Goal: Task Accomplishment & Management: Manage account settings

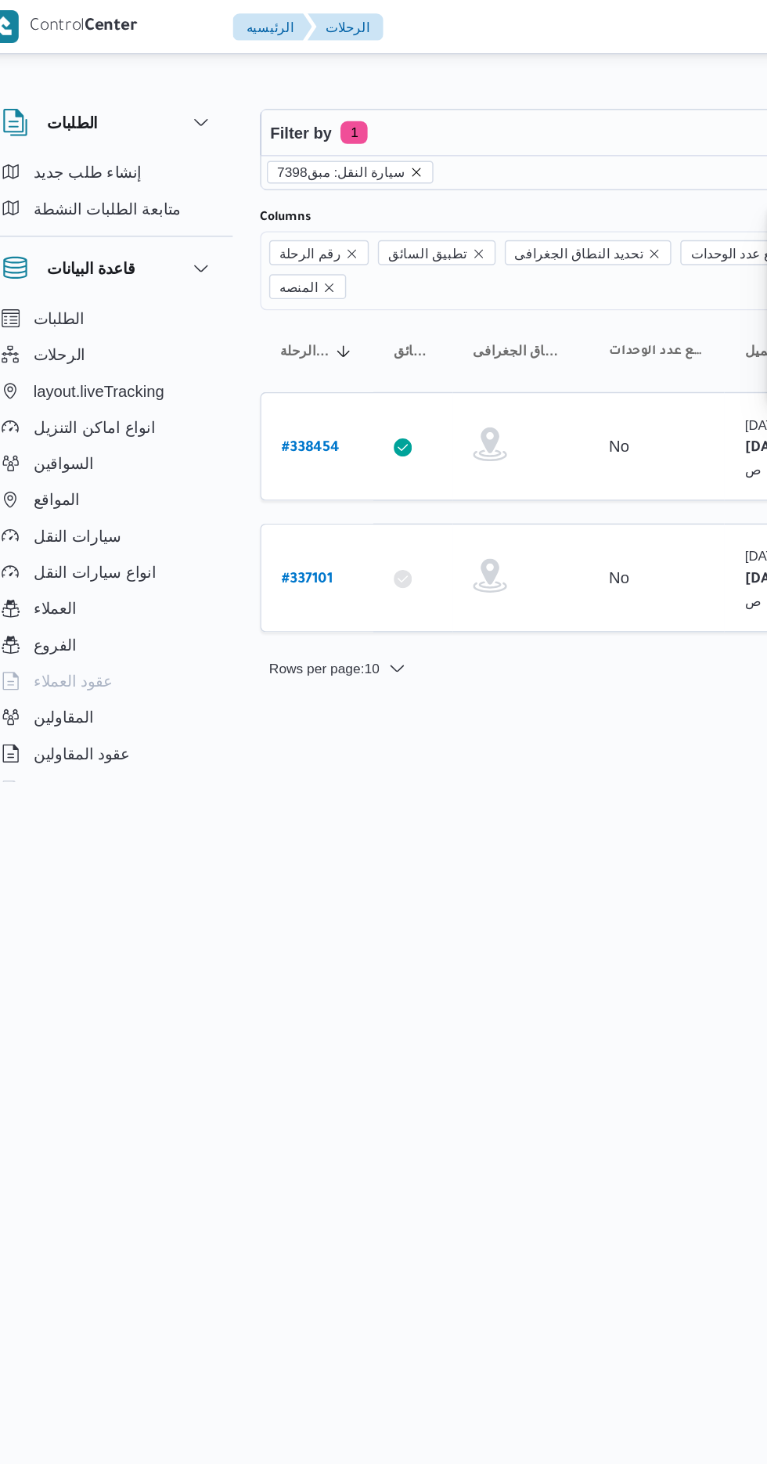
click at [308, 118] on icon "remove selected entity" at bounding box center [311, 119] width 6 height 6
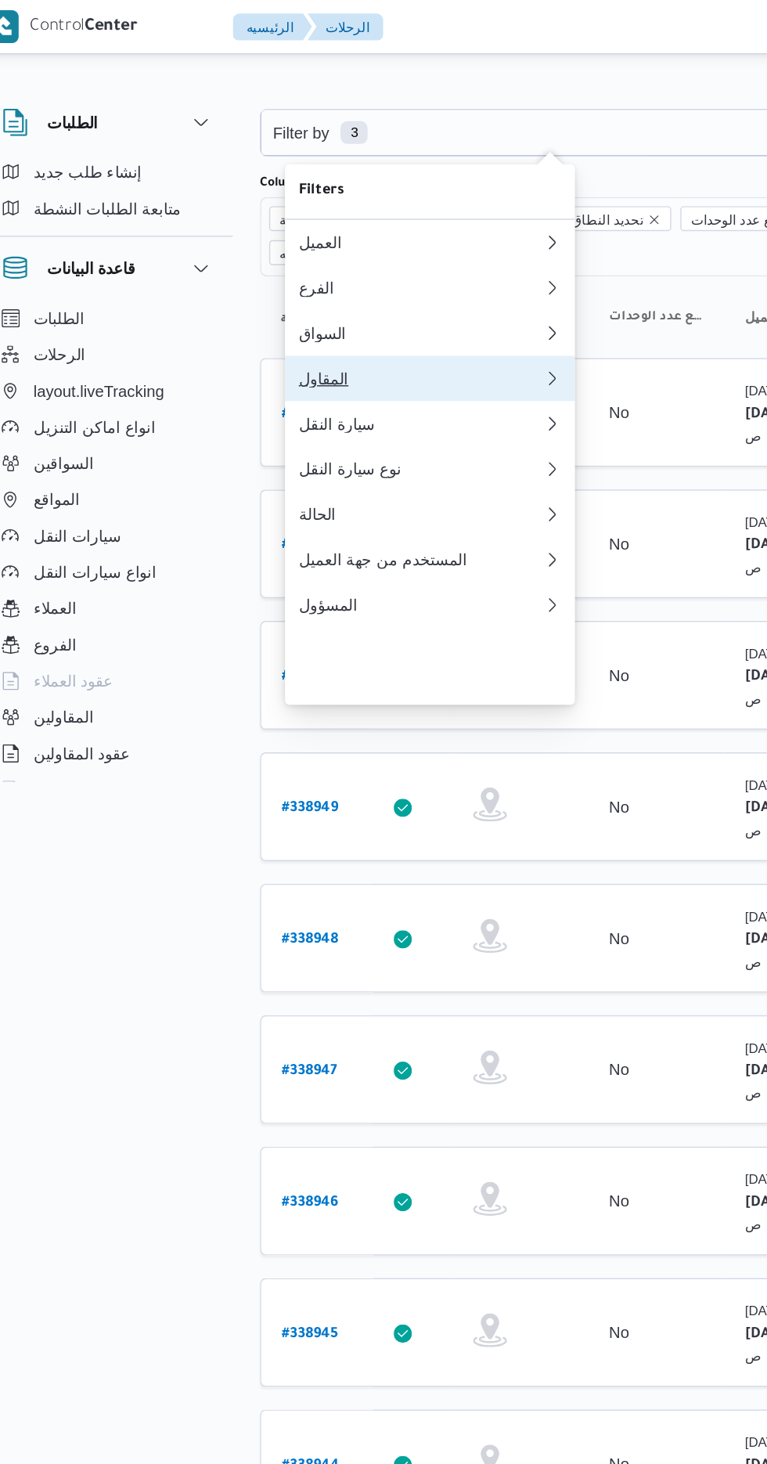
click at [262, 268] on div "المقاول" at bounding box center [314, 261] width 169 height 13
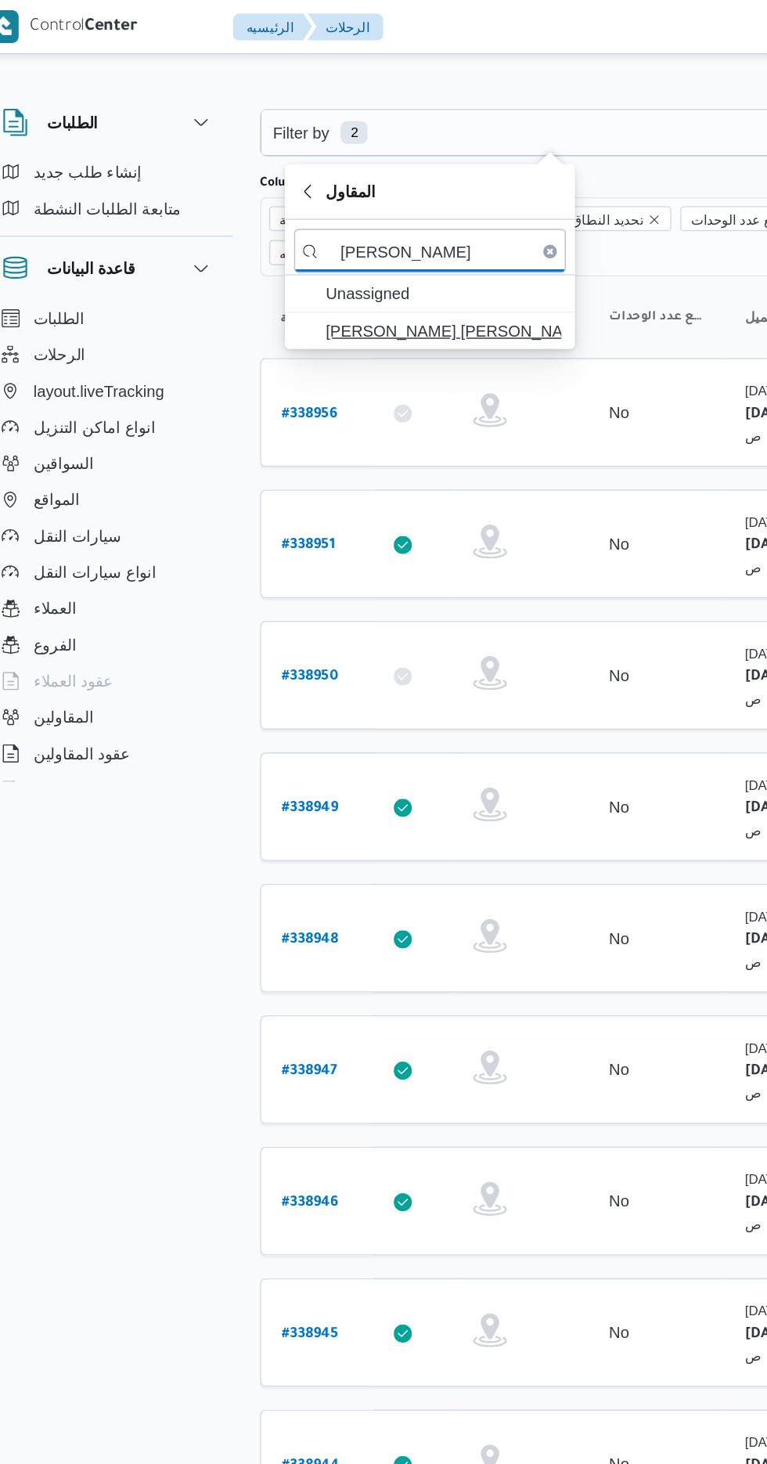
type input "[PERSON_NAME]"
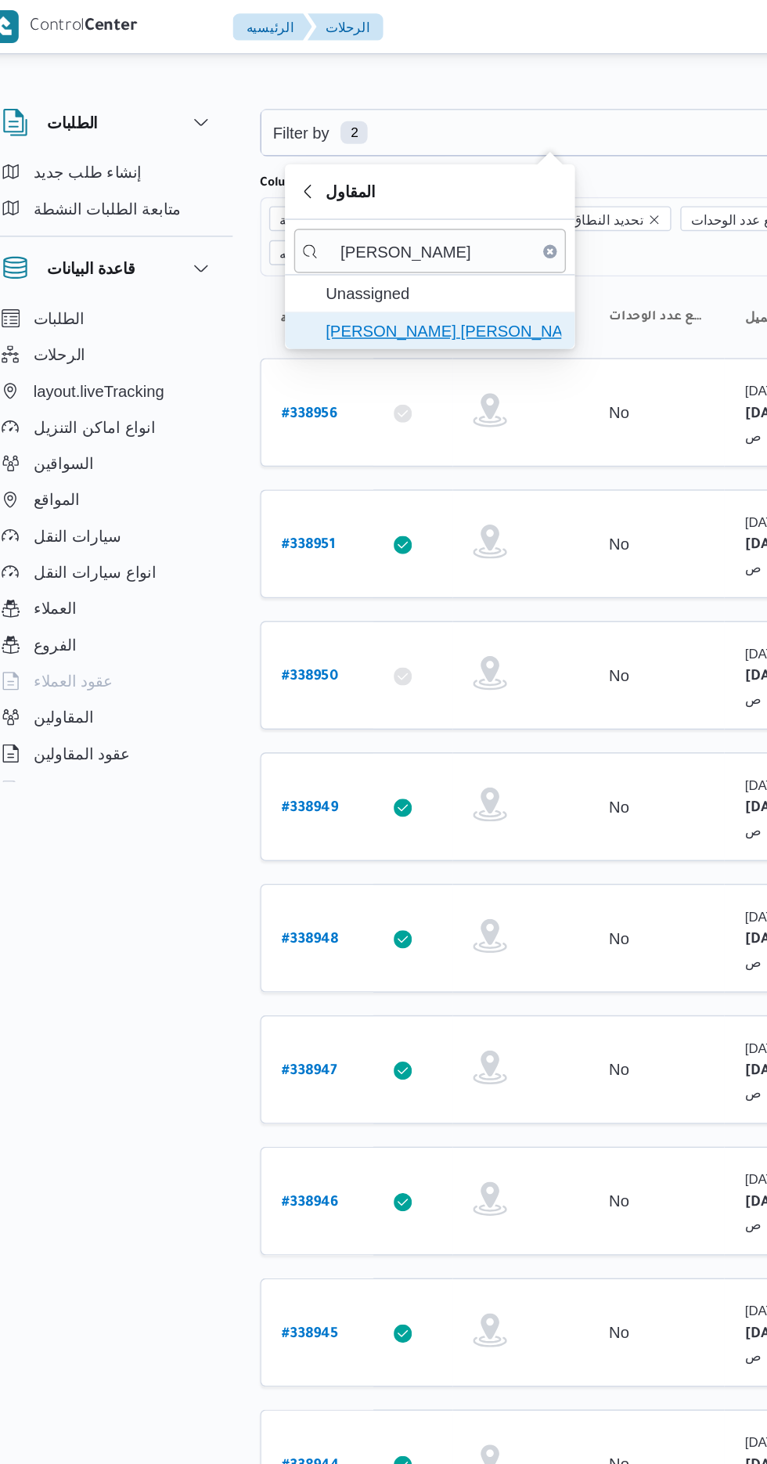
click at [296, 225] on span "[PERSON_NAME] [PERSON_NAME]" at bounding box center [330, 228] width 163 height 19
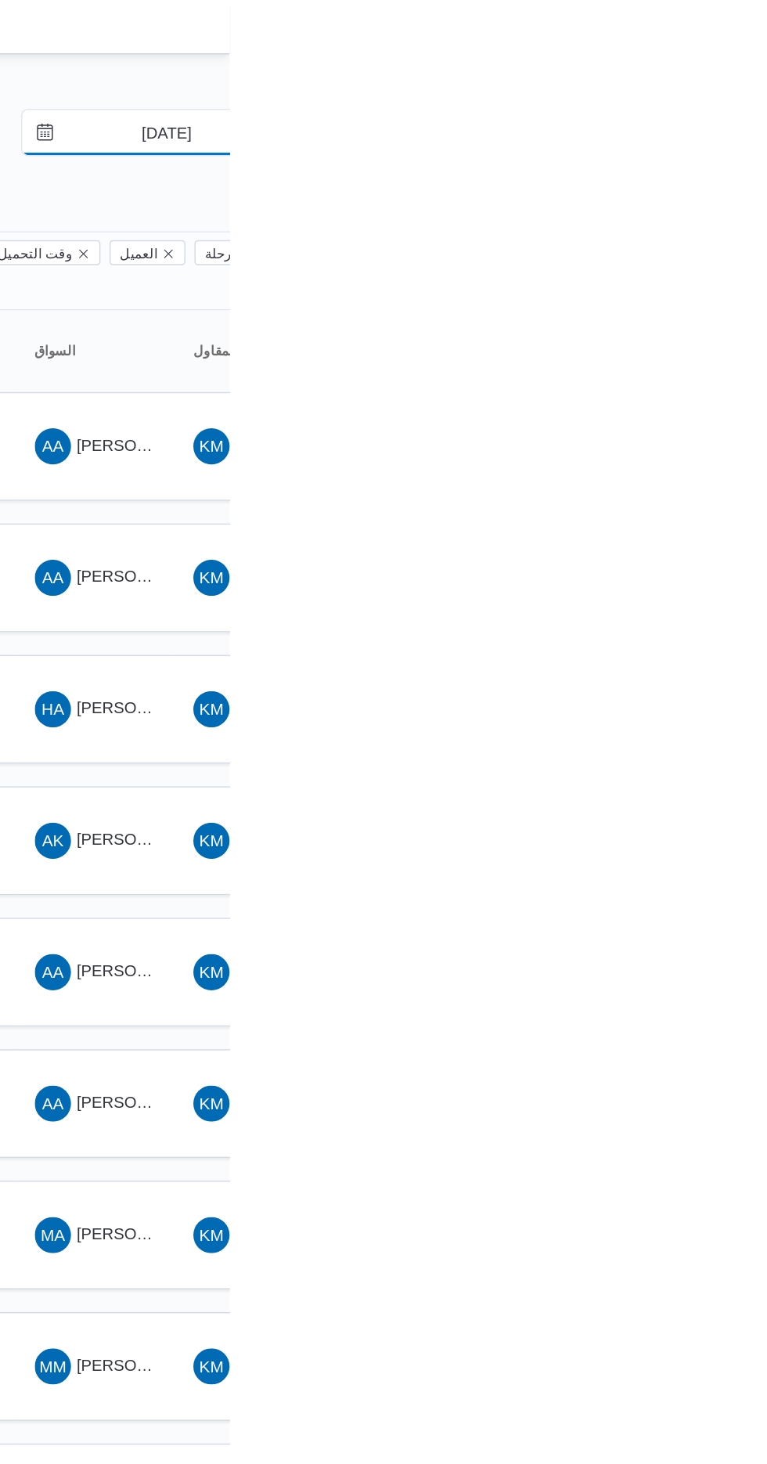
click at [718, 86] on input "[DATE]" at bounding box center [713, 91] width 178 height 31
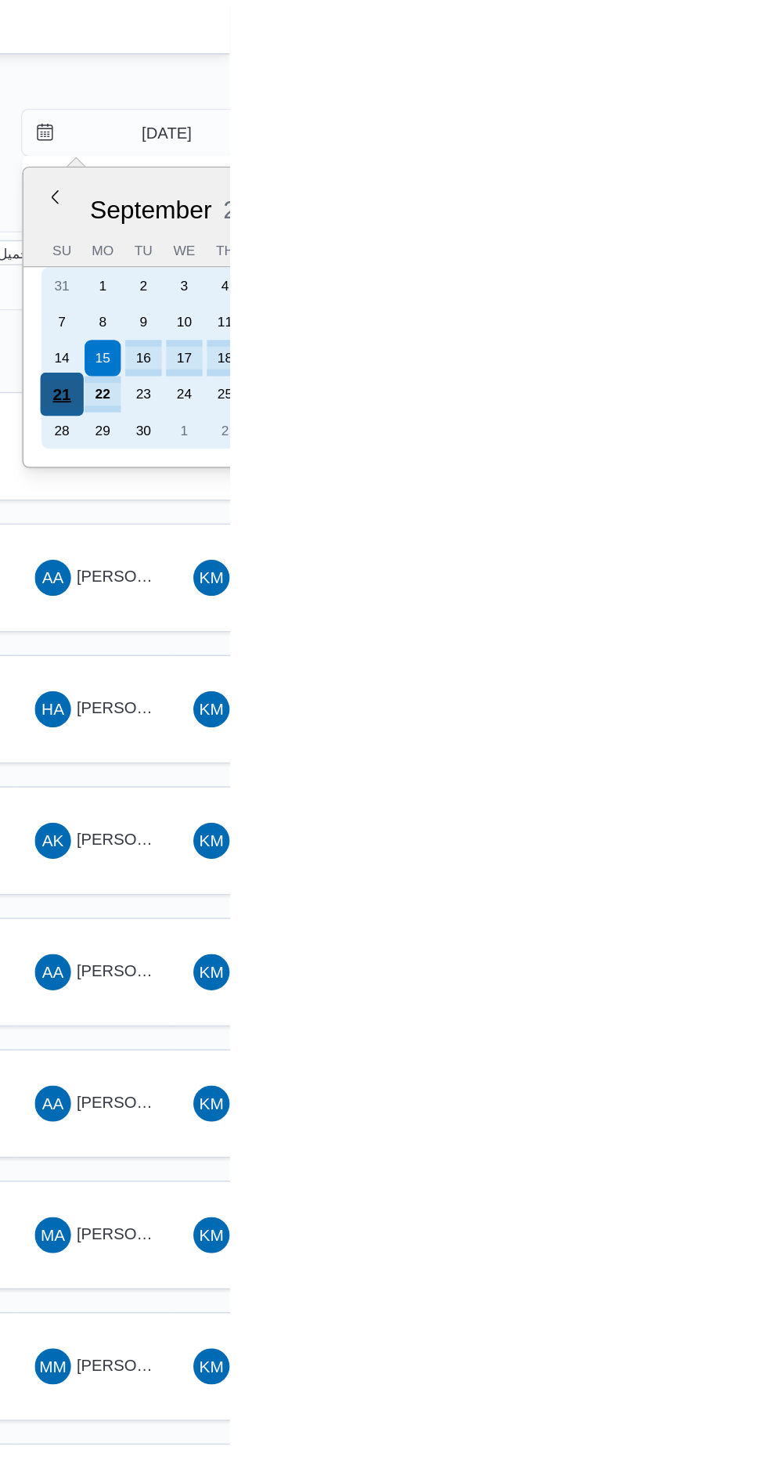
click at [650, 271] on div "21" at bounding box center [651, 272] width 30 height 30
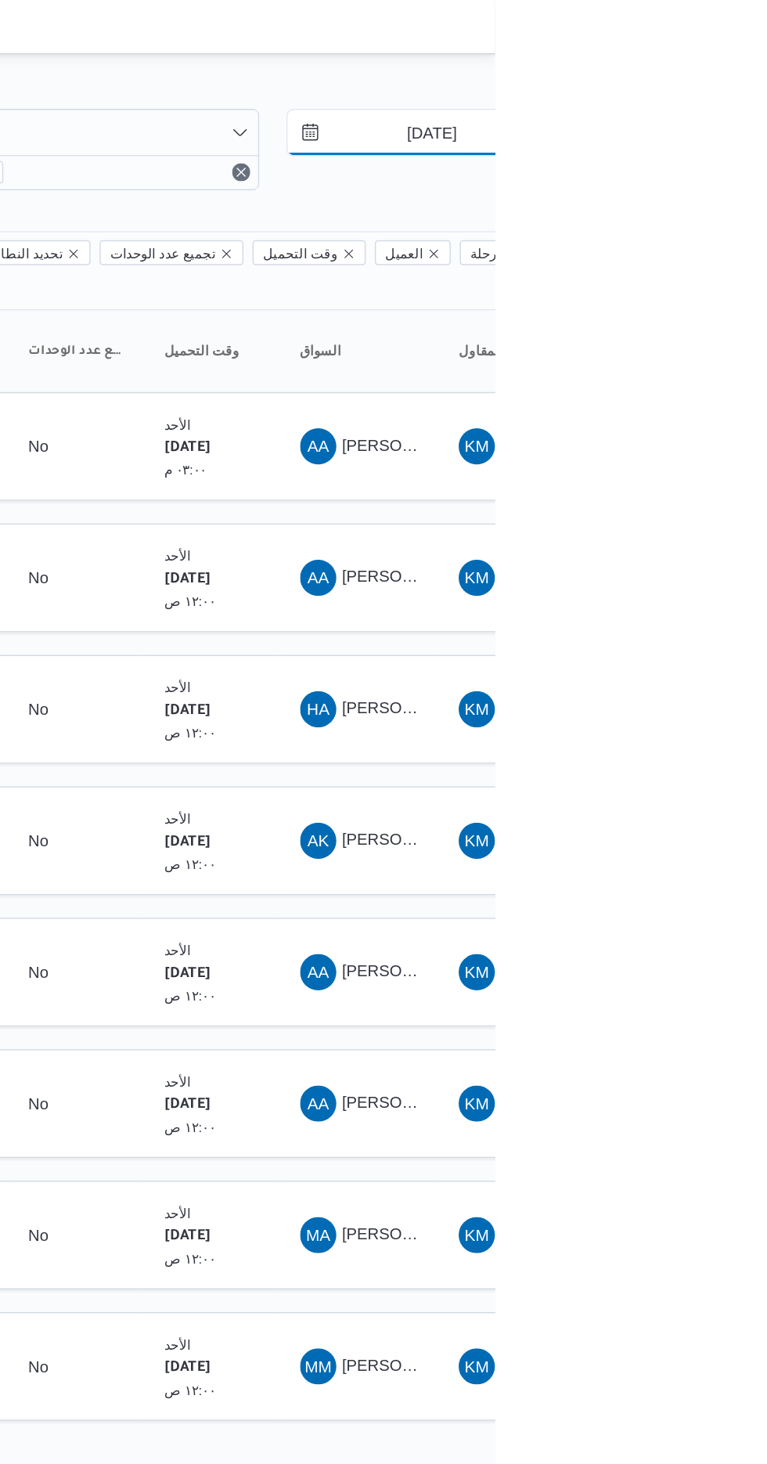
click at [725, 91] on input "[DATE]" at bounding box center [713, 91] width 178 height 31
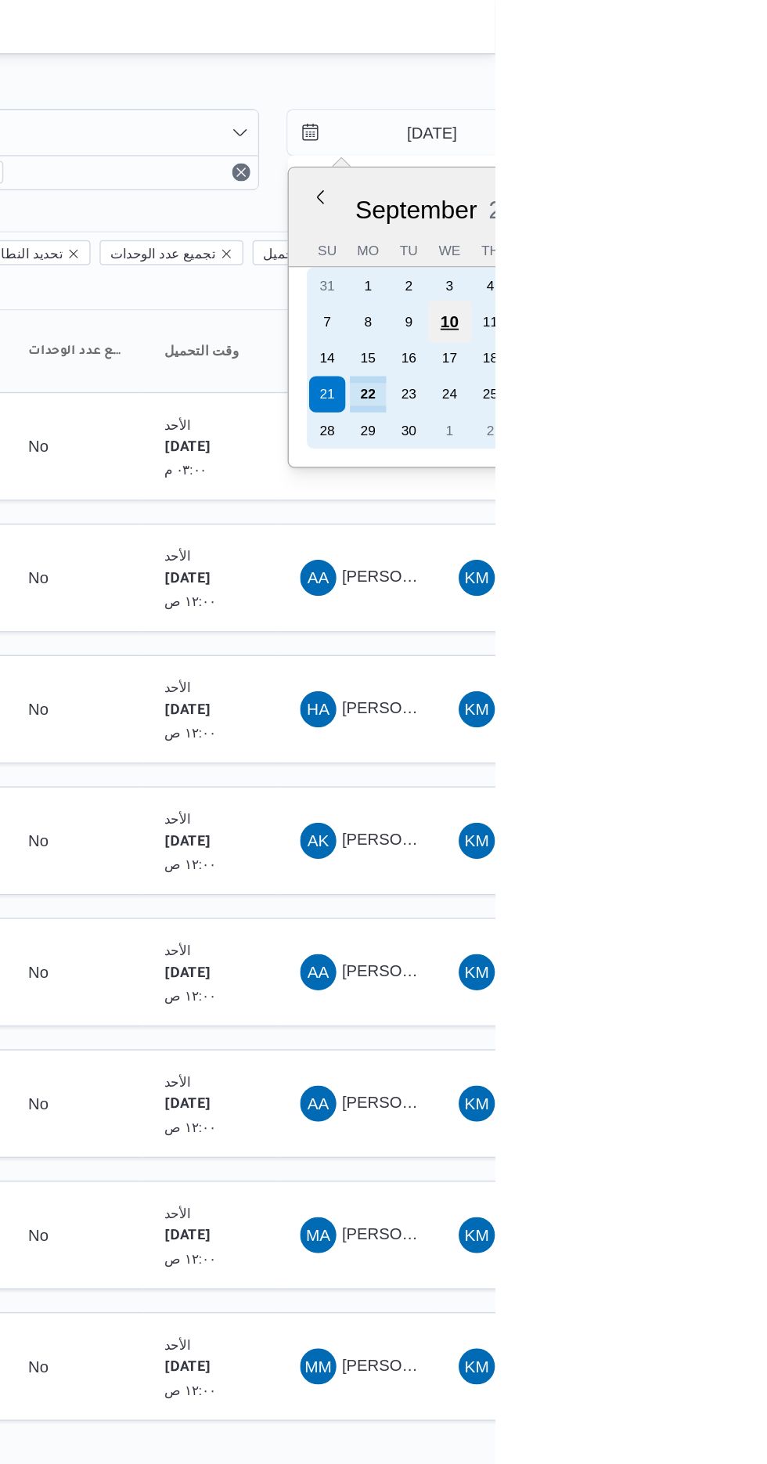
click at [735, 221] on div "10" at bounding box center [736, 222] width 30 height 30
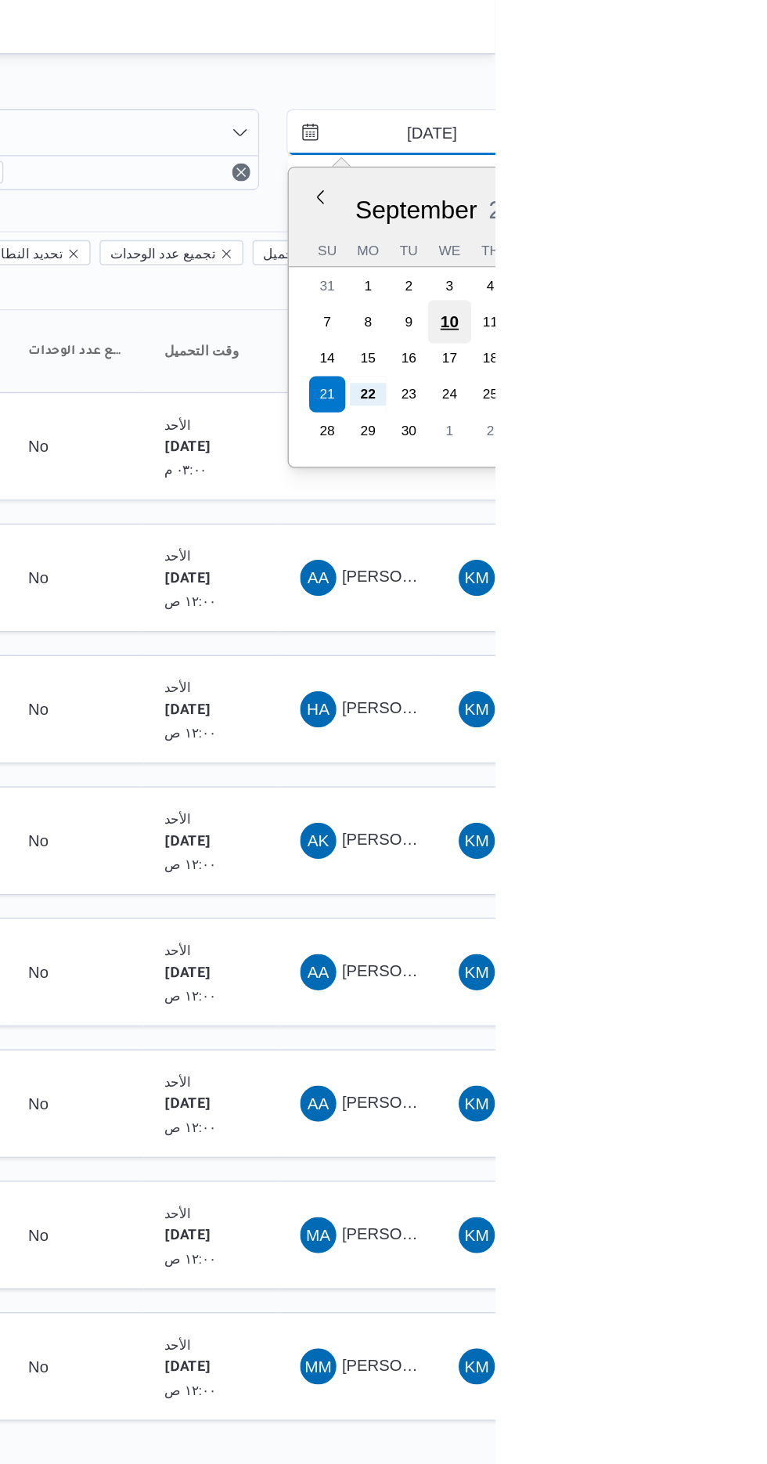
type input "[DATE]"
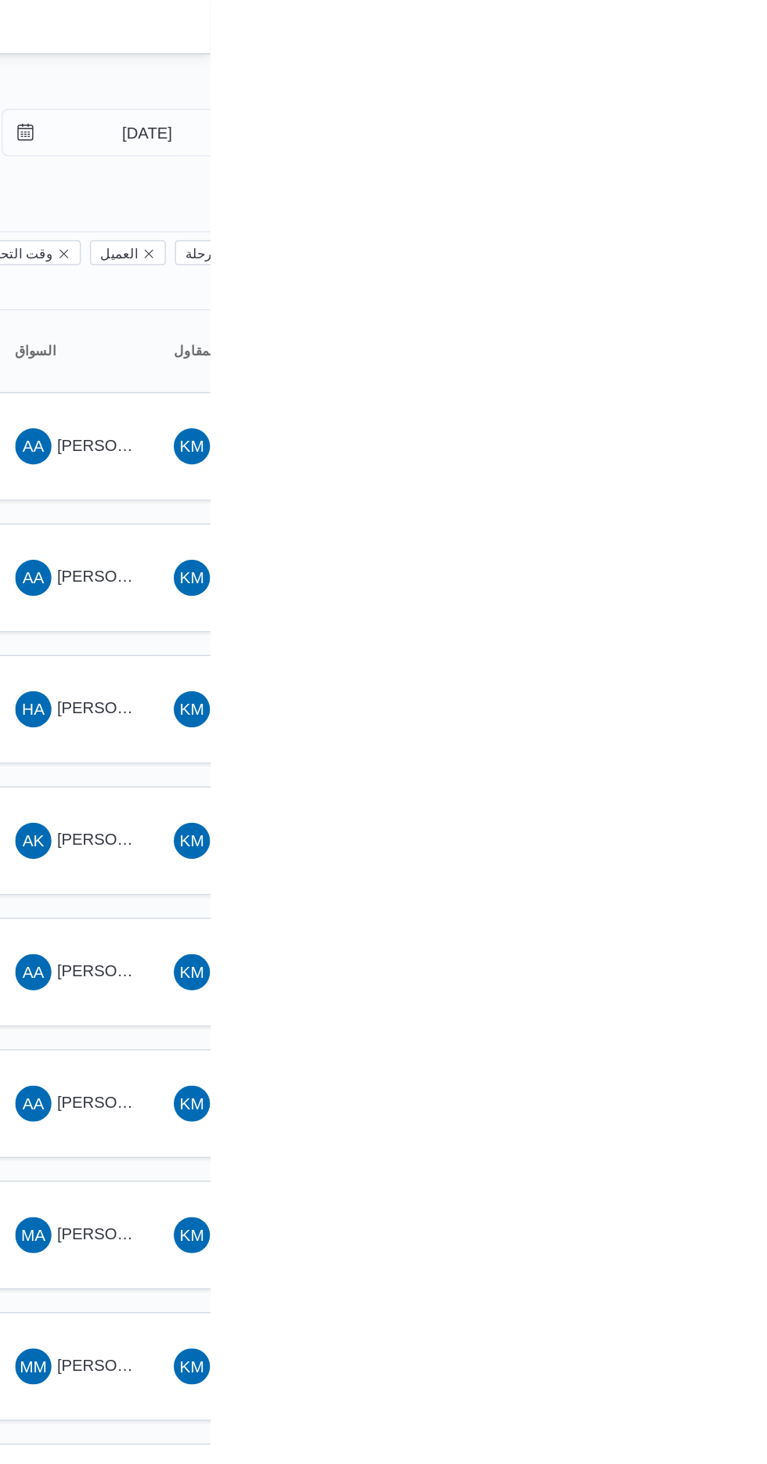
type input "[DATE]"
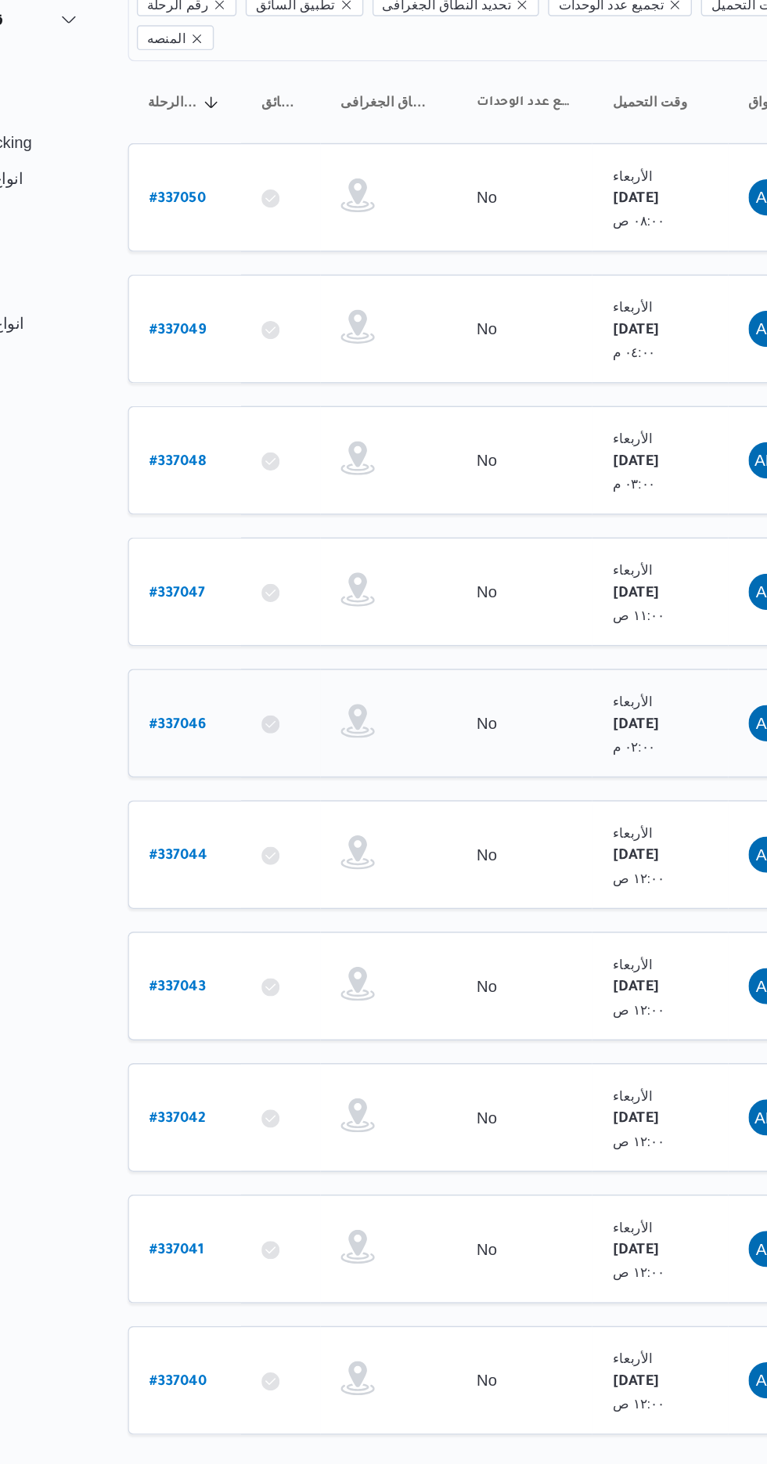
click at [240, 668] on b "# 337046" at bounding box center [237, 673] width 39 height 11
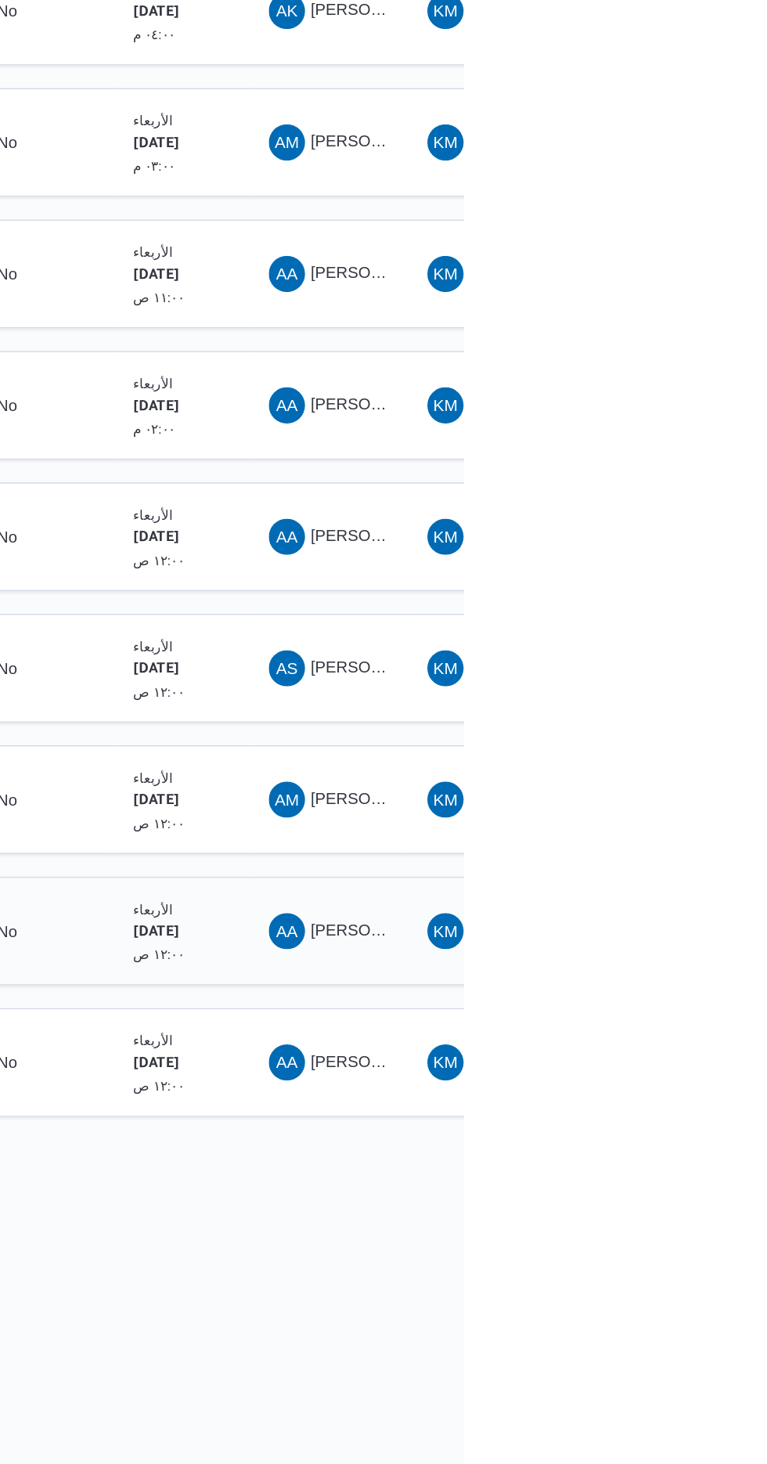
click at [671, 1028] on span "[PERSON_NAME] [PERSON_NAME]" at bounding box center [752, 1034] width 183 height 13
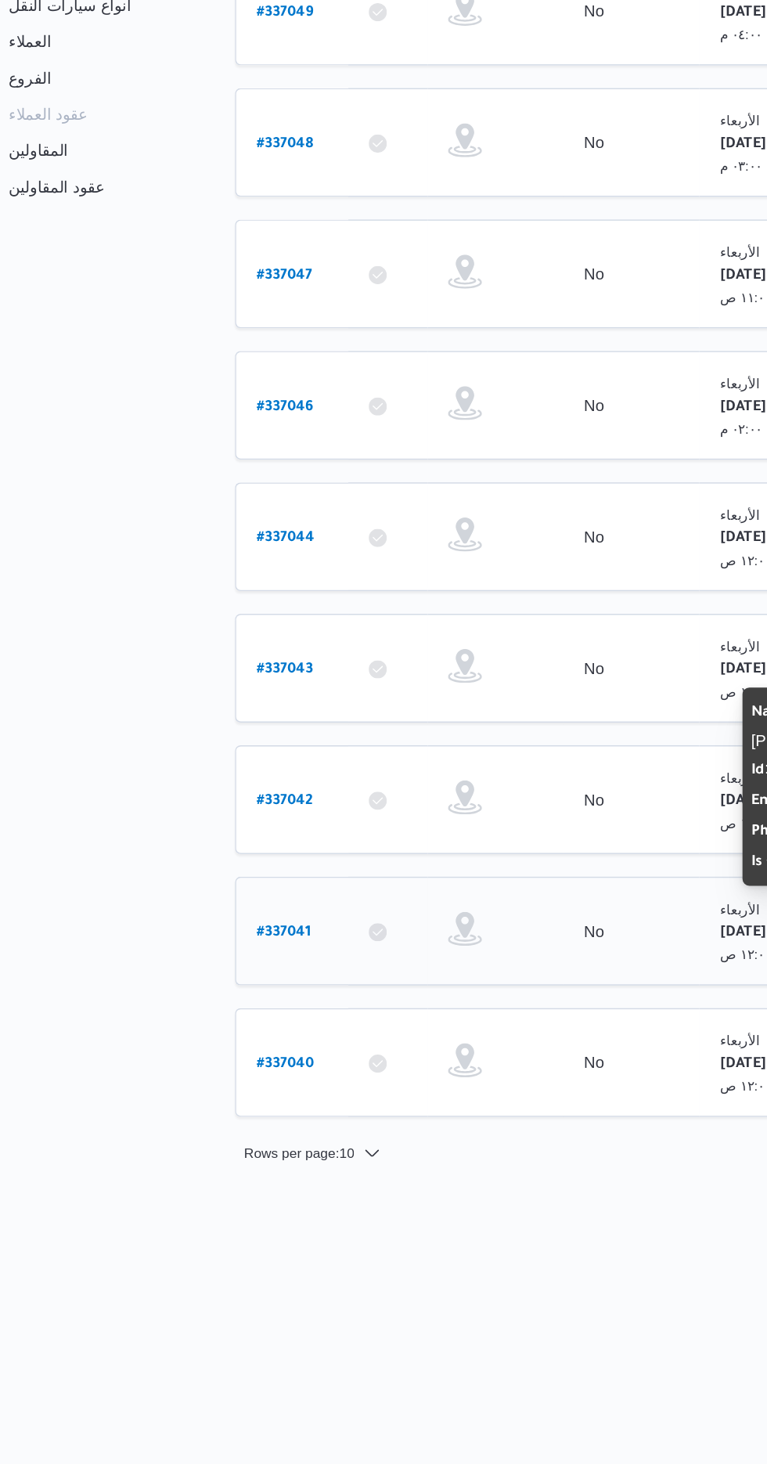
click at [245, 1025] on link "# 337041" at bounding box center [237, 1035] width 38 height 21
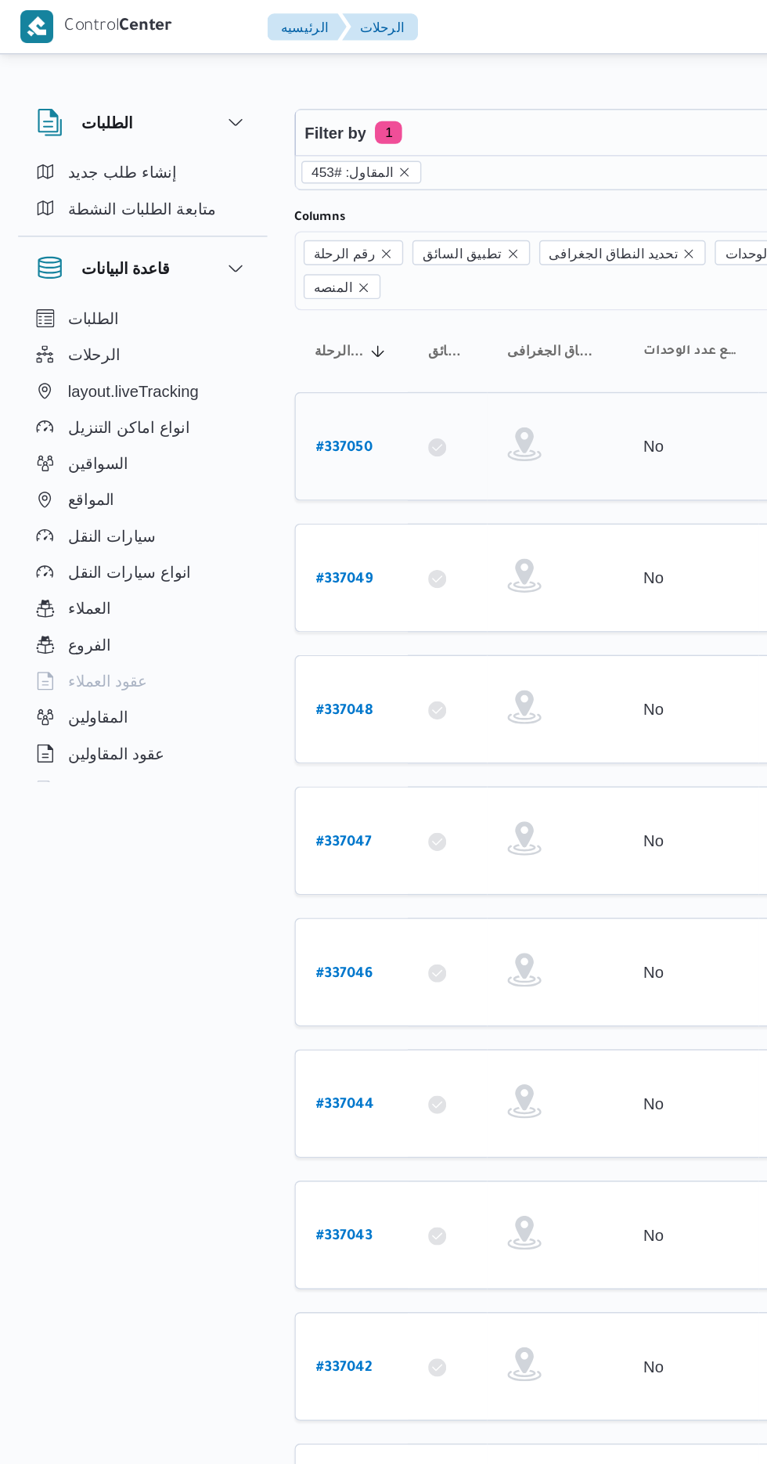
click at [248, 304] on b "# 337050" at bounding box center [237, 309] width 39 height 11
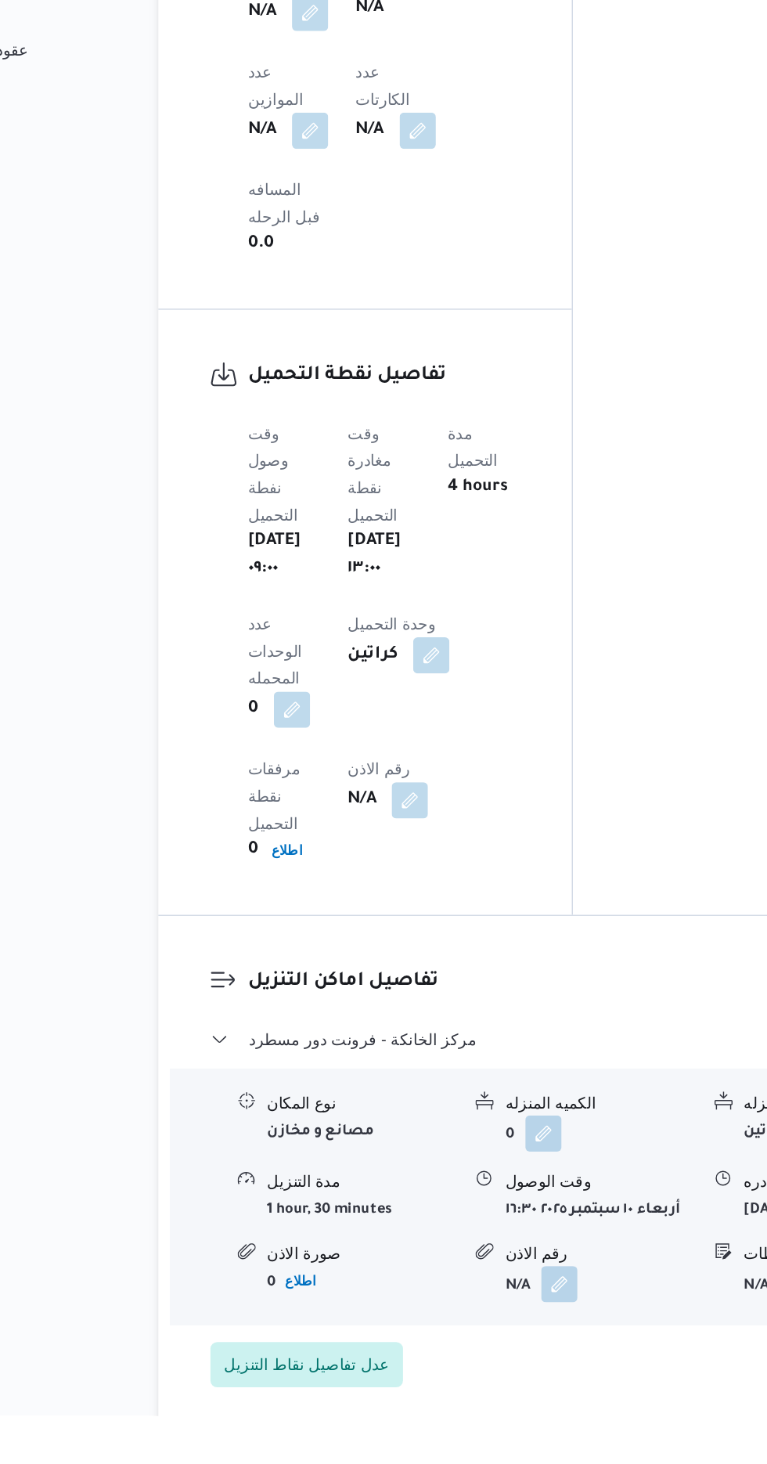
scroll to position [894, 0]
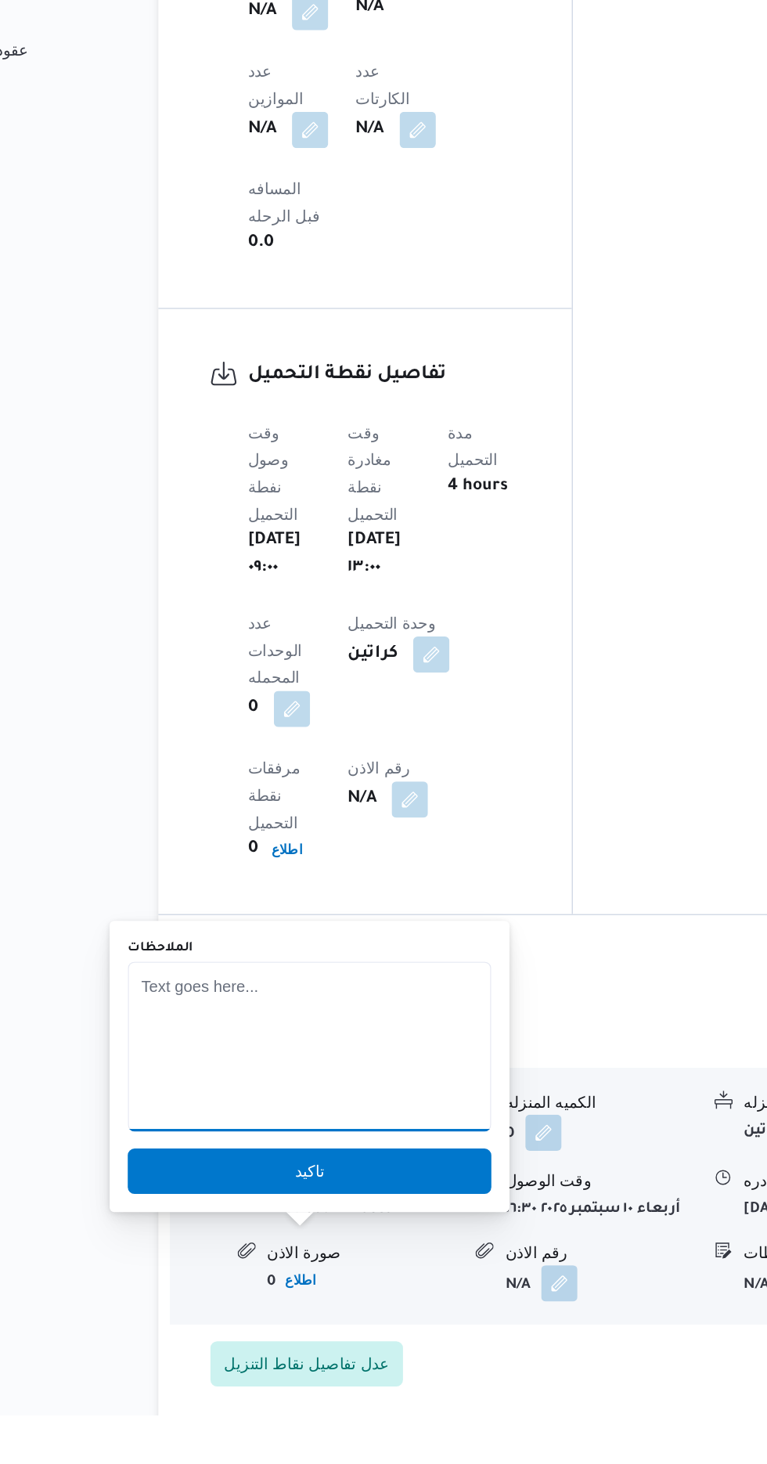
click at [257, 1194] on textarea "الملاحظات" at bounding box center [307, 1209] width 251 height 117
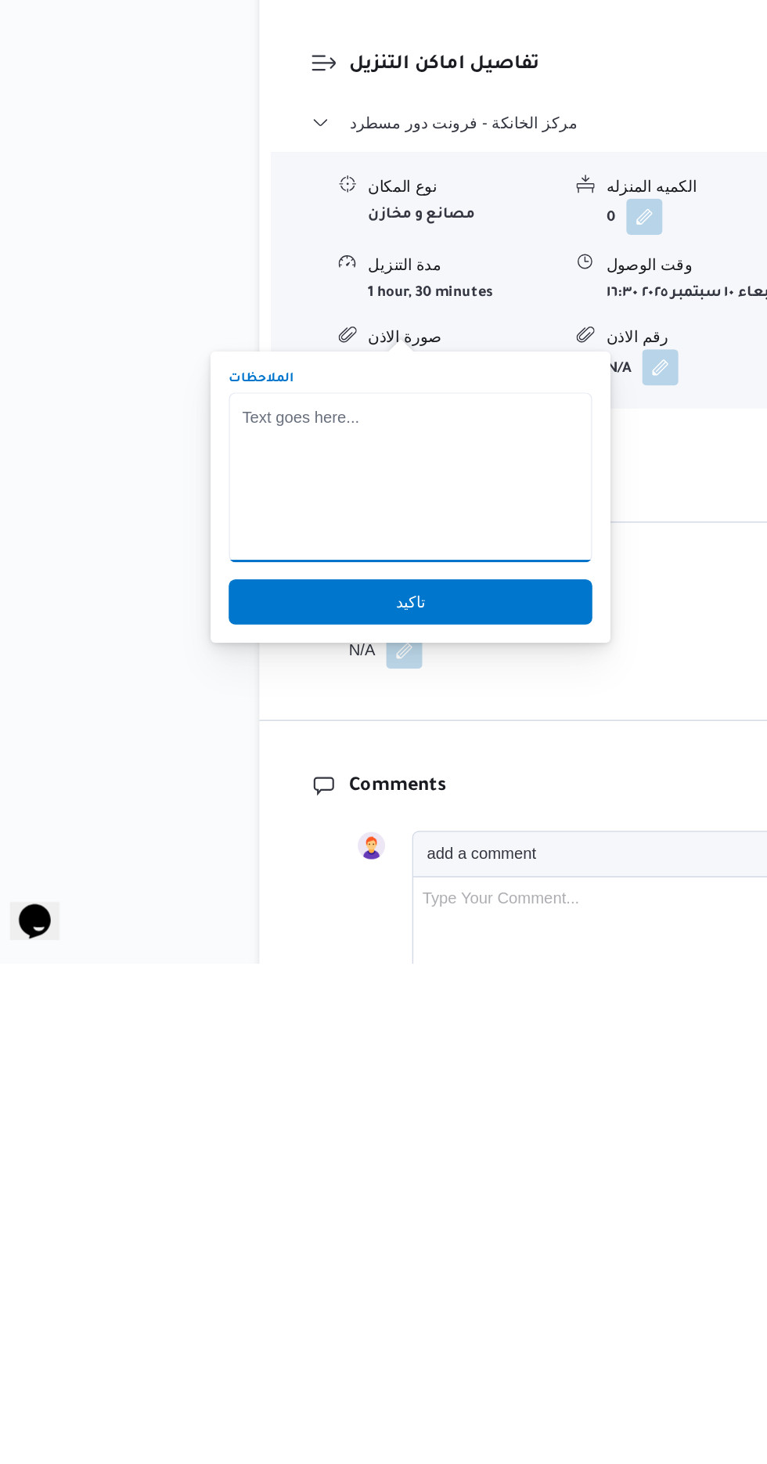
scroll to position [1224, 0]
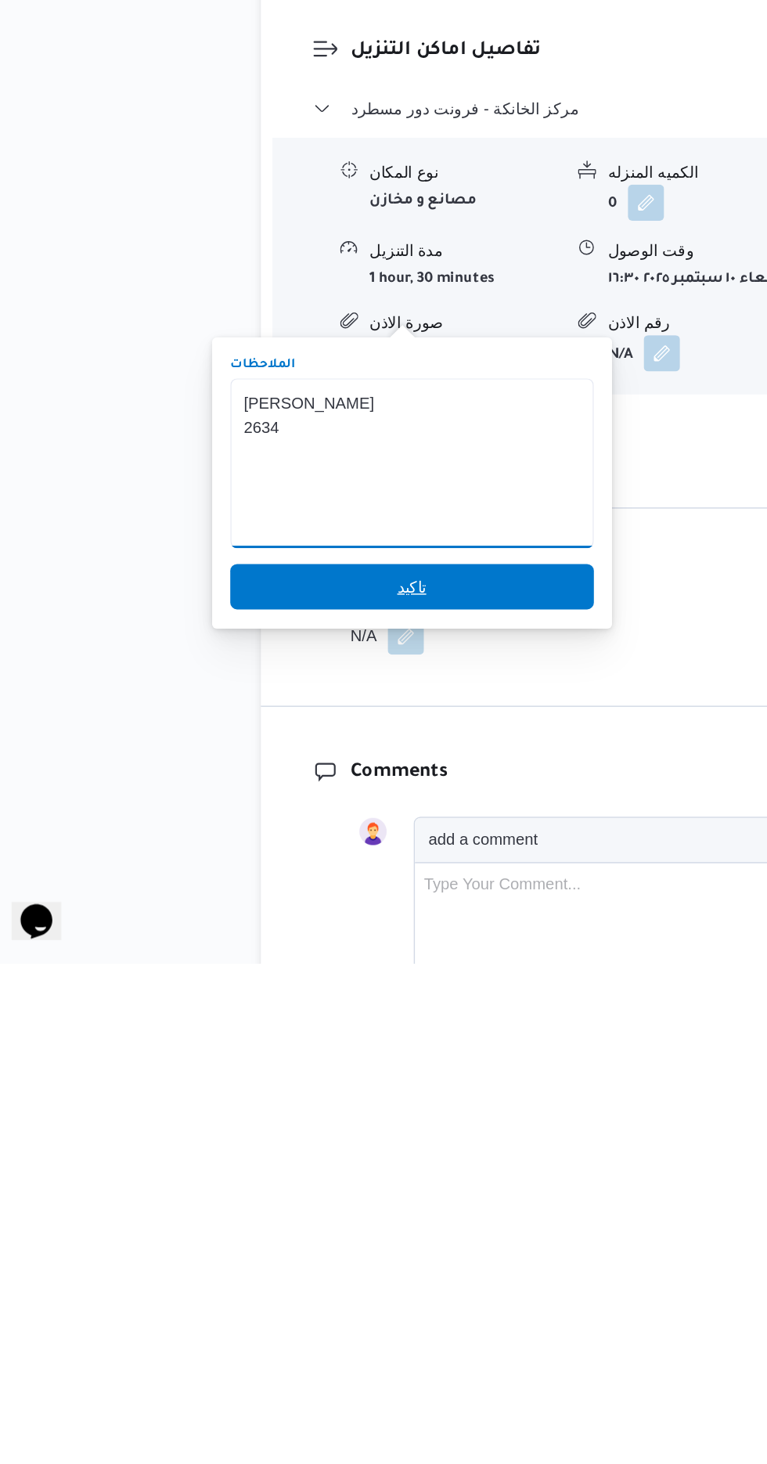
type textarea "[PERSON_NAME] 2634"
click at [352, 1204] on span "تاكيد" at bounding box center [307, 1203] width 251 height 31
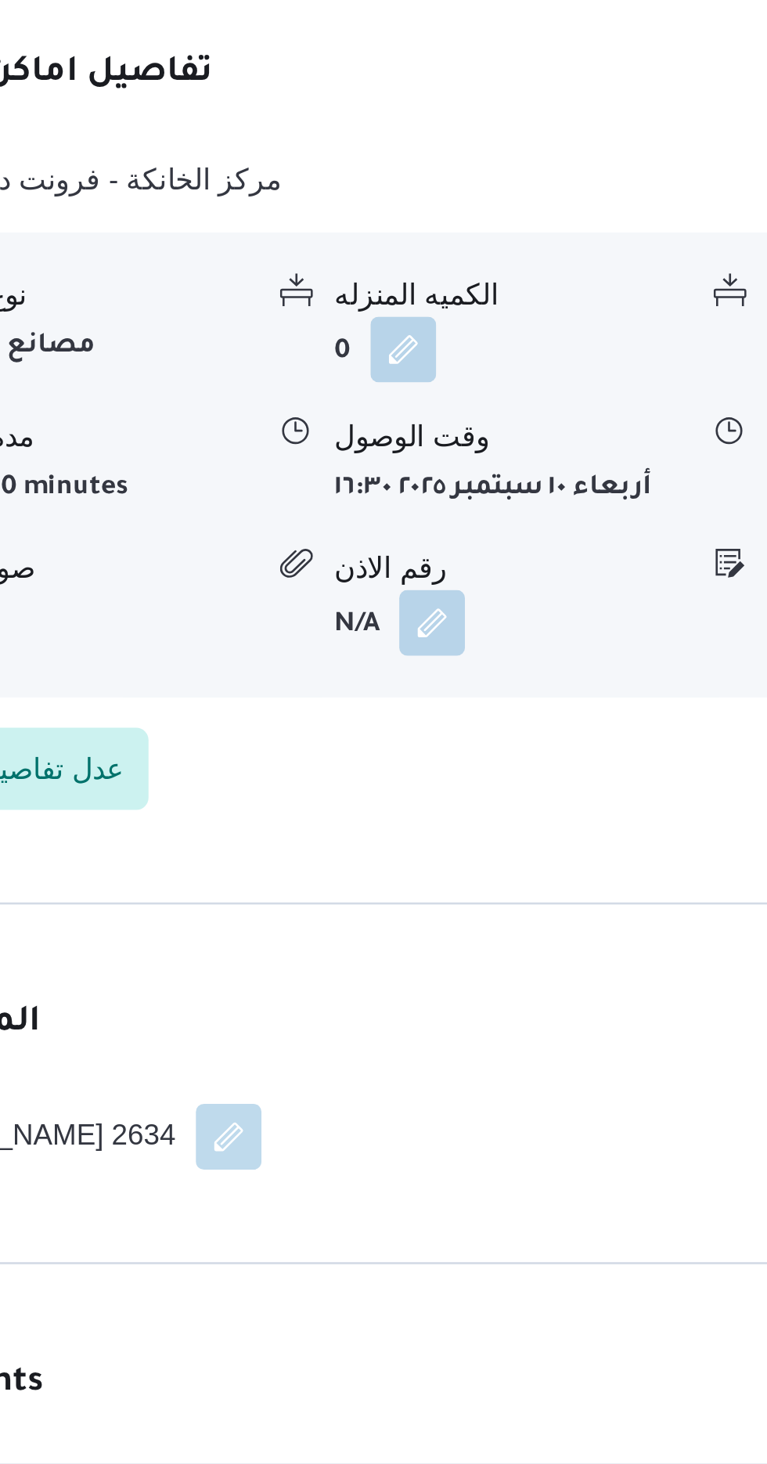
scroll to position [1230, 0]
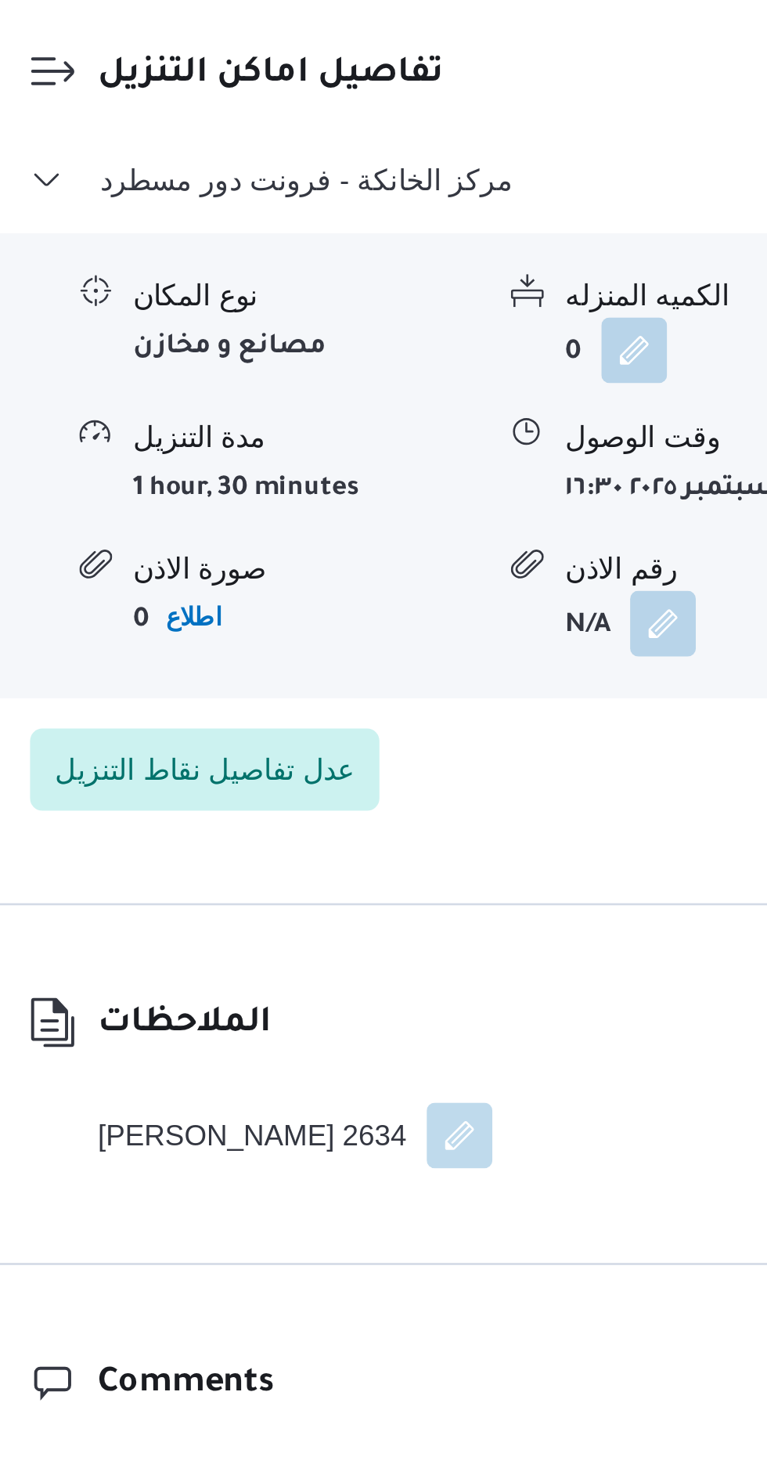
click at [391, 1219] on button "button" at bounding box center [403, 1231] width 25 height 25
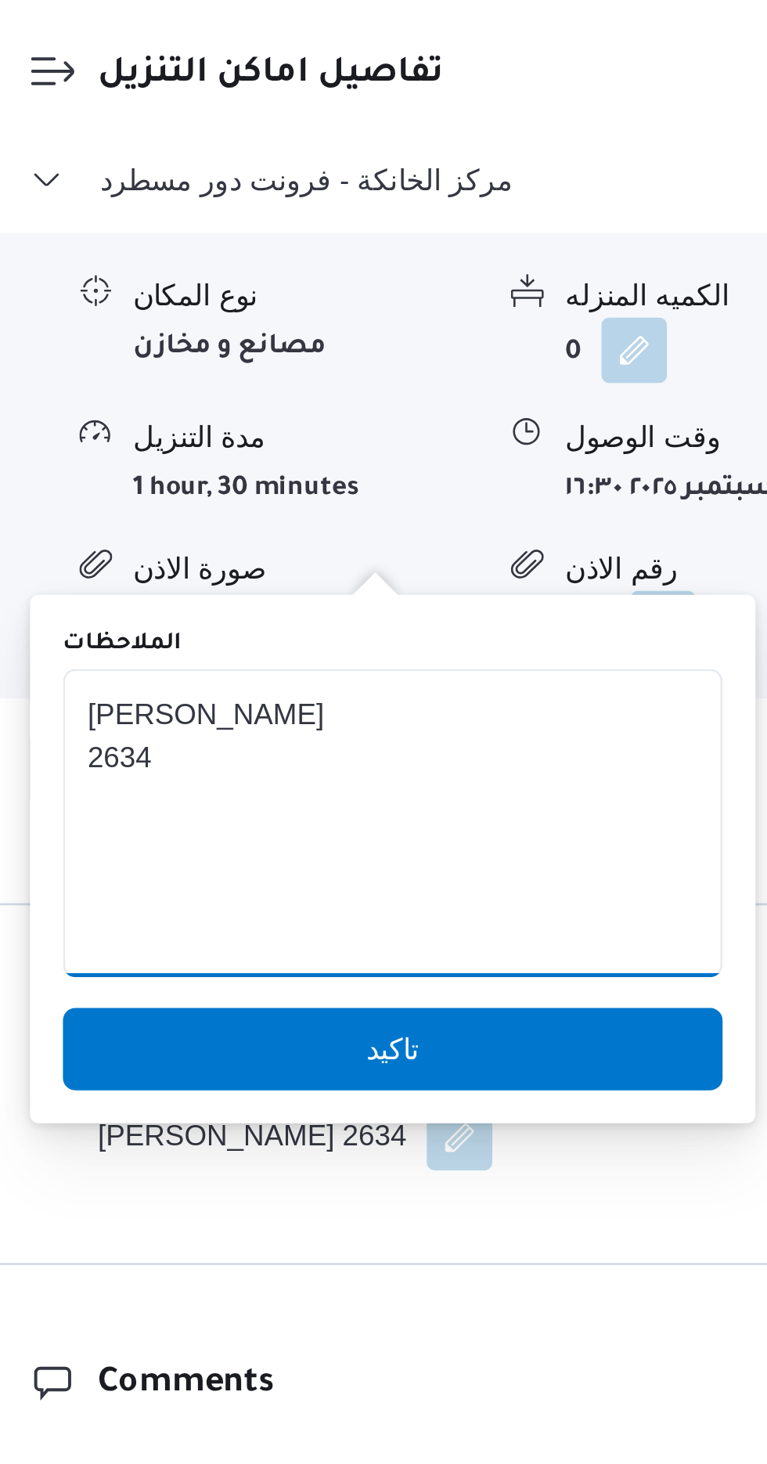
click at [308, 1079] on textarea "[PERSON_NAME] 2634" at bounding box center [377, 1112] width 251 height 117
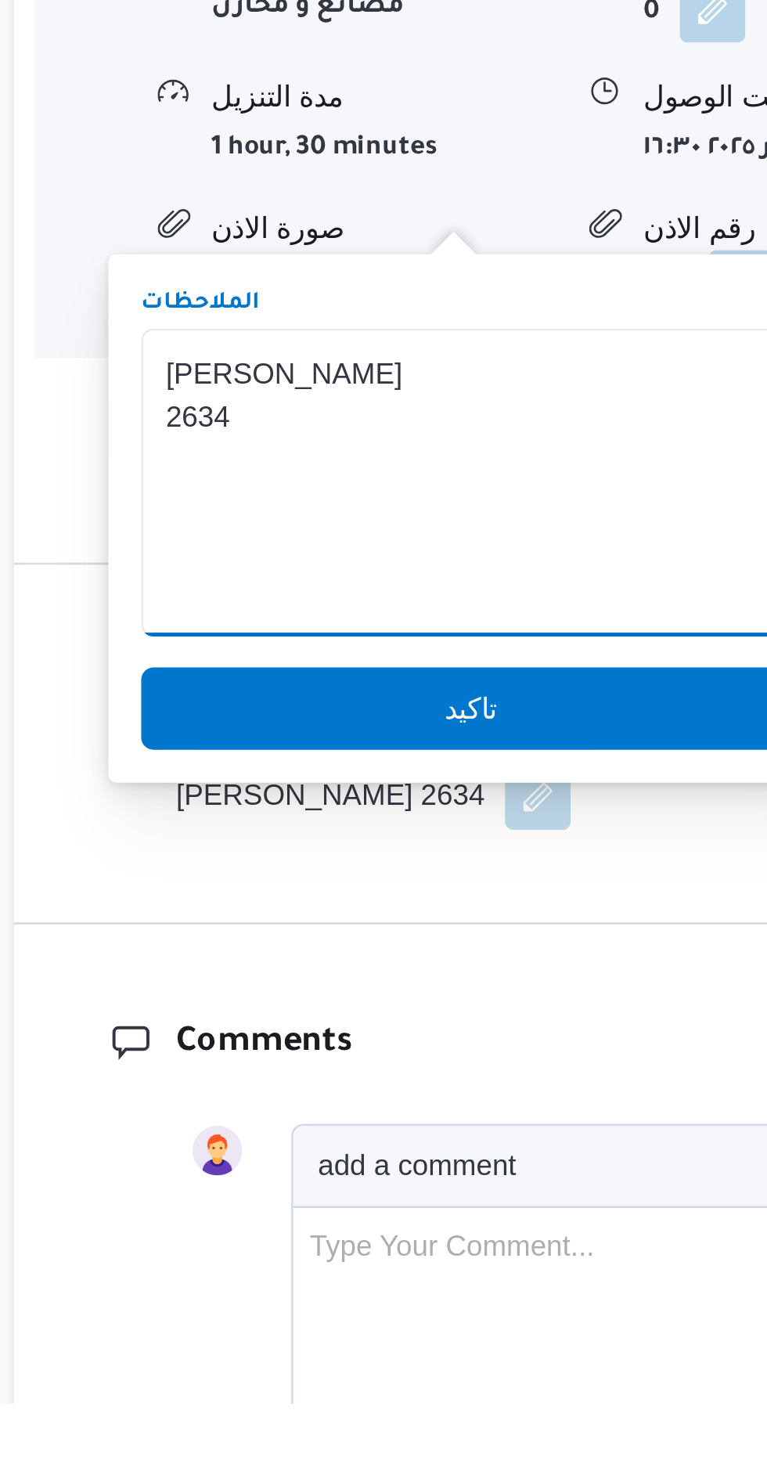
click at [298, 1094] on textarea "[PERSON_NAME] 2634" at bounding box center [377, 1112] width 251 height 117
click at [300, 1079] on textarea "[PERSON_NAME] 2634" at bounding box center [377, 1112] width 251 height 117
click at [285, 1093] on textarea "[PERSON_NAME] 2634" at bounding box center [377, 1112] width 251 height 117
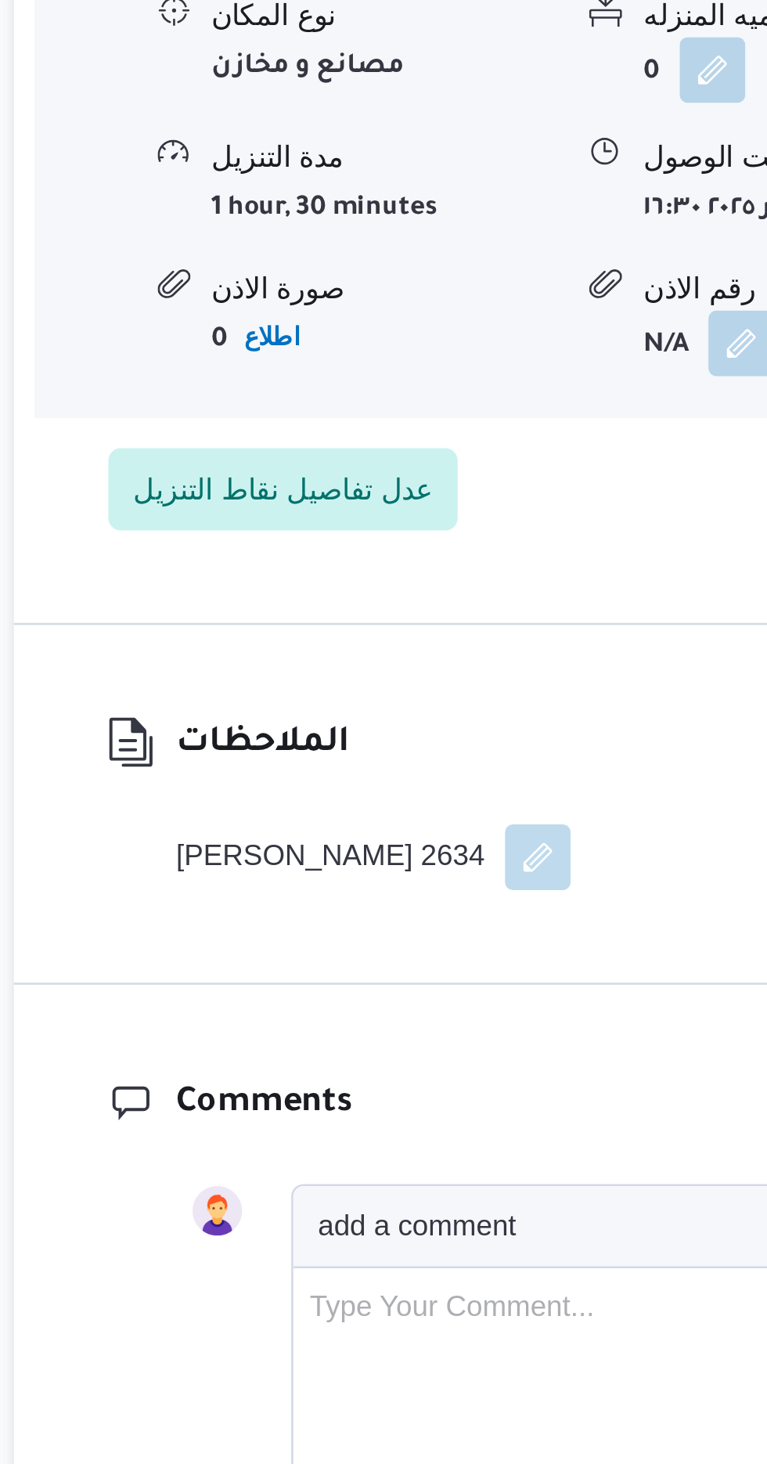
click at [446, 1144] on div "الملاحظات [PERSON_NAME] 2634" at bounding box center [475, 1212] width 545 height 136
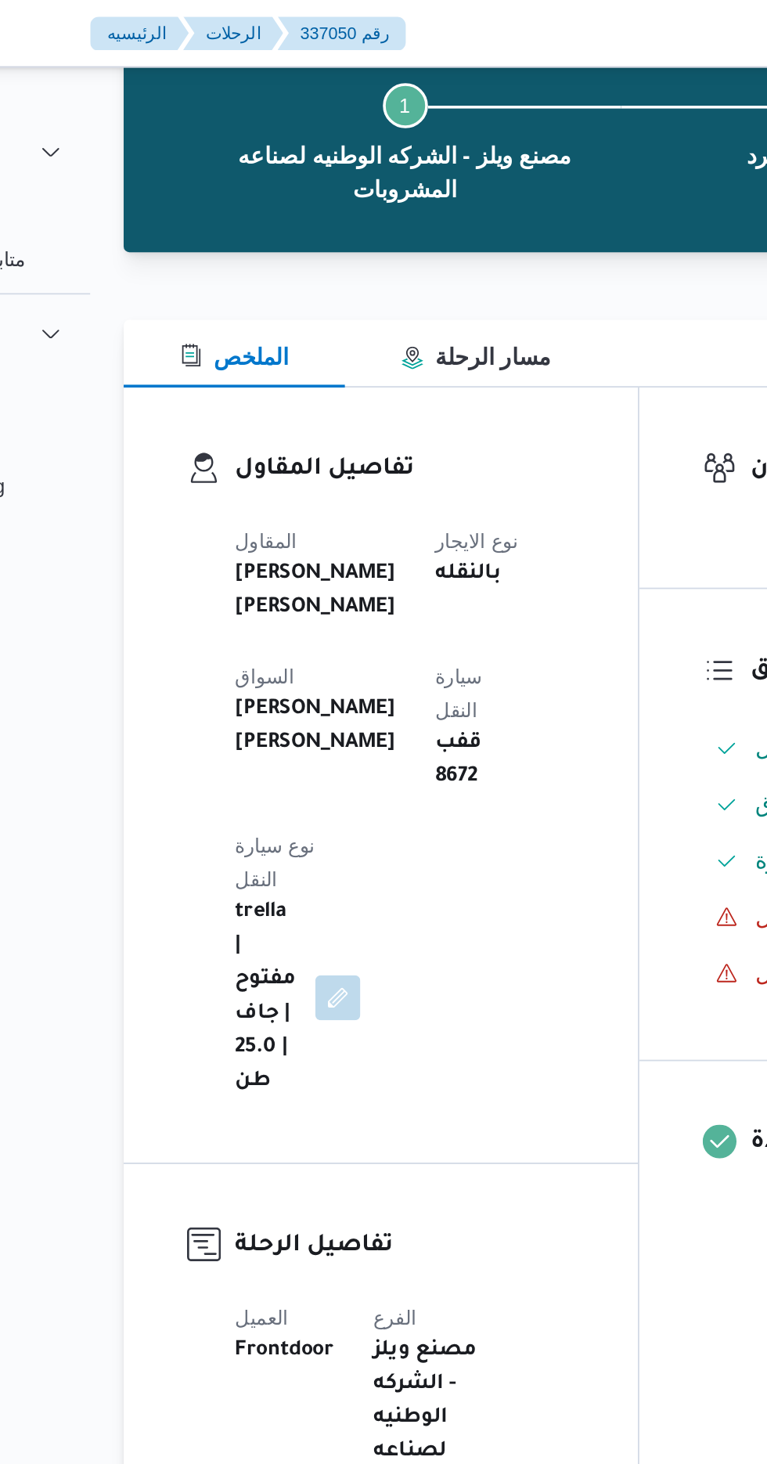
scroll to position [85, 0]
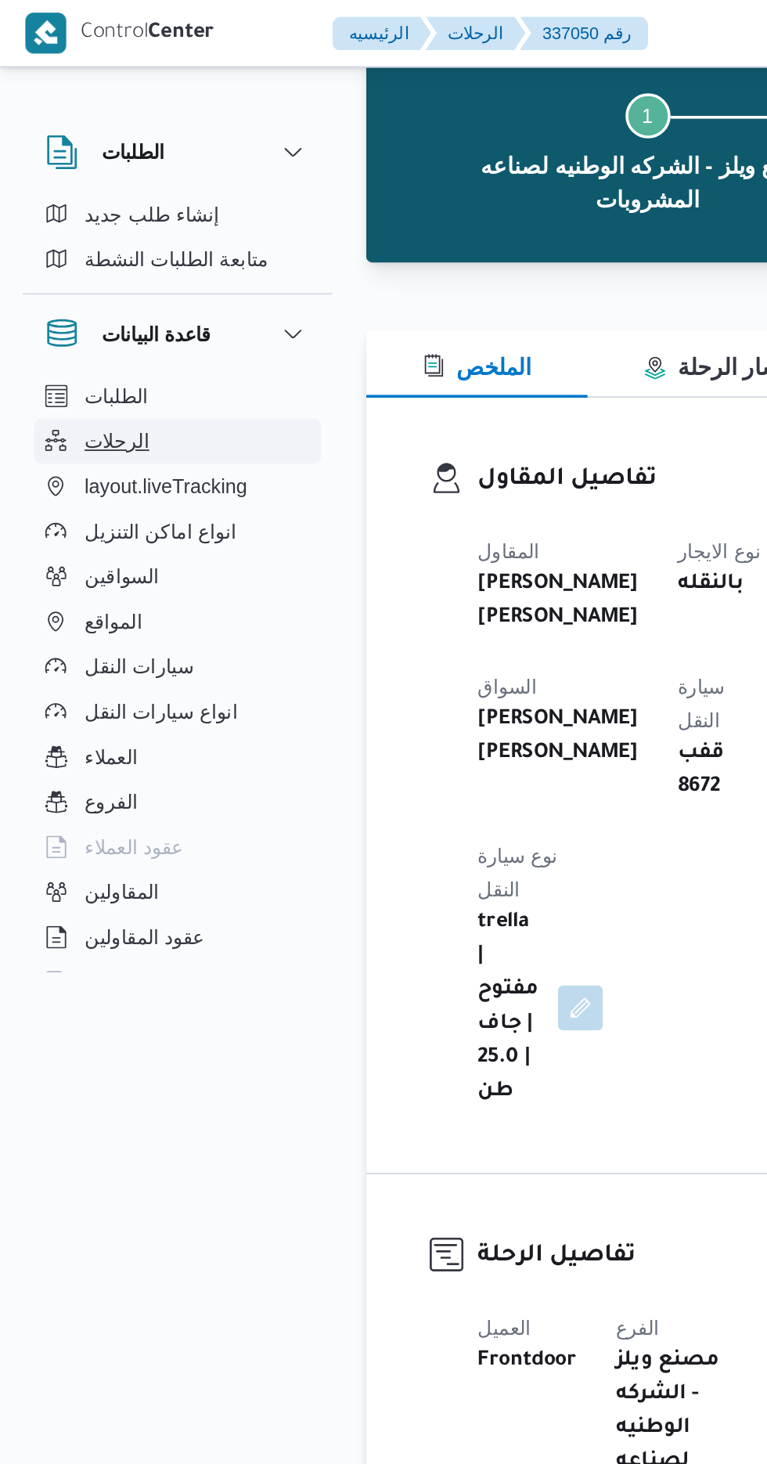
click at [91, 248] on button "الرحلات" at bounding box center [99, 244] width 160 height 25
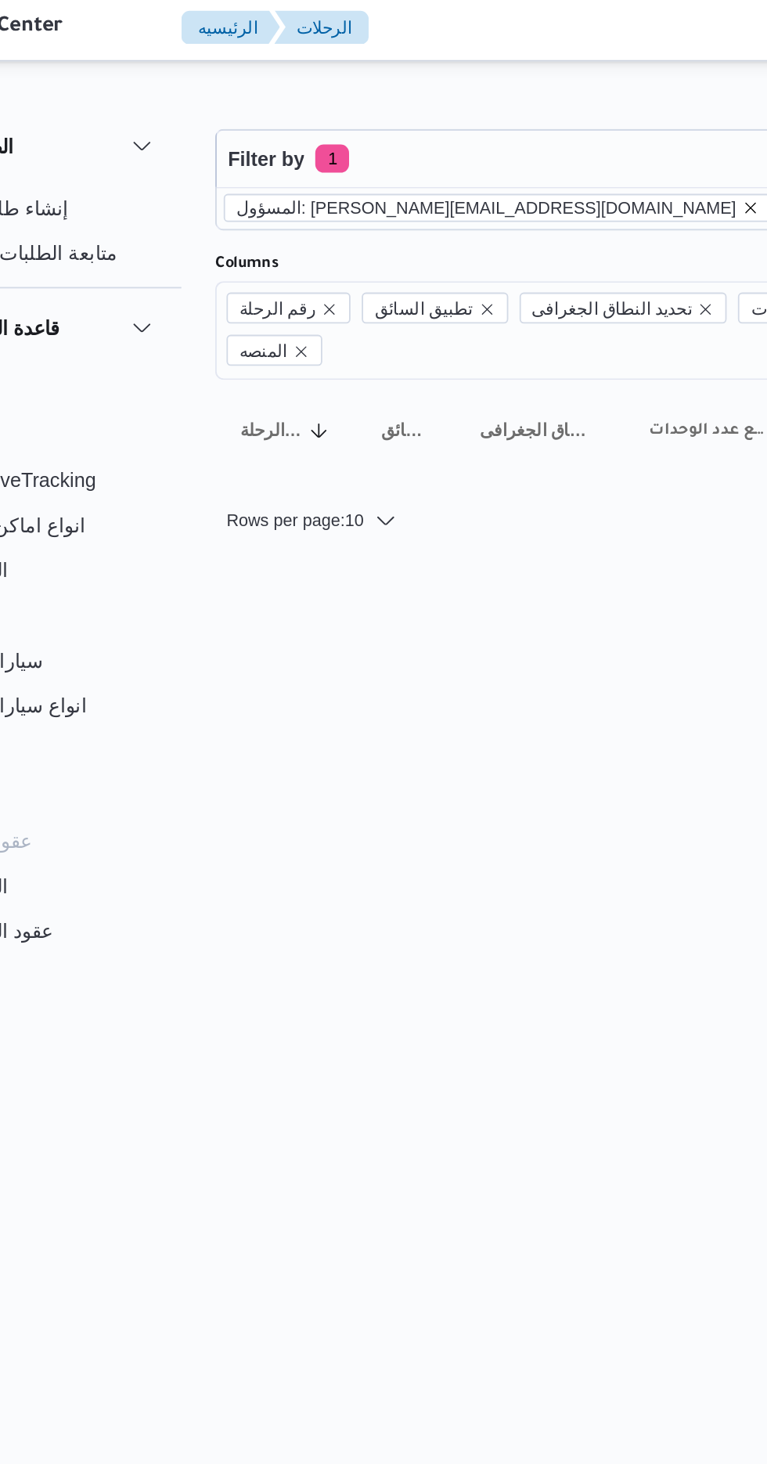
click at [496, 114] on icon "remove selected entity" at bounding box center [500, 118] width 9 height 9
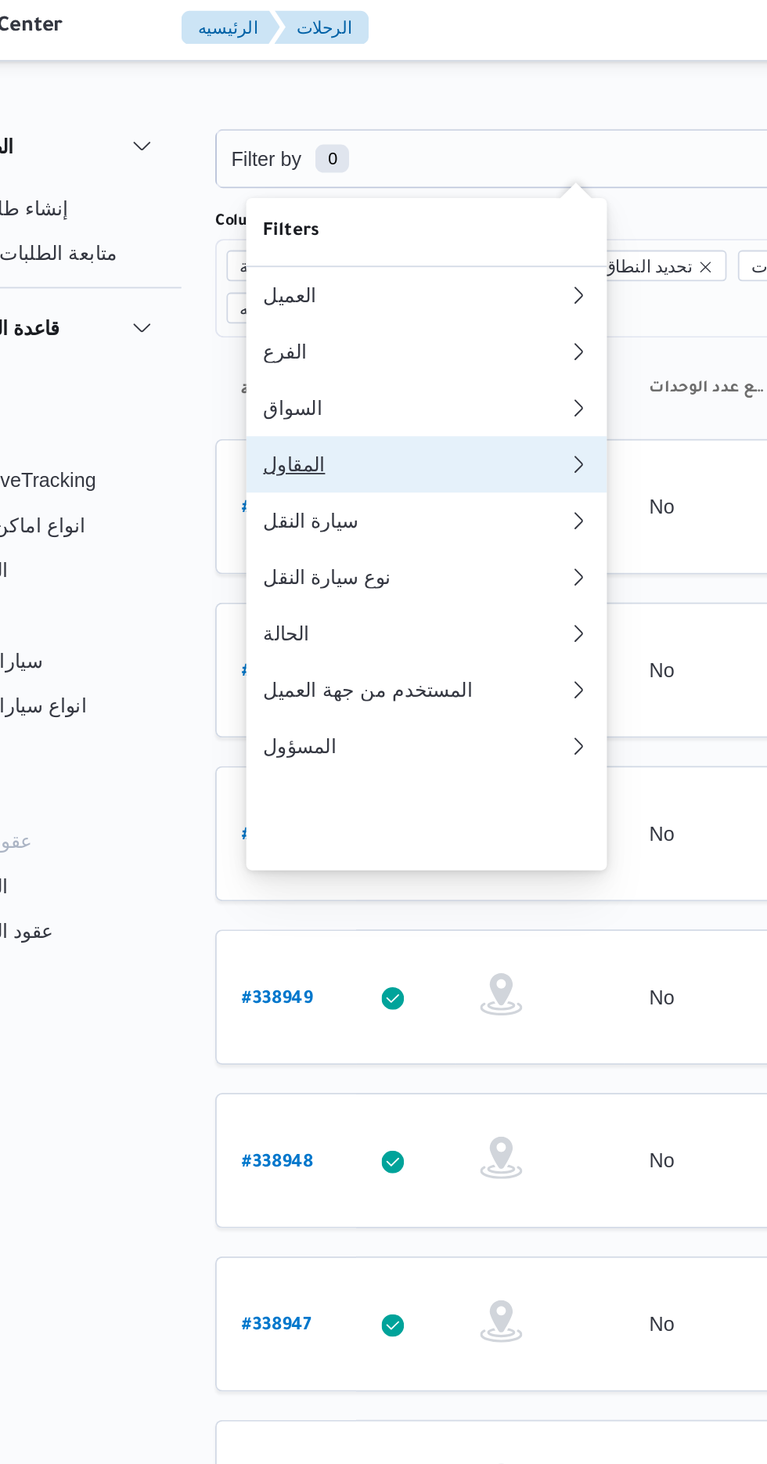
click at [324, 268] on div "المقاول" at bounding box center [314, 261] width 169 height 13
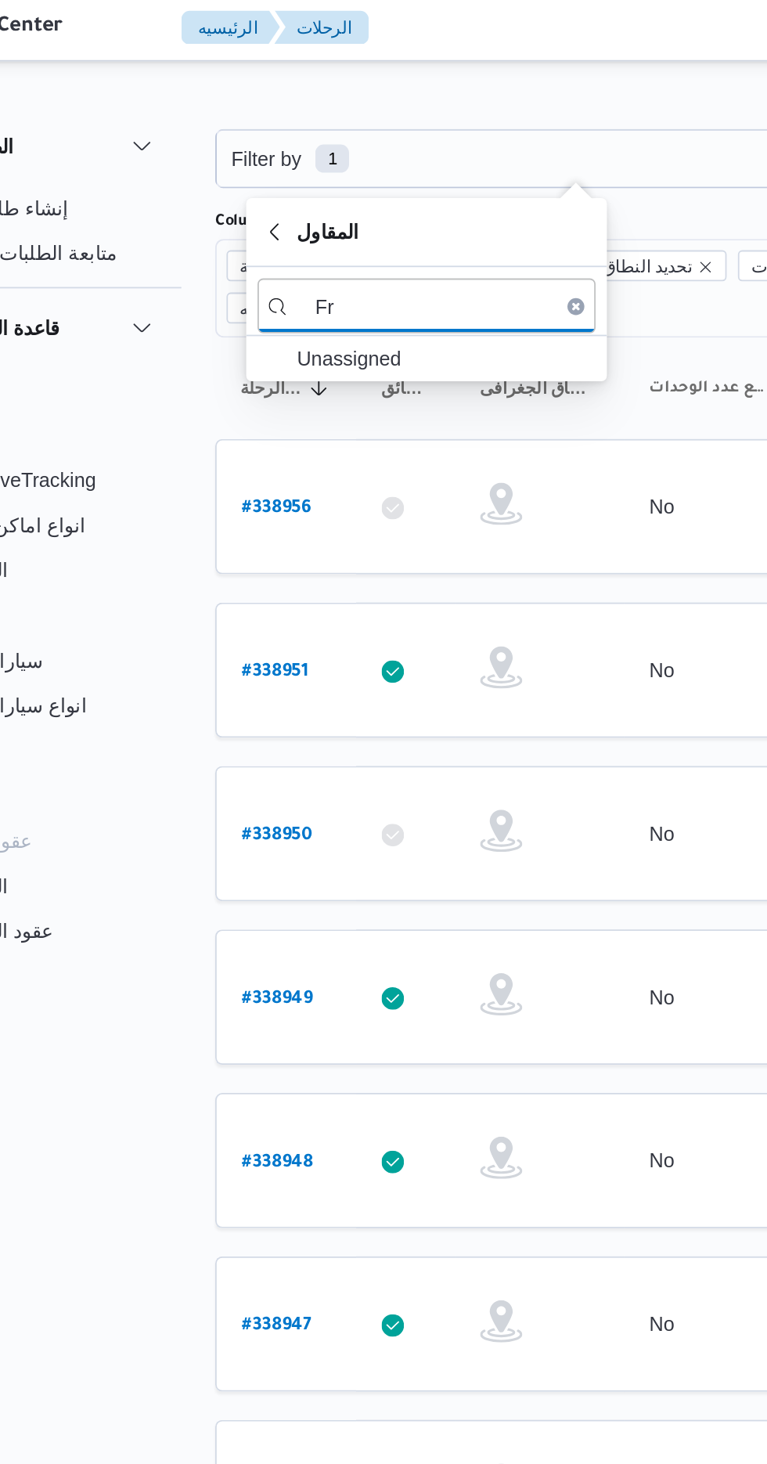
type input "F"
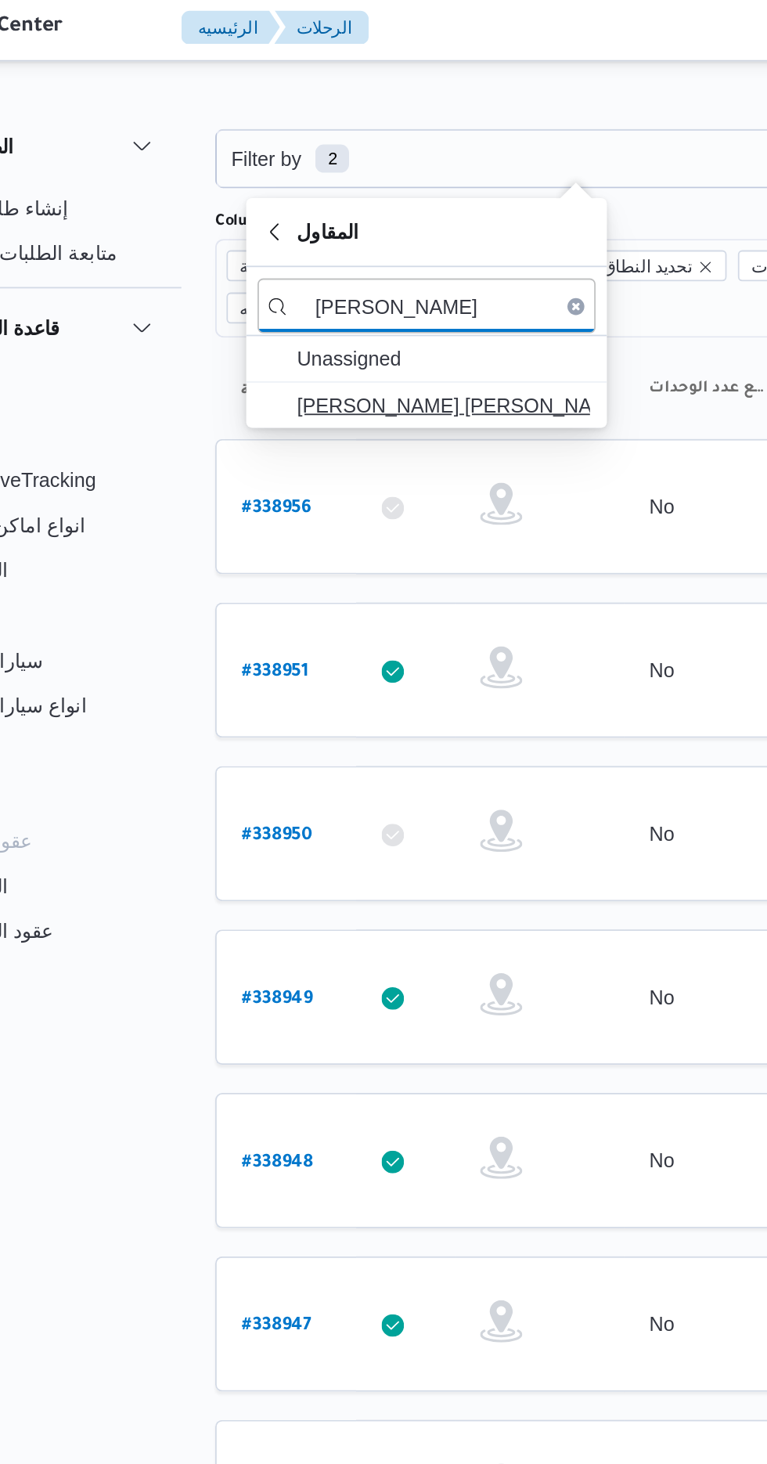
type input "[PERSON_NAME]"
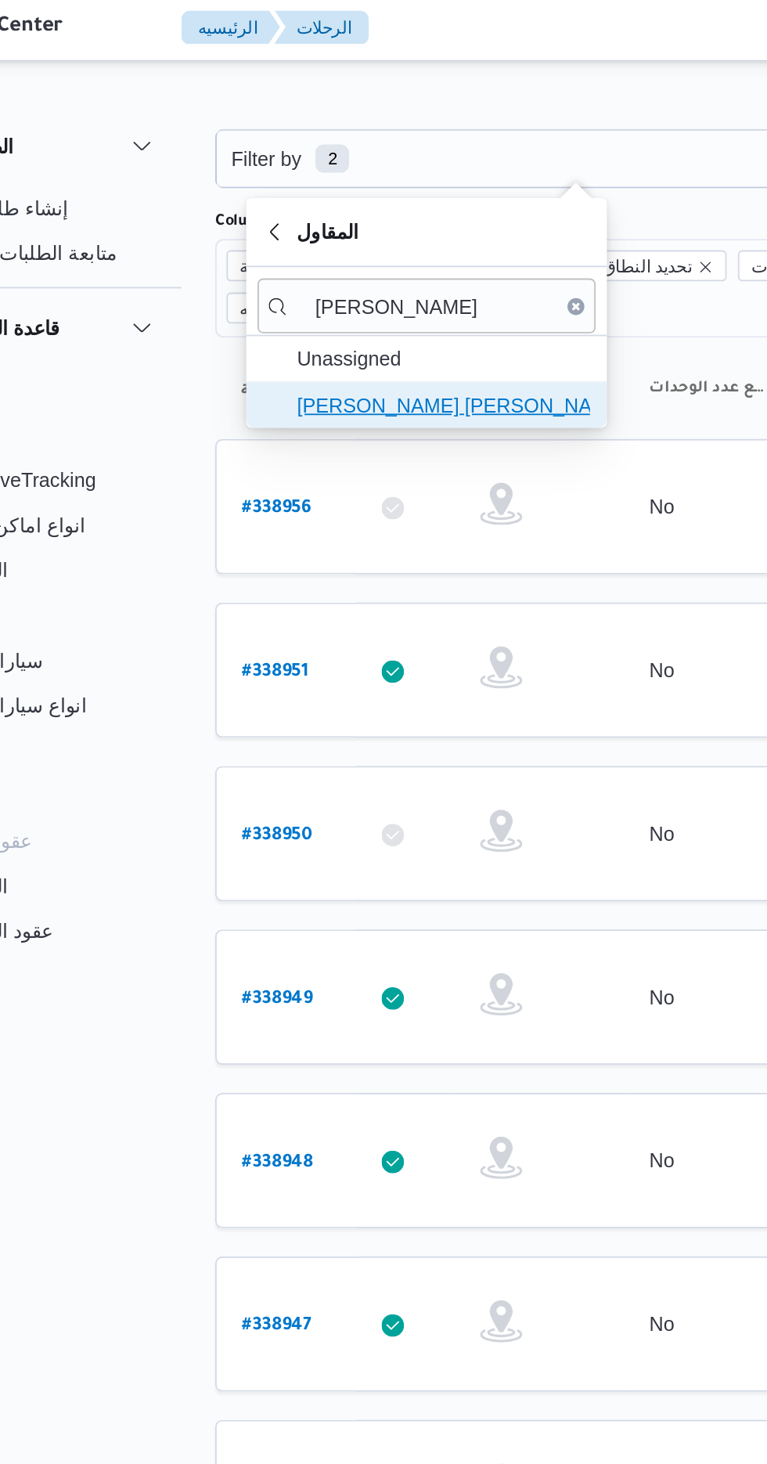
click at [350, 229] on span "[PERSON_NAME] [PERSON_NAME]" at bounding box center [330, 228] width 163 height 19
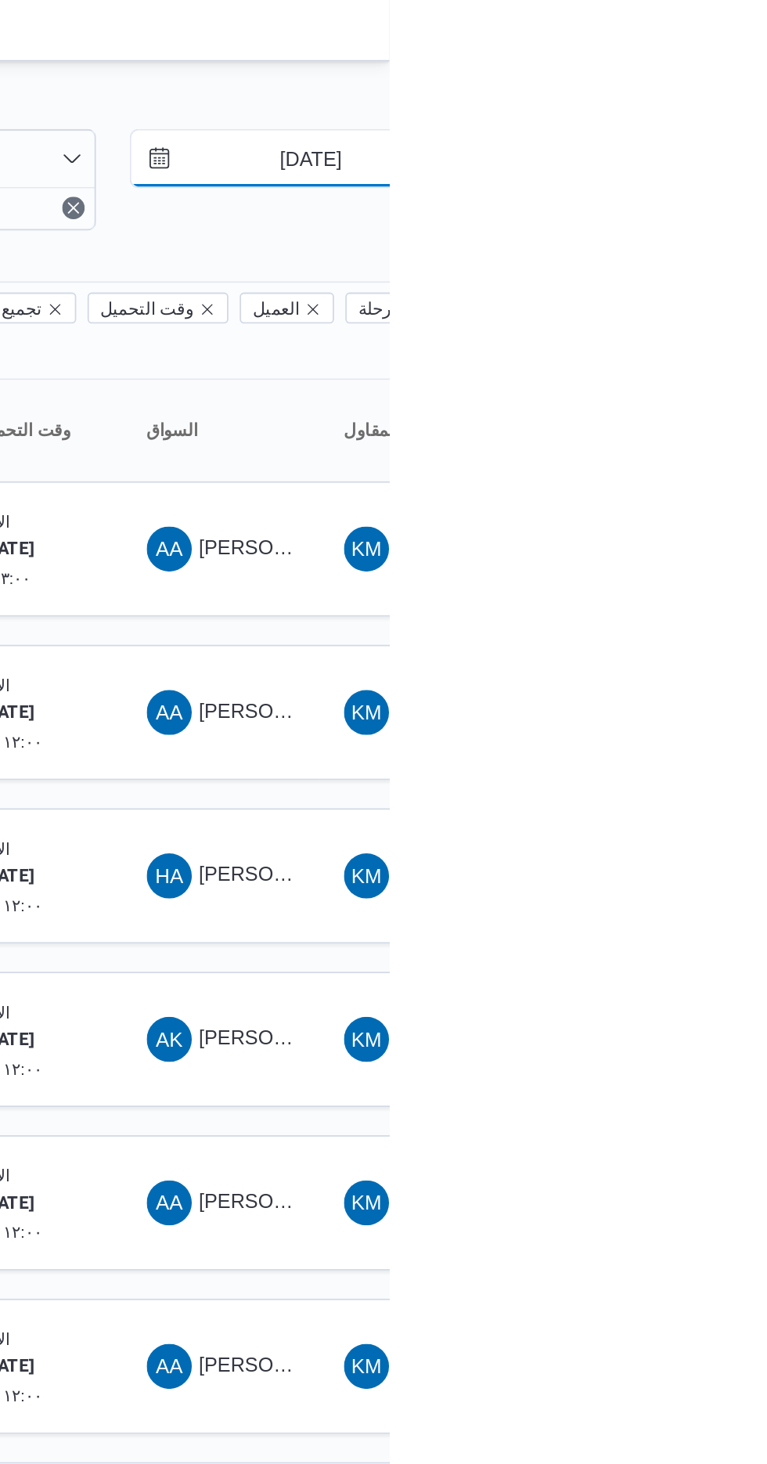
click at [721, 88] on input "[DATE]" at bounding box center [713, 91] width 178 height 31
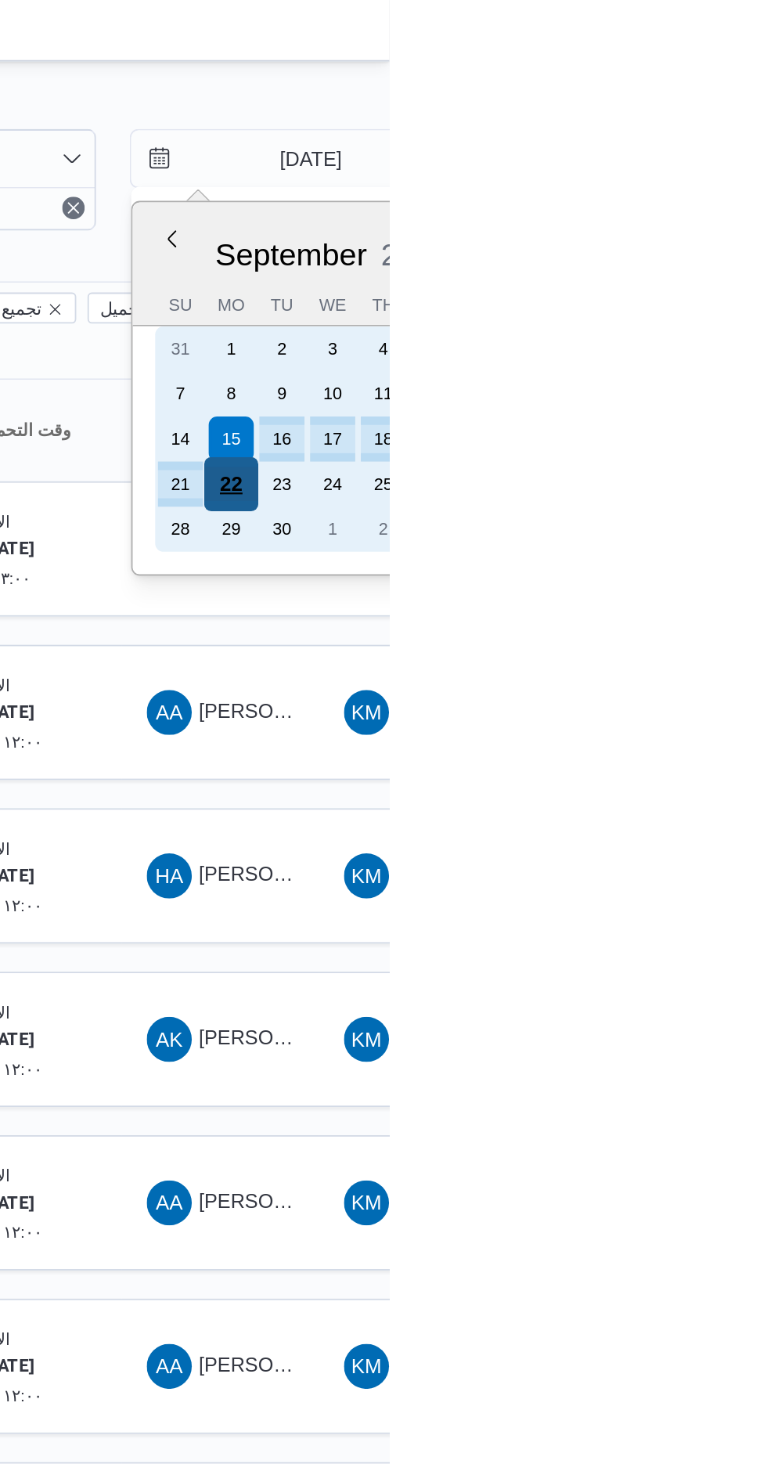
click at [679, 270] on div "22" at bounding box center [679, 272] width 30 height 30
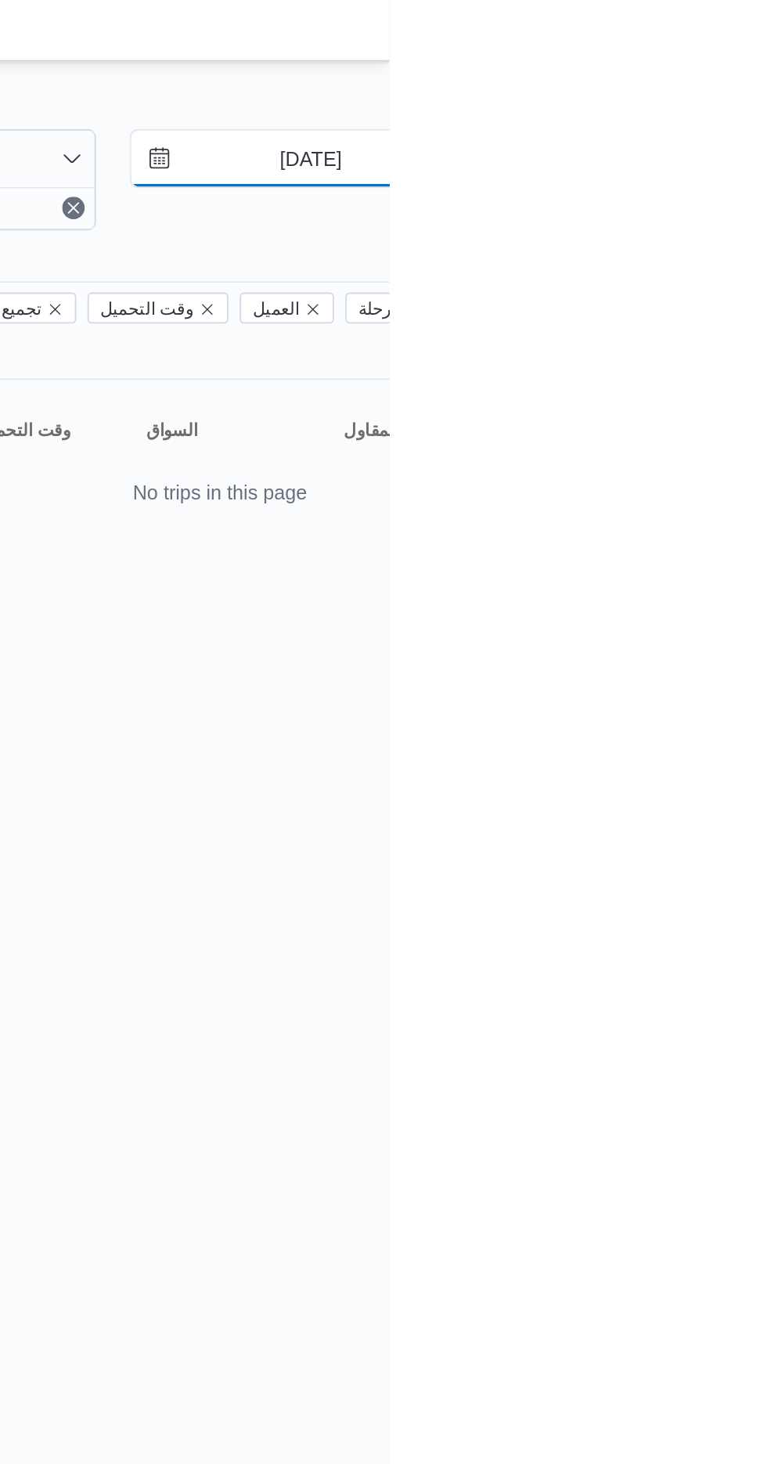
click at [708, 97] on input "[DATE]" at bounding box center [713, 91] width 178 height 31
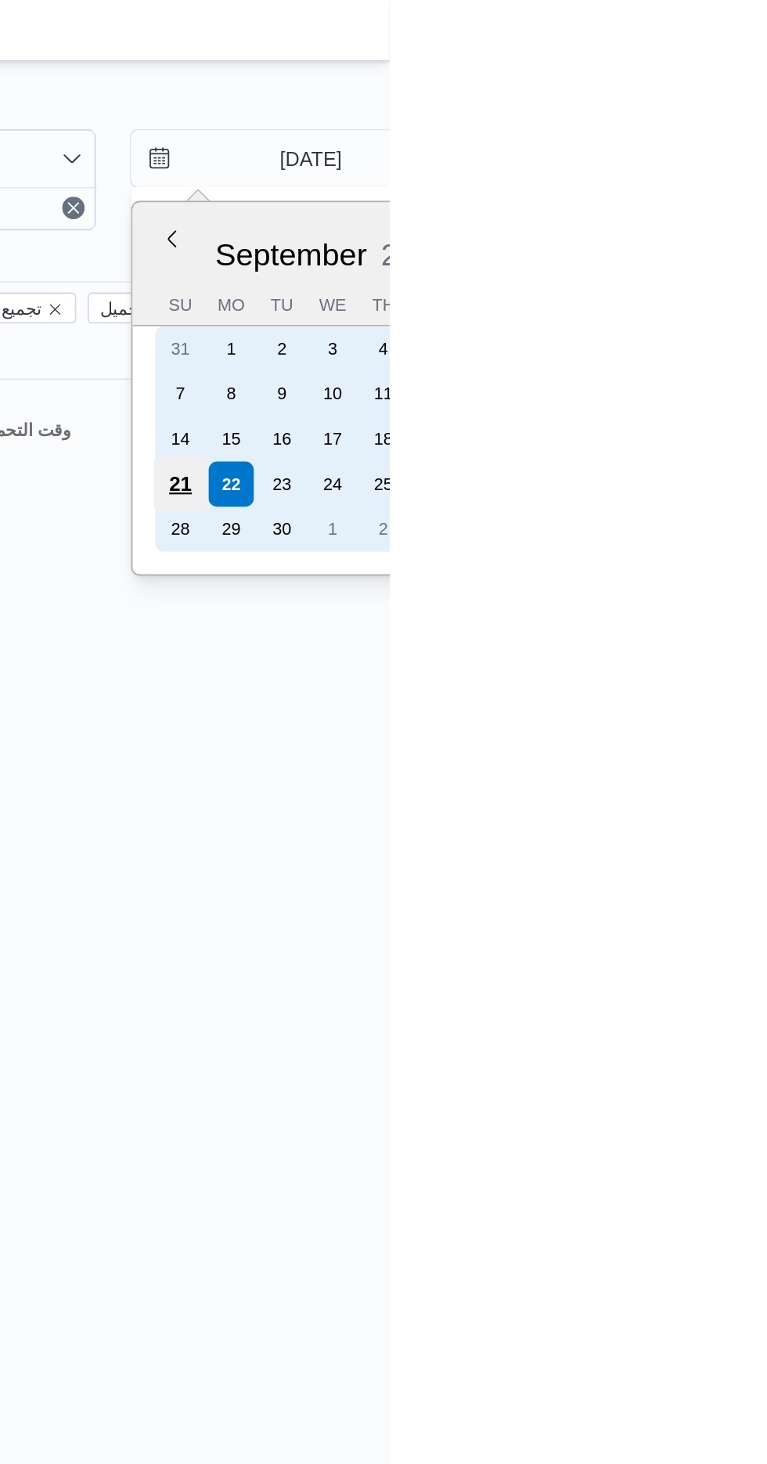
click at [660, 267] on div "21" at bounding box center [651, 272] width 30 height 30
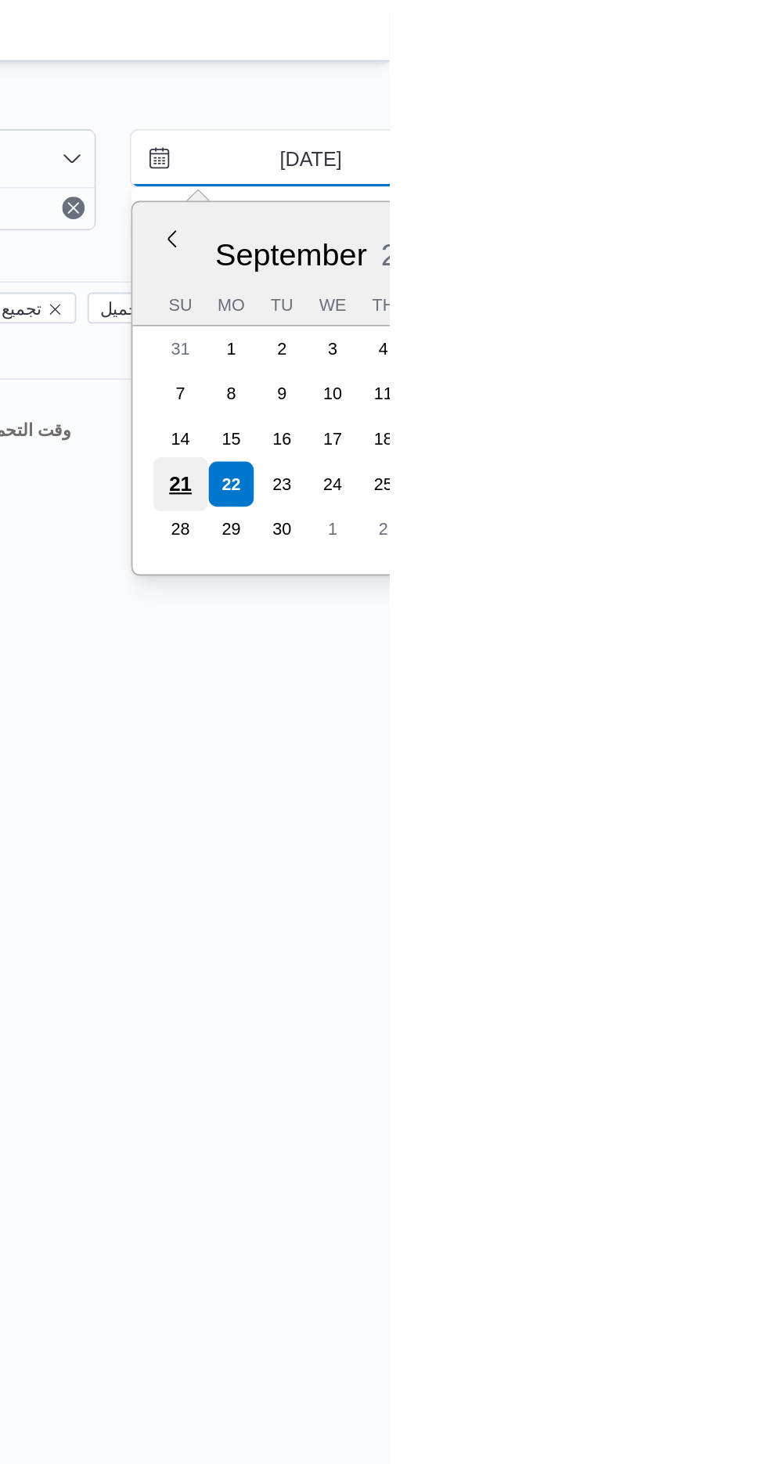
type input "[DATE]"
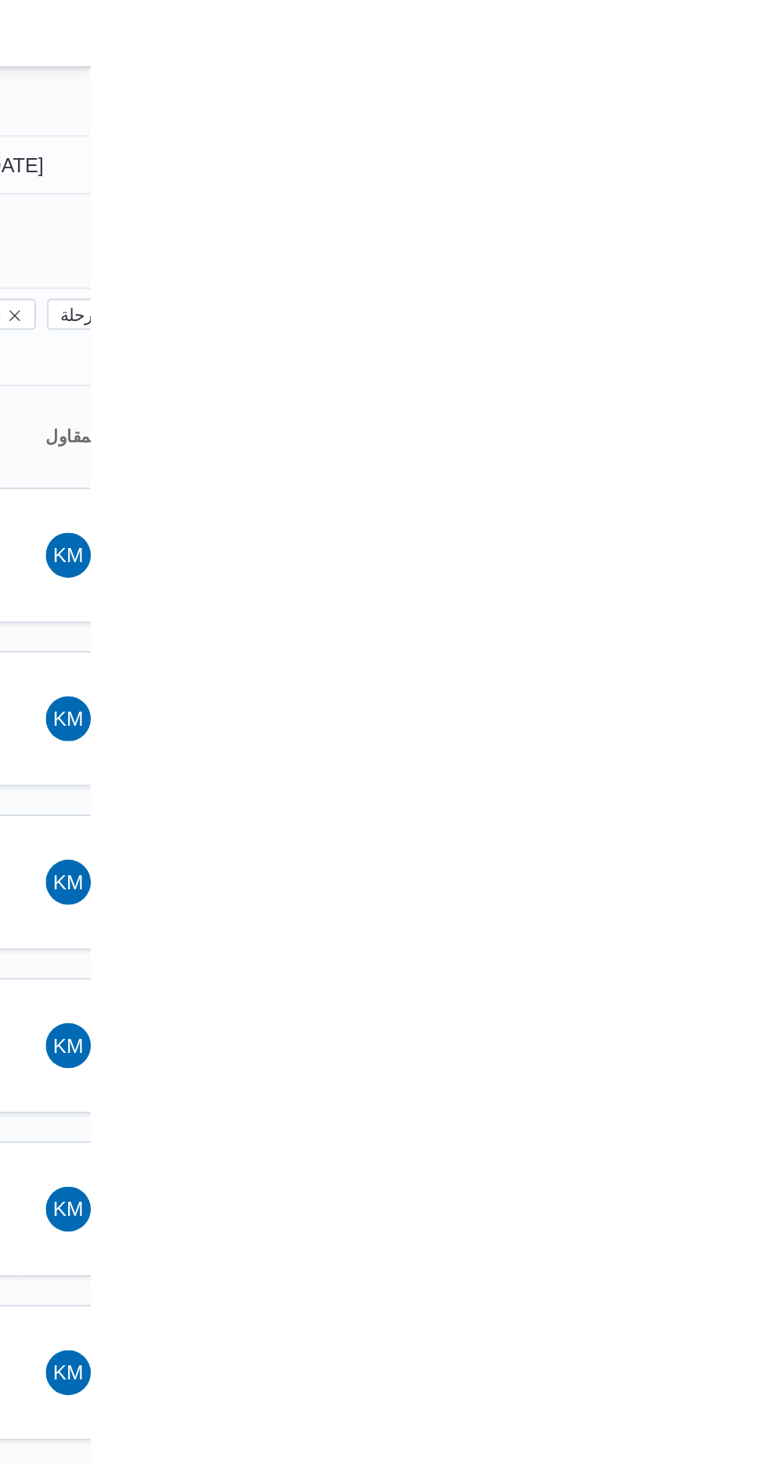
type input "[DATE]"
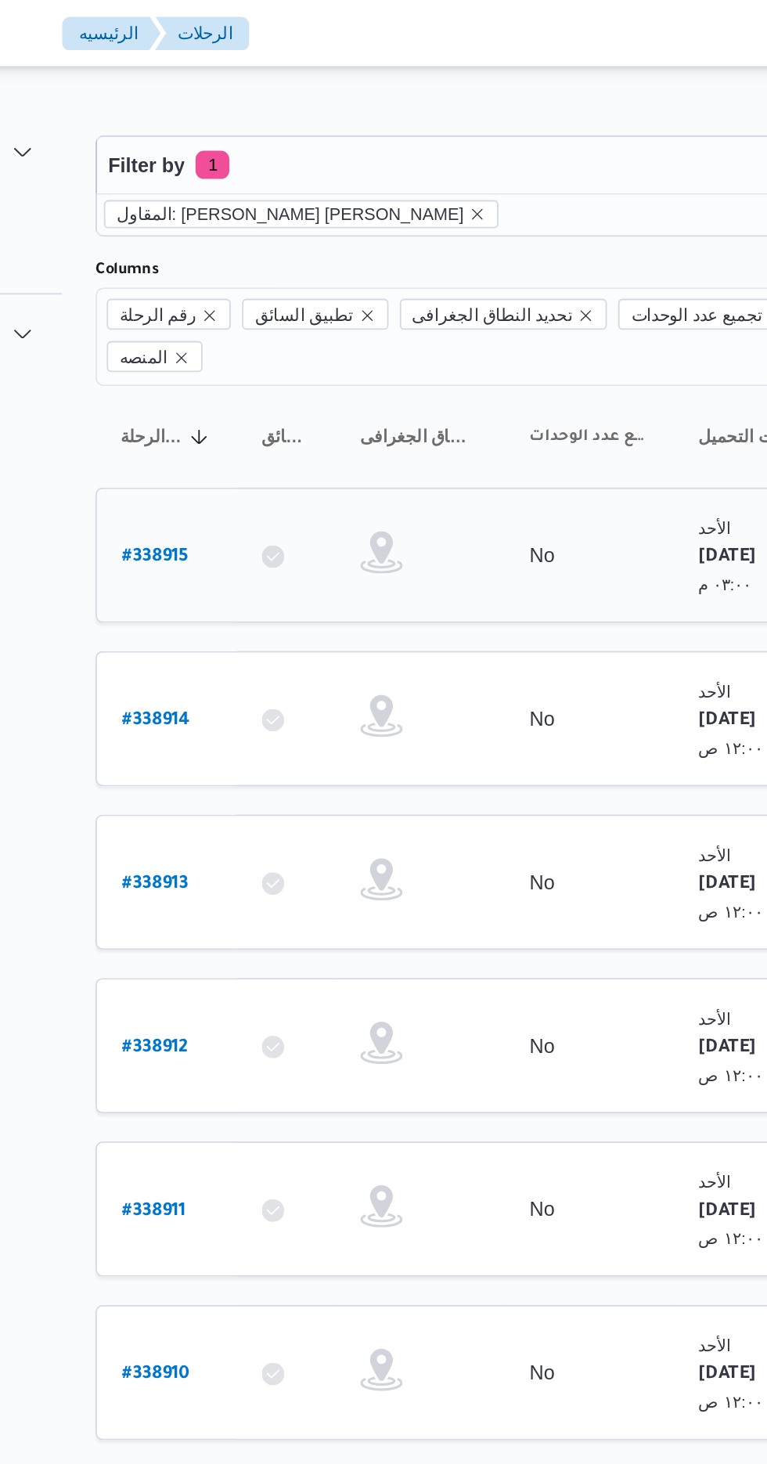
click at [230, 298] on link "# 338915" at bounding box center [236, 308] width 37 height 21
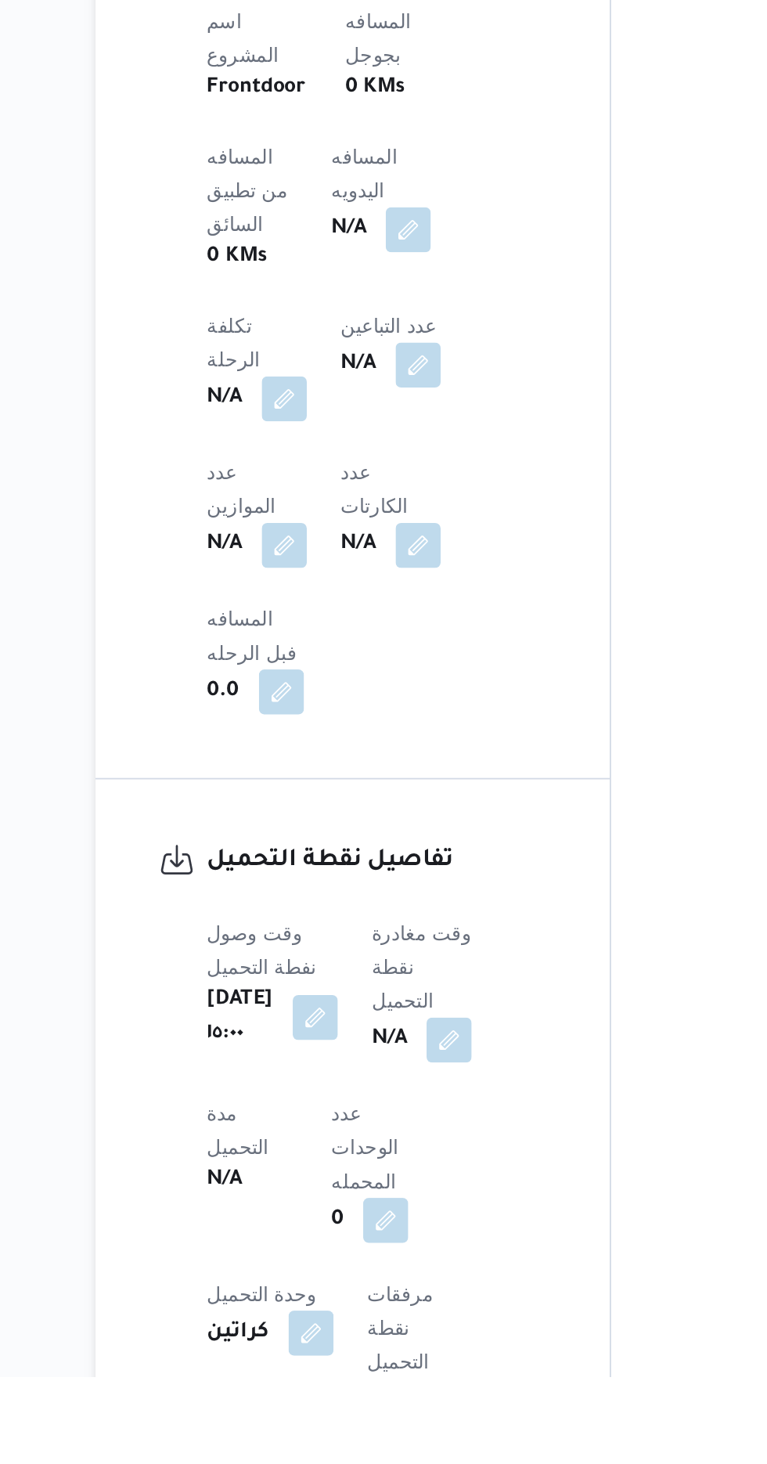
scroll to position [628, 0]
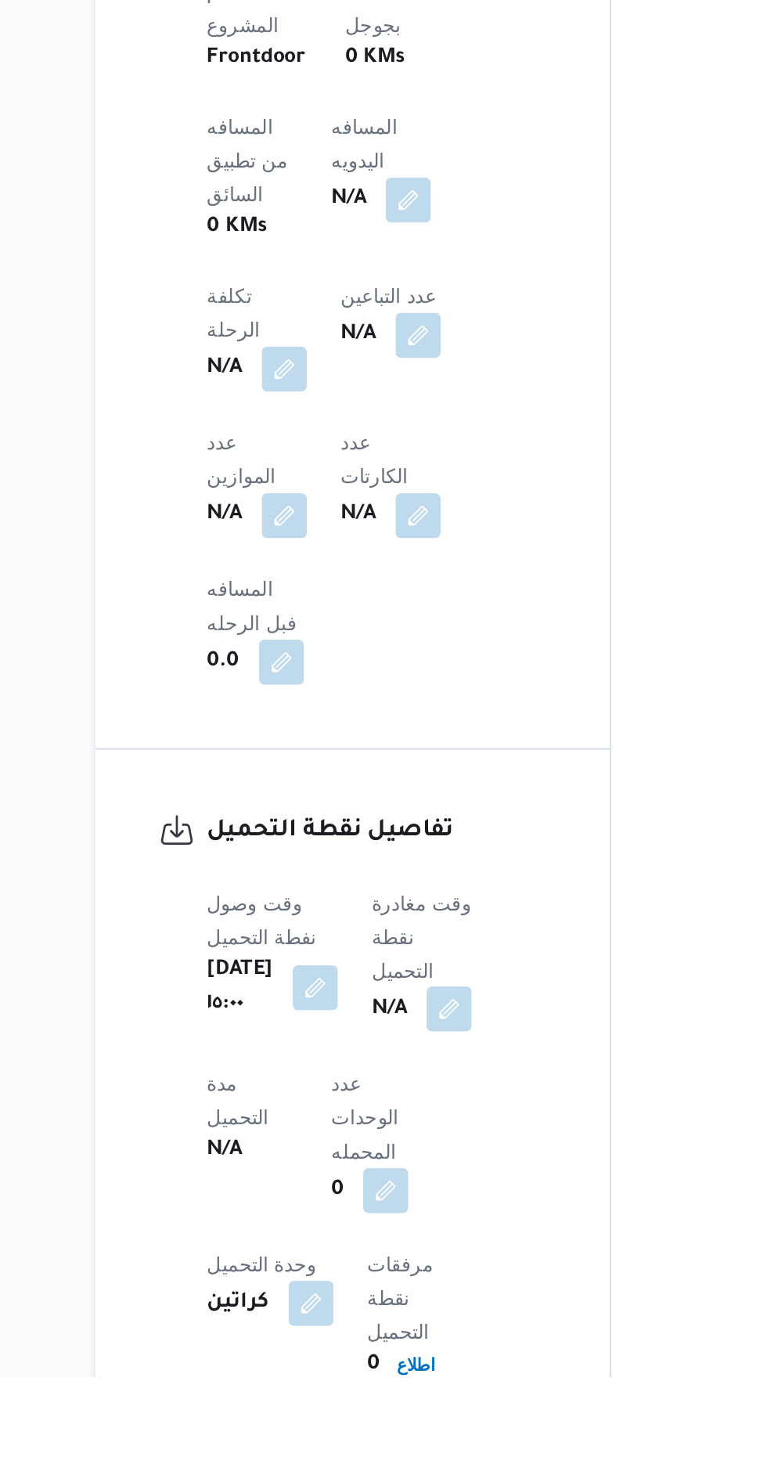
click at [411, 1247] on button "button" at bounding box center [399, 1259] width 25 height 25
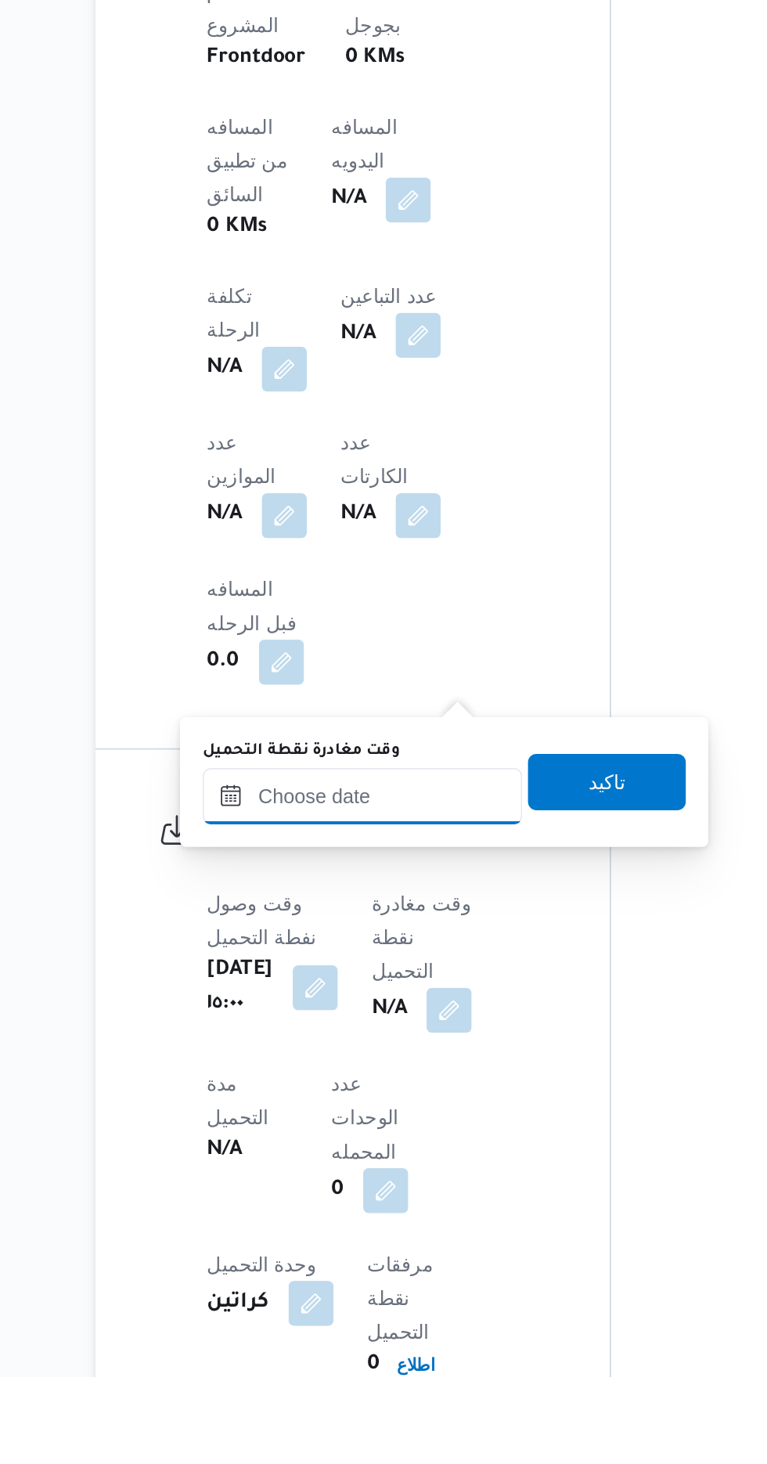
click at [385, 1136] on input "وقت مغادرة نقطة التحميل" at bounding box center [352, 1140] width 178 height 31
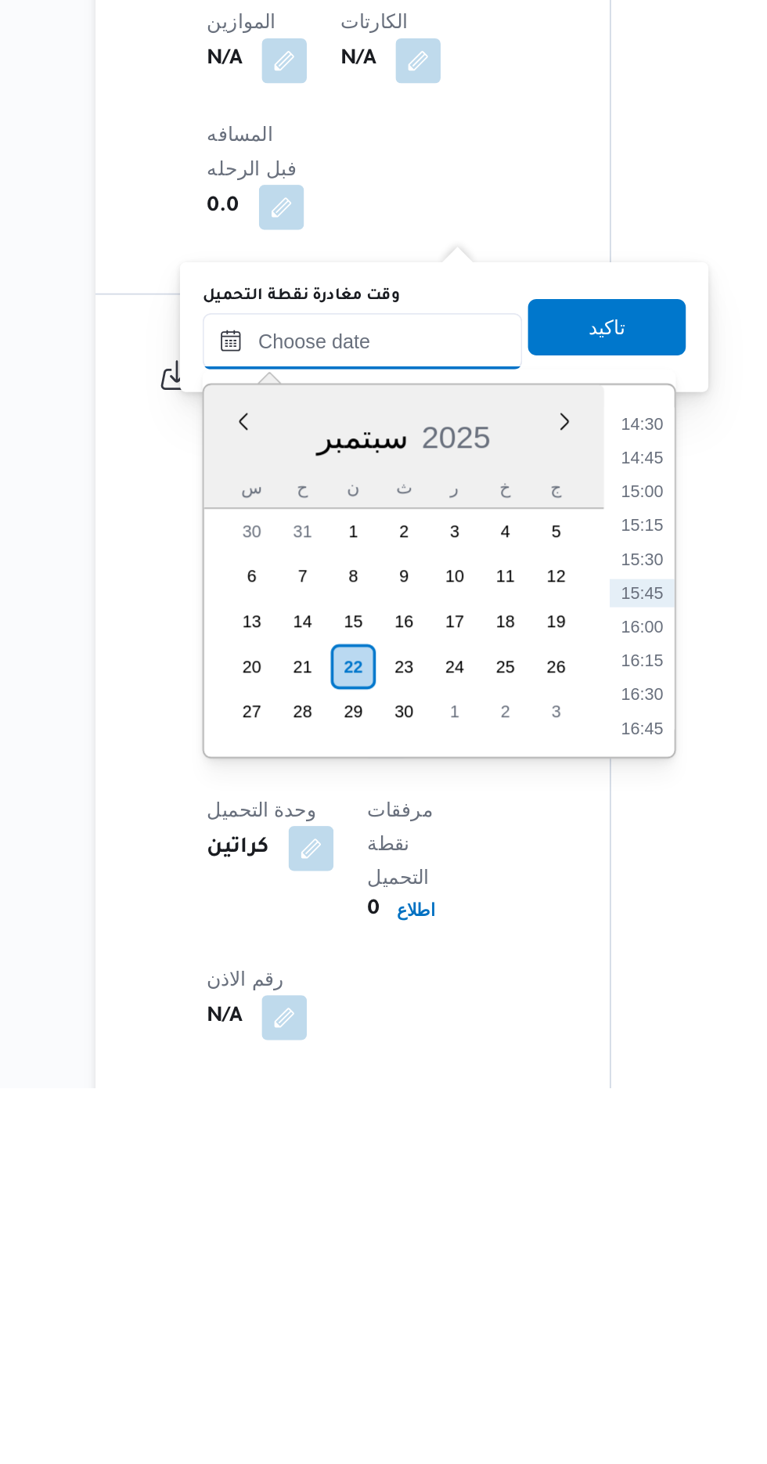
scroll to position [721, 0]
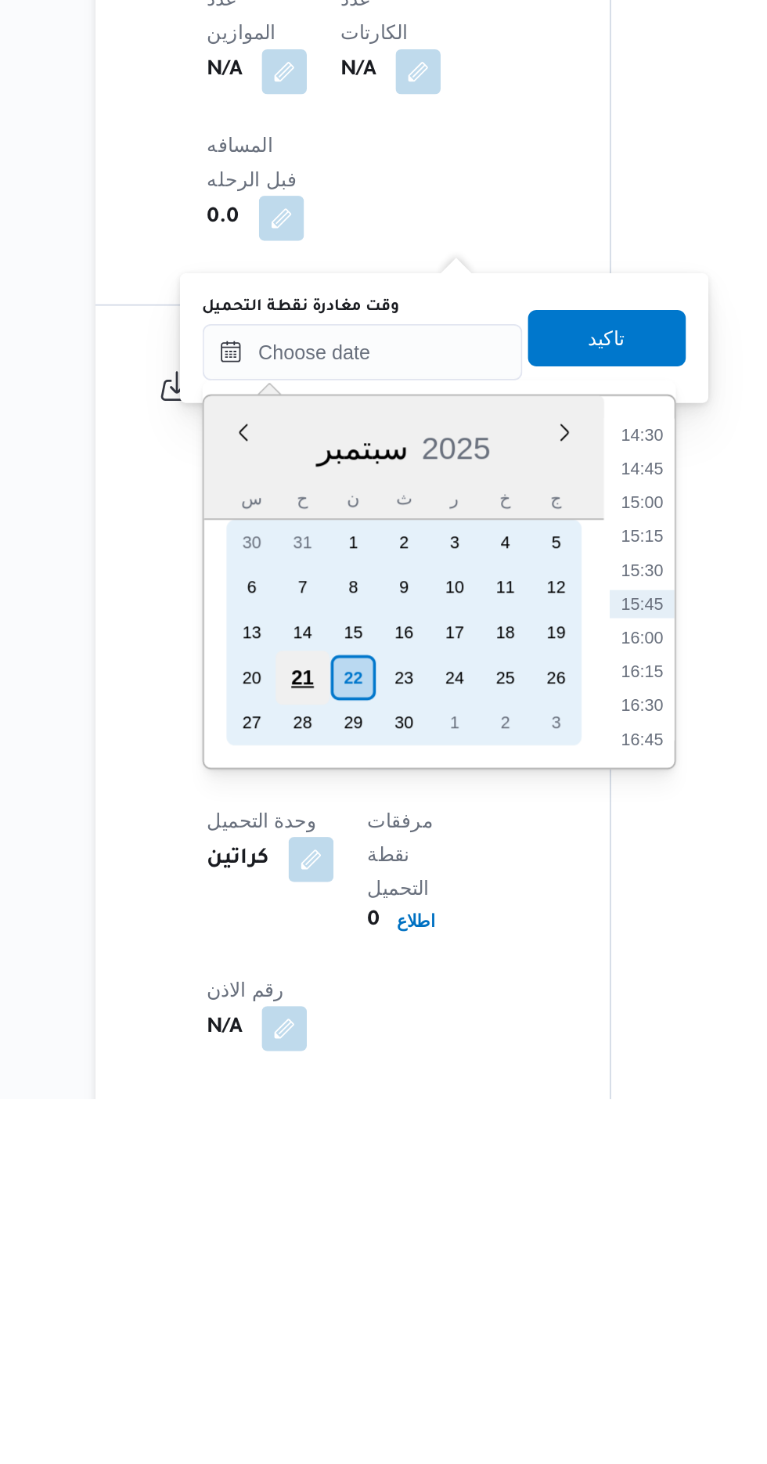
click at [319, 1226] on div "21" at bounding box center [318, 1230] width 30 height 30
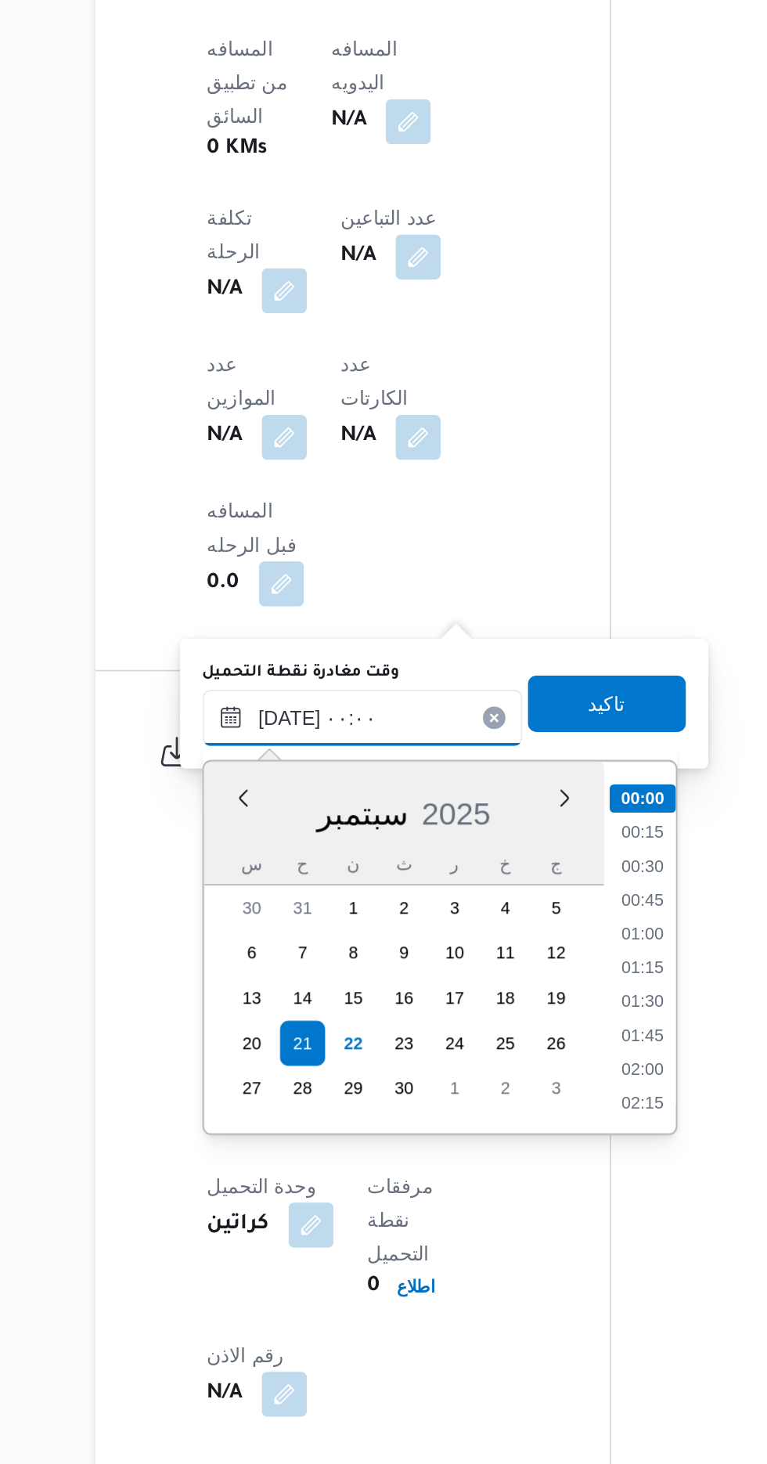
click at [269, 1056] on input "[DATE] ٠٠:٠٠" at bounding box center [352, 1048] width 178 height 31
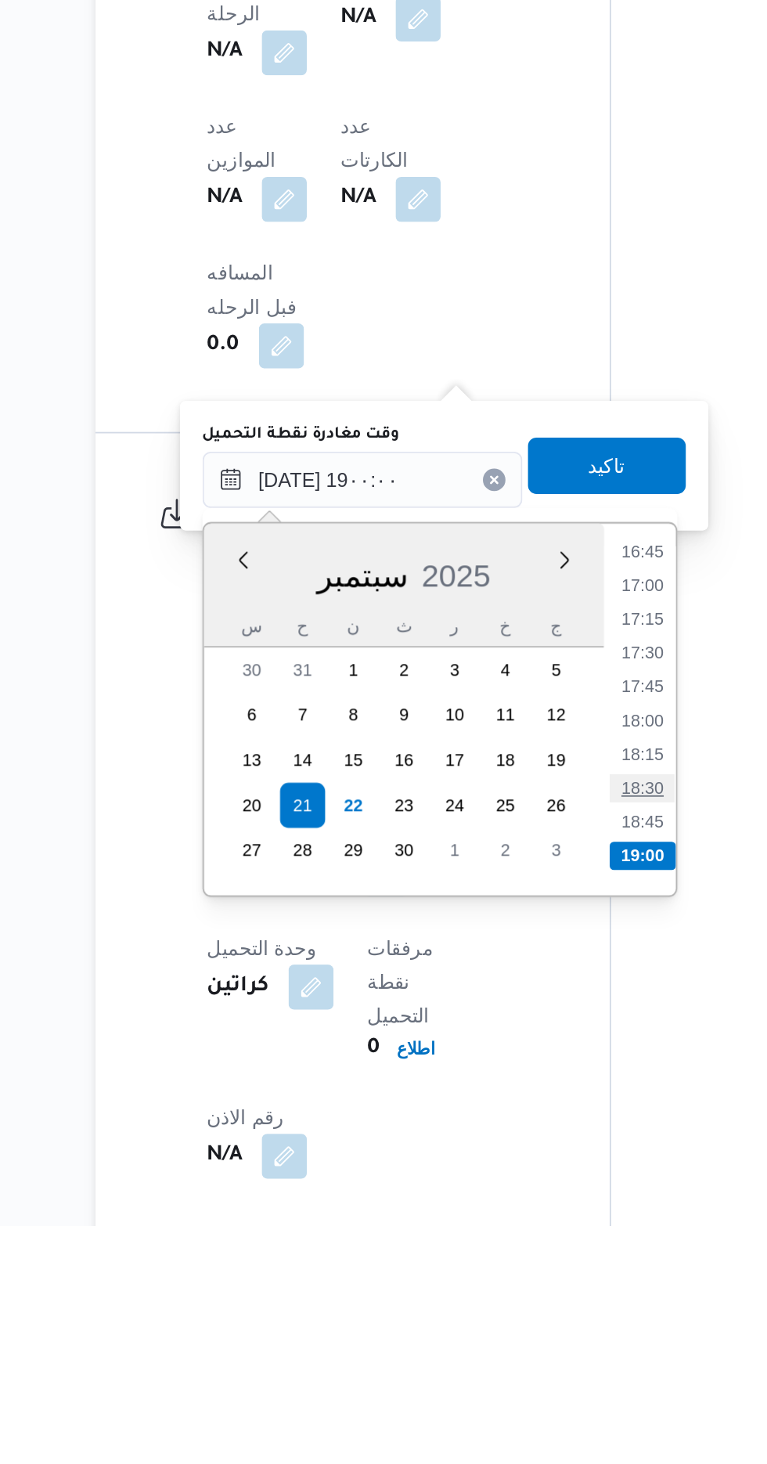
click at [504, 1222] on li "18:30" at bounding box center [507, 1221] width 36 height 16
type input "[DATE] ١٨:٣٠"
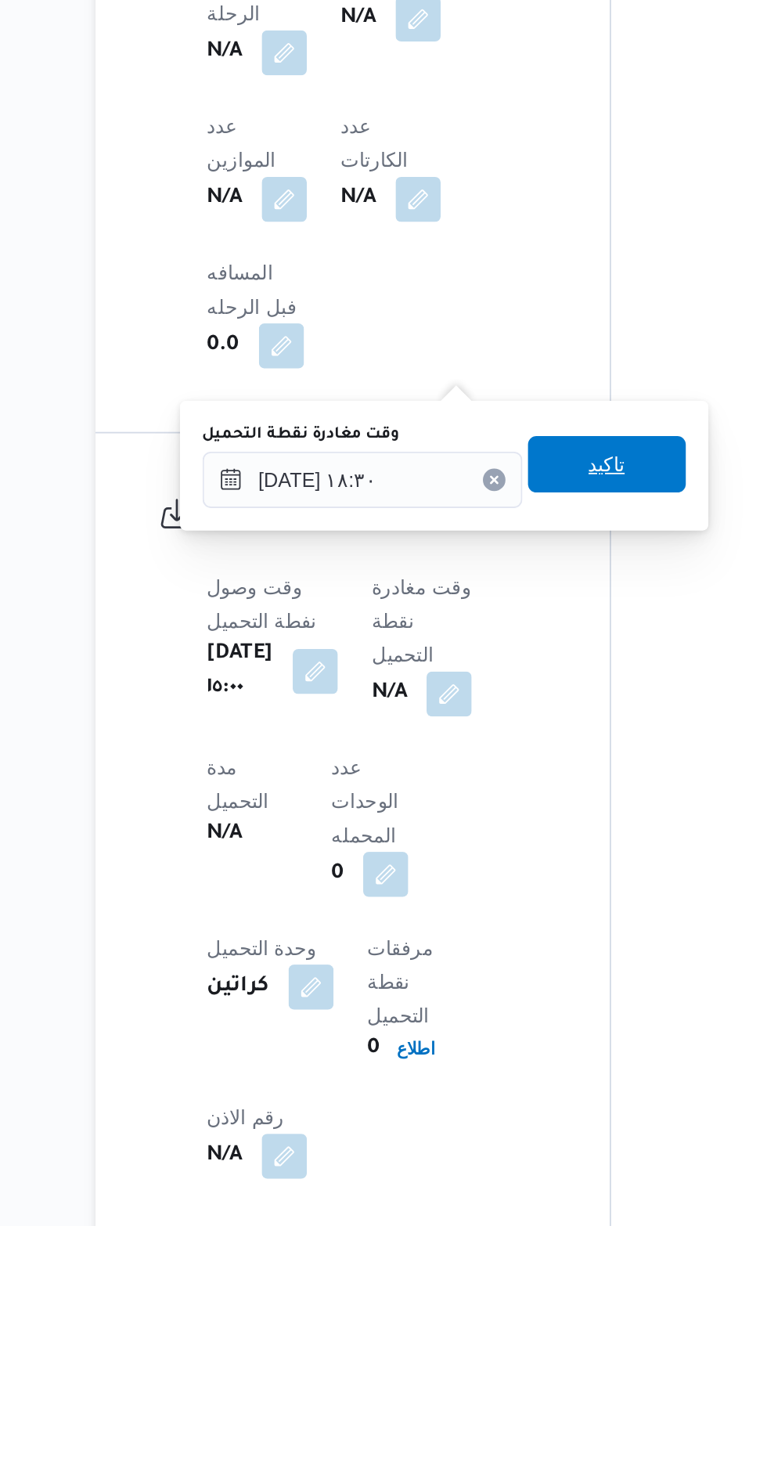
click at [498, 1048] on span "تاكيد" at bounding box center [487, 1041] width 20 height 19
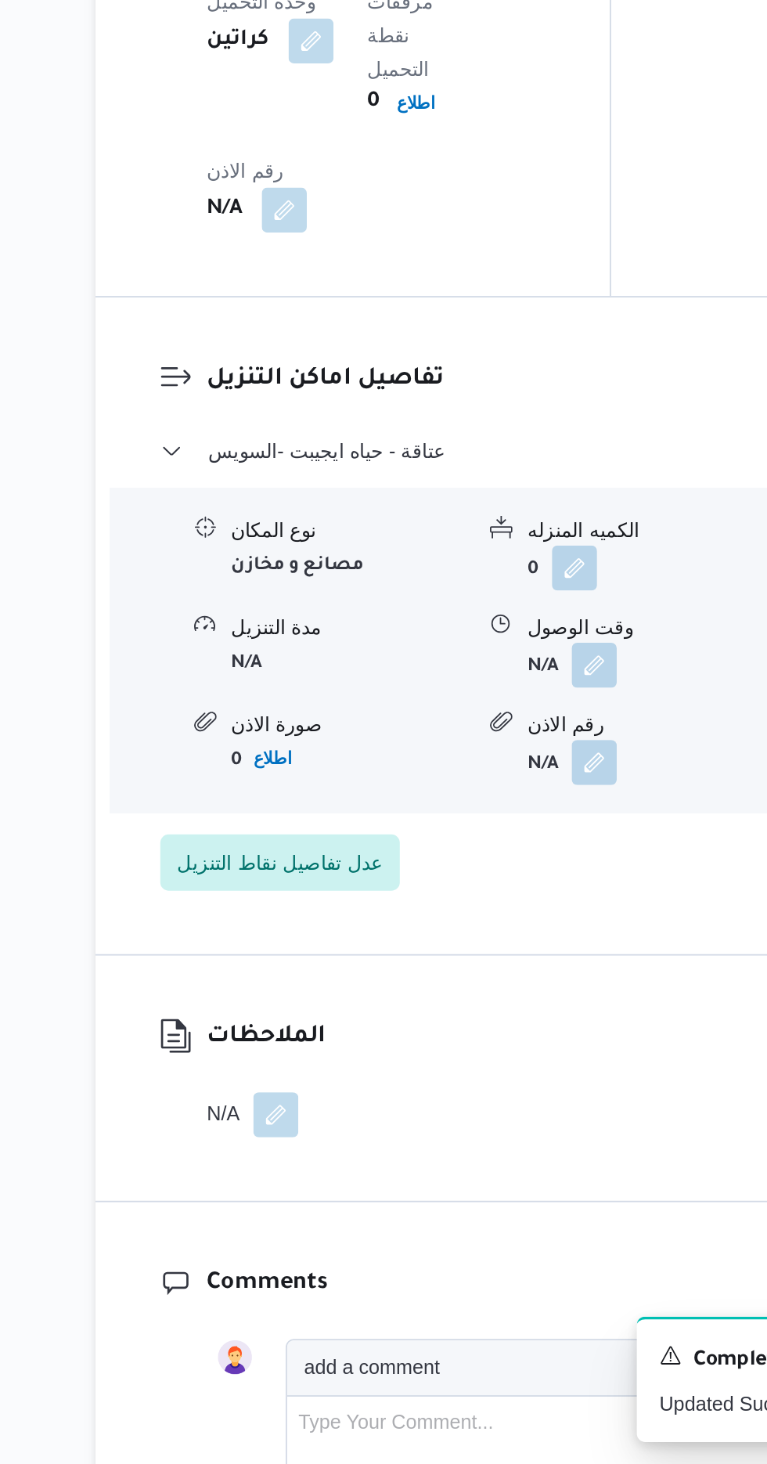
scroll to position [1384, 0]
click at [487, 1007] on button "button" at bounding box center [480, 1019] width 25 height 25
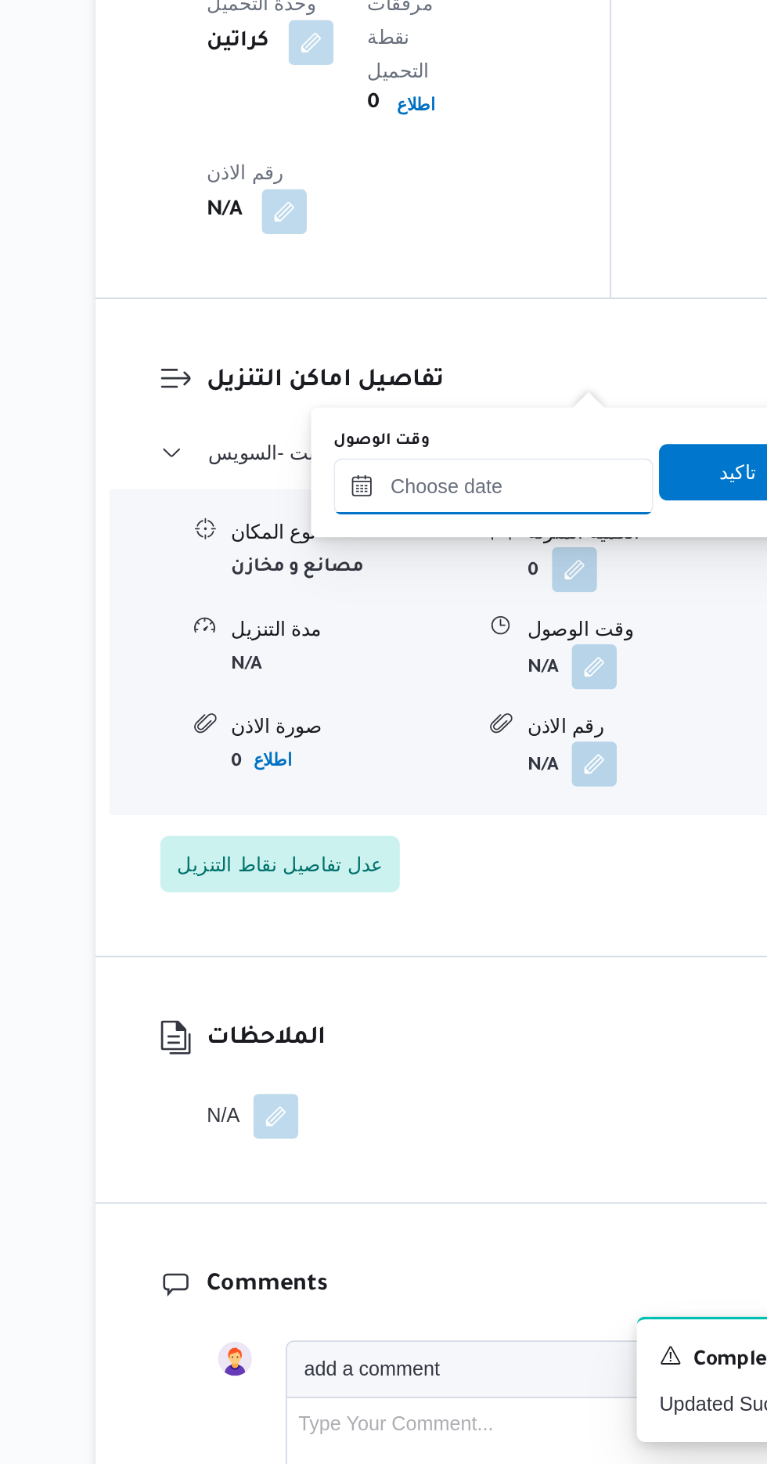
click at [446, 920] on input "وقت الوصول" at bounding box center [425, 920] width 178 height 31
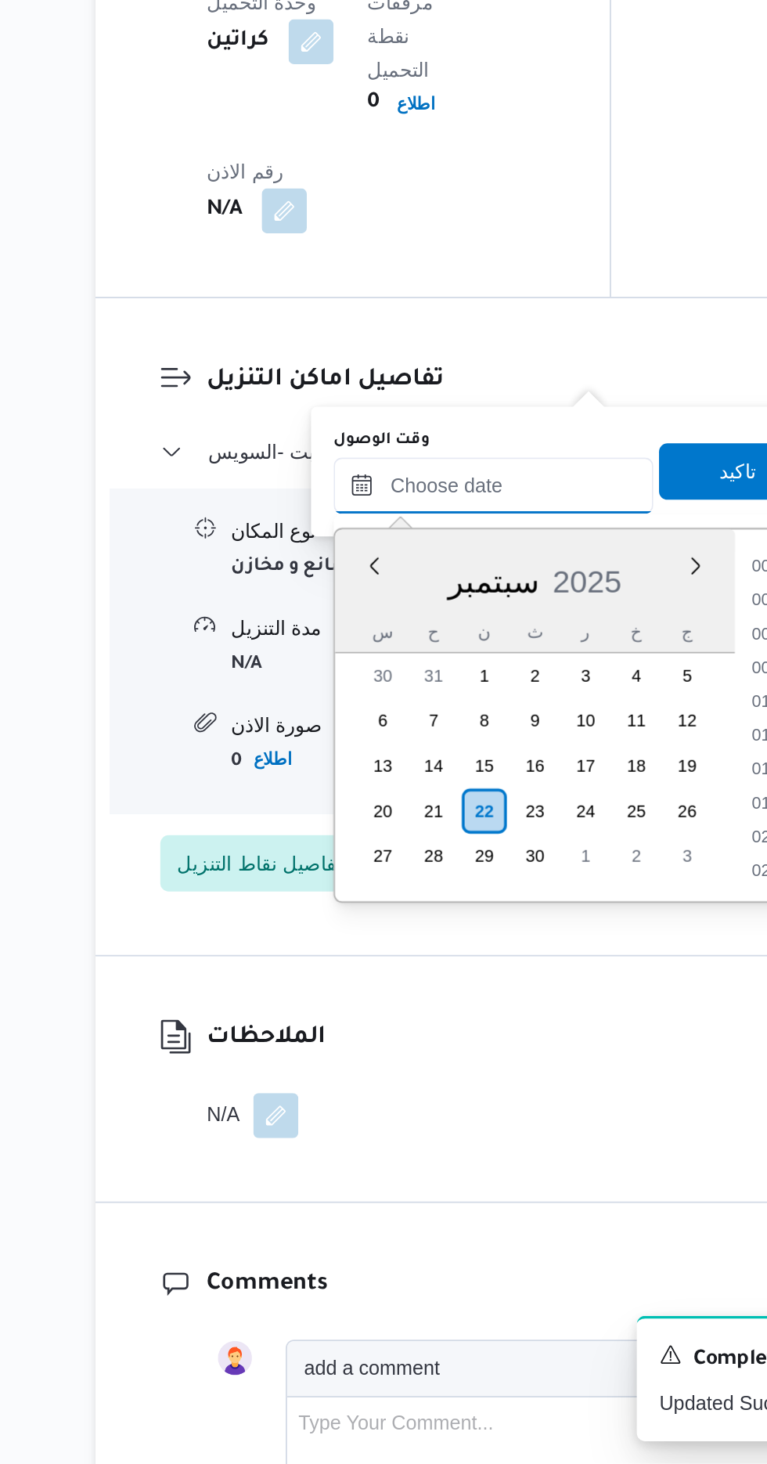
scroll to position [1088, 0]
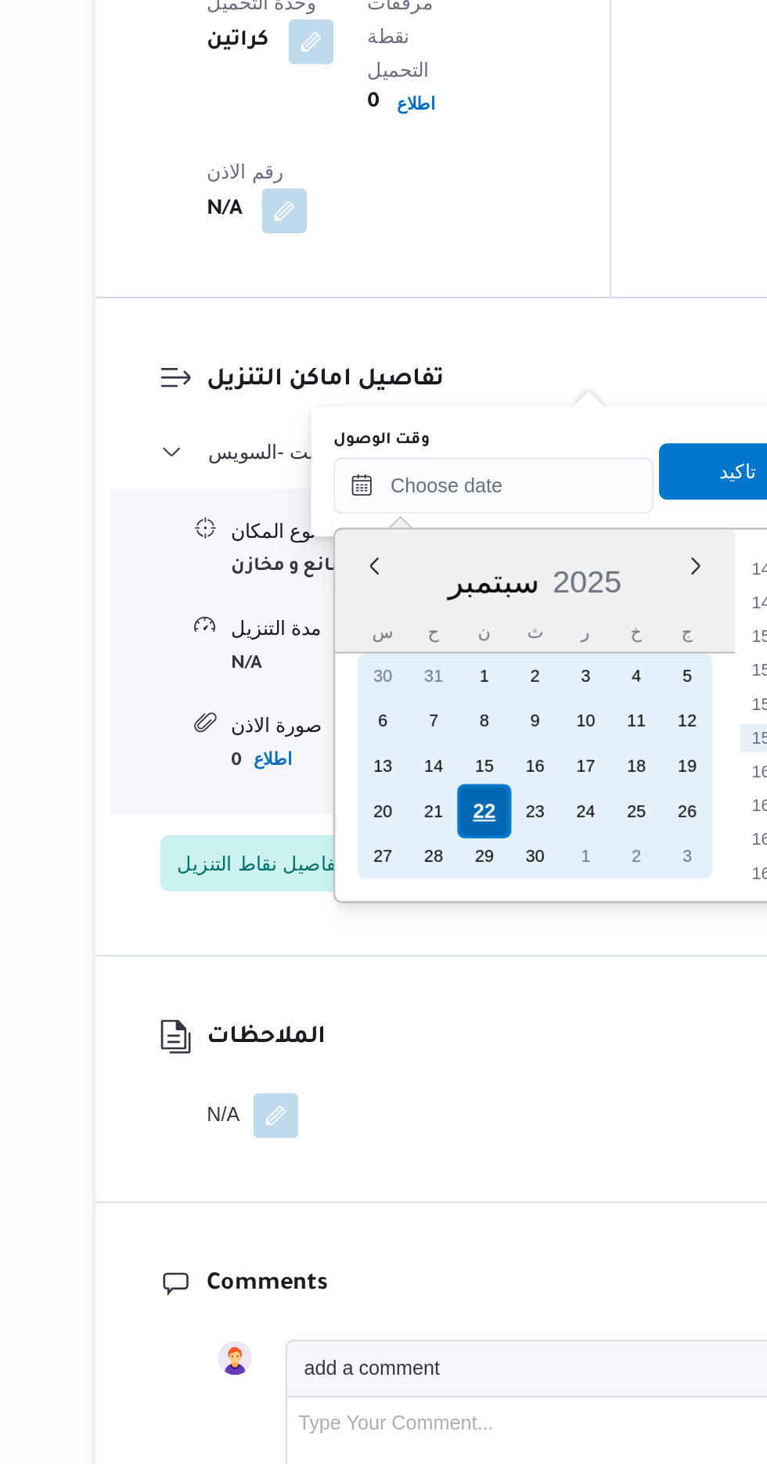
click at [418, 1099] on div "22" at bounding box center [420, 1101] width 30 height 30
type input "[DATE] ٠٠:٠٠"
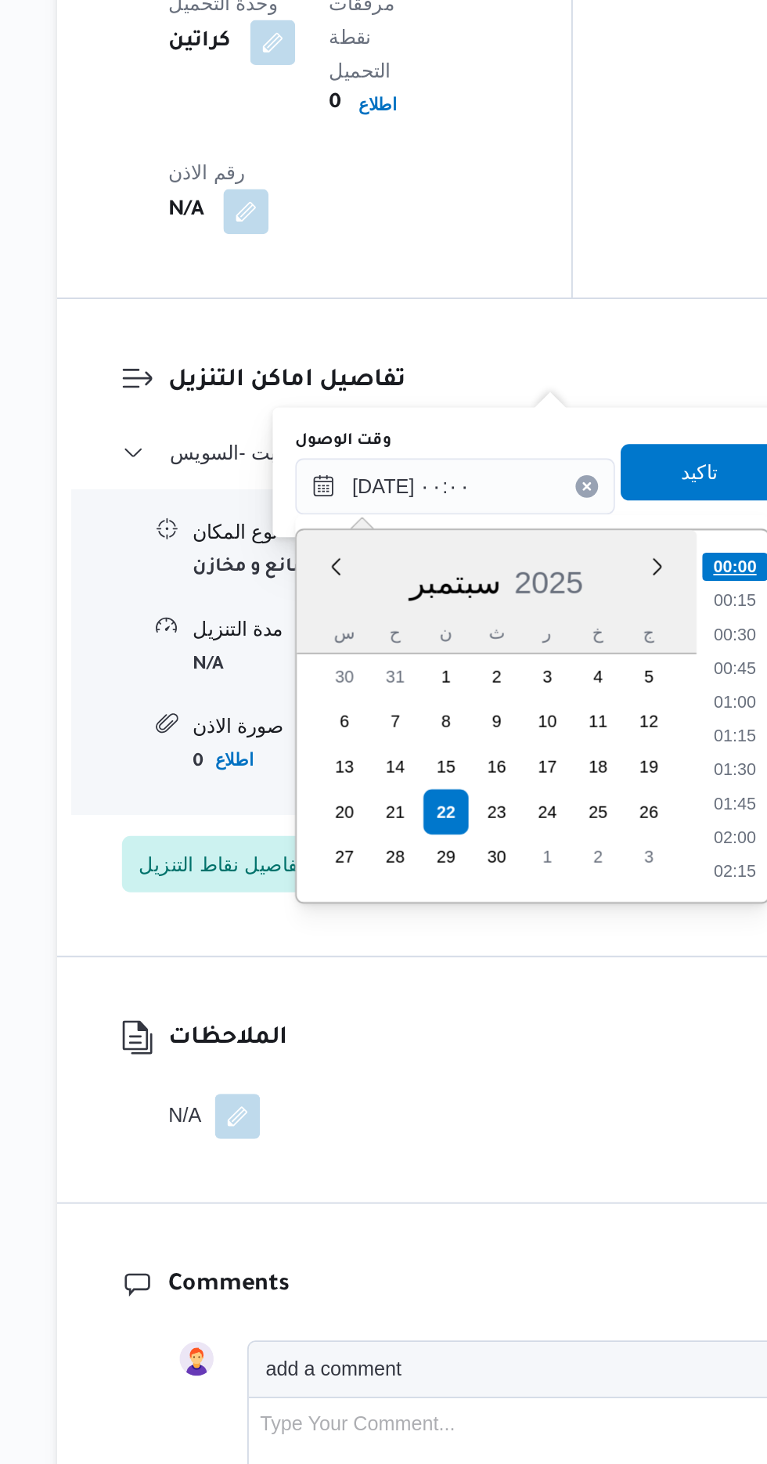
click at [583, 965] on li "00:00" at bounding box center [580, 965] width 37 height 16
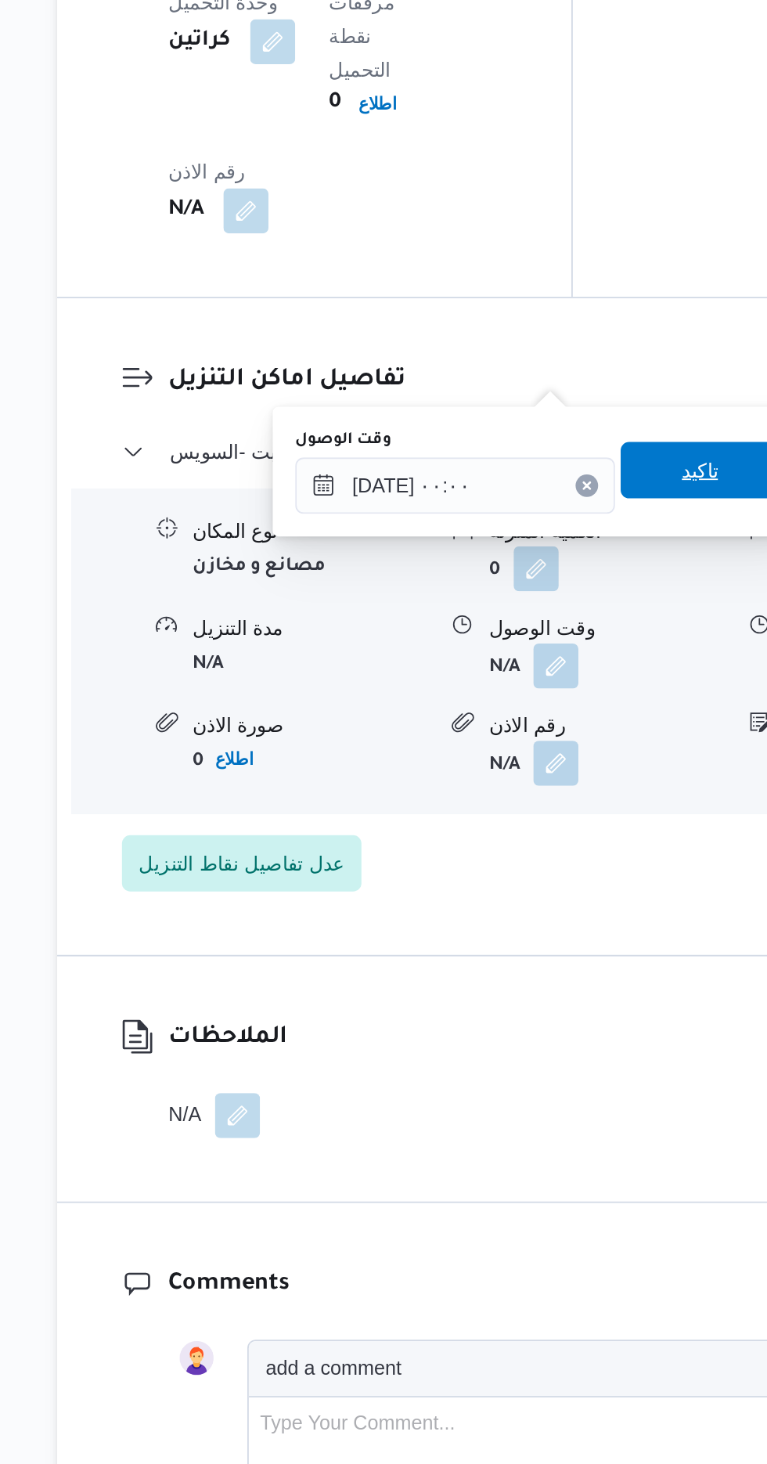
click at [564, 919] on span "تاكيد" at bounding box center [561, 911] width 88 height 31
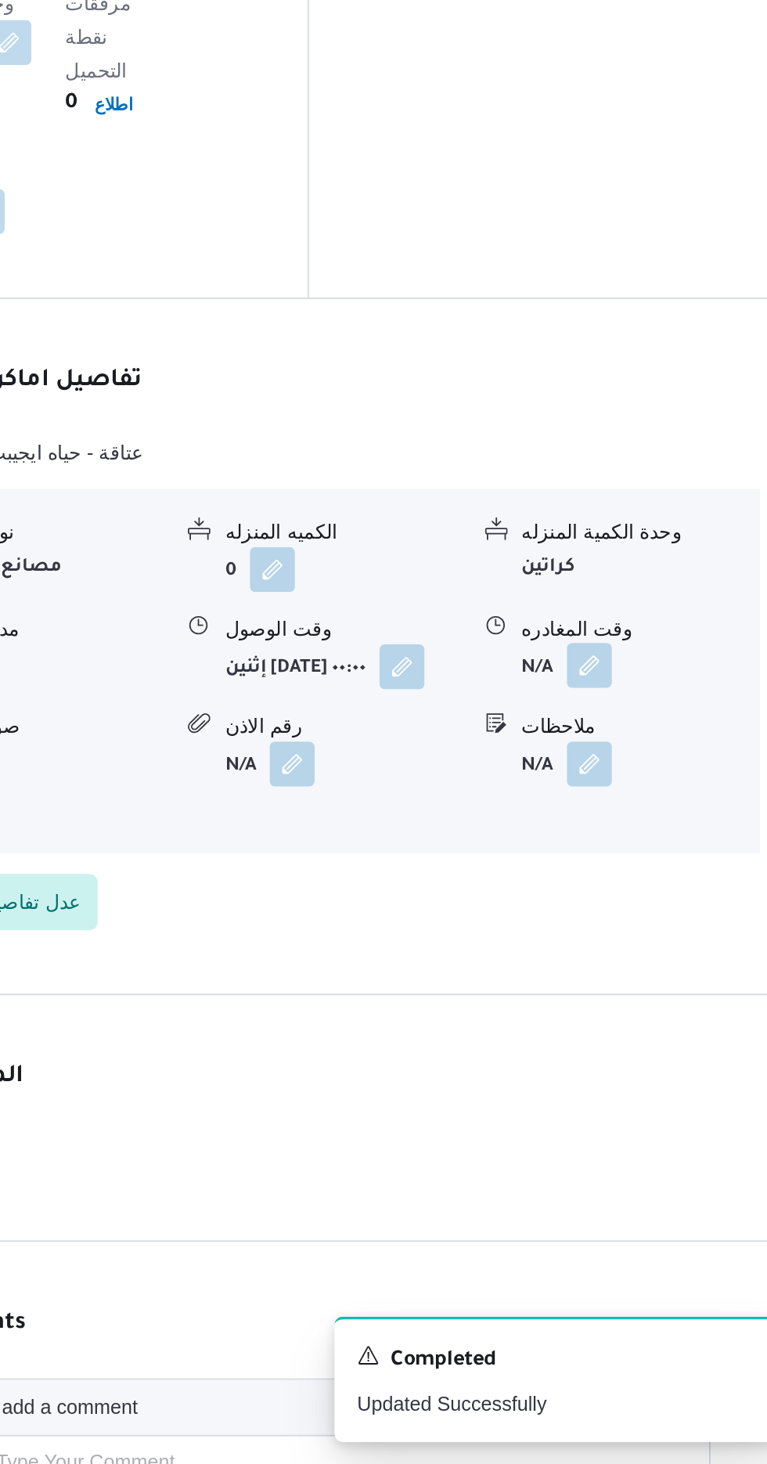
click at [650, 1007] on button "button" at bounding box center [645, 1019] width 25 height 25
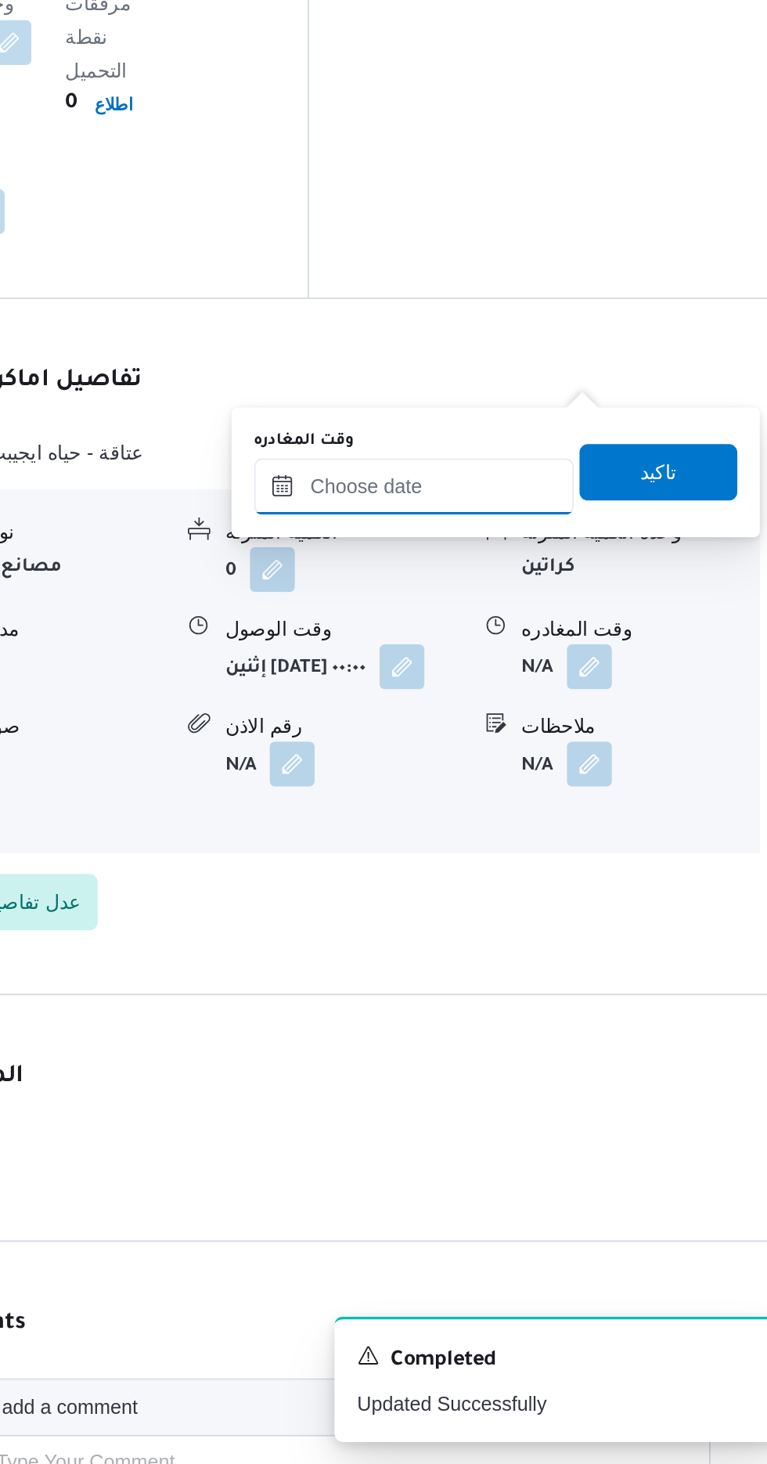
click at [585, 921] on input "وقت المغادره" at bounding box center [548, 920] width 178 height 31
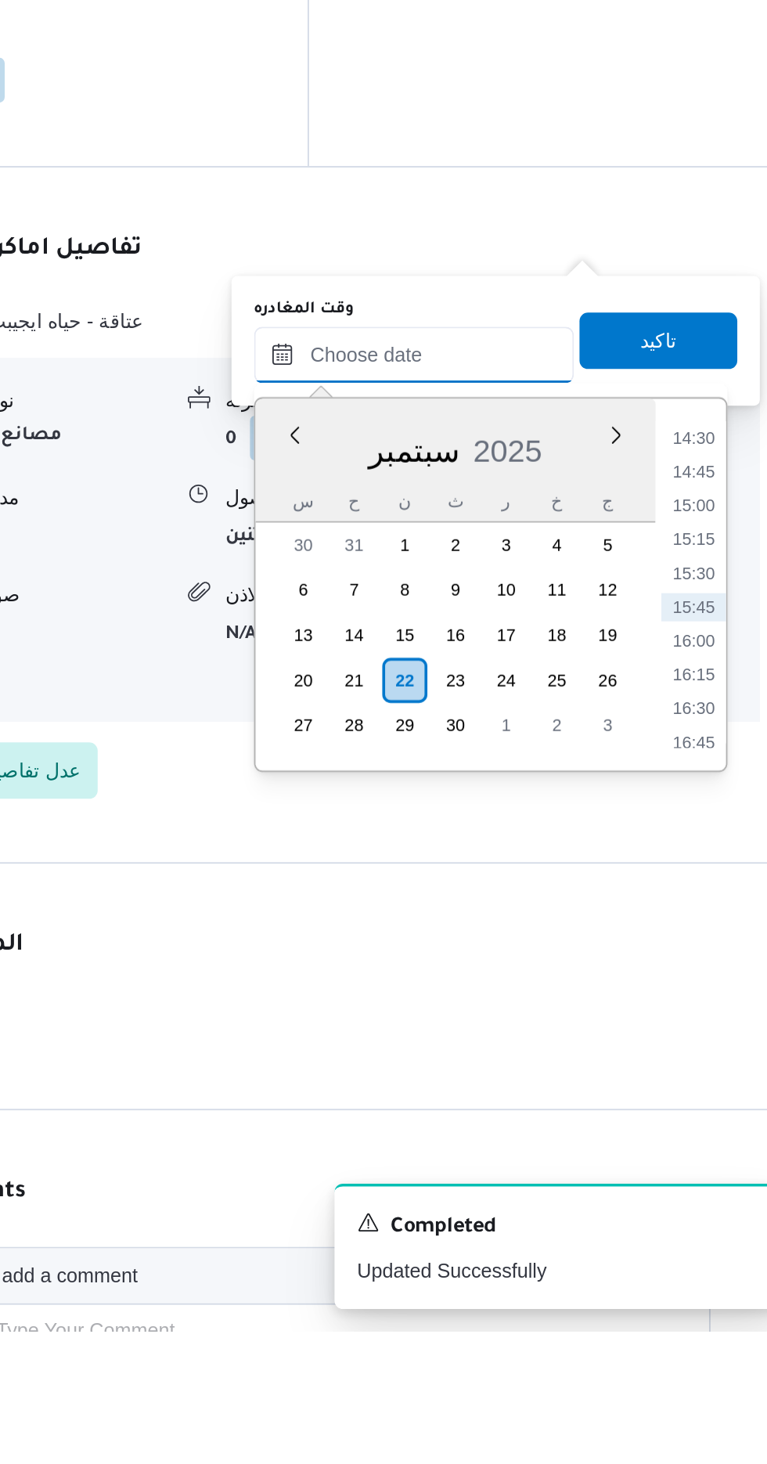
scroll to position [1383, 0]
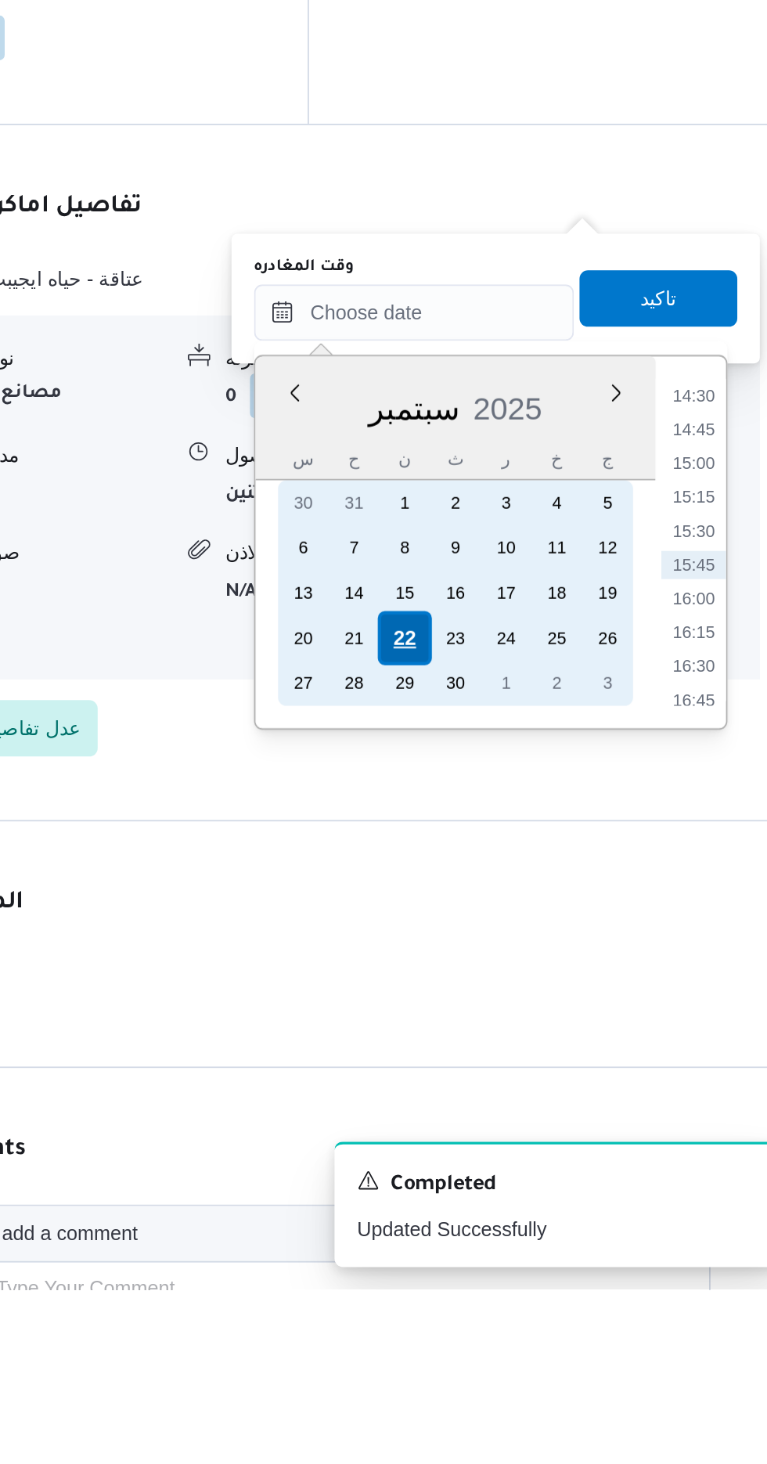
click at [546, 1101] on div "22" at bounding box center [543, 1102] width 30 height 30
type input "[DATE] ٠٠:٠٠"
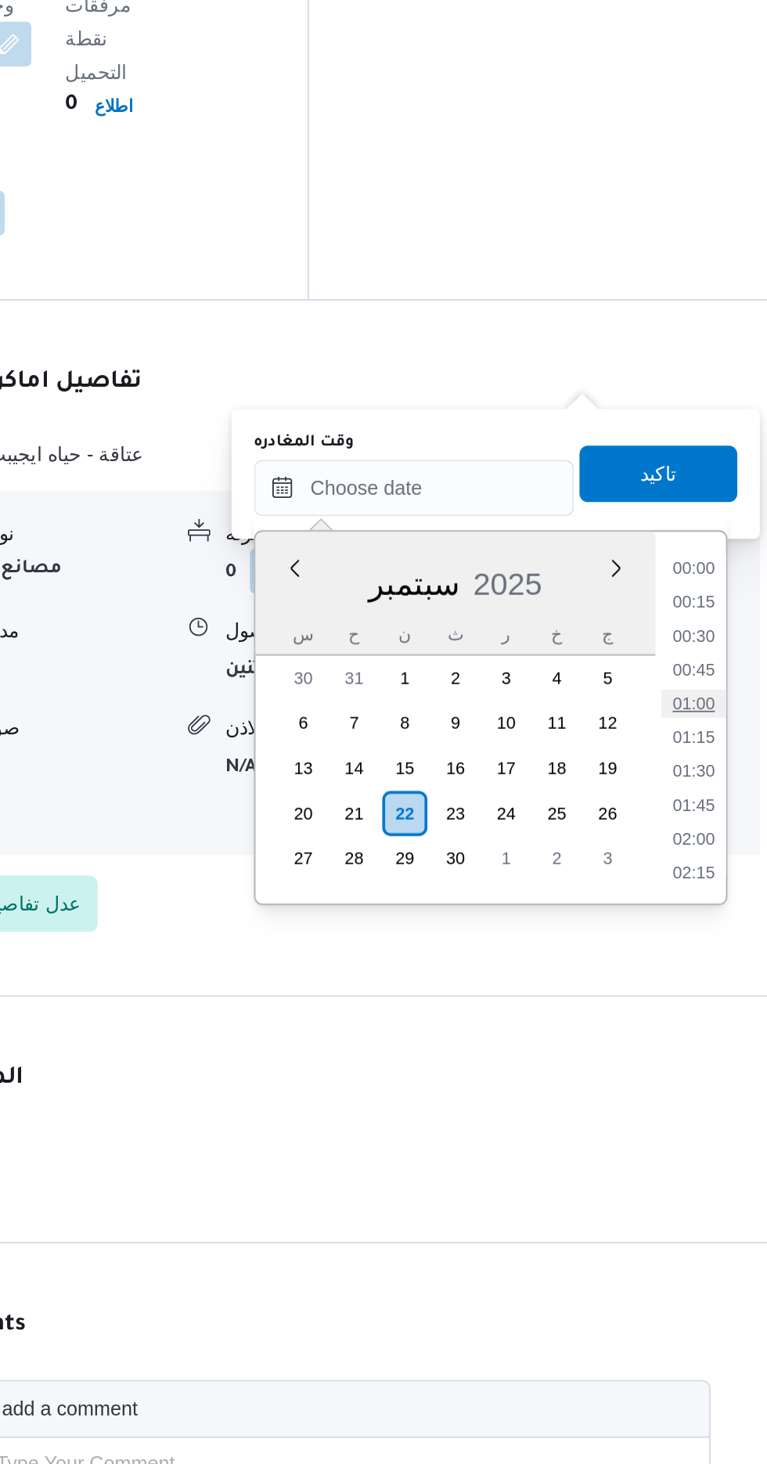
click at [697, 1040] on li "01:00" at bounding box center [704, 1041] width 36 height 16
type input "[DATE] ٠١:٠٠"
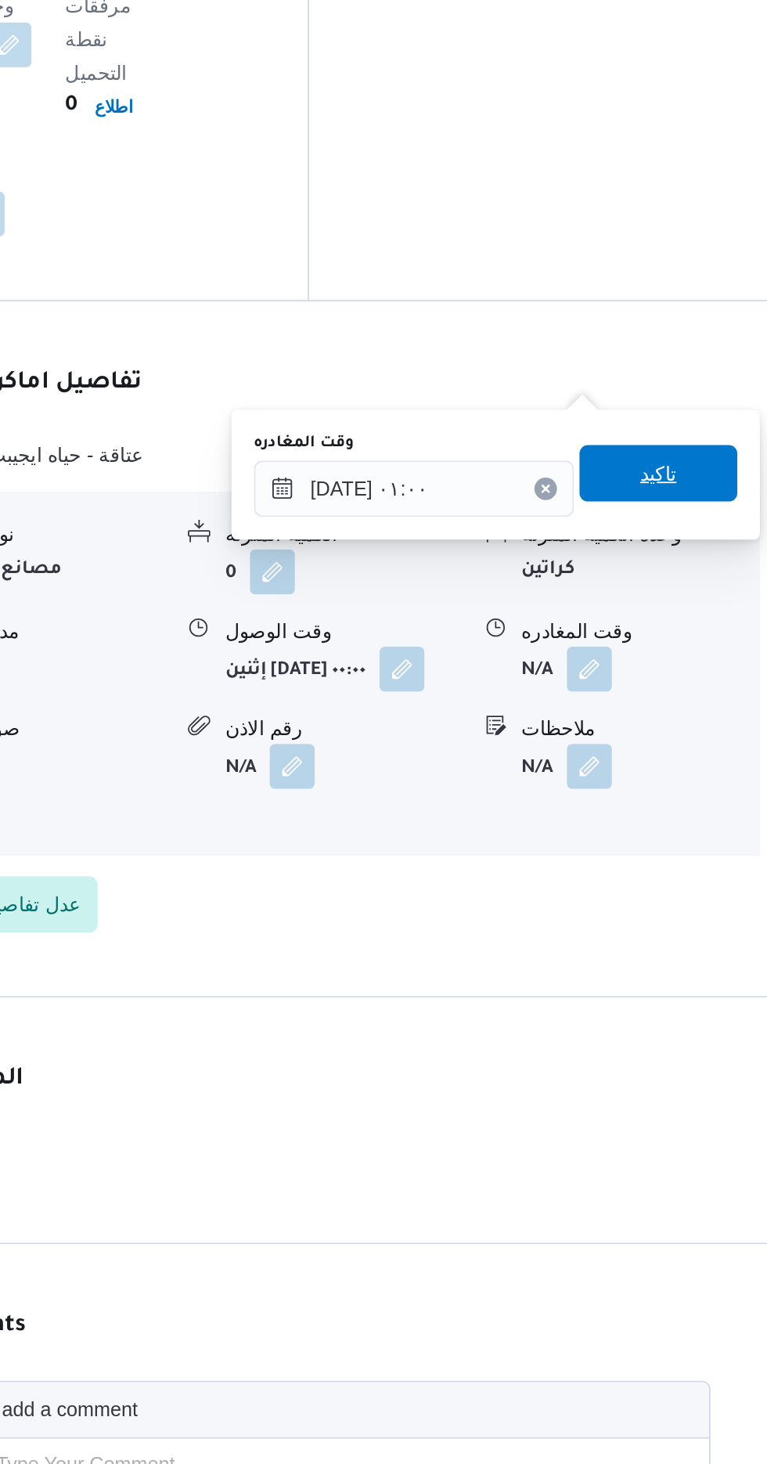
click at [701, 924] on span "تاكيد" at bounding box center [684, 913] width 88 height 31
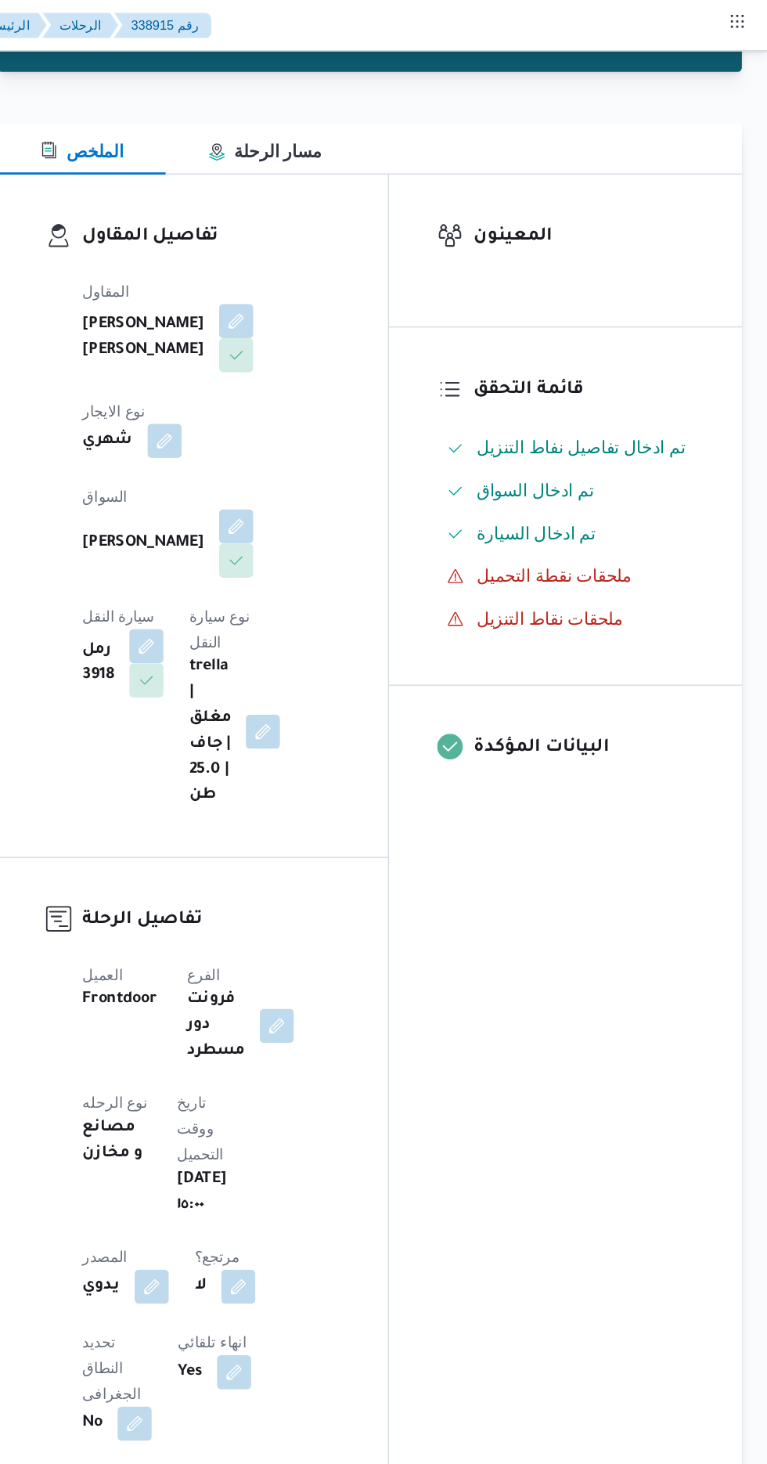
scroll to position [0, 0]
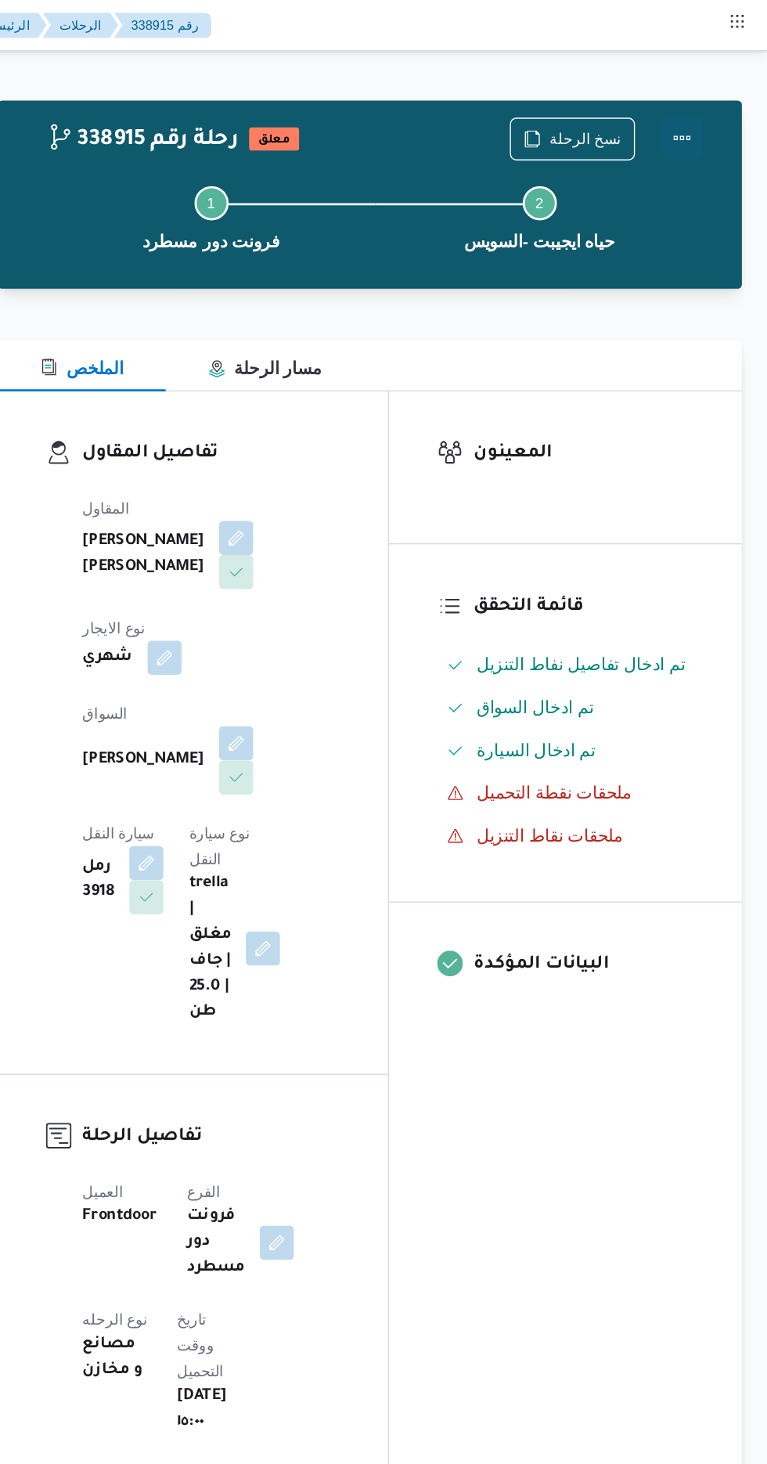
click at [716, 93] on button "Actions" at bounding box center [704, 100] width 31 height 31
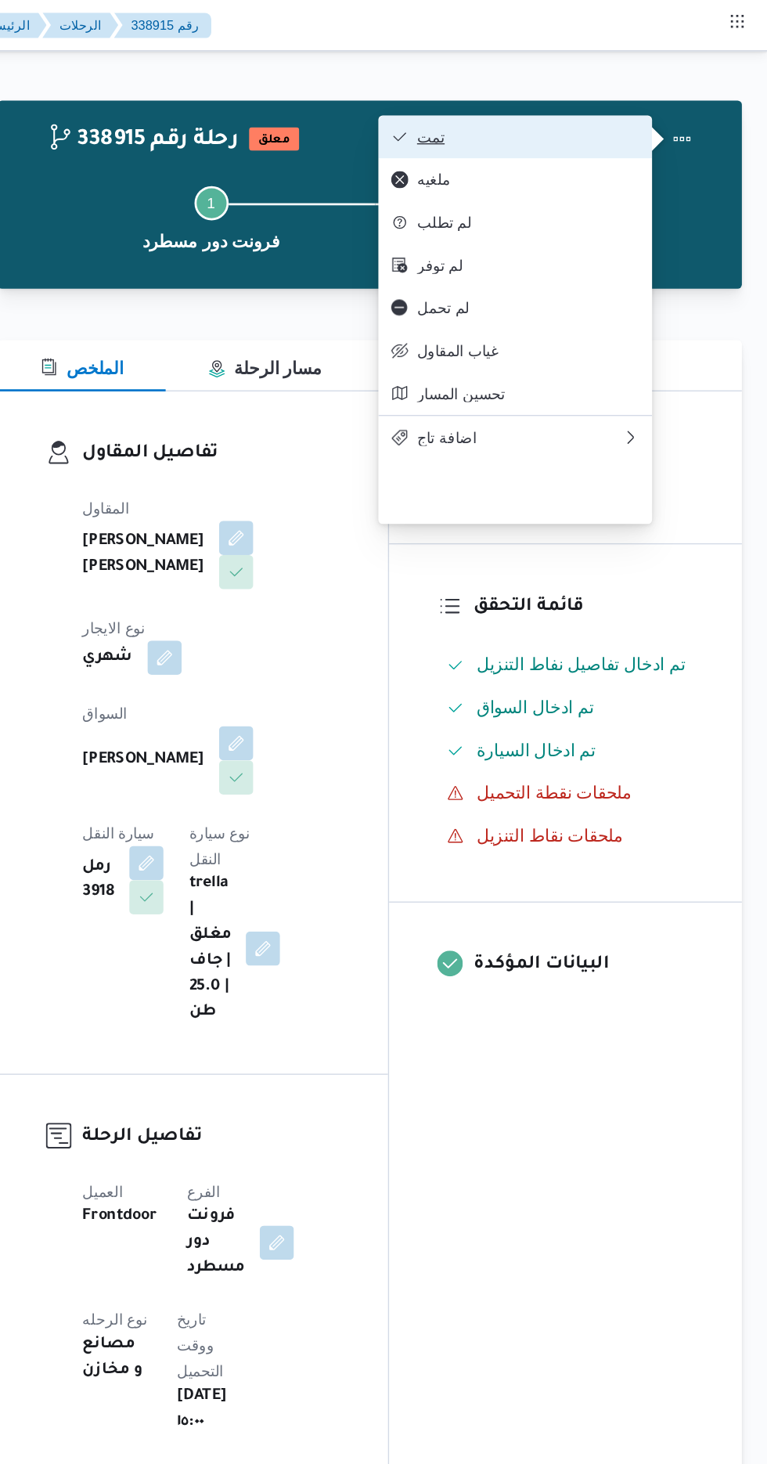
click at [654, 100] on span "تمت" at bounding box center [591, 100] width 163 height 13
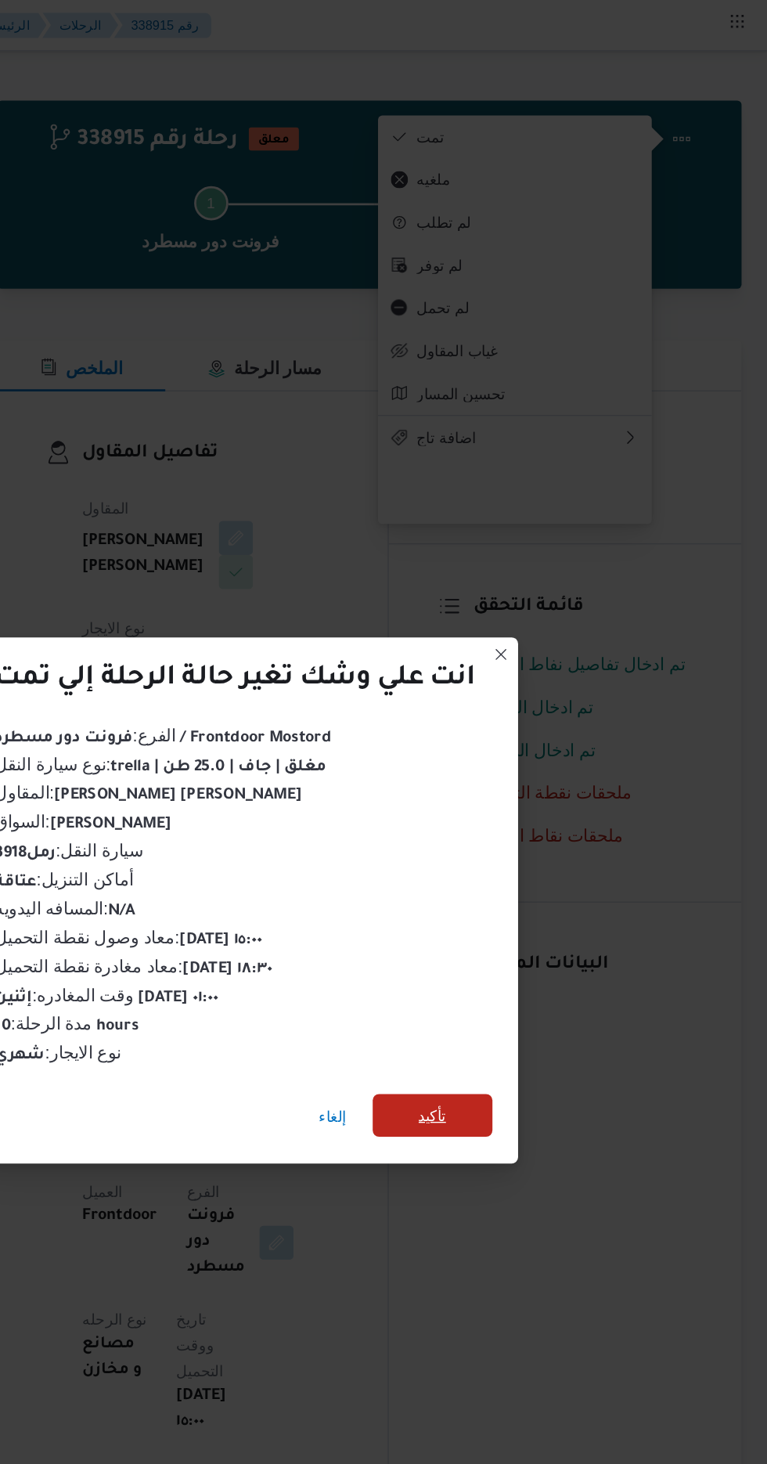
click at [524, 813] on span "تأكيد" at bounding box center [522, 816] width 20 height 19
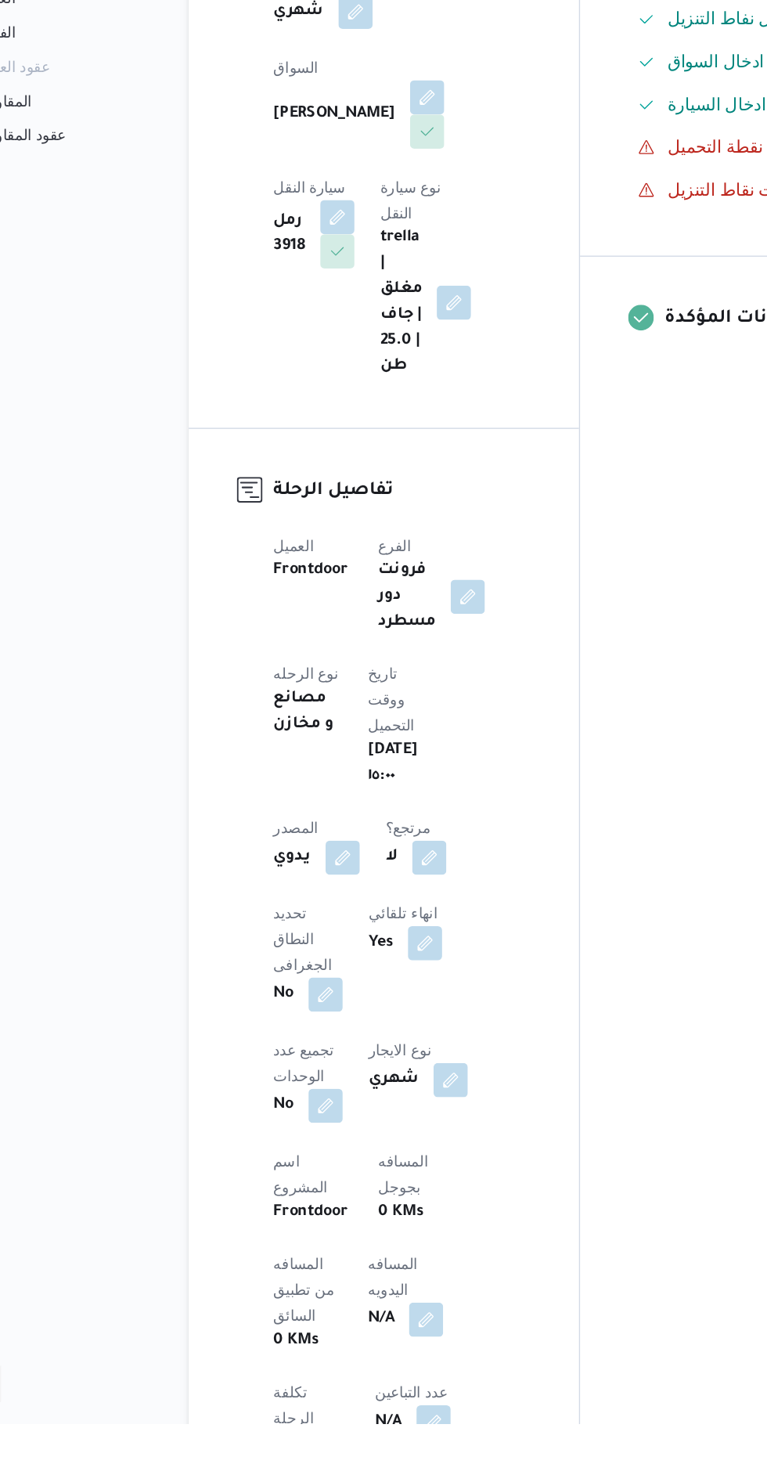
scroll to position [61, 0]
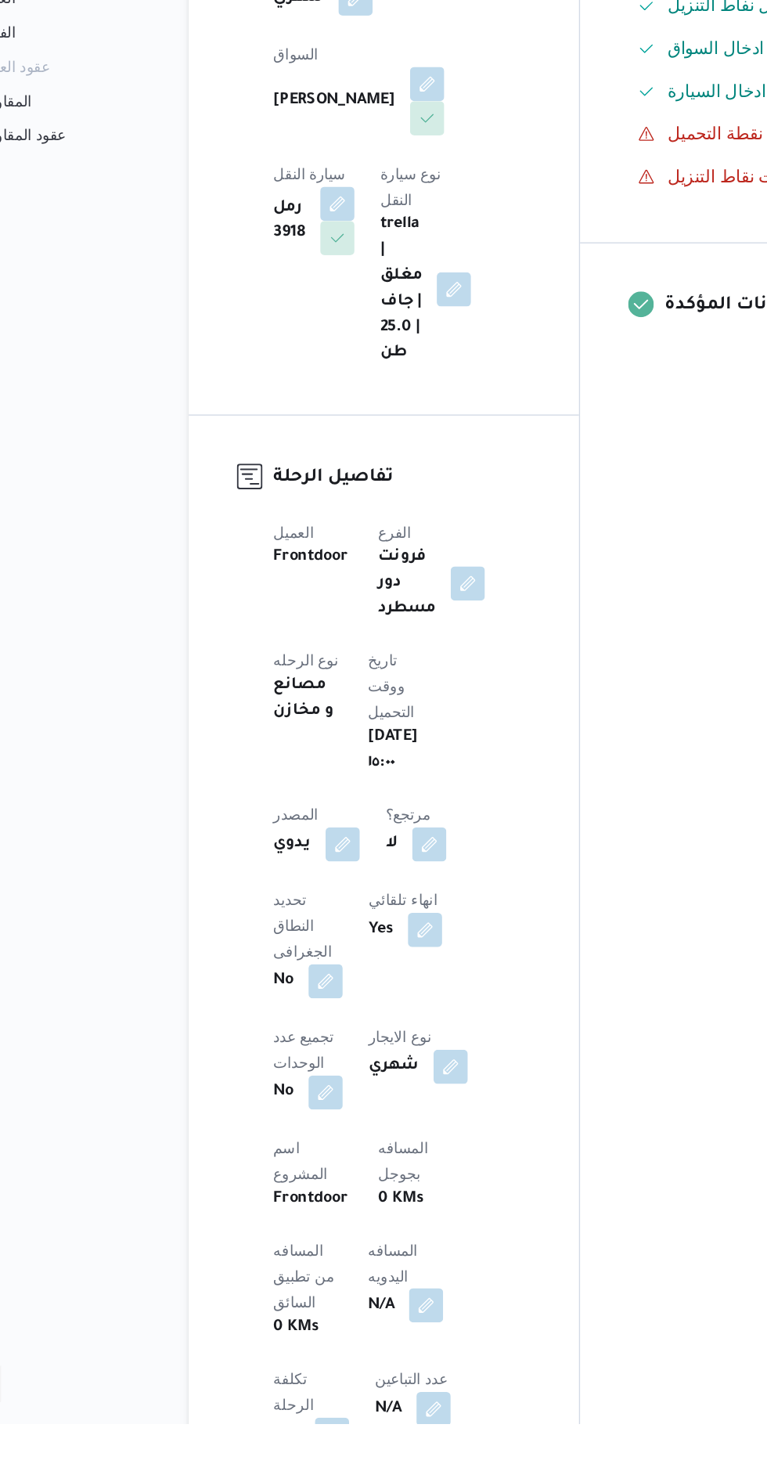
click at [365, 1364] on button "button" at bounding box center [377, 1376] width 25 height 25
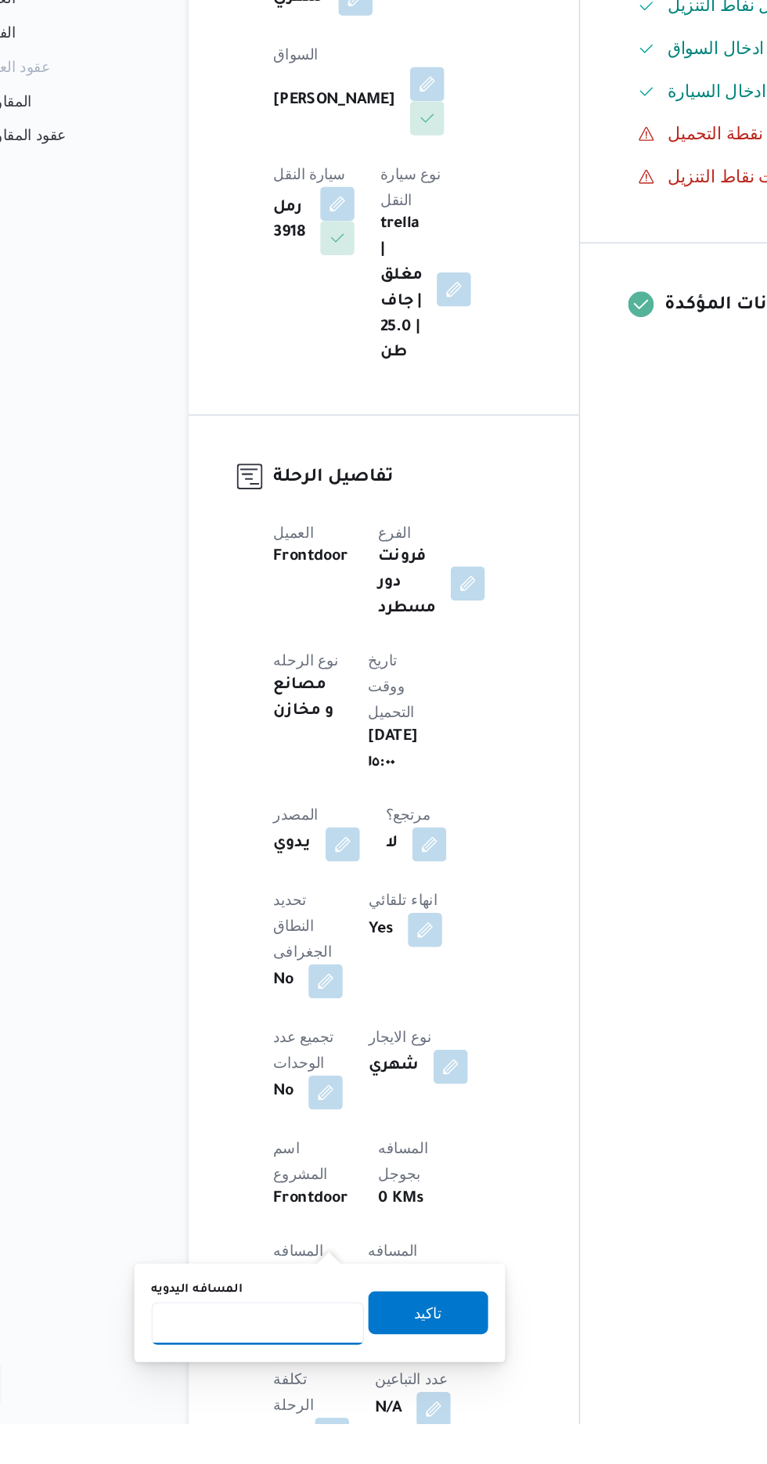
click at [261, 1388] on input "المسافه اليدويه" at bounding box center [254, 1389] width 156 height 31
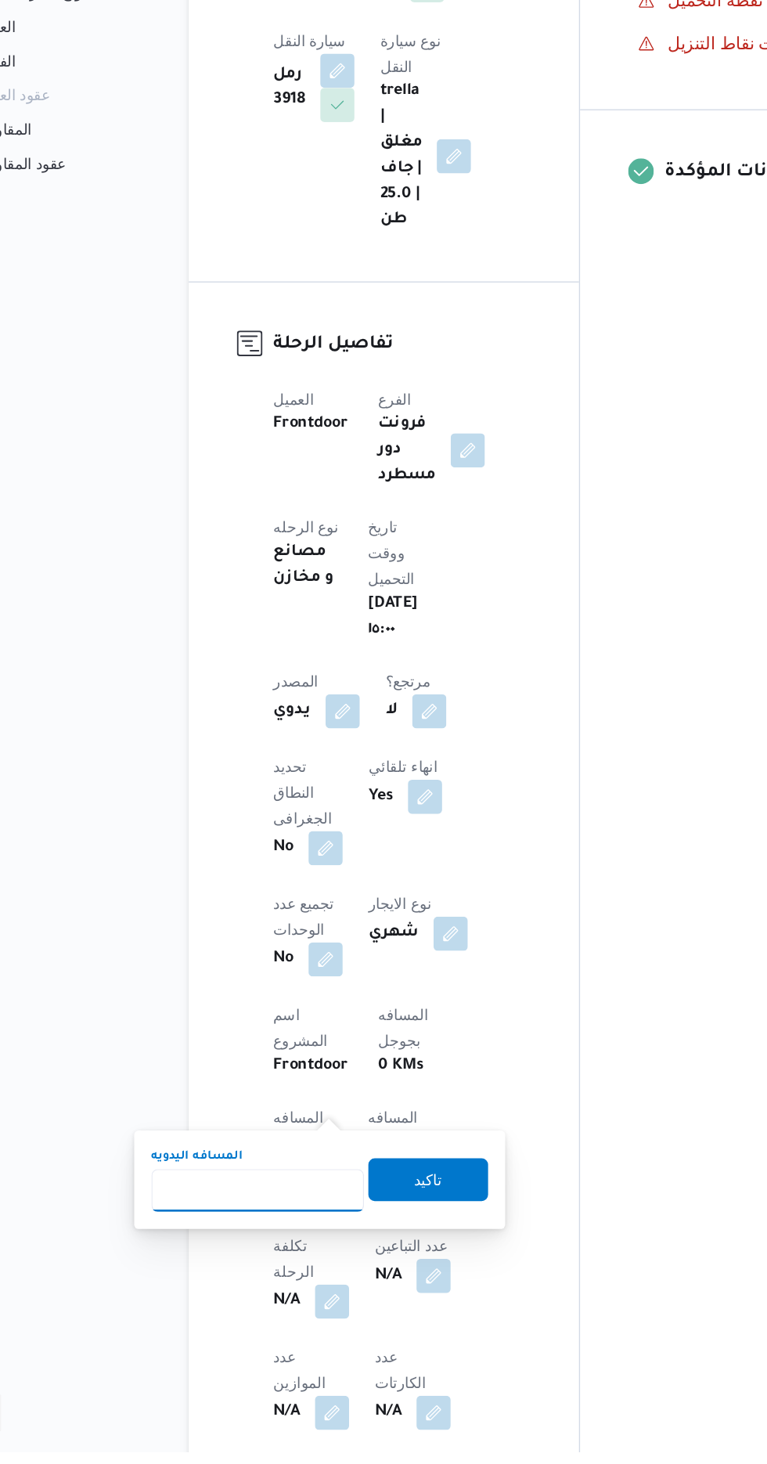
scroll to position [186, 0]
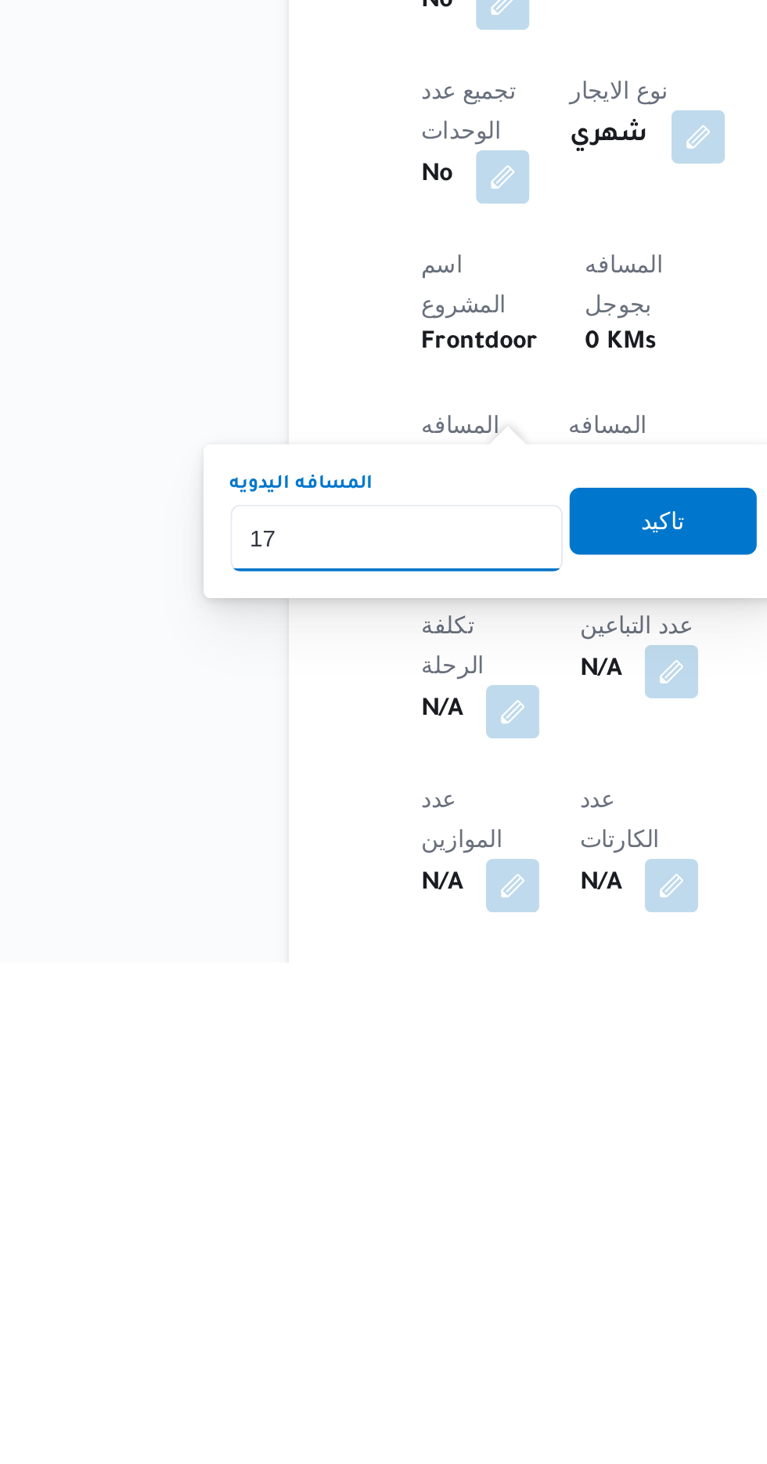
type input "175"
click at [390, 1267] on span "تاكيد" at bounding box center [379, 1256] width 88 height 31
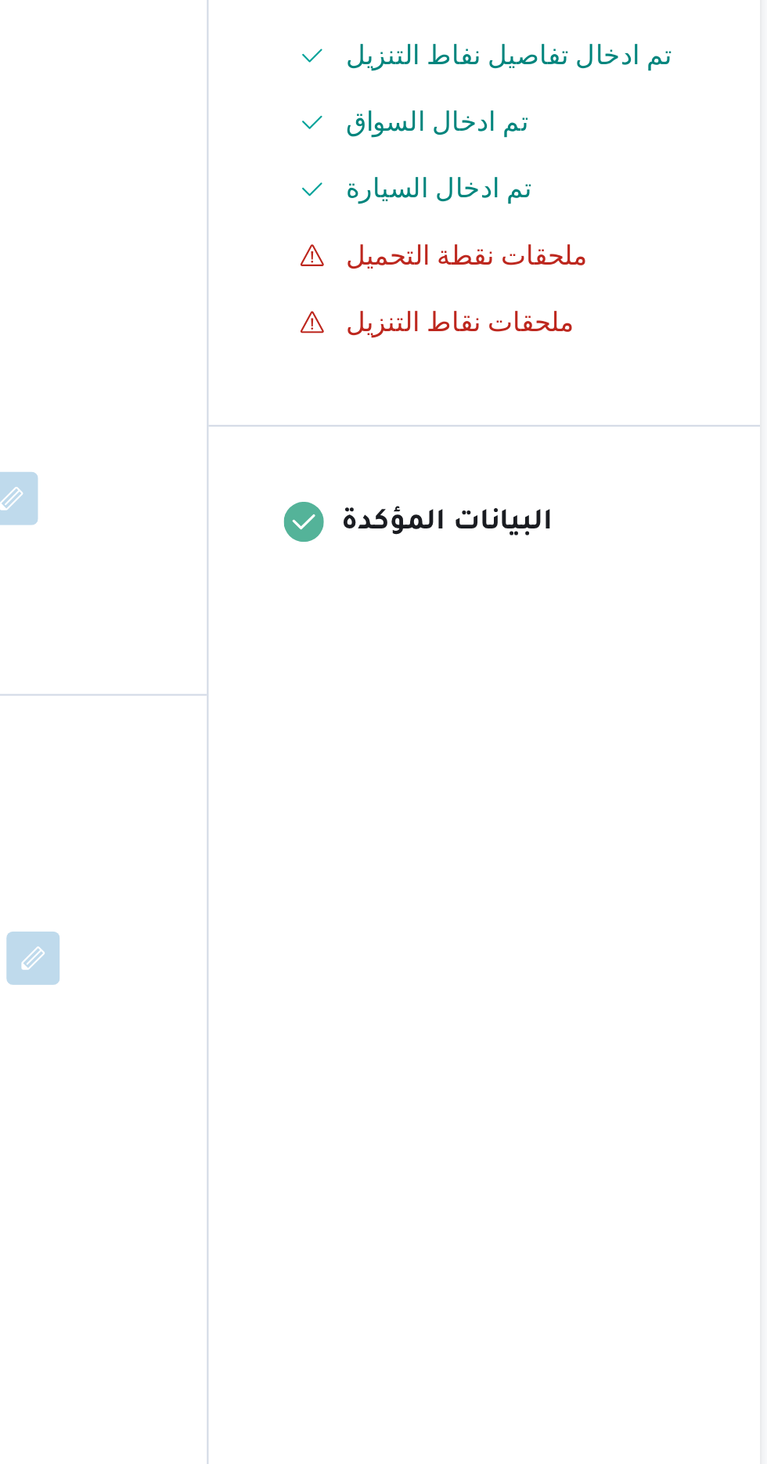
scroll to position [0, 0]
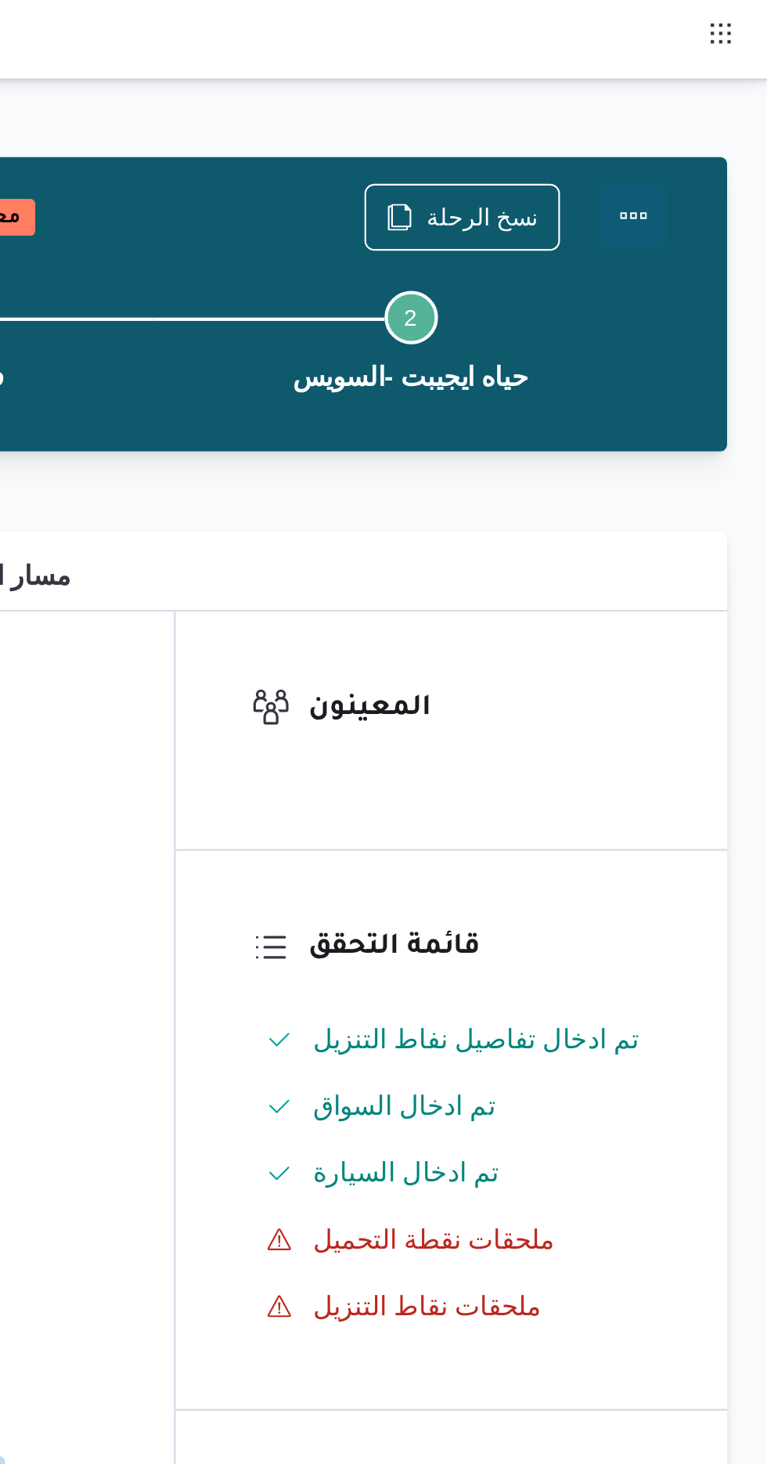
click at [716, 95] on button "Actions" at bounding box center [704, 100] width 31 height 31
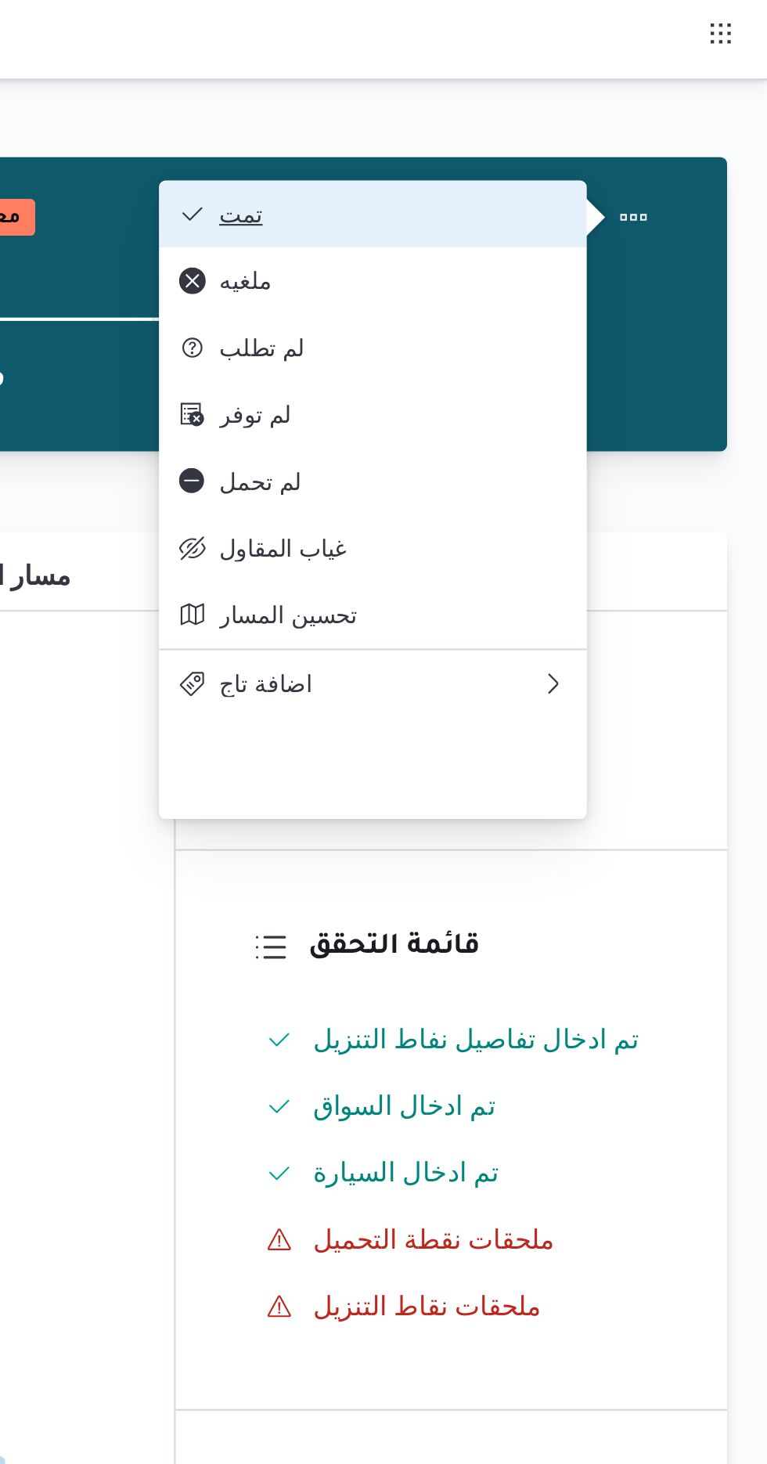
click at [657, 86] on button "تمت" at bounding box center [582, 100] width 200 height 31
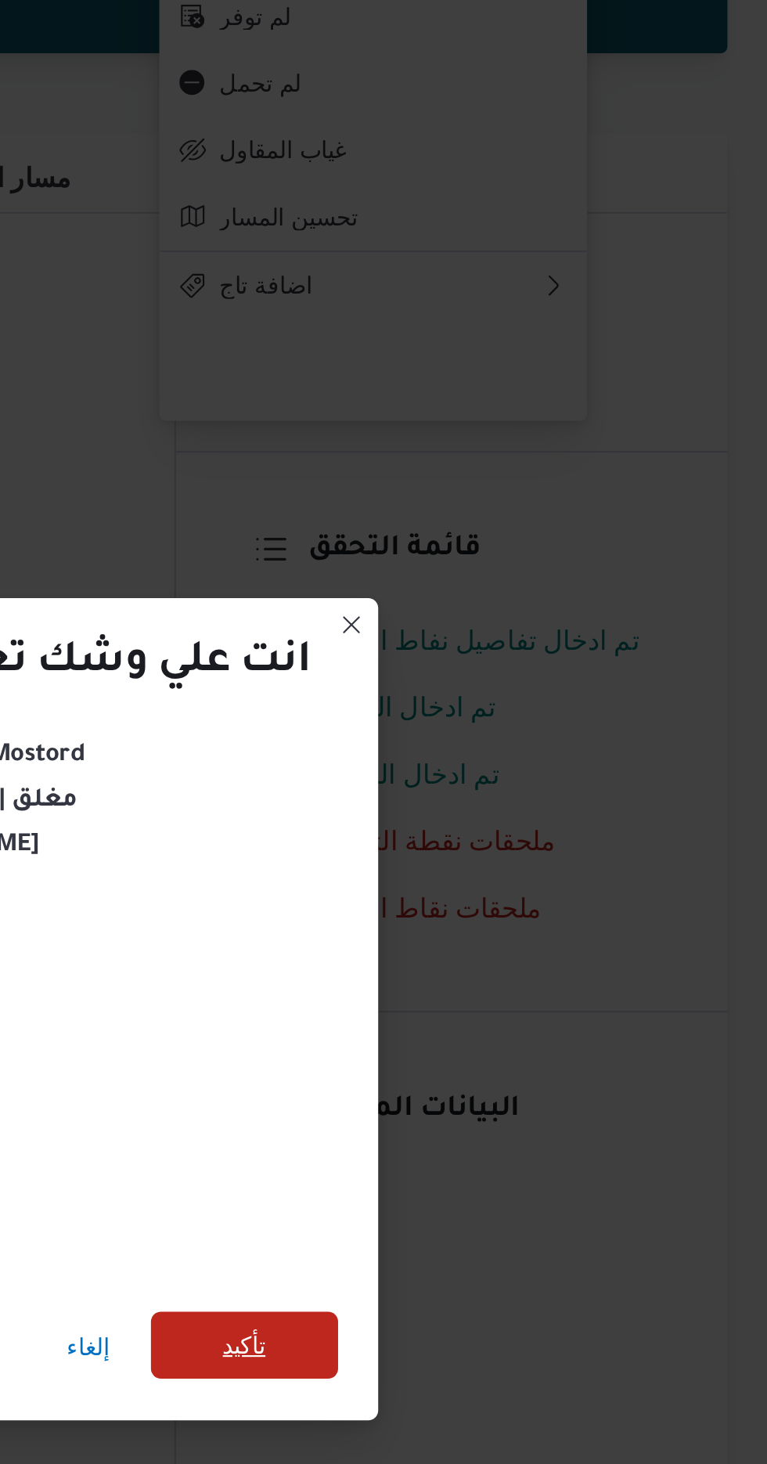
click at [535, 809] on span "تأكيد" at bounding box center [522, 816] width 88 height 31
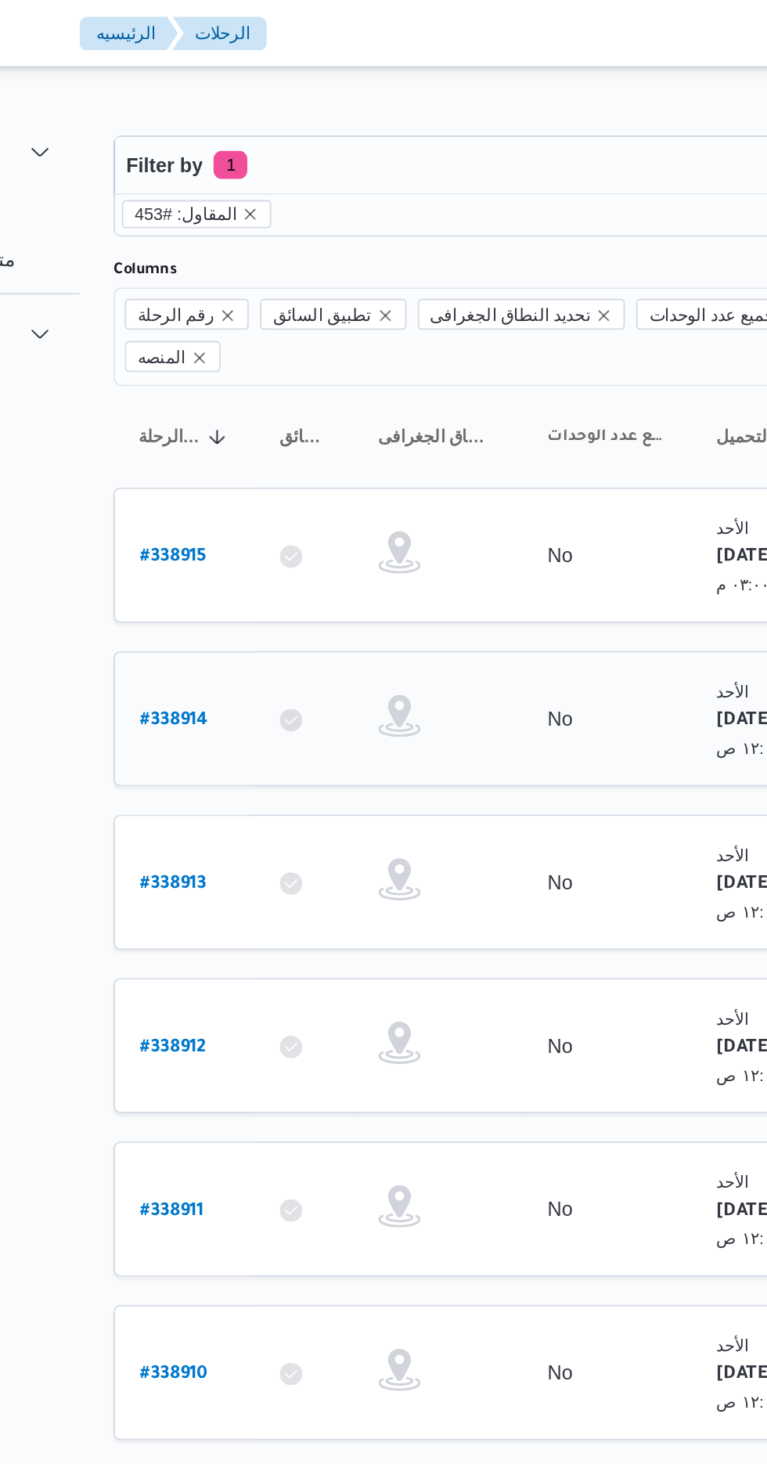
click at [231, 395] on b "# 338914" at bounding box center [237, 400] width 38 height 11
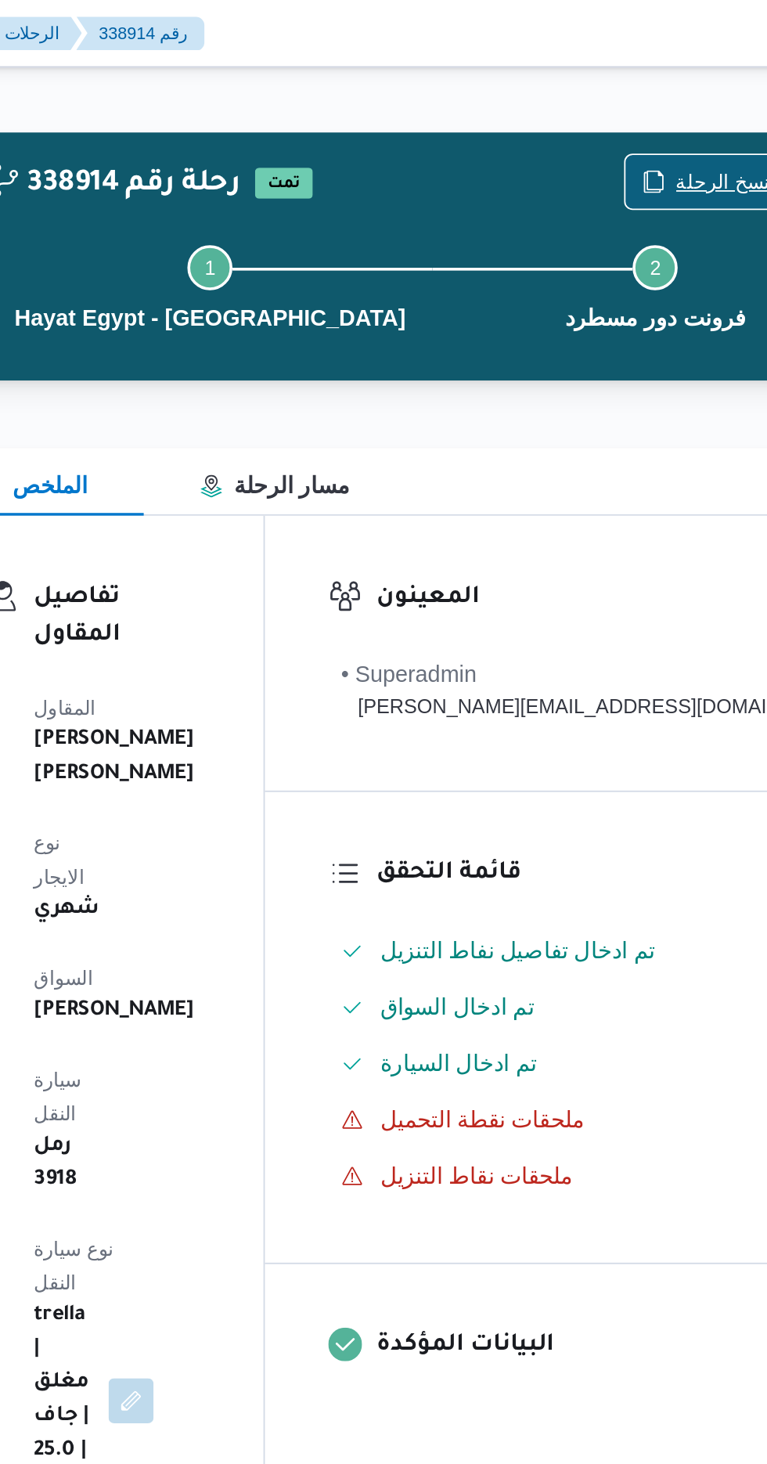
click at [622, 94] on span "نسخ الرحلة" at bounding box center [648, 101] width 52 height 19
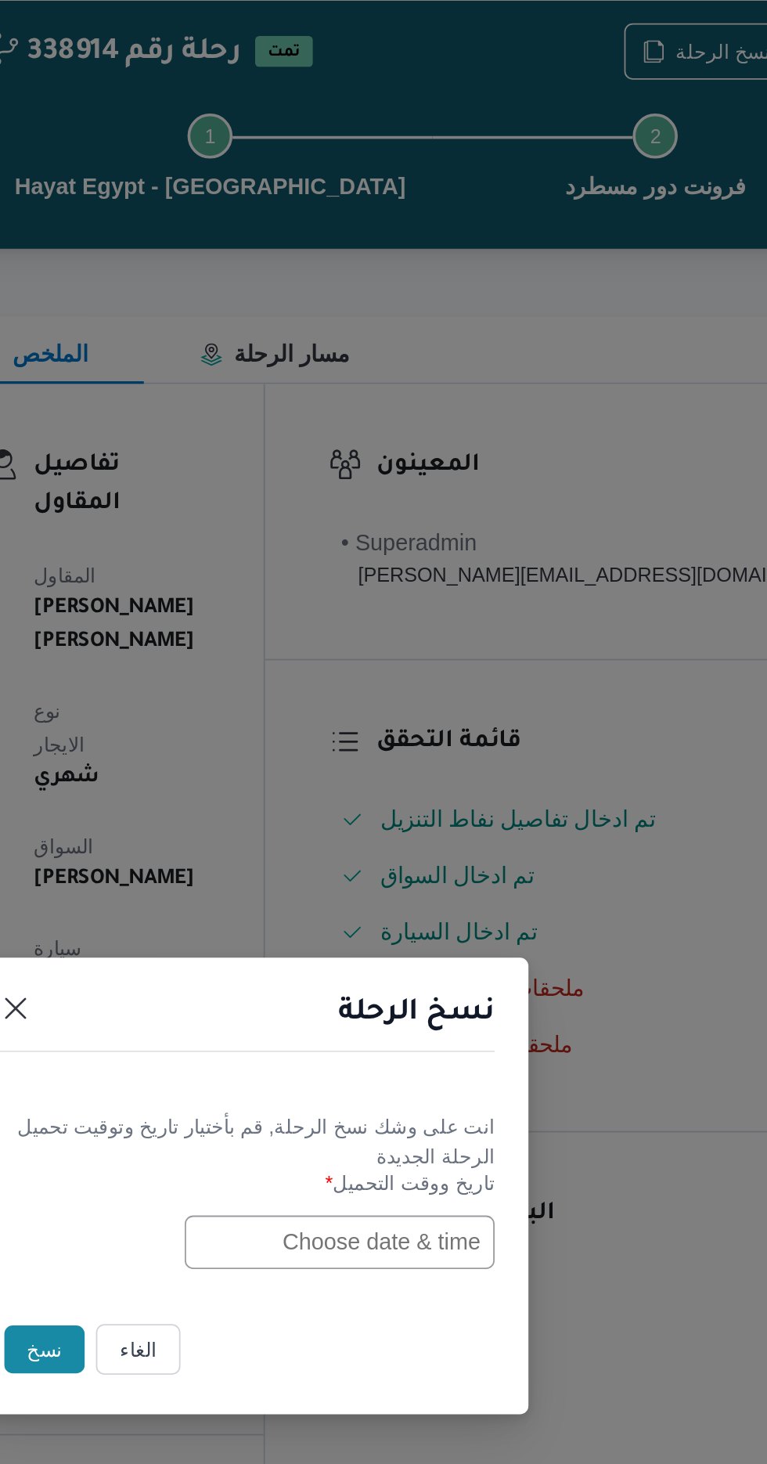
click at [405, 765] on input "text" at bounding box center [435, 763] width 172 height 30
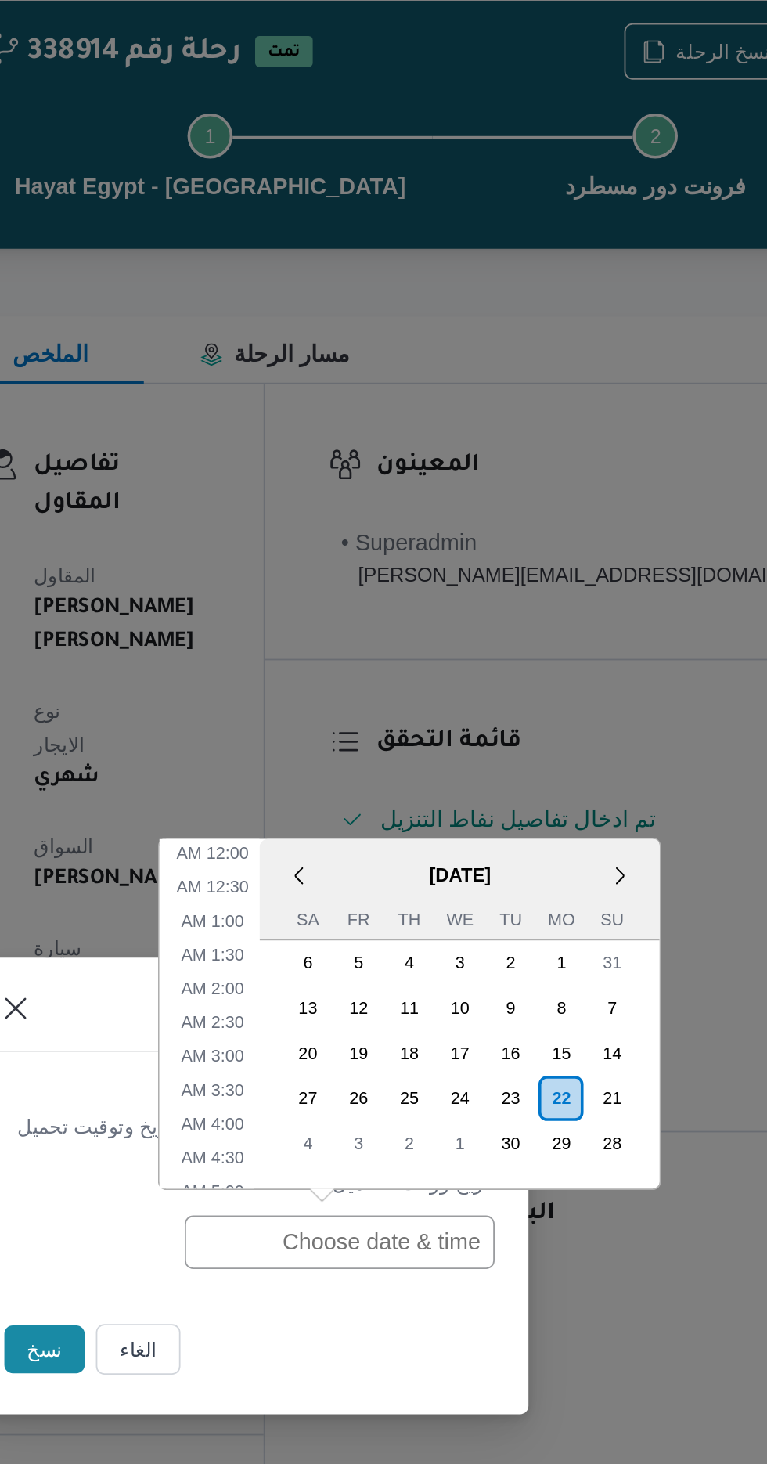
scroll to position [493, 0]
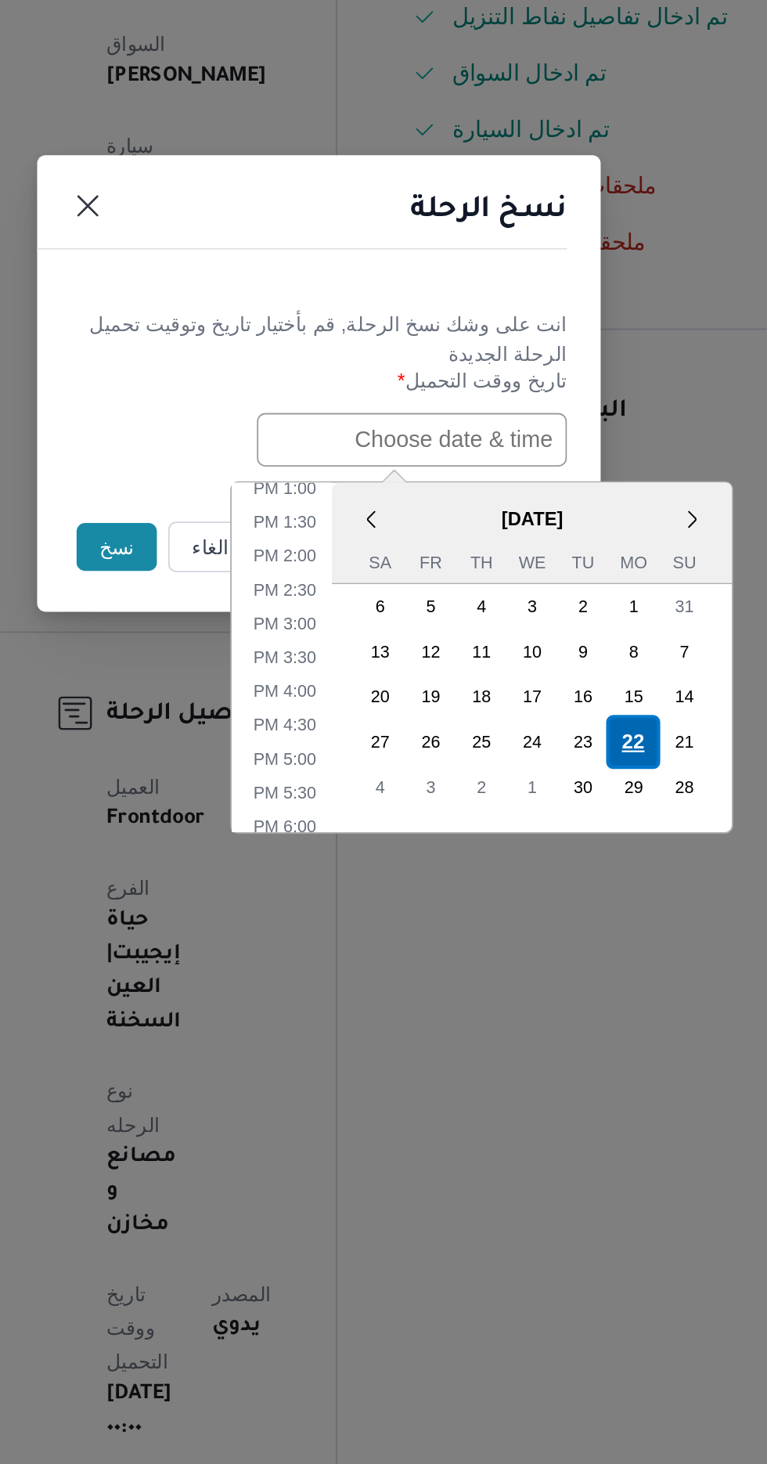
click at [556, 928] on div "22" at bounding box center [558, 931] width 30 height 30
type input "[DATE] 12:00AM"
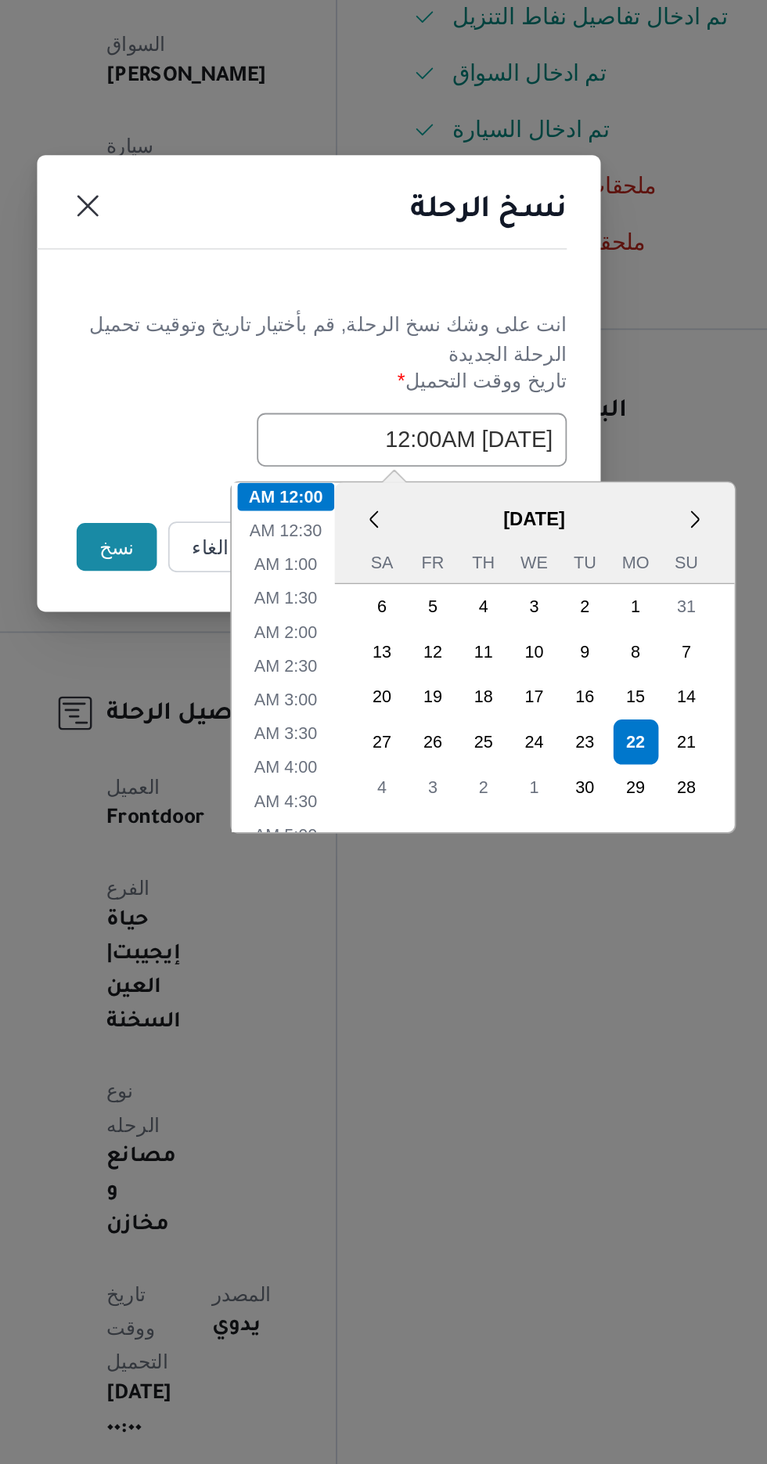
click at [261, 823] on button "نسخ" at bounding box center [271, 822] width 45 height 27
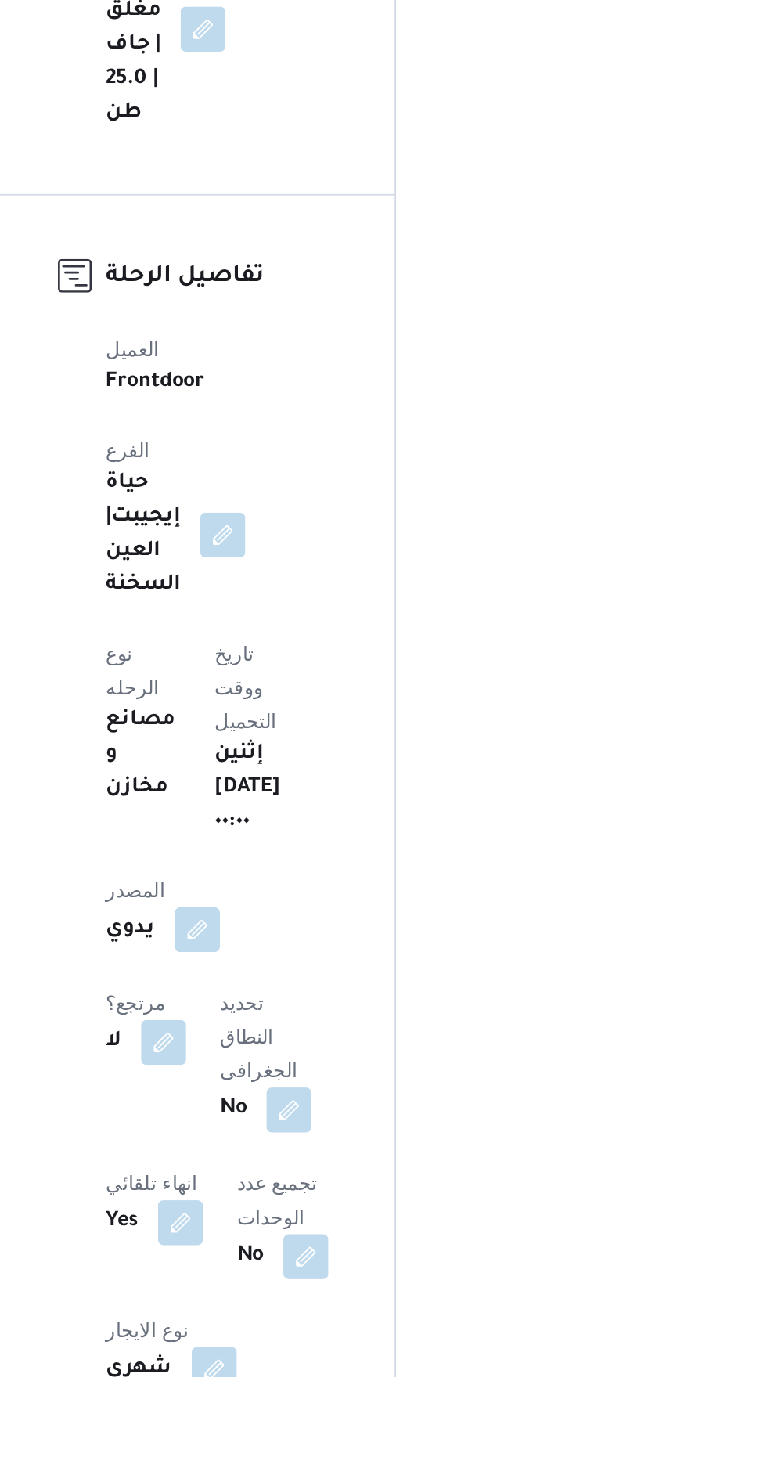
scroll to position [68, 0]
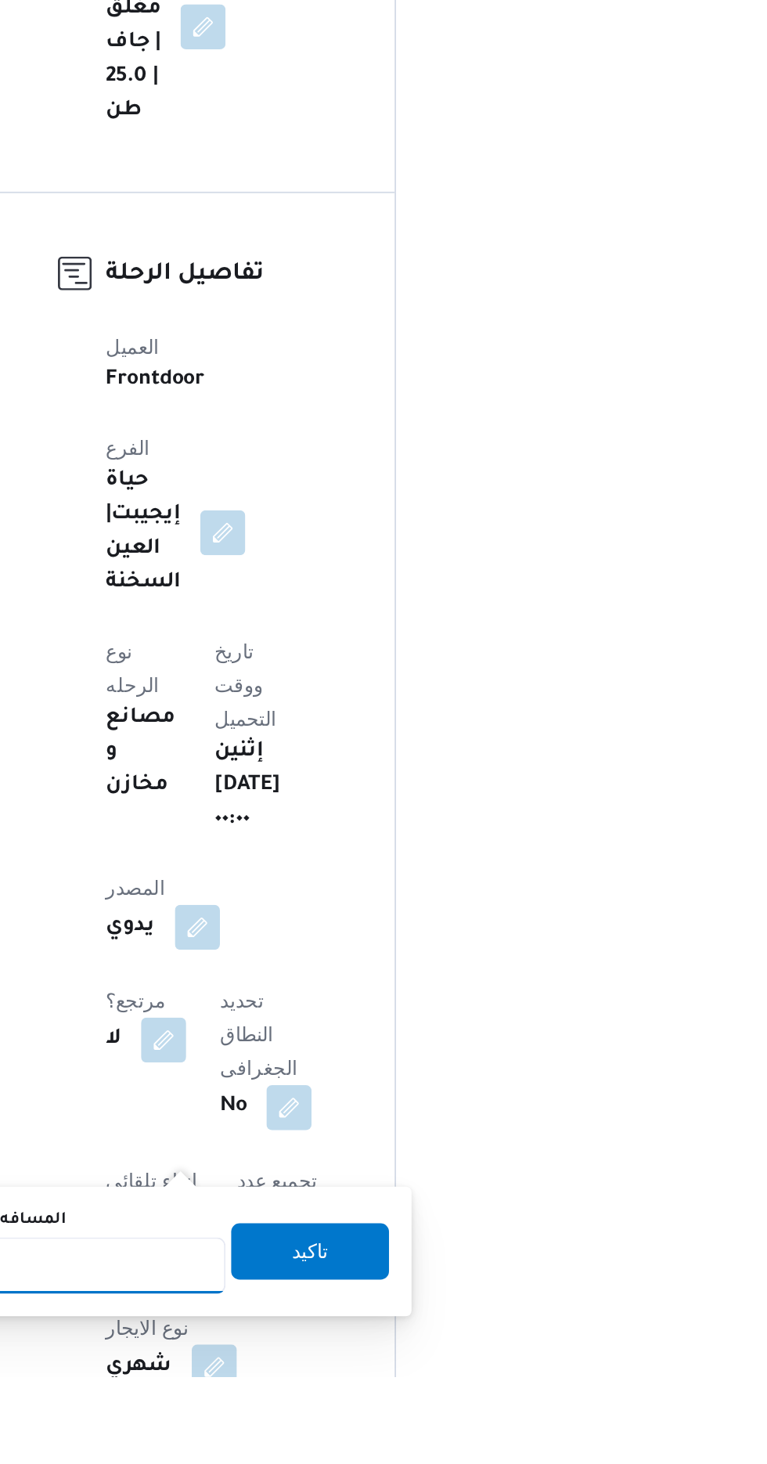
click at [296, 1402] on input "المسافه اليدويه" at bounding box center [254, 1401] width 156 height 31
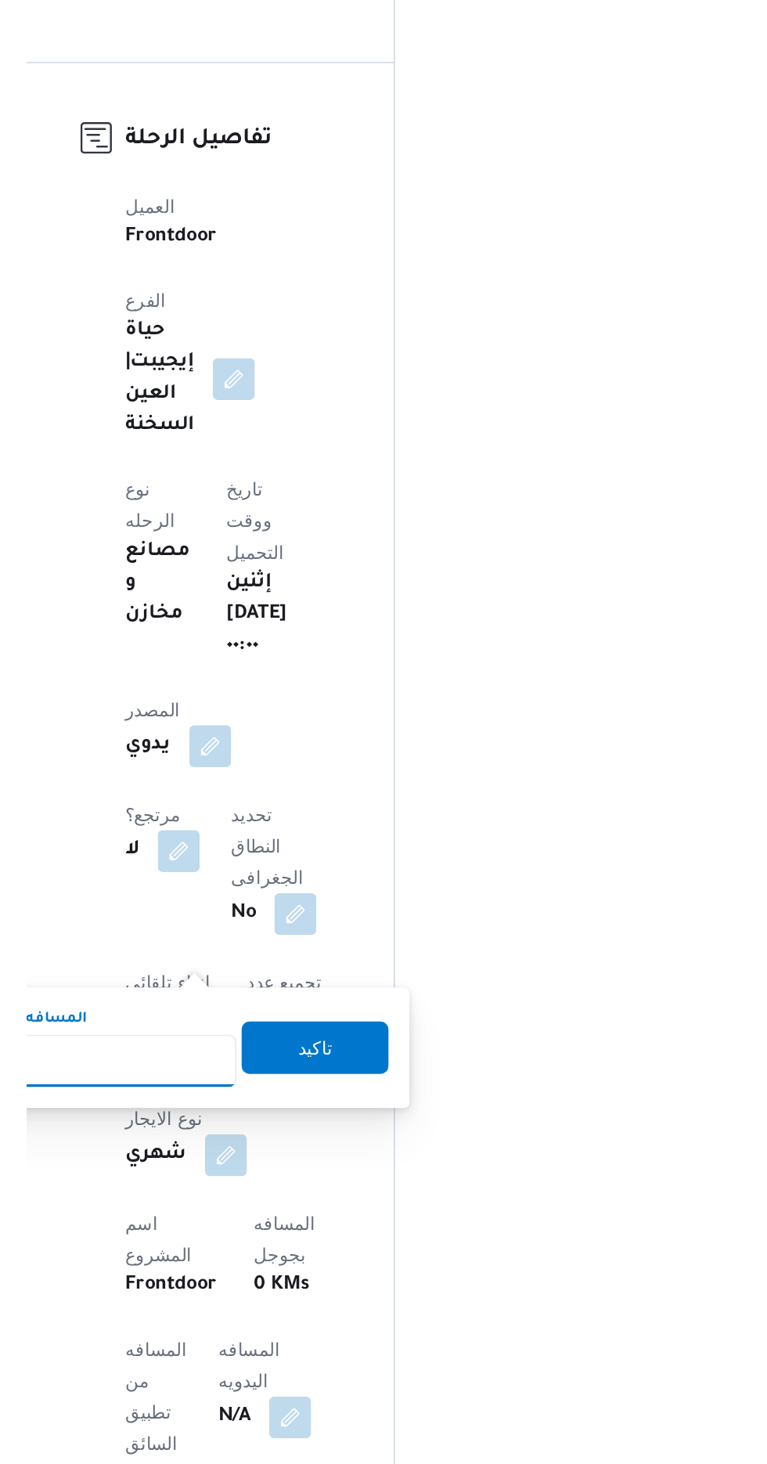
scroll to position [192, 0]
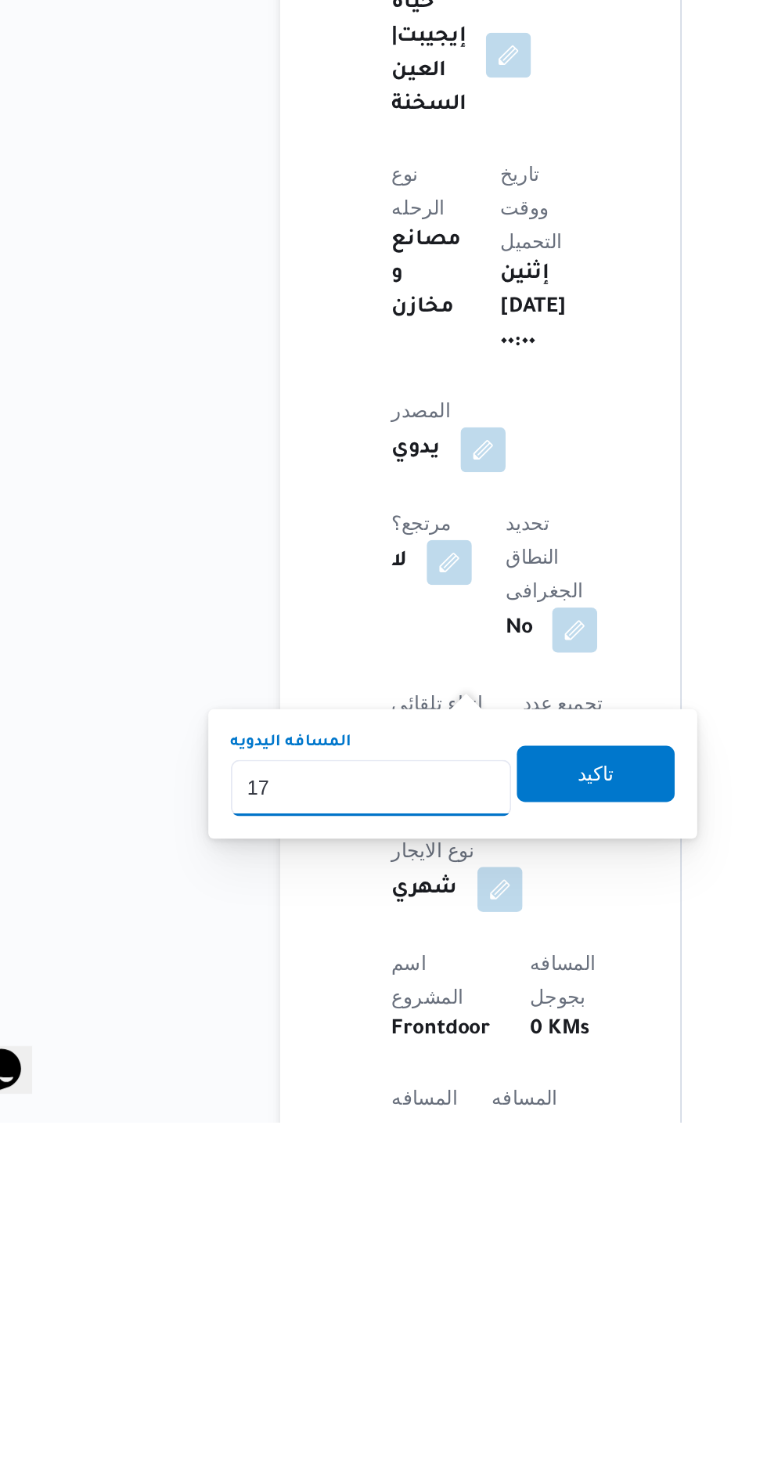
type input "175"
click at [389, 1269] on span "تاكيد" at bounding box center [379, 1269] width 20 height 19
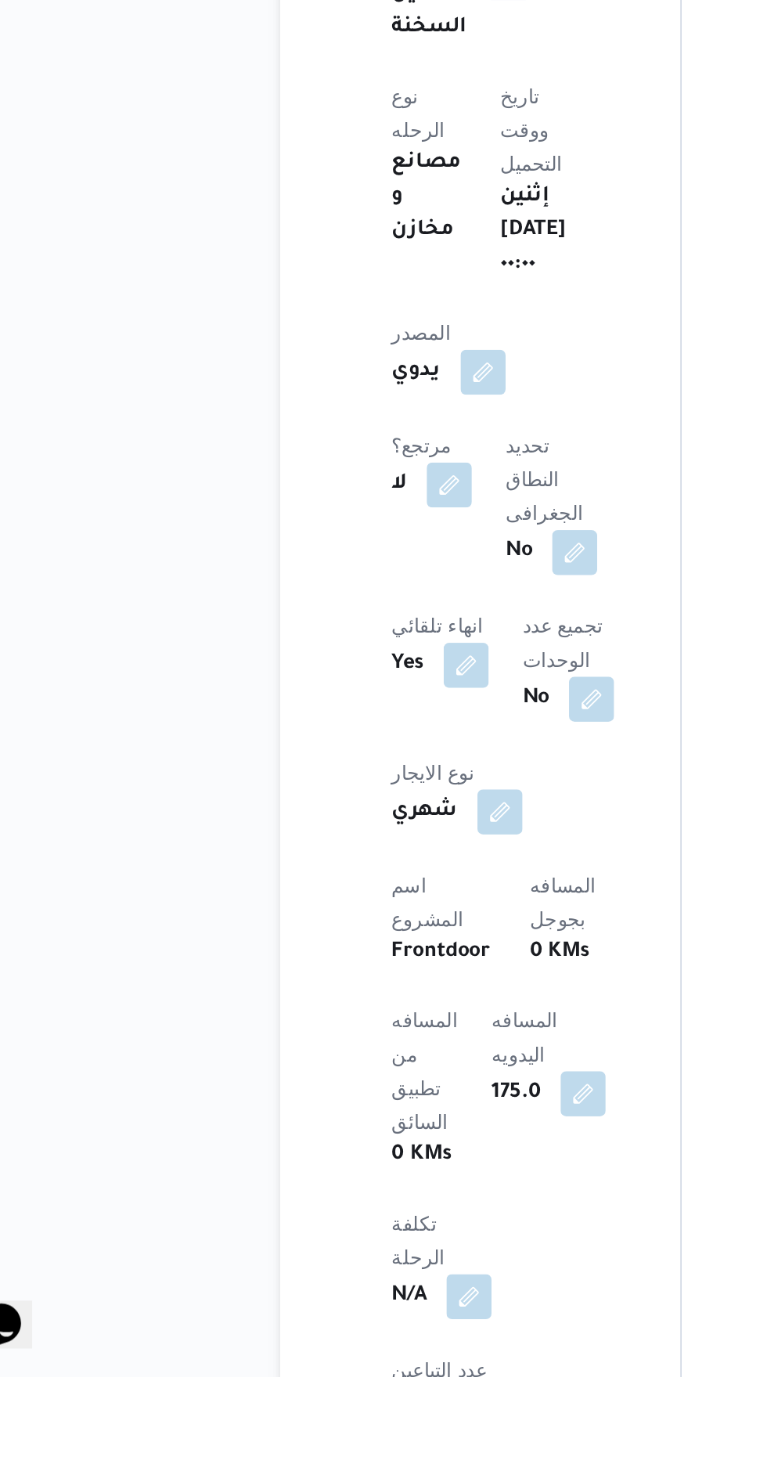
scroll to position [438, 0]
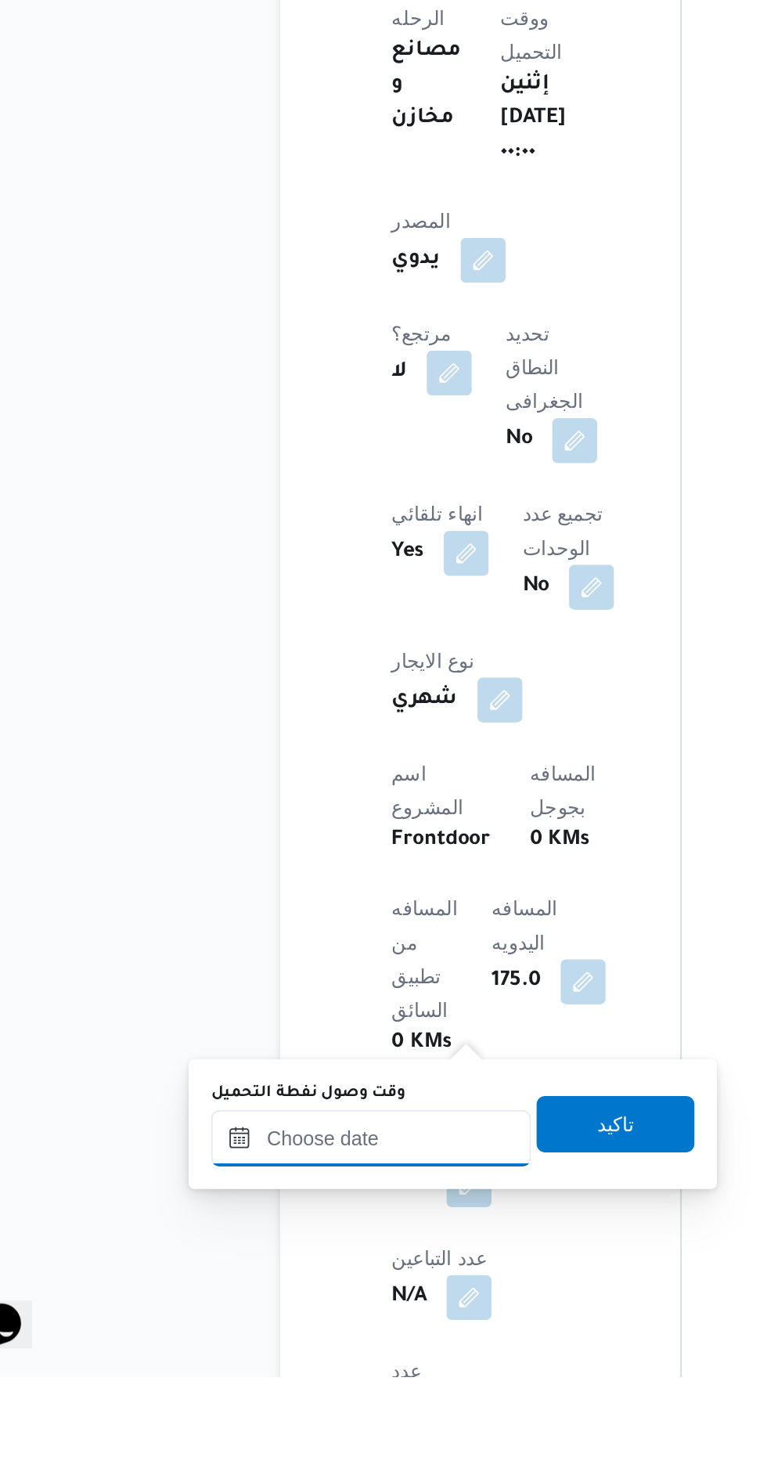
click at [294, 1326] on input "وقت وصول نفطة التحميل" at bounding box center [254, 1331] width 178 height 31
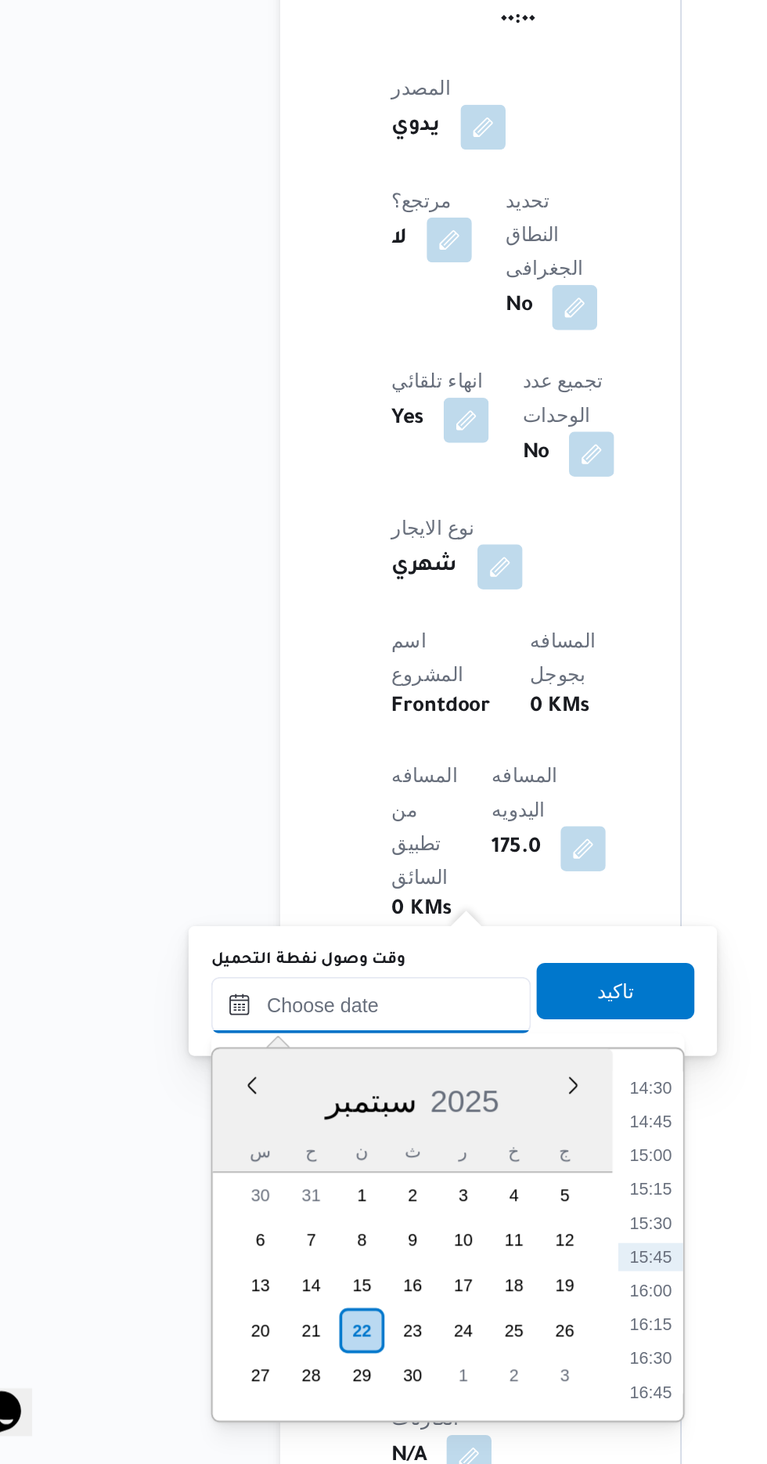
scroll to position [561, 0]
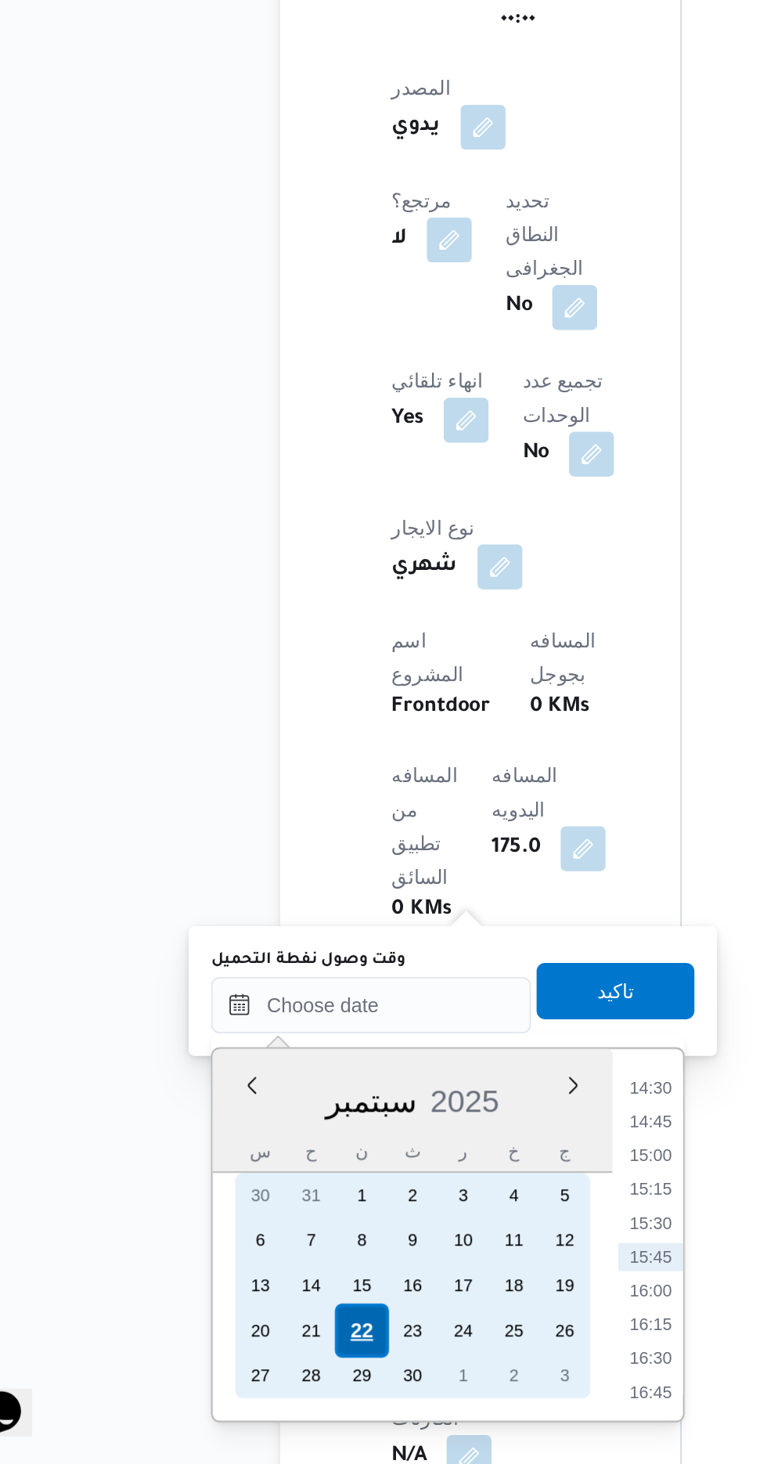
click at [247, 1387] on div "22" at bounding box center [248, 1389] width 30 height 30
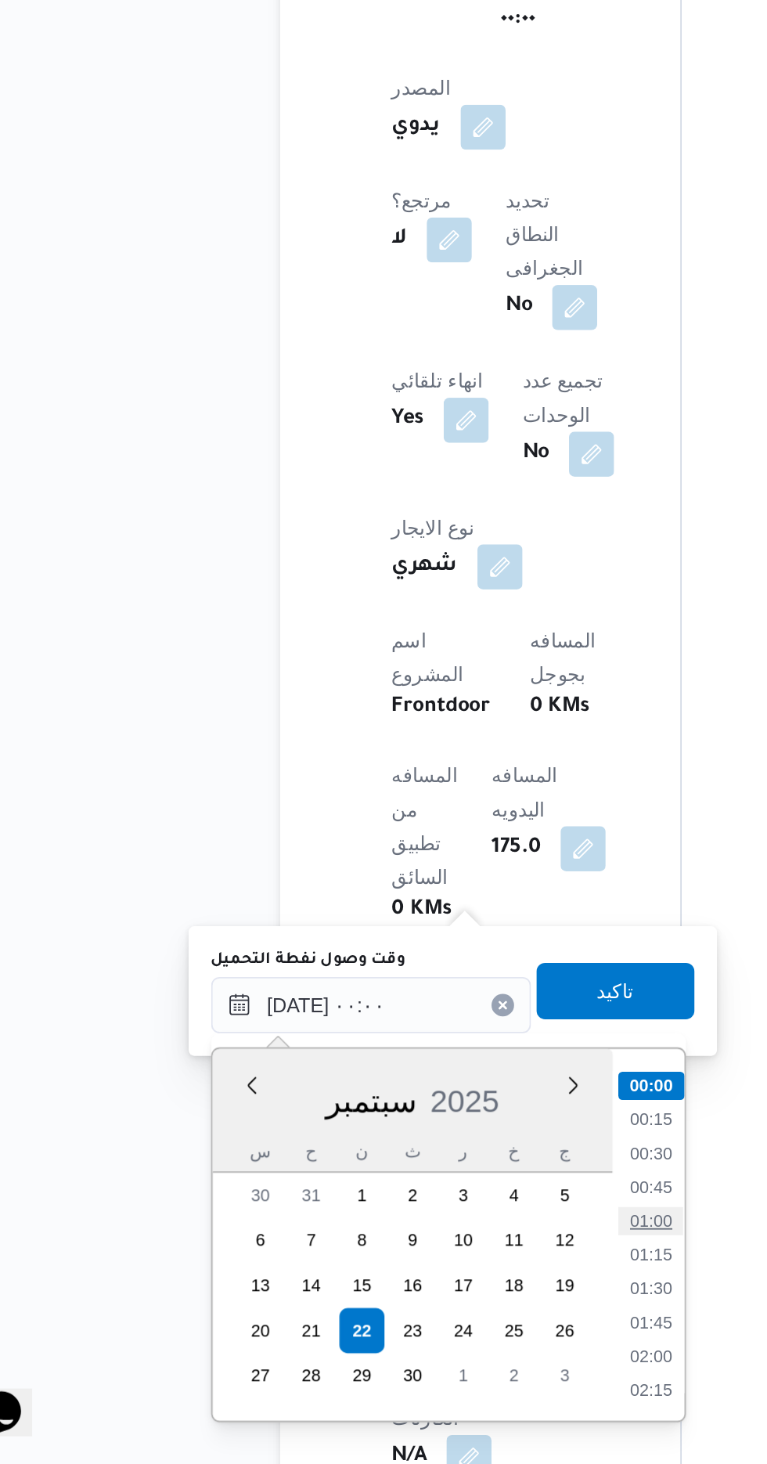
click at [406, 1324] on li "01:00" at bounding box center [409, 1328] width 36 height 16
type input "[DATE] ٠١:٠٠"
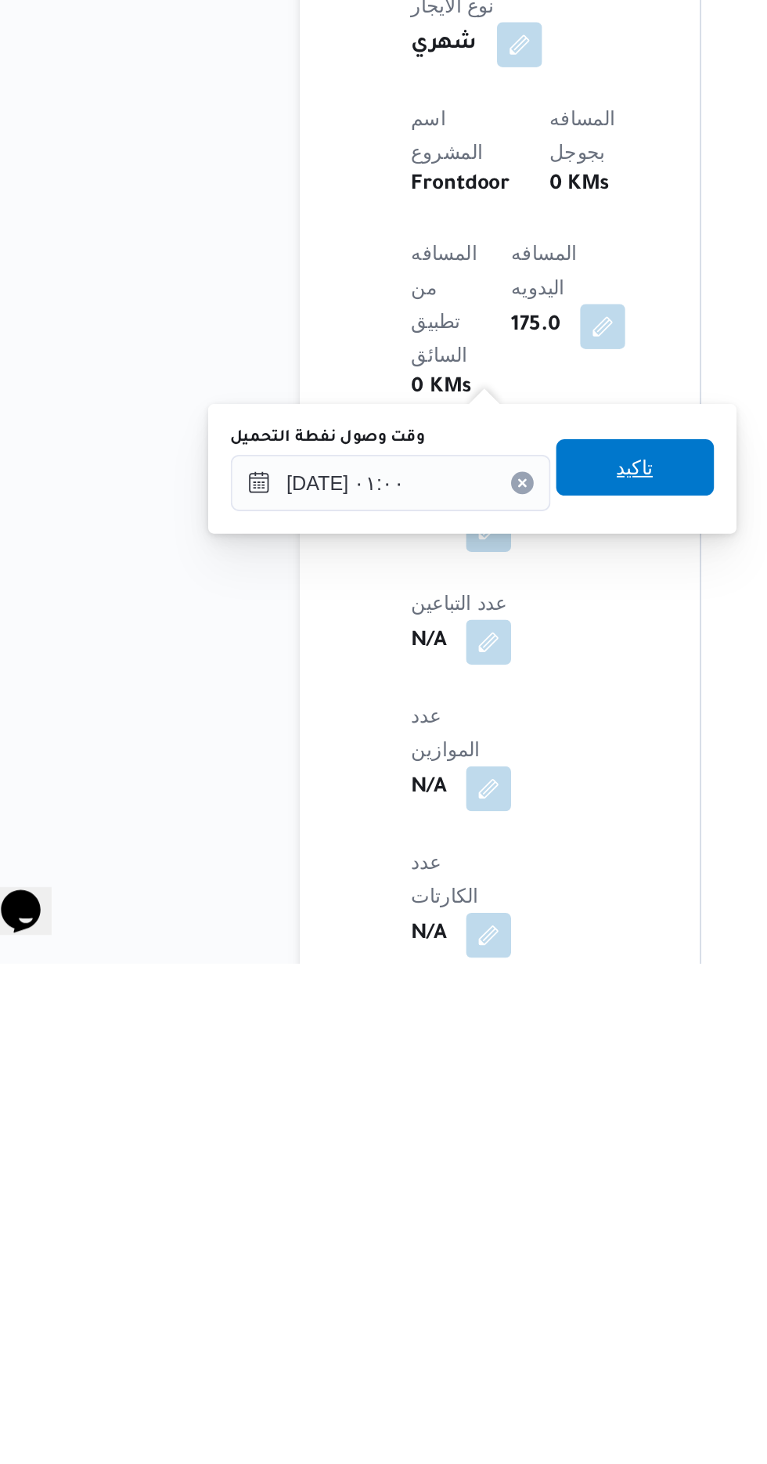
click at [412, 1199] on span "تاكيد" at bounding box center [390, 1187] width 88 height 31
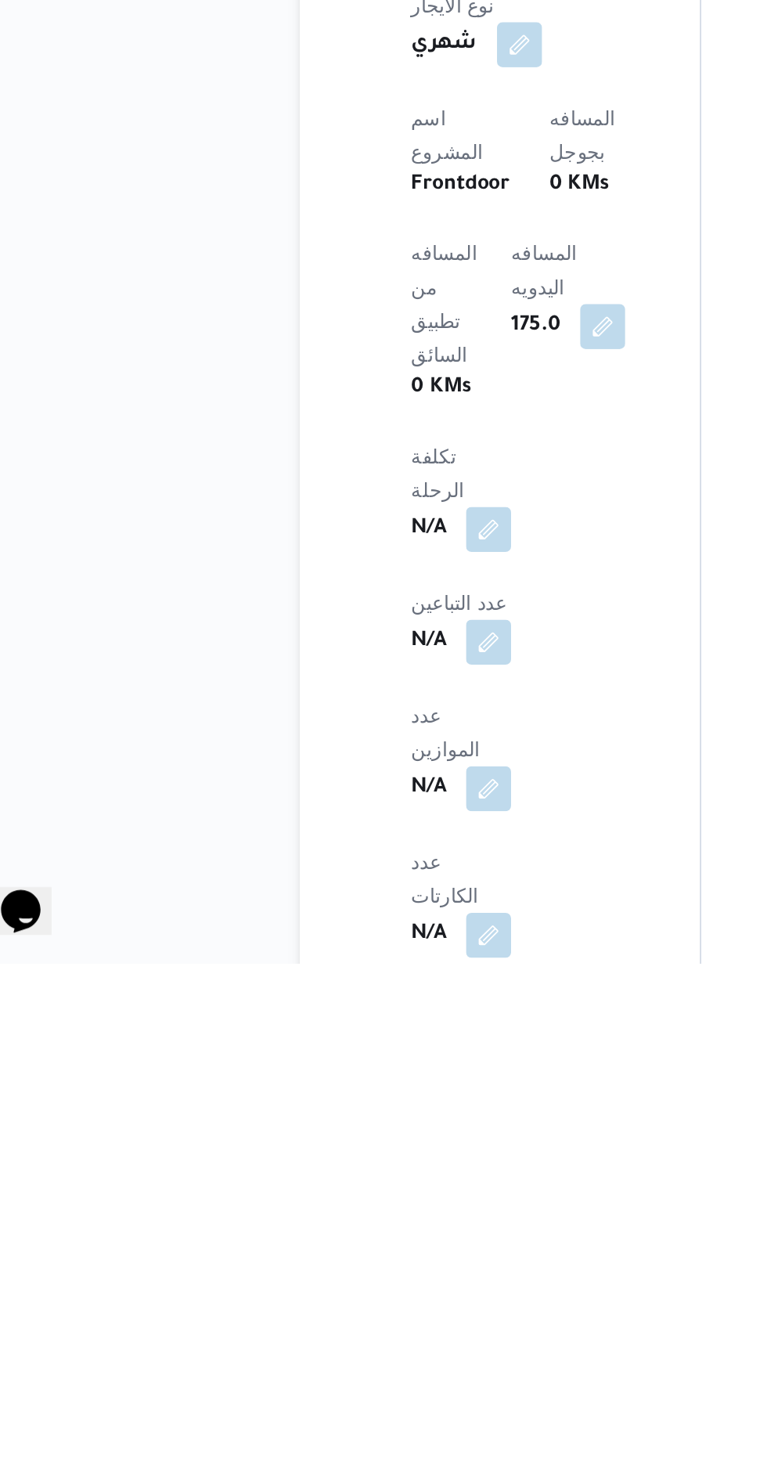
scroll to position [573, 0]
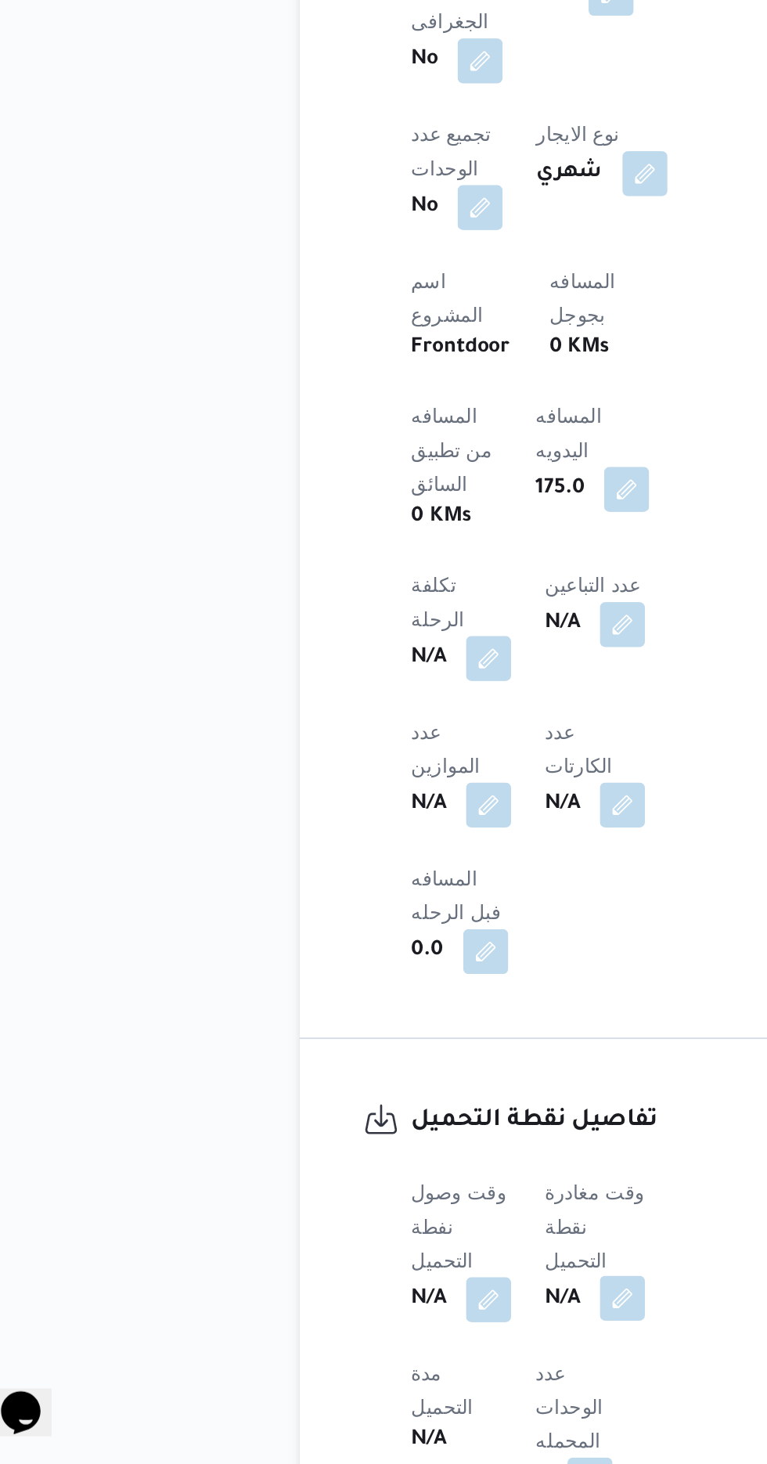
click at [383, 1359] on button "button" at bounding box center [382, 1371] width 25 height 25
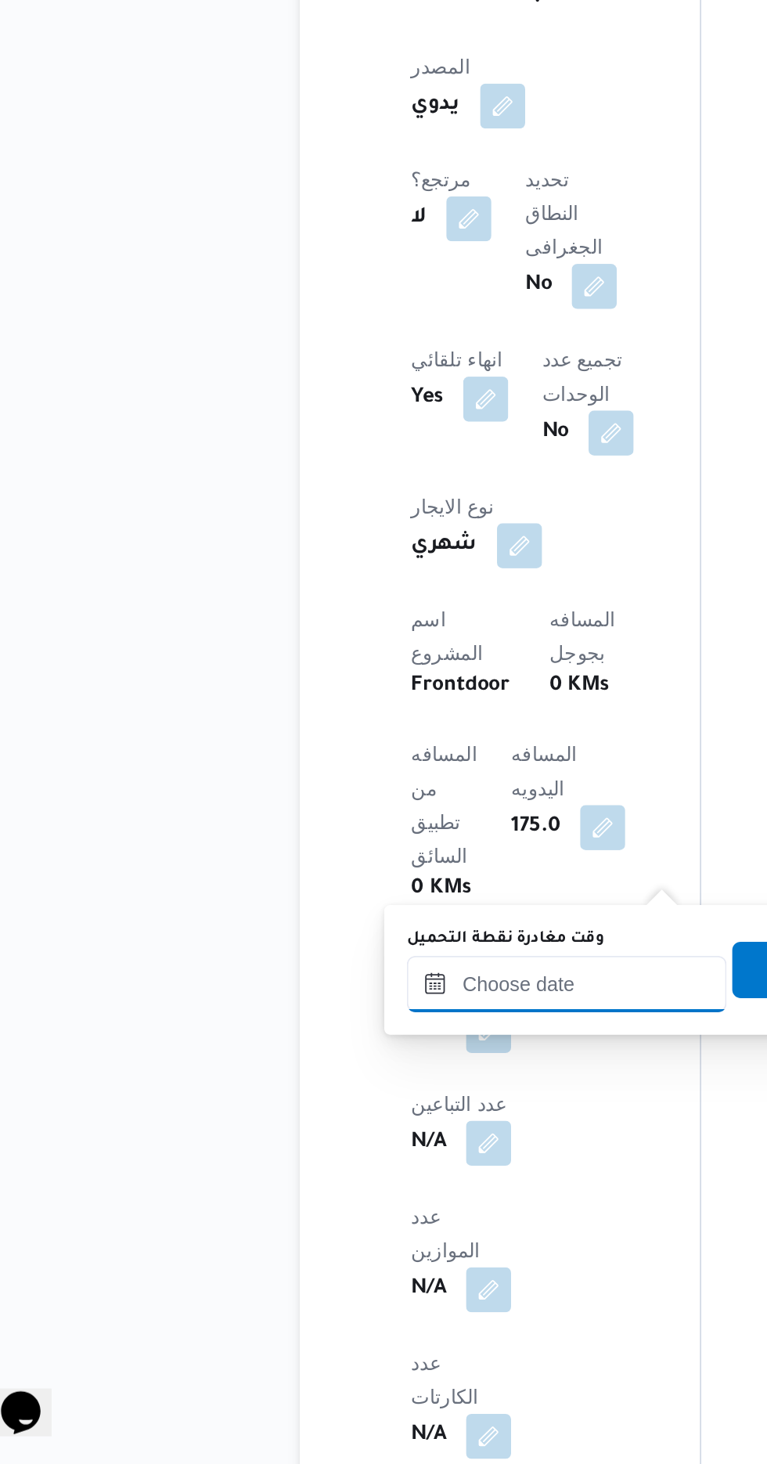
click at [336, 1194] on input "وقت مغادرة نقطة التحميل" at bounding box center [352, 1196] width 178 height 31
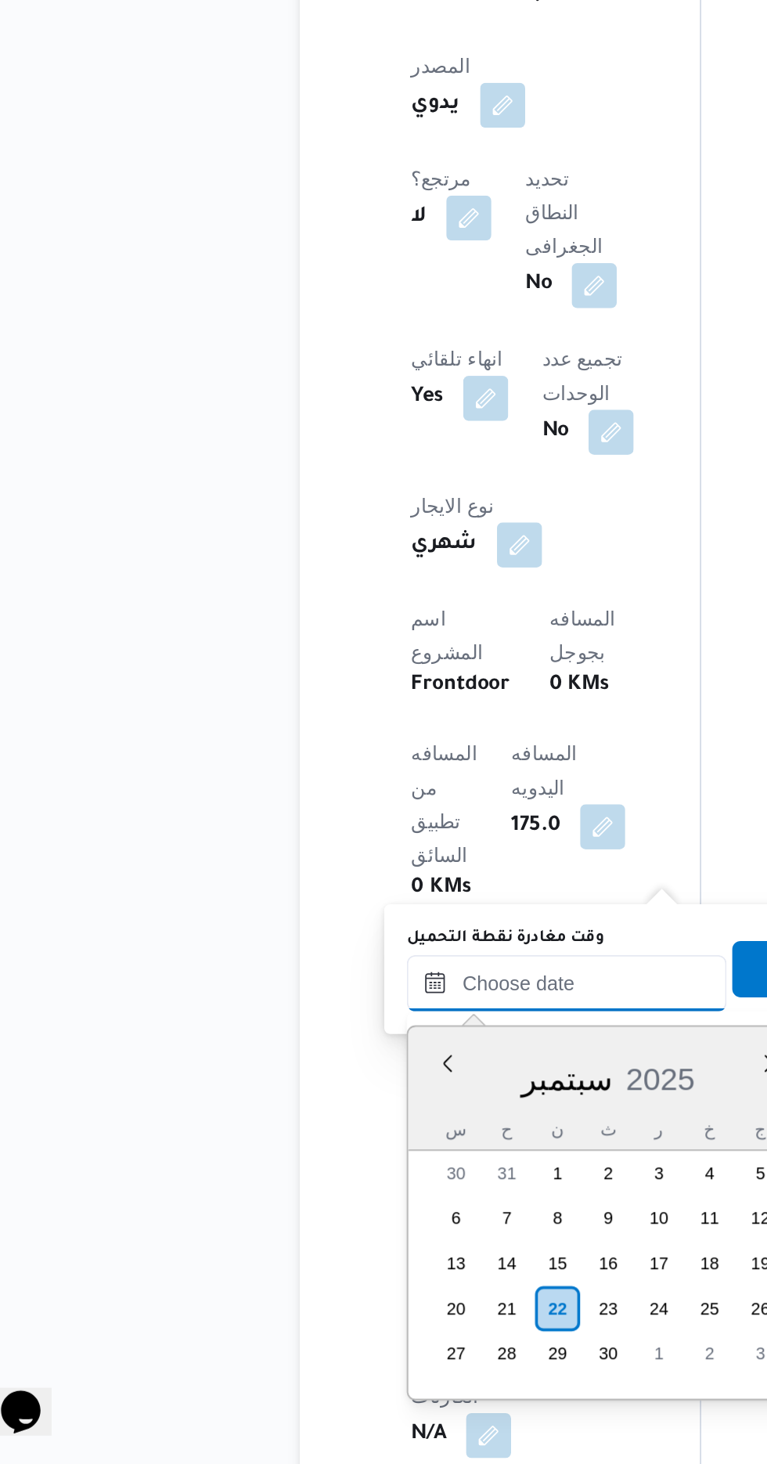
scroll to position [1088, 0]
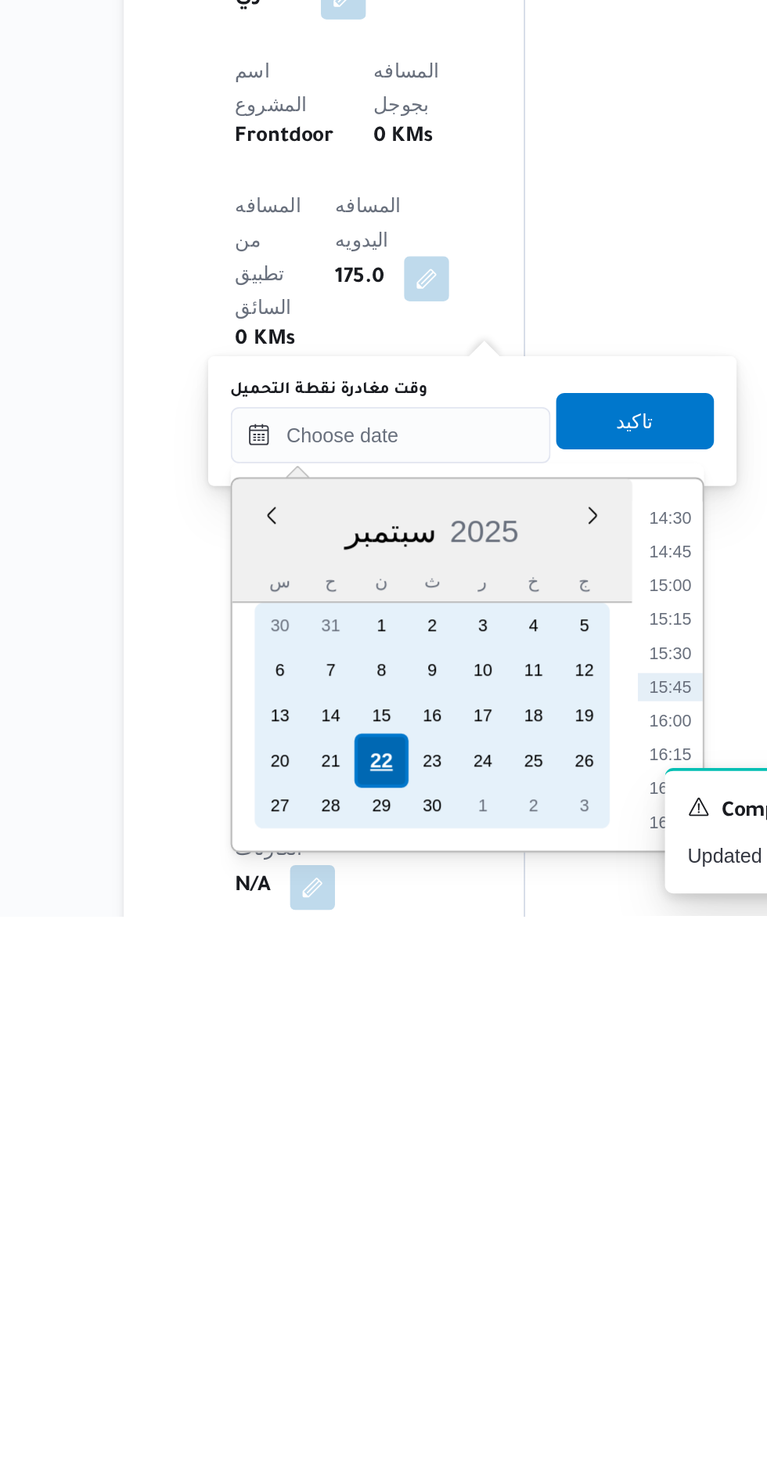
click at [347, 1379] on div "22" at bounding box center [346, 1378] width 30 height 30
type input "[DATE] ٠٠:٠٠"
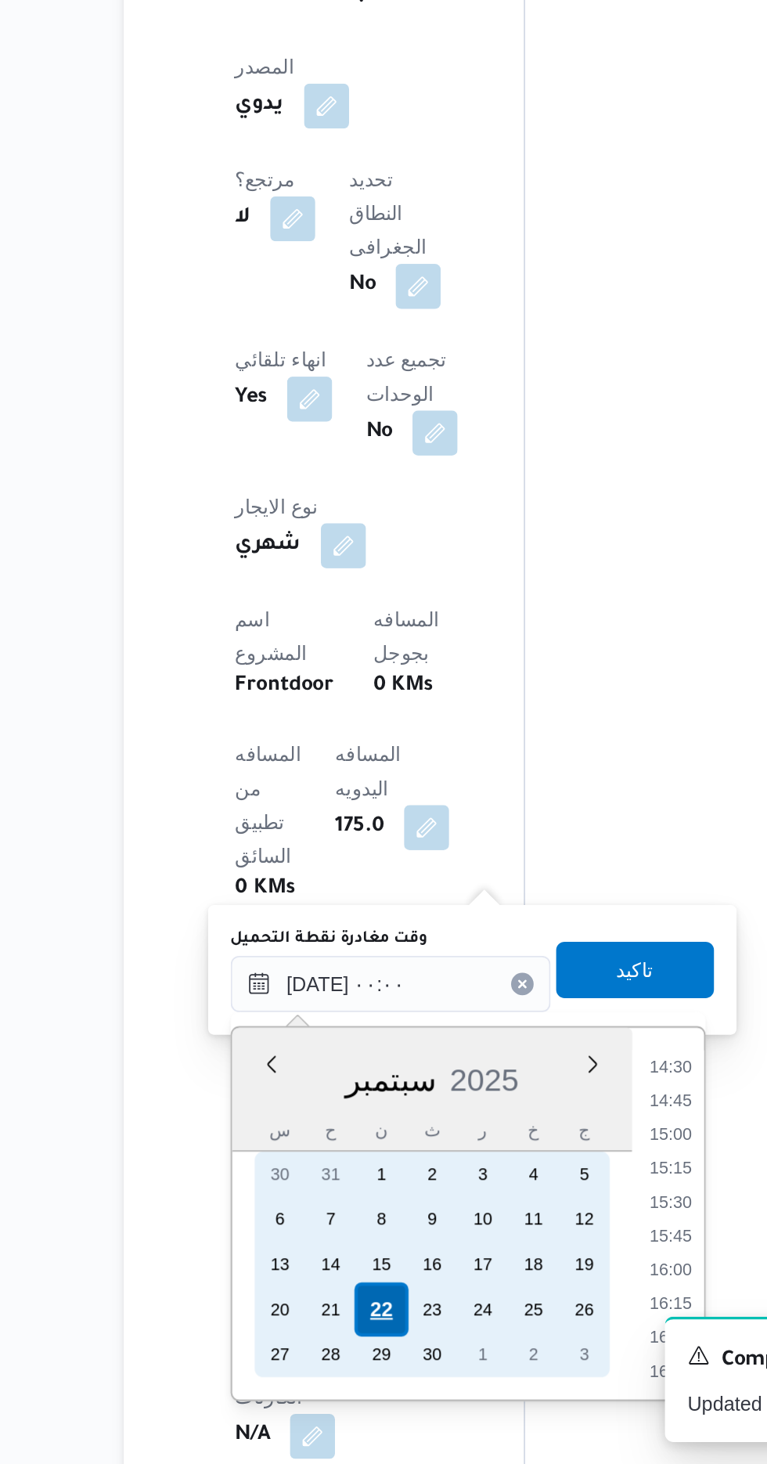
scroll to position [0, 0]
click at [337, 1377] on div "22" at bounding box center [346, 1378] width 30 height 30
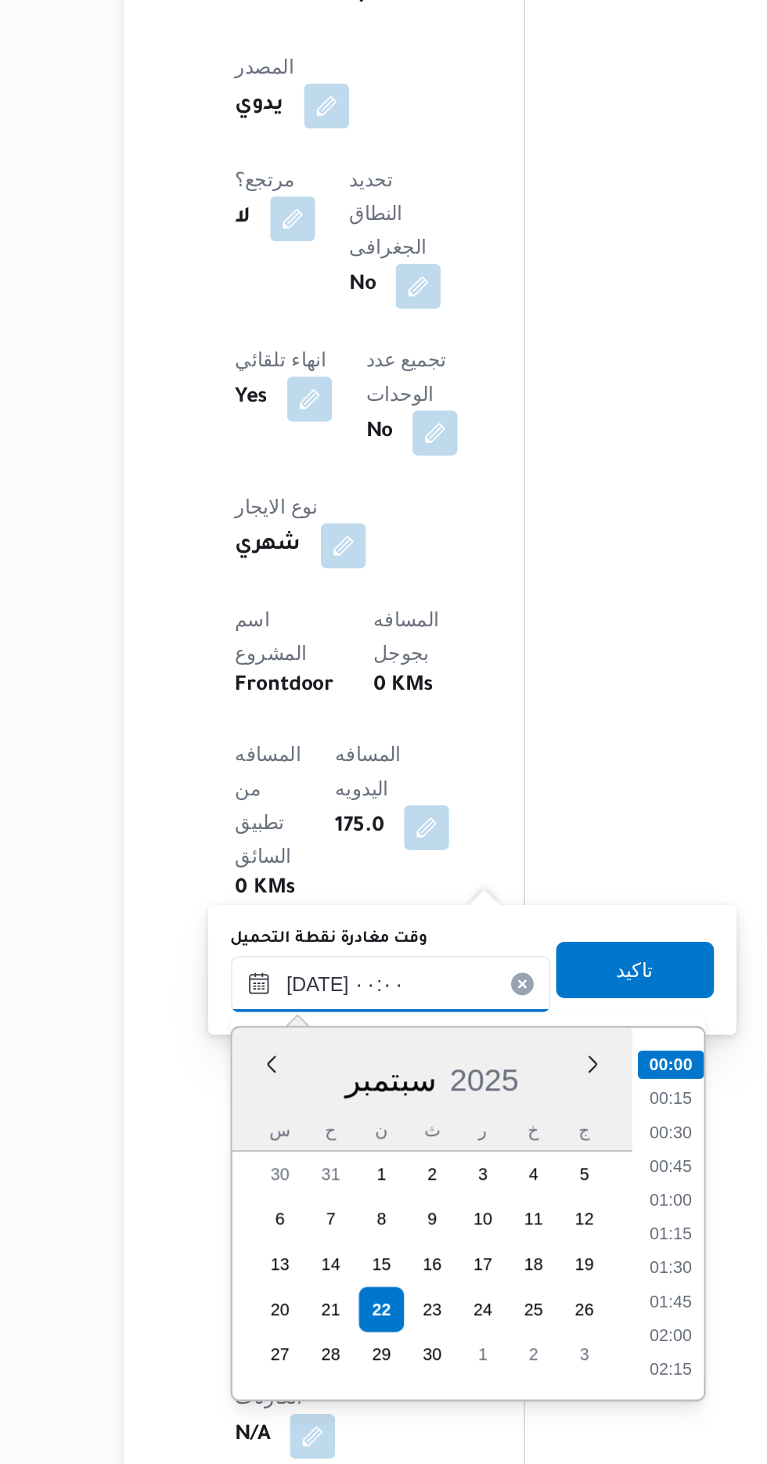
click at [269, 1197] on input "[DATE] ٠٠:٠٠" at bounding box center [352, 1196] width 178 height 31
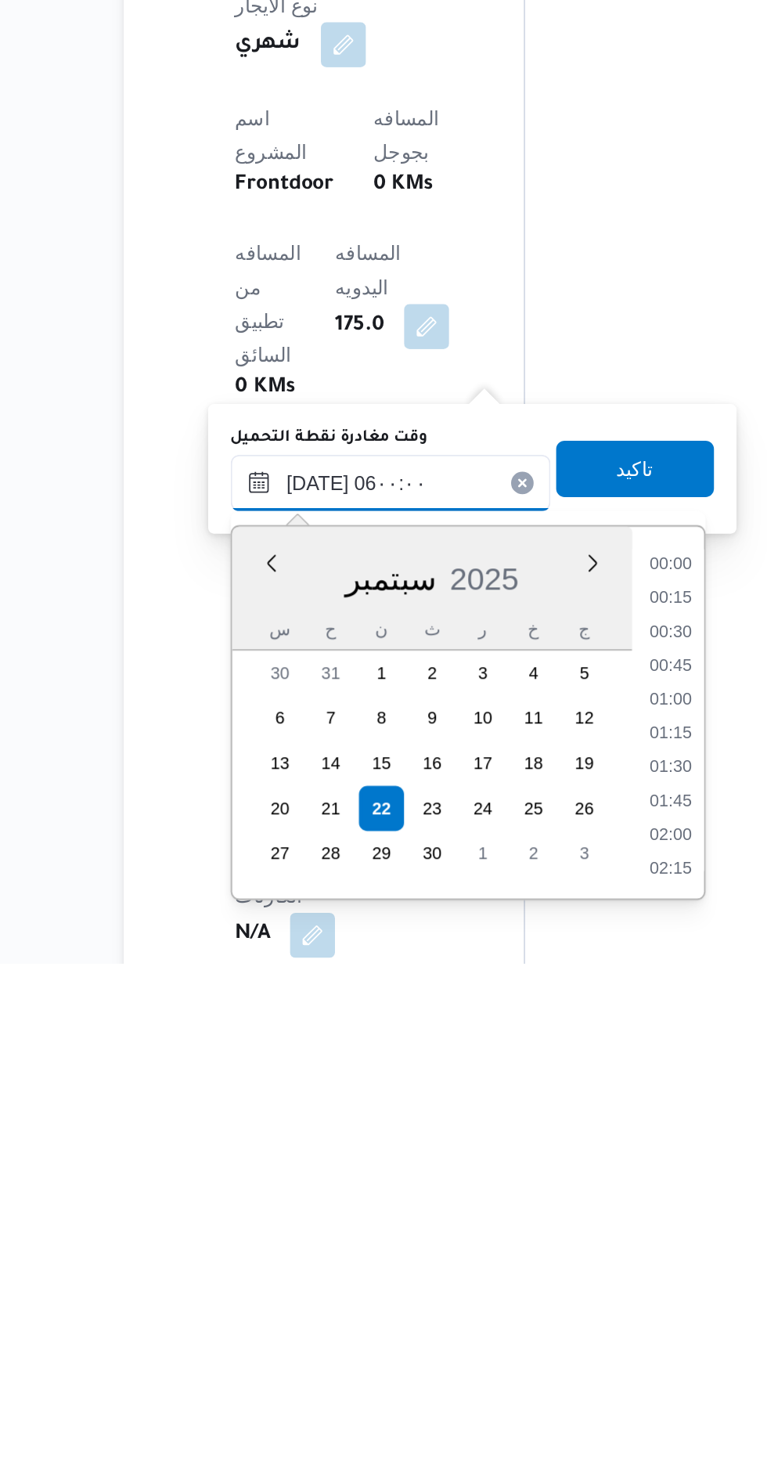
scroll to position [286, 0]
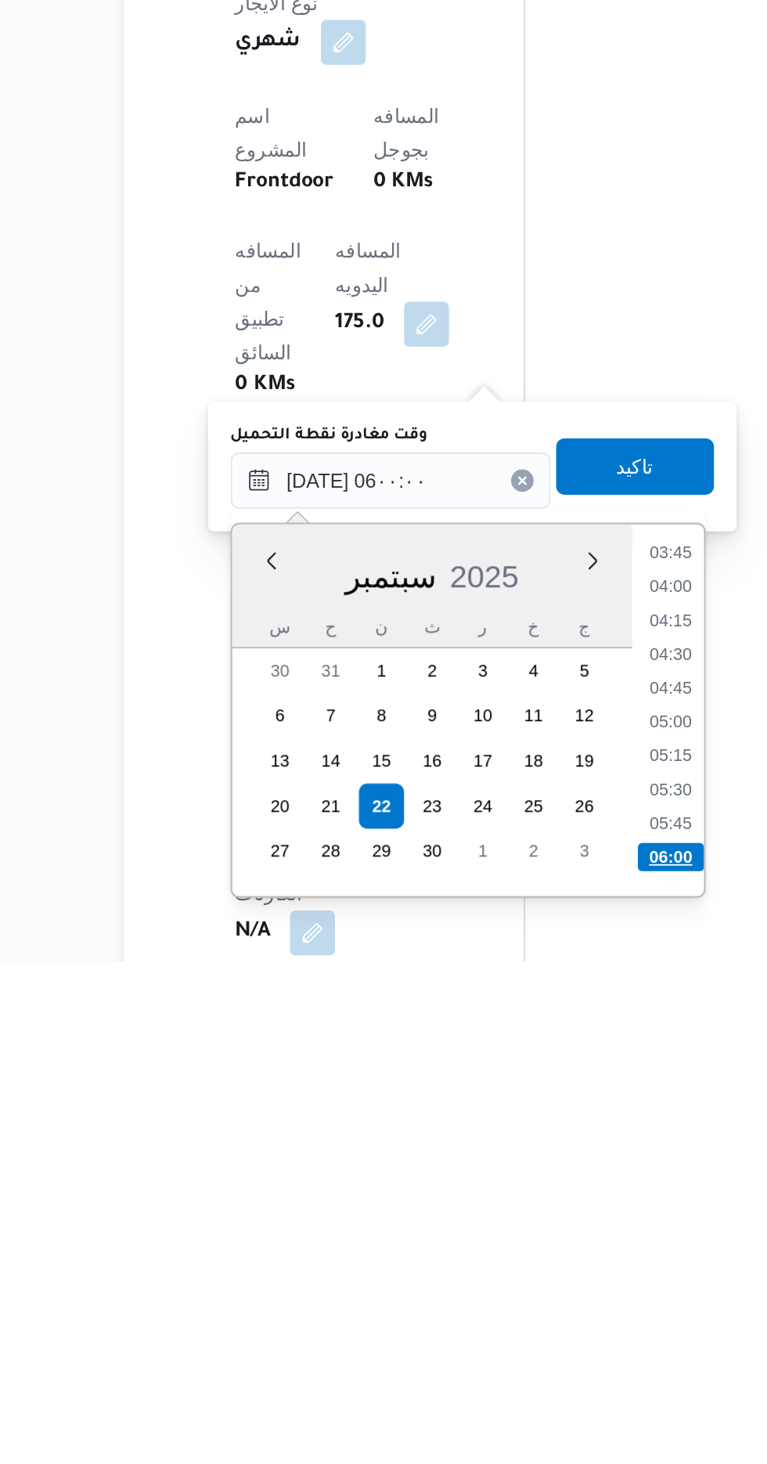
click at [504, 1401] on li "06:00" at bounding box center [507, 1406] width 37 height 16
type input "٢٢/٠٩/٢٠٢٥ ٠٦:٠٠"
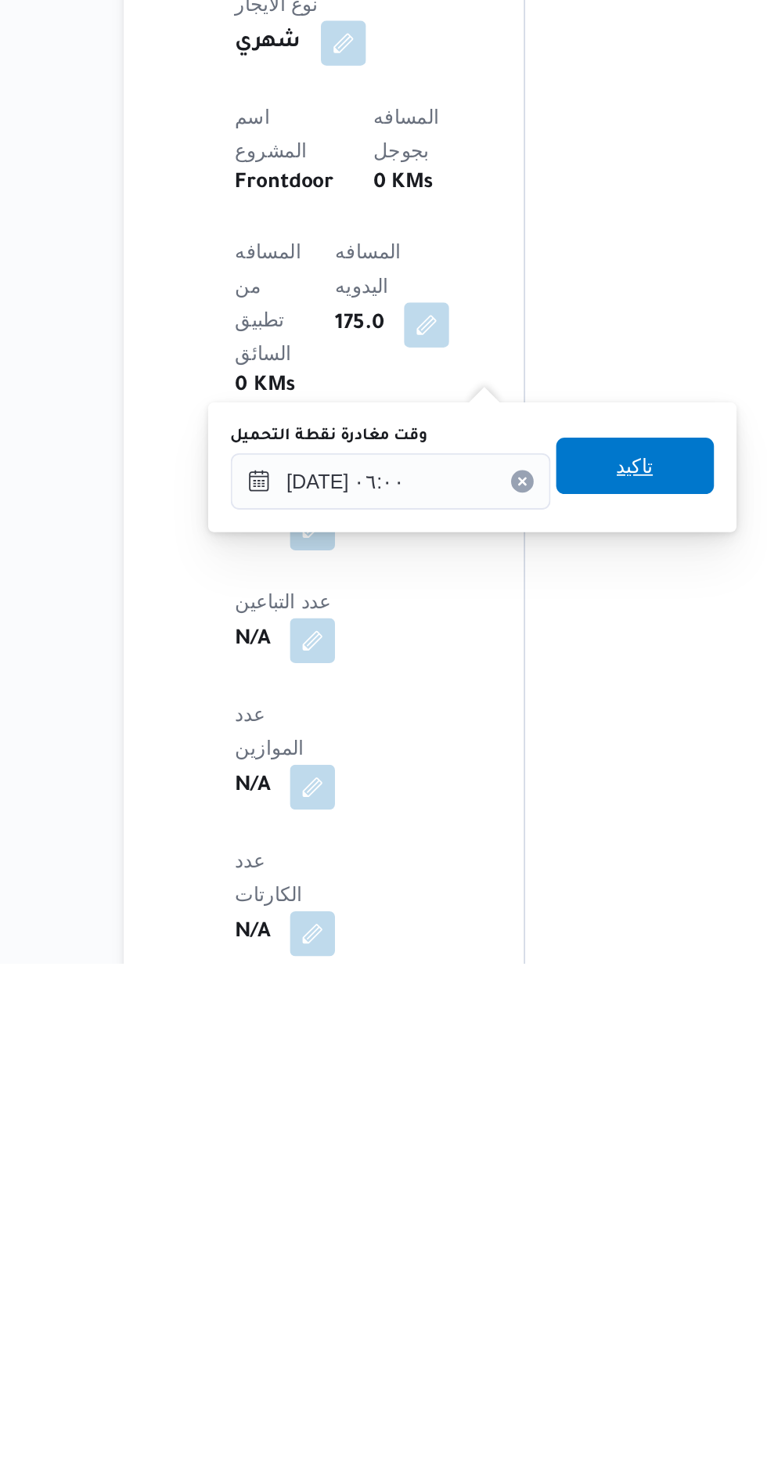
click at [498, 1194] on span "تاكيد" at bounding box center [487, 1187] width 20 height 19
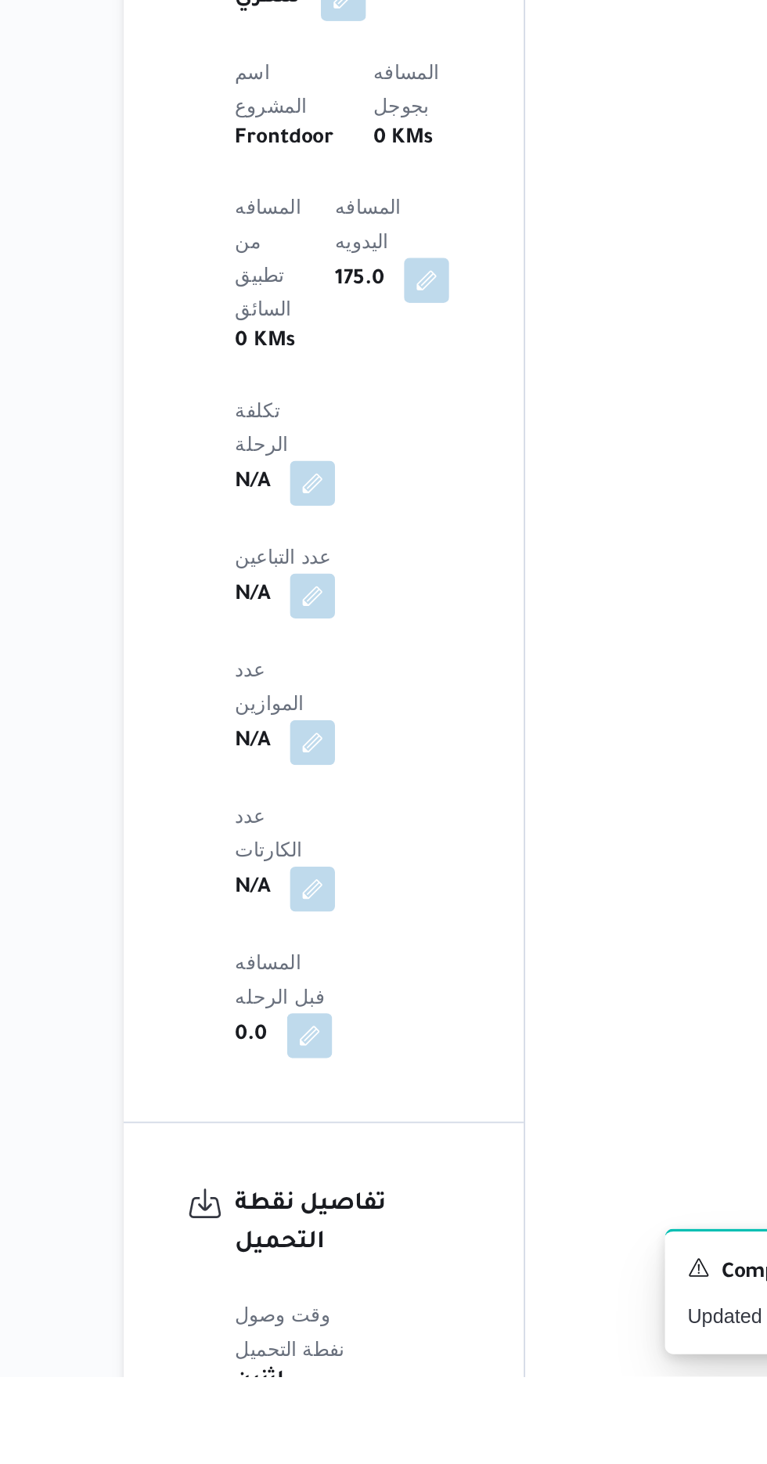
scroll to position [881, 0]
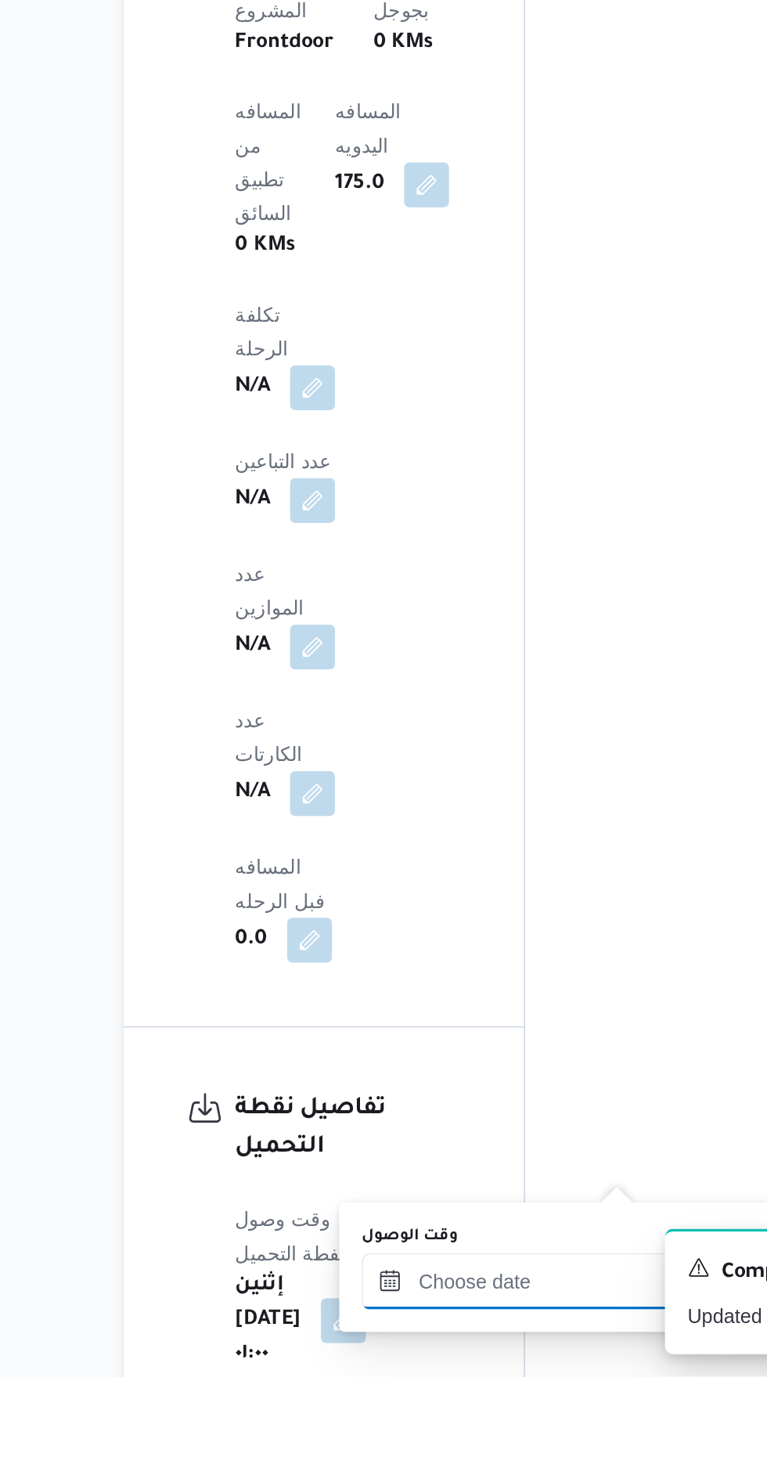
click at [437, 1397] on div at bounding box center [425, 1410] width 178 height 31
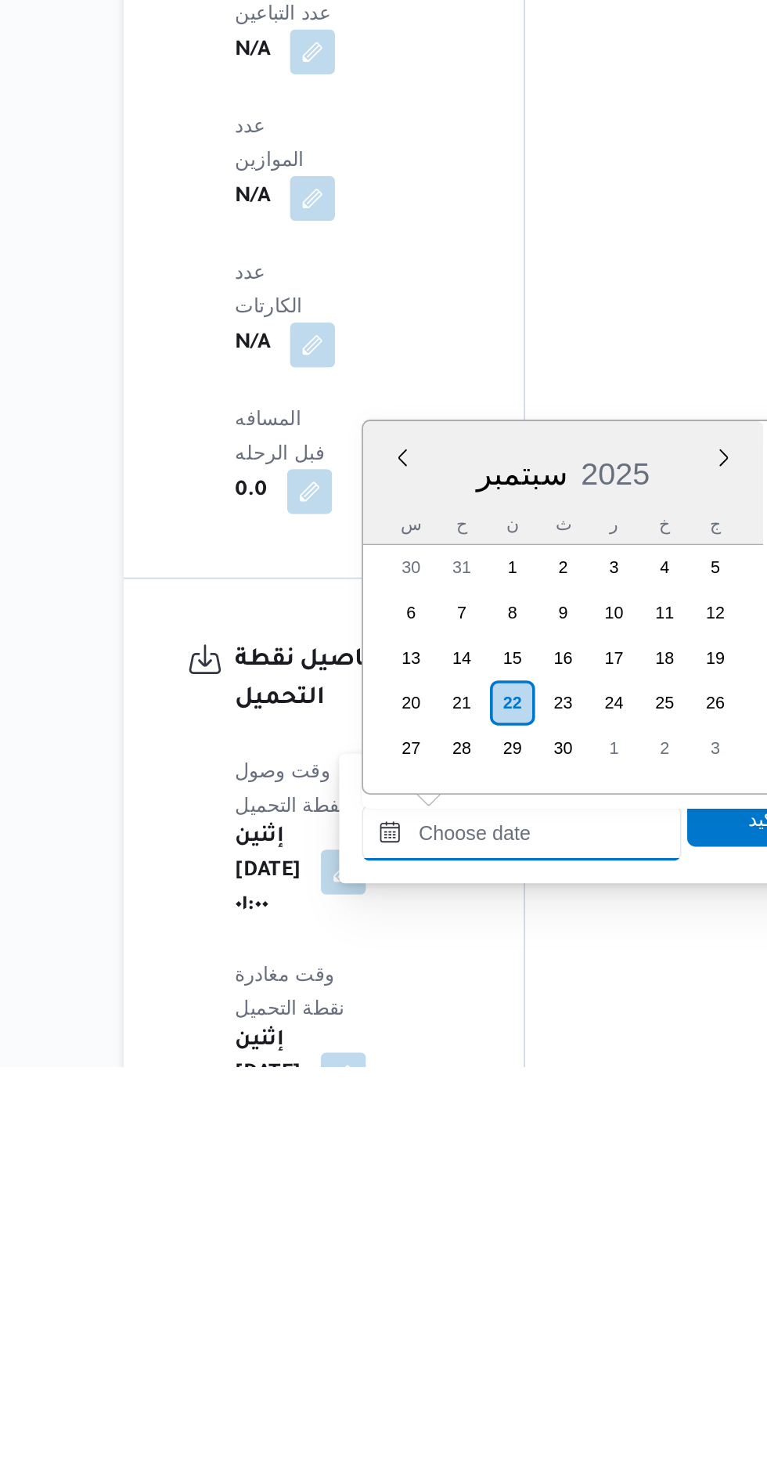
scroll to position [958, 0]
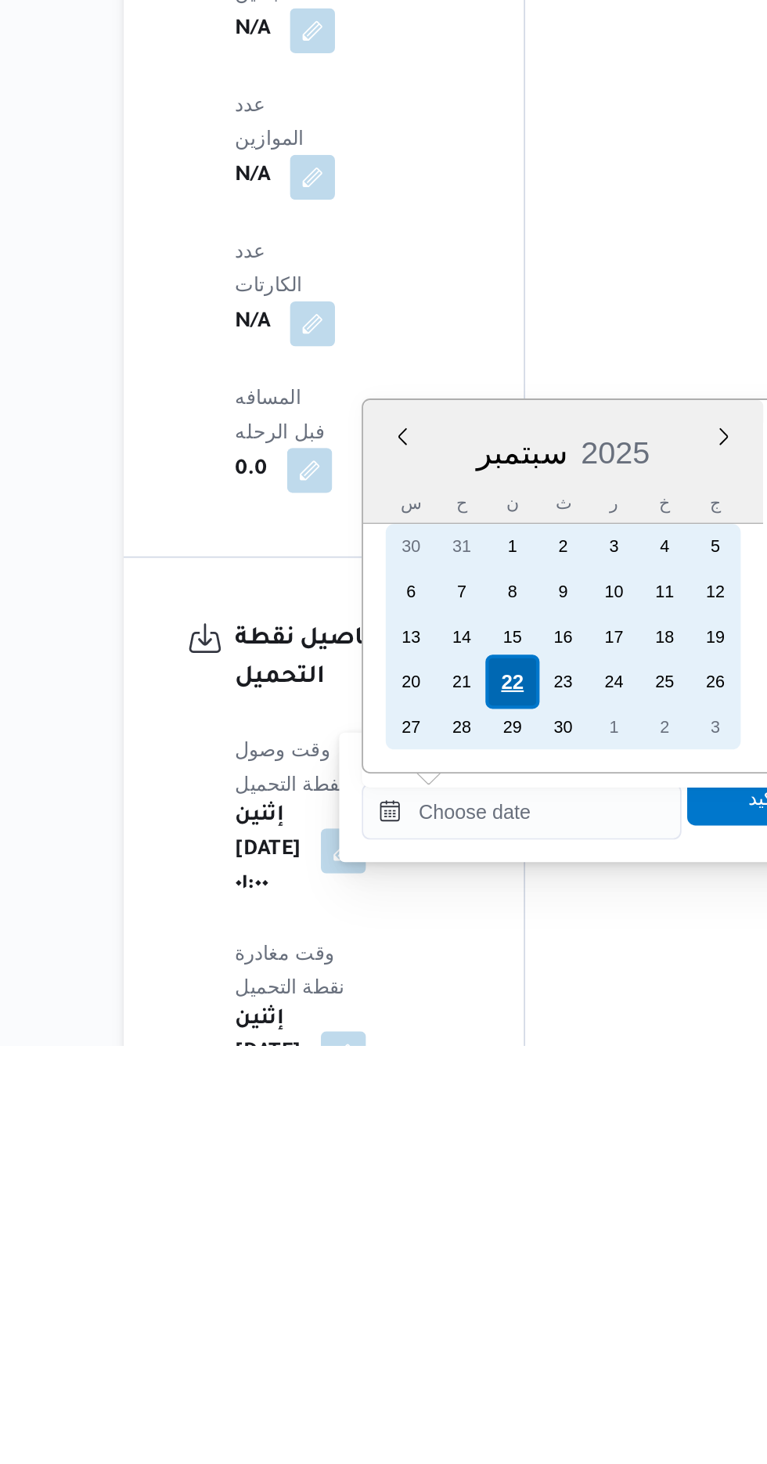
click at [420, 1259] on div "22" at bounding box center [420, 1262] width 30 height 30
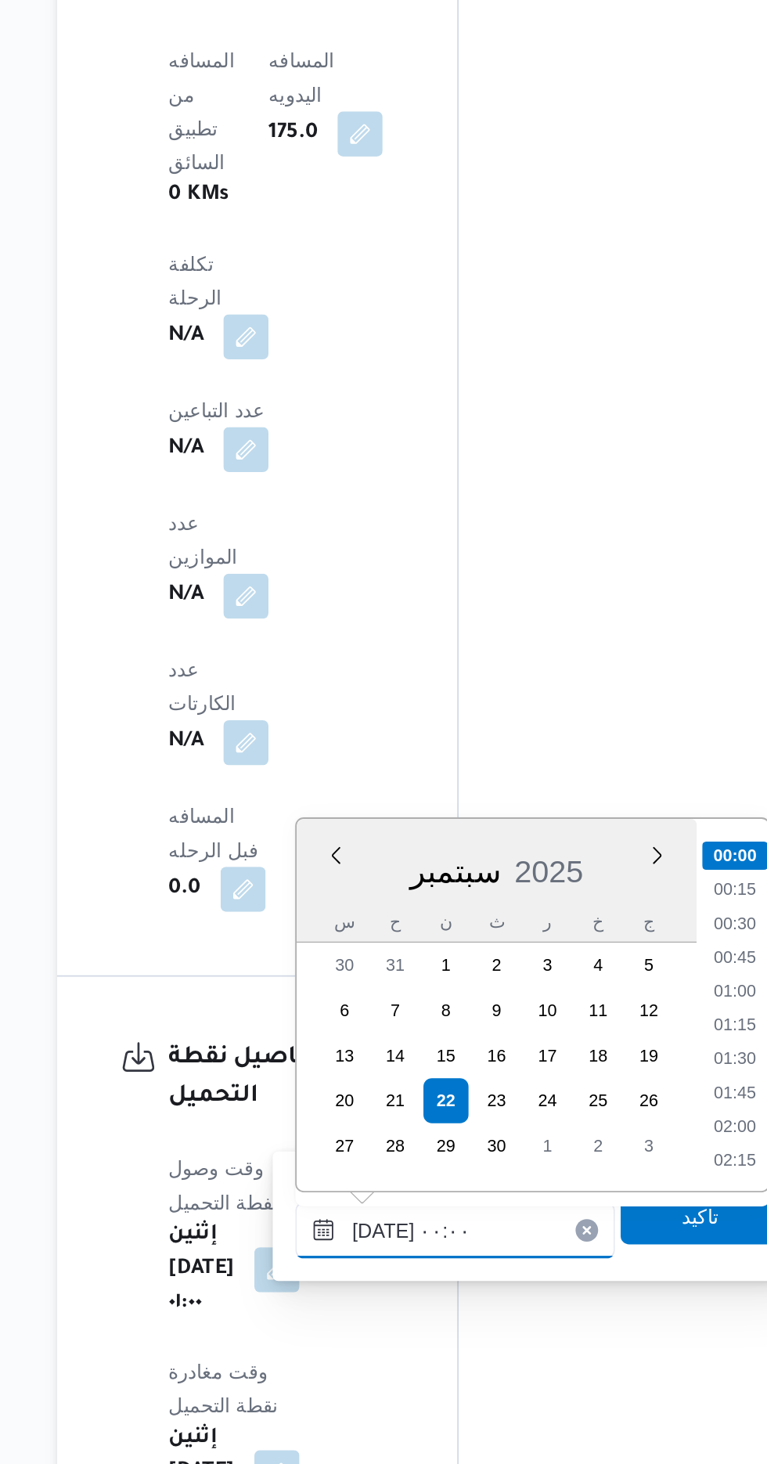
click at [349, 1338] on input "[DATE] ٠٠:٠٠" at bounding box center [425, 1333] width 178 height 31
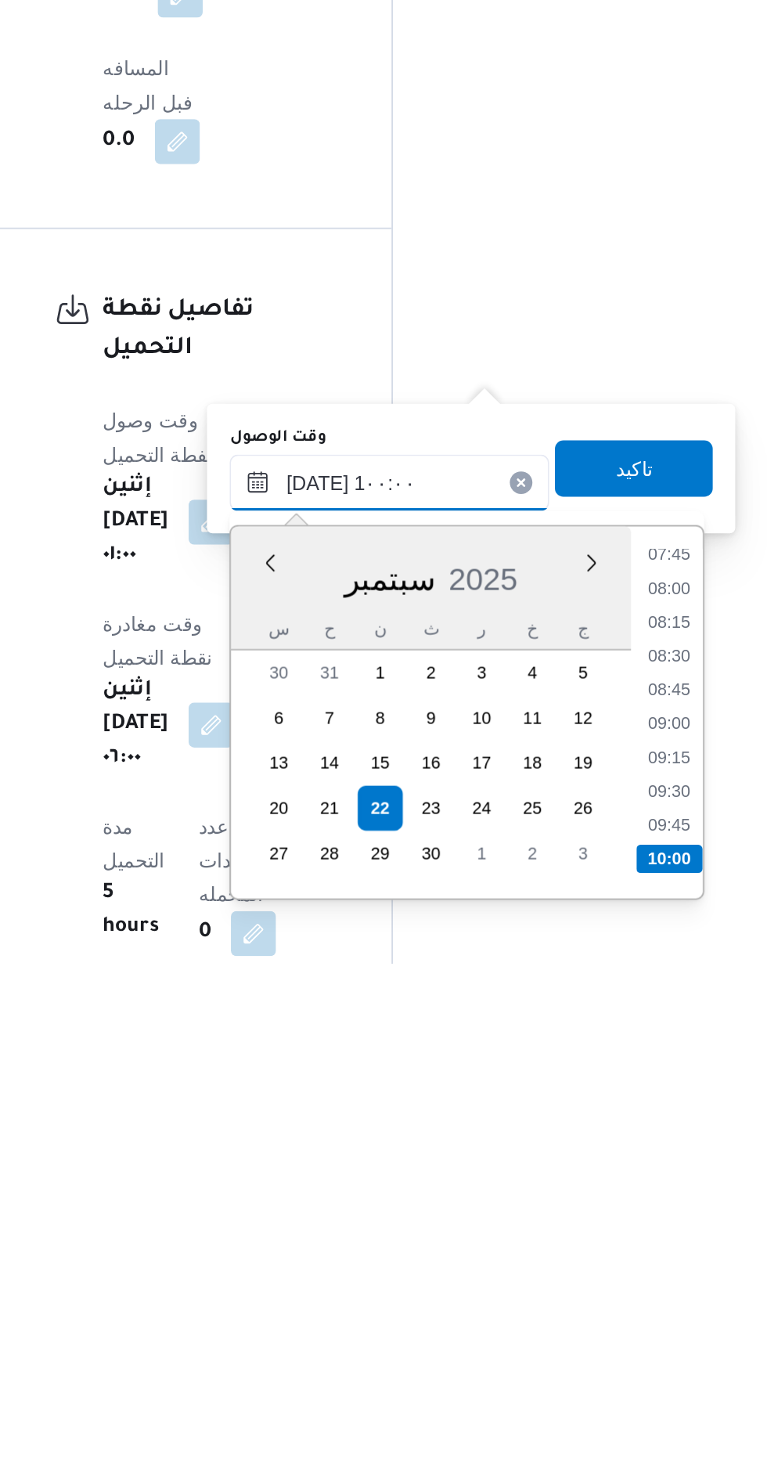
scroll to position [0, 0]
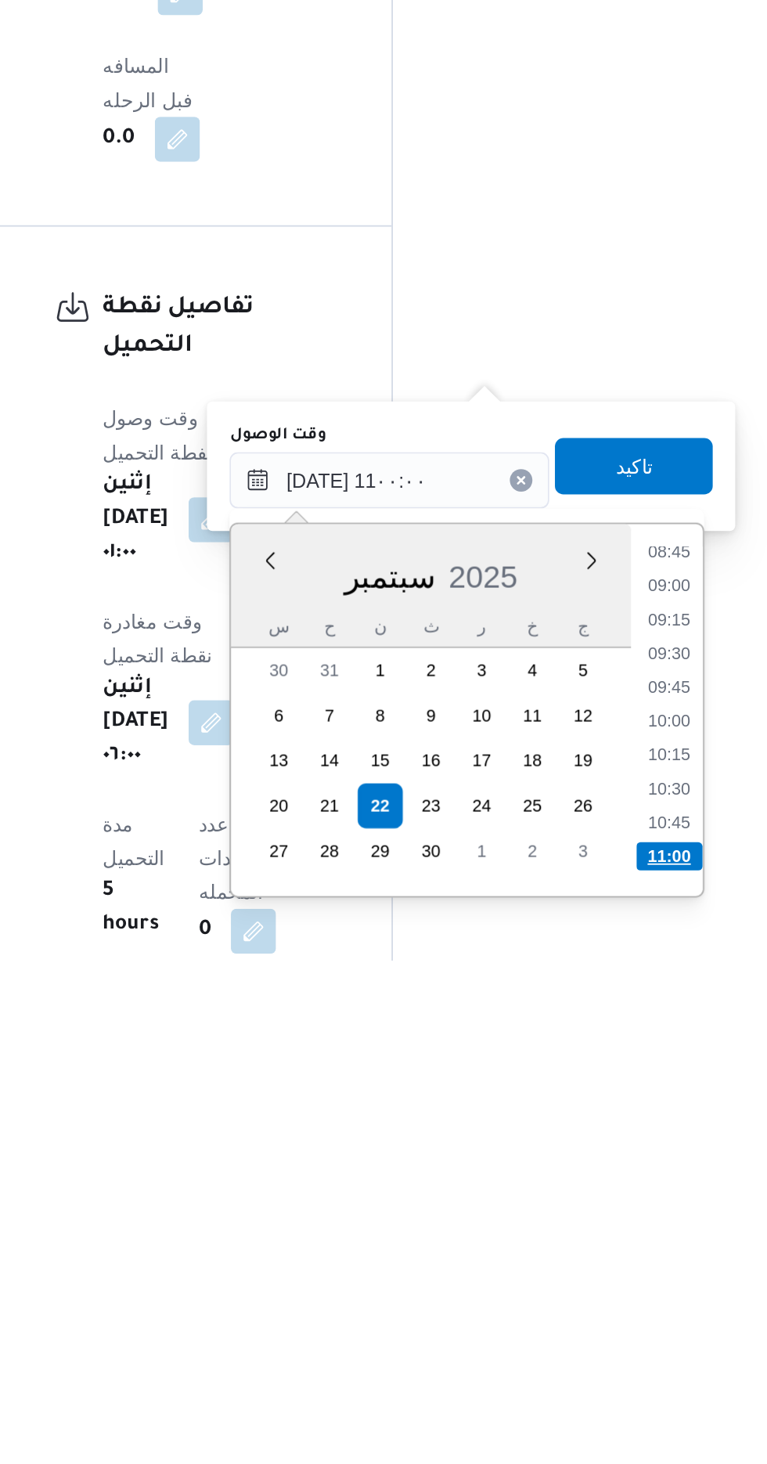
click at [579, 1402] on li "11:00" at bounding box center [580, 1406] width 37 height 16
type input "٢٢/٠٩/٢٠٢٥ ١١:٠٠"
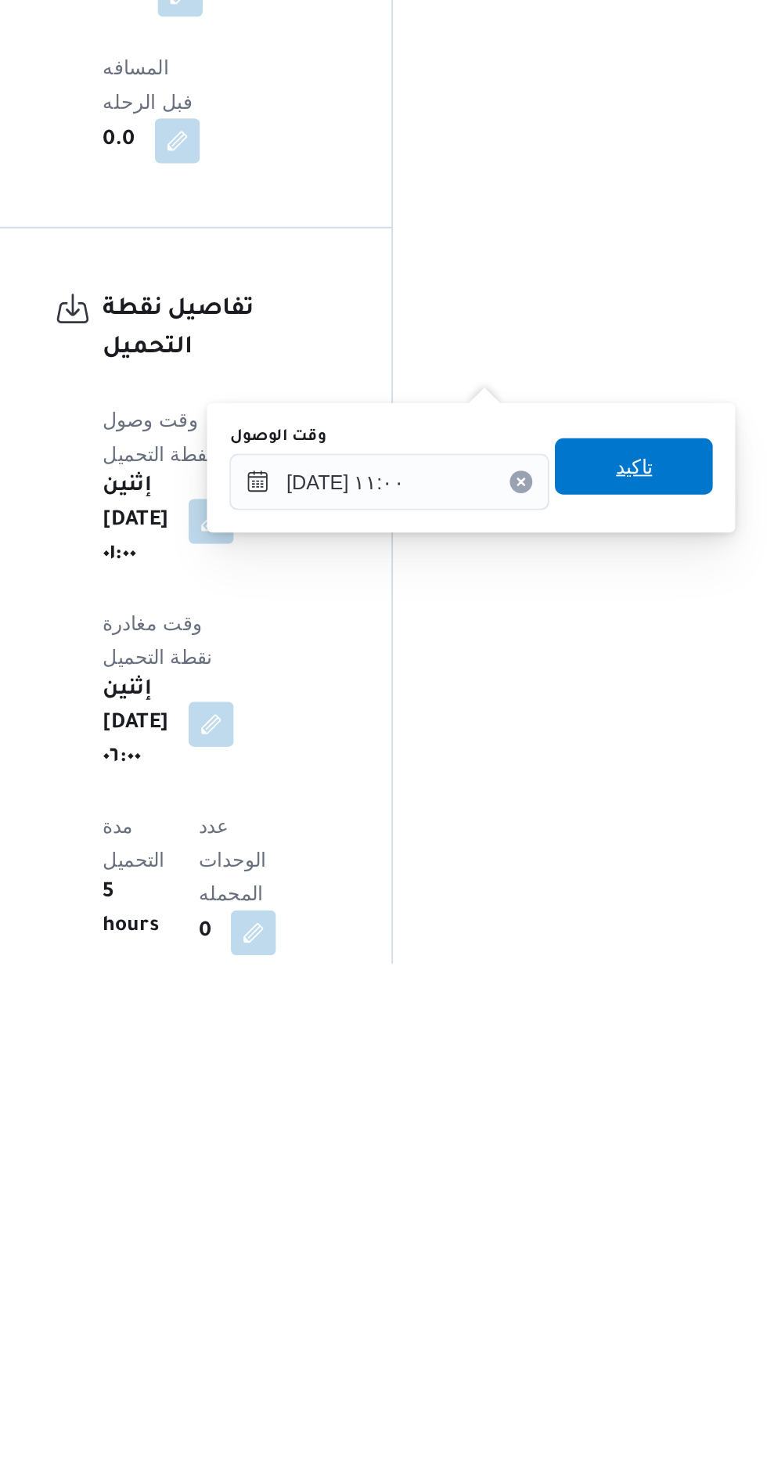
click at [571, 1185] on span "تاكيد" at bounding box center [560, 1187] width 20 height 19
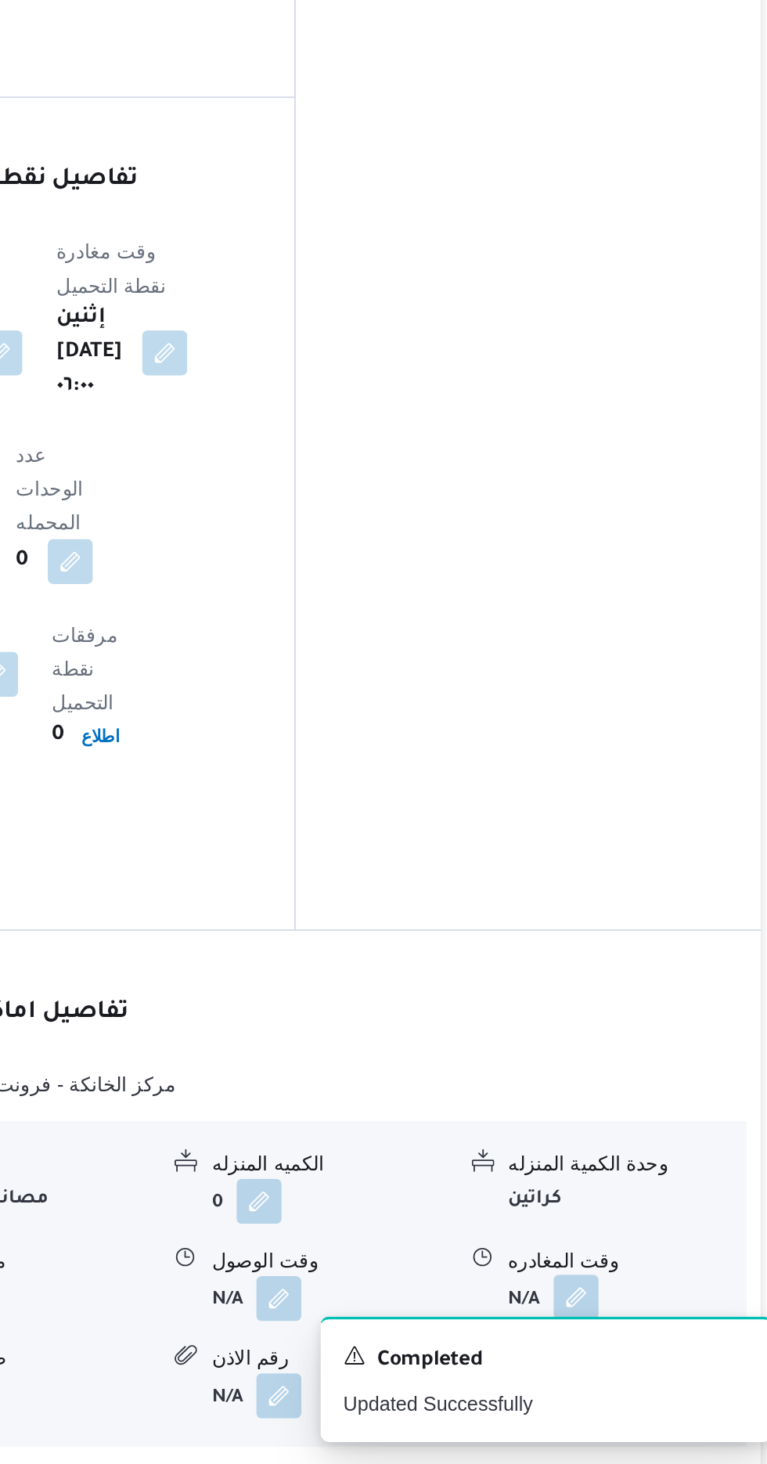
click at [650, 1358] on button "button" at bounding box center [645, 1370] width 25 height 25
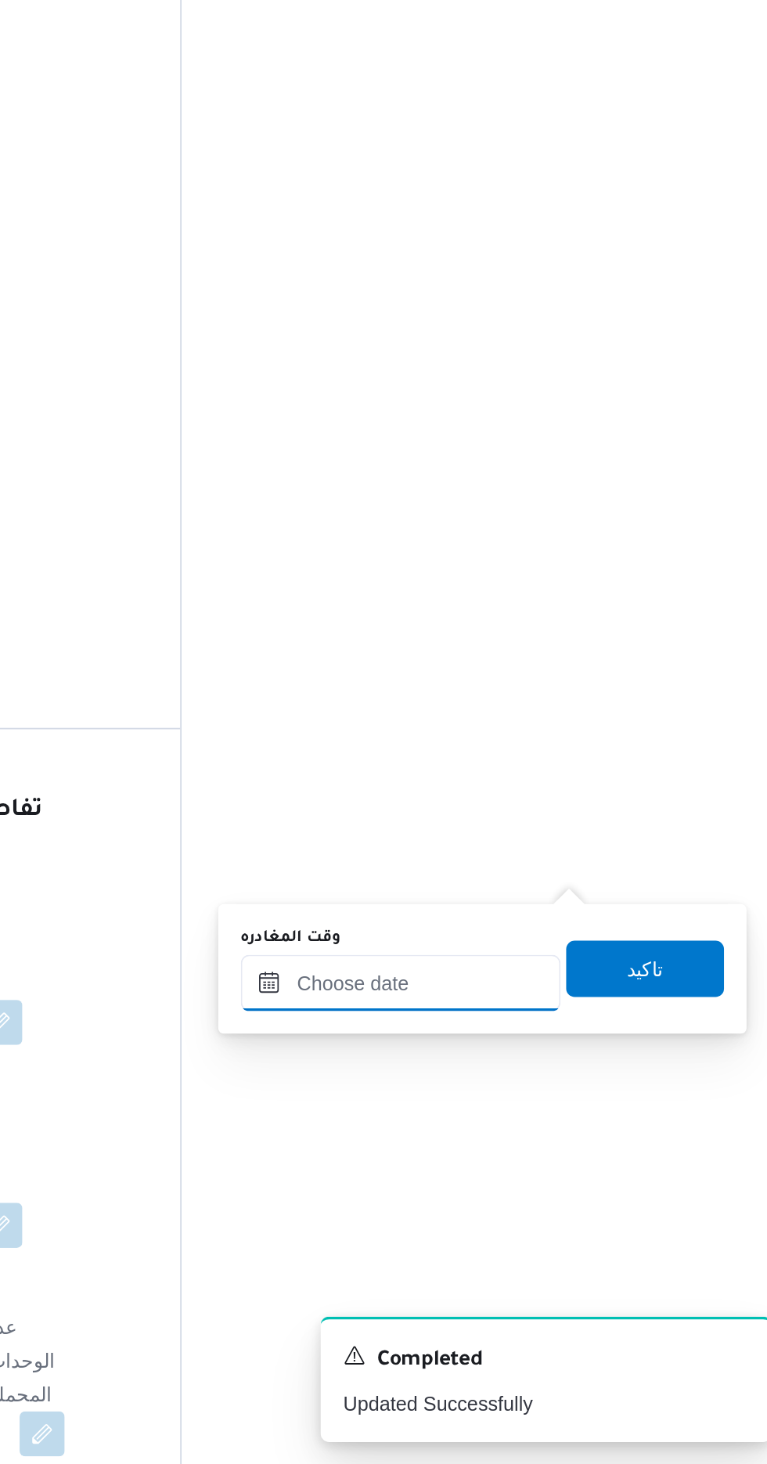
click at [585, 1194] on input "وقت المغادره" at bounding box center [548, 1195] width 178 height 31
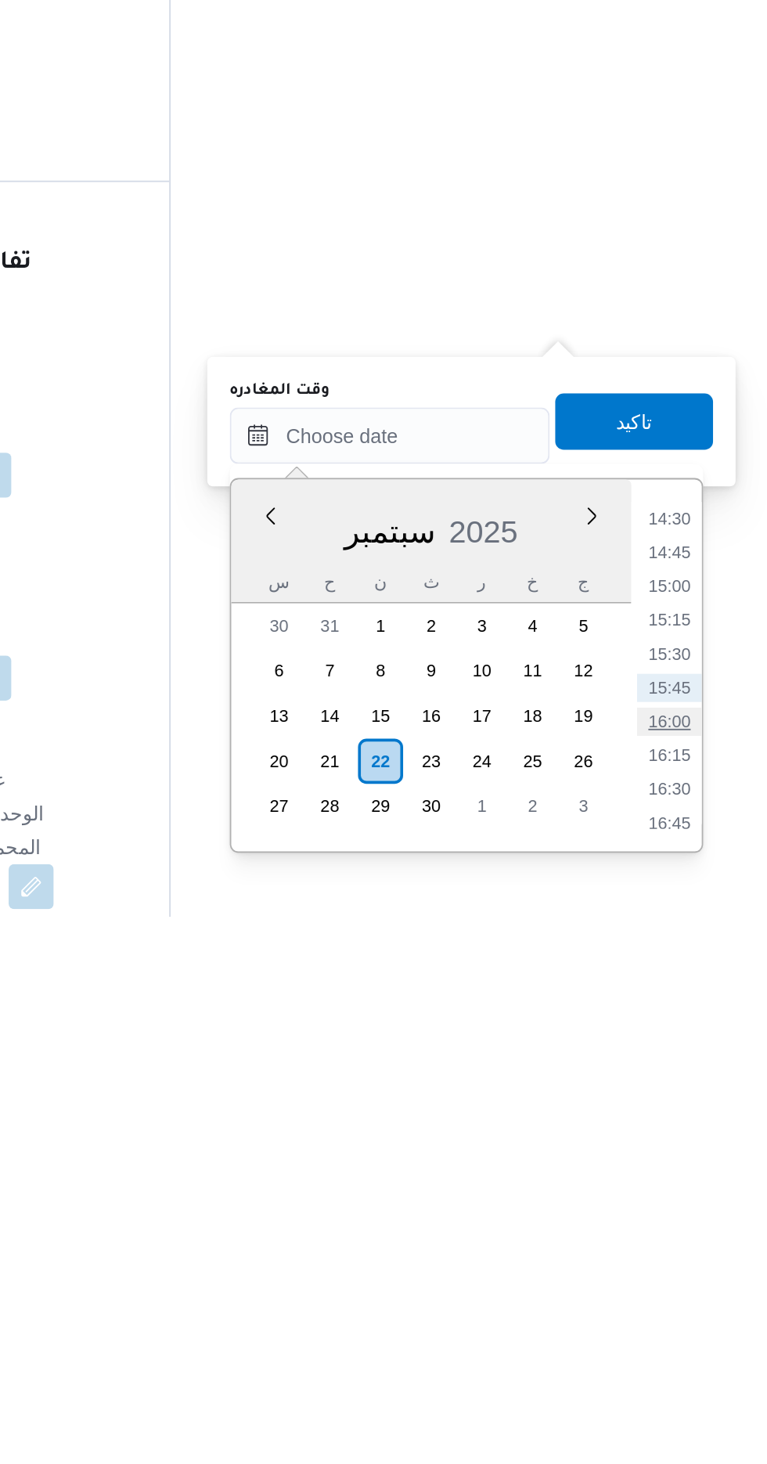
click at [698, 1352] on li "16:00" at bounding box center [704, 1356] width 36 height 16
type input "٢٢/٠٩/٢٠٢٥ ١٦:٠٠"
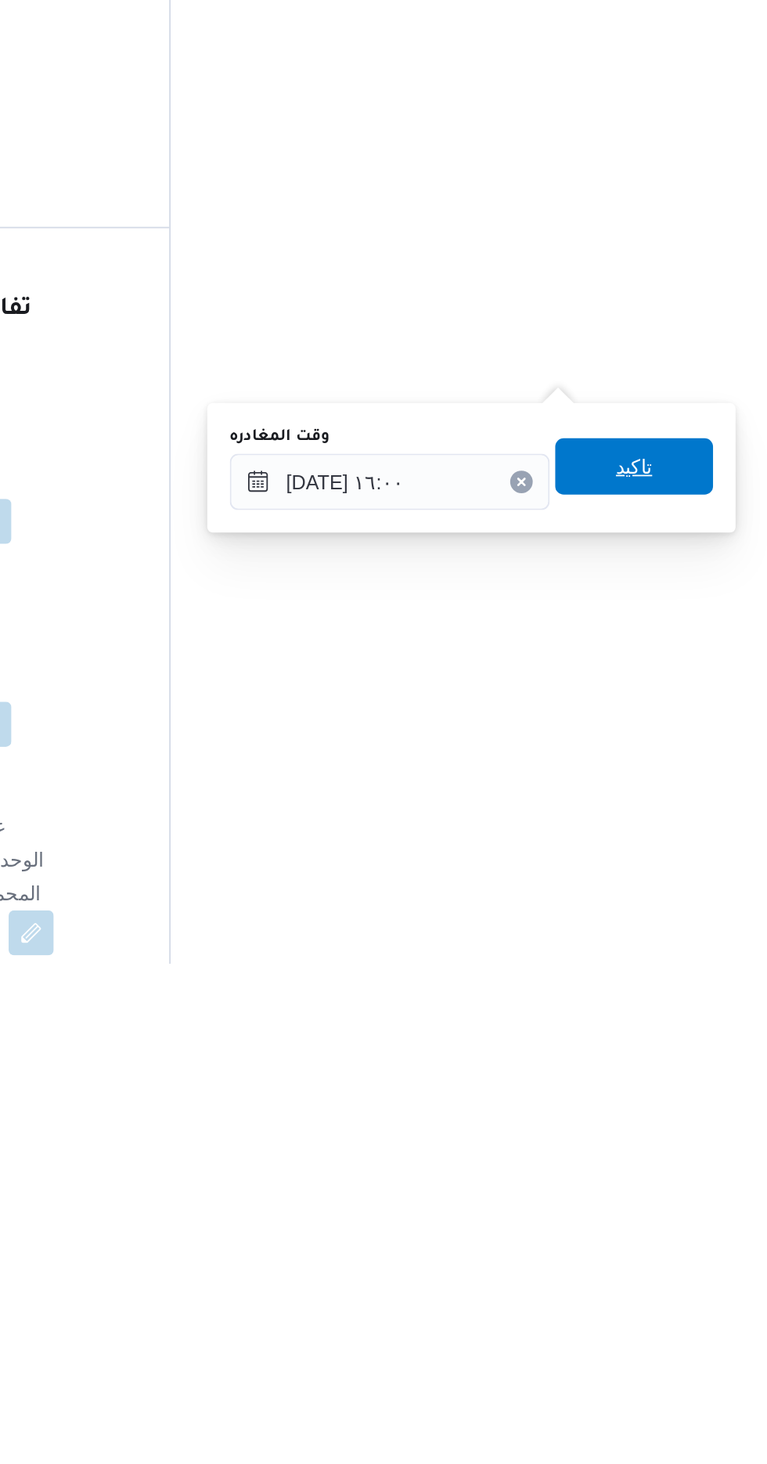
click at [694, 1193] on span "تاكيد" at bounding box center [684, 1187] width 20 height 19
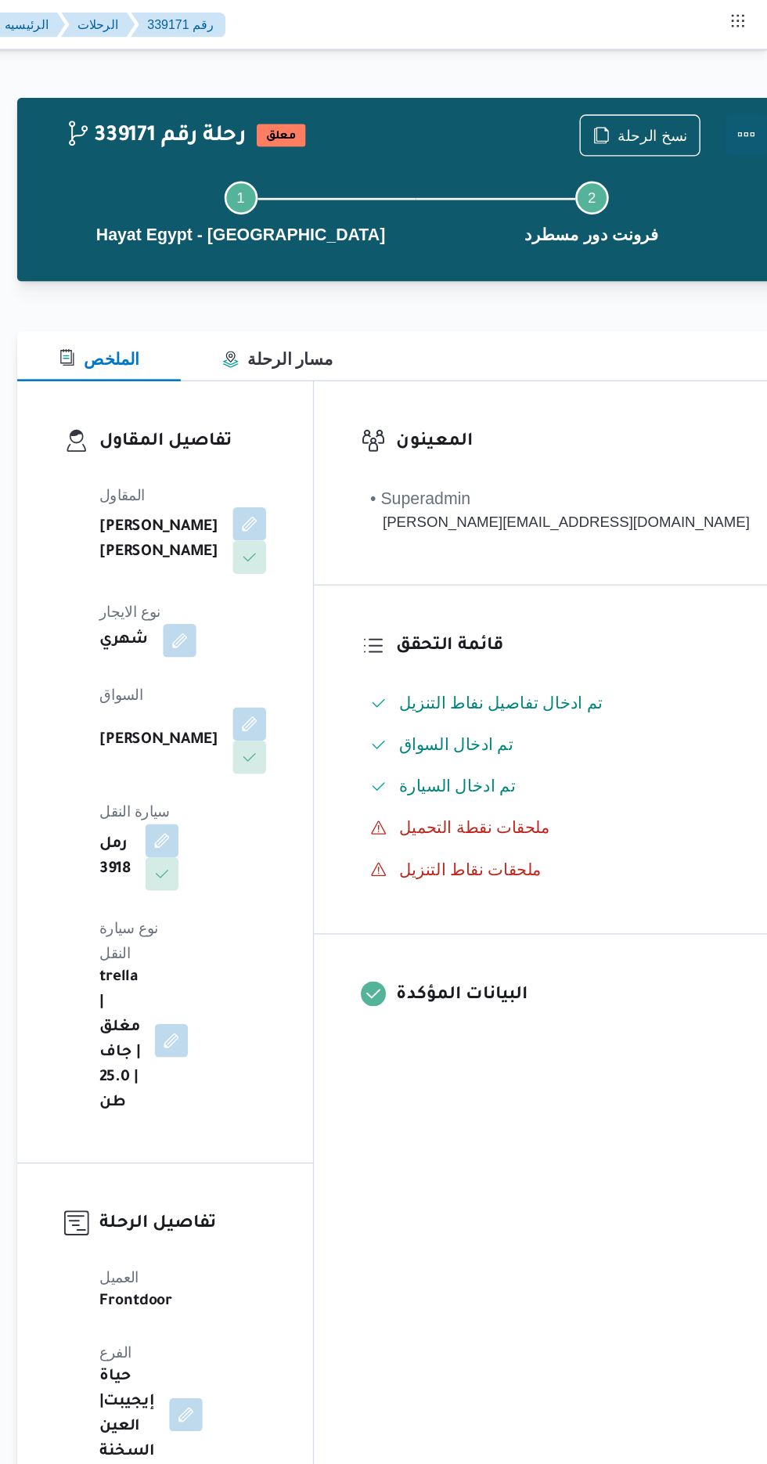
click at [736, 106] on button "Actions" at bounding box center [751, 100] width 31 height 31
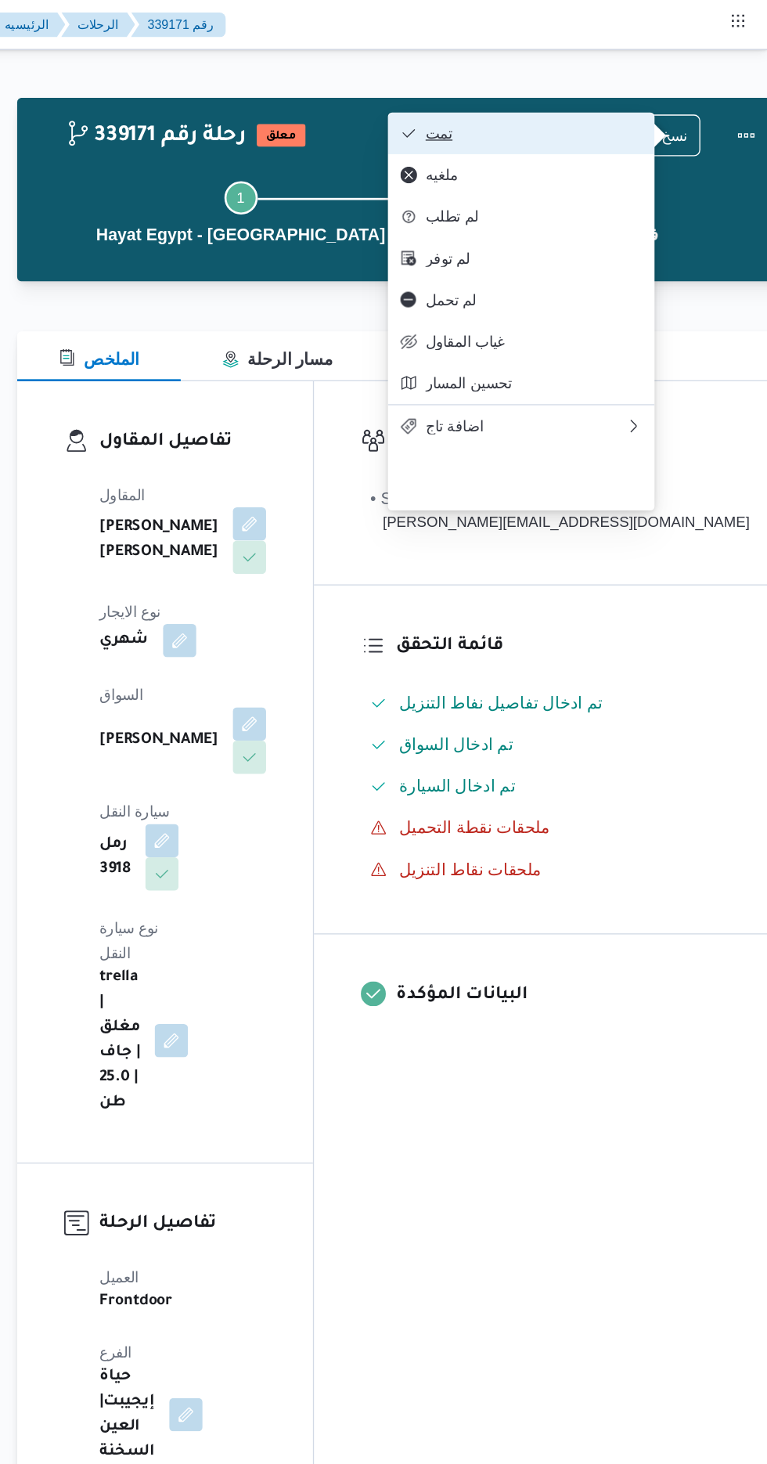
click at [647, 102] on span "تمت" at bounding box center [591, 100] width 163 height 13
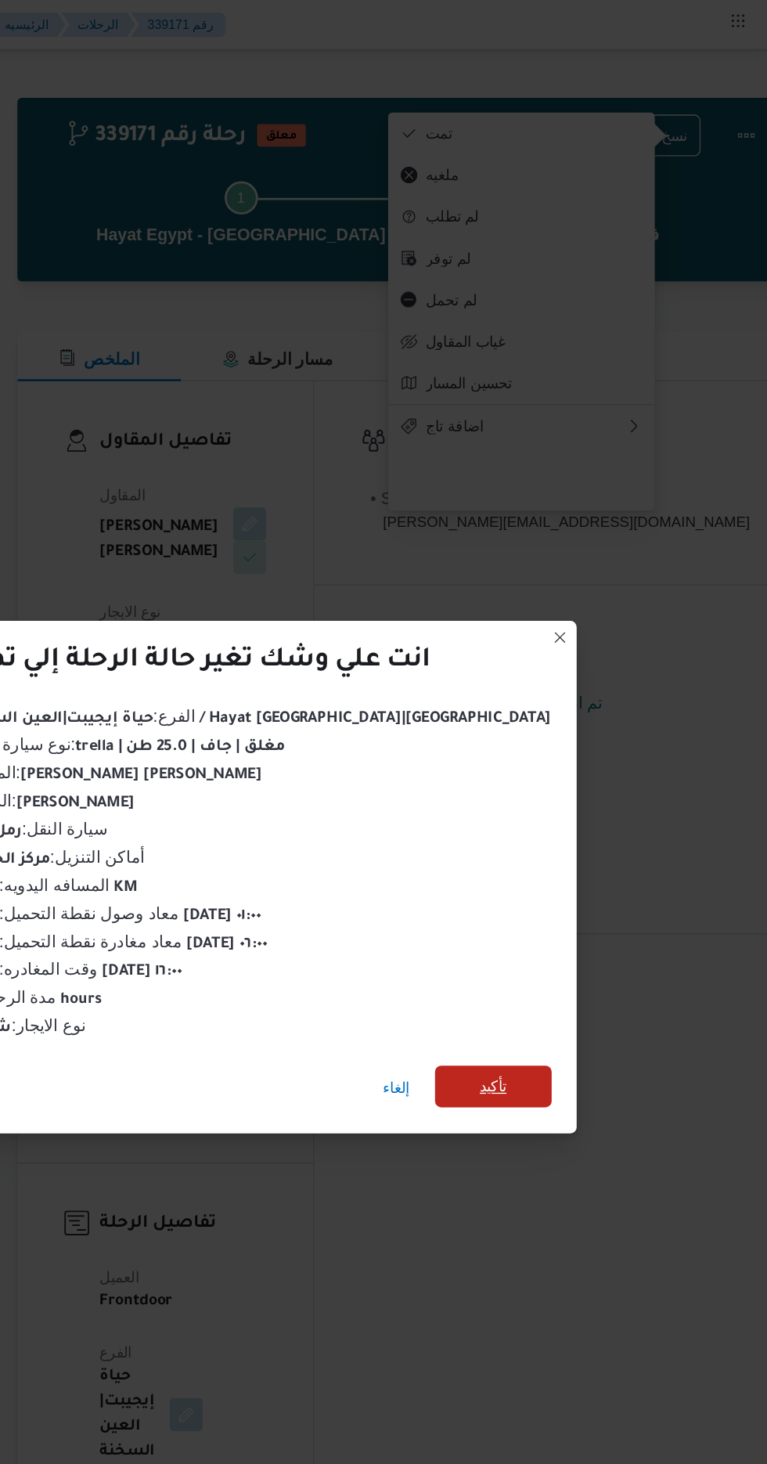
click at [551, 812] on span "تأكيد" at bounding box center [561, 816] width 20 height 19
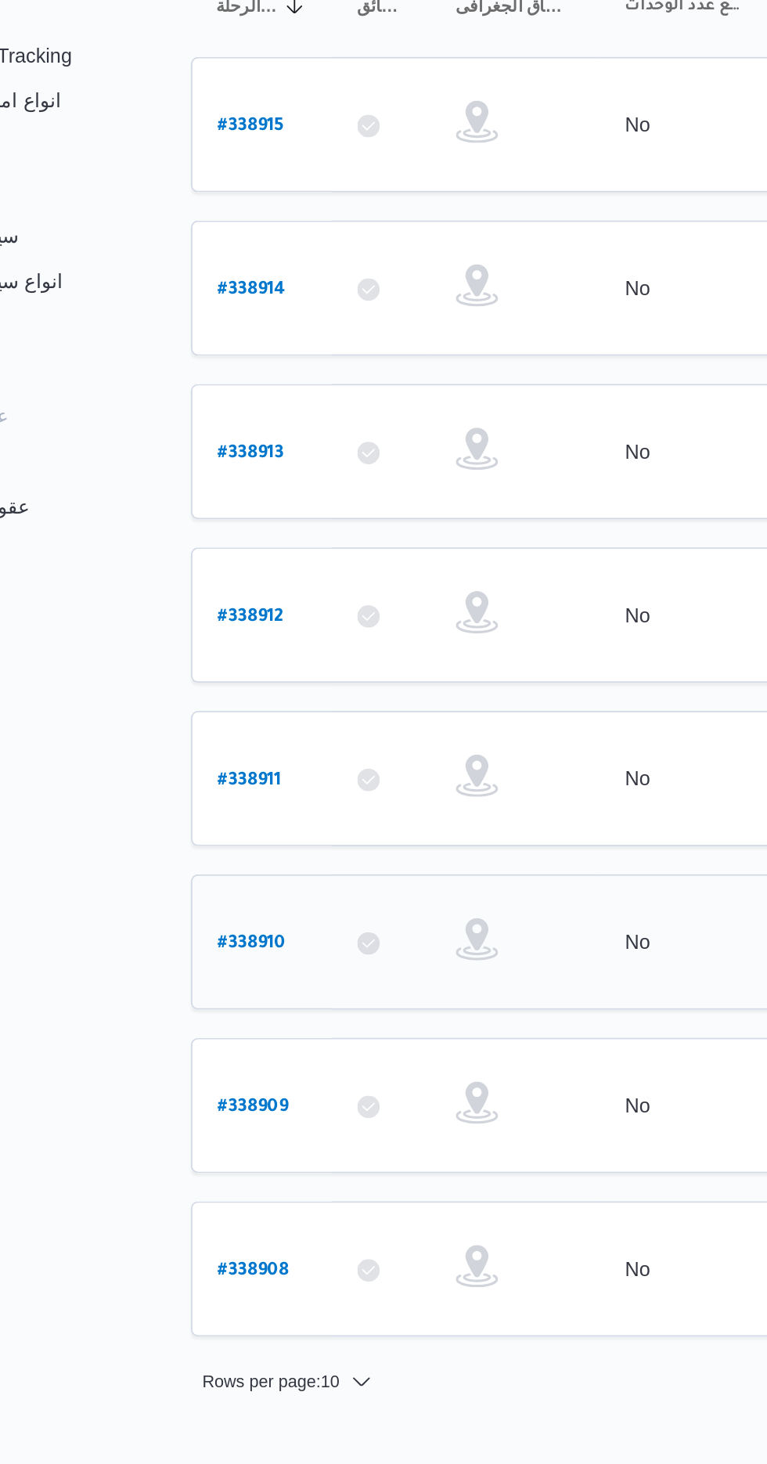
click at [254, 758] on b "# 338910" at bounding box center [237, 763] width 38 height 11
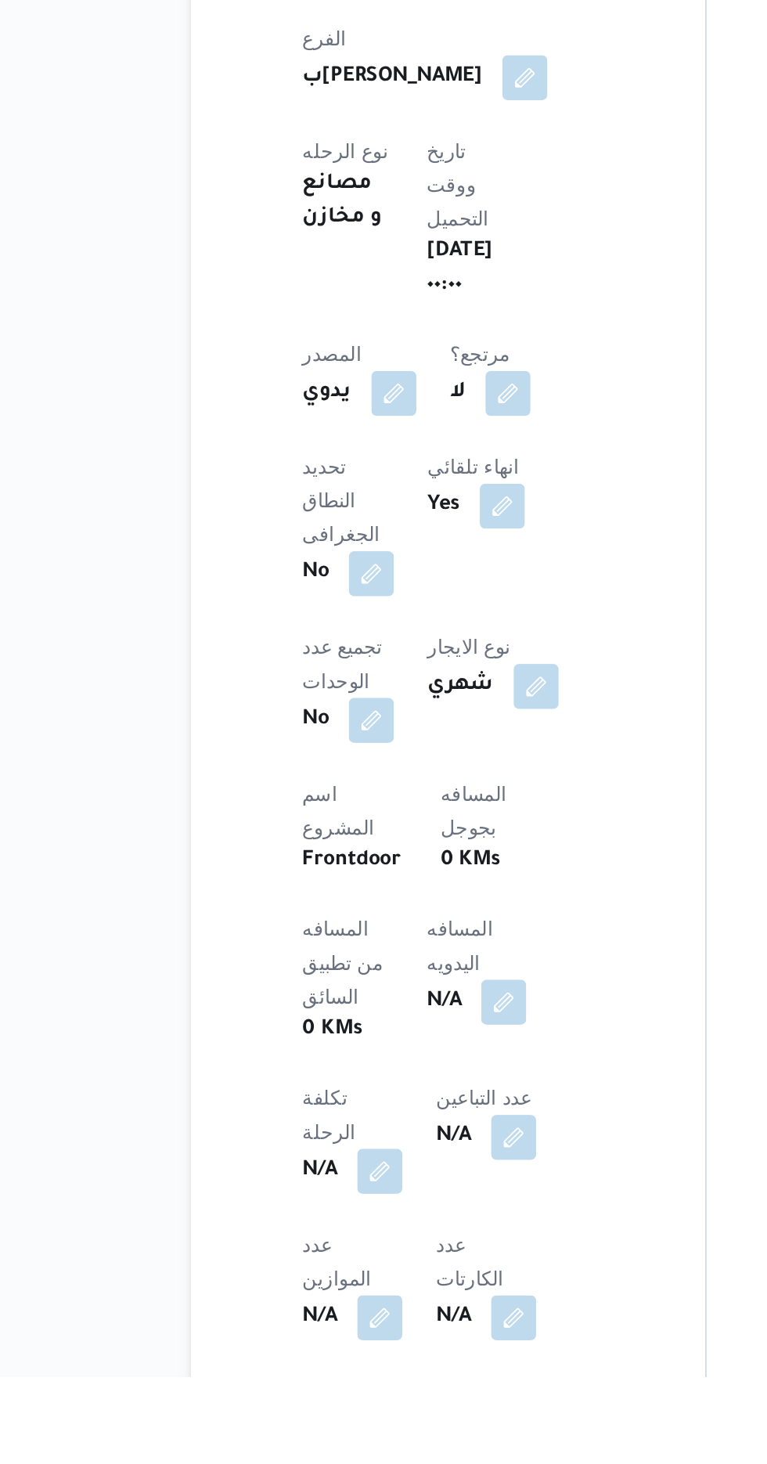
scroll to position [394, 0]
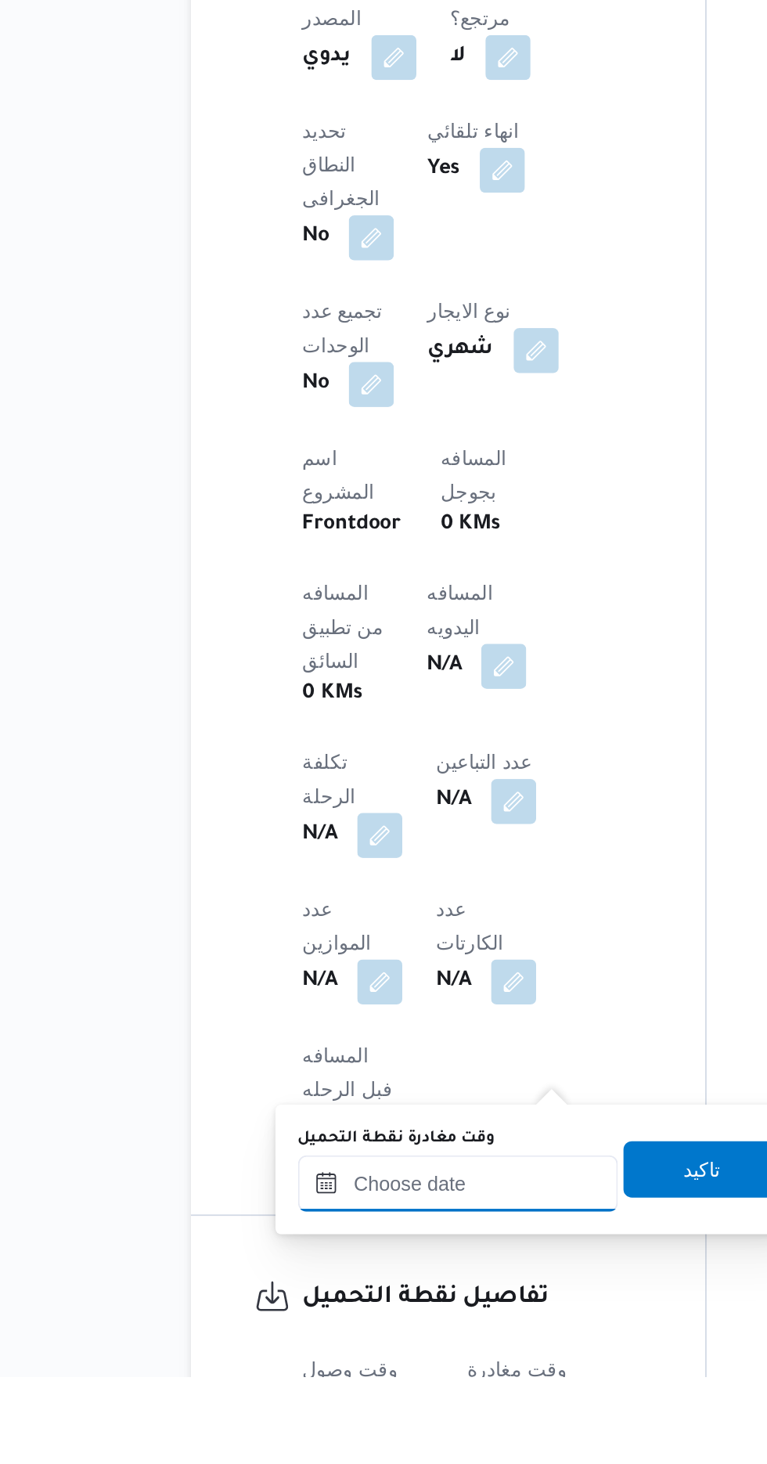
click at [358, 1367] on input "وقت مغادرة نقطة التحميل" at bounding box center [352, 1356] width 178 height 31
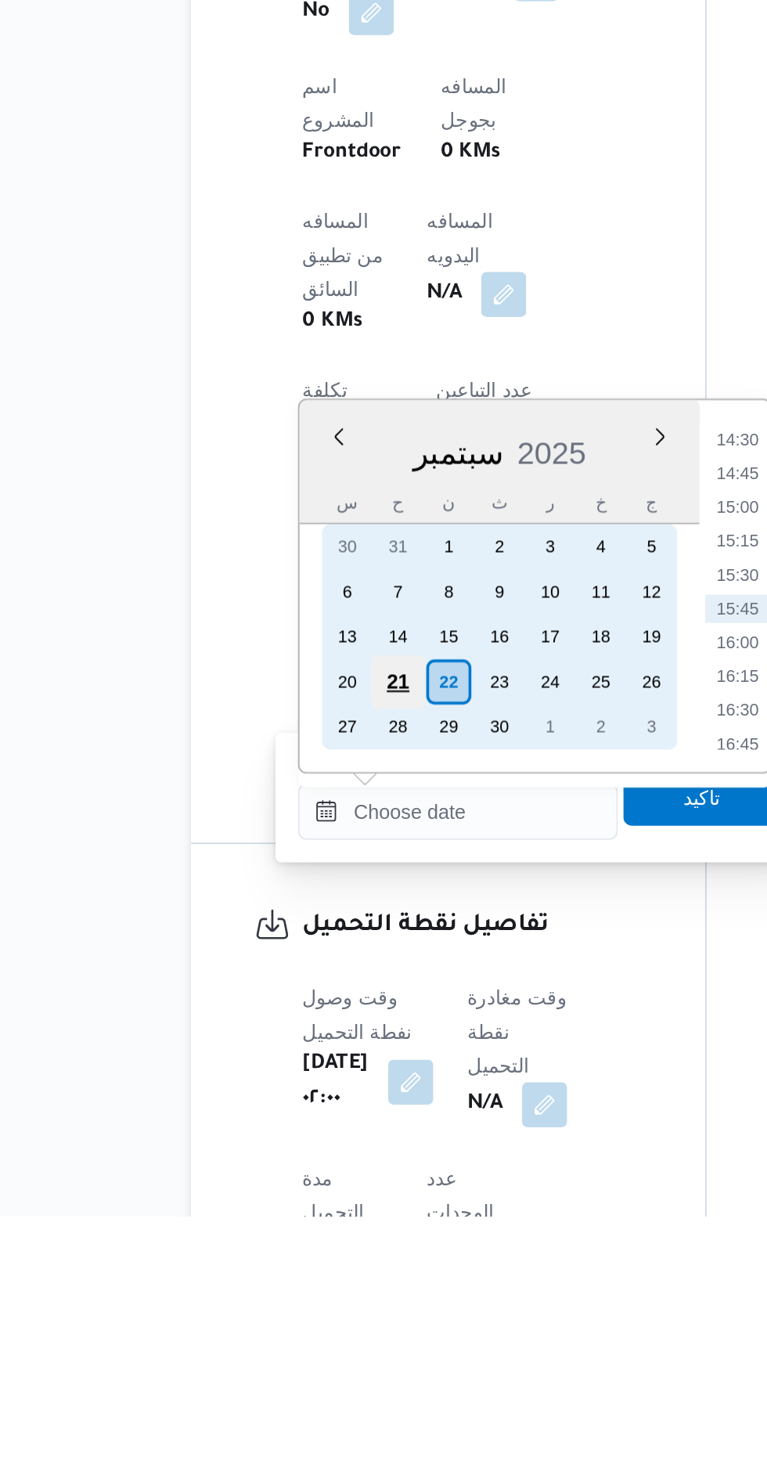
click at [318, 1165] on div "21" at bounding box center [318, 1167] width 30 height 30
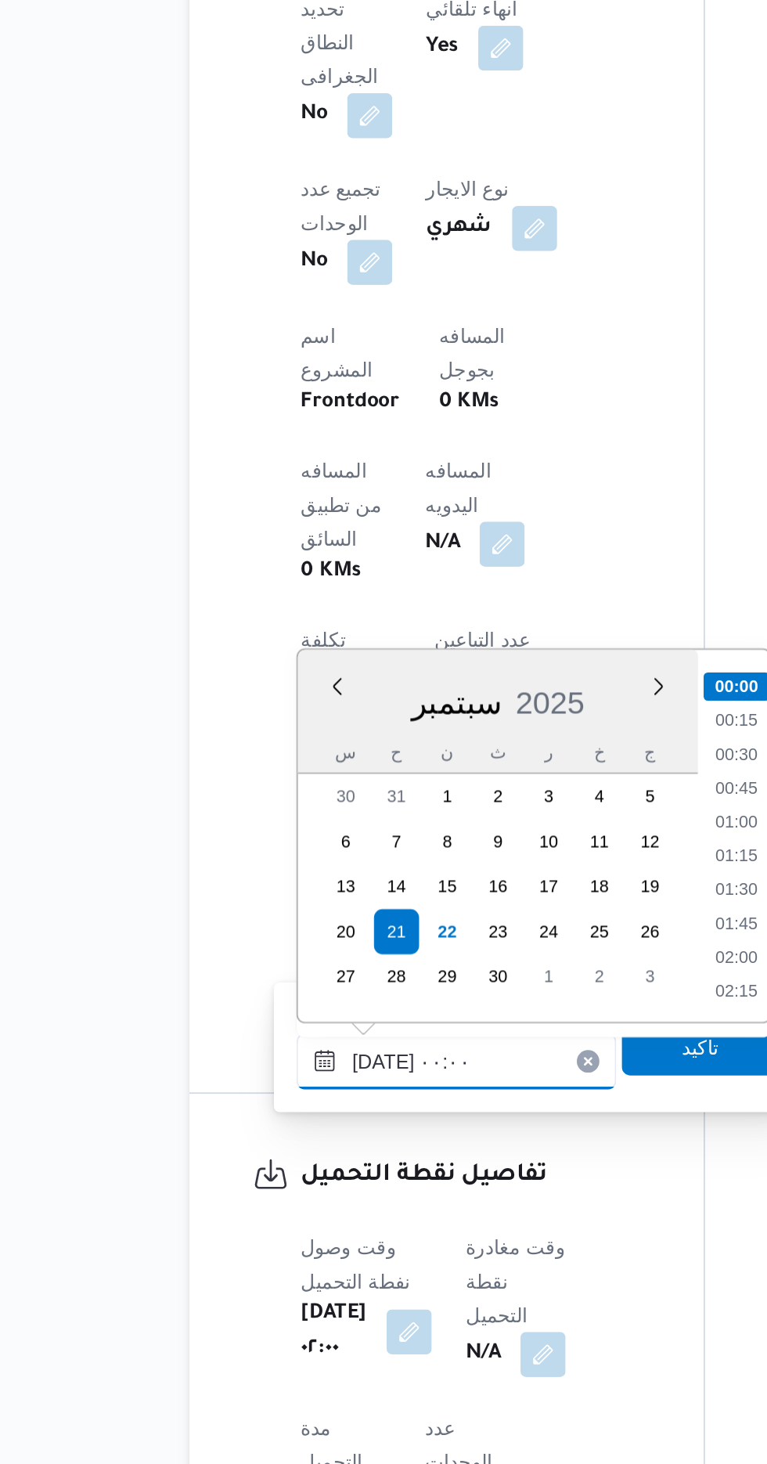
click at [267, 1238] on input "[DATE] ٠٠:٠٠" at bounding box center [352, 1239] width 178 height 31
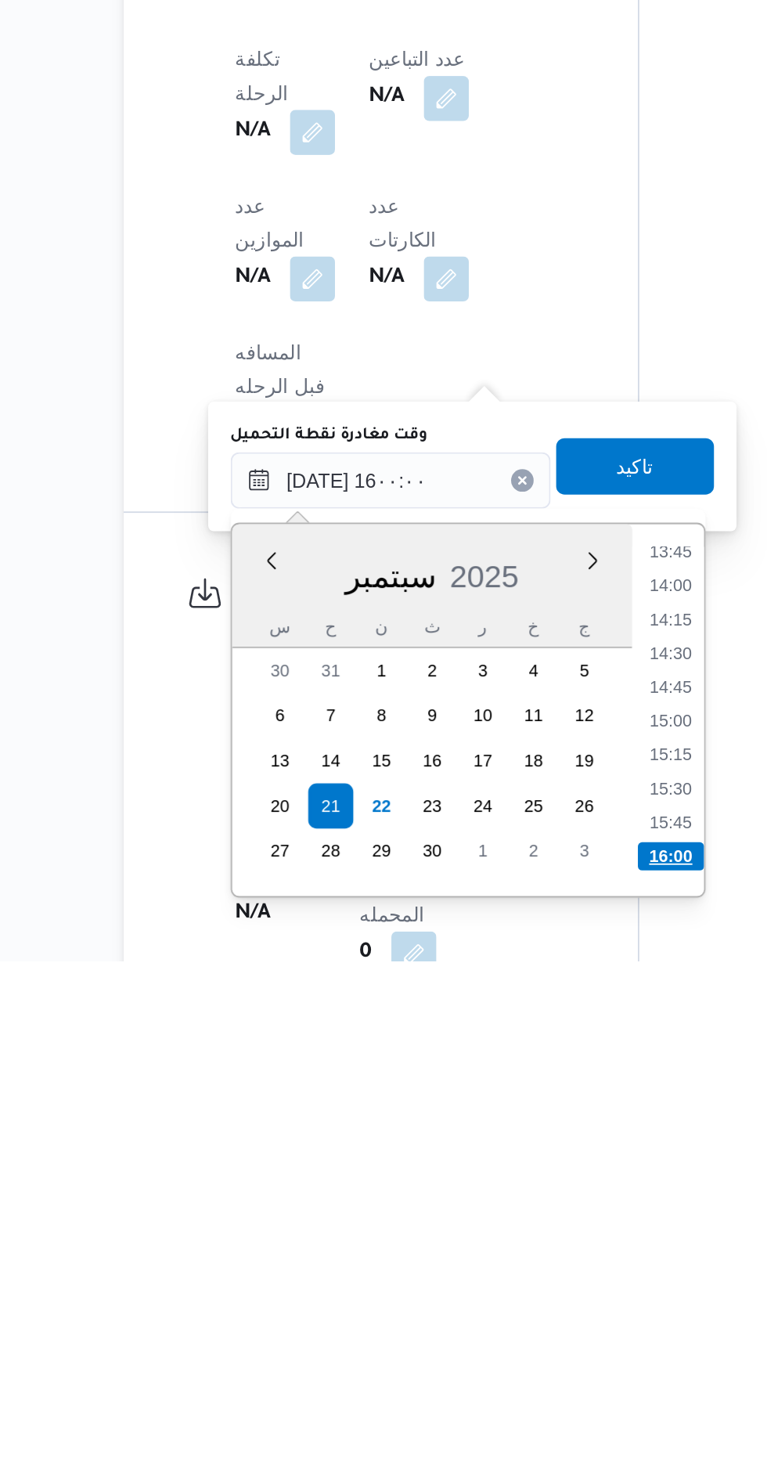
click at [504, 1399] on li "16:00" at bounding box center [507, 1406] width 37 height 16
type input "٢١/٠٩/٢٠٢٥ ١٦:٠٠"
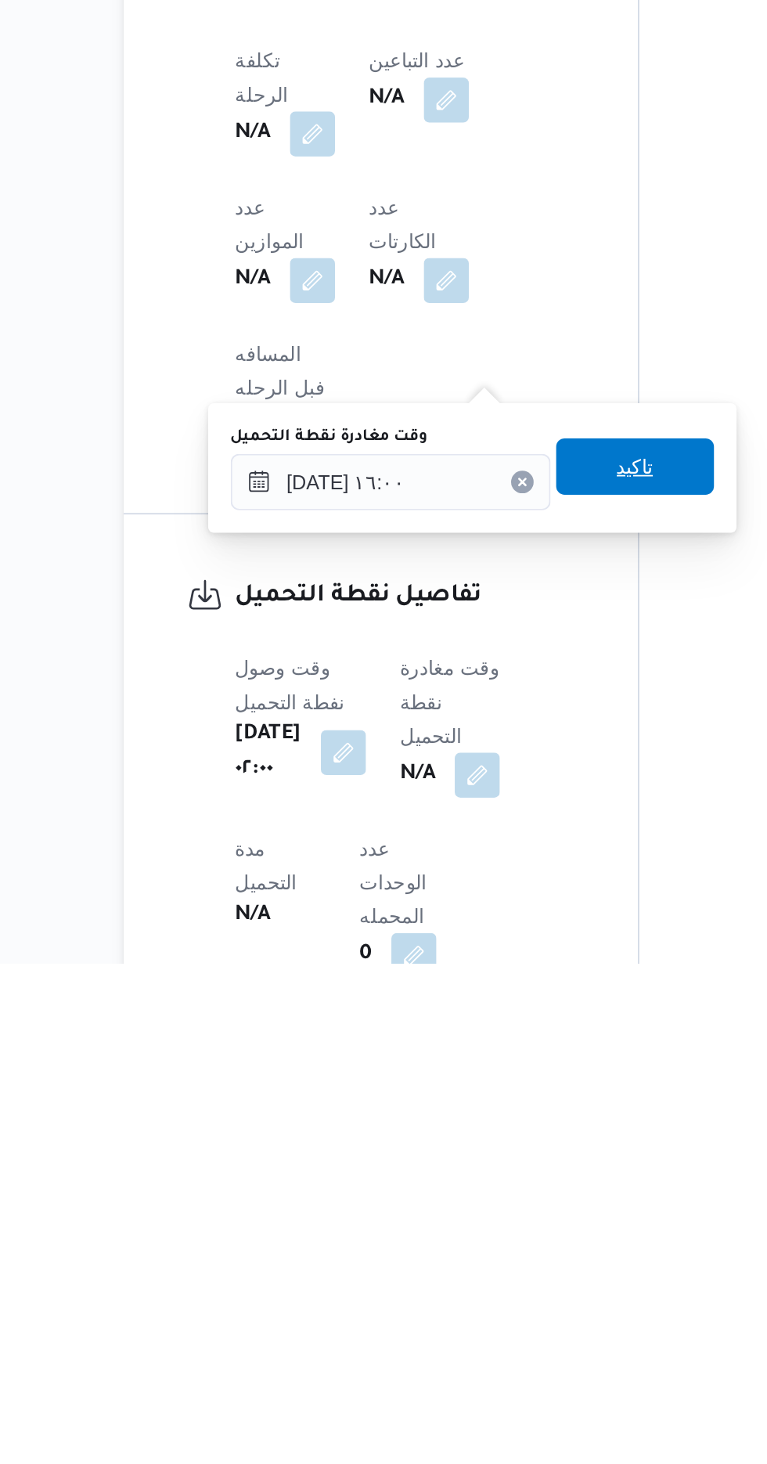
click at [513, 1187] on span "تاكيد" at bounding box center [488, 1187] width 88 height 31
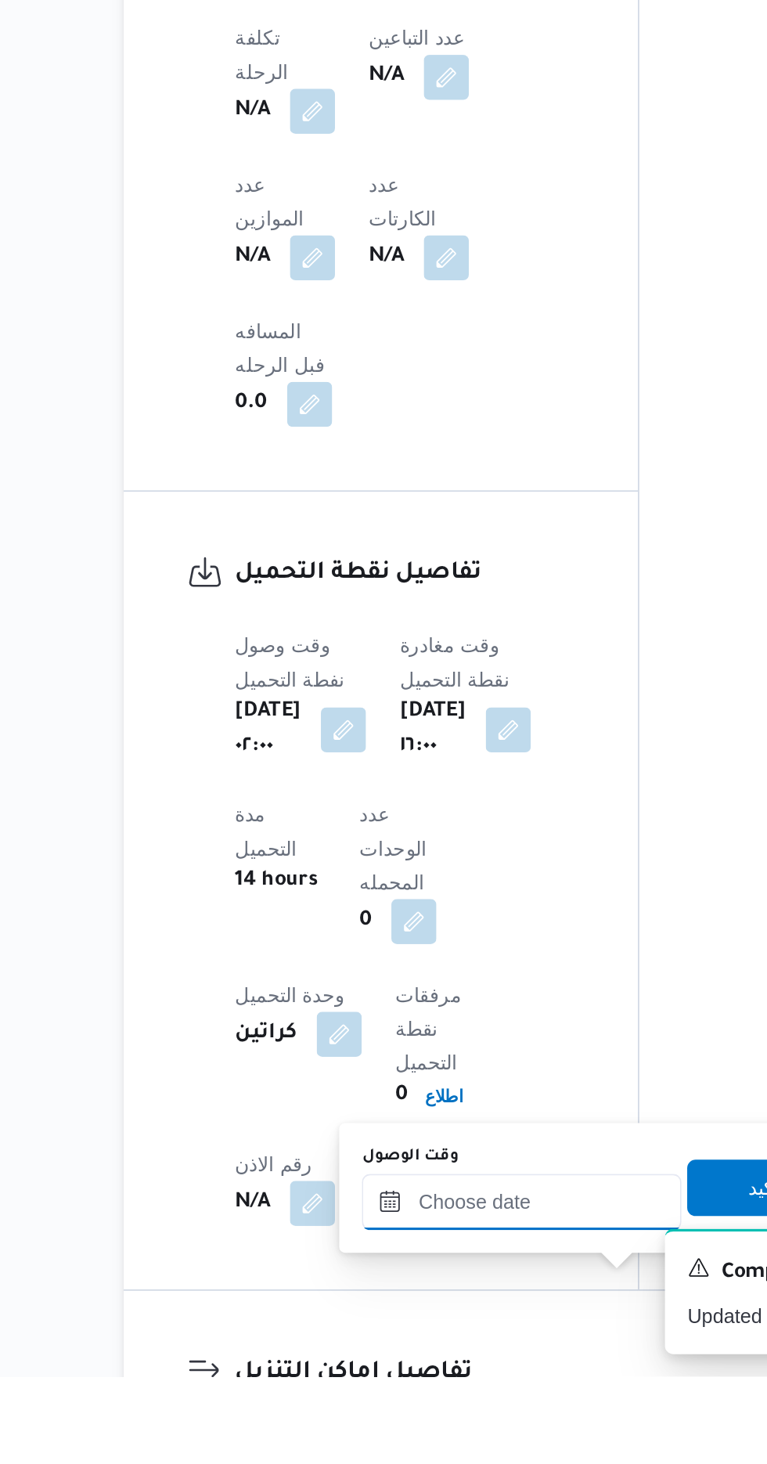
click at [436, 1371] on input "وقت الوصول" at bounding box center [425, 1366] width 178 height 31
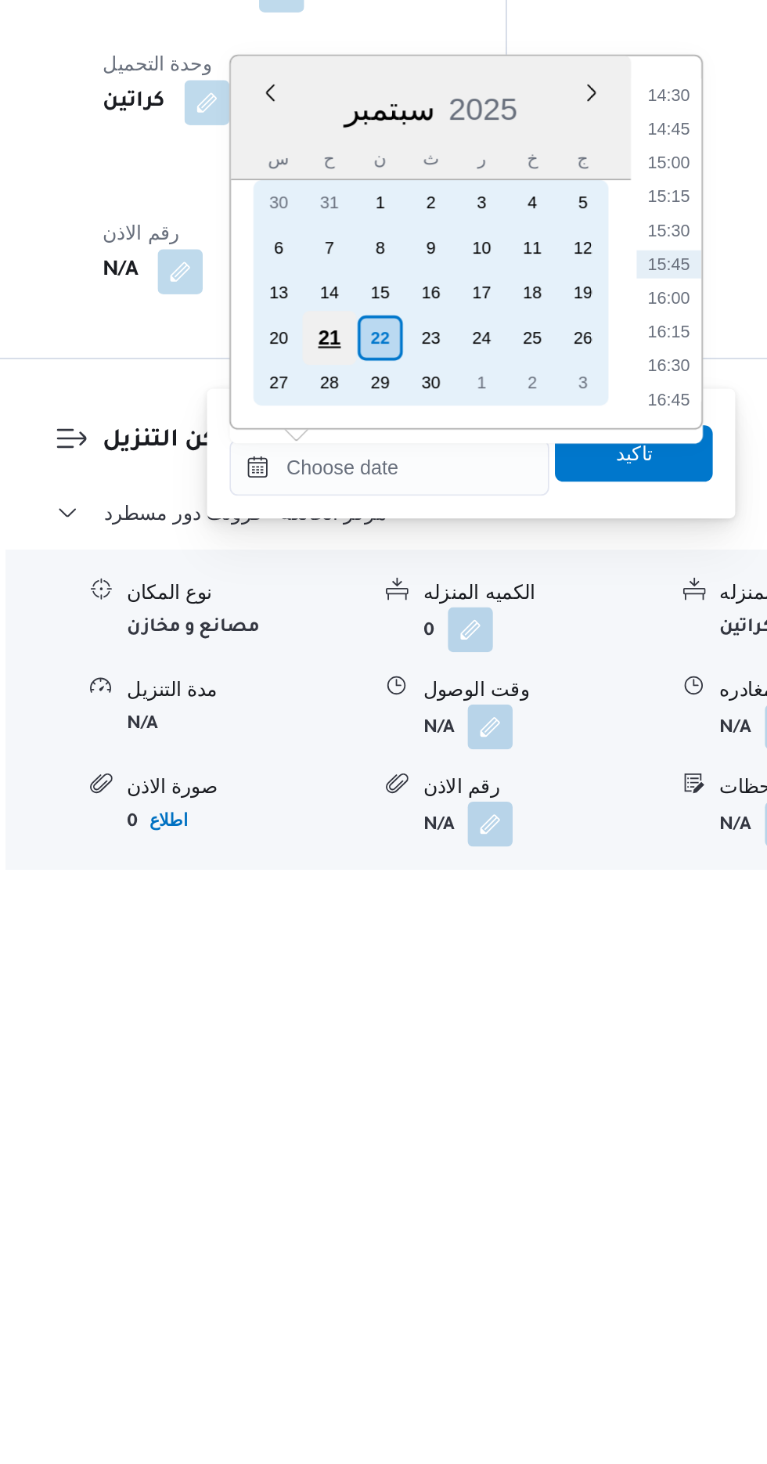
click at [387, 1162] on div "21" at bounding box center [391, 1169] width 30 height 30
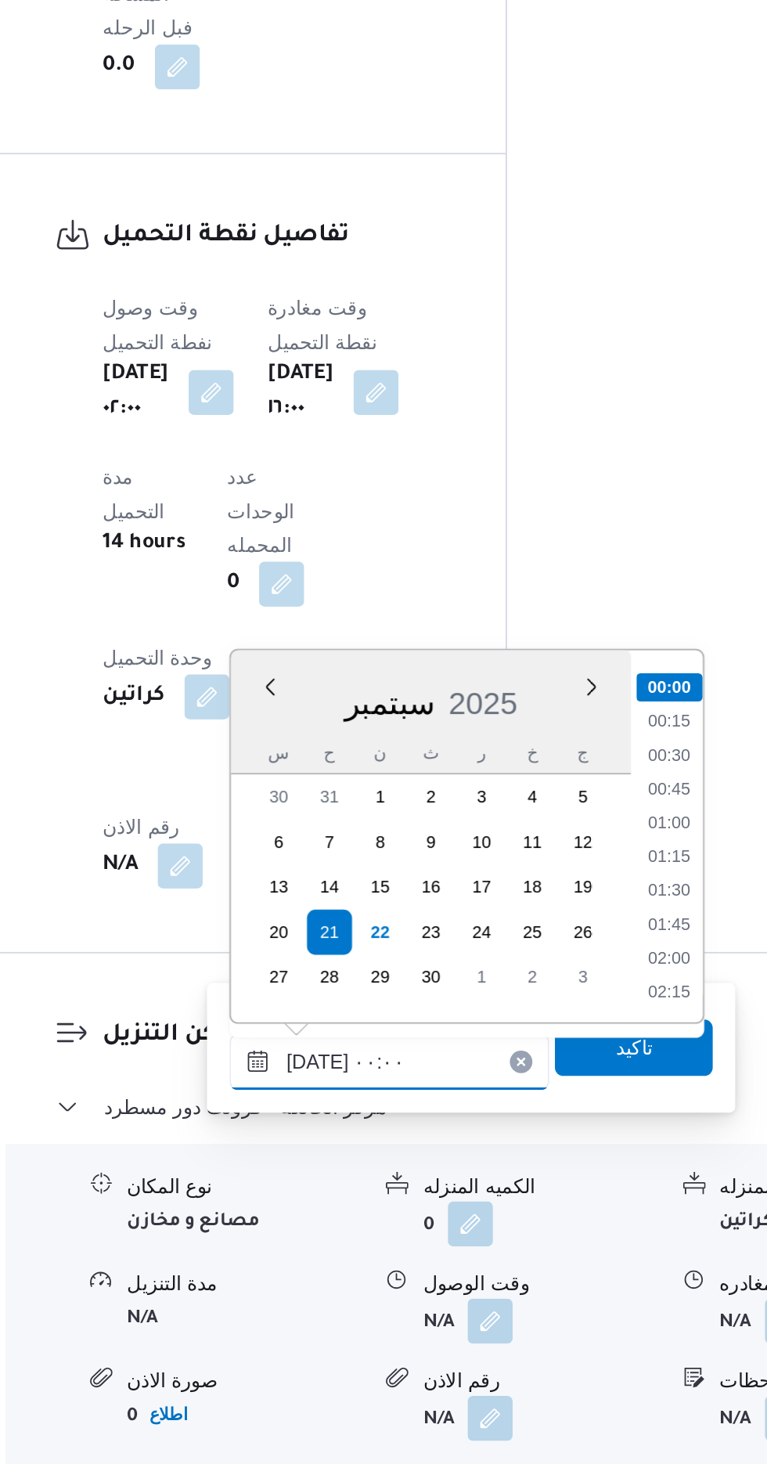
click at [342, 1237] on input "[DATE] ٠٠:٠٠" at bounding box center [425, 1239] width 178 height 31
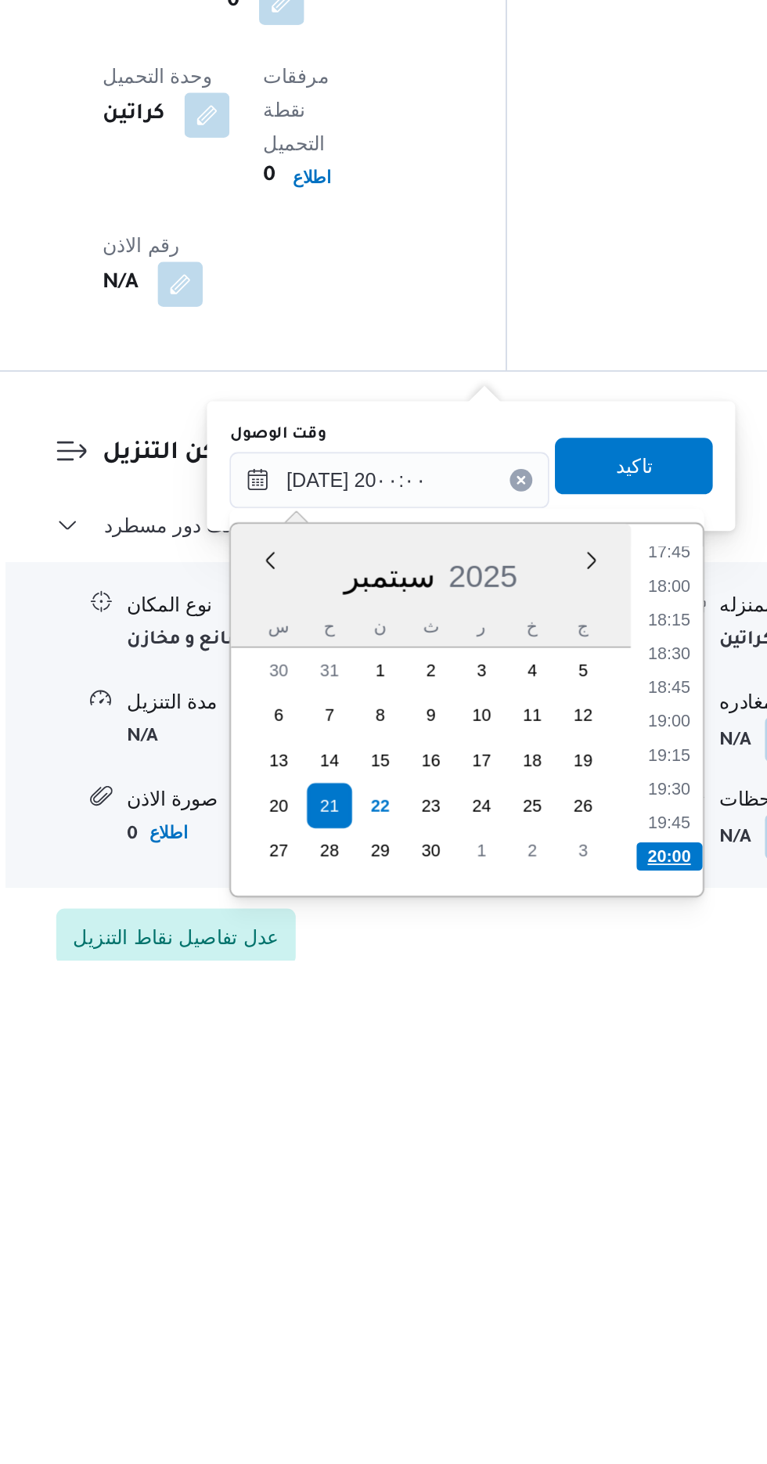
click at [579, 1403] on li "20:00" at bounding box center [580, 1406] width 37 height 16
type input "٢١/٠٩/٢٠٢٥ ٢٠:٠٠"
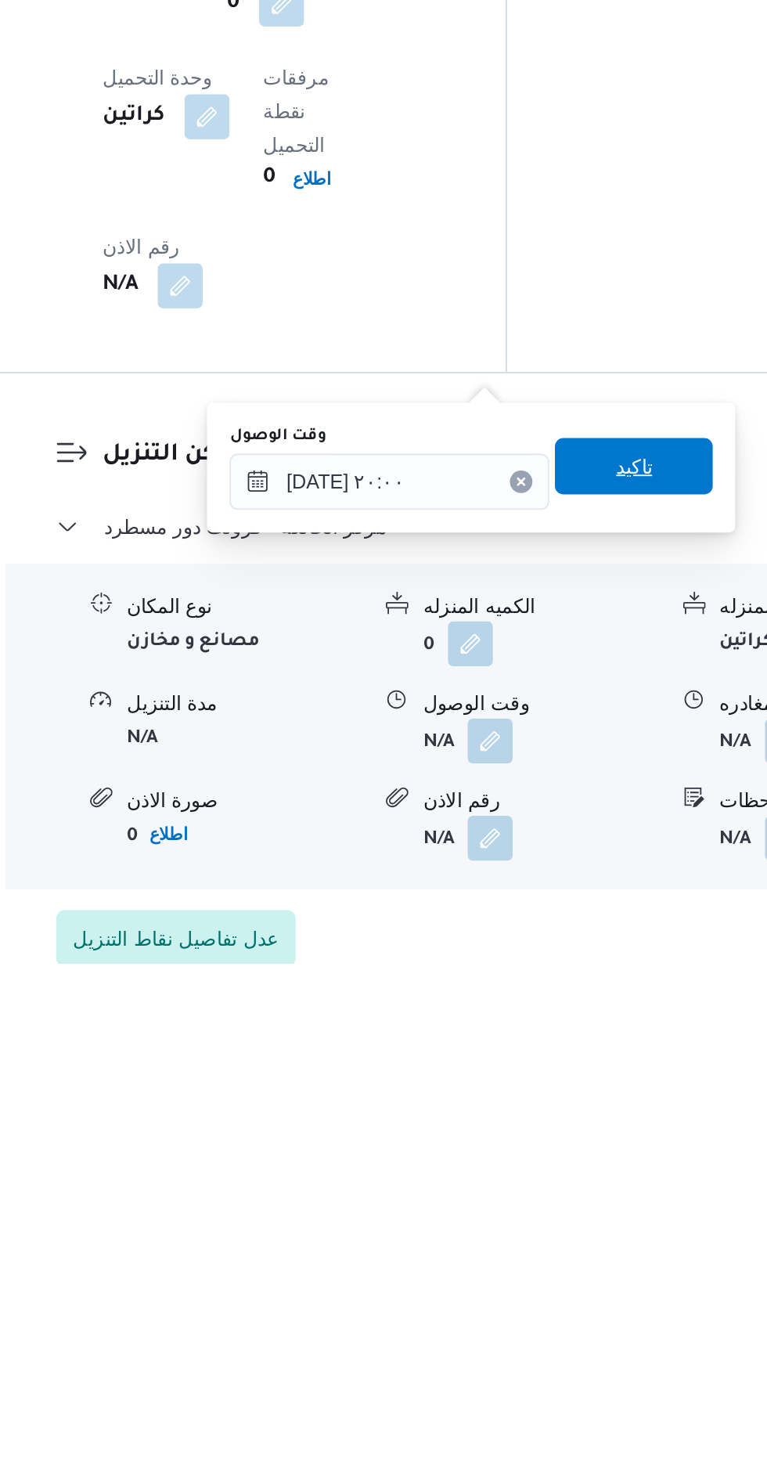
click at [571, 1190] on span "تاكيد" at bounding box center [560, 1187] width 20 height 19
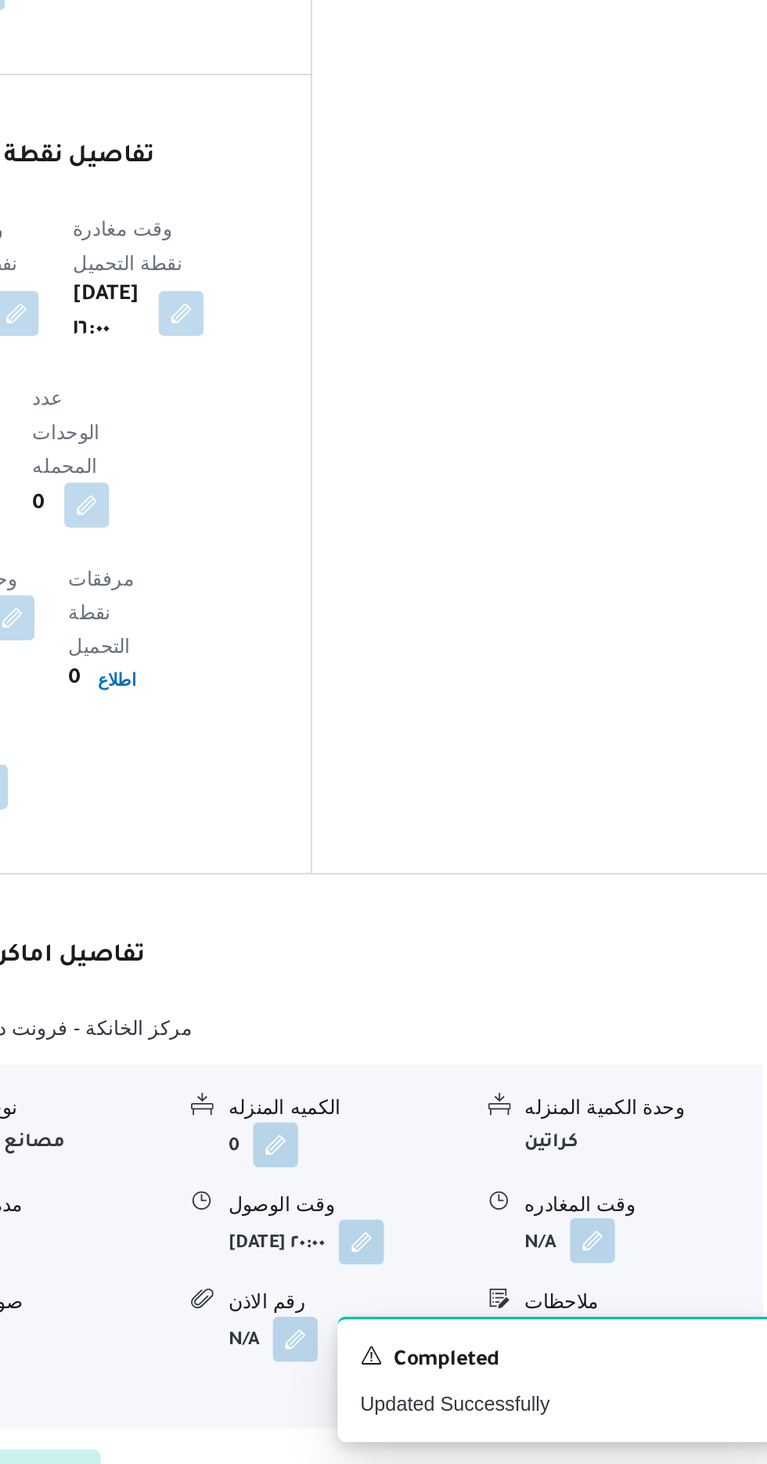
click at [646, 1327] on button "button" at bounding box center [645, 1339] width 25 height 25
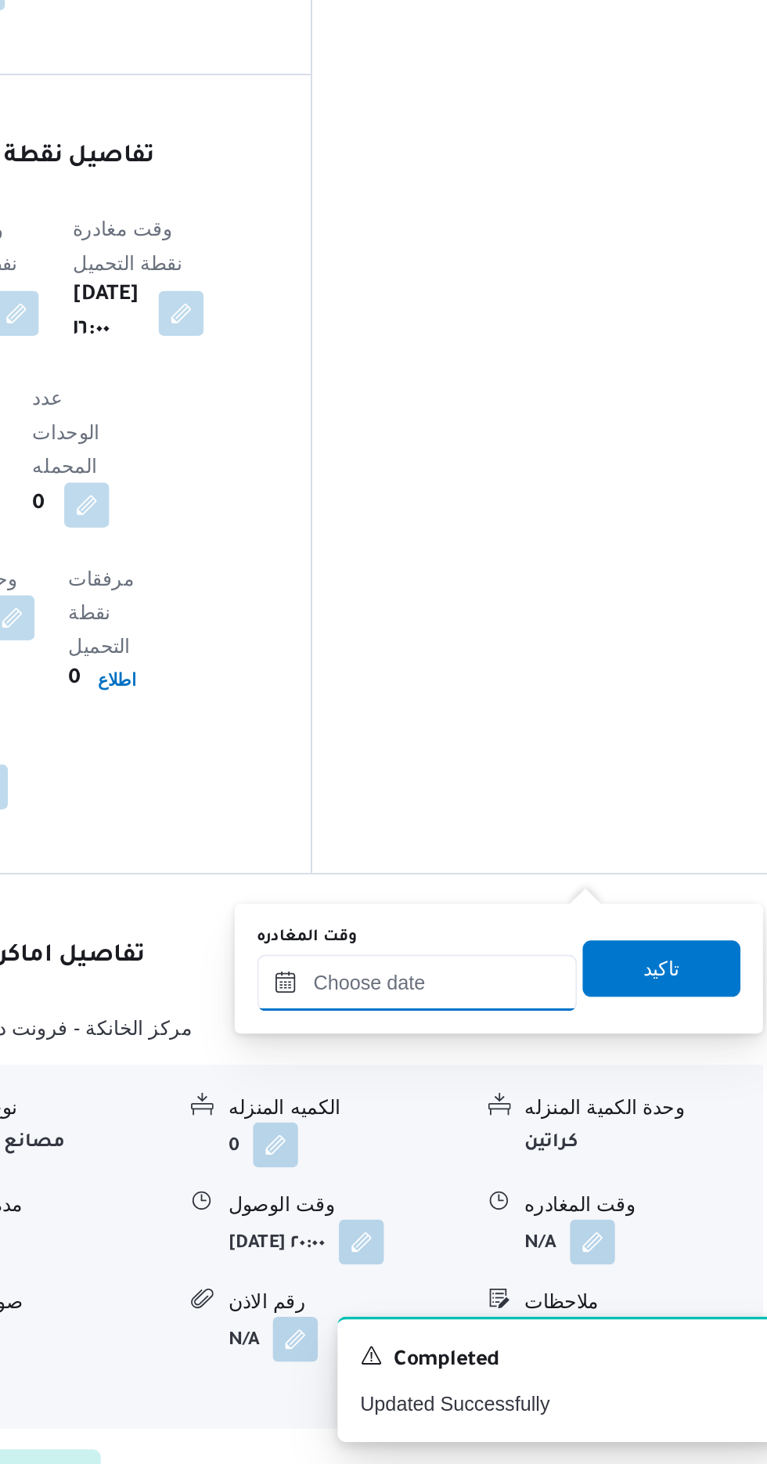
click at [548, 1190] on input "وقت المغادره" at bounding box center [548, 1195] width 178 height 31
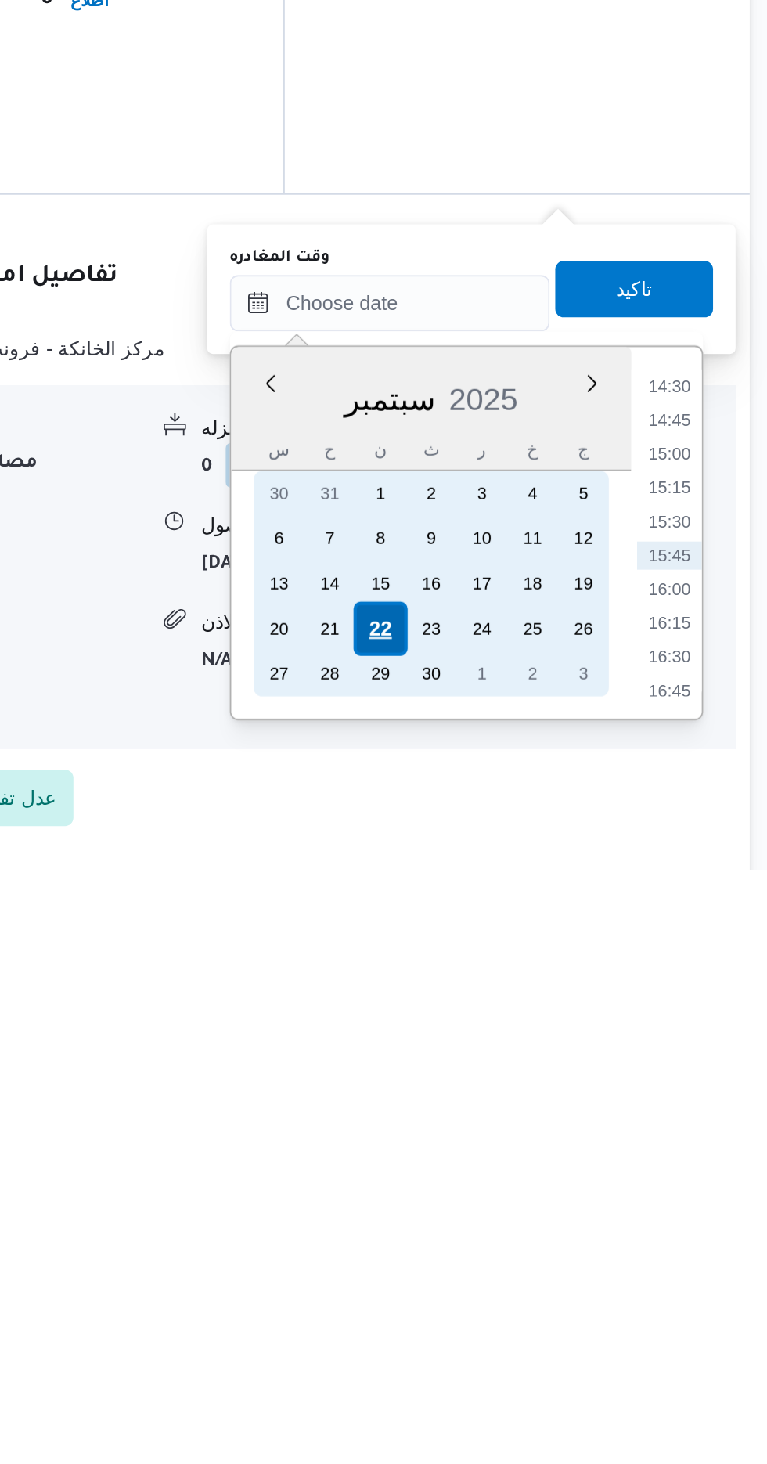
click at [546, 1330] on div "22" at bounding box center [543, 1330] width 30 height 30
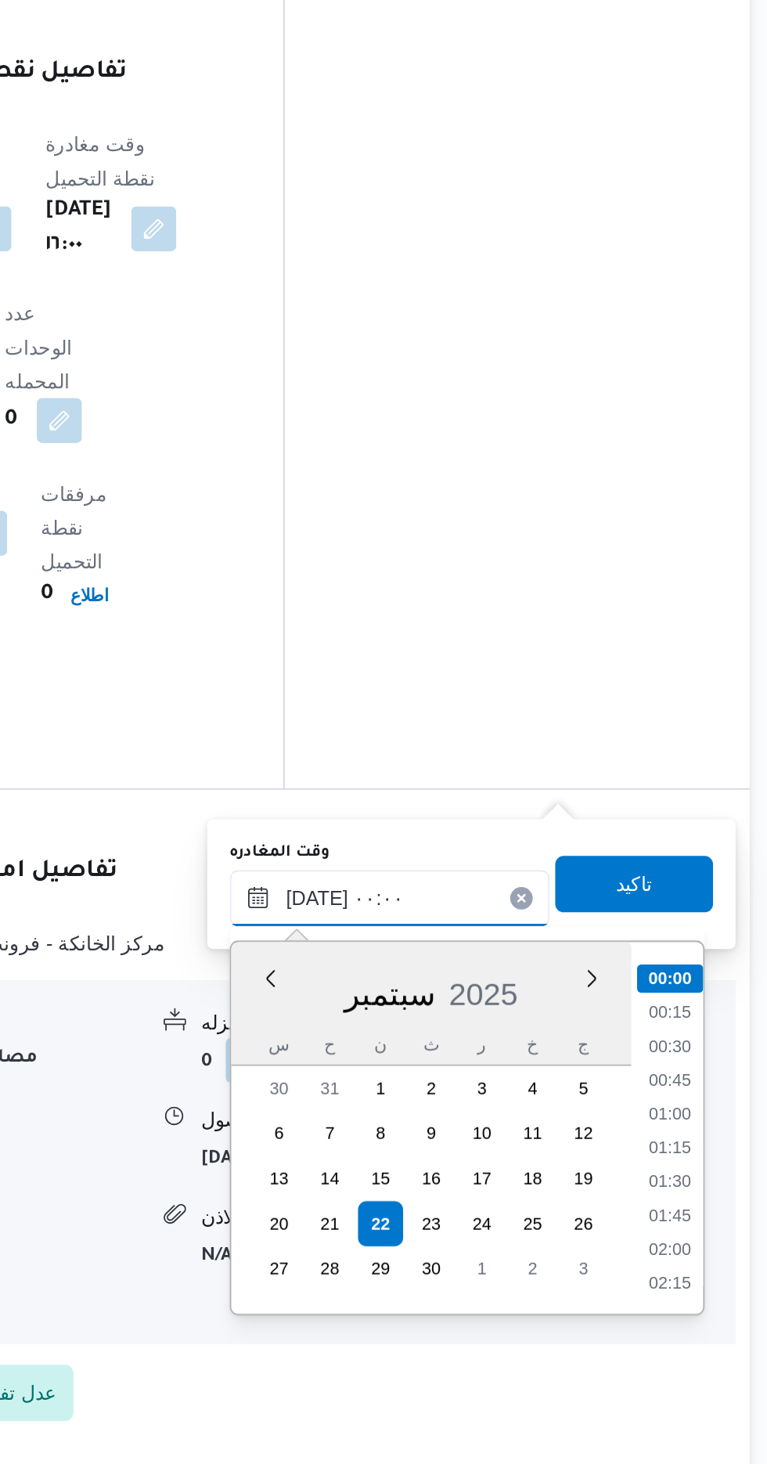
click at [465, 1157] on input "[DATE] ٠٠:٠٠" at bounding box center [548, 1148] width 178 height 31
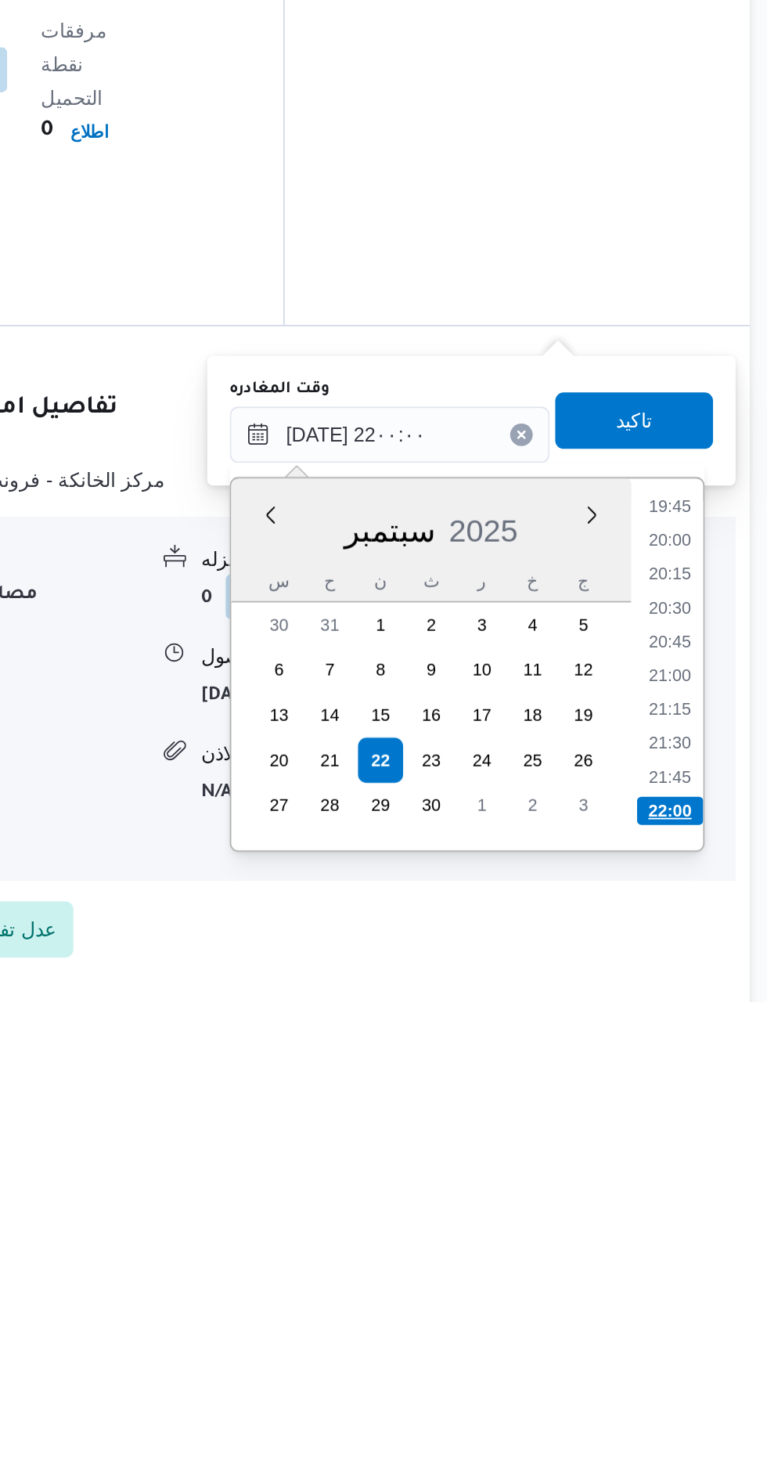
click at [696, 1352] on li "22:00" at bounding box center [704, 1358] width 37 height 16
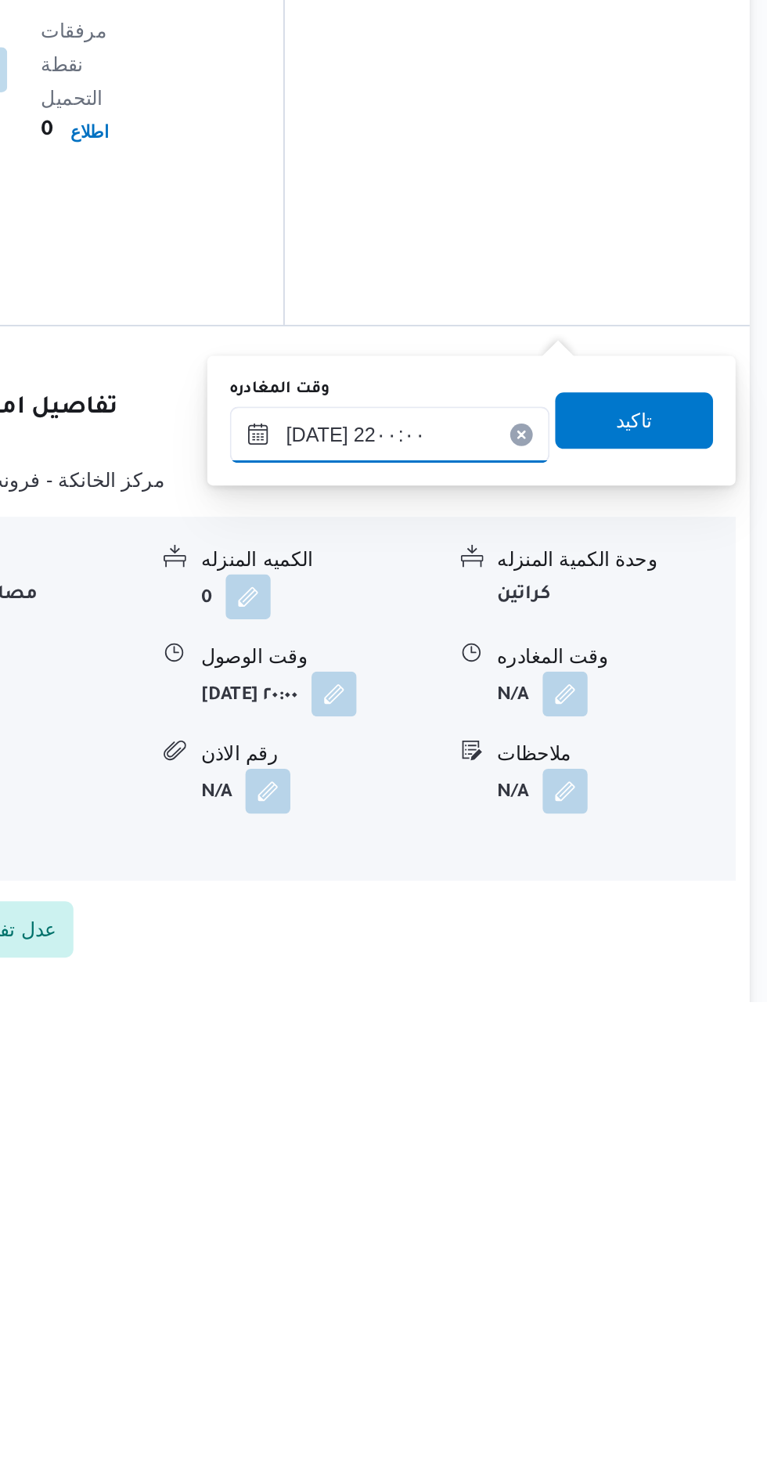
type input "٢٢/٠٩/٢٠٢٥ ٢٢:٠٠"
click at [694, 1143] on span "تاكيد" at bounding box center [684, 1140] width 20 height 19
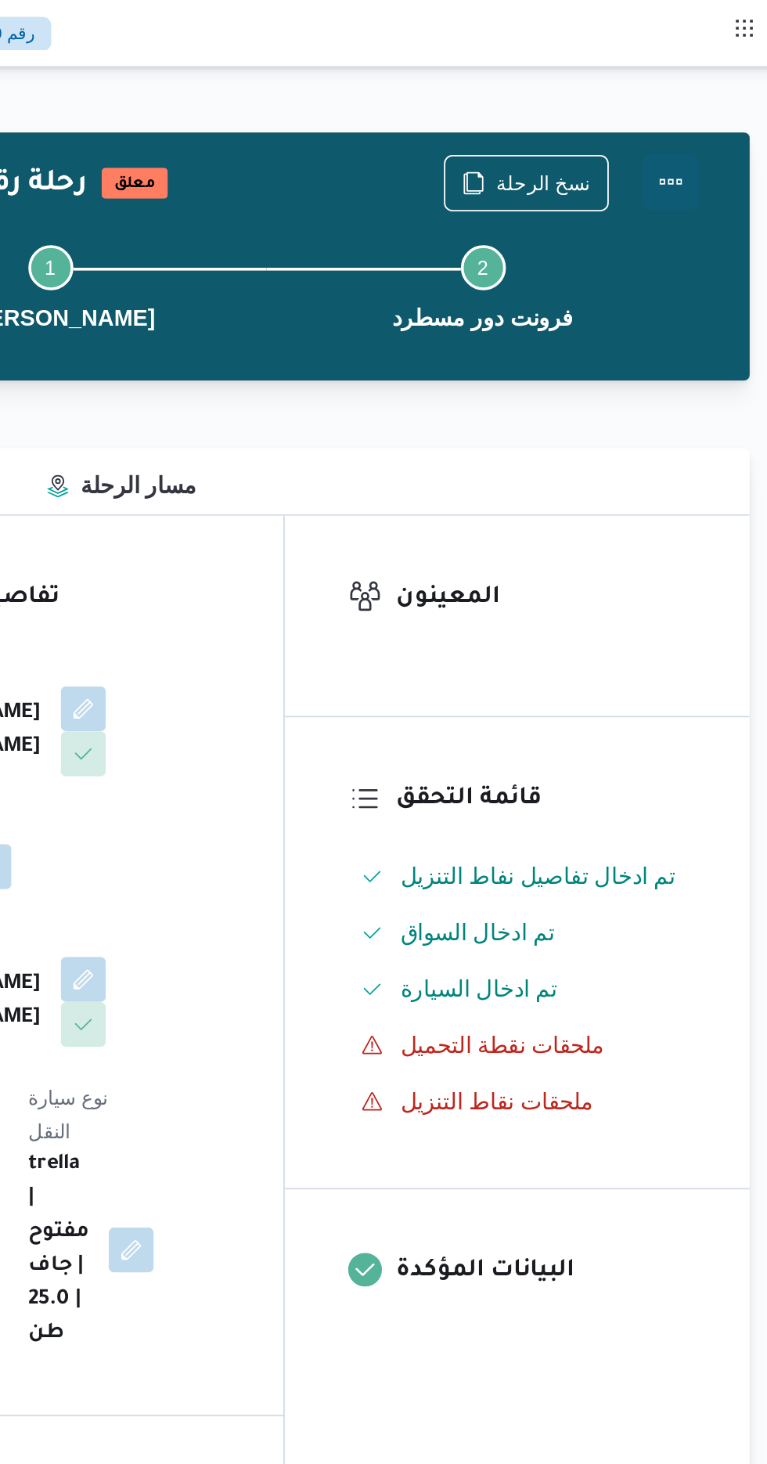
click at [708, 108] on button "Actions" at bounding box center [704, 100] width 31 height 31
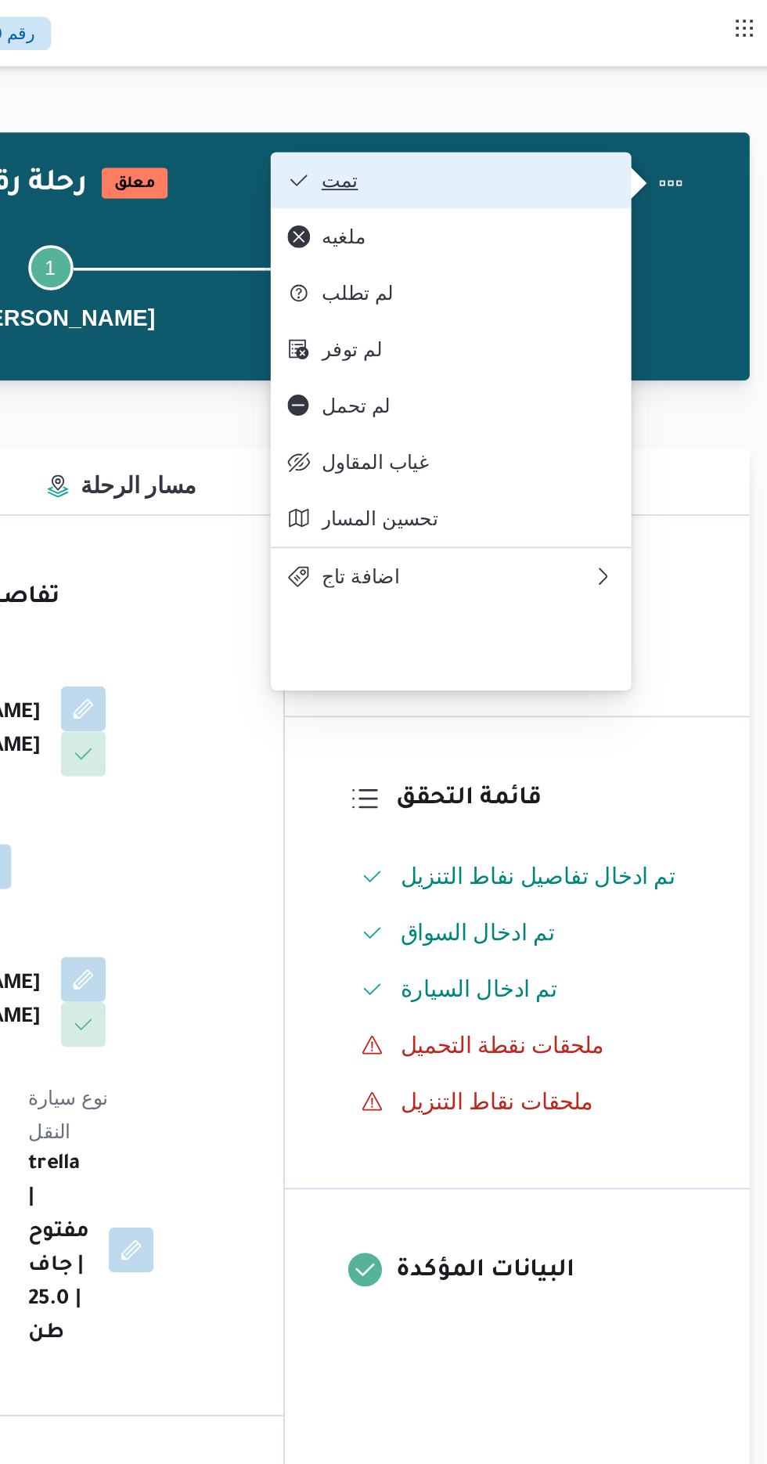
click at [652, 114] on button "تمت" at bounding box center [582, 100] width 200 height 31
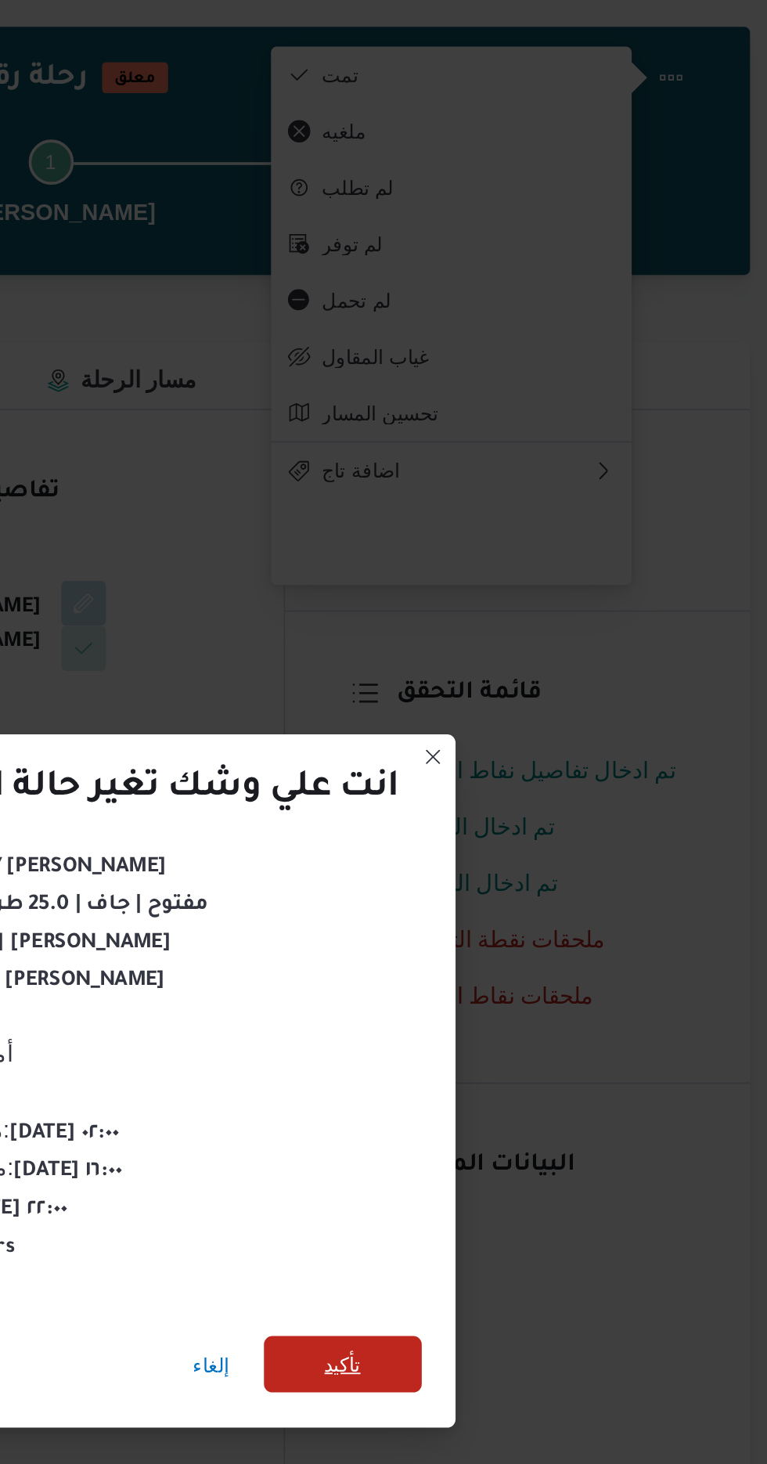
click at [518, 807] on span "تأكيد" at bounding box center [522, 816] width 20 height 19
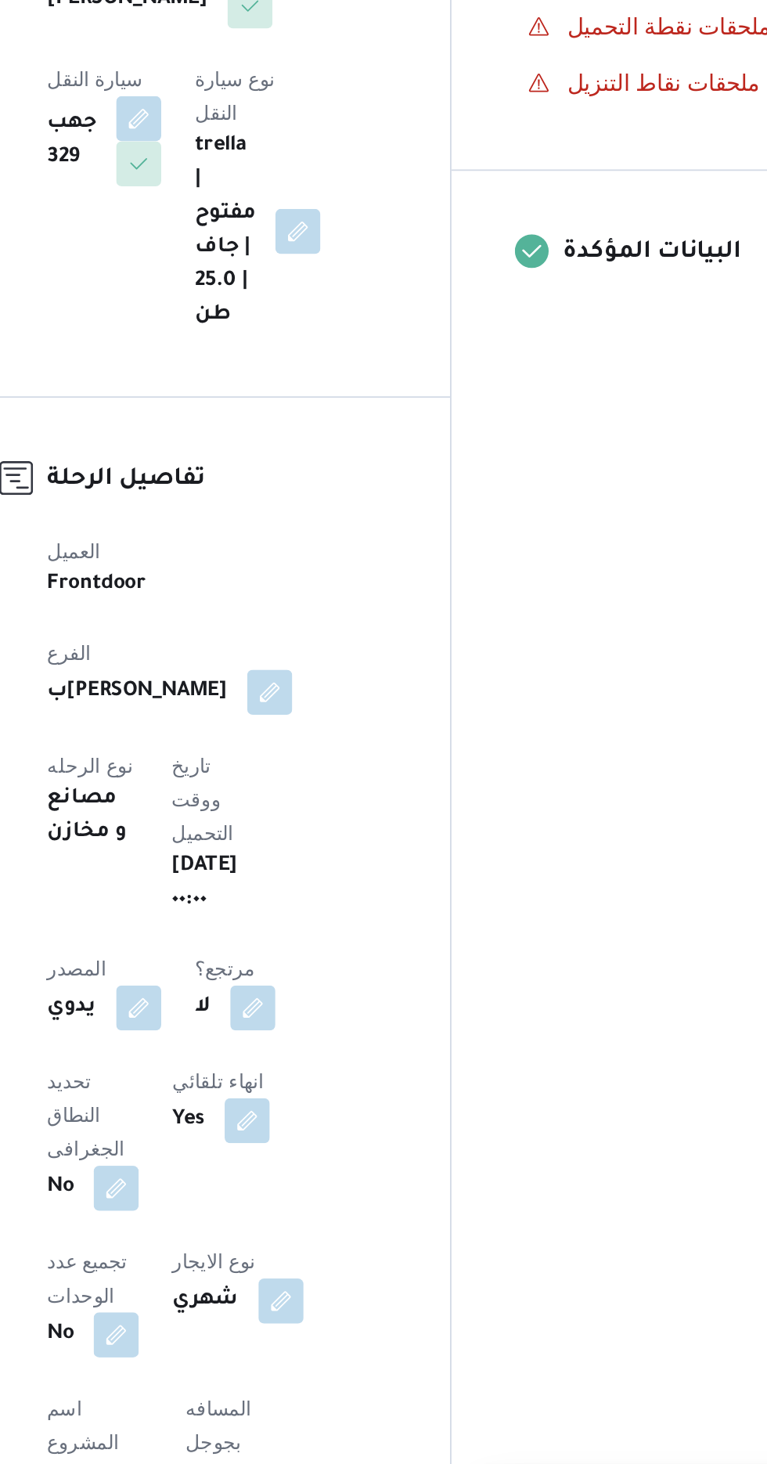
click at [365, 1450] on button "button" at bounding box center [377, 1462] width 25 height 25
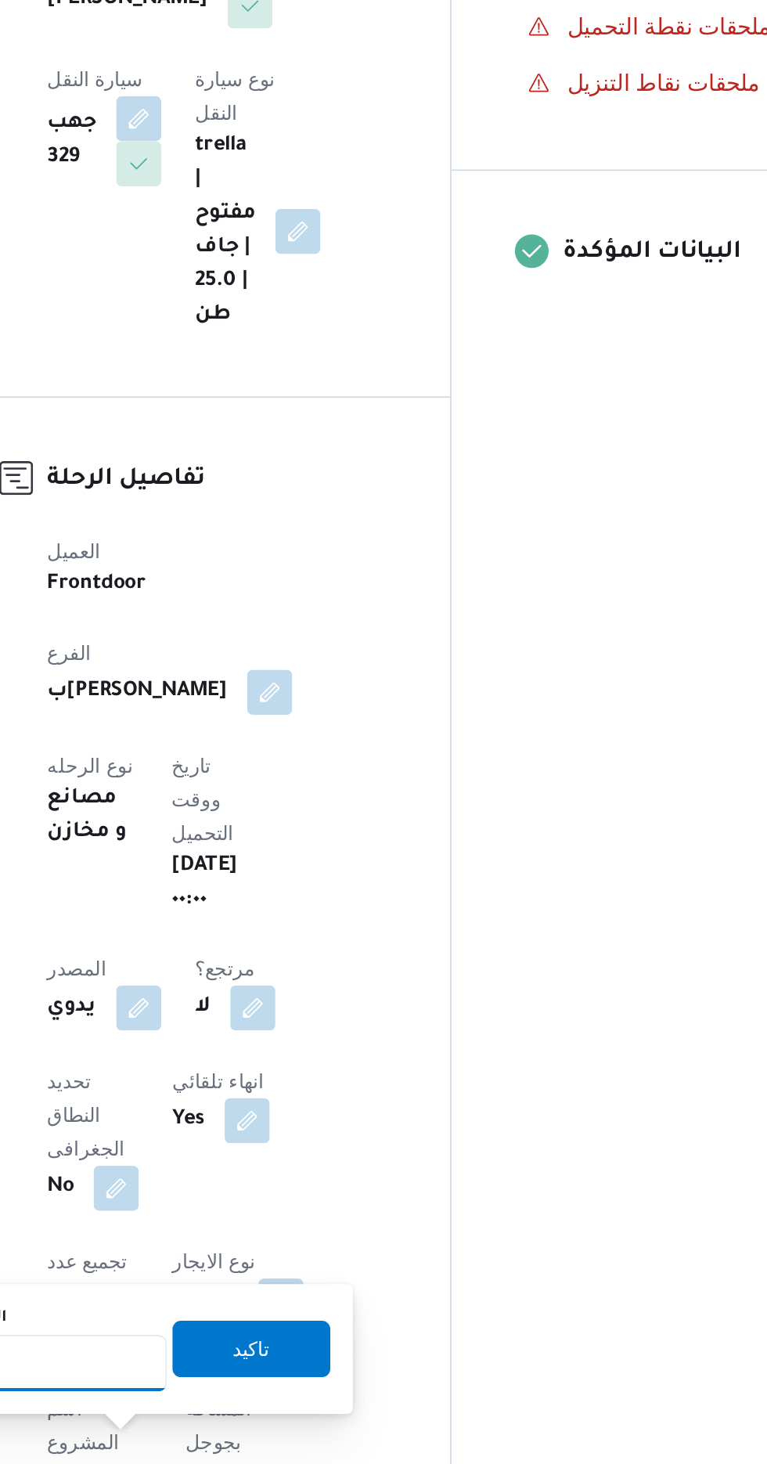
click at [295, 1326] on input "المسافه اليدويه" at bounding box center [254, 1322] width 156 height 31
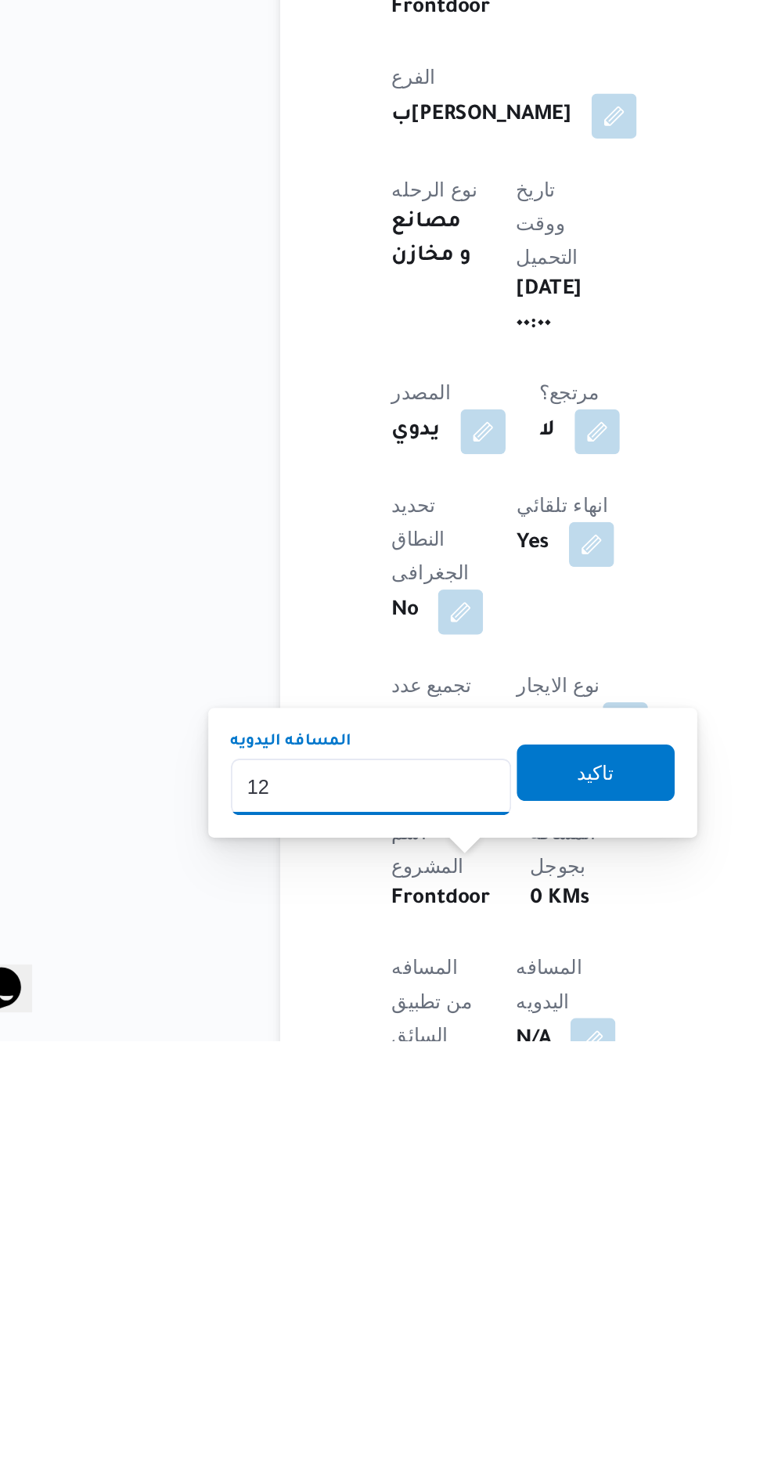
type input "120"
click at [389, 1320] on span "تاكيد" at bounding box center [379, 1314] width 20 height 19
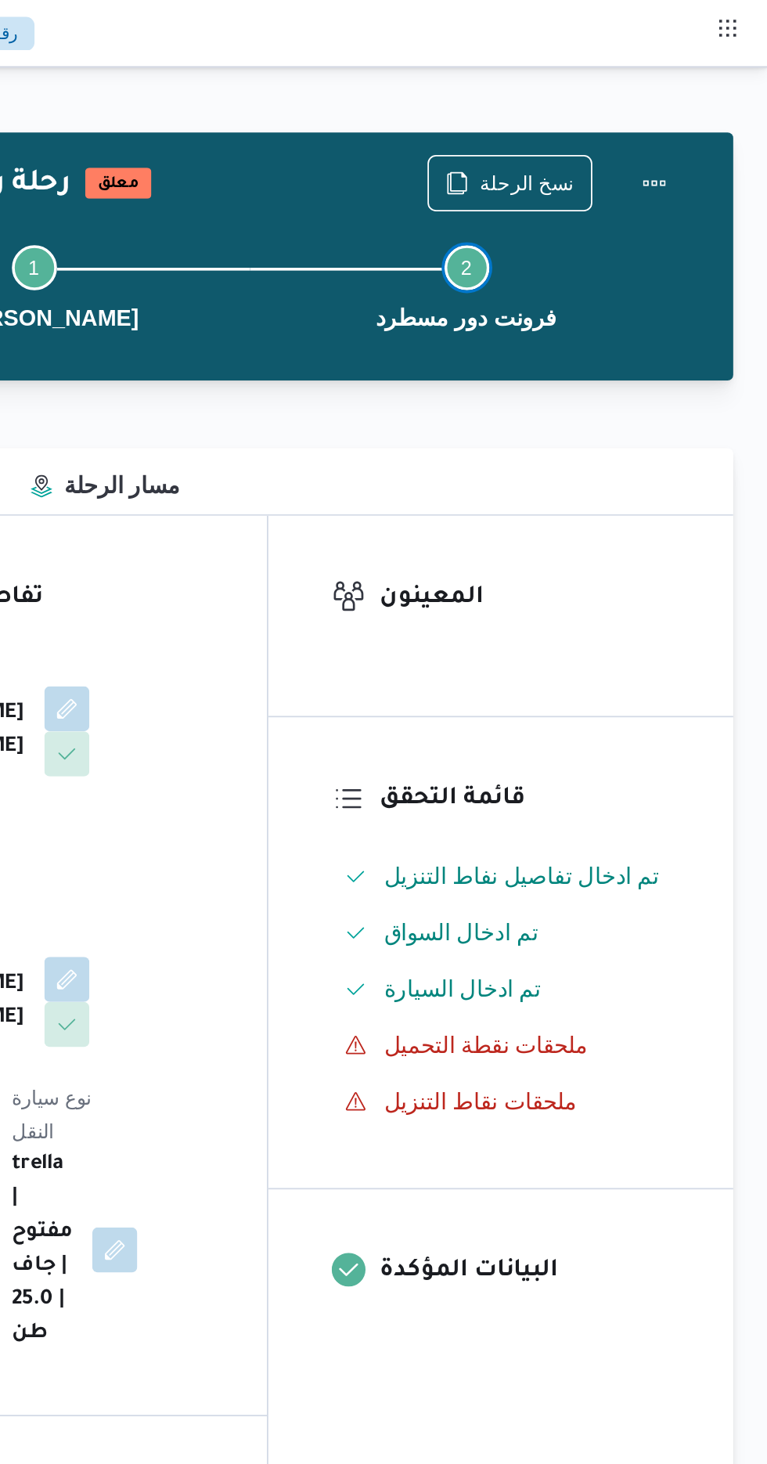
click at [708, 121] on button "Step 2 is incomplete 2 فرونت دور مسطرد" at bounding box center [600, 157] width 240 height 81
click at [699, 114] on button "Actions" at bounding box center [704, 100] width 31 height 31
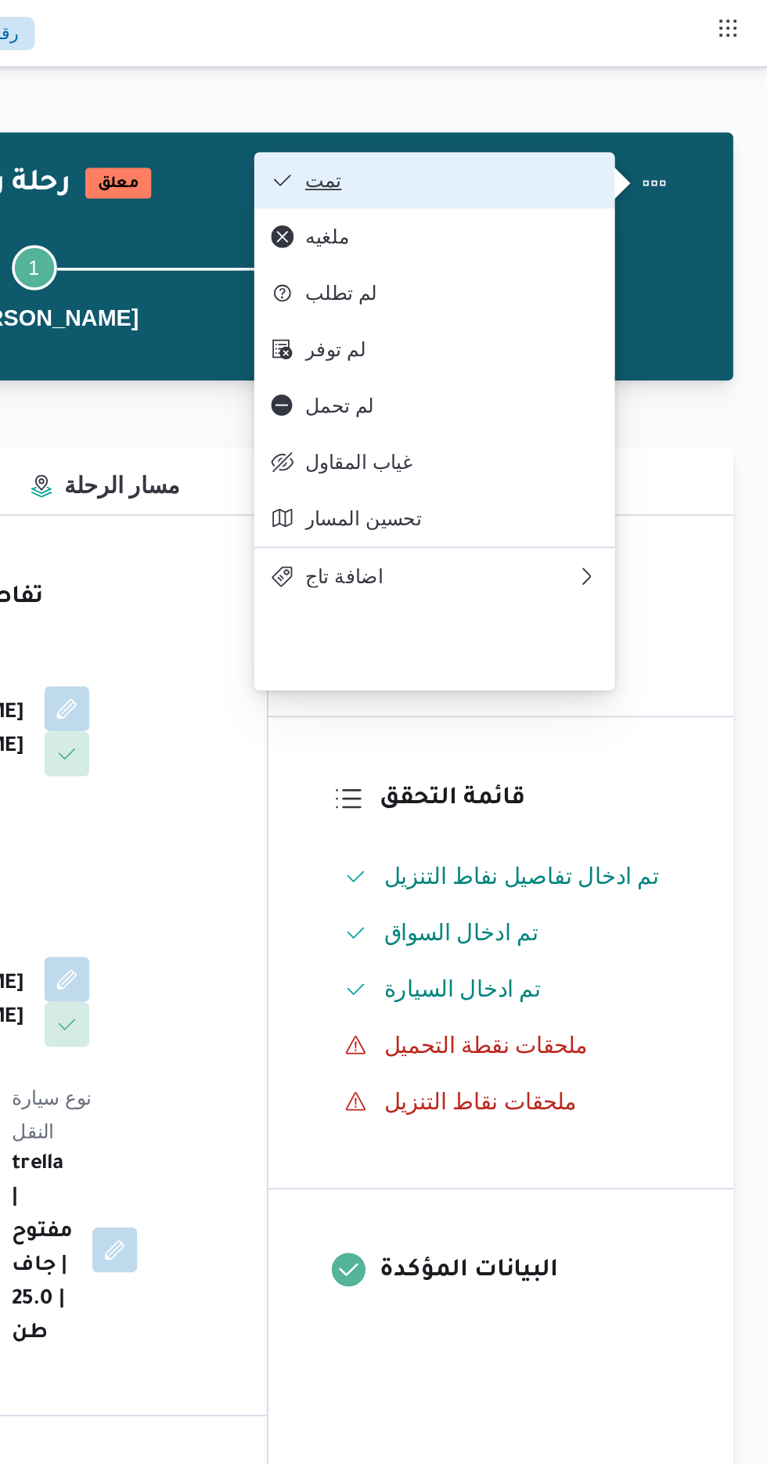
click at [646, 106] on span "تمت" at bounding box center [591, 100] width 163 height 13
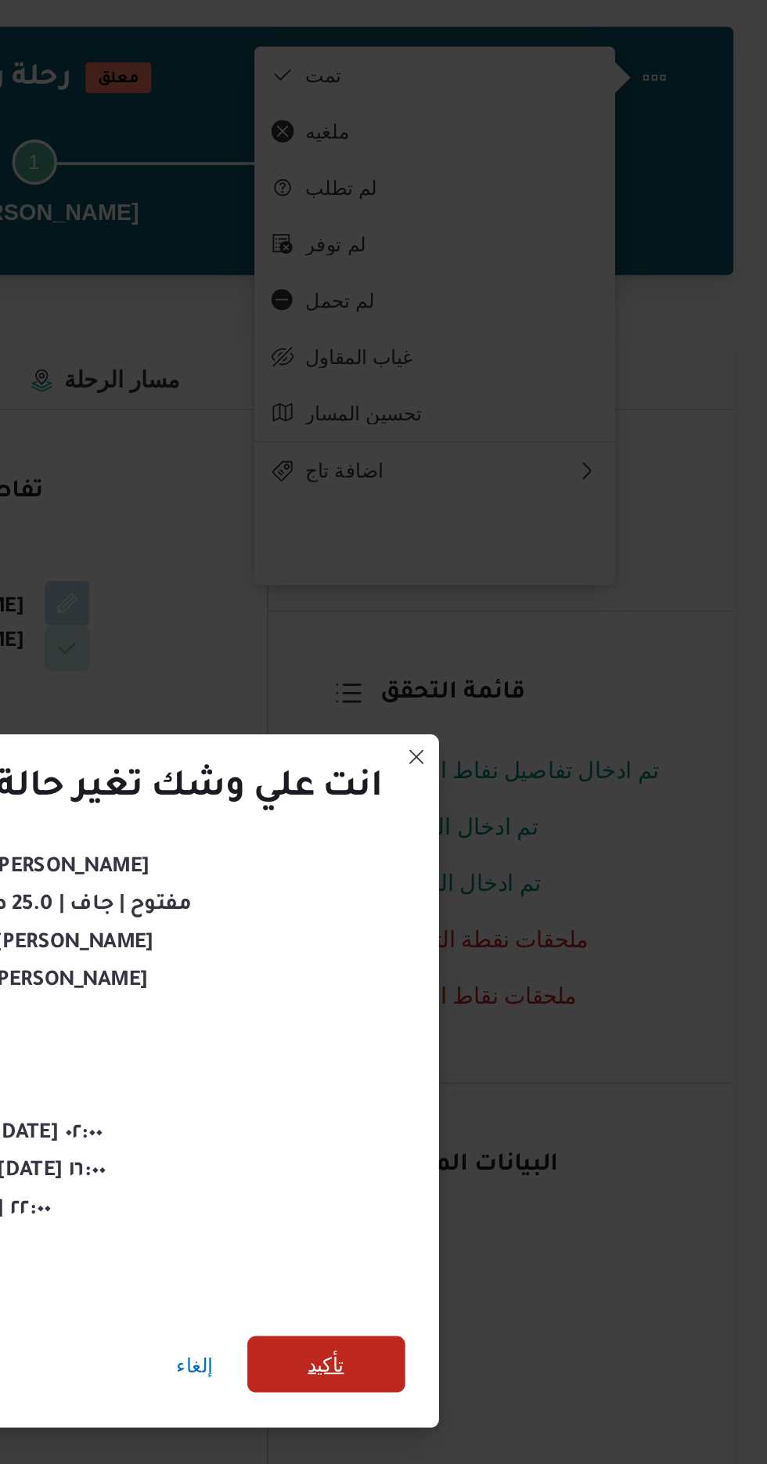
click at [536, 812] on span "تأكيد" at bounding box center [522, 816] width 88 height 31
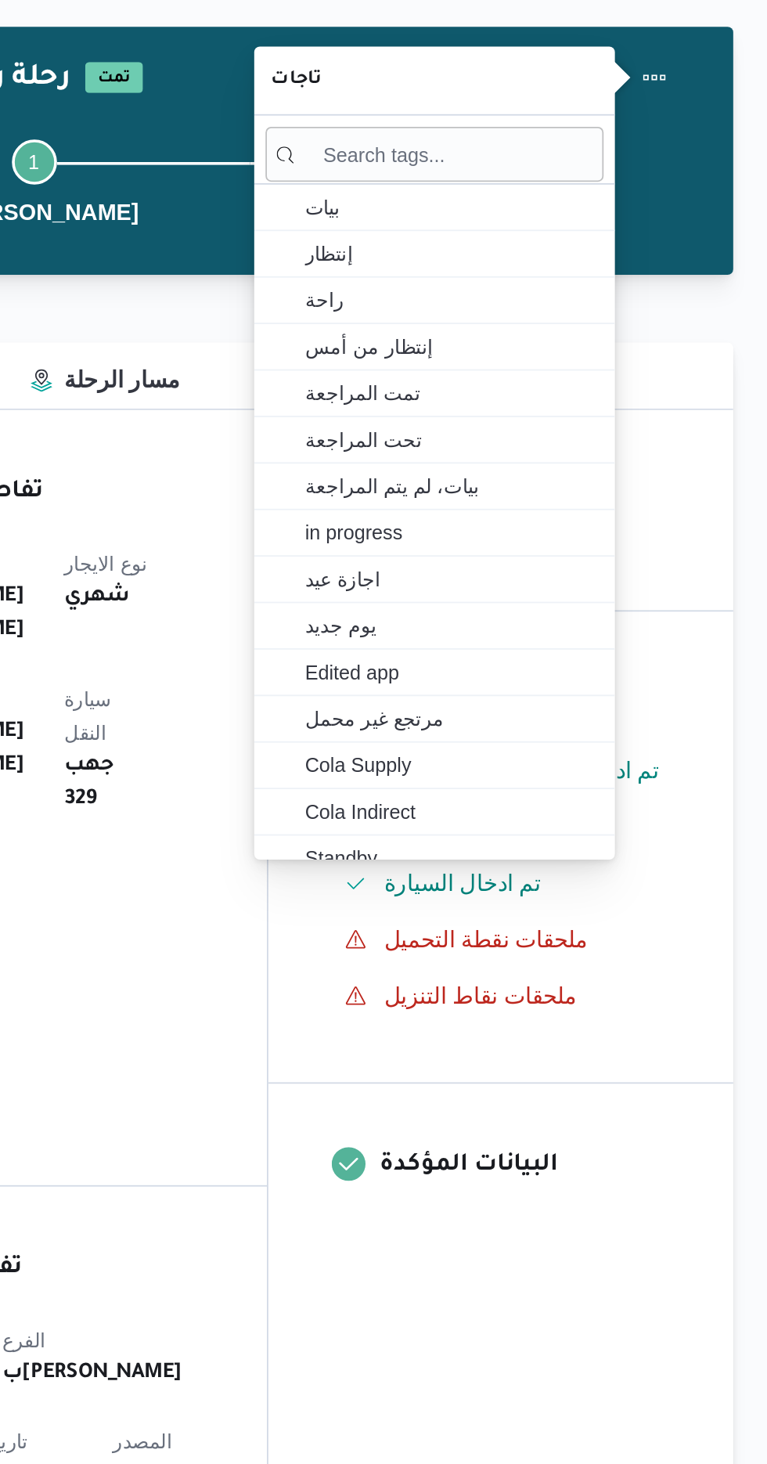
scroll to position [0, 0]
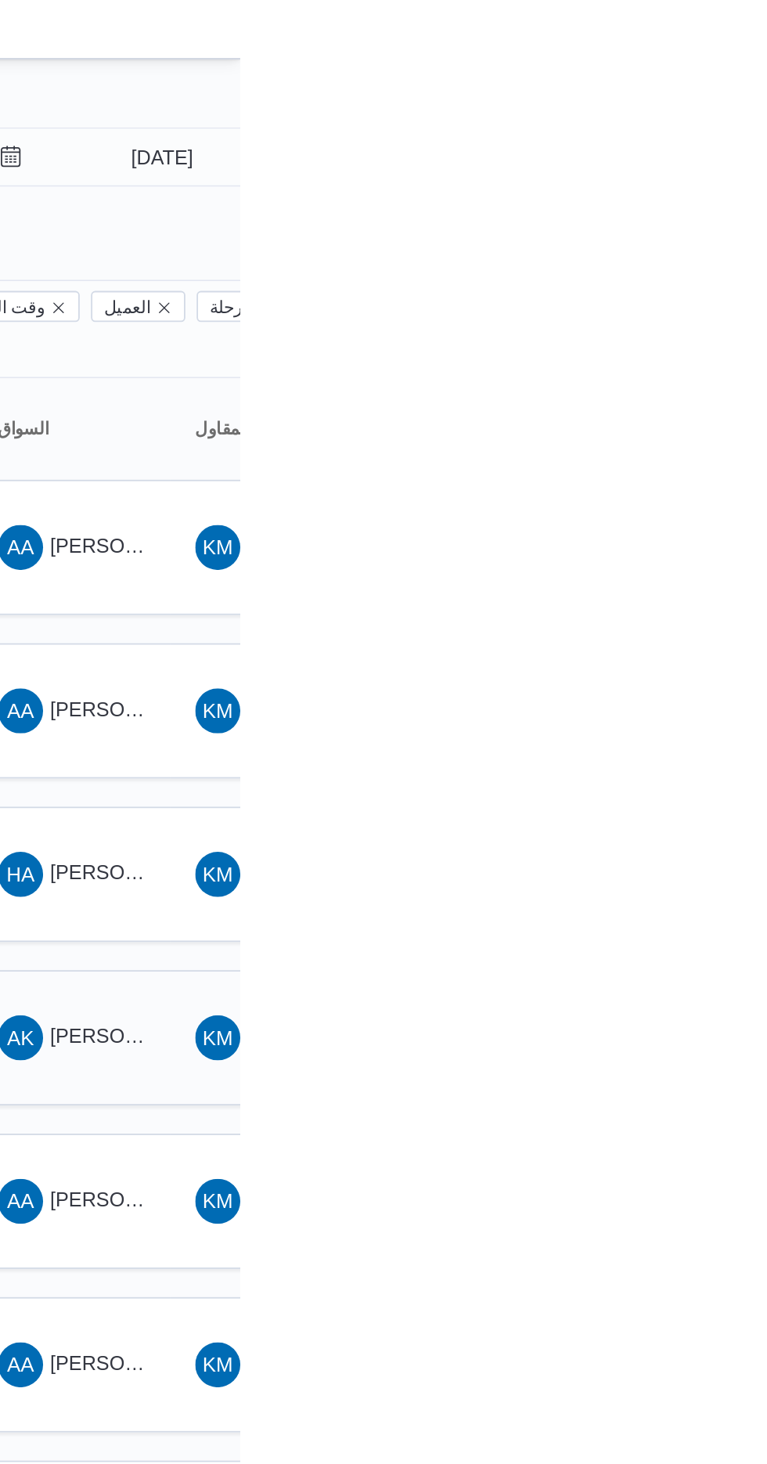
click at [711, 574] on span "[PERSON_NAME] [PERSON_NAME]" at bounding box center [752, 580] width 183 height 13
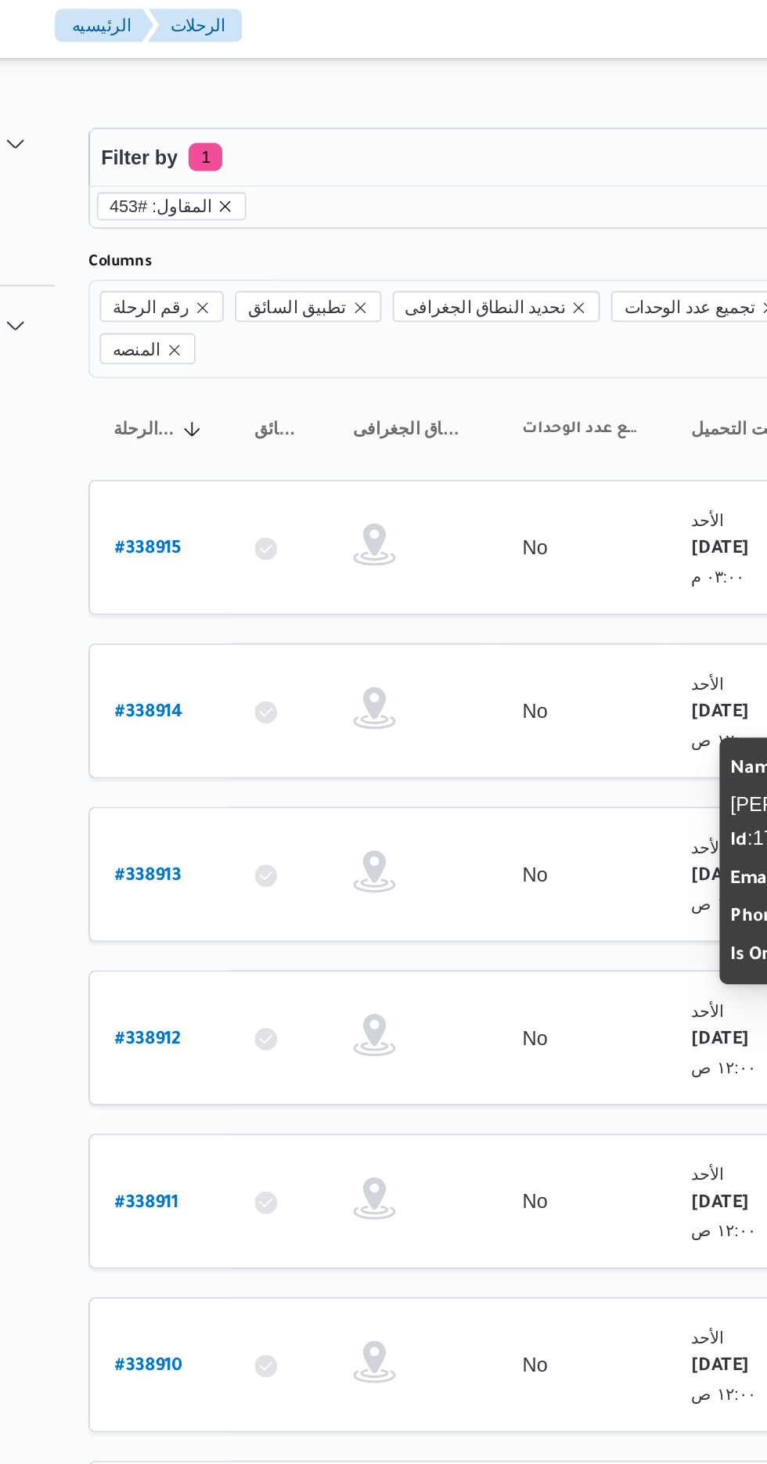
click at [277, 118] on icon "remove selected entity" at bounding box center [280, 119] width 6 height 6
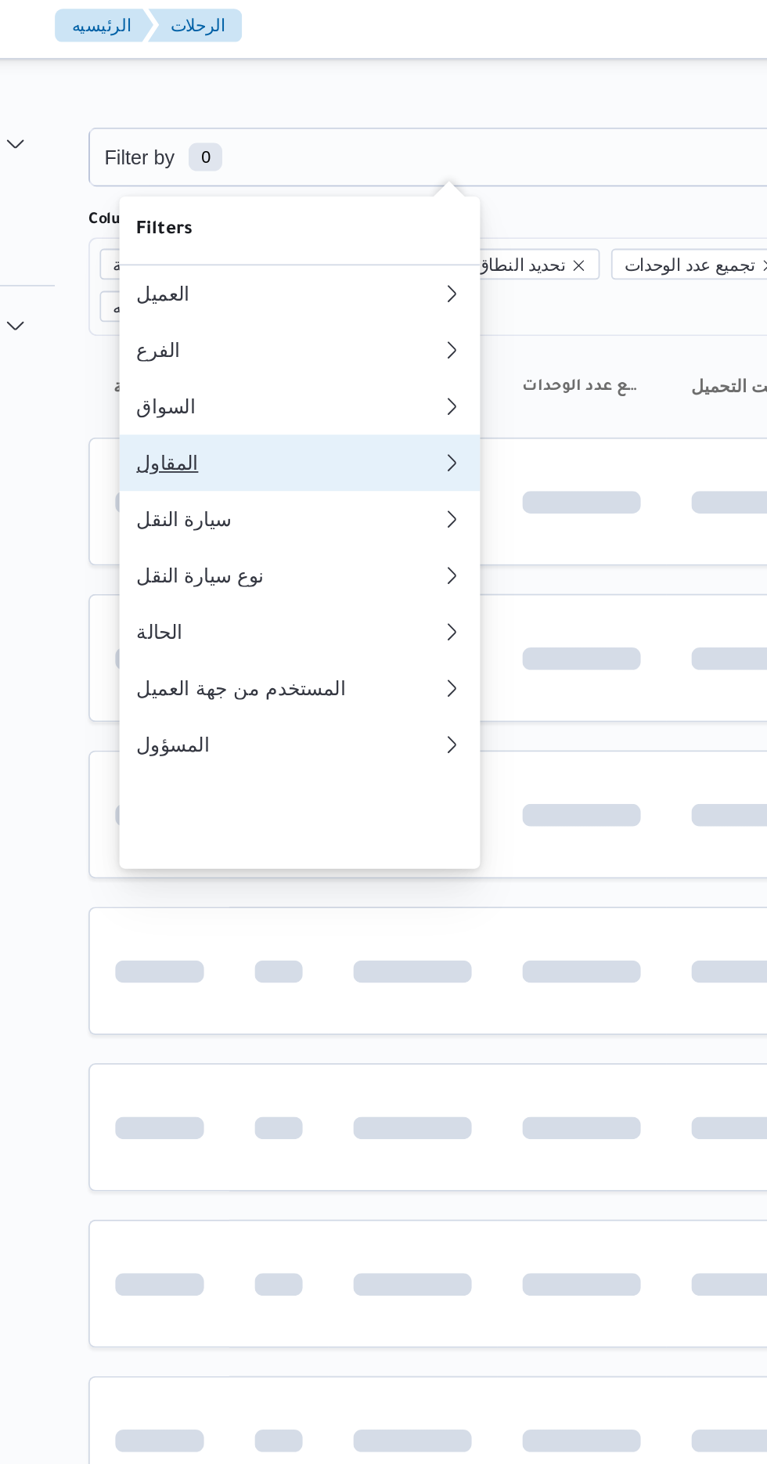
click at [337, 268] on div "المقاول" at bounding box center [311, 261] width 163 height 13
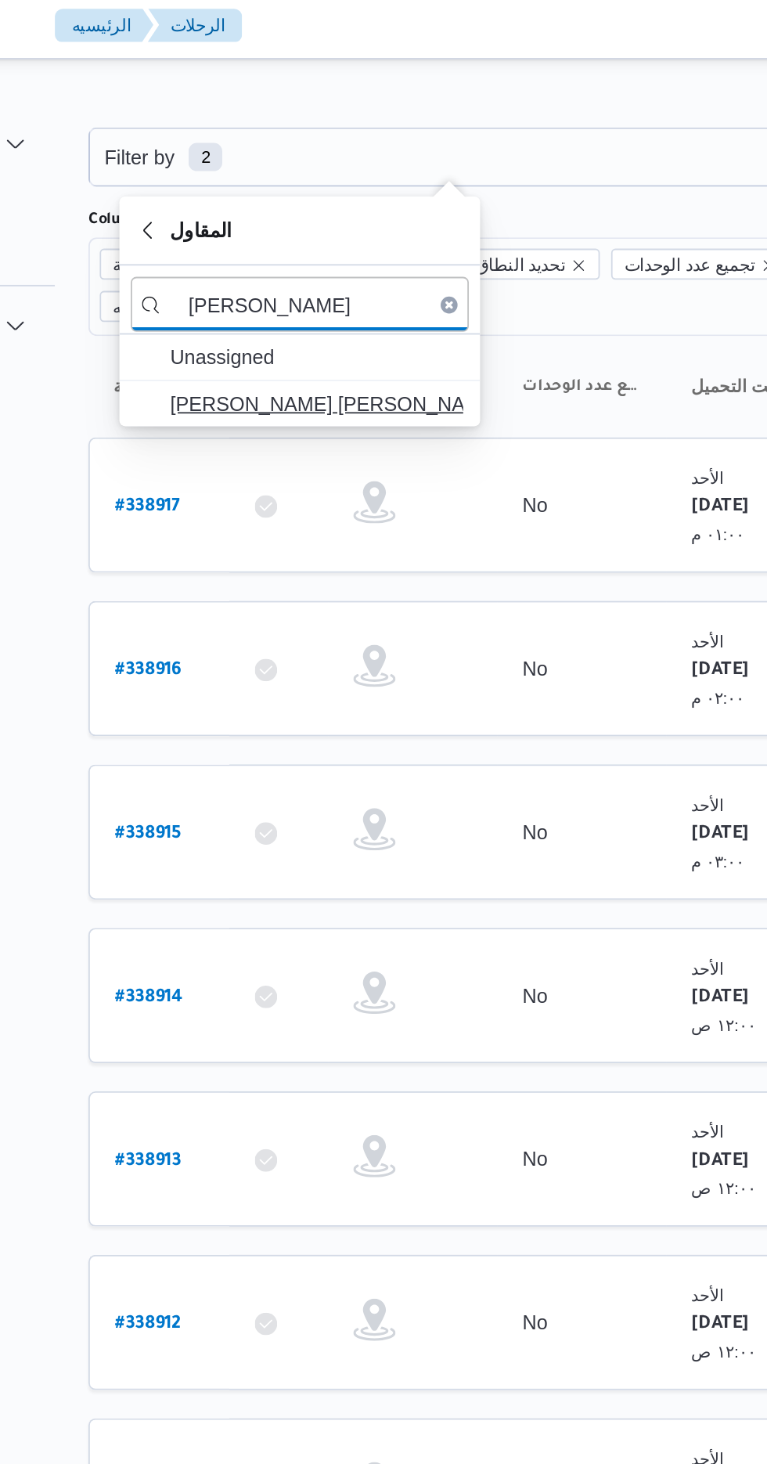
type input "هانى مج"
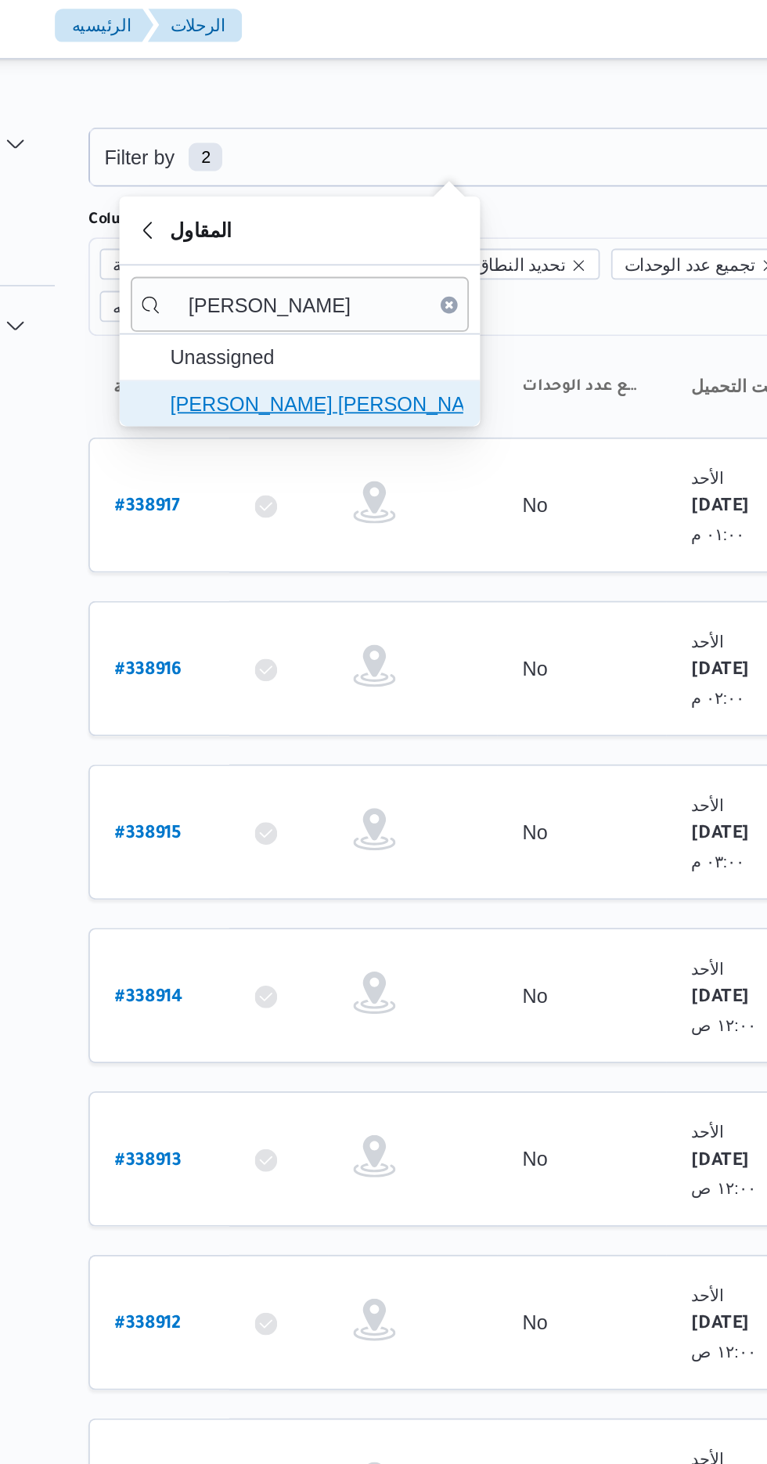
click at [359, 229] on span "[PERSON_NAME] [PERSON_NAME]" at bounding box center [330, 228] width 163 height 19
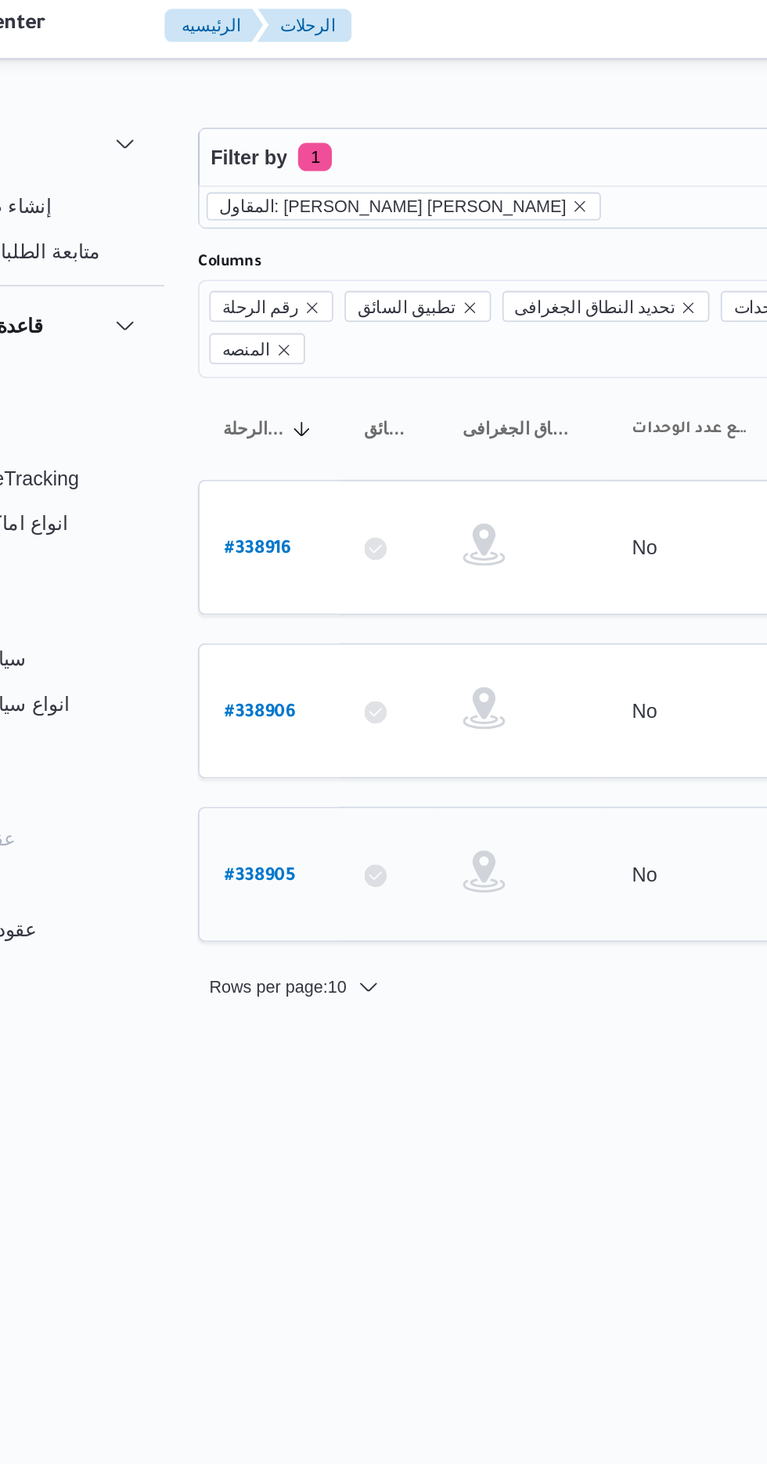
click at [220, 486] on b "# 338905" at bounding box center [237, 491] width 39 height 11
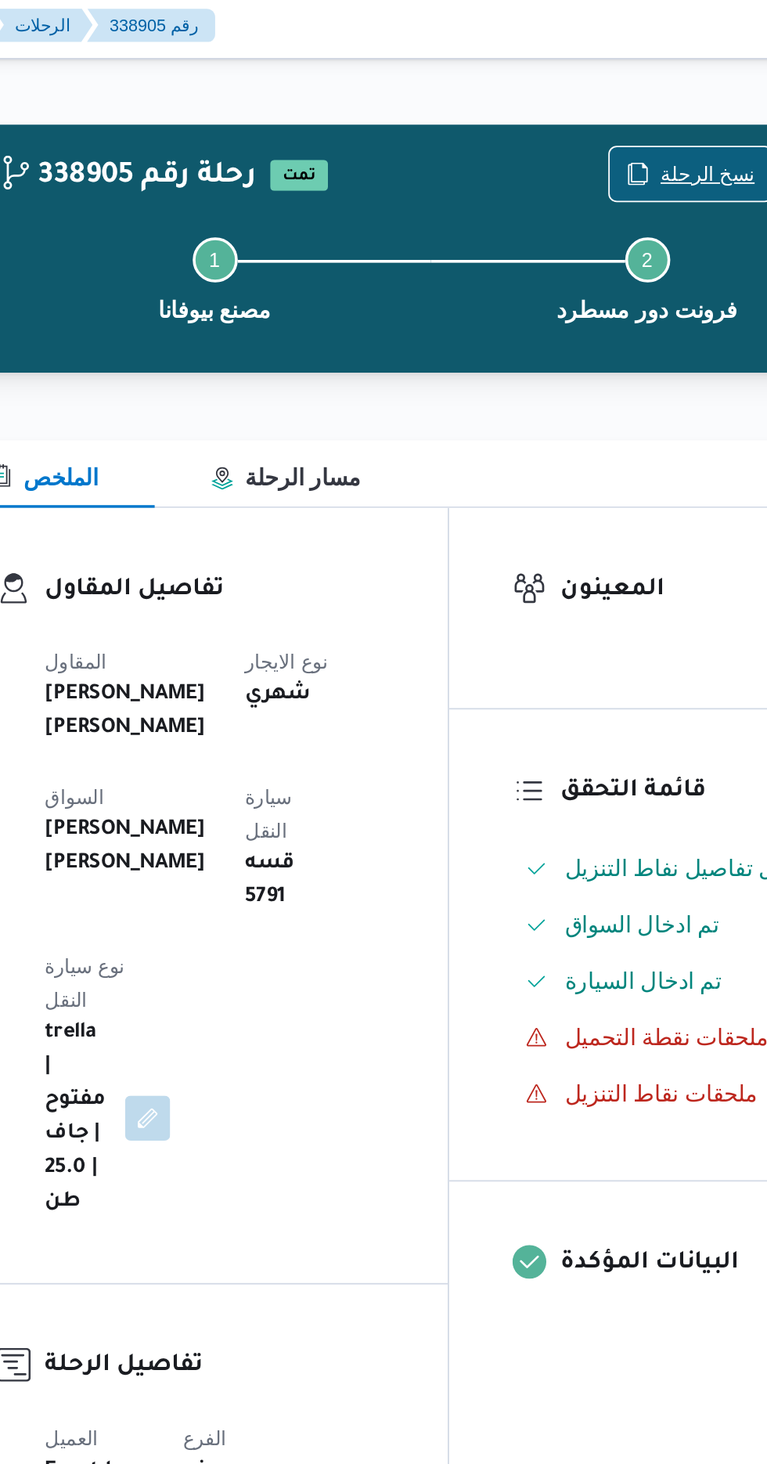
click at [614, 97] on span "نسخ الرحلة" at bounding box center [633, 101] width 52 height 19
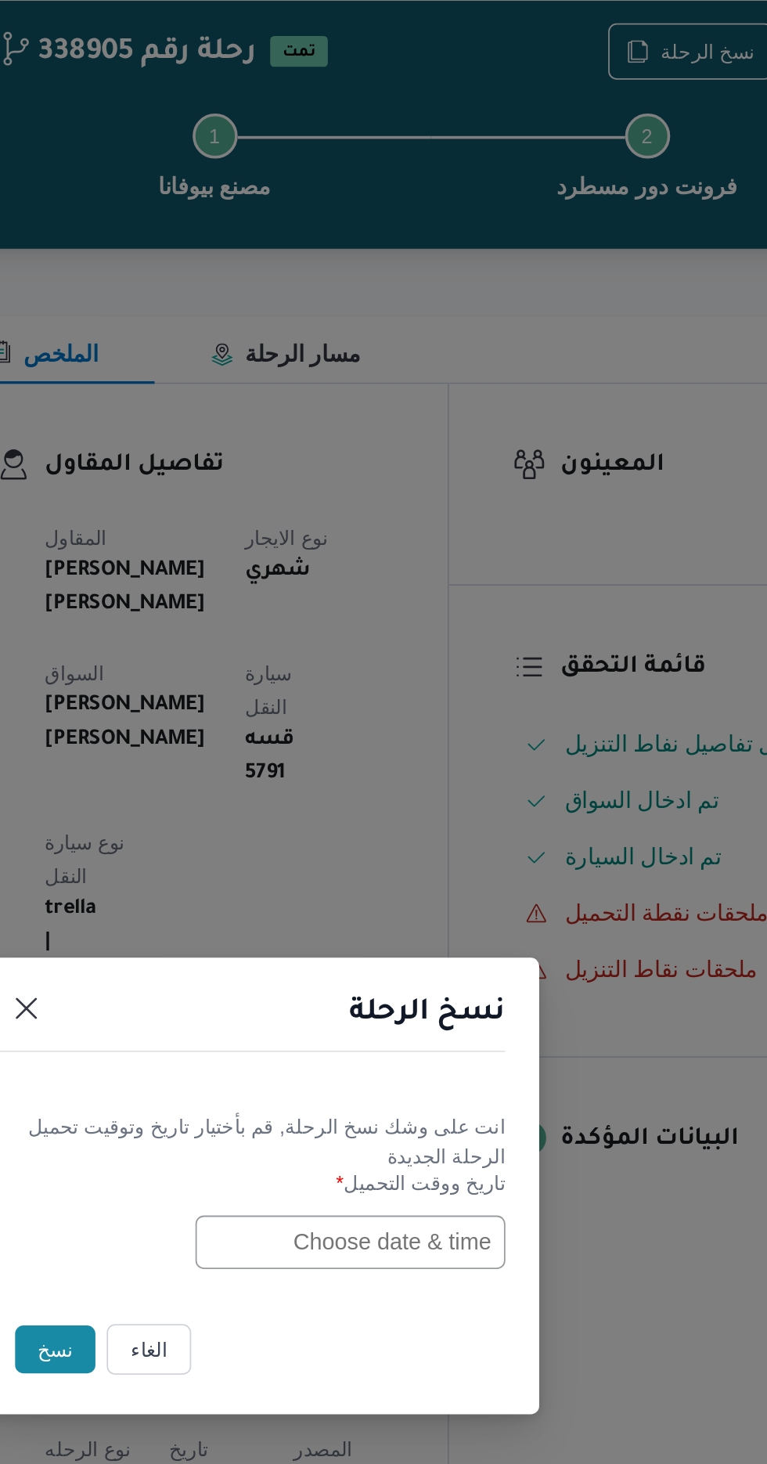
click at [401, 758] on input "text" at bounding box center [435, 763] width 172 height 30
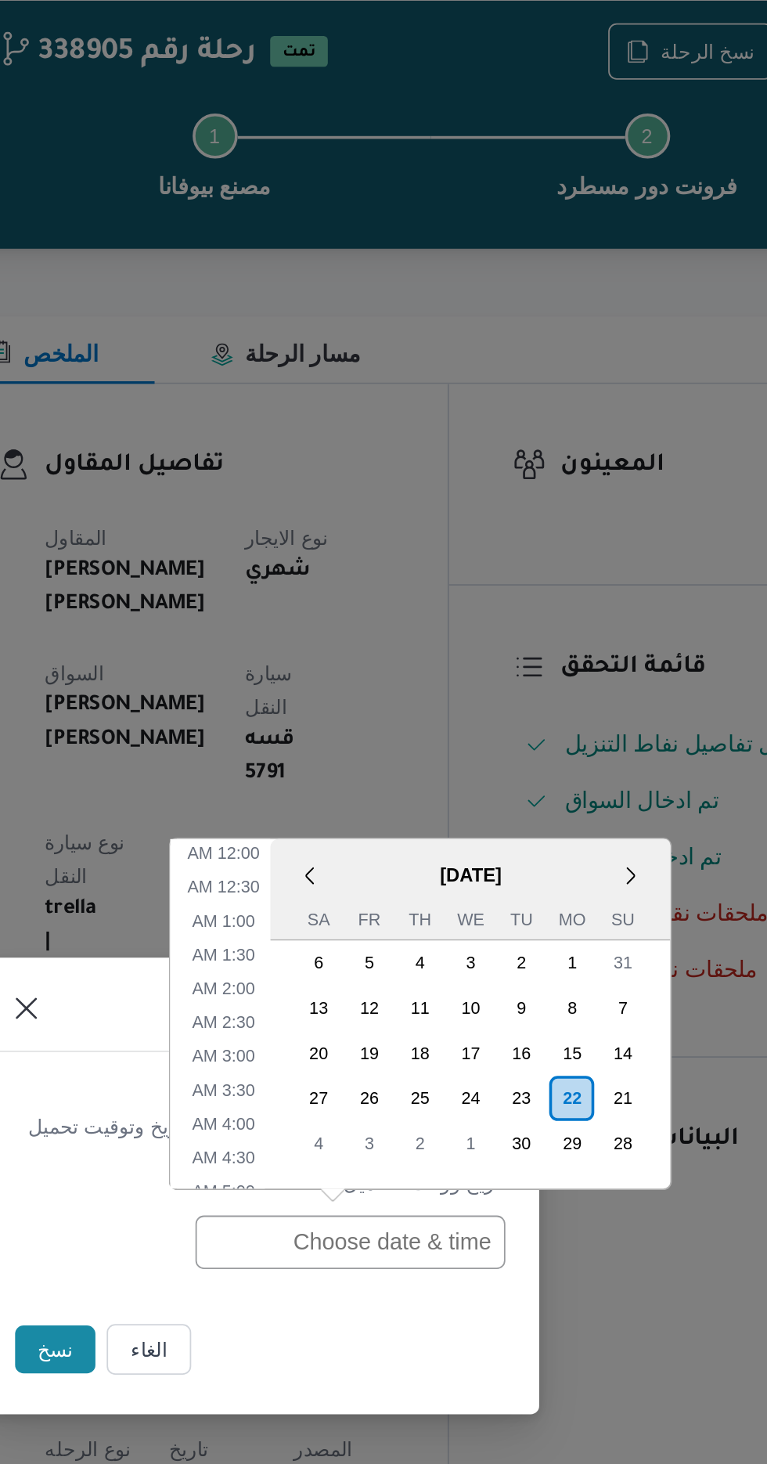
scroll to position [512, 0]
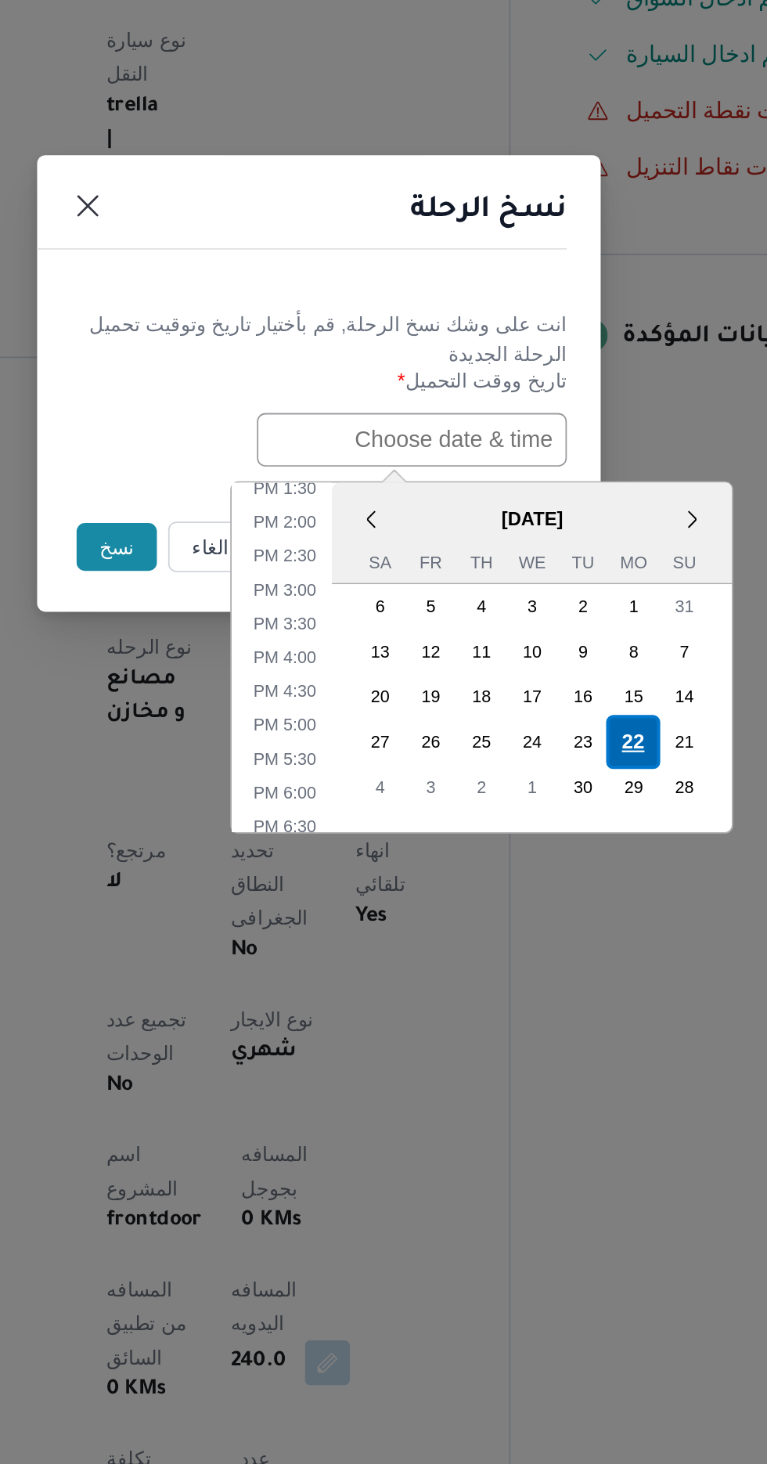
click at [558, 928] on div "22" at bounding box center [558, 931] width 30 height 30
type input "22/09/2025 12:00AM"
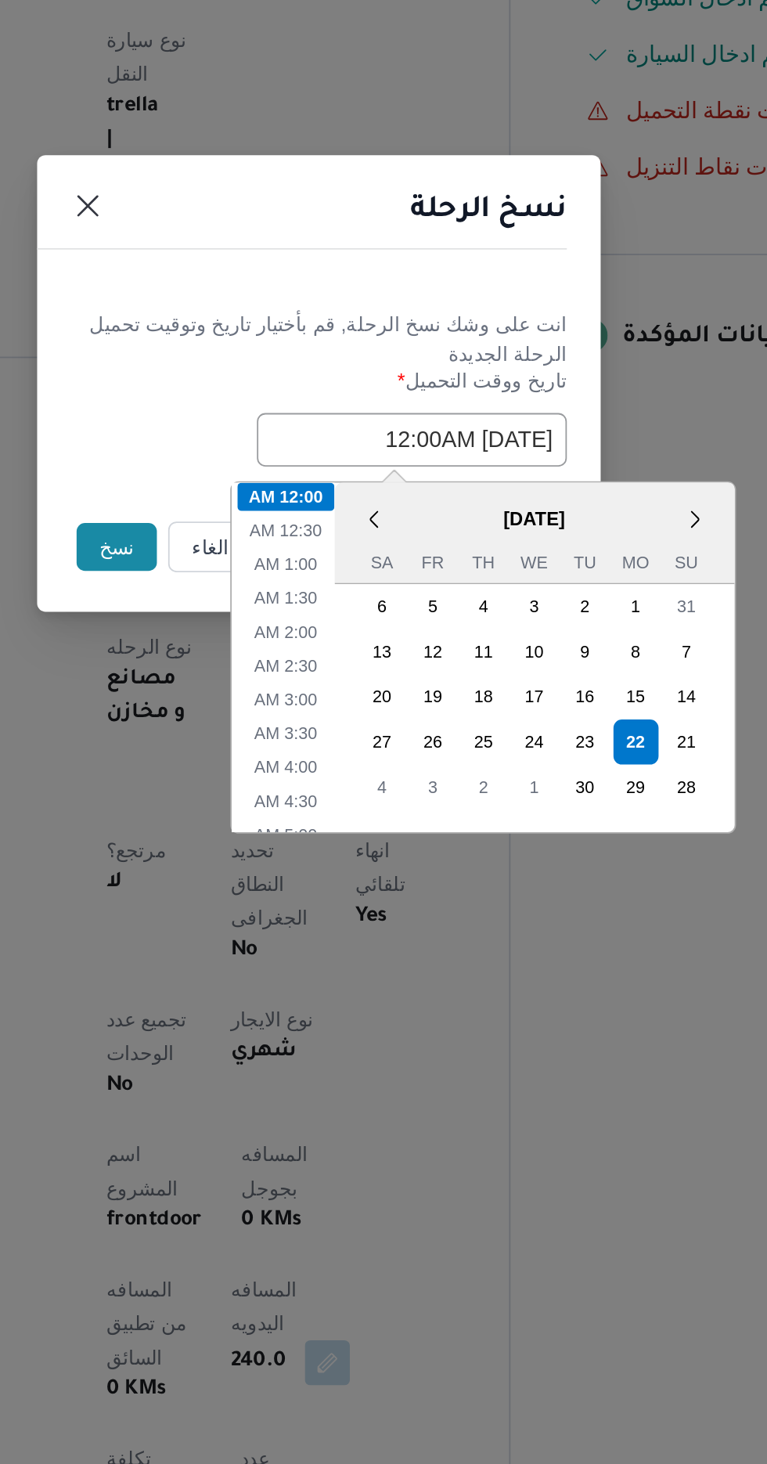
click at [261, 826] on button "نسخ" at bounding box center [271, 822] width 45 height 27
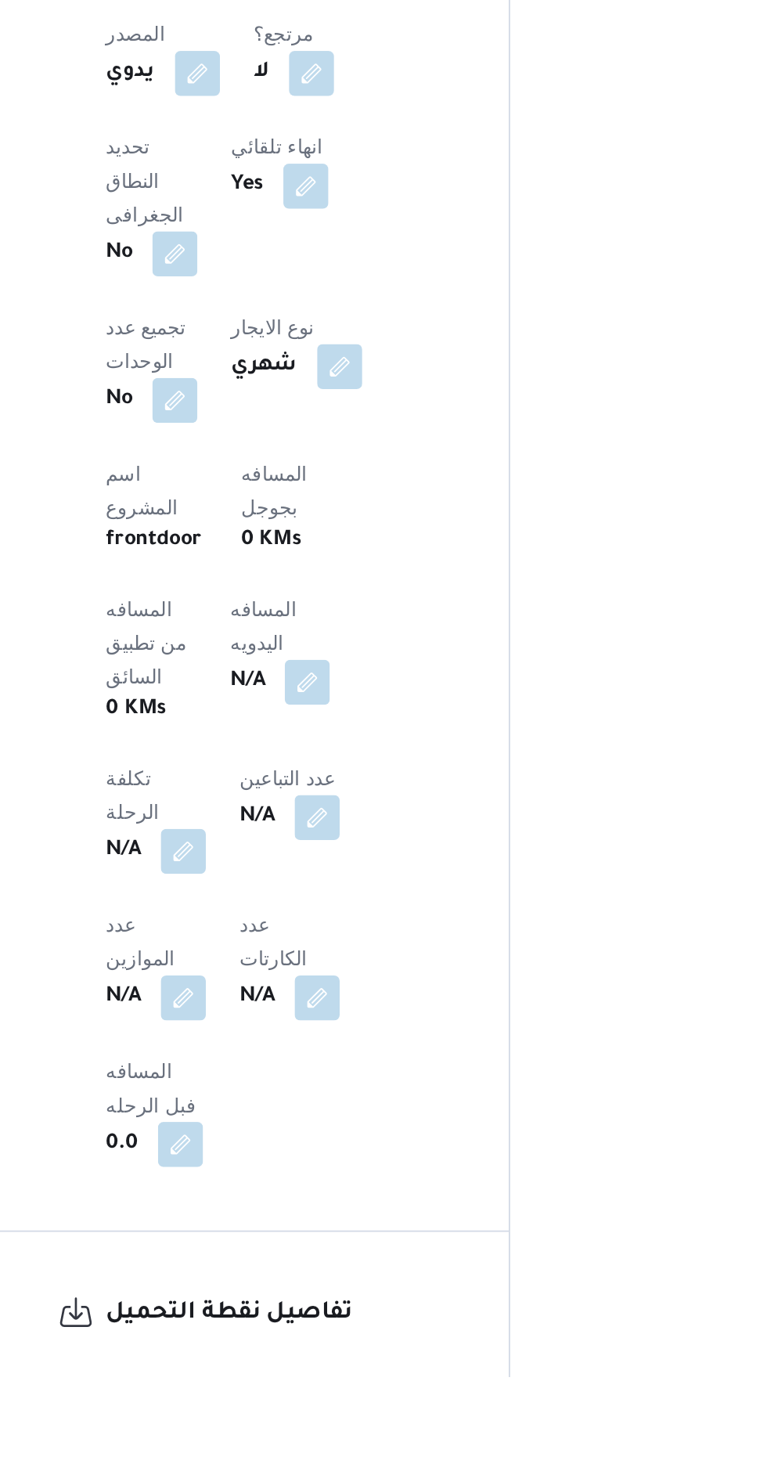
scroll to position [362, 0]
click at [365, 1064] on button "button" at bounding box center [377, 1076] width 25 height 25
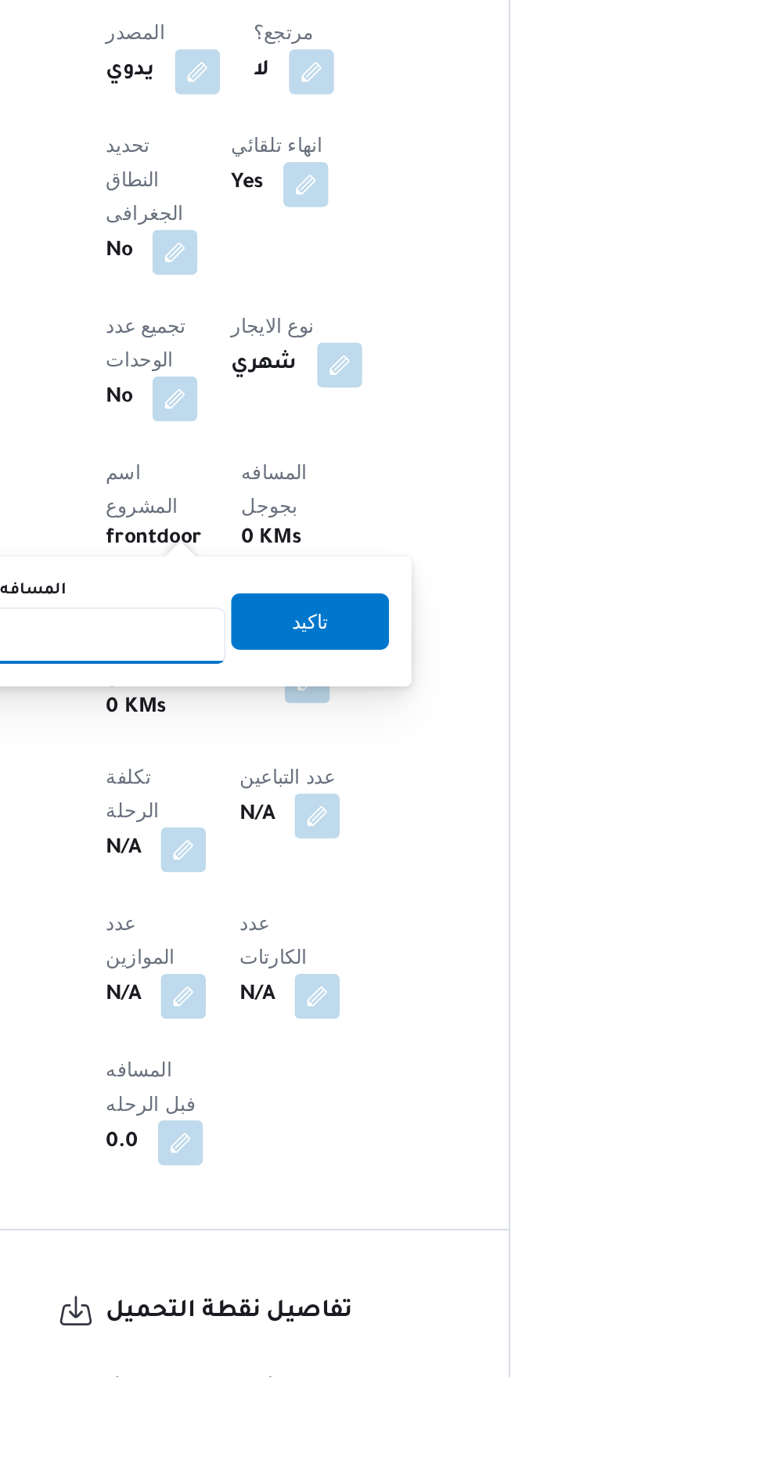
click at [279, 1049] on input "المسافه اليدويه" at bounding box center [254, 1051] width 156 height 31
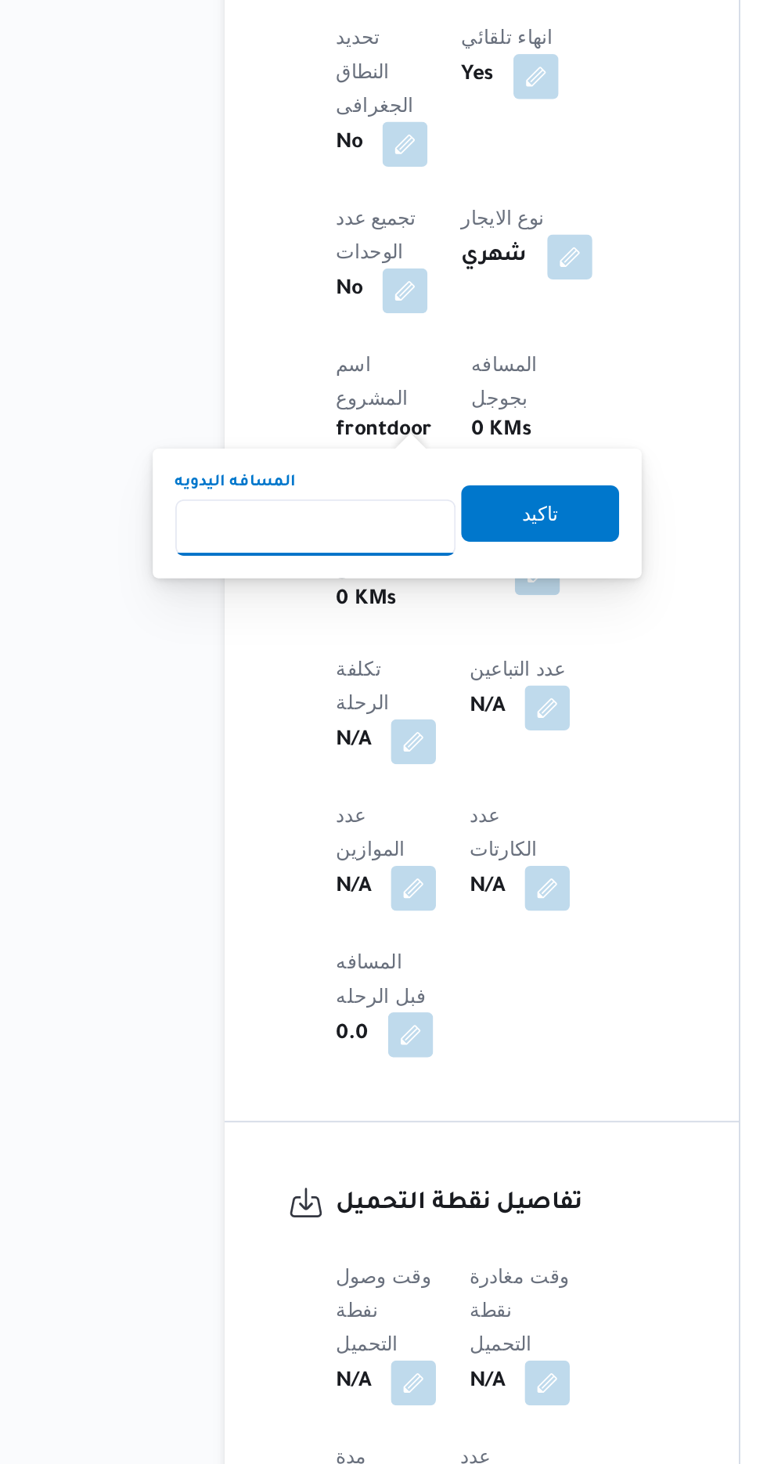
scroll to position [491, 0]
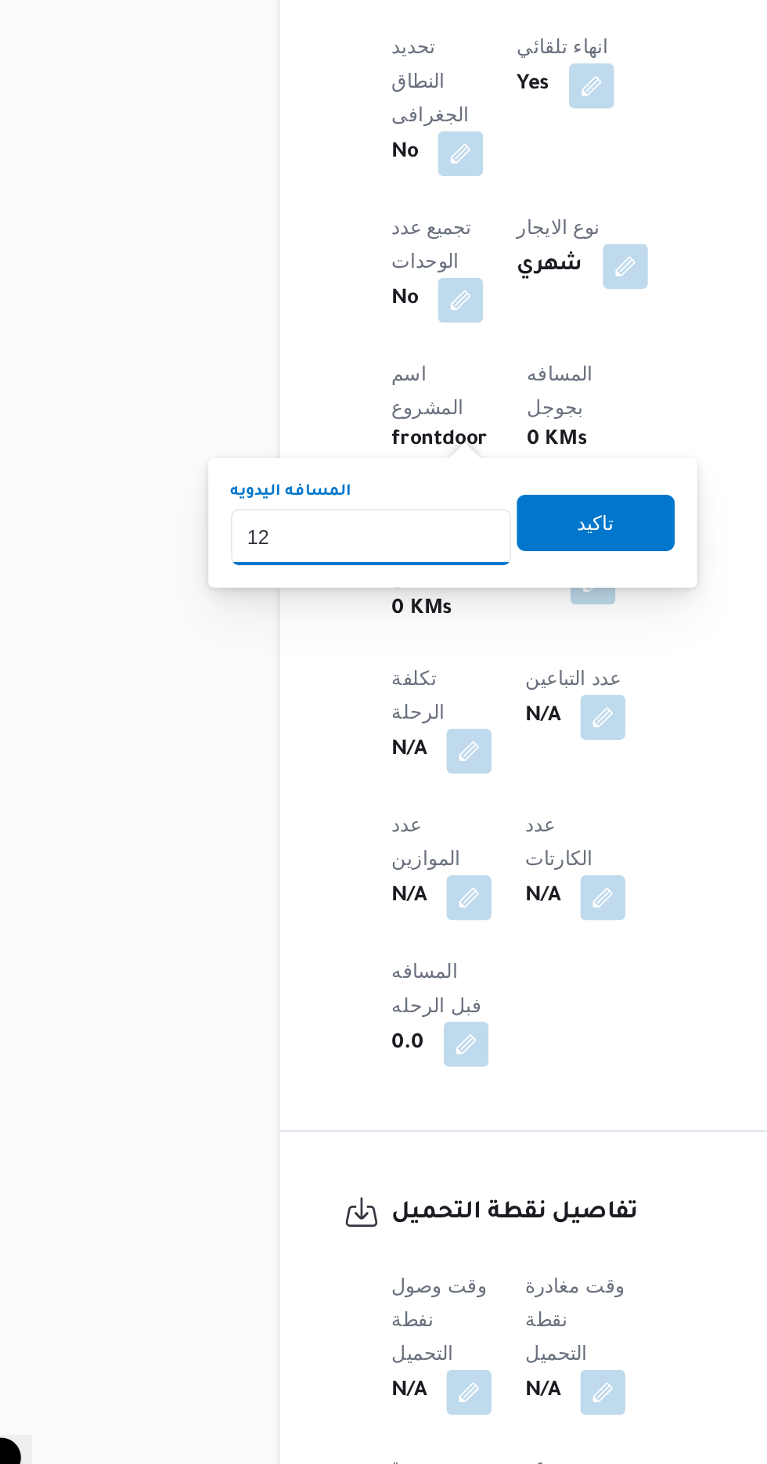
type input "1"
type input "240"
click at [389, 920] on span "تاكيد" at bounding box center [379, 914] width 20 height 19
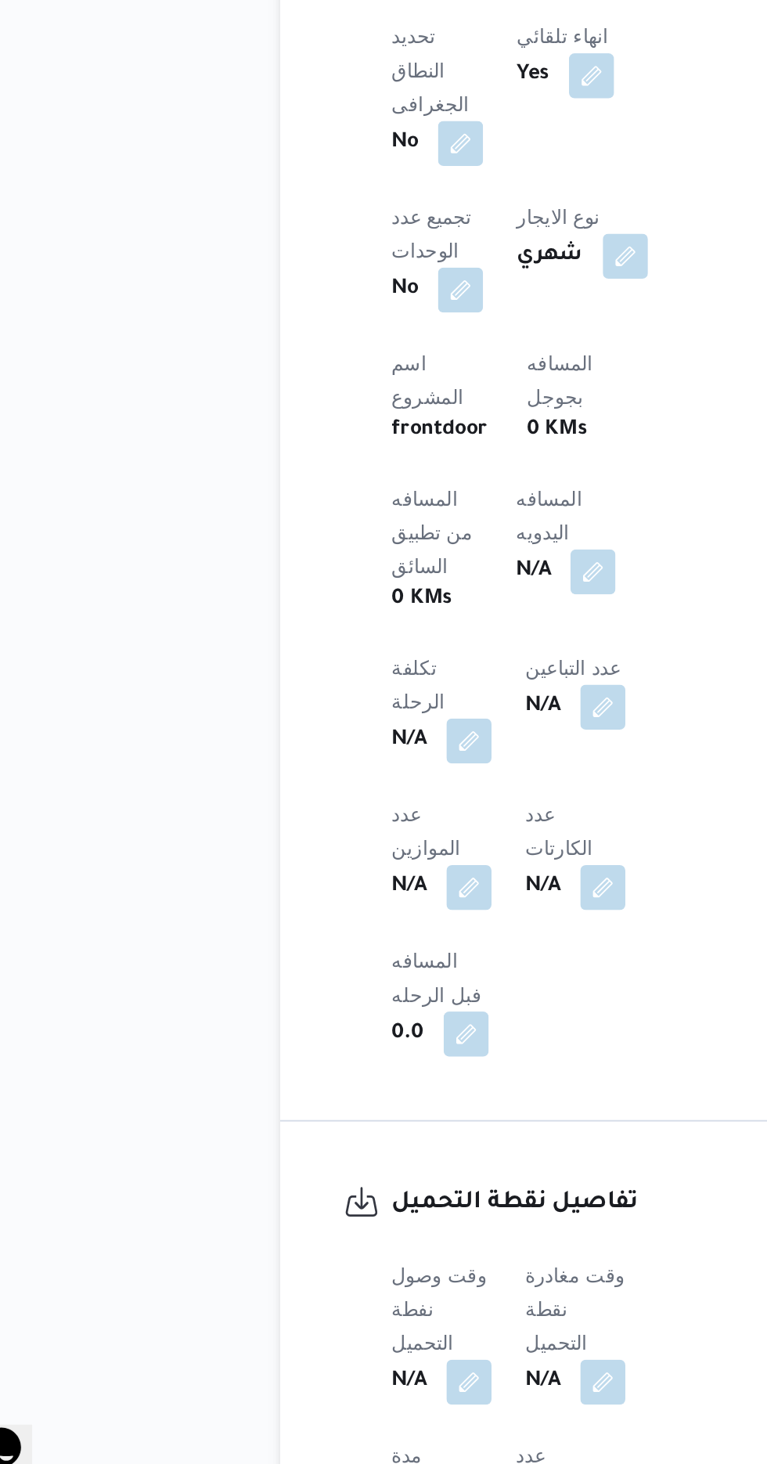
scroll to position [530, 0]
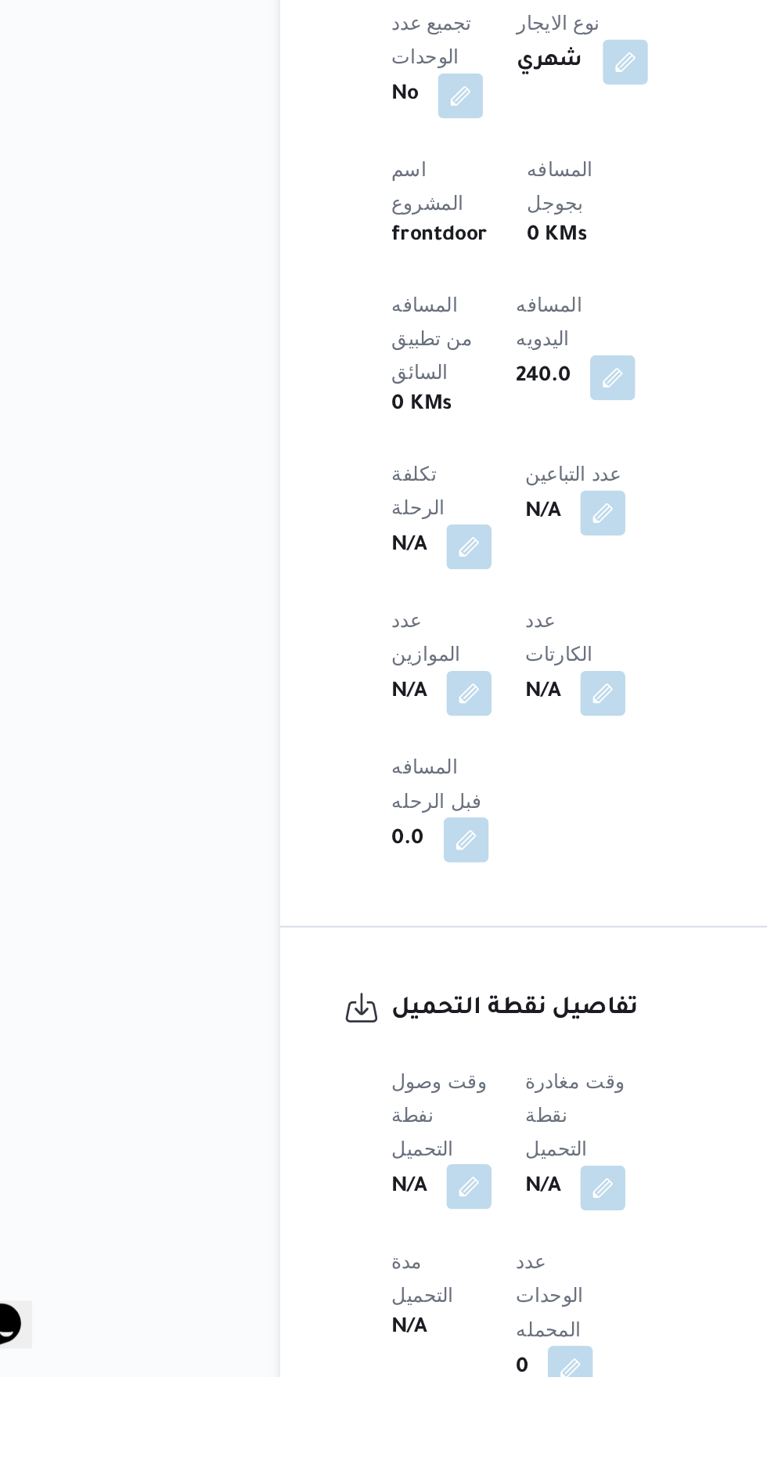
click at [321, 1345] on button "button" at bounding box center [308, 1357] width 25 height 25
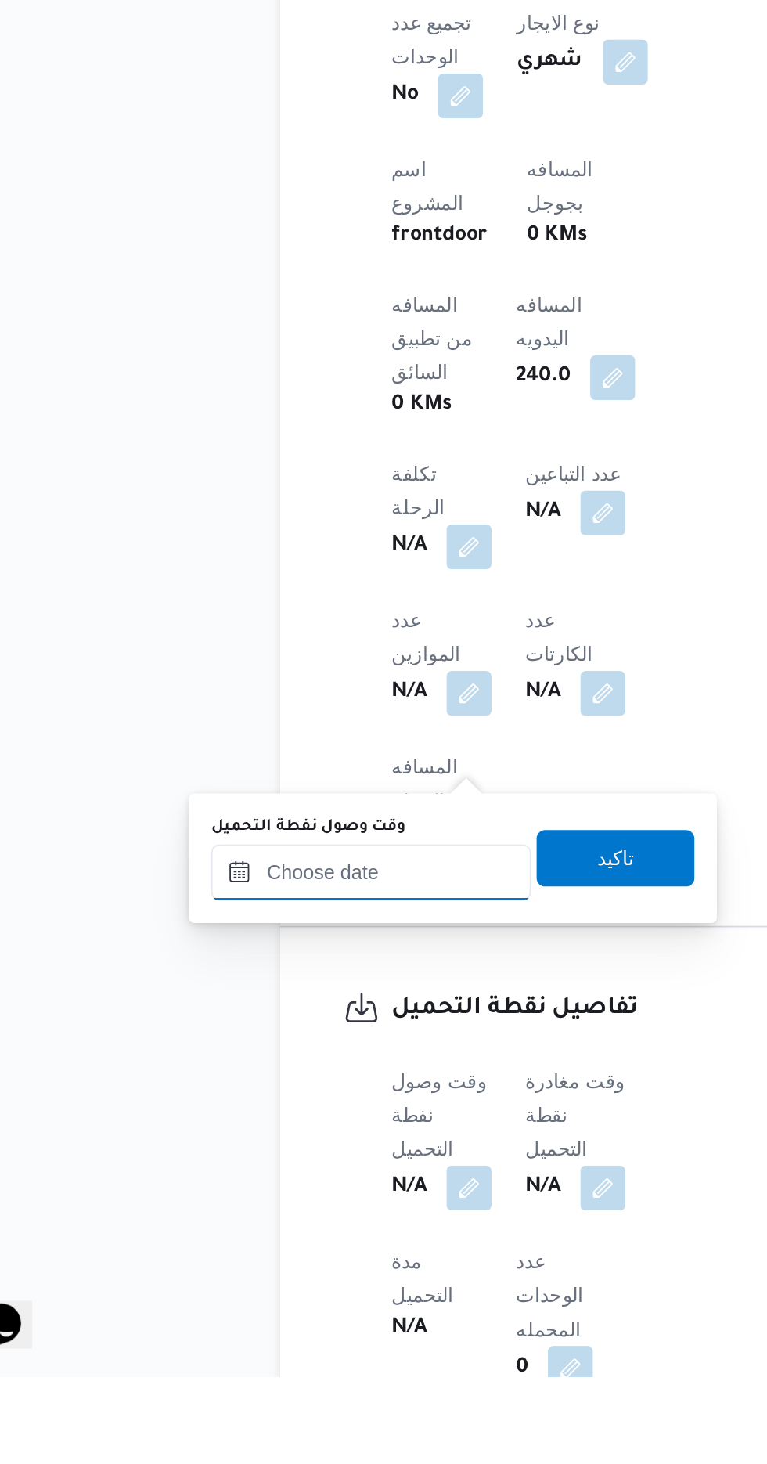
click at [316, 1183] on input "وقت وصول نفطة التحميل" at bounding box center [254, 1183] width 178 height 31
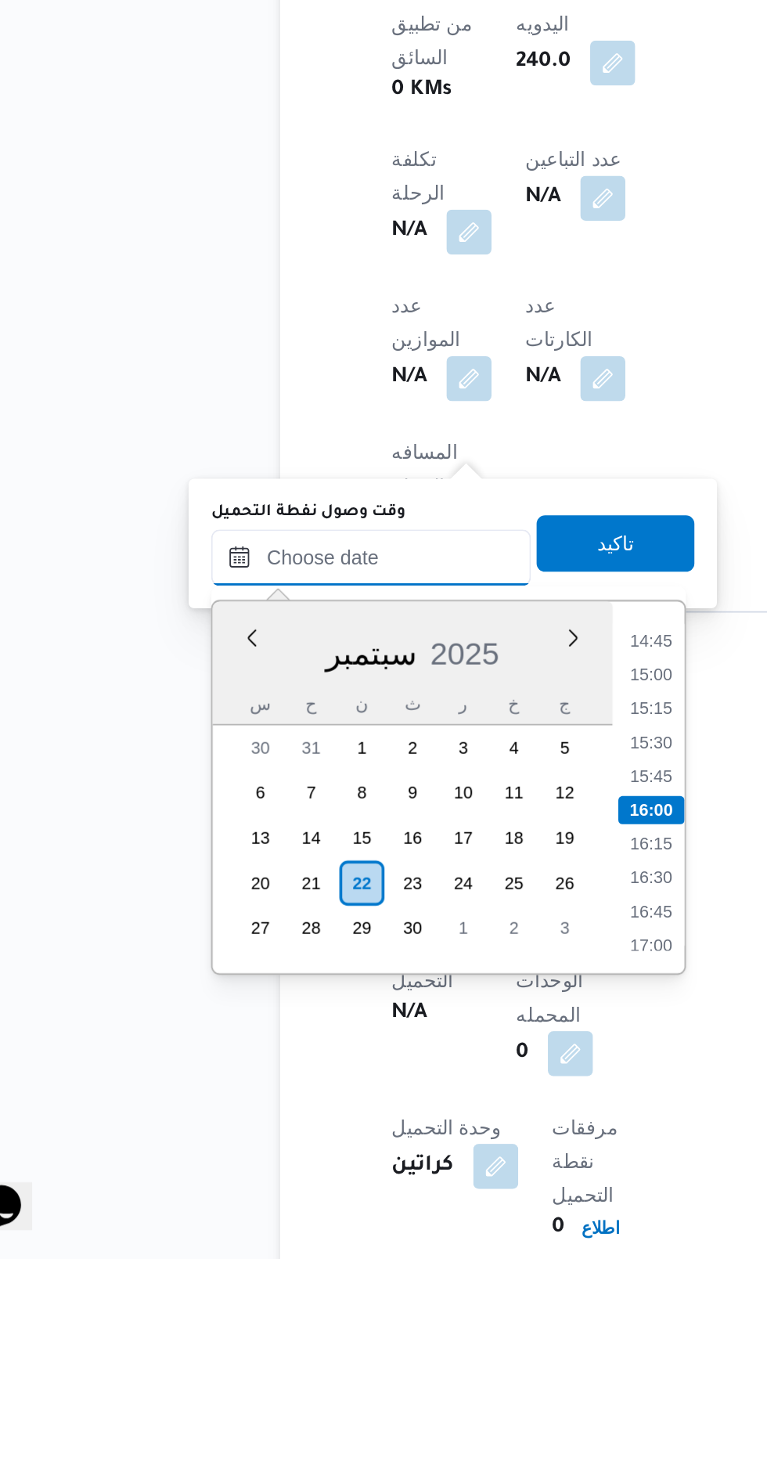
scroll to position [639, 0]
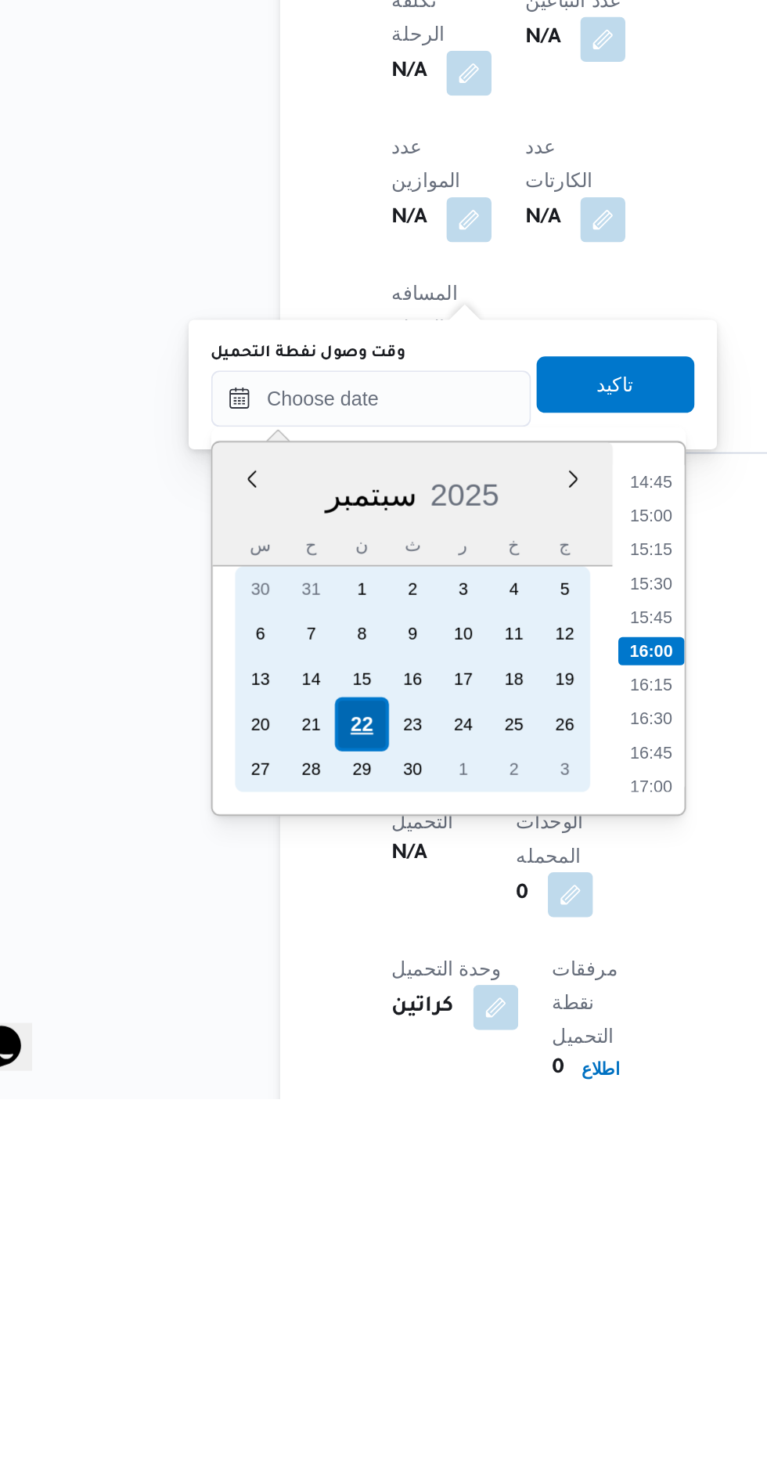
click at [248, 1253] on div "22" at bounding box center [248, 1256] width 30 height 30
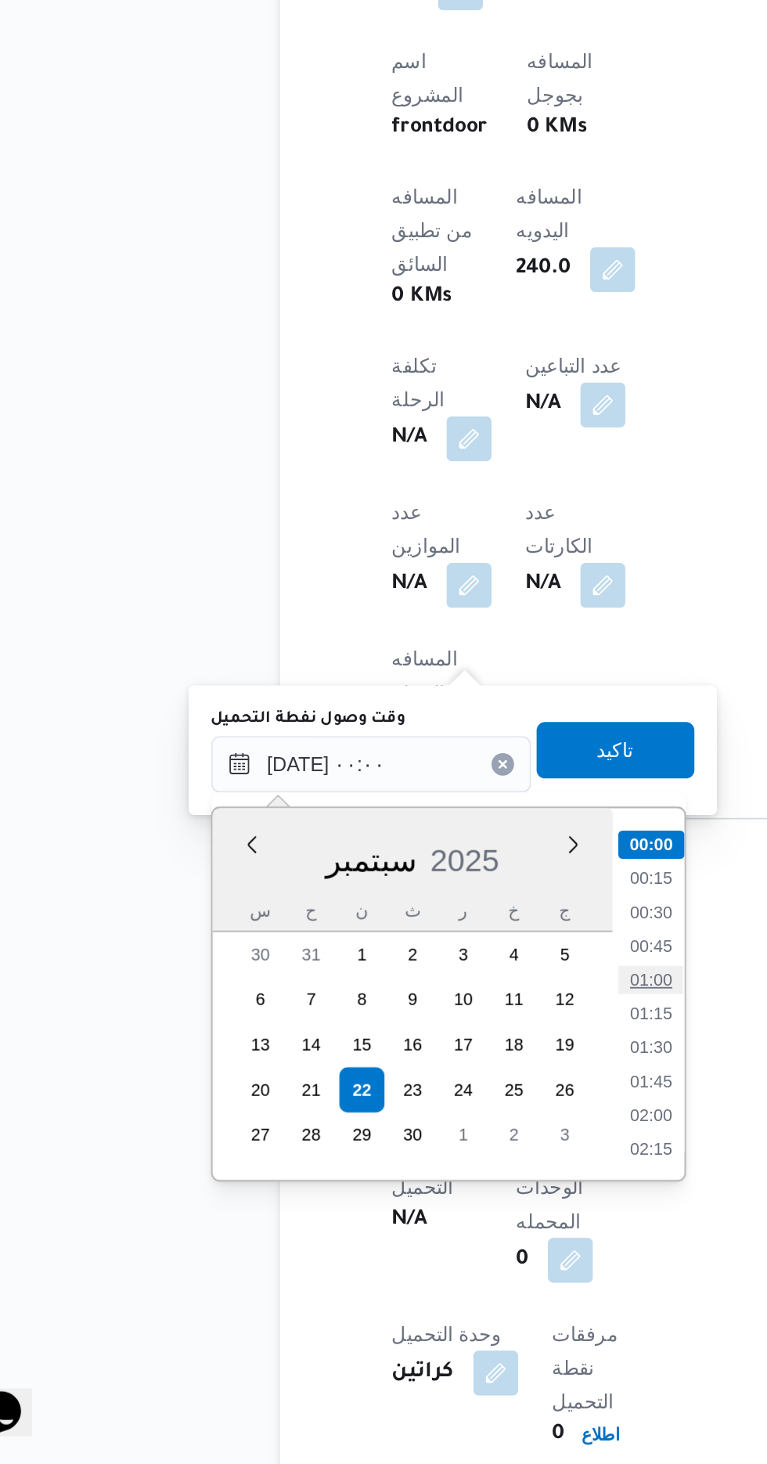
click at [410, 1194] on li "01:00" at bounding box center [409, 1195] width 36 height 16
type input "[DATE] ٠١:٠٠"
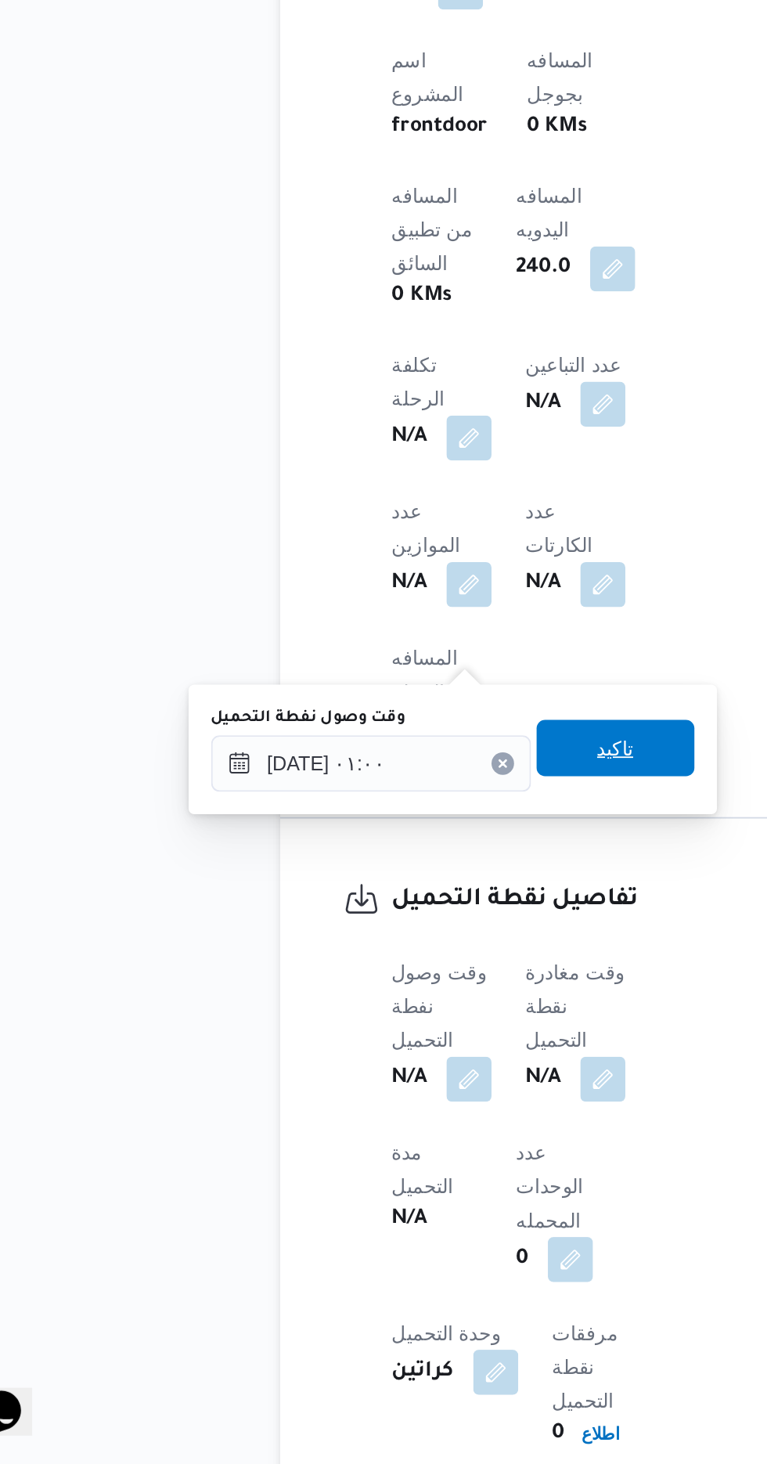
click at [395, 1068] on span "تاكيد" at bounding box center [390, 1066] width 20 height 19
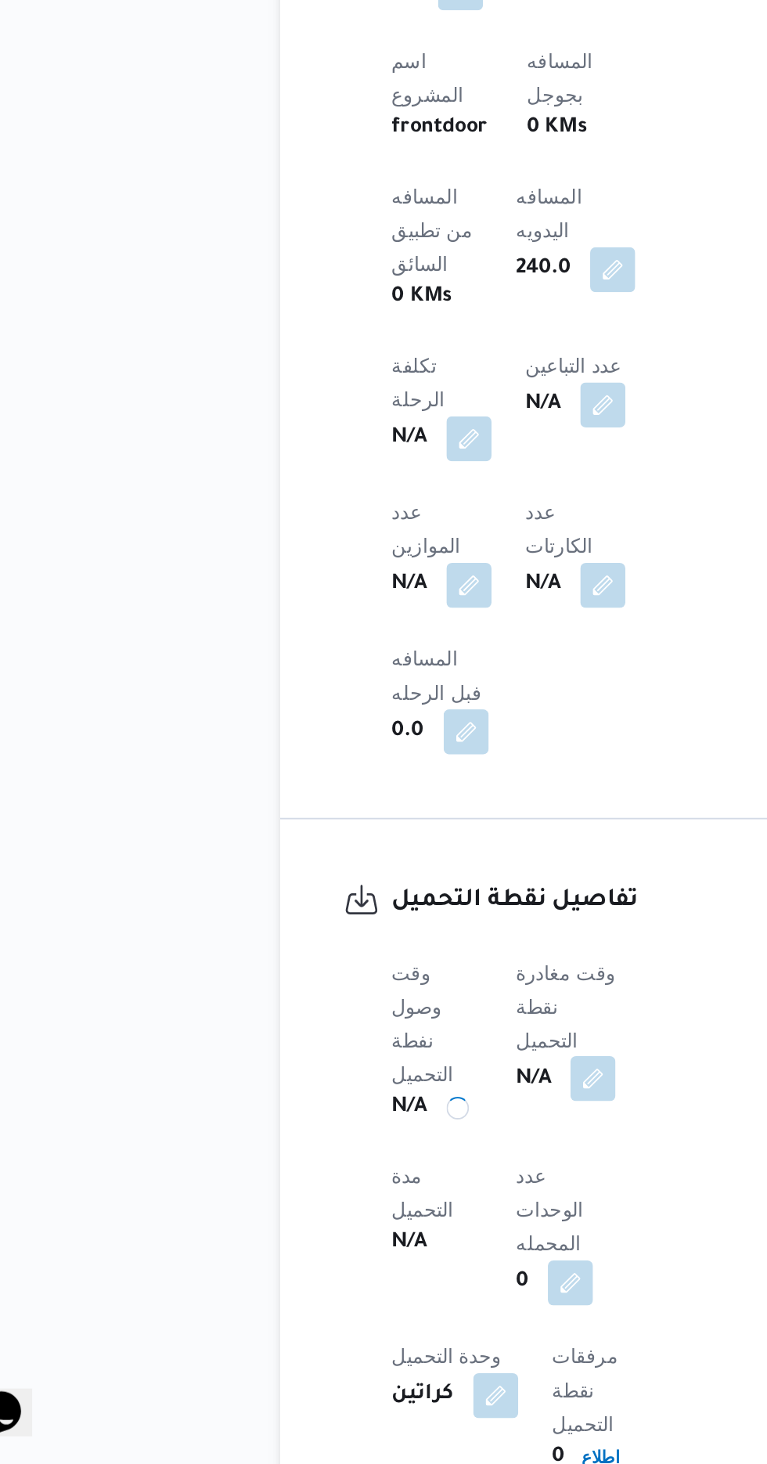
click at [390, 1237] on button "button" at bounding box center [377, 1249] width 25 height 25
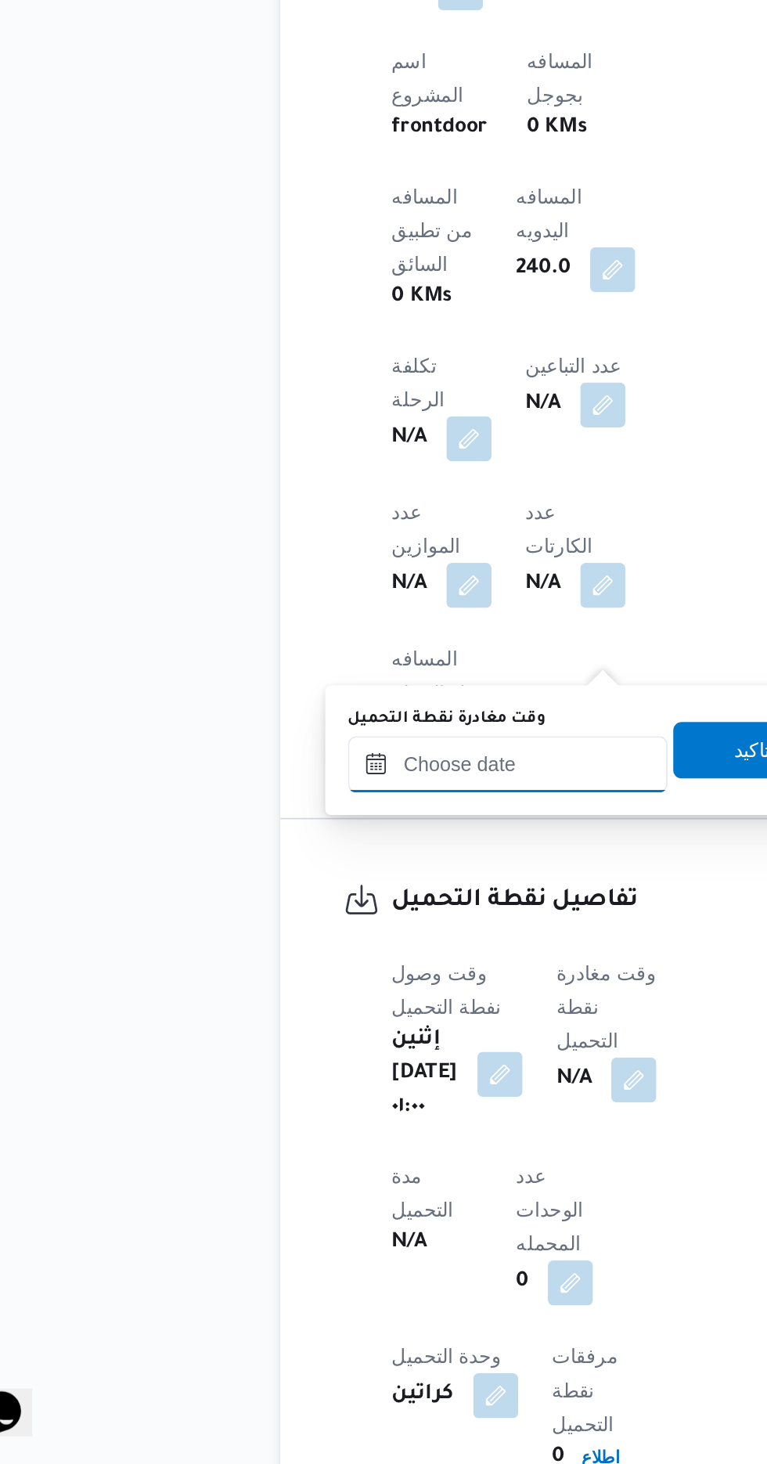
click at [360, 1075] on input "وقت مغادرة نقطة التحميل" at bounding box center [330, 1074] width 178 height 31
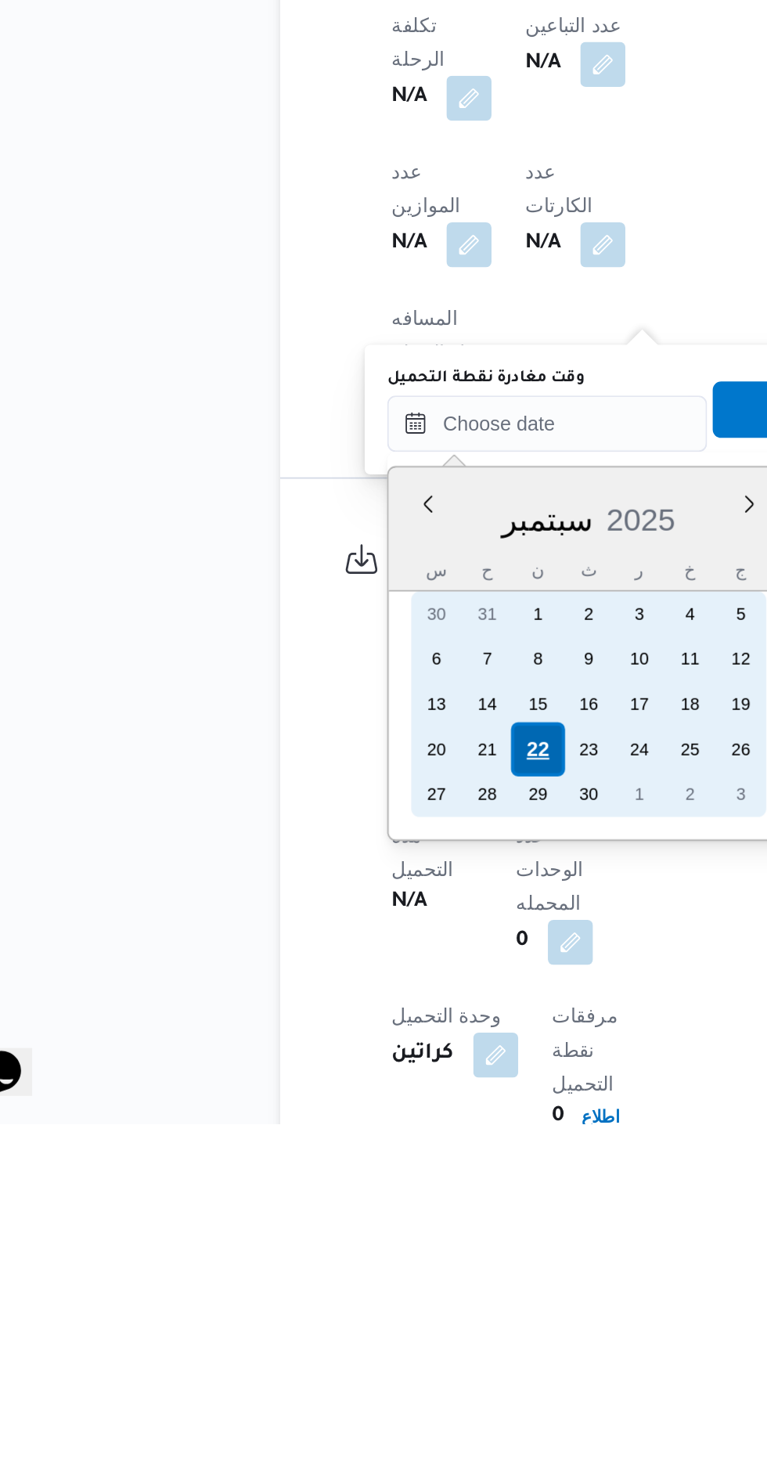
click at [355, 1255] on div "22" at bounding box center [346, 1256] width 30 height 30
type input "[DATE] ٠٠:٠٠"
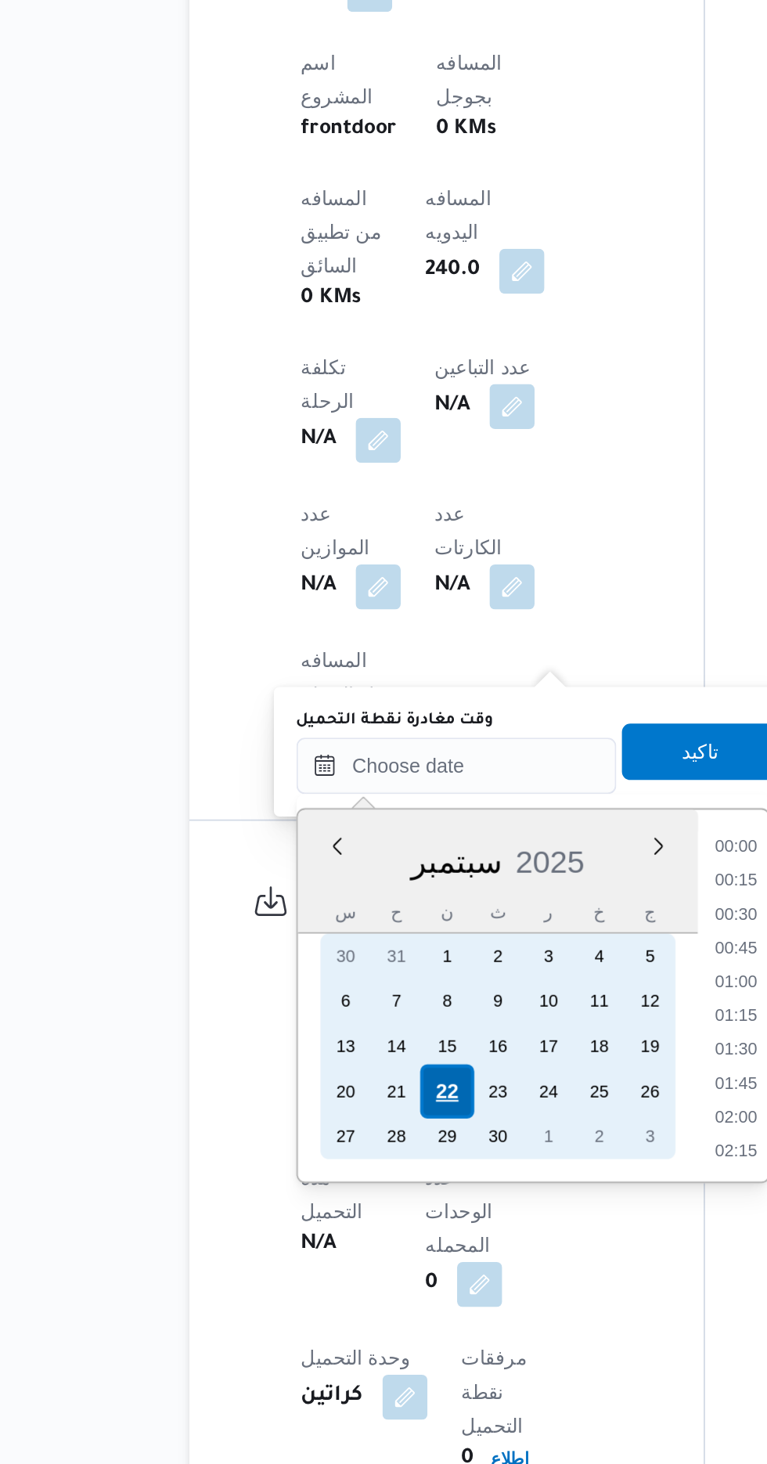
click at [346, 1255] on div "22" at bounding box center [346, 1256] width 30 height 30
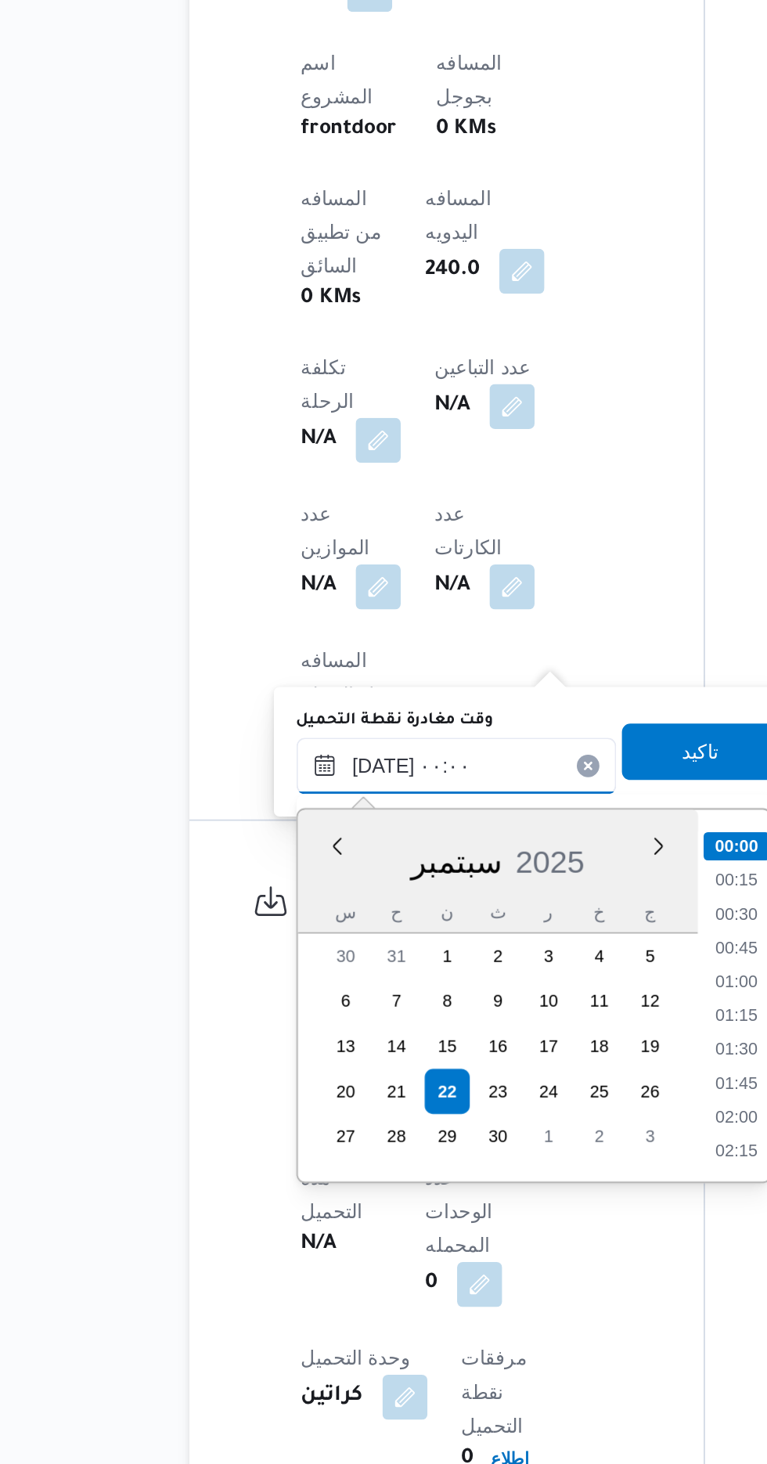
click at [266, 1071] on input "[DATE] ٠٠:٠٠" at bounding box center [352, 1075] width 178 height 31
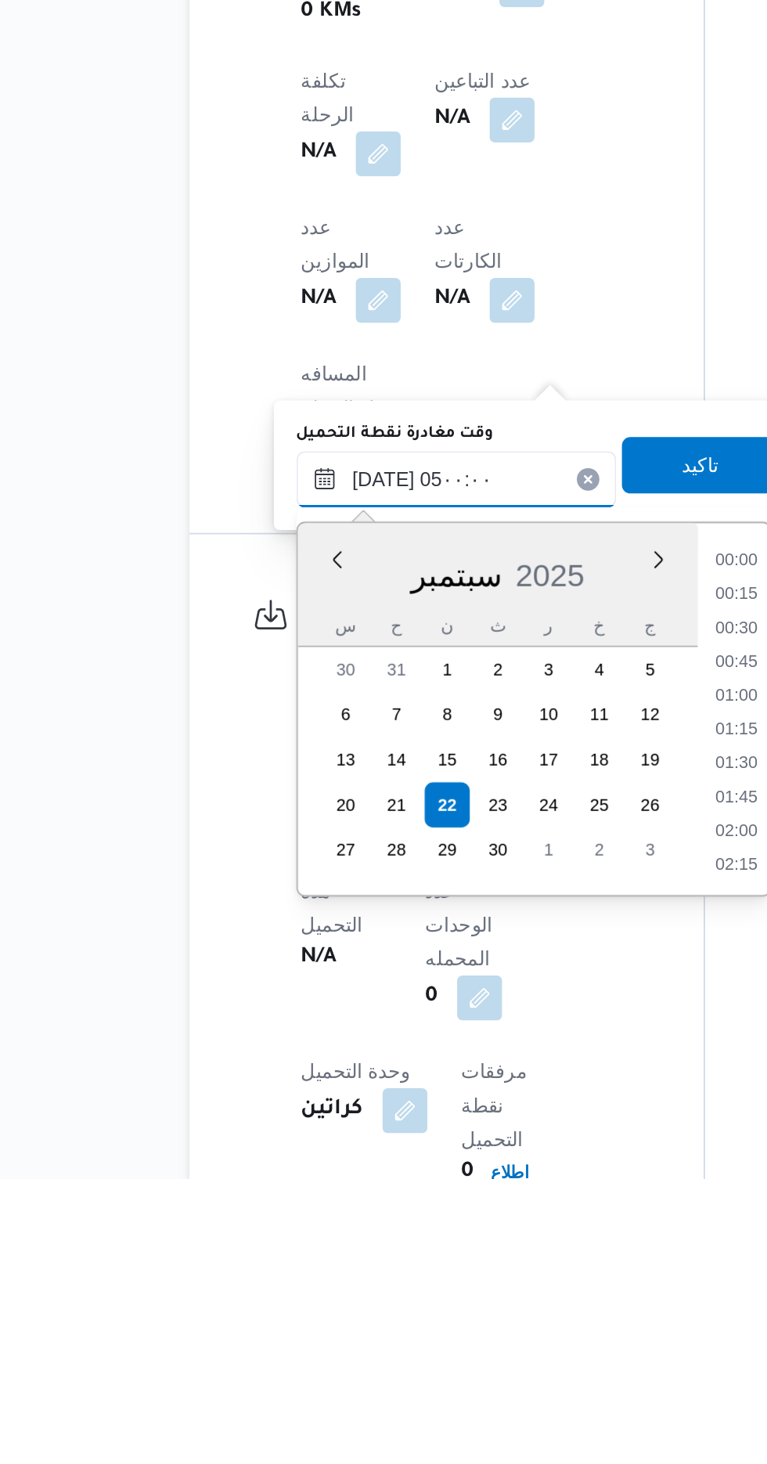
scroll to position [211, 0]
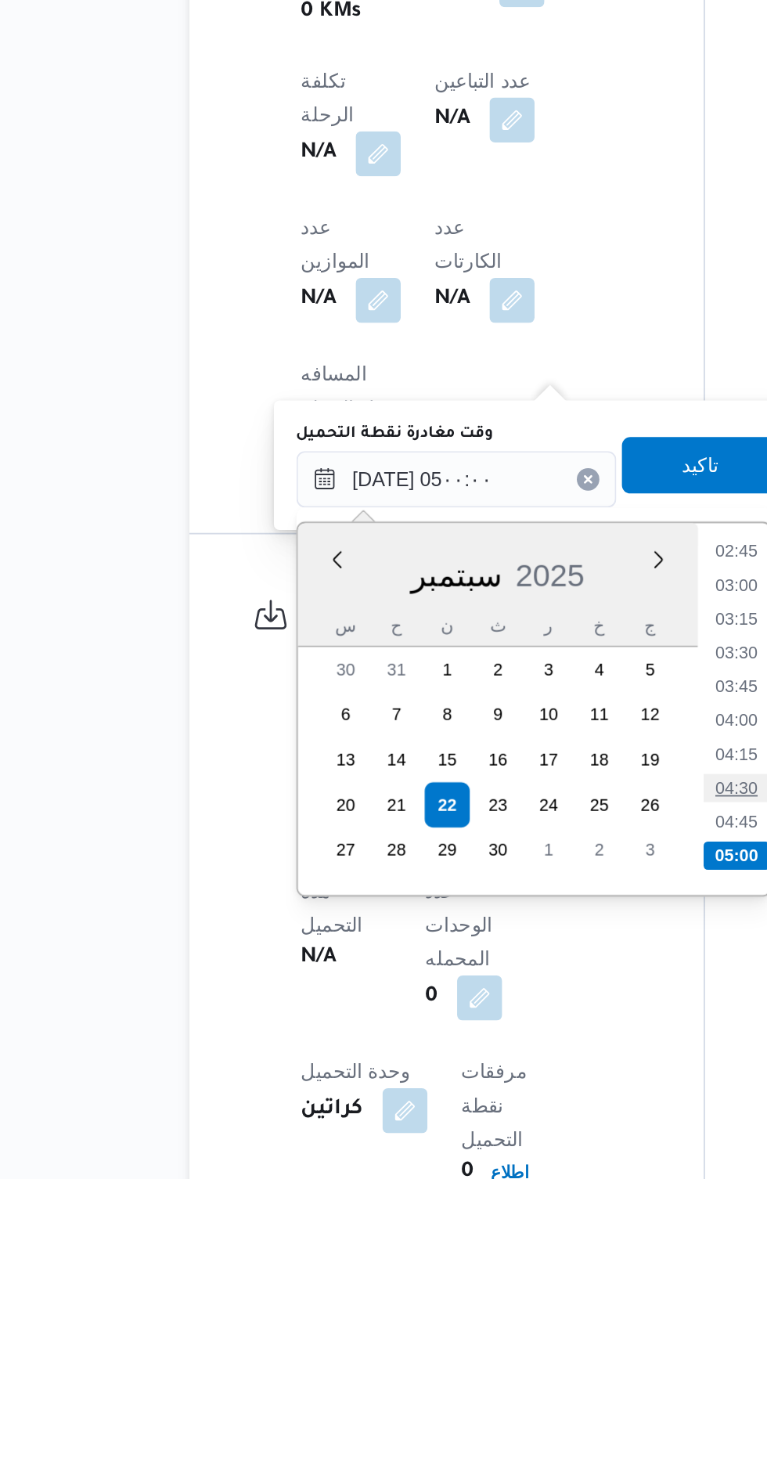
click at [502, 1251] on li "04:30" at bounding box center [507, 1247] width 36 height 16
type input "٢٢/٠٩/٢٠٢٥ ٠٤:٣٠"
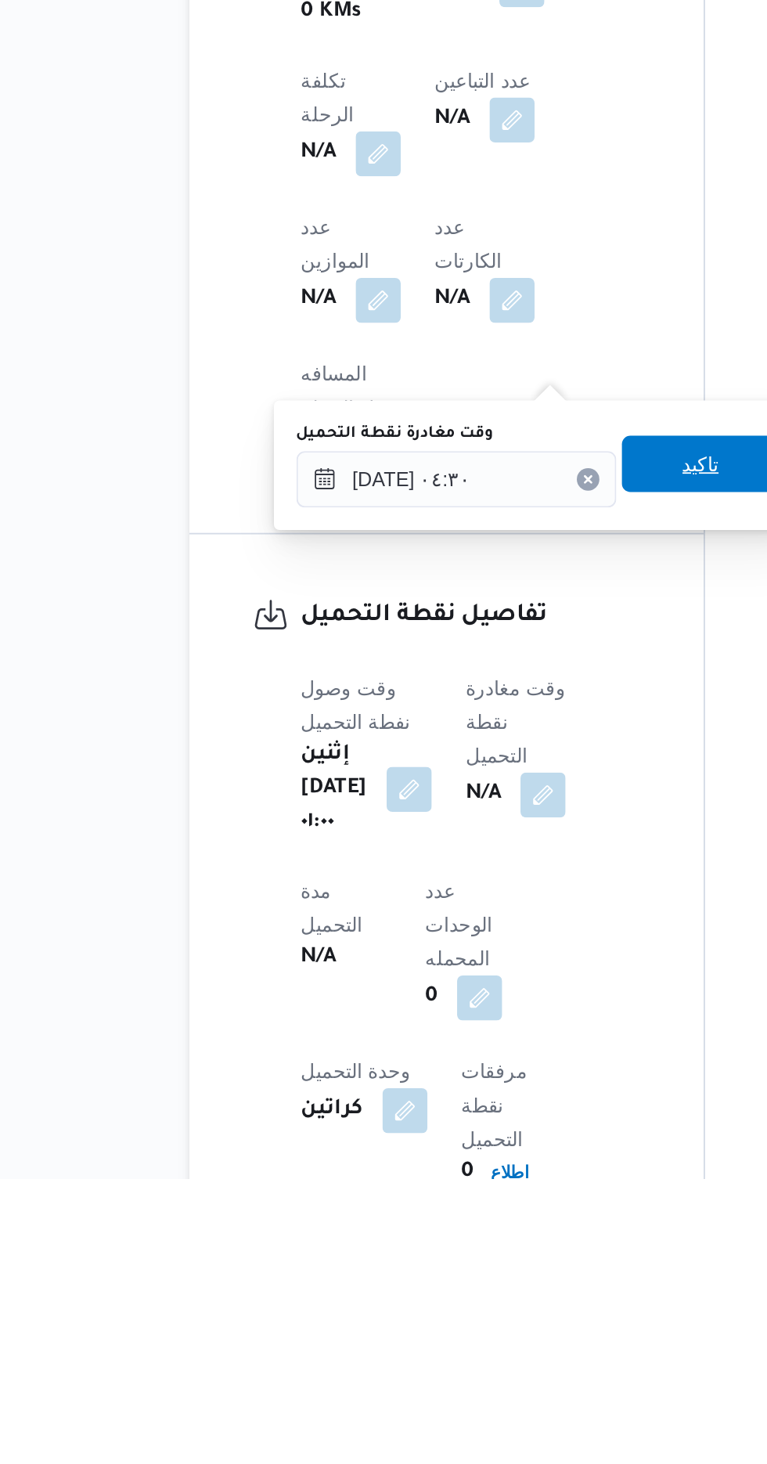
click at [499, 1081] on span "تاكيد" at bounding box center [488, 1066] width 88 height 31
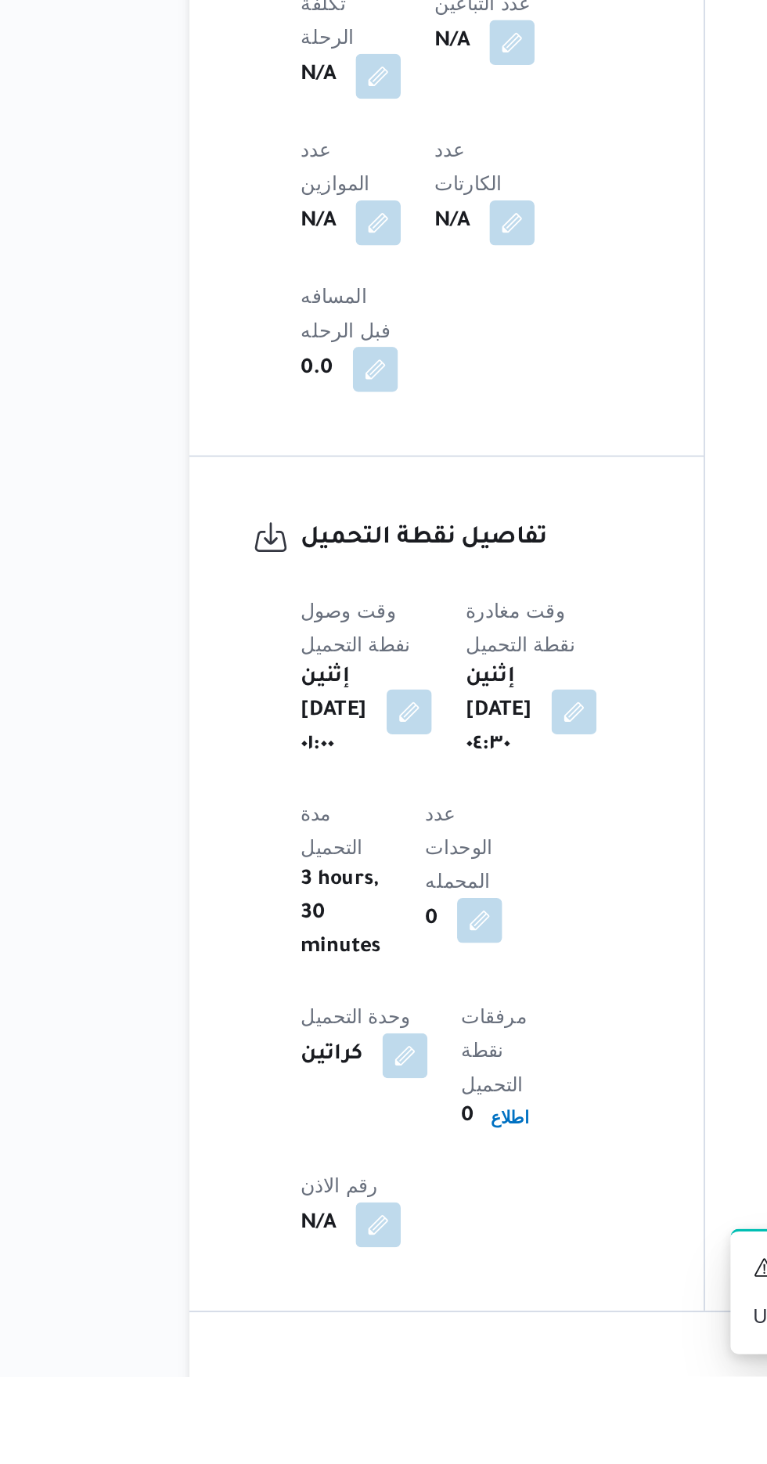
scroll to position [826, 0]
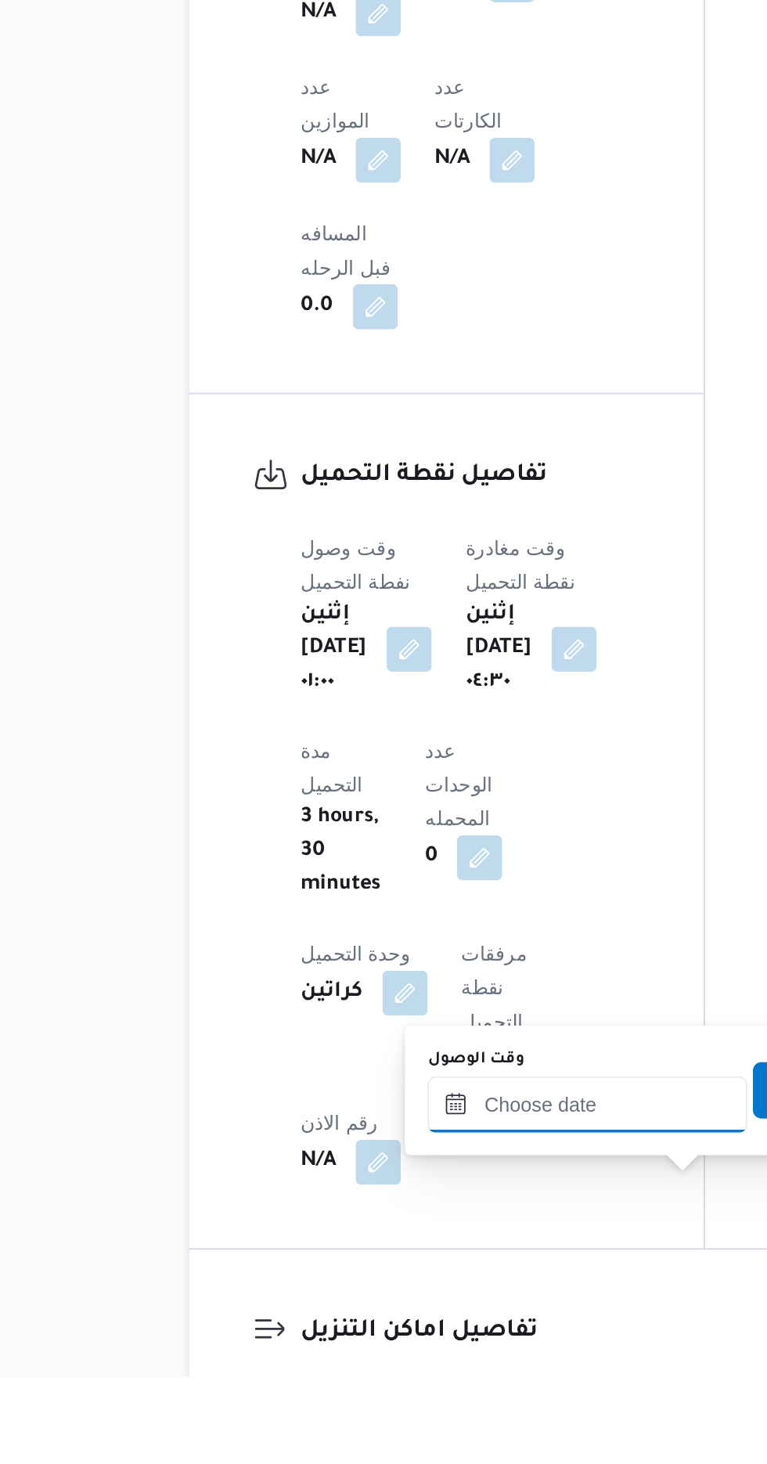
click at [432, 1306] on input "وقت الوصول" at bounding box center [425, 1312] width 178 height 31
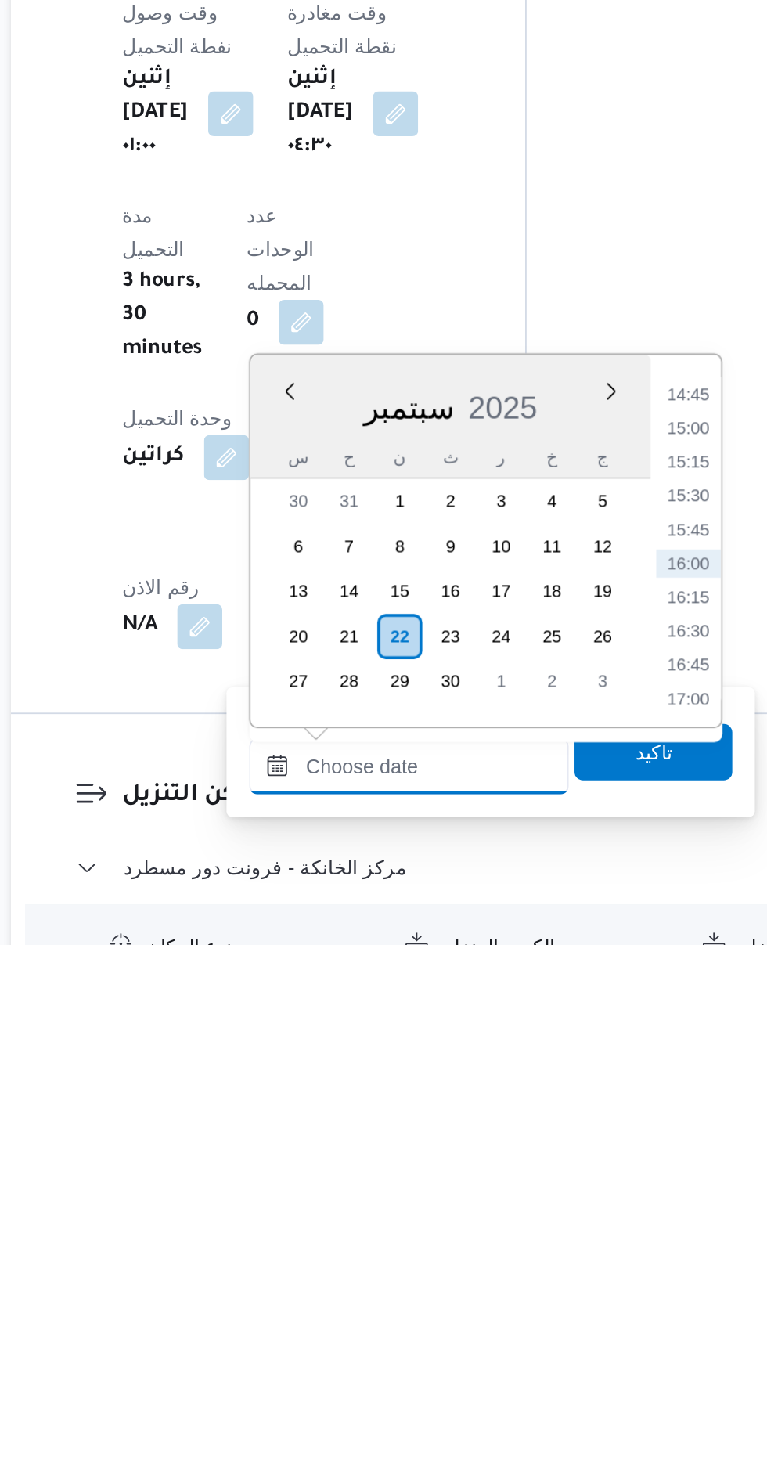
scroll to position [883, 0]
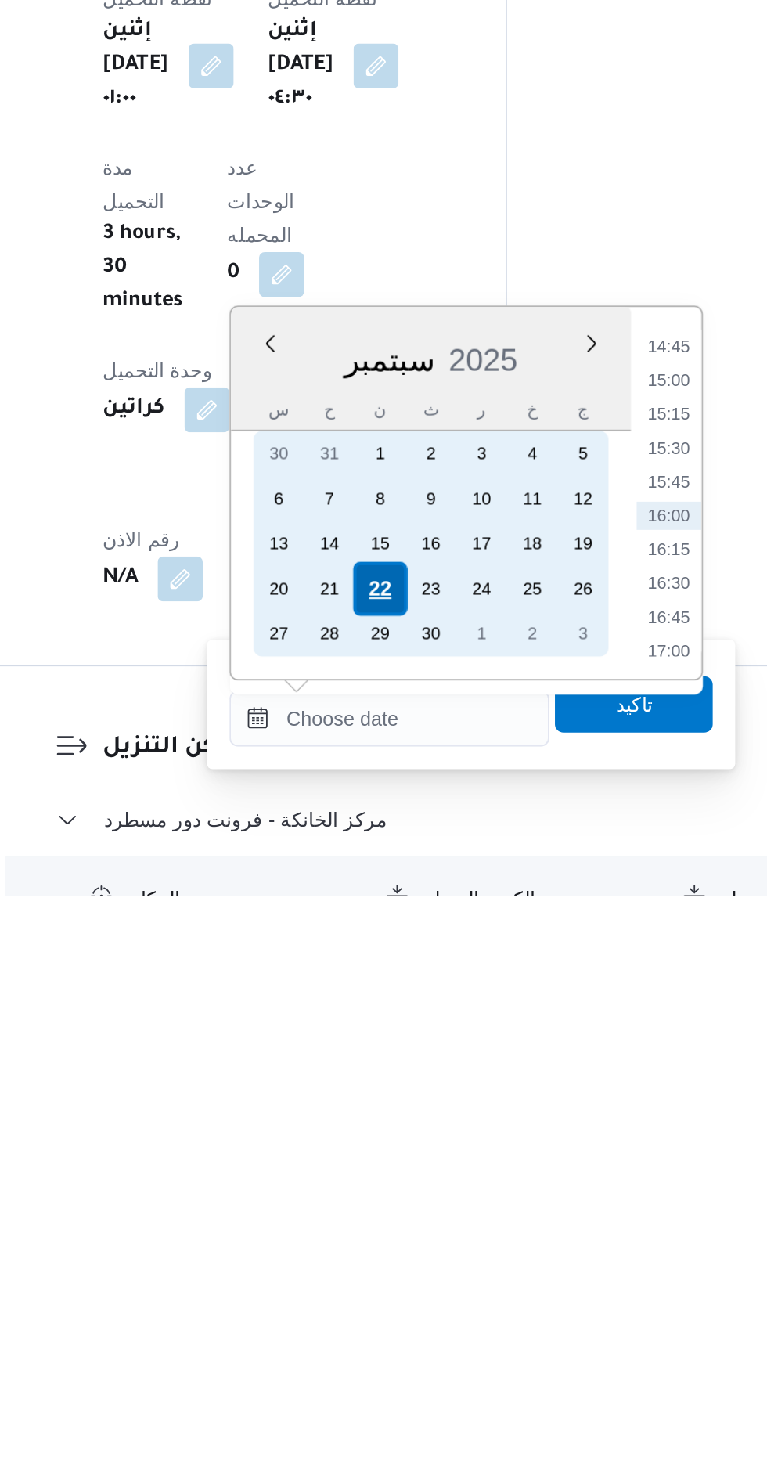
click at [418, 1291] on div "22" at bounding box center [420, 1293] width 30 height 30
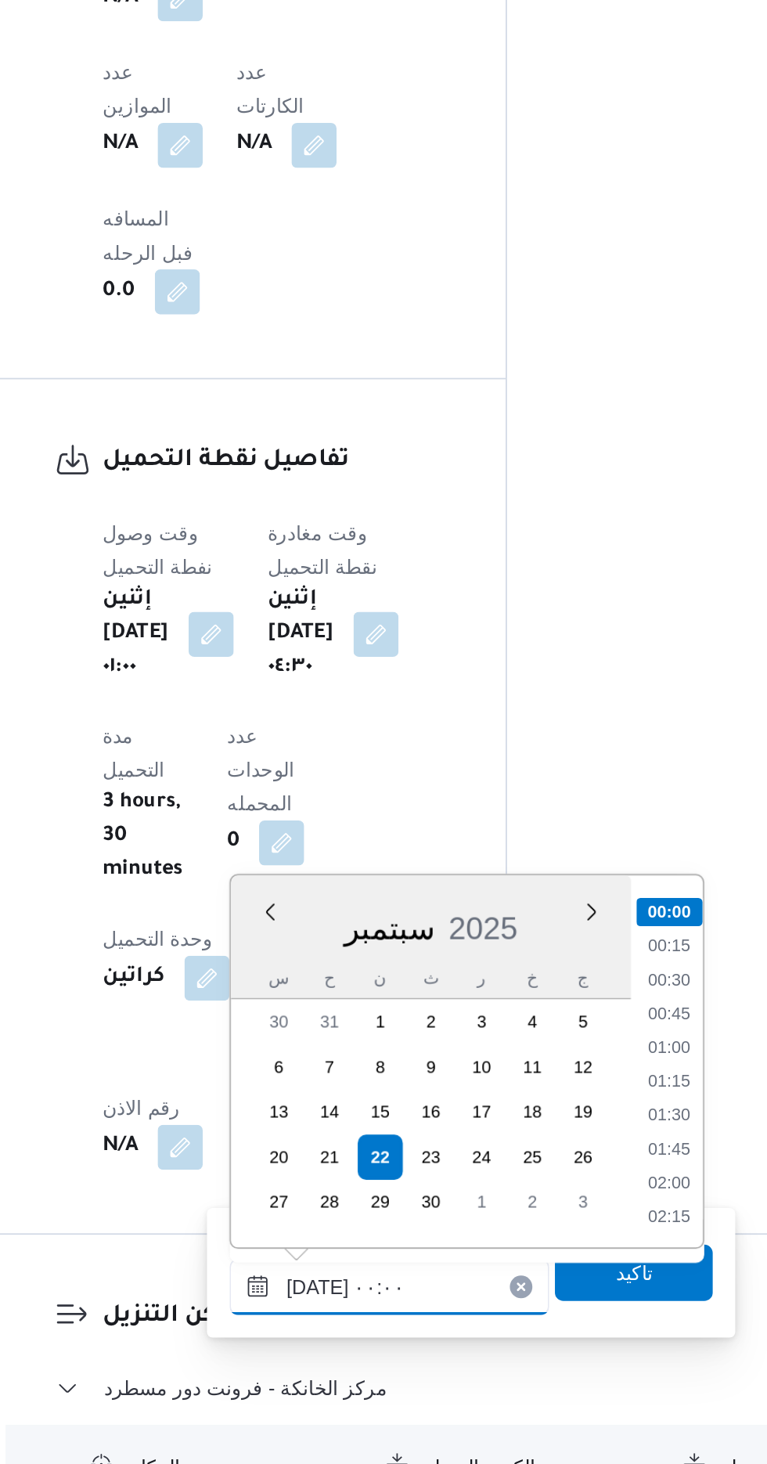
click at [340, 1367] on input "[DATE] ٠٠:٠٠" at bounding box center [425, 1364] width 178 height 31
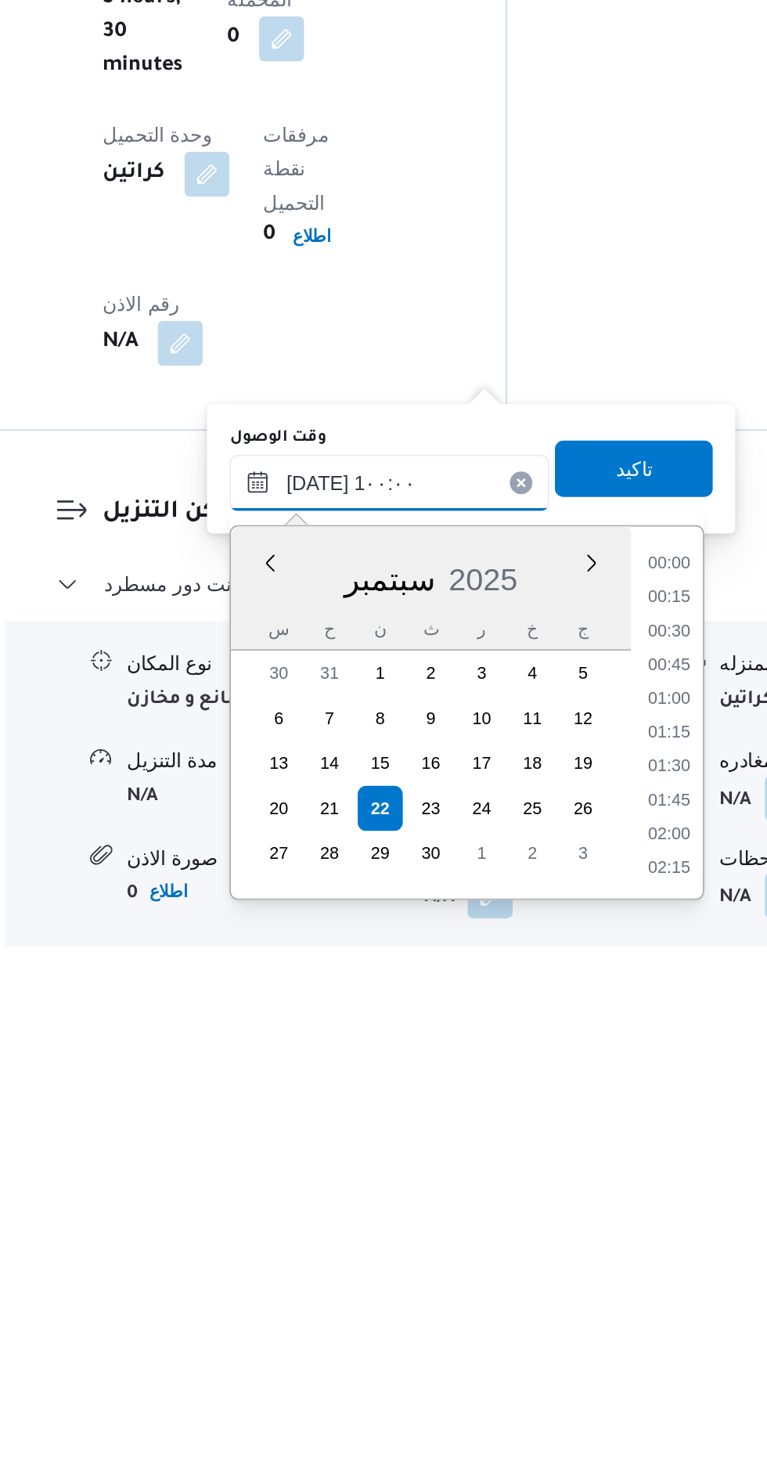
scroll to position [1051, 0]
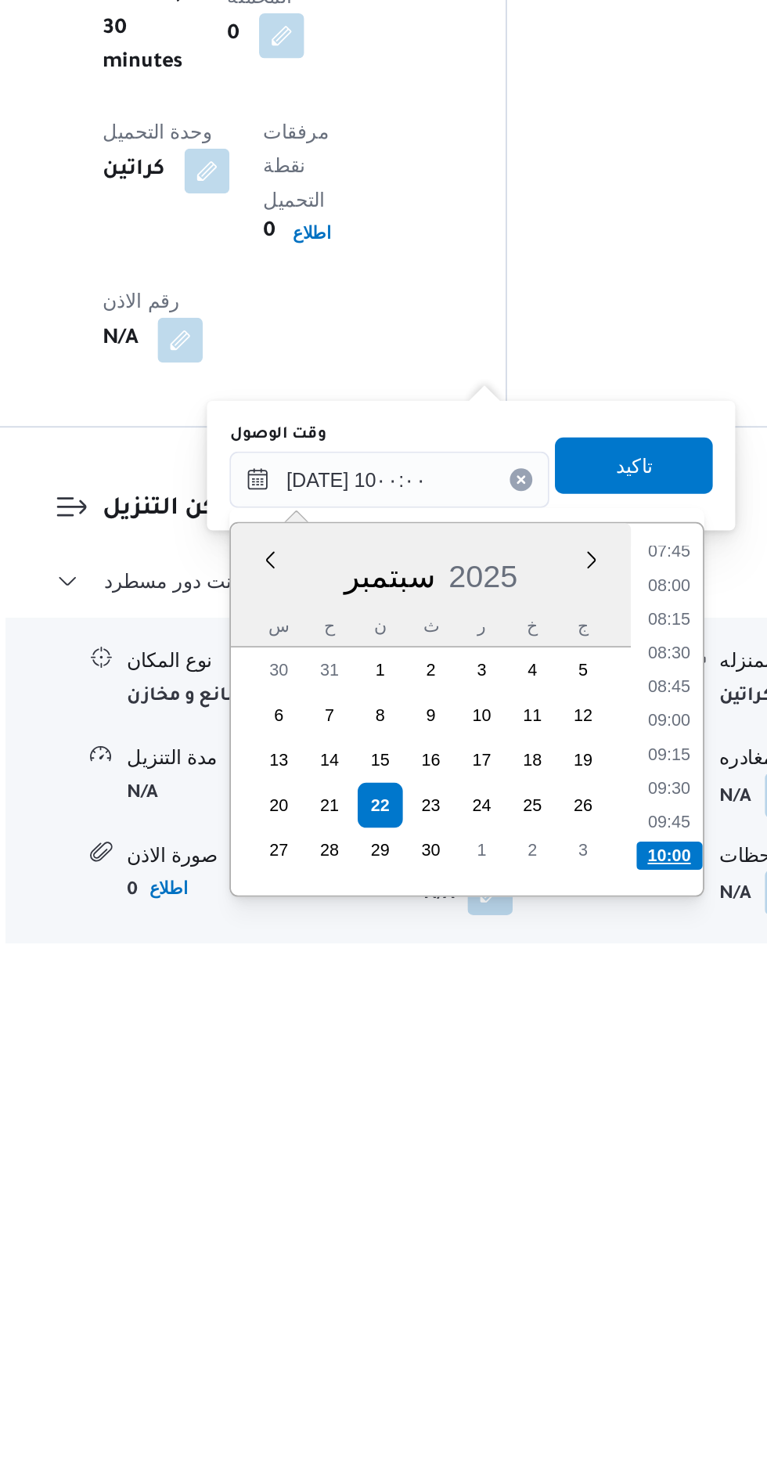
click at [583, 1399] on li "10:00" at bounding box center [580, 1406] width 37 height 16
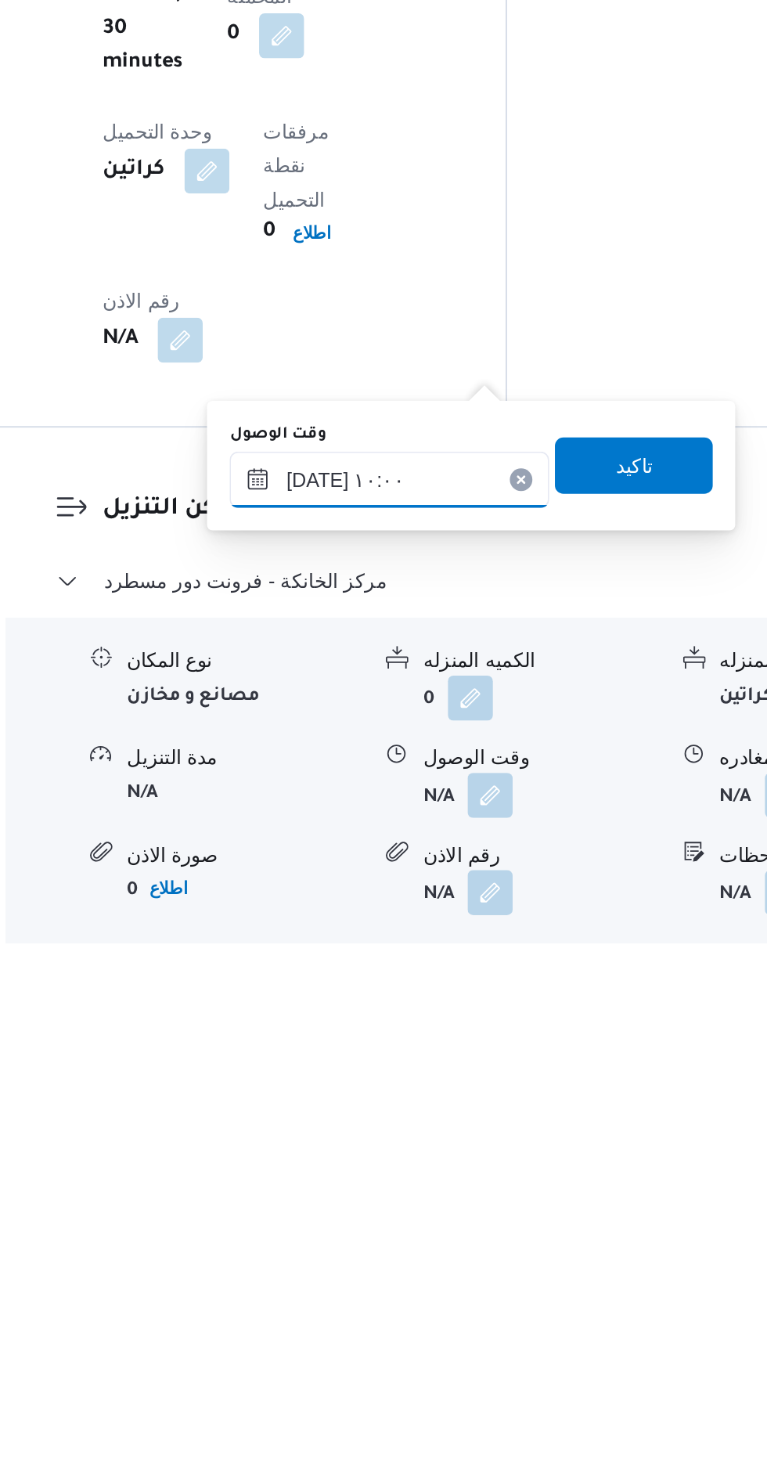
scroll to position [1052, 0]
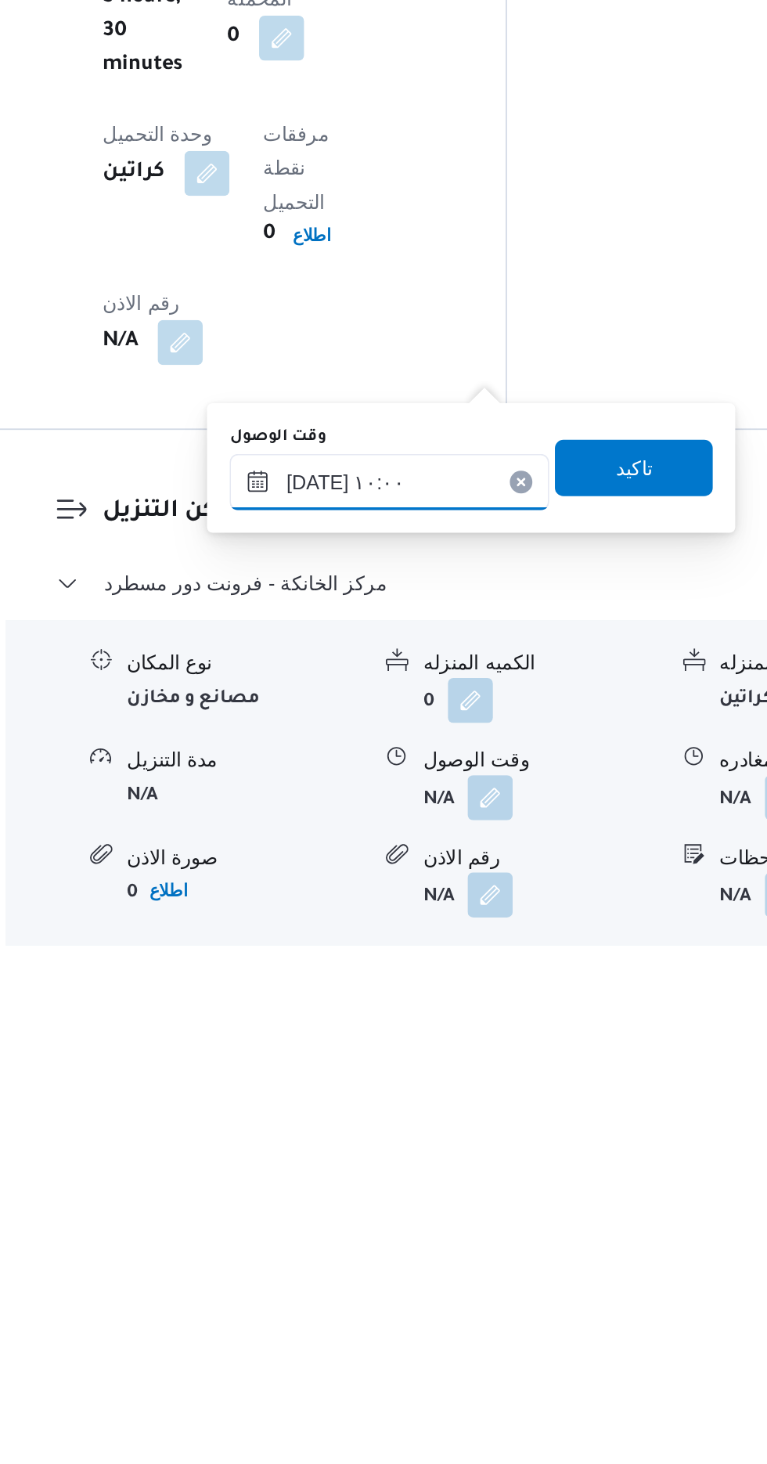
click at [463, 1188] on input "٢٢/٠٩/٢٠٢٥ ١٠:٠٠" at bounding box center [425, 1195] width 178 height 31
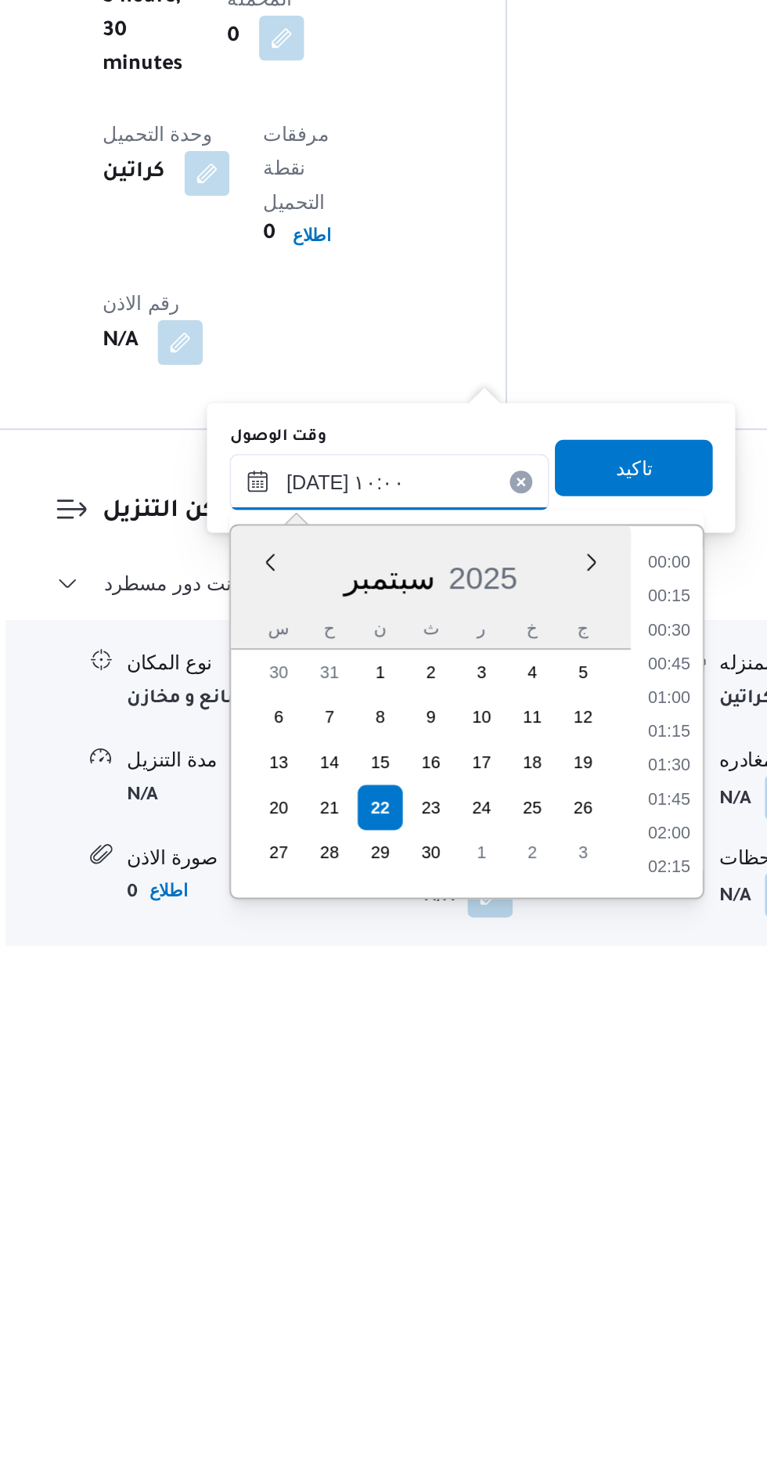
scroll to position [656, 0]
click at [583, 1298] on li "09:30" at bounding box center [581, 1299] width 36 height 16
type input "٢٢/٠٩/٢٠٢٥ ٠٩:٣٠"
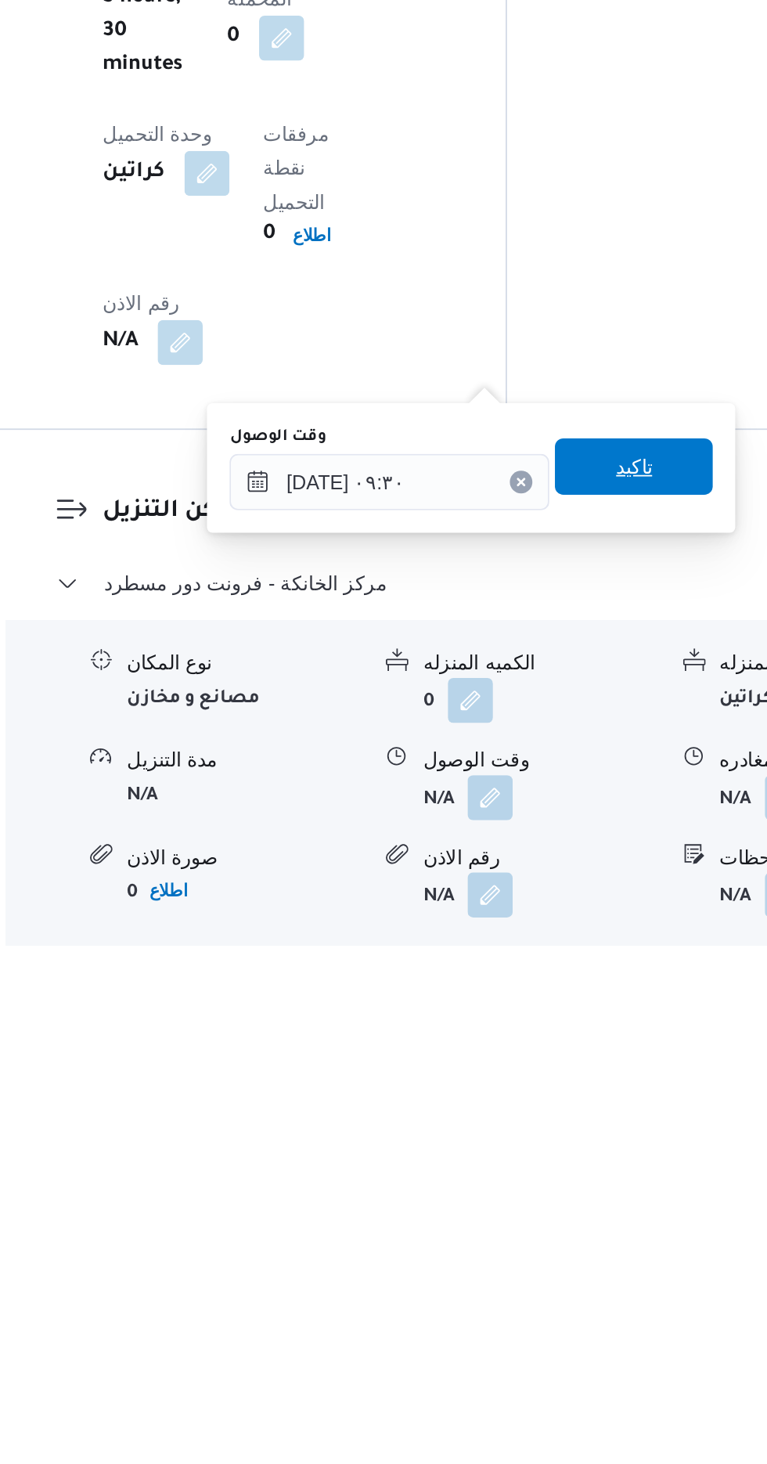
click at [571, 1184] on span "تاكيد" at bounding box center [560, 1187] width 20 height 19
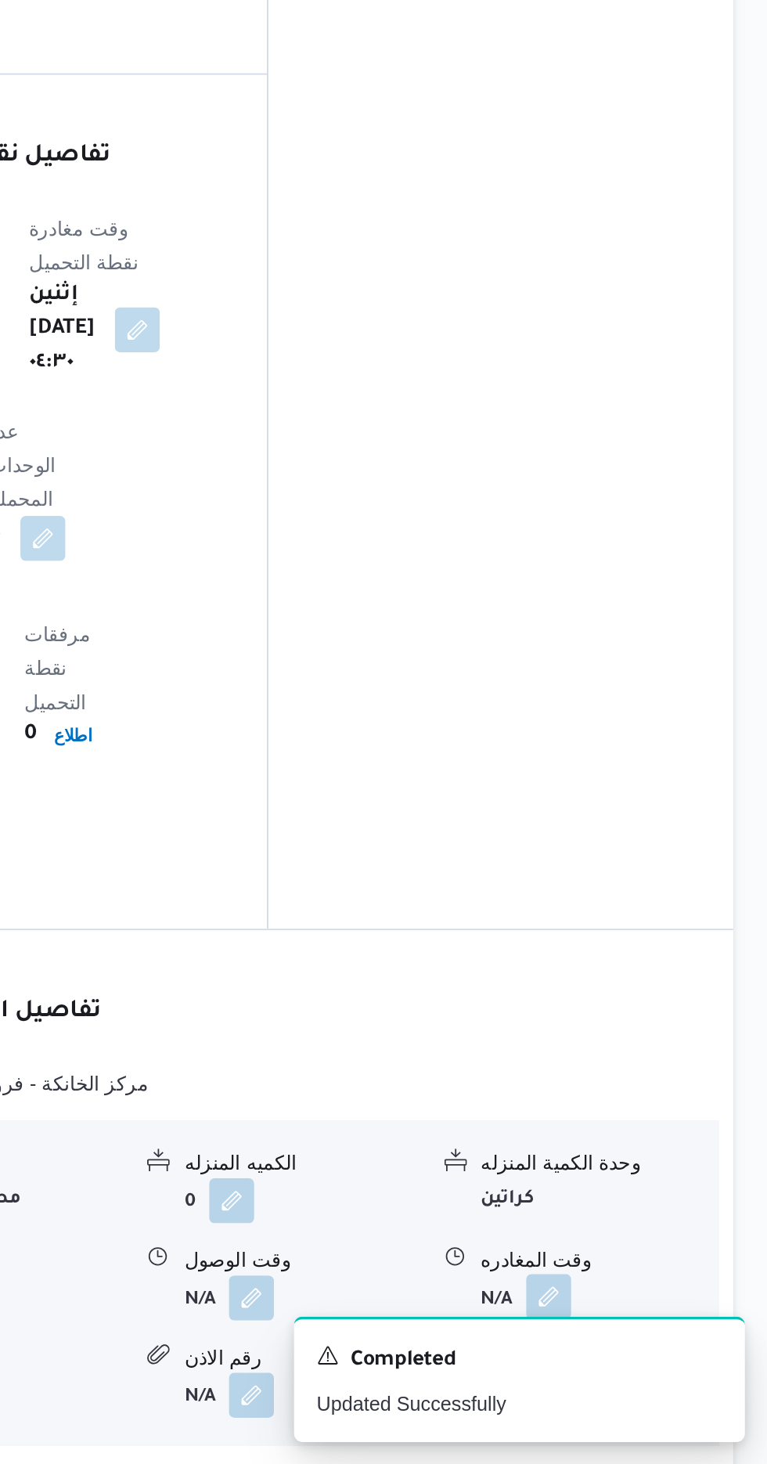
click at [643, 1358] on button "button" at bounding box center [645, 1370] width 25 height 25
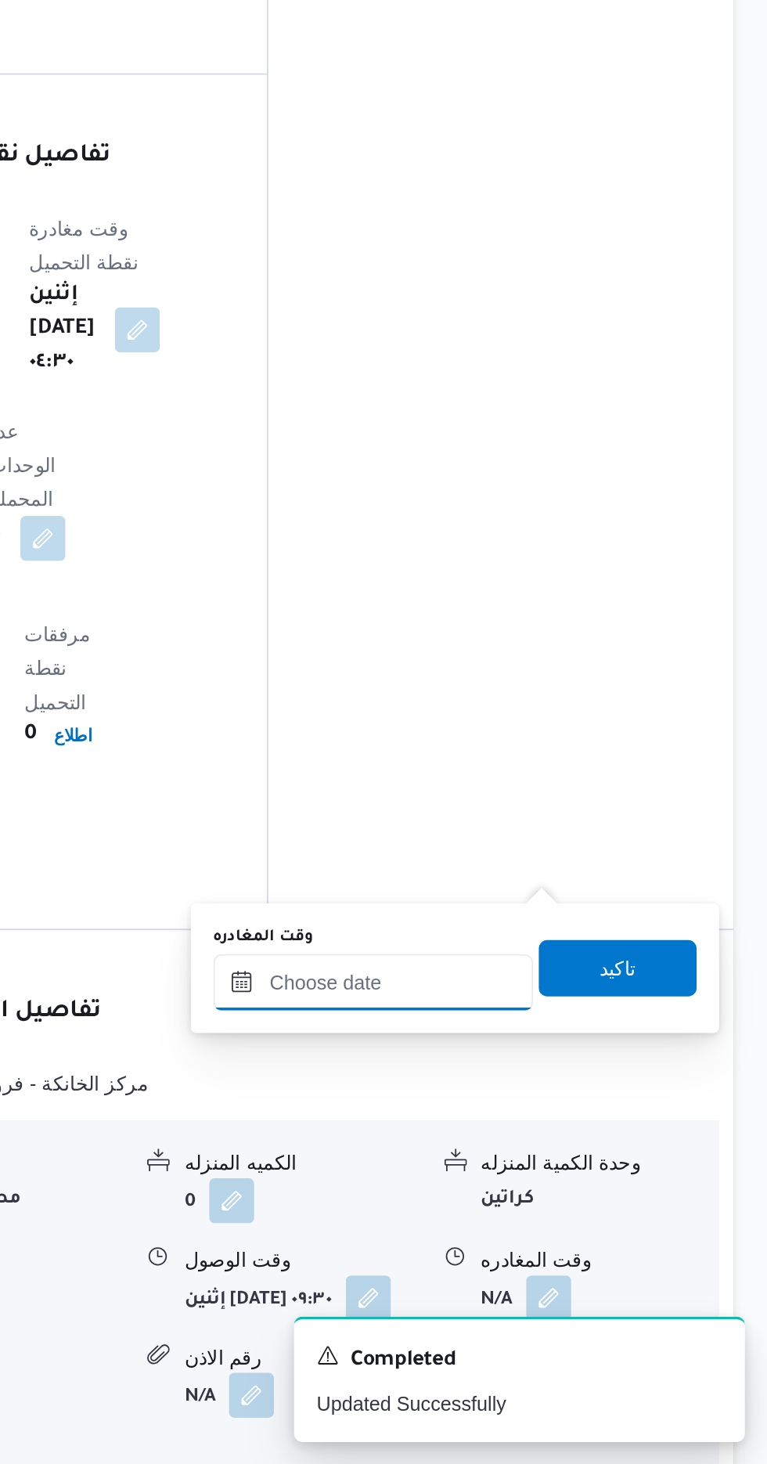
click at [585, 1194] on input "وقت المغادره" at bounding box center [548, 1195] width 178 height 31
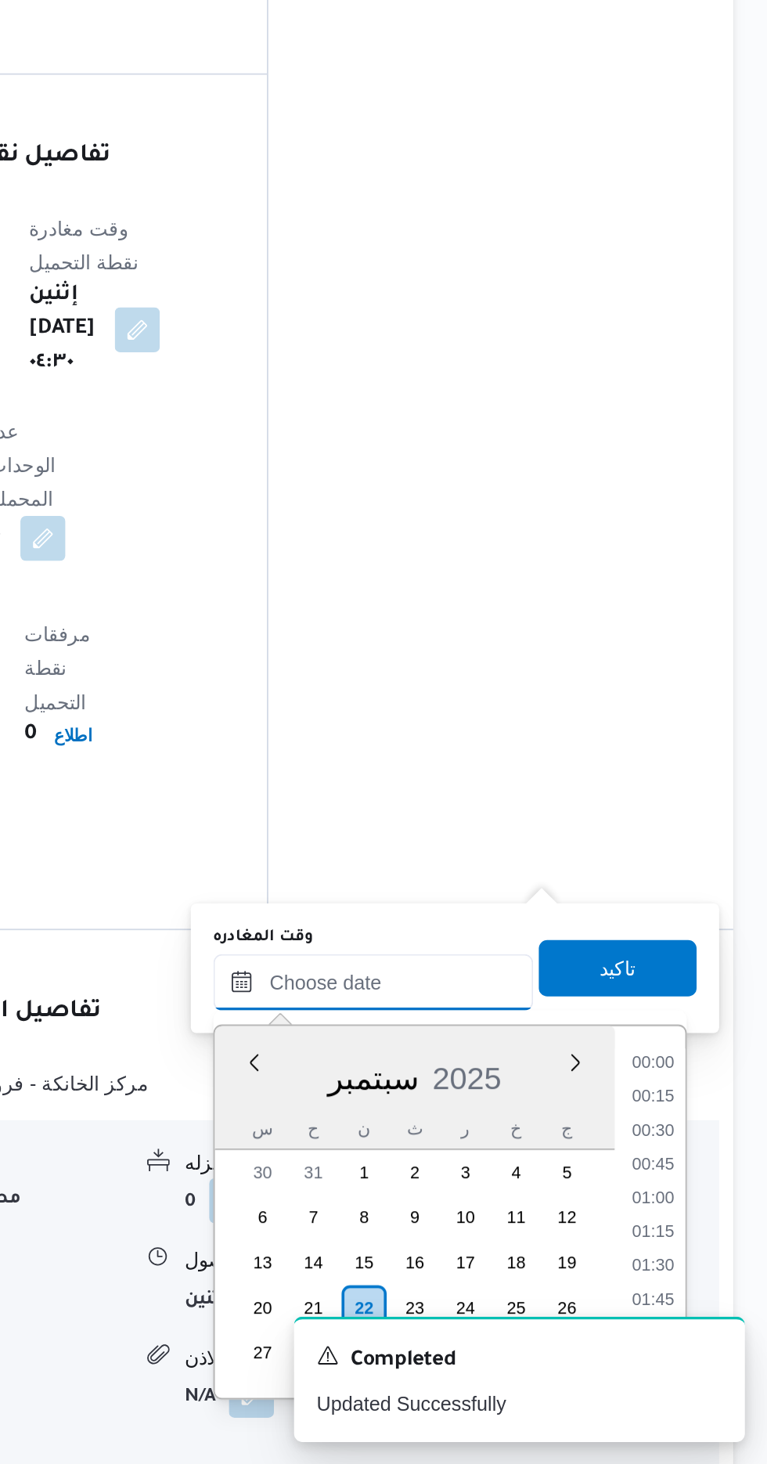
scroll to position [1051, 0]
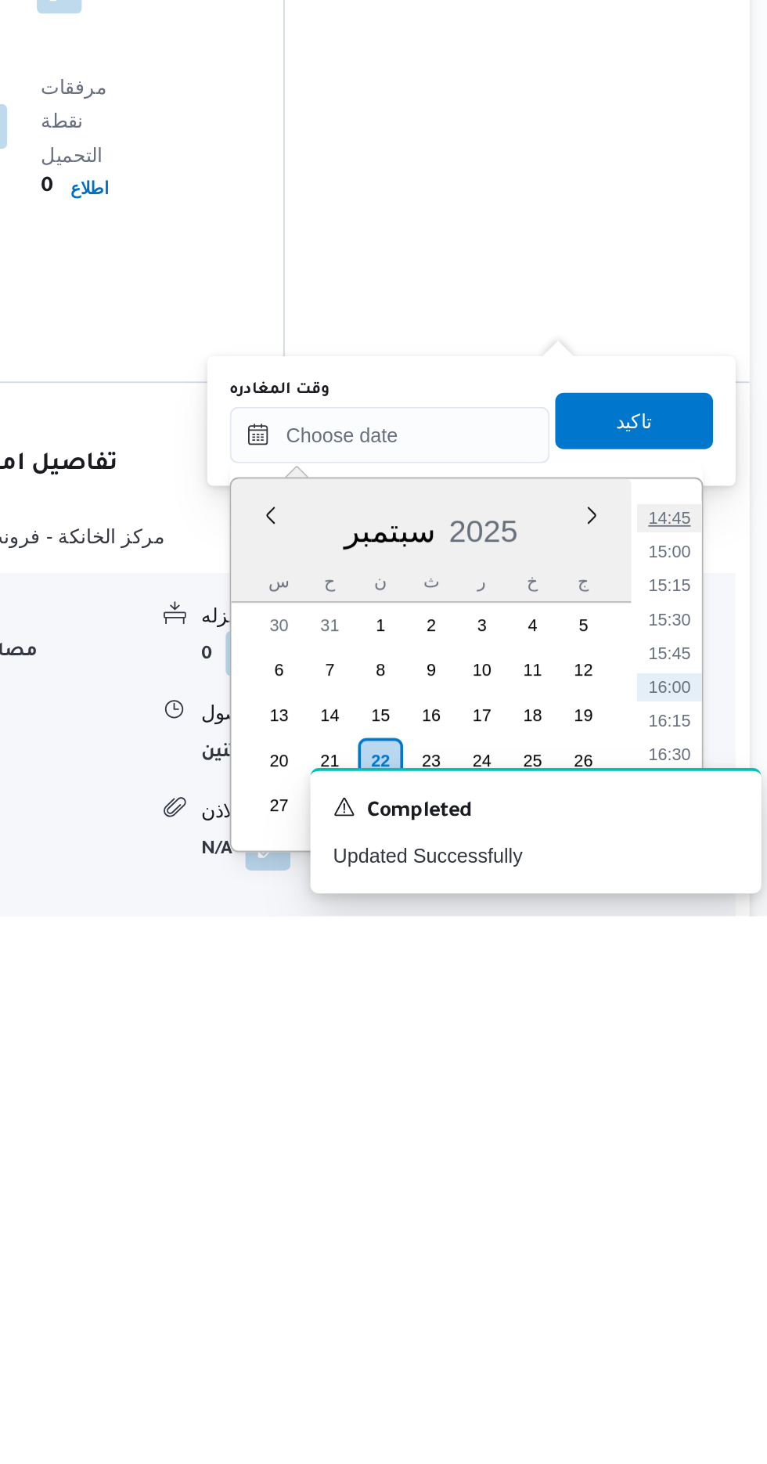
click at [706, 1239] on li "14:45" at bounding box center [704, 1243] width 36 height 16
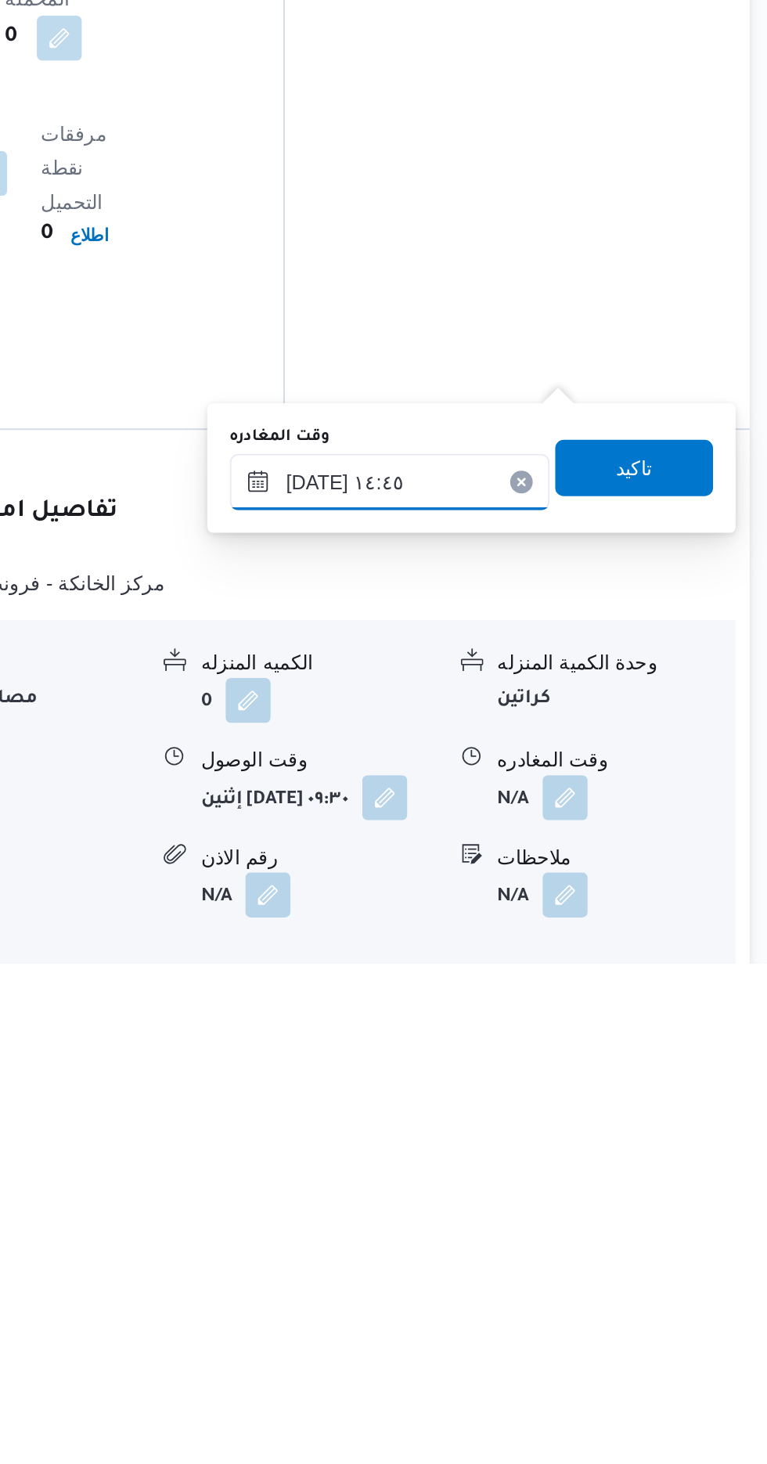
click at [602, 1190] on input "٢٢/٠٩/٢٠٢٥ ١٤:٤٥" at bounding box center [548, 1195] width 178 height 31
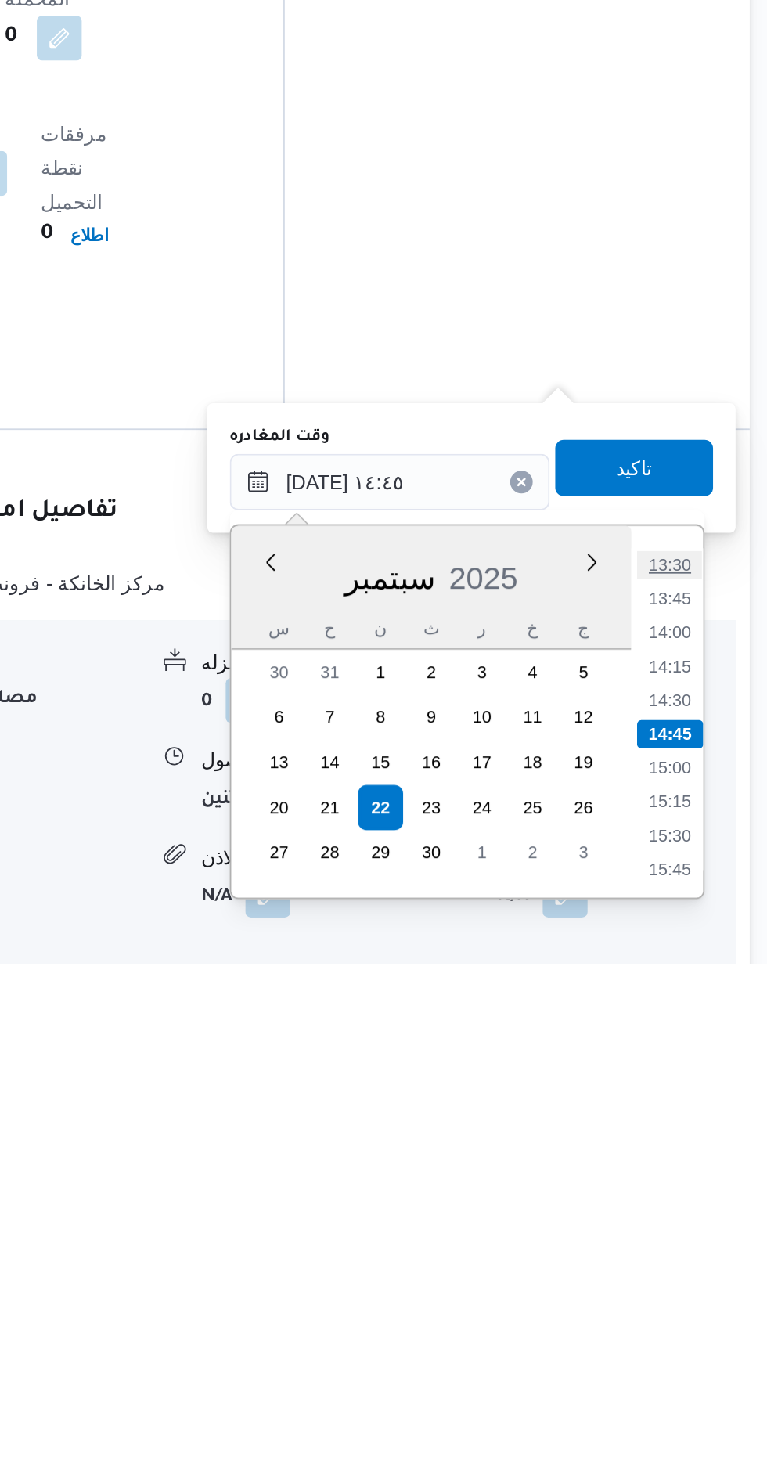
click at [701, 1244] on li "13:30" at bounding box center [704, 1242] width 36 height 16
type input "٢٢/٠٩/٢٠٢٥ ١٣:٣٠"
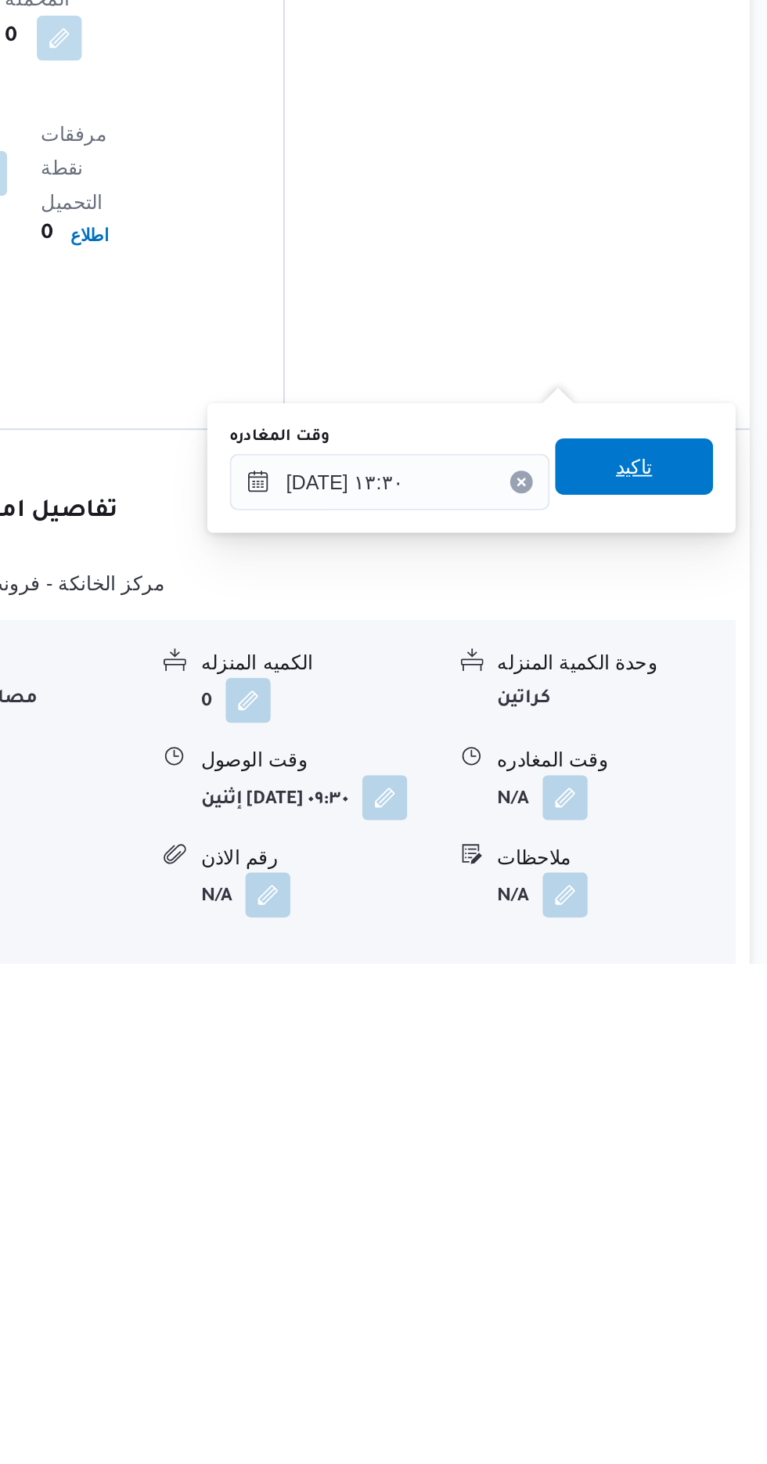
click at [694, 1184] on span "تاكيد" at bounding box center [684, 1187] width 20 height 19
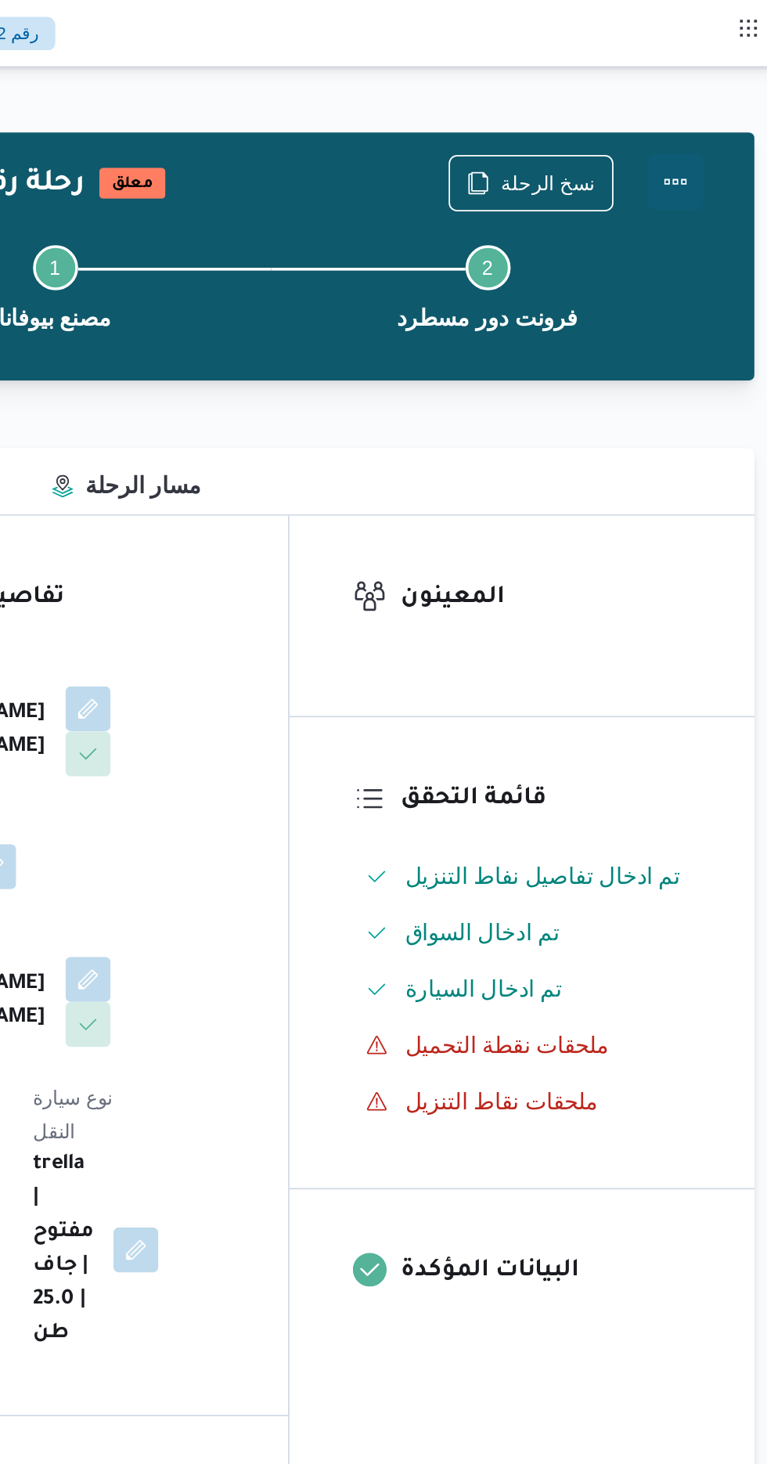
click at [719, 99] on button "Actions" at bounding box center [704, 100] width 31 height 31
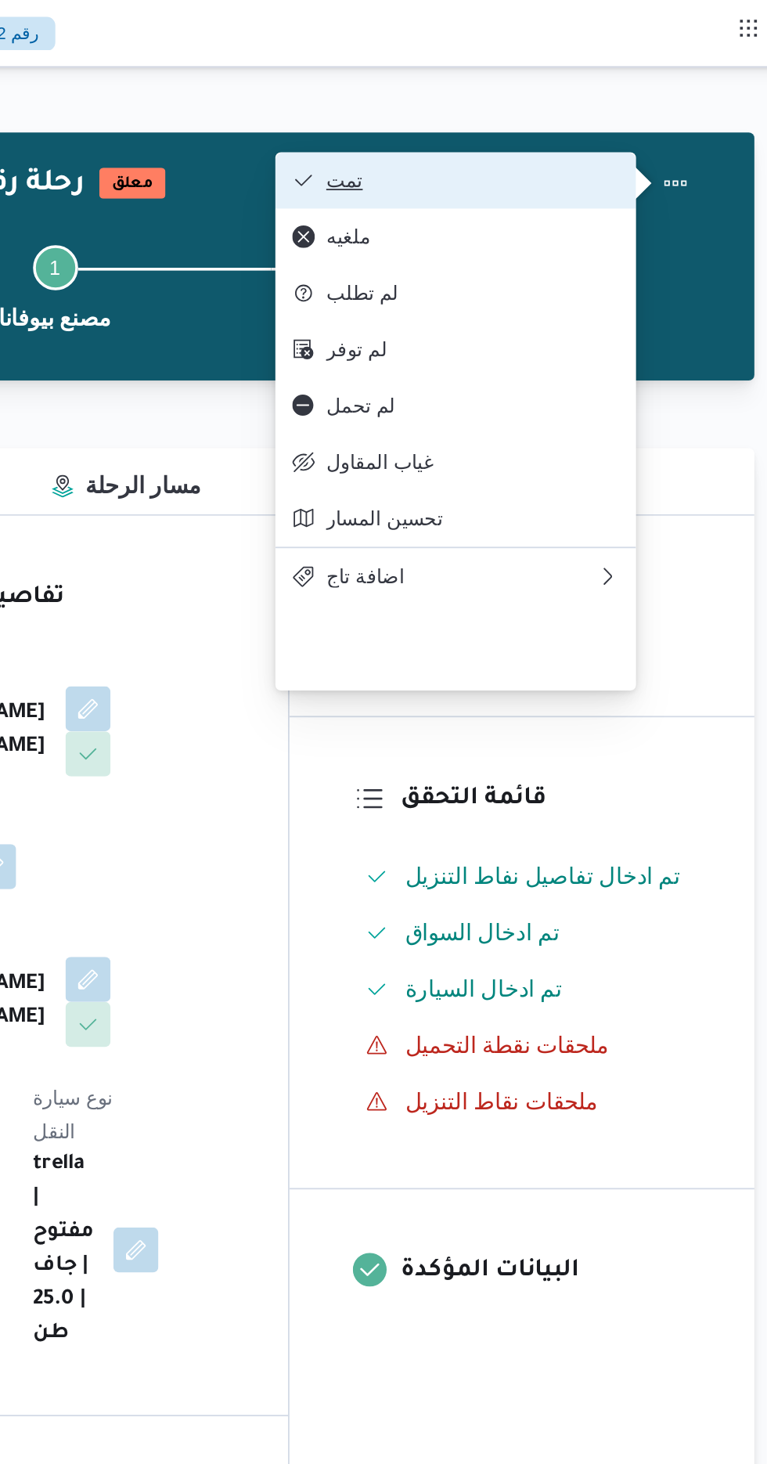
click at [663, 97] on span "تمت" at bounding box center [591, 100] width 163 height 13
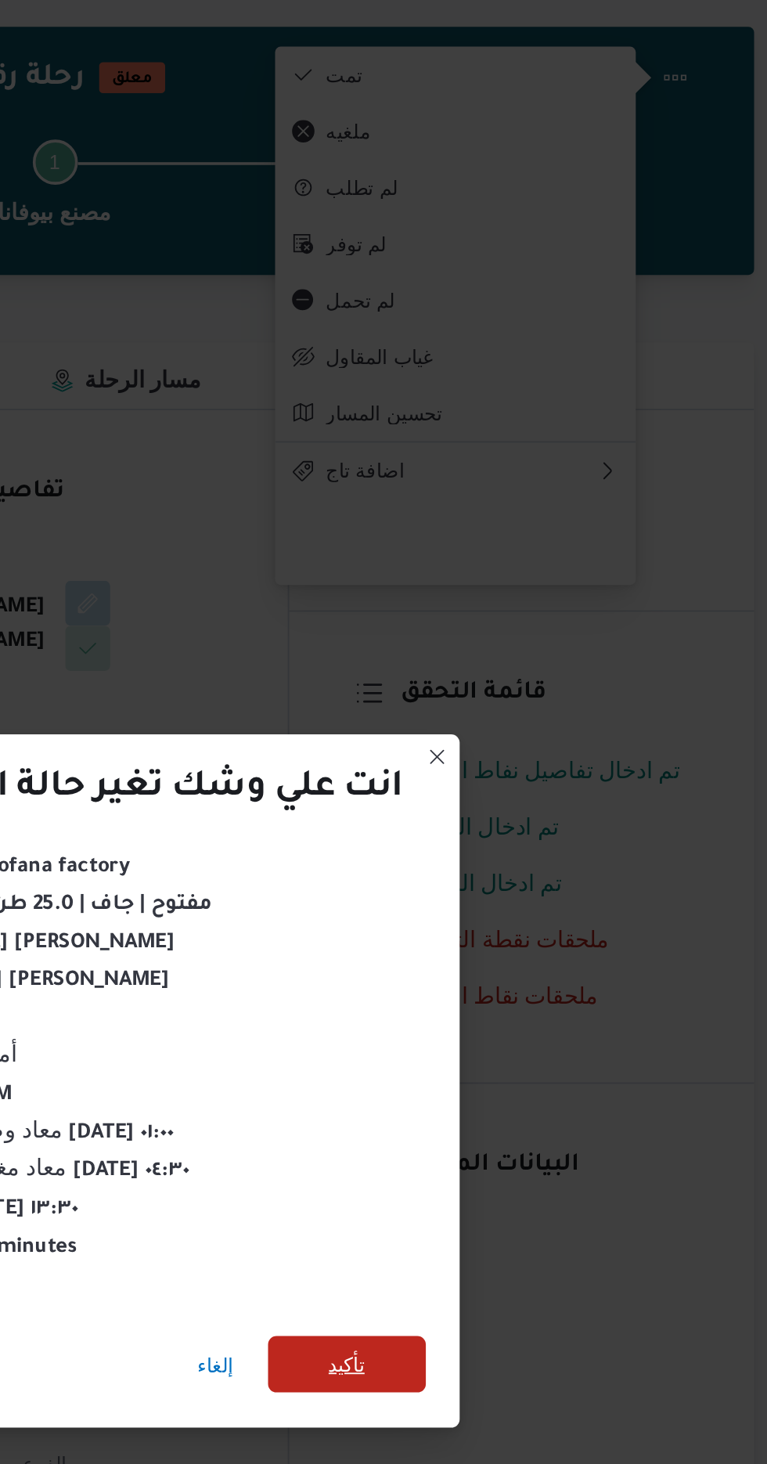
click at [525, 818] on span "تأكيد" at bounding box center [522, 816] width 20 height 19
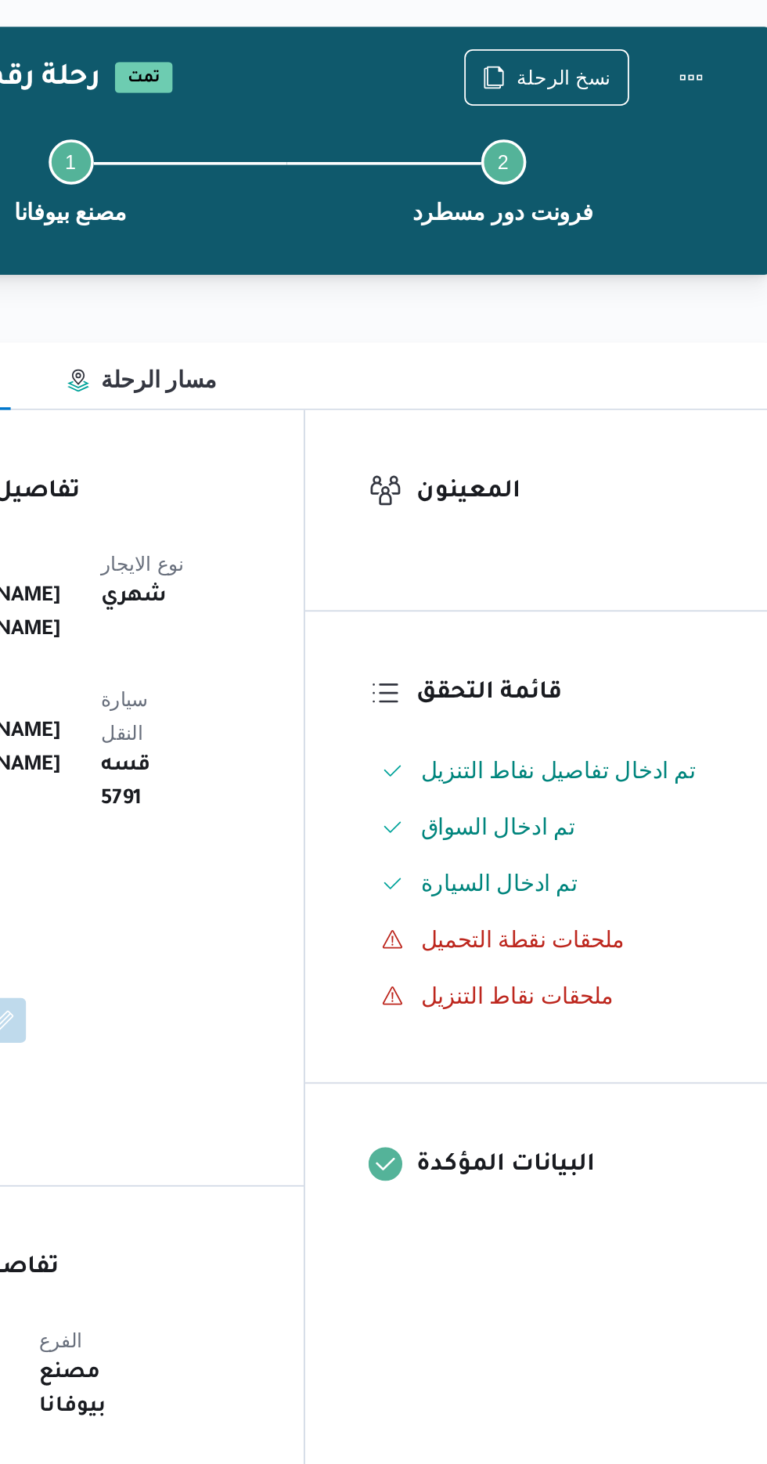
scroll to position [0, 0]
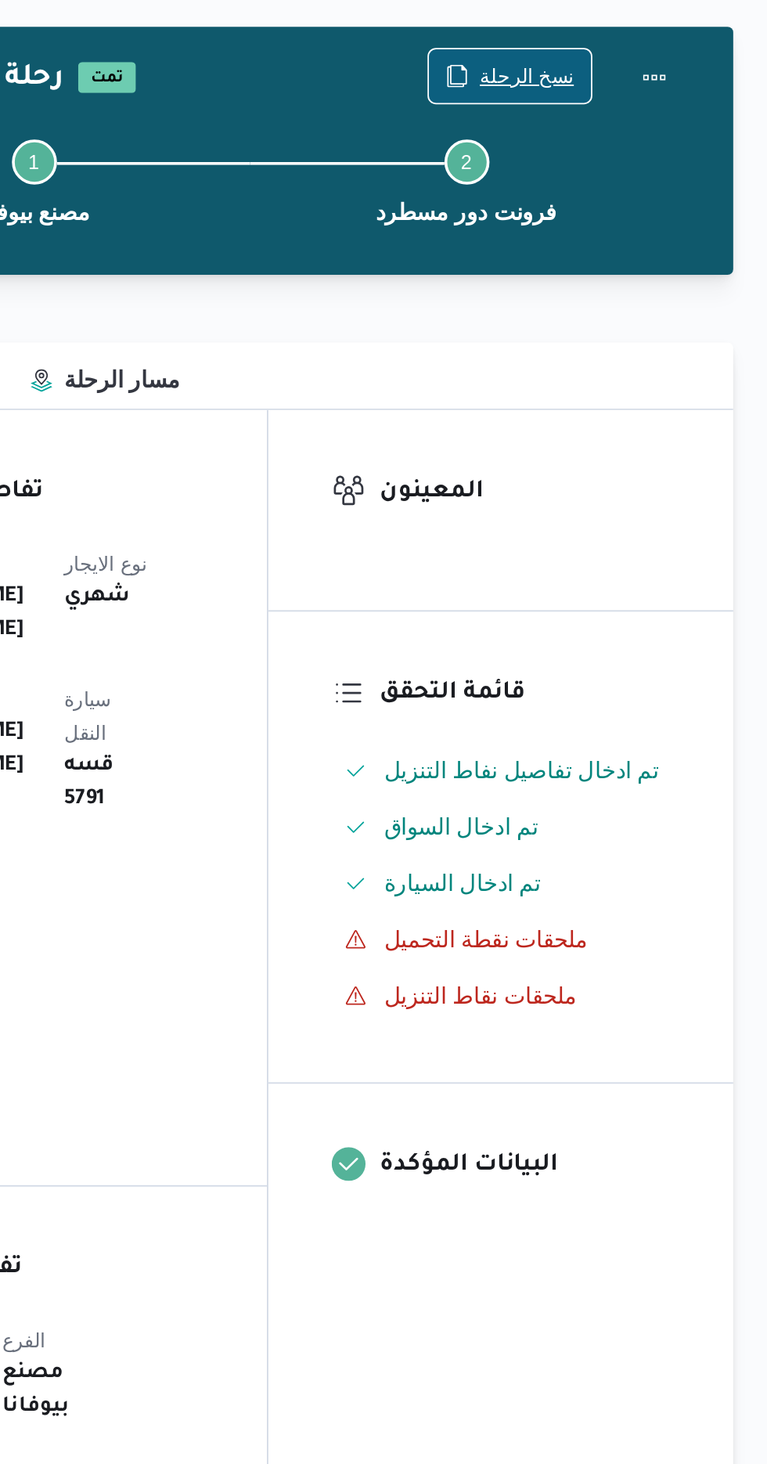
click at [614, 102] on span "نسخ الرحلة" at bounding box center [633, 101] width 52 height 19
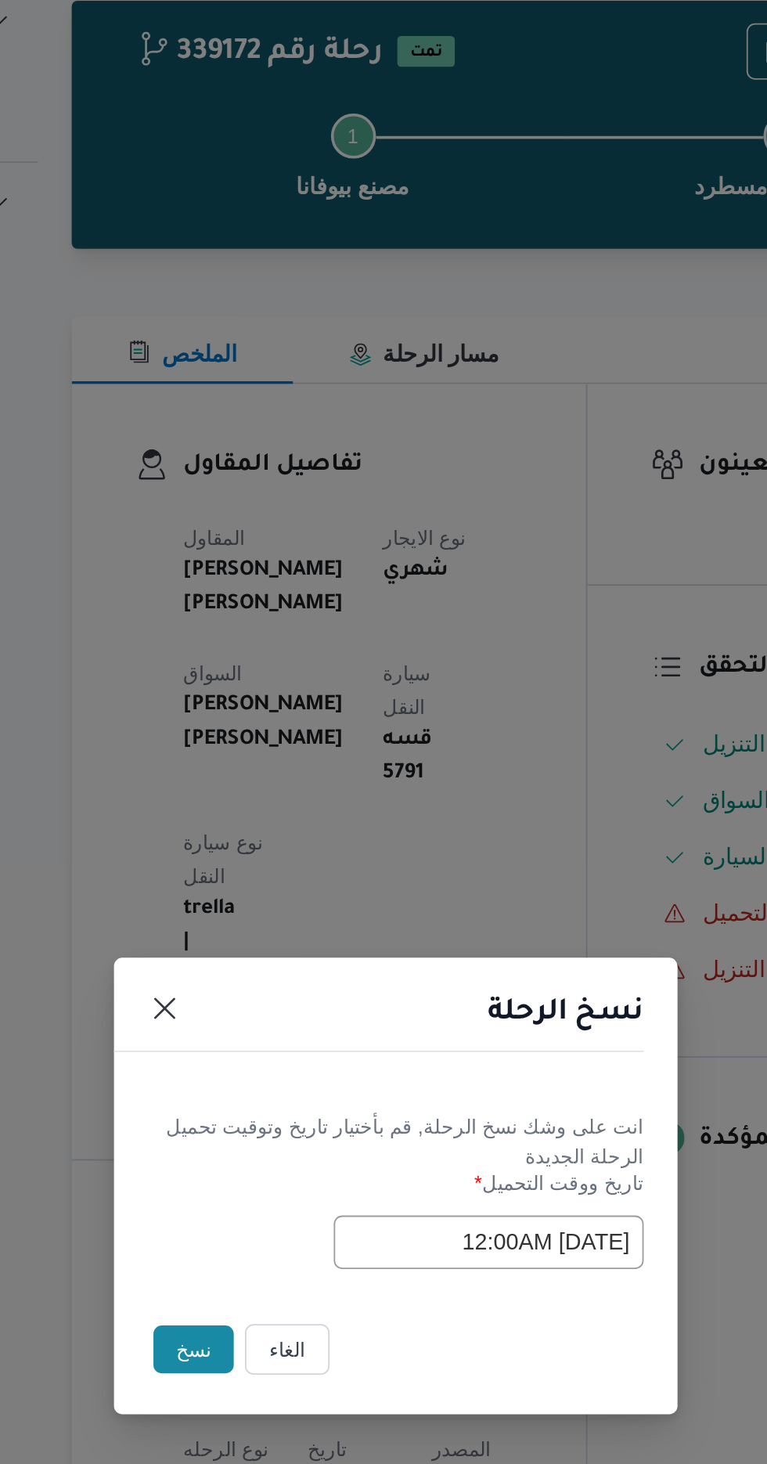
click at [257, 830] on button "نسخ" at bounding box center [271, 822] width 45 height 27
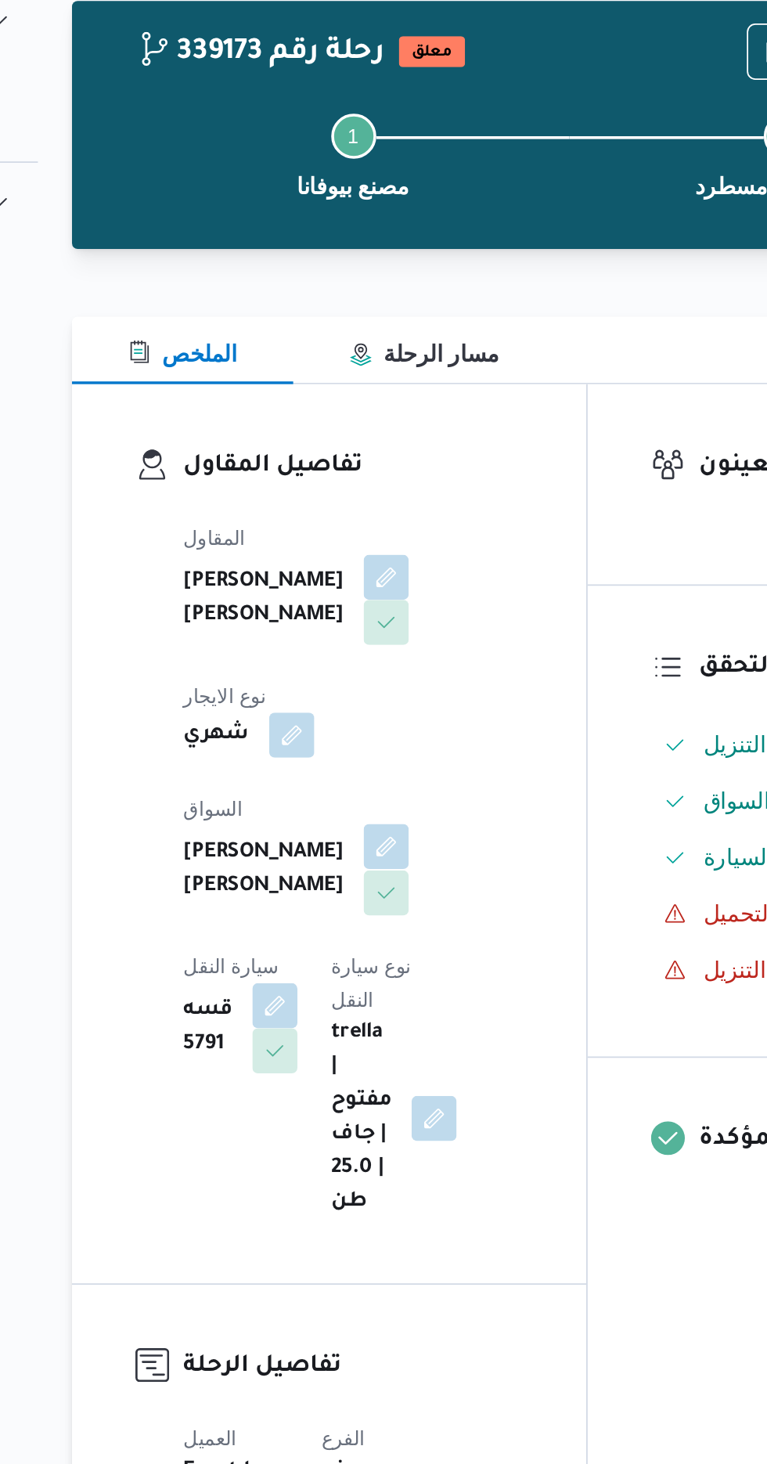
click at [366, 531] on button "button" at bounding box center [378, 543] width 25 height 25
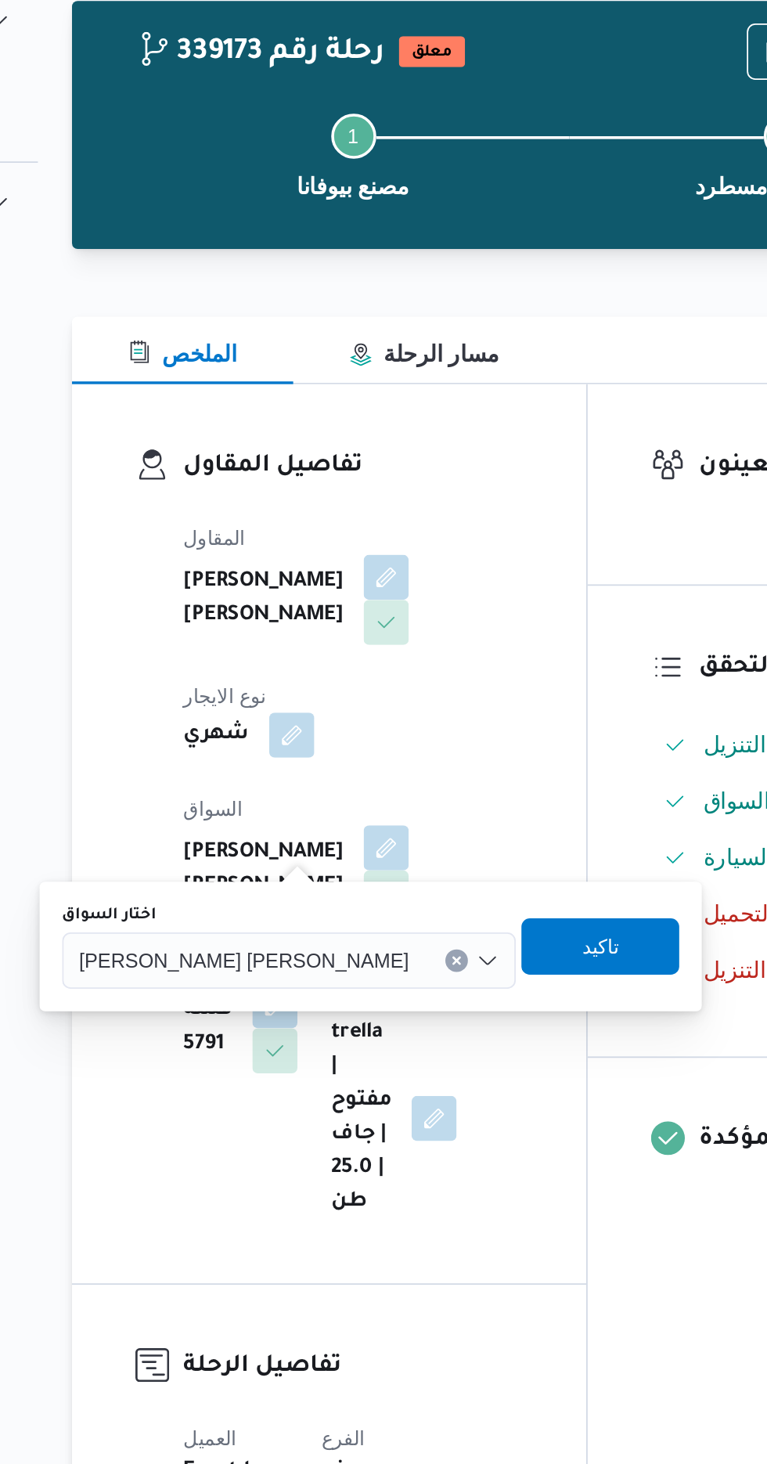
click at [397, 604] on input "اختار السواق" at bounding box center [398, 606] width 2 height 19
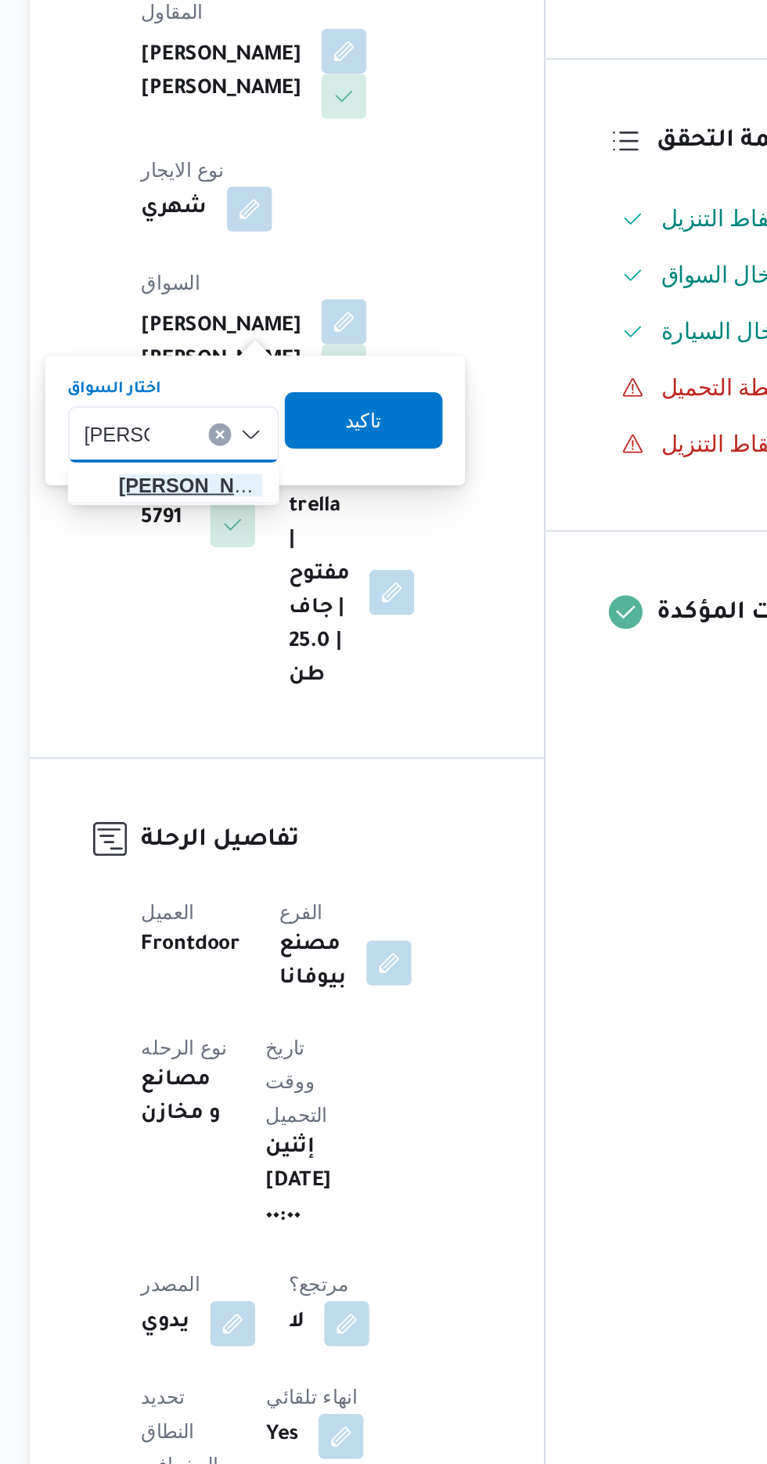
type input "محمد فؤ"
click at [296, 632] on span "محمد فؤ اد رشاد حسن" at bounding box center [293, 634] width 80 height 19
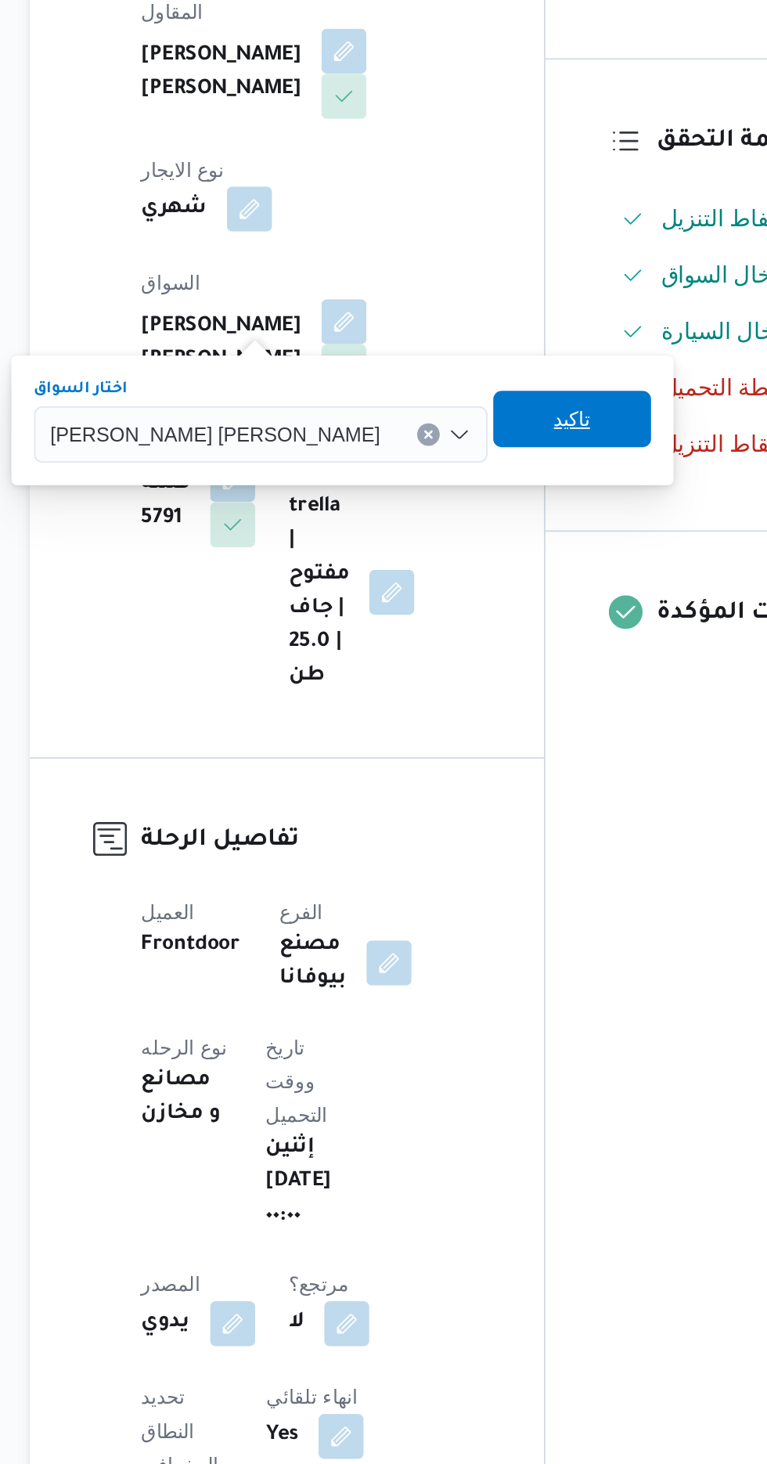
click at [461, 598] on span "تاكيد" at bounding box center [505, 597] width 88 height 31
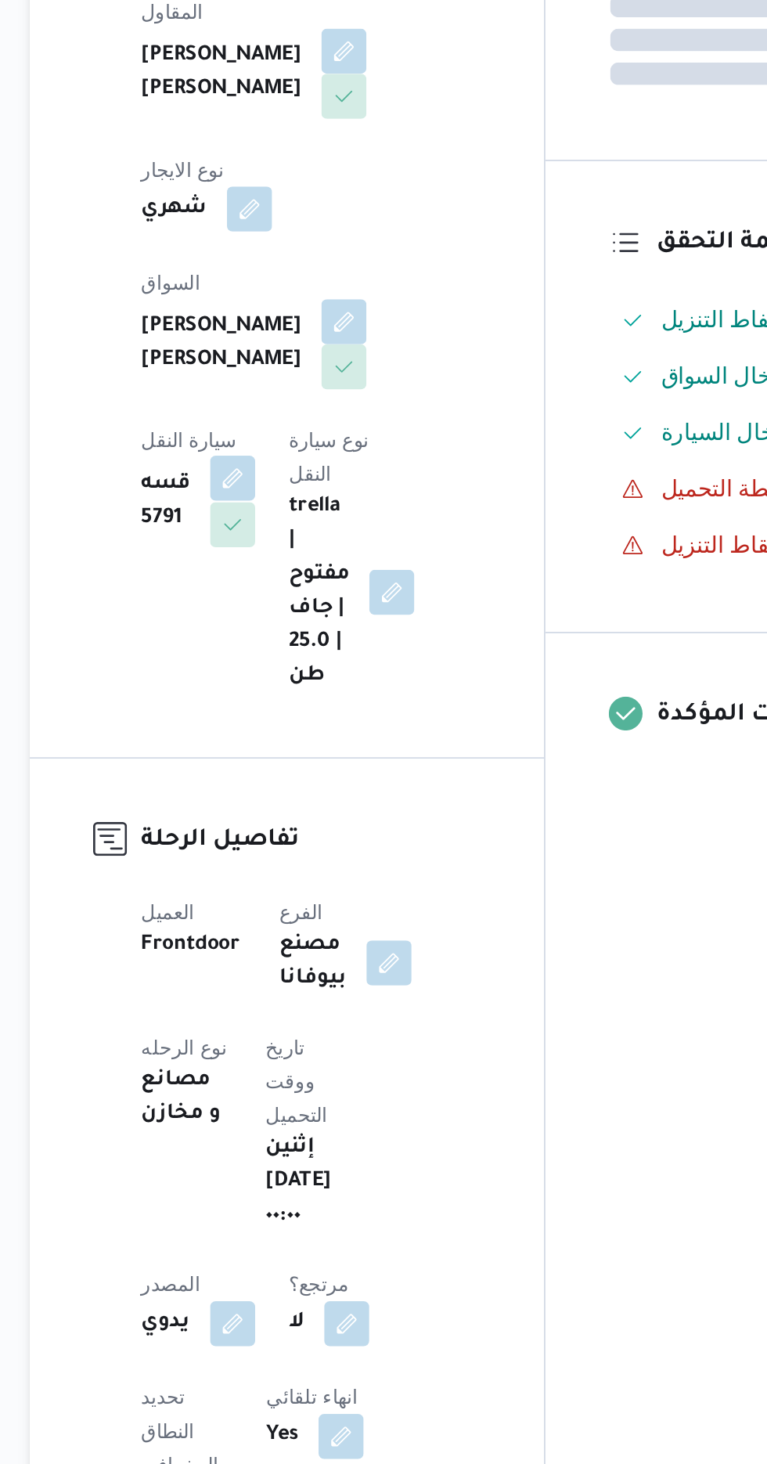
click at [329, 618] on button "button" at bounding box center [316, 630] width 25 height 25
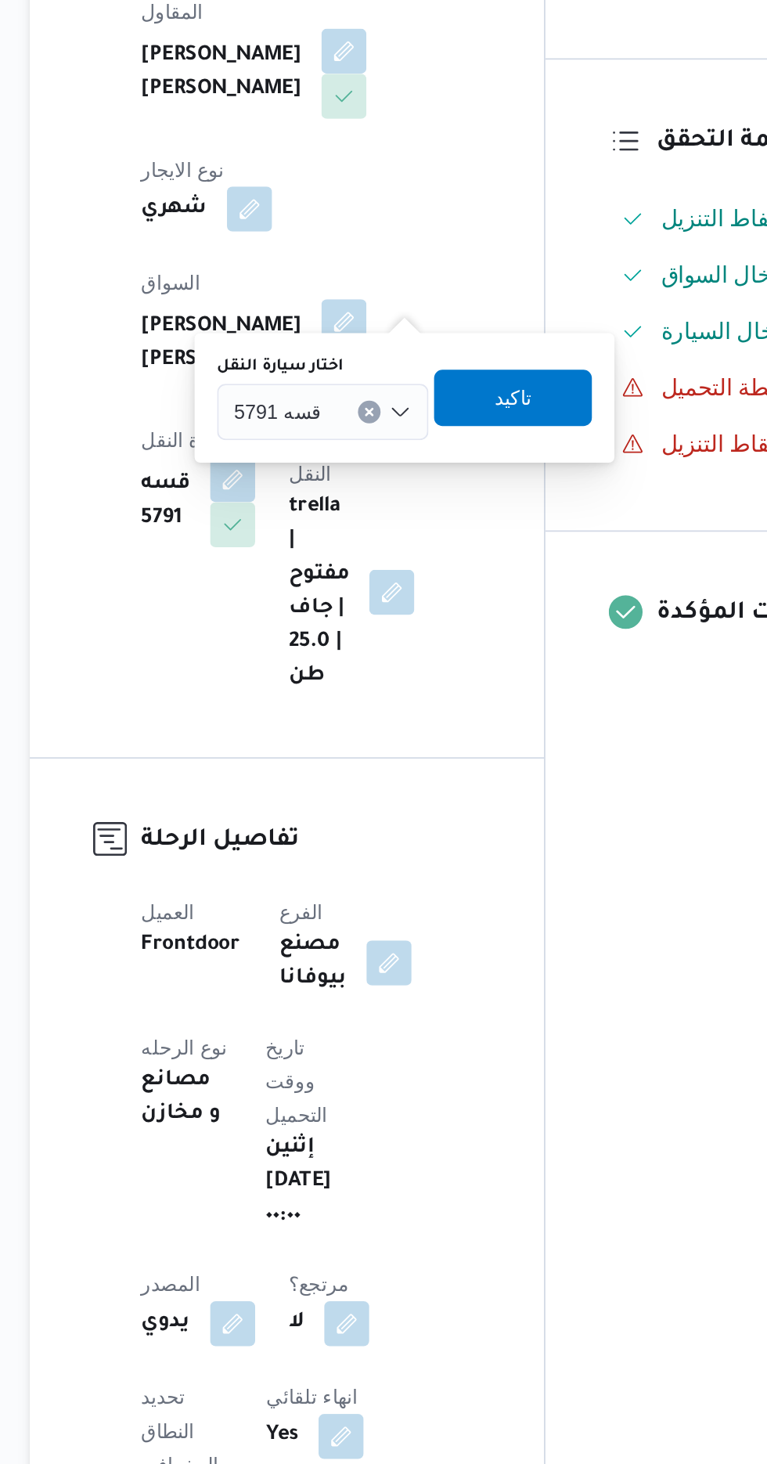
click at [368, 593] on div "قسه 5791" at bounding box center [366, 593] width 117 height 31
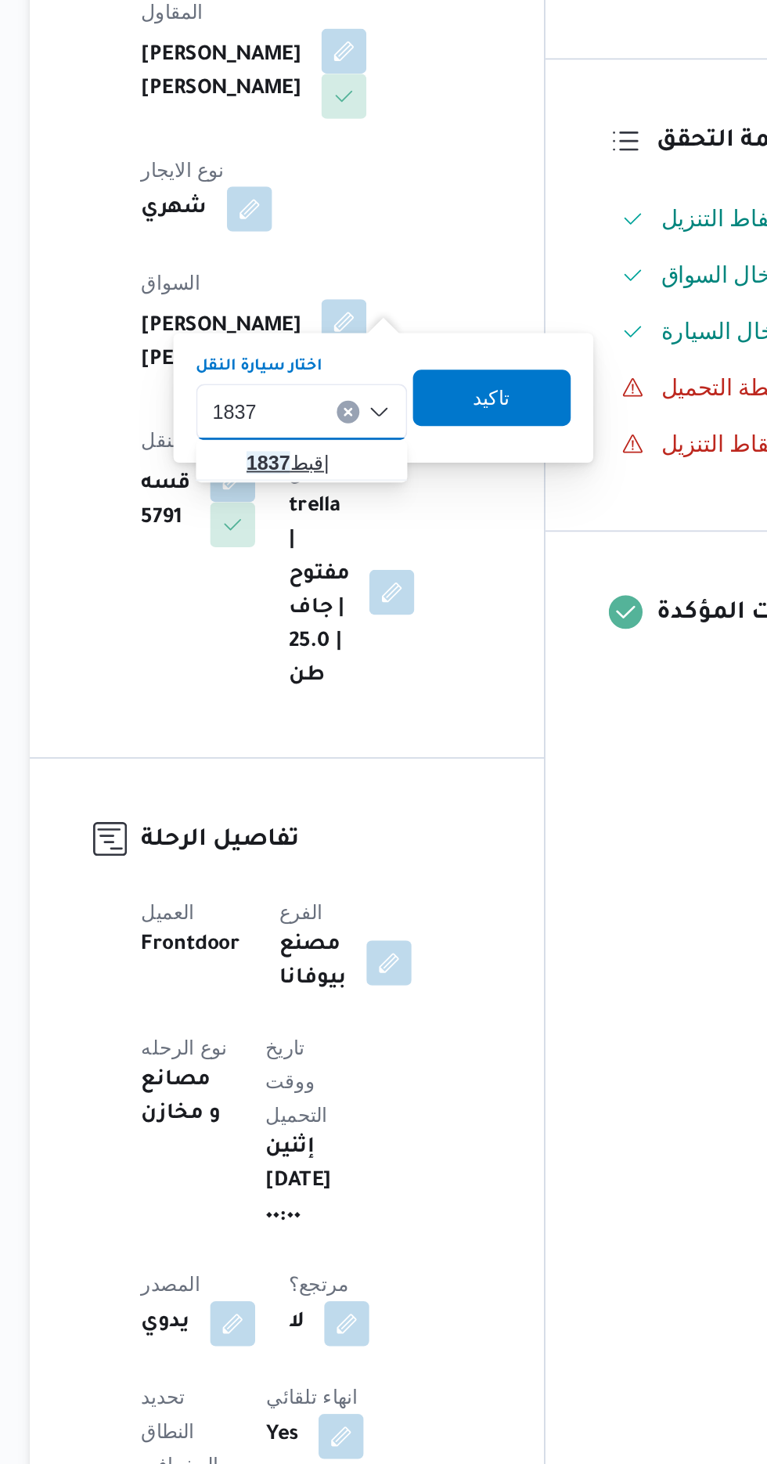
type input "1837"
click at [371, 621] on span "قبط 1837 |" at bounding box center [364, 622] width 80 height 19
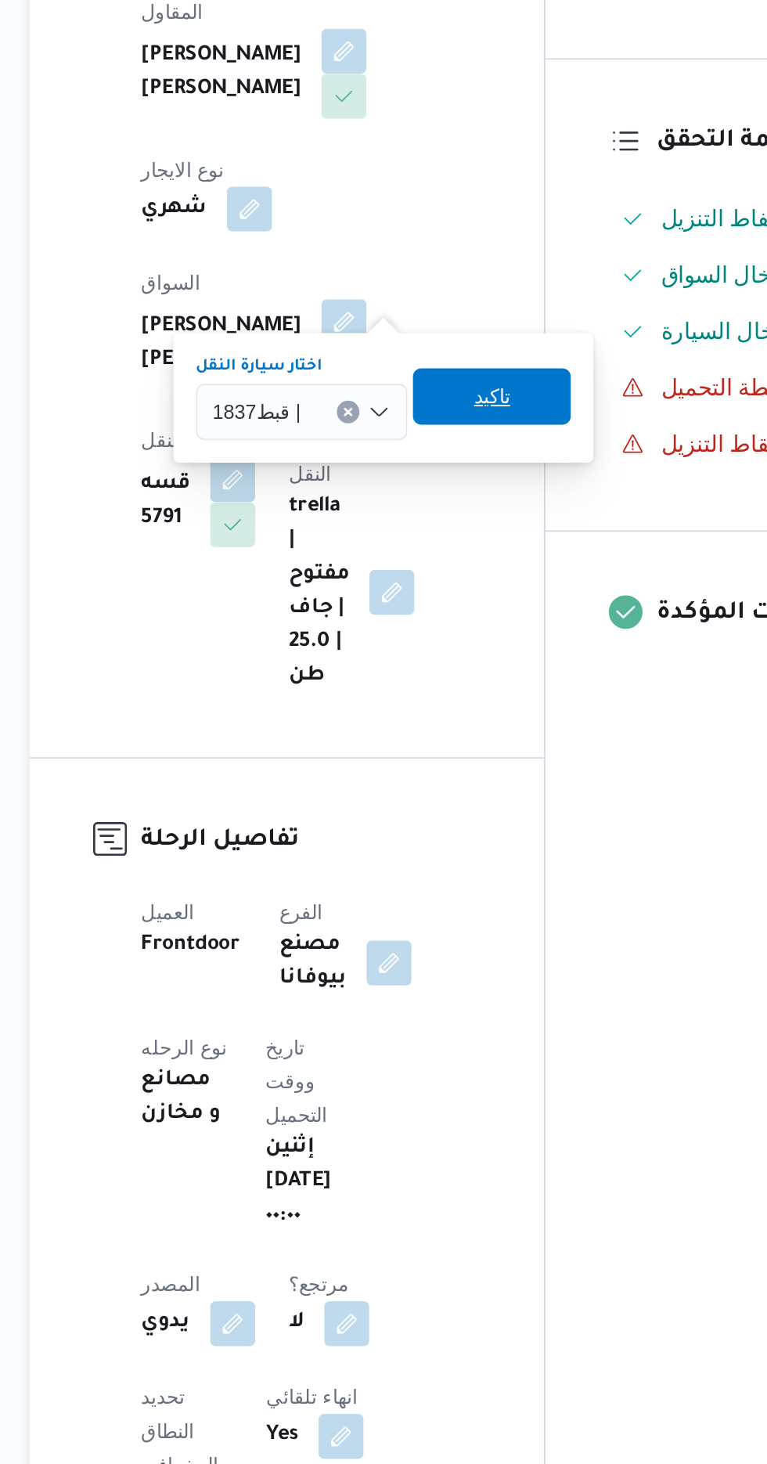
click at [476, 586] on span "تاكيد" at bounding box center [460, 585] width 88 height 31
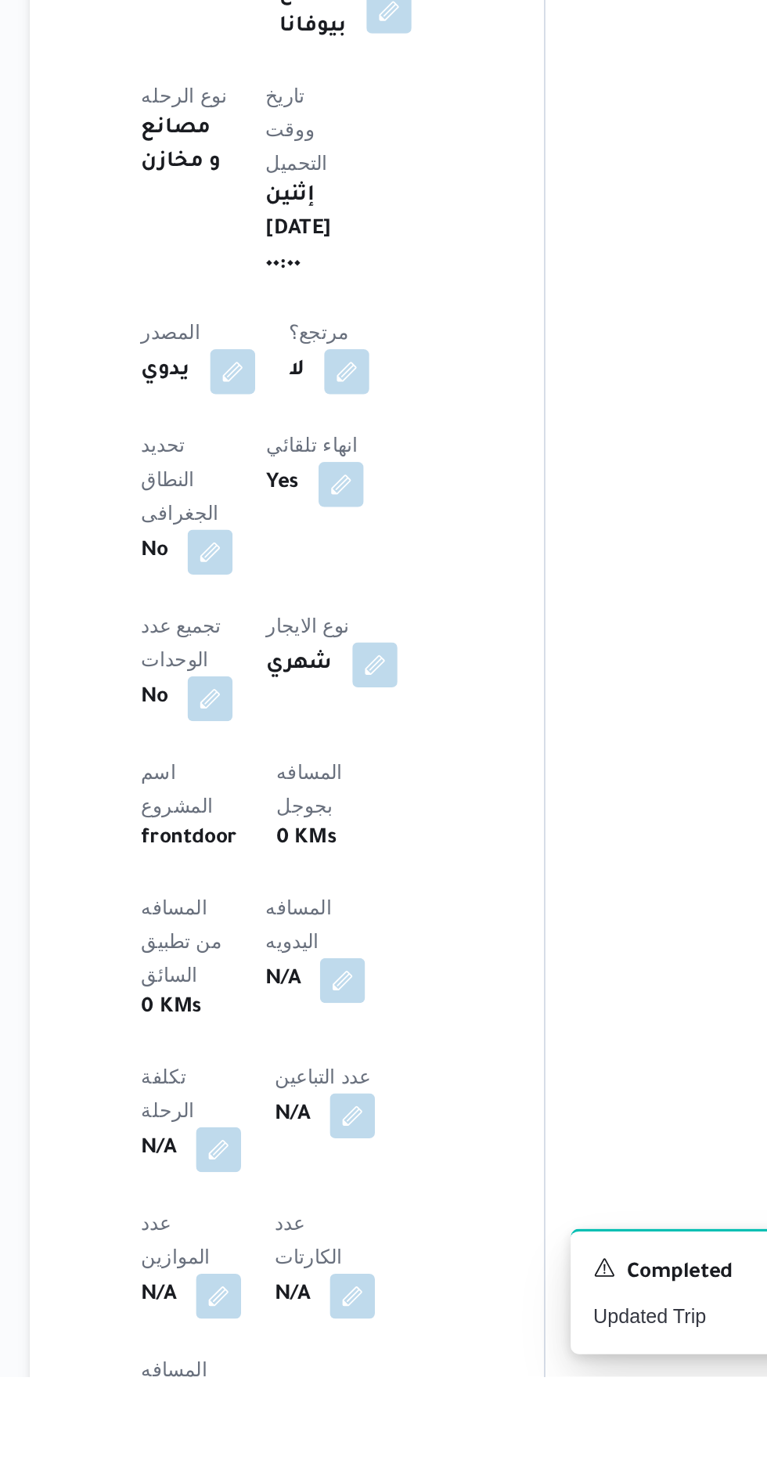
scroll to position [265, 0]
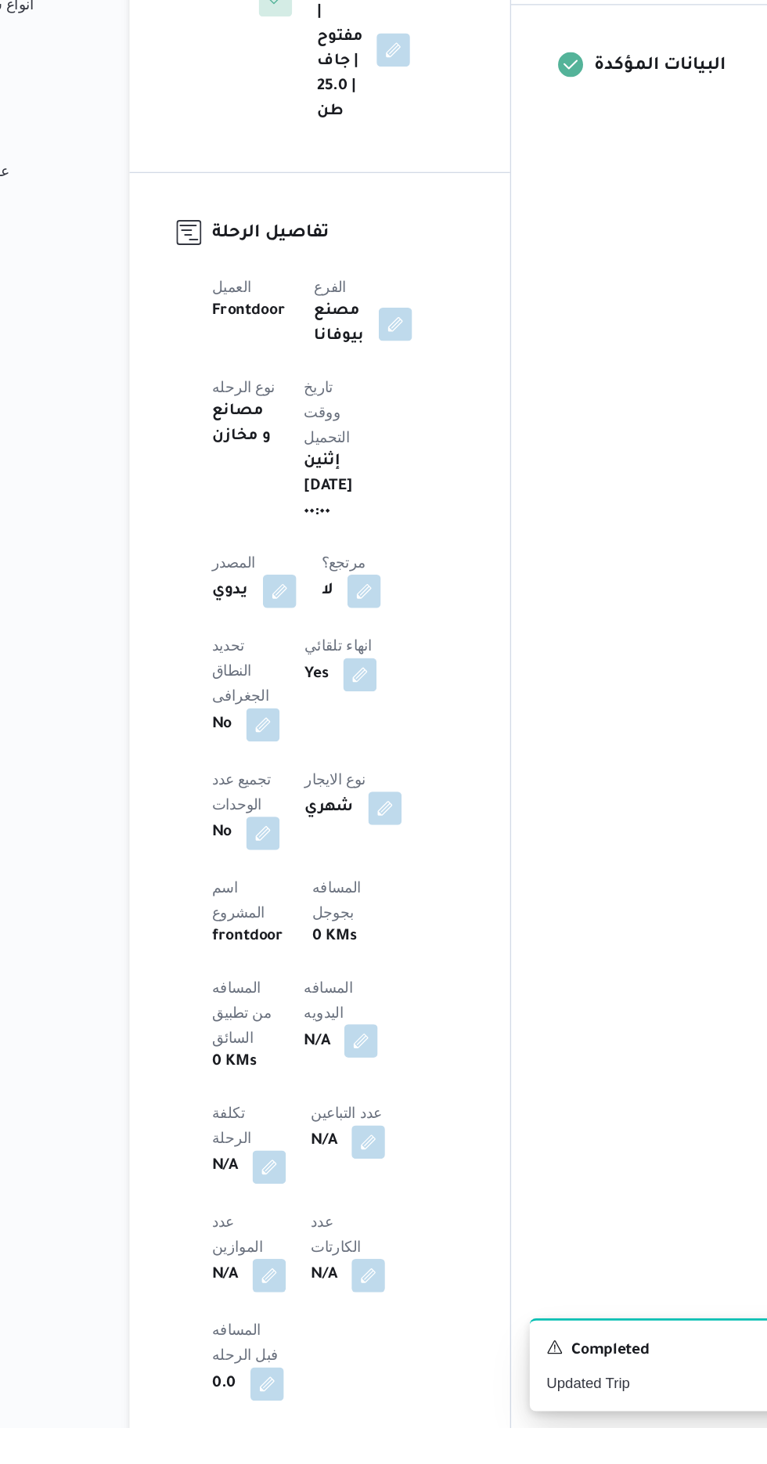
click at [365, 1161] on button "button" at bounding box center [377, 1173] width 25 height 25
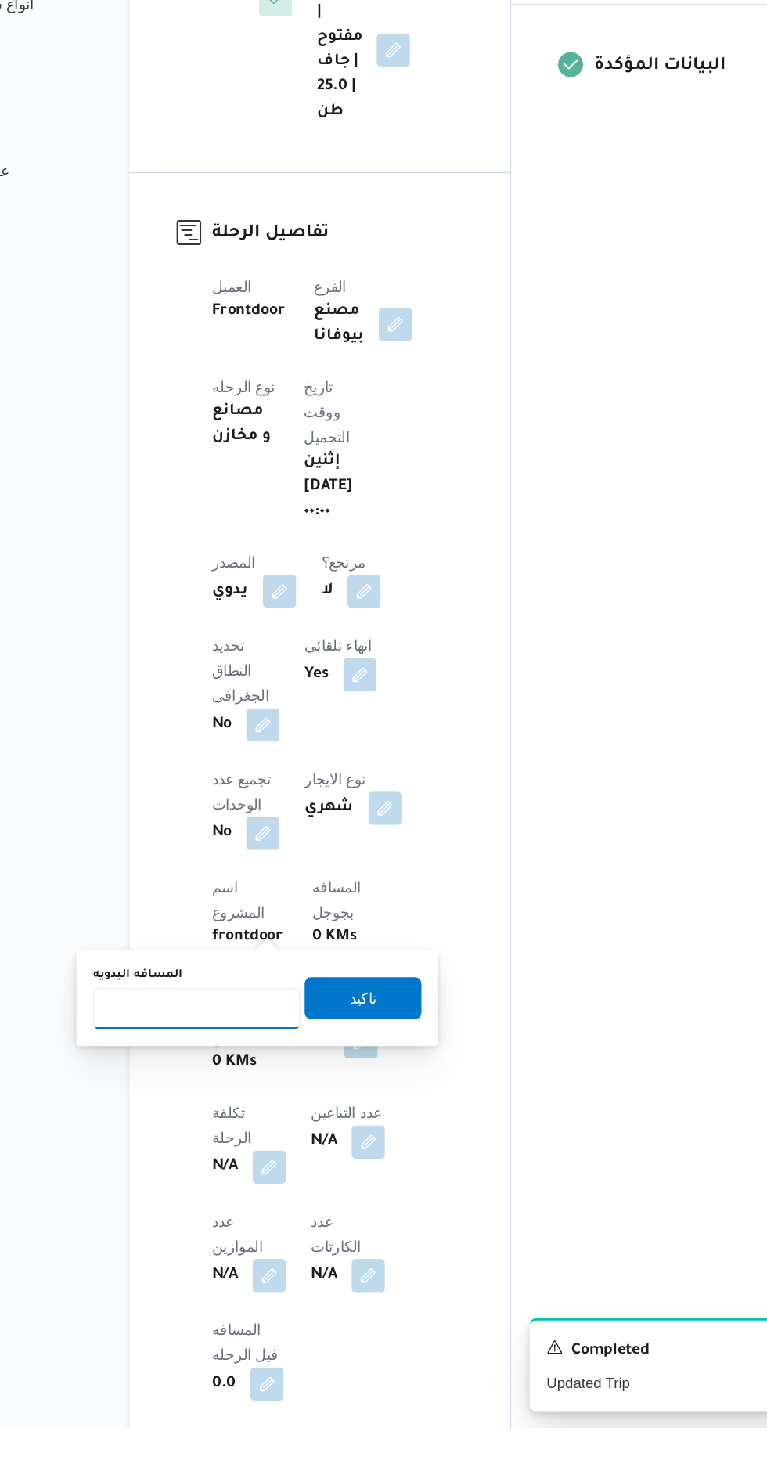
click at [265, 1149] on input "المسافه اليدويه" at bounding box center [254, 1148] width 156 height 31
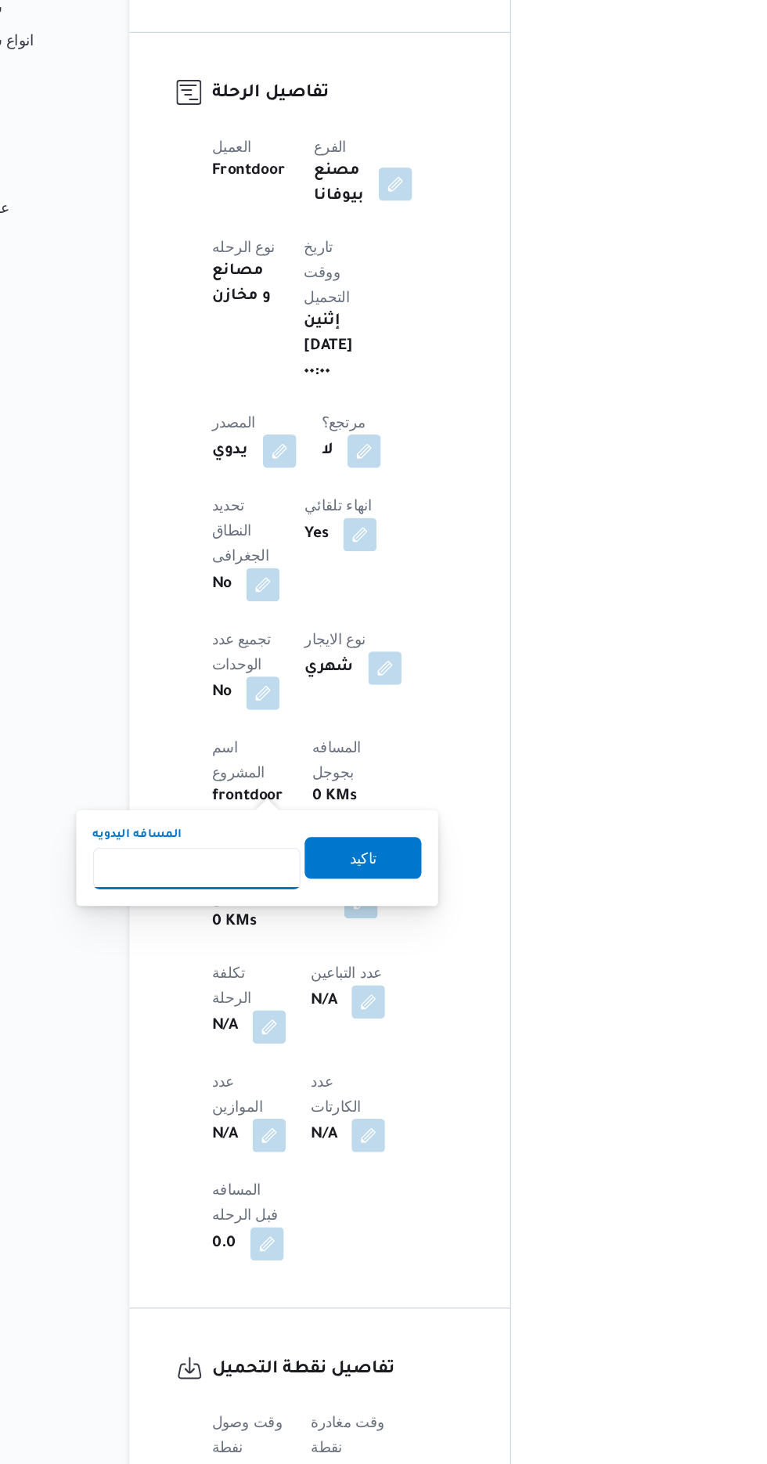
scroll to position [397, 0]
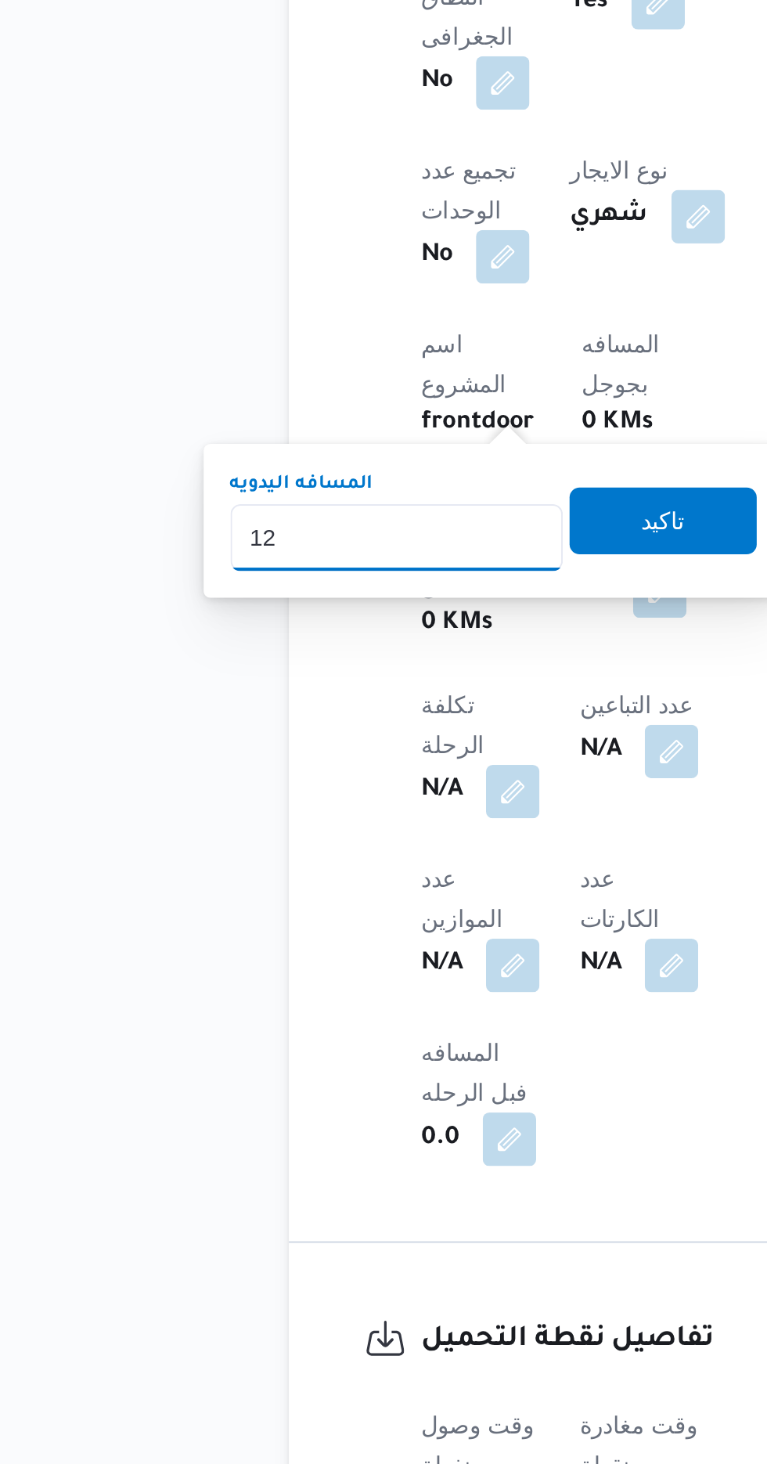
type input "120"
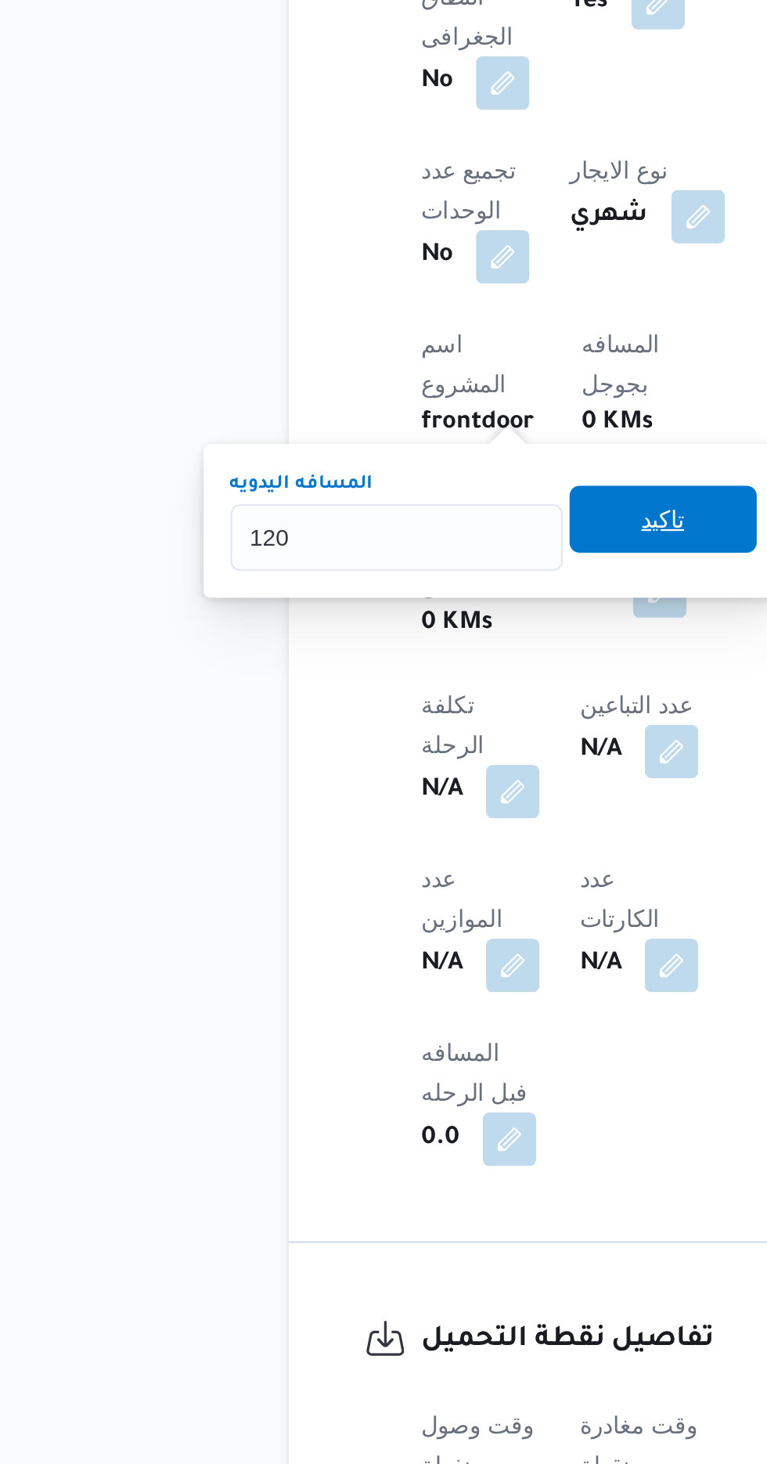
click at [385, 1009] on span "تاكيد" at bounding box center [379, 1008] width 20 height 19
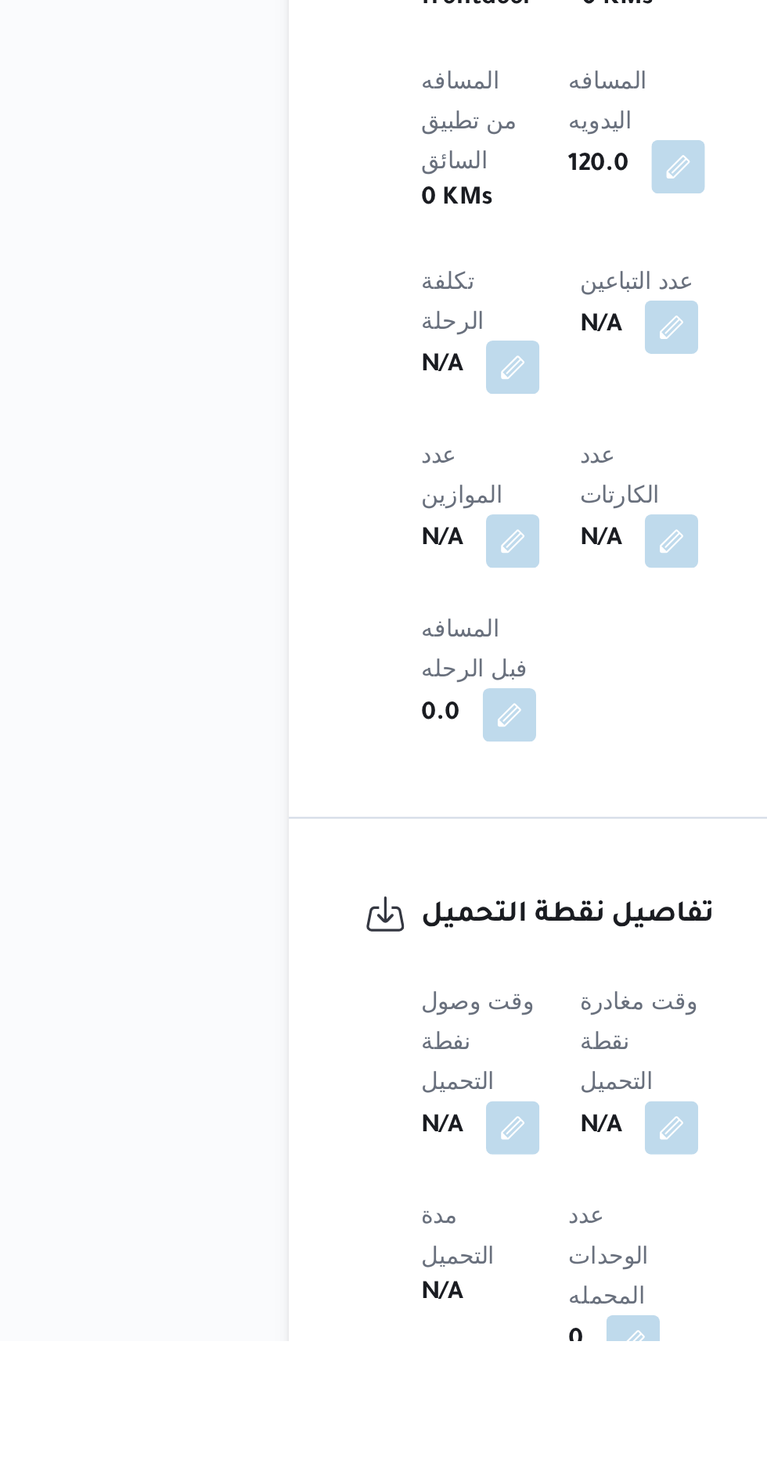
scroll to position [527, 0]
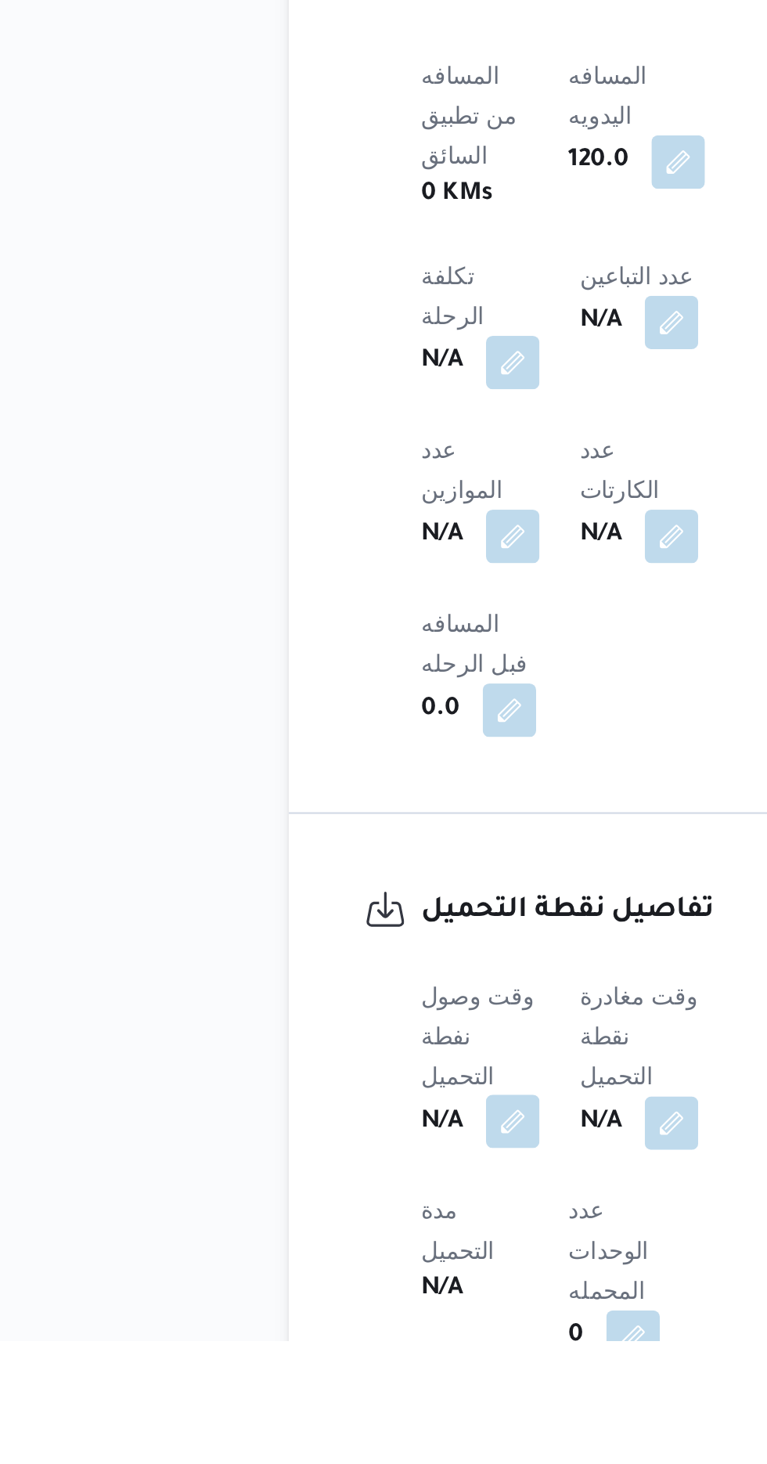
click at [313, 1349] on button "button" at bounding box center [308, 1361] width 25 height 25
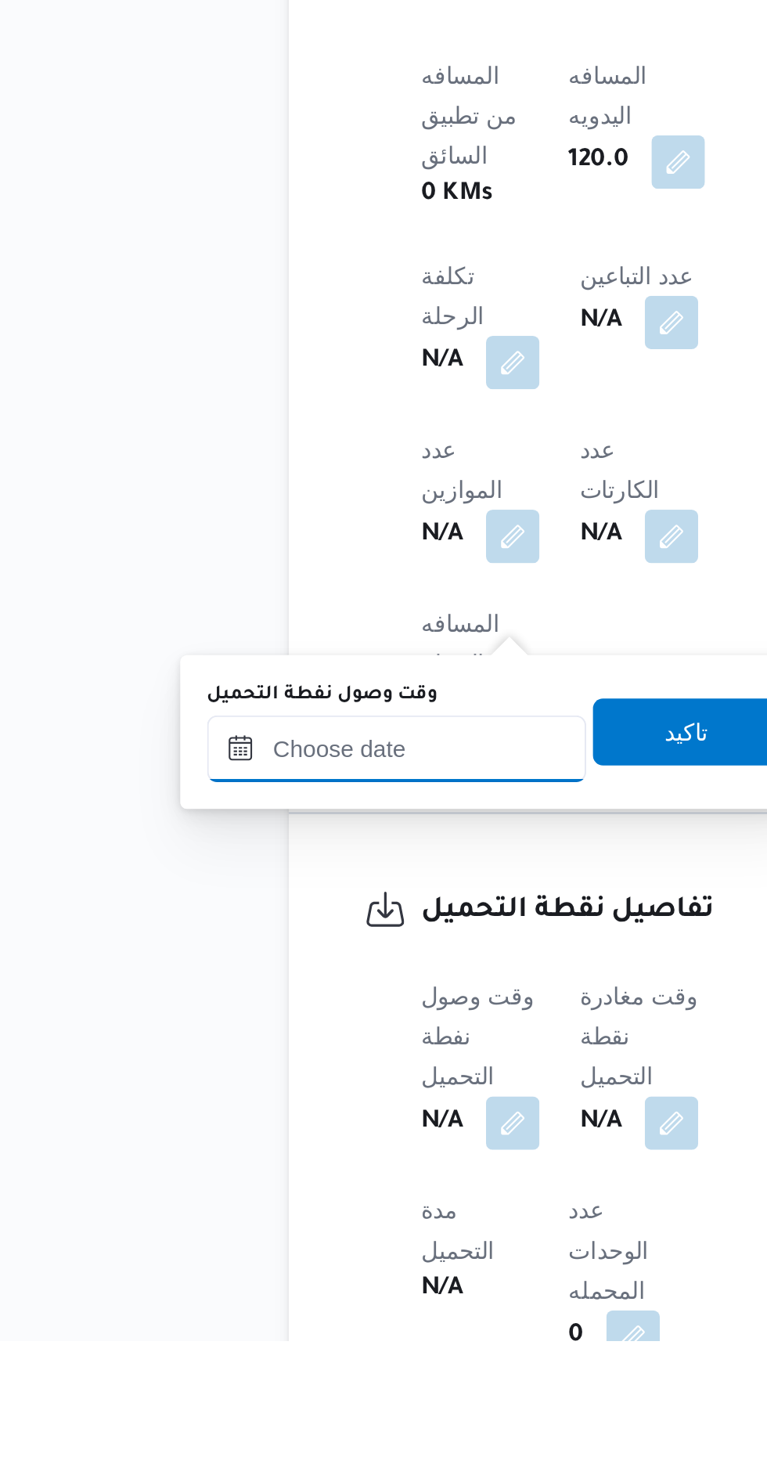
click at [290, 1182] on input "وقت وصول نفطة التحميل" at bounding box center [254, 1186] width 178 height 31
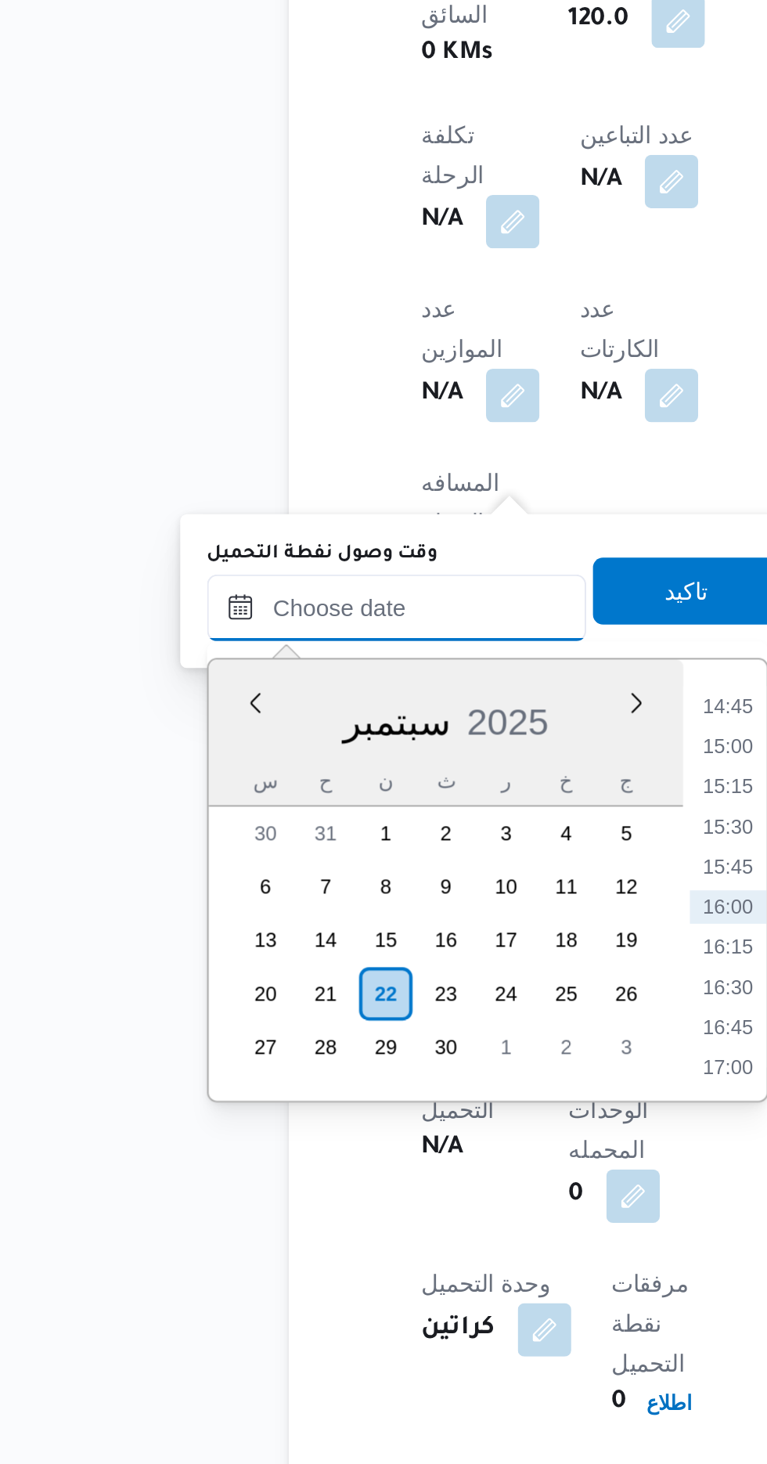
scroll to position [650, 0]
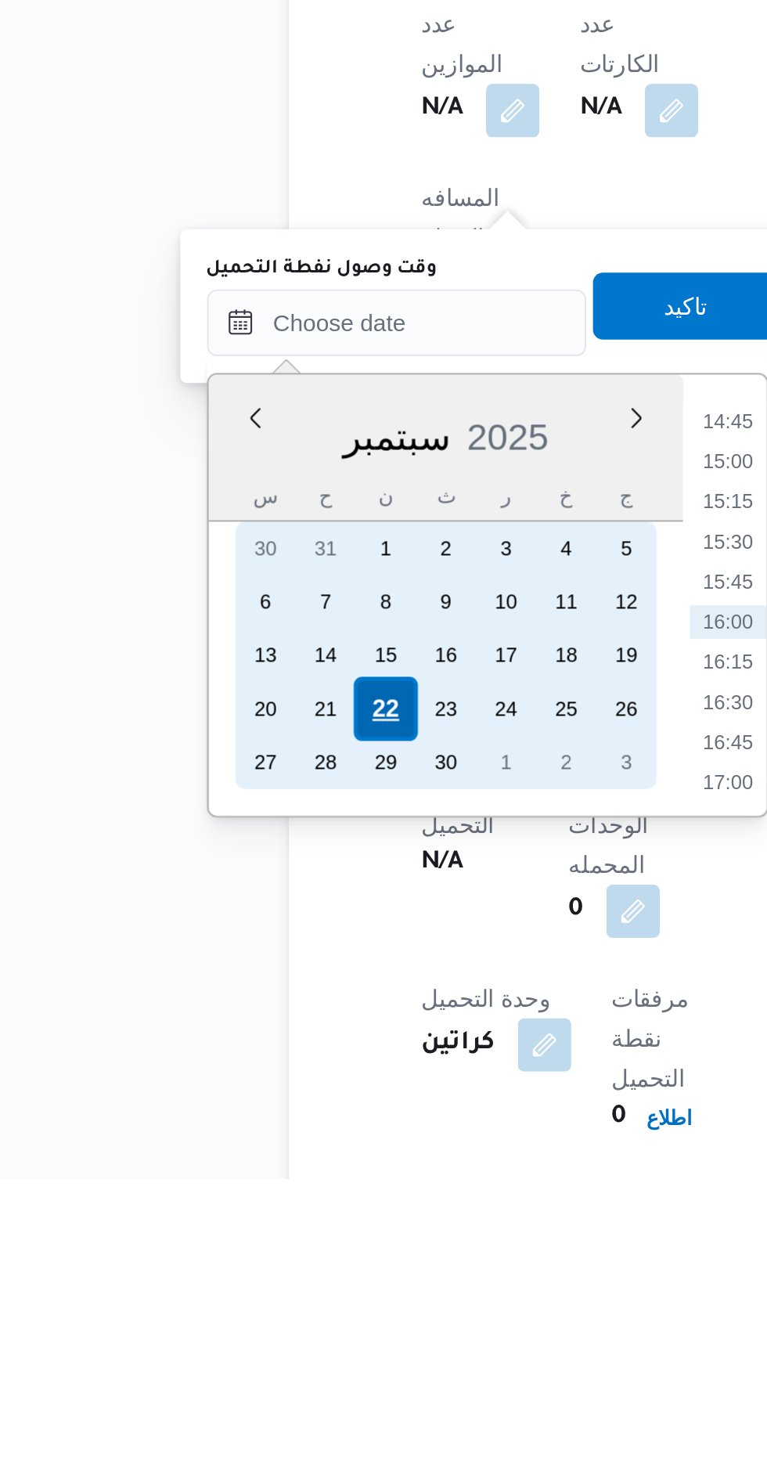
click at [250, 1242] on div "22" at bounding box center [248, 1244] width 30 height 30
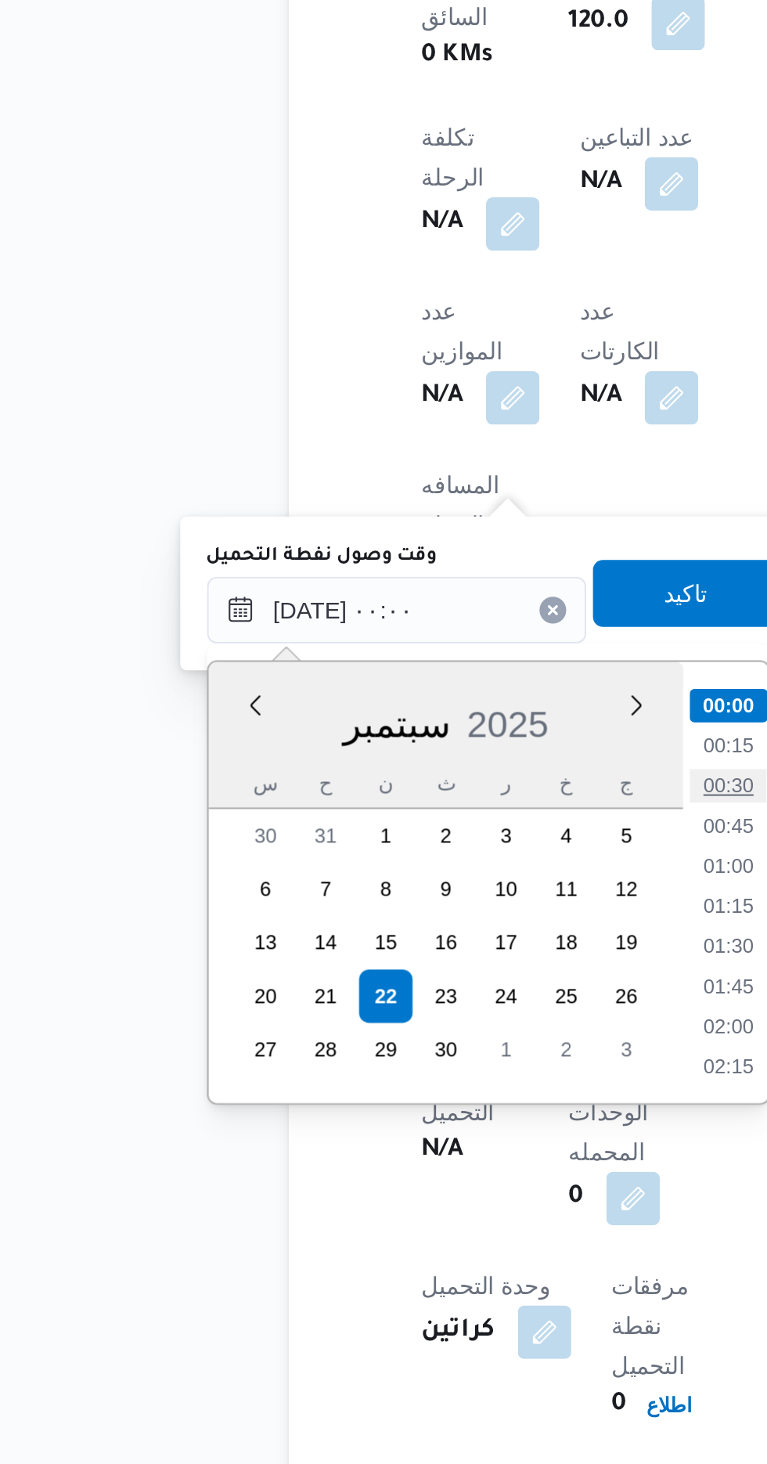
click at [414, 1143] on li "00:30" at bounding box center [409, 1146] width 36 height 16
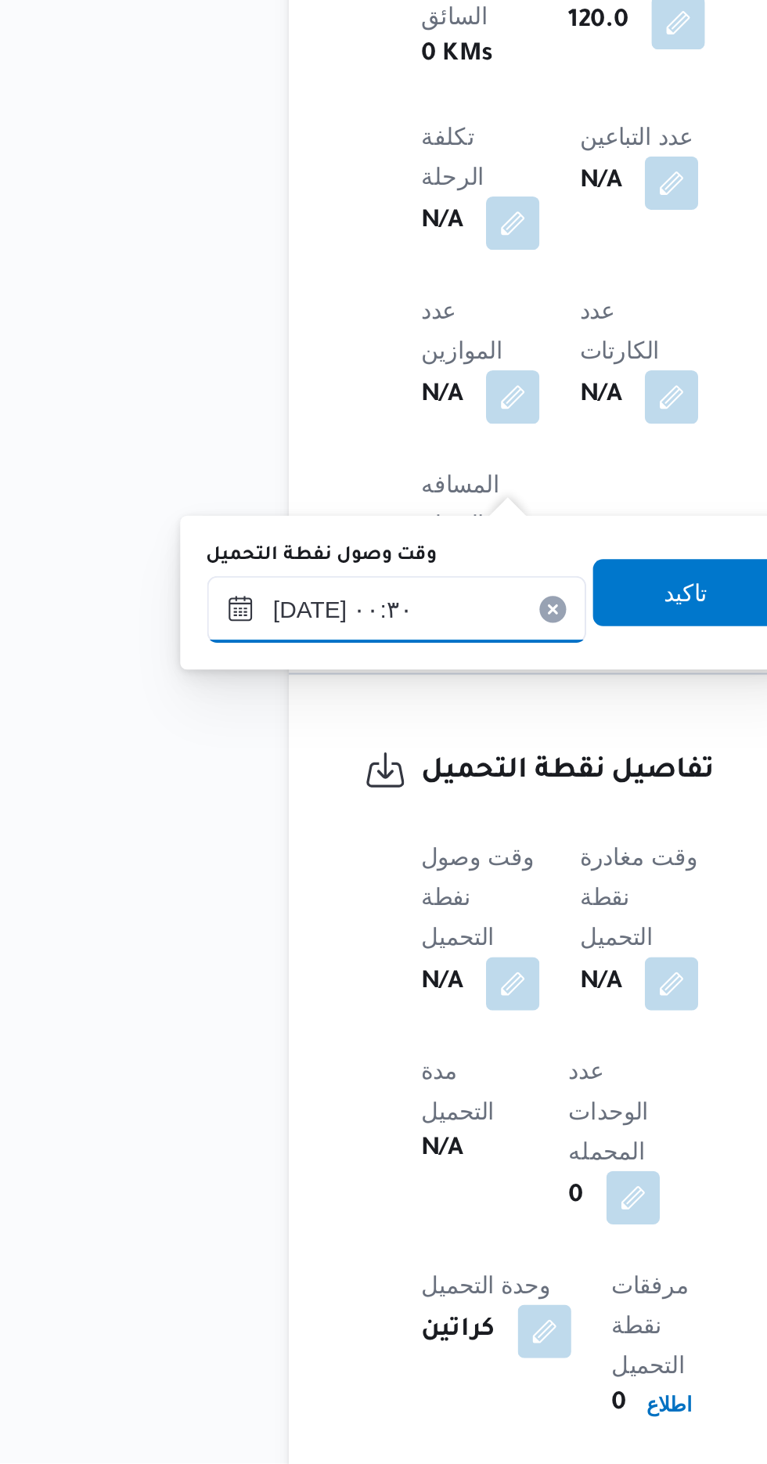
click at [295, 1057] on input "٢٢/٠٩/٢٠٢٥ ٠٠:٣٠" at bounding box center [254, 1063] width 178 height 31
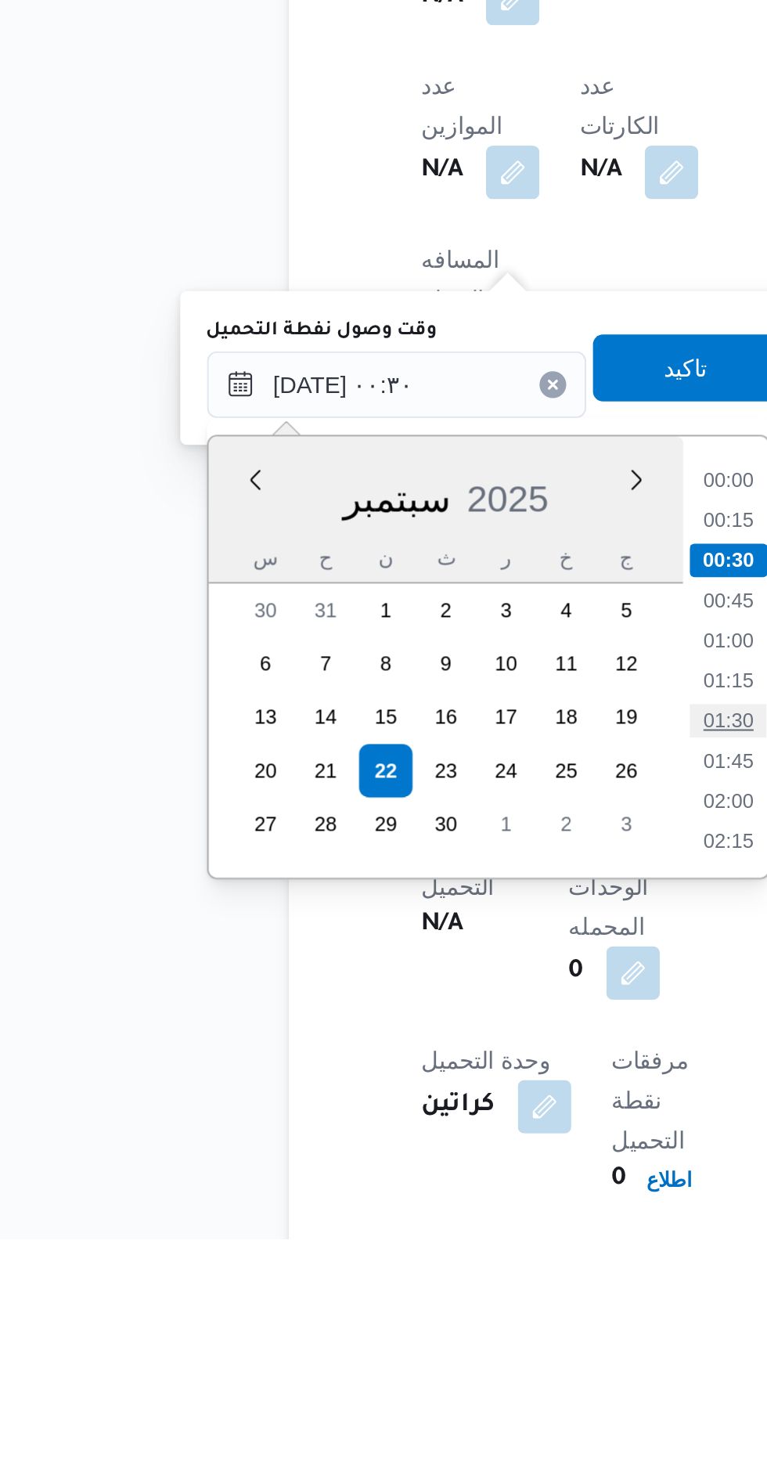
click at [407, 1215] on li "01:30" at bounding box center [409, 1221] width 36 height 16
type input "٢٢/٠٩/٢٠٢٥ ٠١:٣٠"
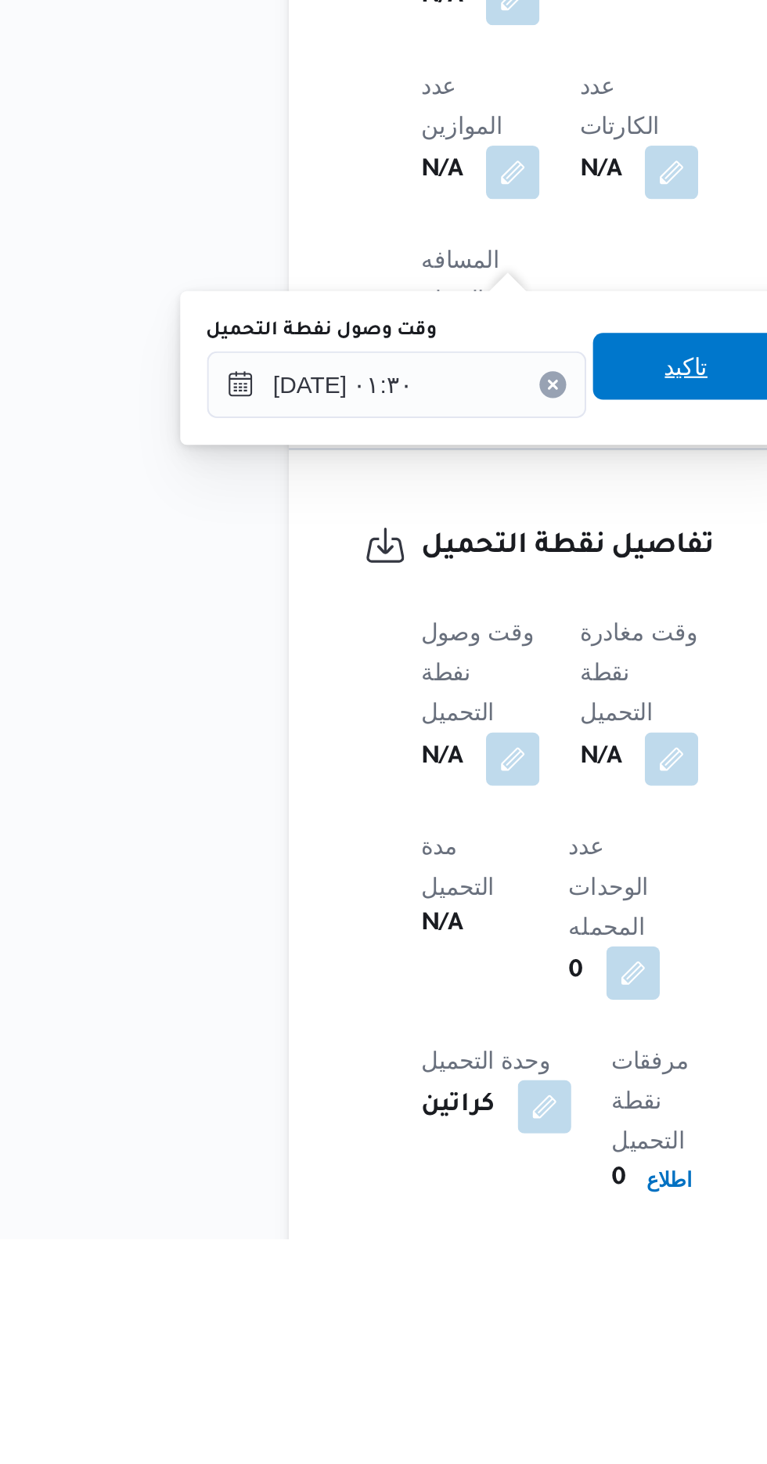
click at [396, 1057] on span "تاكيد" at bounding box center [390, 1055] width 20 height 19
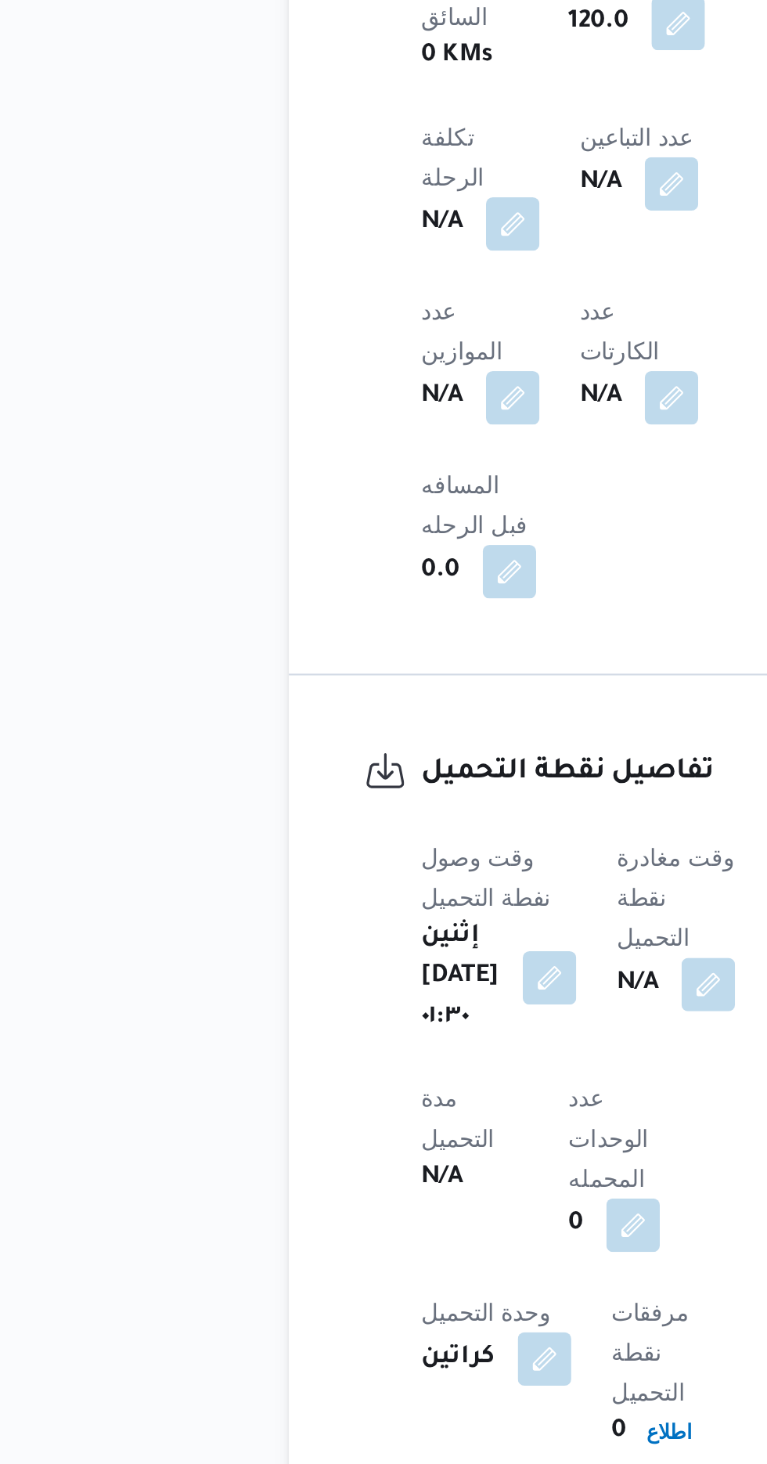
click at [392, 1226] on span at bounding box center [396, 1238] width 33 height 25
click at [412, 1226] on button "button" at bounding box center [399, 1238] width 25 height 25
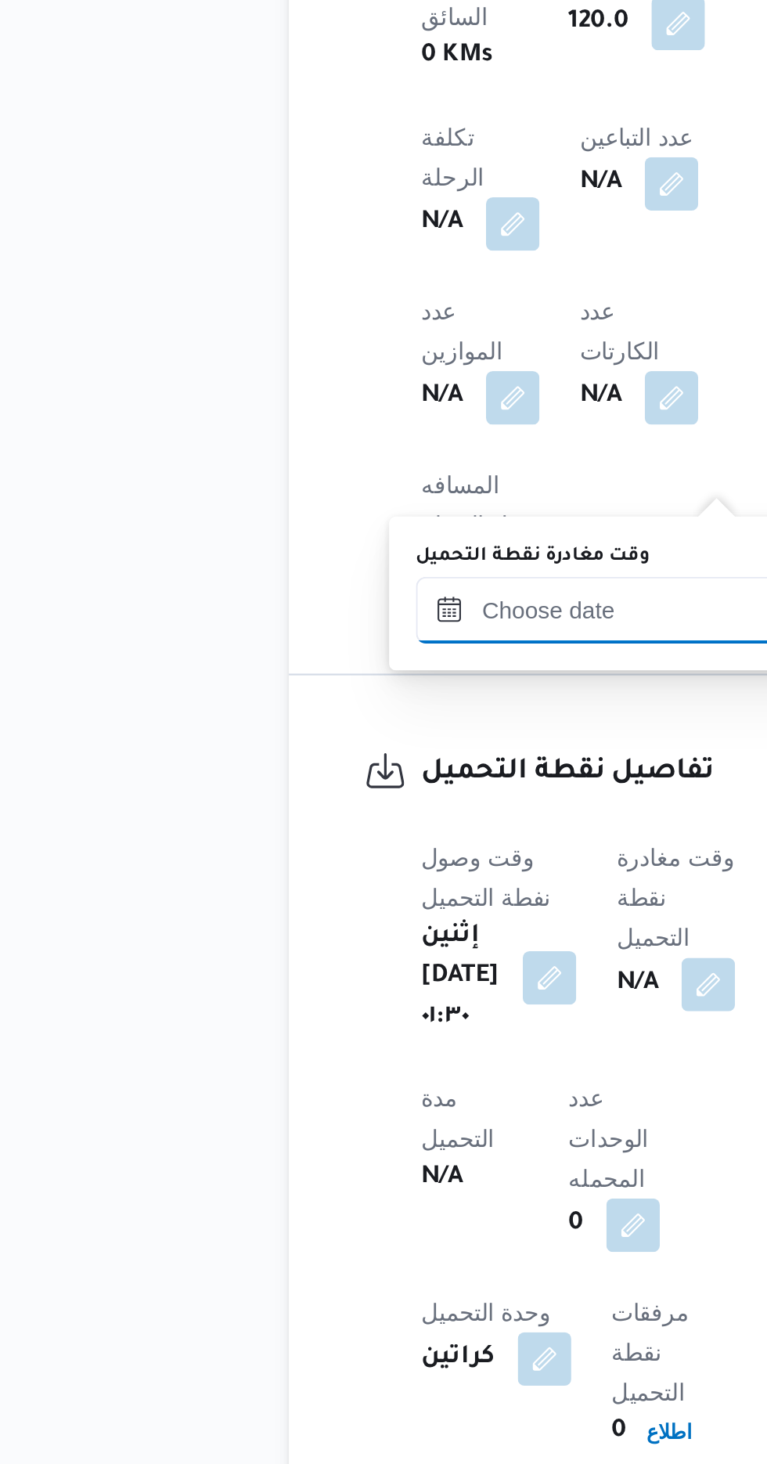
click at [348, 1068] on input "وقت مغادرة نقطة التحميل" at bounding box center [352, 1063] width 178 height 31
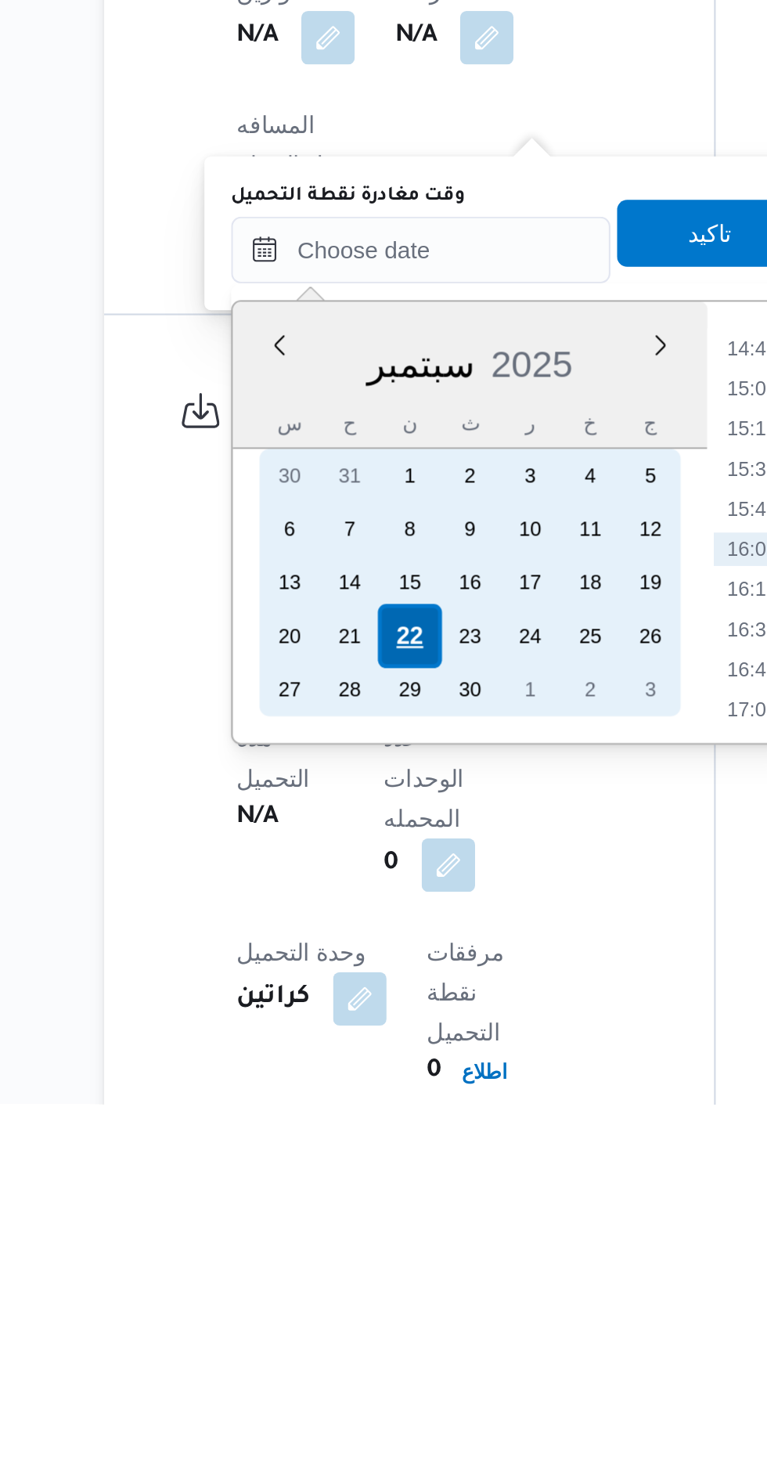
click at [344, 1244] on div "22" at bounding box center [346, 1245] width 30 height 30
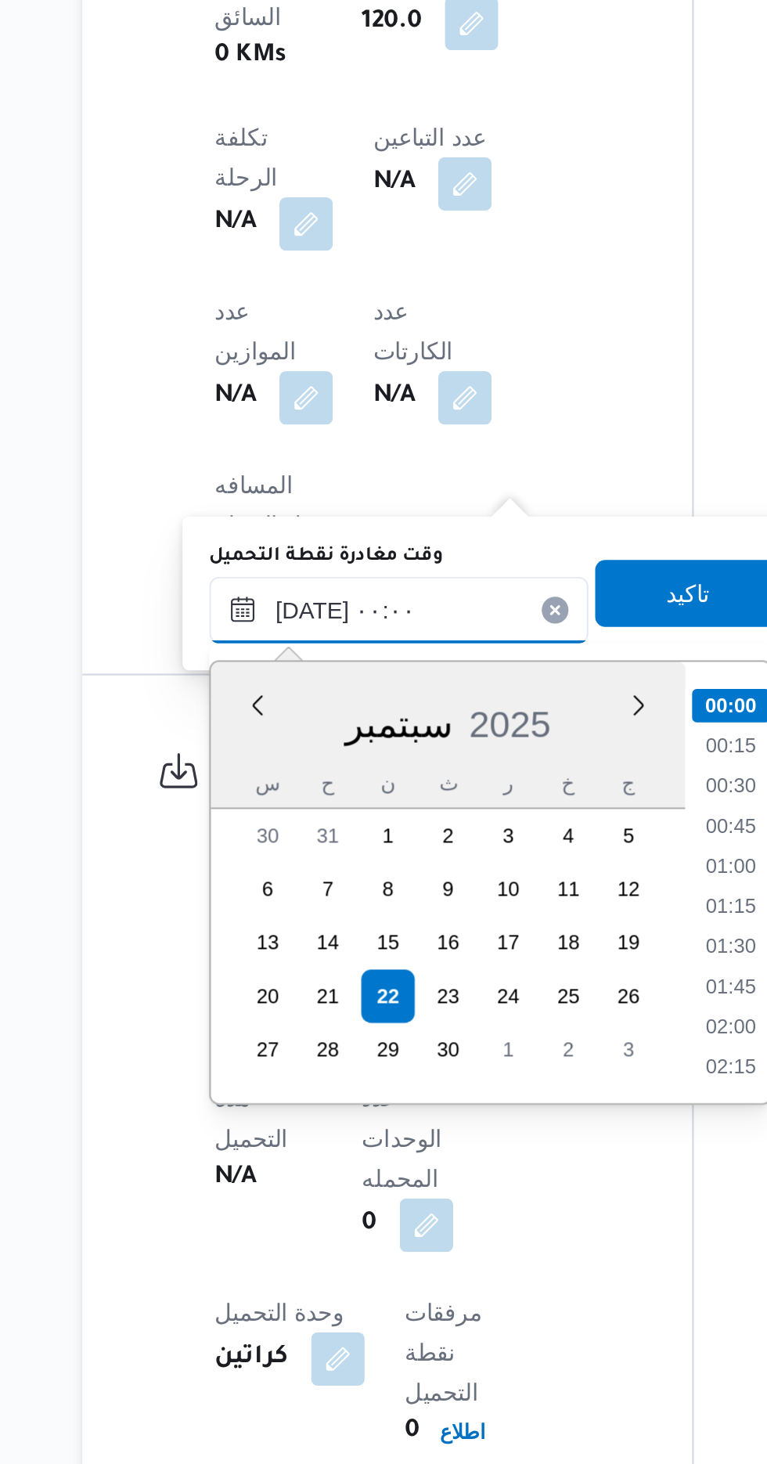
click at [282, 1063] on input "[DATE] ٠٠:٠٠" at bounding box center [352, 1063] width 178 height 31
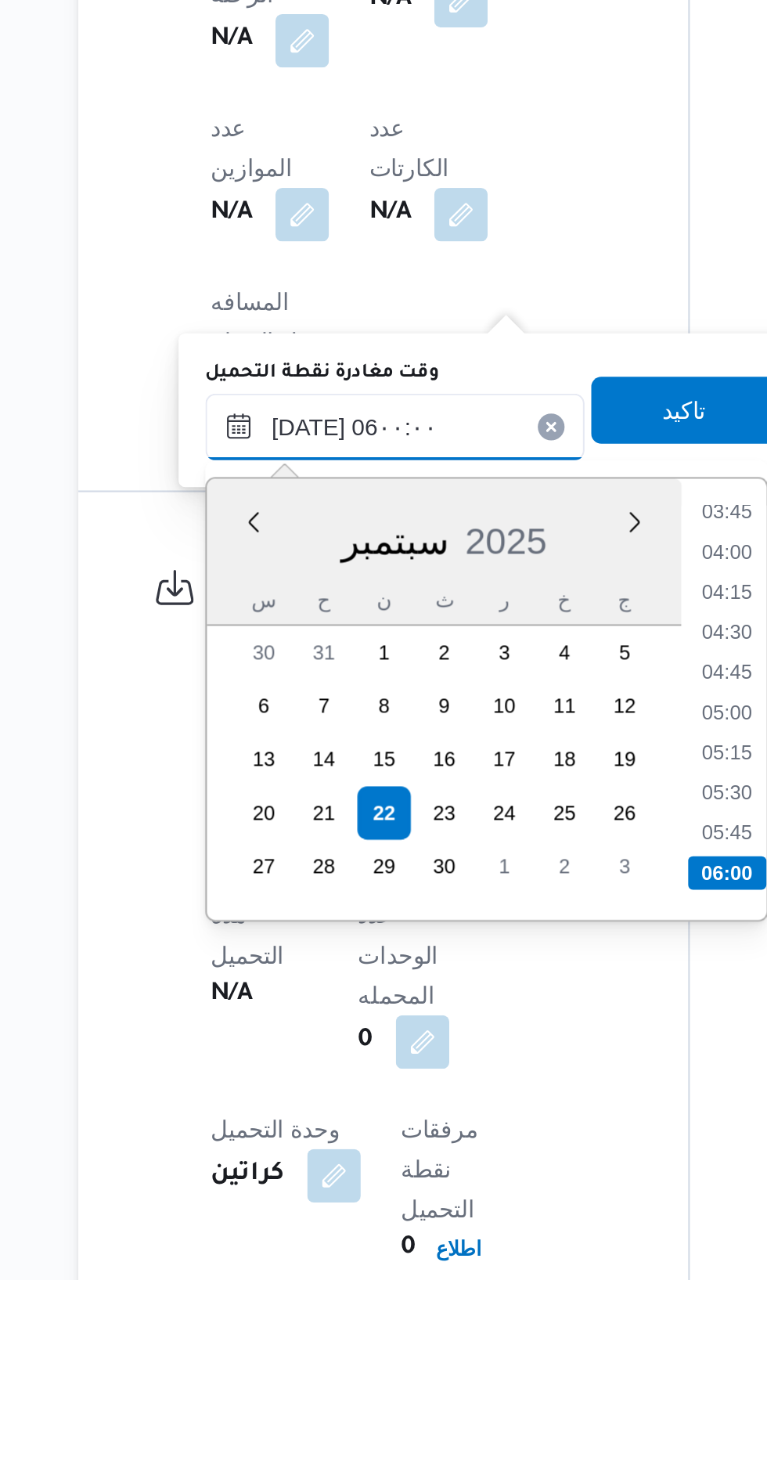
scroll to position [649, 0]
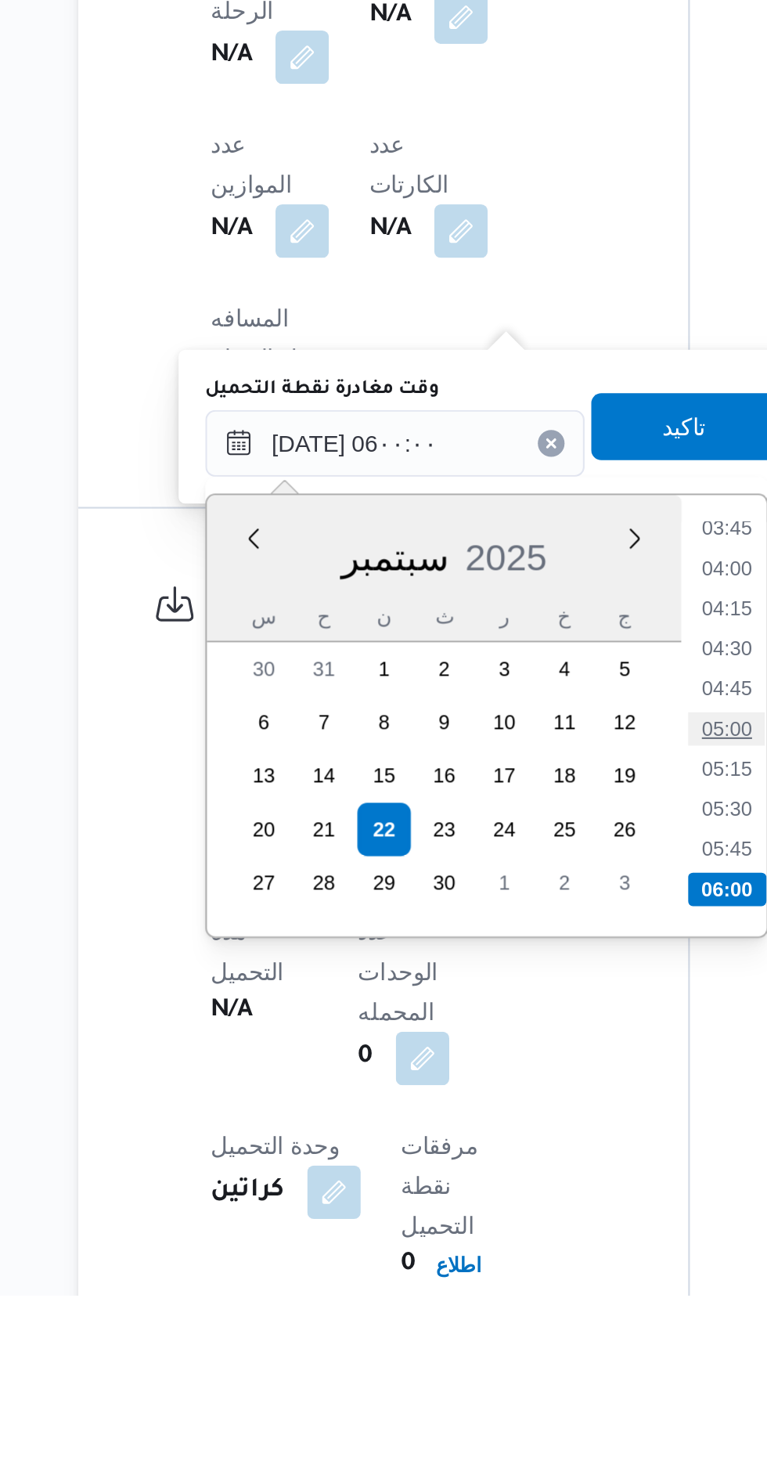
click at [506, 1198] on li "05:00" at bounding box center [507, 1198] width 36 height 16
type input "٢٢/٠٩/٢٠٢٥ ٠٥:٠٠"
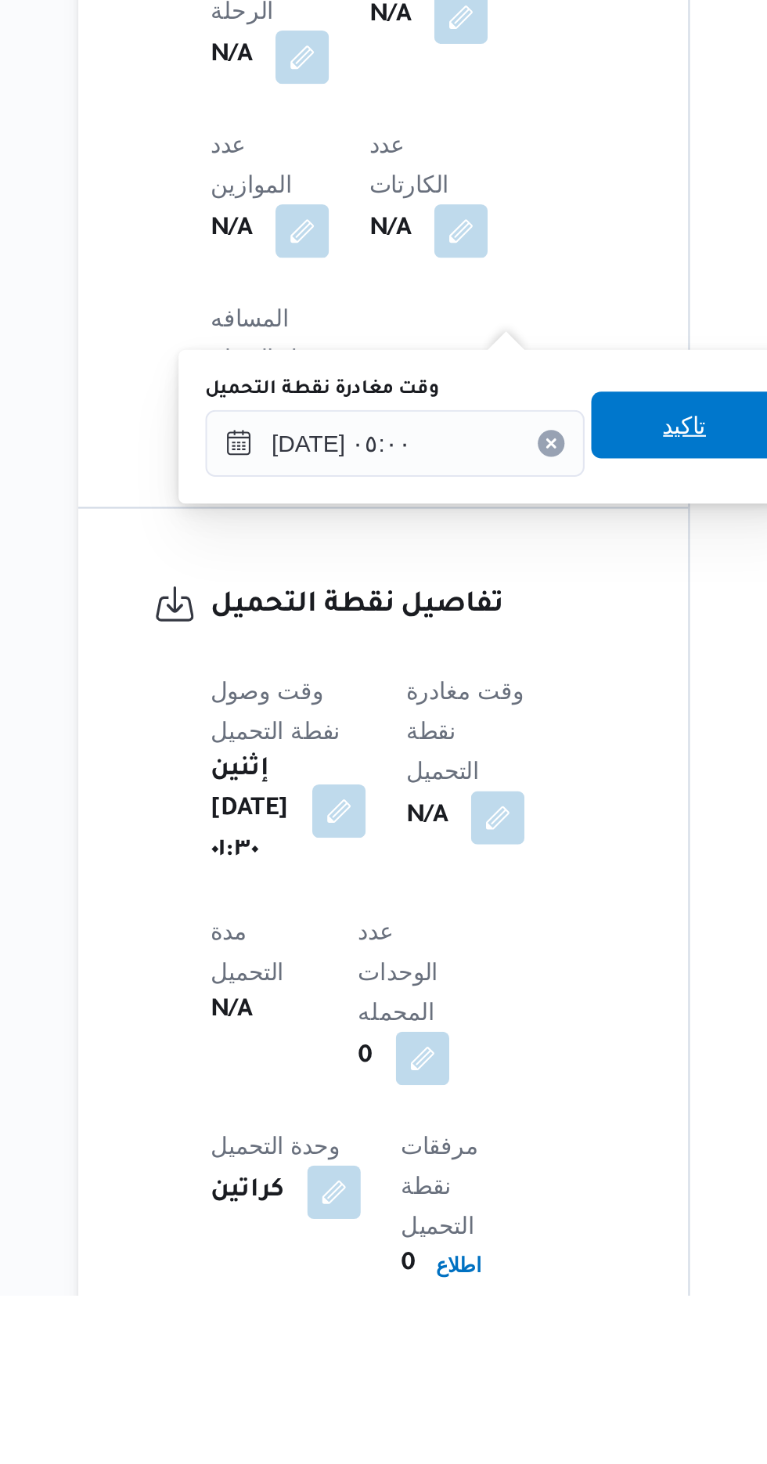
click at [493, 1061] on span "تاكيد" at bounding box center [487, 1055] width 20 height 19
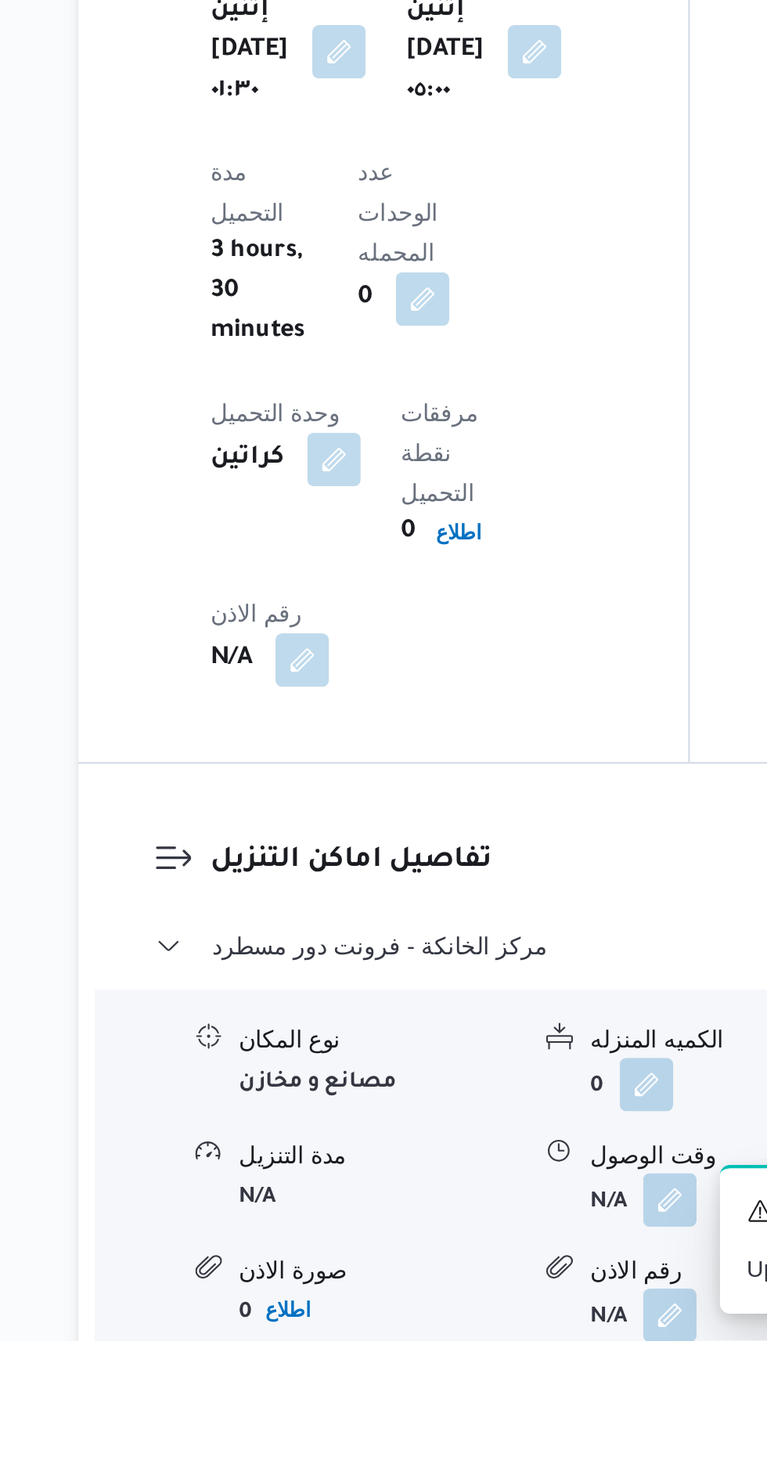
scroll to position [1027, 0]
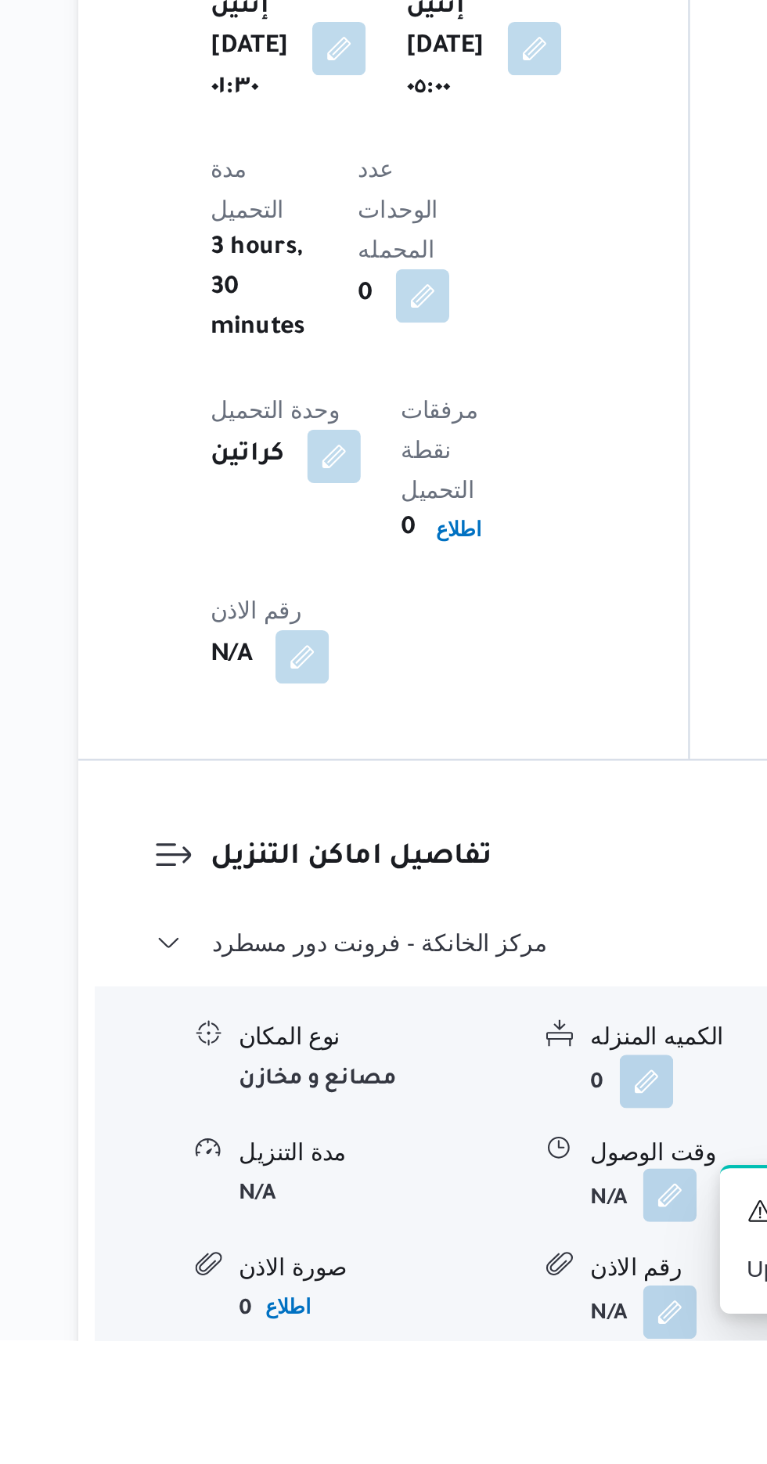
click at [481, 1383] on button "button" at bounding box center [480, 1395] width 25 height 25
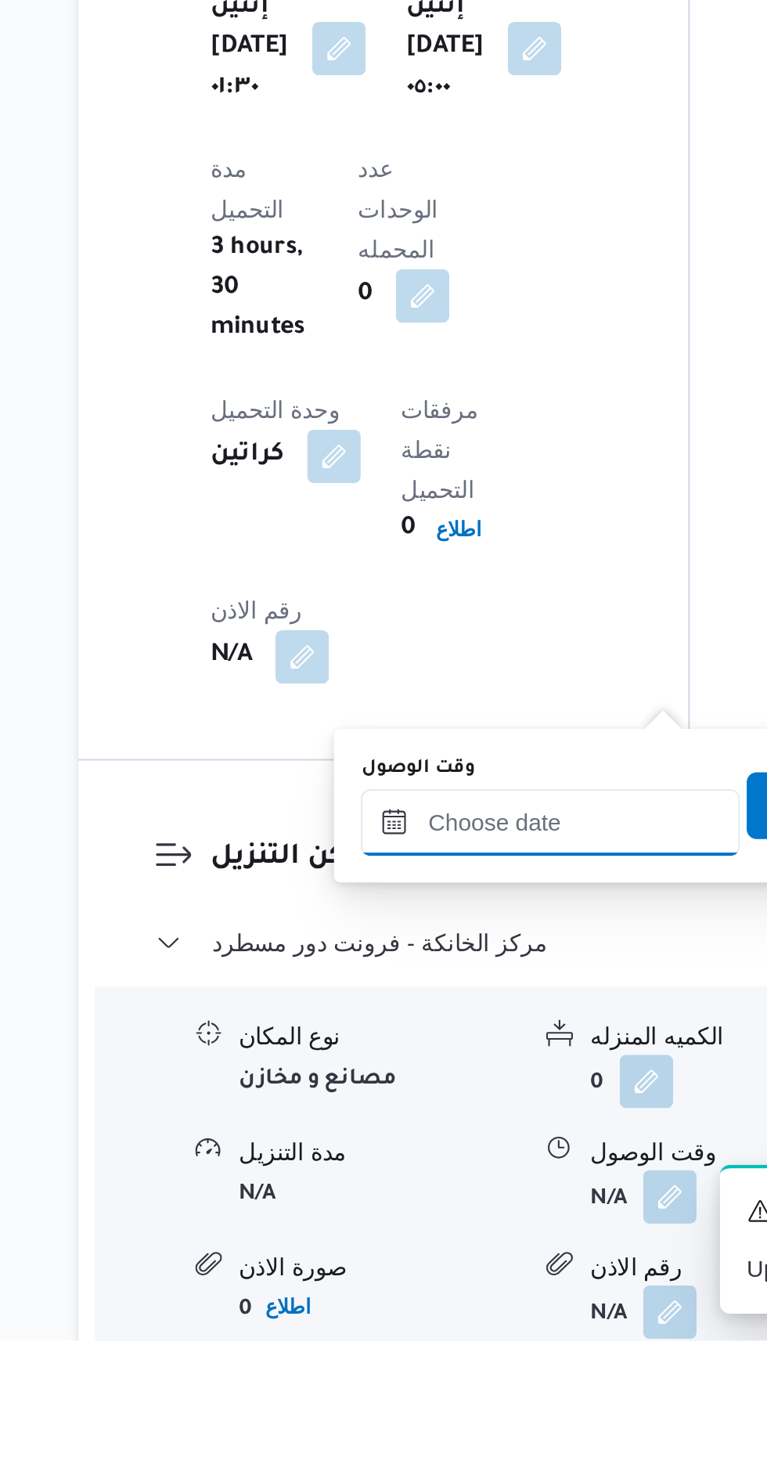
click at [445, 1216] on input "وقت الوصول" at bounding box center [425, 1220] width 178 height 31
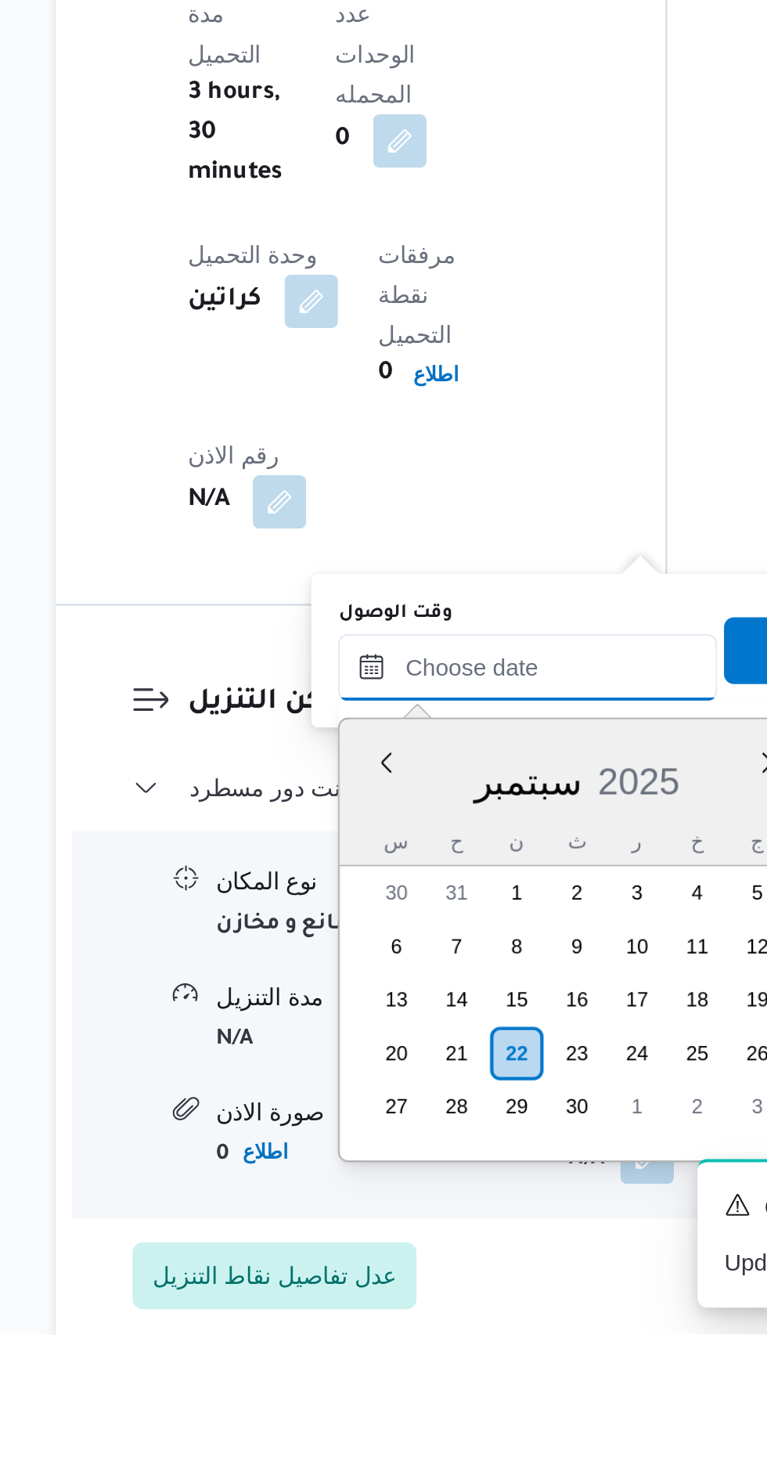
scroll to position [1107, 0]
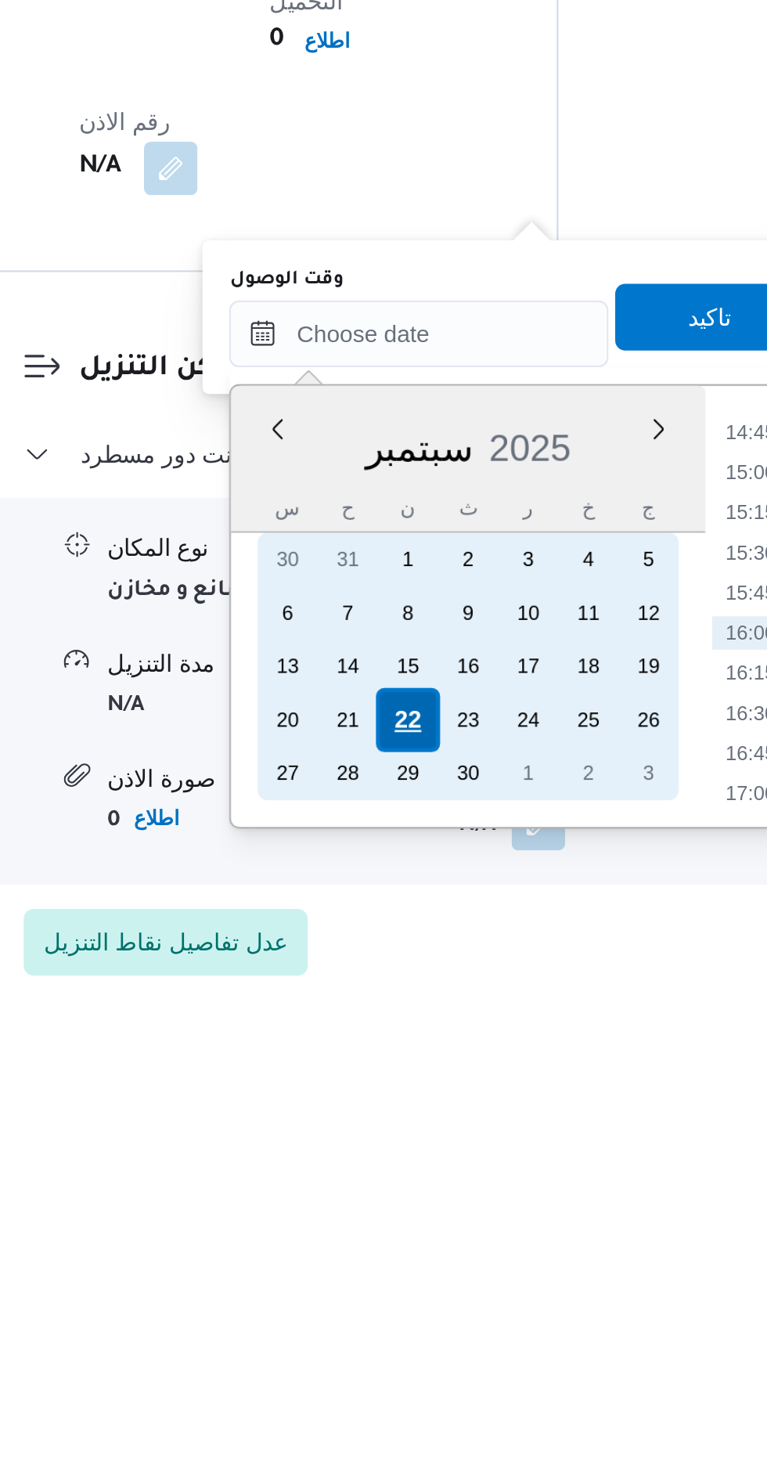
click at [423, 1329] on div "22" at bounding box center [420, 1332] width 30 height 30
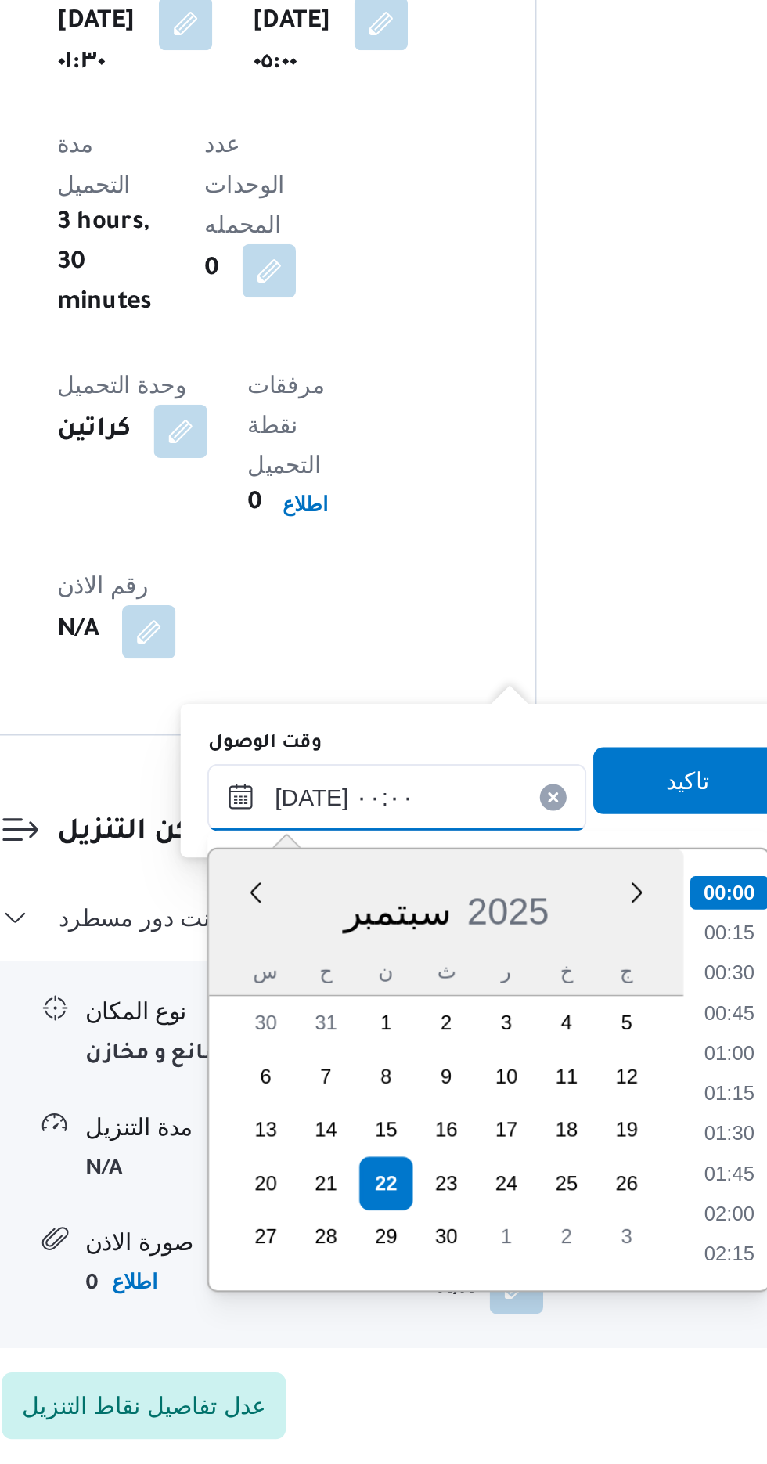
click at [341, 1158] on input "[DATE] ٠٠:٠٠" at bounding box center [425, 1151] width 178 height 31
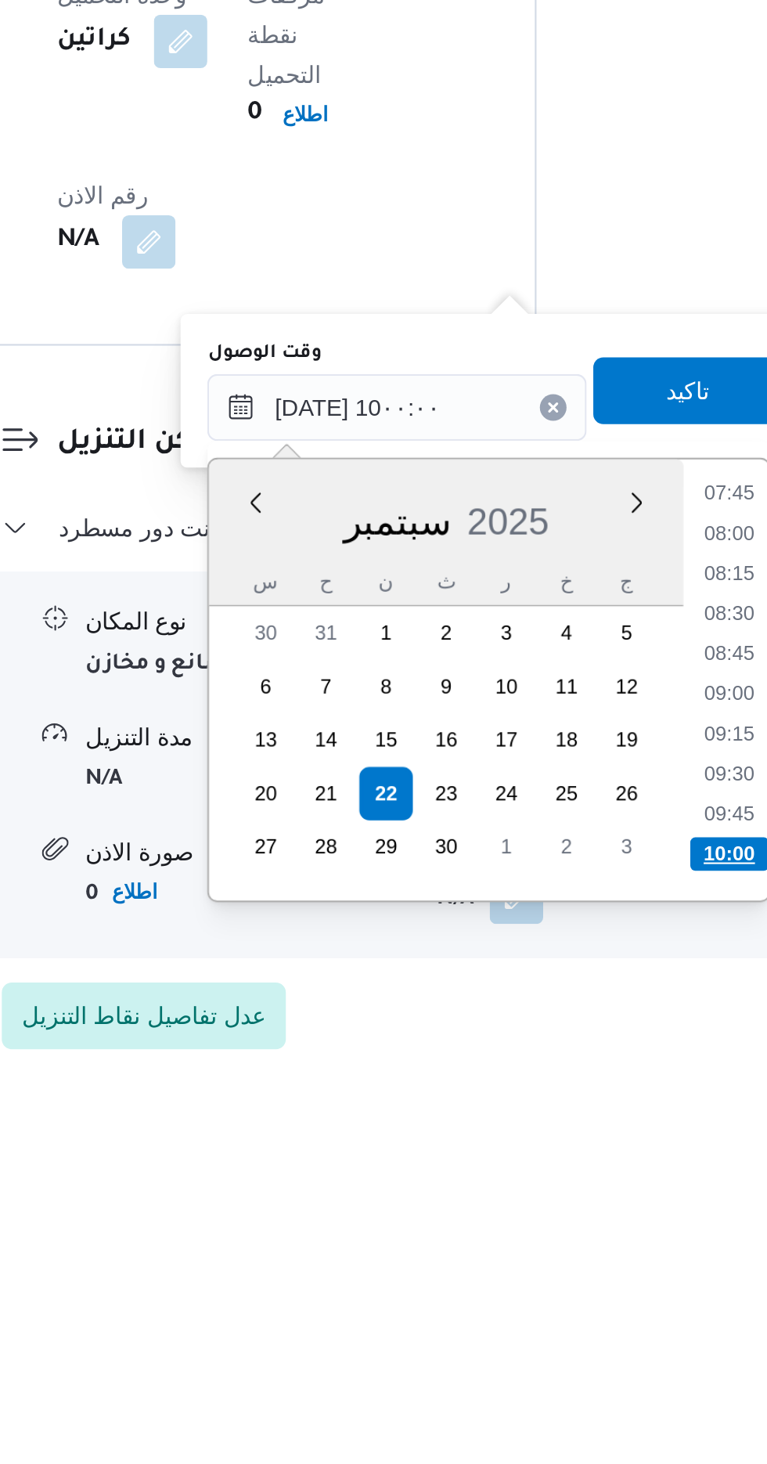
click at [582, 1357] on li "10:00" at bounding box center [580, 1360] width 37 height 16
type input "٢٢/٠٩/٢٠٢٥ ١٠:٠٠"
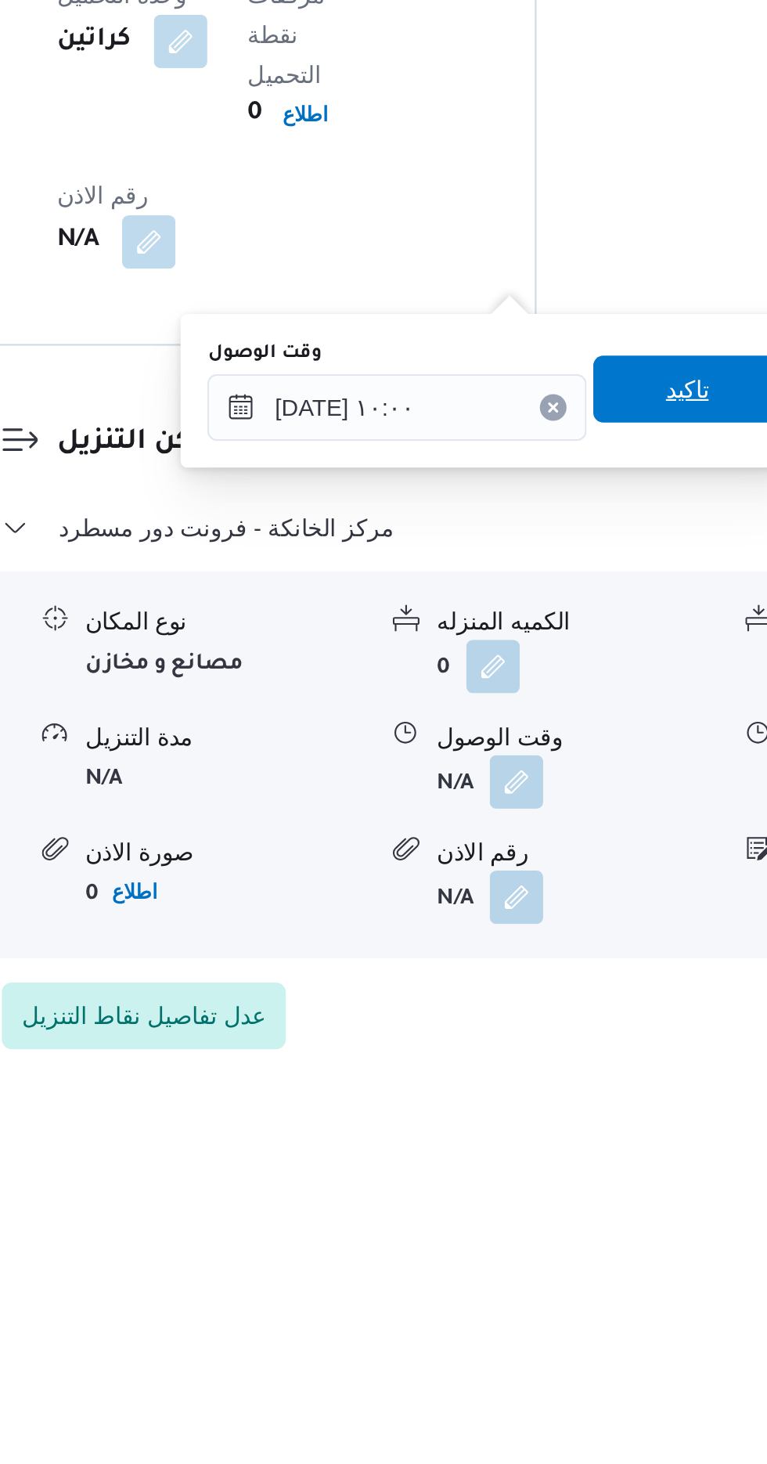
click at [571, 1144] on span "تاكيد" at bounding box center [560, 1142] width 20 height 19
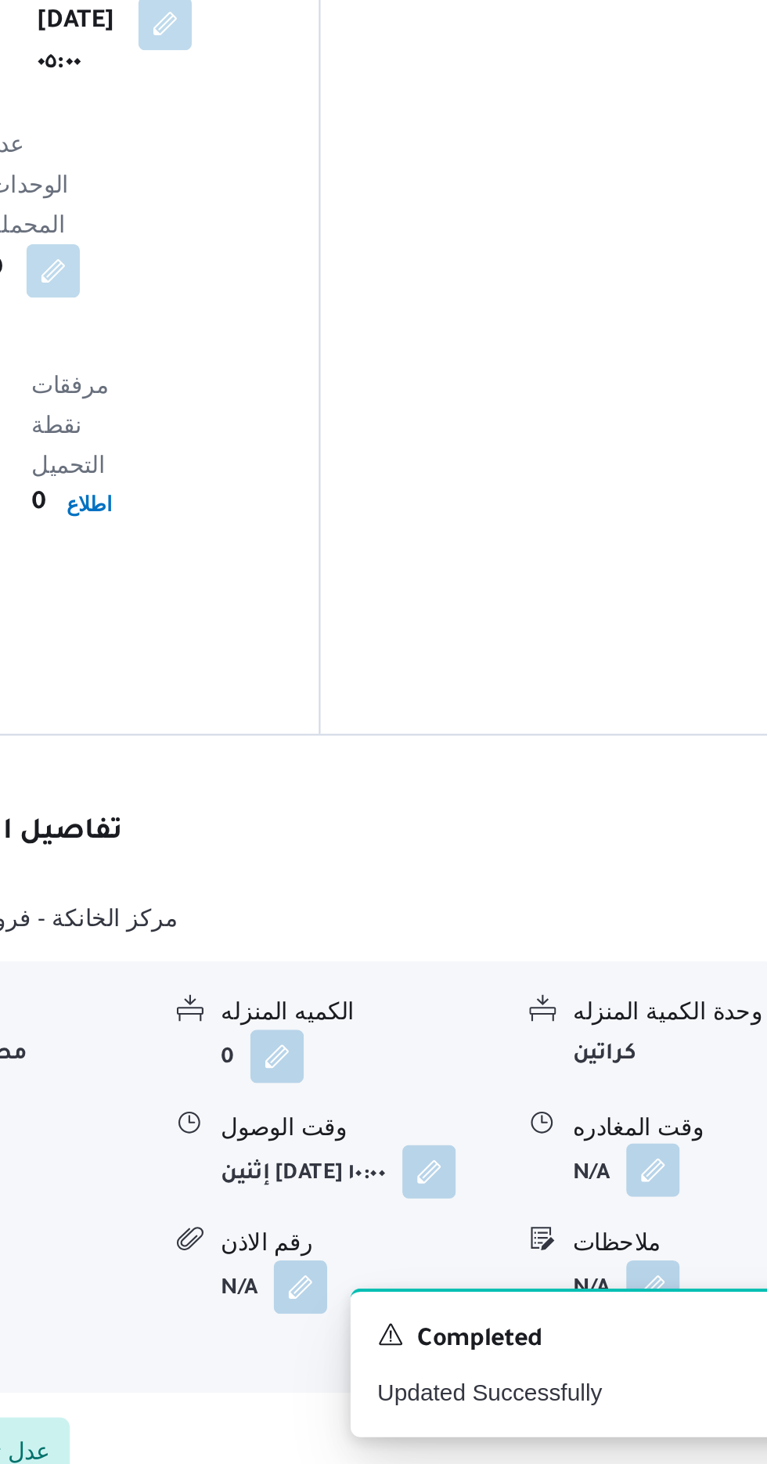
click at [642, 1313] on button "button" at bounding box center [645, 1325] width 25 height 25
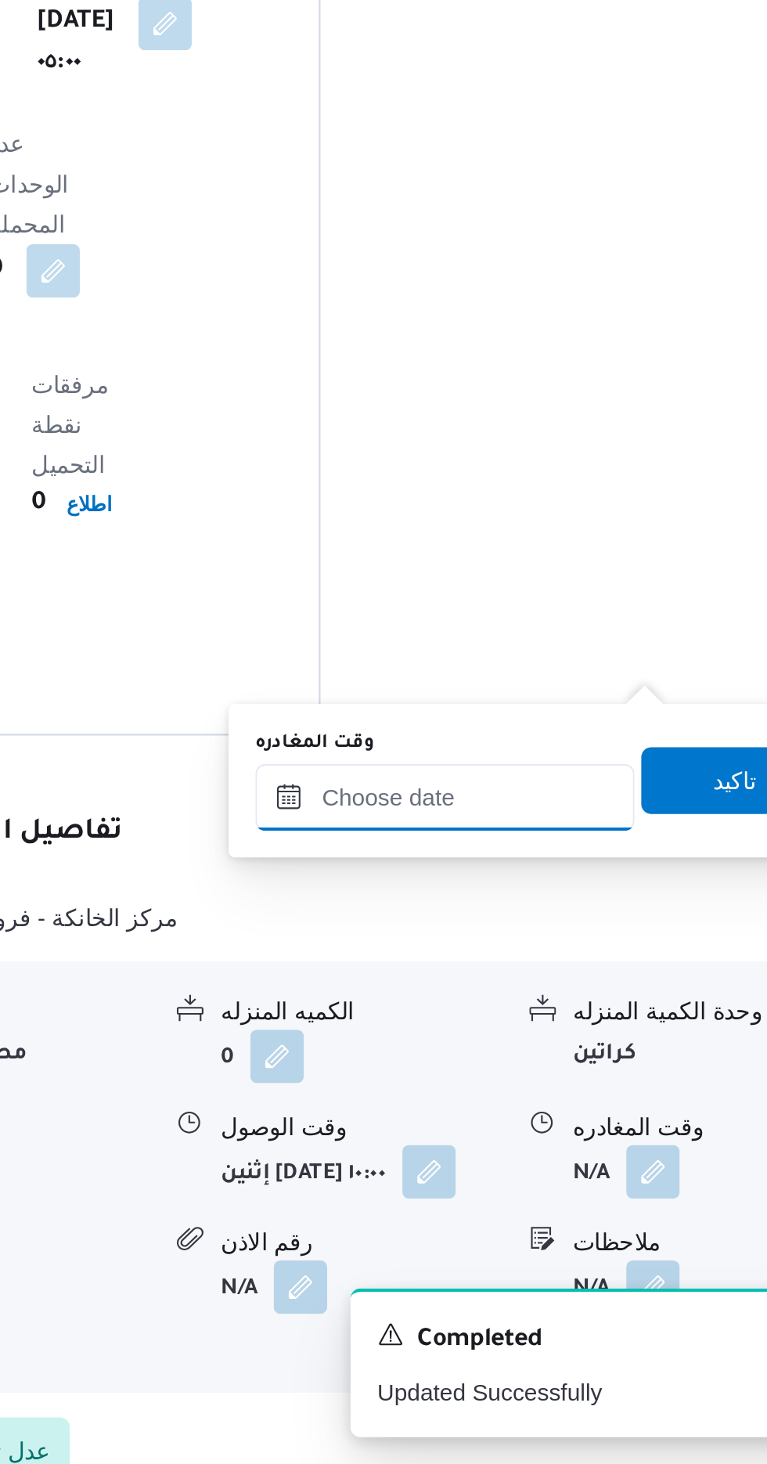
click at [578, 1147] on input "وقت المغادره" at bounding box center [548, 1151] width 178 height 31
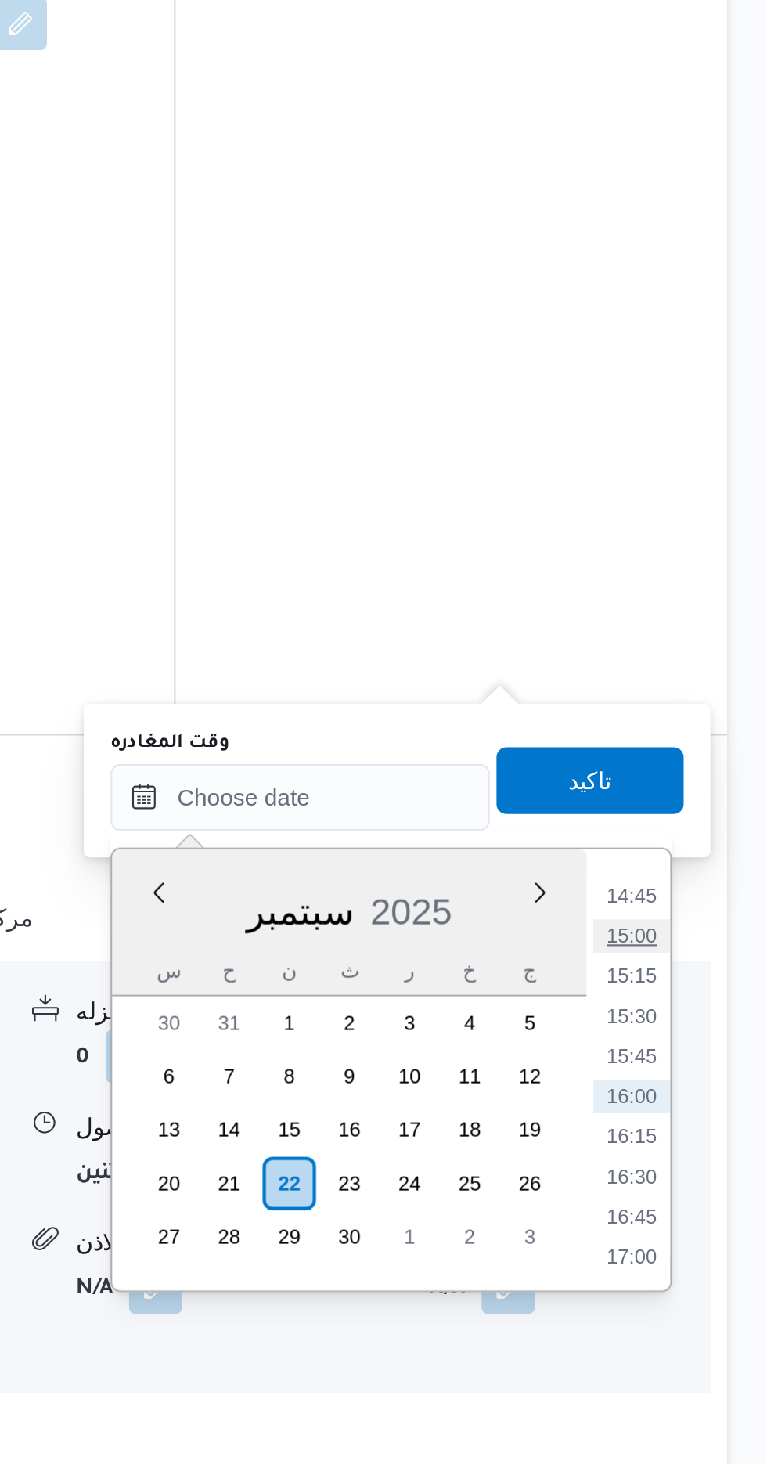
click at [704, 1215] on li "15:00" at bounding box center [704, 1216] width 36 height 16
type input "٢٢/٠٩/٢٠٢٥ ١٥:٠٠"
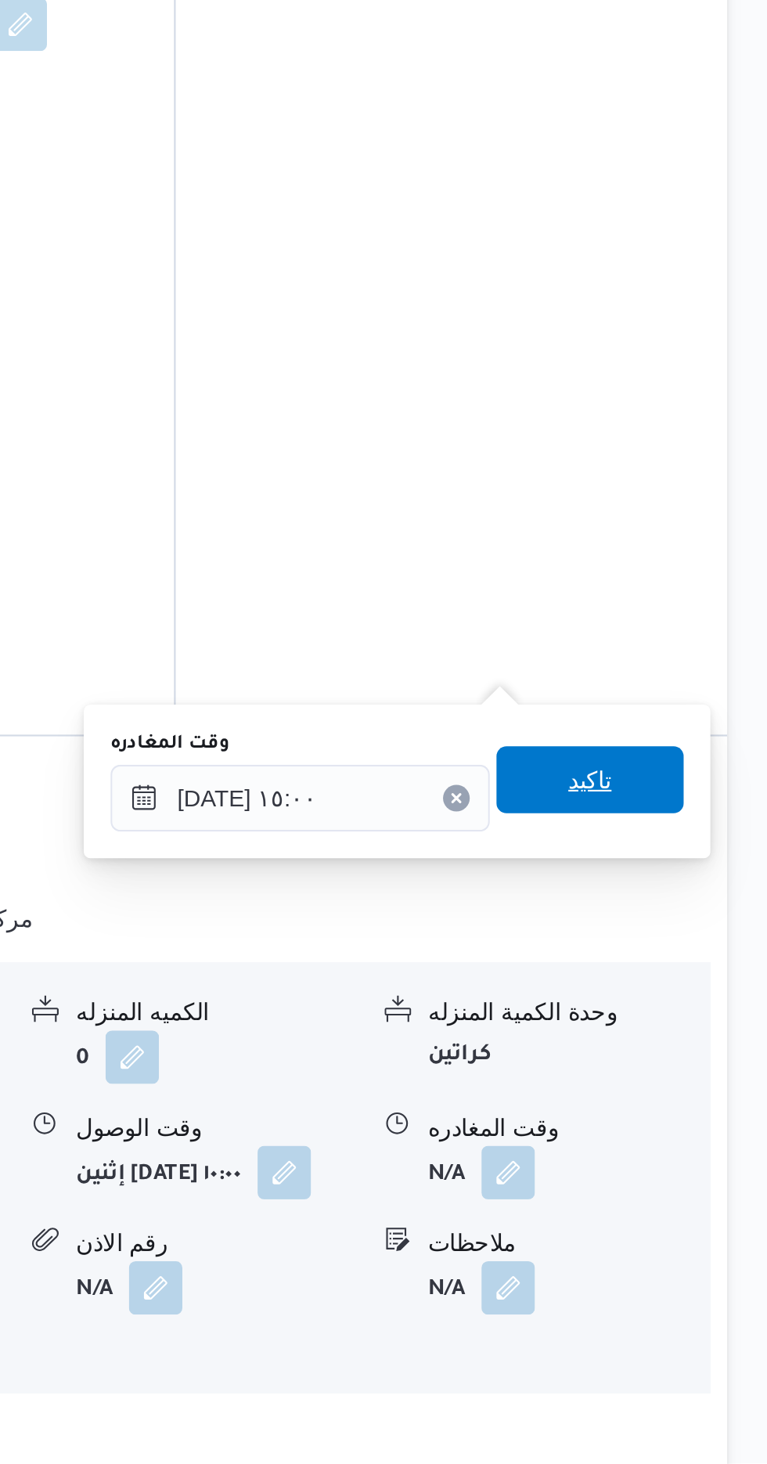
click at [708, 1142] on span "تاكيد" at bounding box center [684, 1143] width 88 height 31
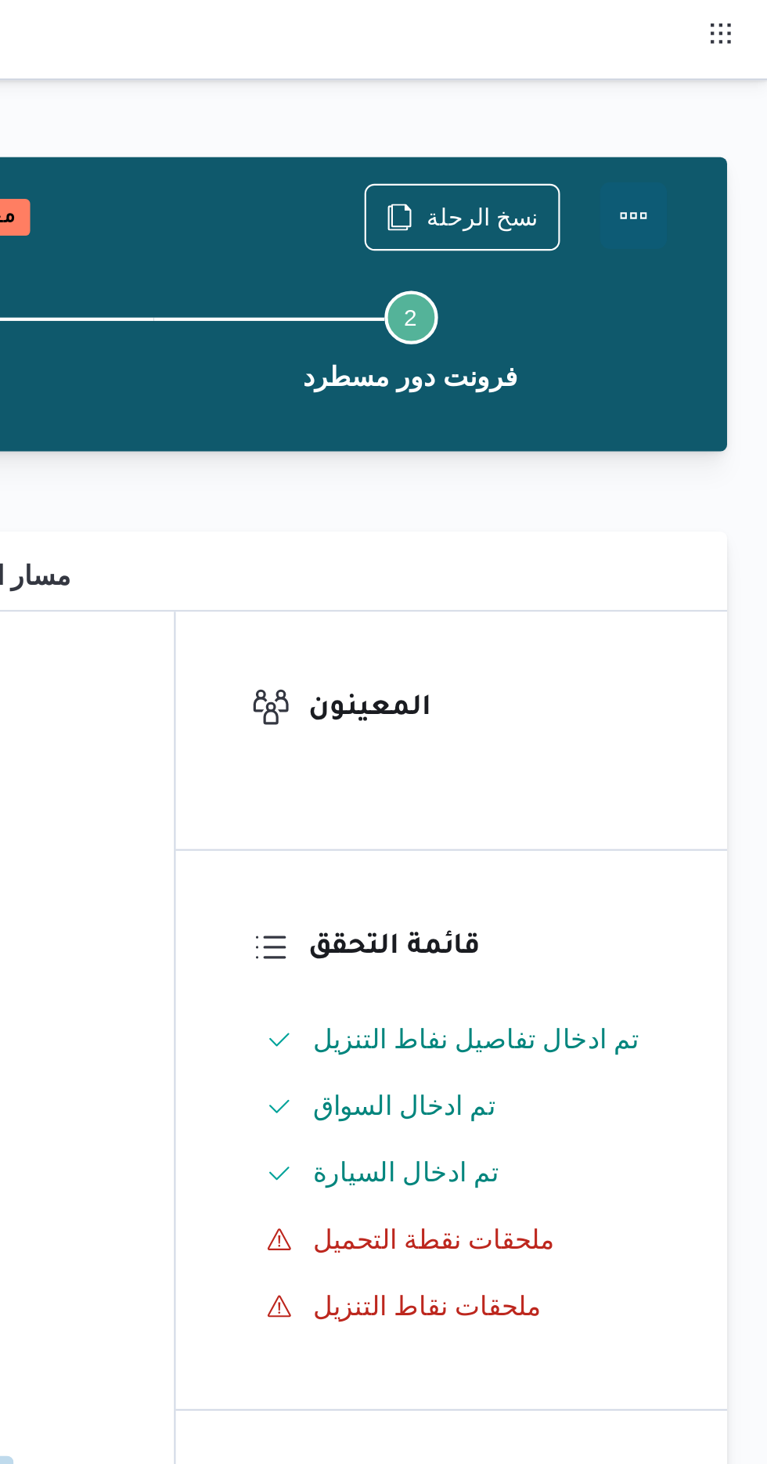
click at [717, 93] on button "Actions" at bounding box center [704, 100] width 31 height 31
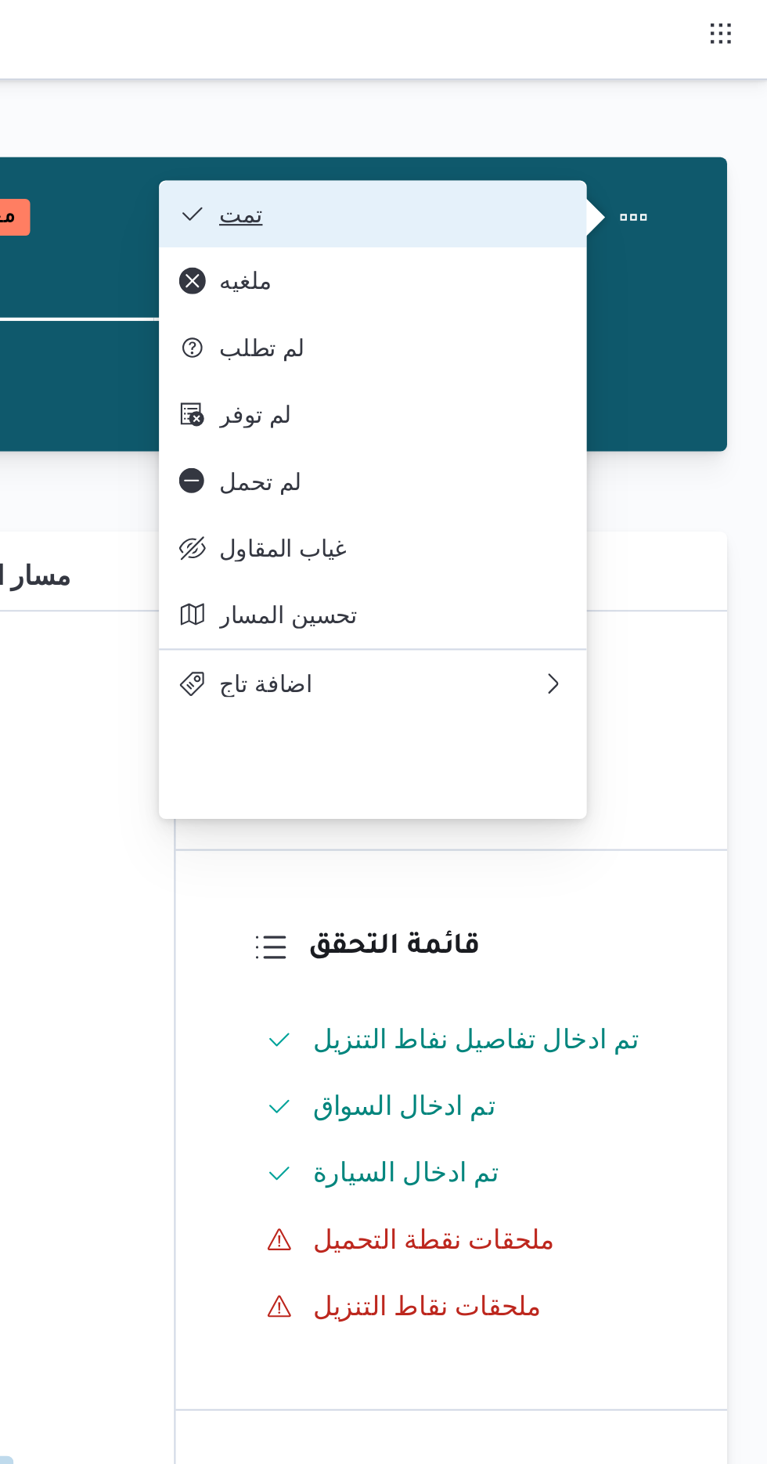
click at [667, 92] on button "تمت" at bounding box center [582, 100] width 200 height 31
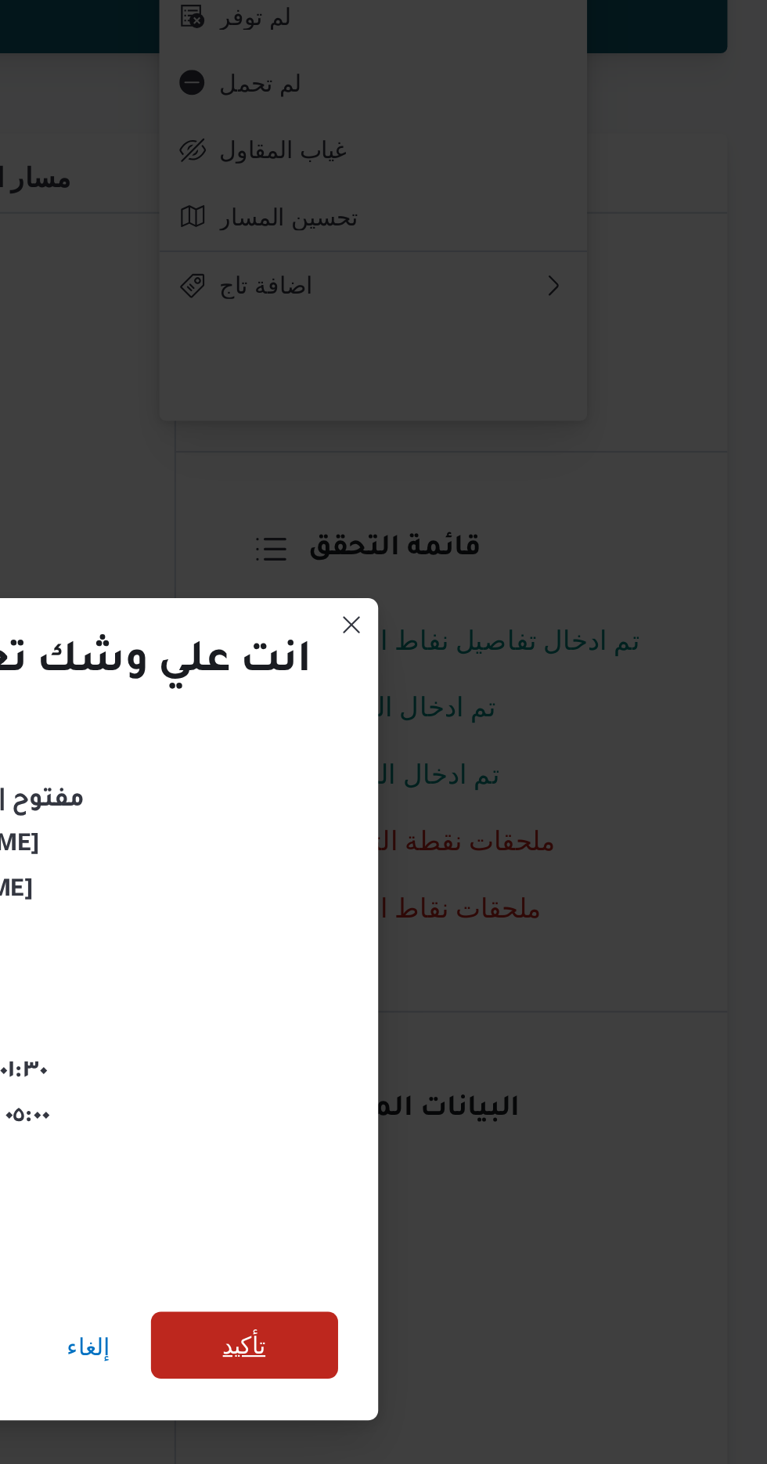
click at [542, 810] on span "تأكيد" at bounding box center [522, 816] width 88 height 31
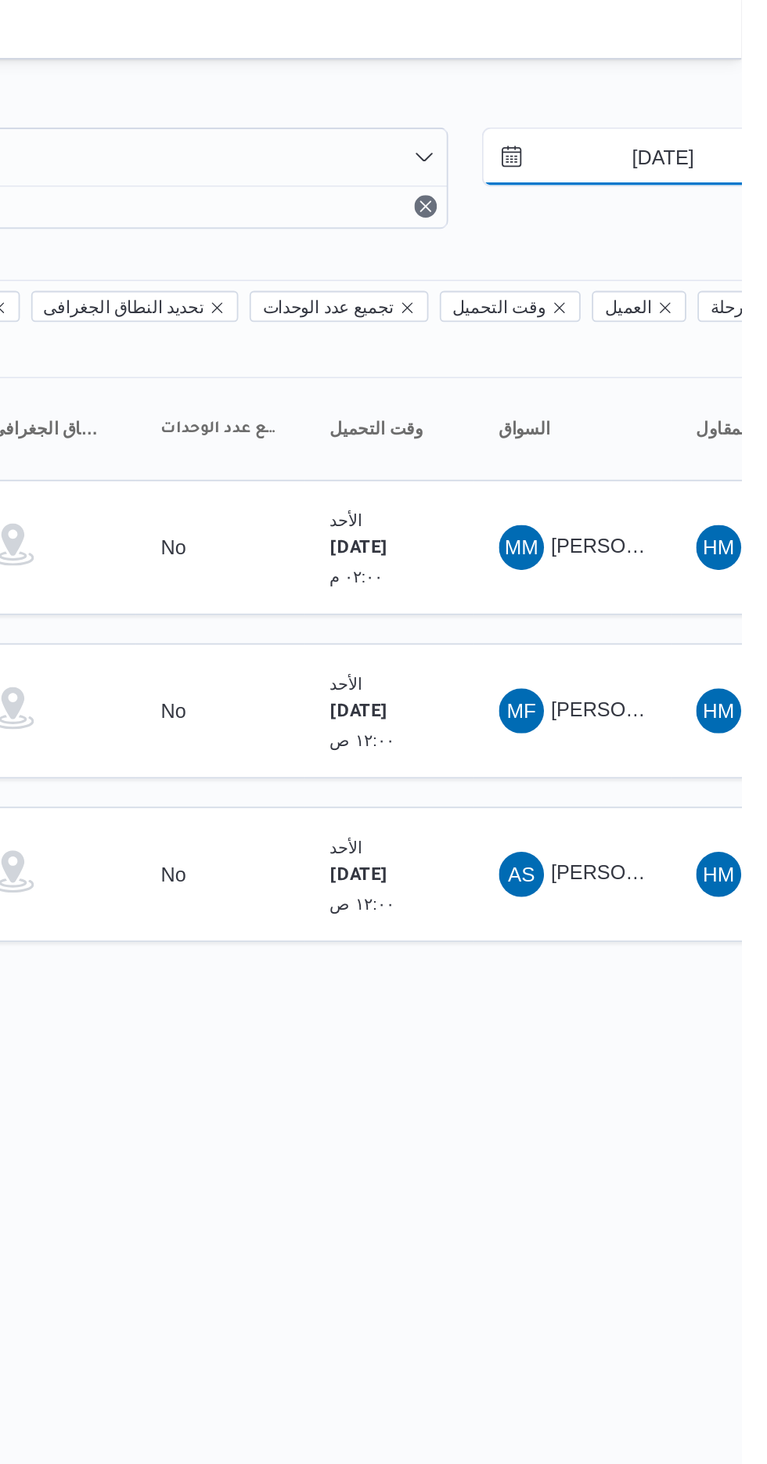
click at [707, 90] on input "[DATE]" at bounding box center [713, 91] width 178 height 31
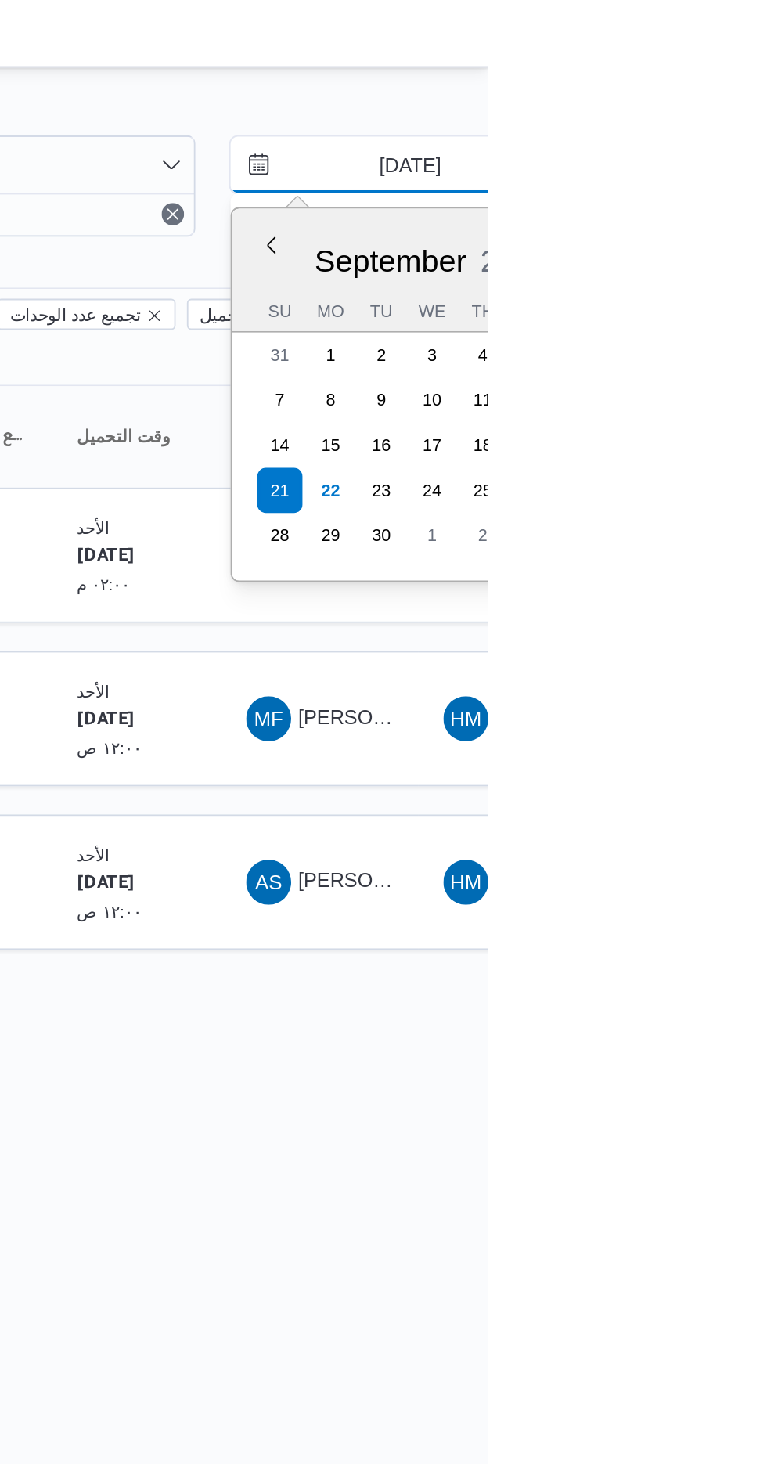
type input "20/9/2025"
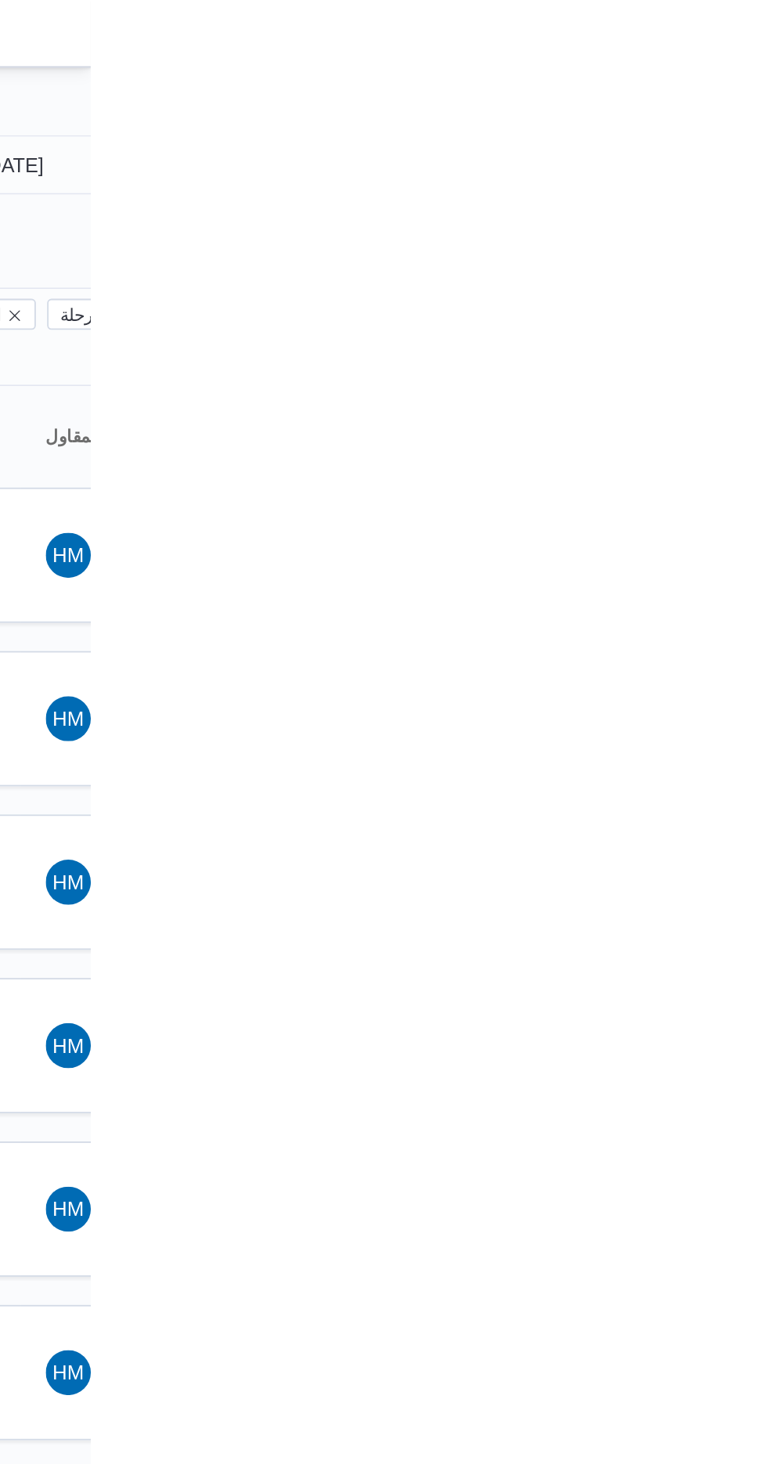
type input "20/9/2025"
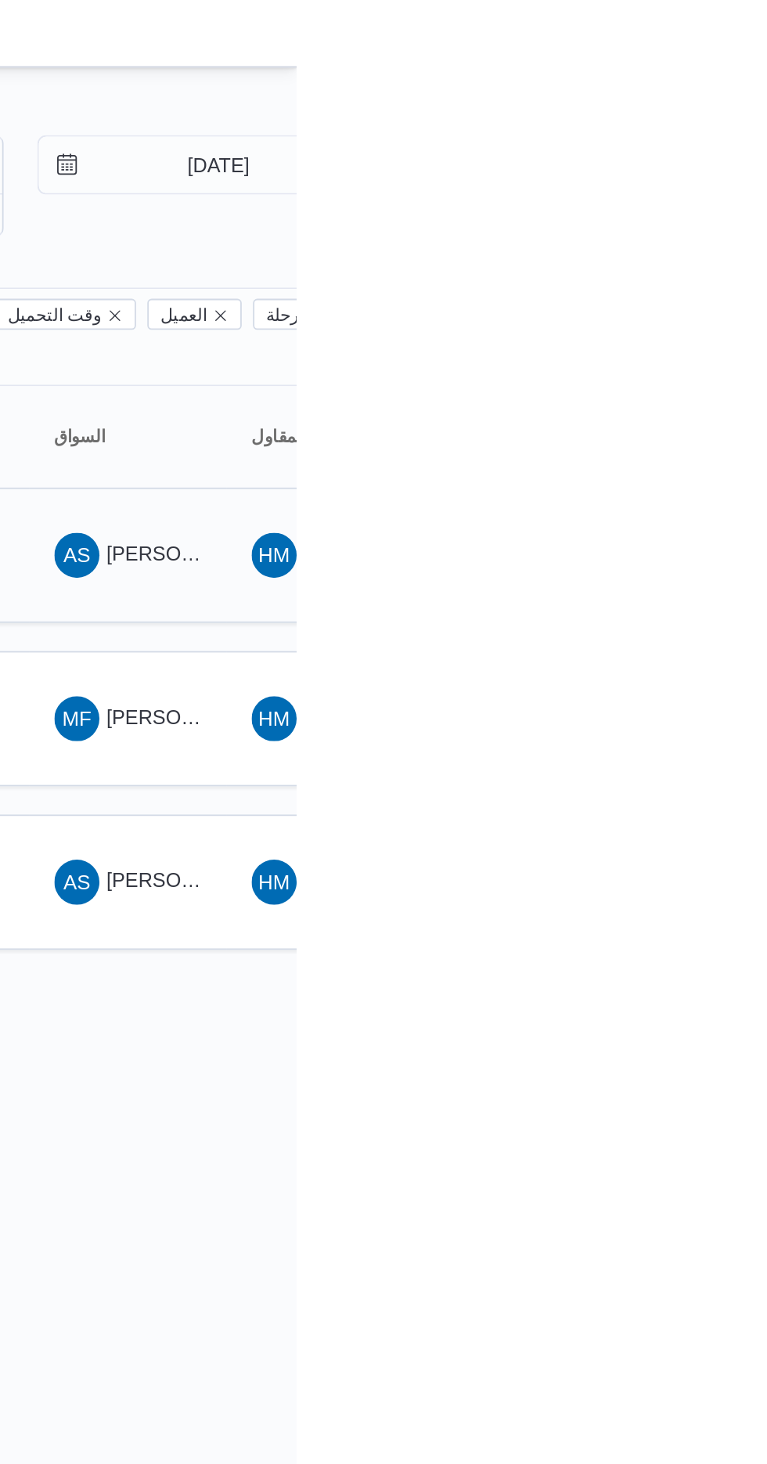
click at [691, 301] on span "احمد سلطان محمود عطية" at bounding box center [752, 307] width 183 height 13
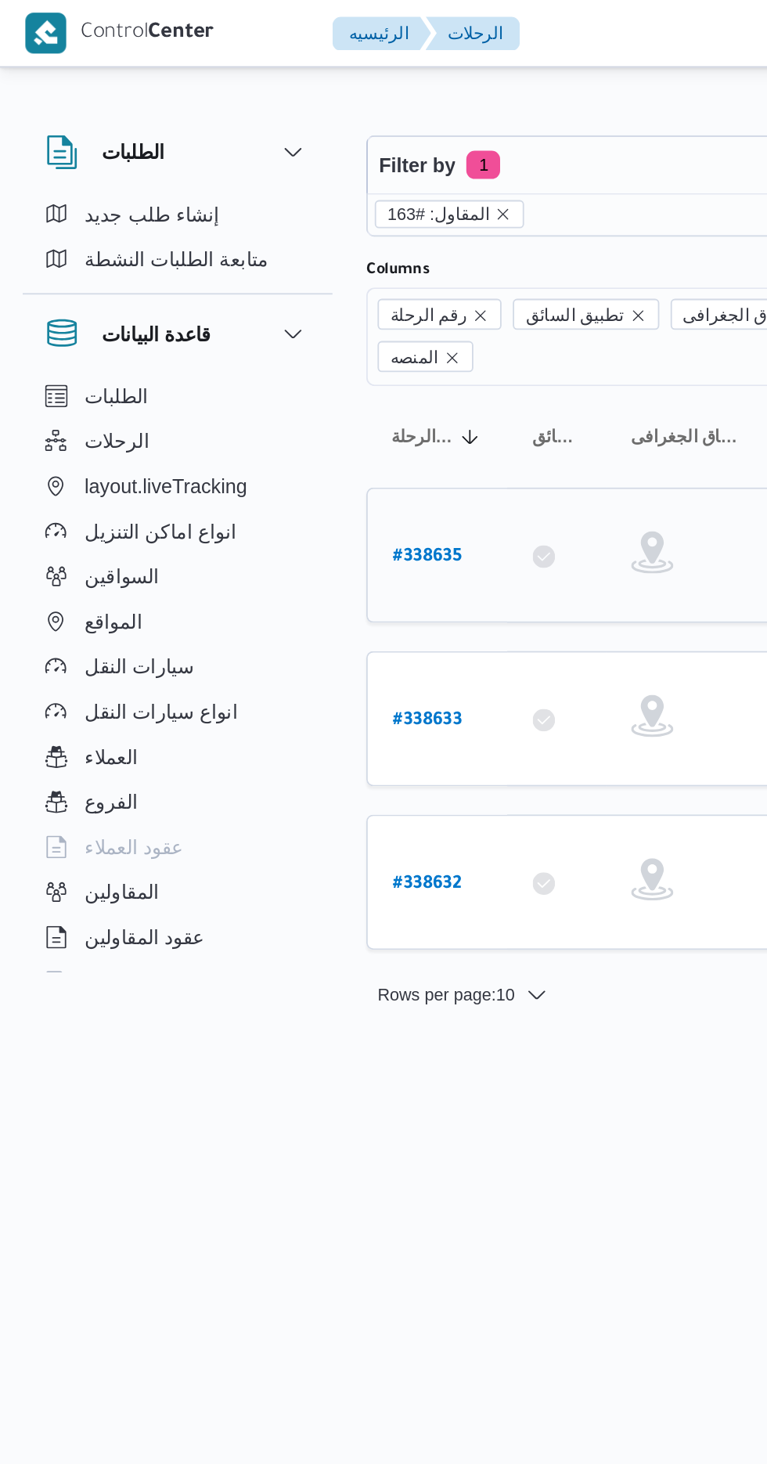
click at [248, 298] on link "# 338635" at bounding box center [237, 308] width 38 height 21
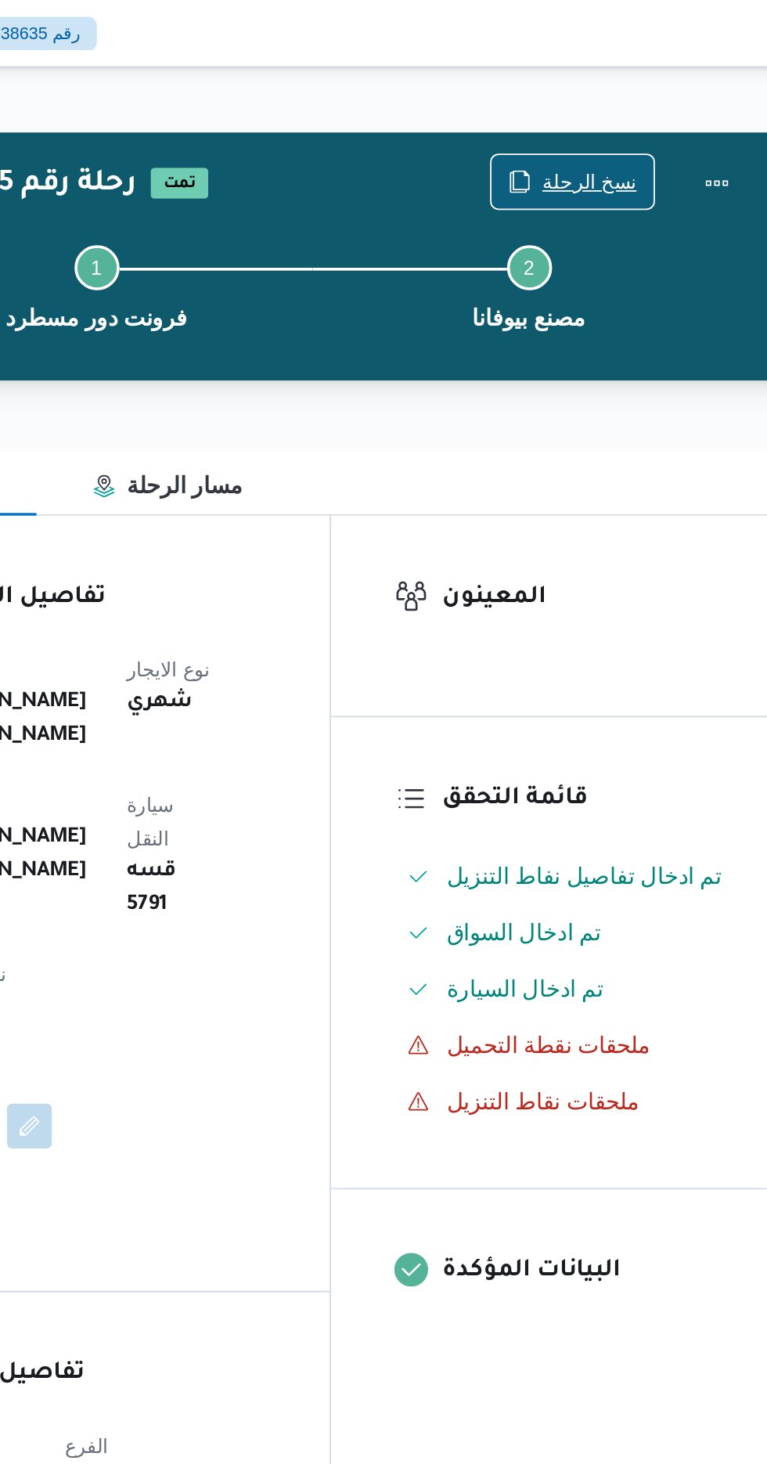
click at [628, 105] on span "نسخ الرحلة" at bounding box center [633, 101] width 52 height 19
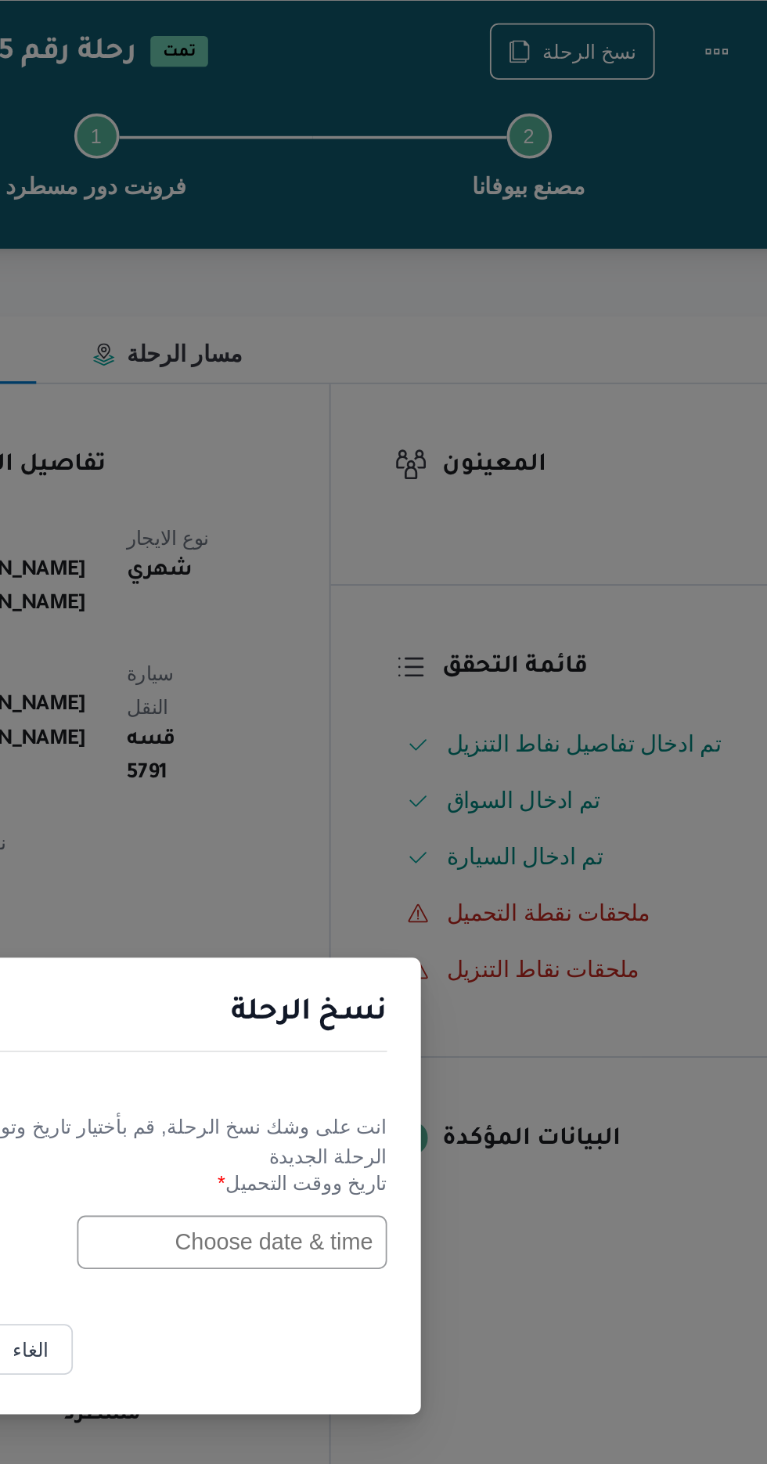
click at [434, 763] on input "text" at bounding box center [435, 763] width 172 height 30
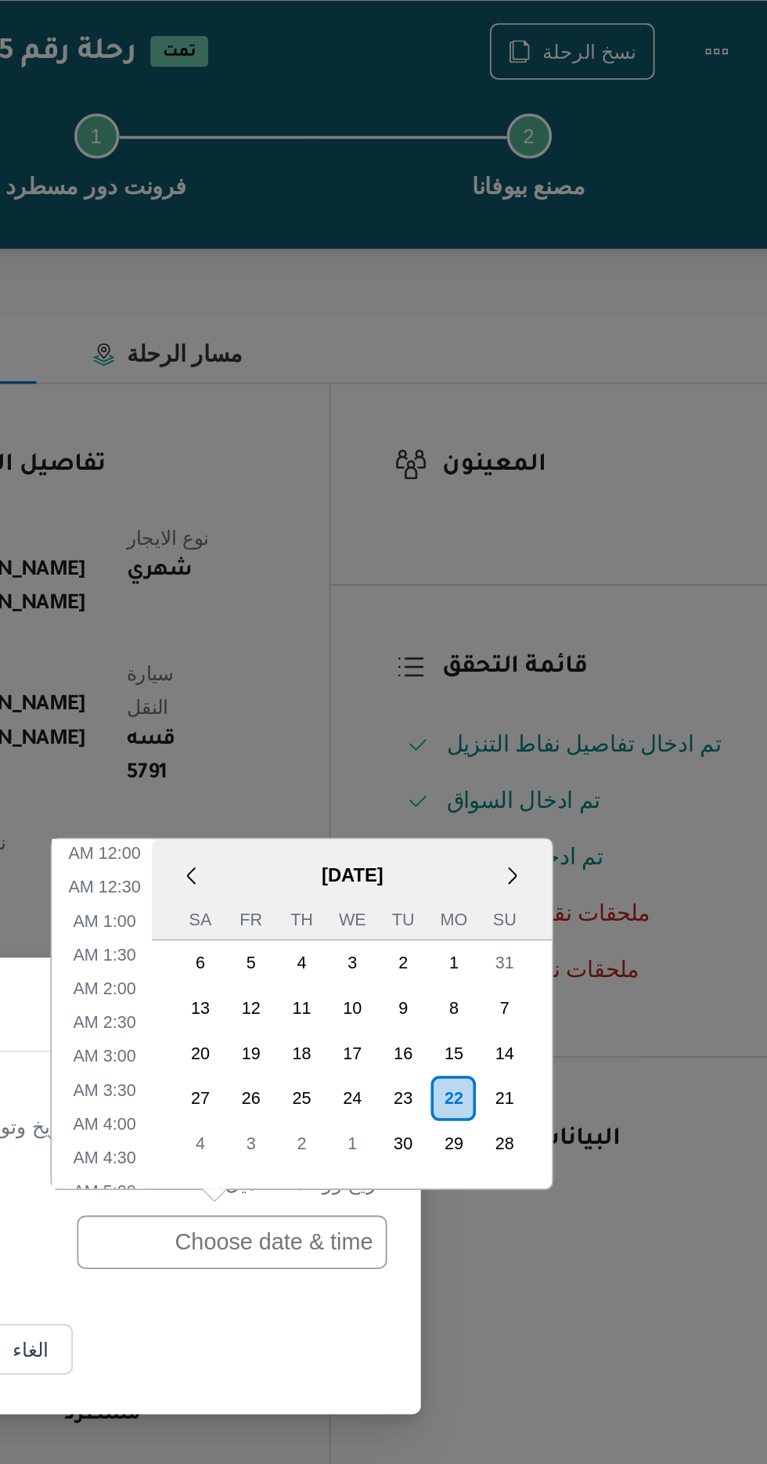
scroll to position [512, 0]
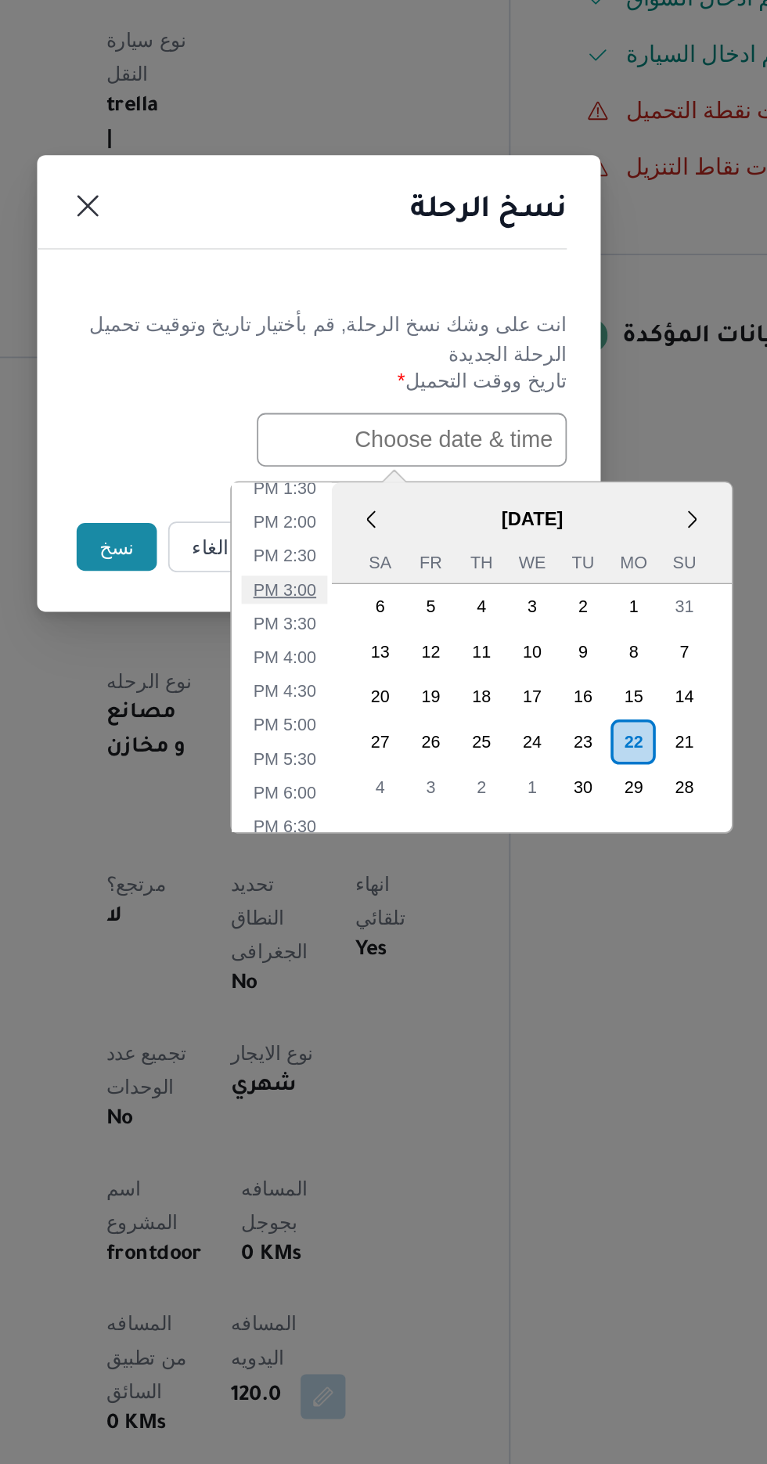
click at [354, 842] on li "3:00 PM" at bounding box center [364, 846] width 48 height 16
type input "22/09/2025 3:00PM"
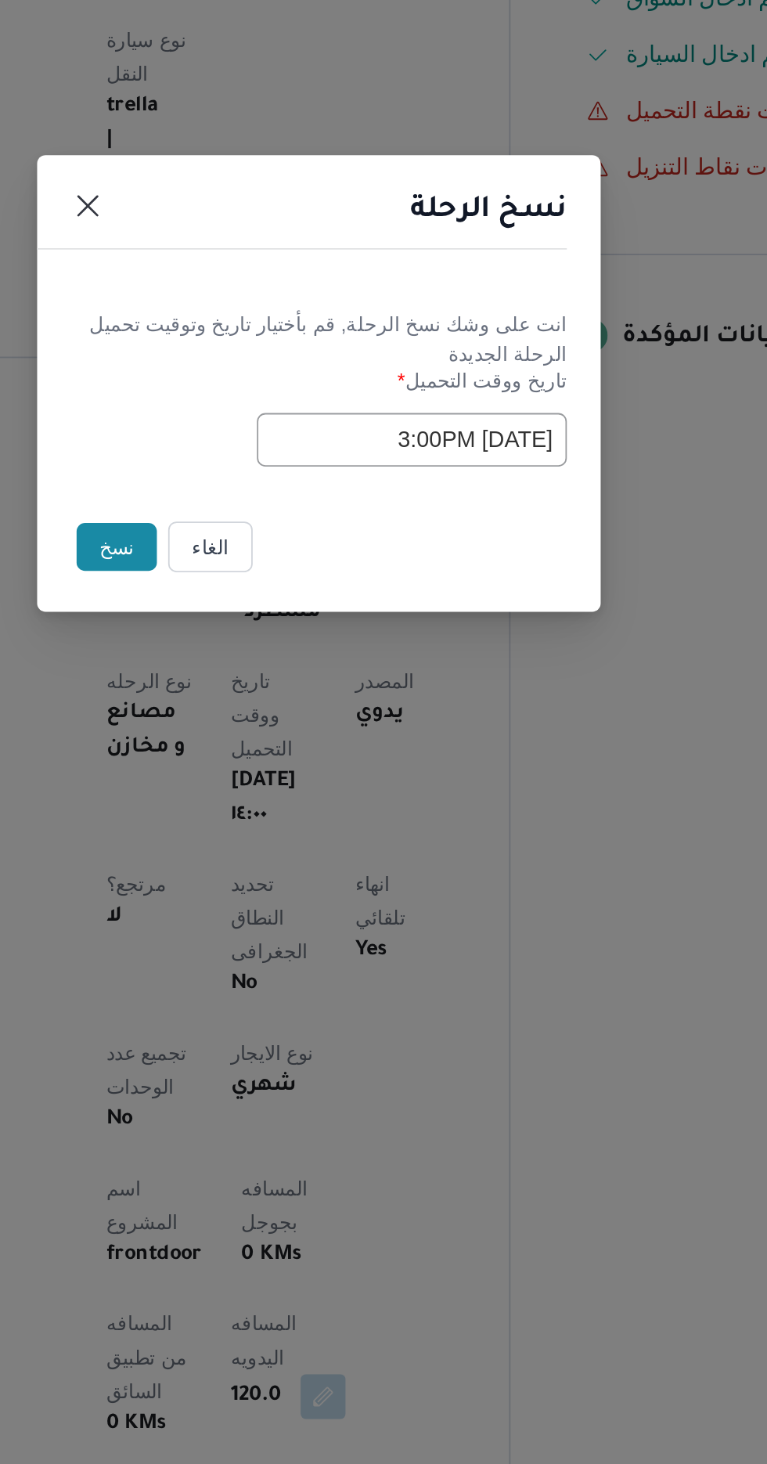
click at [258, 816] on button "نسخ" at bounding box center [271, 822] width 45 height 27
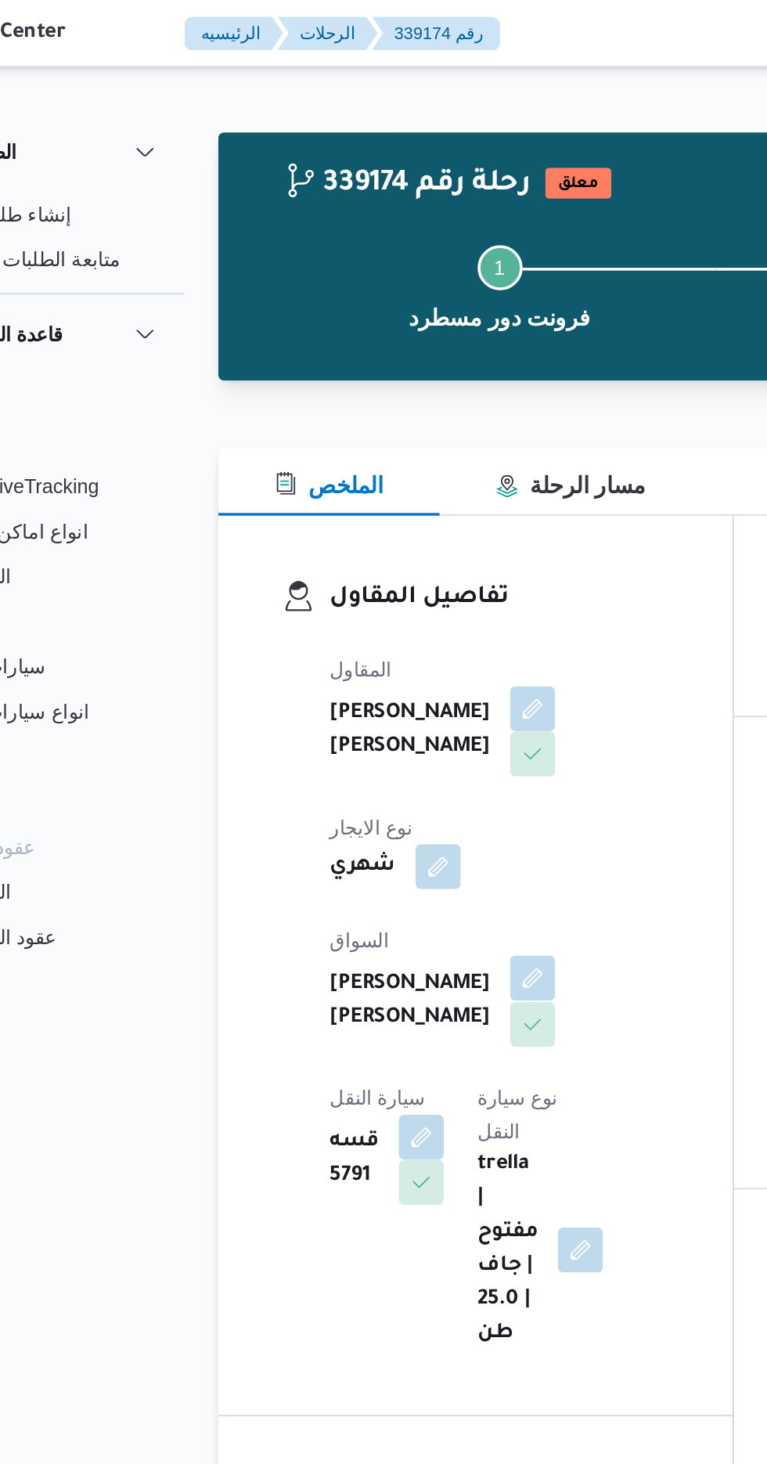
click at [366, 531] on button "button" at bounding box center [378, 543] width 25 height 25
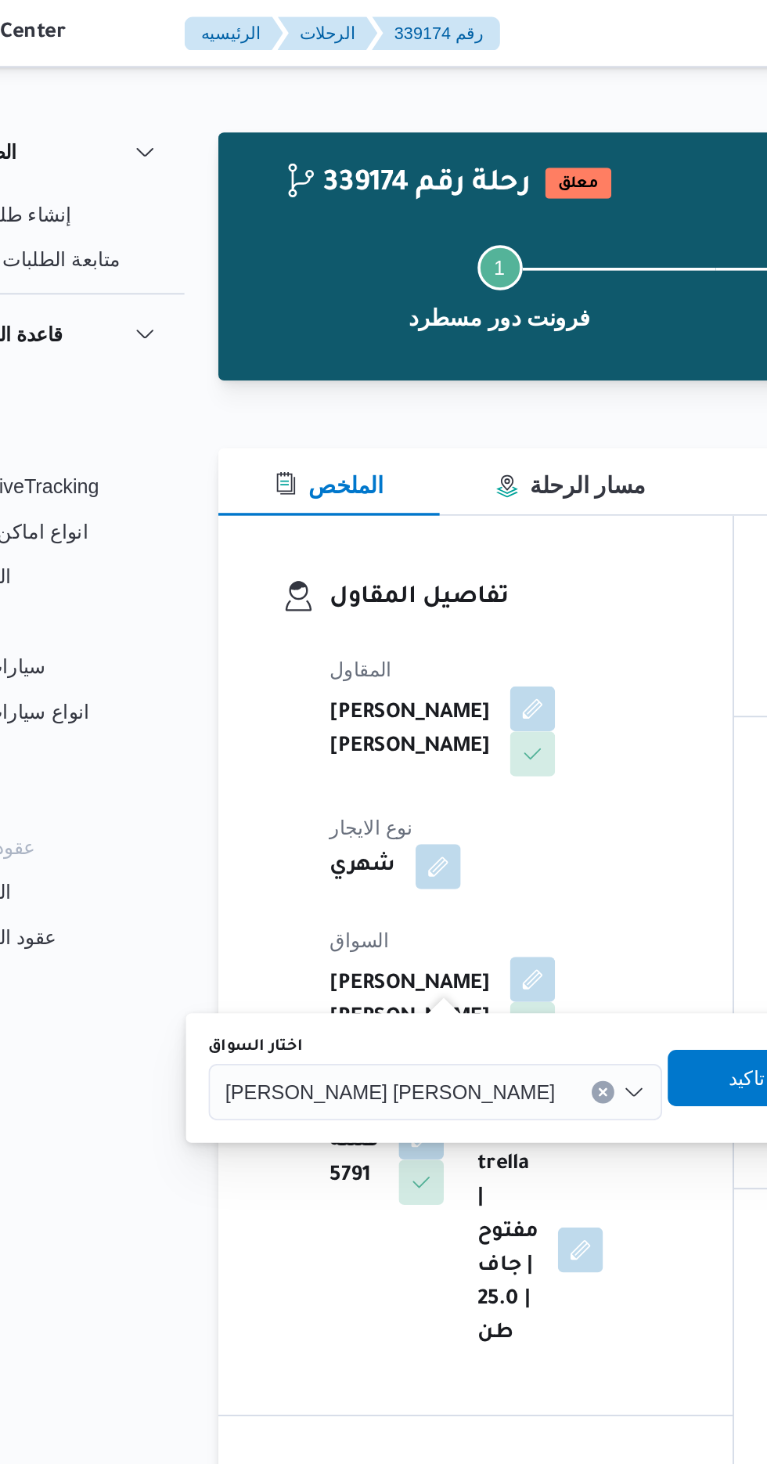
click at [270, 615] on div "احمد سلطان محمود عطية" at bounding box center [324, 606] width 252 height 31
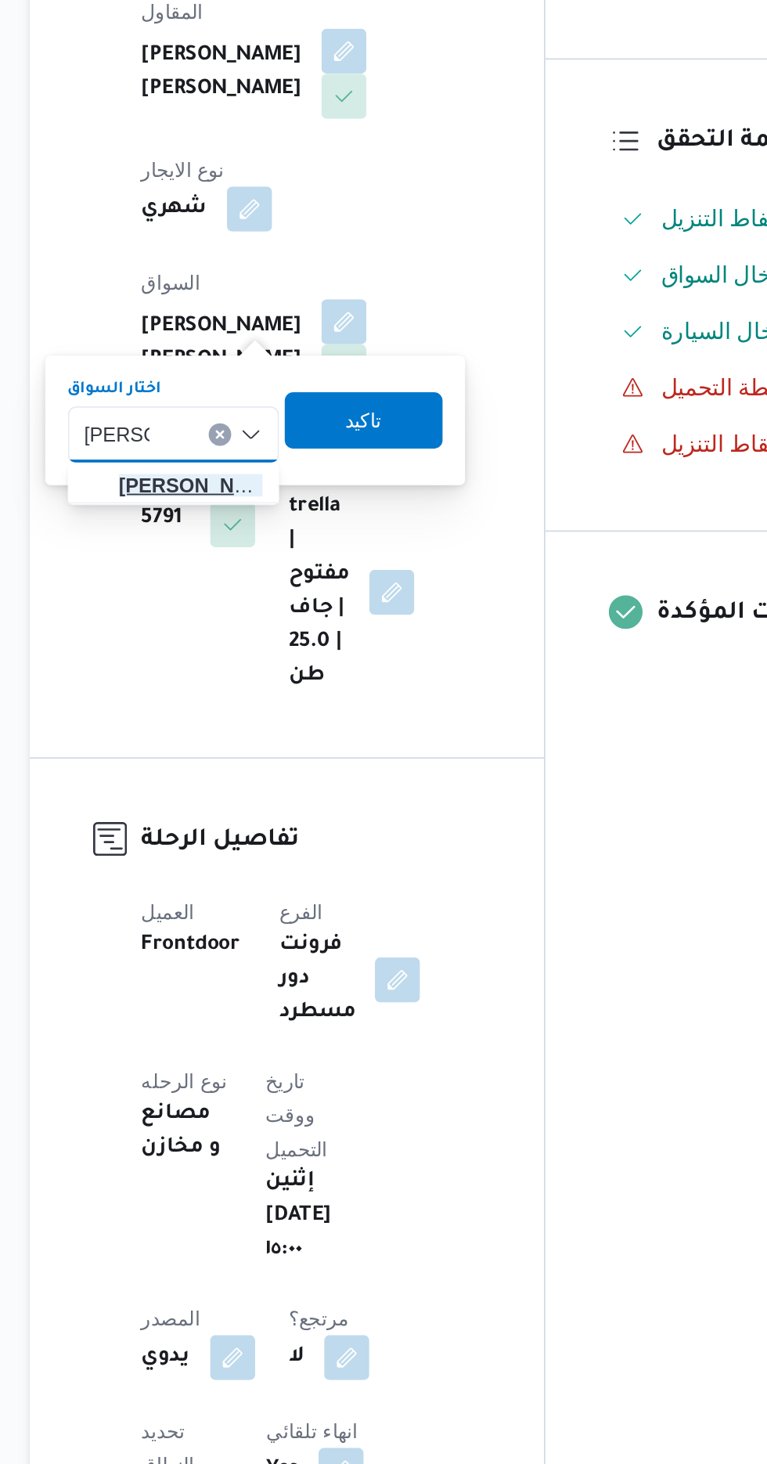
type input "محمد فؤ"
click at [294, 630] on span "محمد فؤ اد رشاد حسن" at bounding box center [293, 634] width 80 height 19
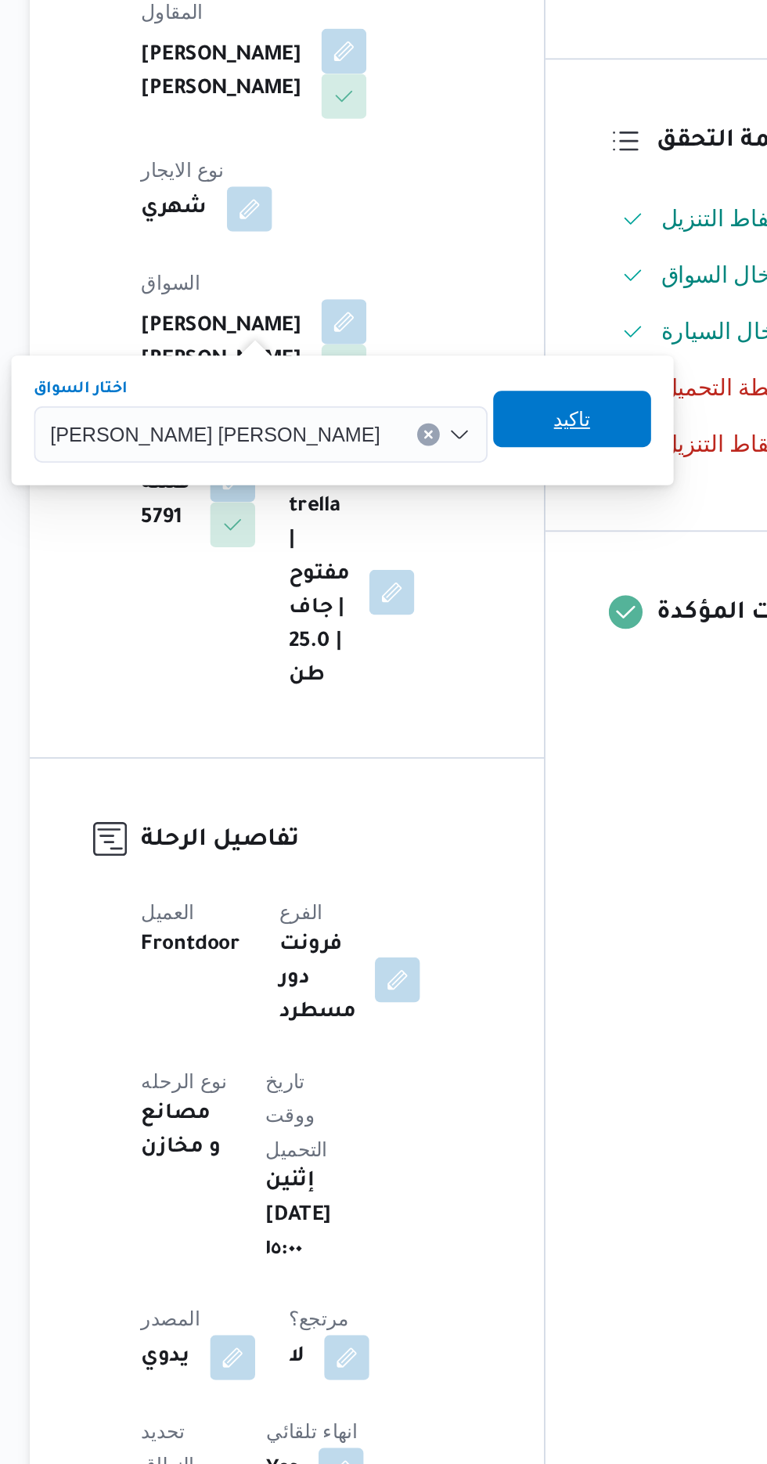
click at [461, 600] on span "تاكيد" at bounding box center [505, 597] width 88 height 31
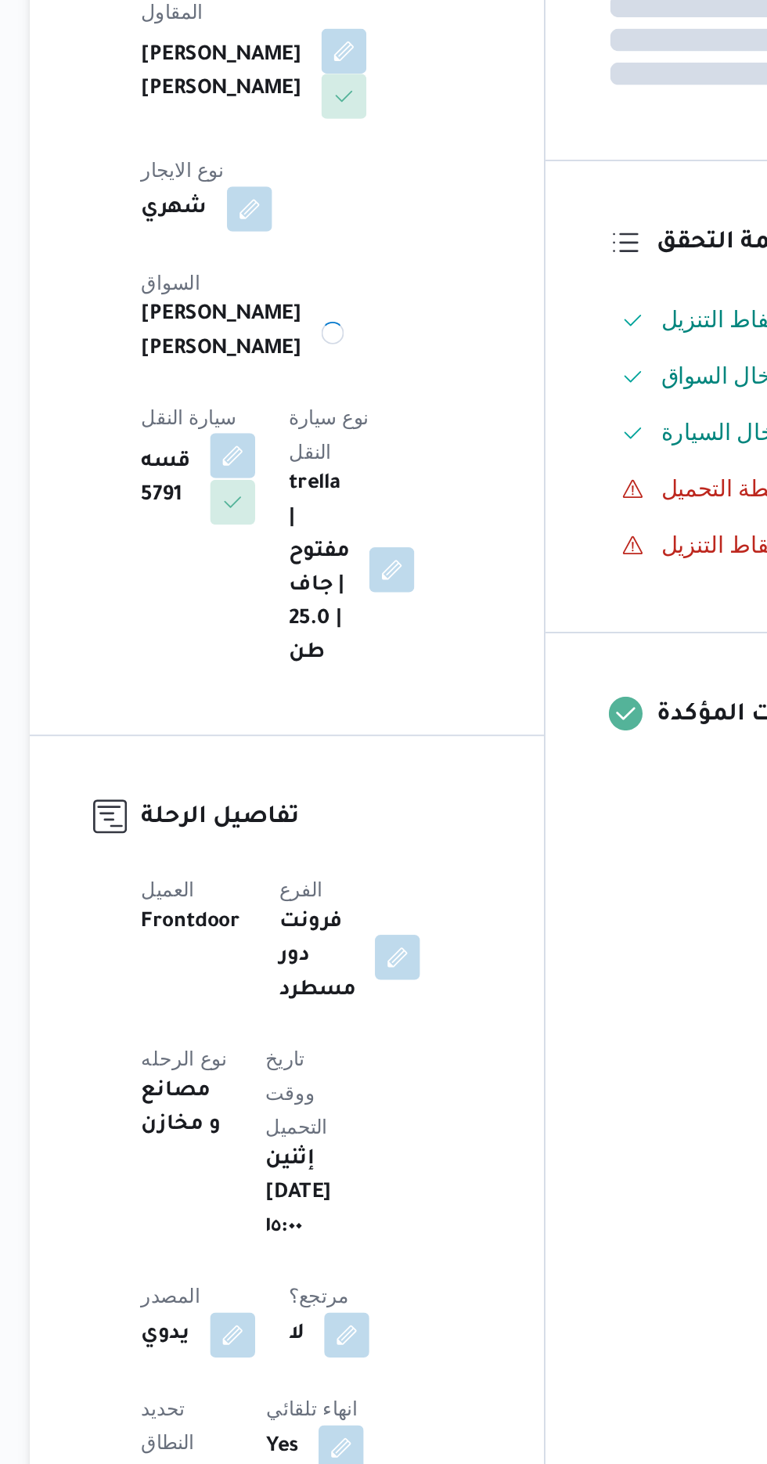
click at [329, 606] on button "button" at bounding box center [316, 618] width 25 height 25
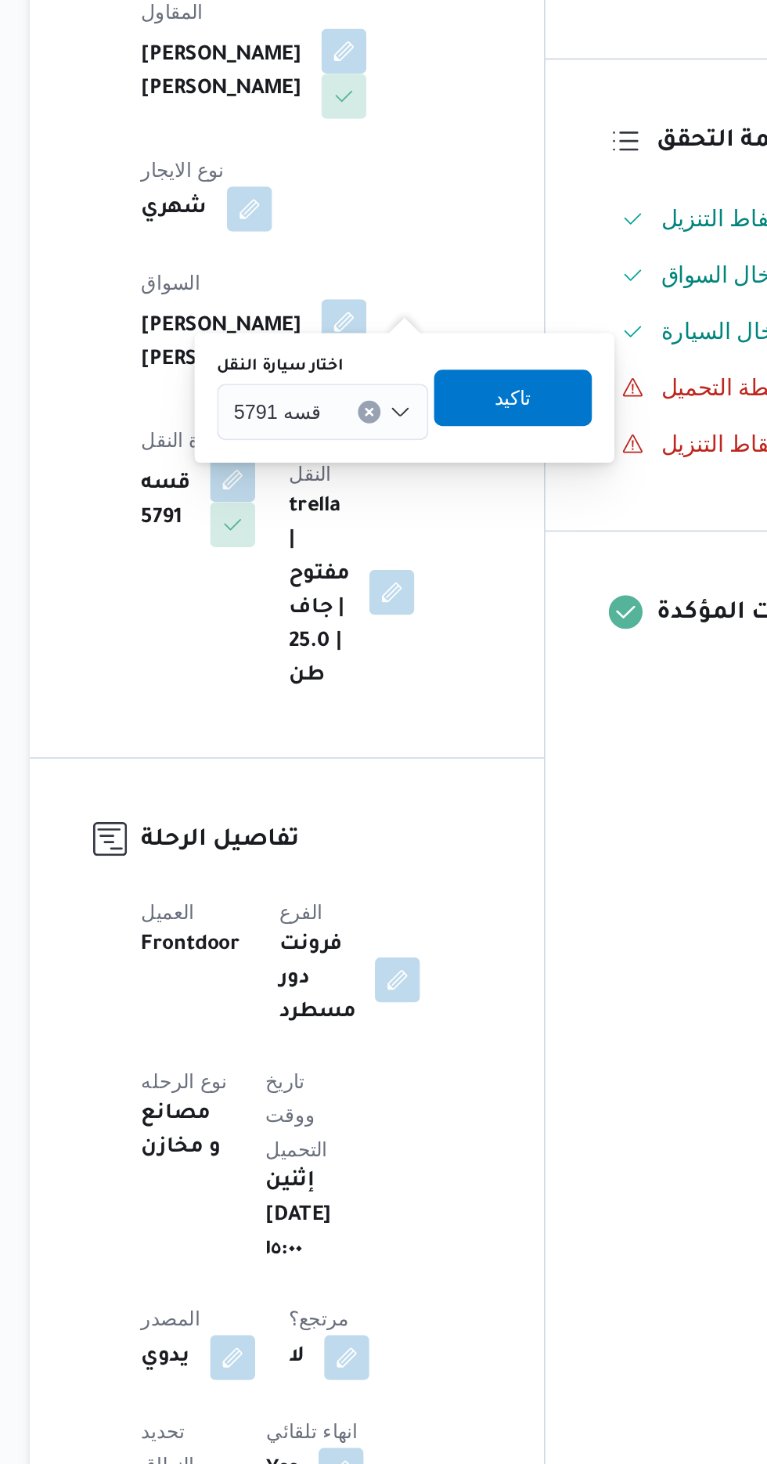
click at [368, 594] on div "قسه 5791" at bounding box center [366, 593] width 117 height 31
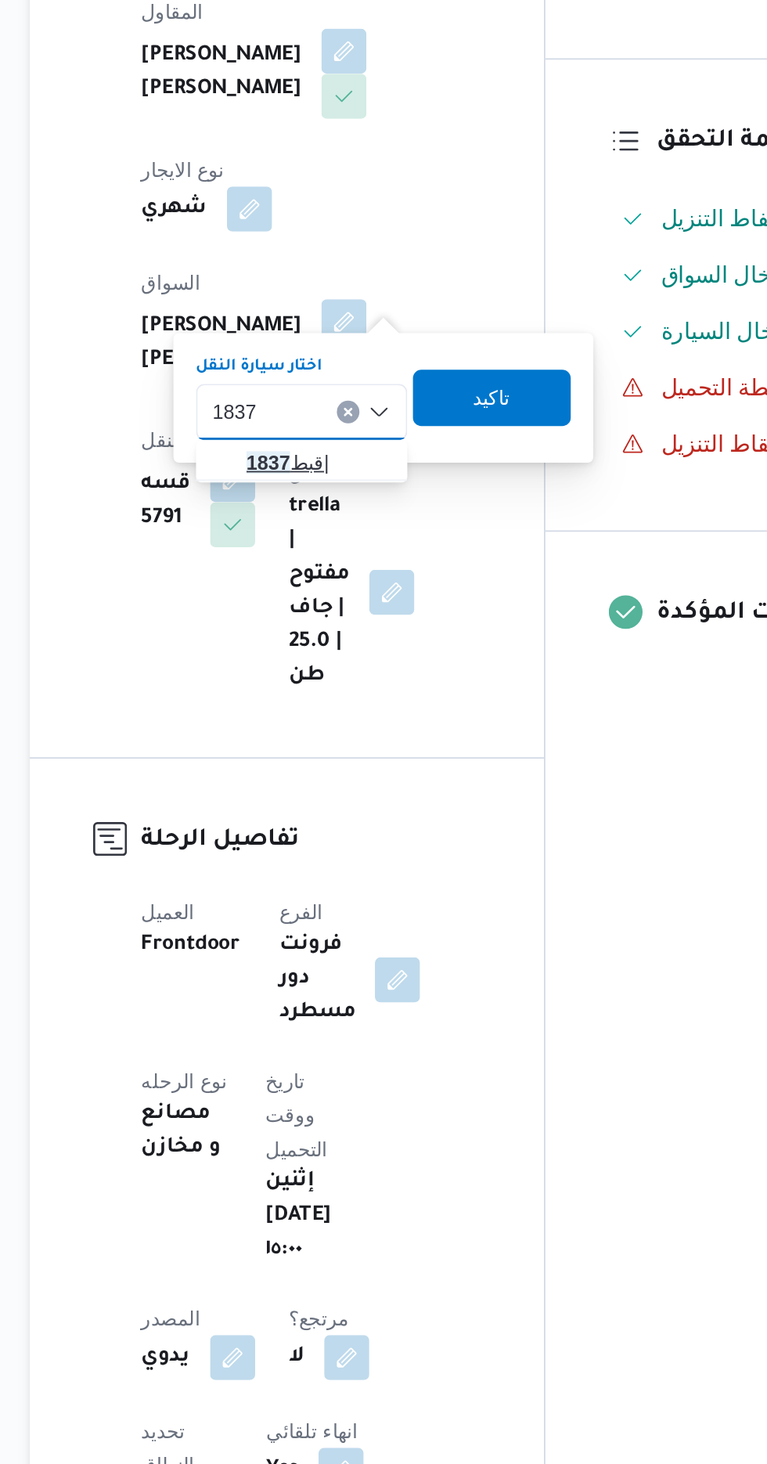
type input "1837"
click at [367, 622] on span "قبط 1837 |" at bounding box center [364, 622] width 80 height 19
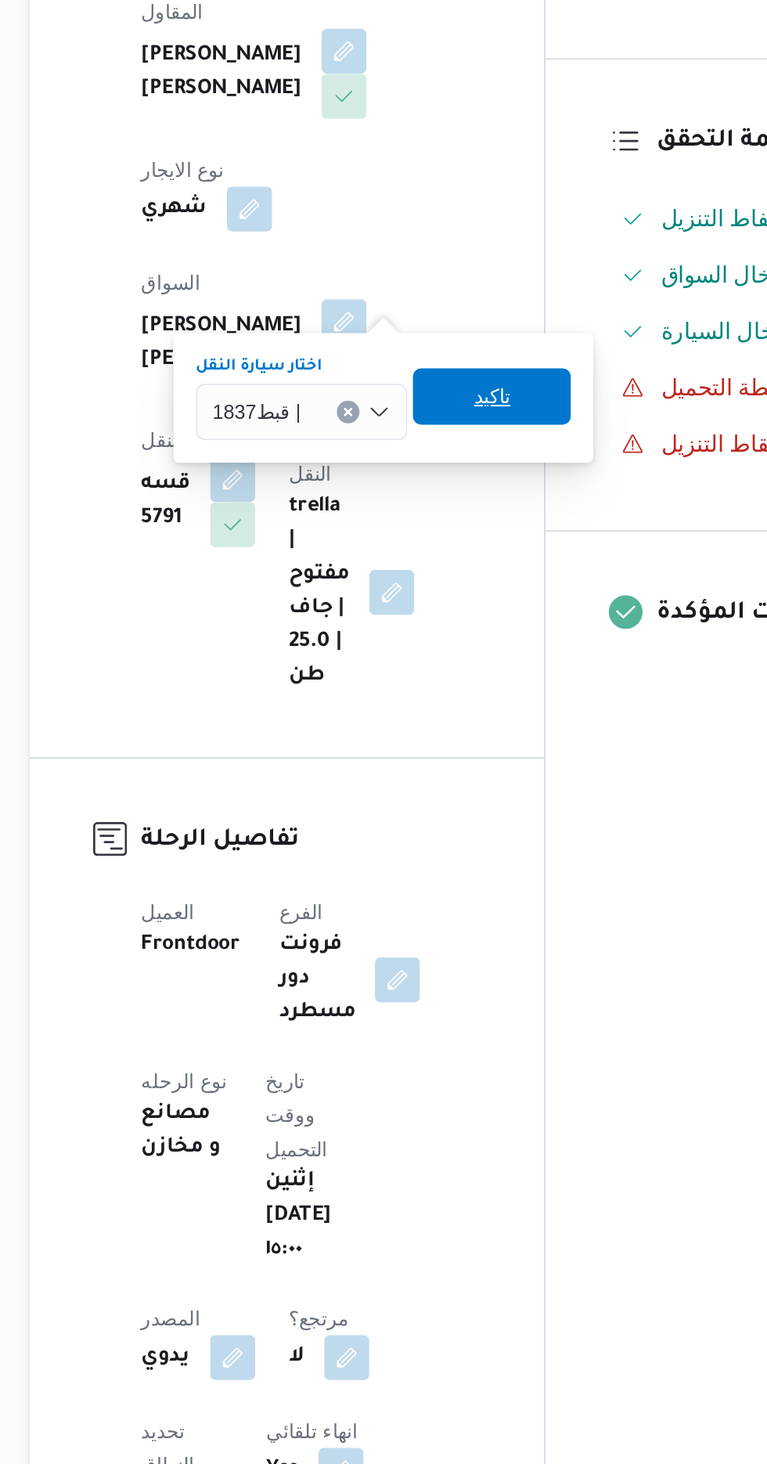
click at [476, 583] on span "تاكيد" at bounding box center [460, 585] width 88 height 31
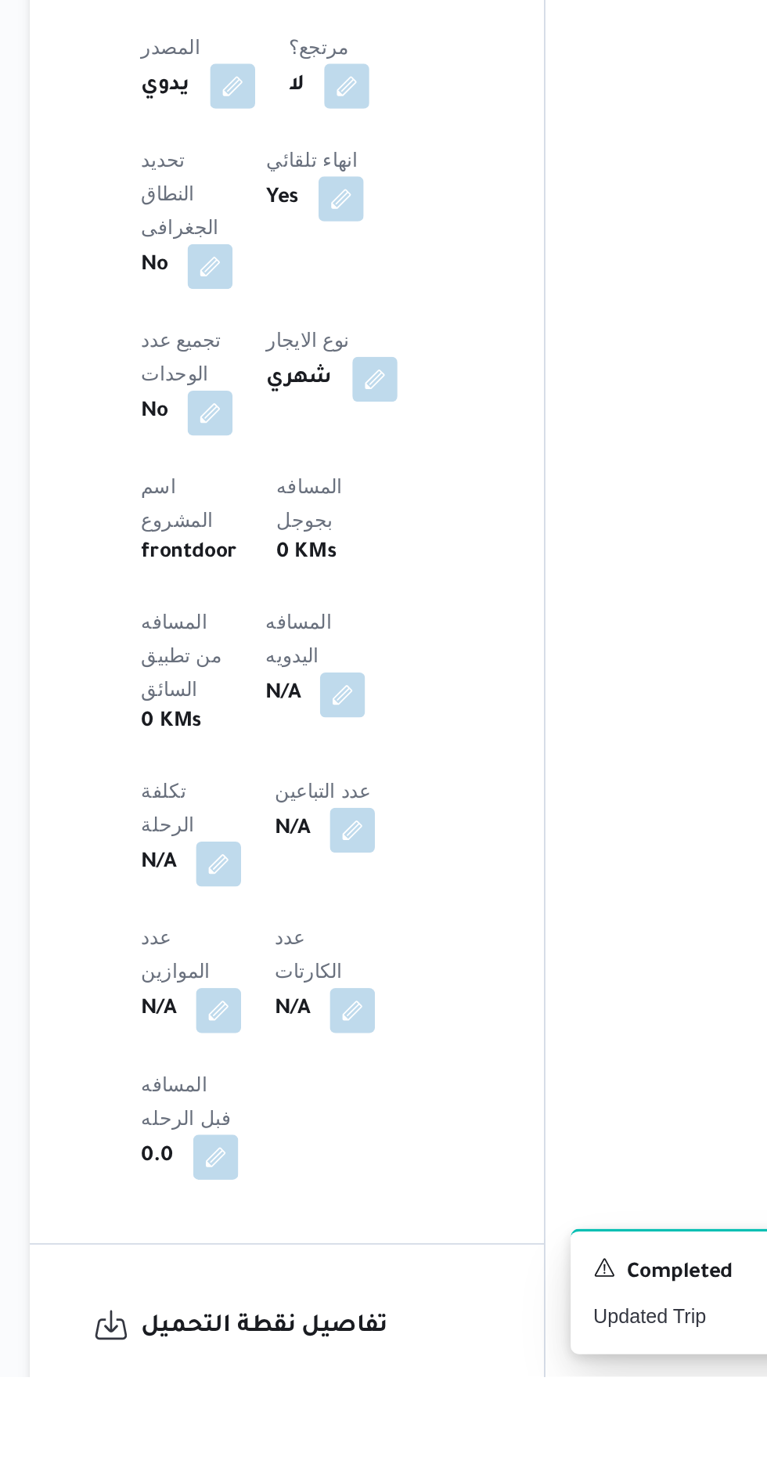
scroll to position [376, 0]
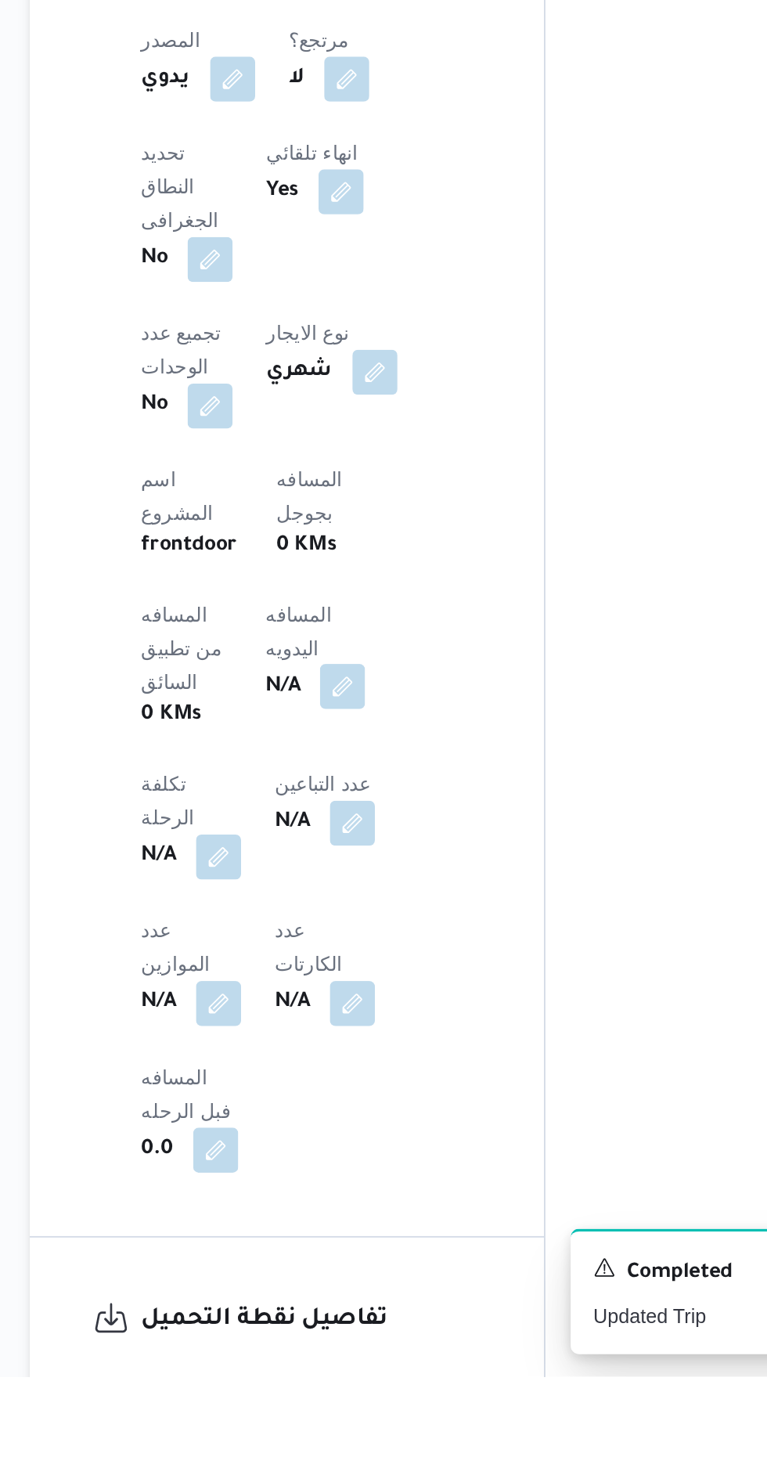
click at [365, 1068] on button "button" at bounding box center [377, 1080] width 25 height 25
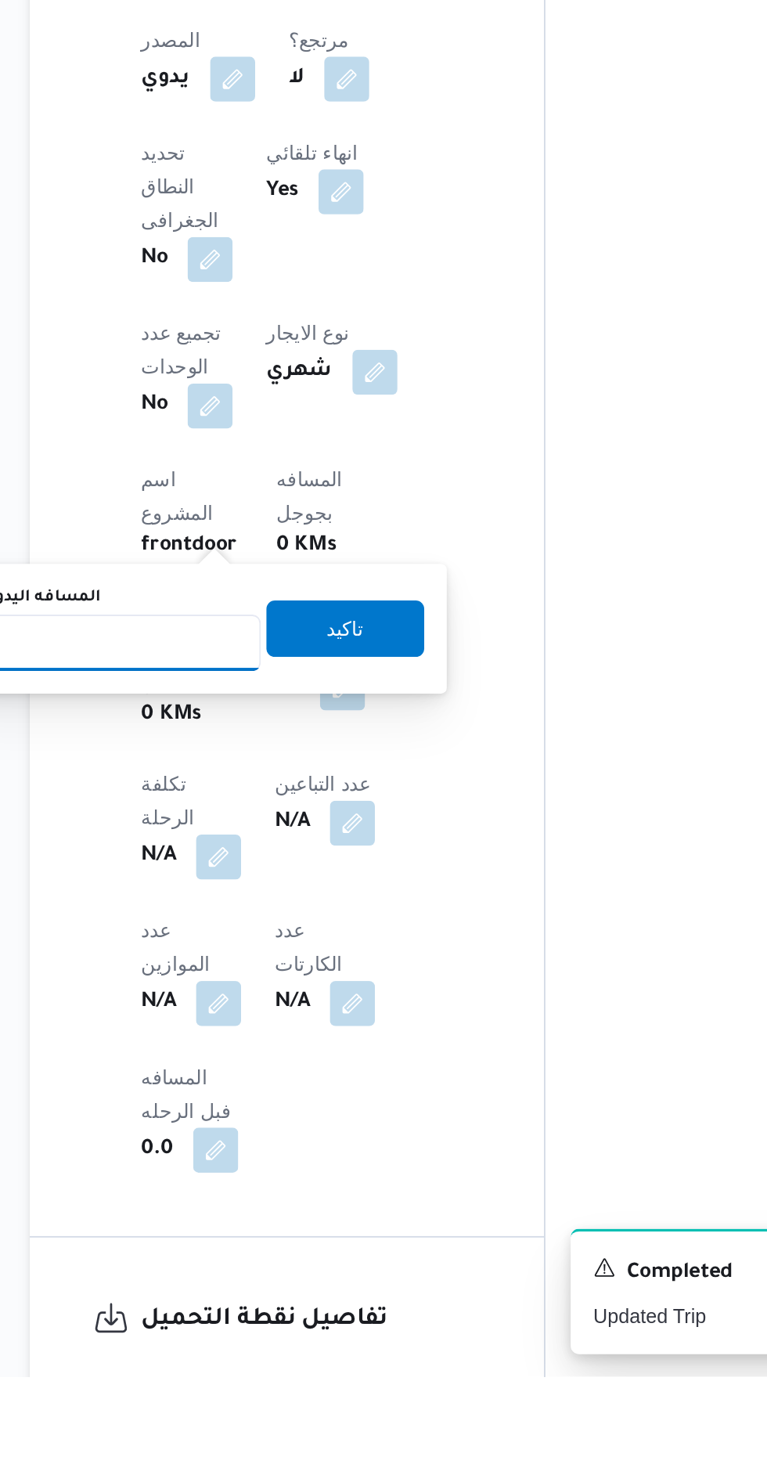
click at [305, 1053] on input "المسافه اليدويه" at bounding box center [254, 1055] width 156 height 31
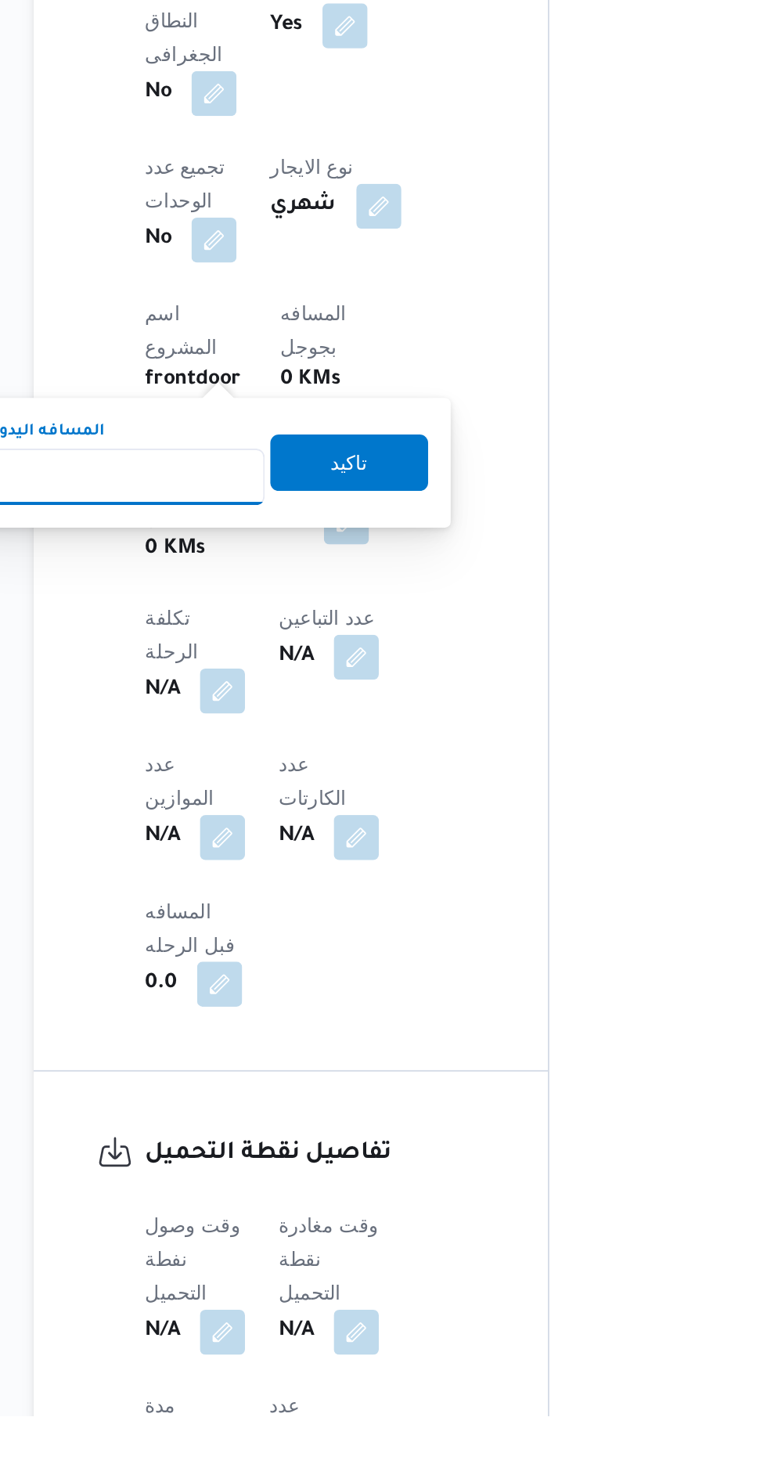
scroll to position [490, 0]
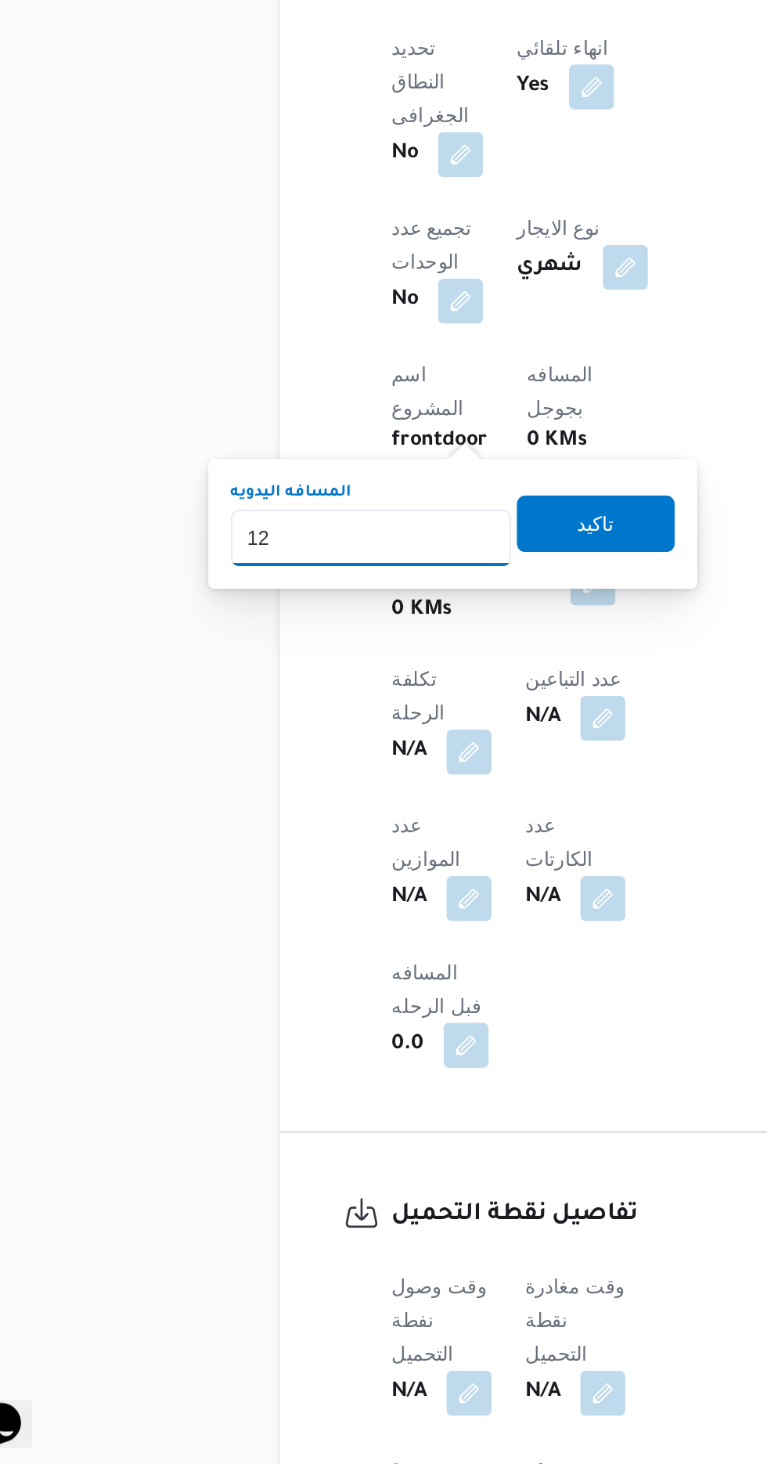
type input "120"
click at [389, 928] on span "تاكيد" at bounding box center [379, 933] width 20 height 19
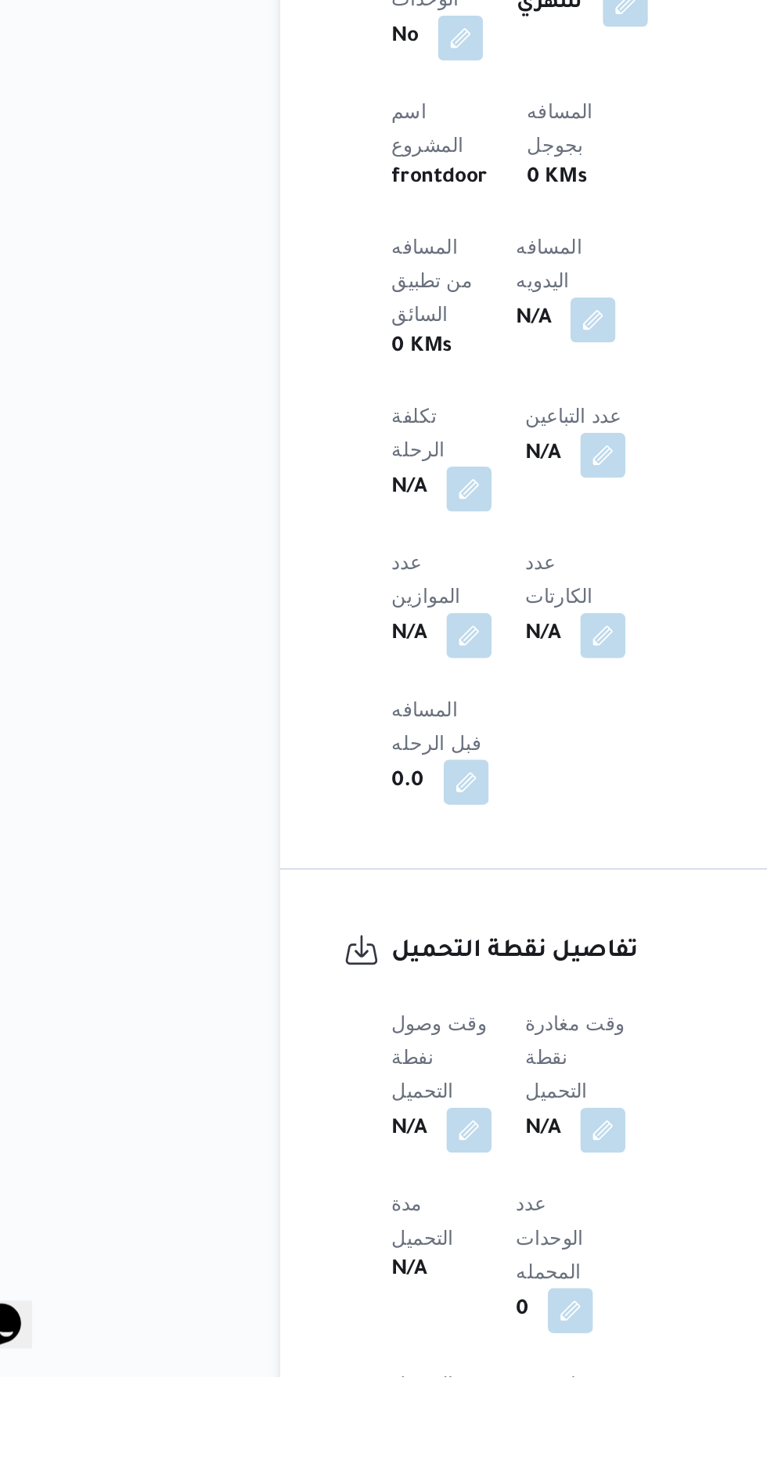
scroll to position [584, 0]
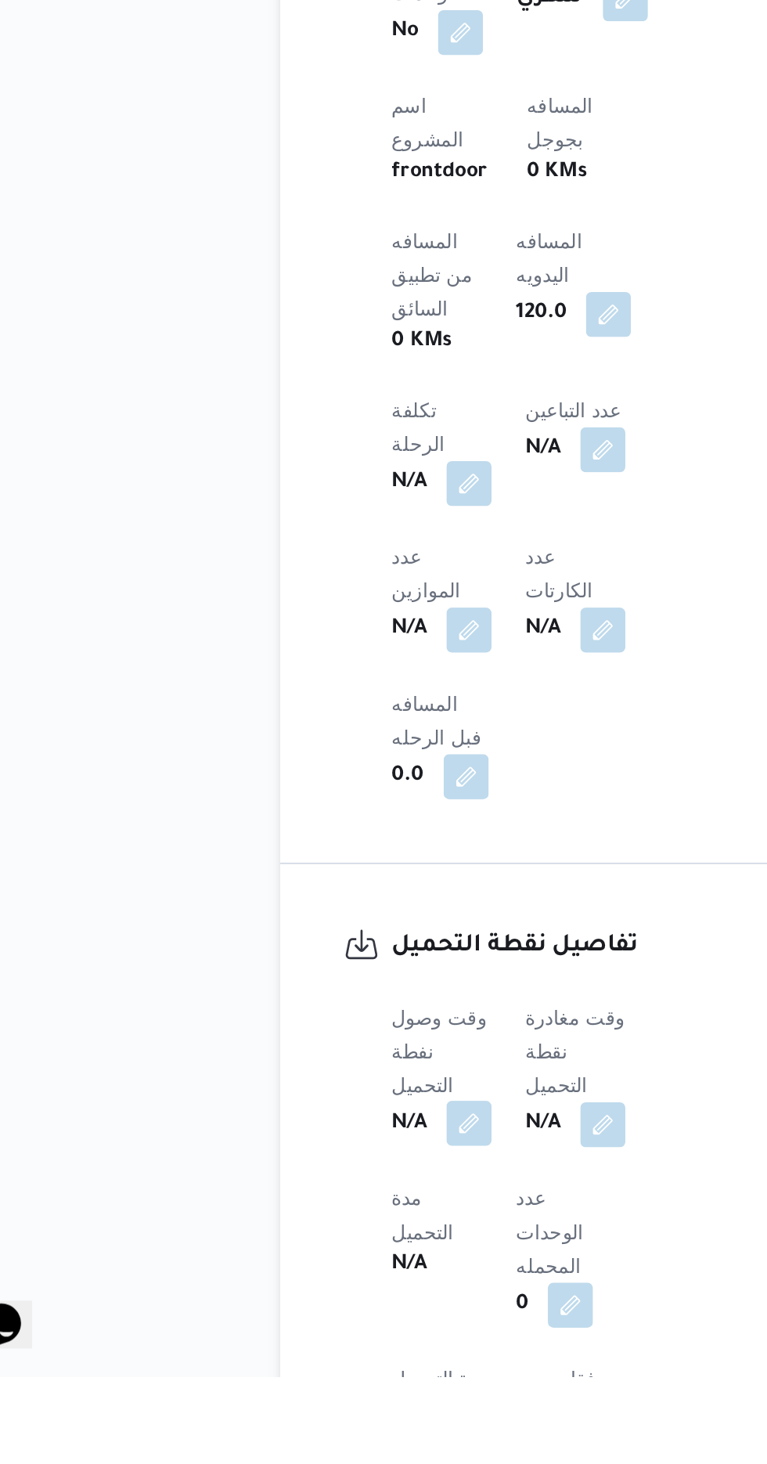
click at [312, 1310] on button "button" at bounding box center [308, 1322] width 25 height 25
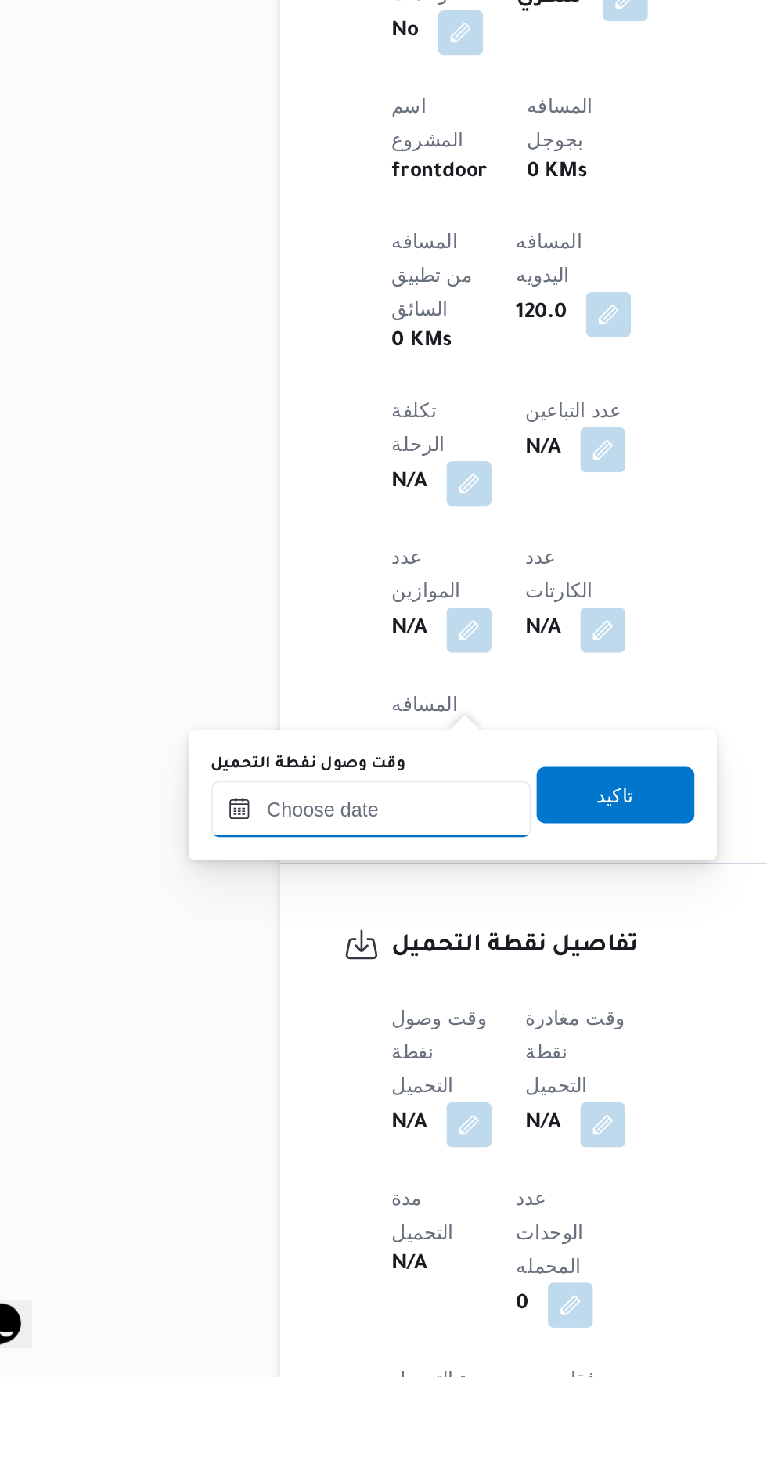
click at [298, 1147] on input "وقت وصول نفطة التحميل" at bounding box center [254, 1148] width 178 height 31
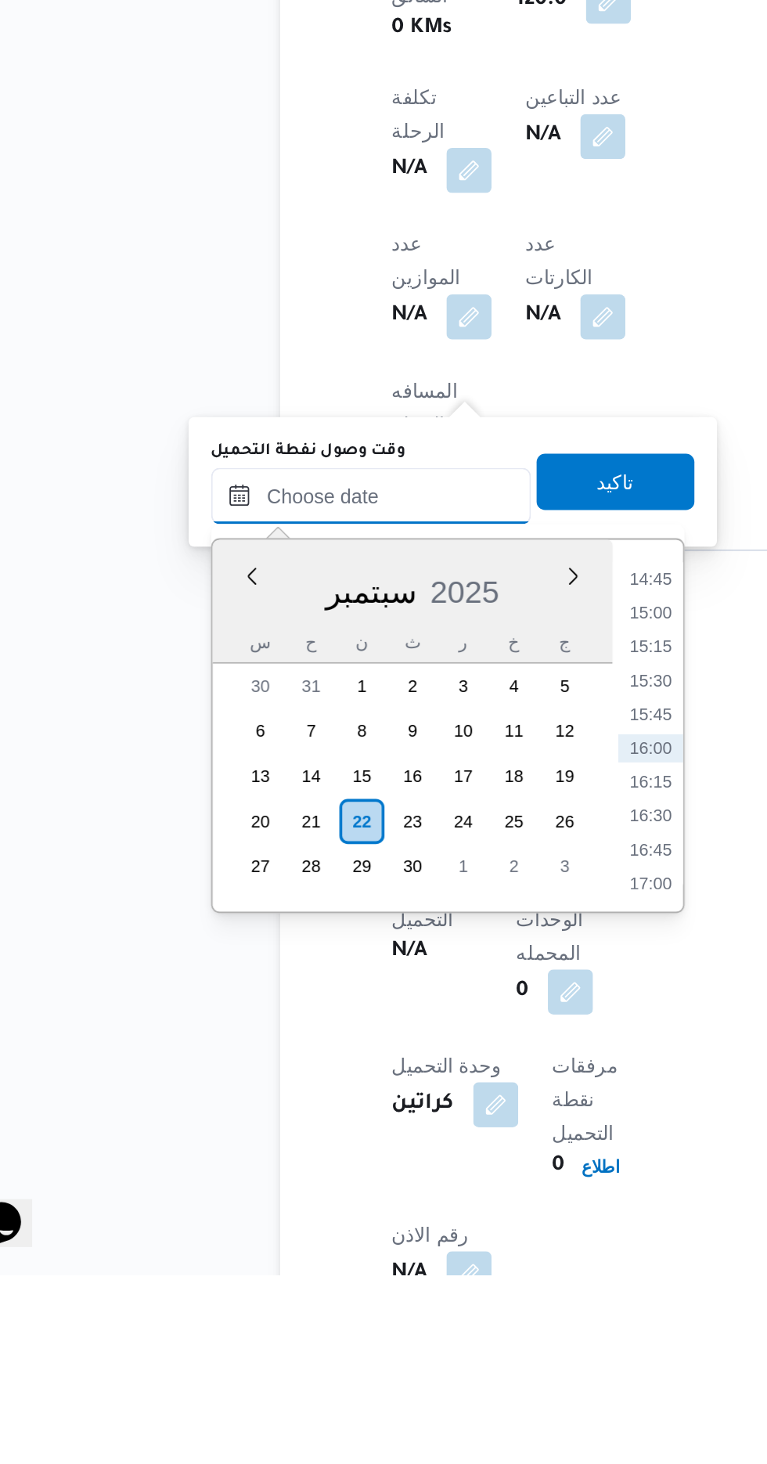
scroll to position [701, 0]
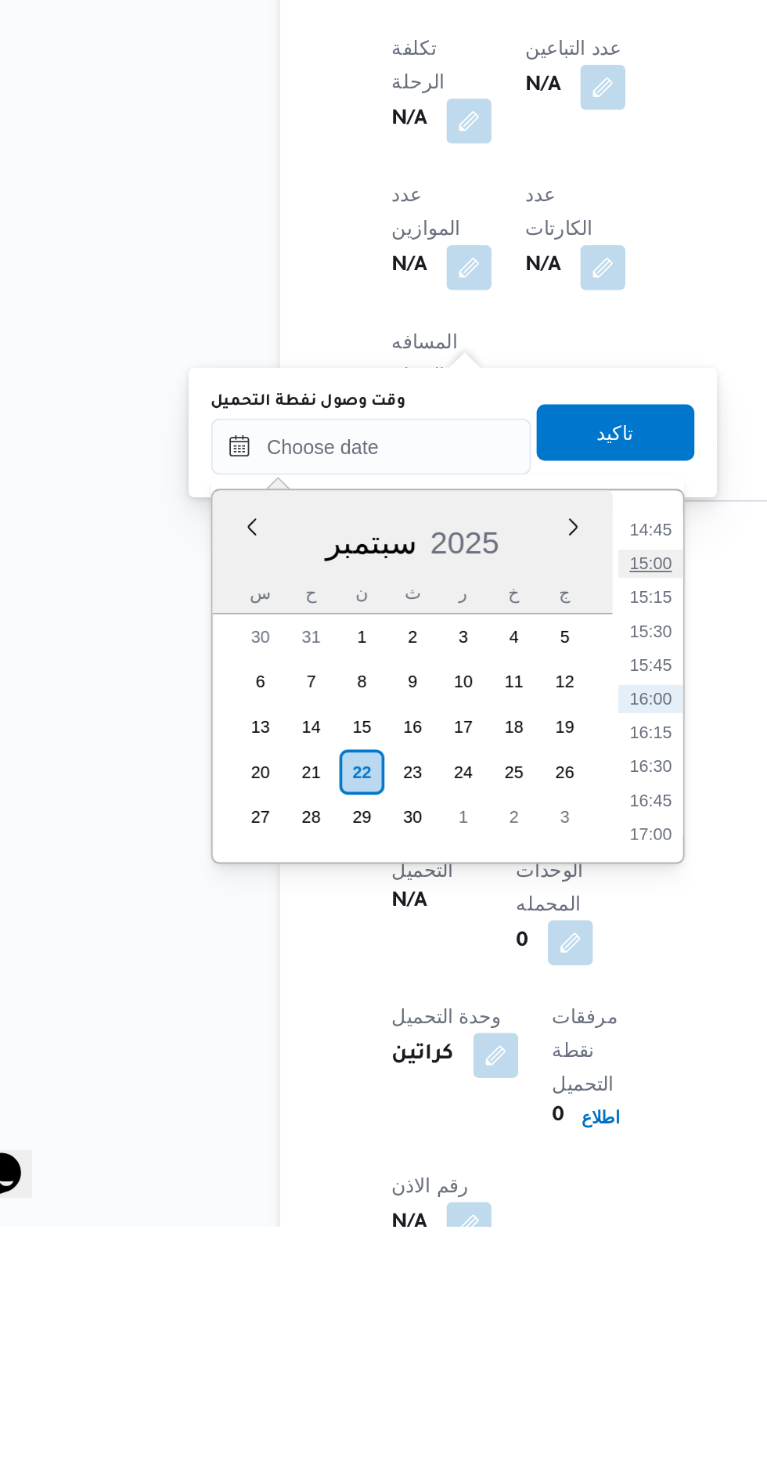
click at [411, 1091] on li "15:00" at bounding box center [409, 1096] width 36 height 16
type input "٢٢/٠٩/٢٠٢٥ ١٥:٠٠"
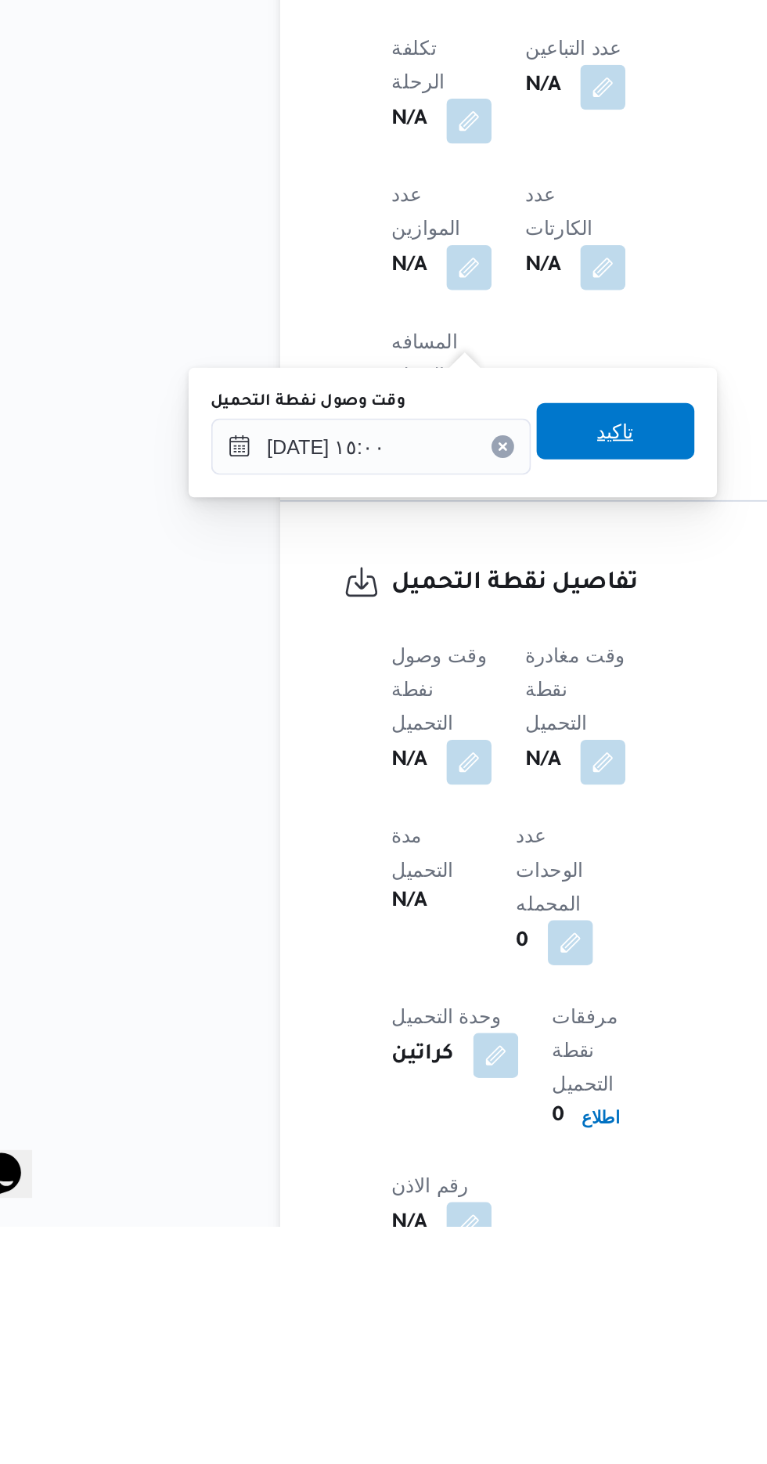
click at [416, 1020] on span "تاكيد" at bounding box center [390, 1022] width 88 height 31
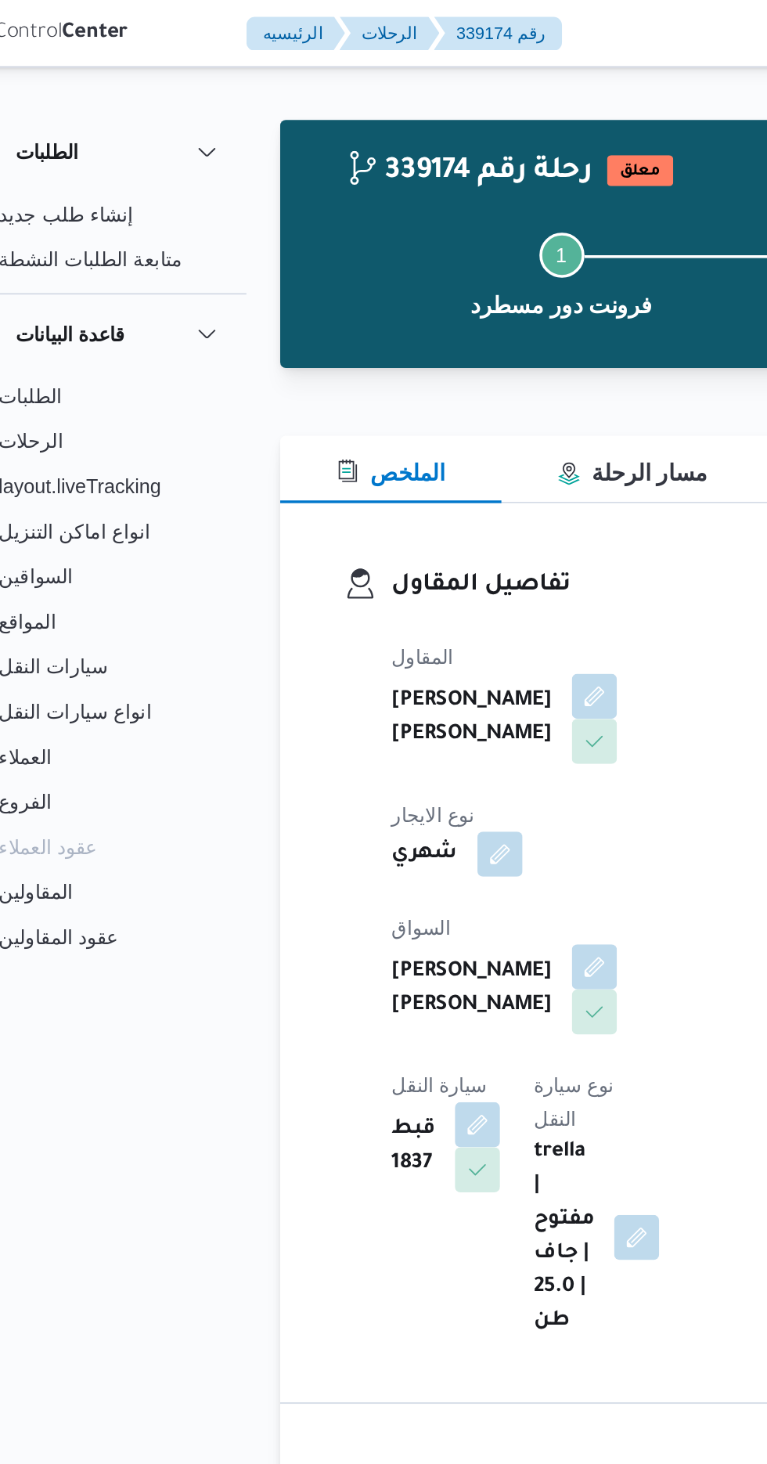
scroll to position [0, 0]
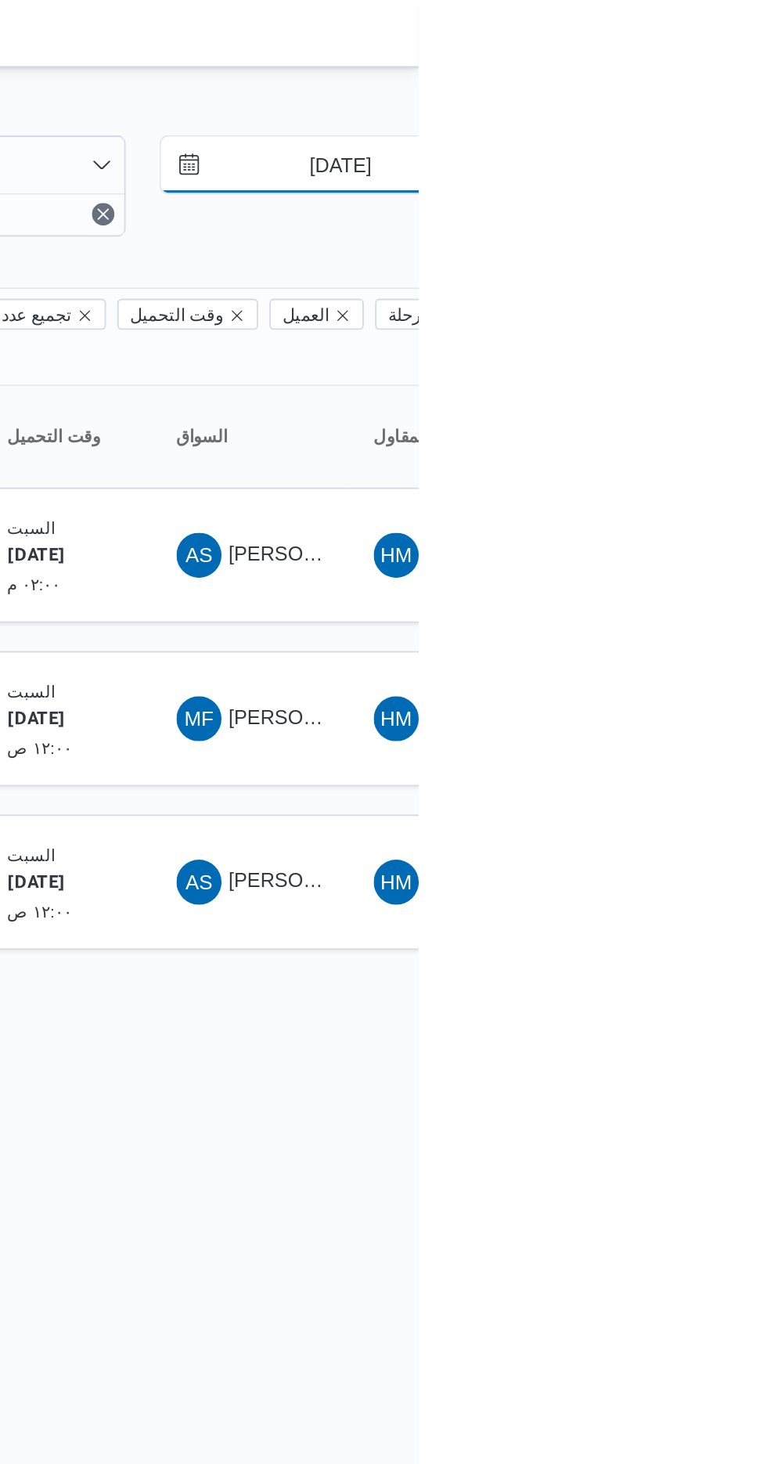
click at [726, 92] on input "20/9/2025" at bounding box center [713, 91] width 178 height 31
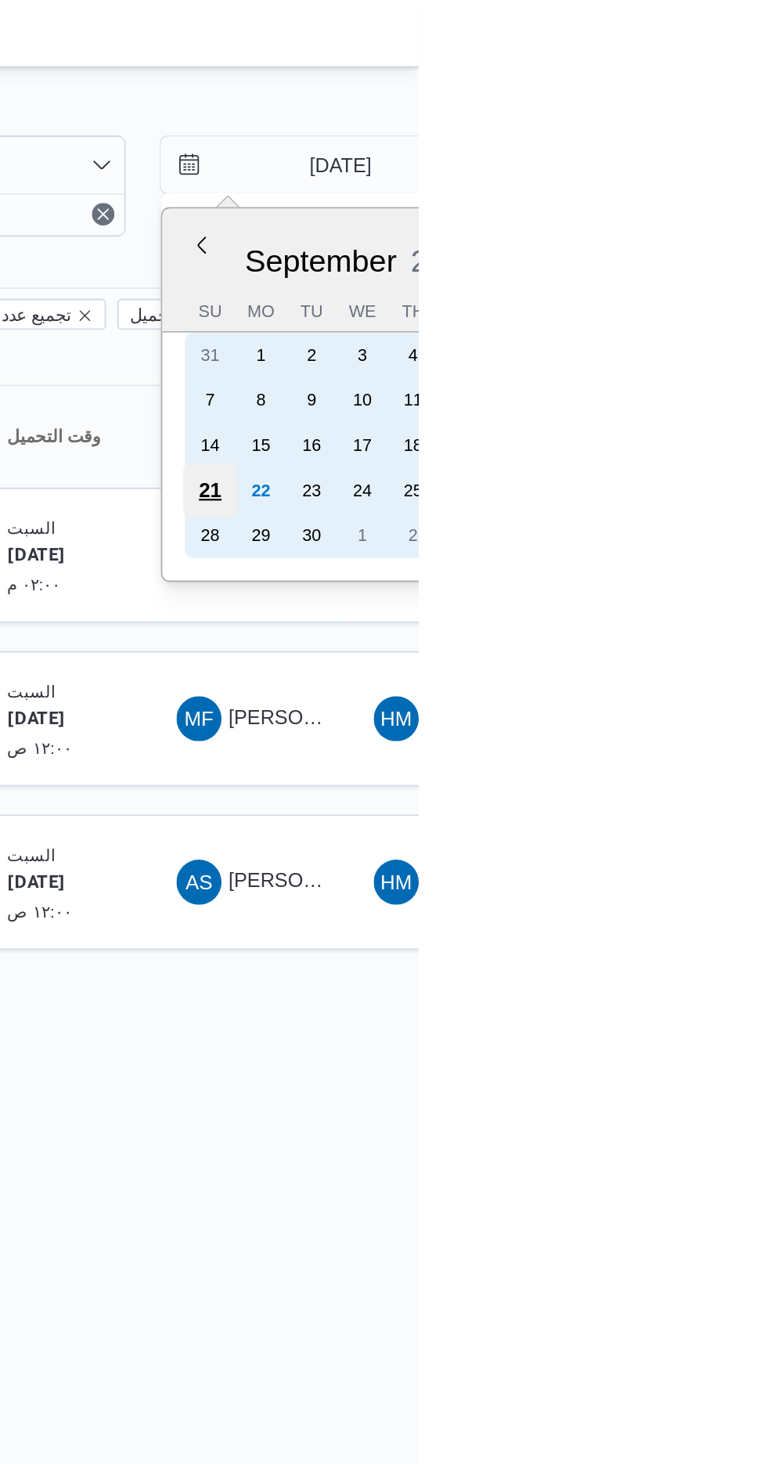
click at [654, 273] on div "21" at bounding box center [651, 272] width 30 height 30
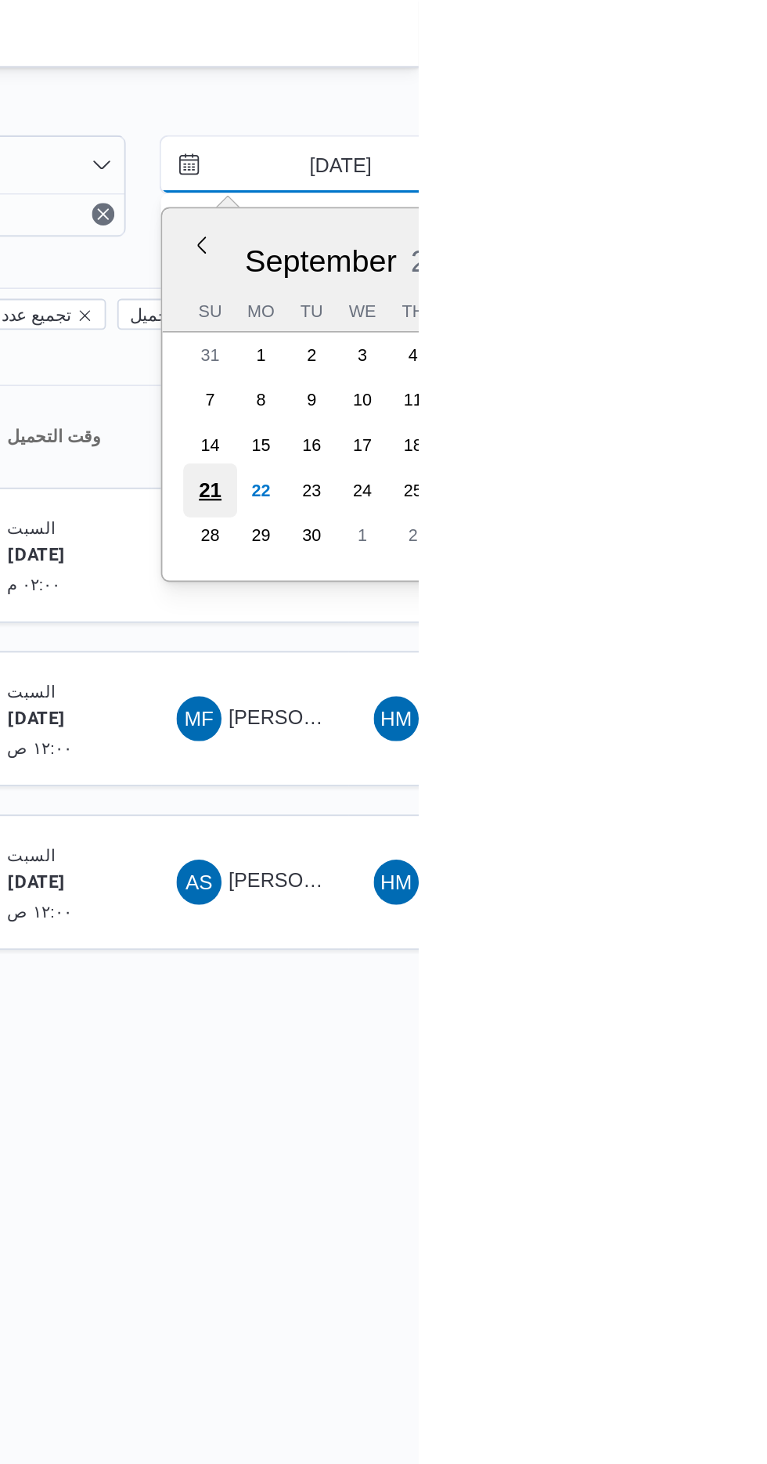
type input "[DATE]"
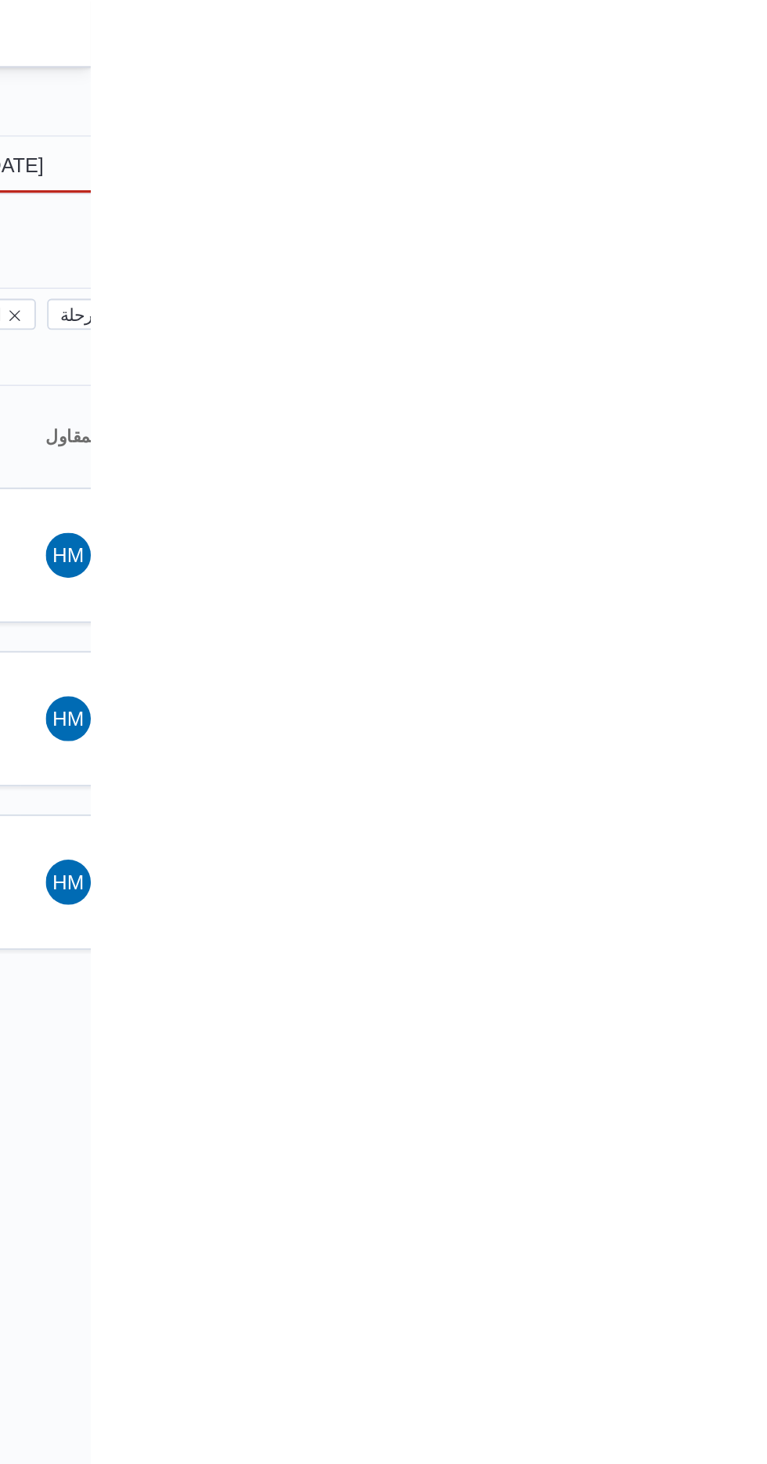
type input "[DATE]"
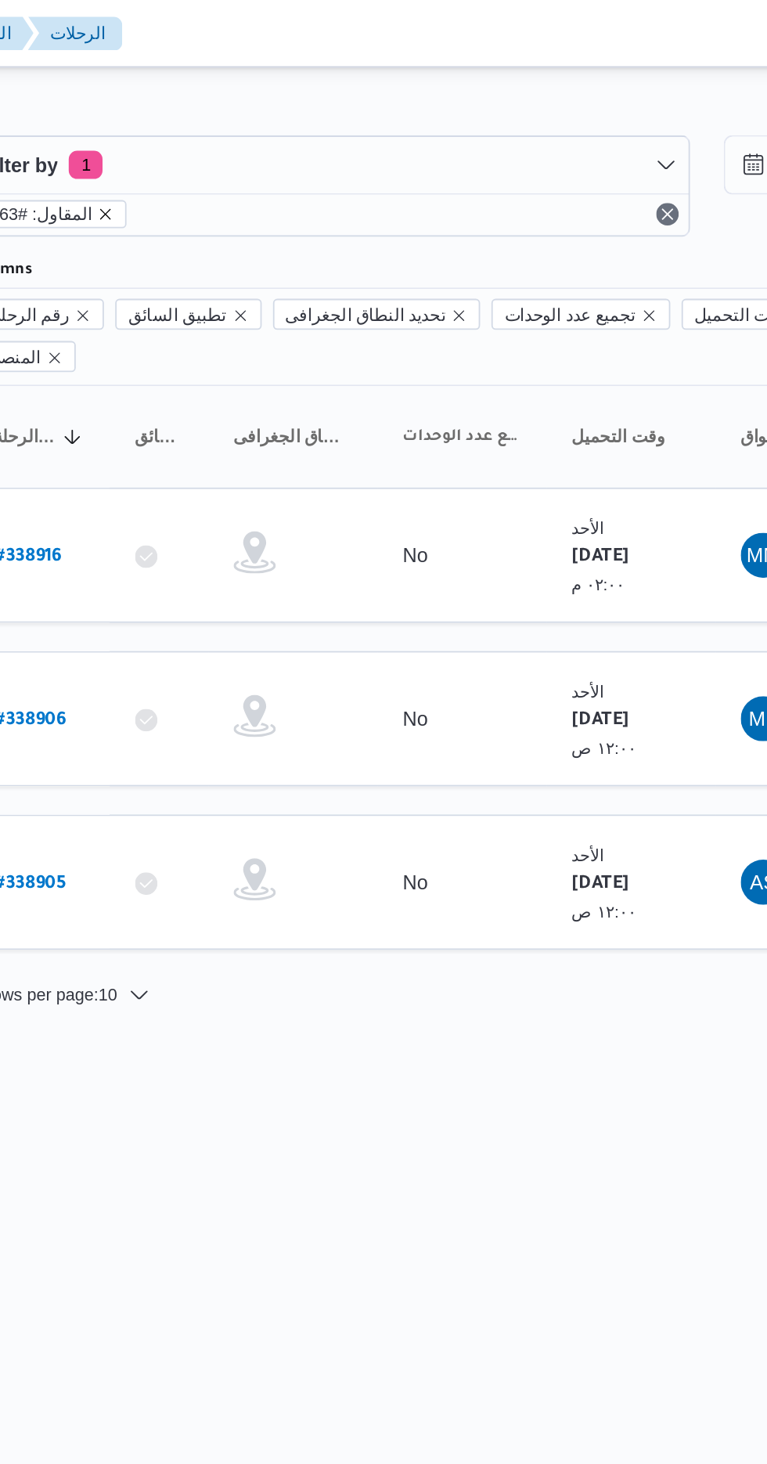
click at [275, 120] on icon "remove selected entity" at bounding box center [279, 118] width 9 height 9
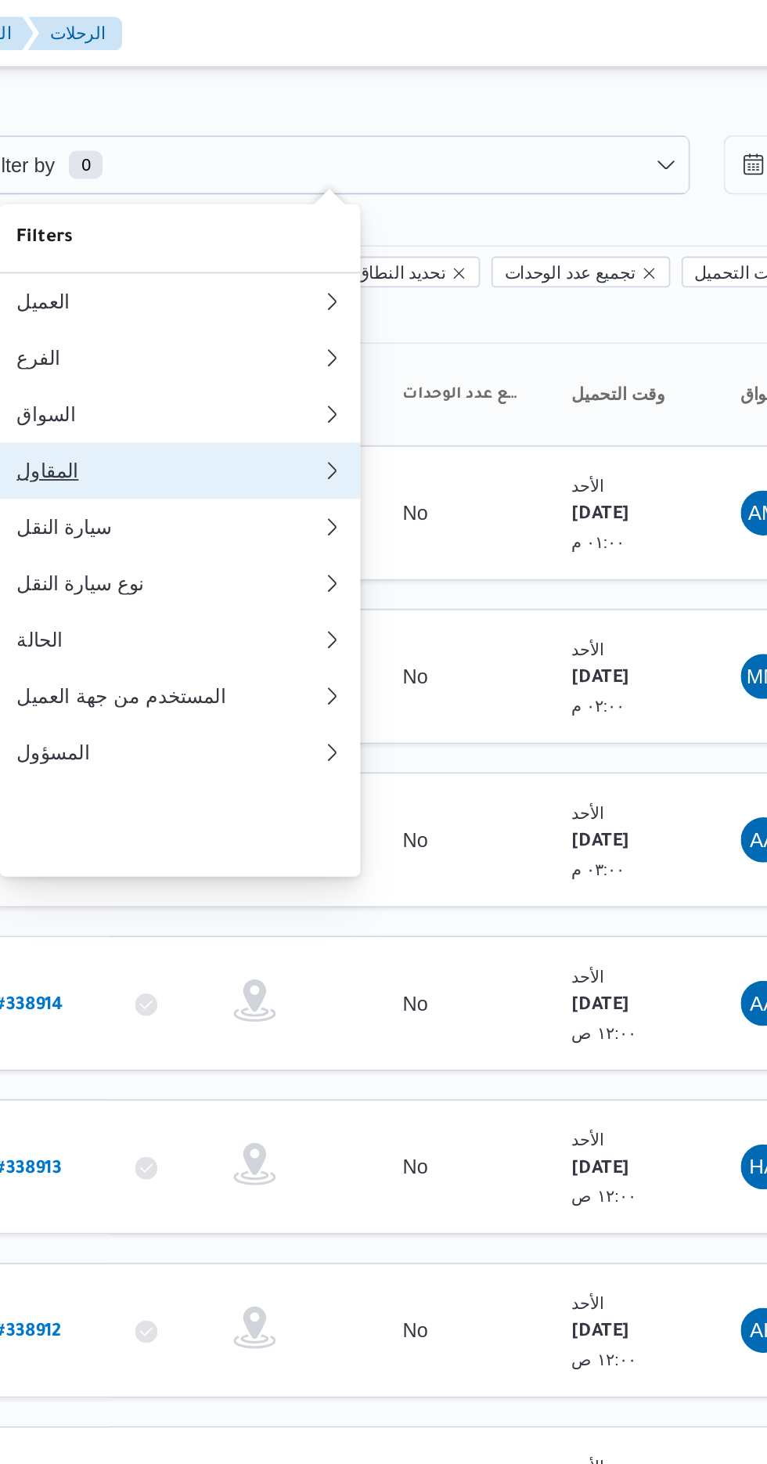
click at [328, 268] on div "المقاول" at bounding box center [311, 261] width 163 height 13
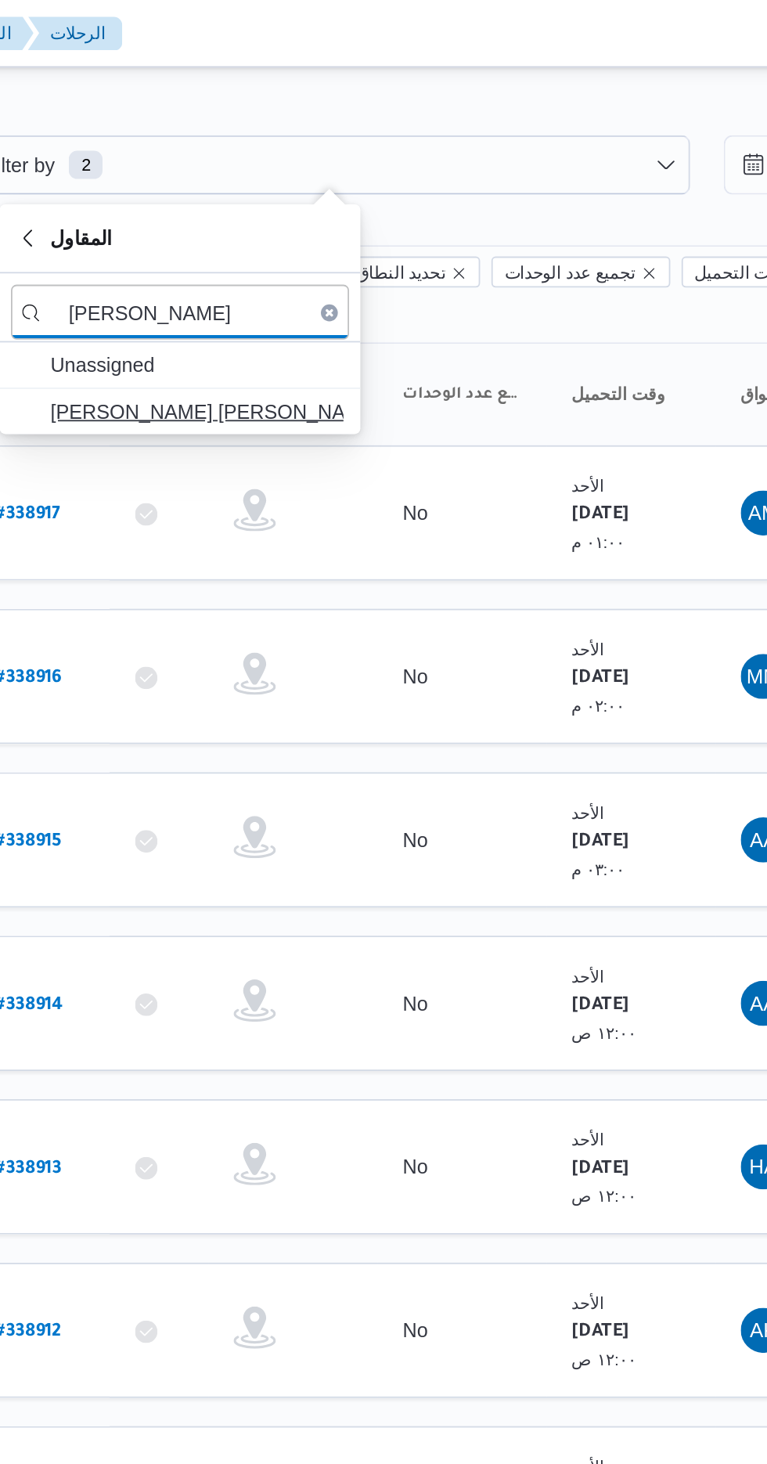
type input "[PERSON_NAME]"
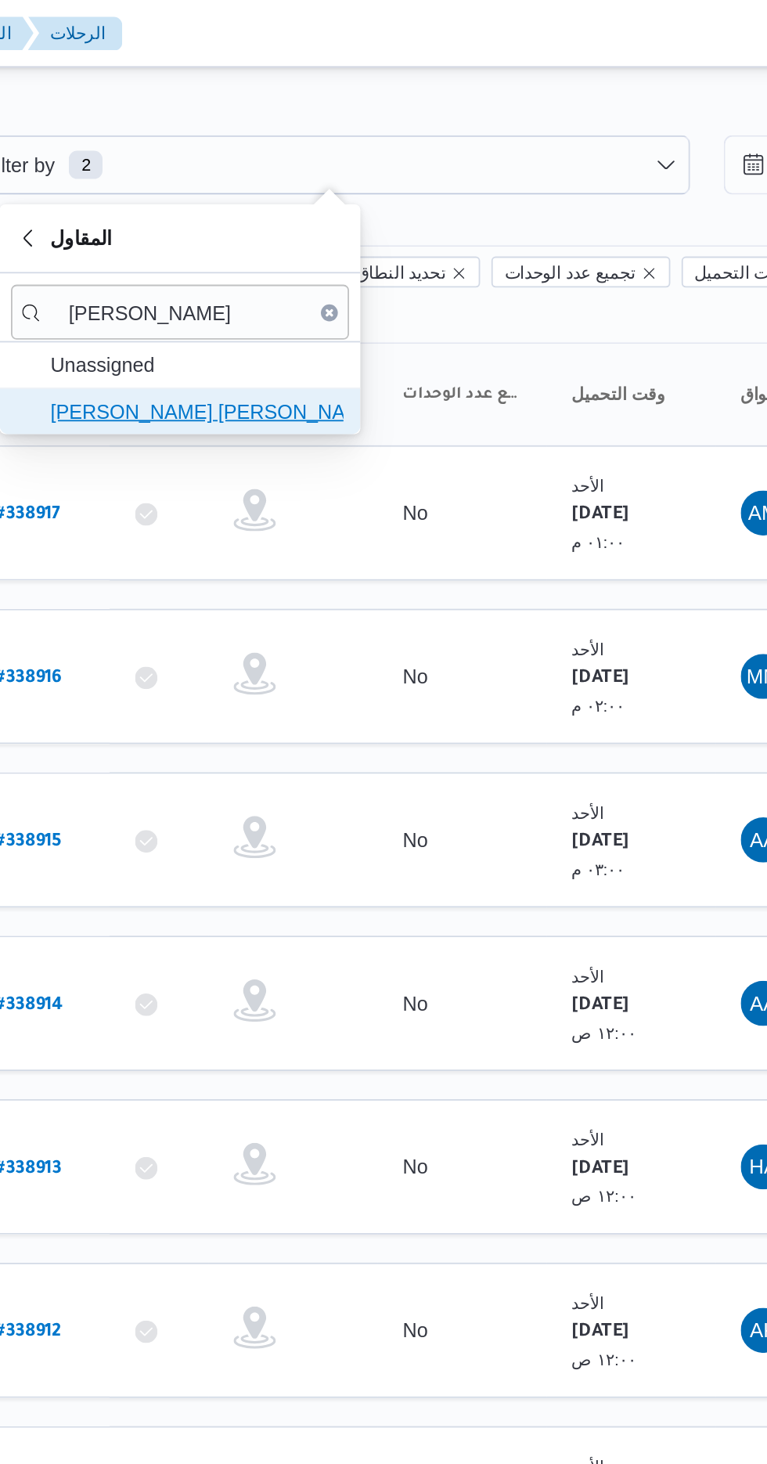
click at [355, 232] on span "[PERSON_NAME] [PERSON_NAME]" at bounding box center [330, 228] width 163 height 19
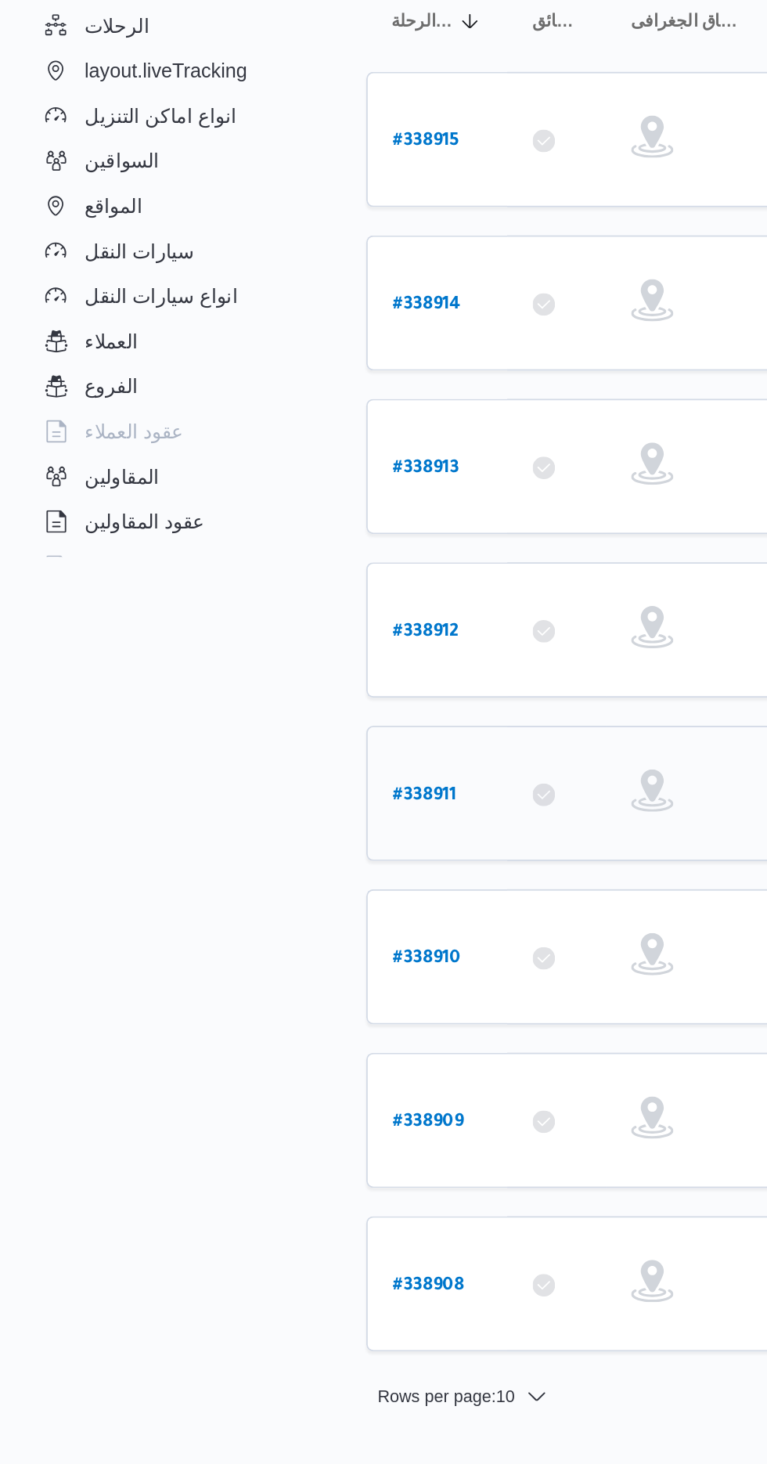
click at [246, 668] on b "# 338911" at bounding box center [235, 673] width 35 height 11
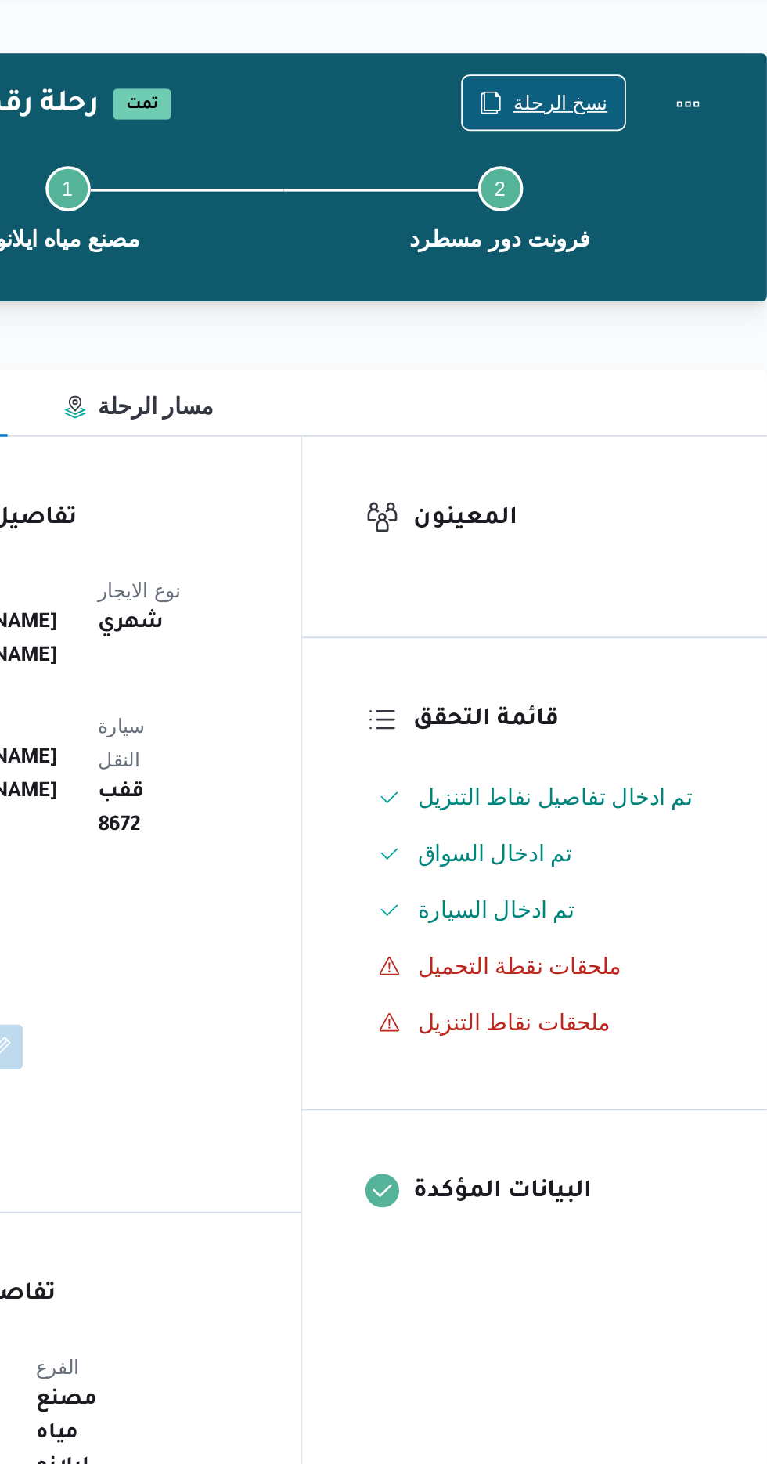
click at [642, 99] on span "نسخ الرحلة" at bounding box center [633, 101] width 52 height 19
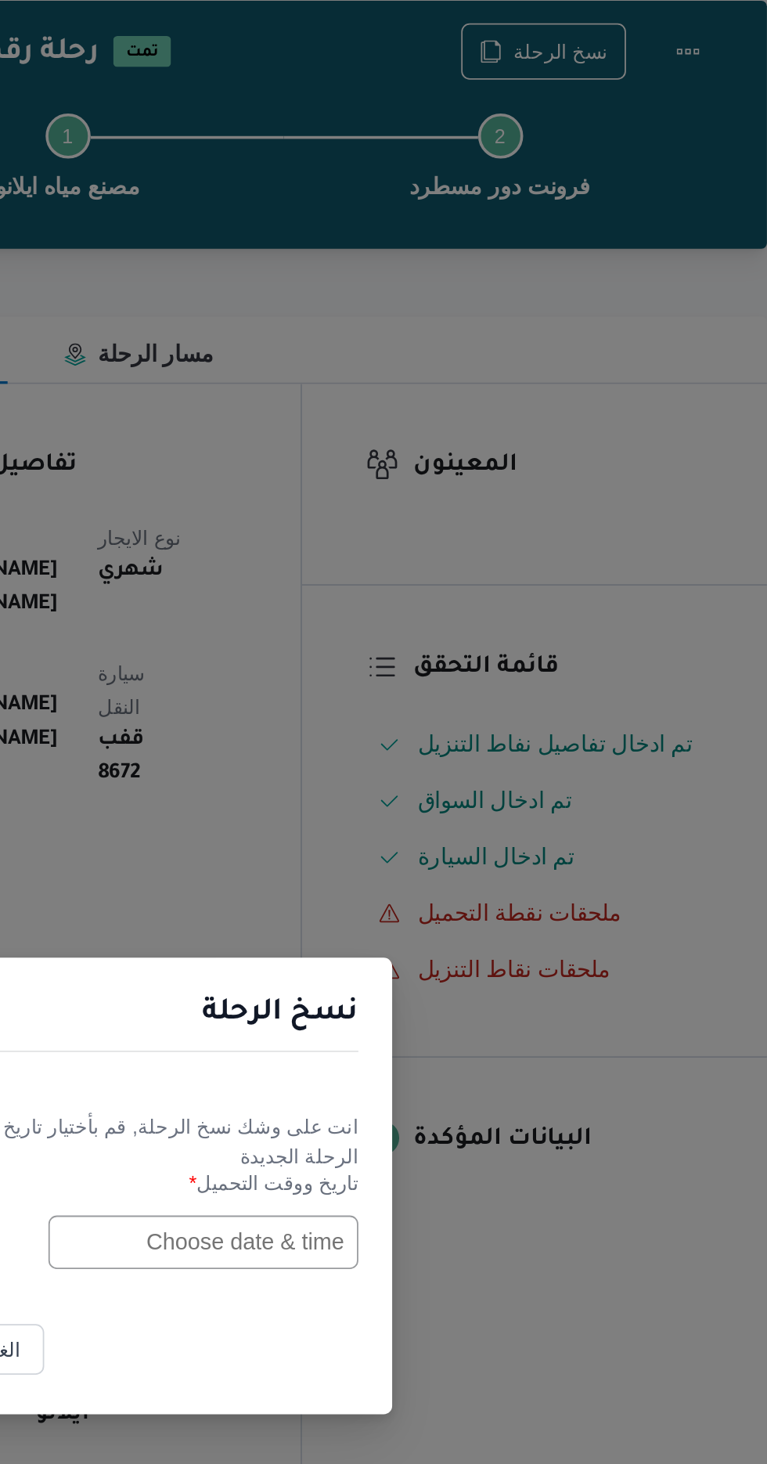
click at [426, 763] on input "text" at bounding box center [435, 763] width 172 height 30
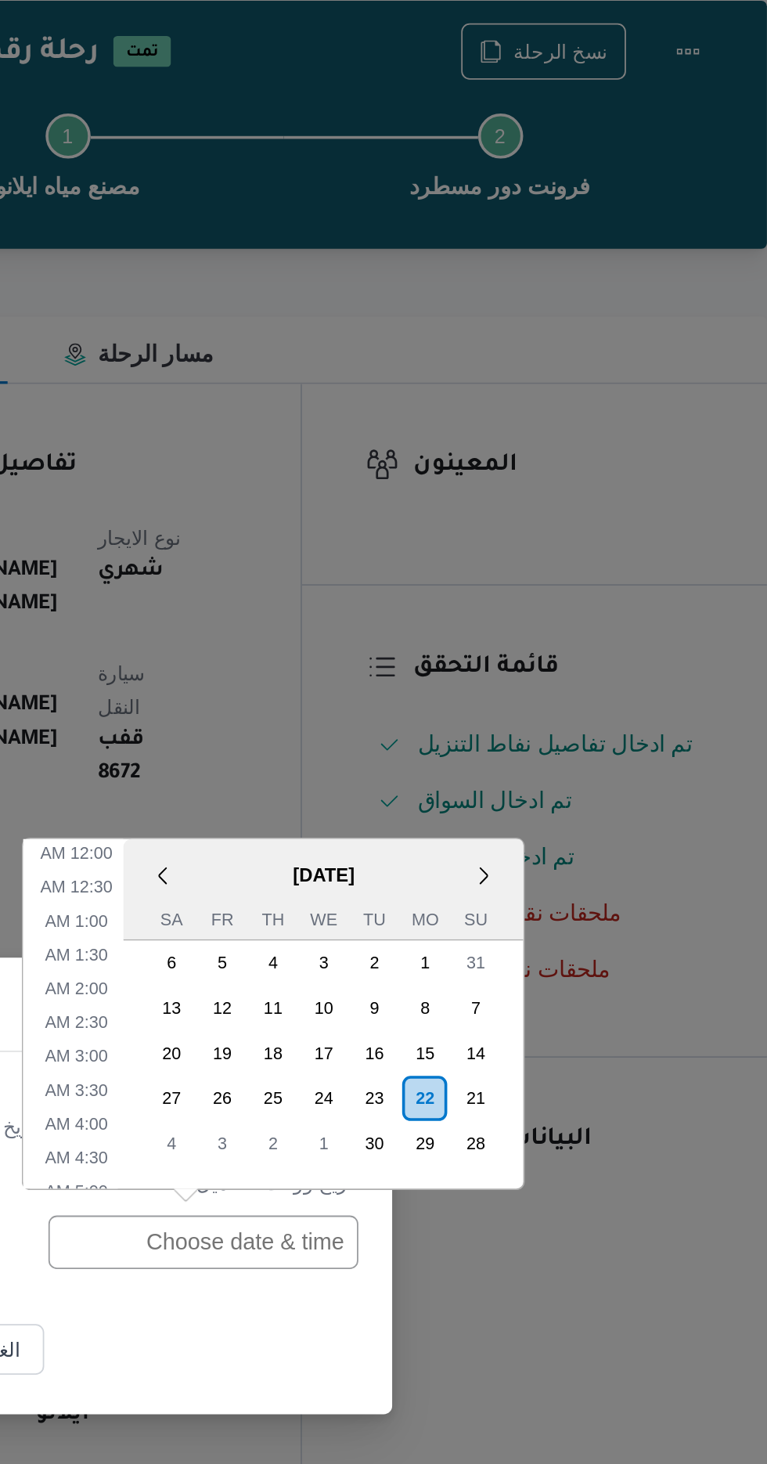
scroll to position [512, 0]
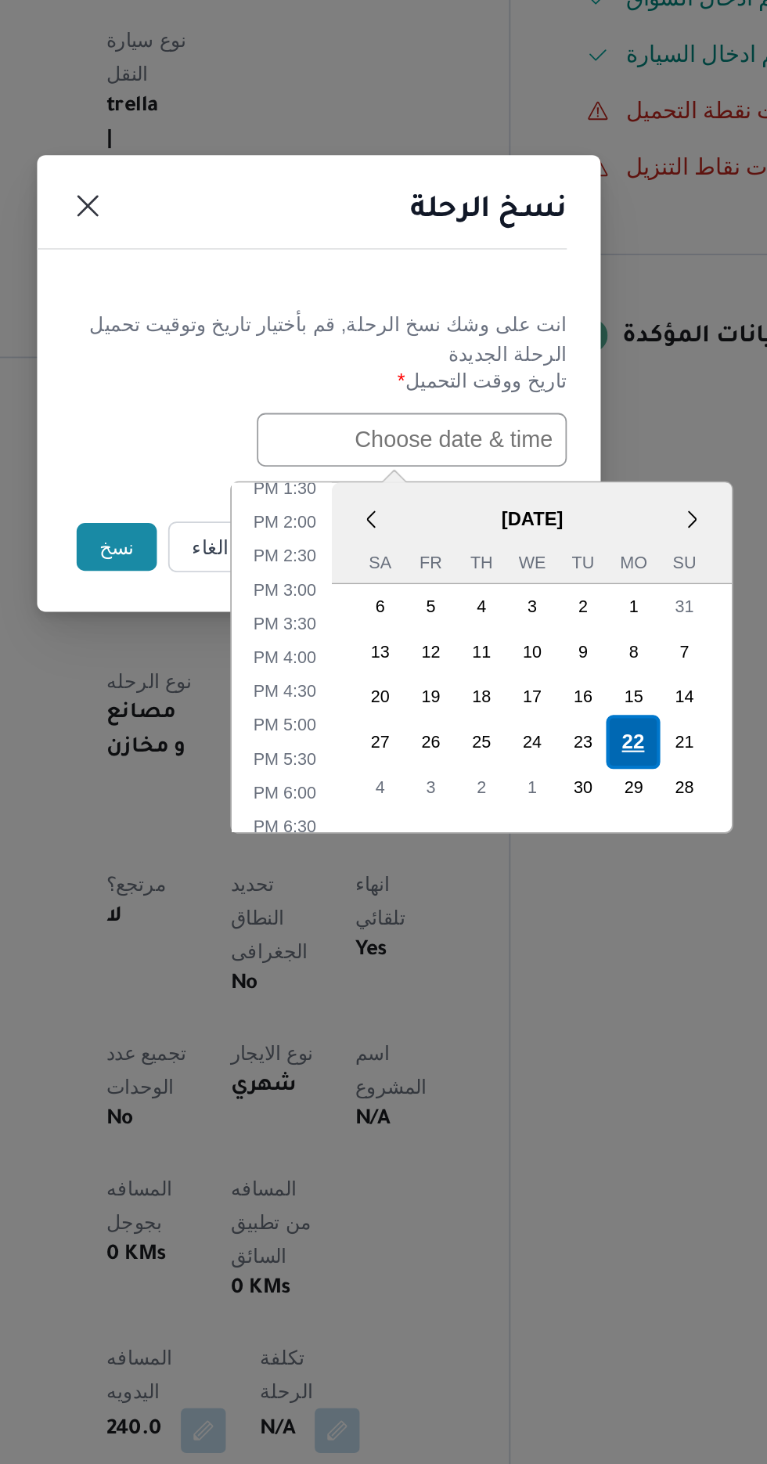
click at [558, 927] on div "22" at bounding box center [558, 931] width 30 height 30
type input "22/09/2025 12:00AM"
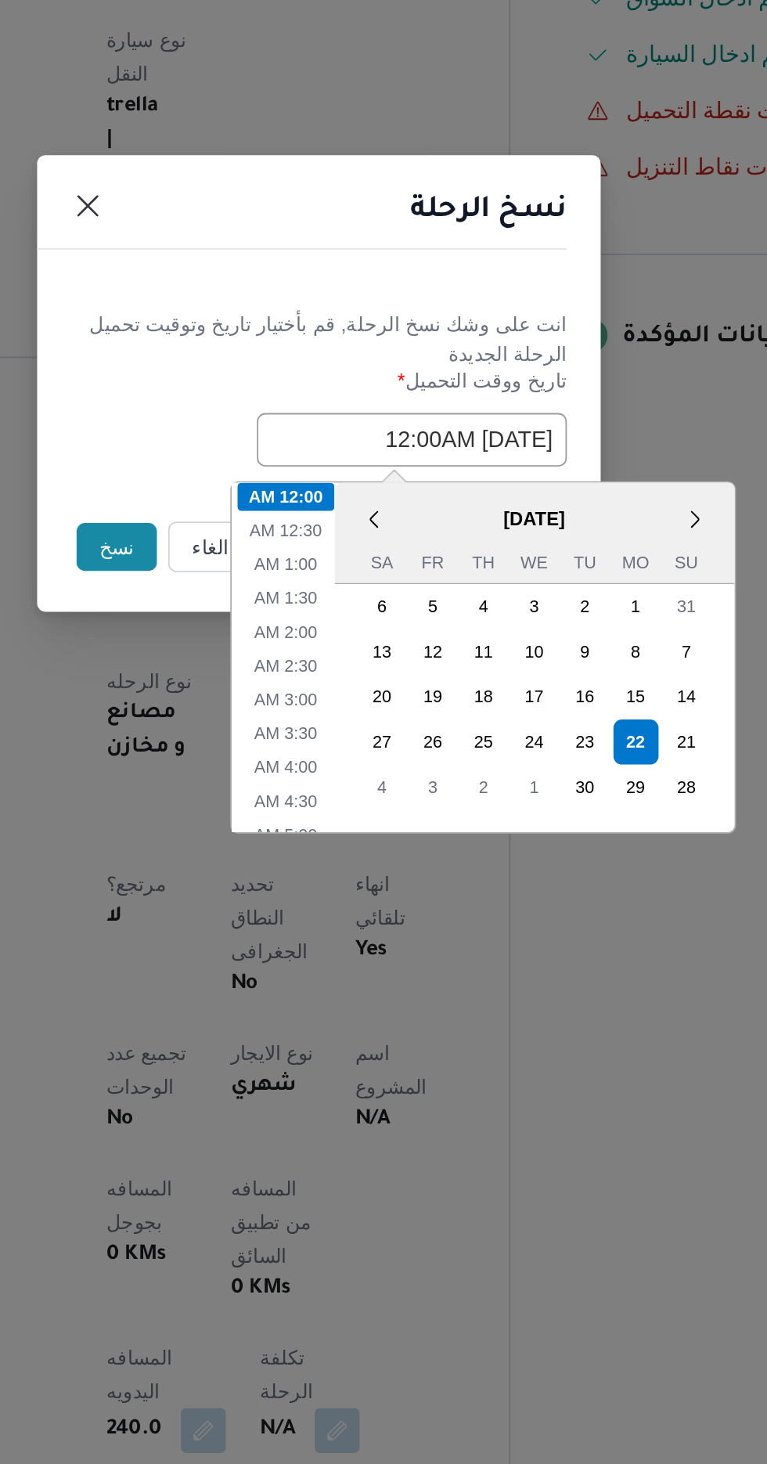
click at [264, 821] on button "نسخ" at bounding box center [271, 822] width 45 height 27
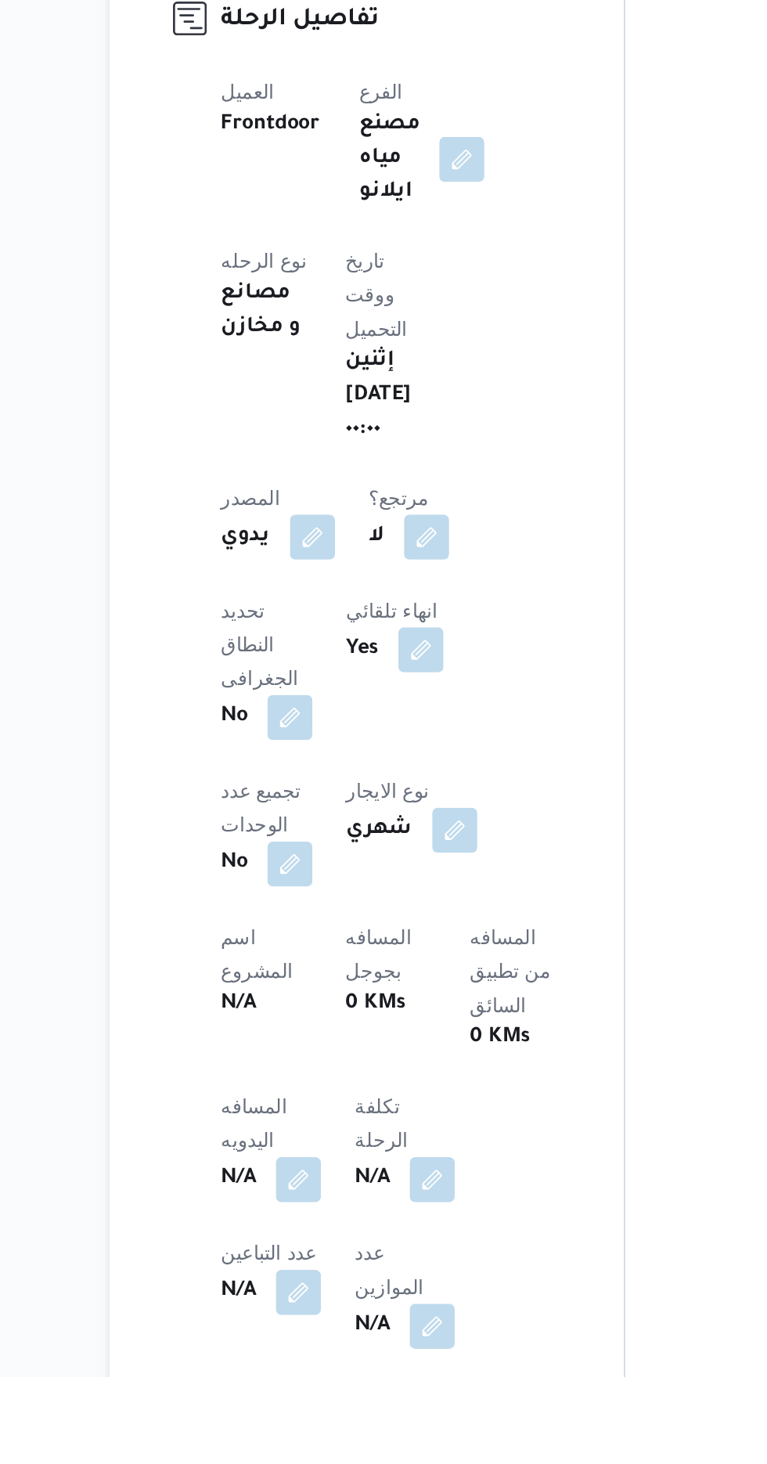
scroll to position [155, 0]
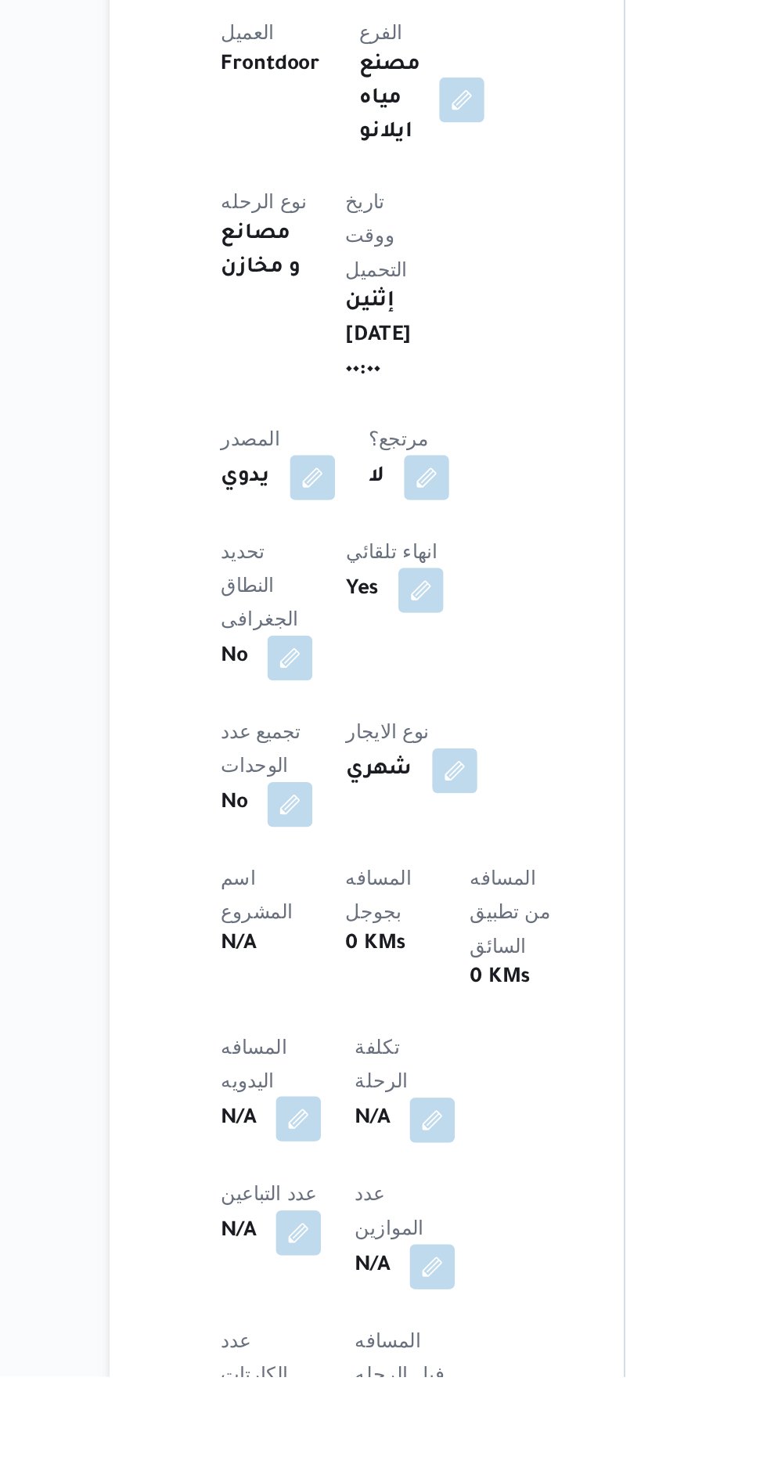
click at [305, 1308] on button "button" at bounding box center [308, 1320] width 25 height 25
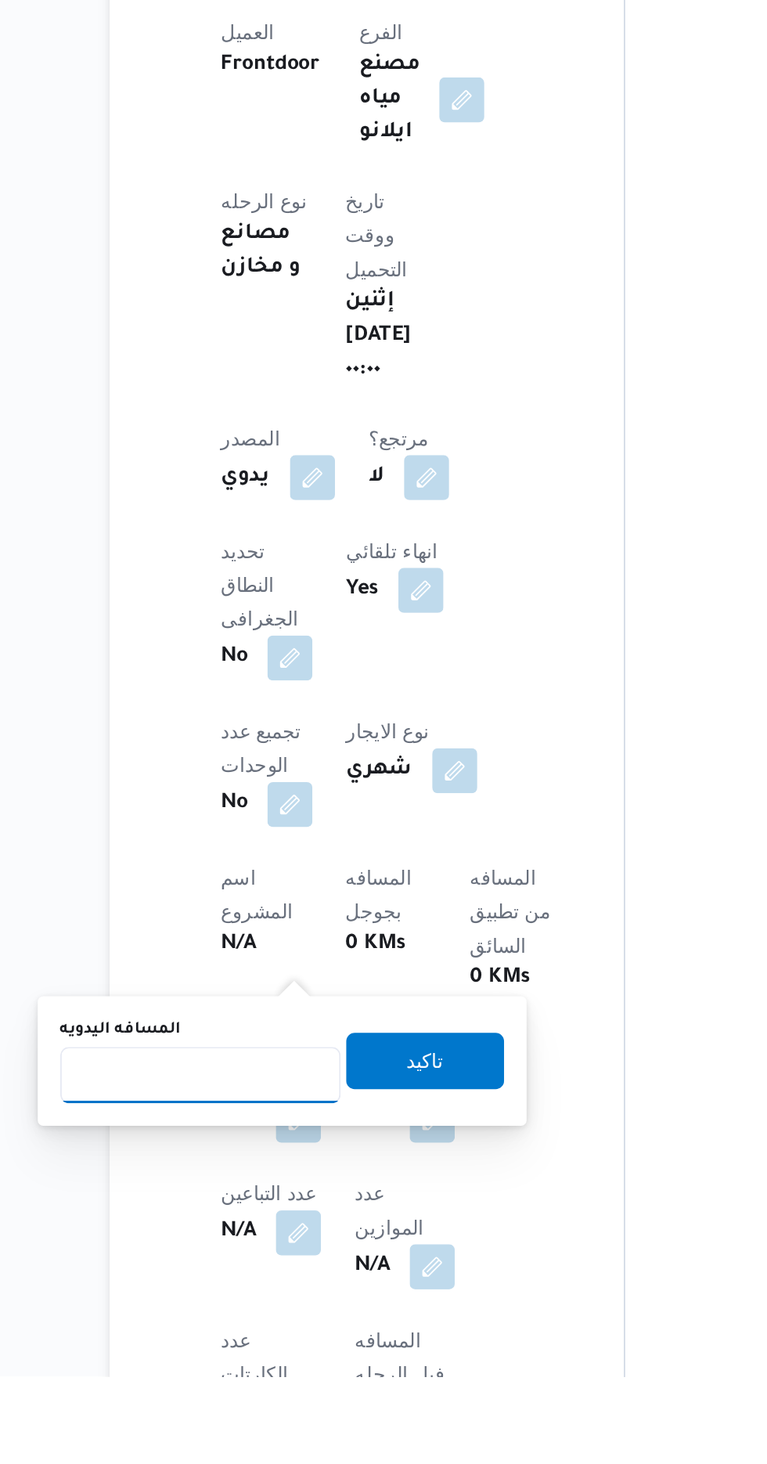
click at [272, 1291] on input "المسافه اليدويه" at bounding box center [254, 1295] width 156 height 31
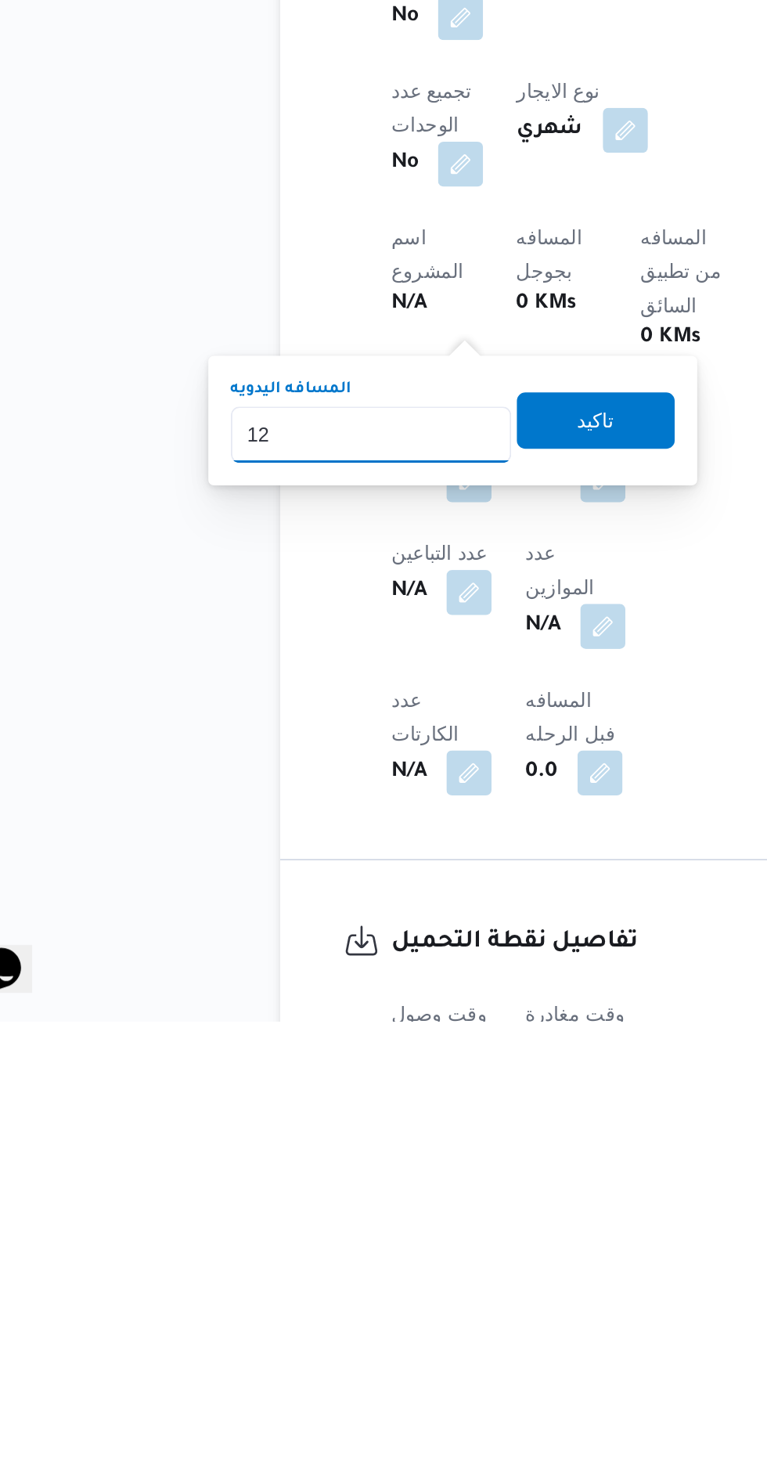
type input "120"
click at [389, 1131] on span "تاكيد" at bounding box center [379, 1129] width 20 height 19
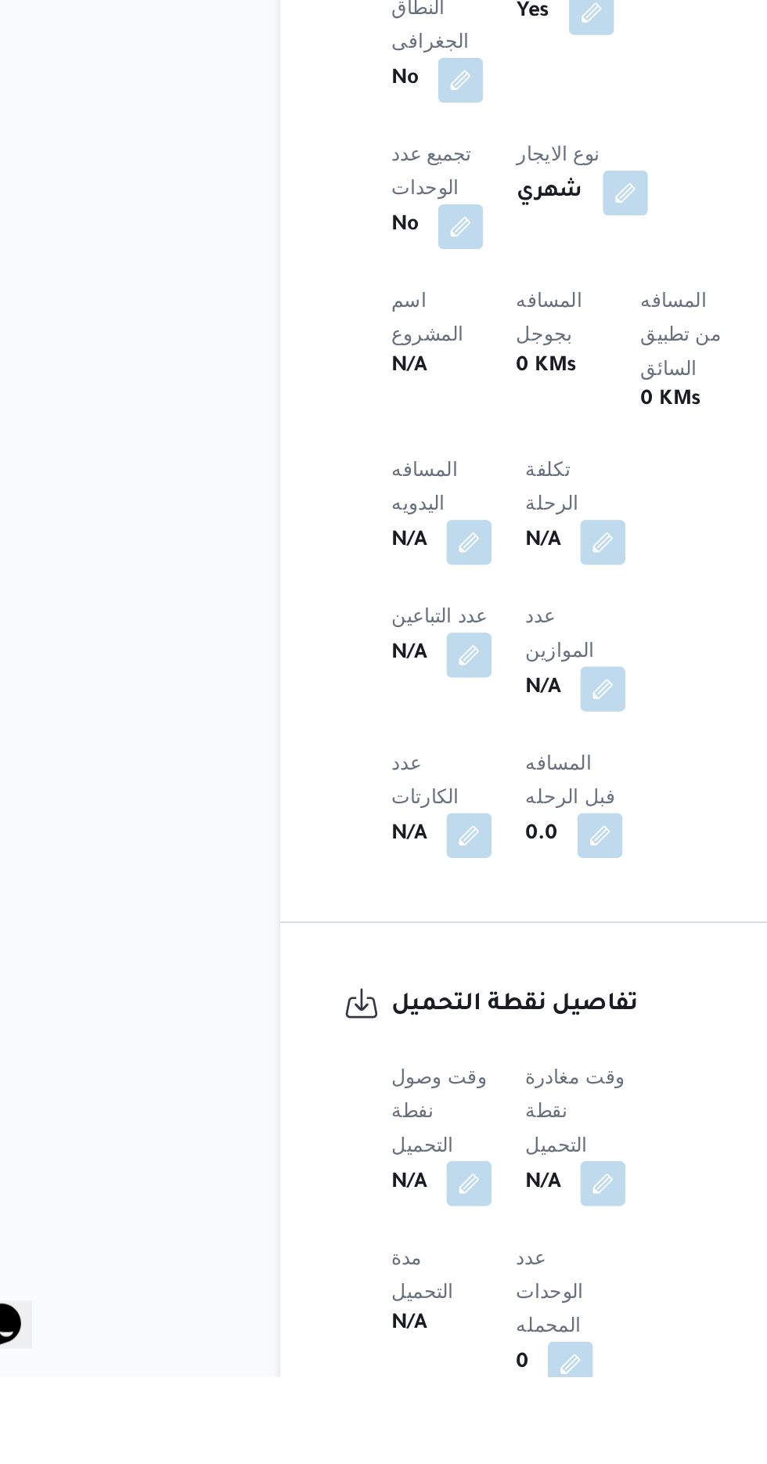
scroll to position [477, 0]
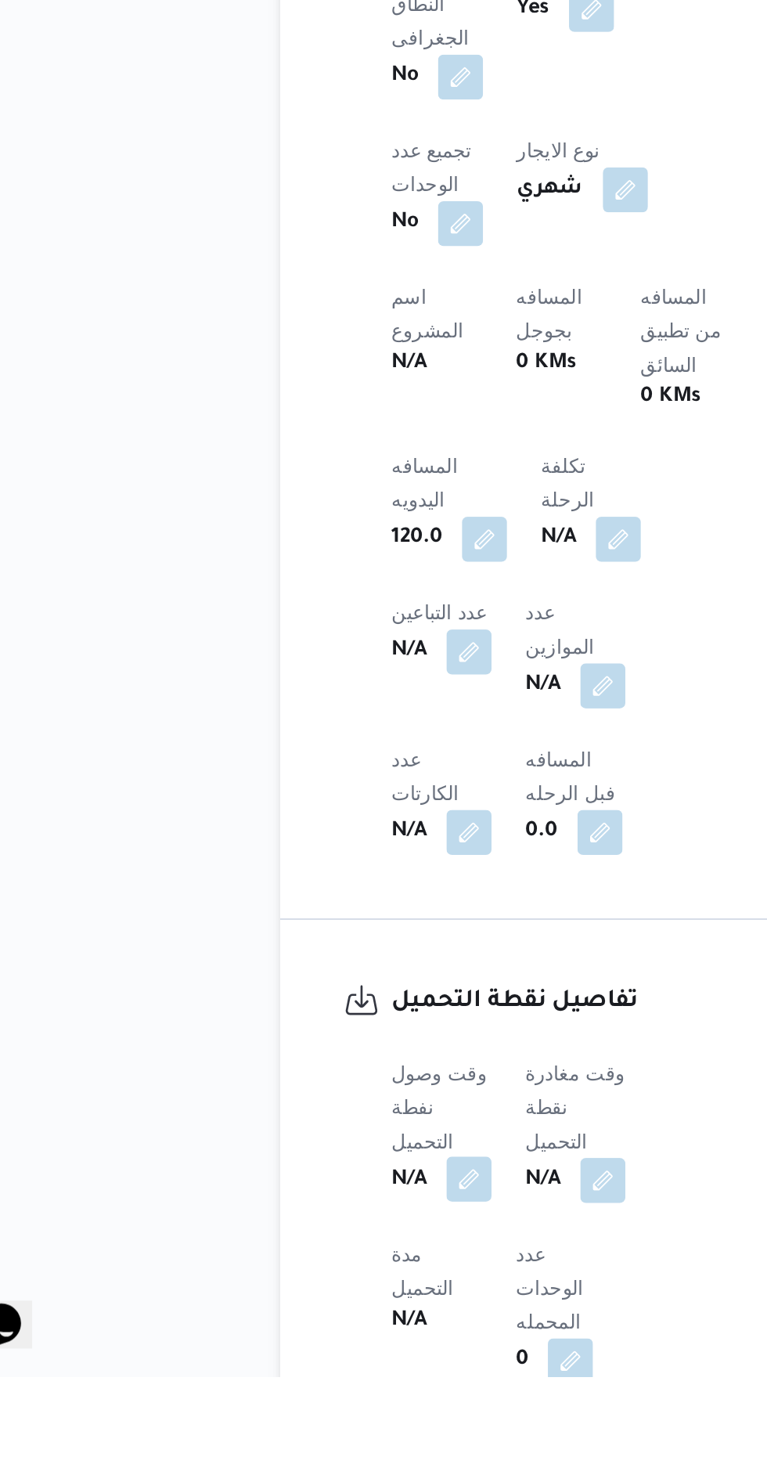
click at [316, 1342] on button "button" at bounding box center [308, 1354] width 25 height 25
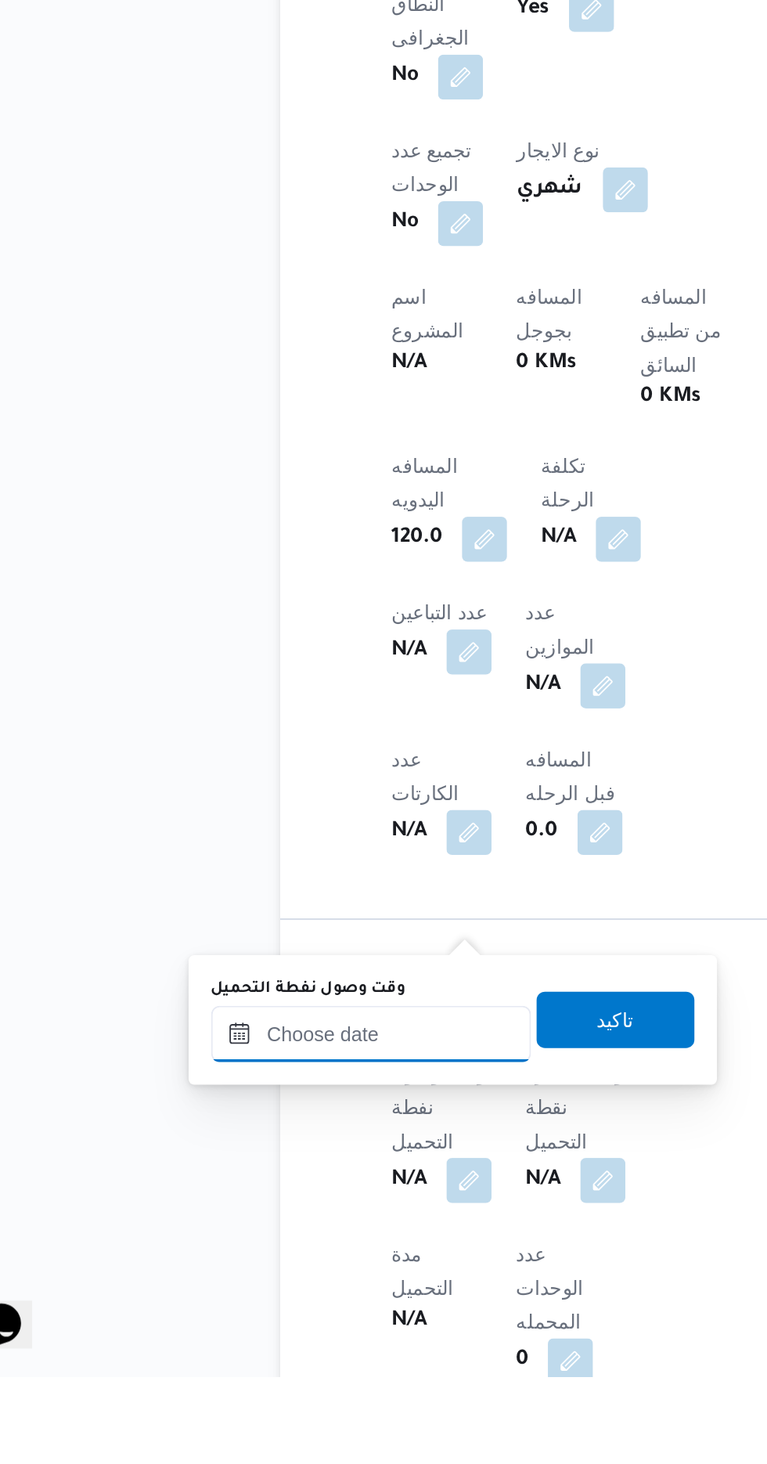
click at [290, 1275] on input "وقت وصول نفطة التحميل" at bounding box center [254, 1273] width 178 height 31
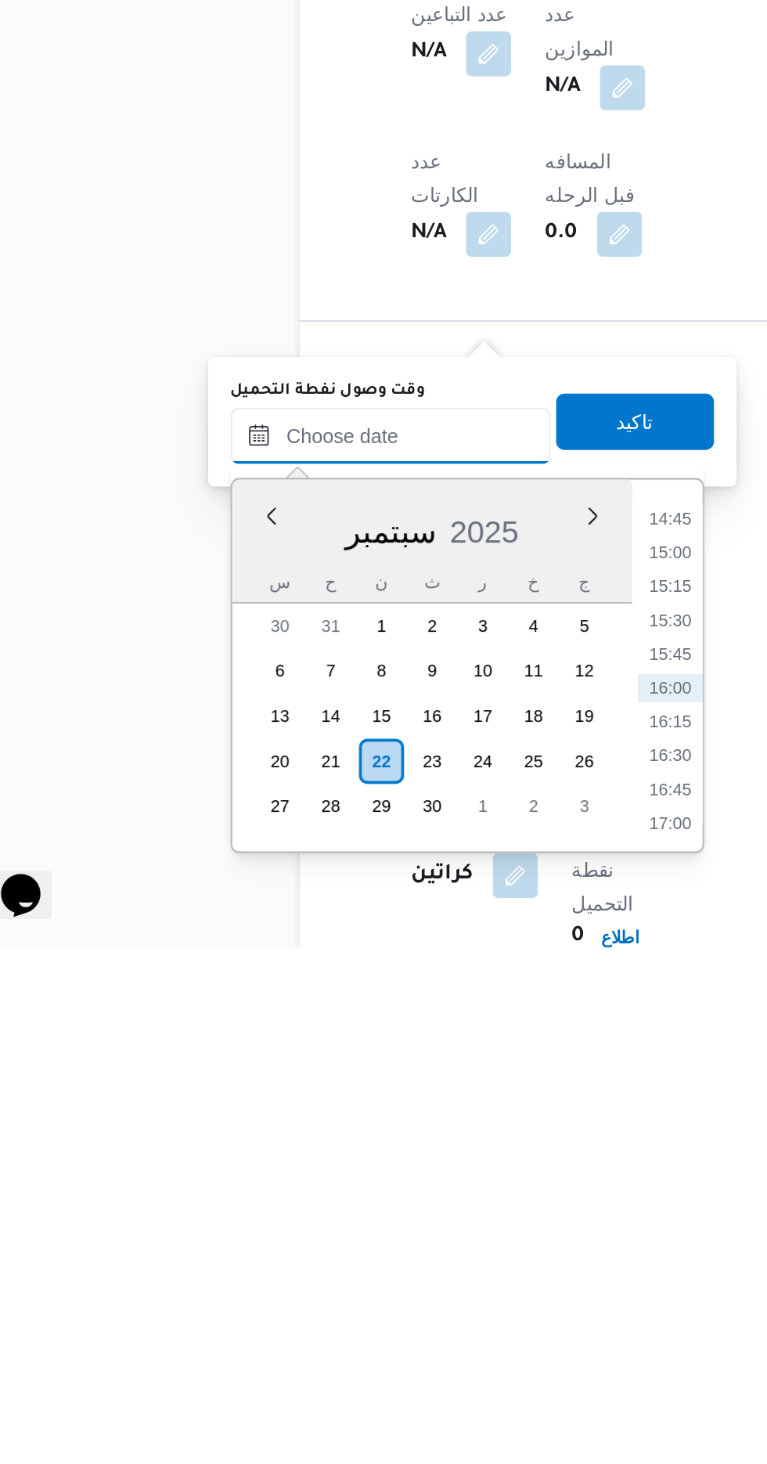
scroll to position [571, 0]
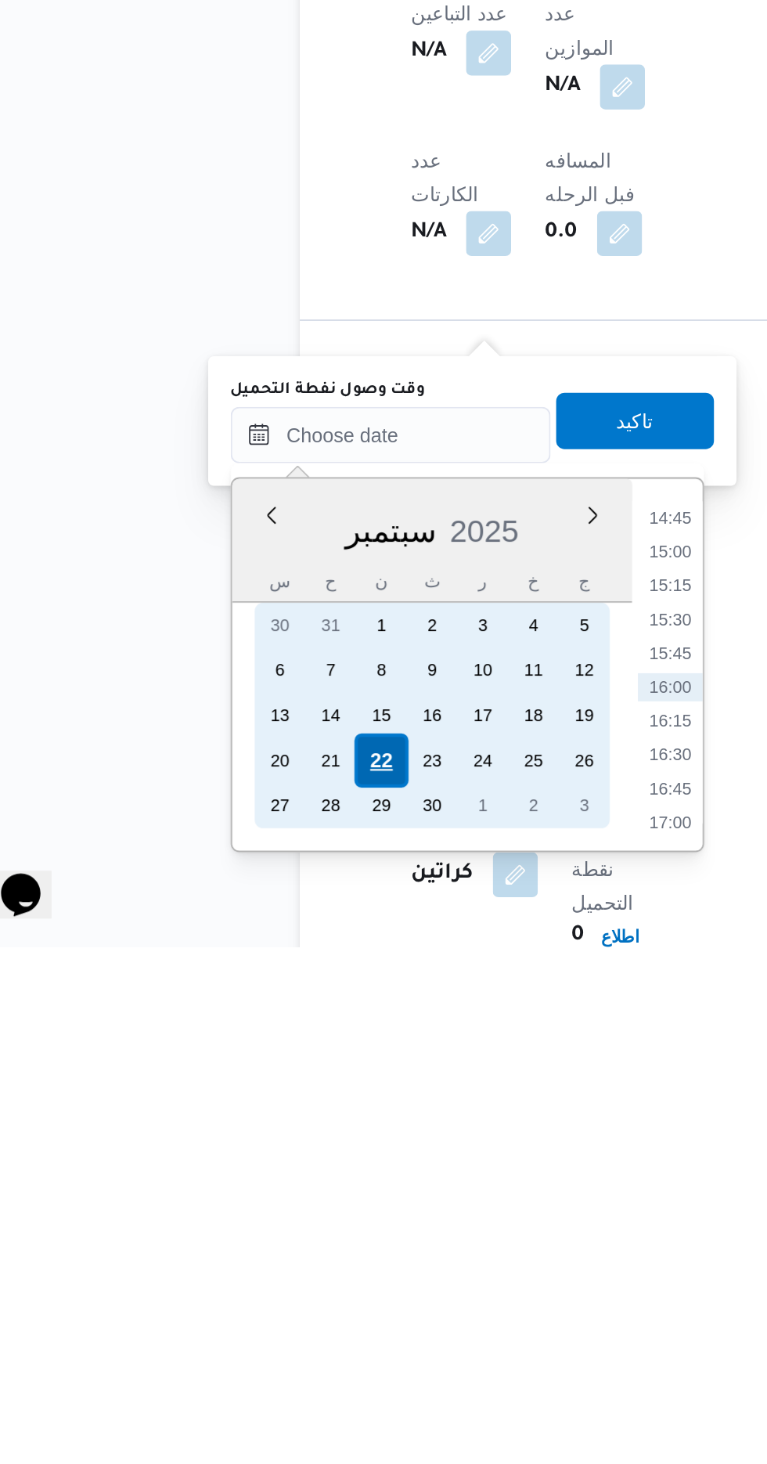
click at [251, 1357] on div "22" at bounding box center [248, 1360] width 30 height 30
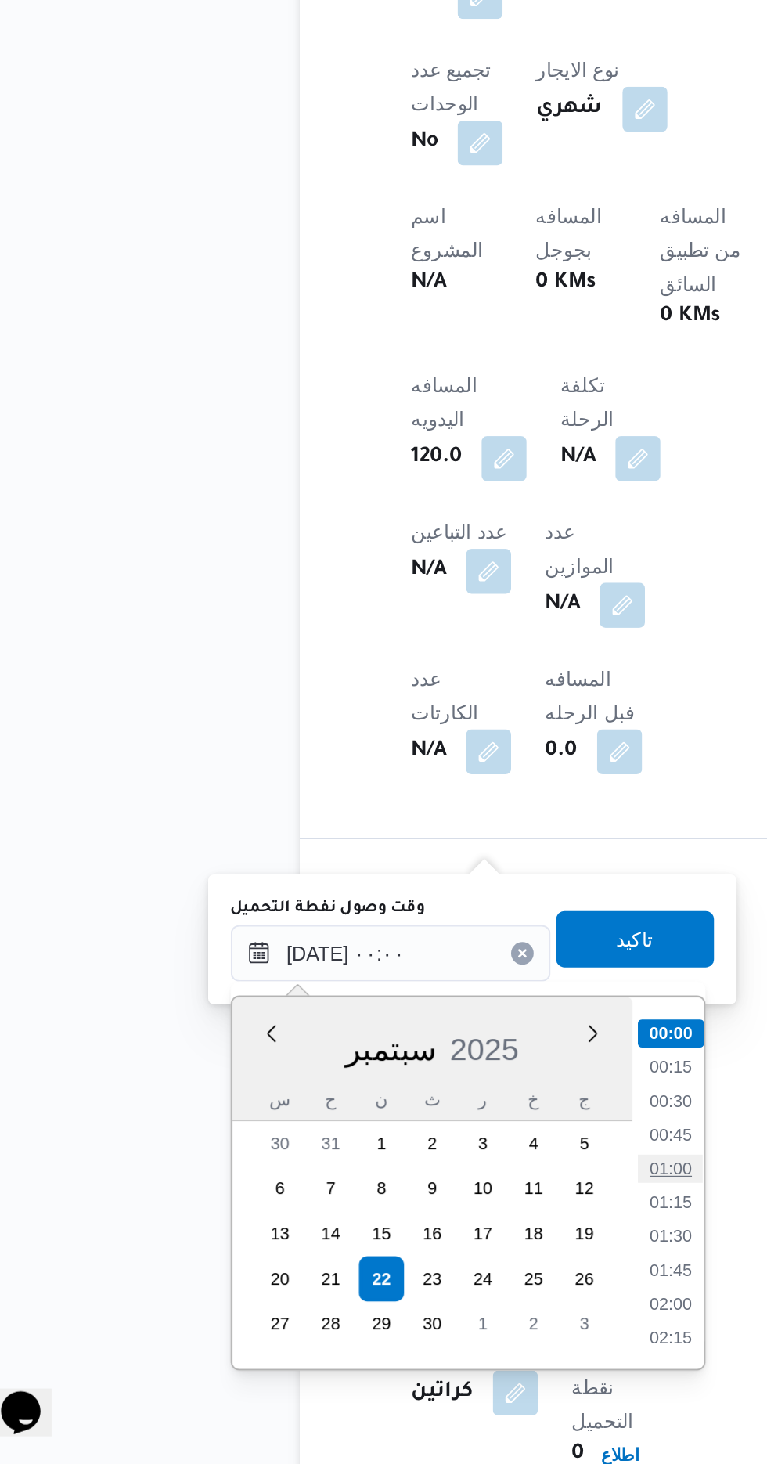
click at [407, 1295] on li "01:00" at bounding box center [409, 1299] width 36 height 16
type input "[DATE] ٠١:٠٠"
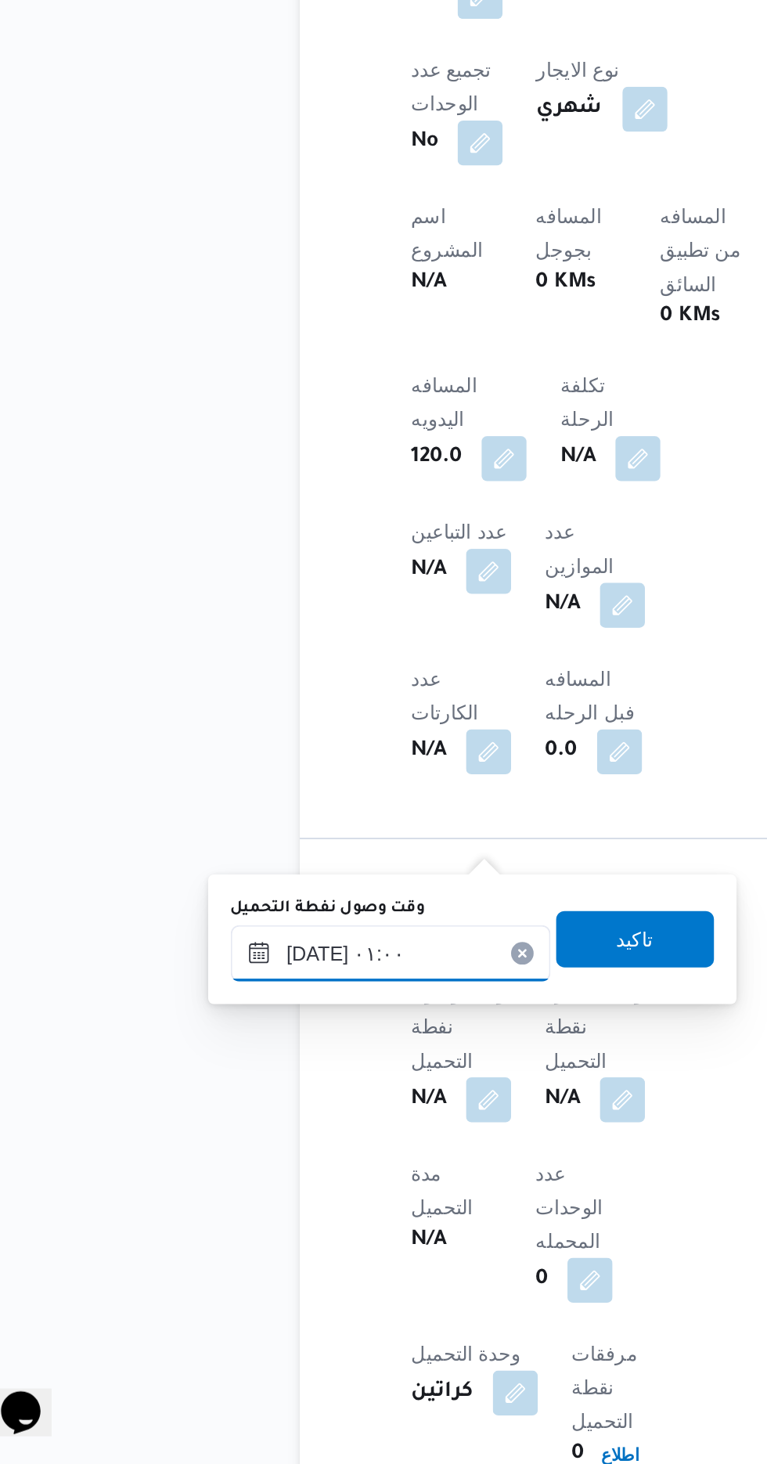
scroll to position [571, 0]
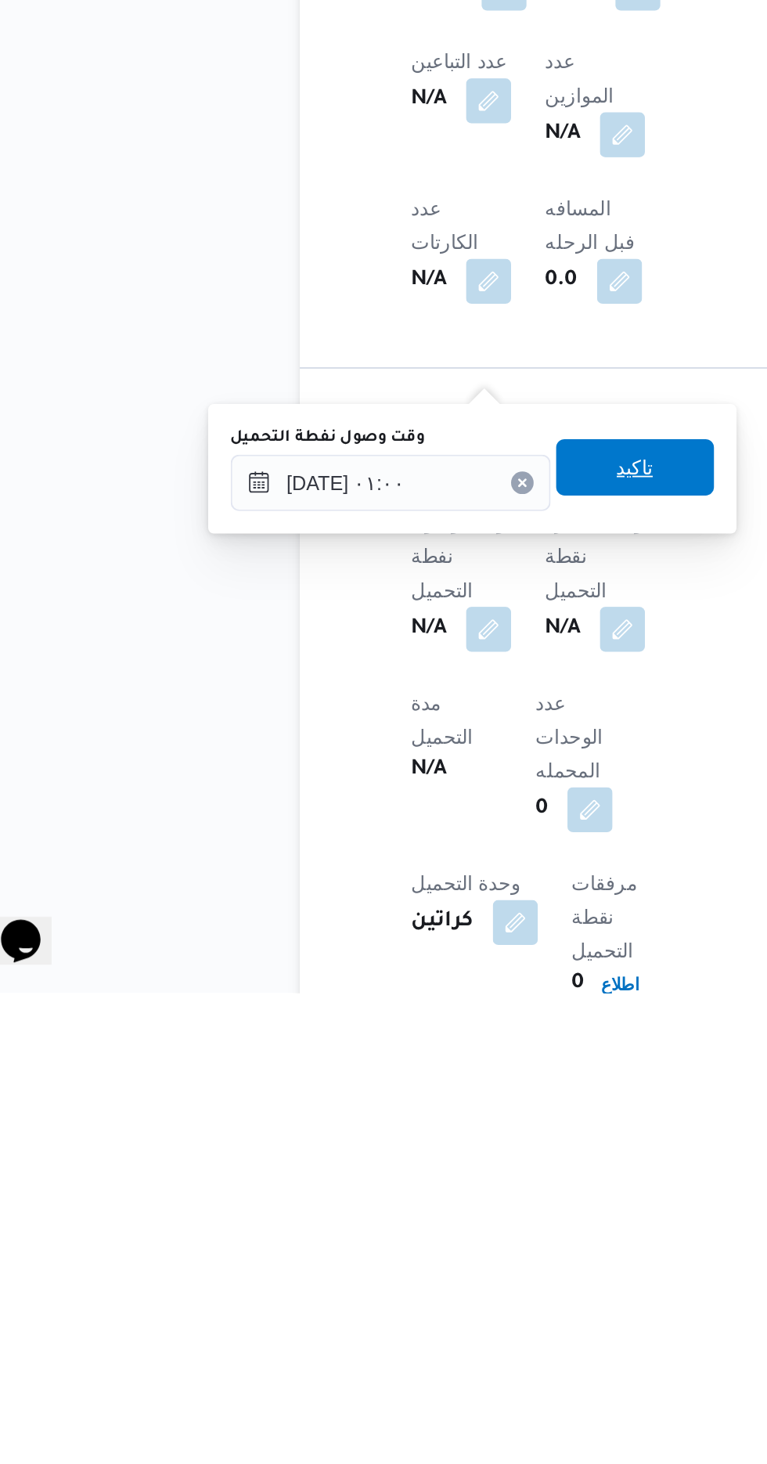
click at [412, 1183] on span "تاكيد" at bounding box center [390, 1171] width 88 height 31
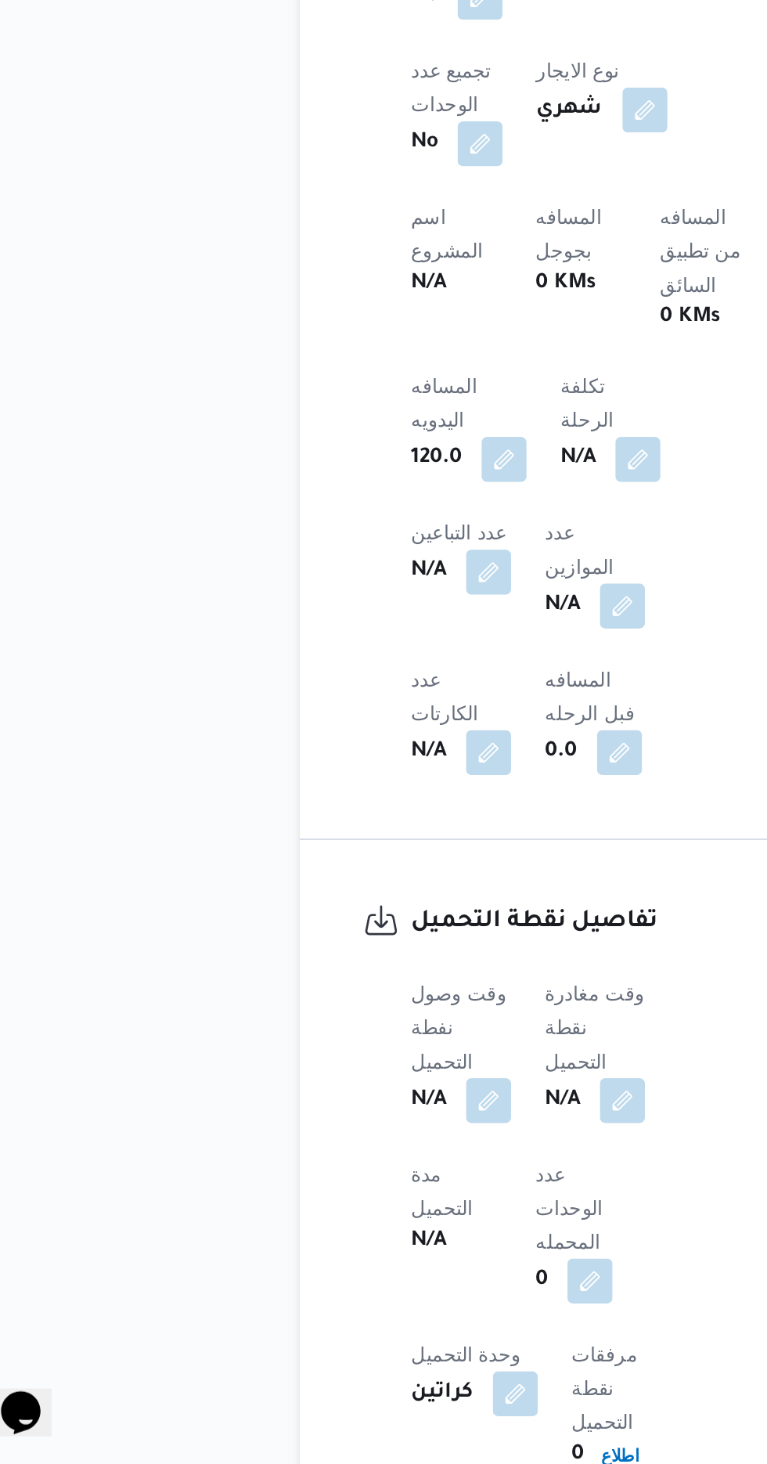
click at [393, 1249] on span at bounding box center [378, 1261] width 33 height 25
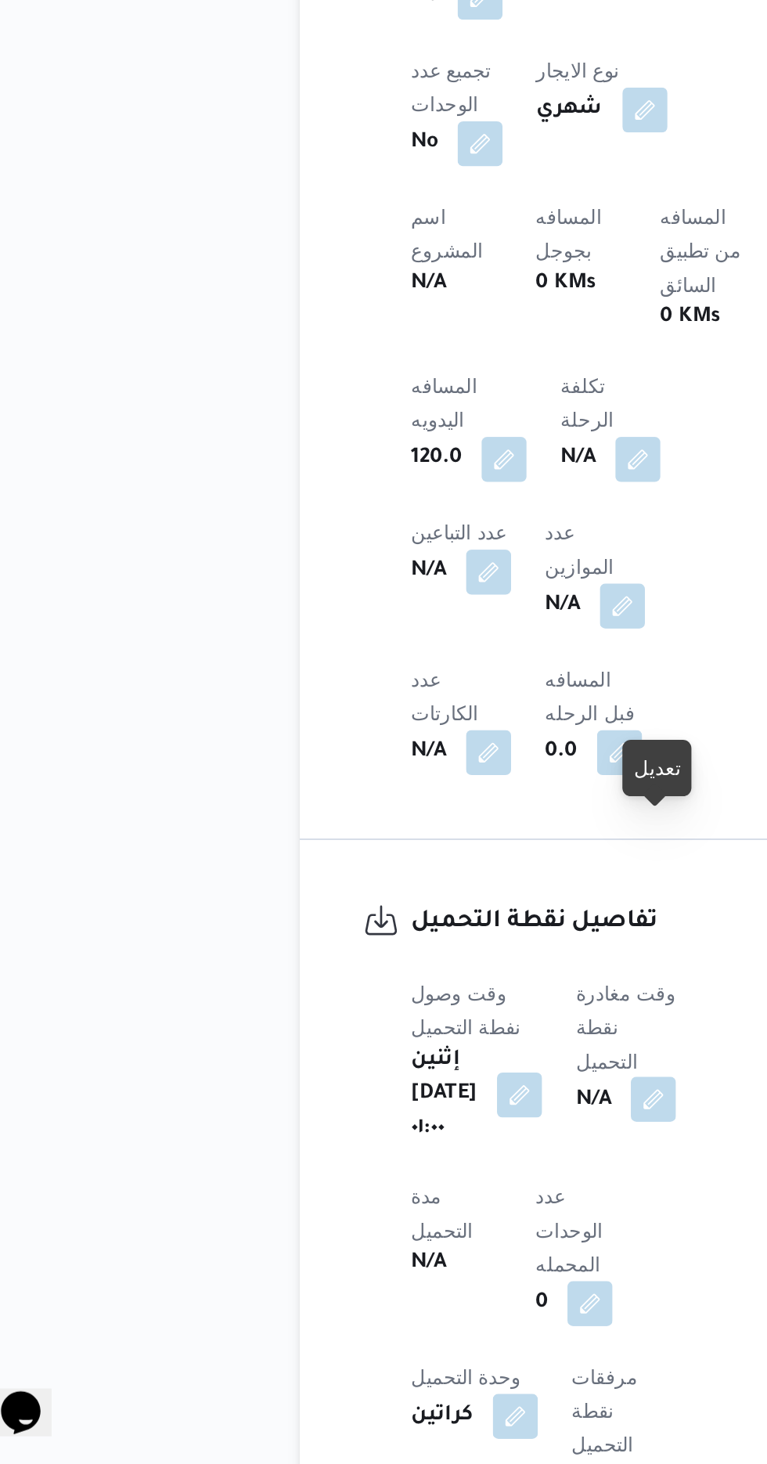
click at [412, 1248] on button "button" at bounding box center [399, 1260] width 25 height 25
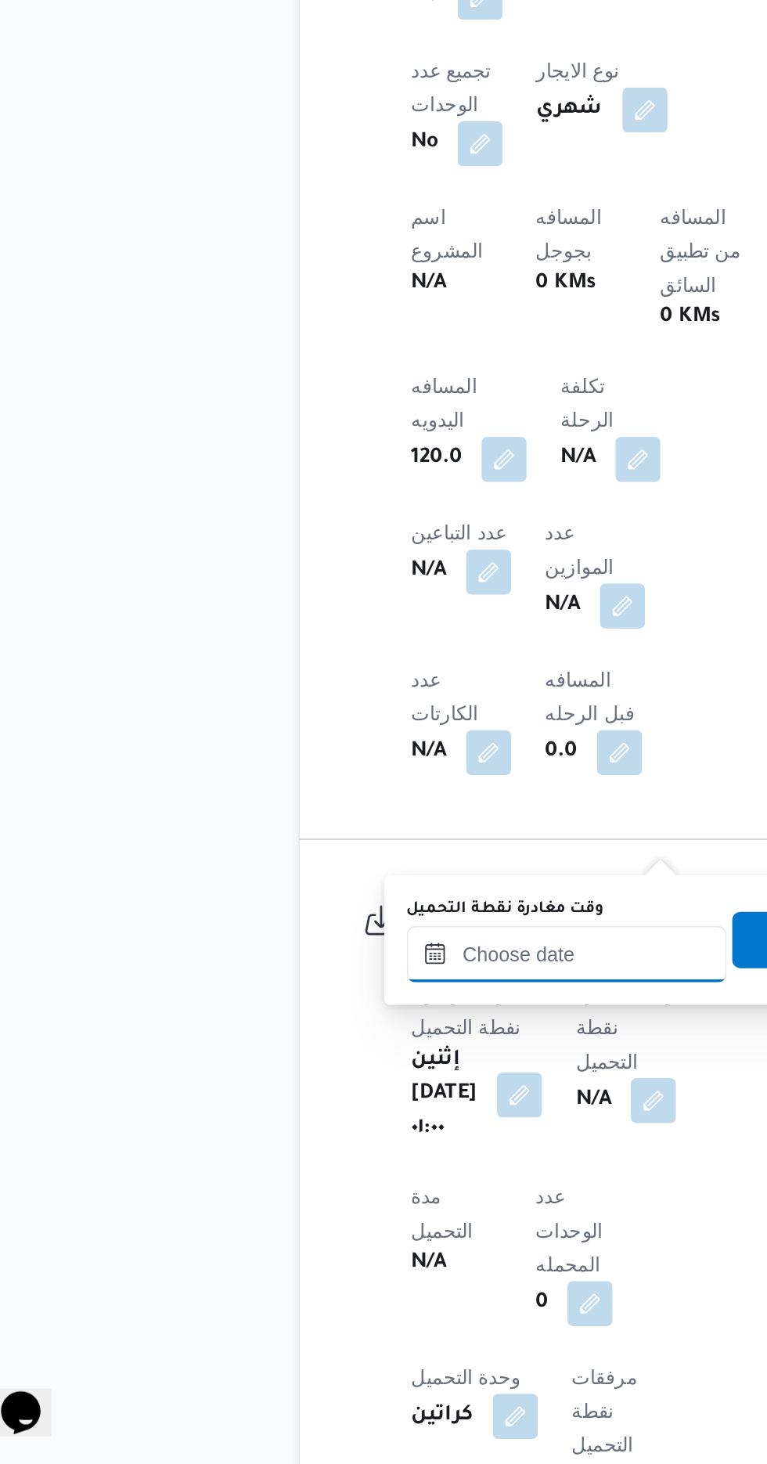
click at [357, 1176] on input "وقت مغادرة نقطة التحميل" at bounding box center [352, 1180] width 178 height 31
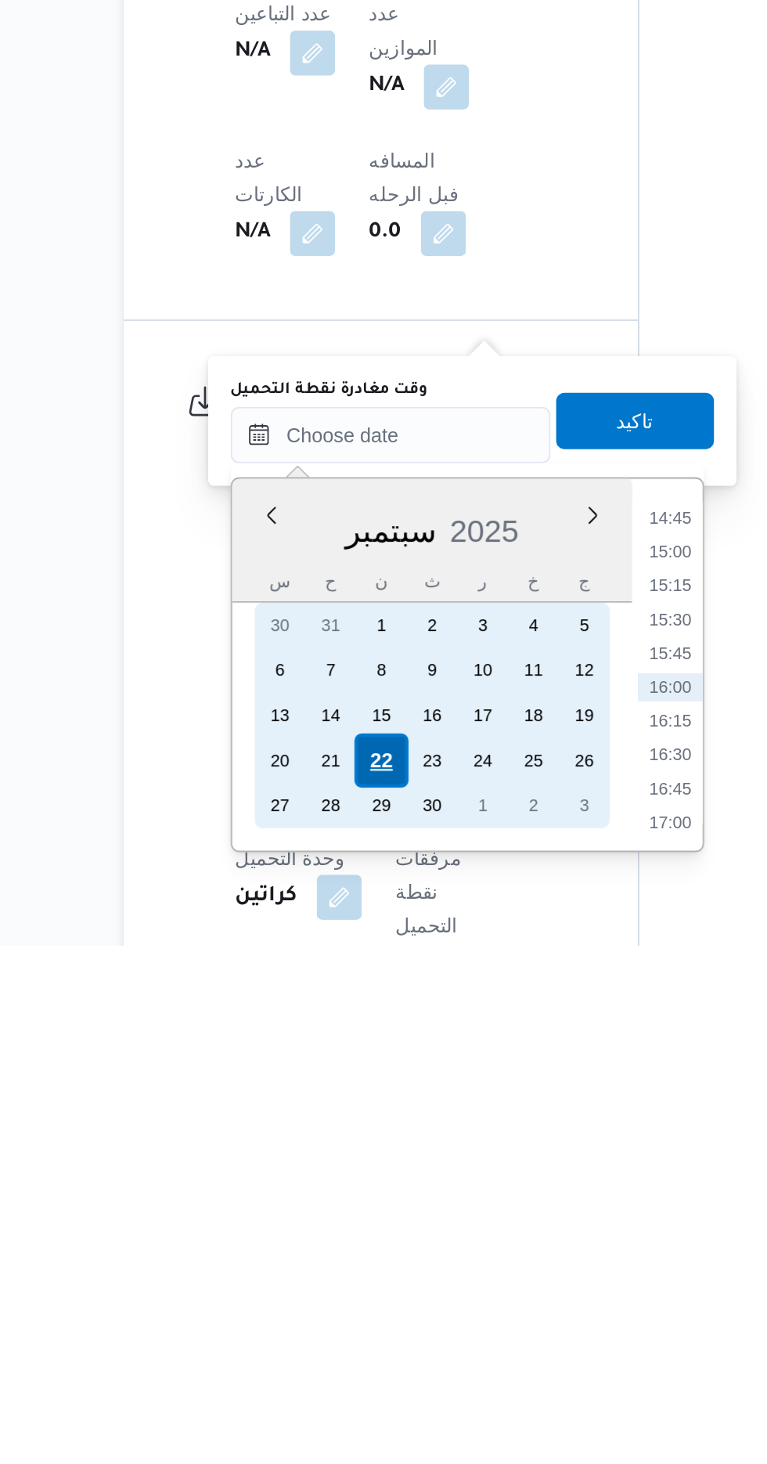
click at [341, 1359] on div "22" at bounding box center [346, 1361] width 30 height 30
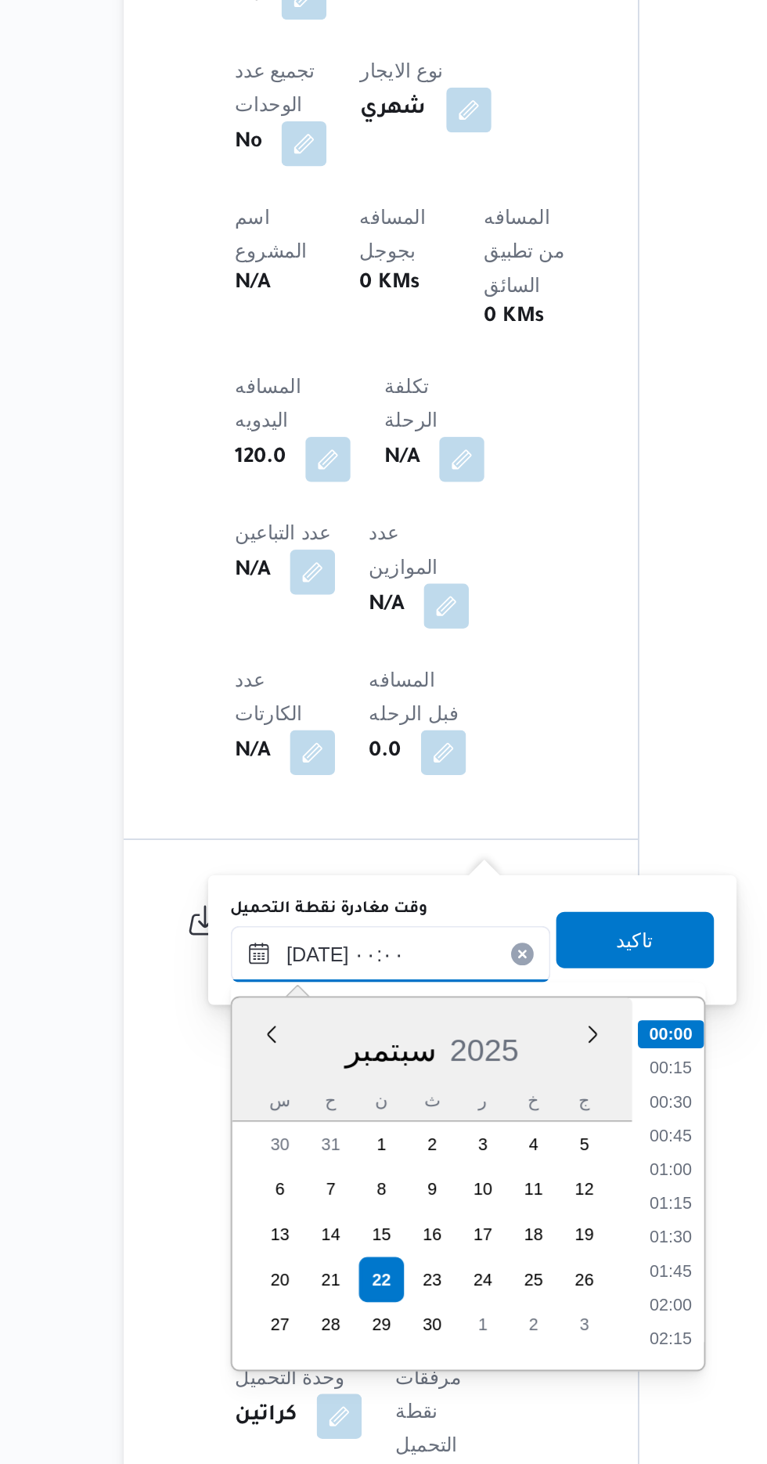
click at [271, 1181] on input "[DATE] ٠٠:٠٠" at bounding box center [352, 1180] width 178 height 31
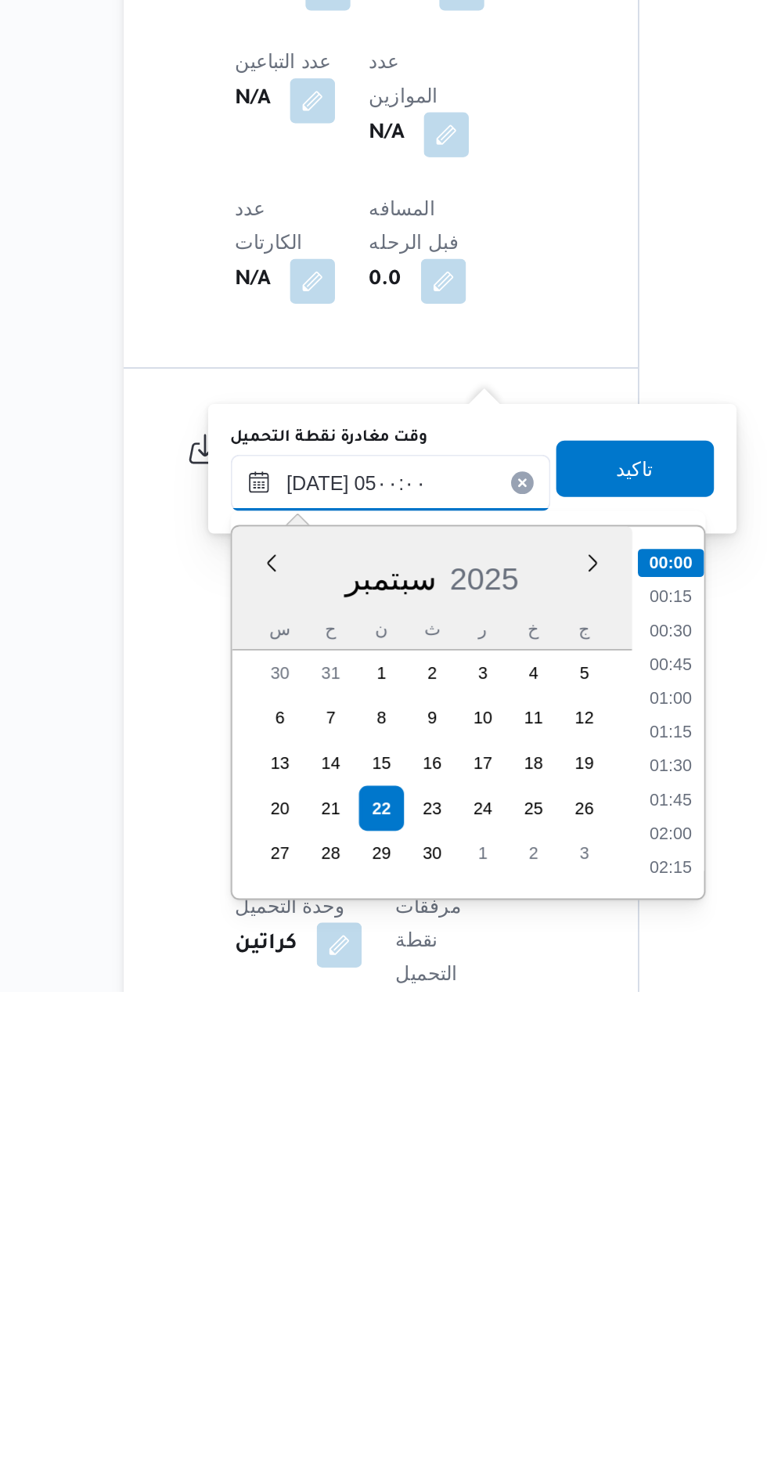
scroll to position [211, 0]
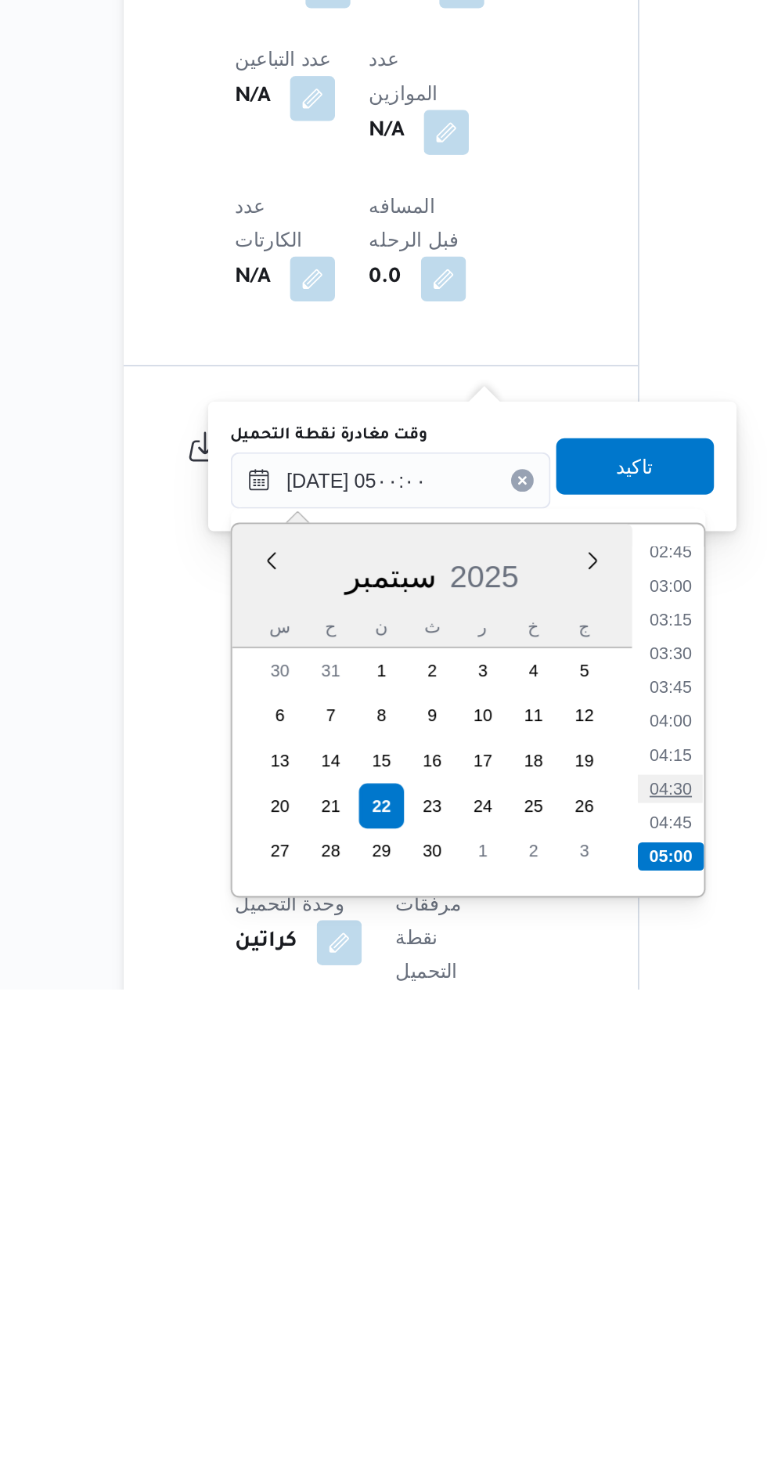
click at [504, 1353] on li "04:30" at bounding box center [507, 1353] width 36 height 16
type input "٢٢/٠٩/٢٠٢٥ ٠٤:٣٠"
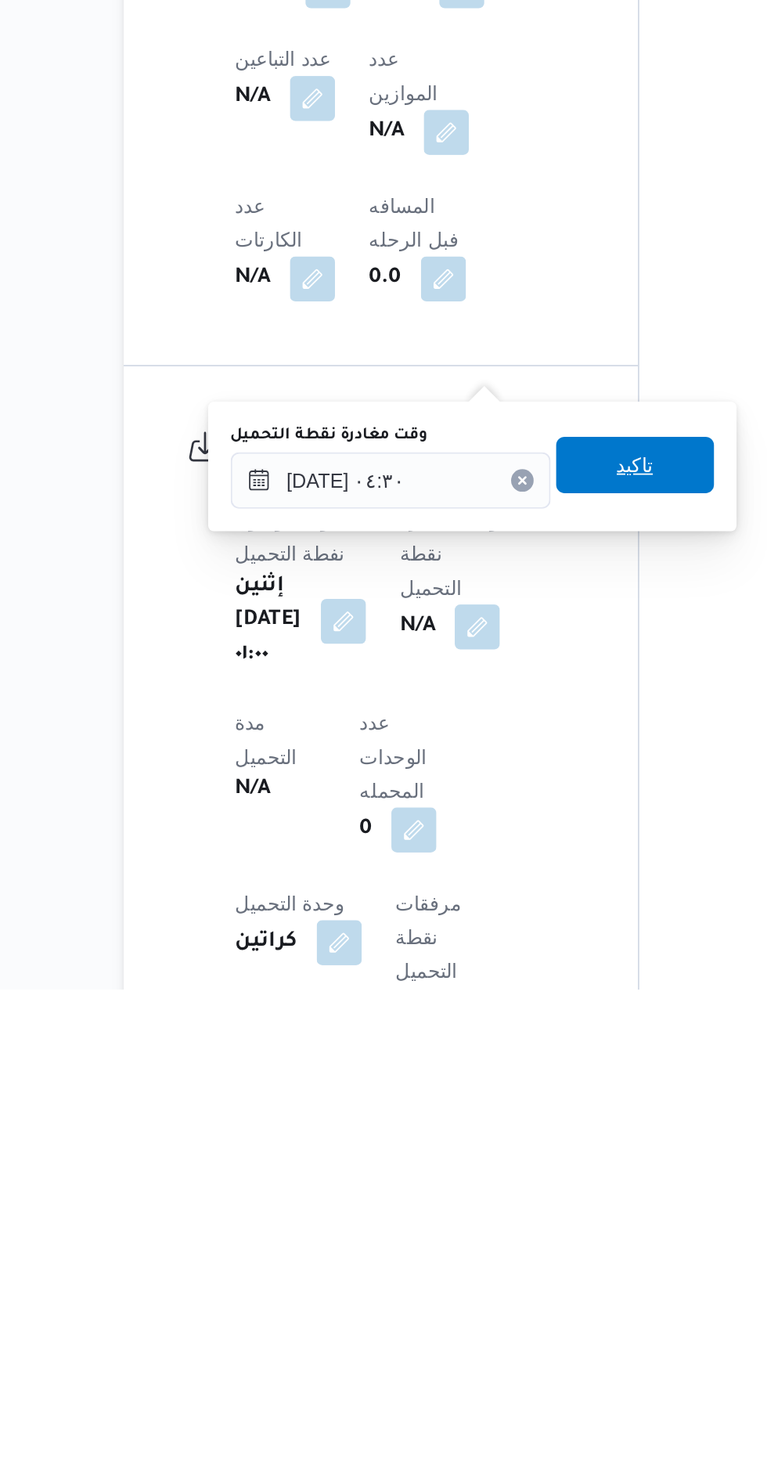
click at [497, 1180] on span "تاكيد" at bounding box center [487, 1172] width 20 height 19
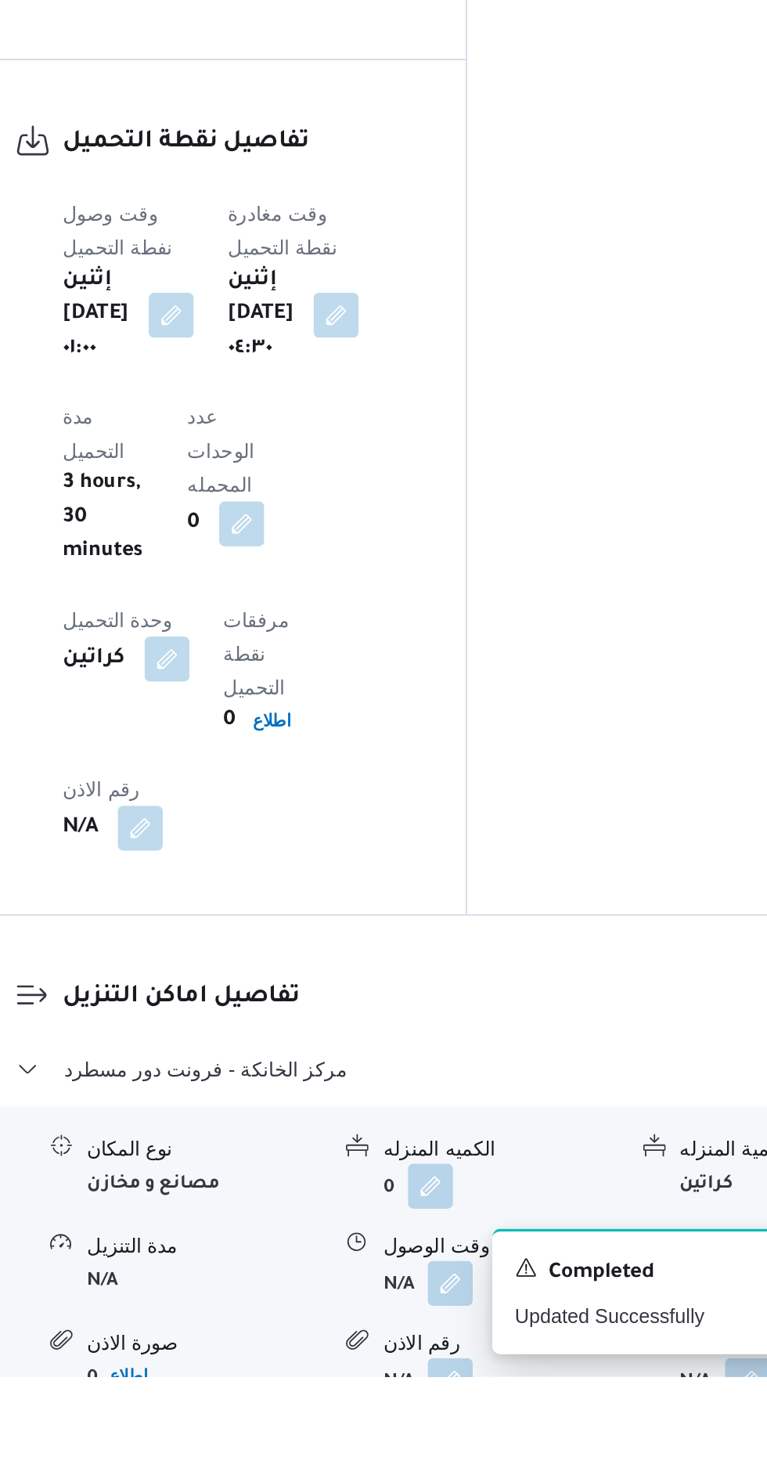
scroll to position [956, 0]
click at [477, 1398] on button "button" at bounding box center [480, 1410] width 25 height 25
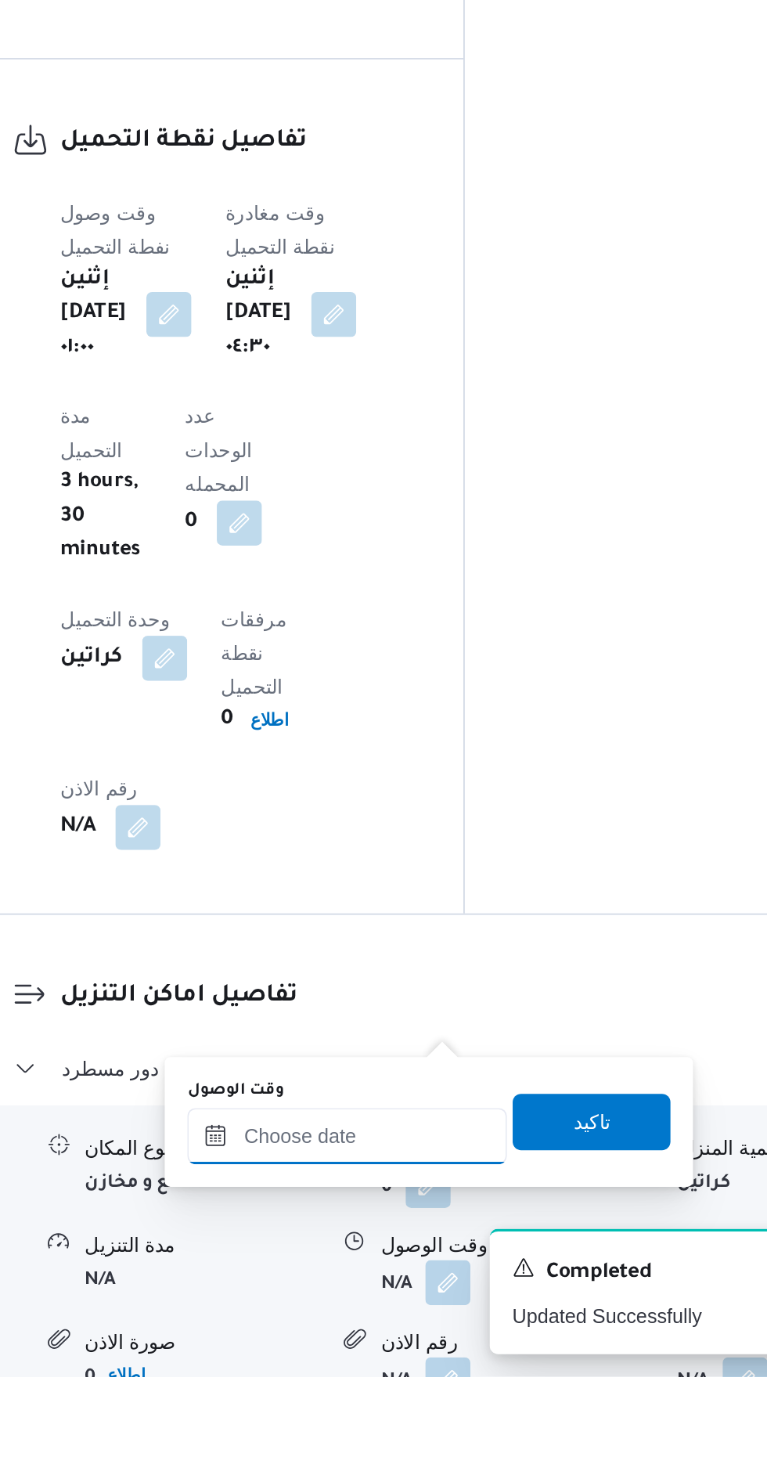
click at [408, 1325] on input "وقت الوصول" at bounding box center [425, 1329] width 178 height 31
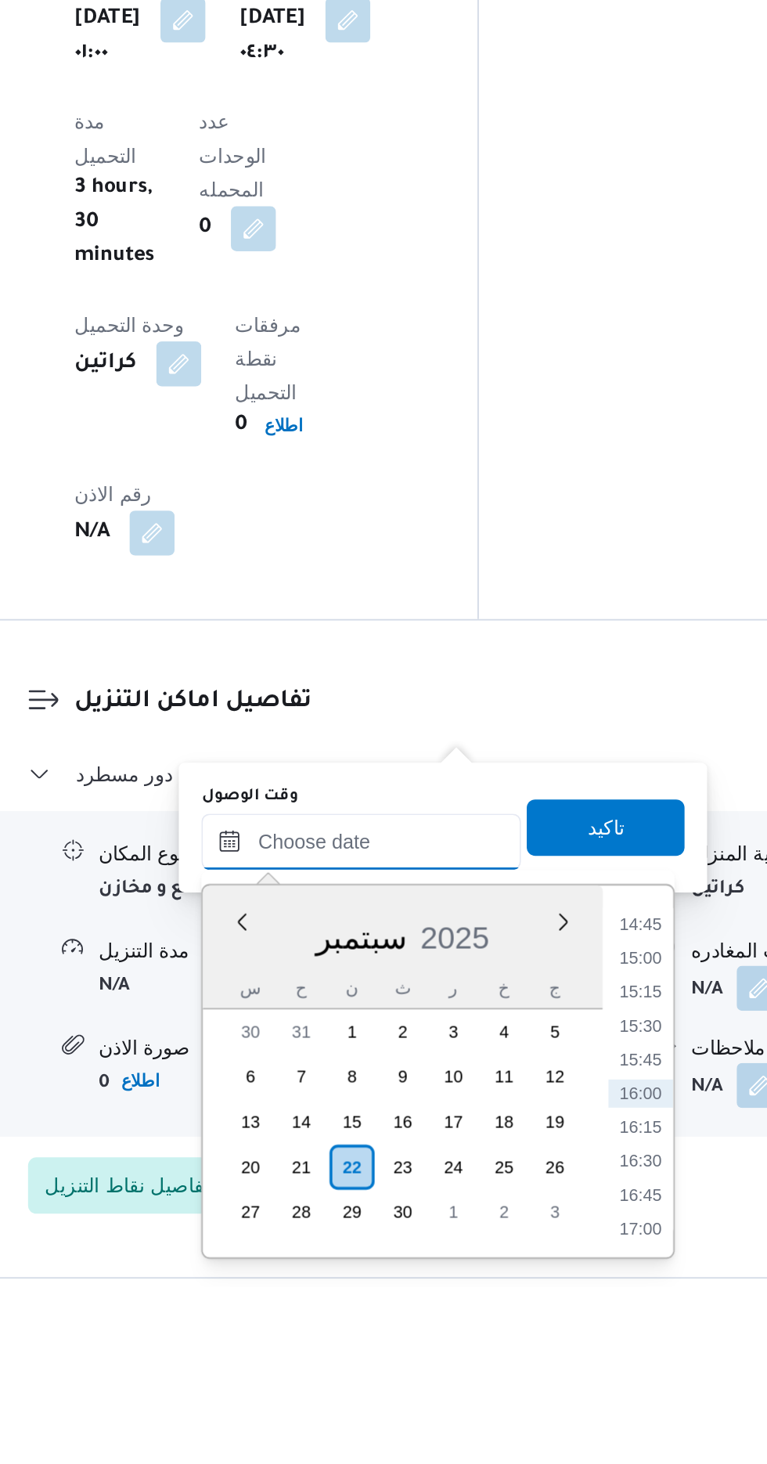
scroll to position [1069, 0]
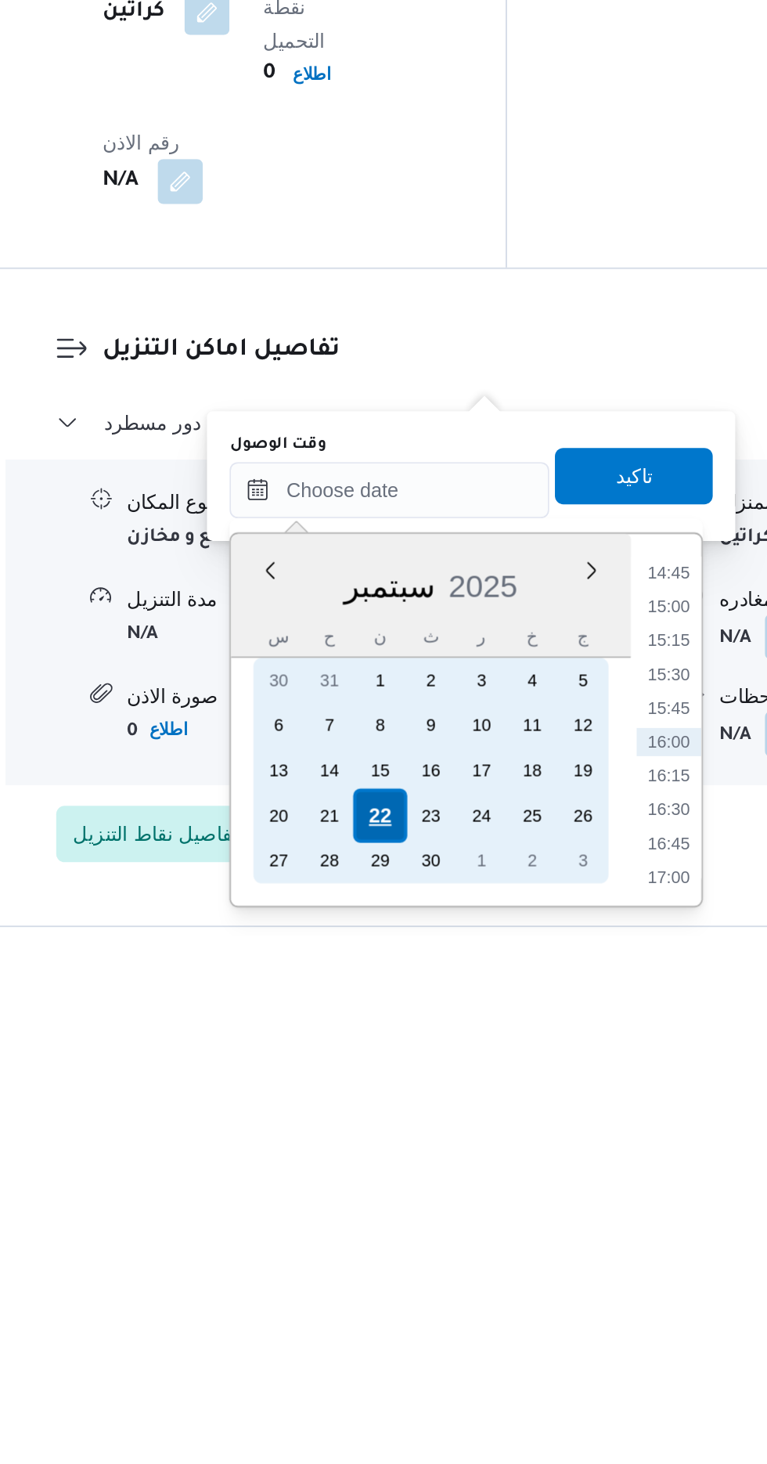
click at [422, 1396] on div "22" at bounding box center [420, 1397] width 30 height 30
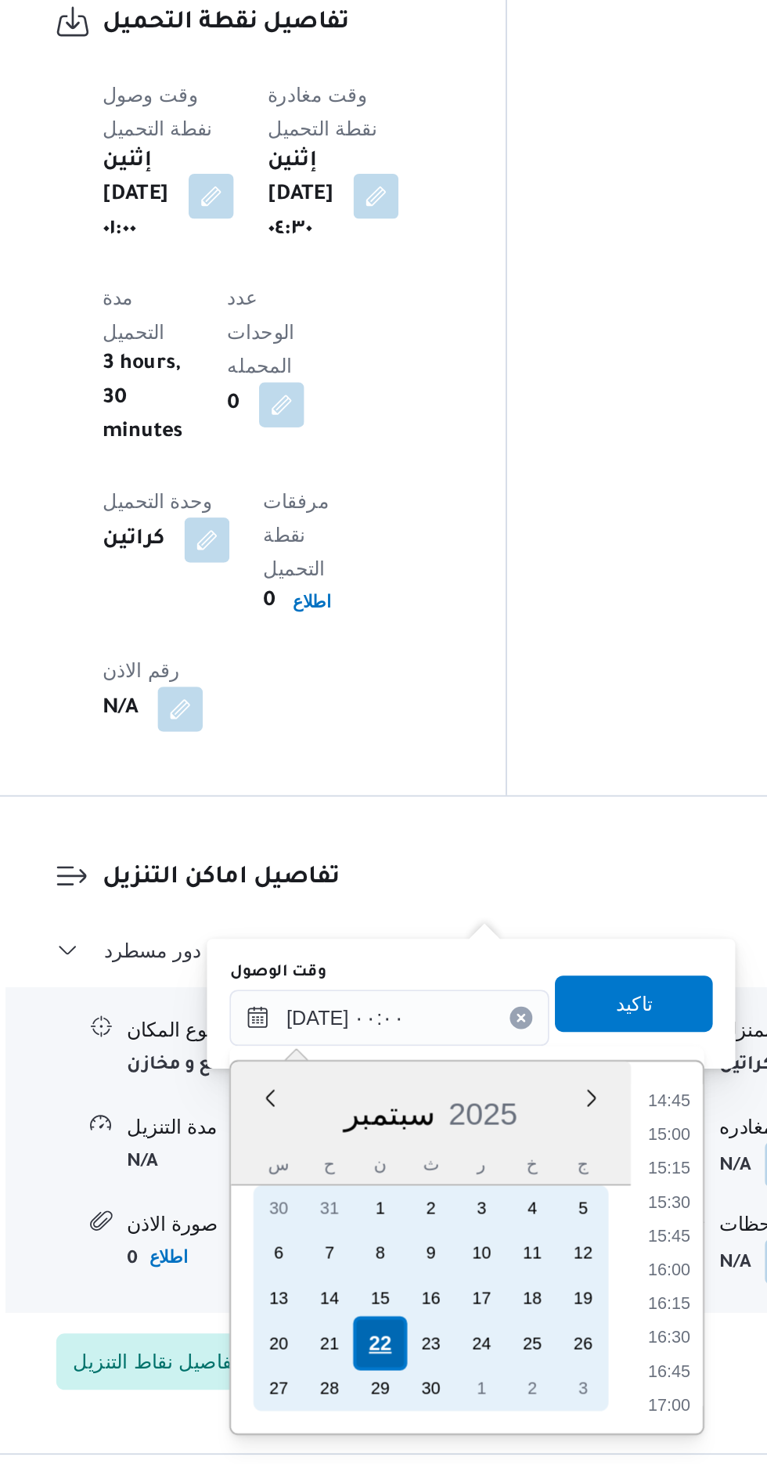
scroll to position [0, 0]
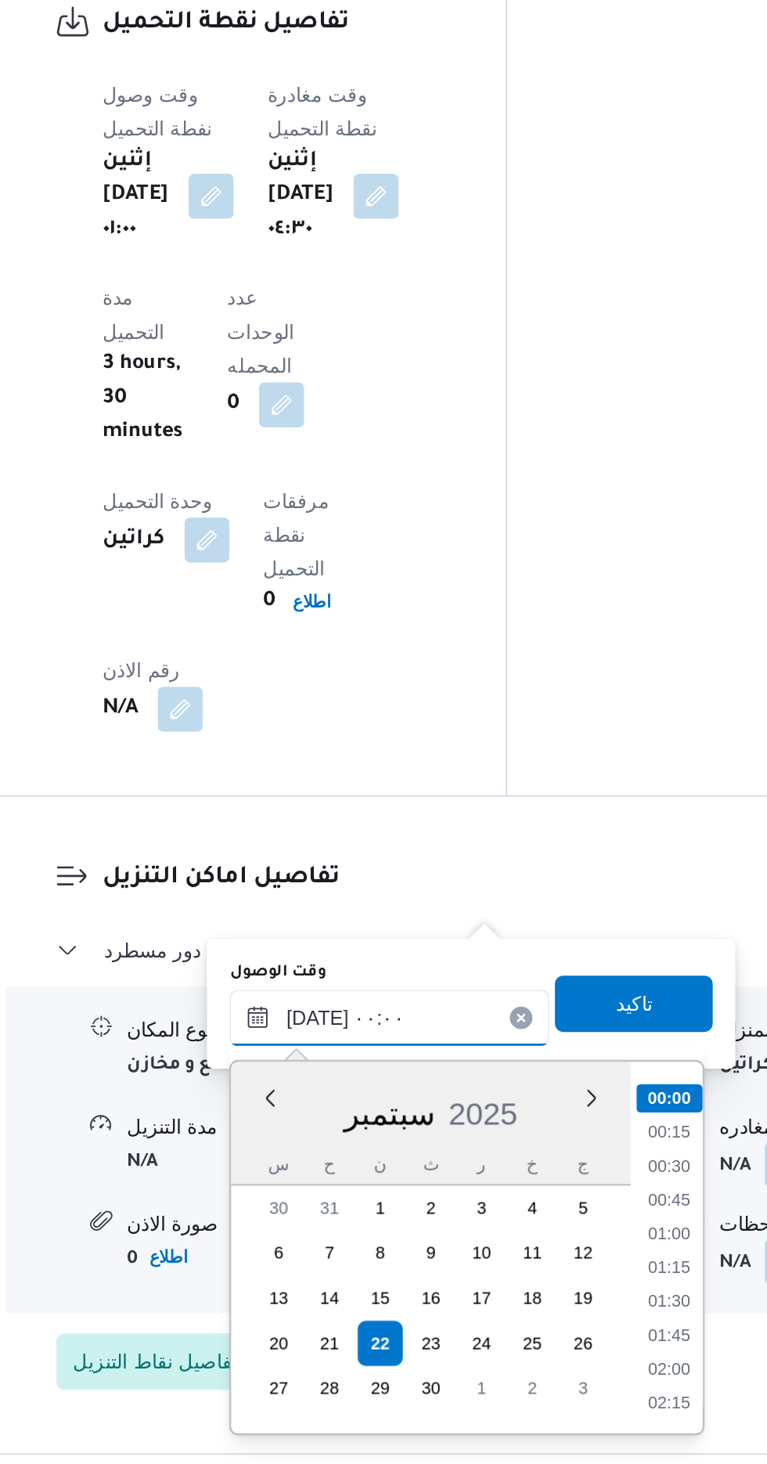
click at [348, 1216] on input "[DATE] ٠٠:٠٠" at bounding box center [425, 1215] width 178 height 31
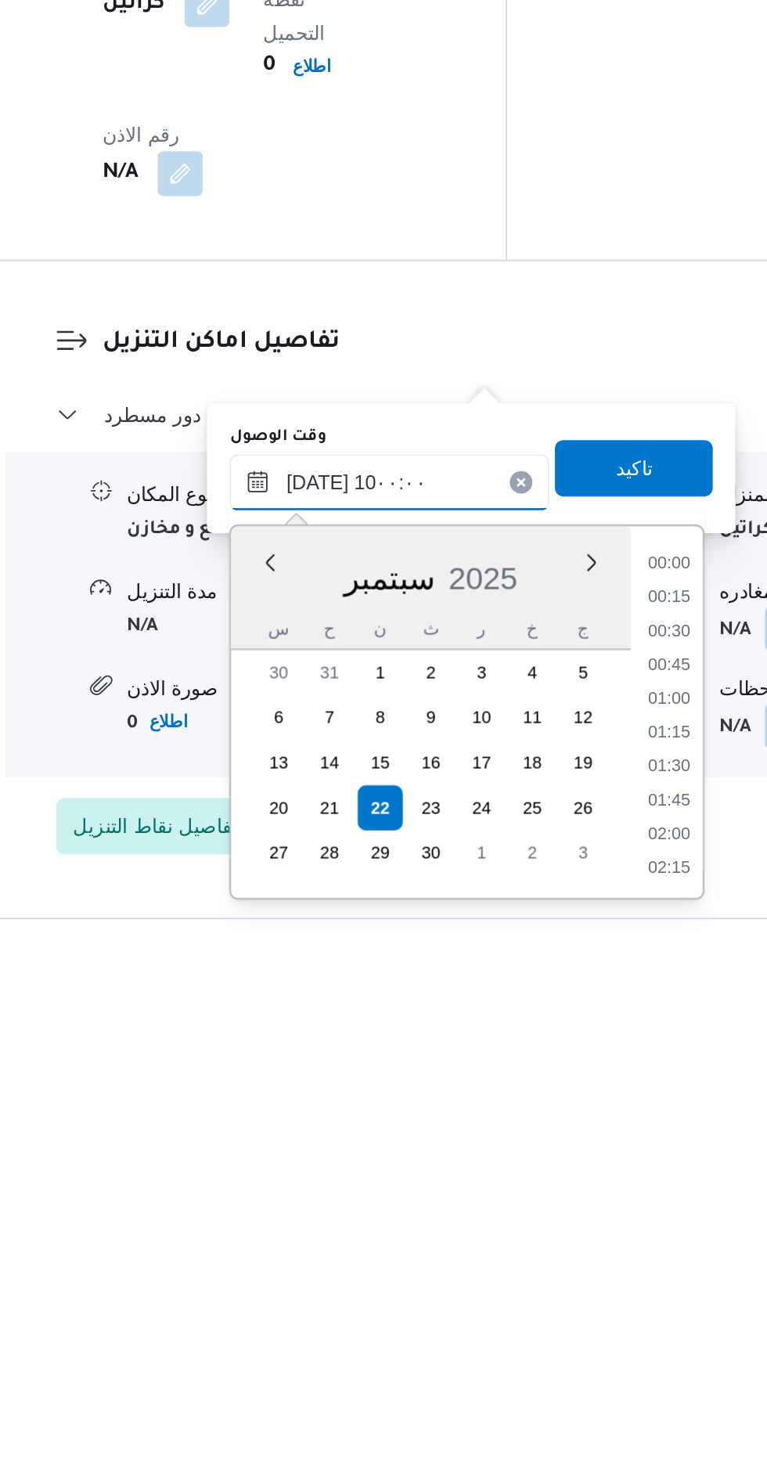
scroll to position [1089, 0]
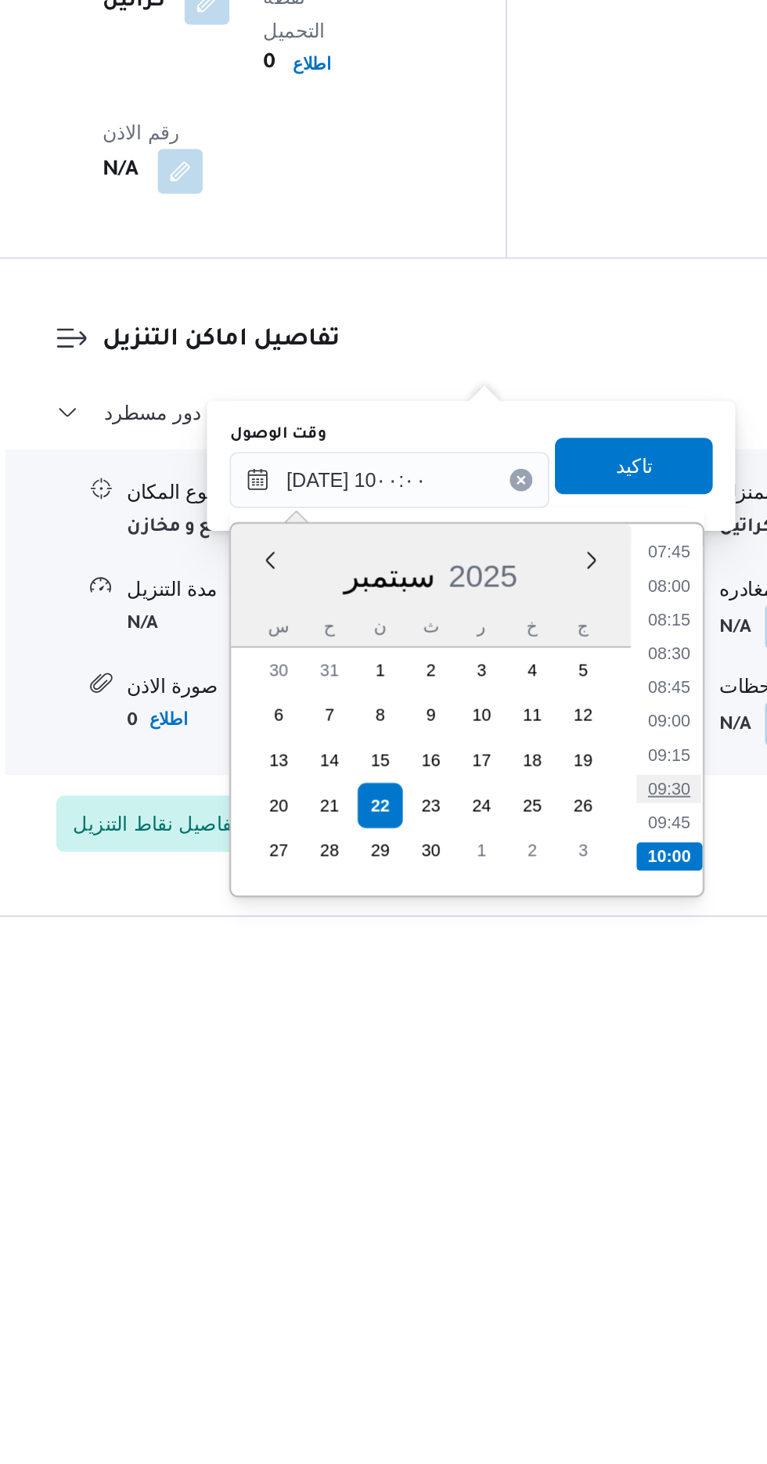
click at [578, 1367] on li "09:30" at bounding box center [581, 1368] width 36 height 16
type input "٢٢/٠٩/٢٠٢٥ ٠٩:٣٠"
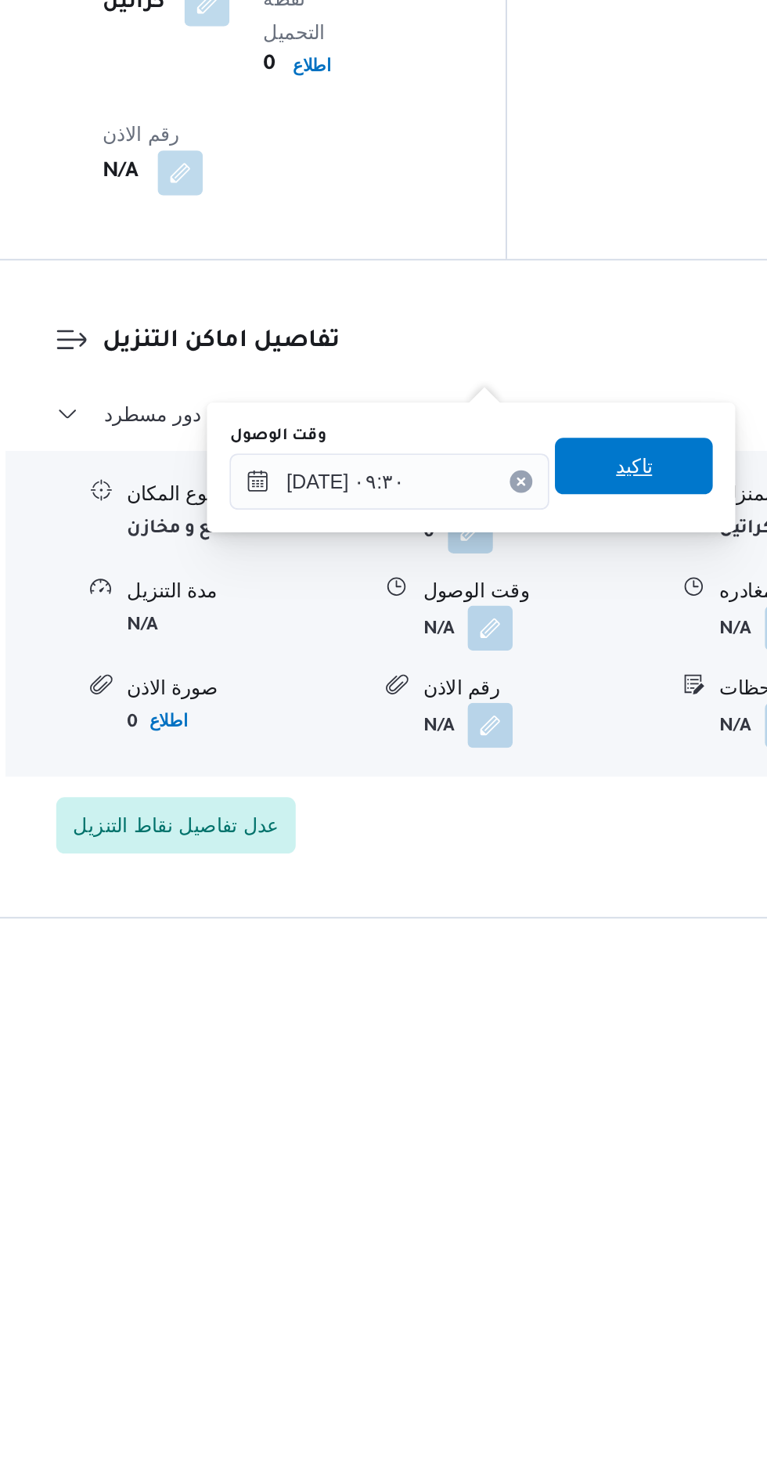
click at [571, 1195] on span "تاكيد" at bounding box center [560, 1187] width 20 height 19
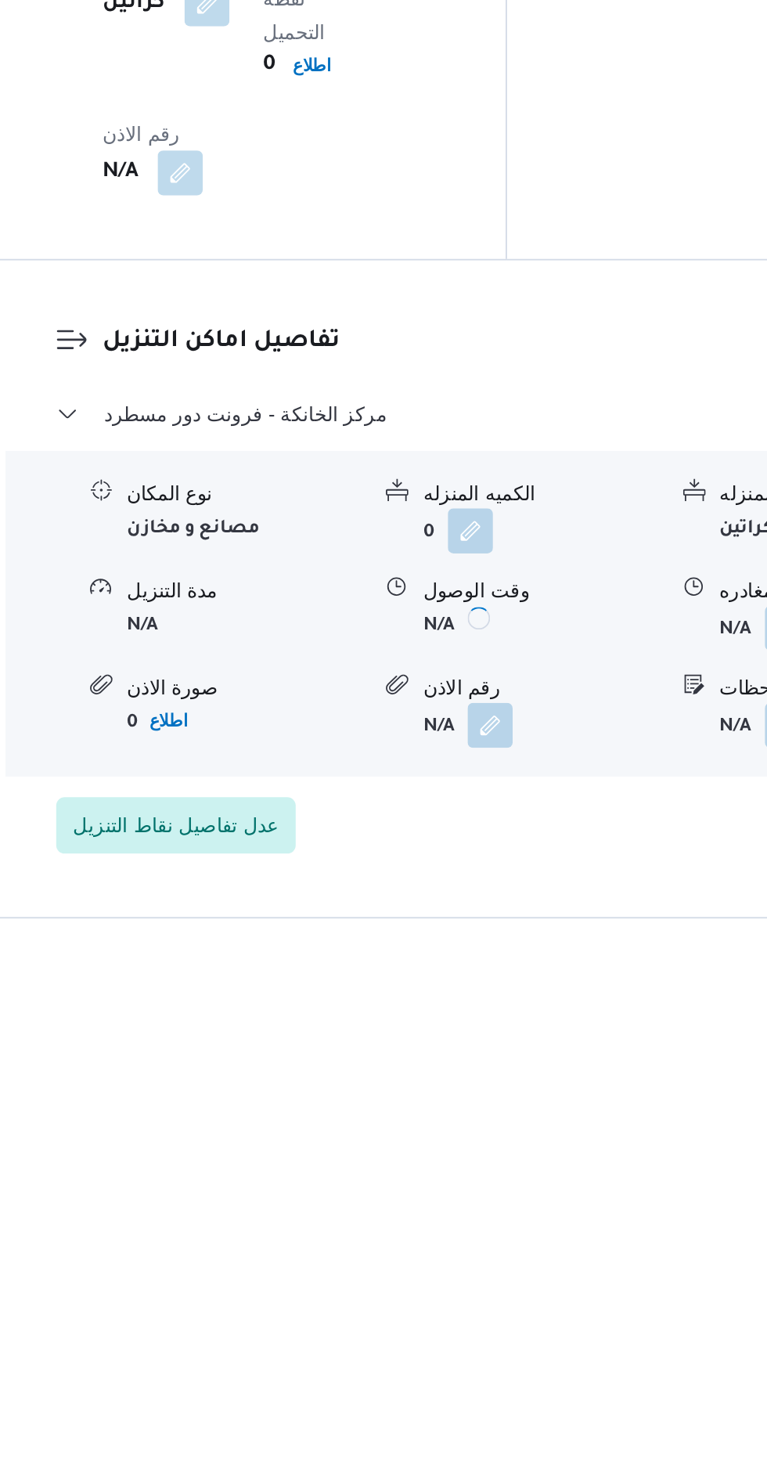
scroll to position [1089, 0]
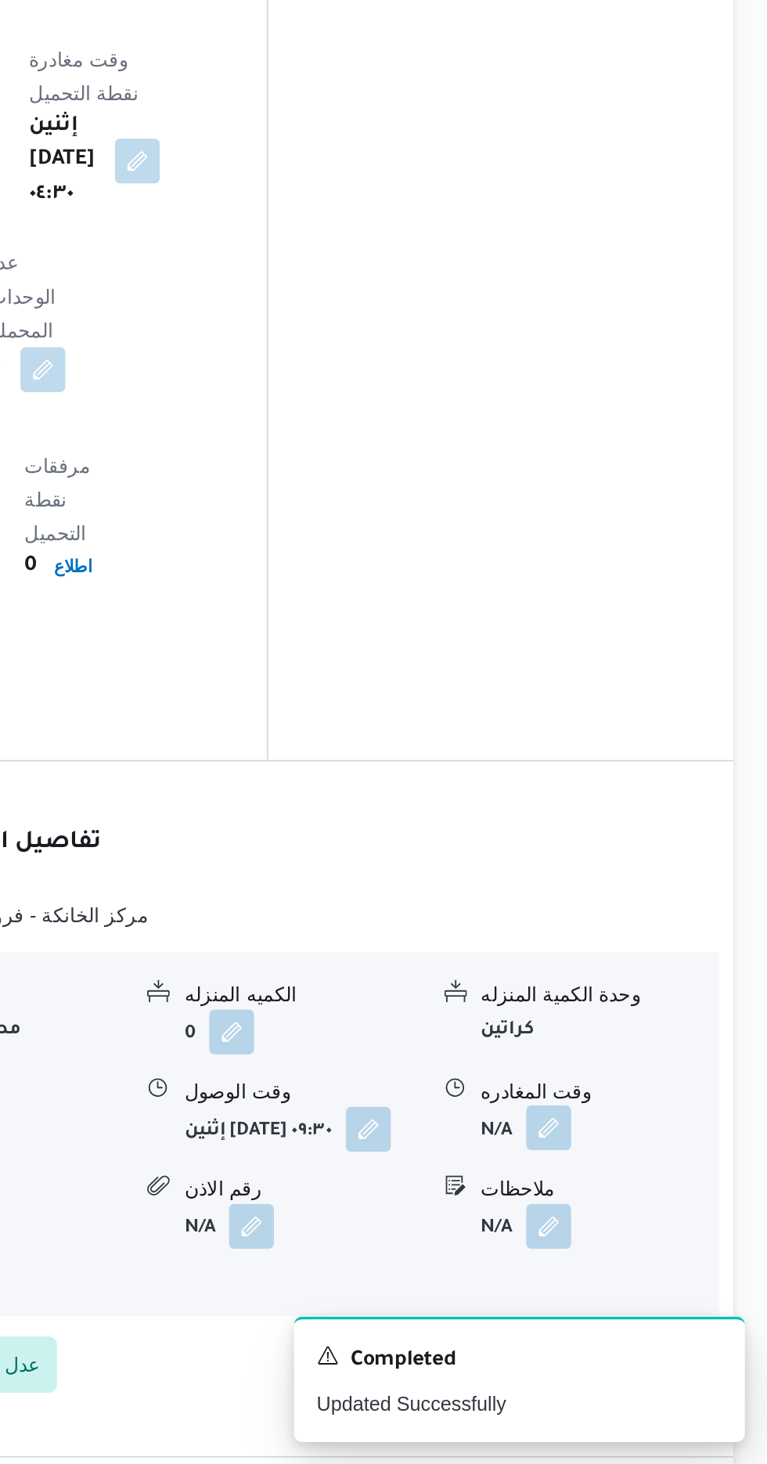
click at [650, 1264] on button "button" at bounding box center [645, 1276] width 25 height 25
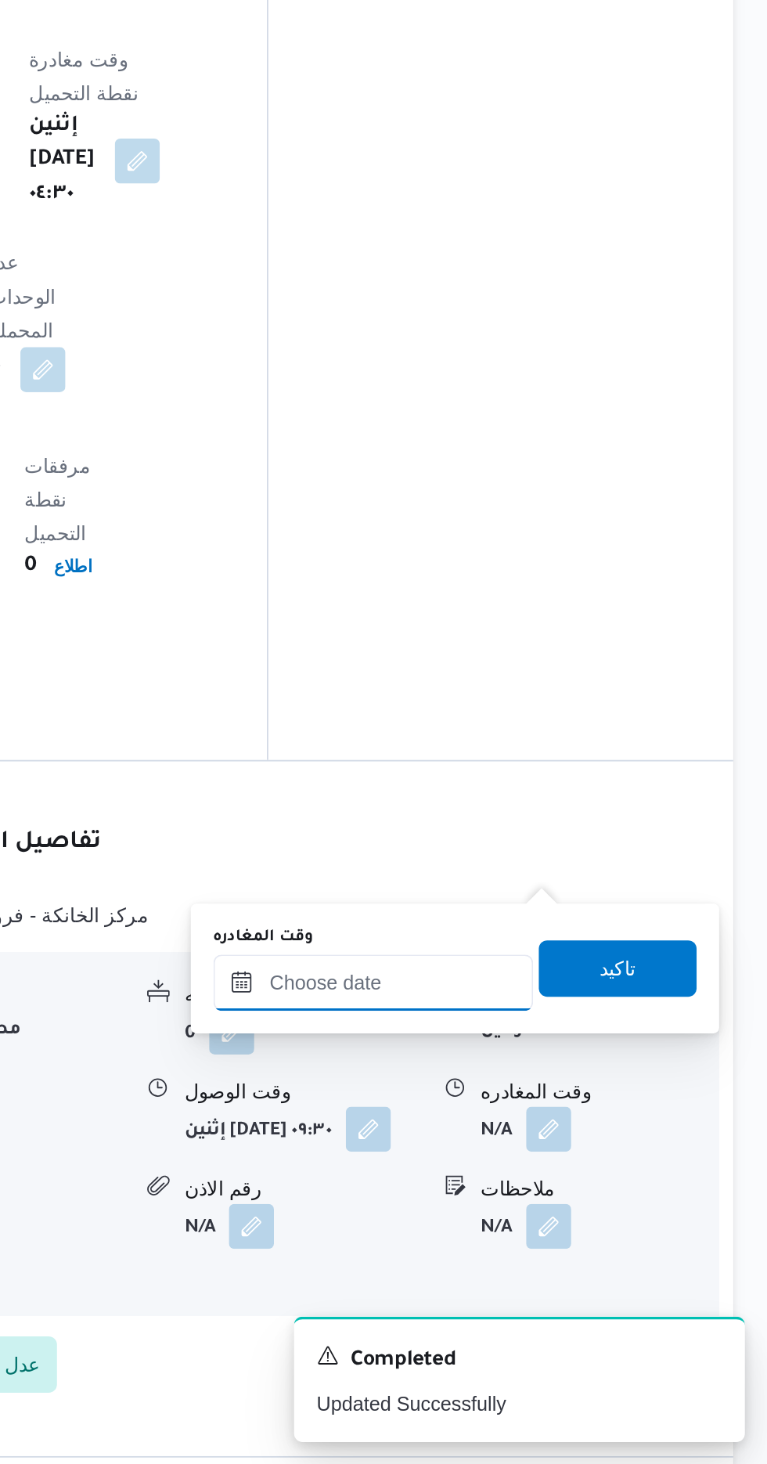
click at [584, 1193] on input "وقت المغادره" at bounding box center [548, 1195] width 178 height 31
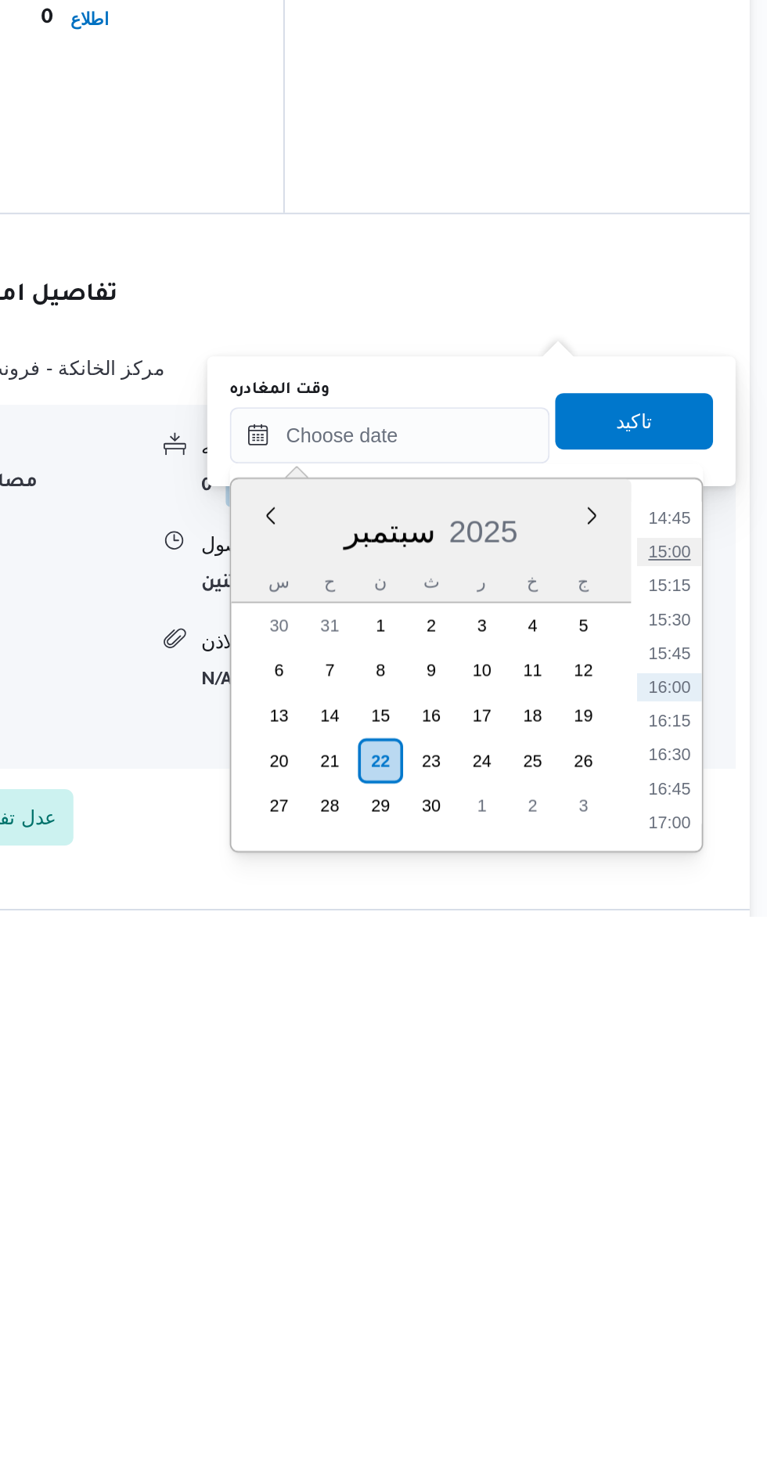
click at [708, 1254] on li "15:00" at bounding box center [704, 1262] width 36 height 16
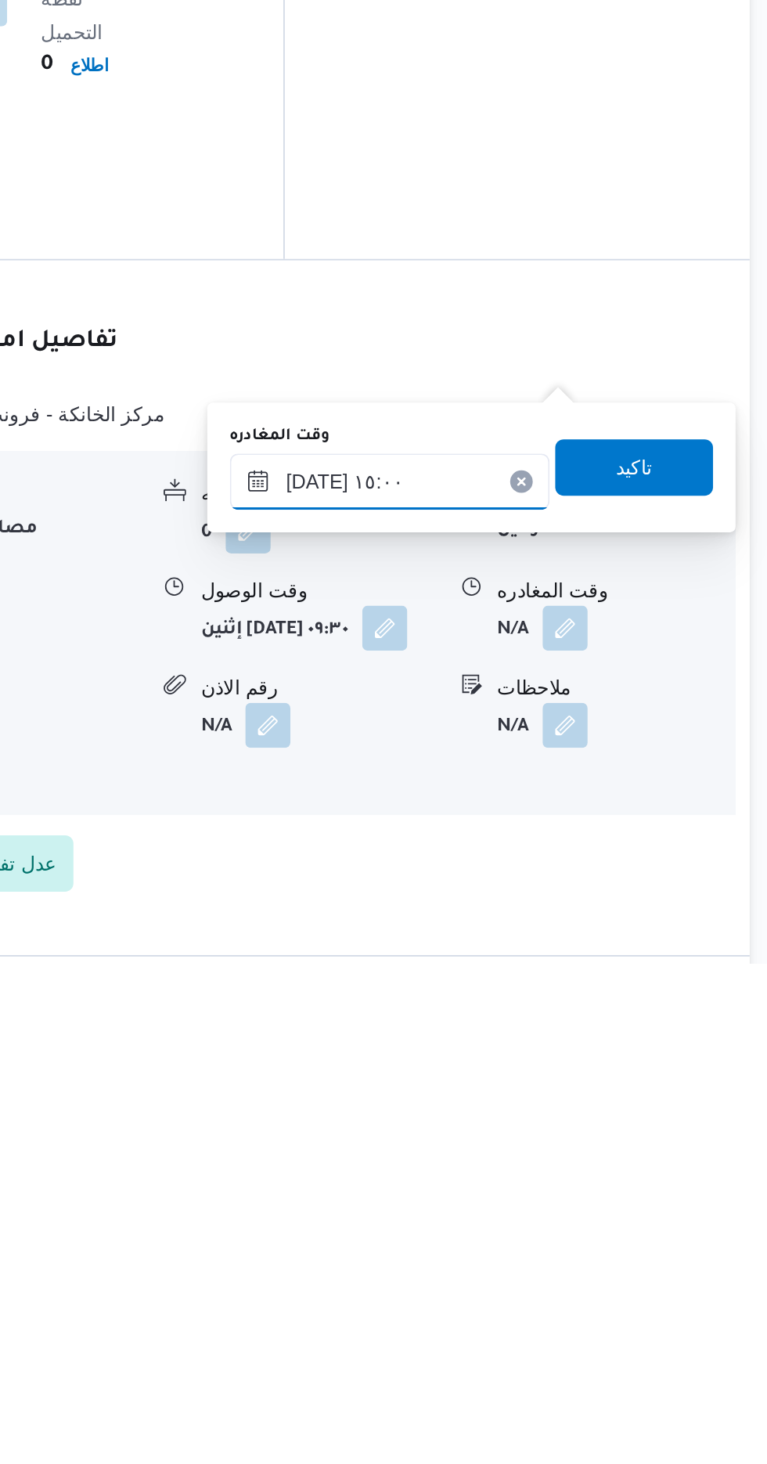
click at [596, 1190] on input "٢٢/٠٩/٢٠٢٥ ١٥:٠٠" at bounding box center [548, 1195] width 178 height 31
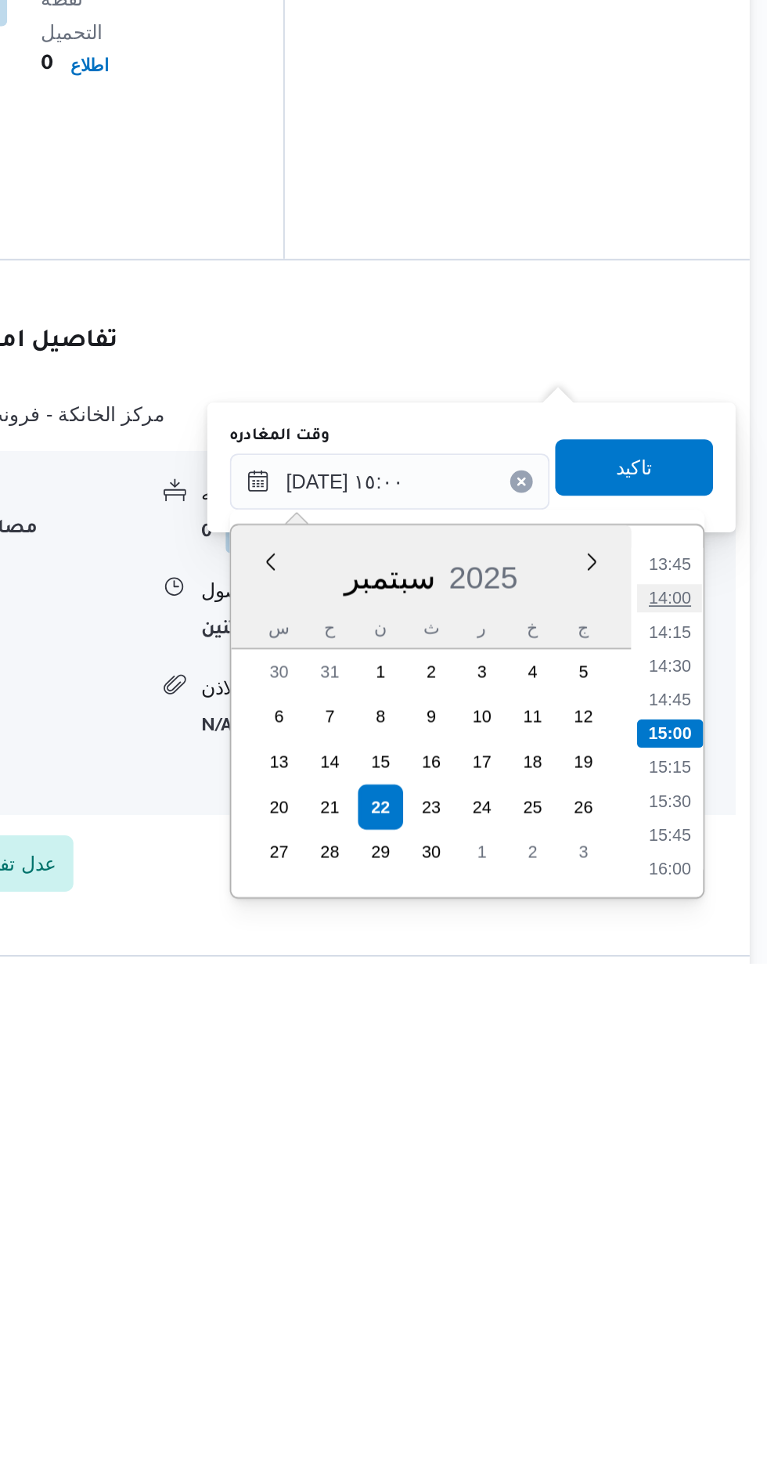
click at [703, 1260] on li "14:00" at bounding box center [704, 1261] width 36 height 16
type input "٢٢/٠٩/٢٠٢٥ ١٤:٠٠"
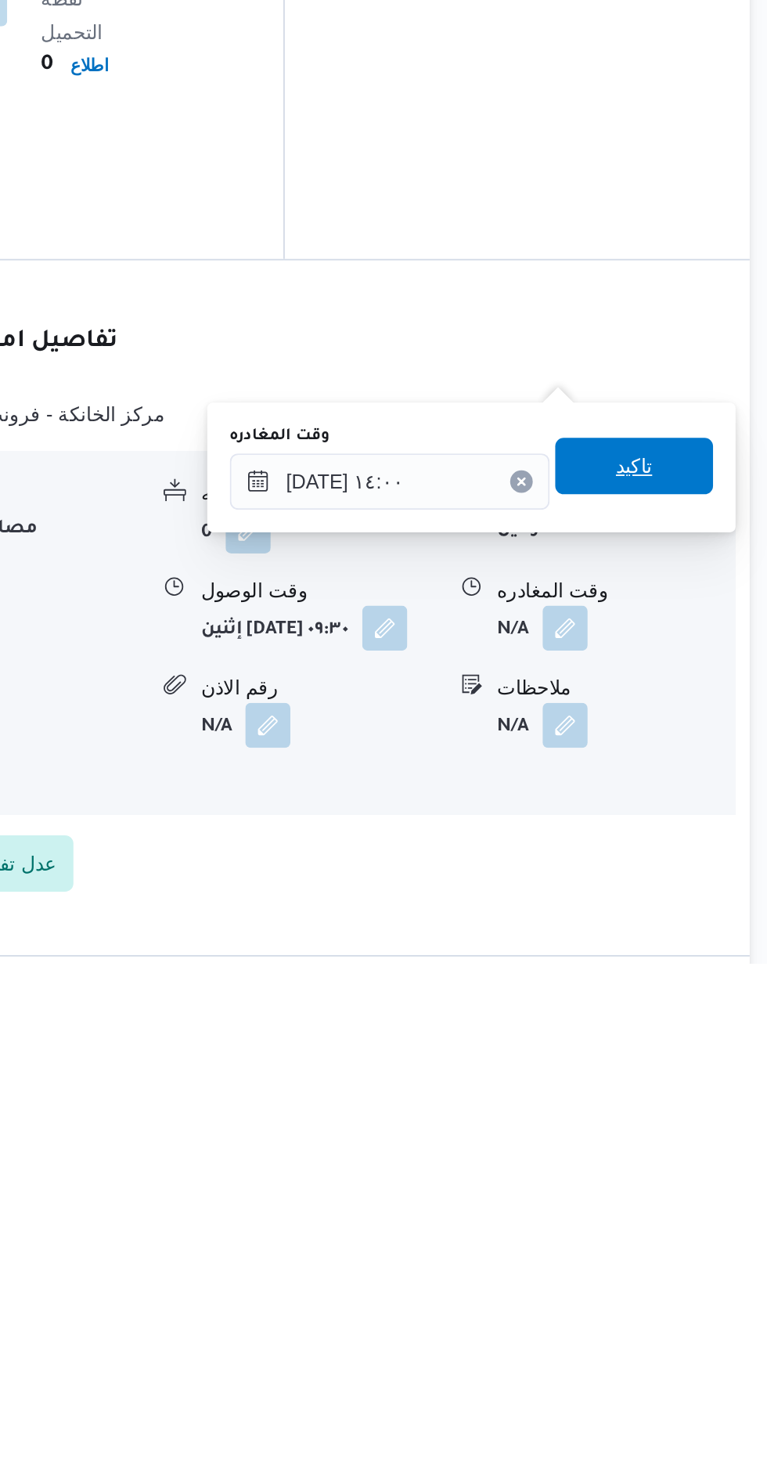
click at [694, 1187] on span "تاكيد" at bounding box center [684, 1187] width 20 height 19
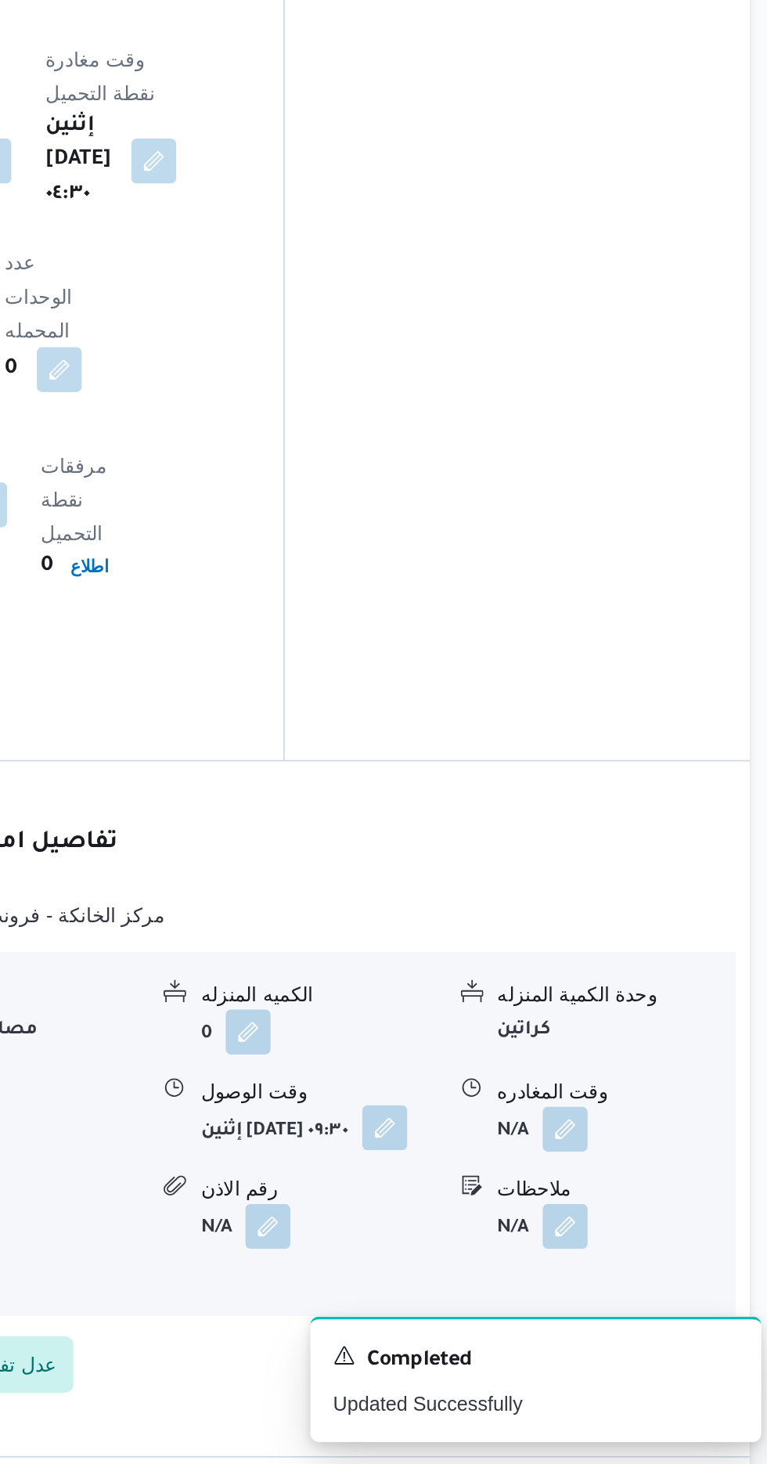
click at [533, 1264] on button "button" at bounding box center [545, 1276] width 25 height 25
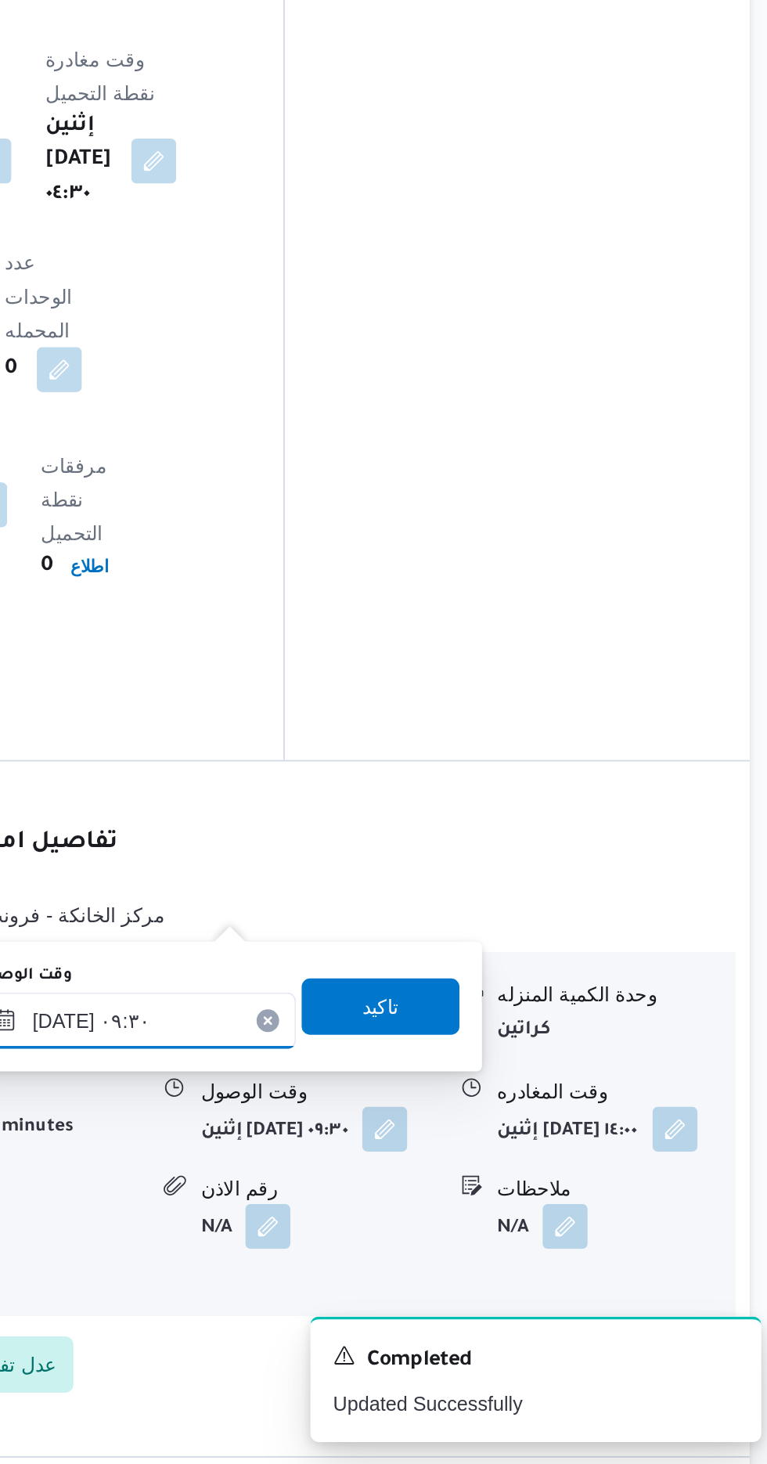
click at [413, 1214] on input "٢٢/٠٩/٢٠٢٥ ٠٩:٣٠" at bounding box center [408, 1216] width 178 height 31
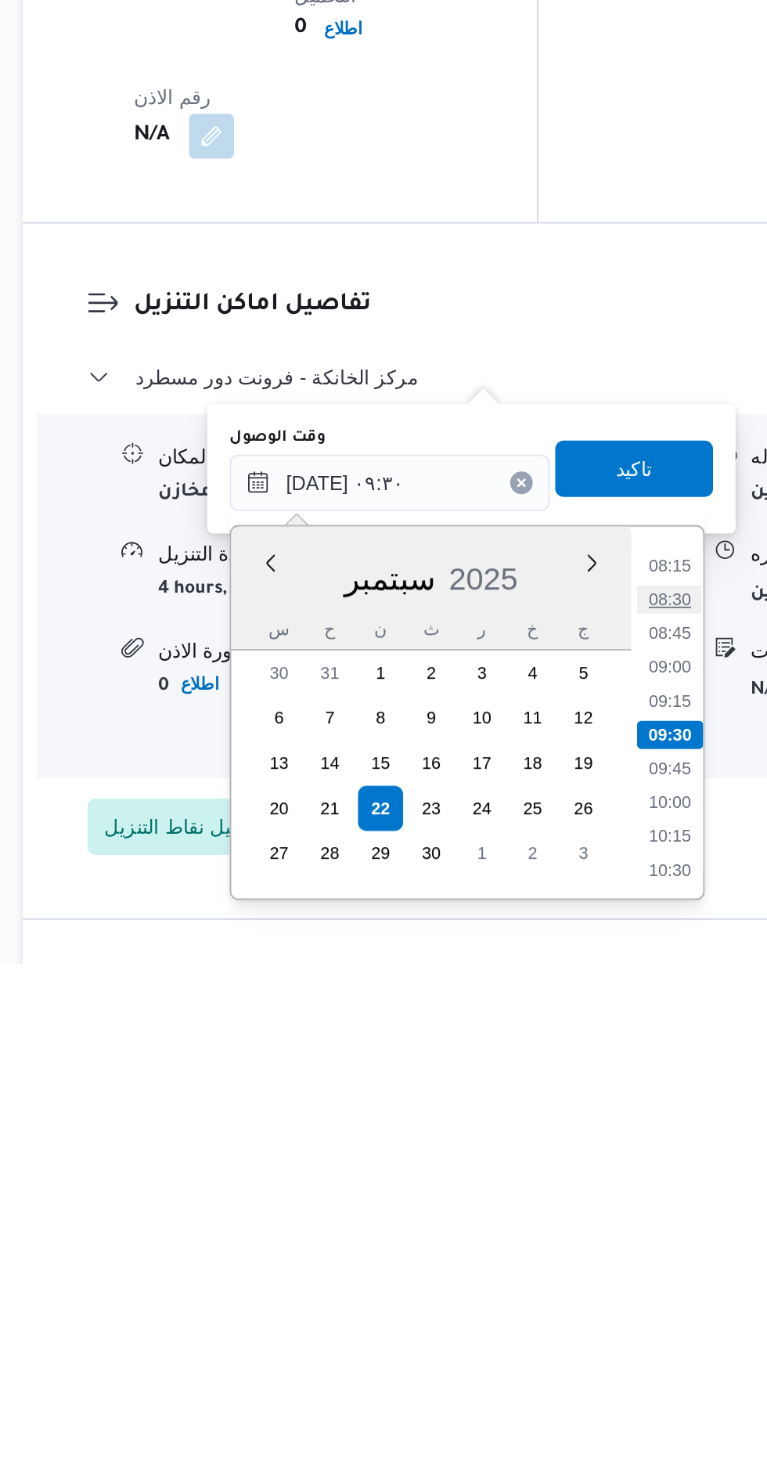
click at [565, 1261] on li "08:30" at bounding box center [563, 1262] width 36 height 16
type input "٢٢/٠٩/٢٠٢٥ ٠٨:٣٠"
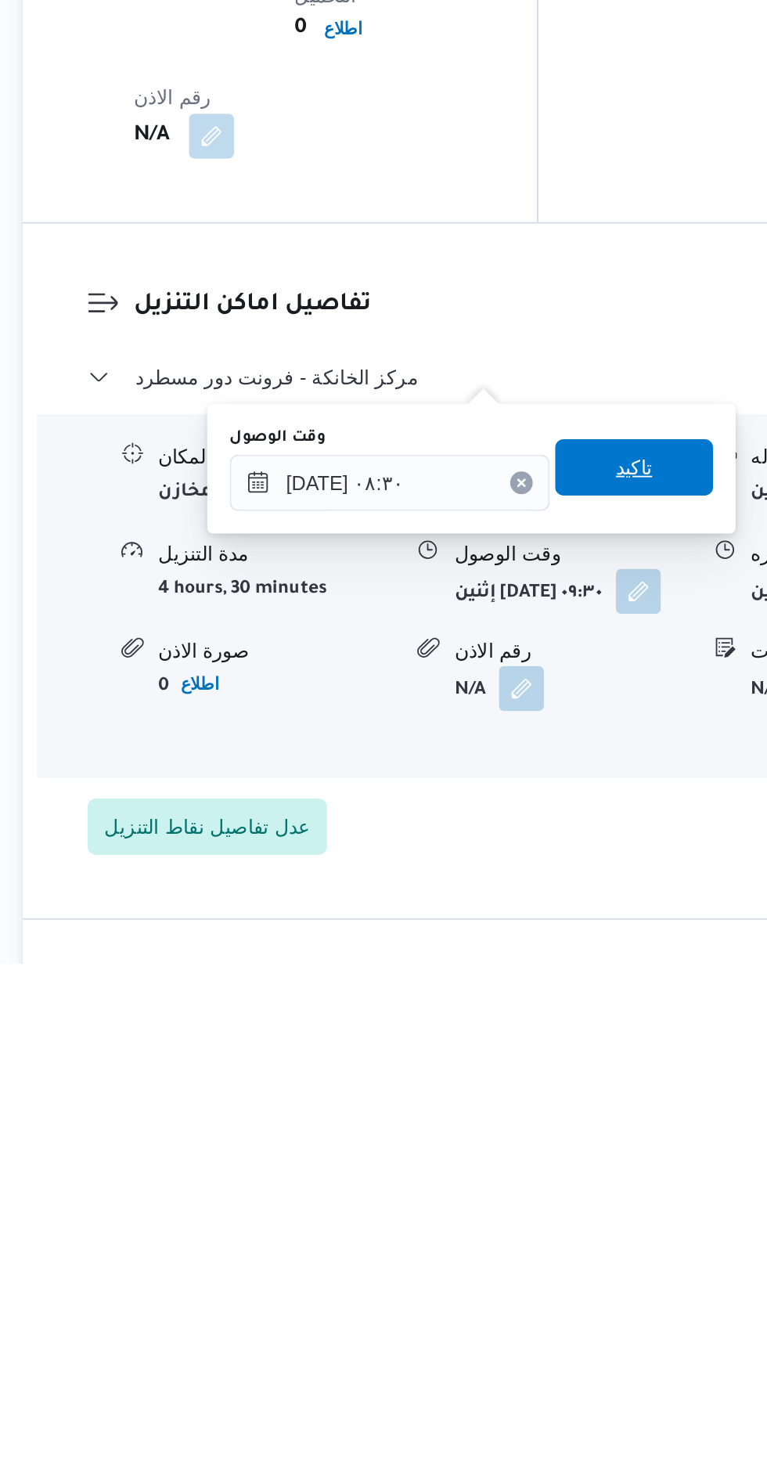
click at [553, 1194] on span "تاكيد" at bounding box center [543, 1188] width 20 height 19
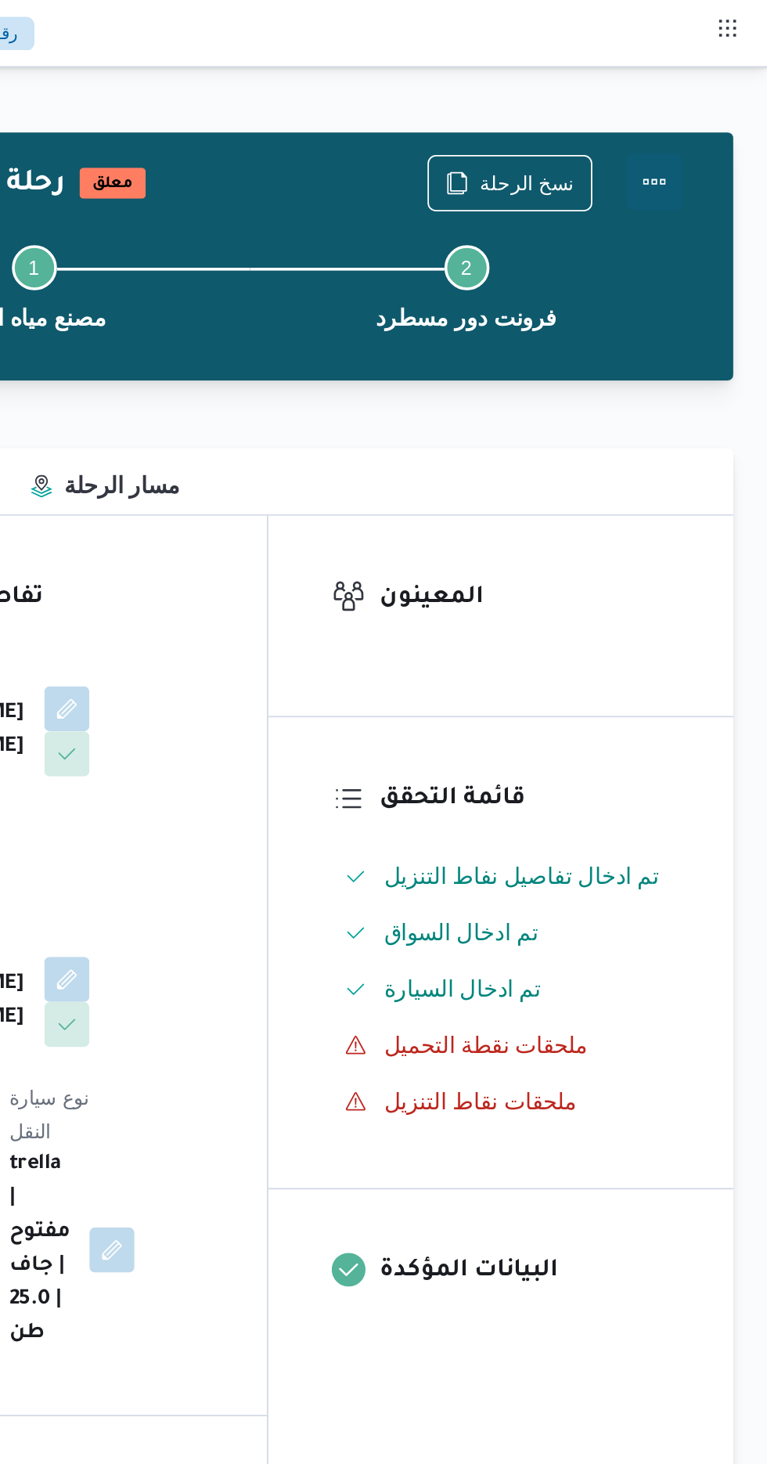
click at [712, 106] on button "Actions" at bounding box center [704, 100] width 31 height 31
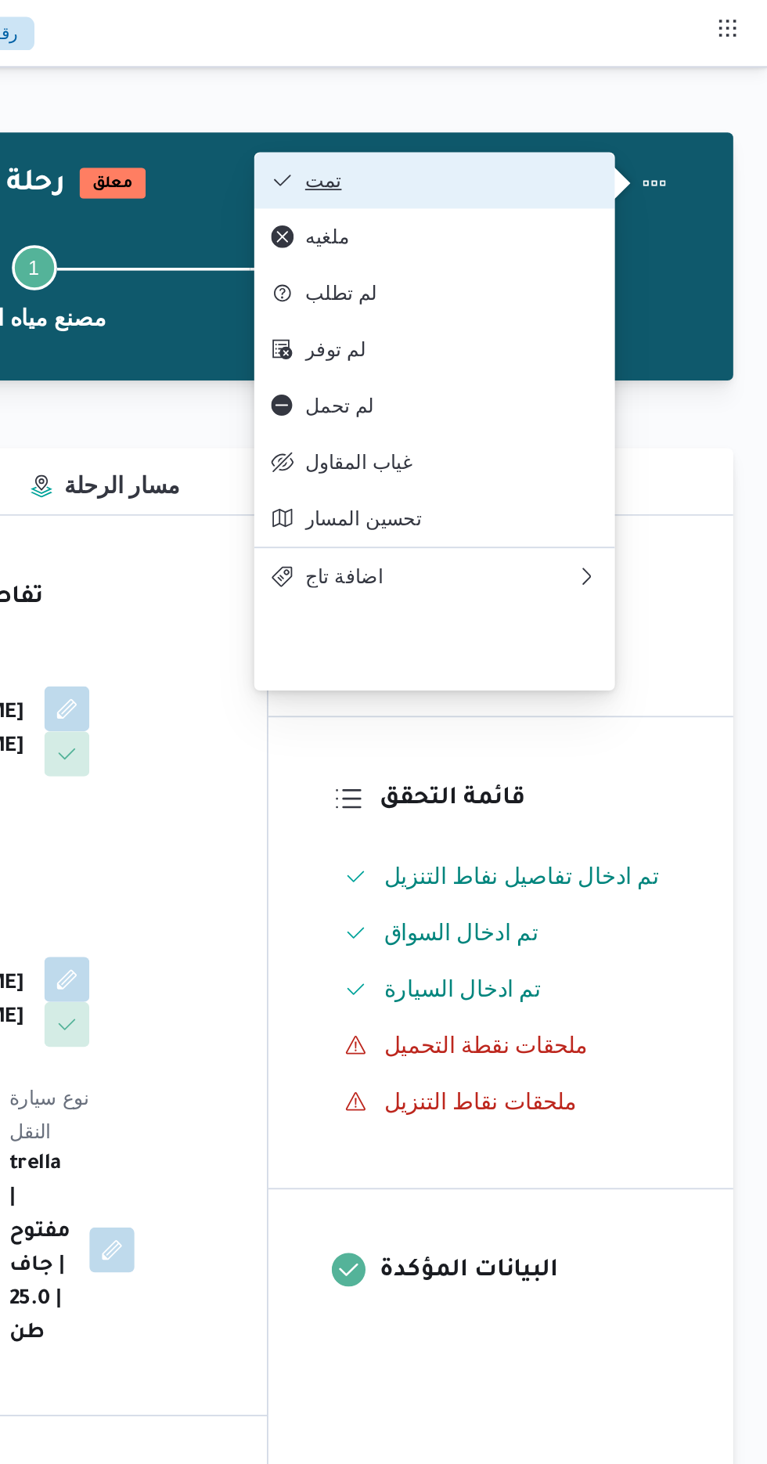
click at [636, 106] on span "تمت" at bounding box center [591, 100] width 163 height 13
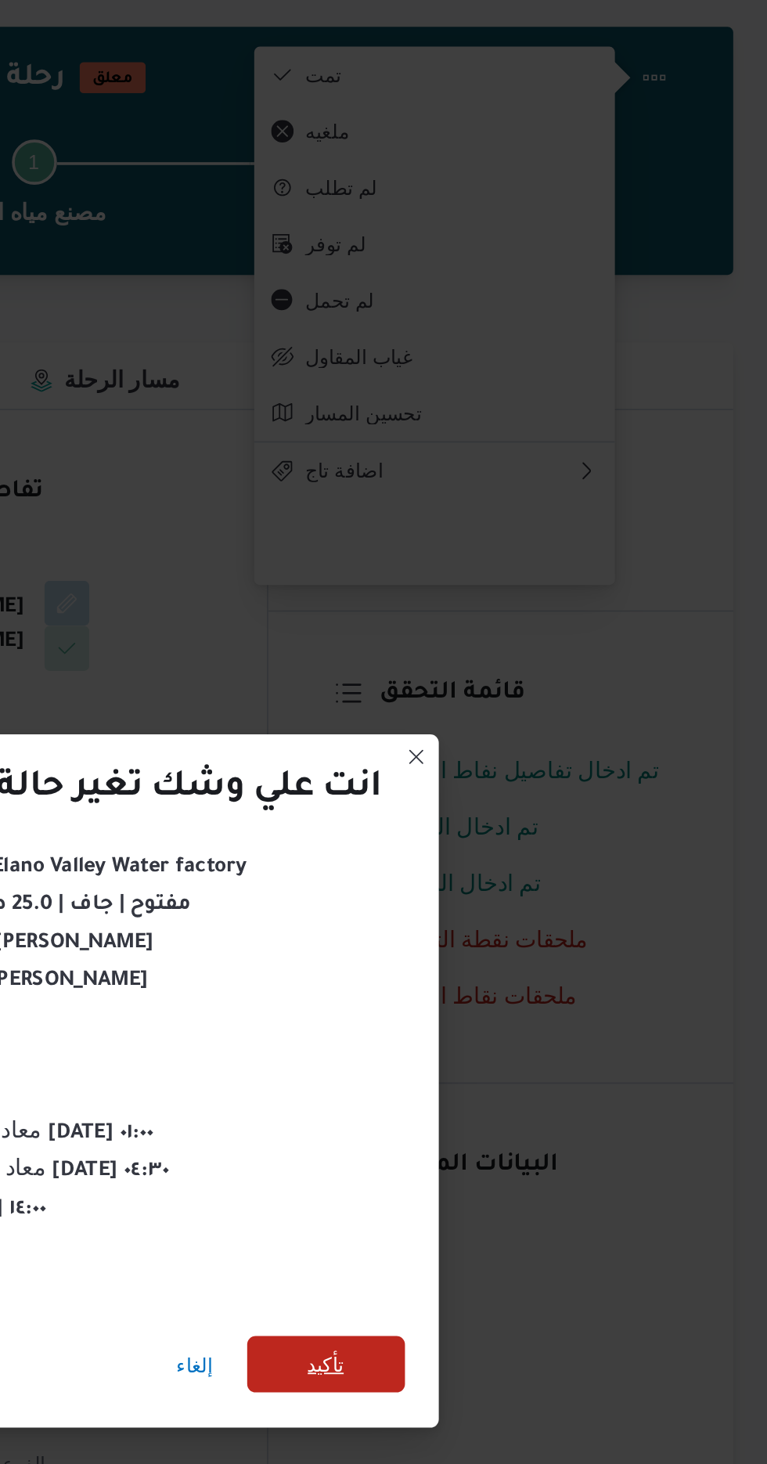
click at [505, 801] on span "تأكيد" at bounding box center [522, 816] width 88 height 31
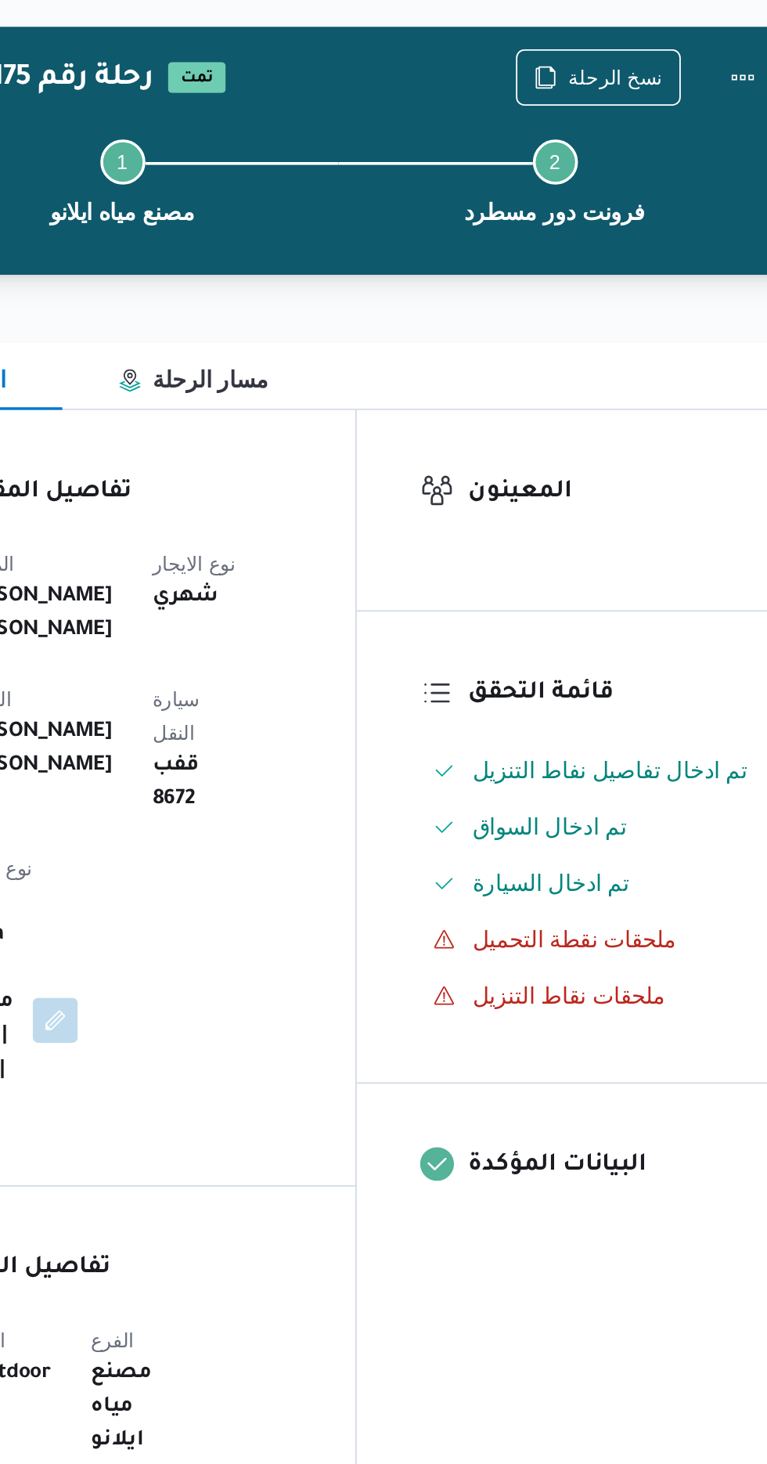
click at [632, 113] on div "Step 1 is incomplete 1 مصنع مياه ايلانو Step 2 is incomplete 2 فرونت دور مسطرد" at bounding box center [479, 158] width 499 height 100
click at [611, 102] on span "نسخ الرحلة" at bounding box center [624, 101] width 90 height 30
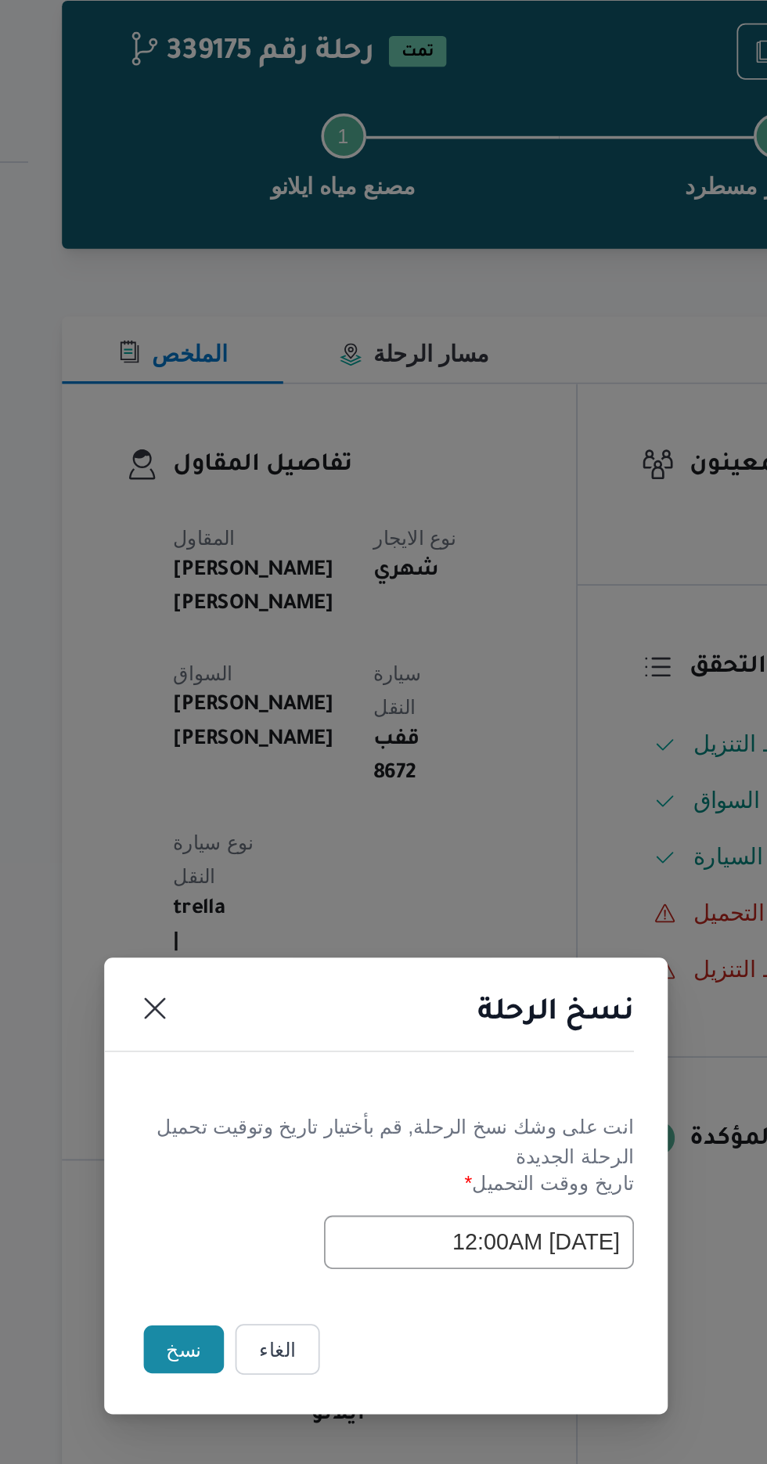
click at [263, 836] on button "نسخ" at bounding box center [271, 822] width 45 height 27
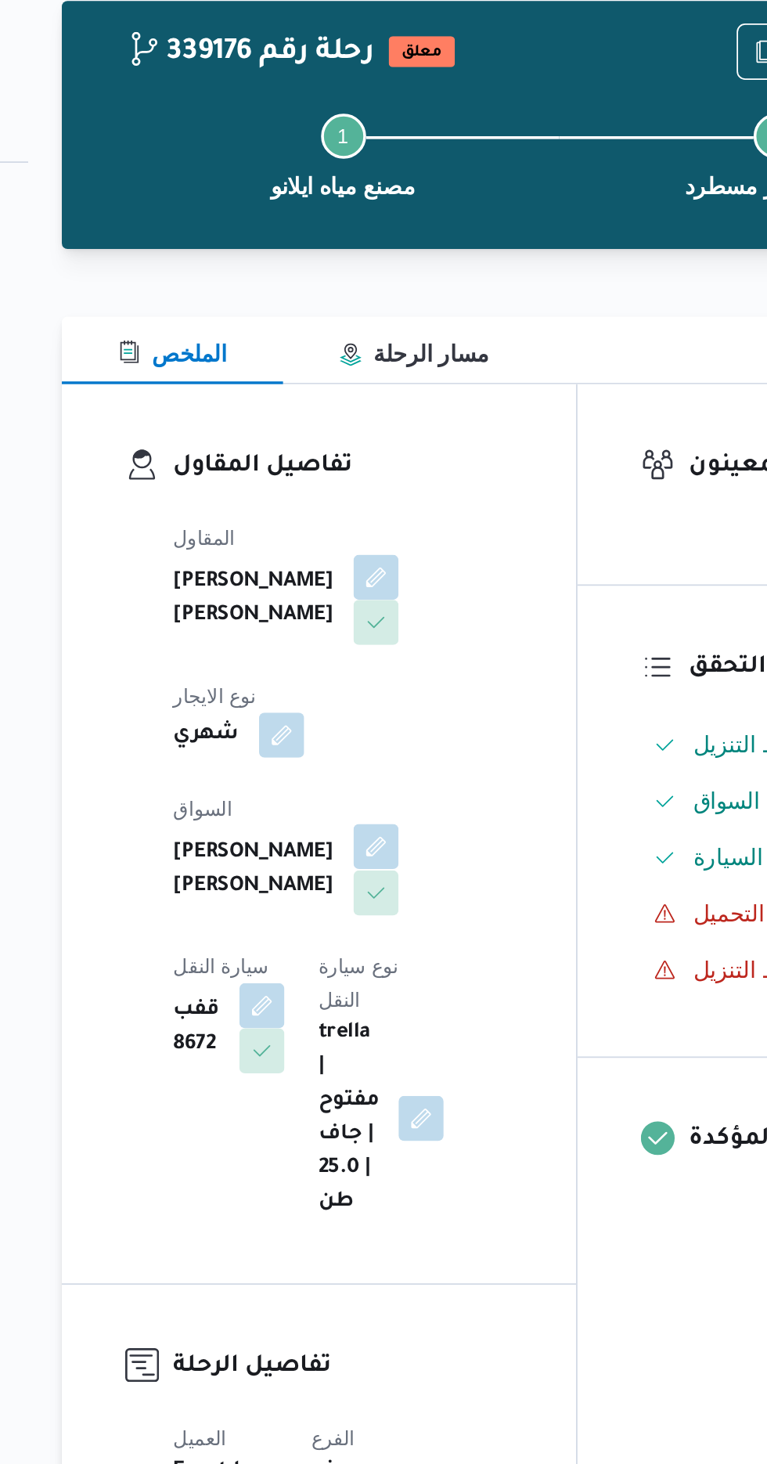
click at [366, 538] on button "button" at bounding box center [378, 543] width 25 height 25
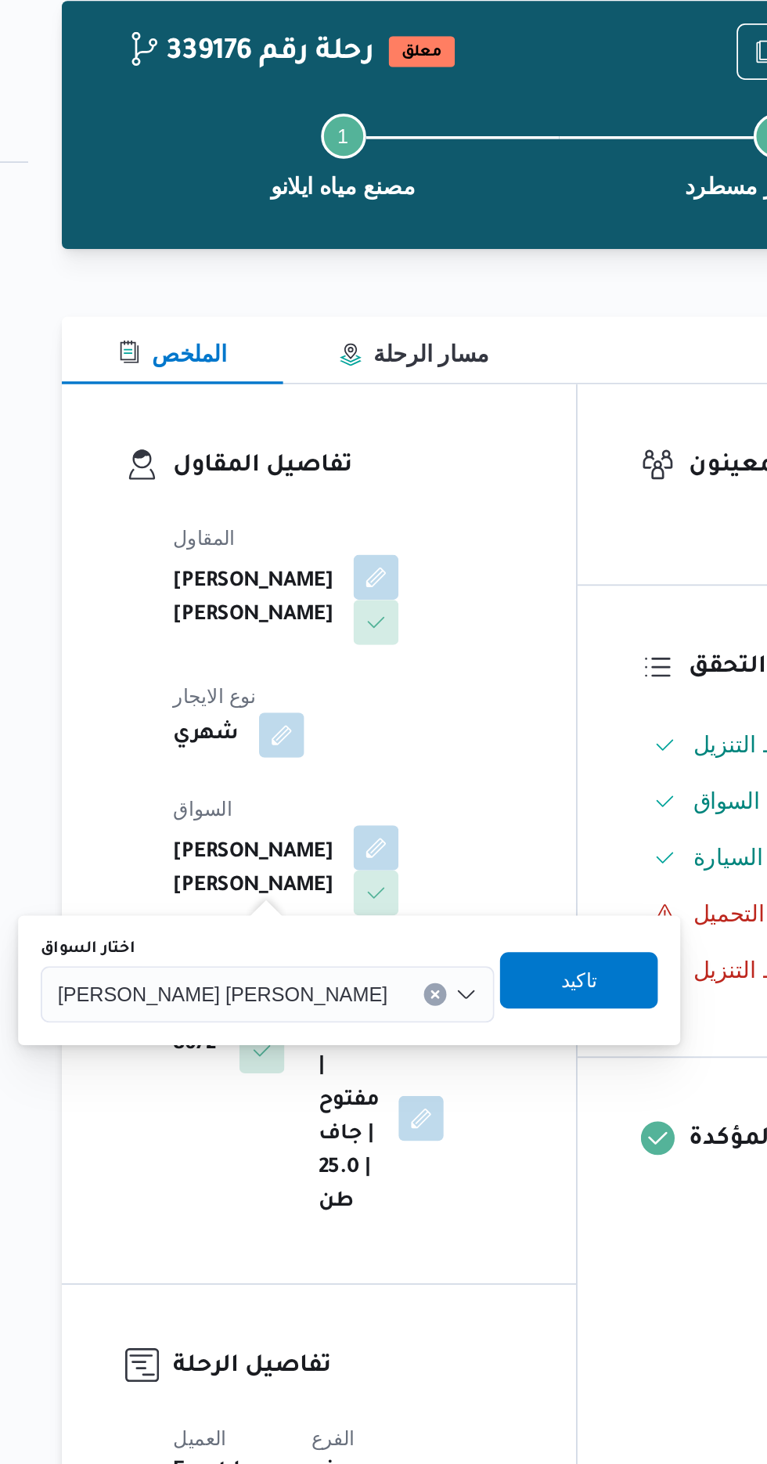
click at [268, 628] on span "[PERSON_NAME] [PERSON_NAME]" at bounding box center [292, 624] width 183 height 17
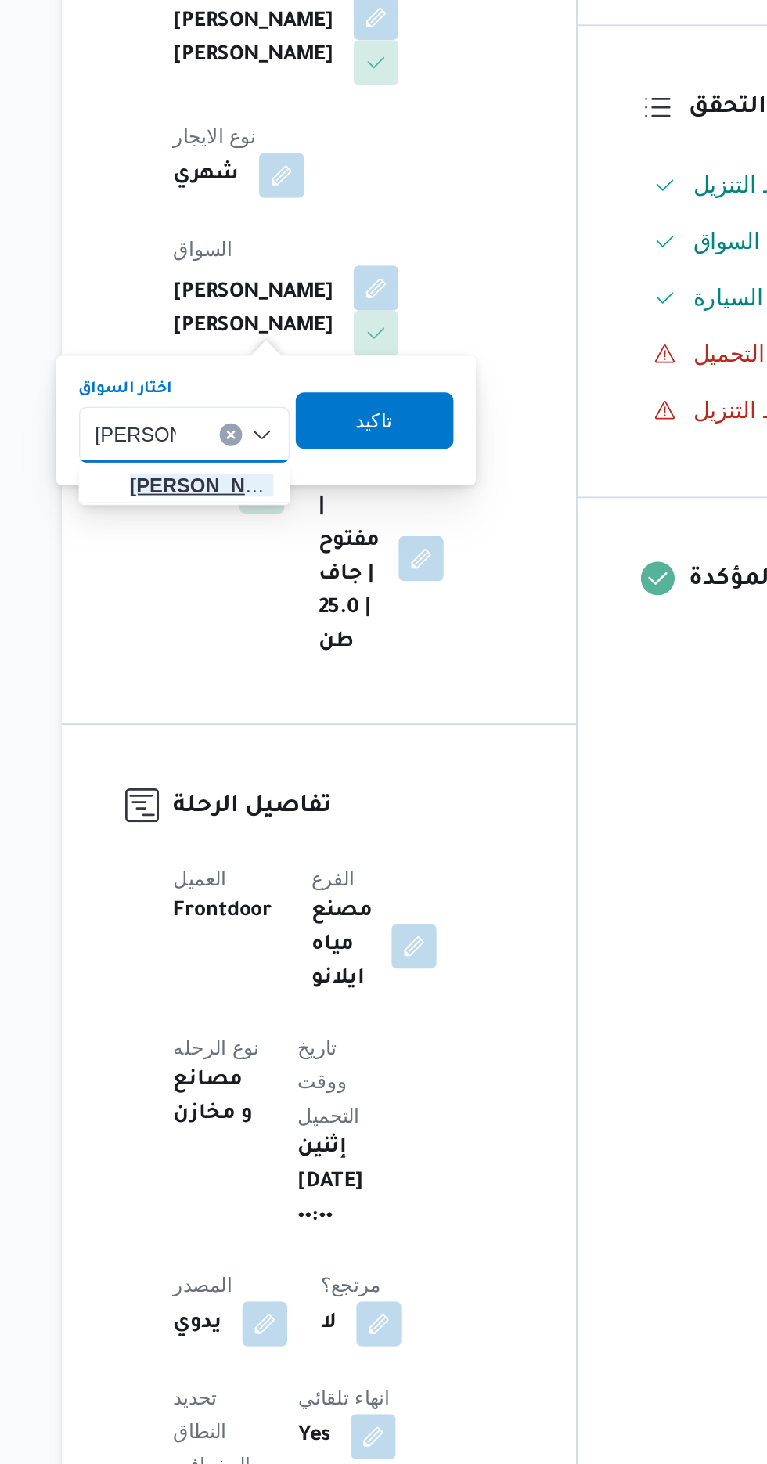
type input "محمود متو"
click at [293, 655] on span "محمود متو لى حسين عفيفى" at bounding box center [281, 653] width 80 height 19
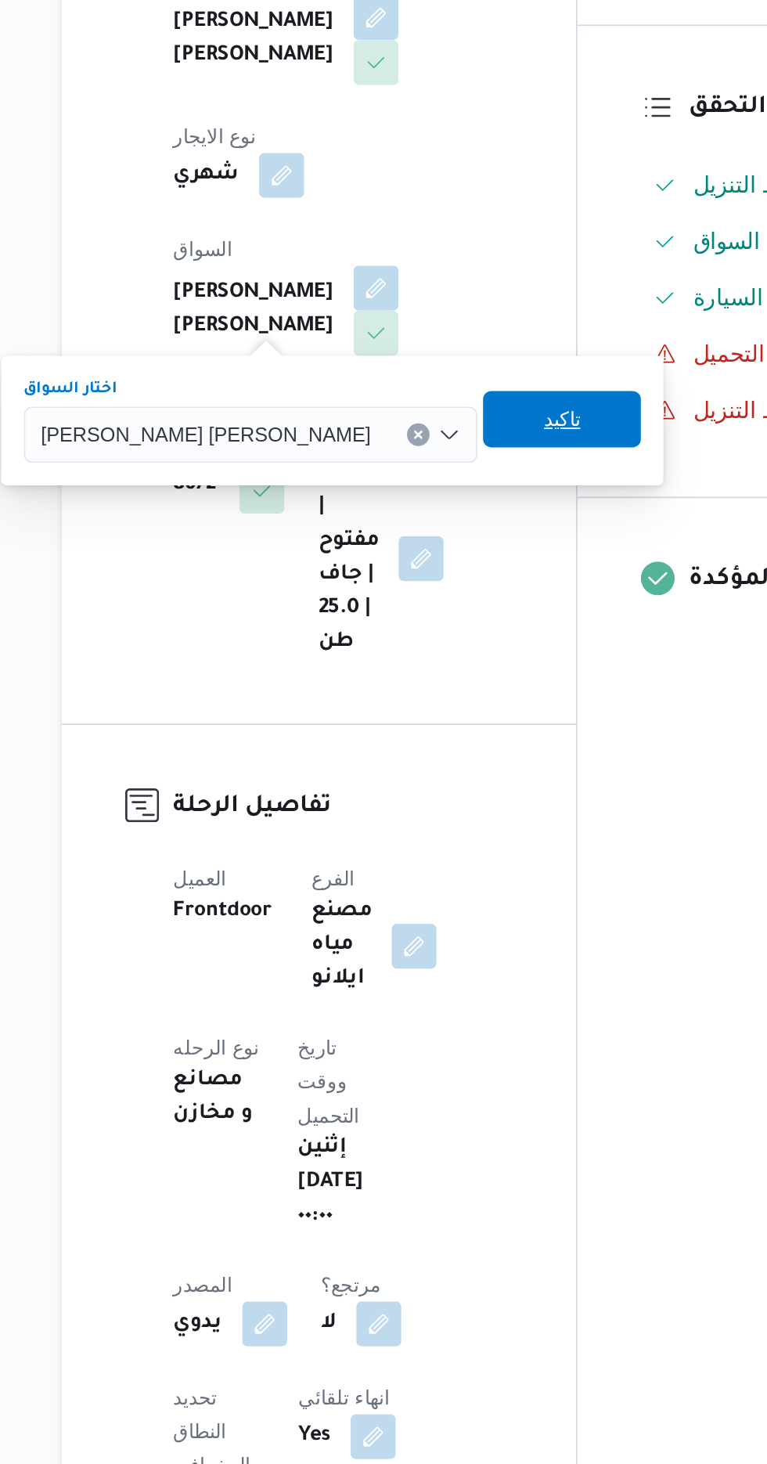
click at [471, 621] on span "تاكيد" at bounding box center [481, 616] width 20 height 19
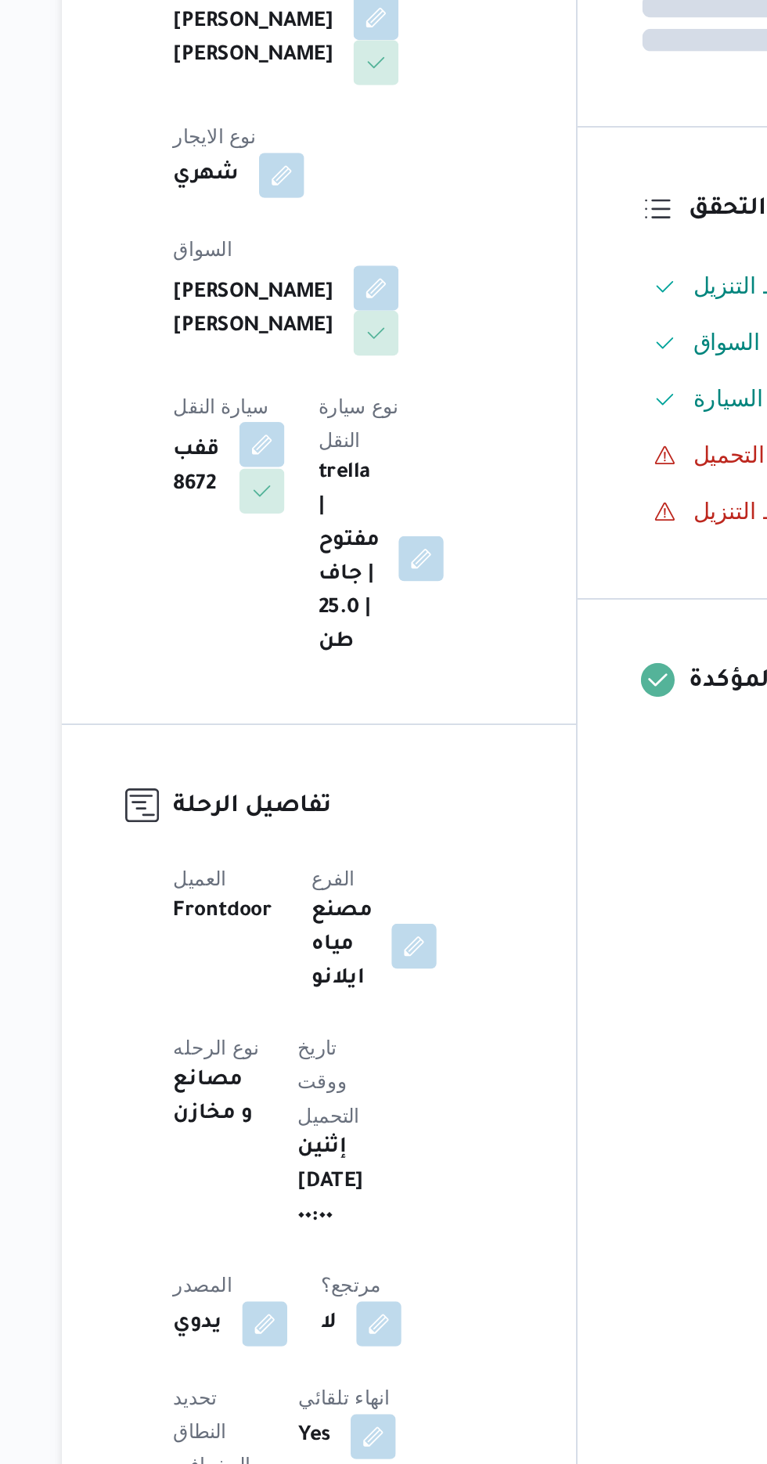
click at [327, 618] on button "button" at bounding box center [314, 630] width 25 height 25
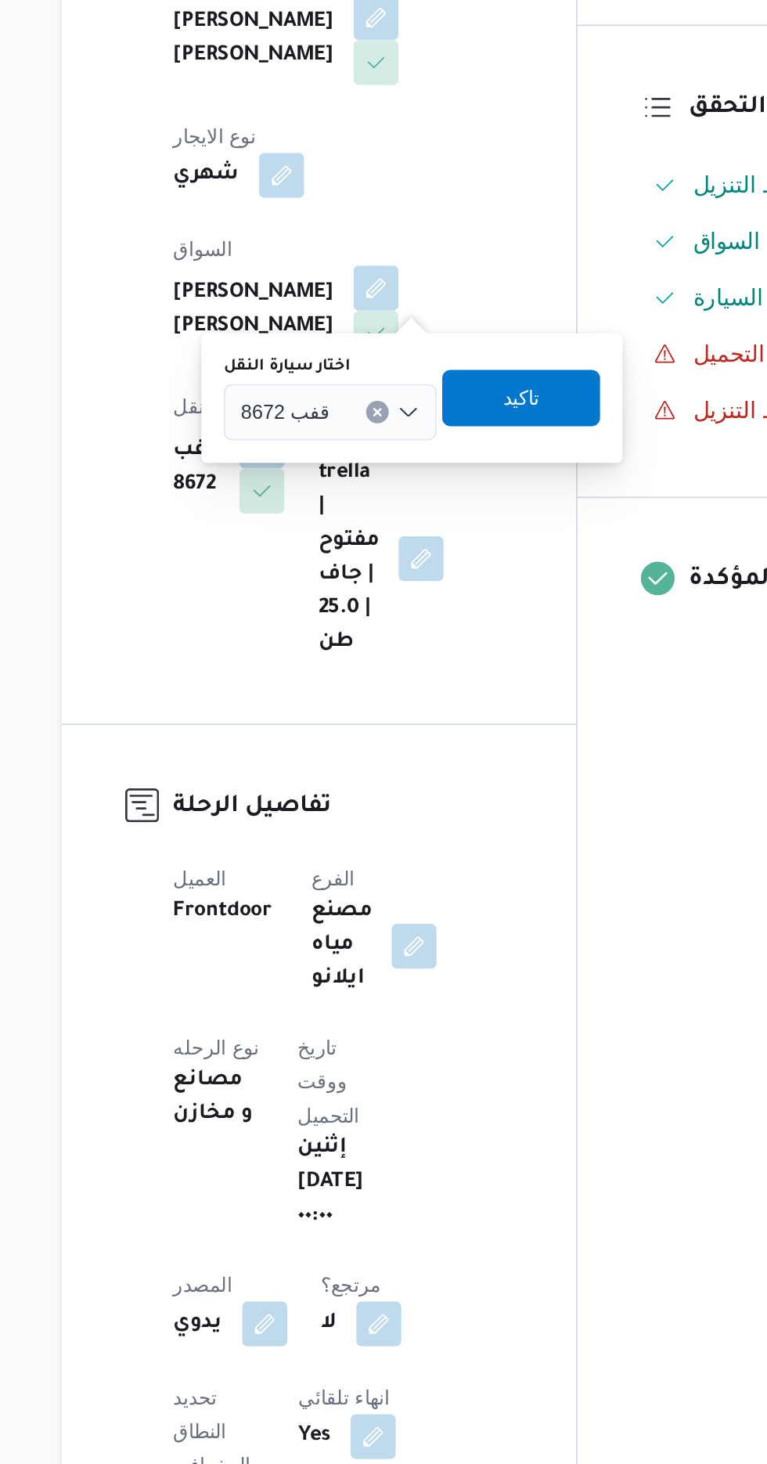
click at [355, 612] on div "قفب 8672" at bounding box center [353, 612] width 118 height 31
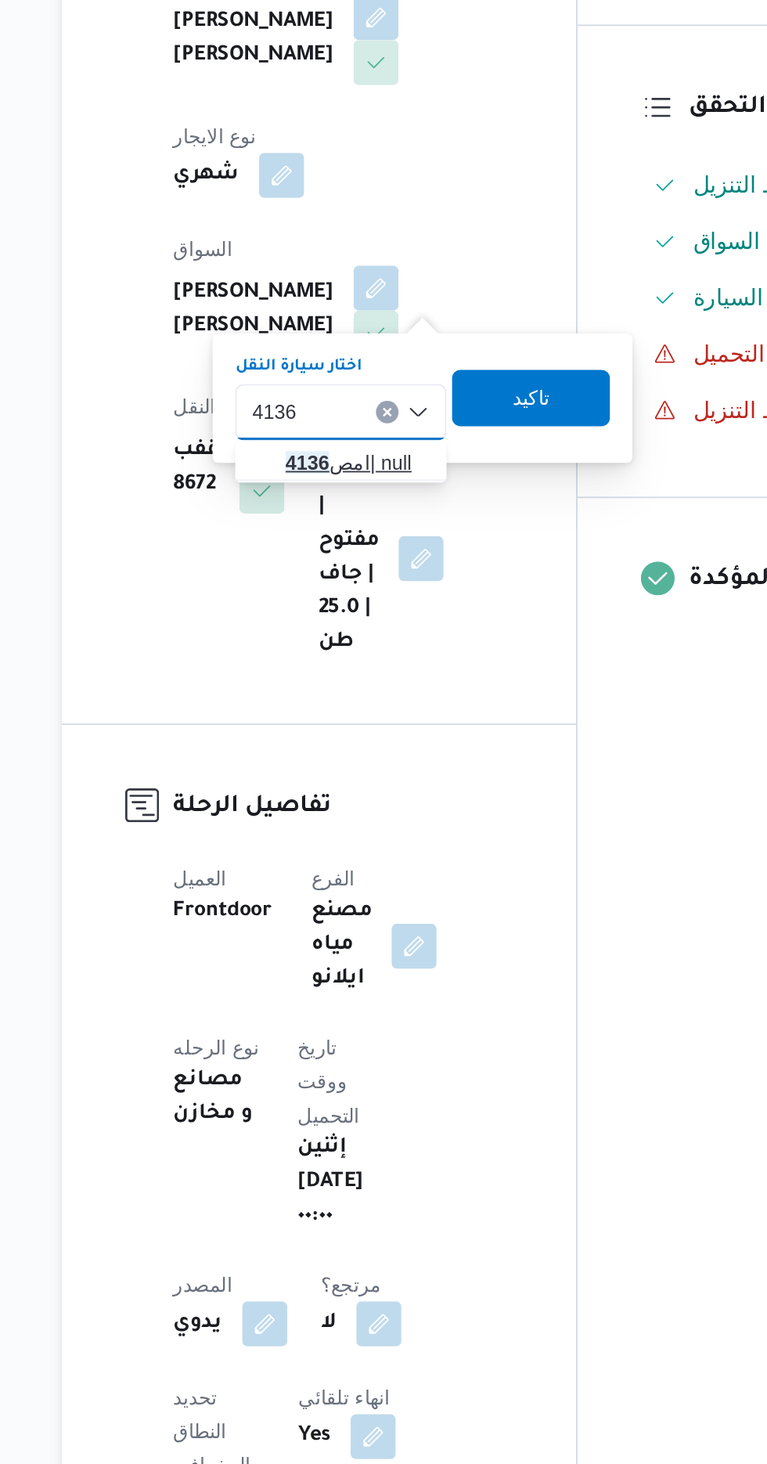
type input "4136"
click at [355, 639] on span "امص 4136 | null" at bounding box center [368, 641] width 80 height 19
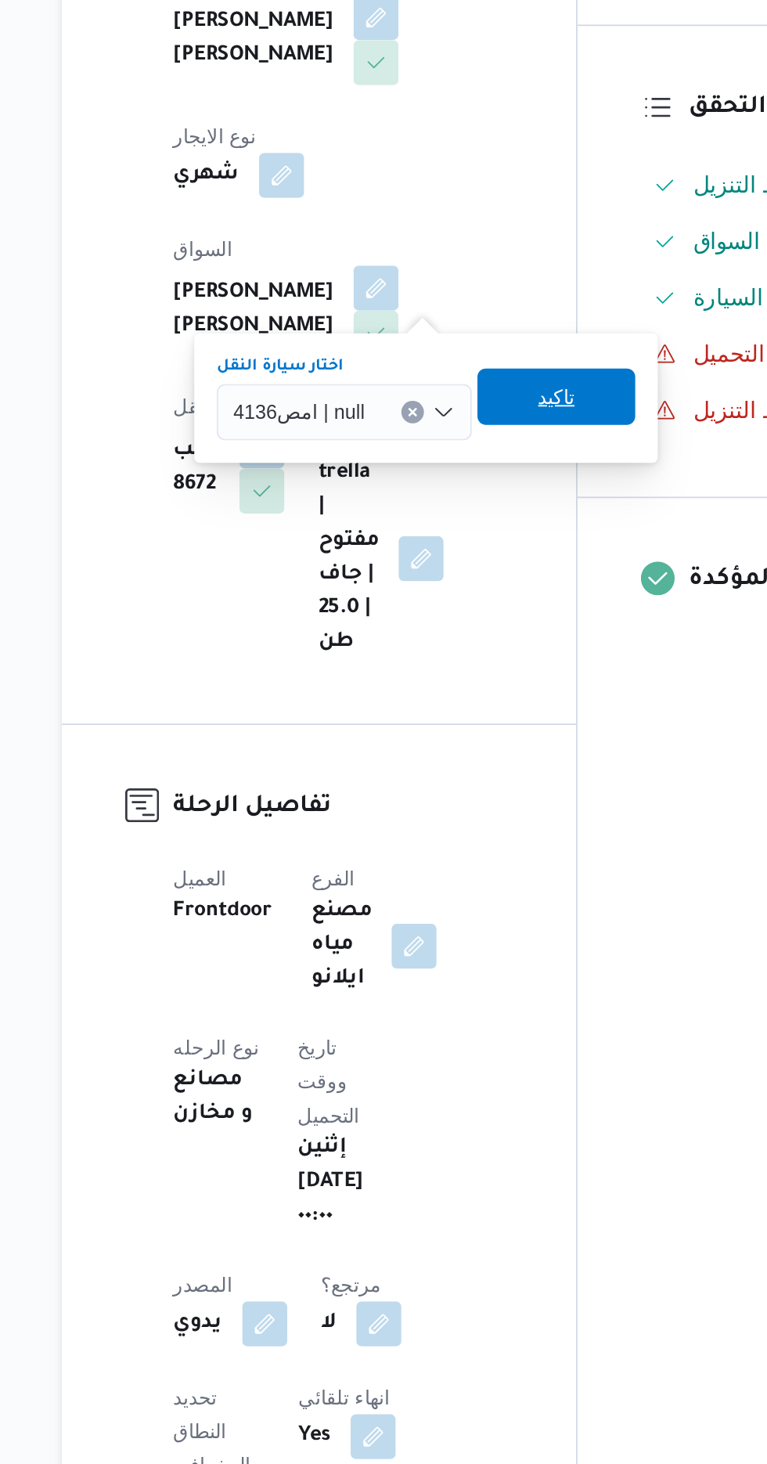
click at [476, 605] on span "تاكيد" at bounding box center [478, 604] width 20 height 19
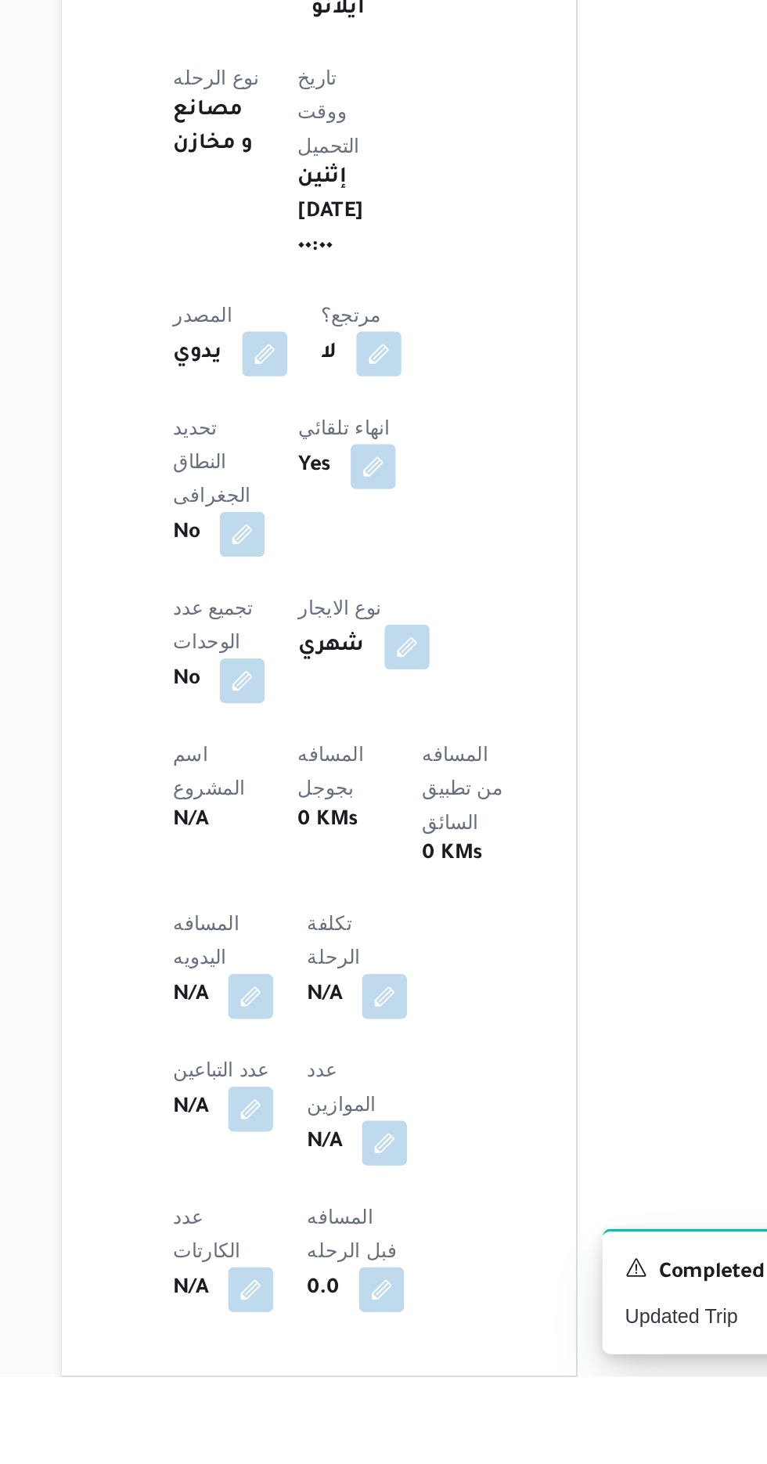
scroll to position [228, 0]
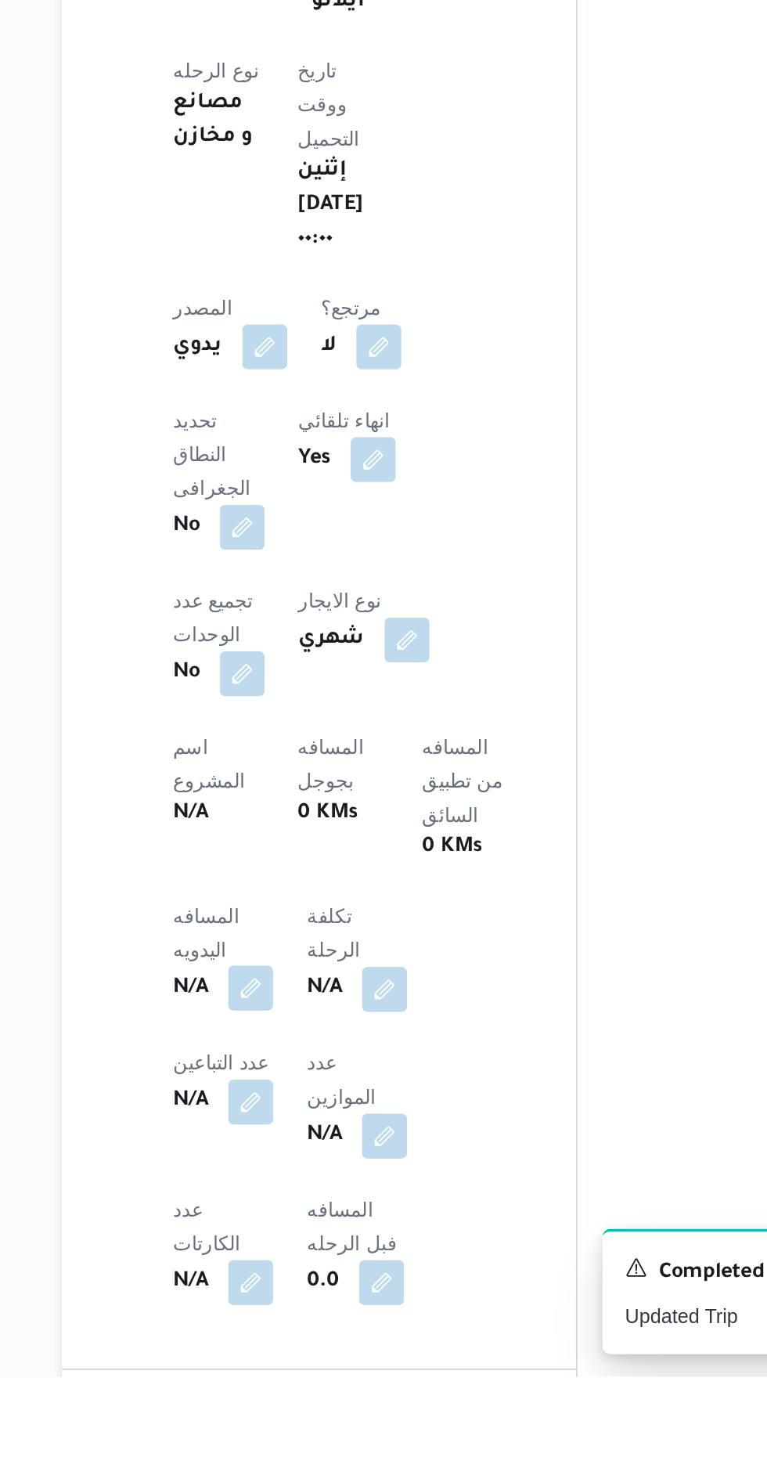
click at [301, 1235] on button "button" at bounding box center [308, 1247] width 25 height 25
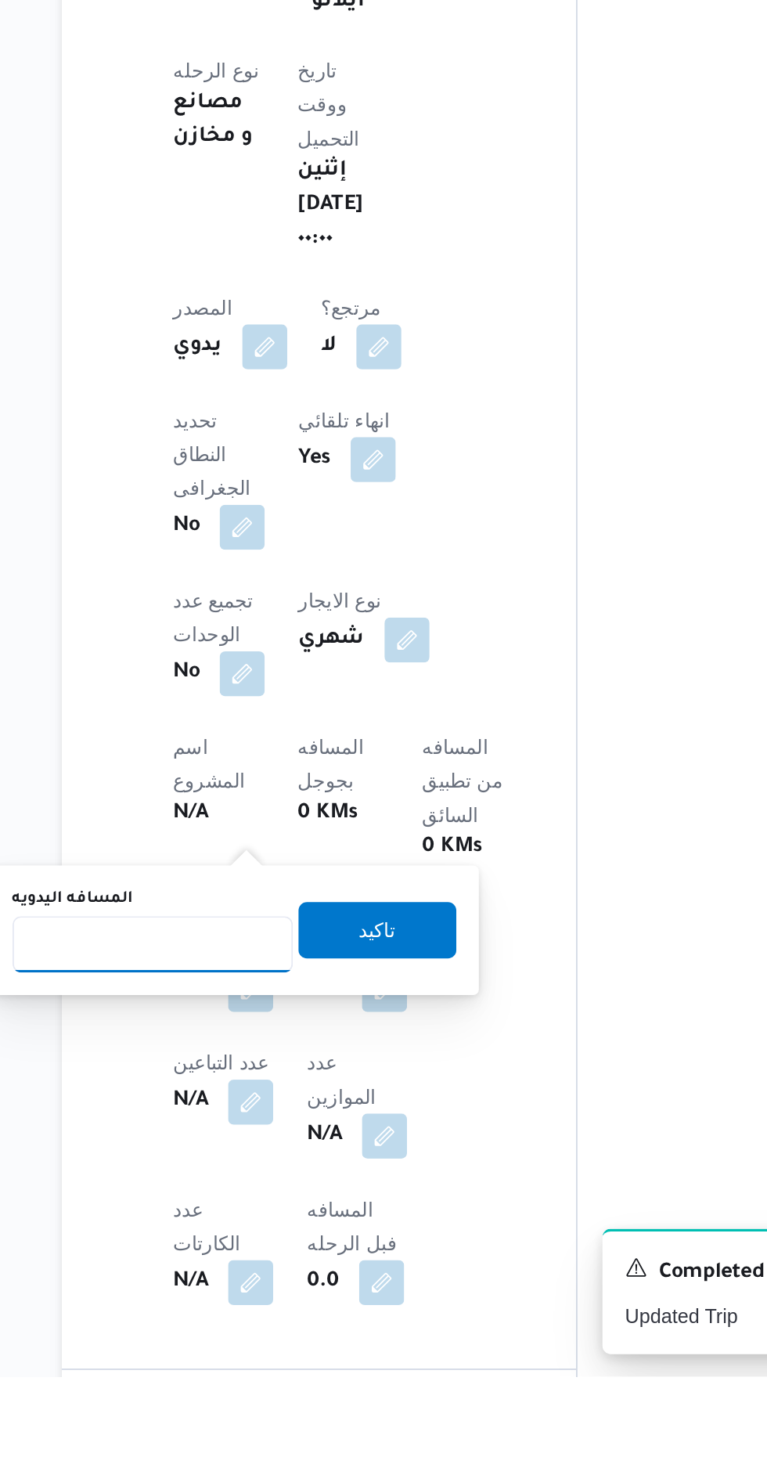
click at [264, 1227] on input "المسافه اليدويه" at bounding box center [254, 1223] width 156 height 31
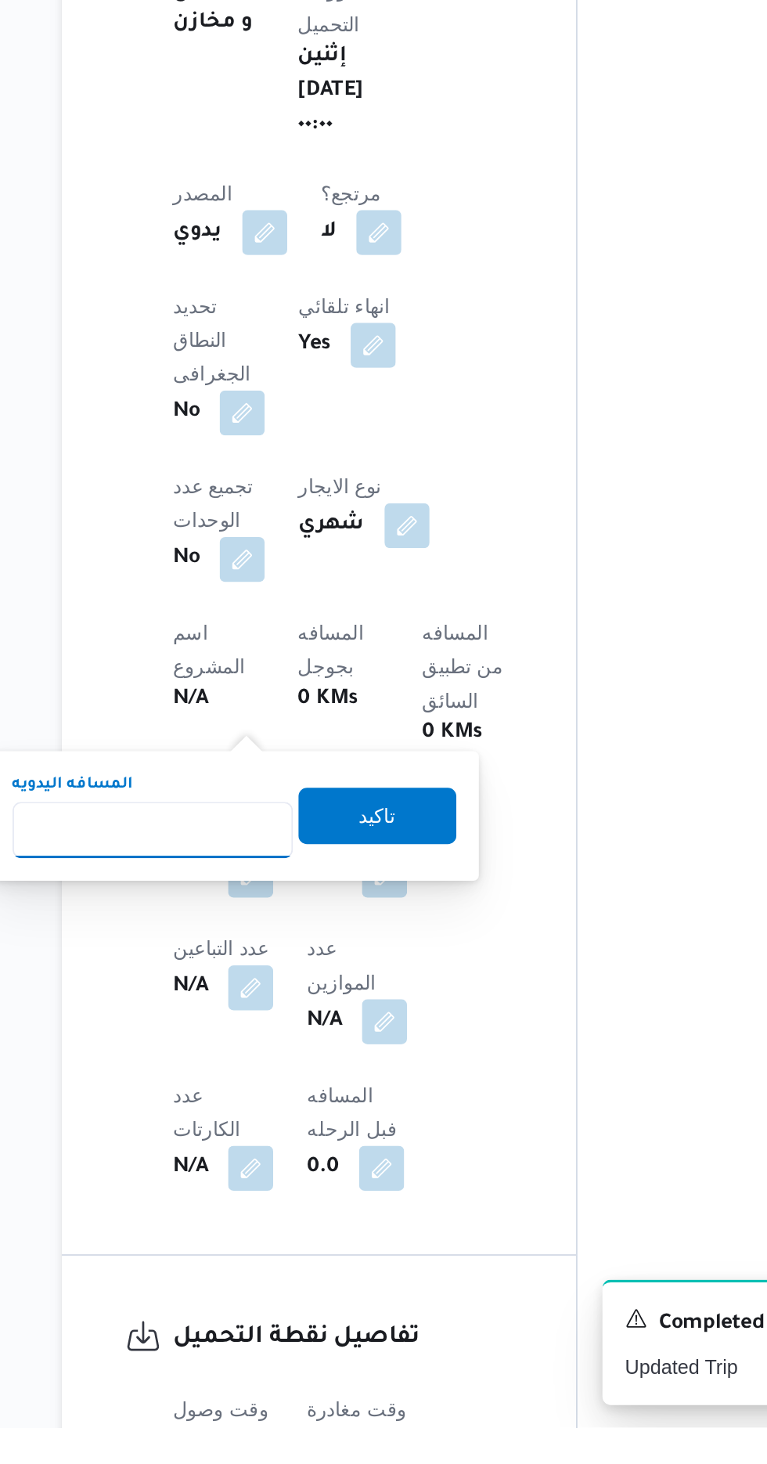
scroll to position [376, 0]
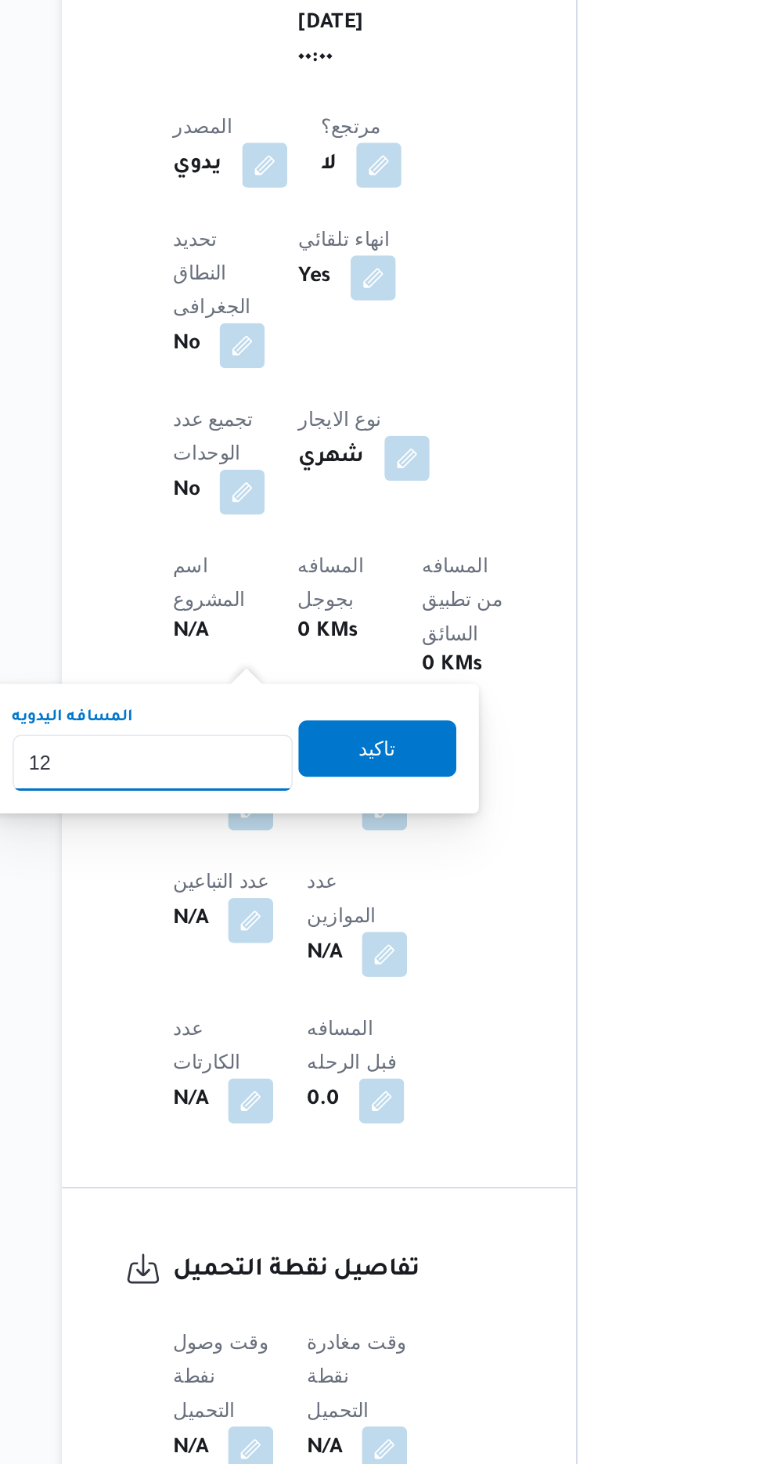
type input "120"
click at [407, 1072] on span "تاكيد" at bounding box center [379, 1065] width 88 height 31
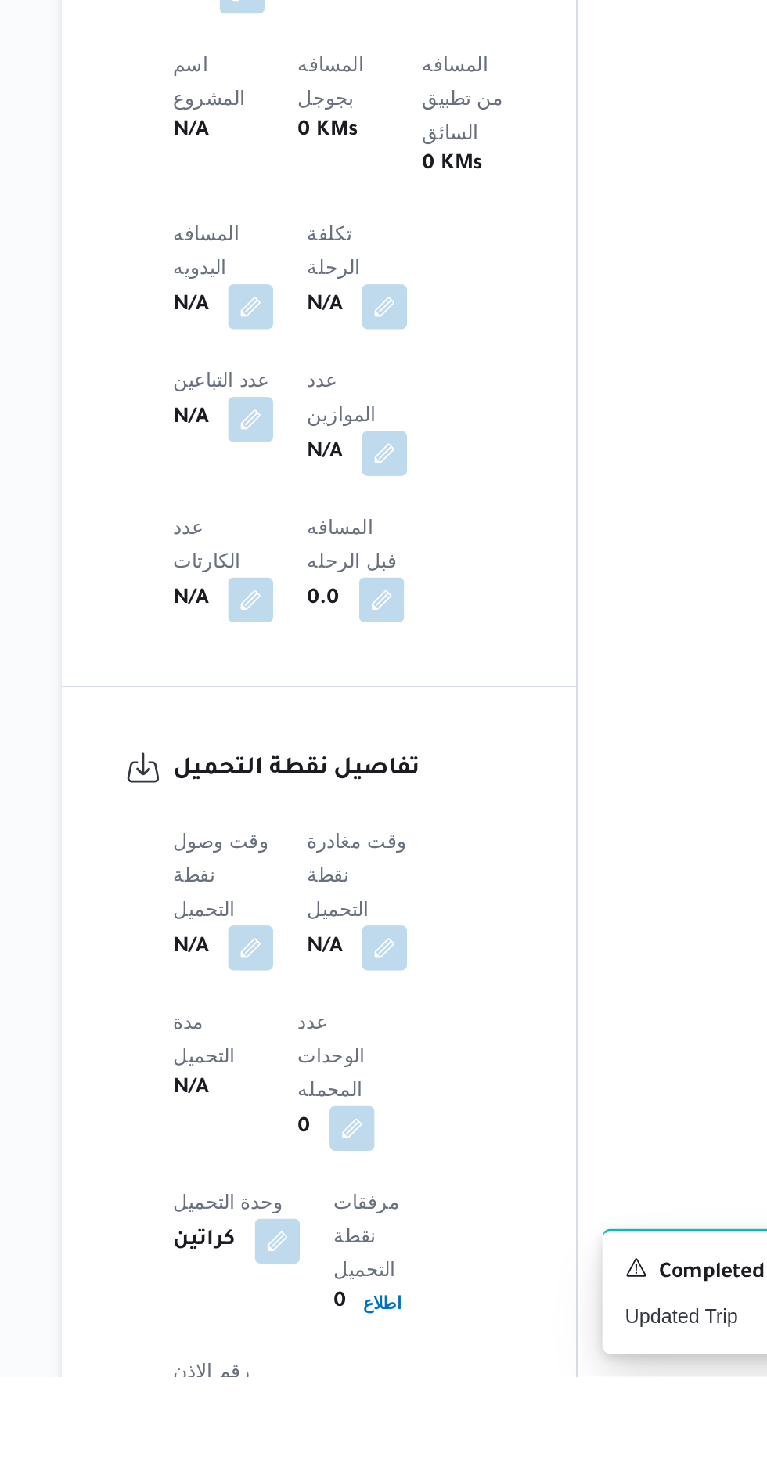
scroll to position [607, 0]
click at [305, 1212] on button "button" at bounding box center [308, 1224] width 25 height 25
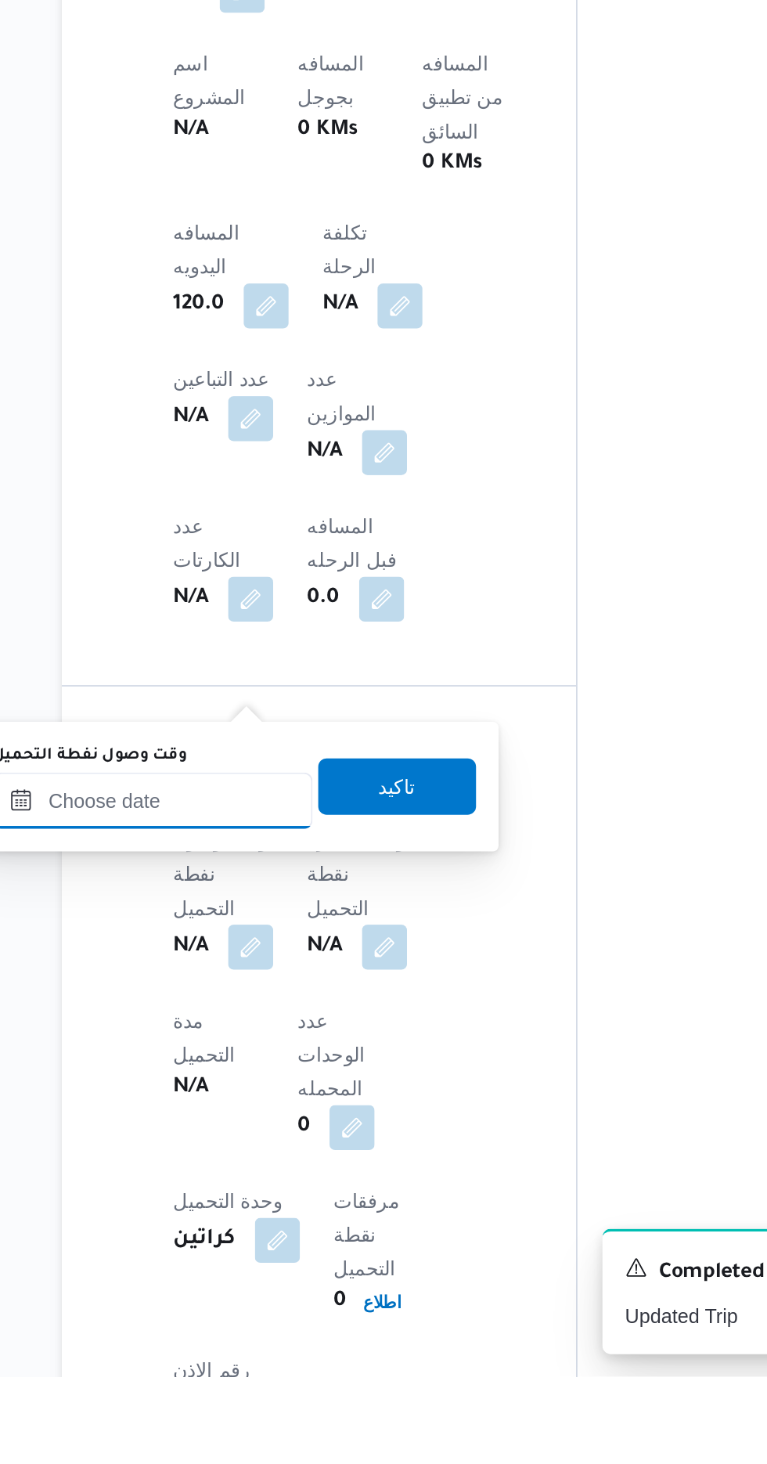
click at [301, 1143] on input "وقت وصول نفطة التحميل" at bounding box center [254, 1143] width 178 height 31
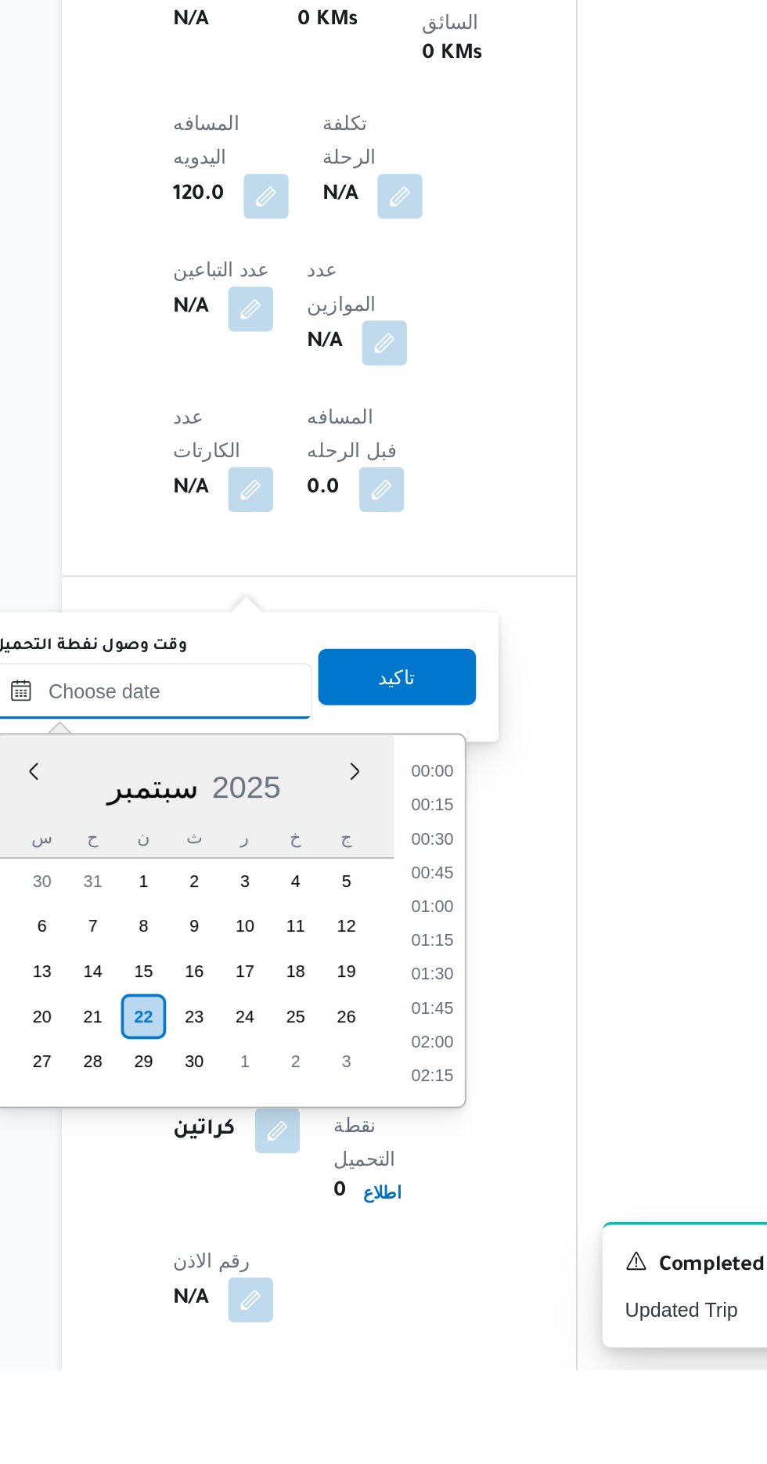
scroll to position [1107, 0]
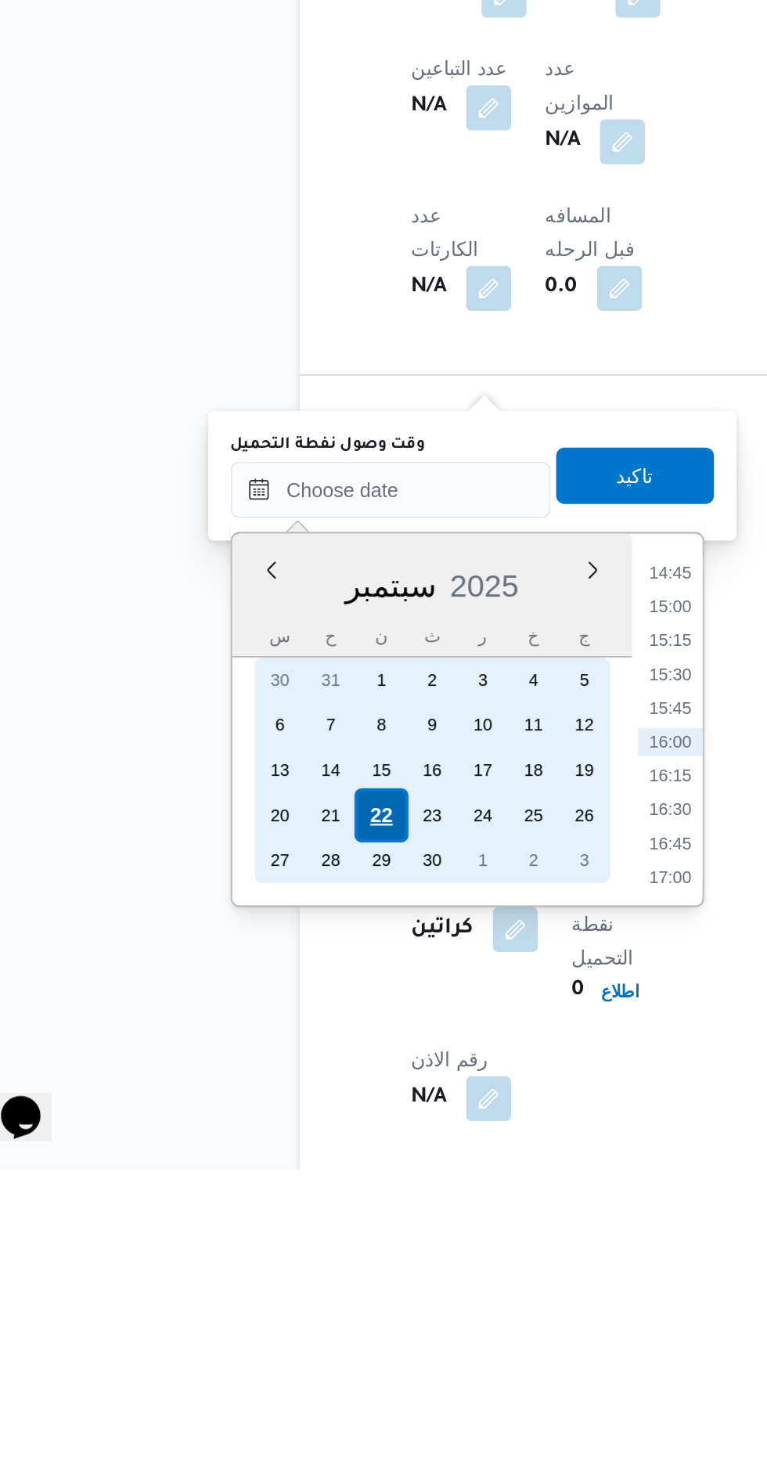
click at [244, 1260] on div "22" at bounding box center [248, 1267] width 30 height 30
type input "[DATE] ٠٠:٠٠"
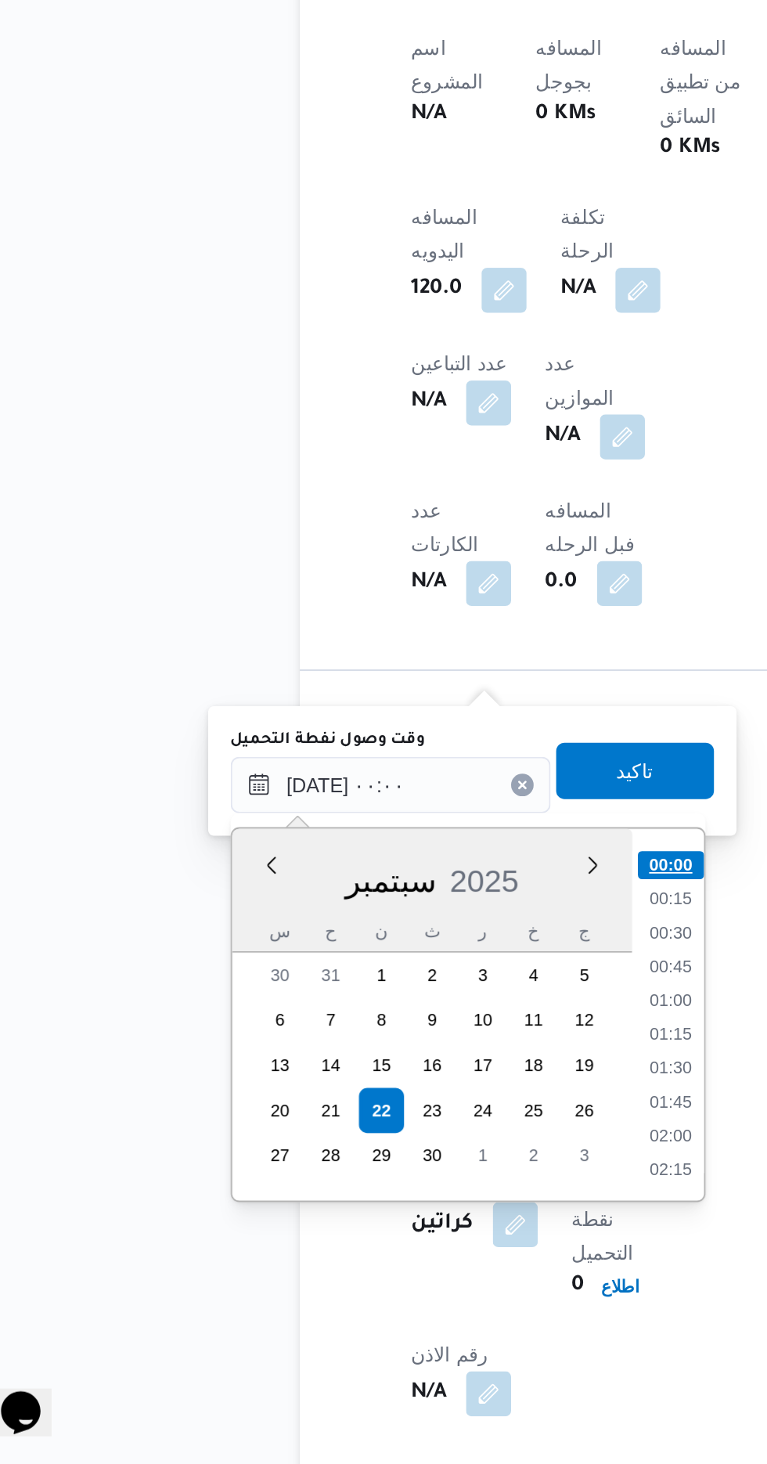
click at [410, 1134] on li "00:00" at bounding box center [409, 1131] width 37 height 16
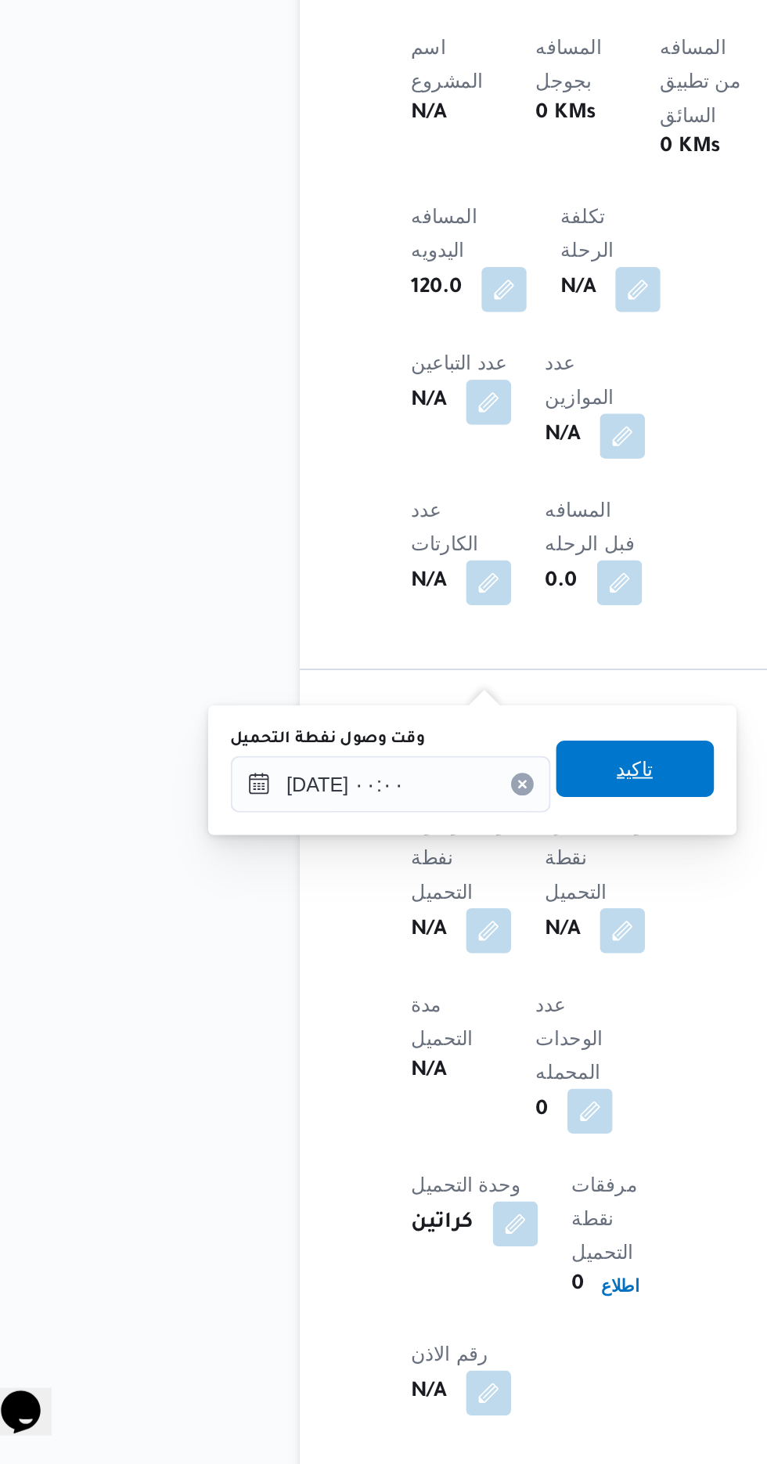
click at [400, 1079] on span "تاكيد" at bounding box center [390, 1077] width 20 height 19
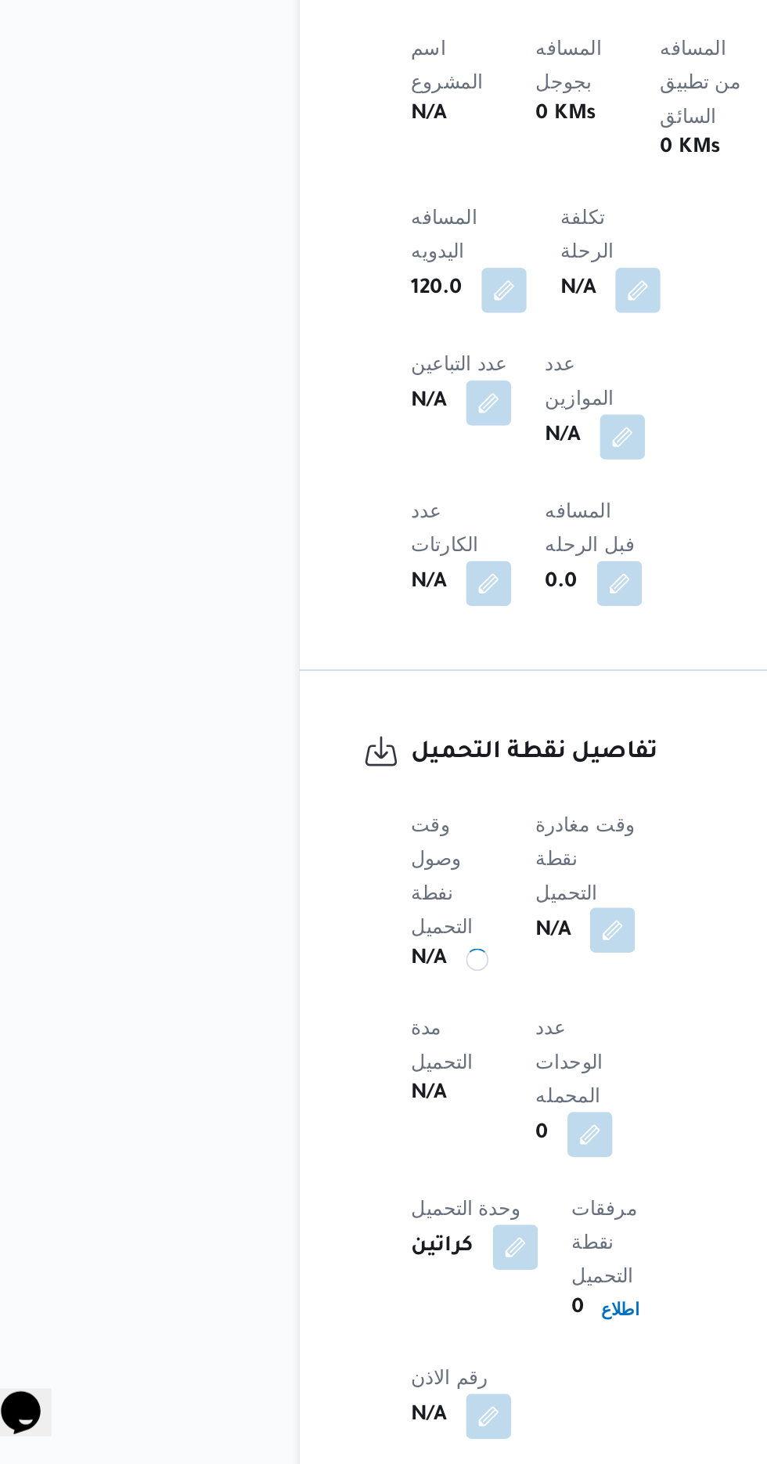
click at [384, 1154] on button "button" at bounding box center [377, 1166] width 25 height 25
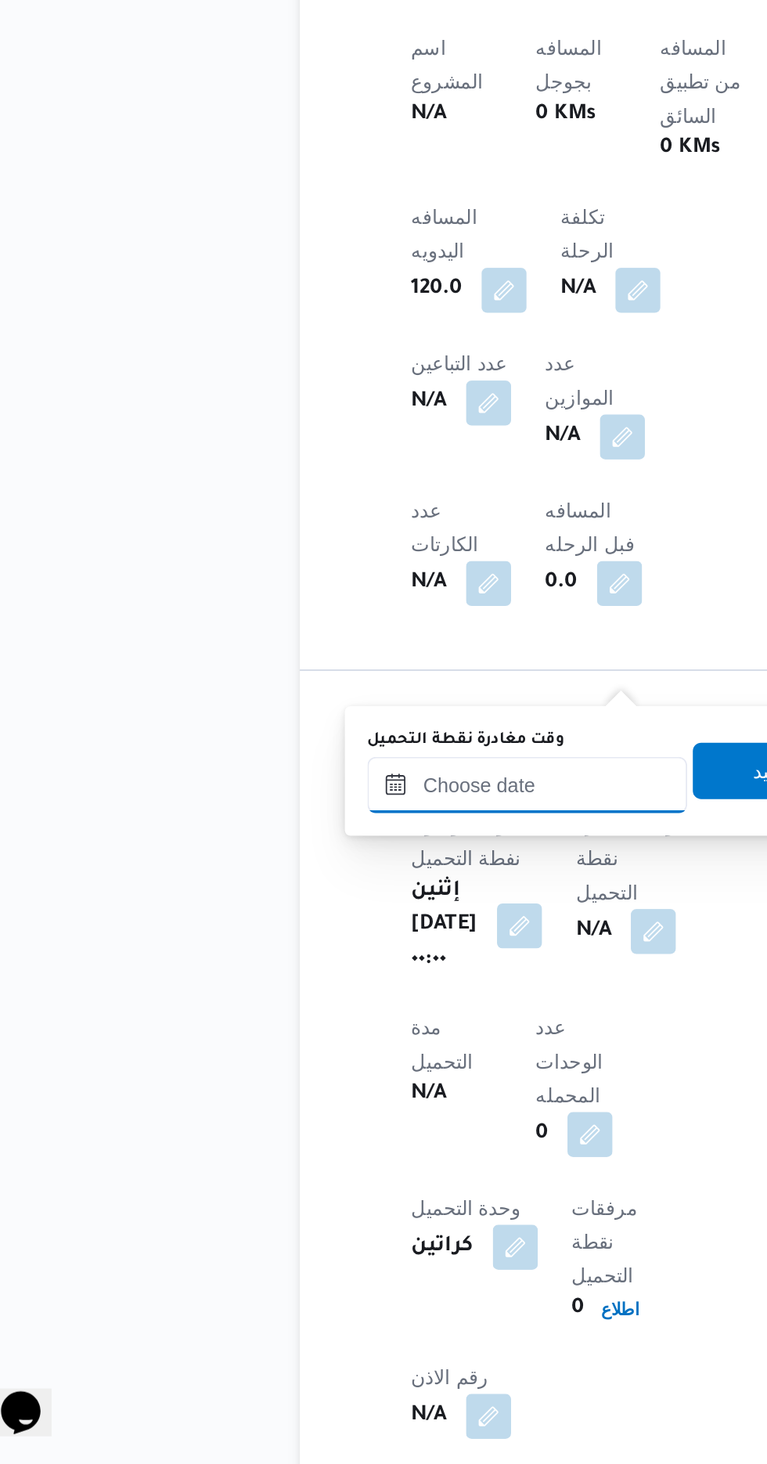
click at [351, 1091] on input "وقت مغادرة نقطة التحميل" at bounding box center [330, 1086] width 178 height 31
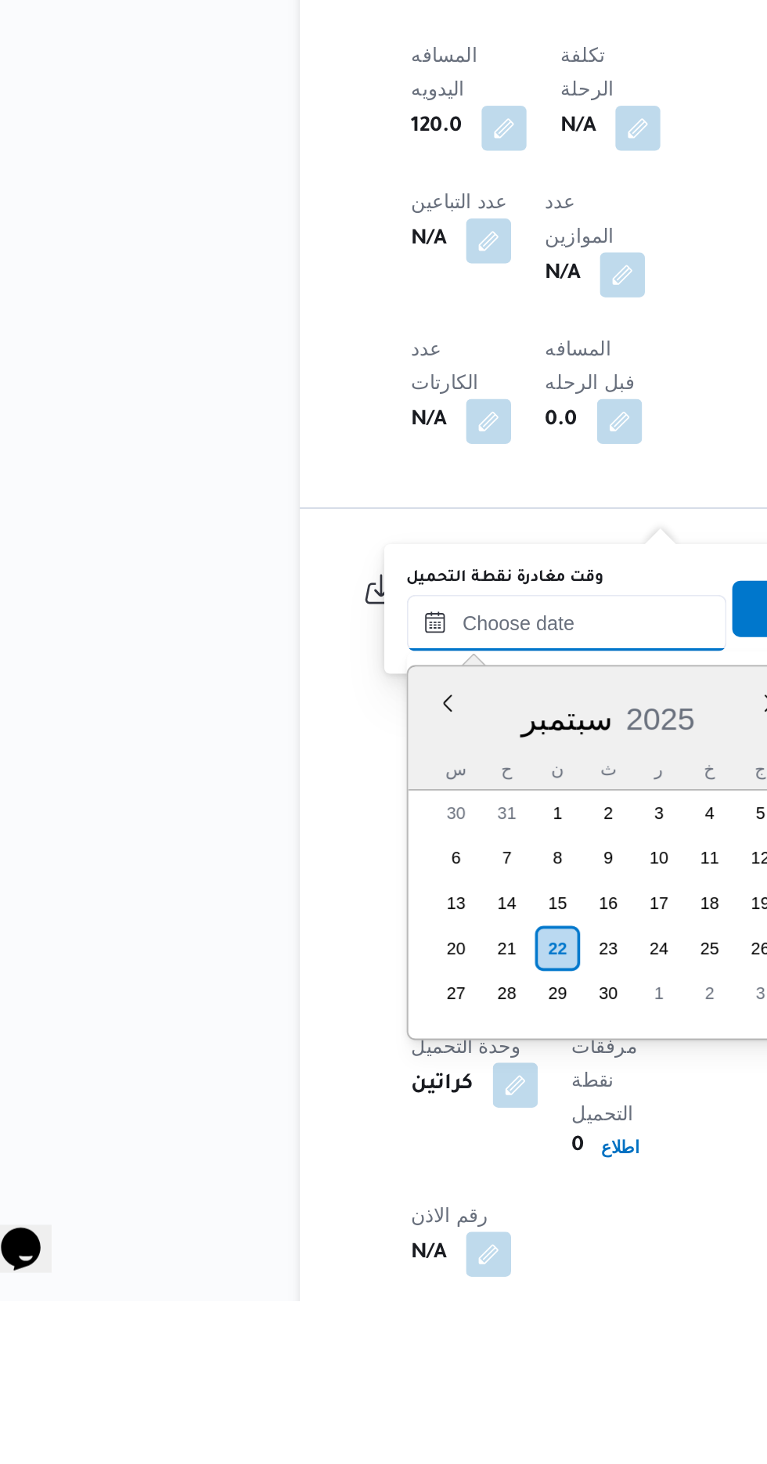
scroll to position [664, 0]
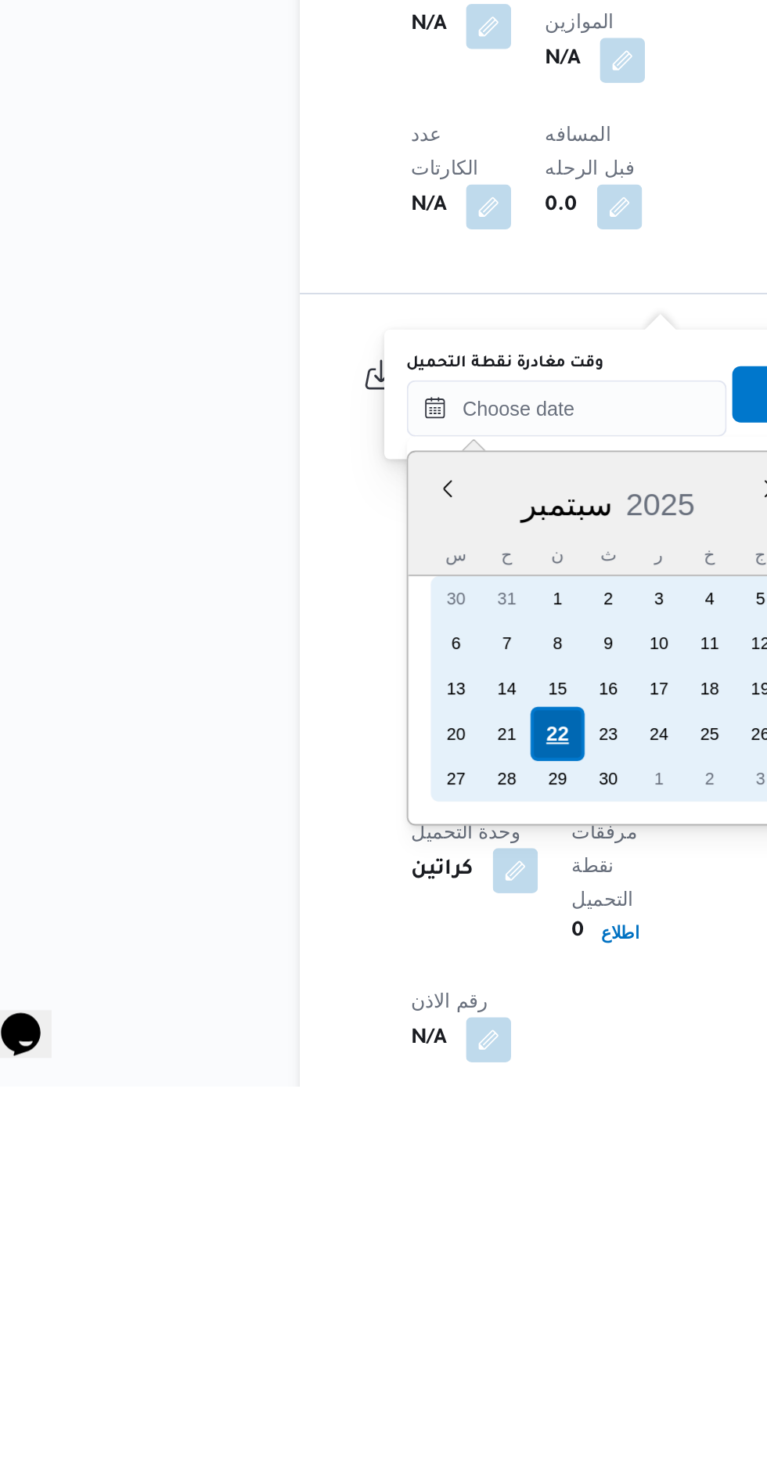
click at [346, 1266] on div "22" at bounding box center [346, 1268] width 30 height 30
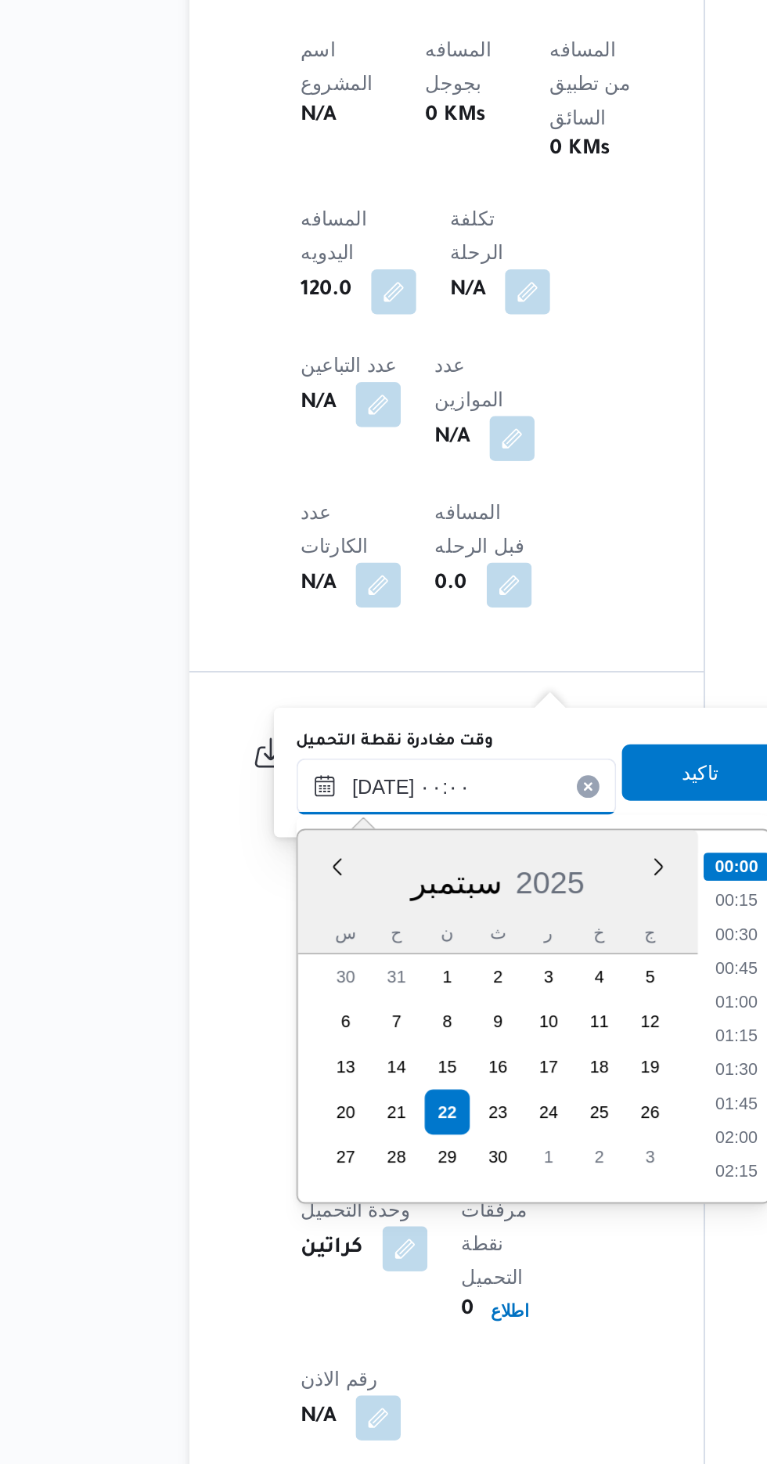
click at [267, 1095] on input "[DATE] ٠٠:٠٠" at bounding box center [352, 1086] width 178 height 31
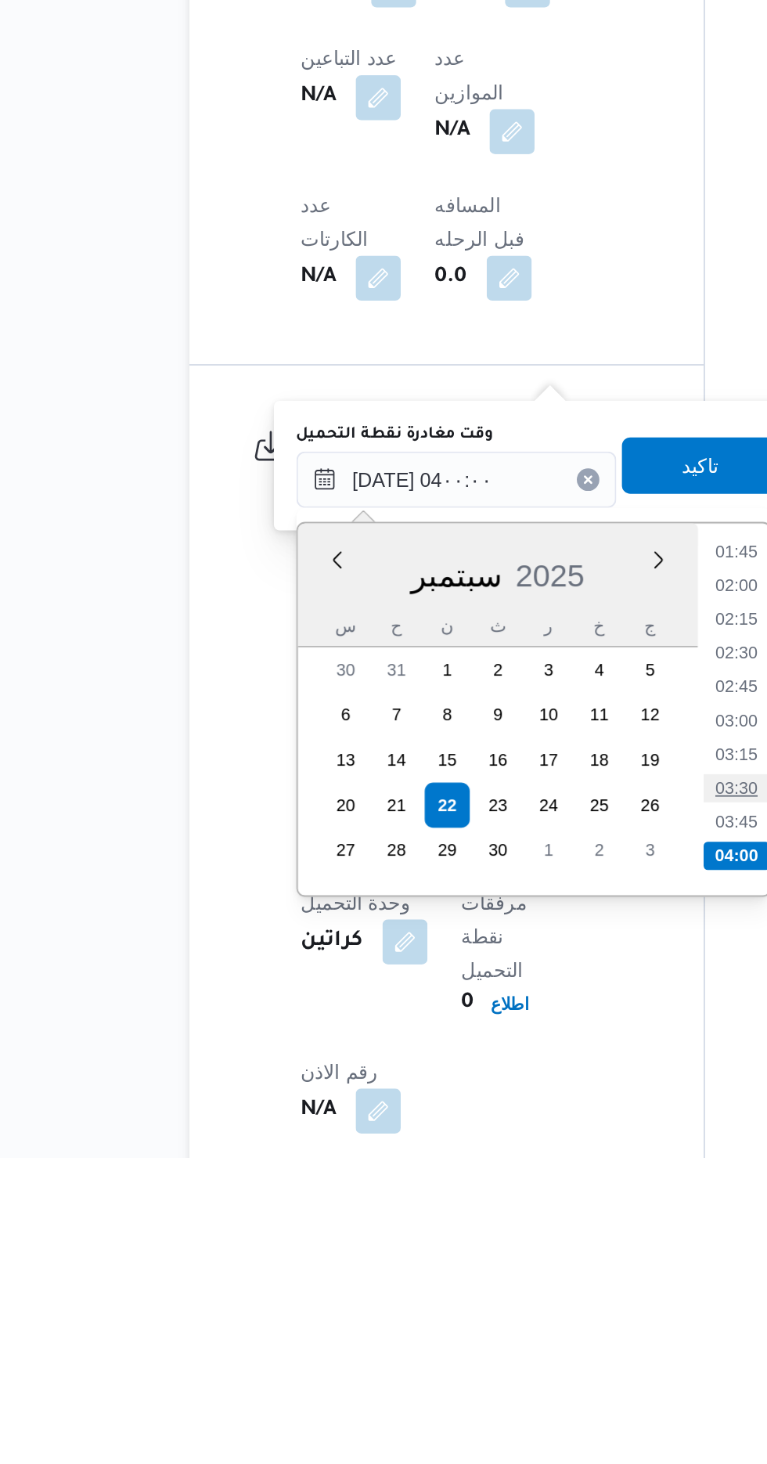
click at [508, 1258] on li "03:30" at bounding box center [507, 1259] width 36 height 16
type input "٢٢/٠٩/٢٠٢٥ ٠٣:٣٠"
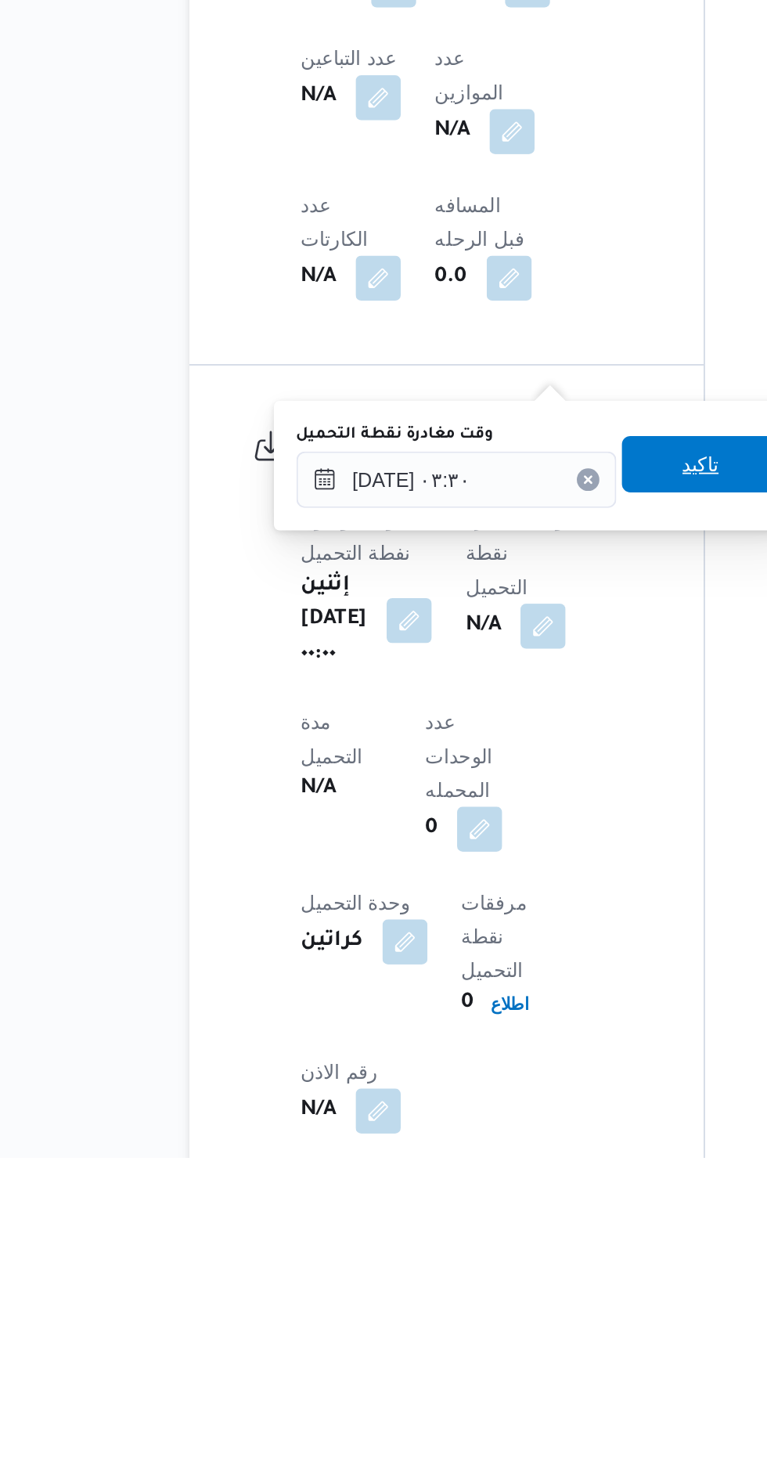
click at [492, 1084] on span "تاكيد" at bounding box center [487, 1078] width 20 height 19
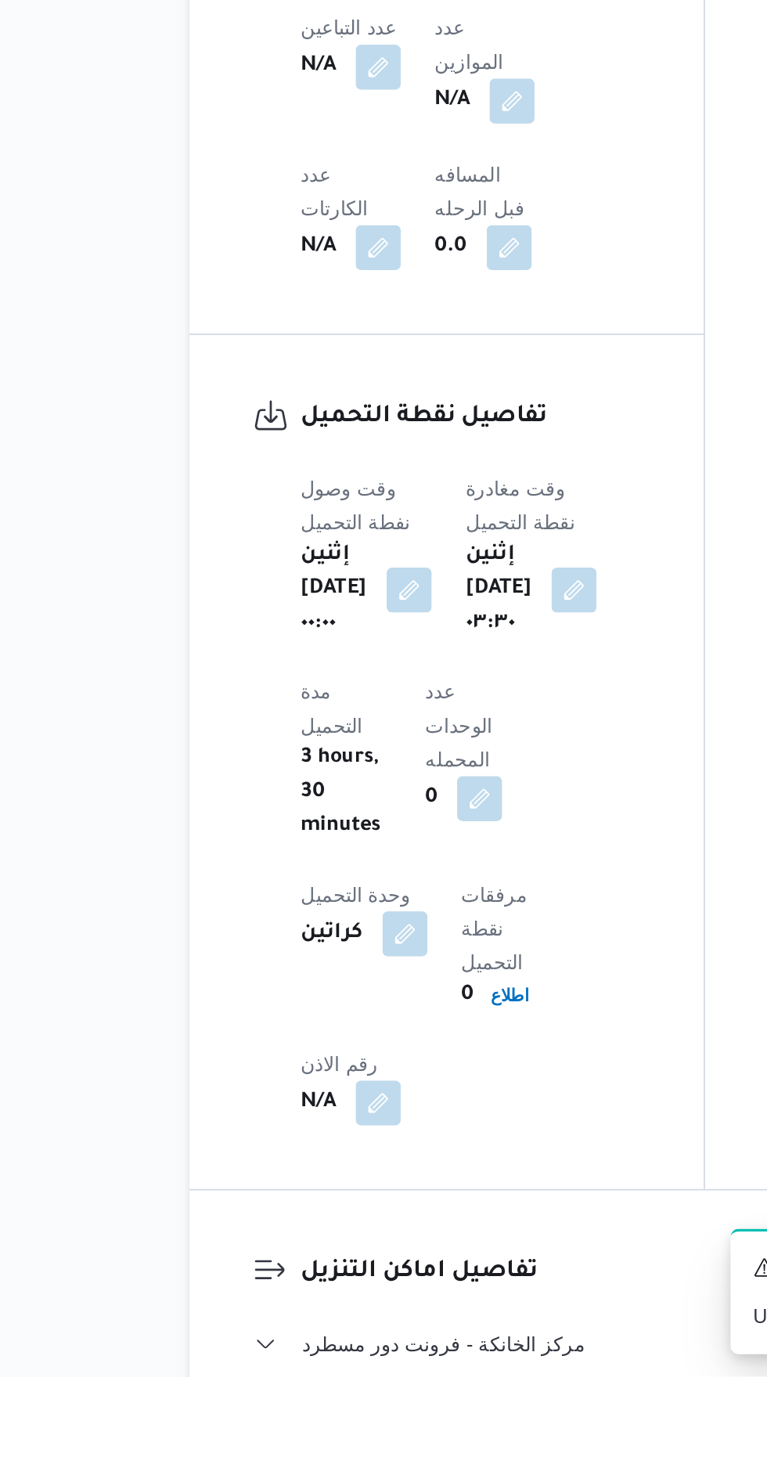
scroll to position [945, 0]
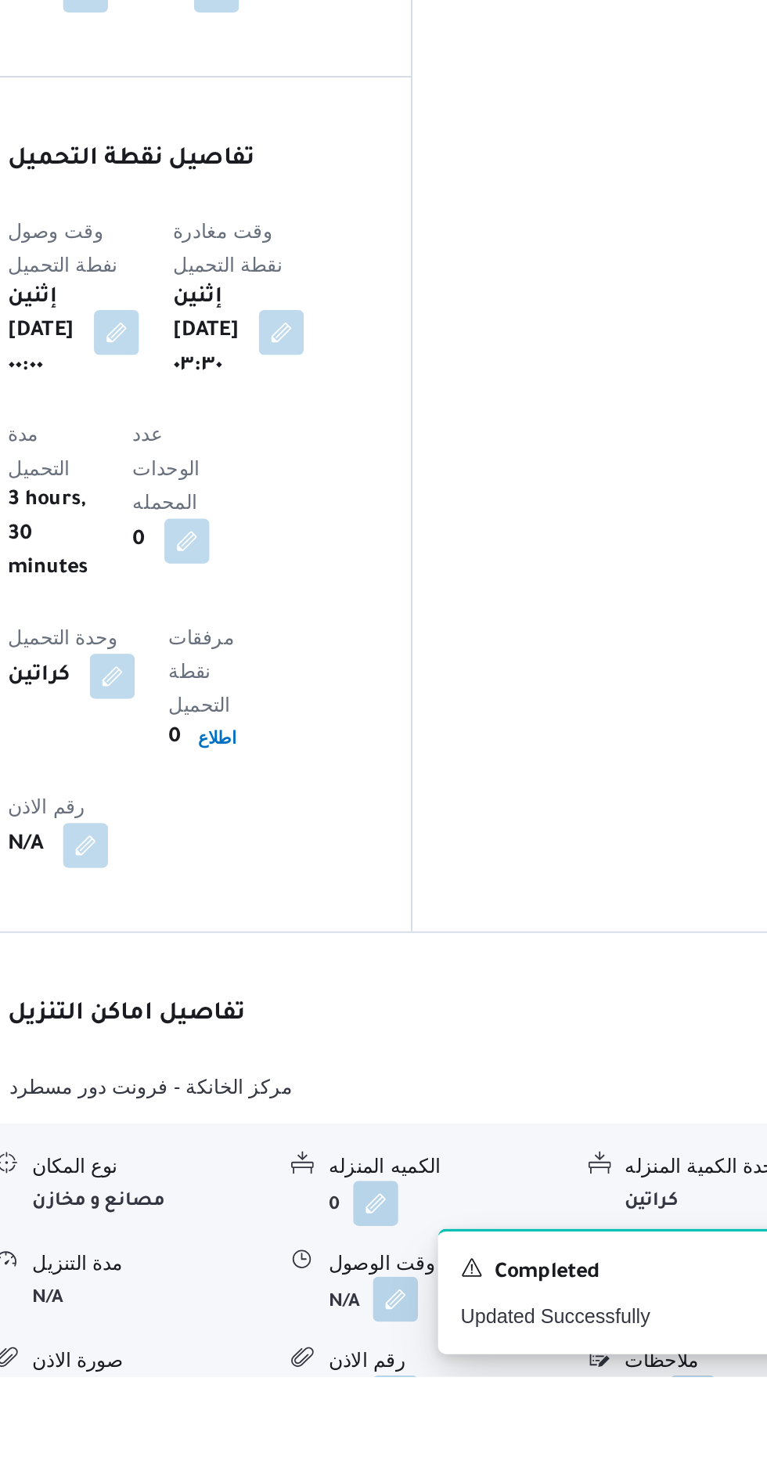
click at [478, 1408] on button "button" at bounding box center [480, 1420] width 25 height 25
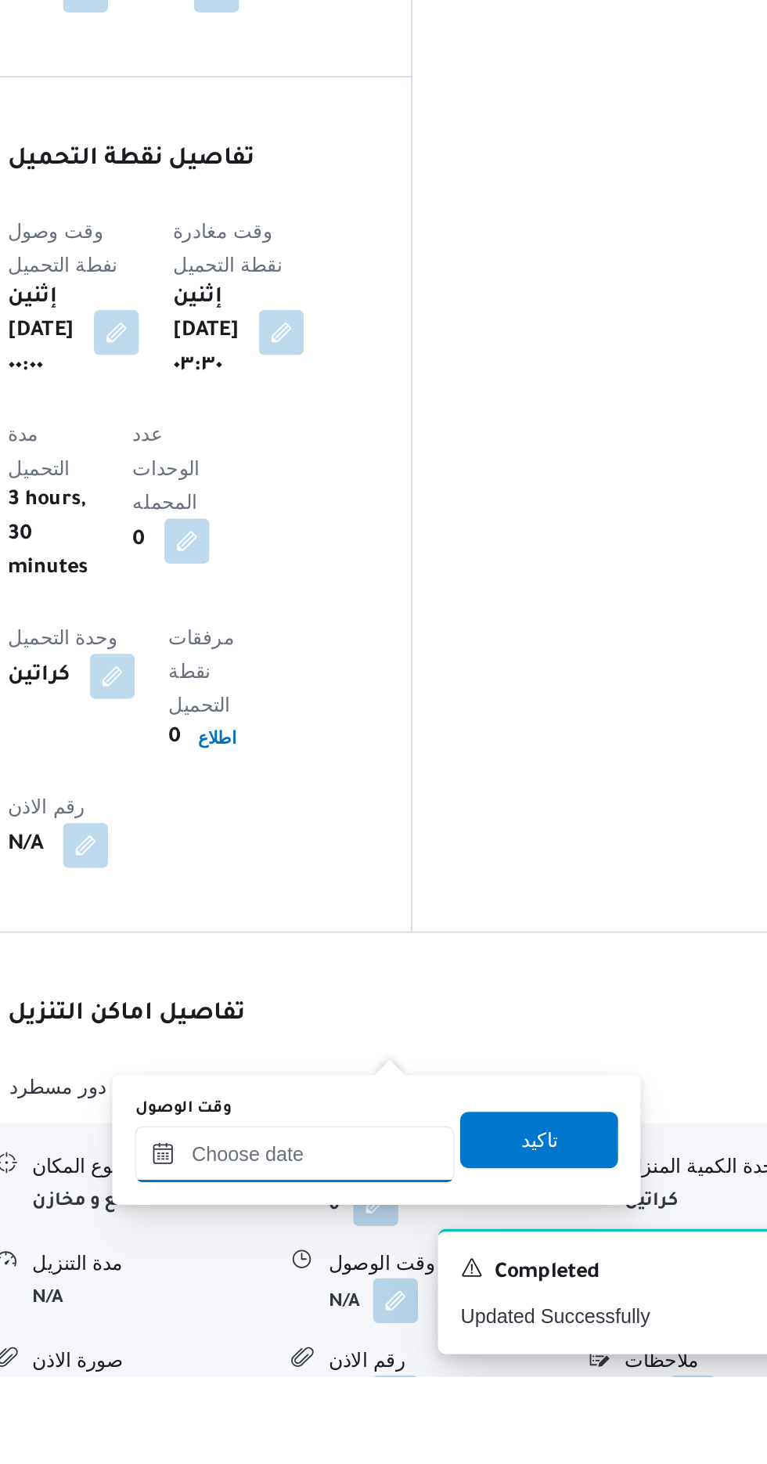
click at [452, 1335] on input "وقت الوصول" at bounding box center [425, 1339] width 178 height 31
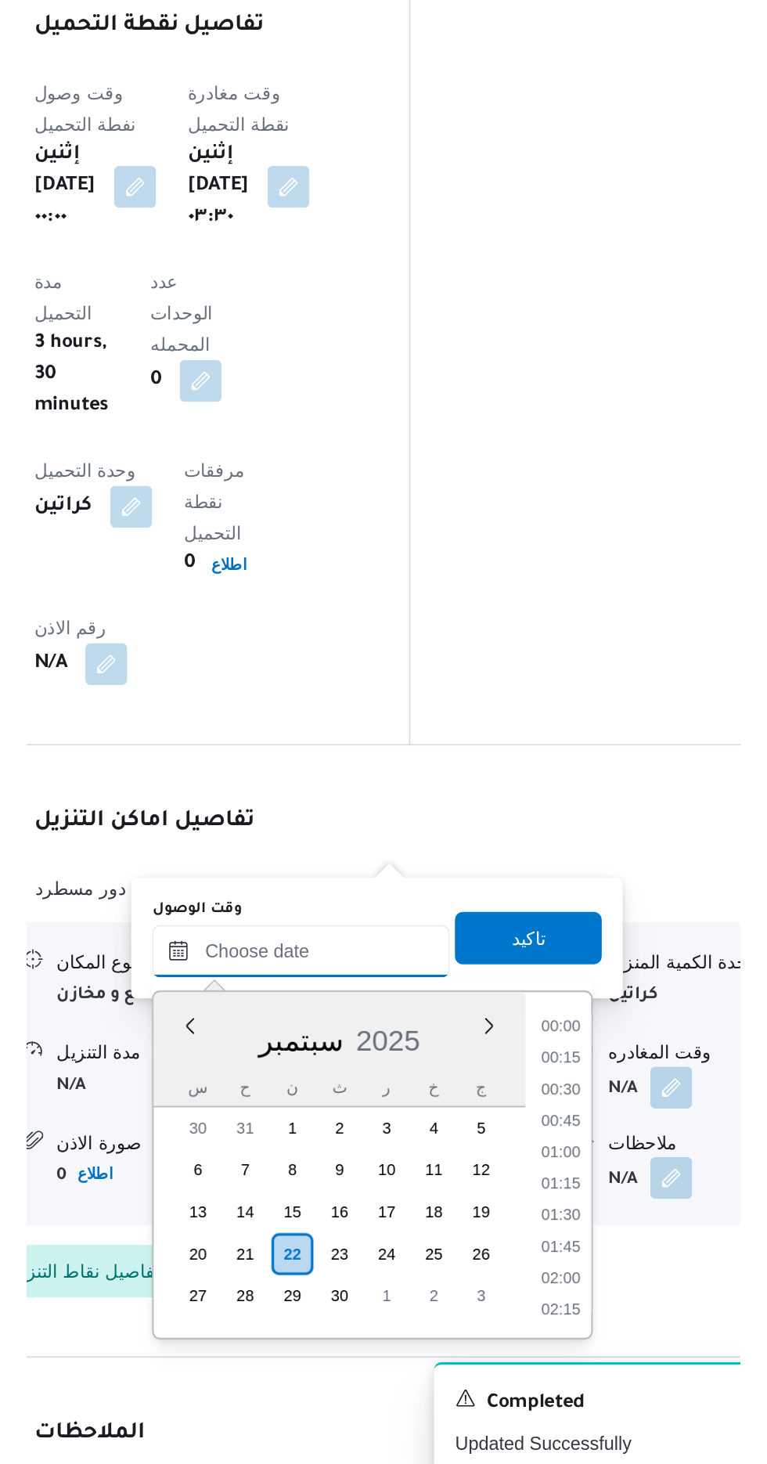
scroll to position [1107, 0]
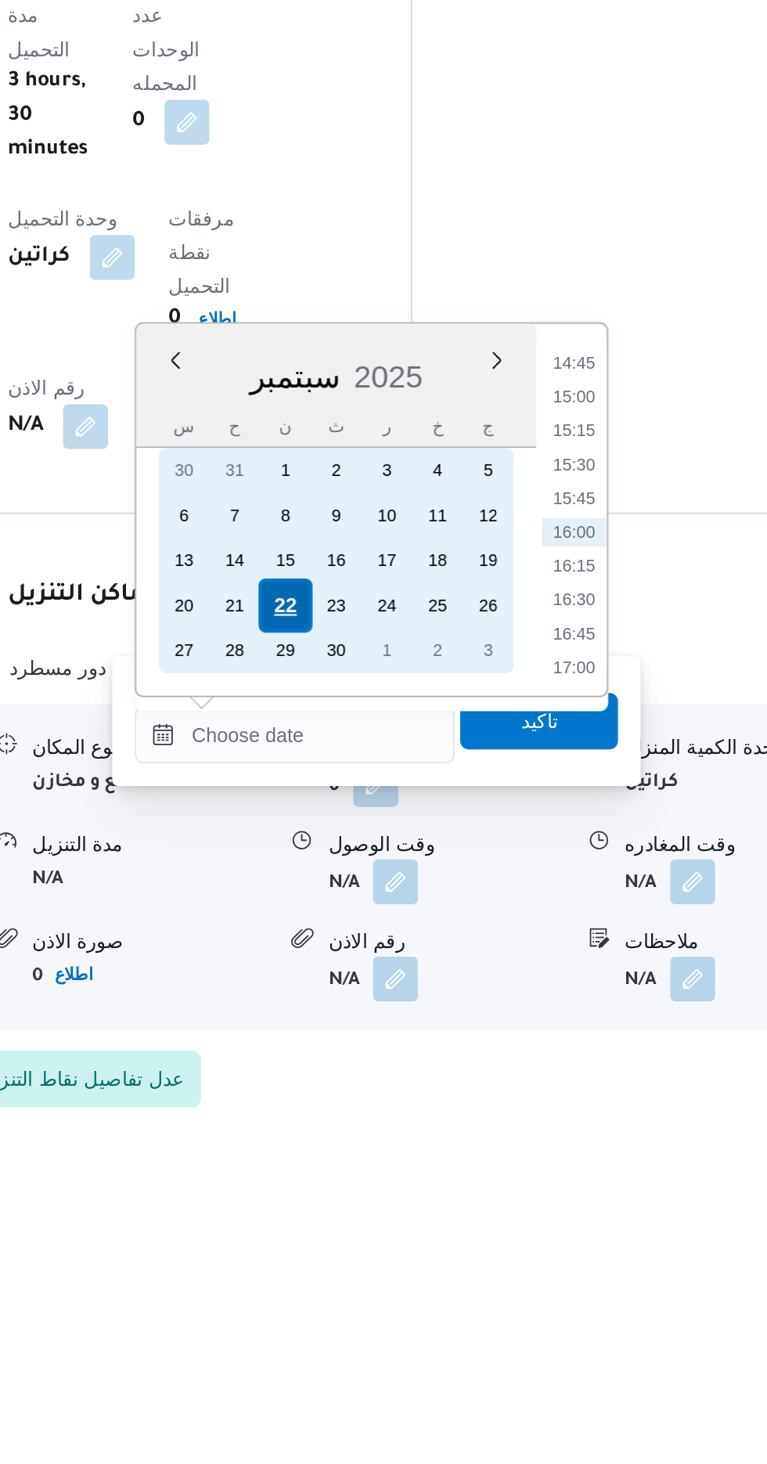
click at [420, 1172] on div "22" at bounding box center [420, 1174] width 30 height 30
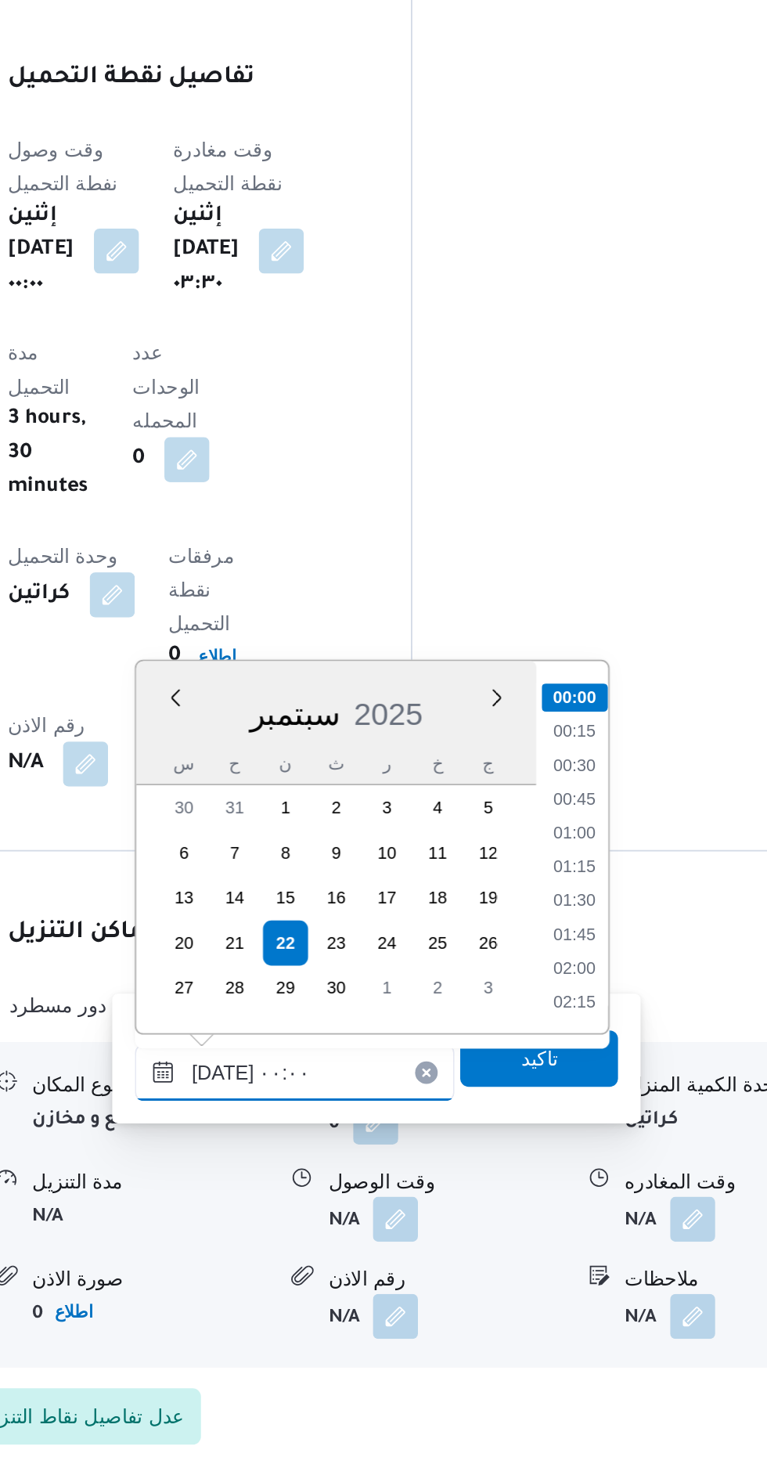
click at [344, 1247] on input "[DATE] ٠٠:٠٠" at bounding box center [425, 1245] width 178 height 31
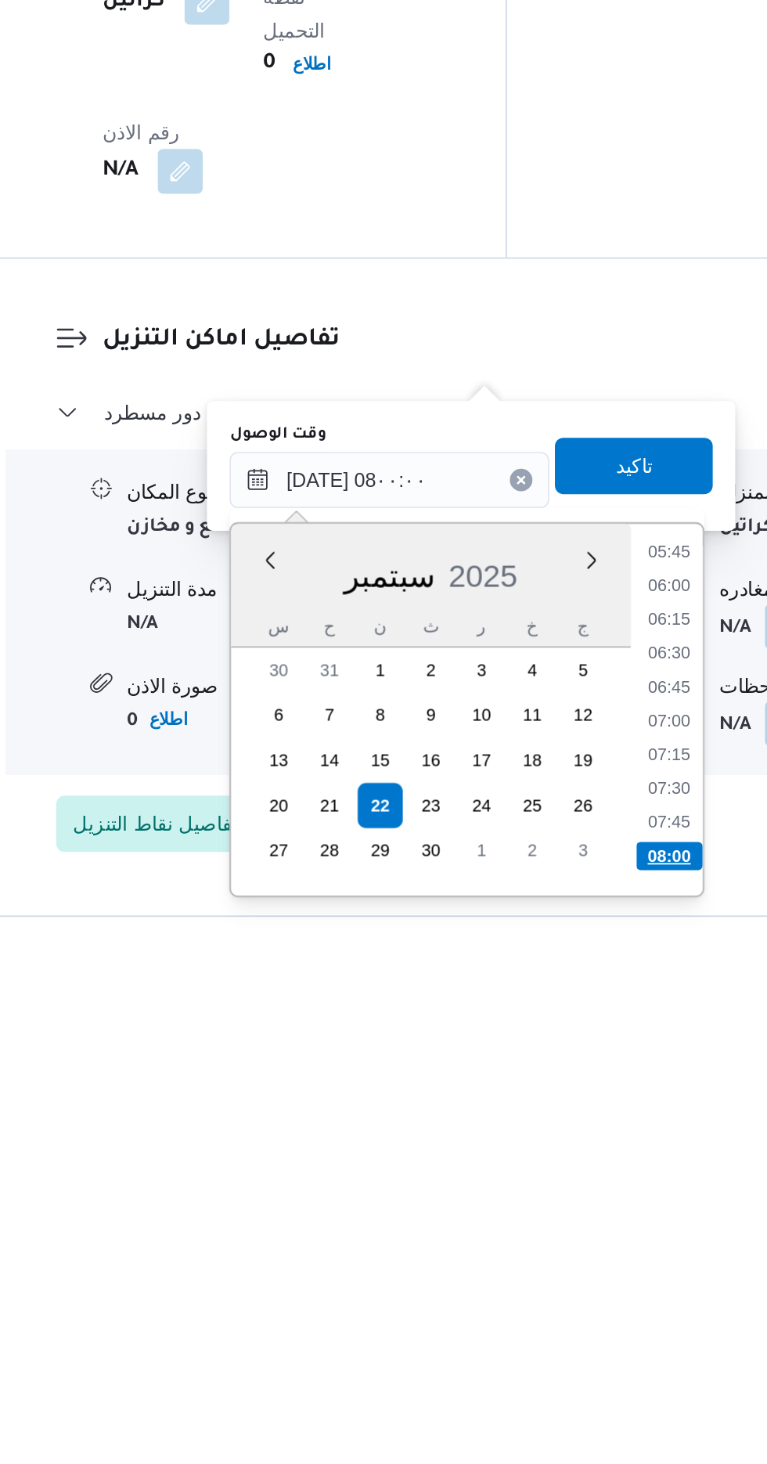
click at [576, 1399] on li "08:00" at bounding box center [580, 1406] width 37 height 16
type input "٢٢/٠٩/٢٠٢٥ ٠٨:٠٠"
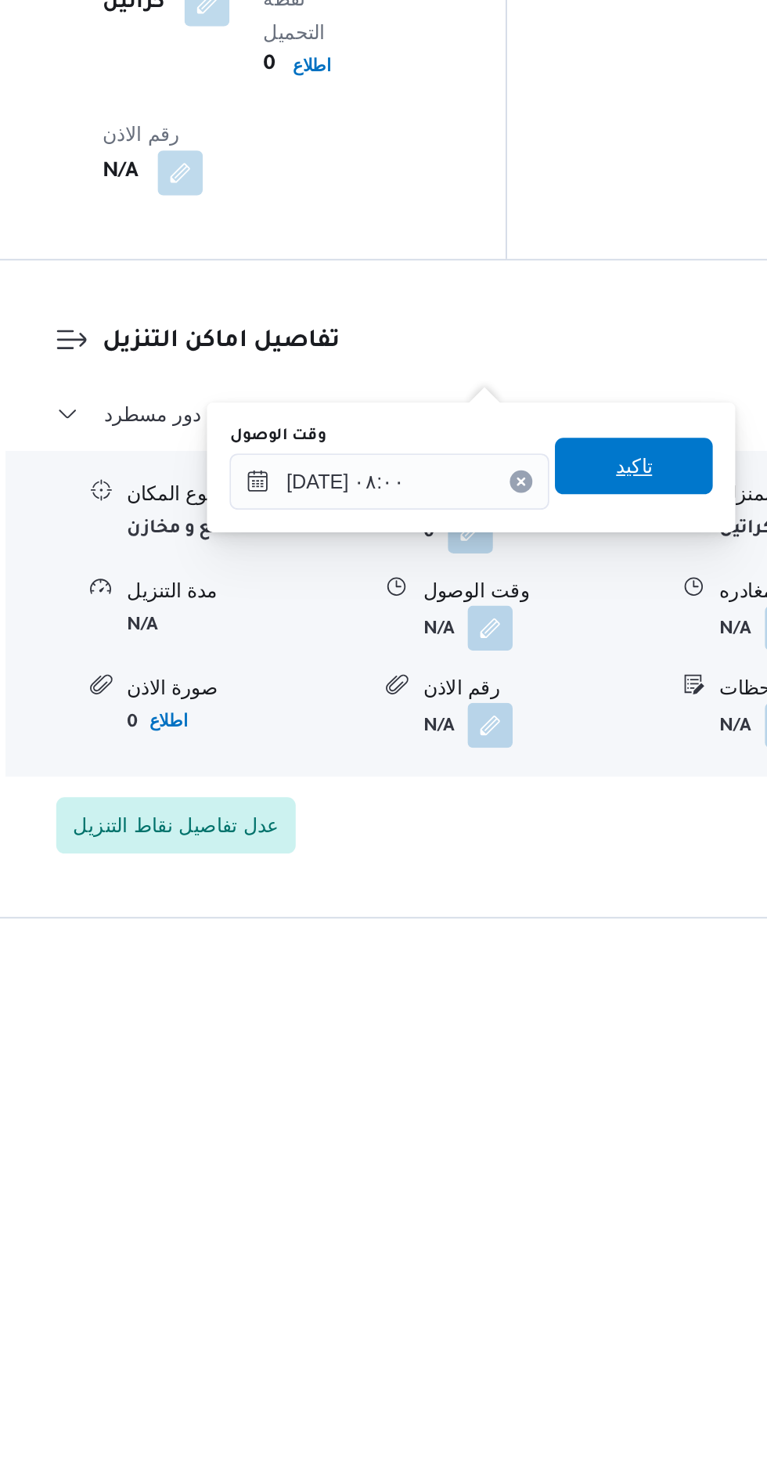
click at [571, 1188] on span "تاكيد" at bounding box center [560, 1187] width 20 height 19
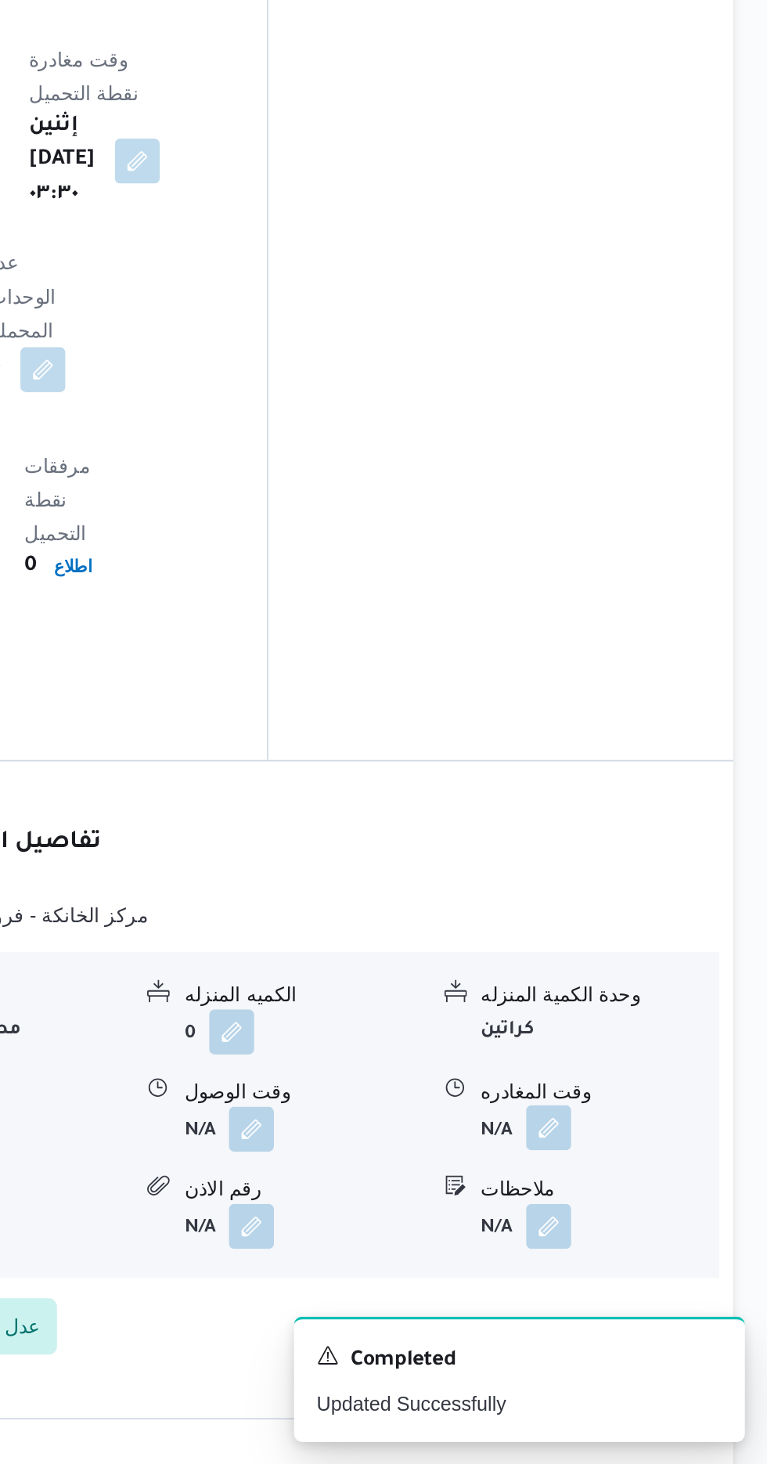
click at [650, 1264] on button "button" at bounding box center [645, 1276] width 25 height 25
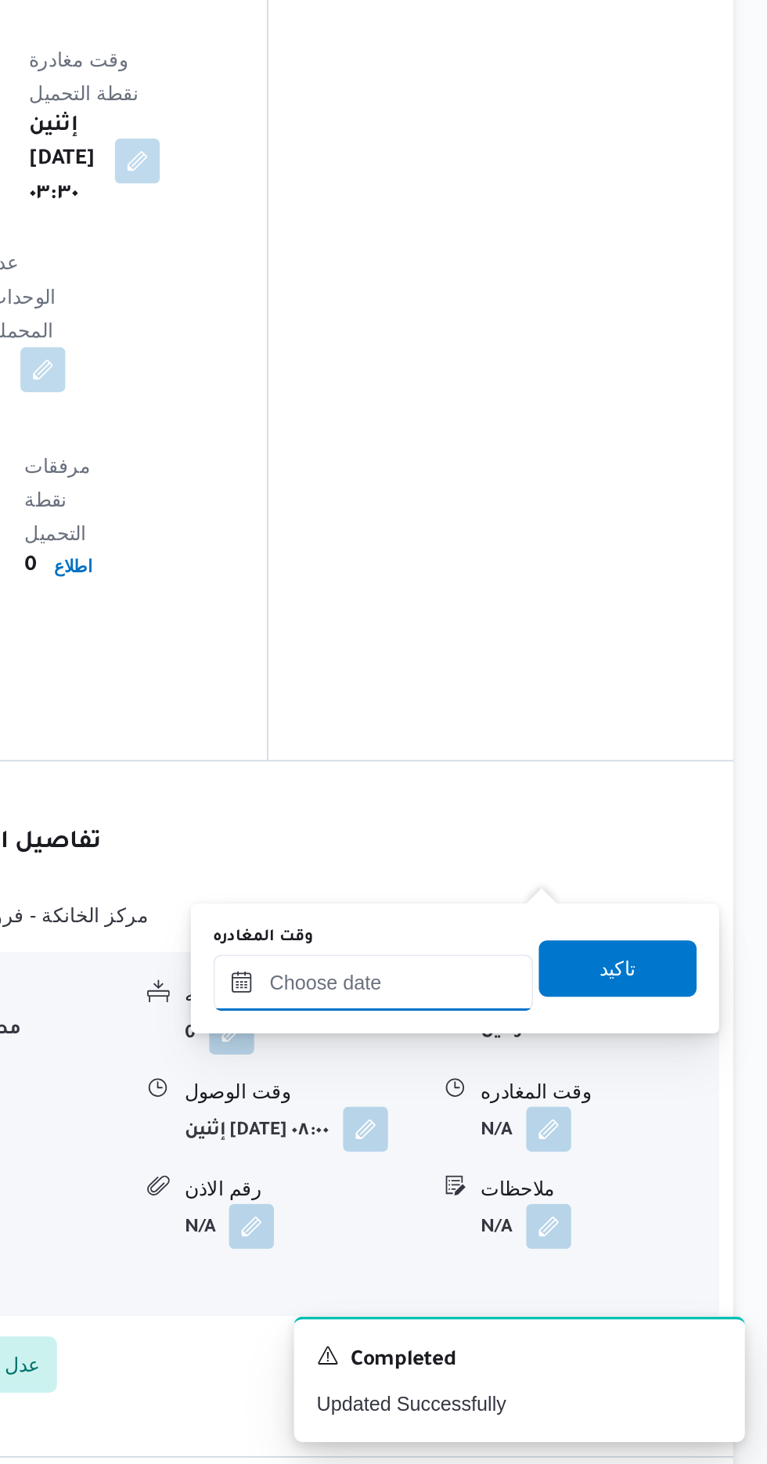
click at [573, 1193] on input "وقت المغادره" at bounding box center [548, 1195] width 178 height 31
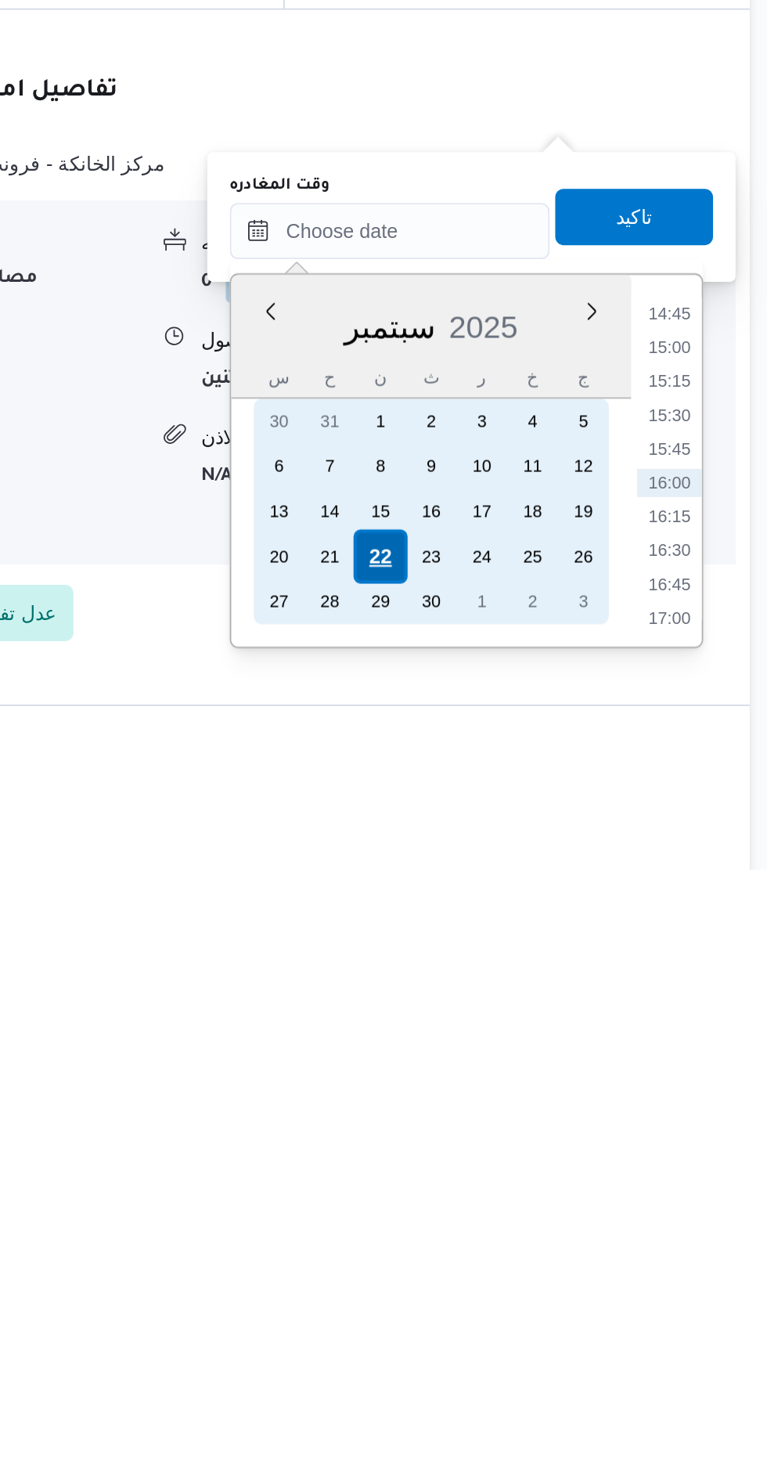
click at [546, 1288] on div "22" at bounding box center [543, 1290] width 30 height 30
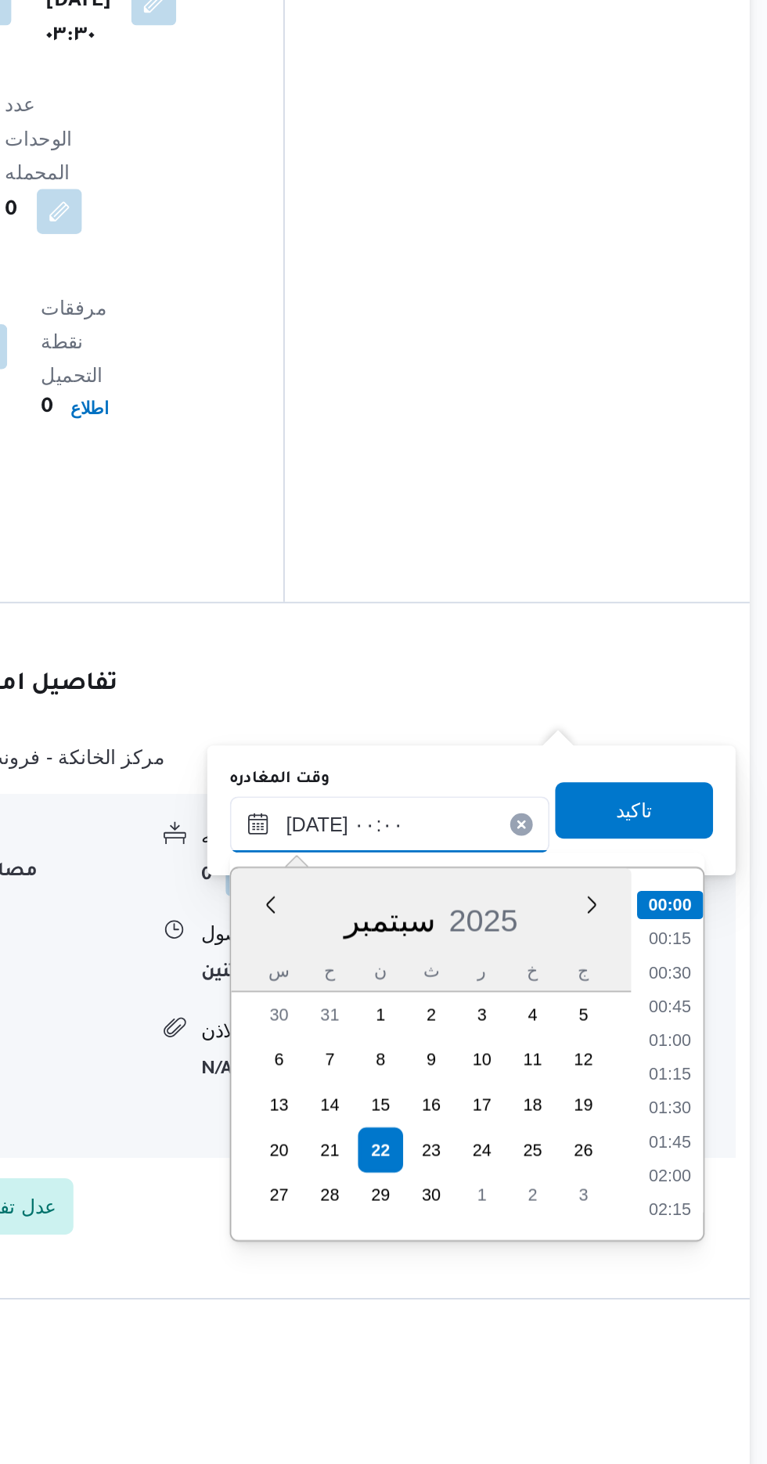
click at [462, 1112] on input "[DATE] ٠٠:٠٠" at bounding box center [548, 1108] width 178 height 31
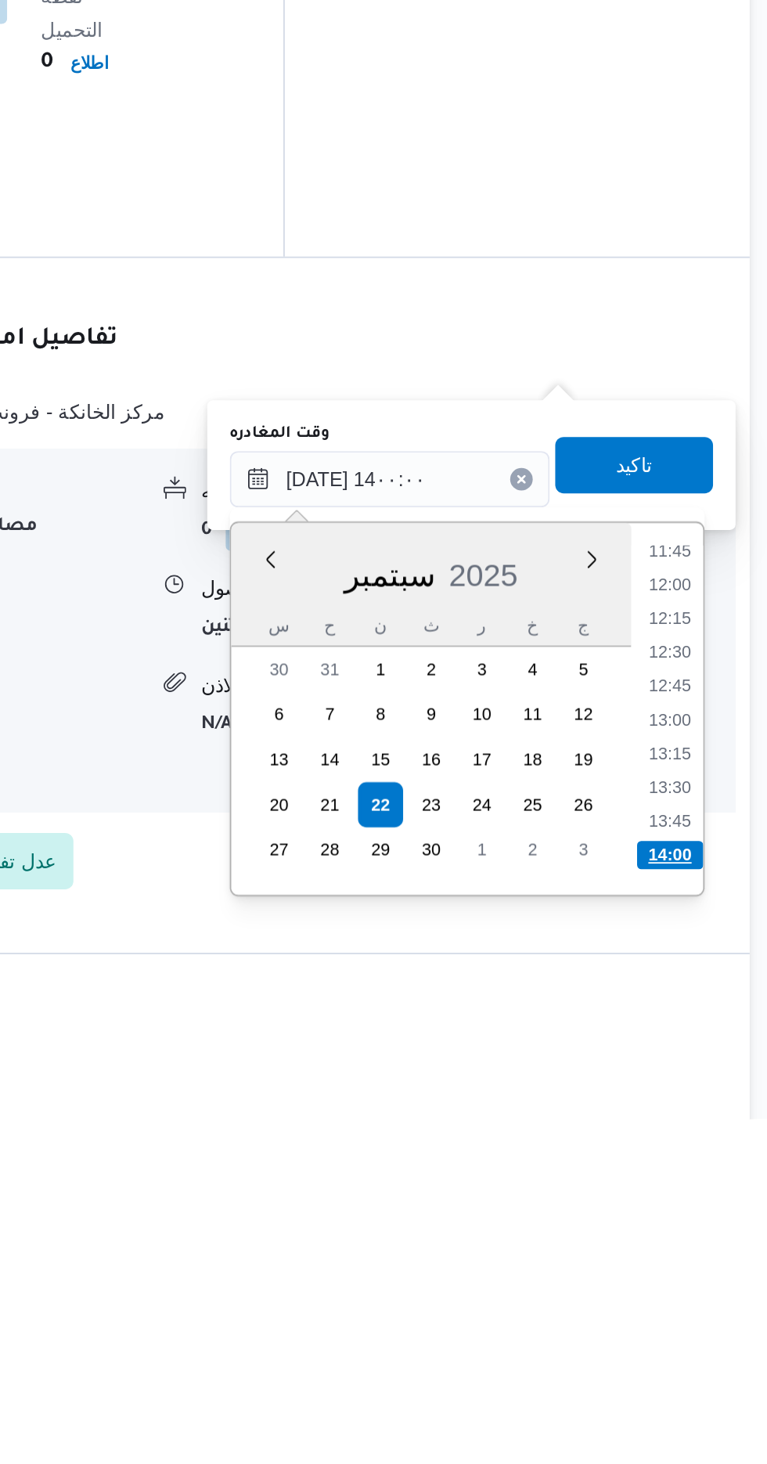
click at [702, 1316] on li "14:00" at bounding box center [704, 1317] width 37 height 16
type input "٢٢/٠٩/٢٠٢٥ ١٤:٠٠"
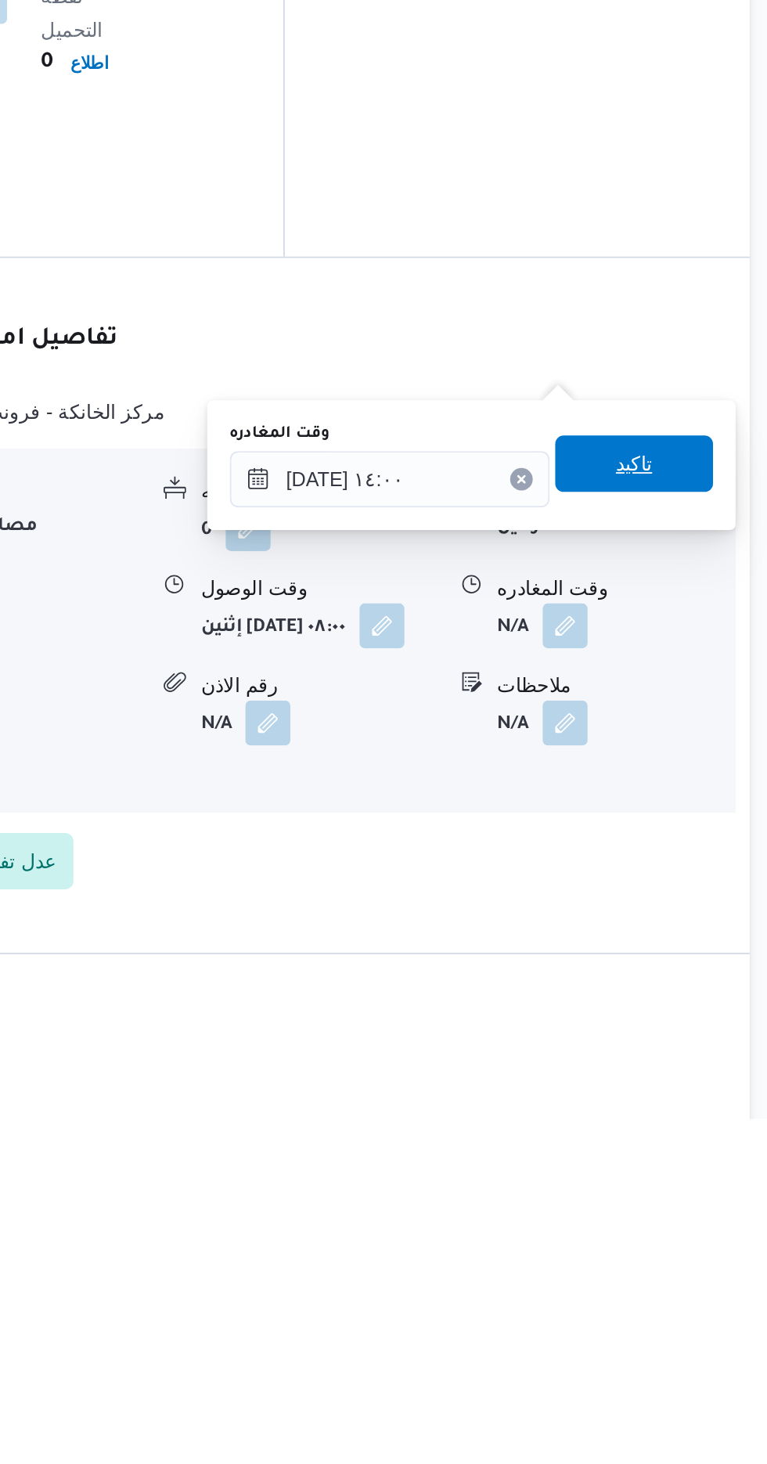
click at [703, 1109] on span "تاكيد" at bounding box center [684, 1099] width 88 height 31
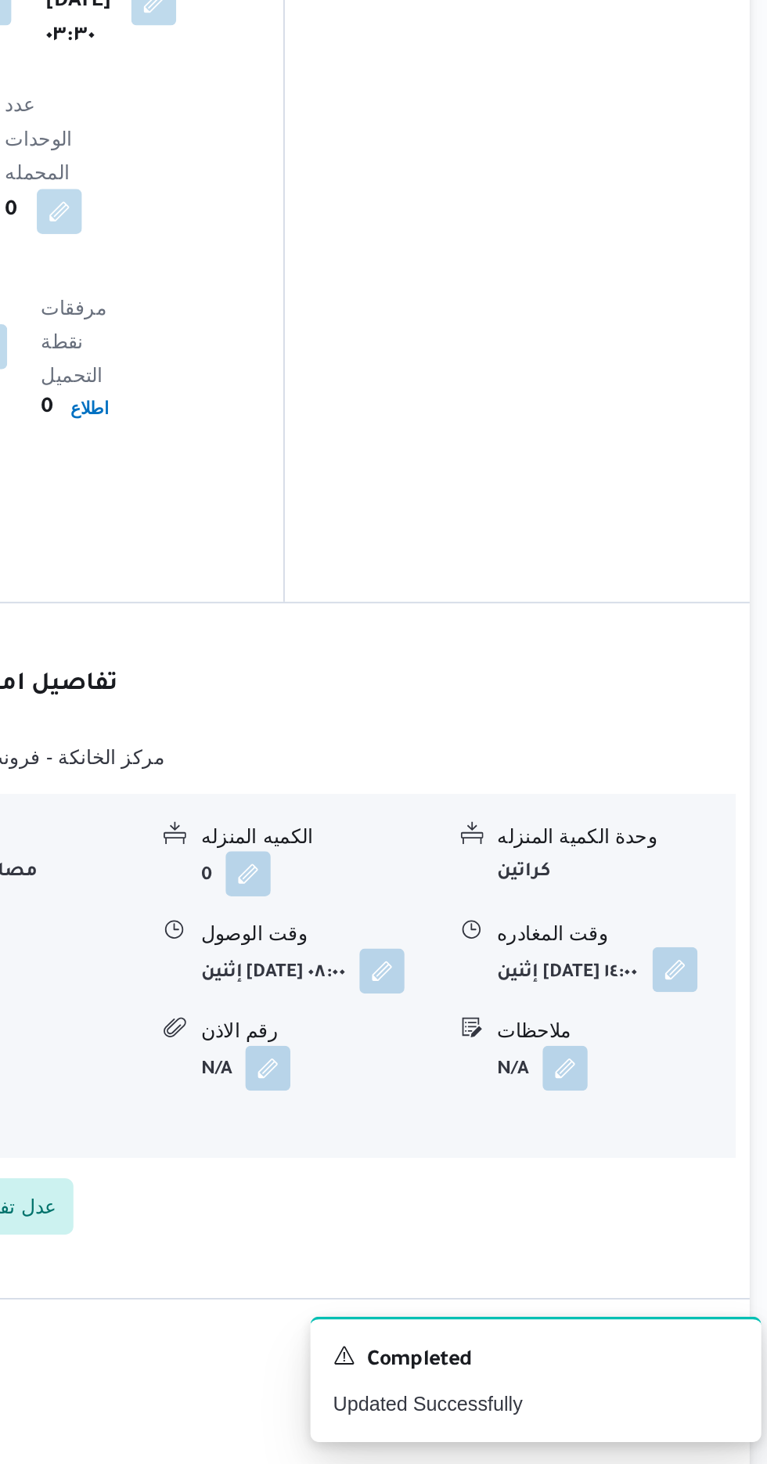
click at [694, 1176] on button "button" at bounding box center [706, 1188] width 25 height 25
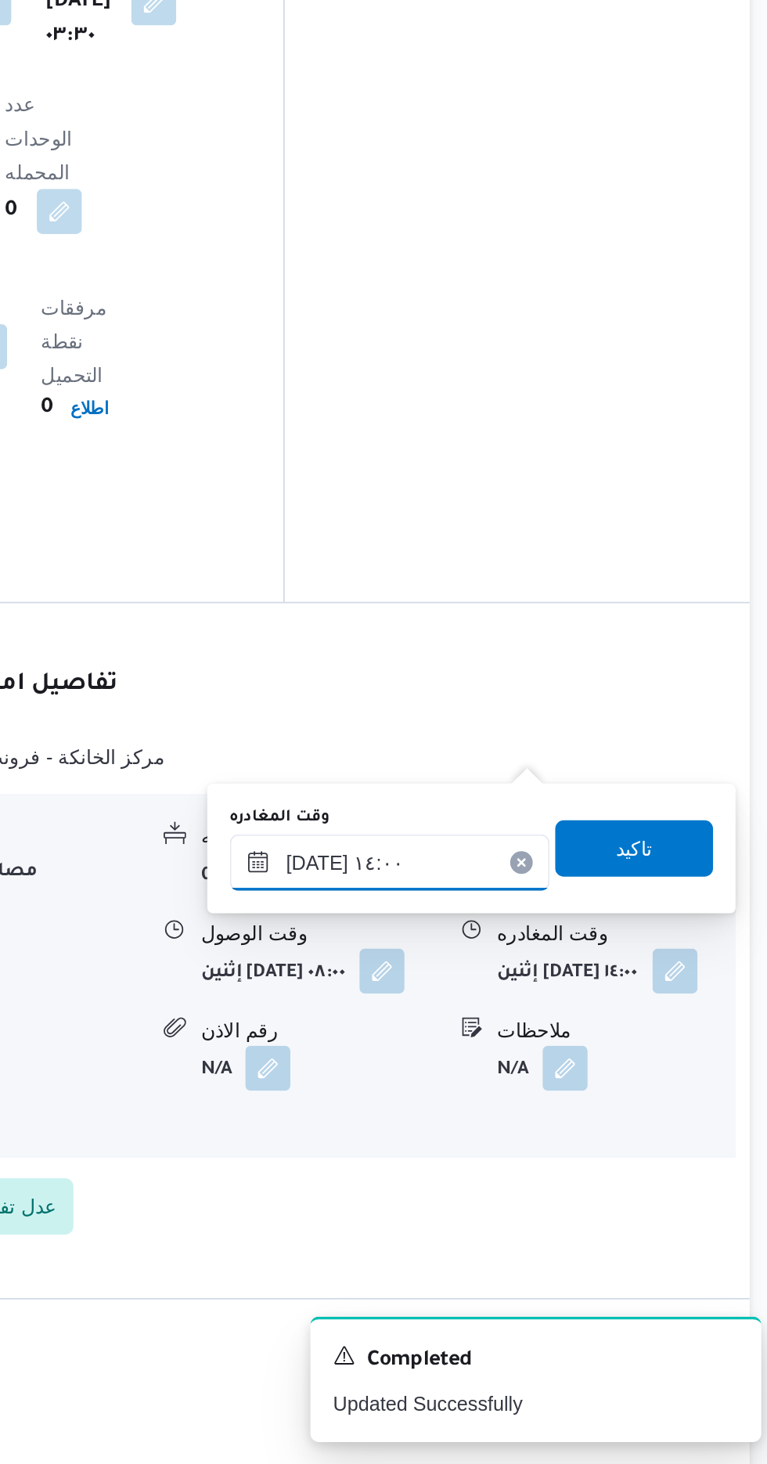
click at [589, 1122] on input "٢٢/٠٩/٢٠٢٥ ١٤:٠٠" at bounding box center [548, 1129] width 178 height 31
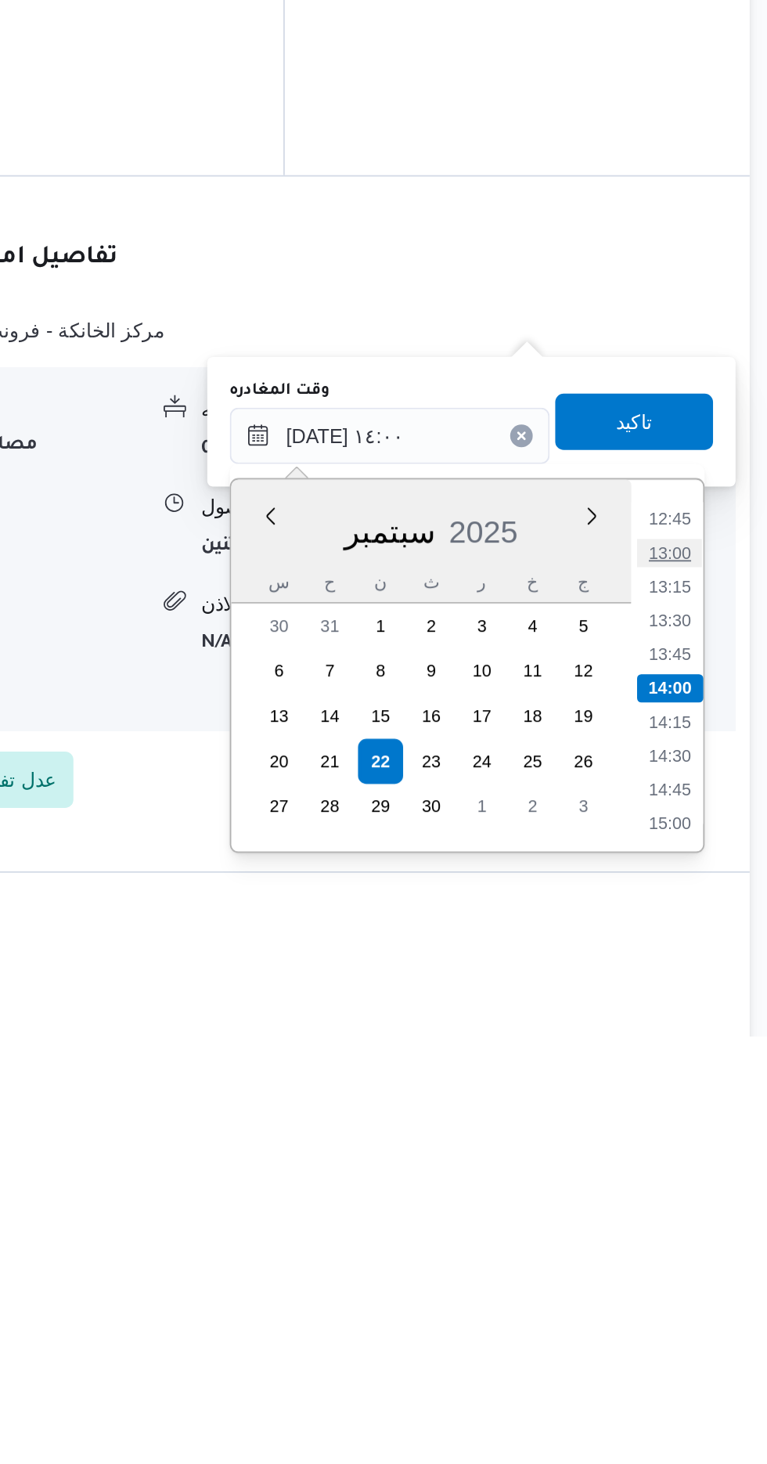
click at [708, 1194] on li "13:00" at bounding box center [704, 1195] width 36 height 16
type input "٢٢/٠٩/٢٠٢٥ ١٣:٠٠"
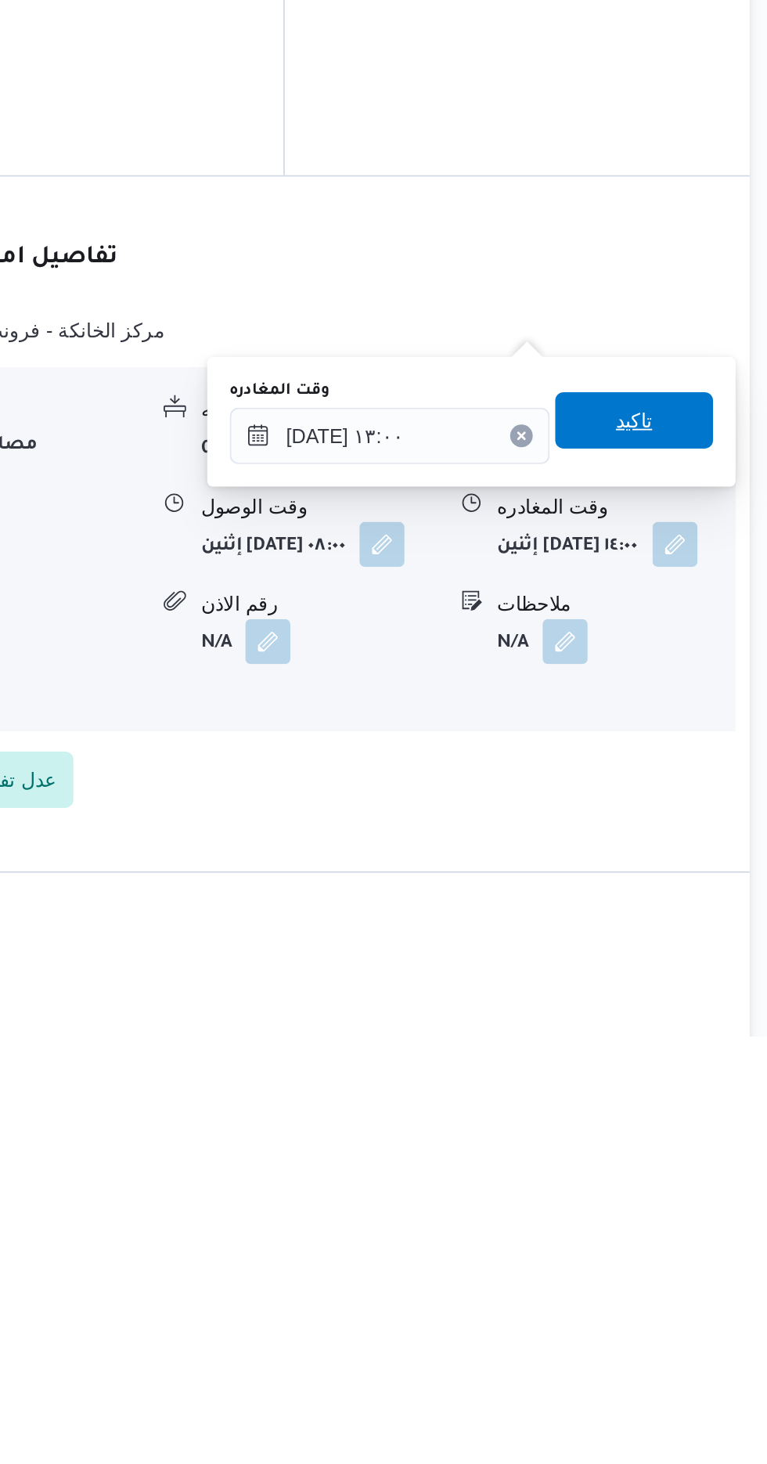
click at [703, 1131] on span "تاكيد" at bounding box center [684, 1121] width 88 height 31
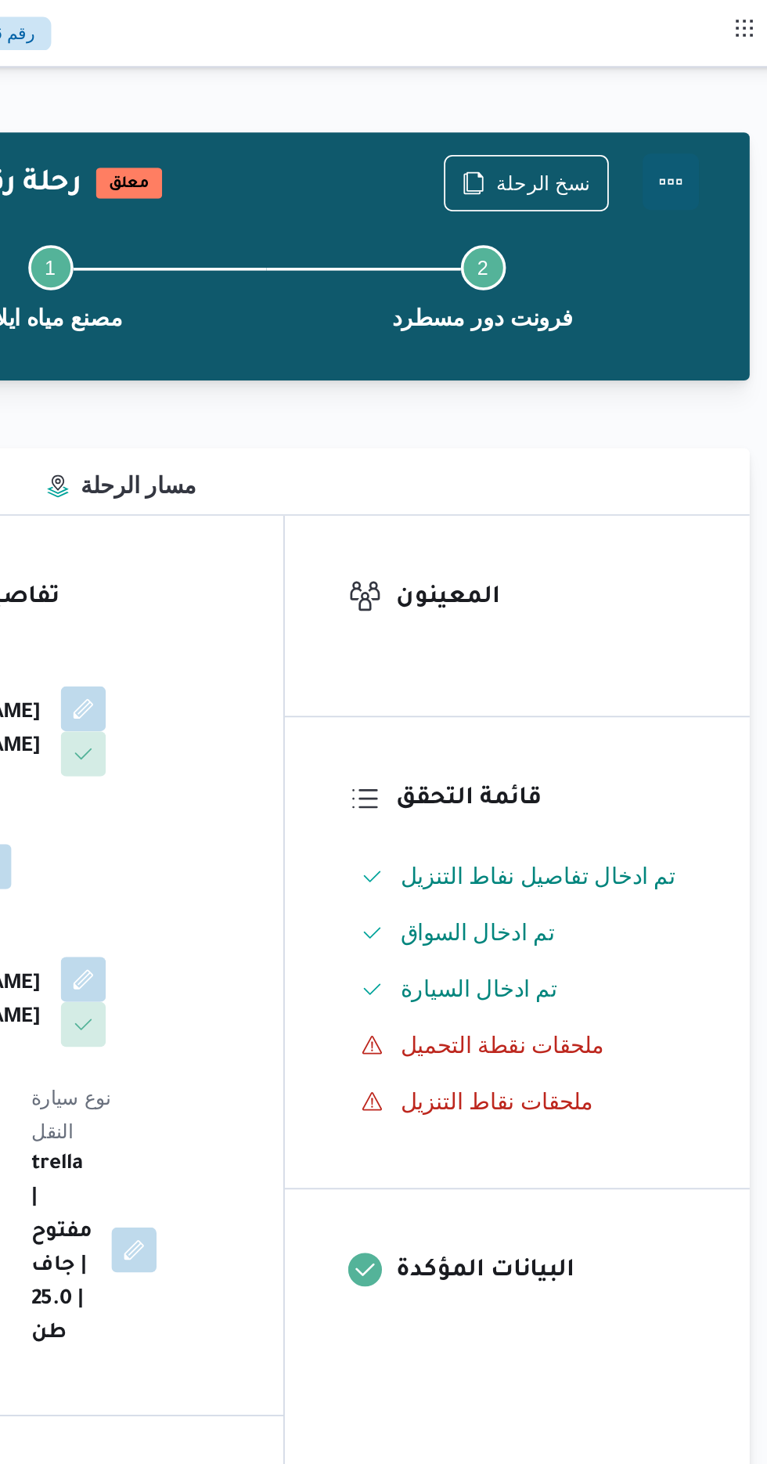
click at [714, 101] on button "Actions" at bounding box center [704, 100] width 31 height 31
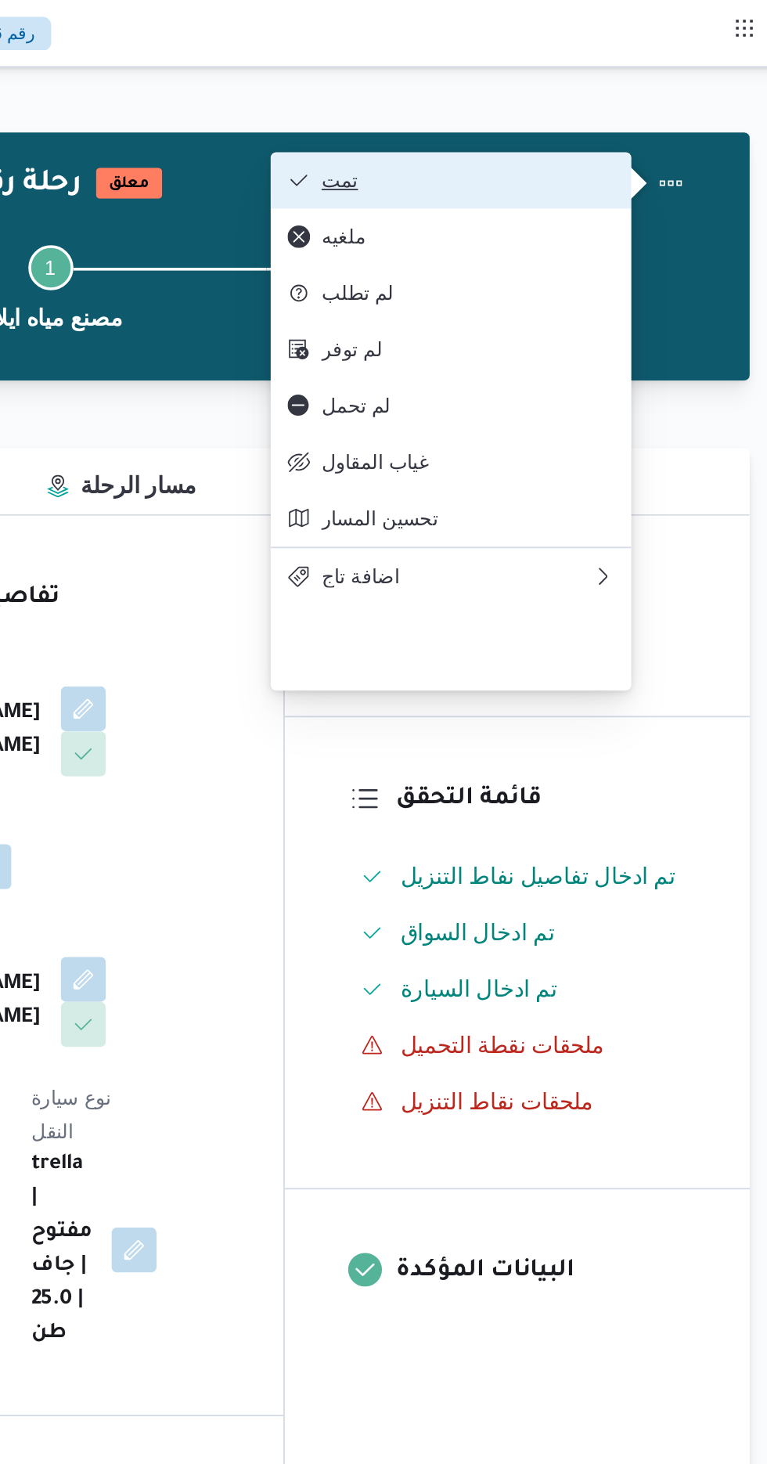
click at [665, 106] on span "تمت" at bounding box center [591, 100] width 163 height 13
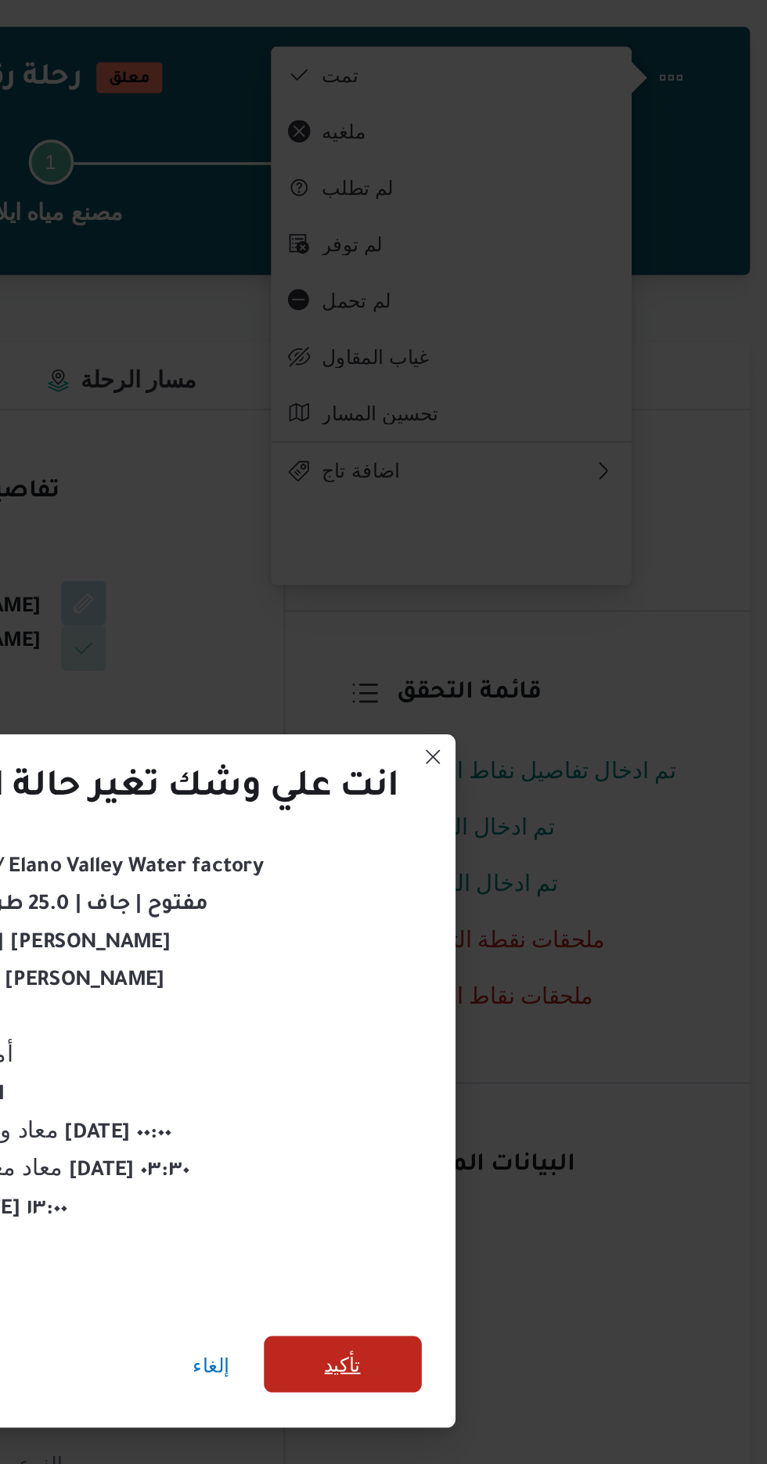
click at [517, 809] on span "تأكيد" at bounding box center [522, 816] width 20 height 19
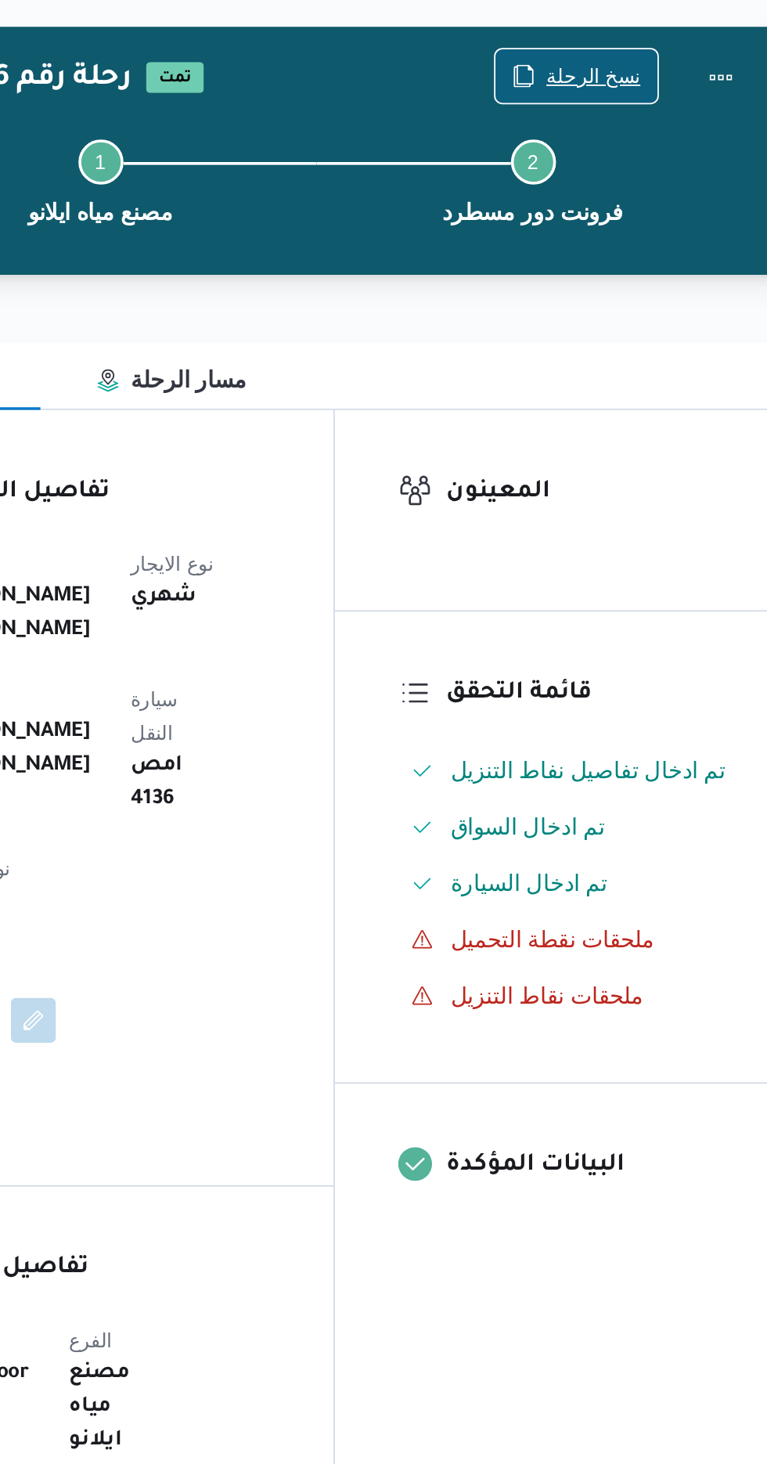
click at [632, 100] on span "نسخ الرحلة" at bounding box center [633, 101] width 52 height 19
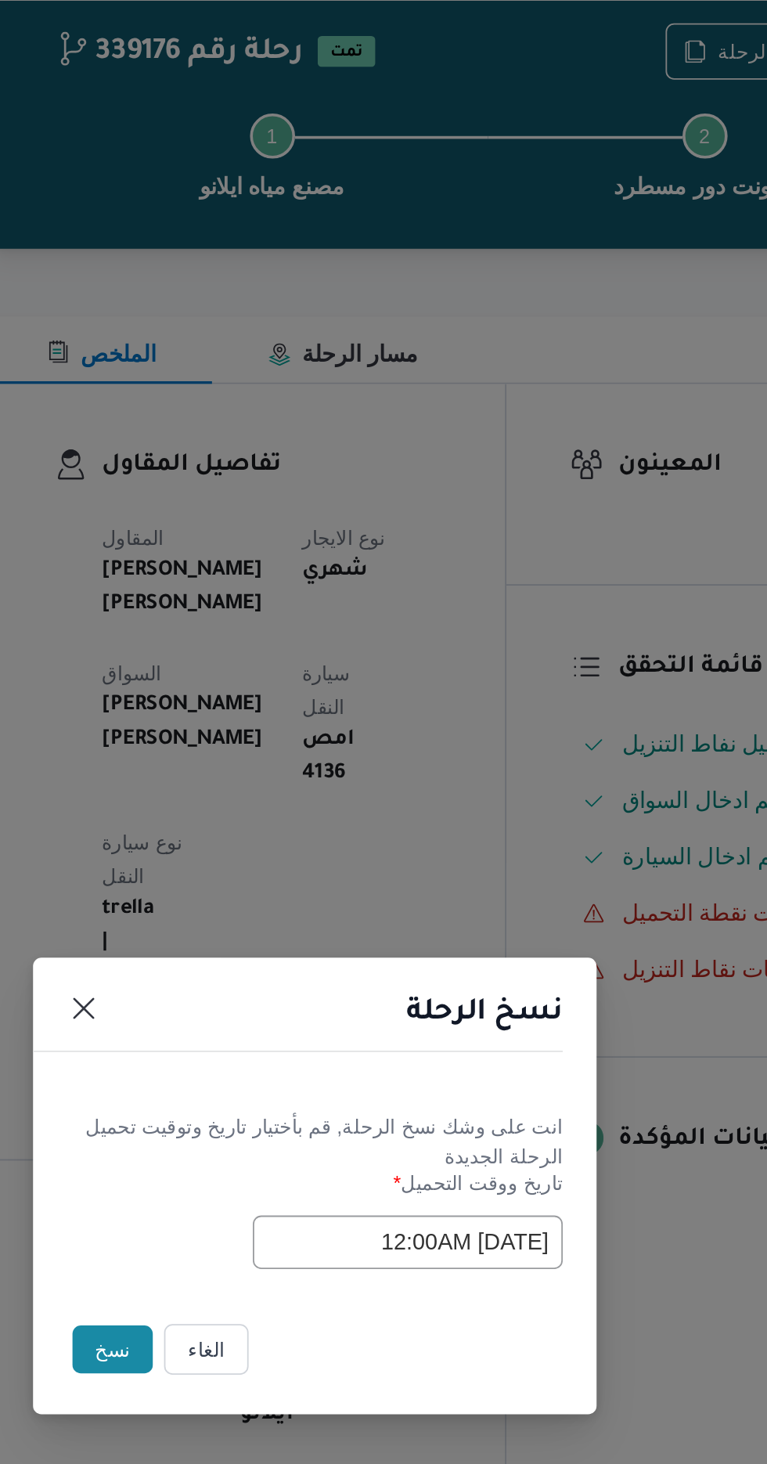
click at [268, 822] on button "نسخ" at bounding box center [271, 822] width 45 height 27
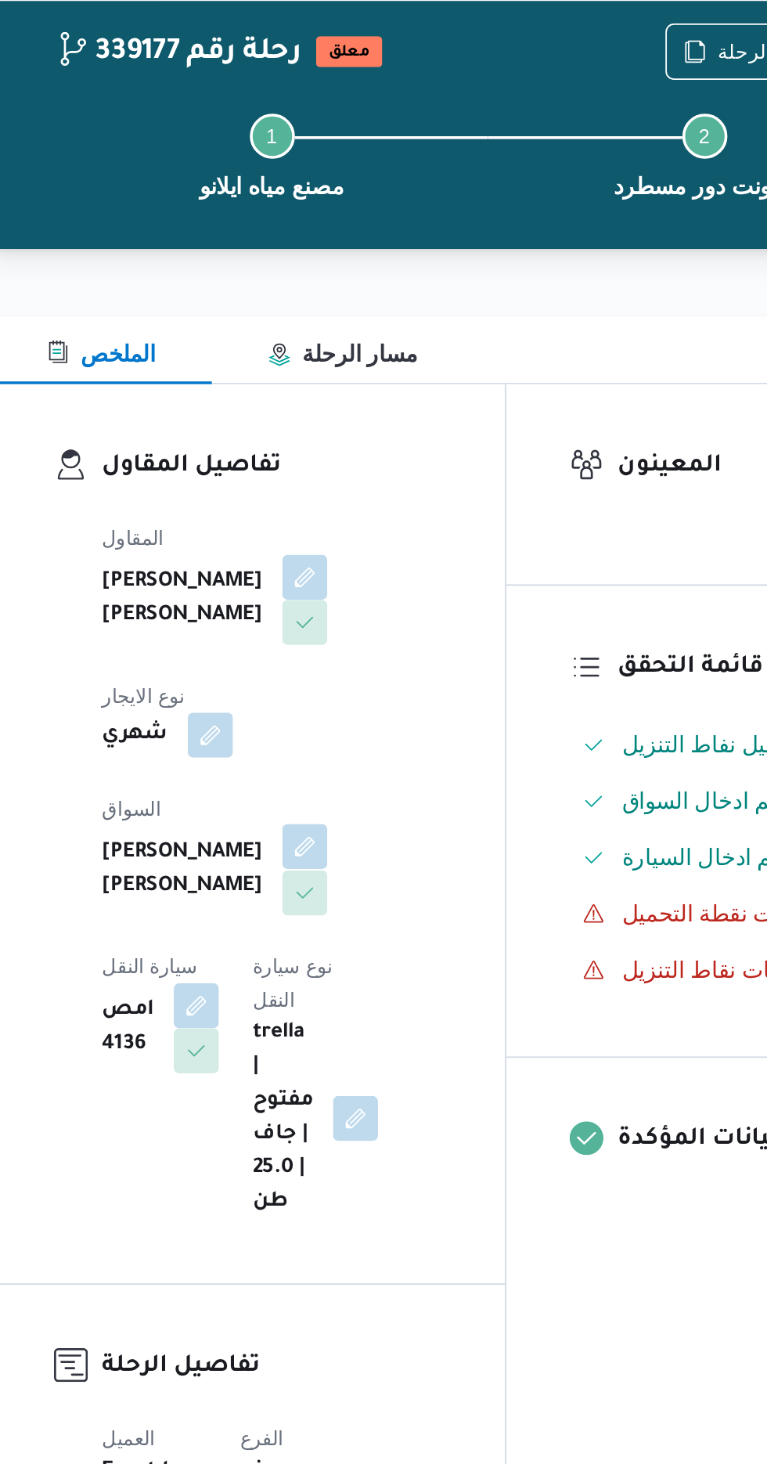
click at [366, 542] on button "button" at bounding box center [378, 543] width 25 height 25
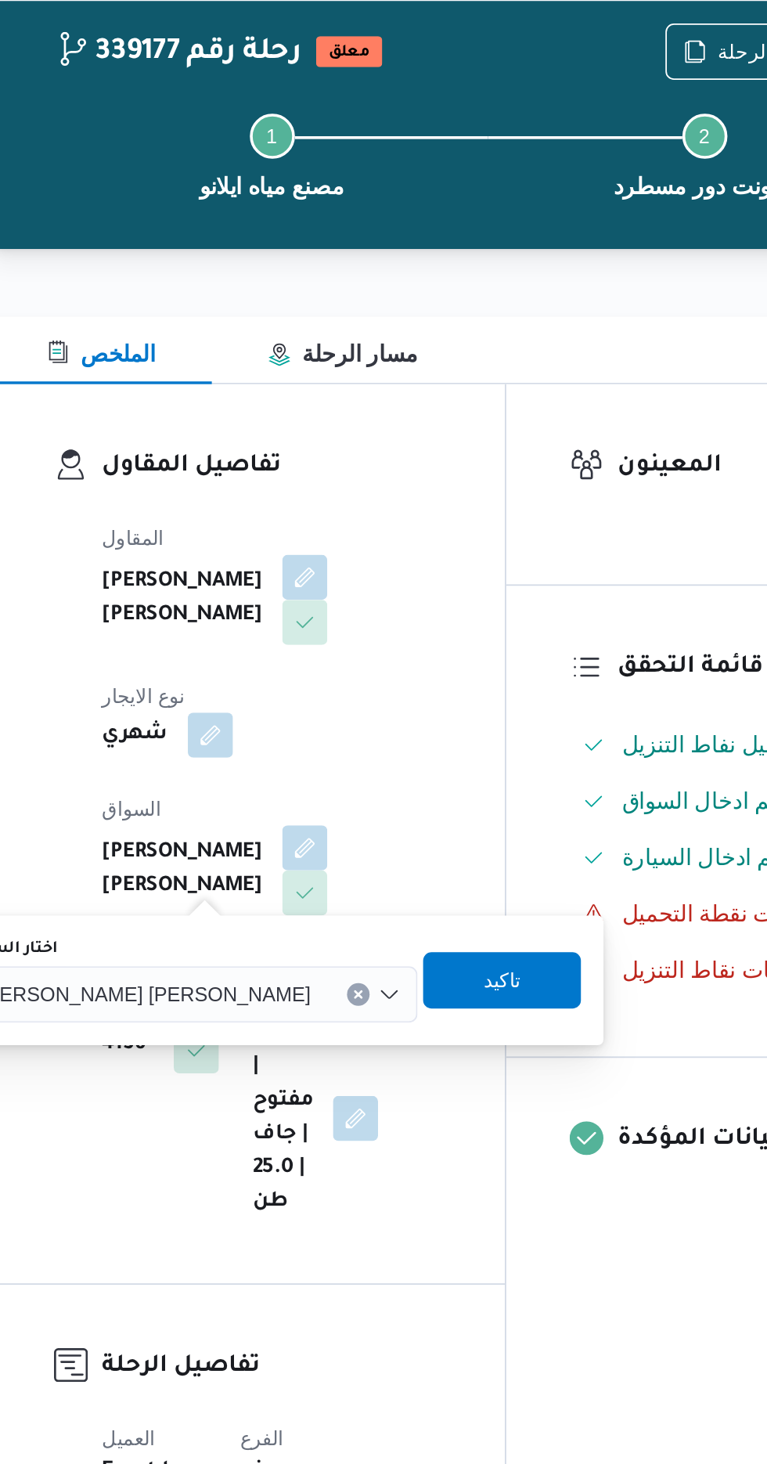
click at [285, 628] on span "[PERSON_NAME] [PERSON_NAME]" at bounding box center [289, 624] width 183 height 17
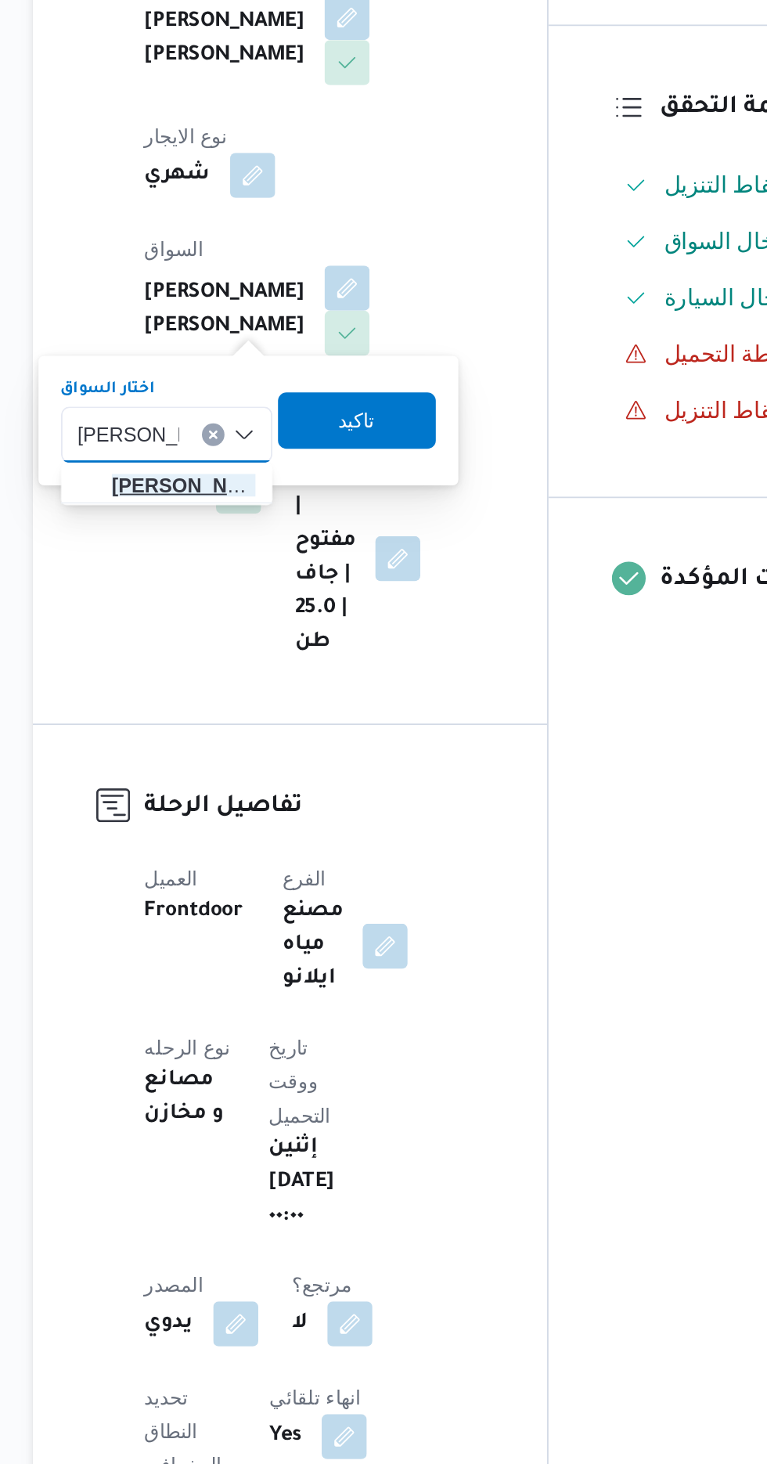
type input "عبدالعزيز سيد"
click at [290, 654] on span "عبدالعزيز سيد عبدالعزيز حسن" at bounding box center [287, 653] width 80 height 19
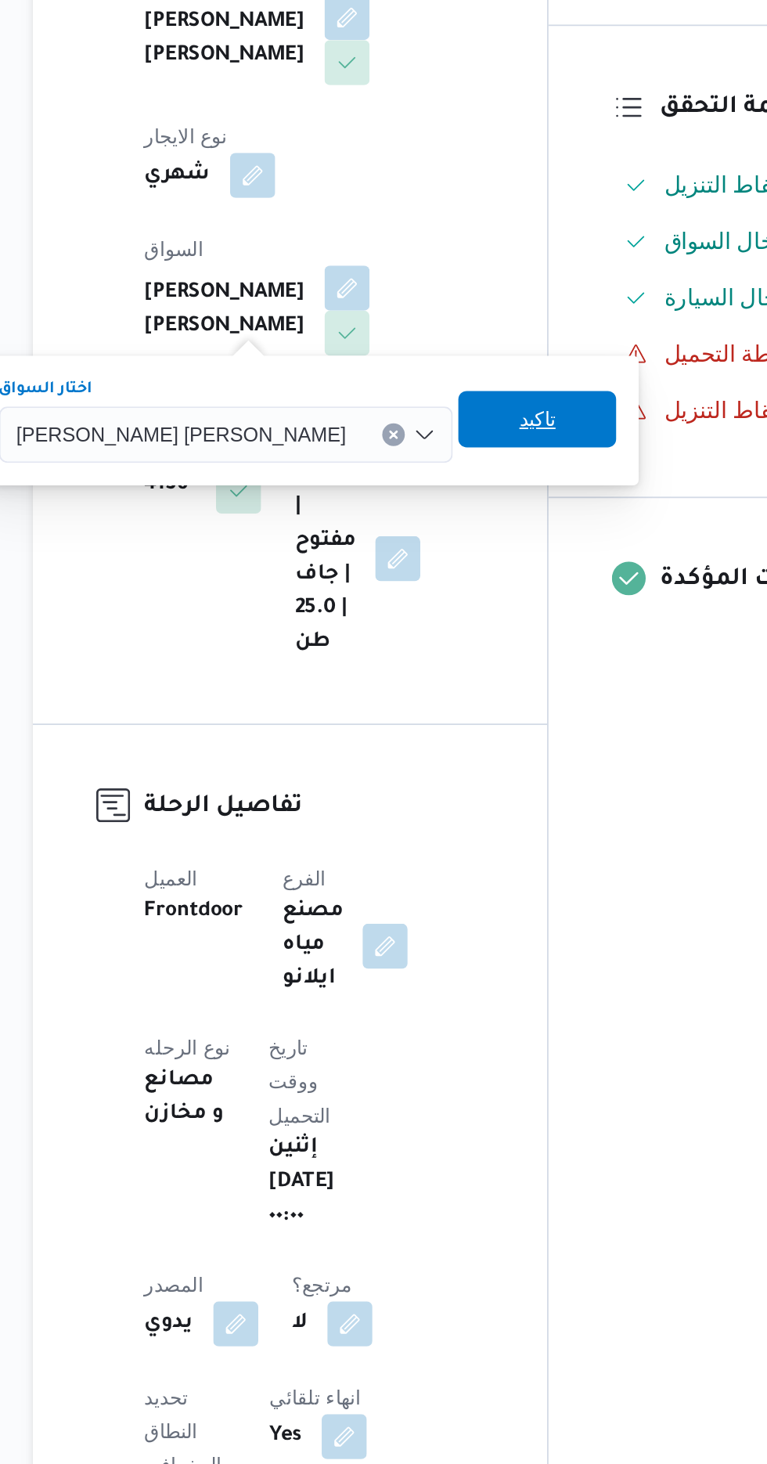
click at [440, 615] on span "تاكيد" at bounding box center [484, 616] width 88 height 31
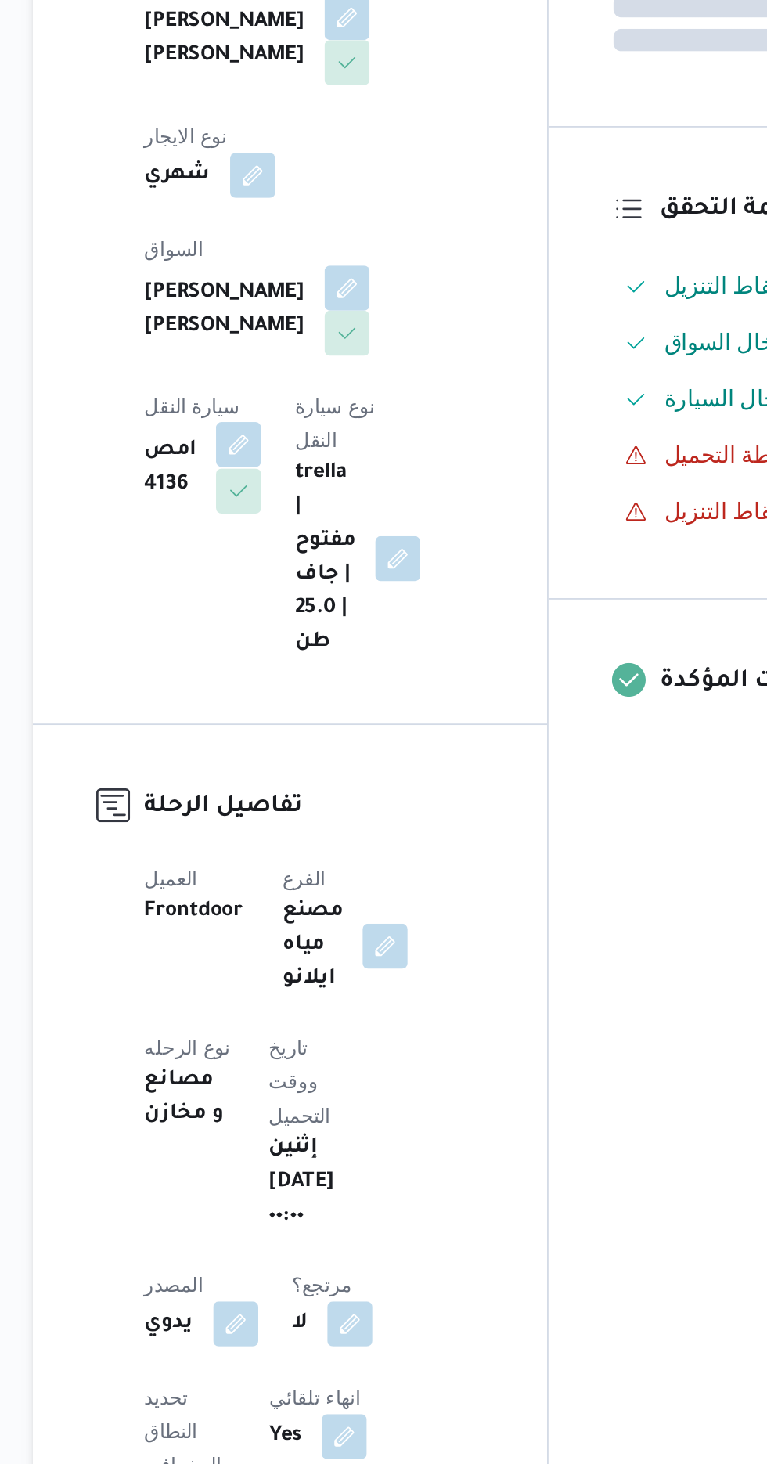
click at [330, 618] on button "button" at bounding box center [317, 630] width 25 height 25
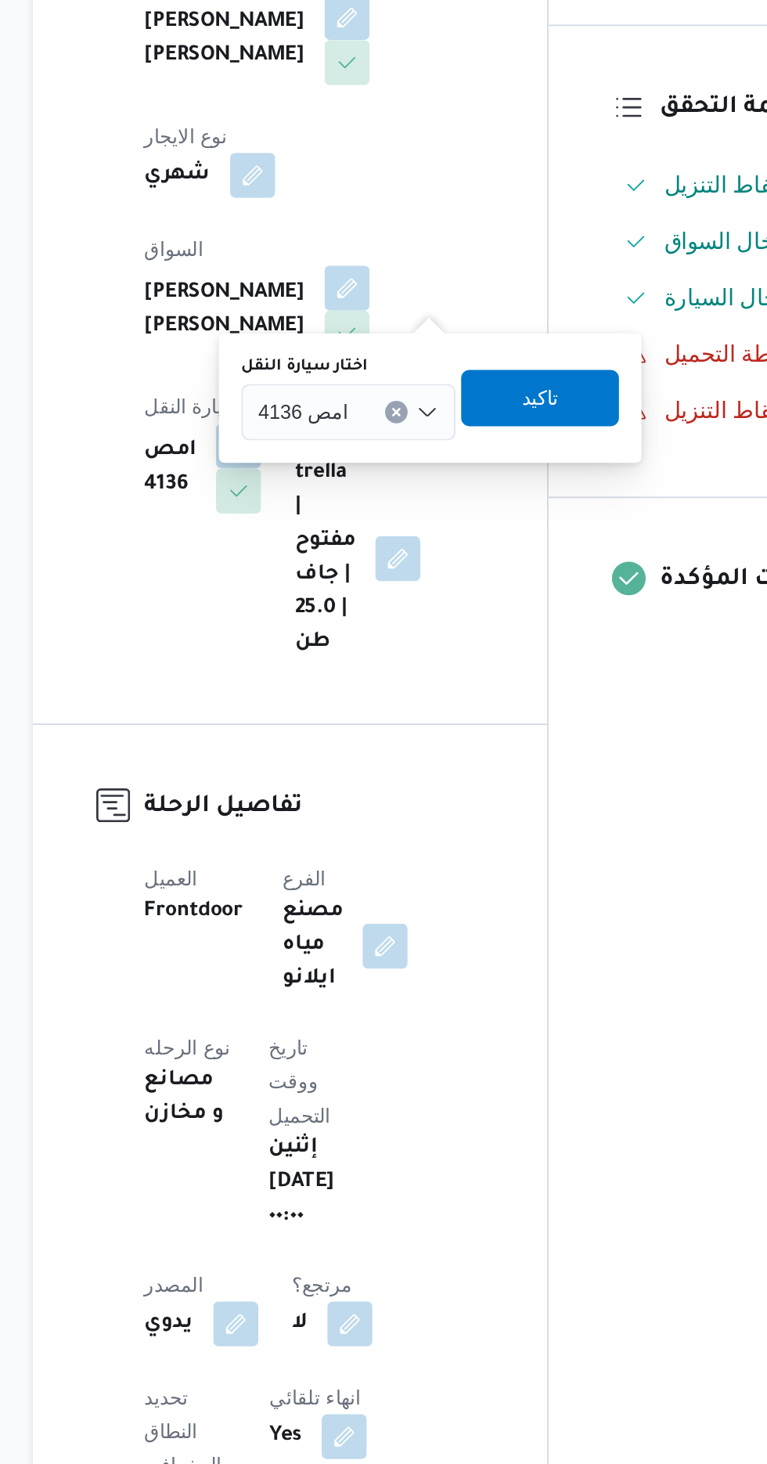
click at [355, 611] on span "امص 4136" at bounding box center [354, 611] width 50 height 17
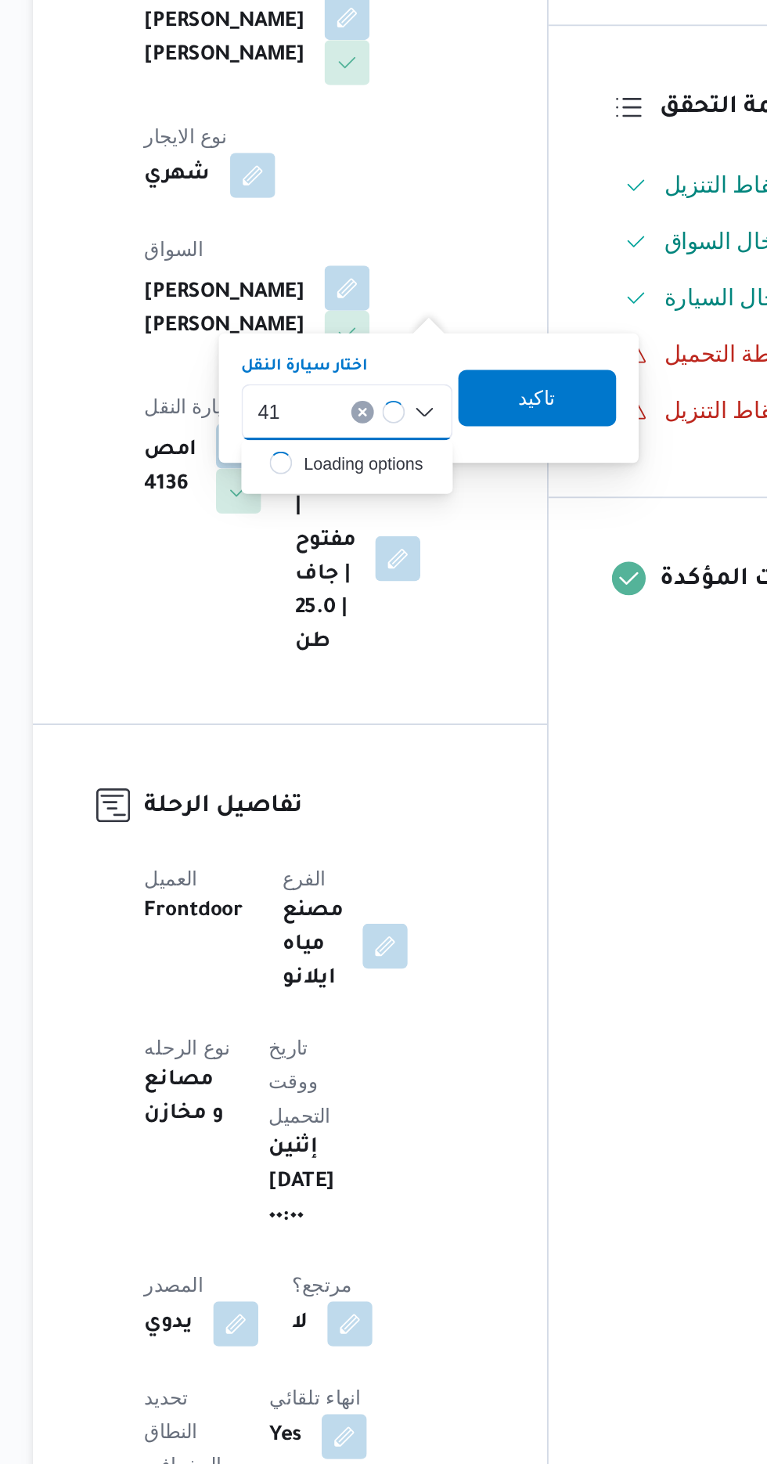
type input "4"
type input "6174"
click at [378, 643] on span "قوف 6174 | null" at bounding box center [388, 641] width 80 height 19
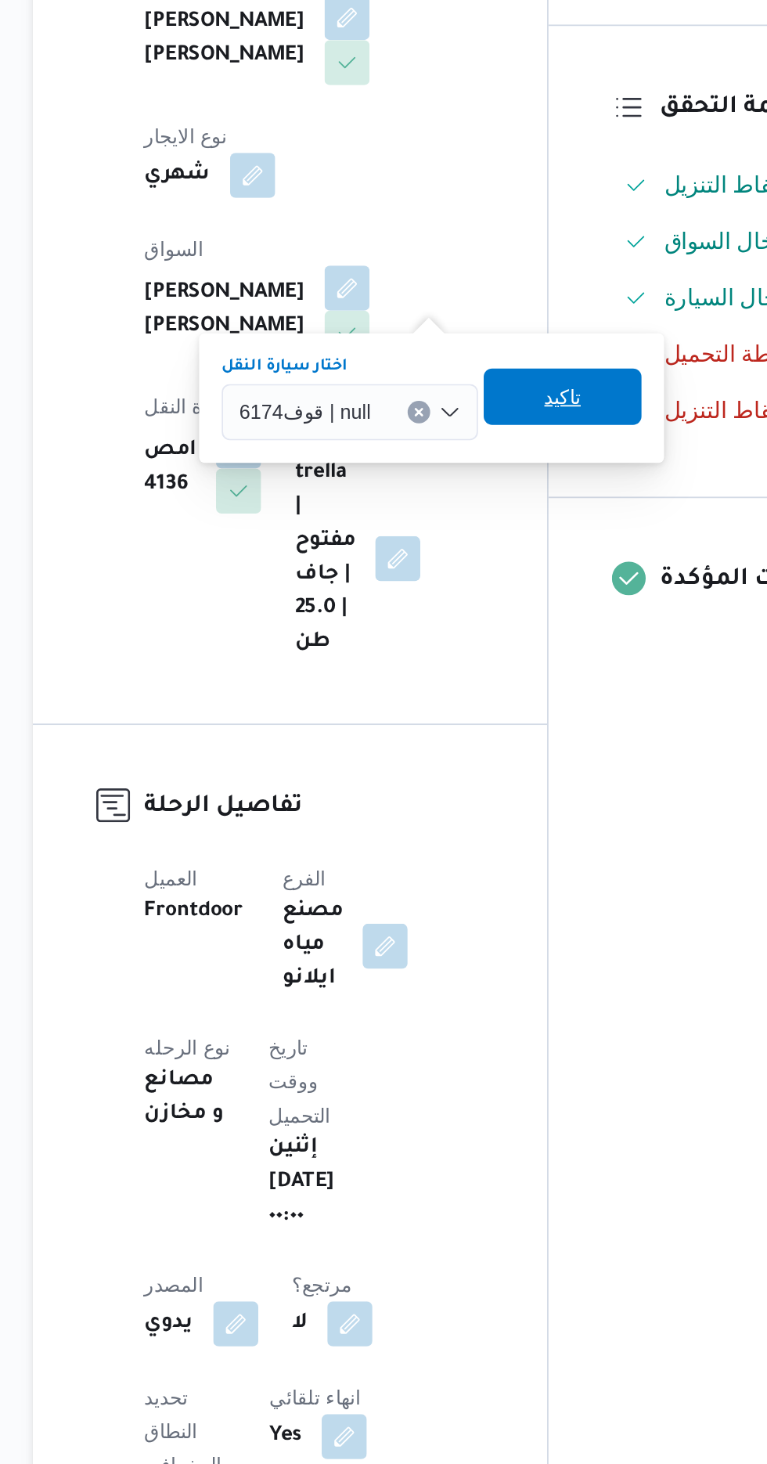
click at [505, 609] on span "تاكيد" at bounding box center [498, 604] width 88 height 31
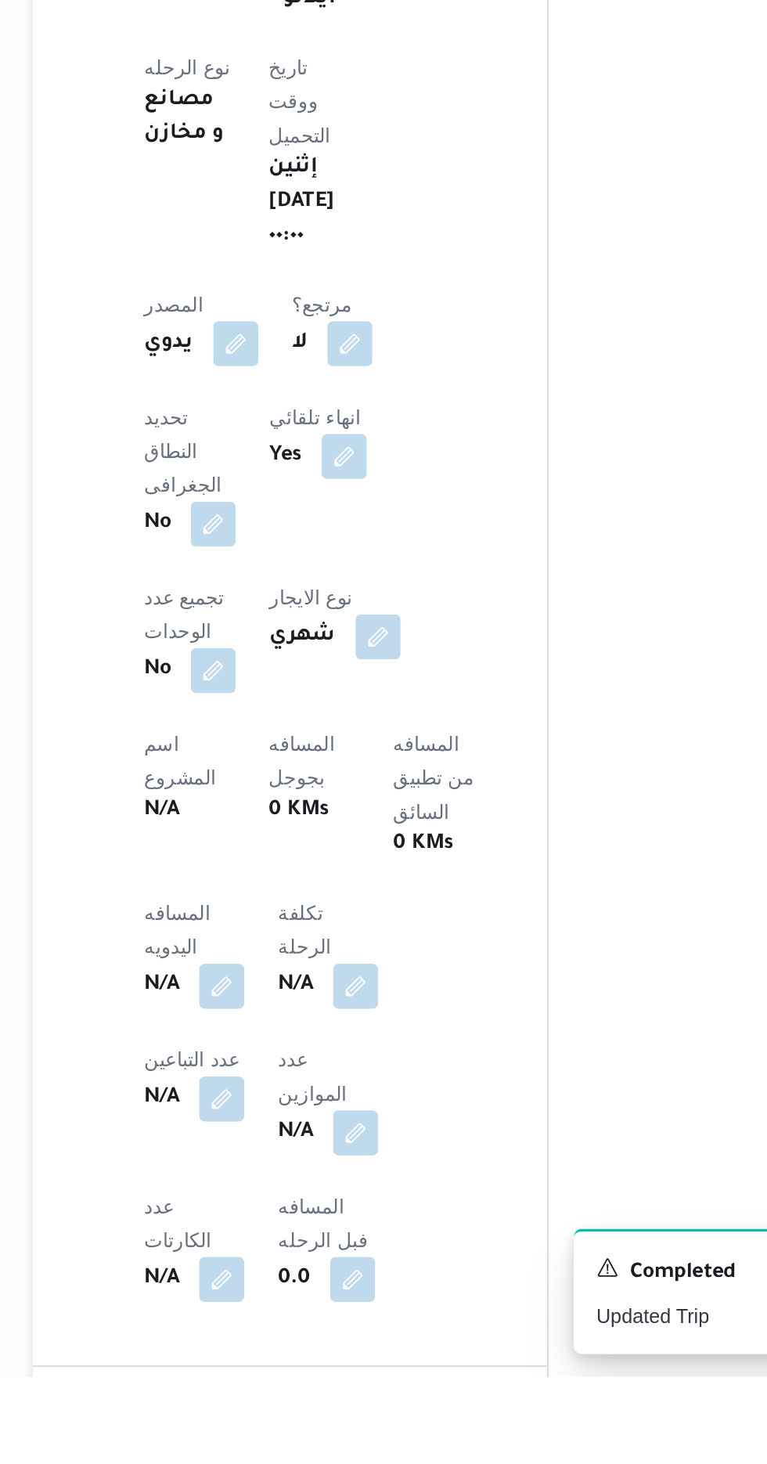
scroll to position [243, 0]
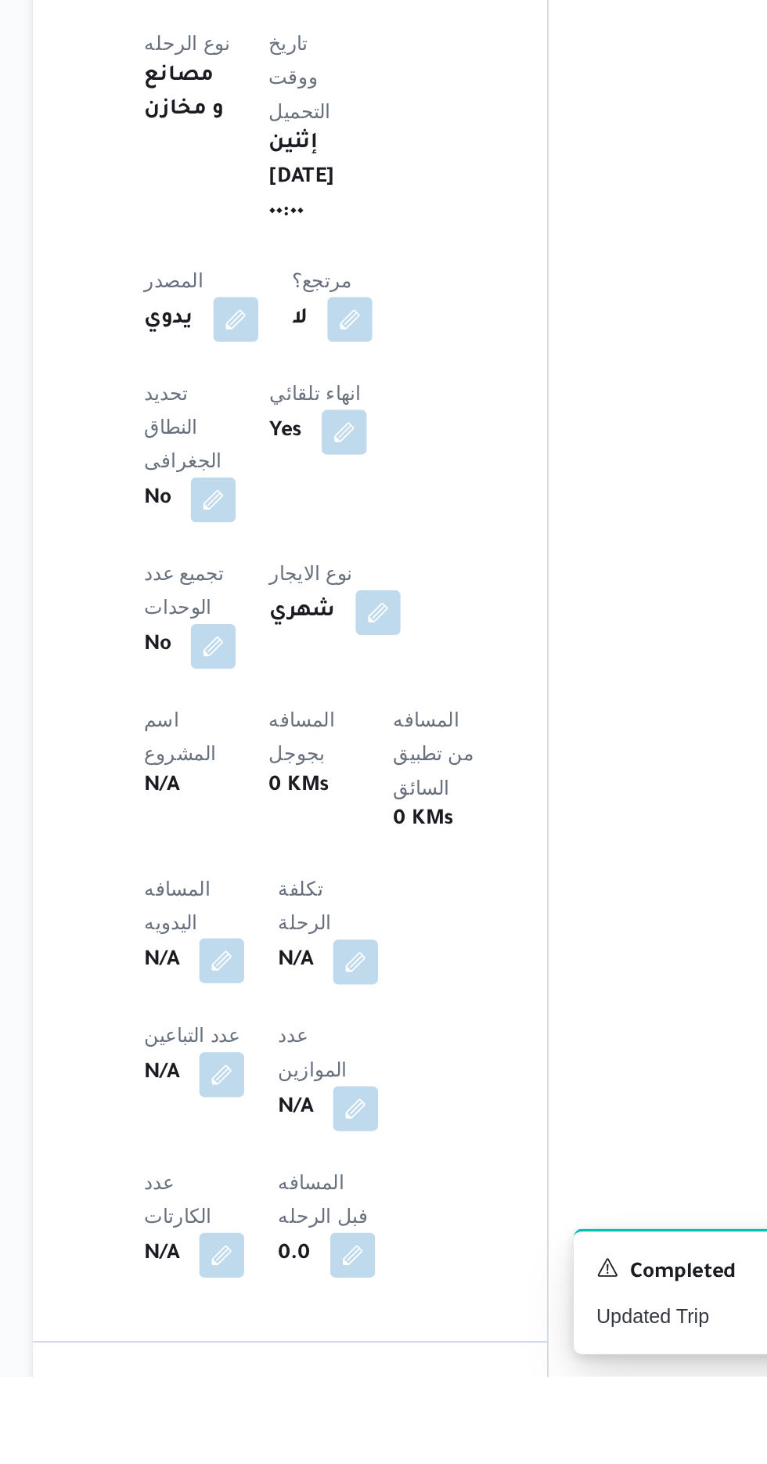
click at [308, 1220] on button "button" at bounding box center [308, 1232] width 25 height 25
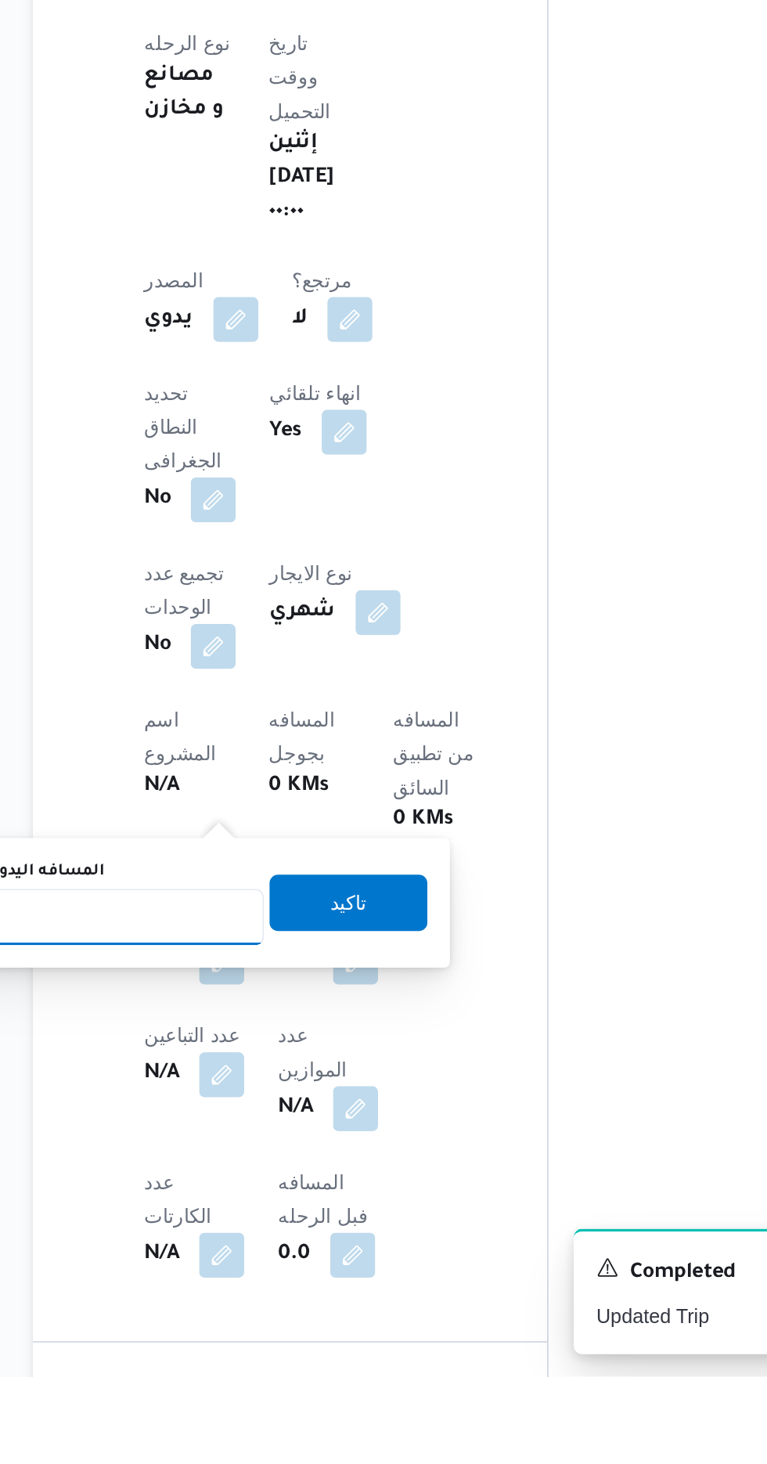
click at [277, 1203] on input "المسافه اليدويه" at bounding box center [254, 1208] width 156 height 31
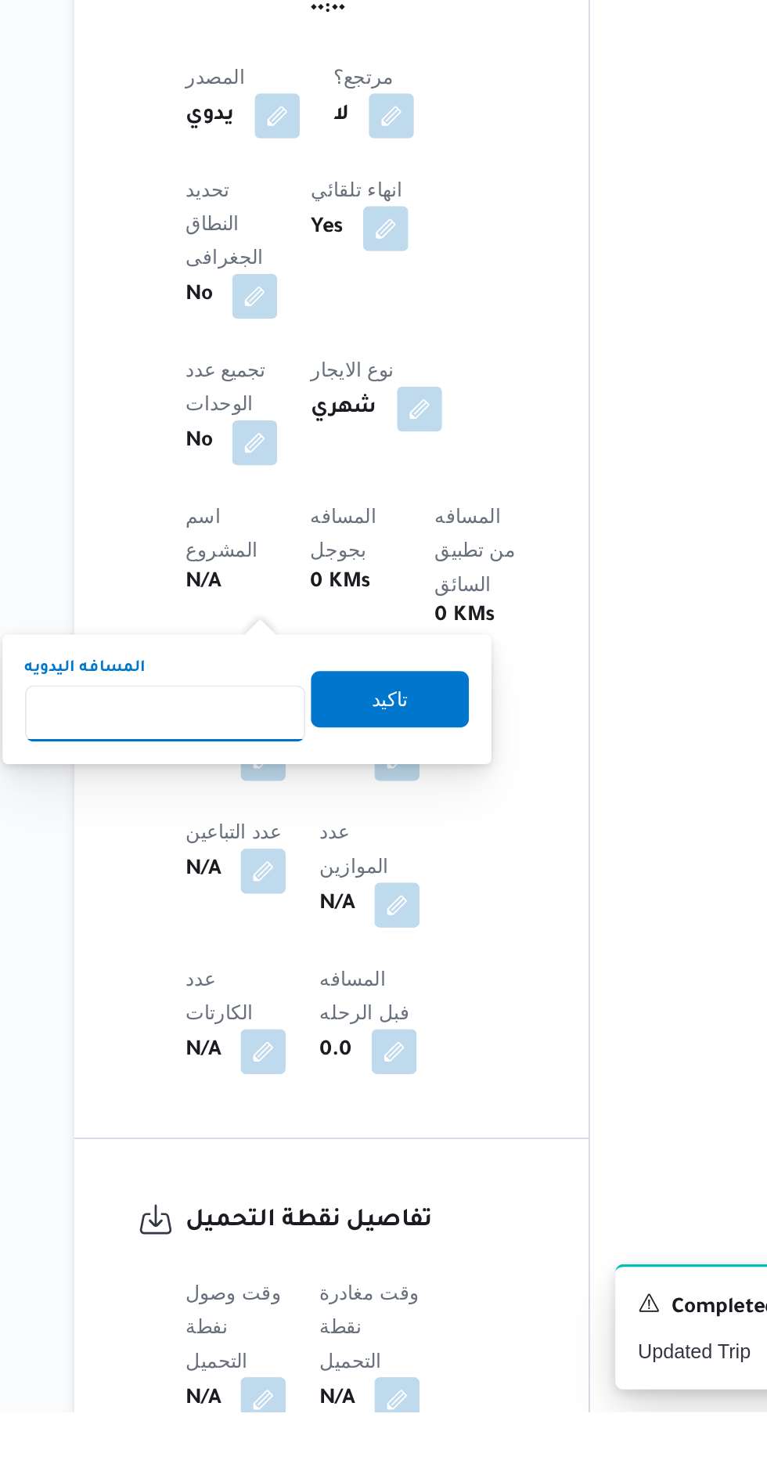
scroll to position [376, 0]
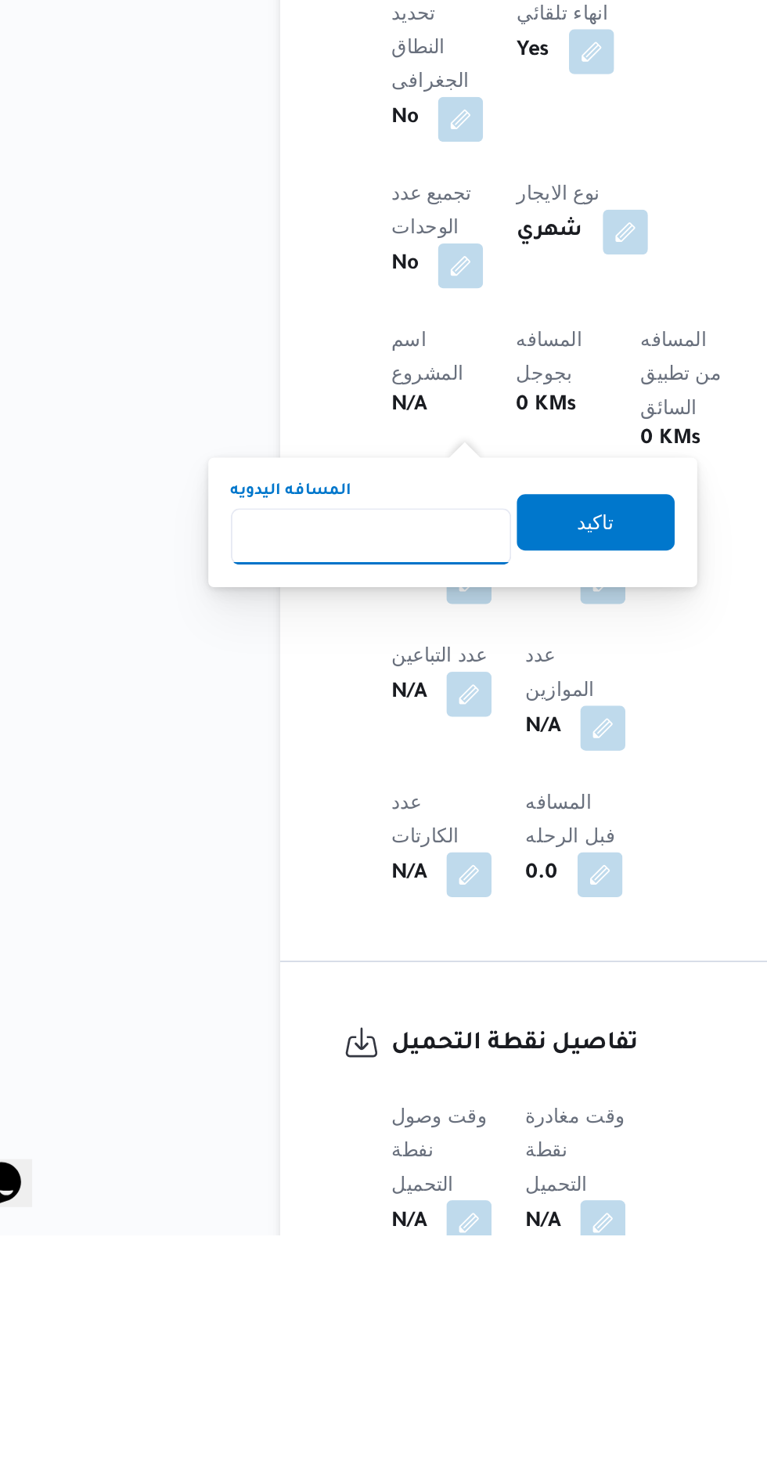
type input "1"
type input "240"
click at [412, 1078] on span "تاكيد" at bounding box center [379, 1066] width 88 height 31
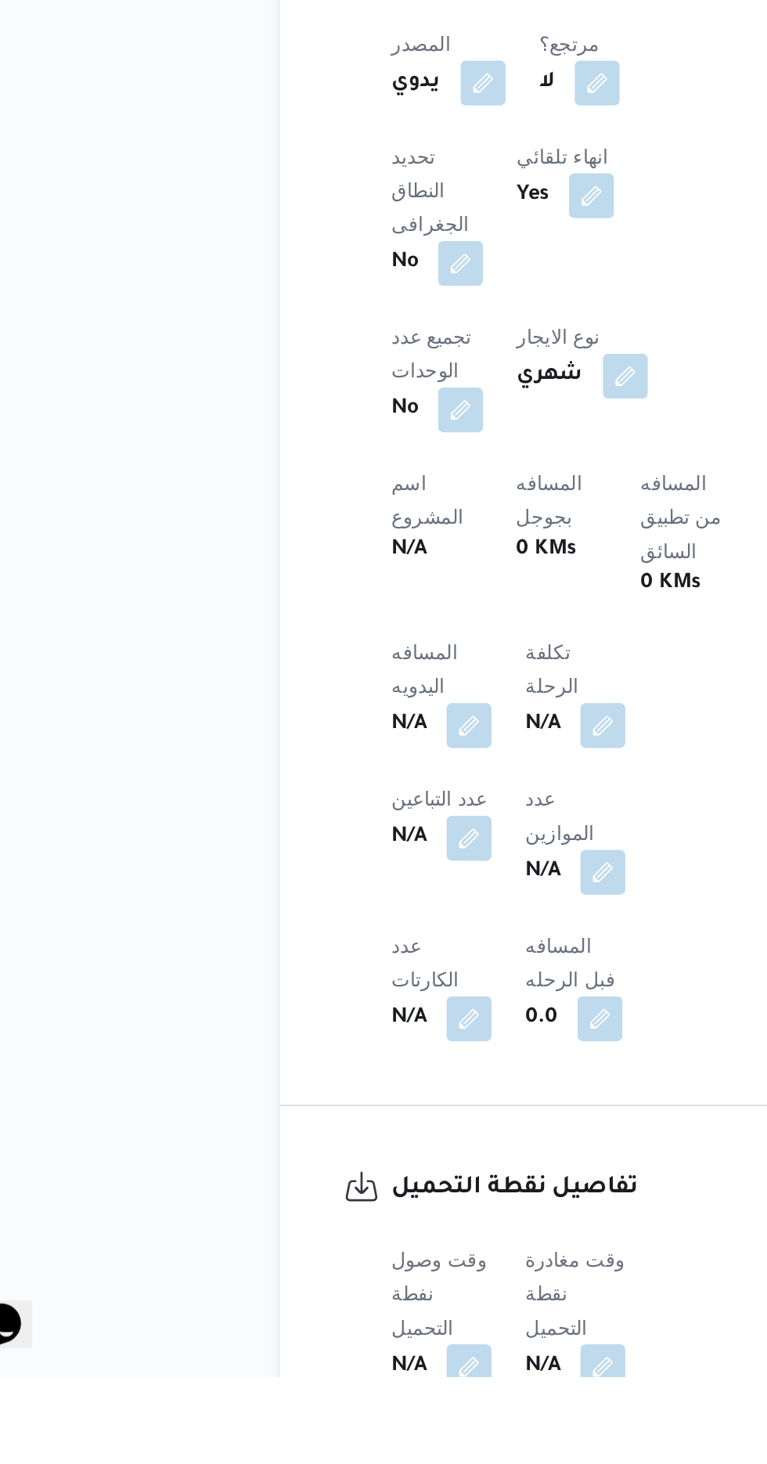
scroll to position [565, 0]
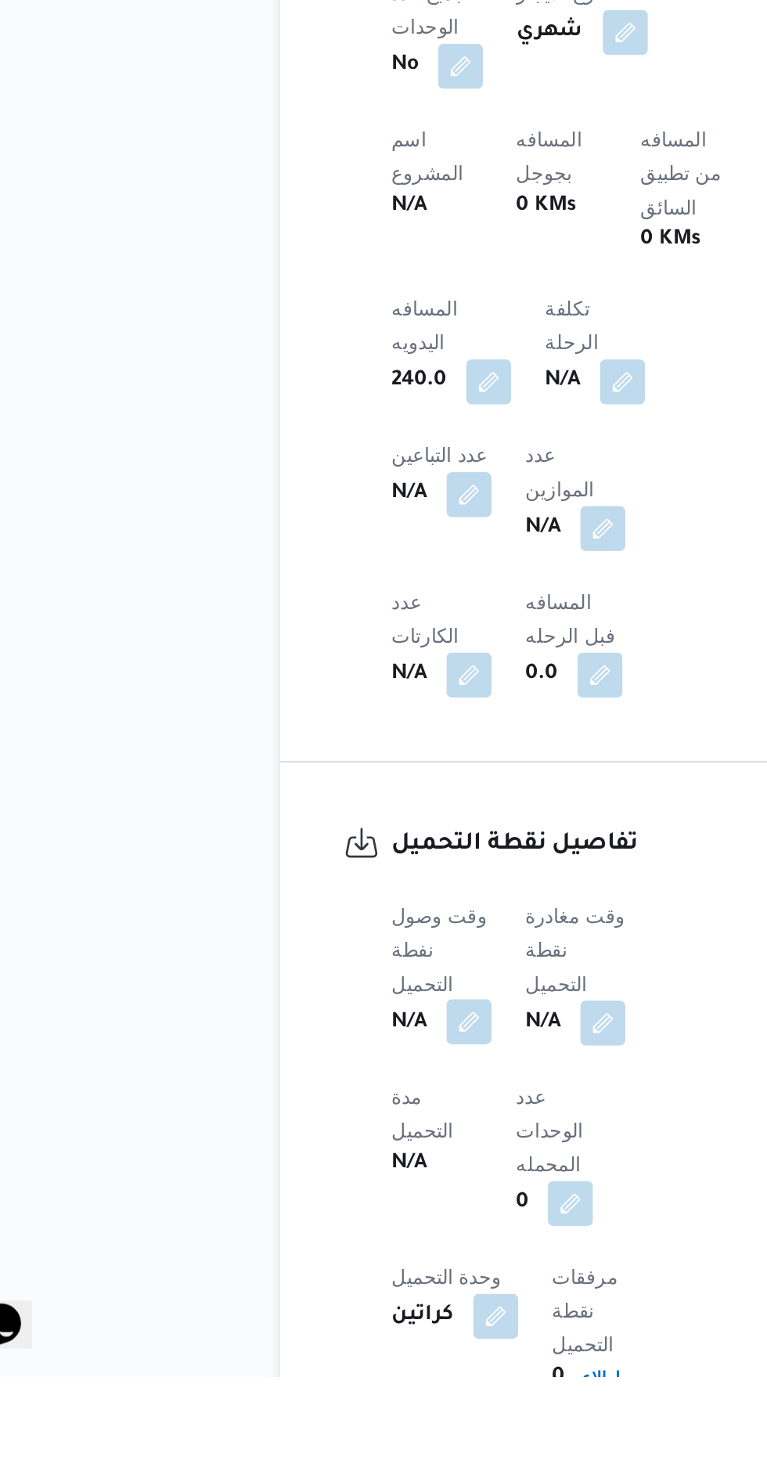
click at [317, 1254] on button "button" at bounding box center [308, 1266] width 25 height 25
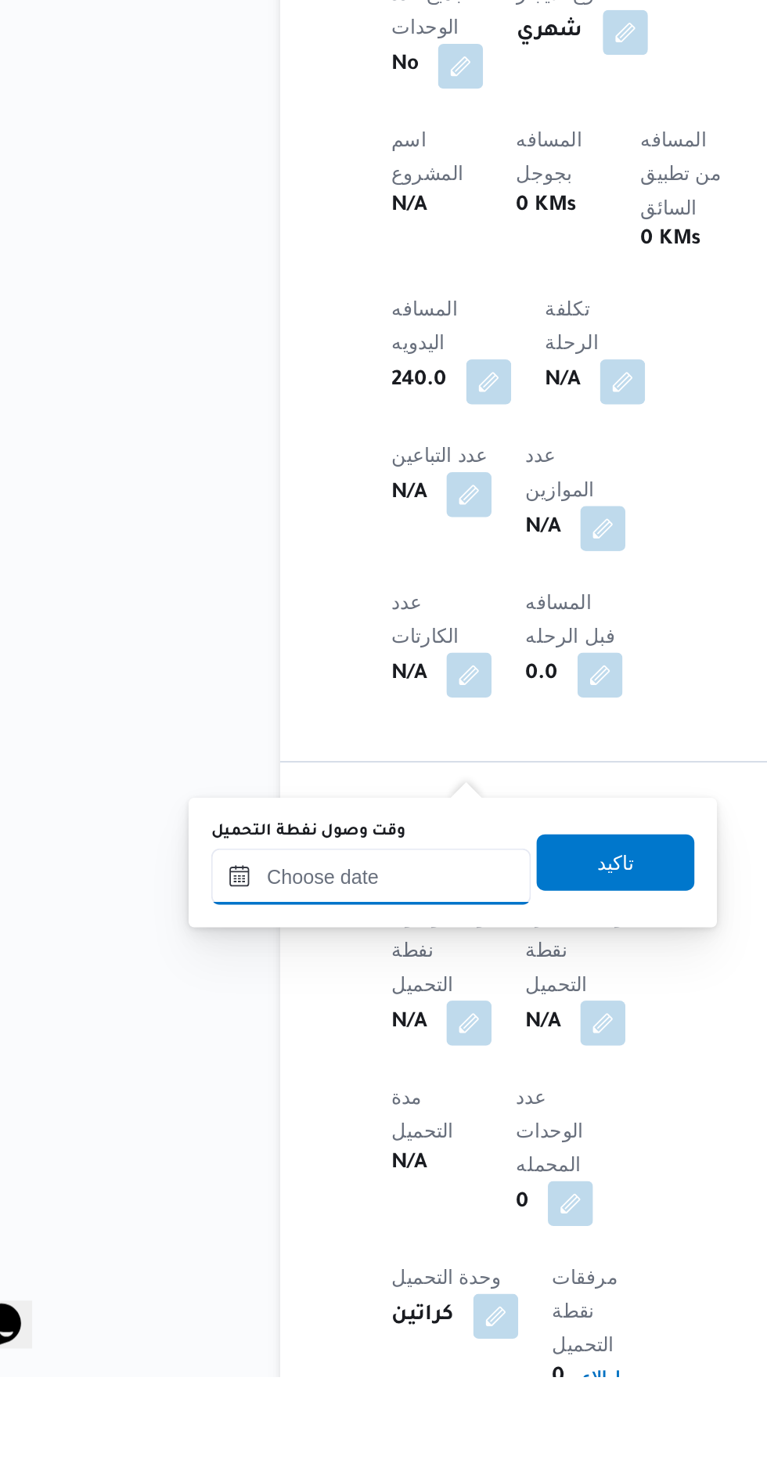
click at [291, 1186] on input "وقت وصول نفطة التحميل" at bounding box center [254, 1185] width 178 height 31
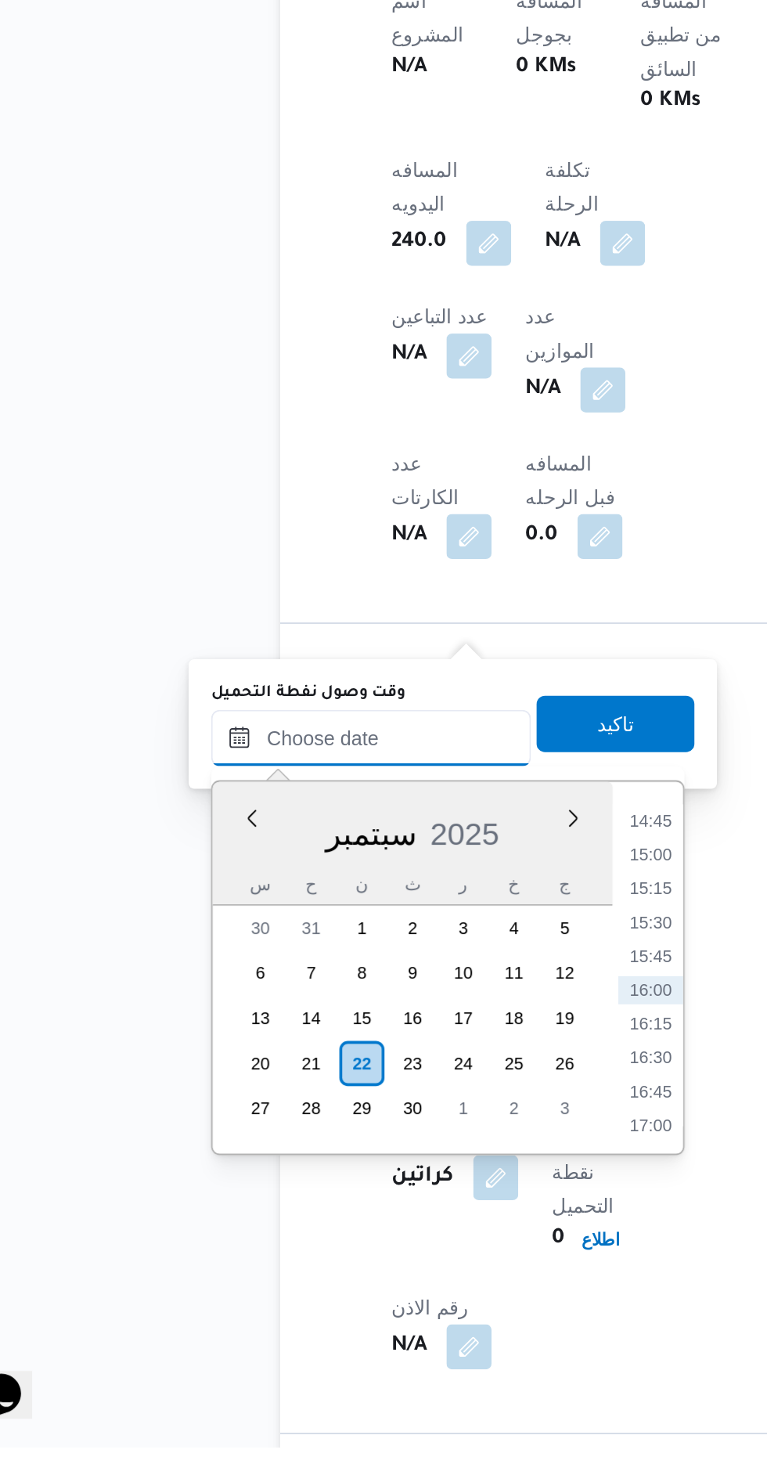
scroll to position [681, 0]
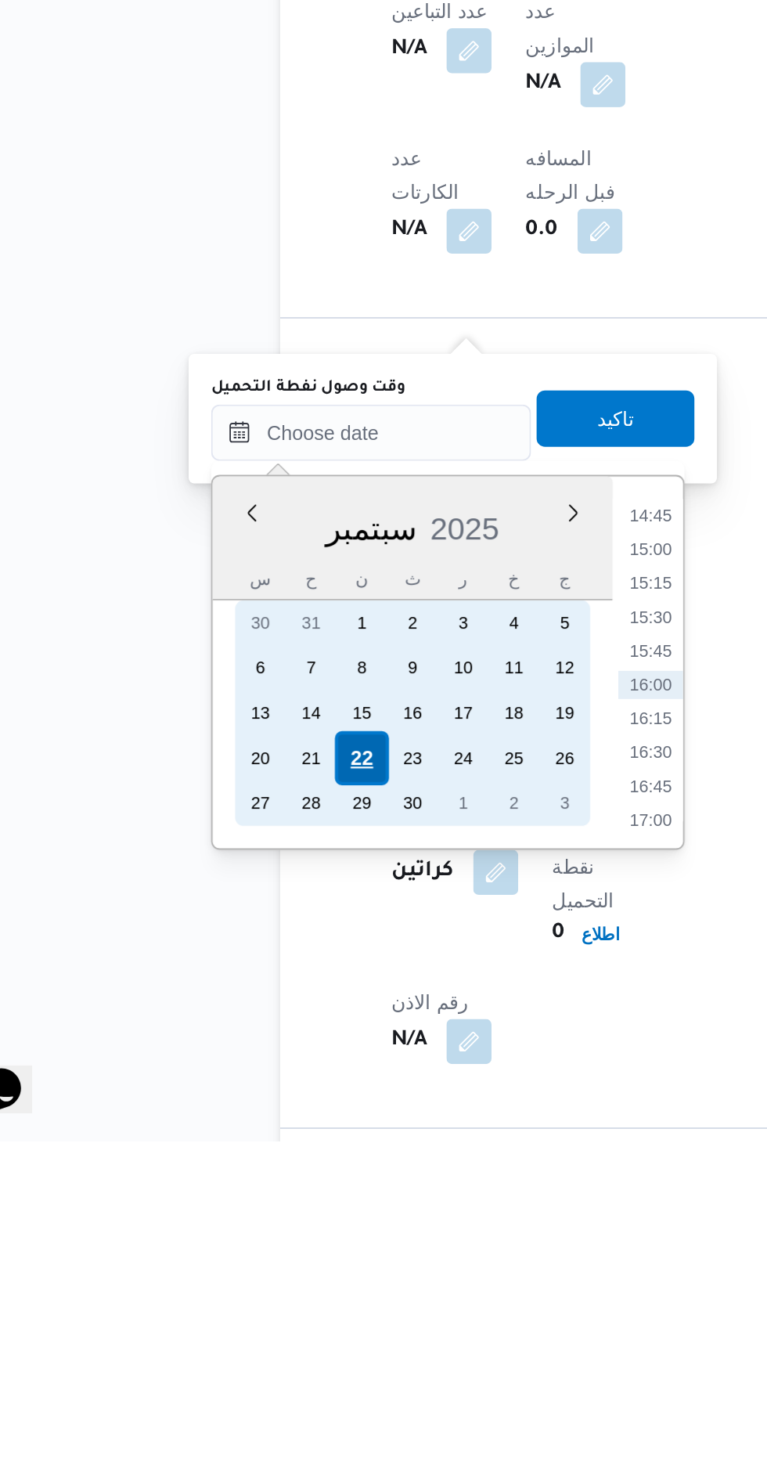
click at [251, 1247] on div "22" at bounding box center [248, 1251] width 30 height 30
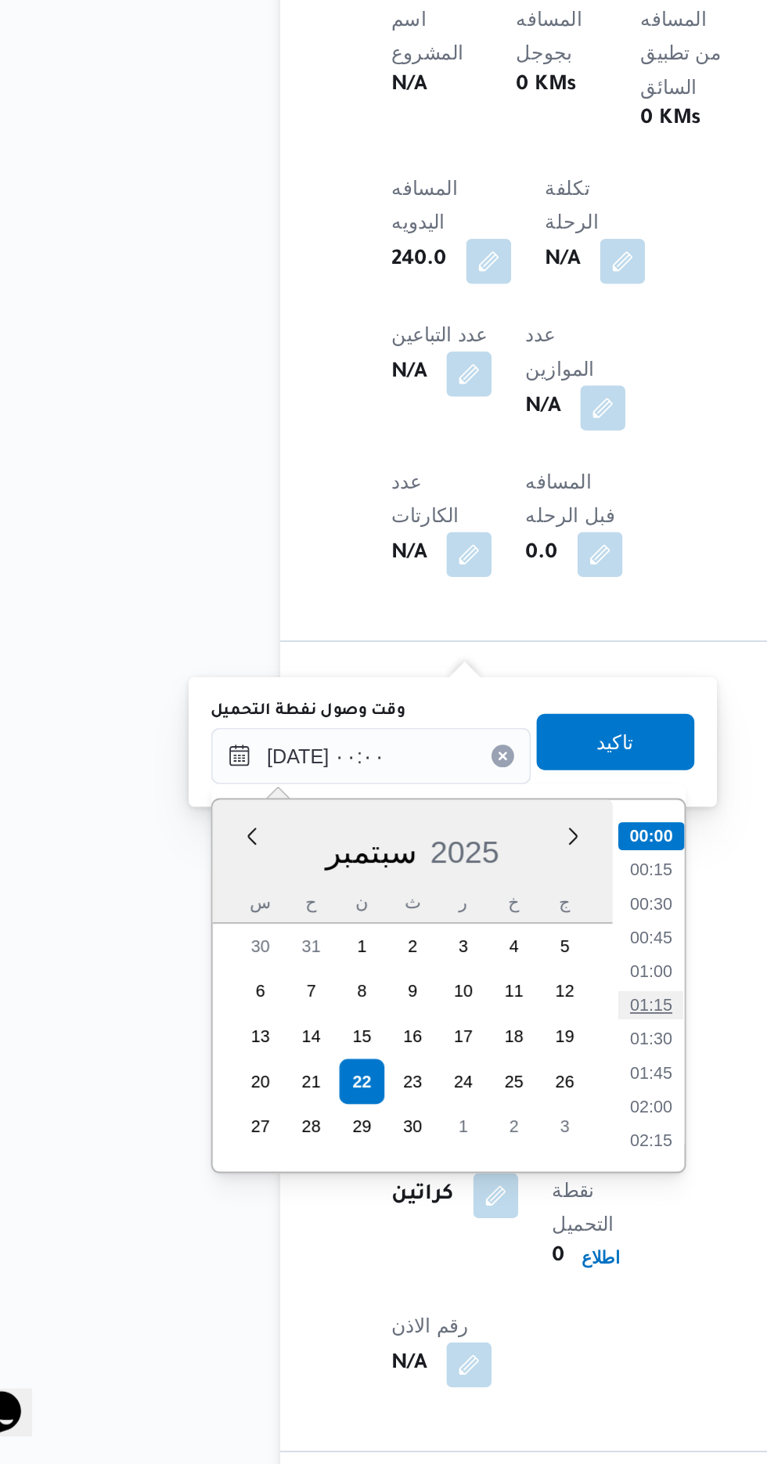
click at [412, 1205] on li "01:15" at bounding box center [409, 1209] width 36 height 16
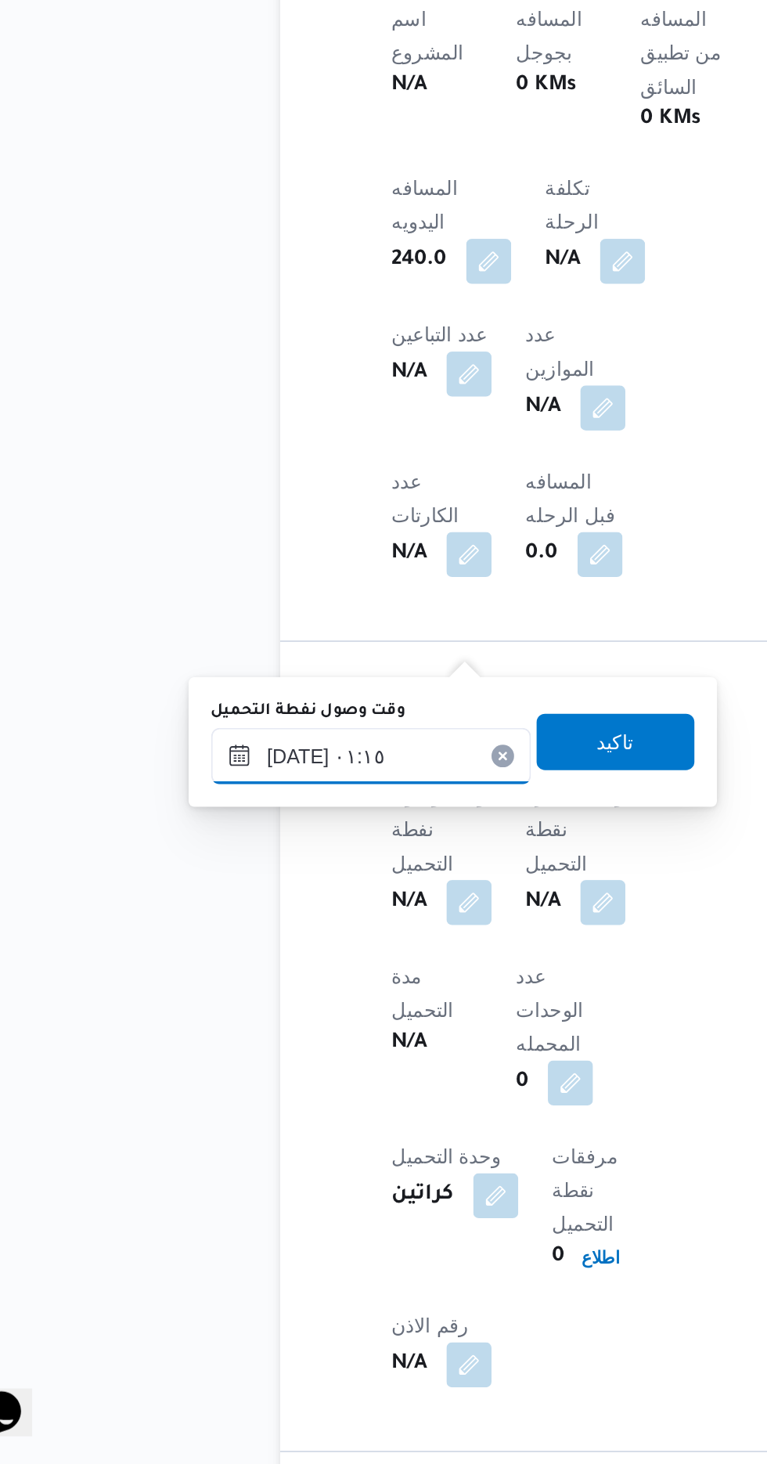
scroll to position [680, 0]
click at [297, 1061] on input "٢٢/٠٩/٢٠٢٥ ٠١:١٥" at bounding box center [254, 1070] width 178 height 31
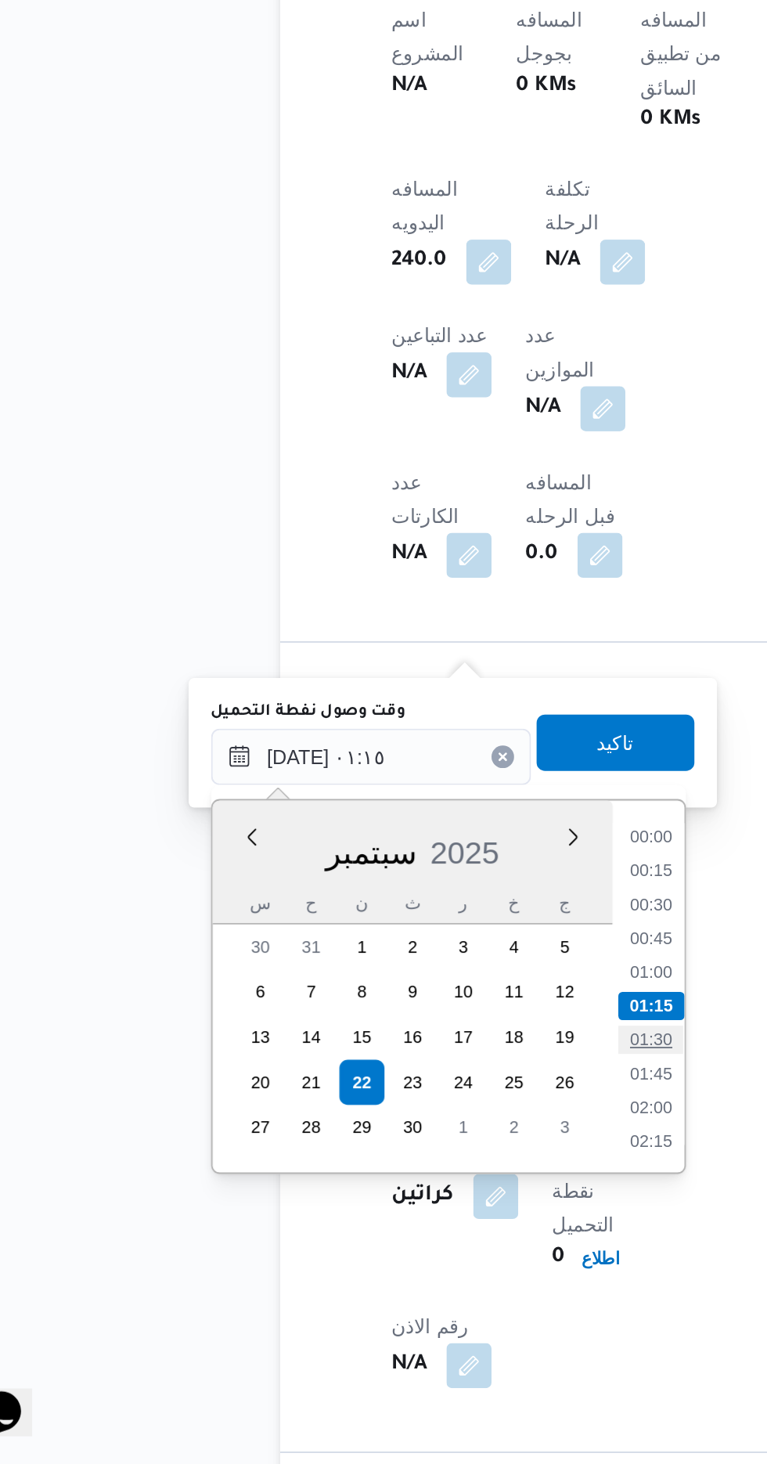
click at [413, 1230] on li "01:30" at bounding box center [409, 1228] width 36 height 16
type input "٢٢/٠٩/٢٠٢٥ ٠١:٣٠"
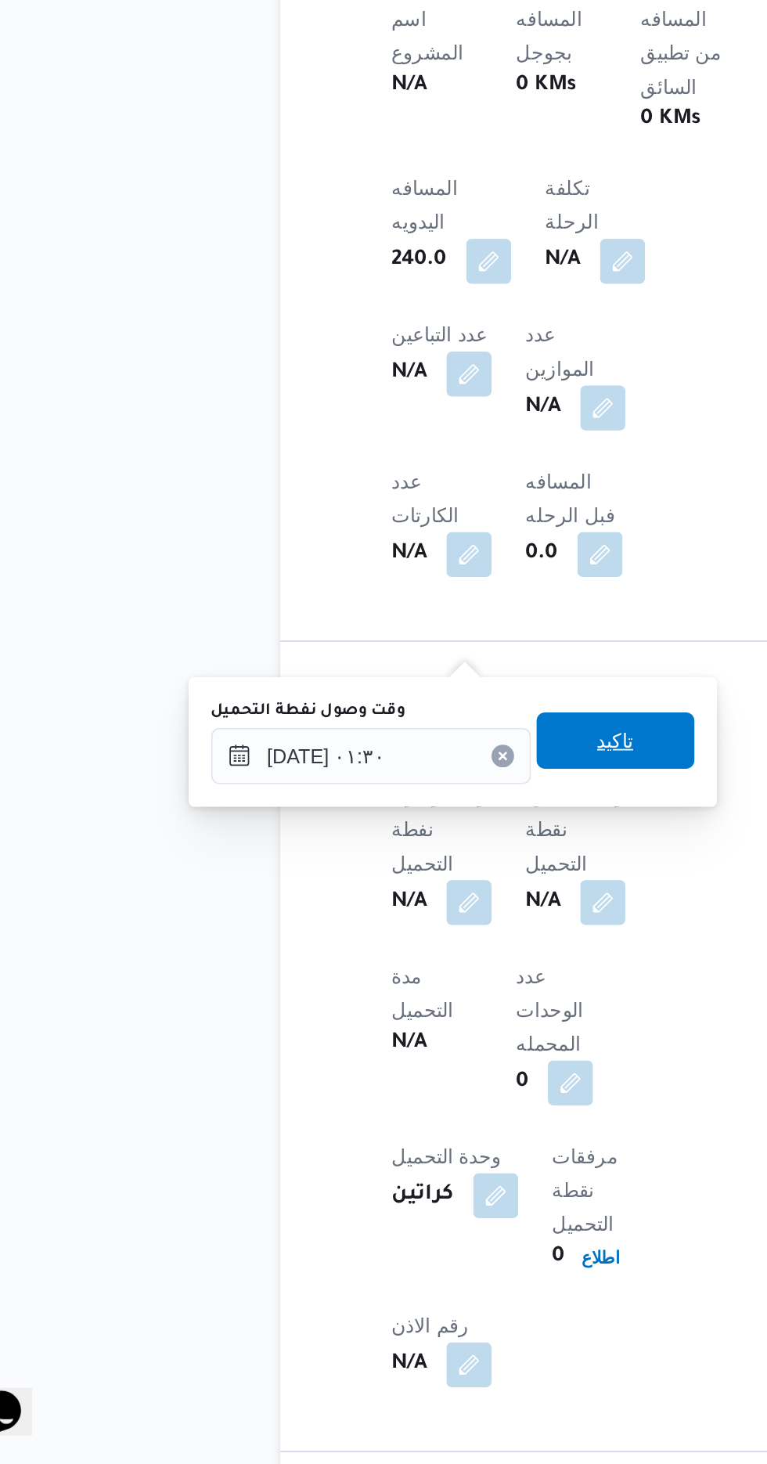
click at [400, 1063] on span "تاكيد" at bounding box center [390, 1062] width 20 height 19
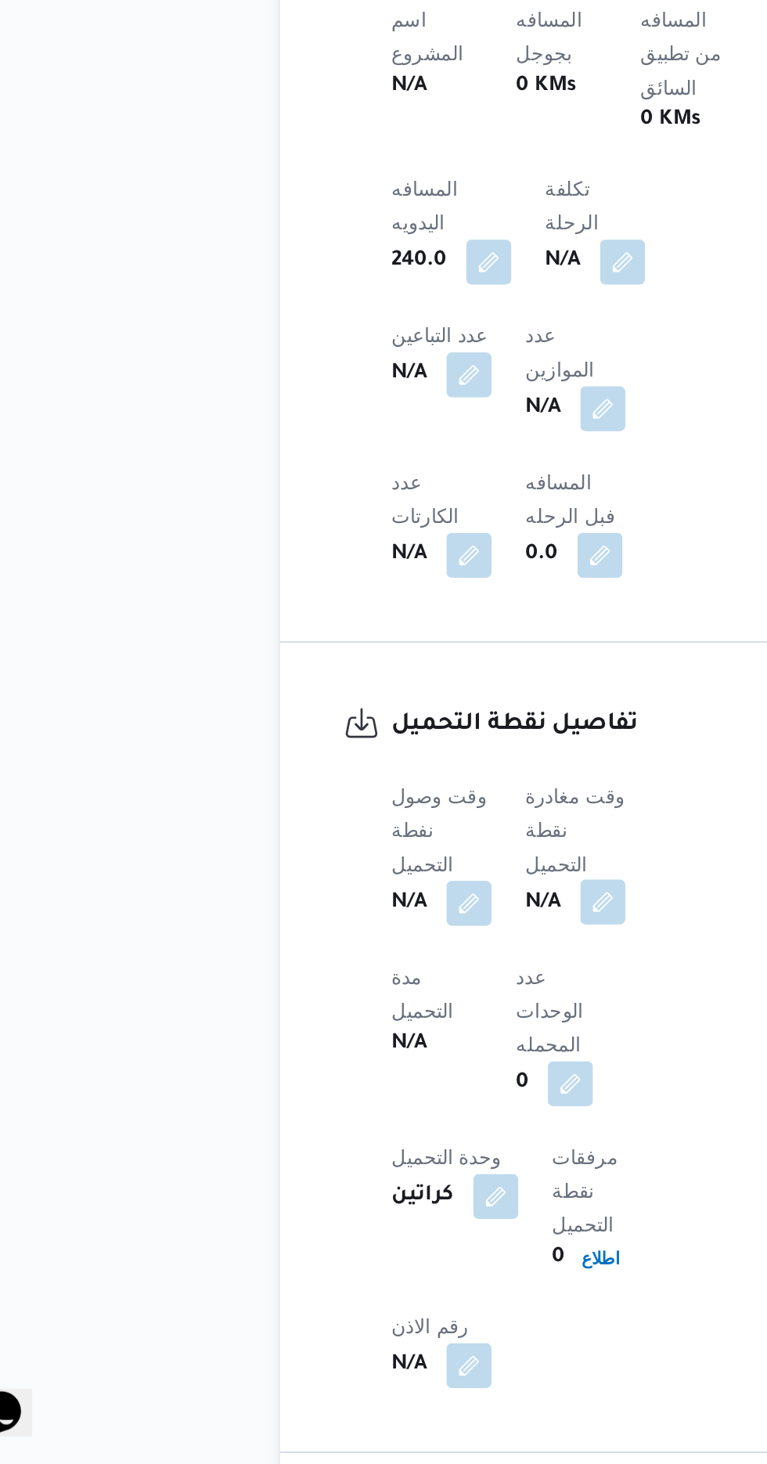
click at [390, 1139] on button "button" at bounding box center [382, 1151] width 25 height 25
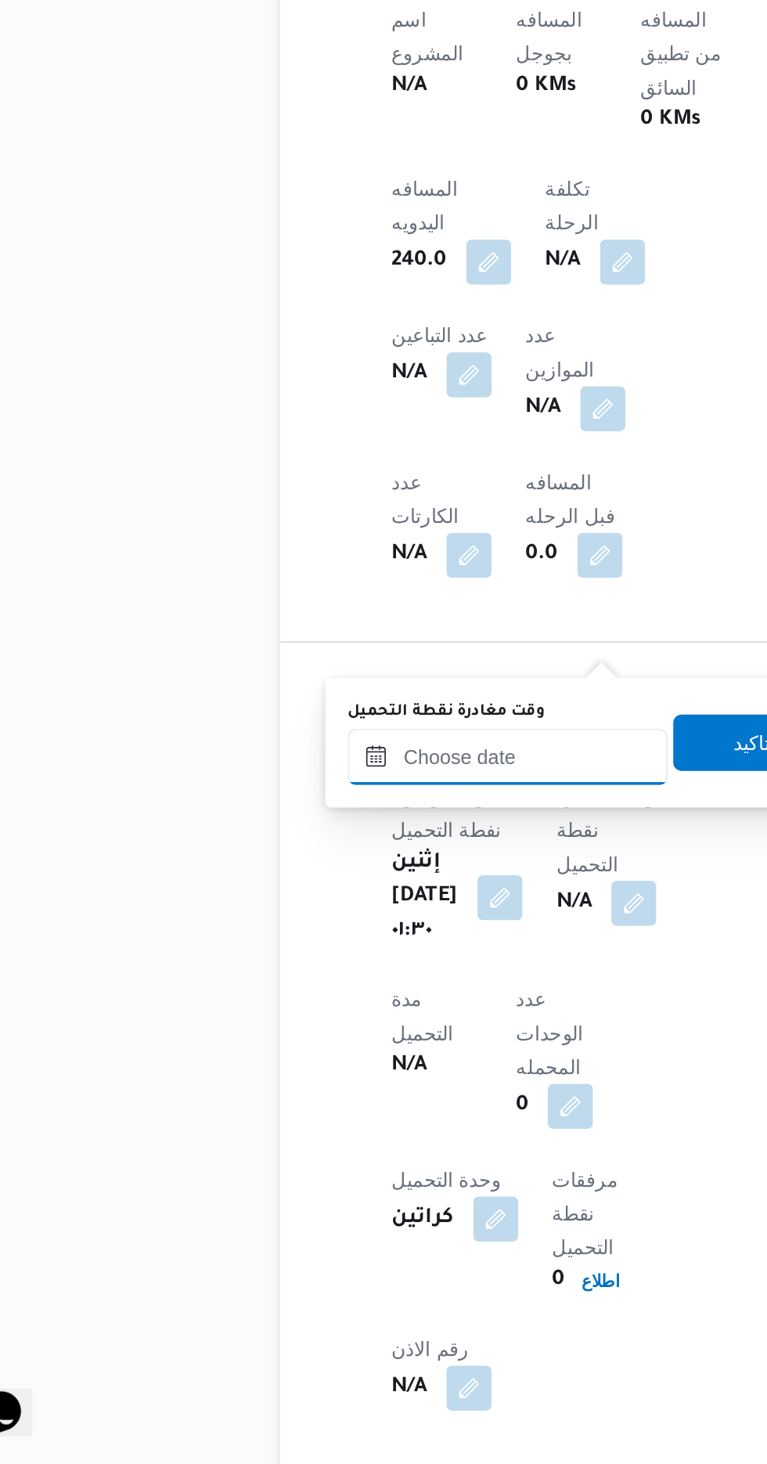
click at [350, 1071] on input "وقت مغادرة نقطة التحميل" at bounding box center [330, 1070] width 178 height 31
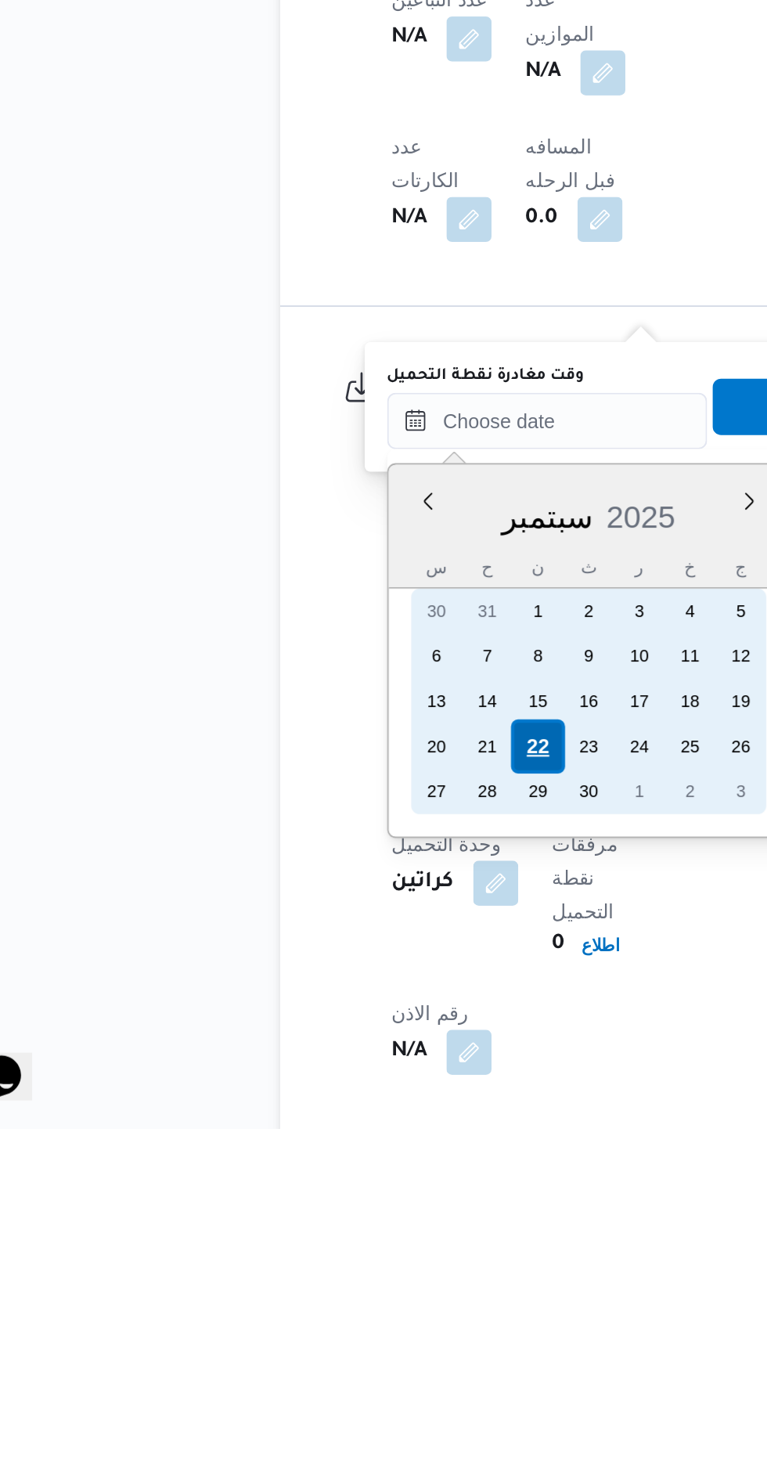
click at [348, 1250] on div "22" at bounding box center [346, 1252] width 30 height 30
type input "[DATE] ٠٠:٠٠"
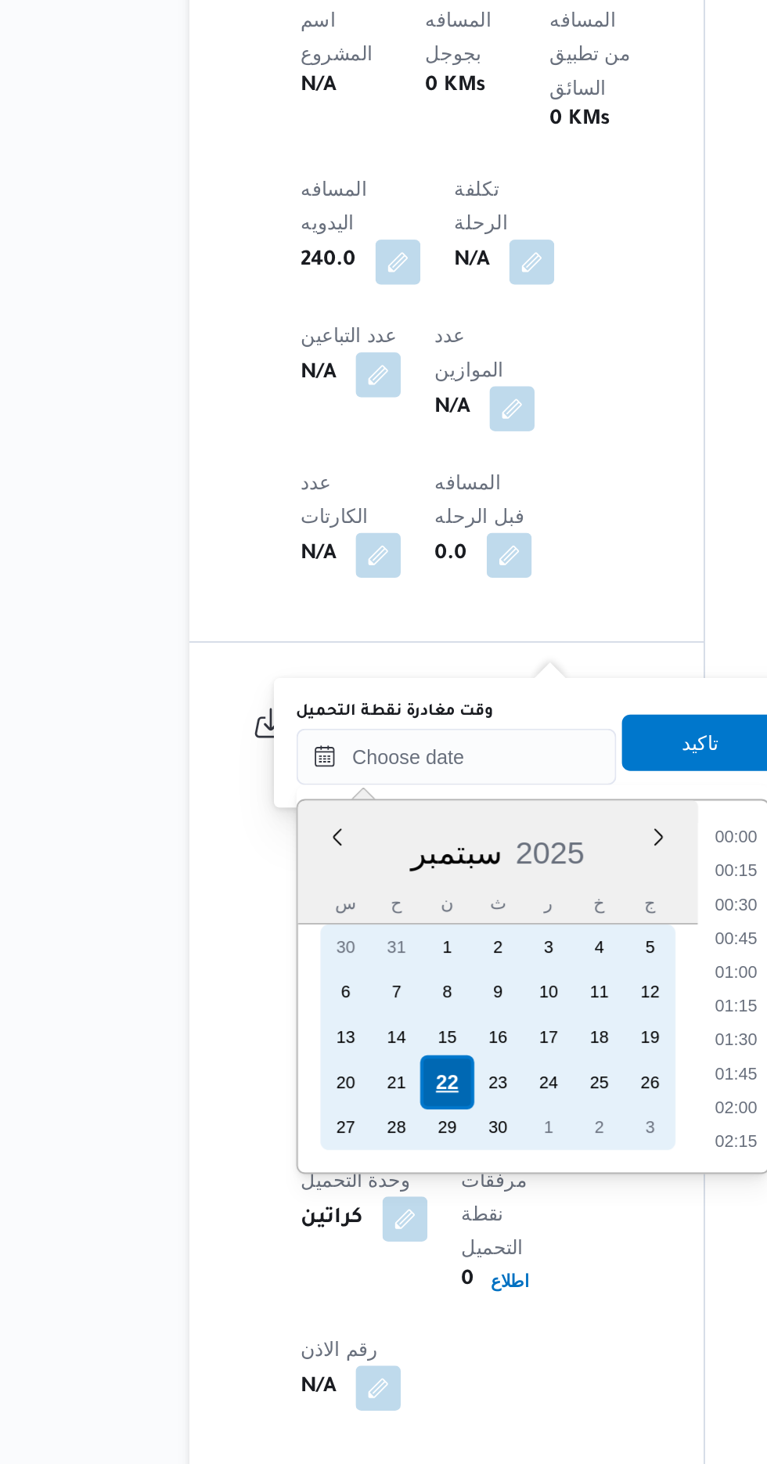
click at [348, 1248] on div "22" at bounding box center [346, 1252] width 30 height 30
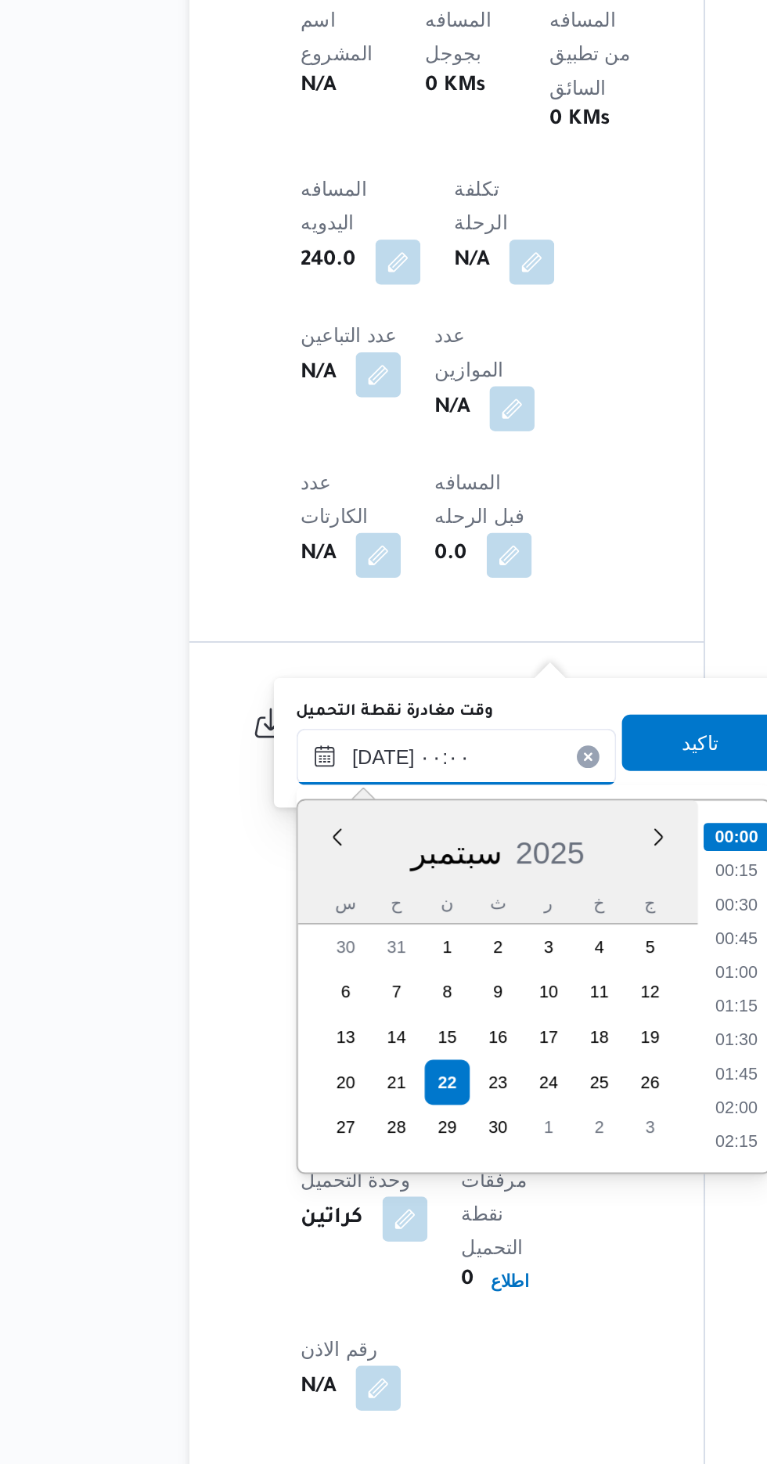
click at [294, 1074] on input "[DATE] ٠٠:٠٠" at bounding box center [352, 1070] width 178 height 31
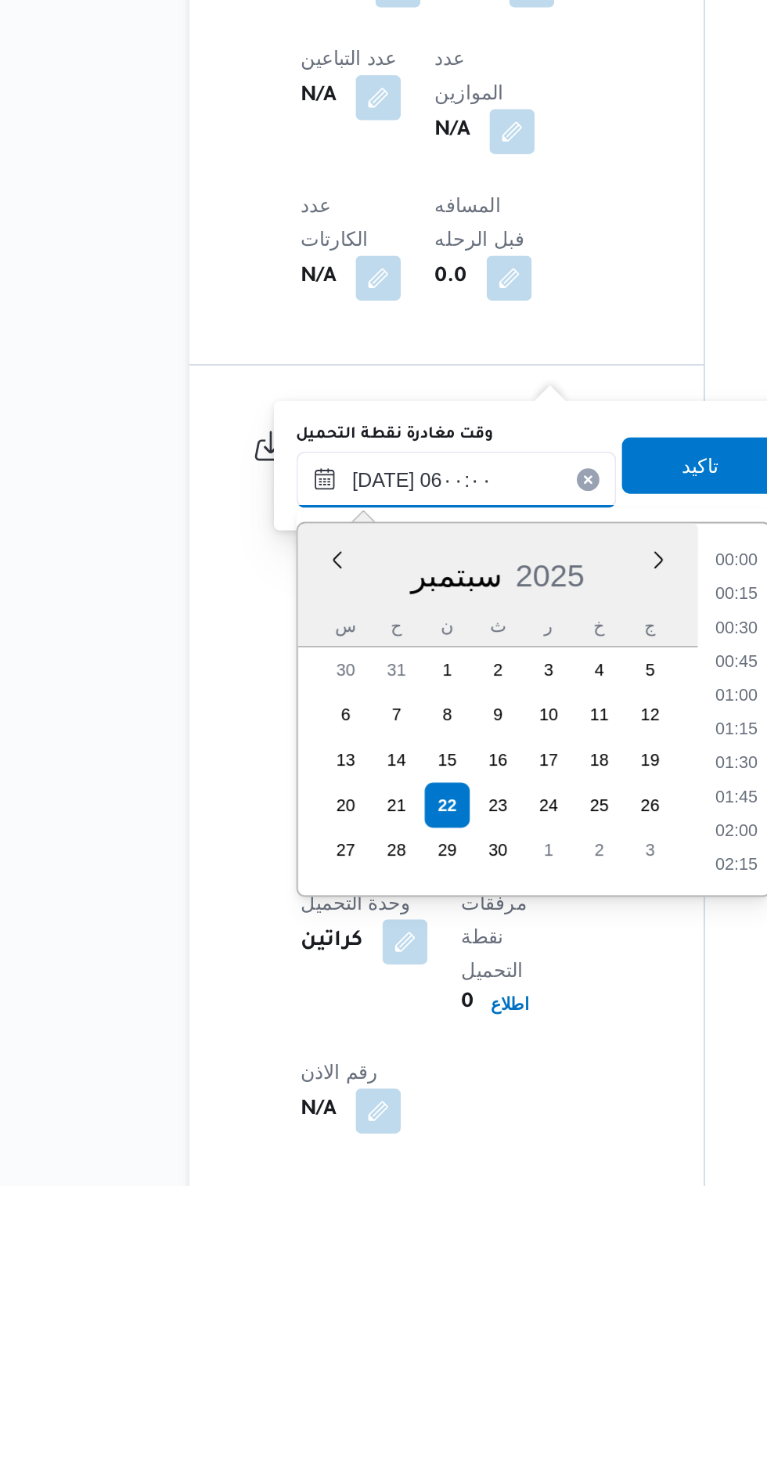
scroll to position [286, 0]
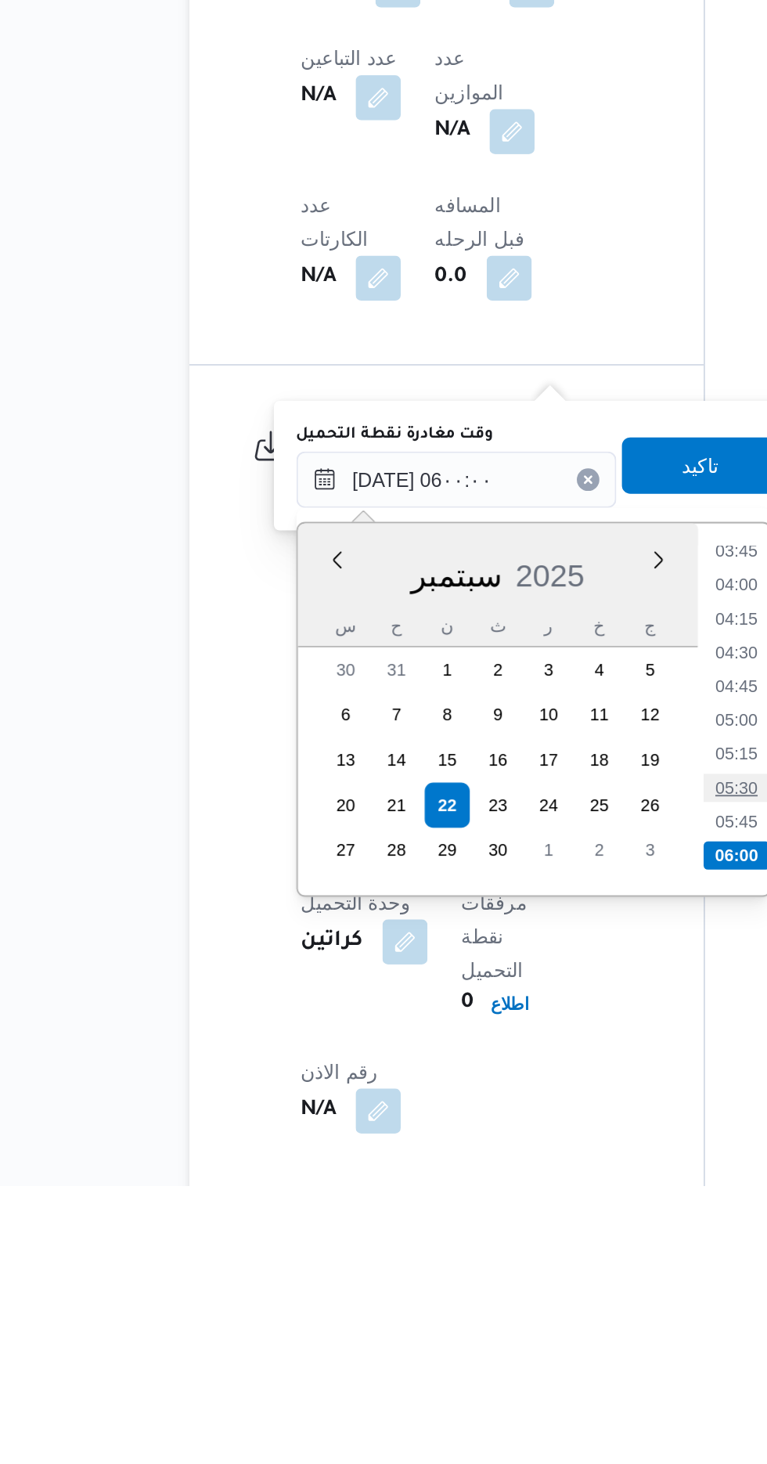
click at [507, 1243] on li "05:30" at bounding box center [507, 1243] width 36 height 16
type input "٢٢/٠٩/٢٠٢٥ ٠٥:٣٠"
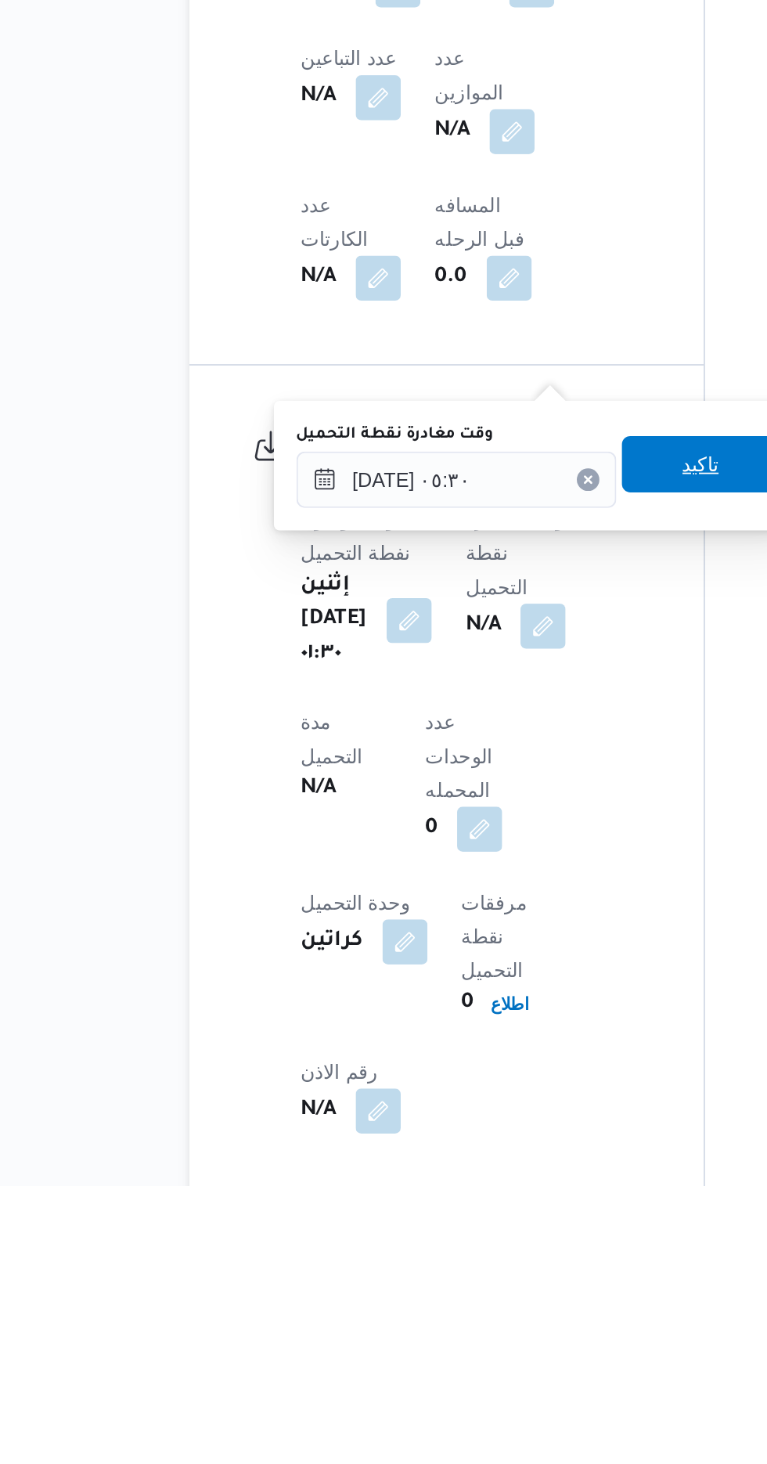
click at [483, 1059] on span "تاكيد" at bounding box center [488, 1062] width 88 height 31
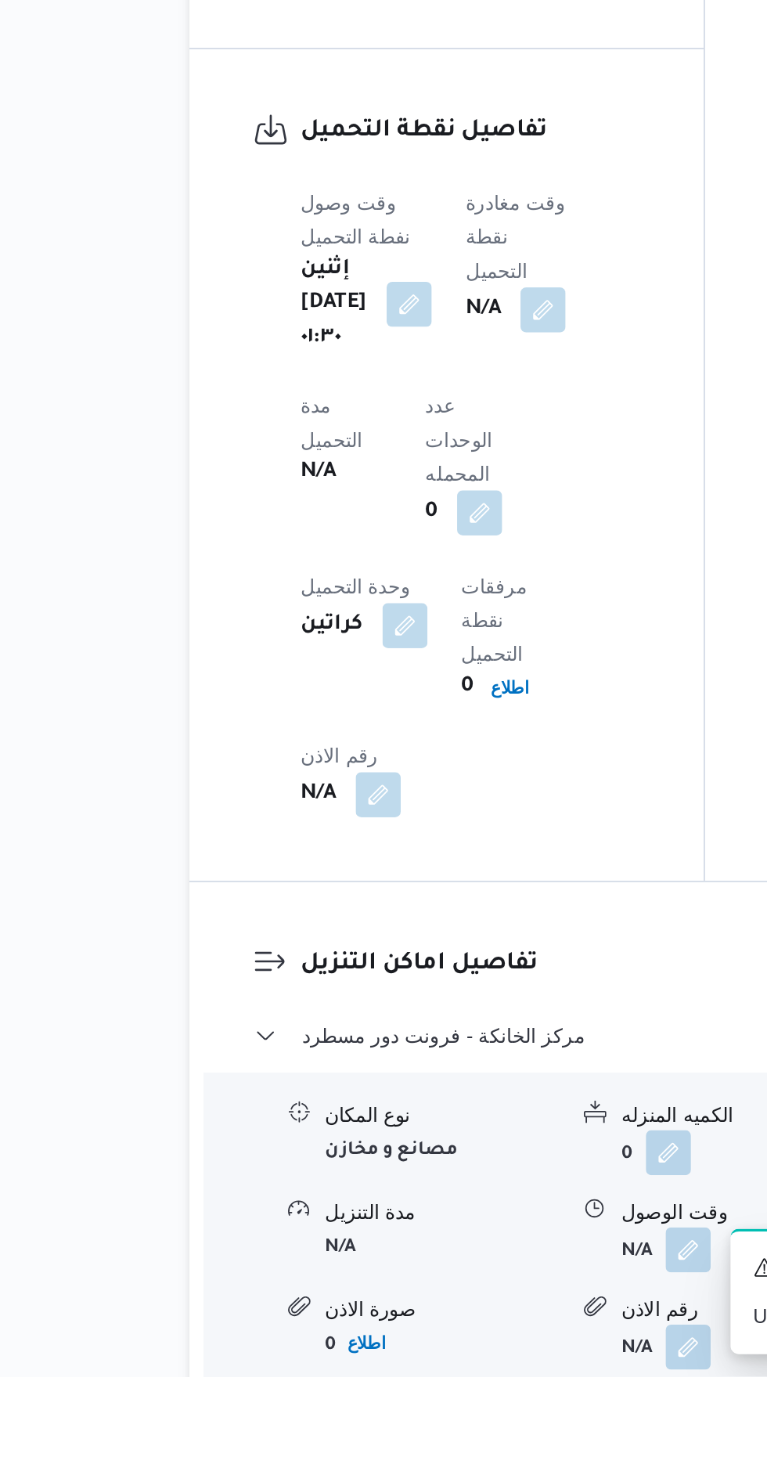
scroll to position [984, 0]
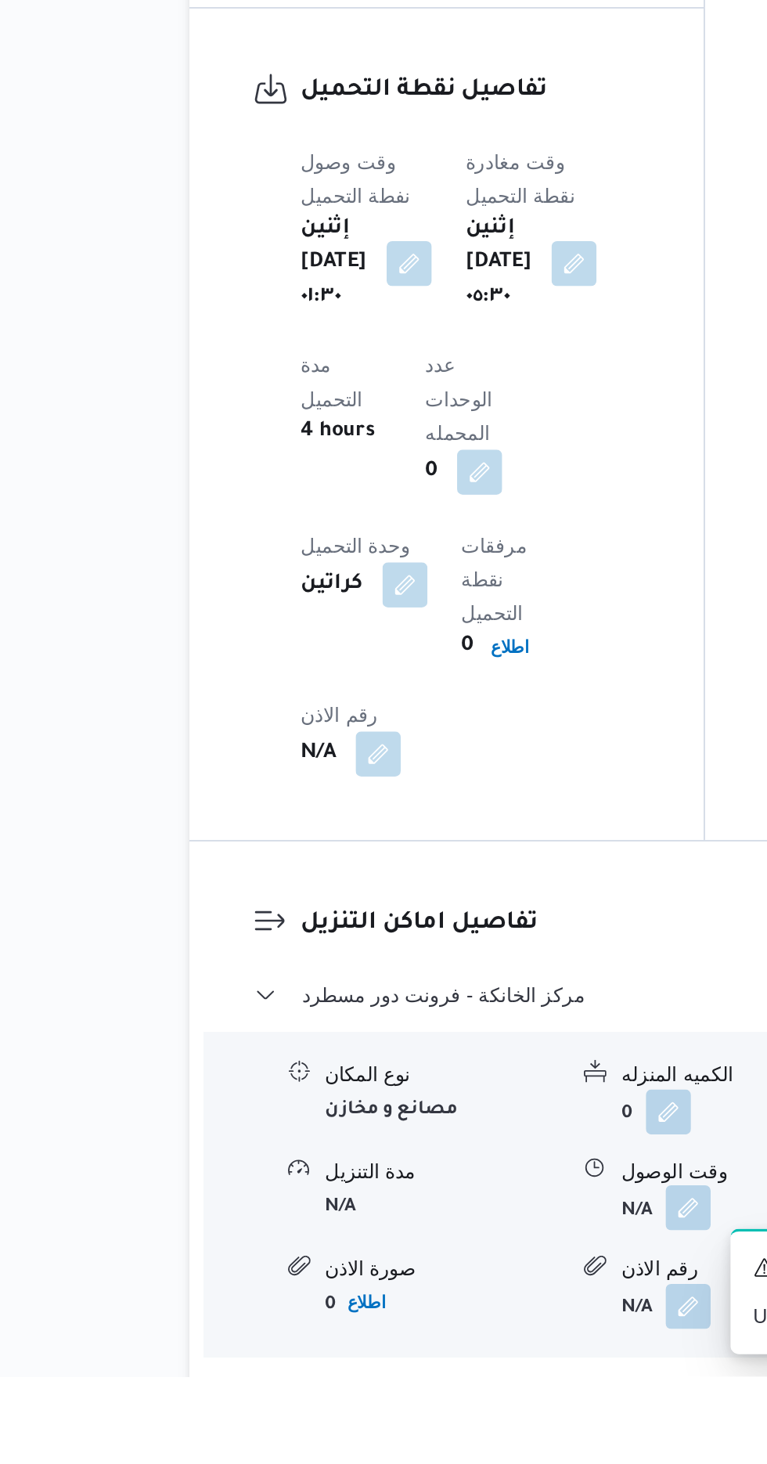
click at [477, 1357] on button "button" at bounding box center [480, 1369] width 25 height 25
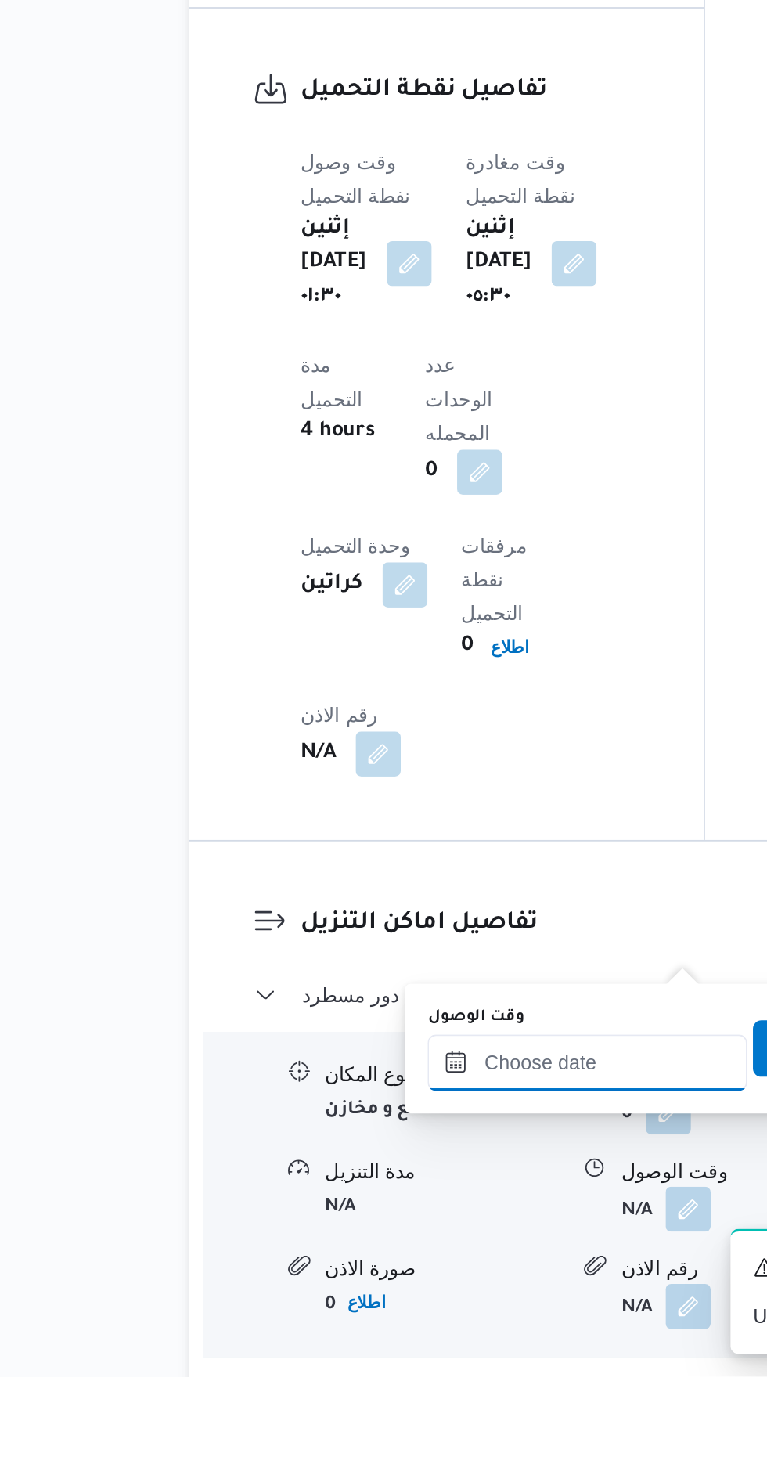
click at [412, 1292] on input "وقت الوصول" at bounding box center [425, 1288] width 178 height 31
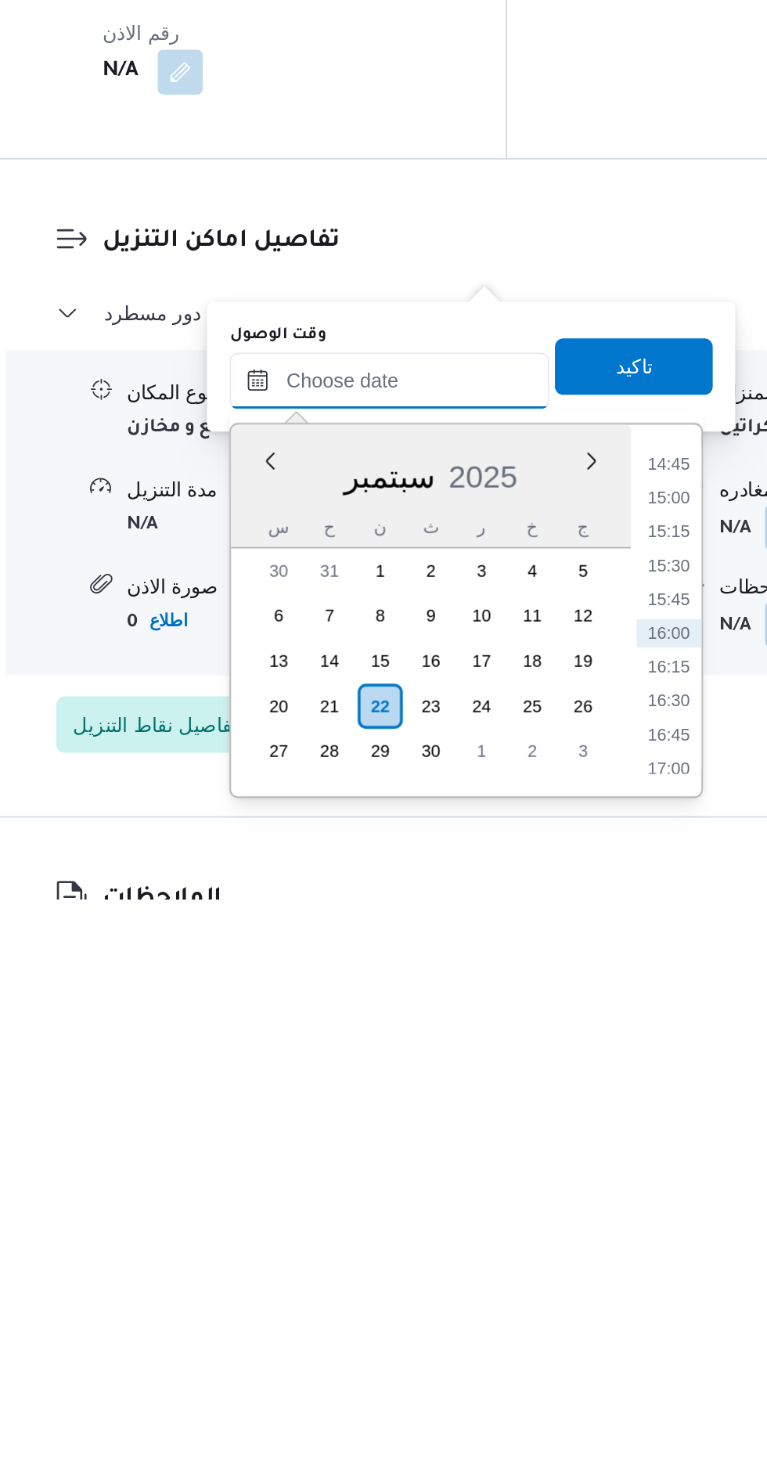
scroll to position [1097, 0]
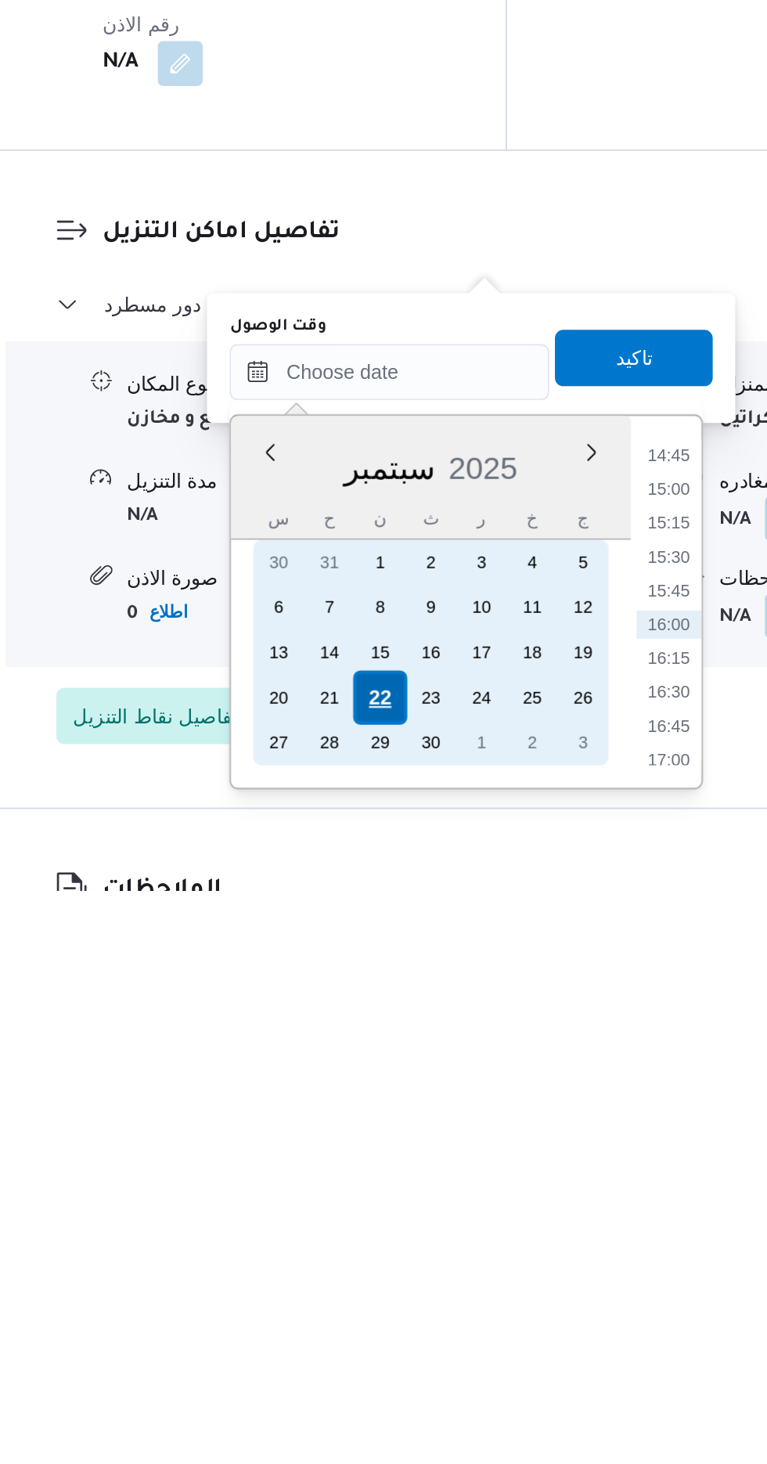
click at [423, 1356] on div "22" at bounding box center [420, 1357] width 30 height 30
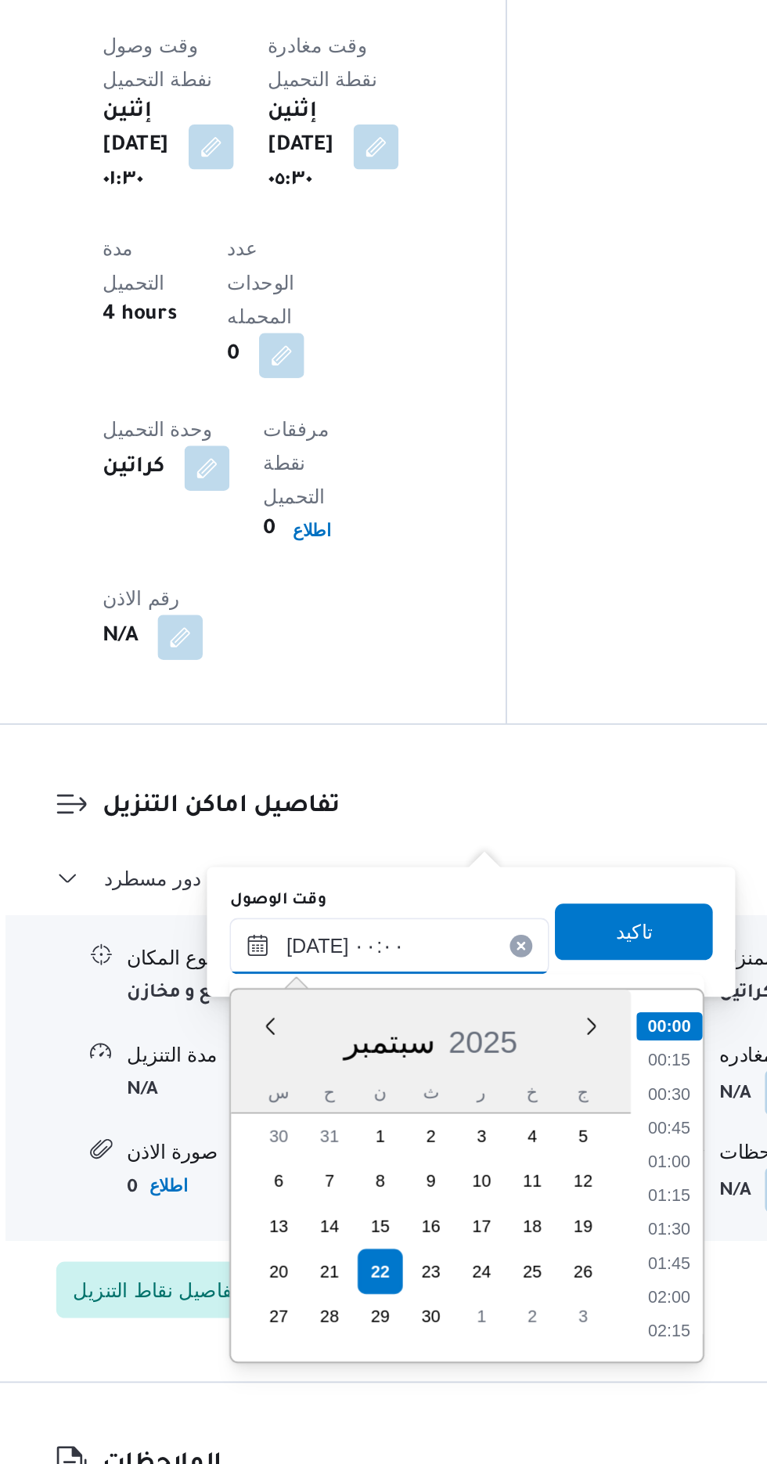
click at [346, 1186] on input "[DATE] ٠٠:٠٠" at bounding box center [425, 1175] width 178 height 31
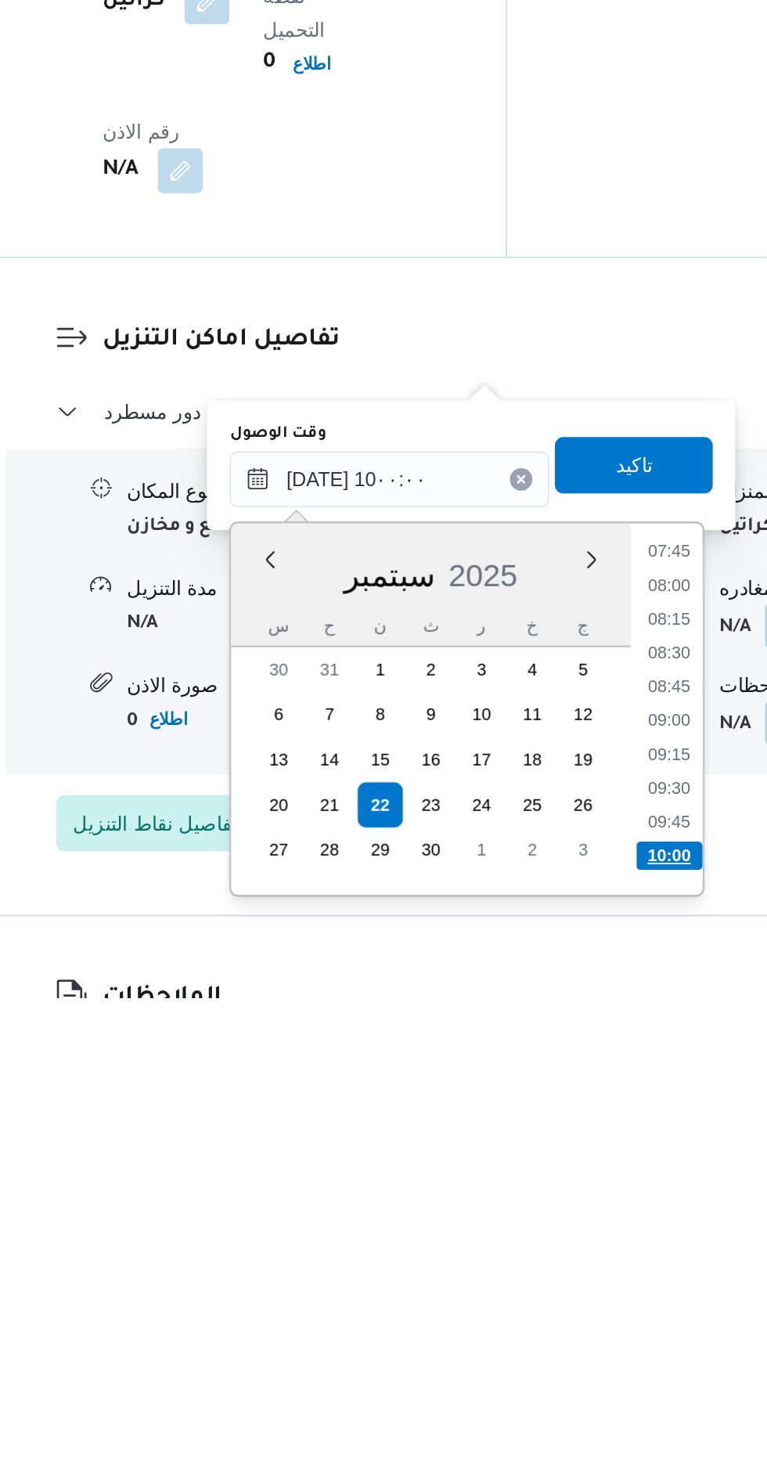
click at [582, 1381] on li "10:00" at bounding box center [580, 1385] width 37 height 16
type input "٢٢/٠٩/٢٠٢٥ ١٠:٠٠"
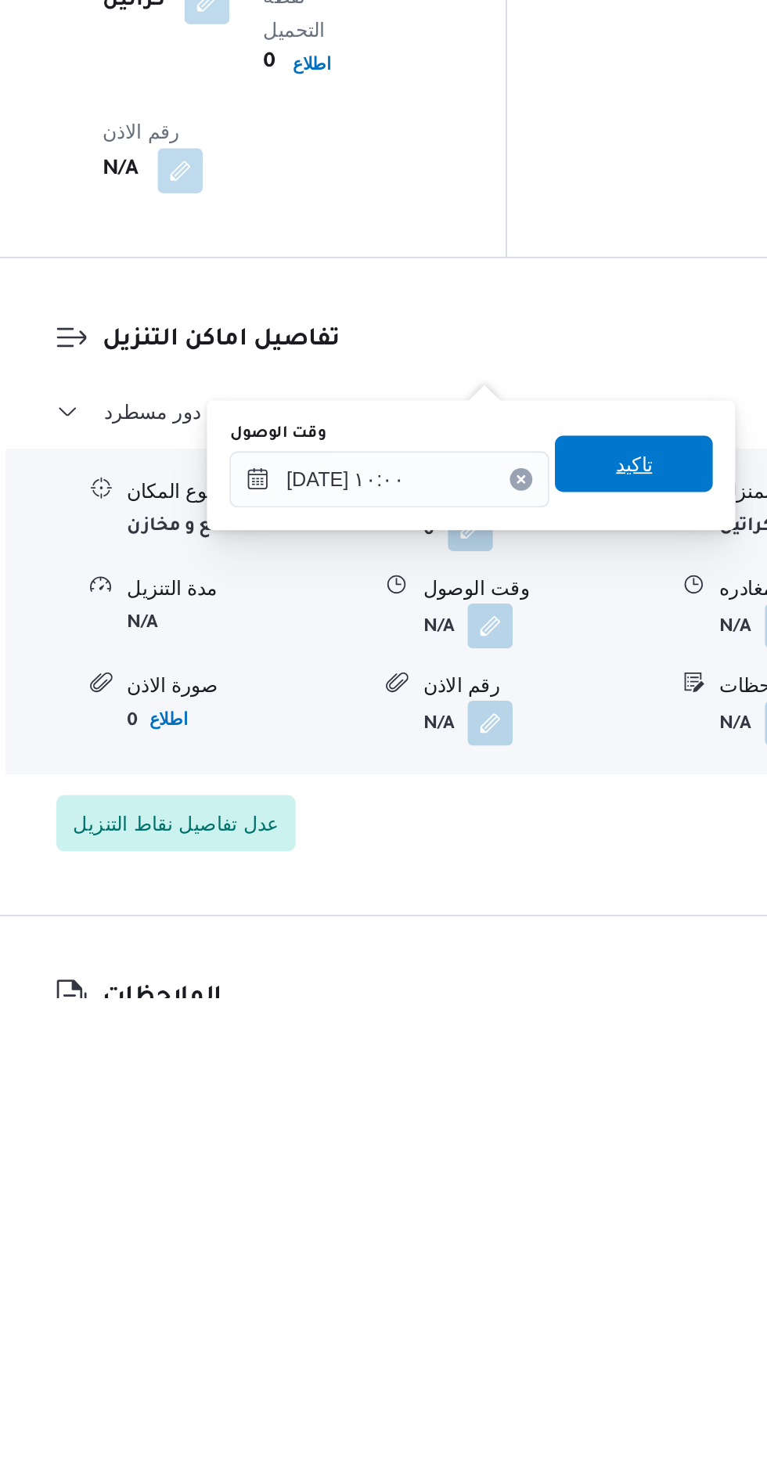
click at [571, 1172] on span "تاكيد" at bounding box center [560, 1167] width 20 height 19
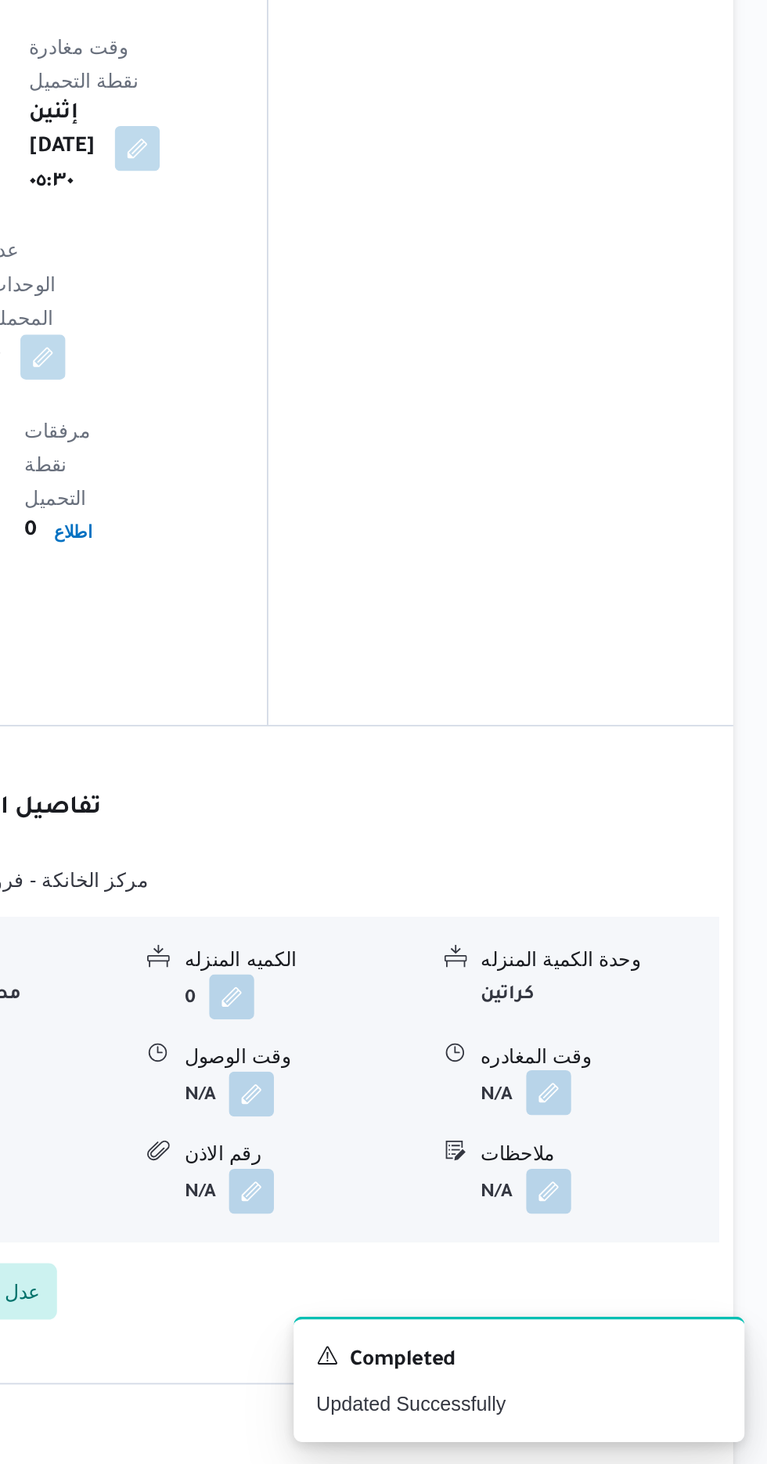
click at [656, 1244] on button "button" at bounding box center [645, 1256] width 25 height 25
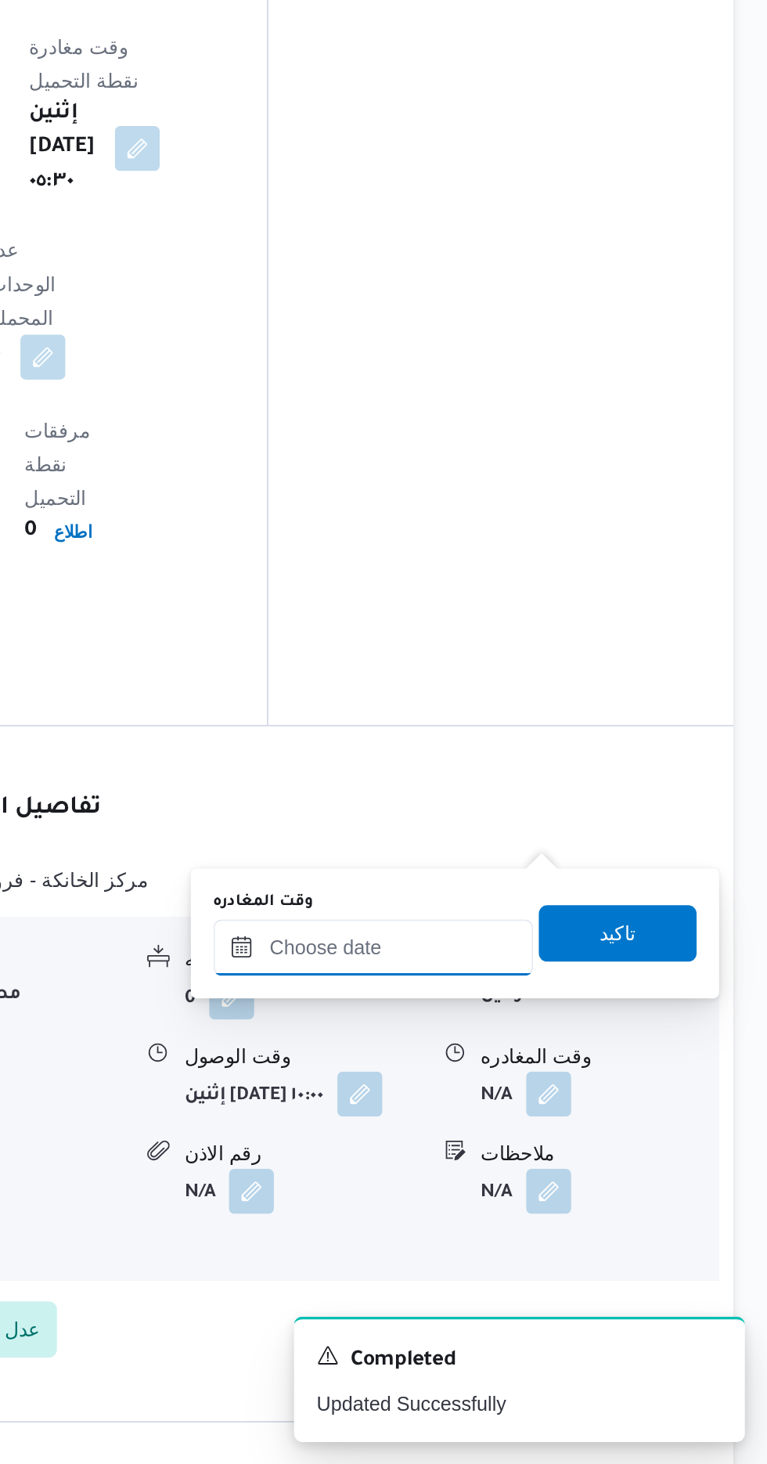
click at [582, 1173] on input "وقت المغادره" at bounding box center [548, 1176] width 178 height 31
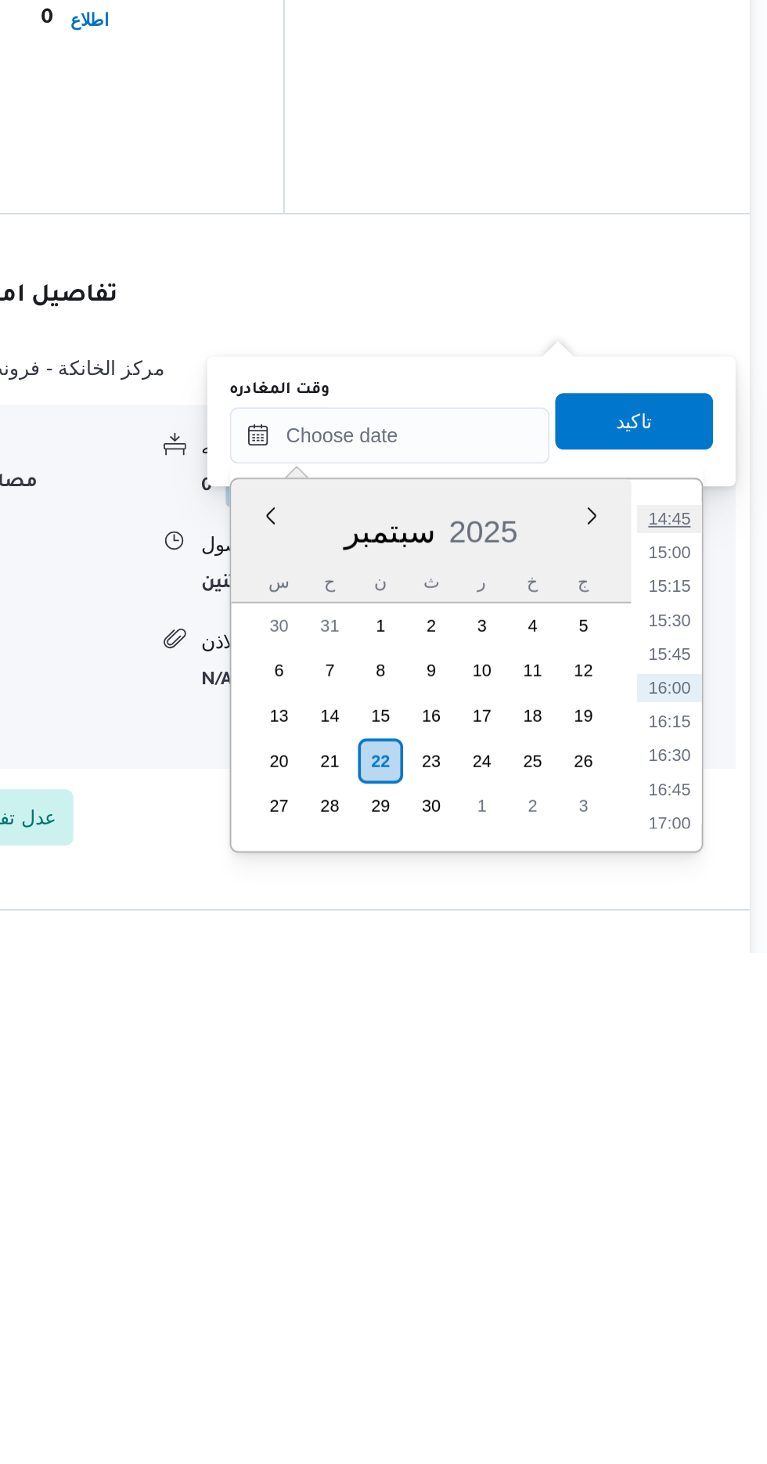
click at [701, 1221] on li "14:45" at bounding box center [704, 1223] width 36 height 16
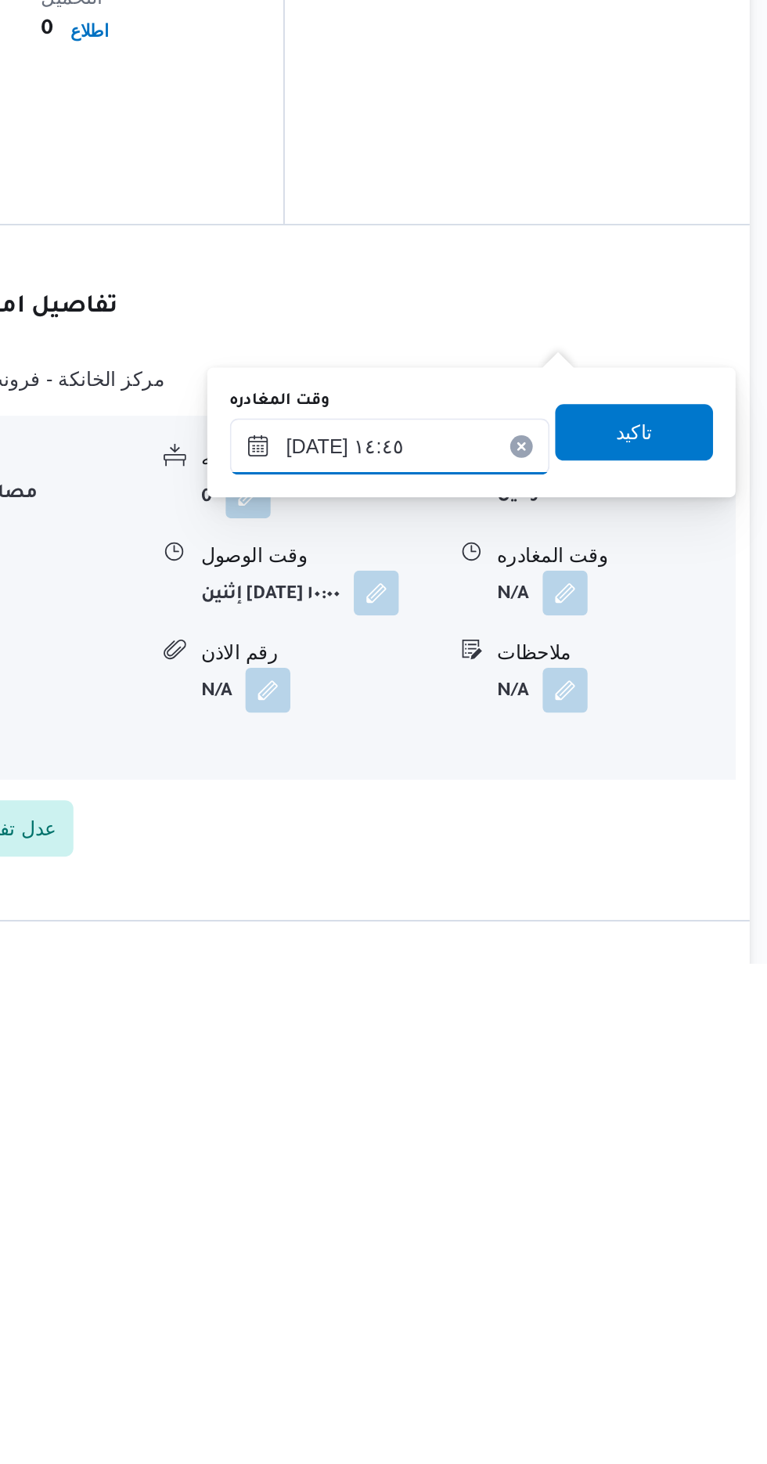
click at [596, 1172] on input "٢٢/٠٩/٢٠٢٥ ١٤:٤٥" at bounding box center [548, 1176] width 178 height 31
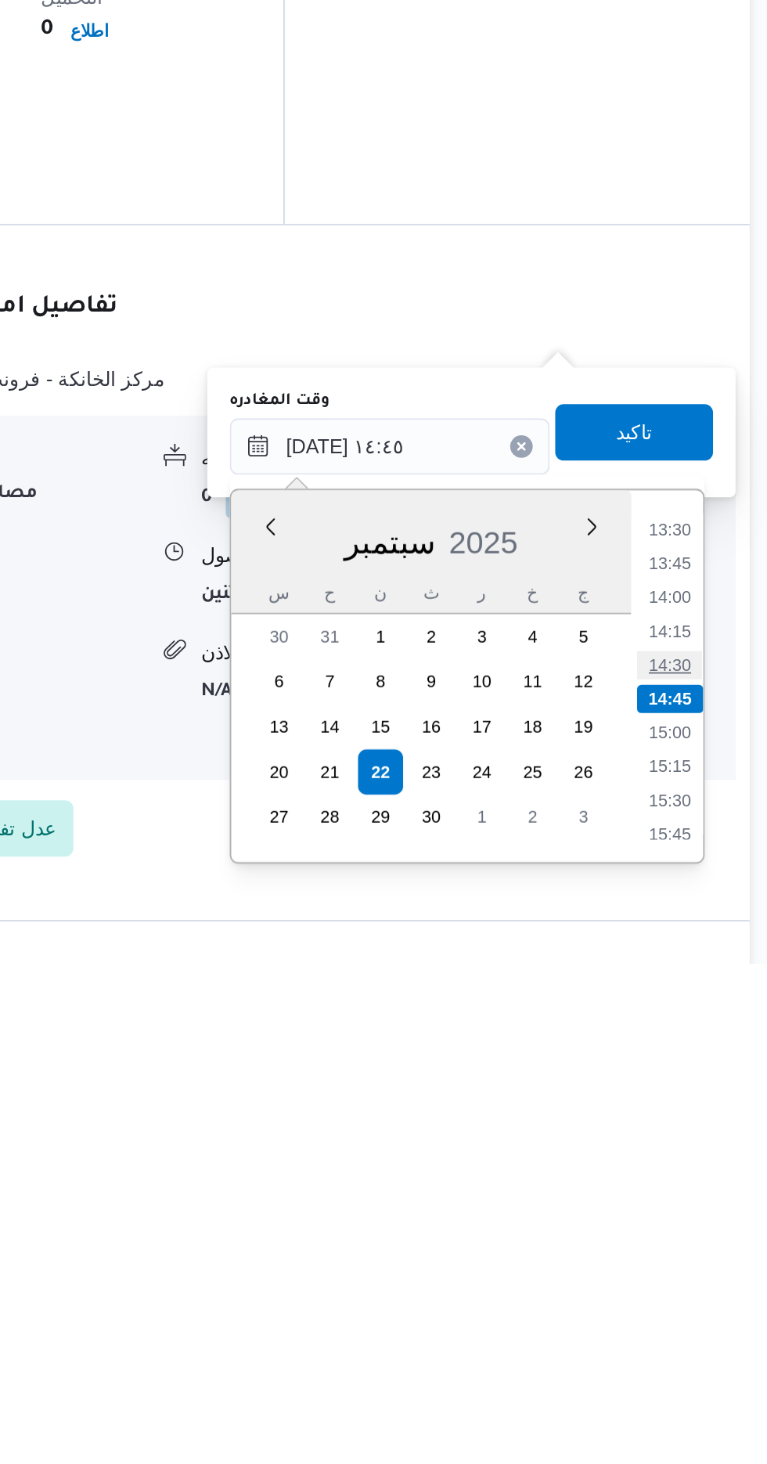
click at [704, 1296] on li "14:30" at bounding box center [704, 1298] width 36 height 16
type input "٢٢/٠٩/٢٠٢٥ ١٤:٣٠"
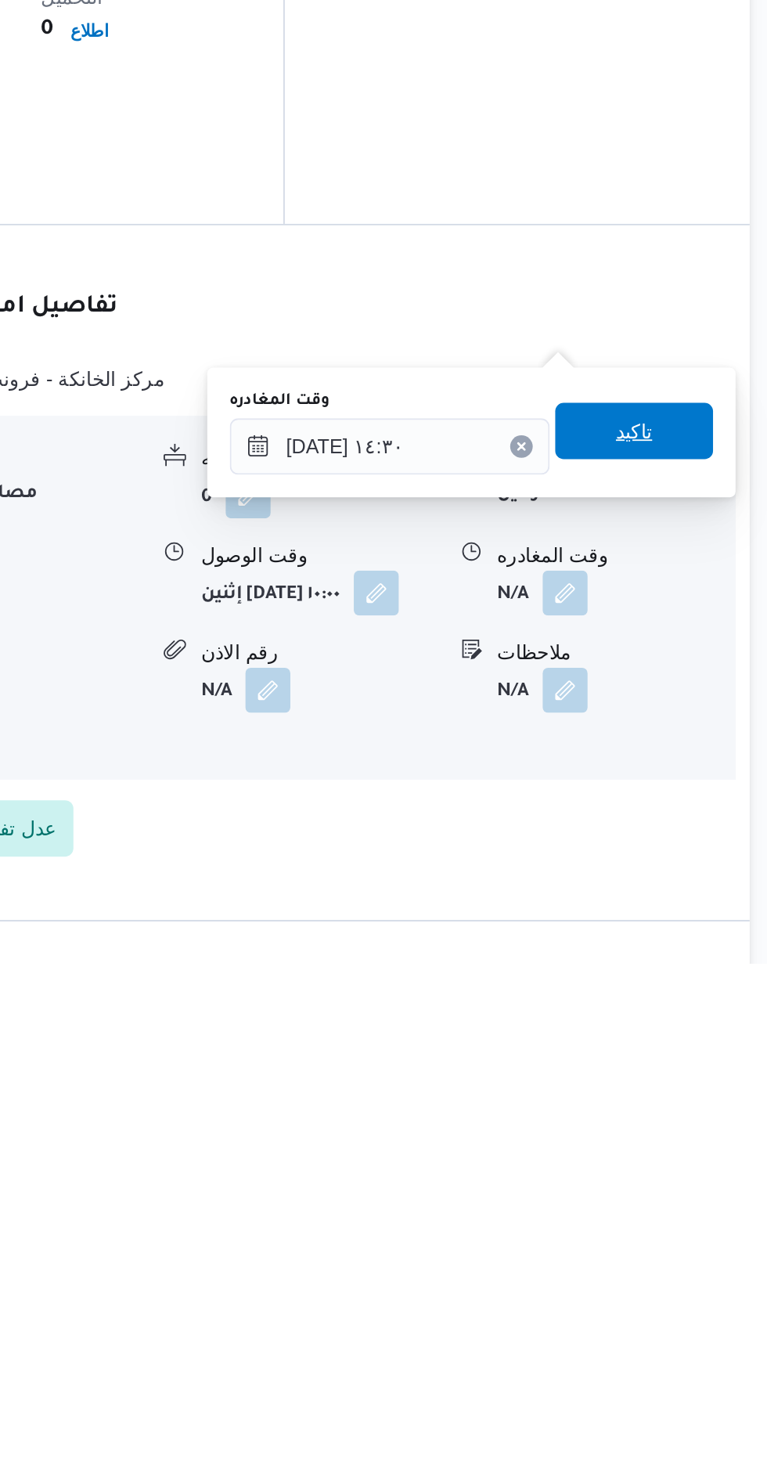
click at [693, 1169] on span "تاكيد" at bounding box center [684, 1167] width 20 height 19
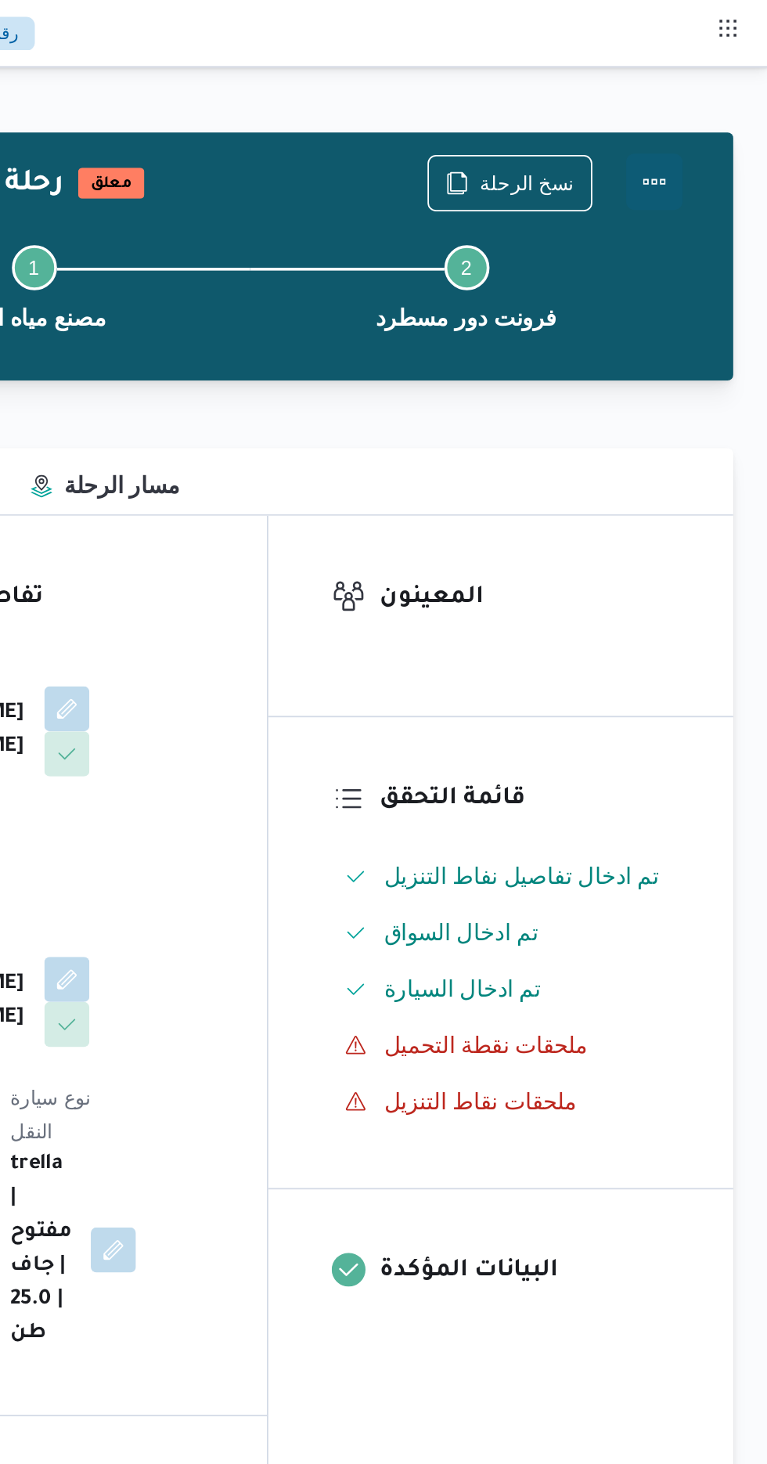
click at [707, 90] on button "Actions" at bounding box center [704, 100] width 31 height 31
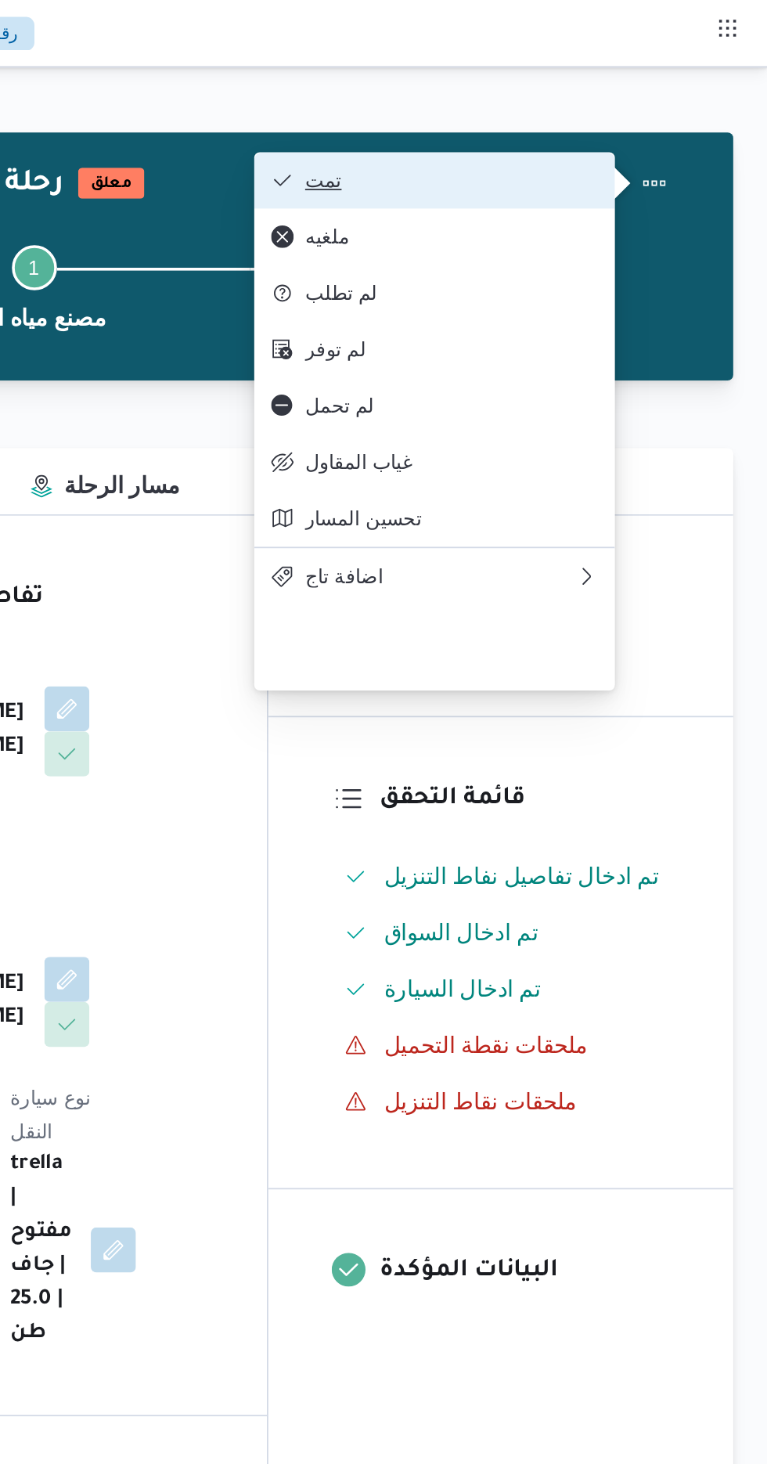
click at [659, 97] on span "تمت" at bounding box center [591, 100] width 163 height 13
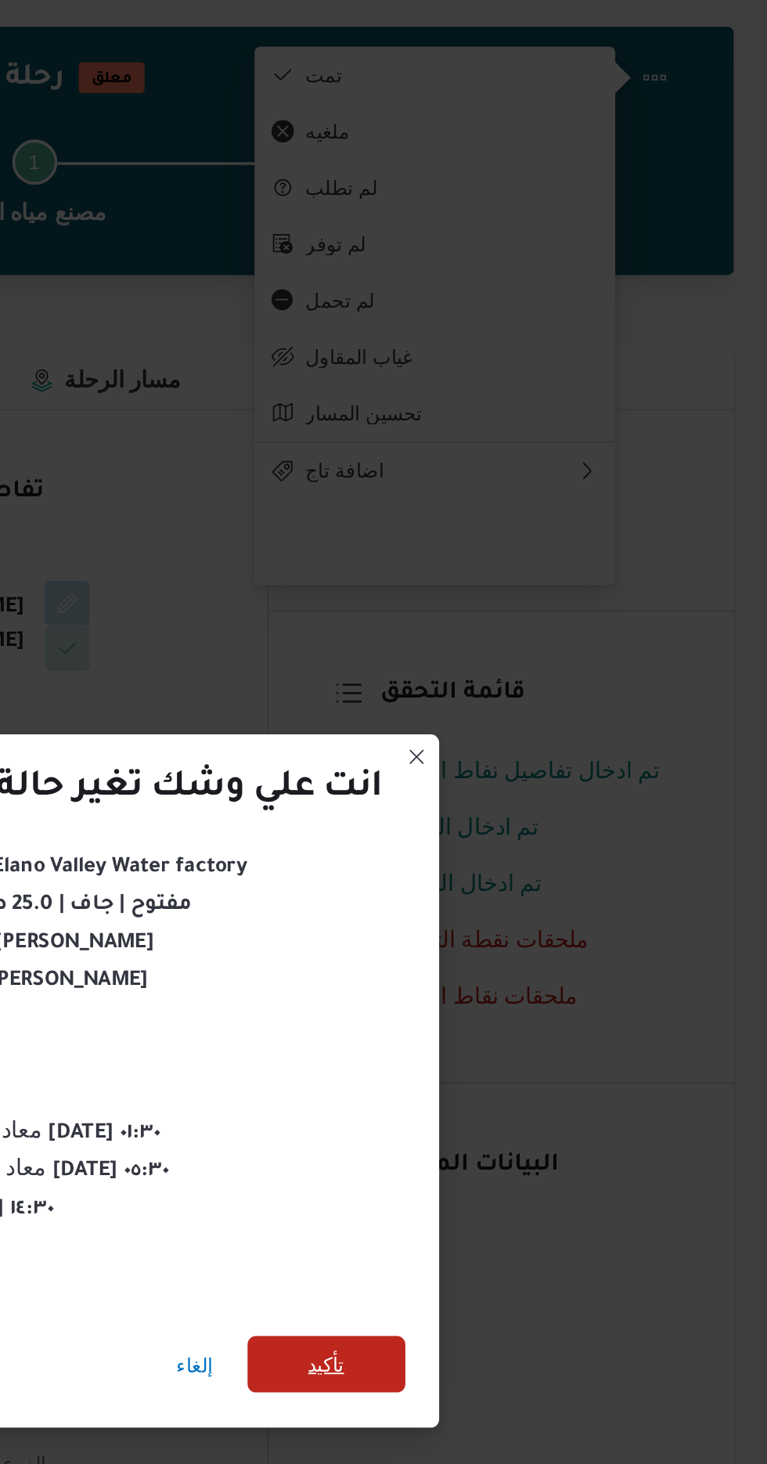
click at [518, 815] on span "تأكيد" at bounding box center [522, 816] width 20 height 19
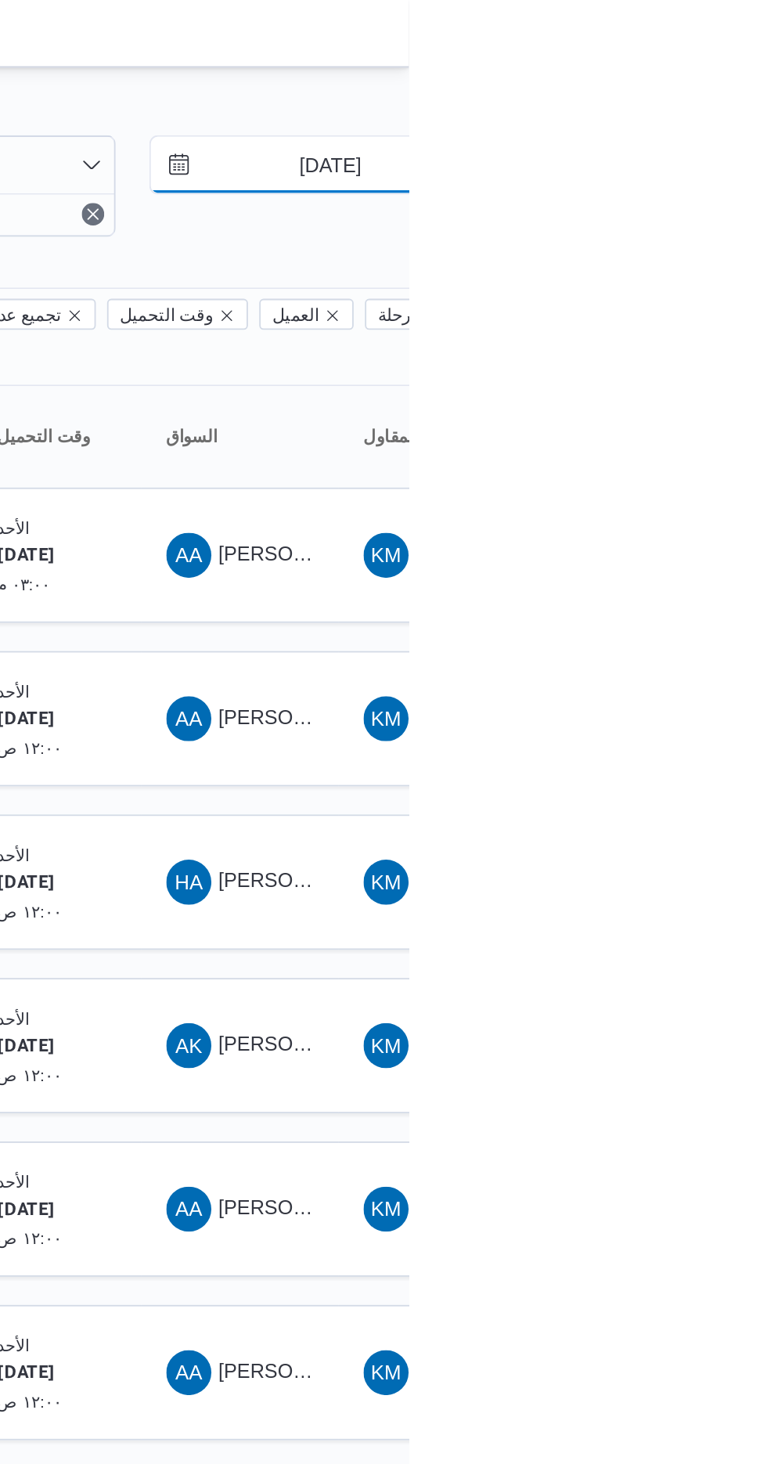
click at [713, 94] on input "[DATE]" at bounding box center [713, 91] width 178 height 31
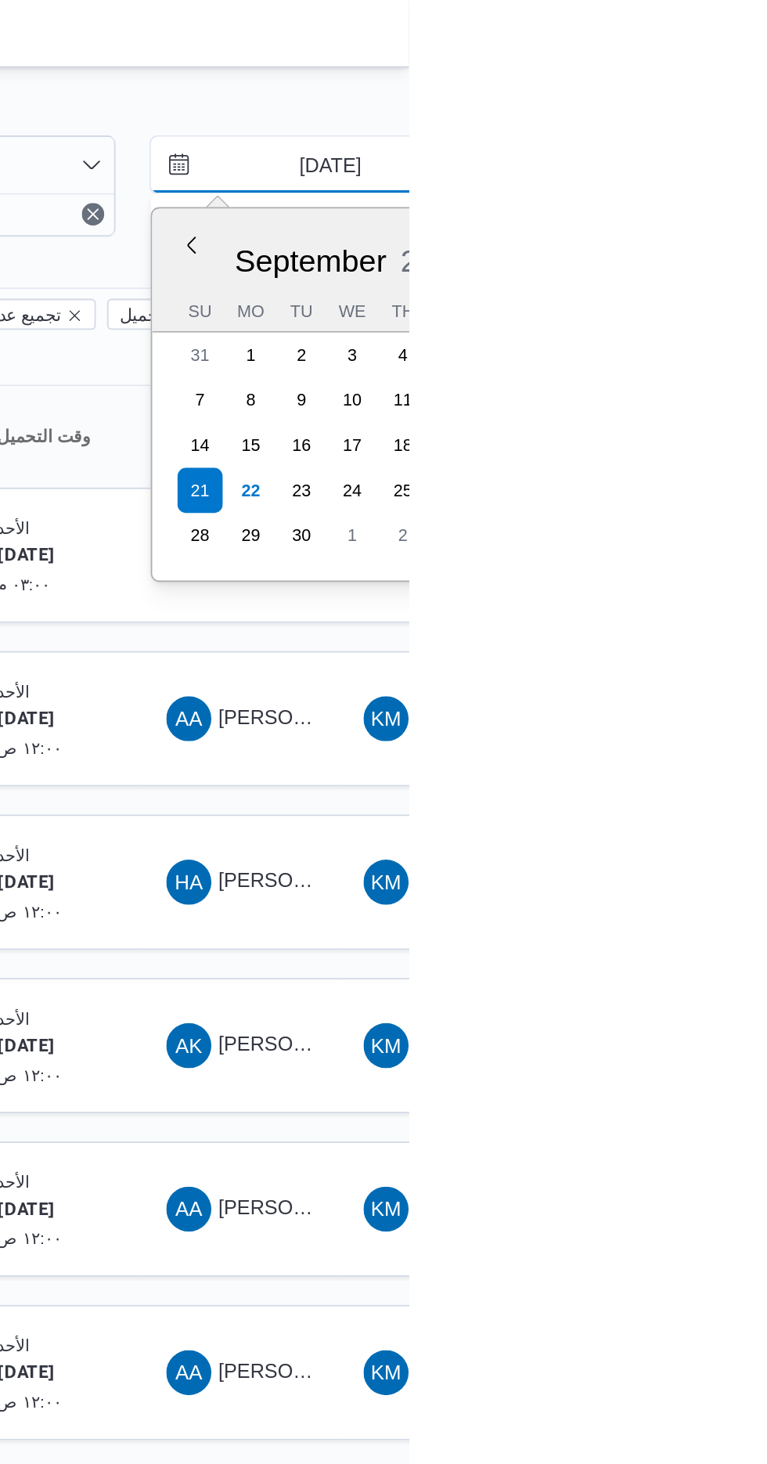
type input "20/9/2025"
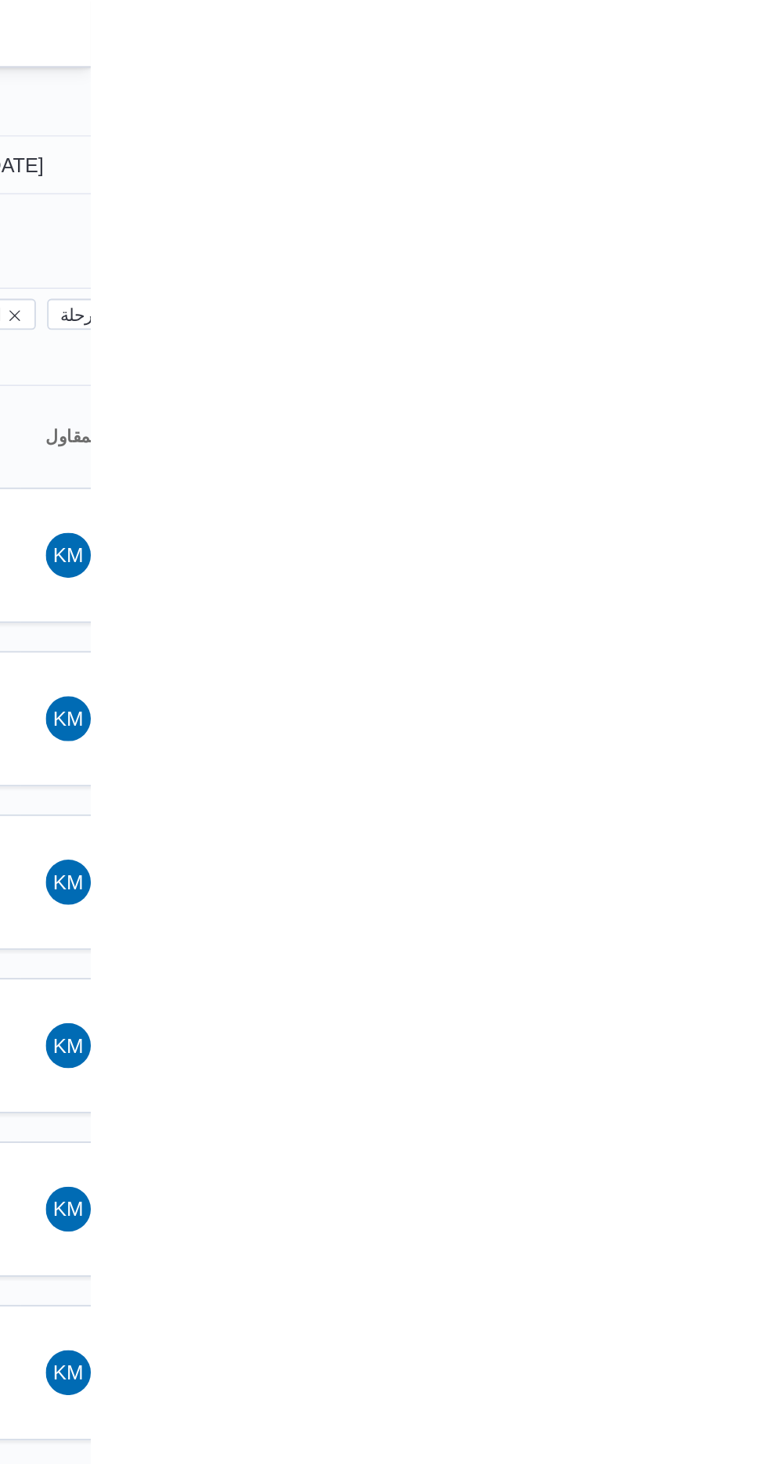
type input "20/9/2025"
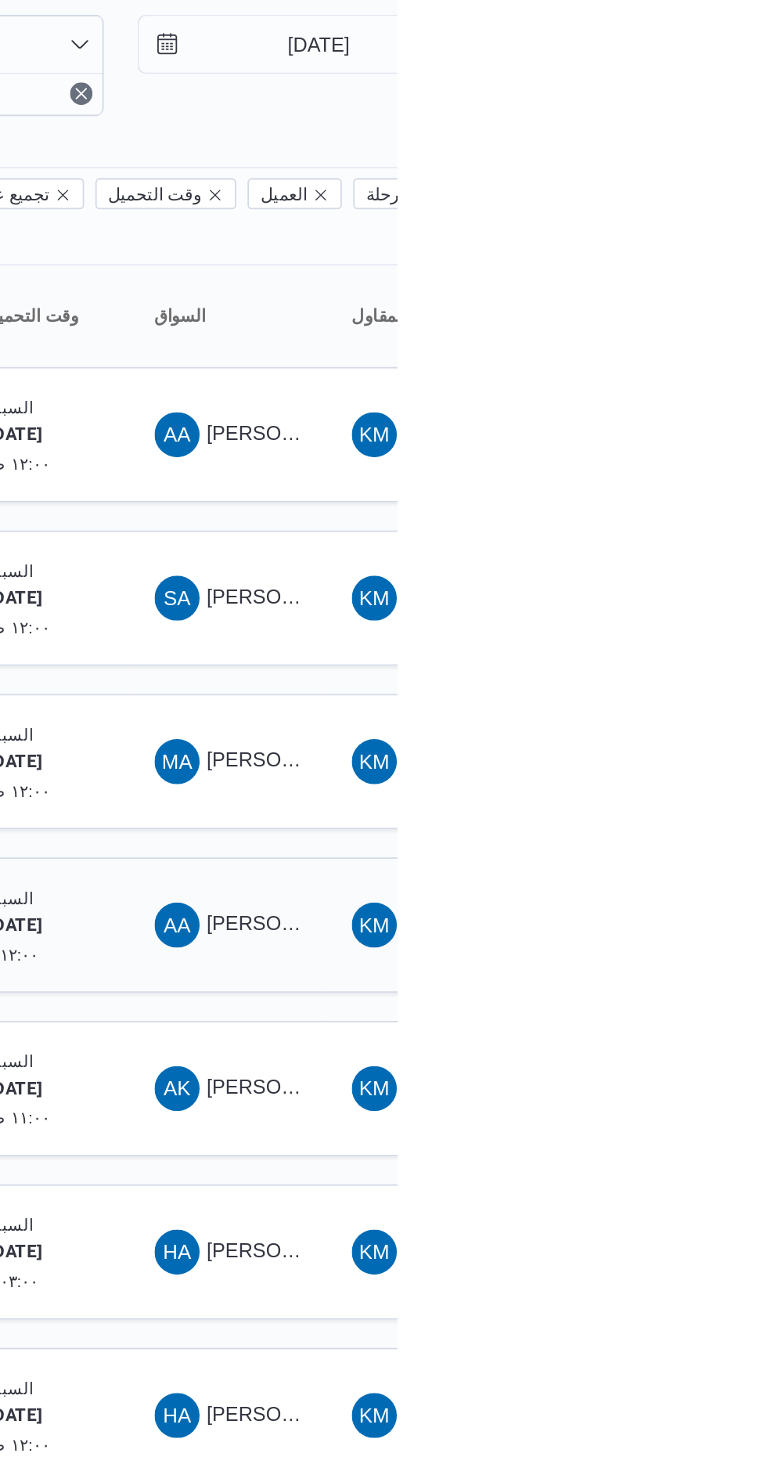
click at [678, 569] on div "AA احمد ادهم محمد محمد" at bounding box center [673, 581] width 94 height 38
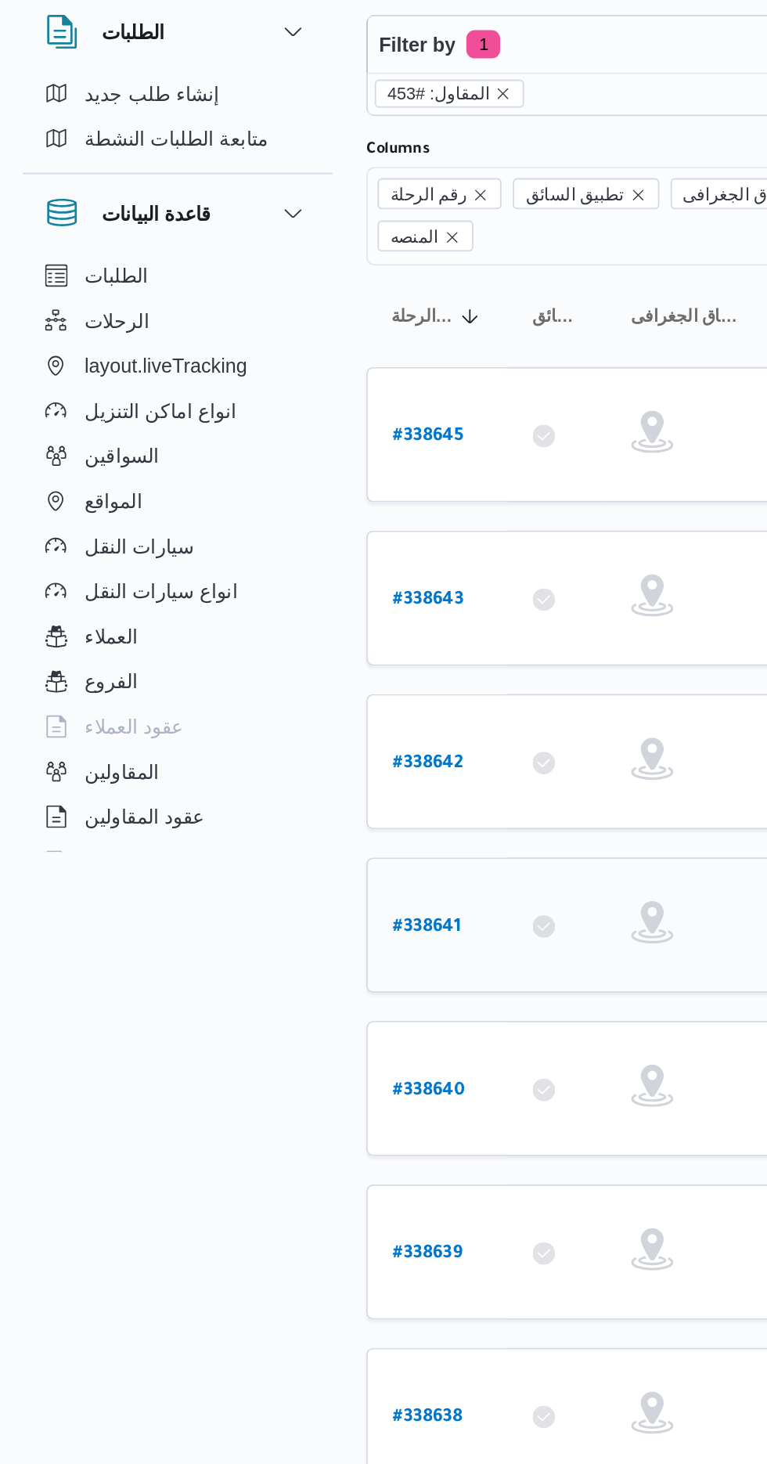
click at [234, 577] on b "# 338641" at bounding box center [237, 582] width 38 height 11
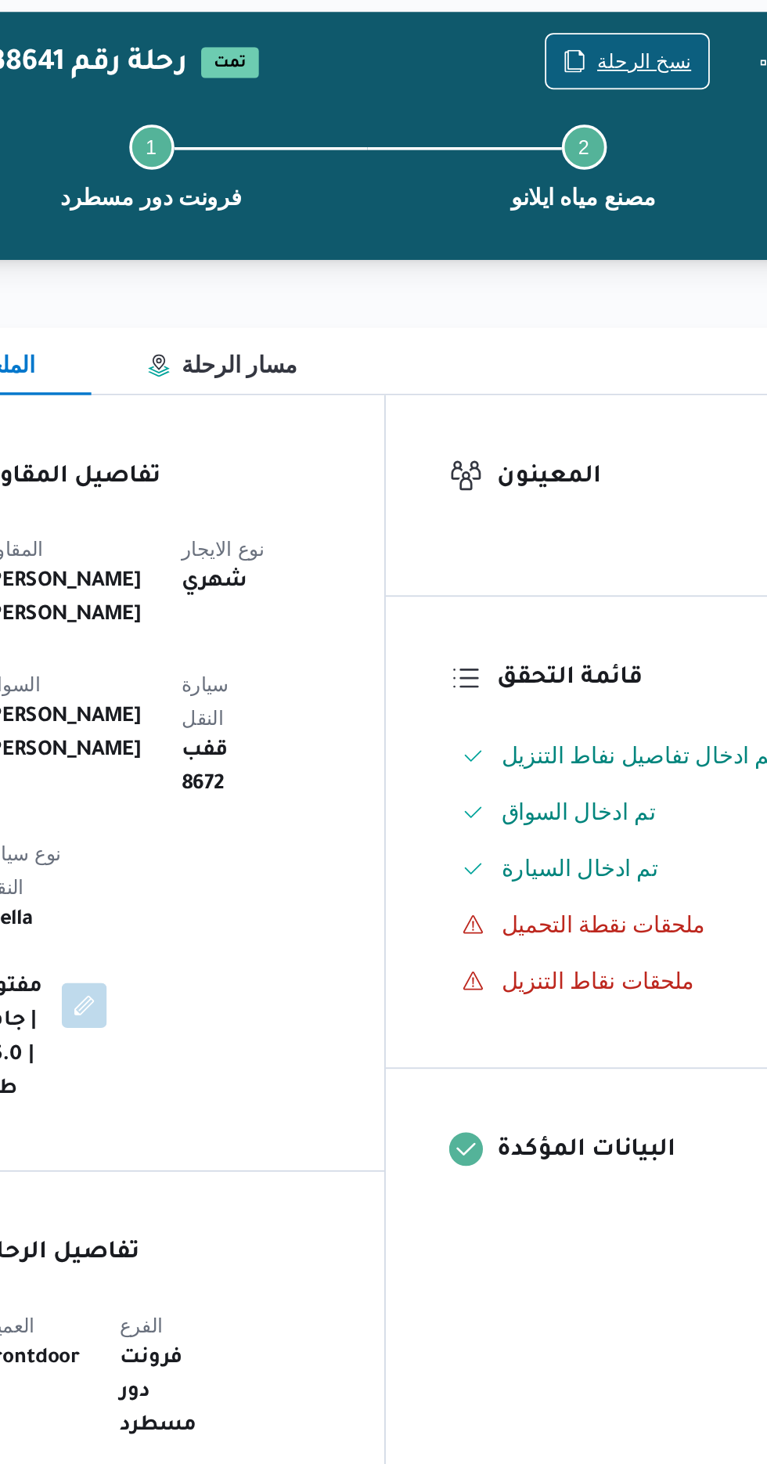
click at [626, 88] on span "نسخ الرحلة" at bounding box center [624, 101] width 90 height 30
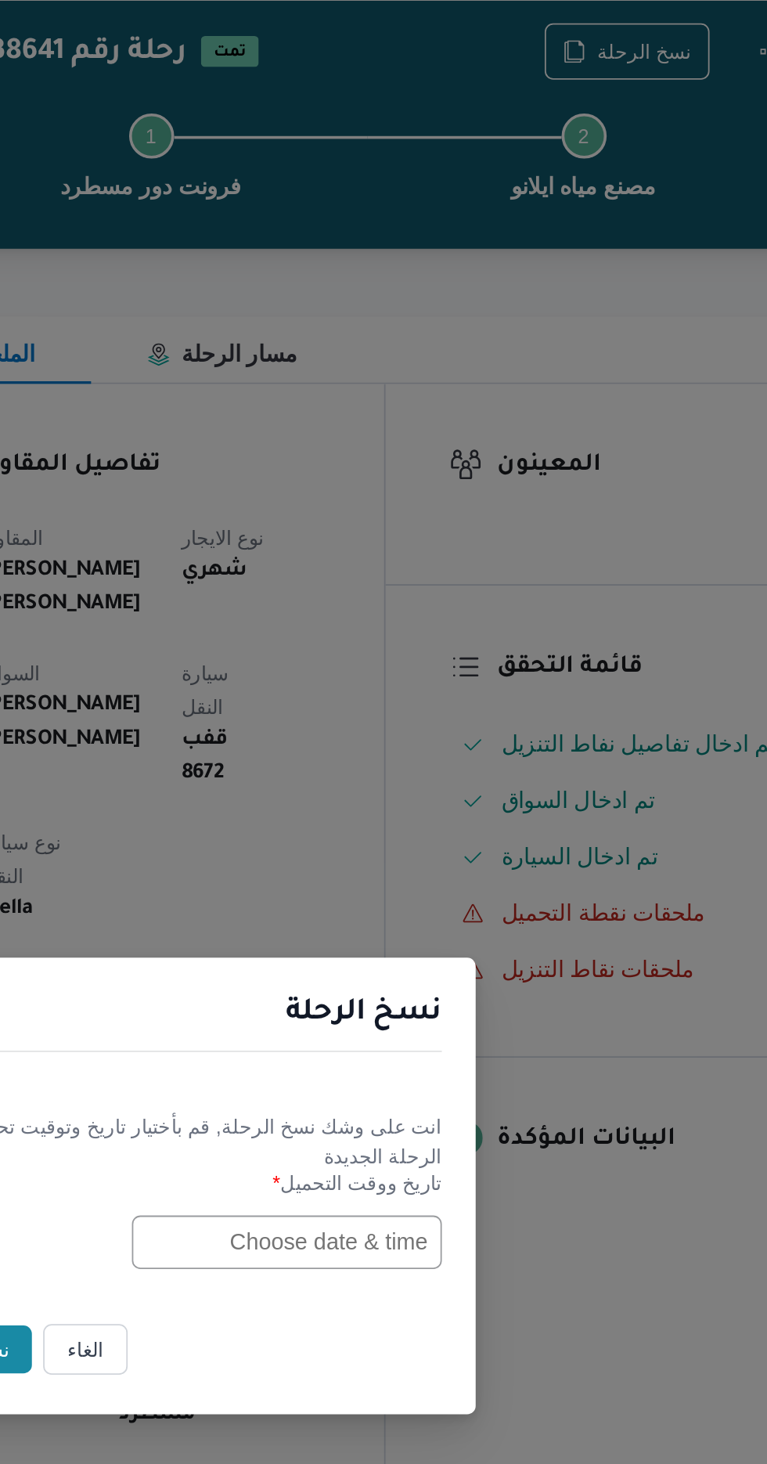
click at [427, 766] on input "text" at bounding box center [435, 763] width 172 height 30
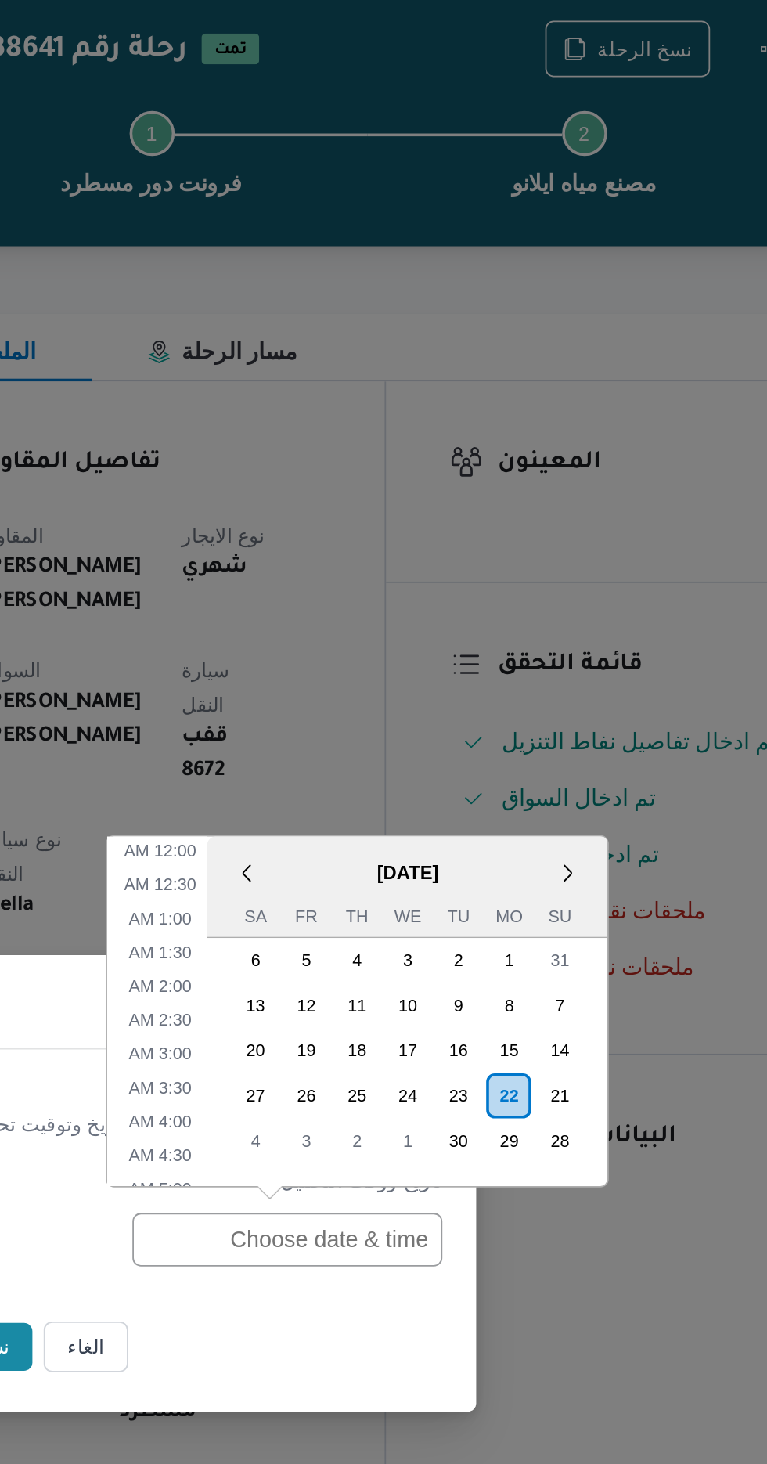
scroll to position [512, 0]
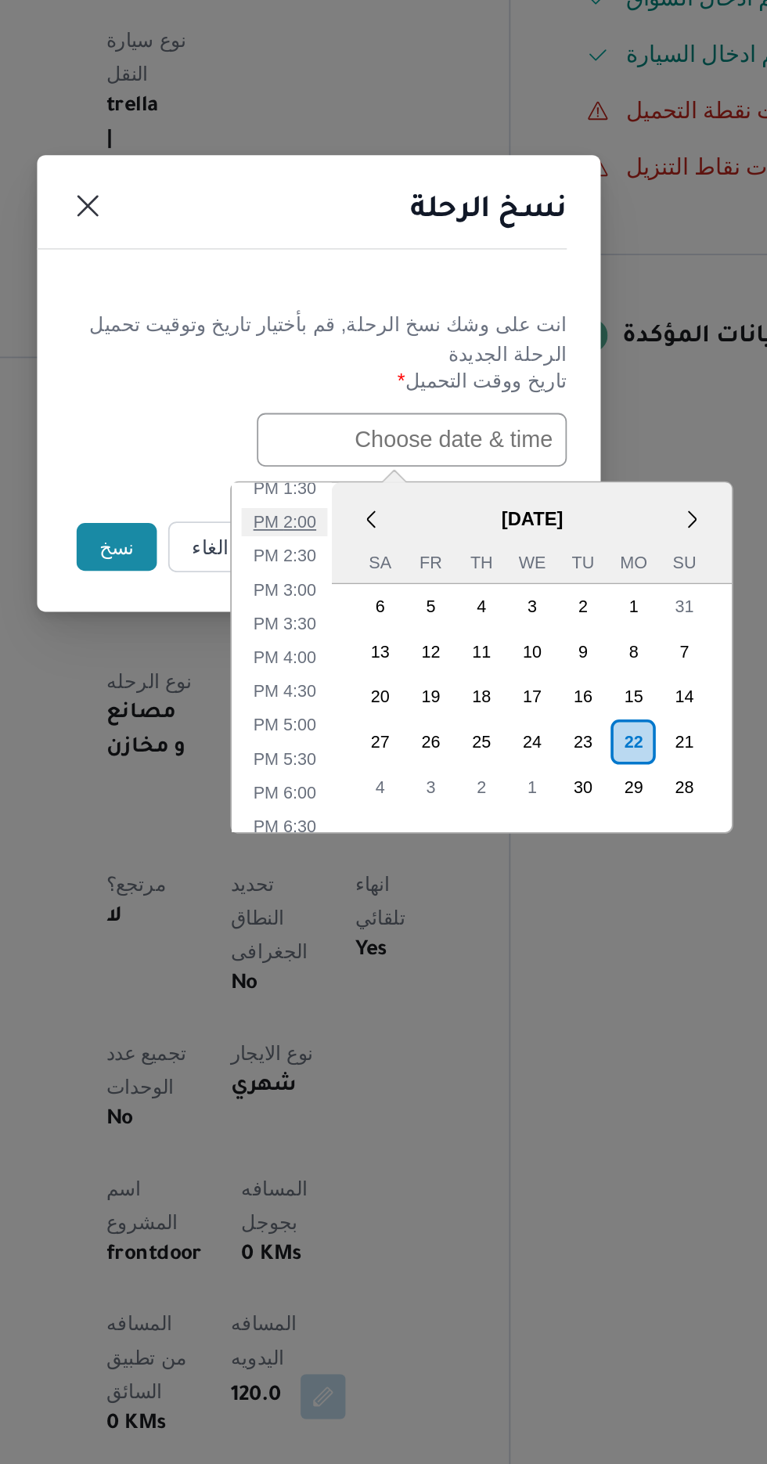
click at [365, 806] on li "2:00 PM" at bounding box center [364, 809] width 48 height 16
type input "22/09/2025 2:00PM"
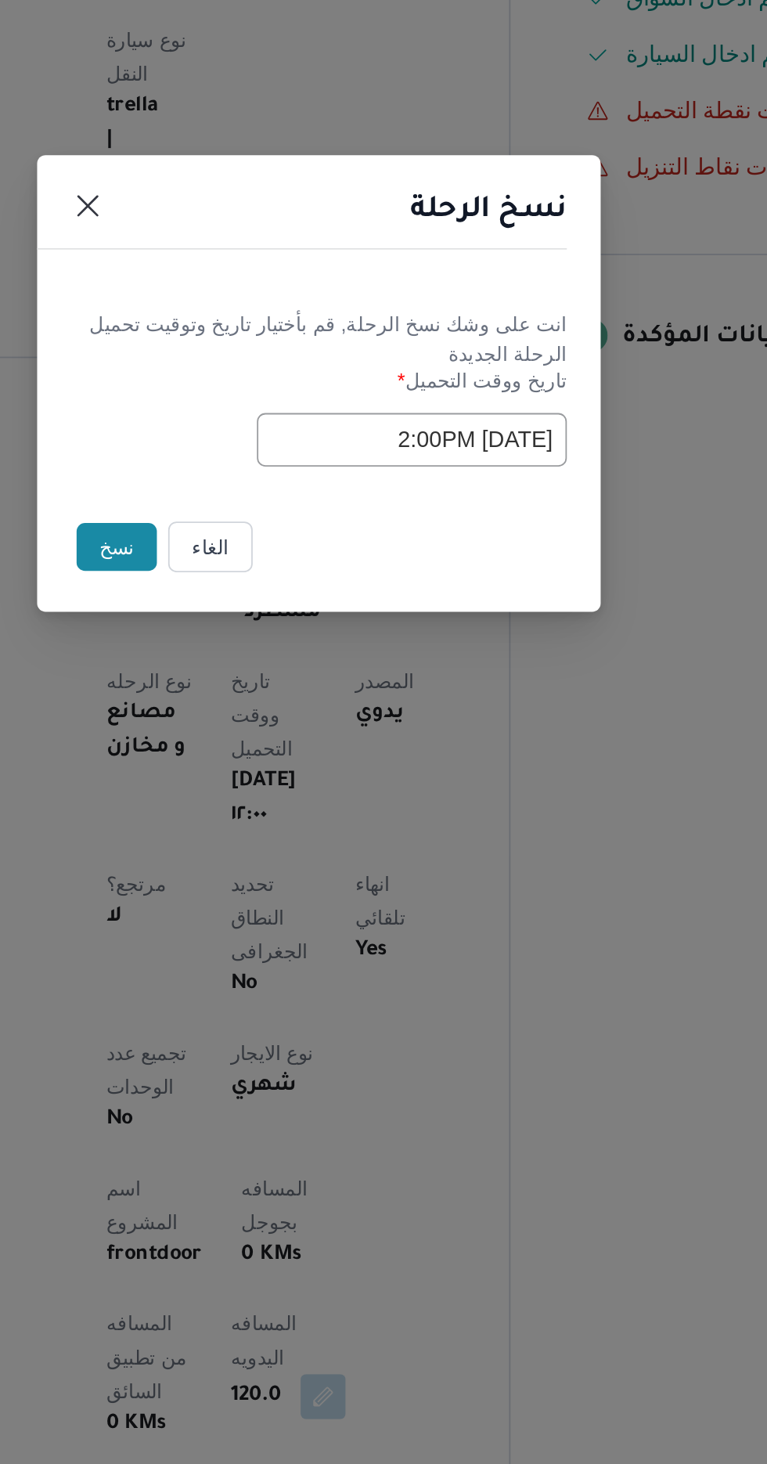
click at [257, 824] on button "نسخ" at bounding box center [271, 822] width 45 height 27
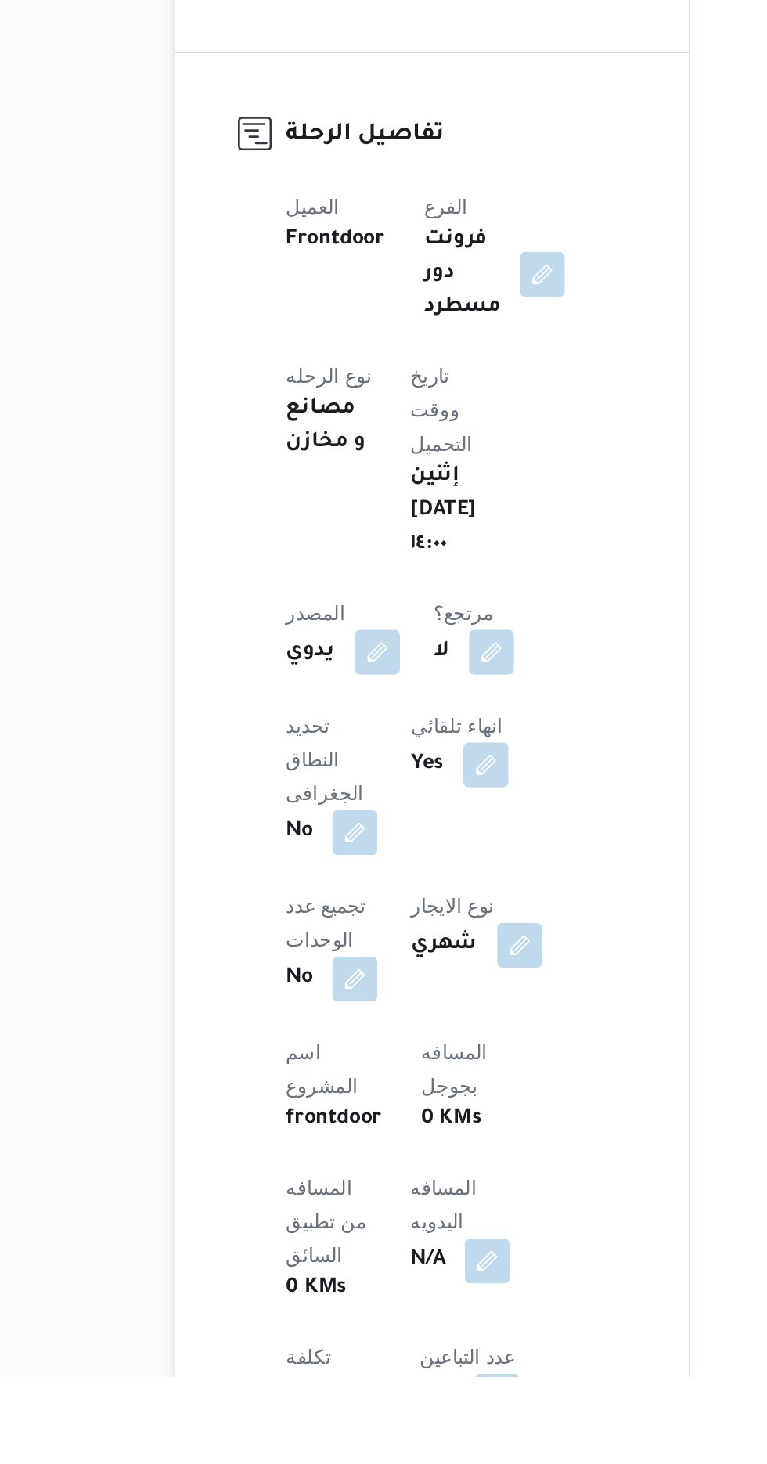
scroll to position [83, 0]
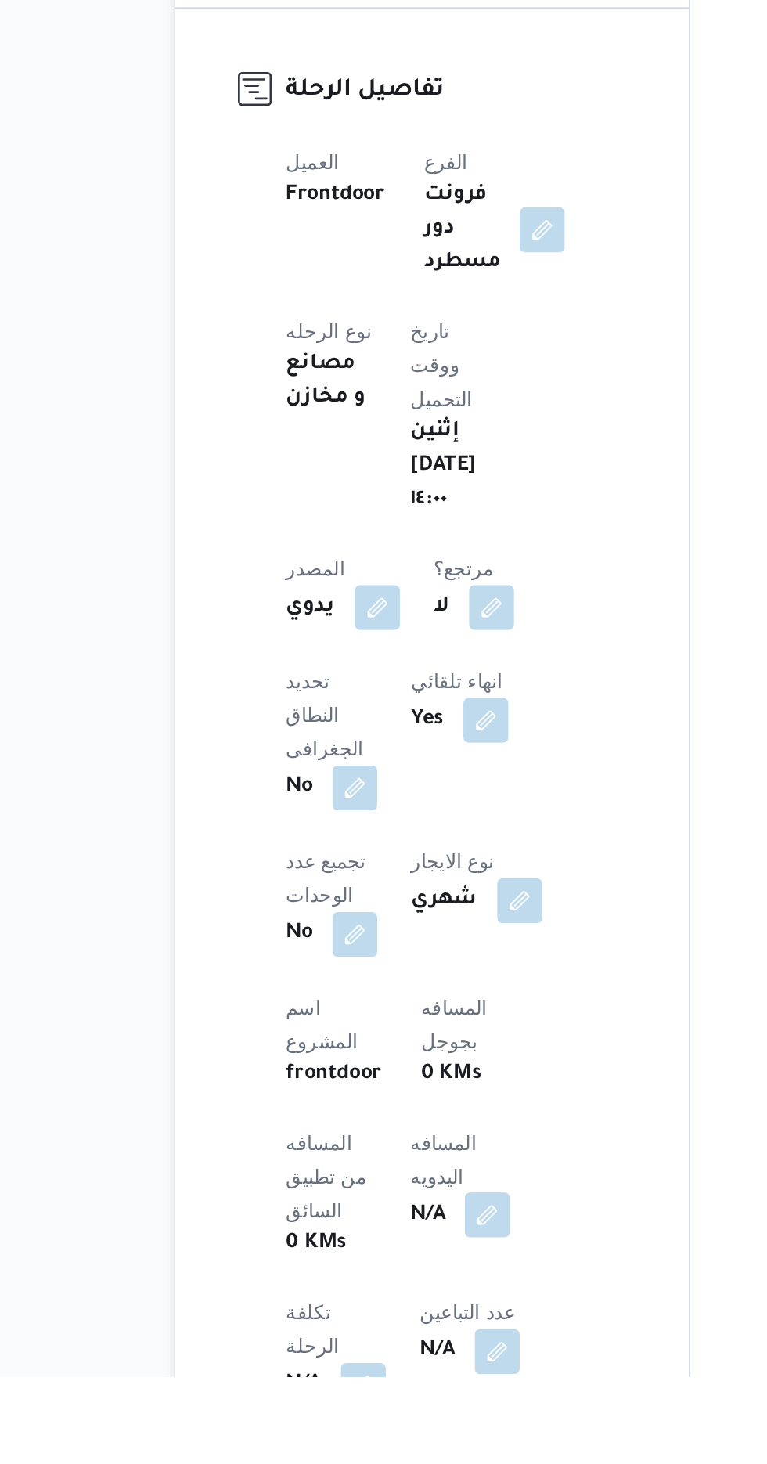
click at [365, 1361] on button "button" at bounding box center [377, 1373] width 25 height 25
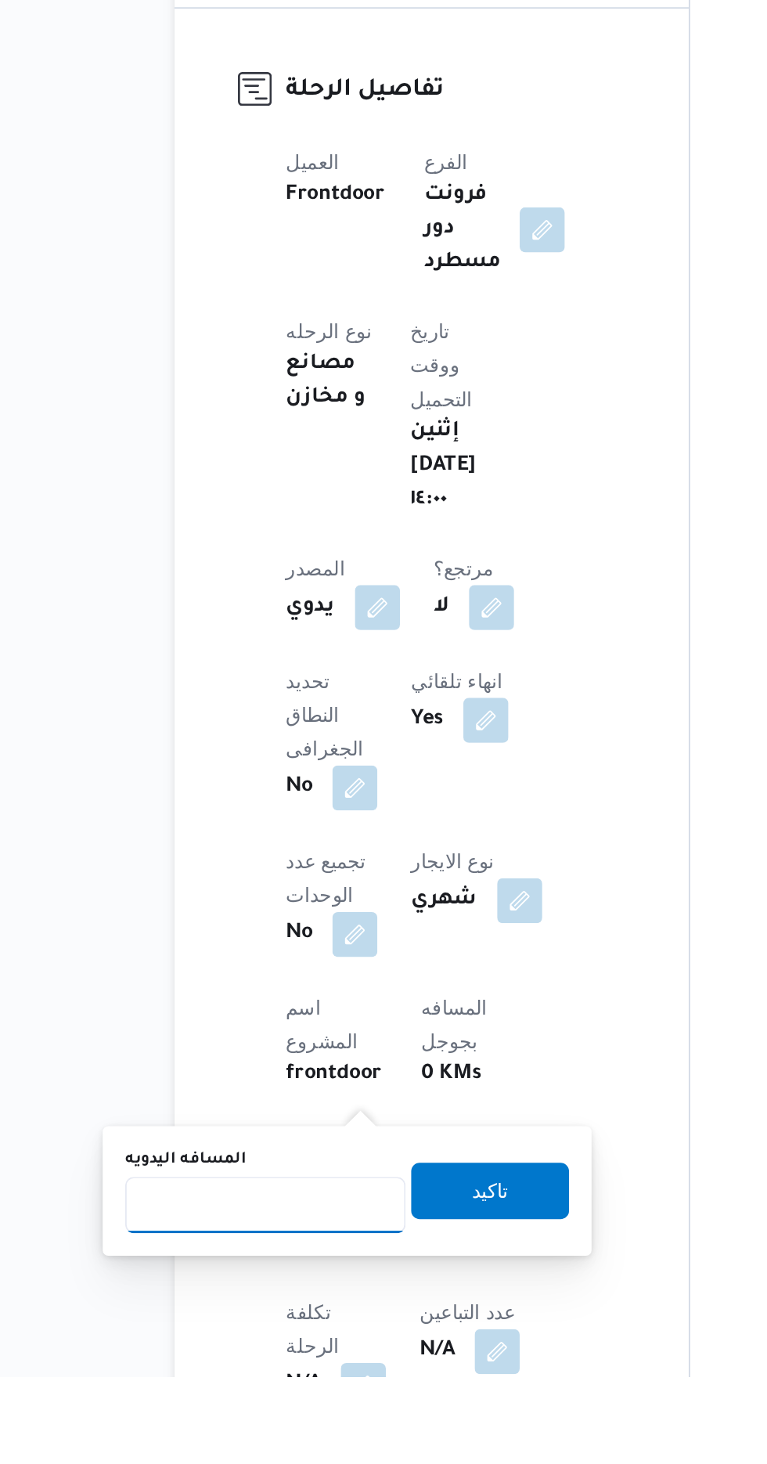
click at [233, 1369] on input "المسافه اليدويه" at bounding box center [254, 1367] width 156 height 31
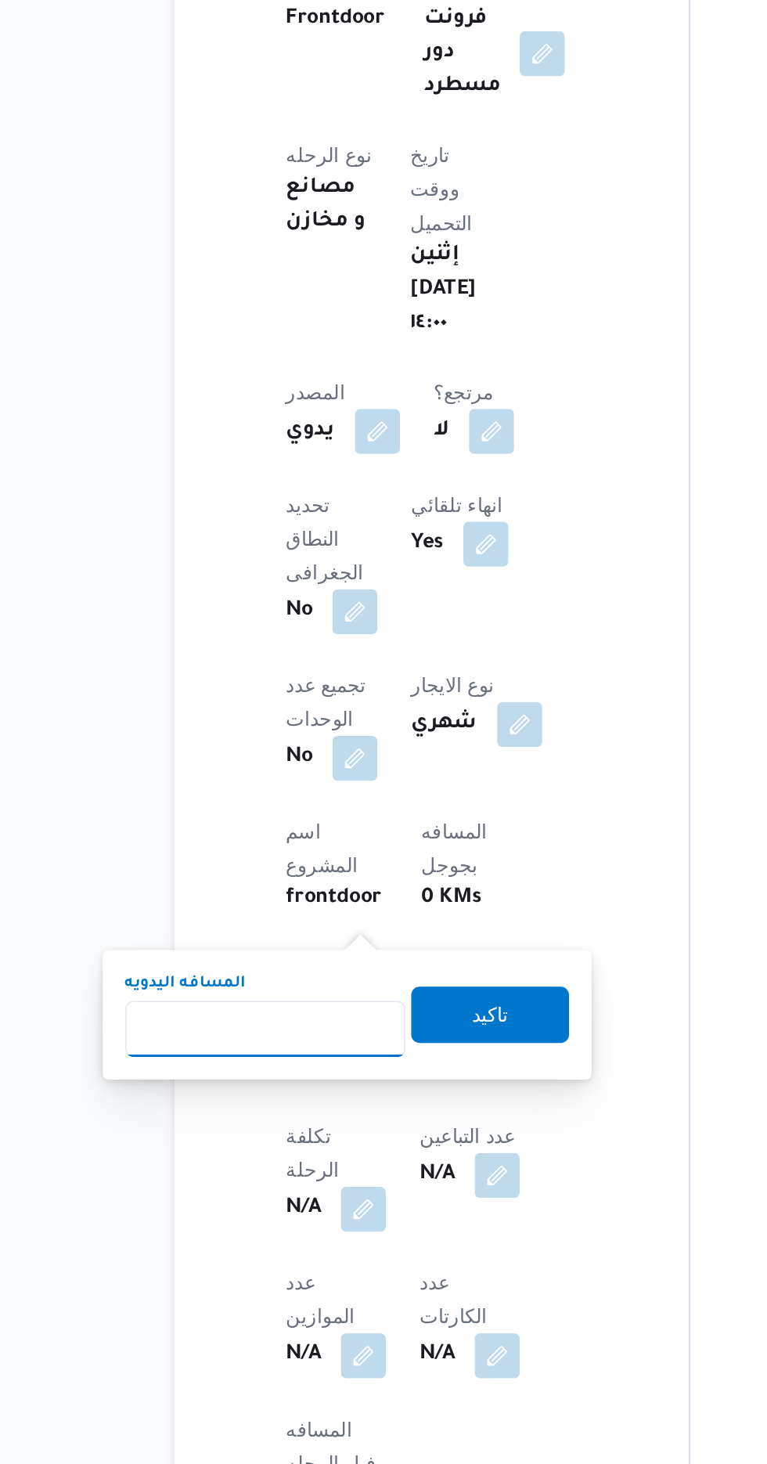
scroll to position [229, 0]
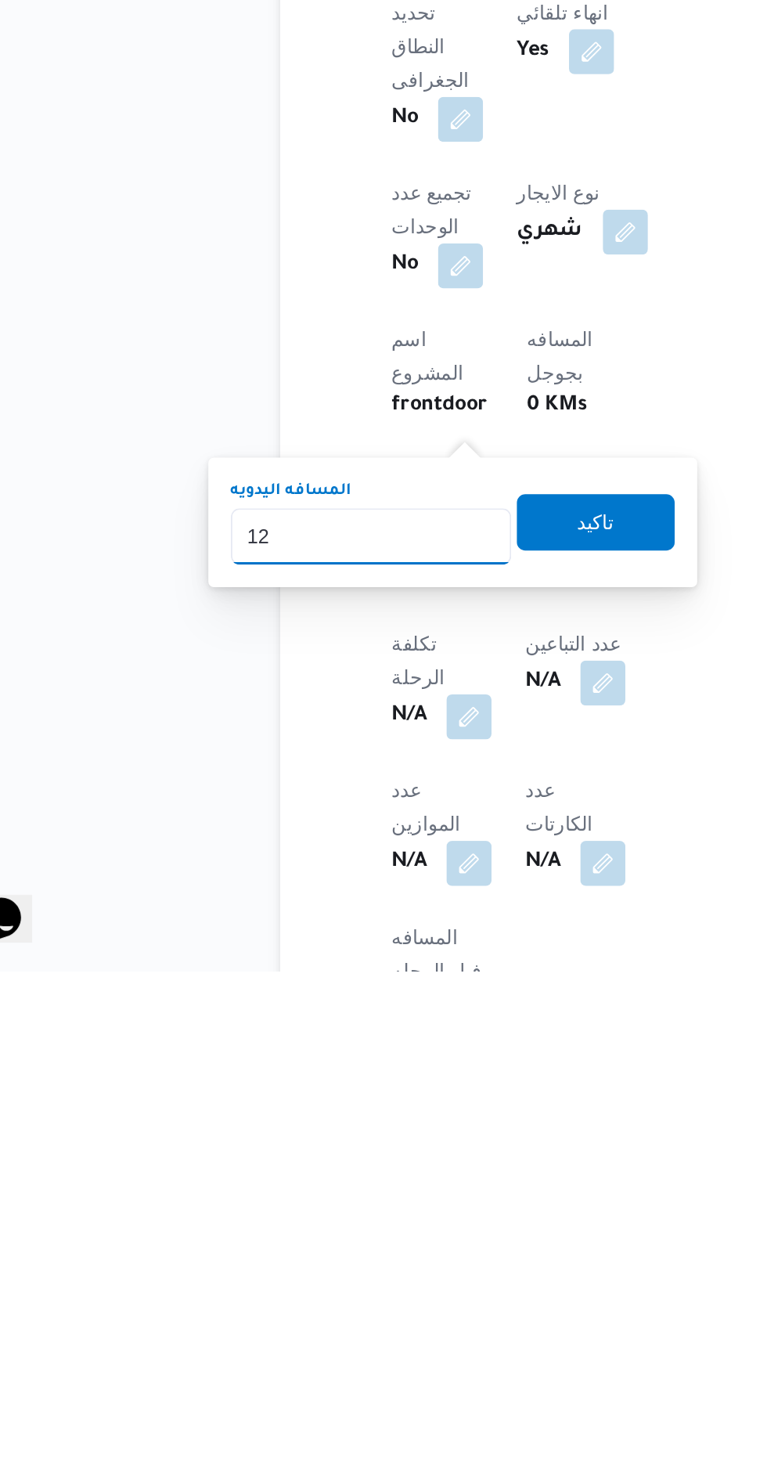
type input "120"
click at [389, 1209] on span "تاكيد" at bounding box center [379, 1214] width 20 height 19
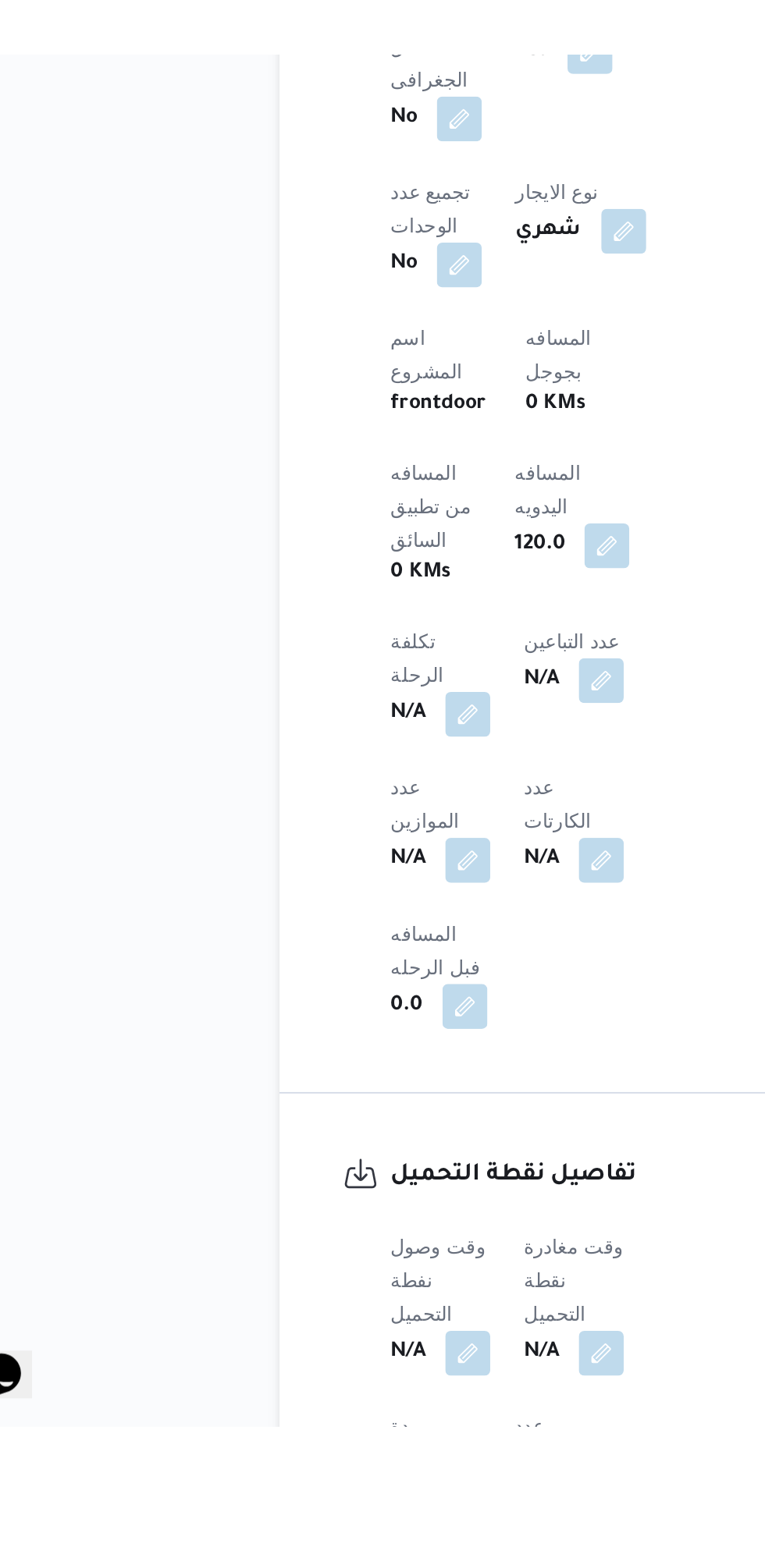
scroll to position [490, 0]
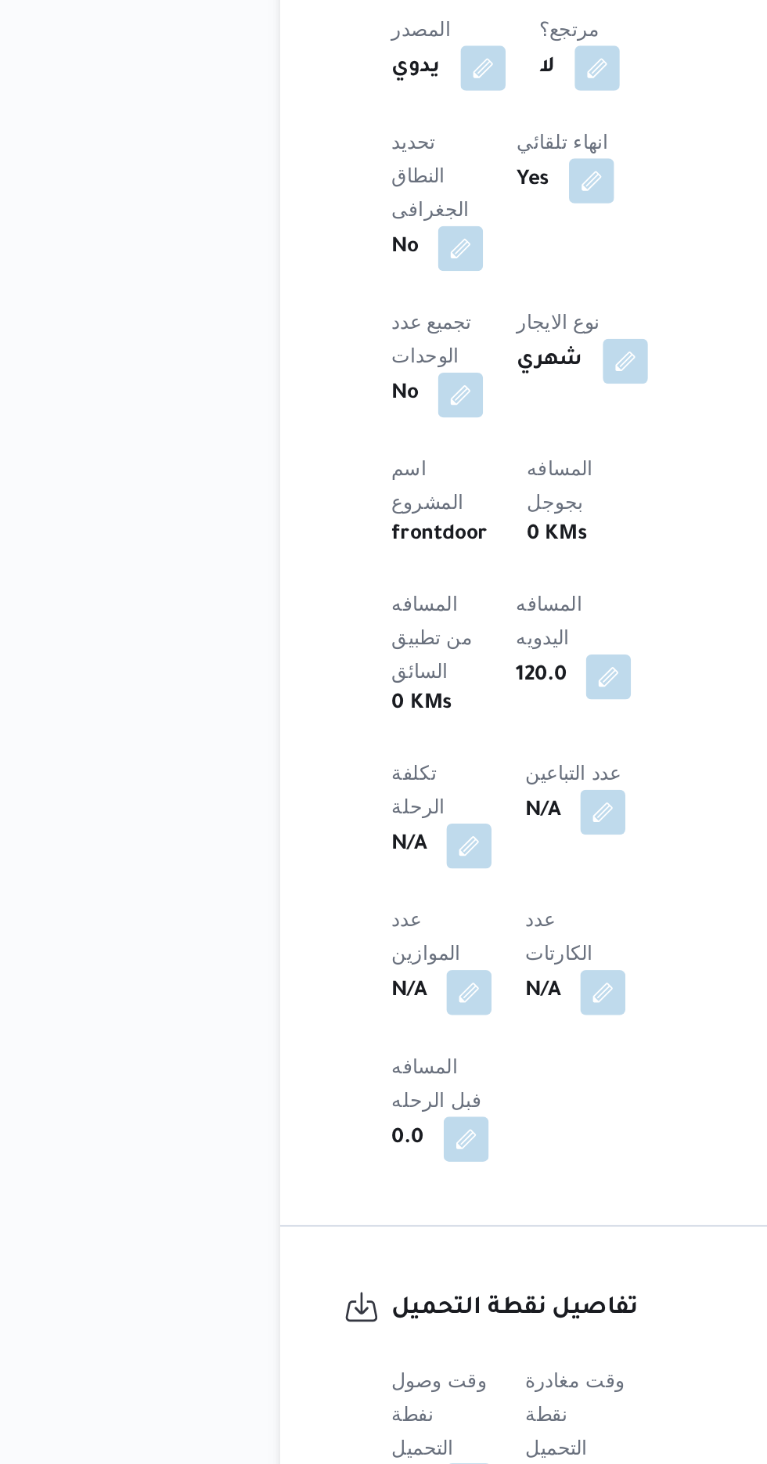
click at [305, 1402] on button "button" at bounding box center [308, 1414] width 25 height 25
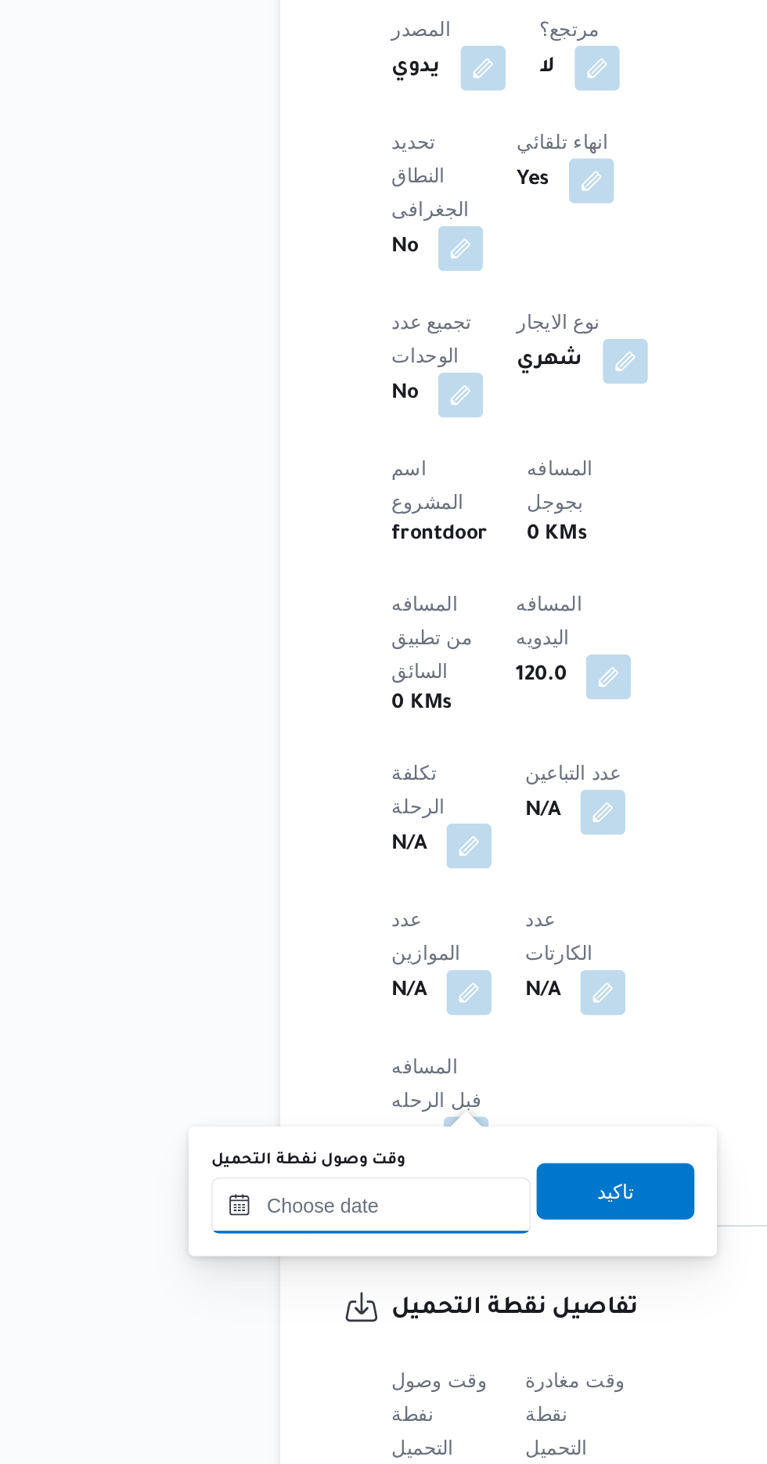
click at [289, 1252] on input "وقت وصول نفطة التحميل" at bounding box center [254, 1258] width 178 height 31
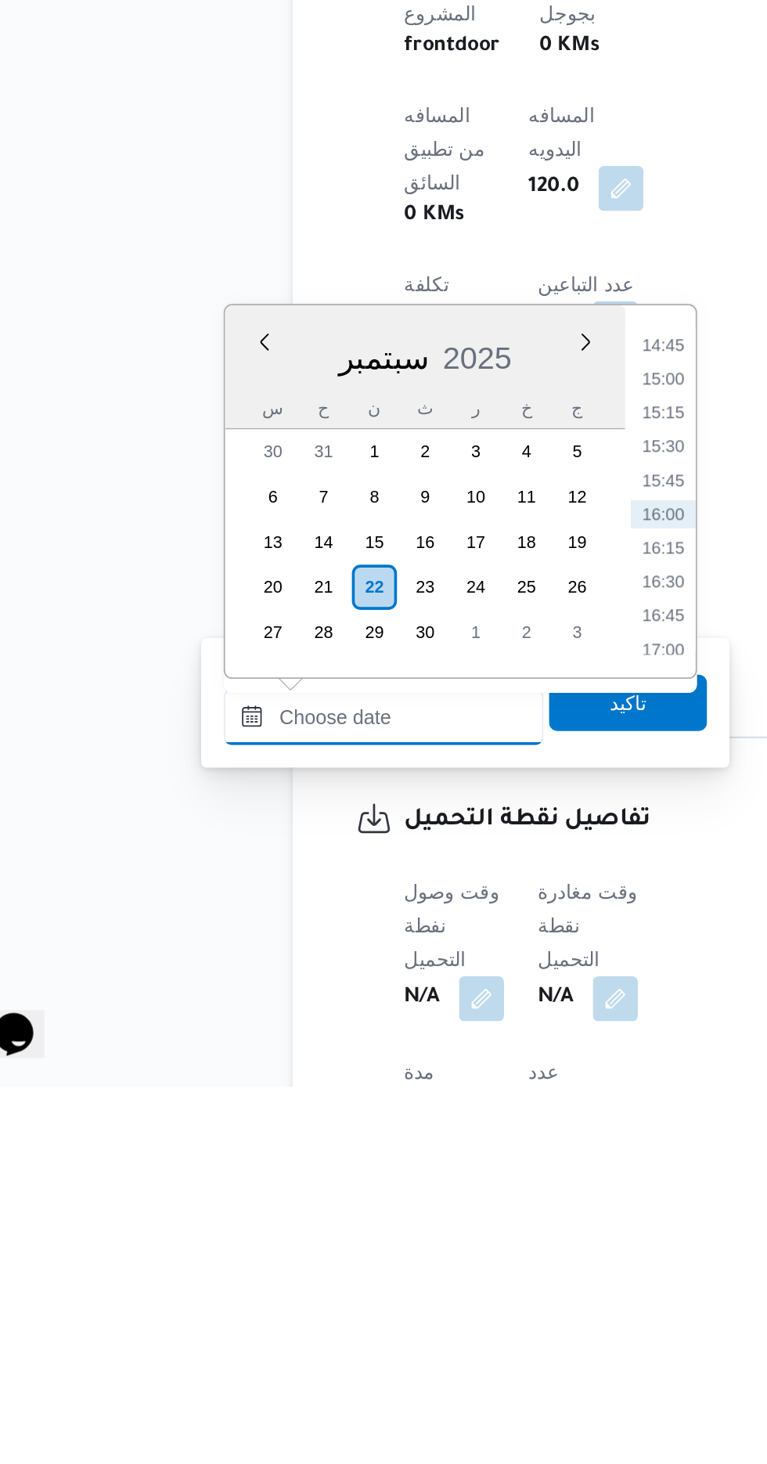
scroll to position [498, 0]
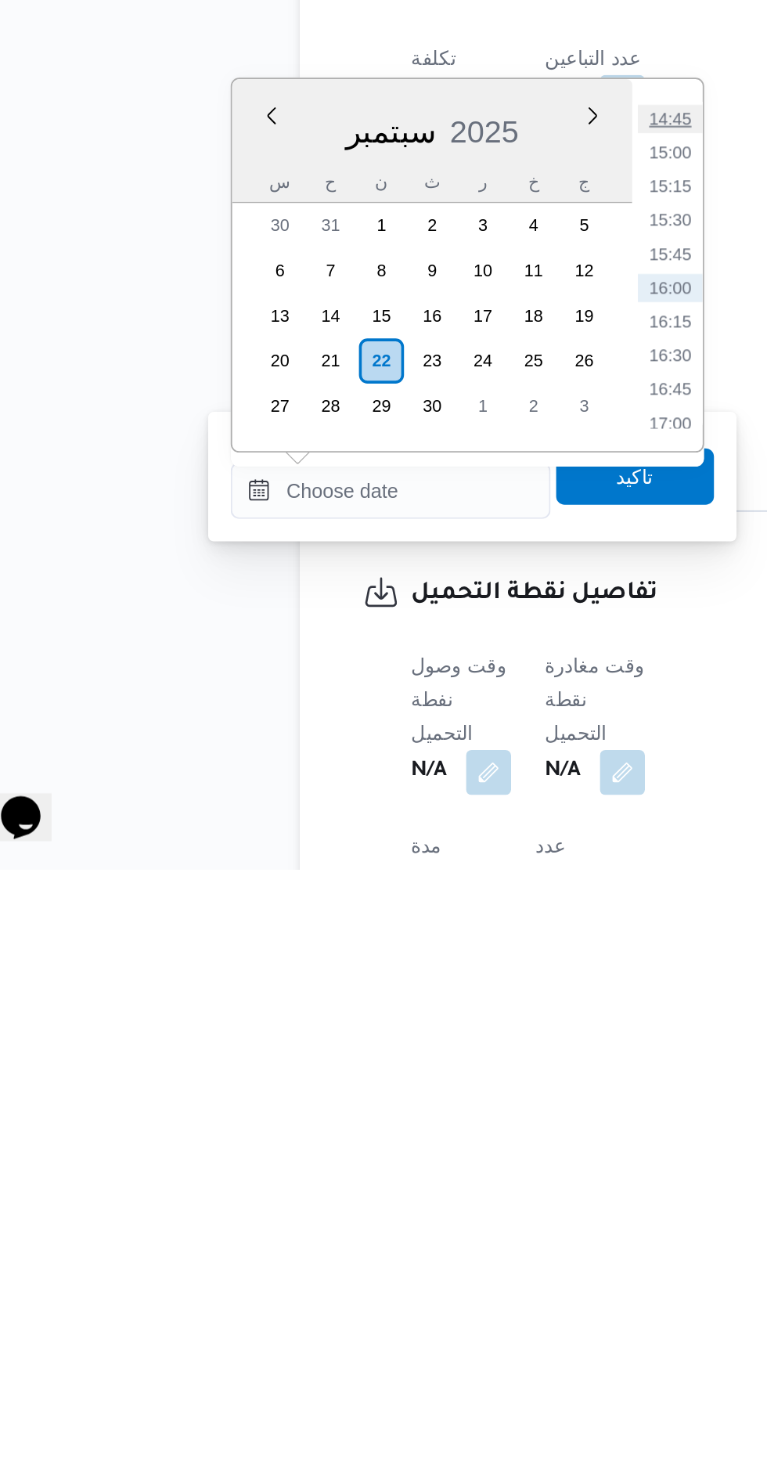
click at [407, 1040] on li "14:45" at bounding box center [409, 1047] width 36 height 16
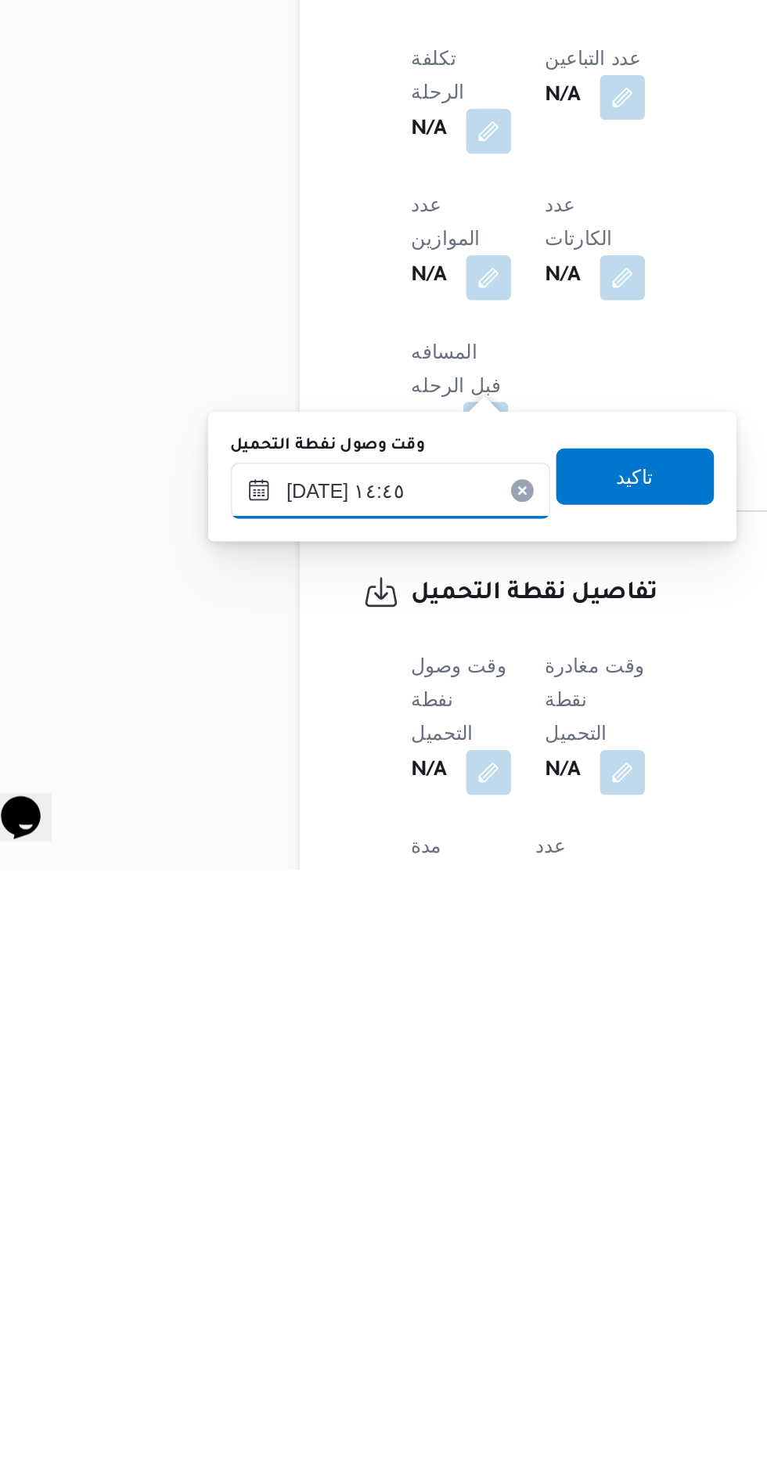
scroll to position [499, 0]
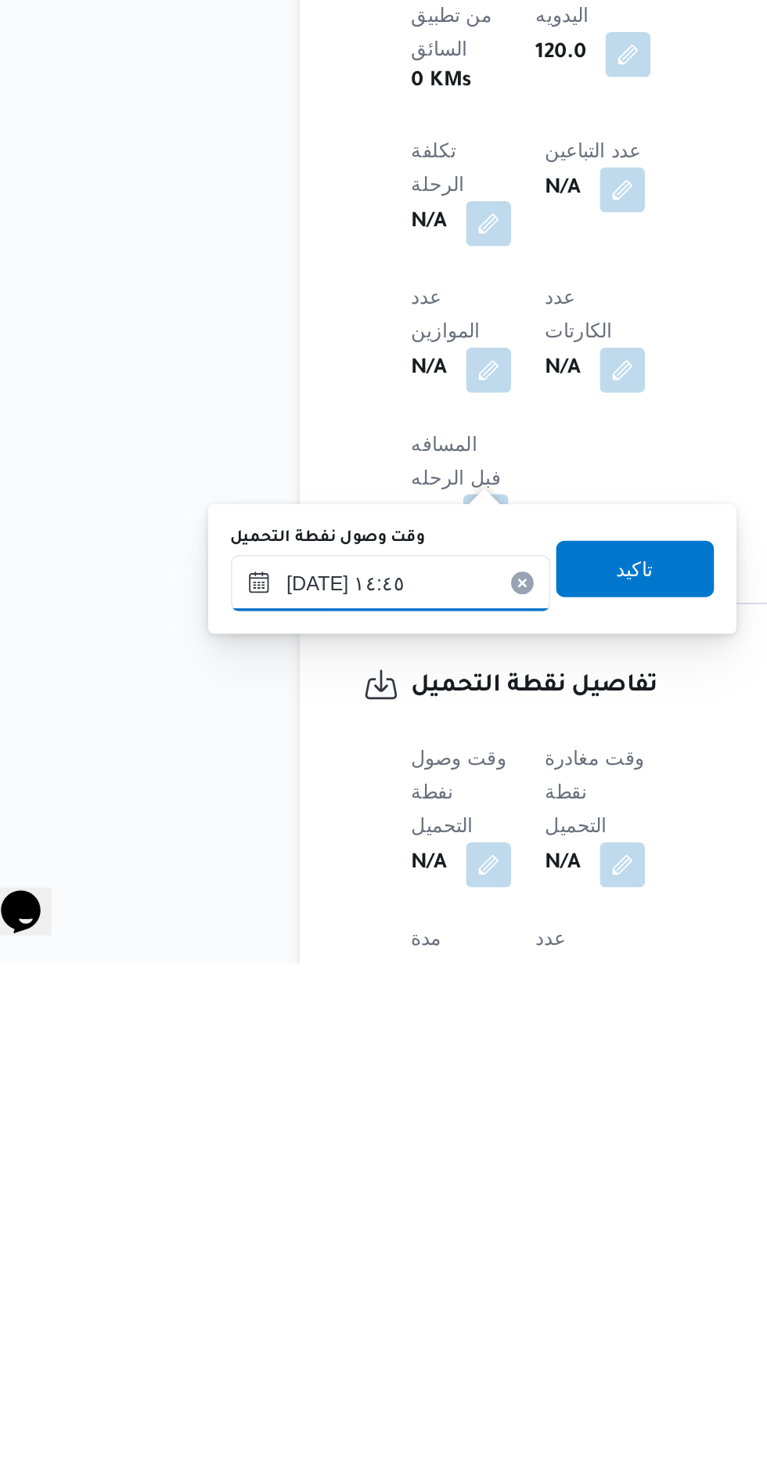
click at [293, 1244] on input "٢٢/٠٩/٢٠٢٥ ١٤:٤٥" at bounding box center [254, 1252] width 178 height 31
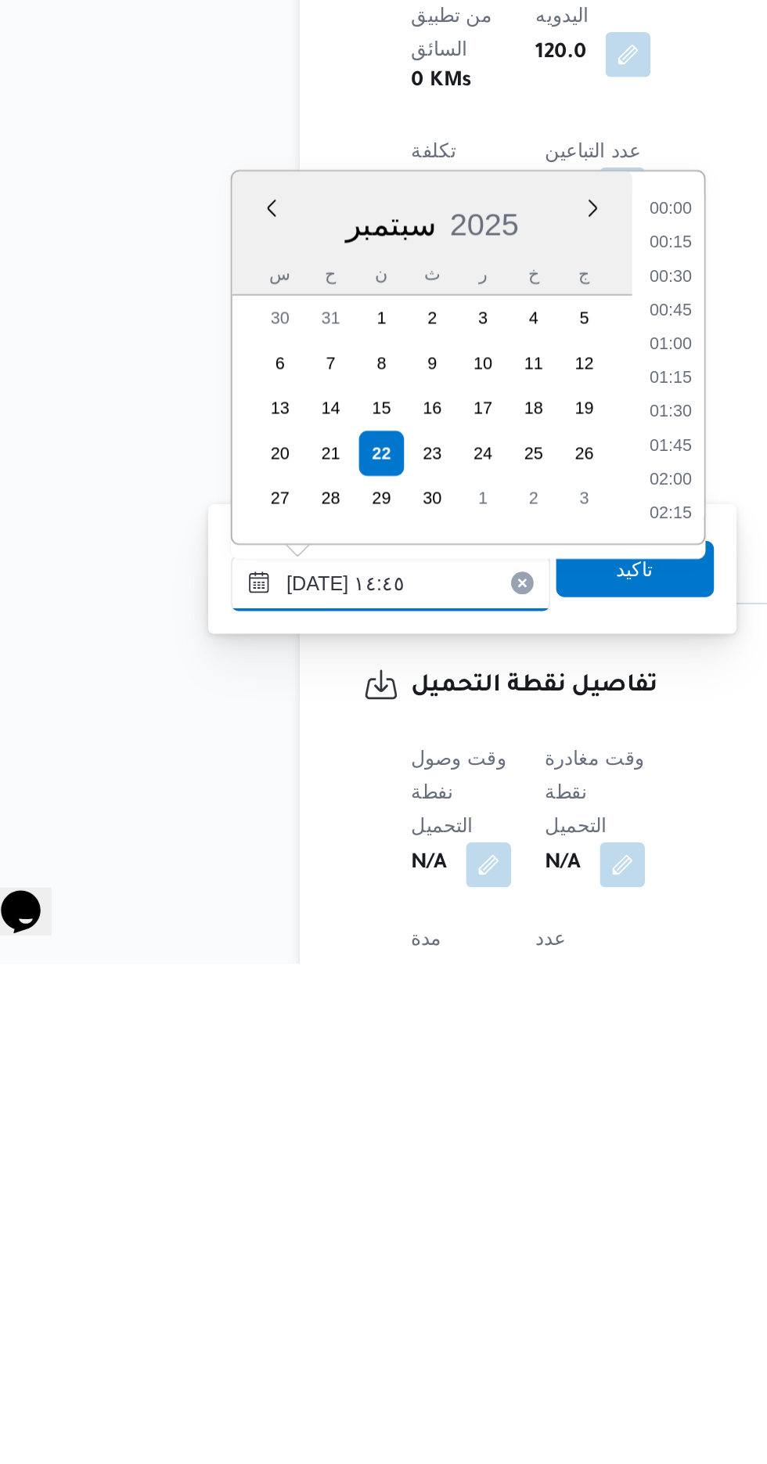
scroll to position [1013, 0]
click at [412, 1080] on li "14:00" at bounding box center [409, 1083] width 36 height 16
type input "٢٢/٠٩/٢٠٢٥ ١٤:٠٠"
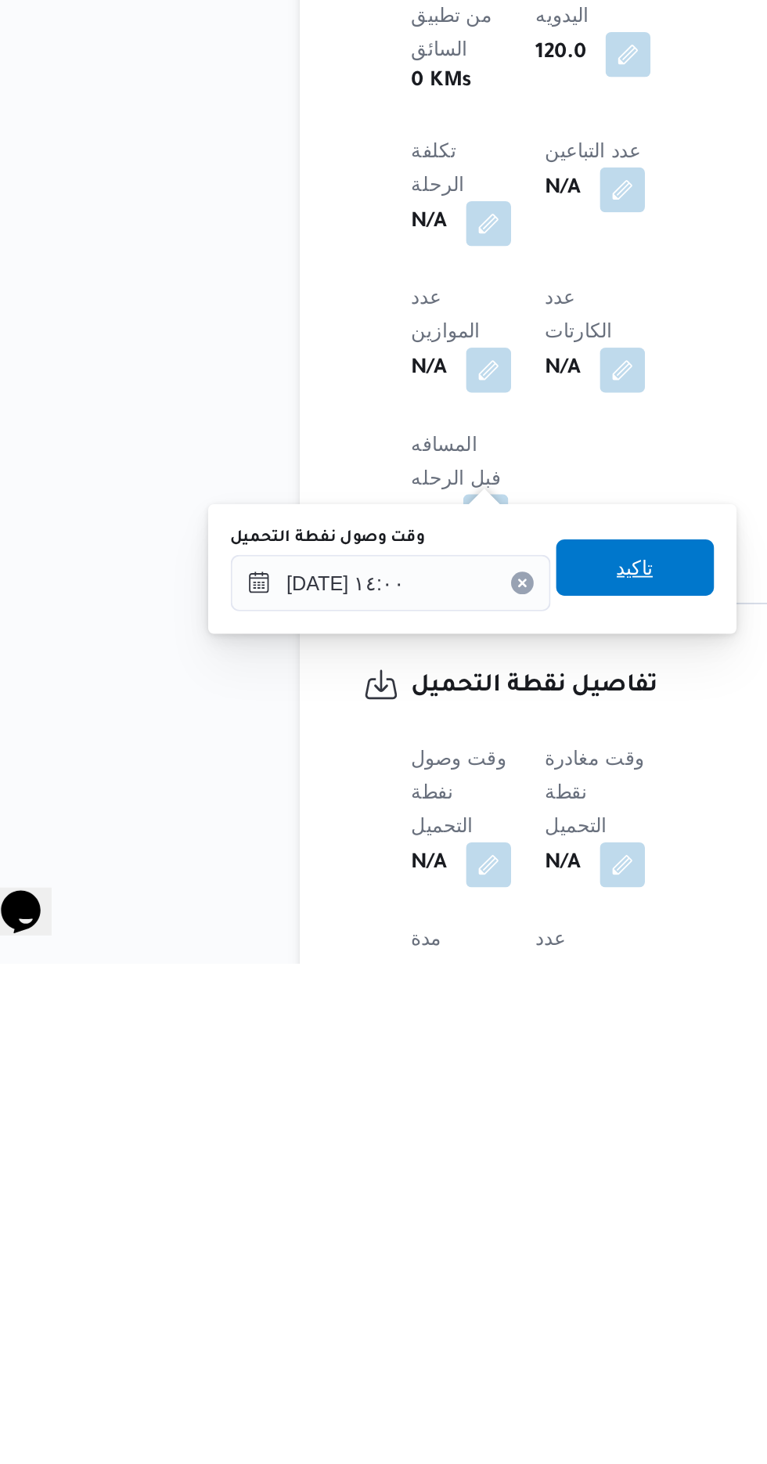
click at [400, 1250] on span "تاكيد" at bounding box center [390, 1243] width 20 height 19
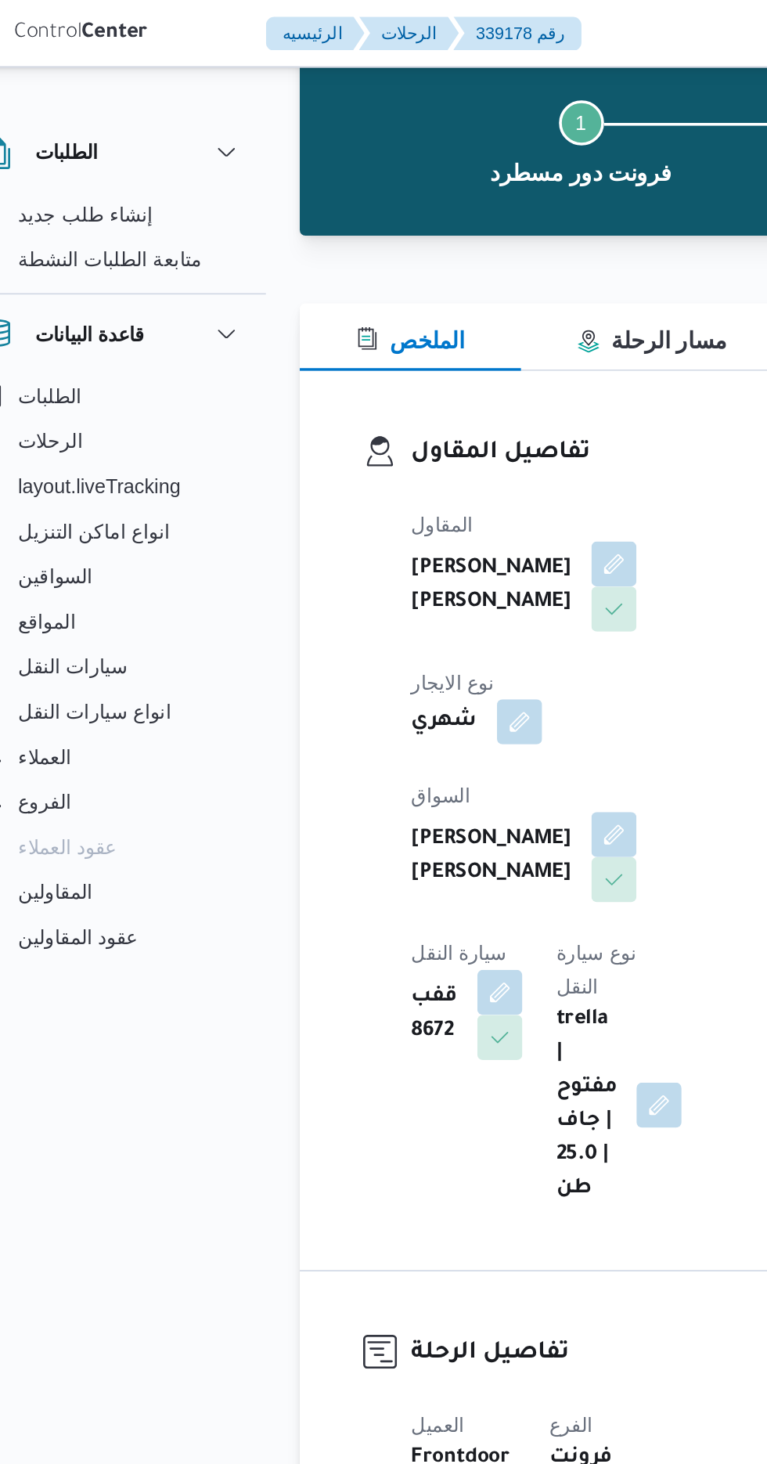
scroll to position [0, 0]
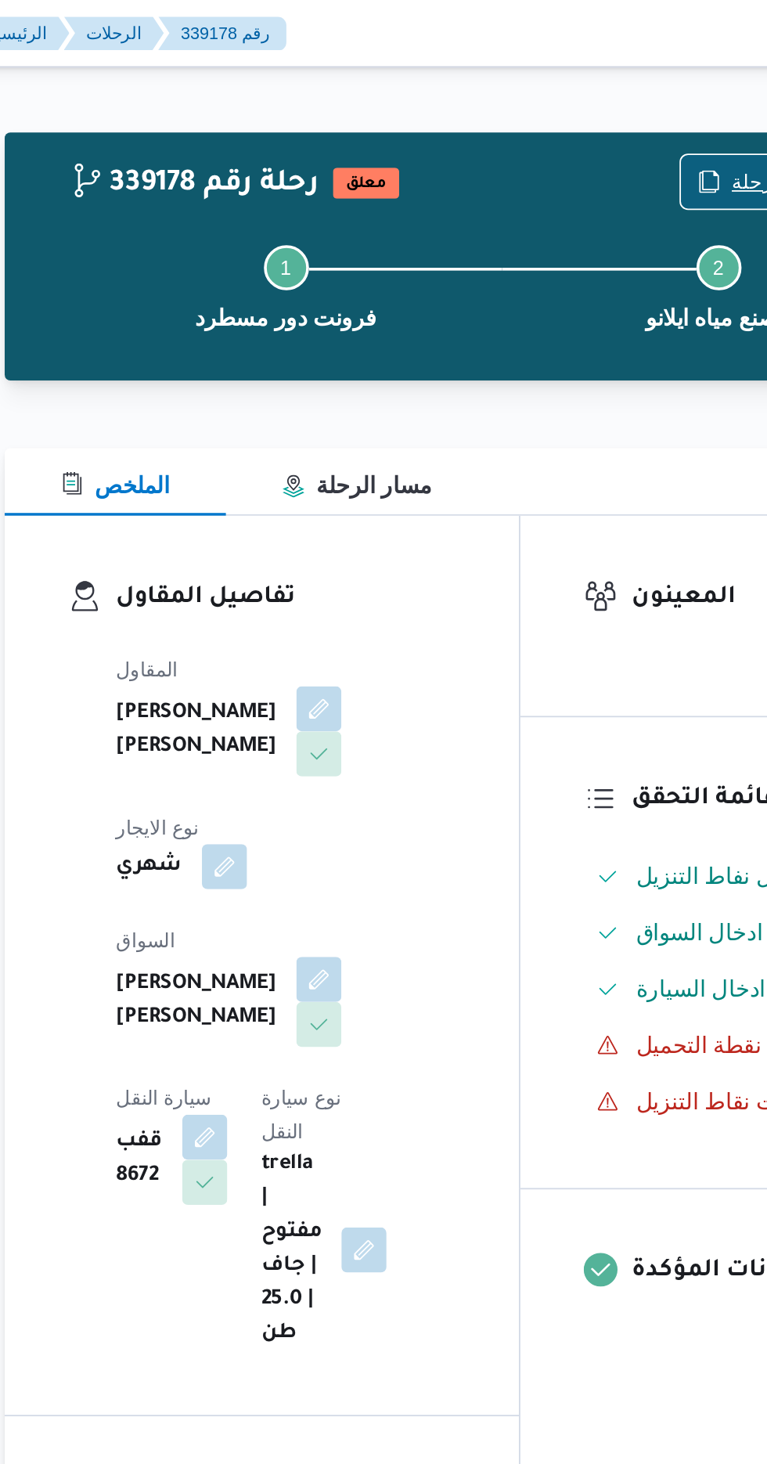
click at [610, 88] on span "نسخ الرحلة" at bounding box center [624, 101] width 90 height 30
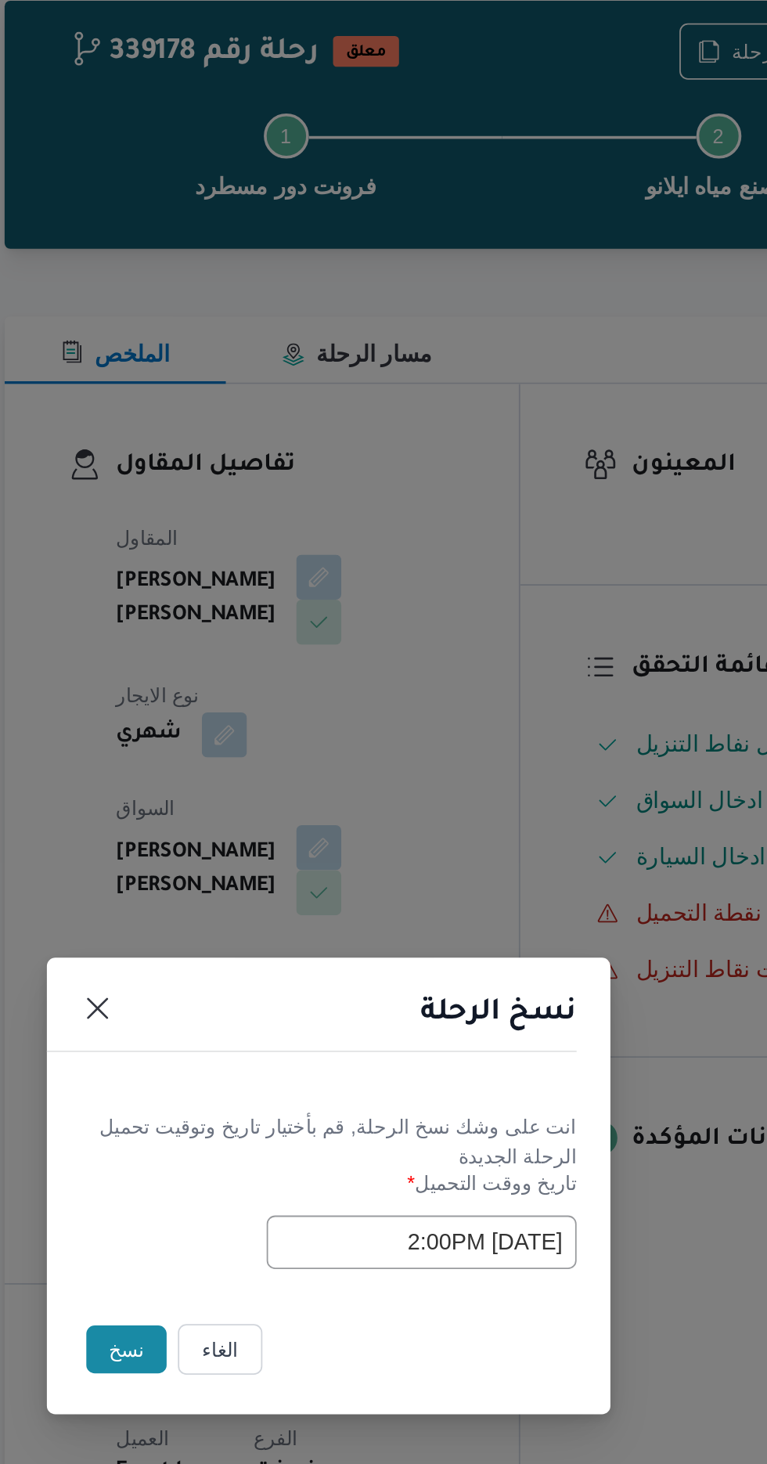
click at [381, 767] on input "22/09/2025 2:00PM" at bounding box center [435, 763] width 172 height 30
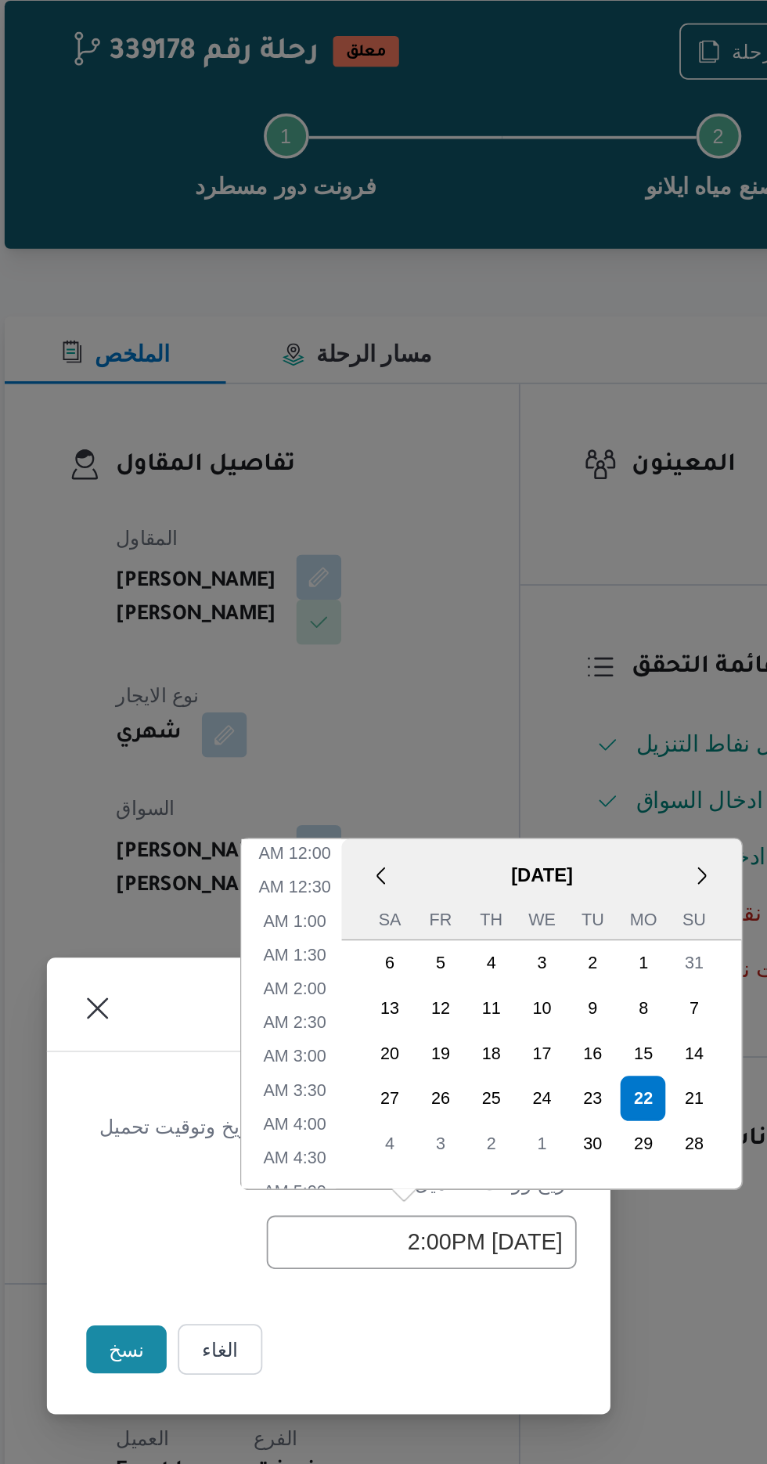
scroll to position [437, 0]
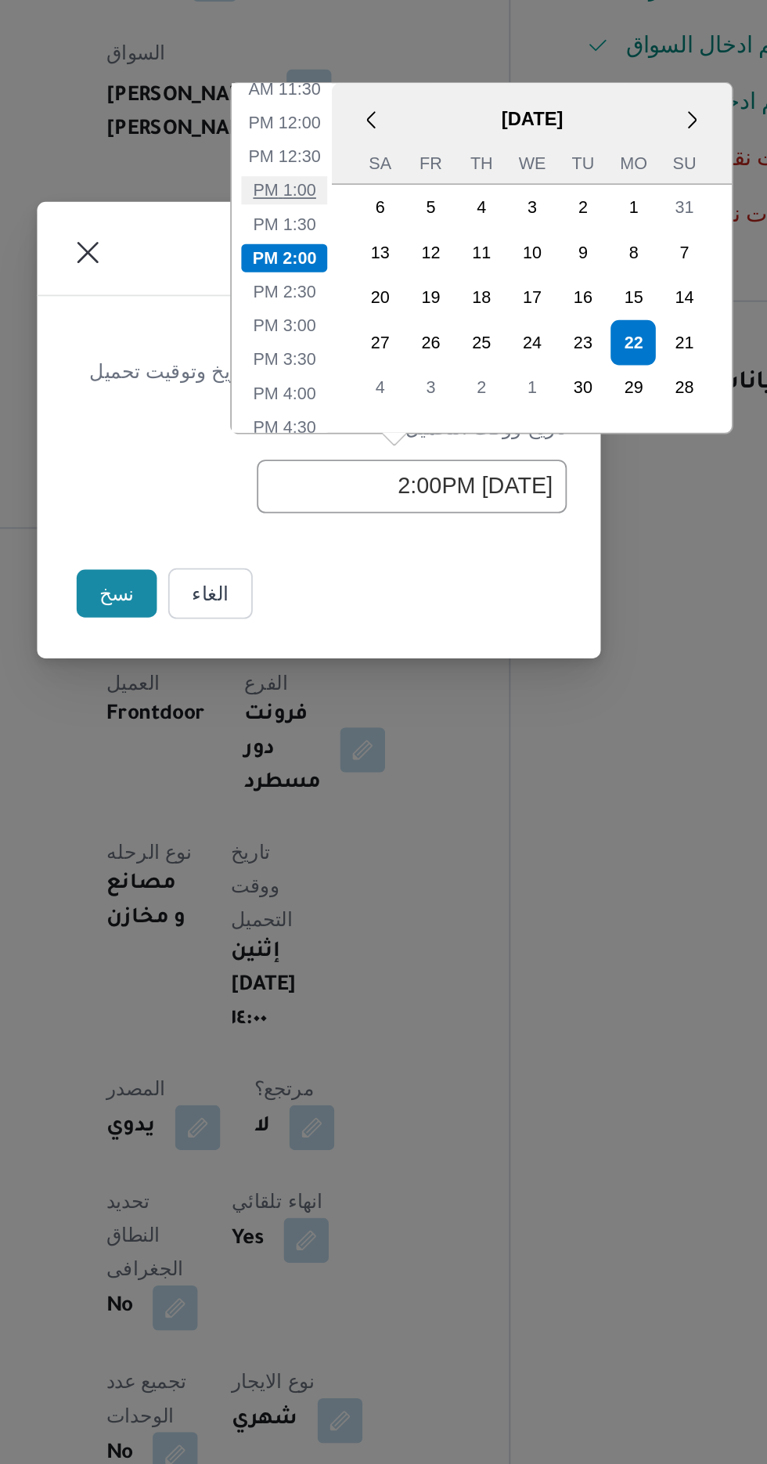
click at [368, 599] on li "1:00 PM" at bounding box center [364, 599] width 48 height 16
type input "22/09/2025 1:00PM"
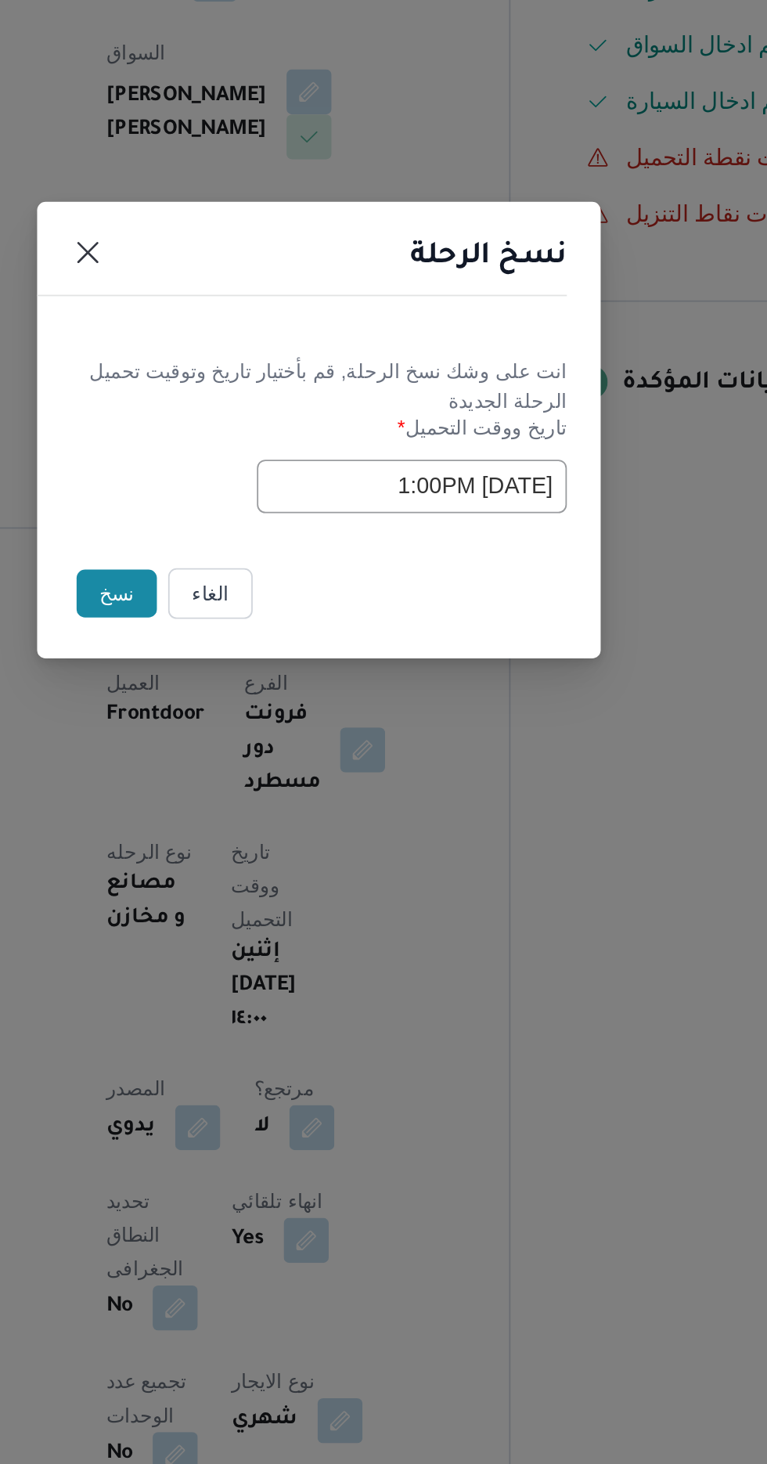
click at [270, 824] on button "نسخ" at bounding box center [271, 822] width 45 height 27
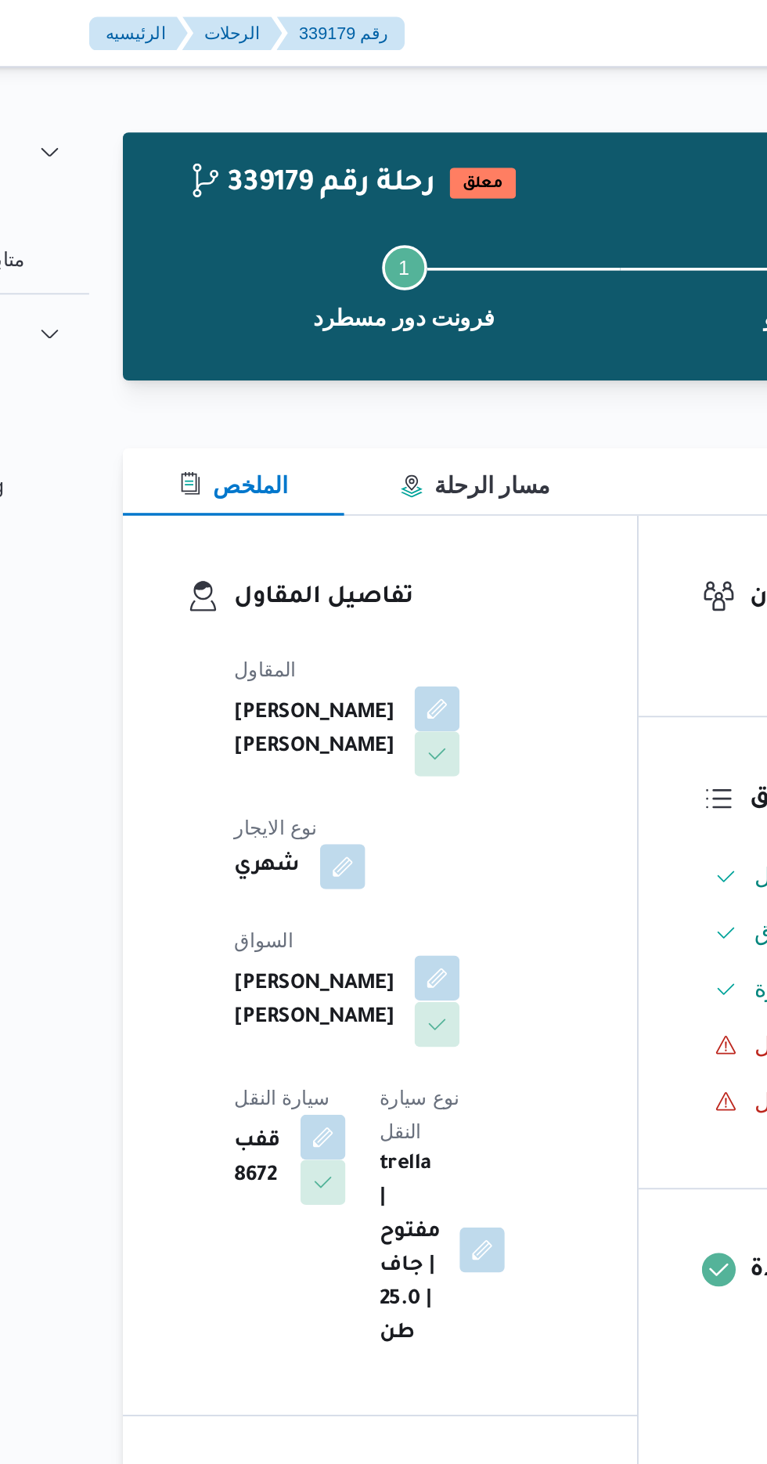
click at [366, 538] on button "button" at bounding box center [378, 543] width 25 height 25
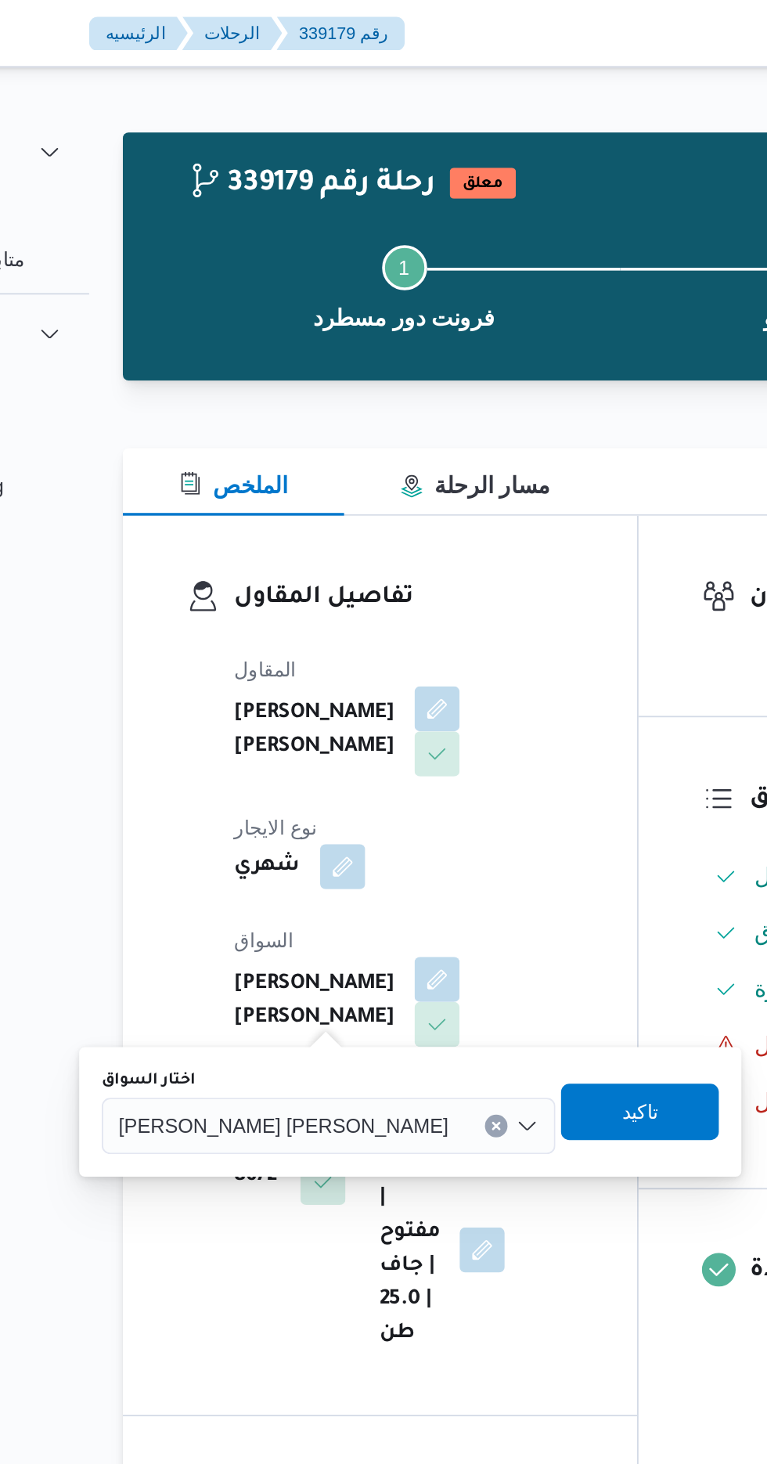
click at [274, 636] on div "[PERSON_NAME] [PERSON_NAME]" at bounding box center [318, 625] width 252 height 31
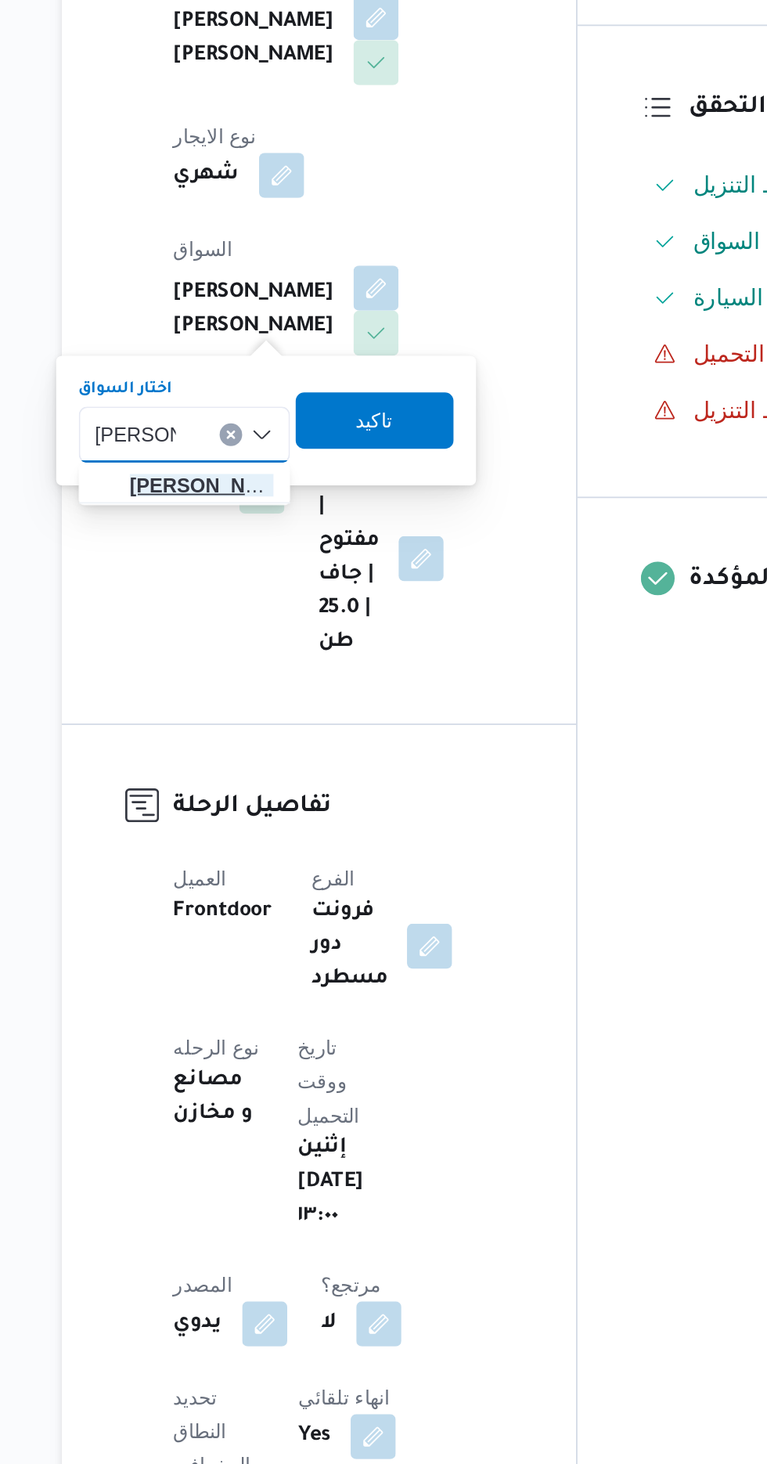
type input "محمود مت"
click at [292, 654] on span "محمود مت ولى حسين عفيفى" at bounding box center [281, 653] width 80 height 19
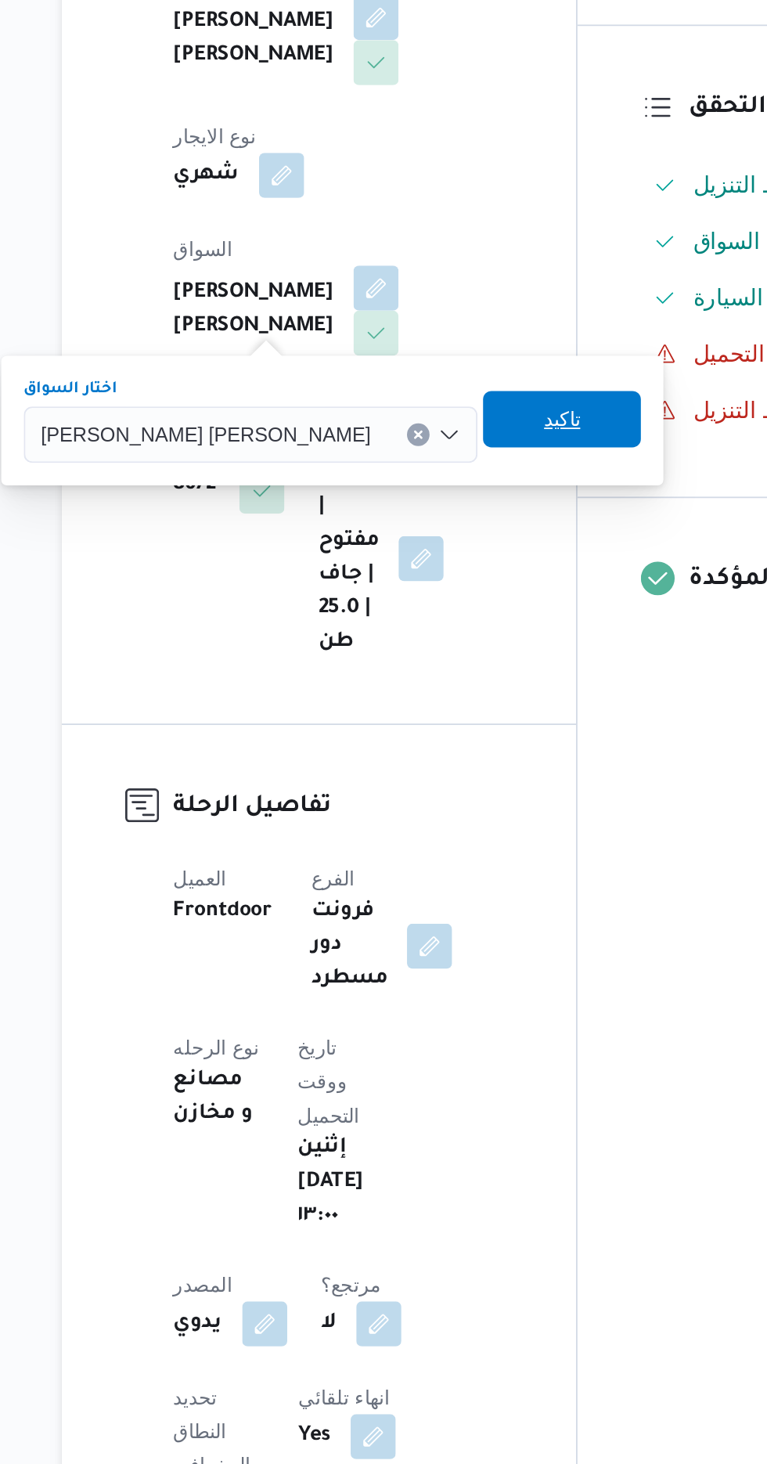
click at [471, 618] on span "تاكيد" at bounding box center [481, 616] width 20 height 19
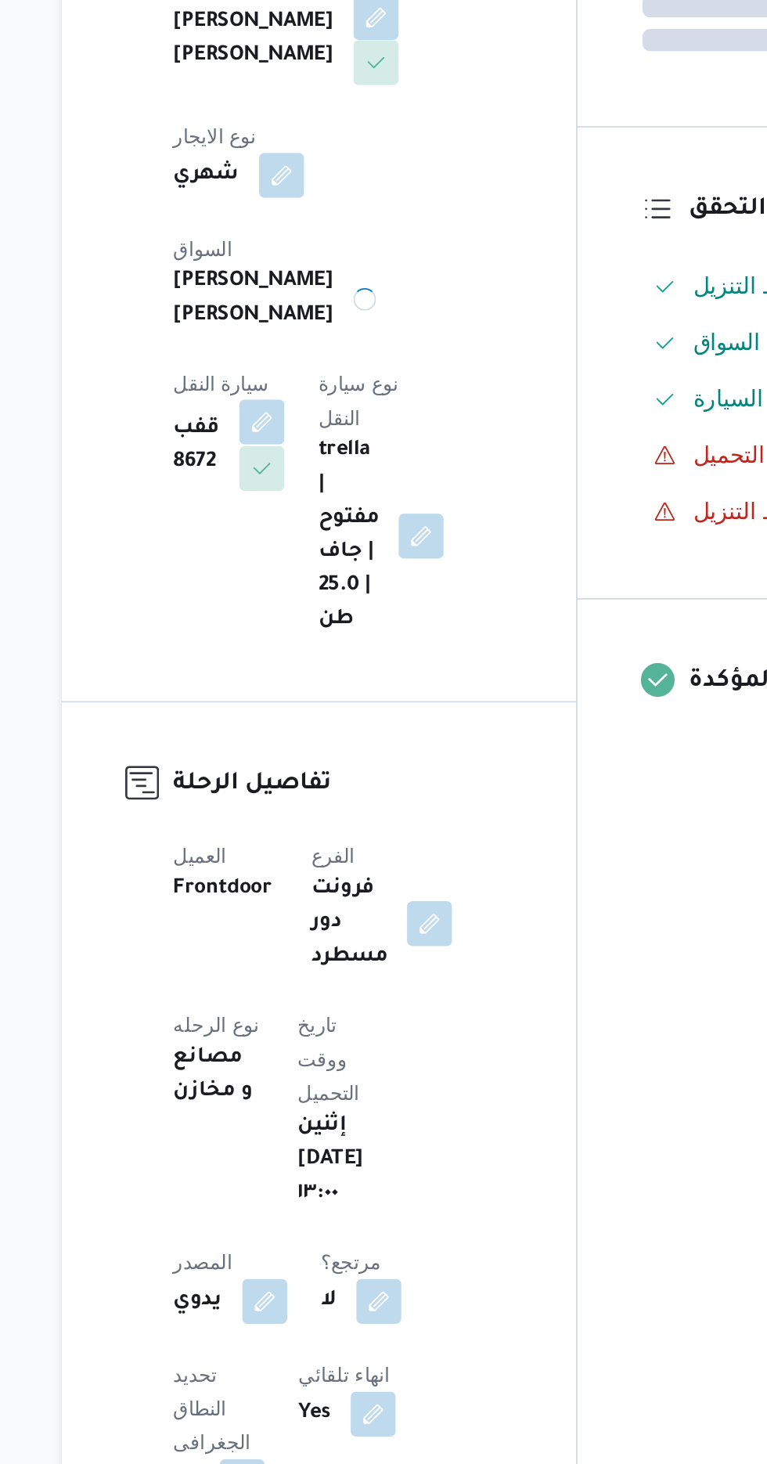
click at [327, 606] on button "button" at bounding box center [314, 618] width 25 height 25
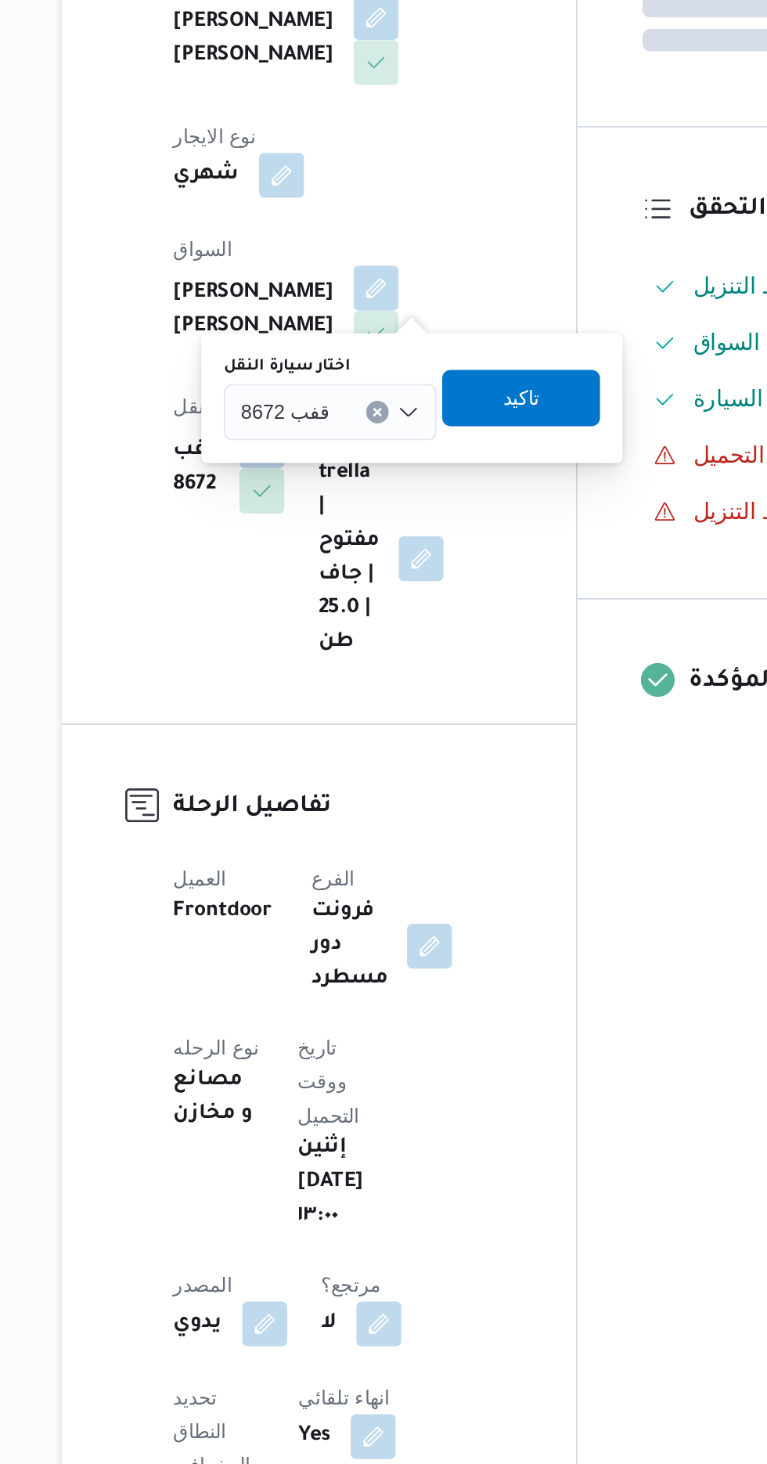
click at [344, 612] on span "قفب 8672" at bounding box center [327, 611] width 49 height 17
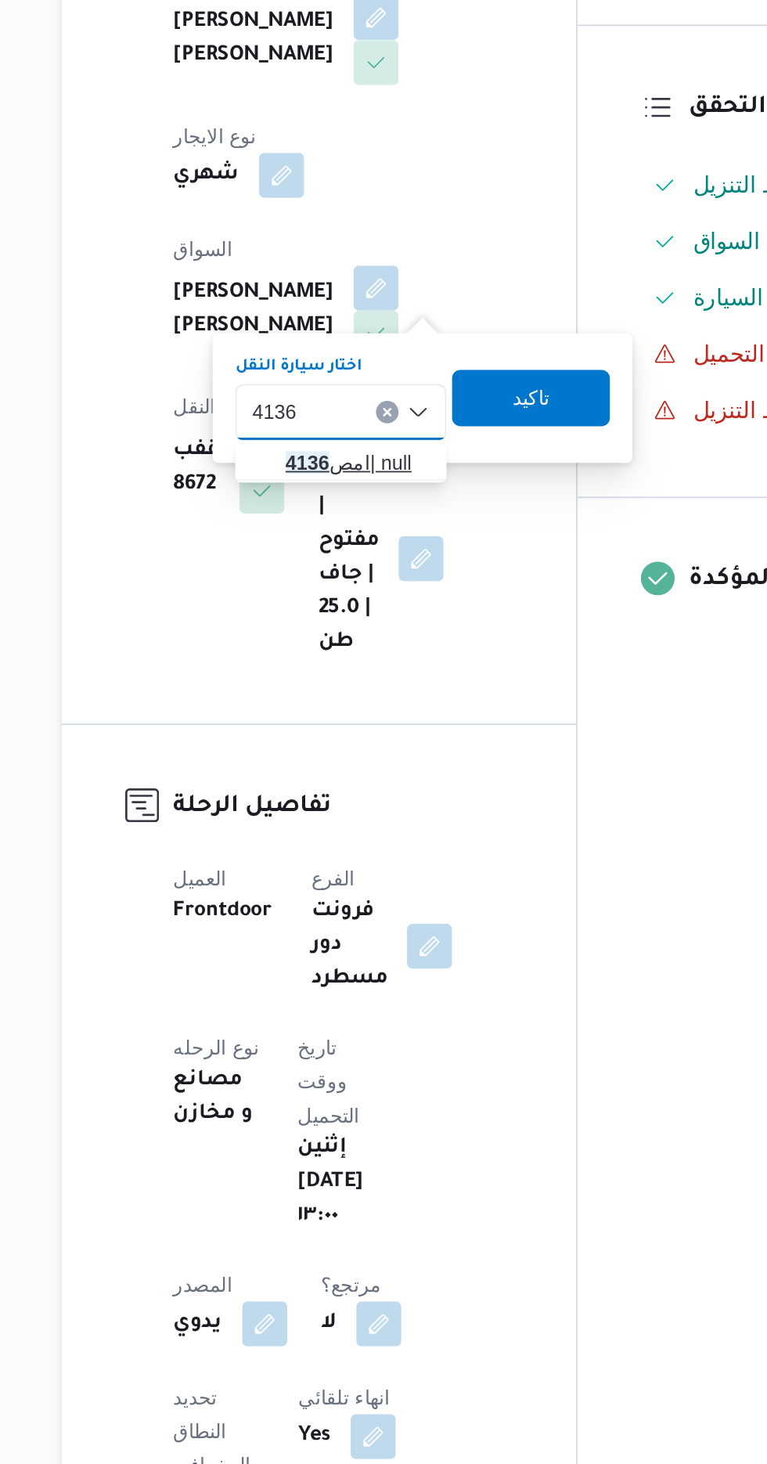
type input "4136"
click at [376, 640] on span "امص 4136 | null" at bounding box center [368, 641] width 80 height 19
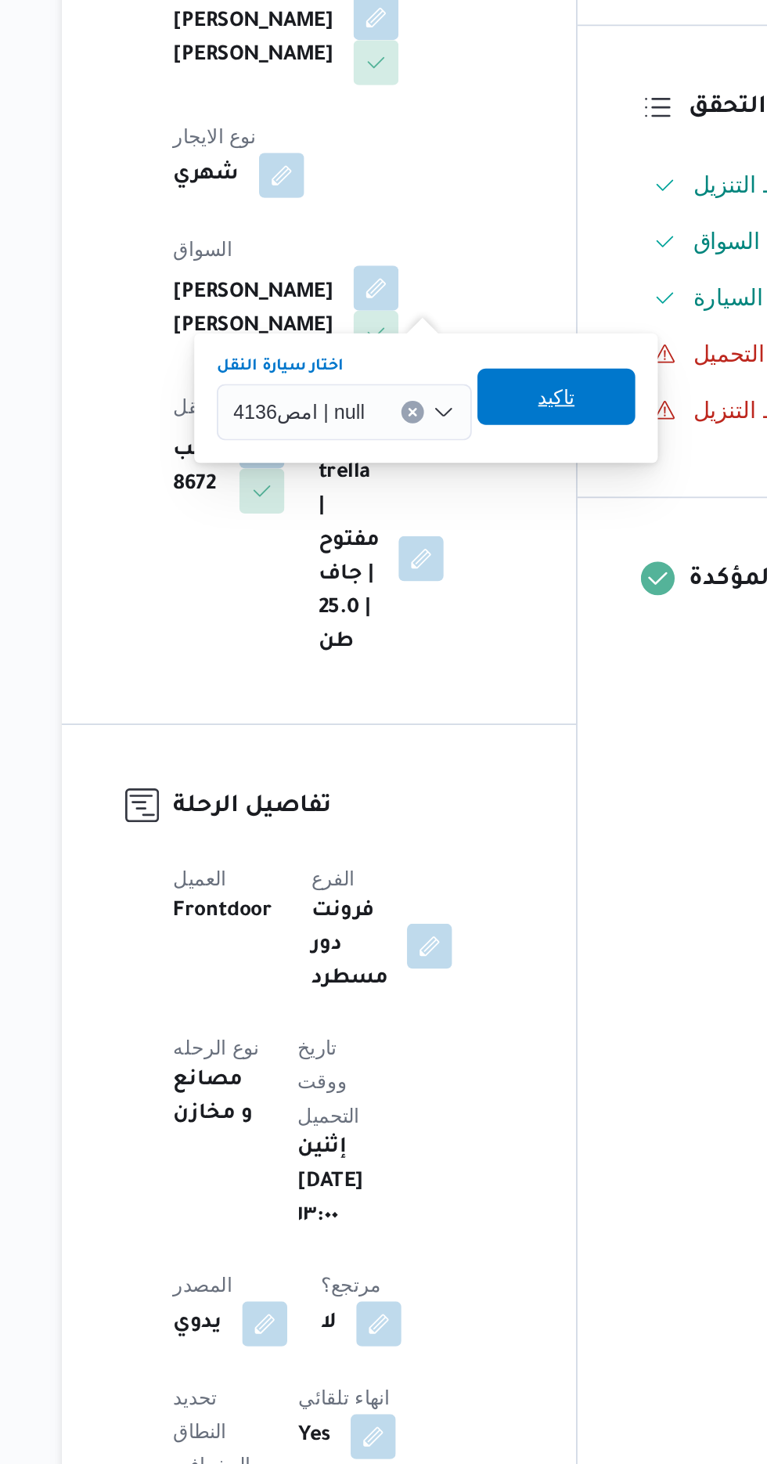
click at [483, 609] on span "تاكيد" at bounding box center [478, 604] width 20 height 19
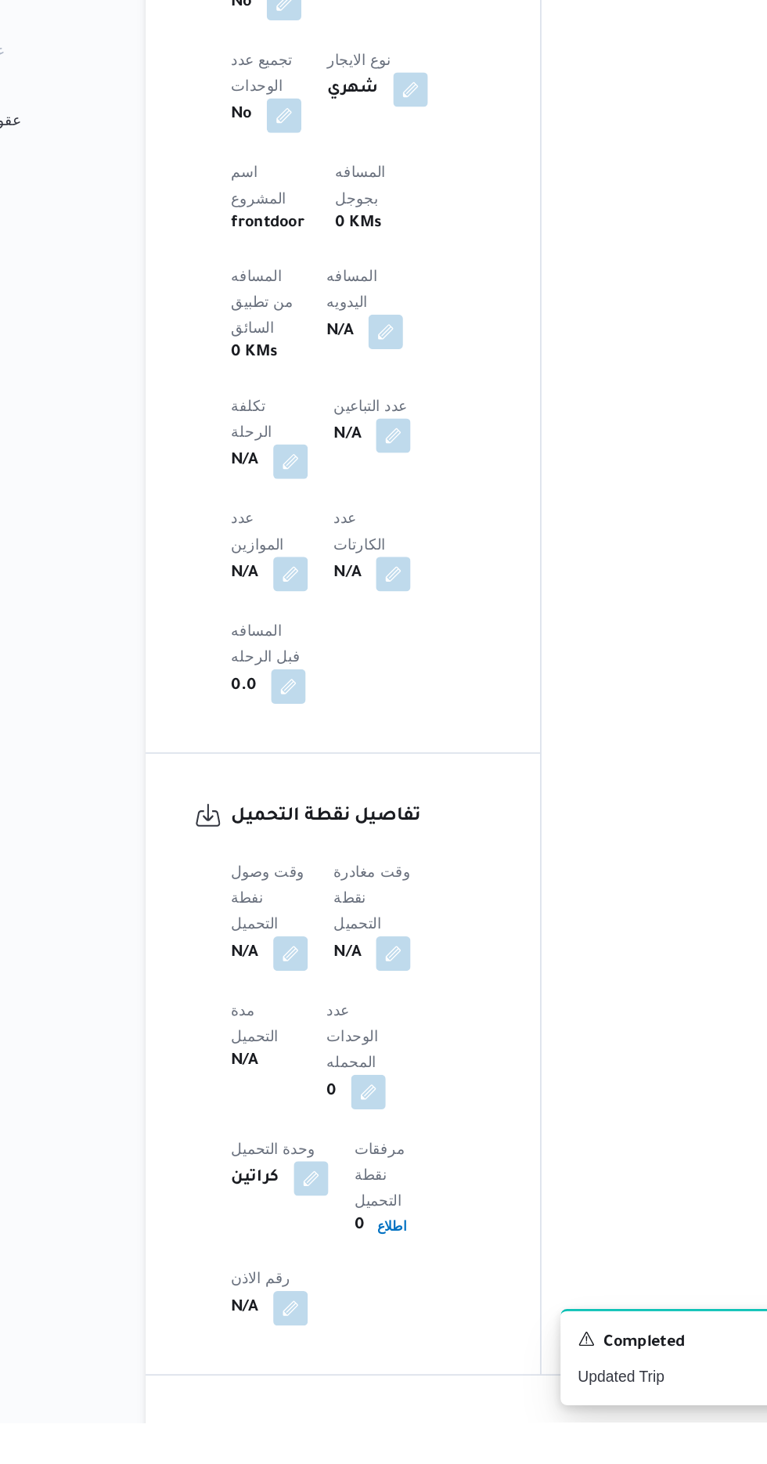
scroll to position [798, 0]
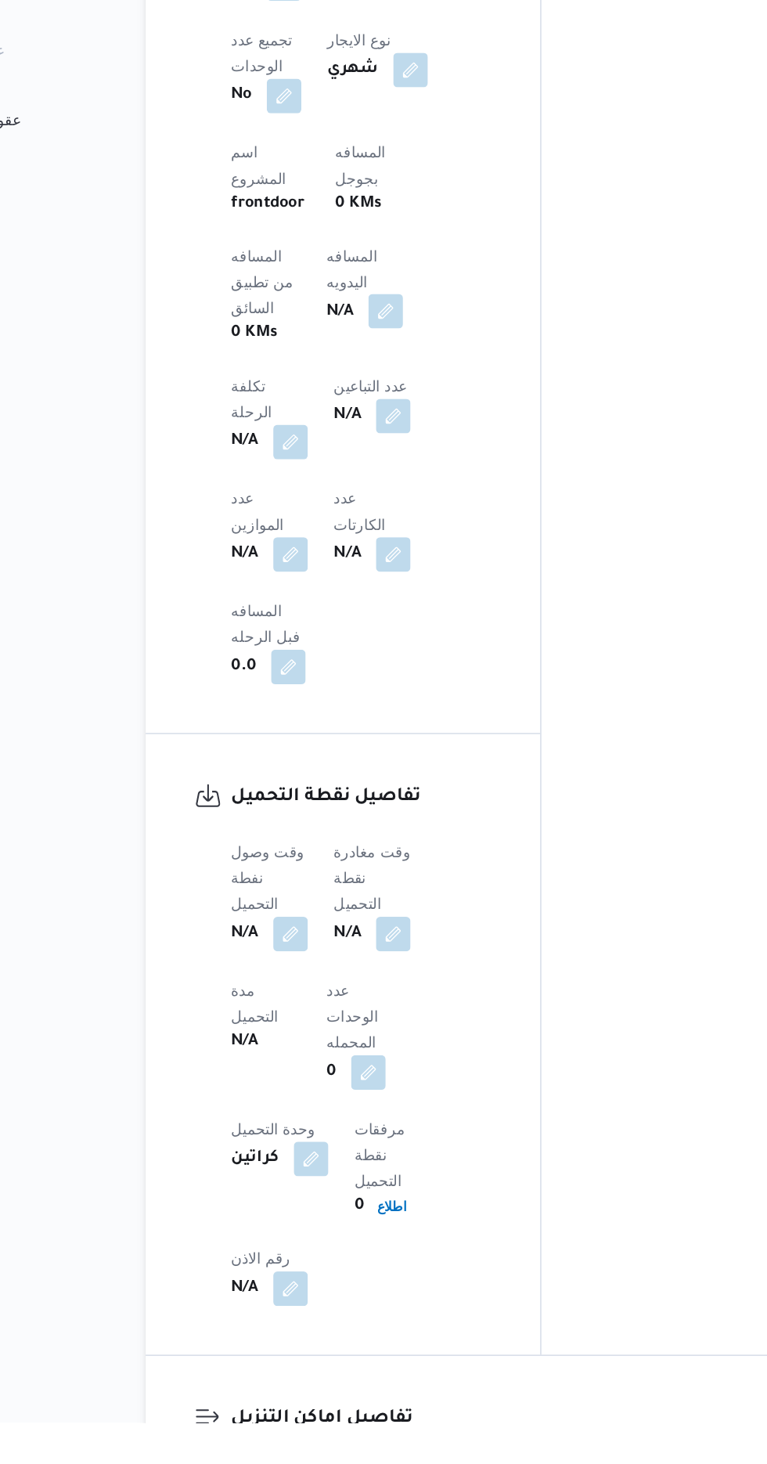
click at [365, 646] on button "button" at bounding box center [377, 658] width 25 height 25
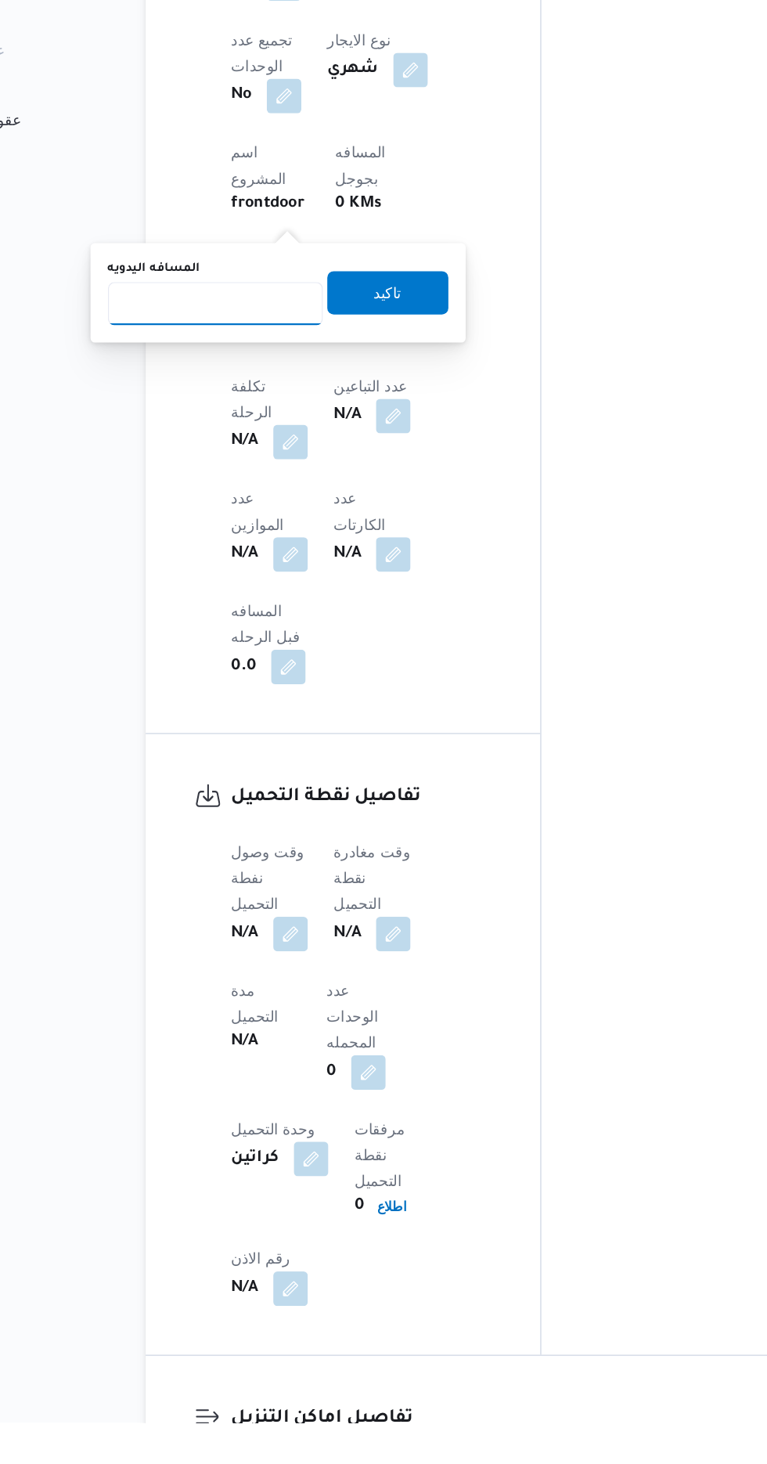
click at [281, 657] on input "المسافه اليدويه" at bounding box center [254, 653] width 156 height 31
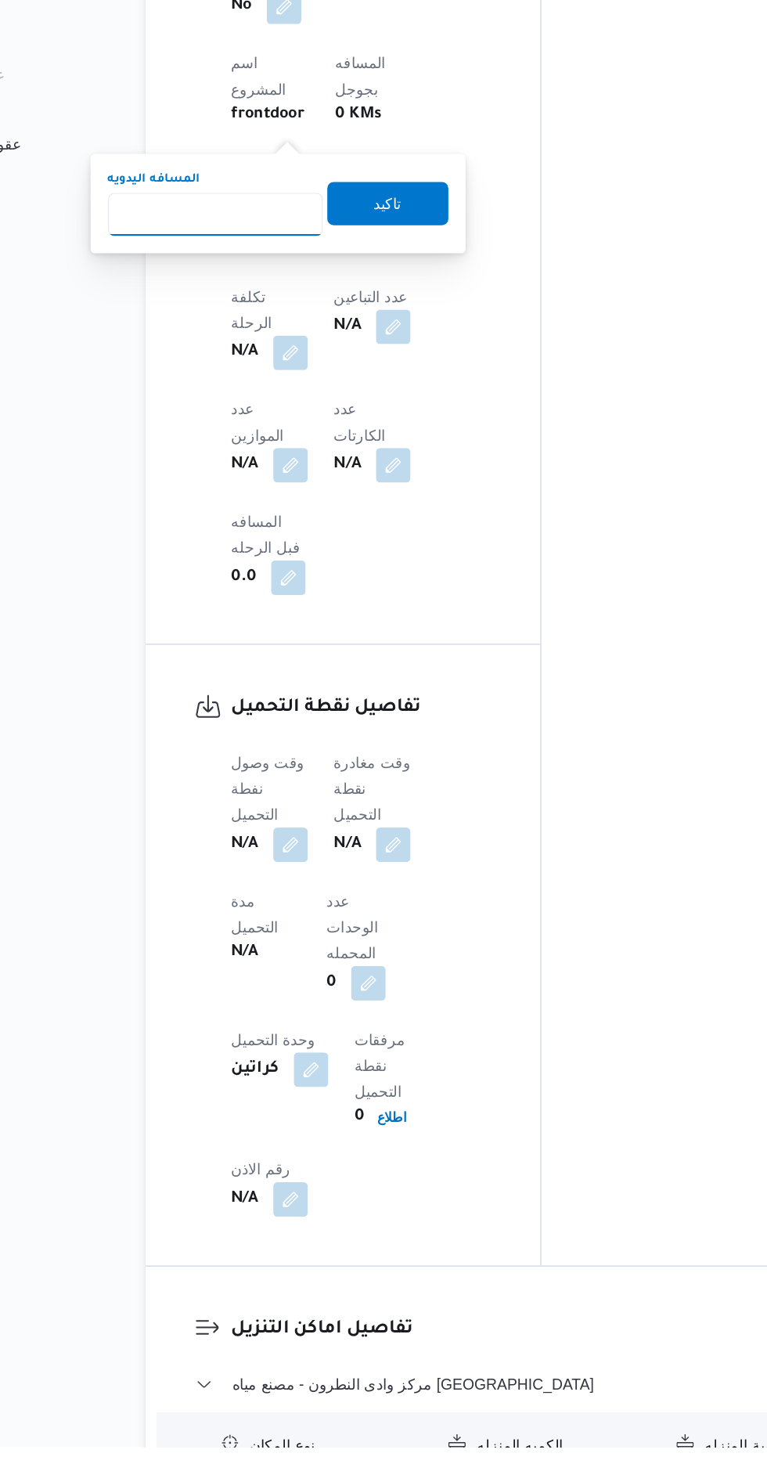
scroll to position [898, 0]
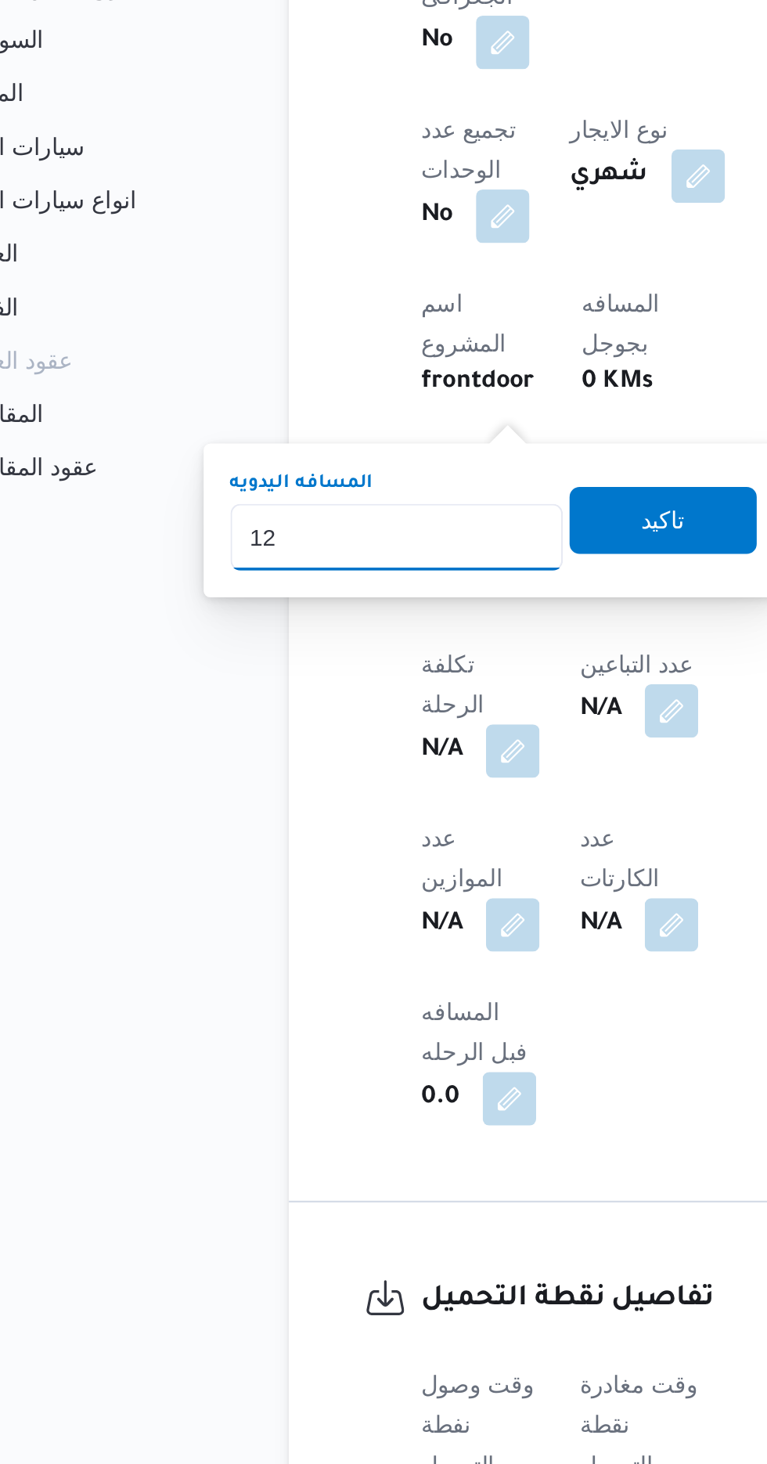
type input "120"
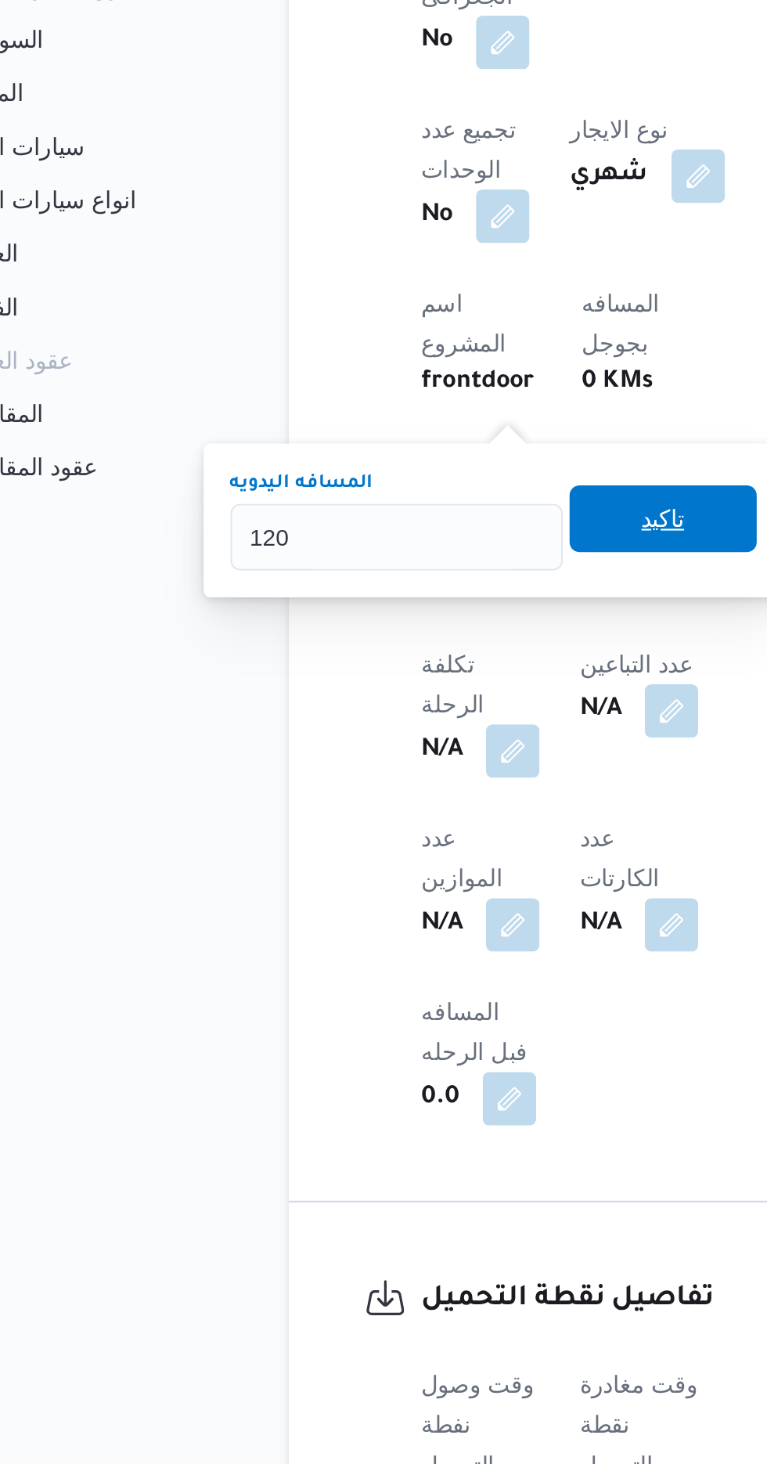
click at [395, 558] on span "تاكيد" at bounding box center [379, 544] width 88 height 31
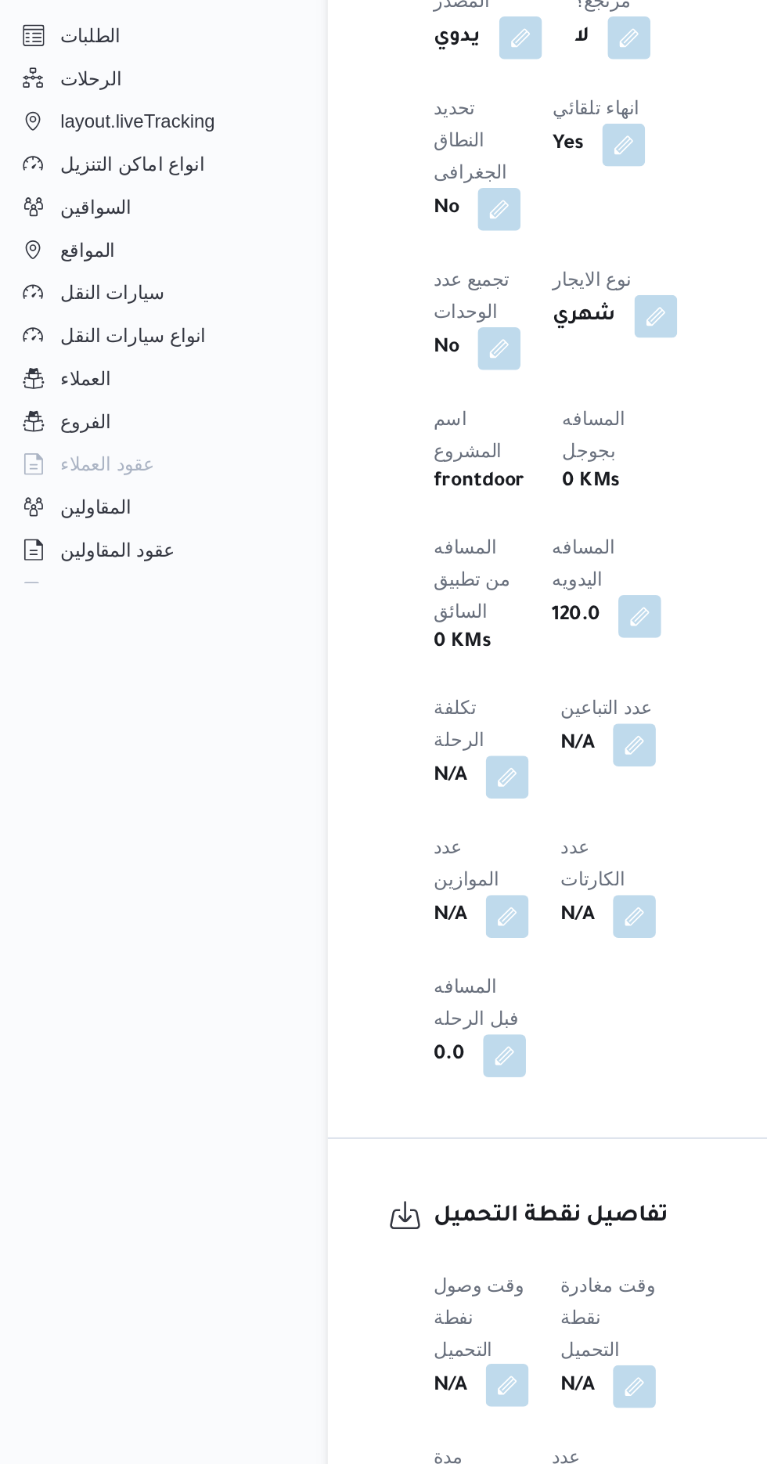
click at [297, 996] on button "button" at bounding box center [308, 1008] width 25 height 25
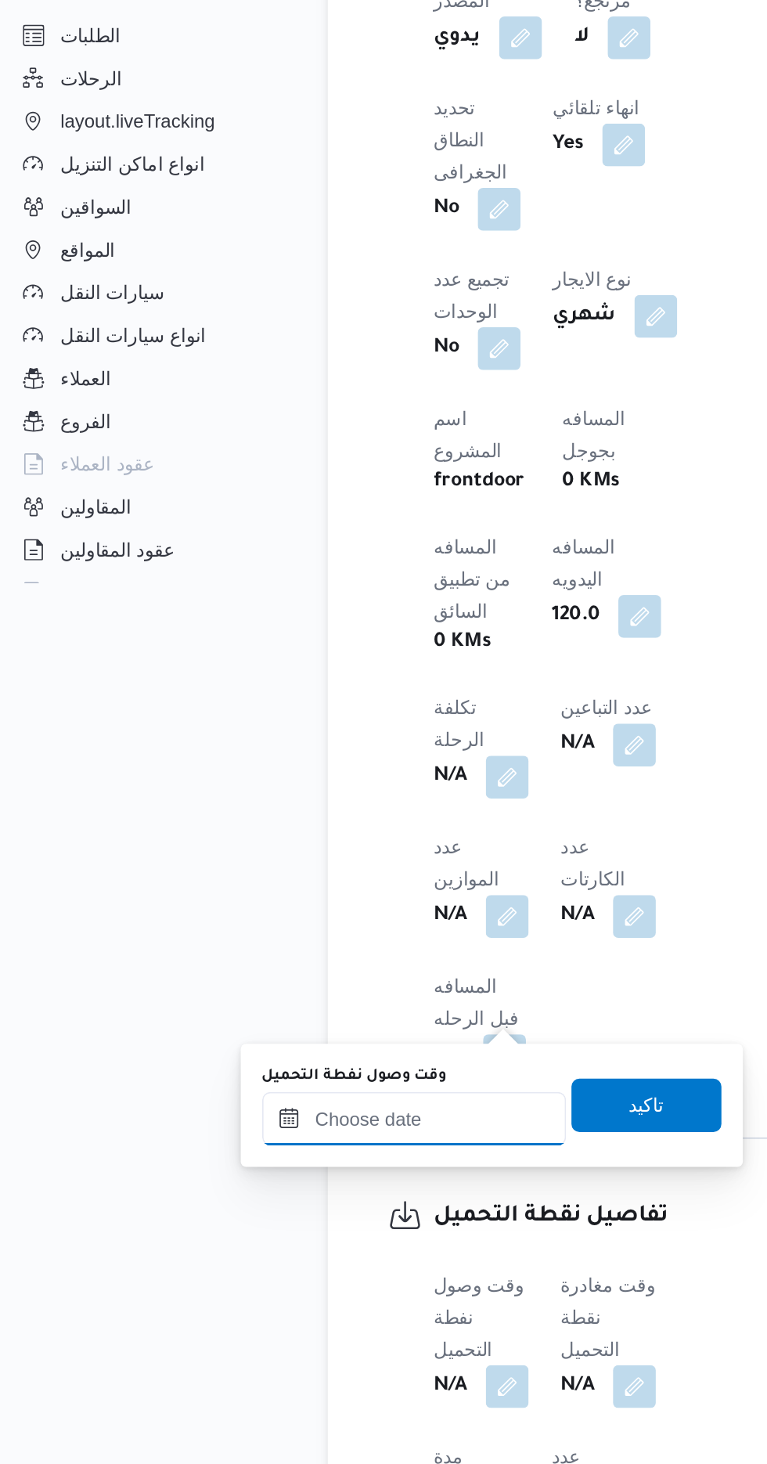
click at [232, 851] on input "وقت وصول نفطة التحميل" at bounding box center [254, 852] width 178 height 31
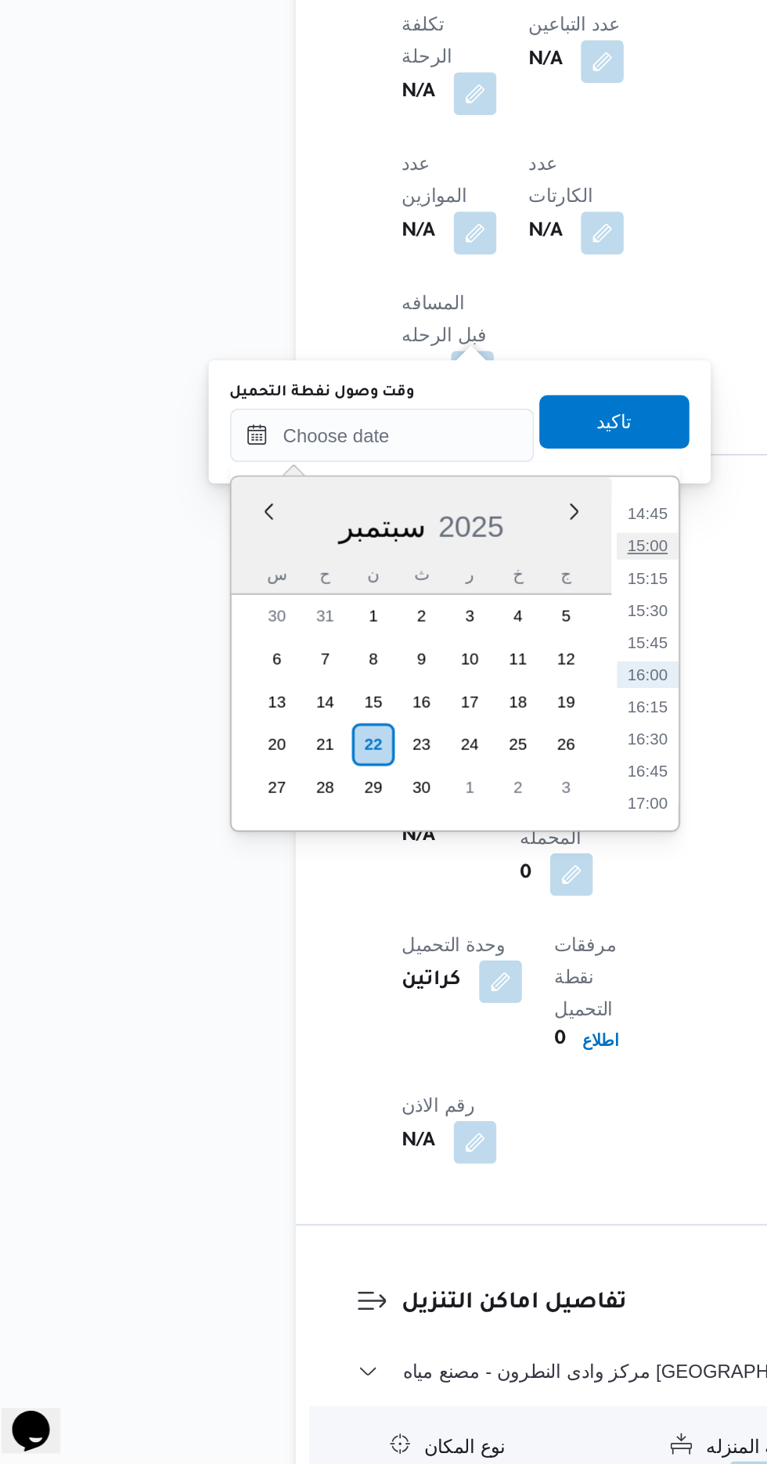
click at [409, 913] on li "15:00" at bounding box center [409, 918] width 36 height 16
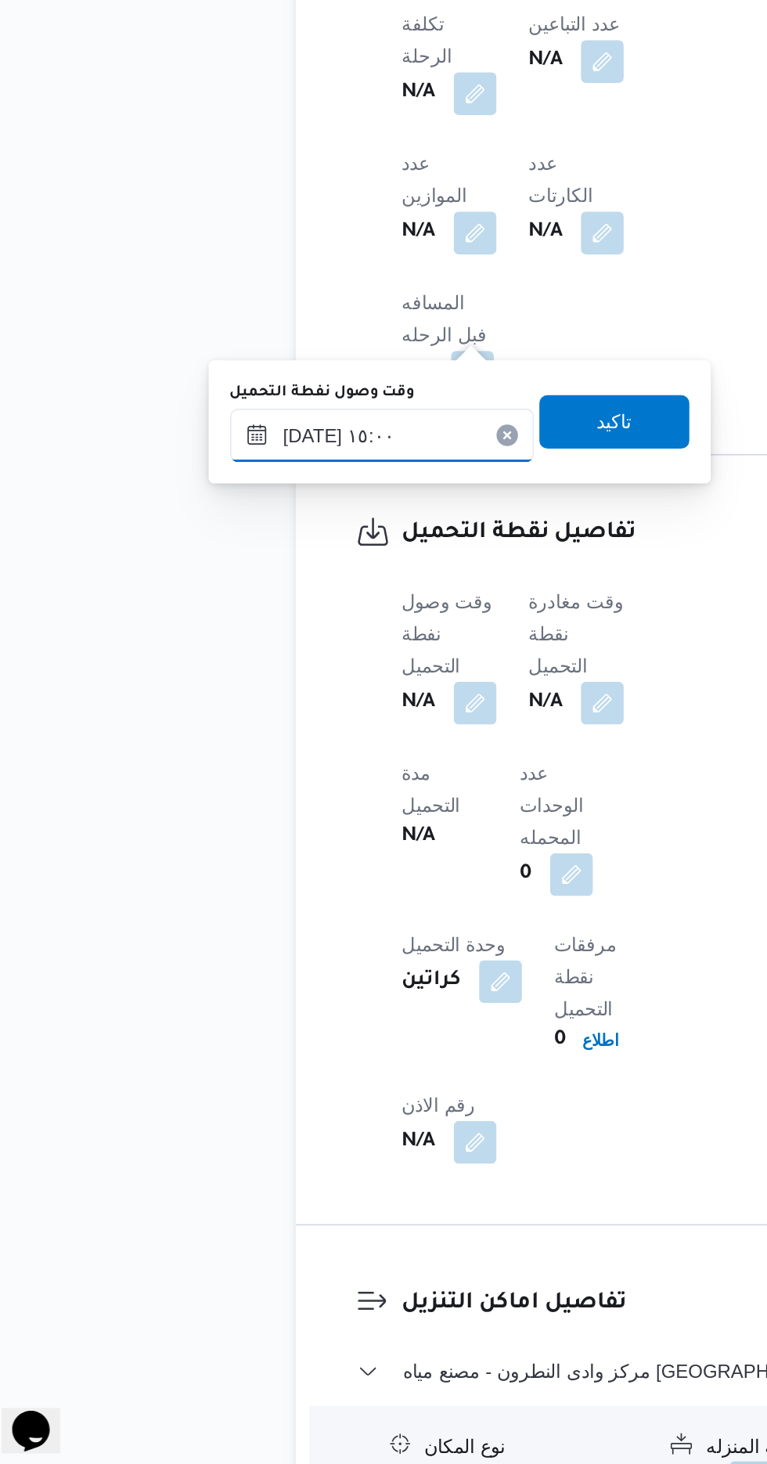
click at [284, 845] on input "٢٢/٠٩/٢٠٢٥ ١٥:٠٠" at bounding box center [254, 852] width 178 height 31
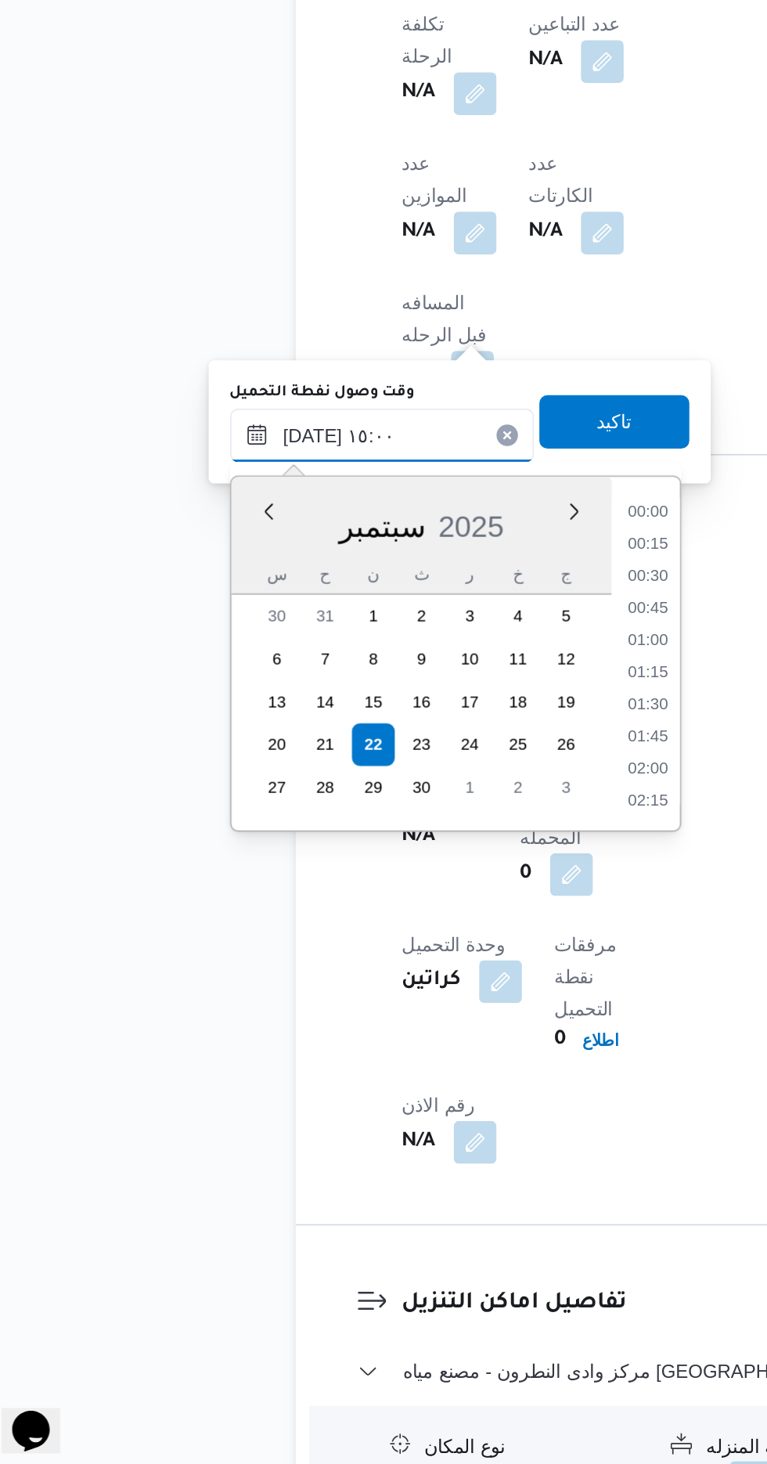
scroll to position [1032, 0]
click at [408, 921] on li "14:00" at bounding box center [409, 918] width 36 height 16
type input "٢٢/٠٩/٢٠٢٥ ١٤:٠٠"
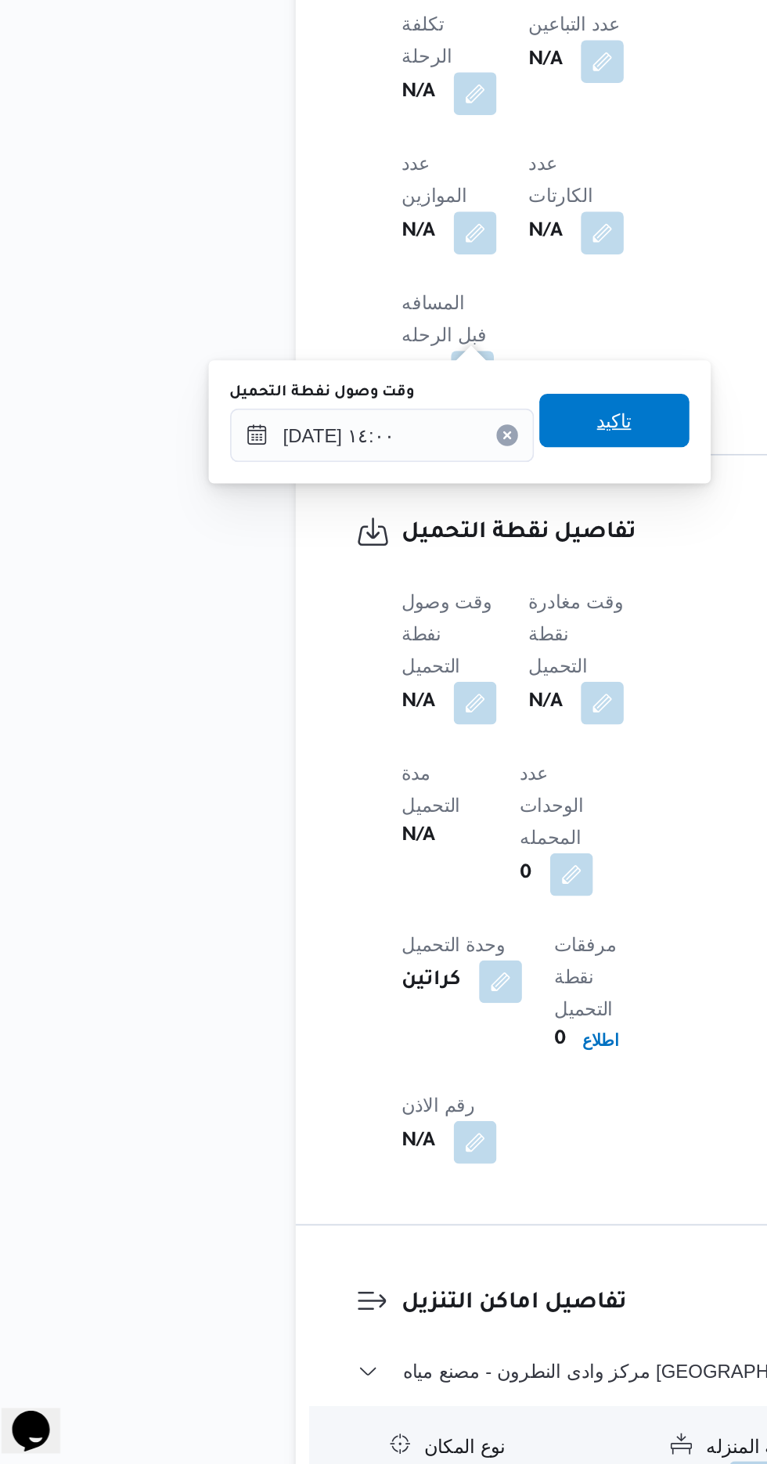
click at [400, 846] on span "تاكيد" at bounding box center [390, 844] width 20 height 19
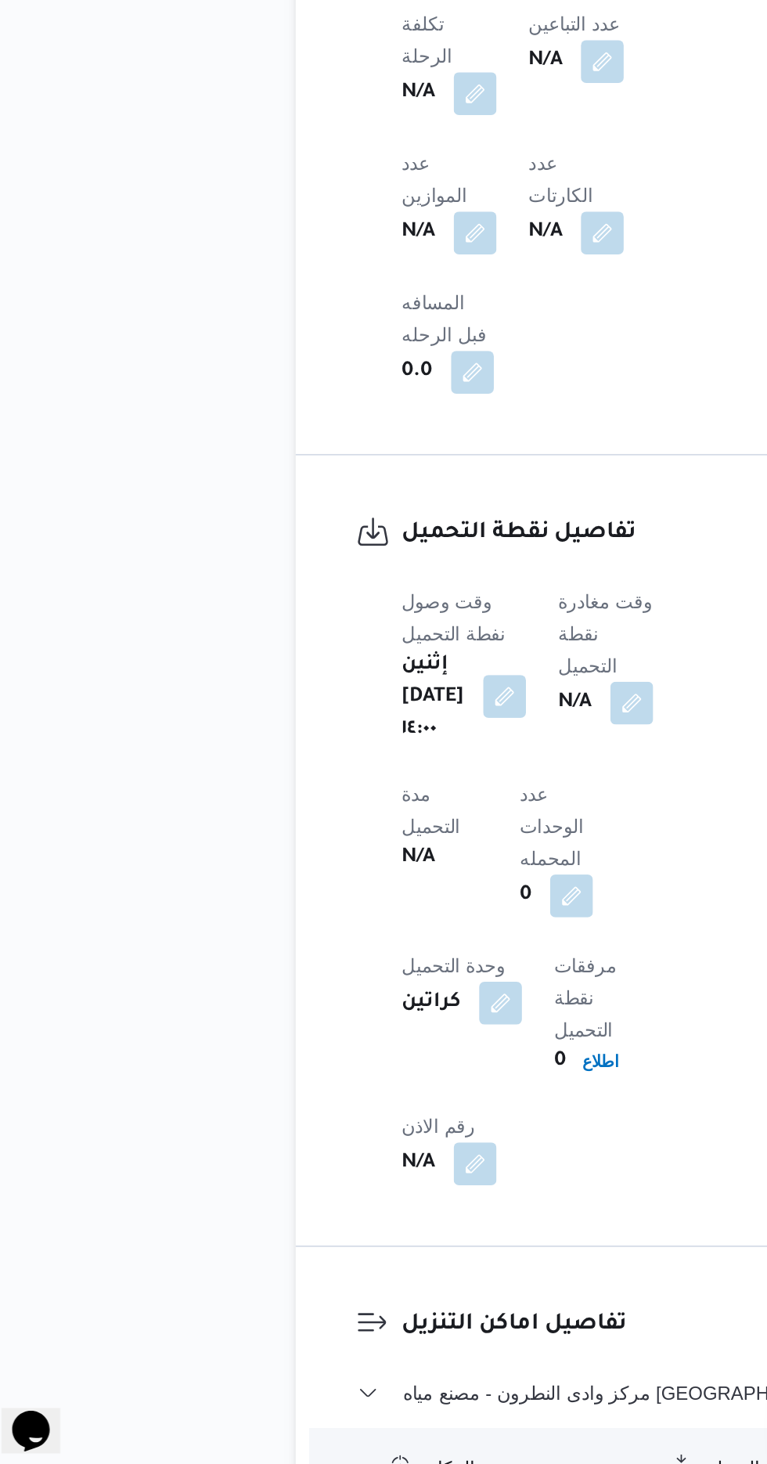
click at [328, 993] on button "button" at bounding box center [325, 1005] width 25 height 25
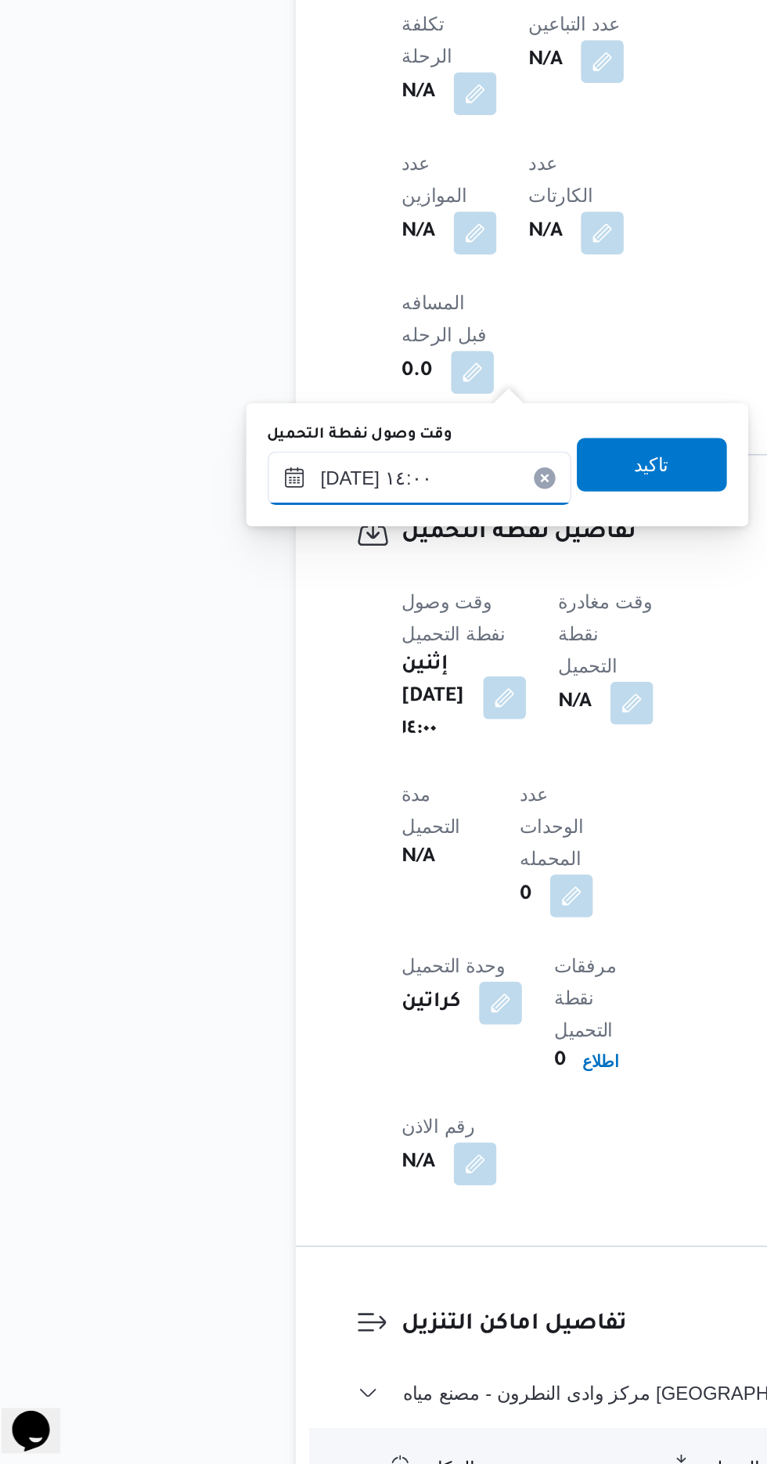
click at [274, 874] on input "٢٢/٠٩/٢٠٢٥ ١٤:٠٠" at bounding box center [276, 878] width 178 height 31
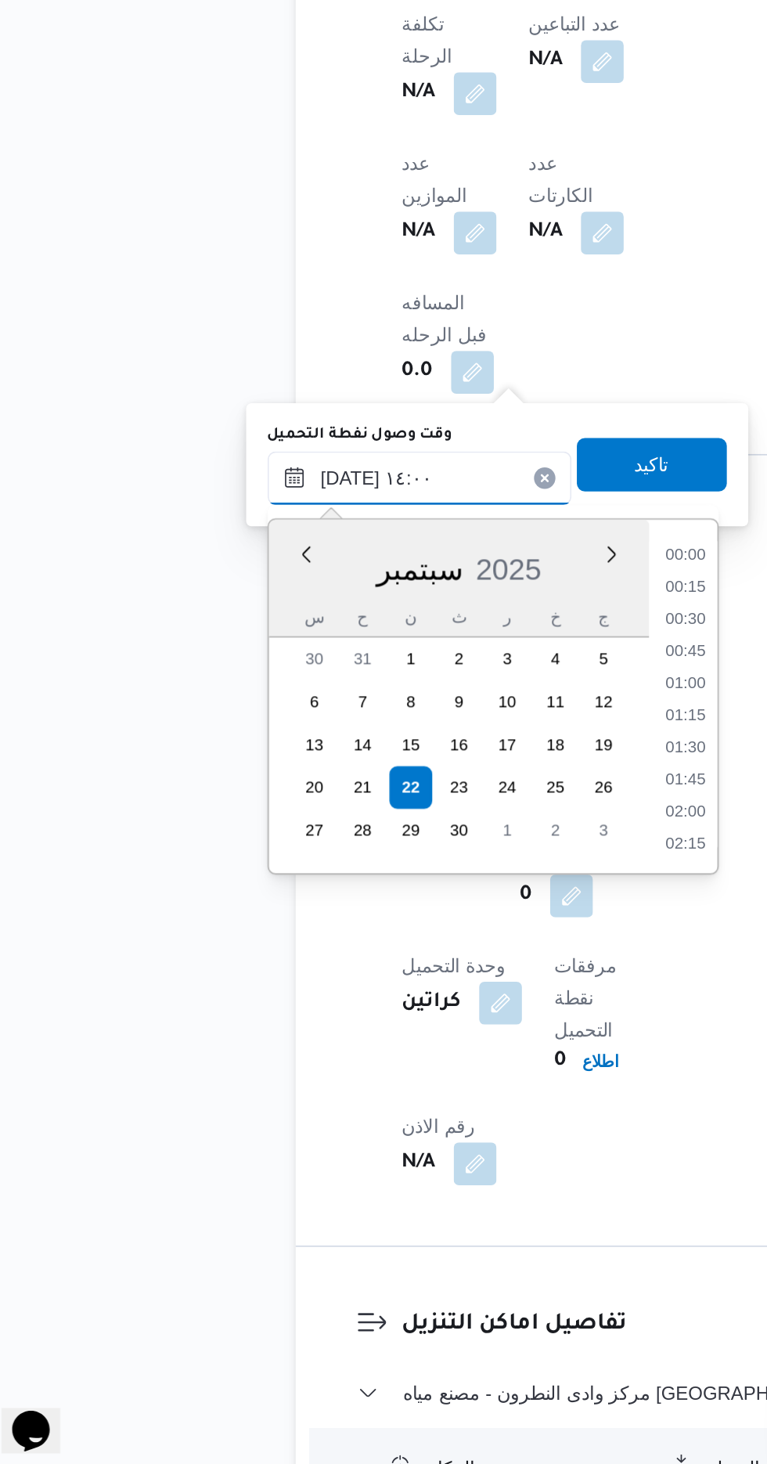
scroll to position [956, 0]
click at [432, 944] on li "13:00" at bounding box center [431, 943] width 36 height 16
type input "٢٢/٠٩/٢٠٢٥ ١٤:٠٠"
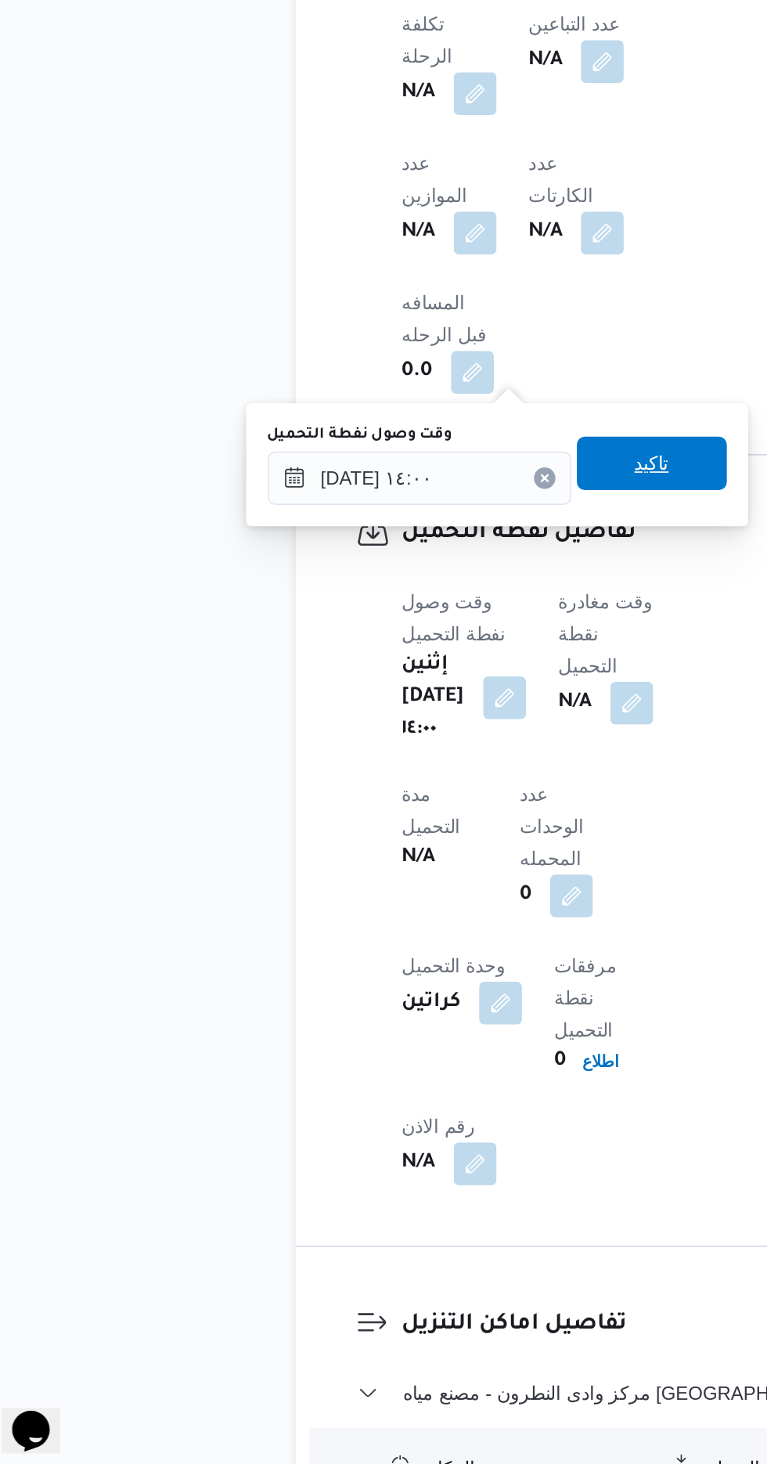
click at [417, 875] on span "تاكيد" at bounding box center [412, 869] width 20 height 19
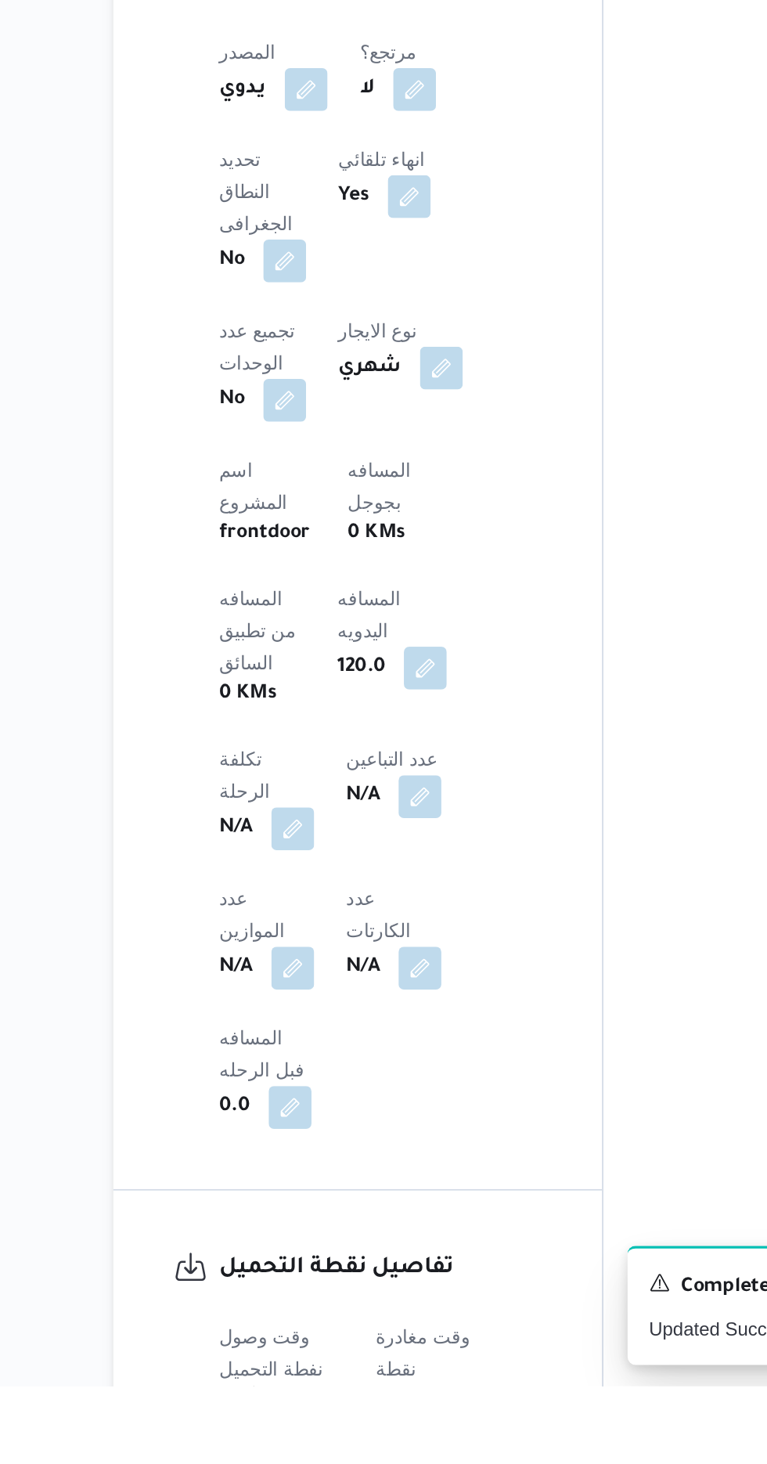
scroll to position [468, 0]
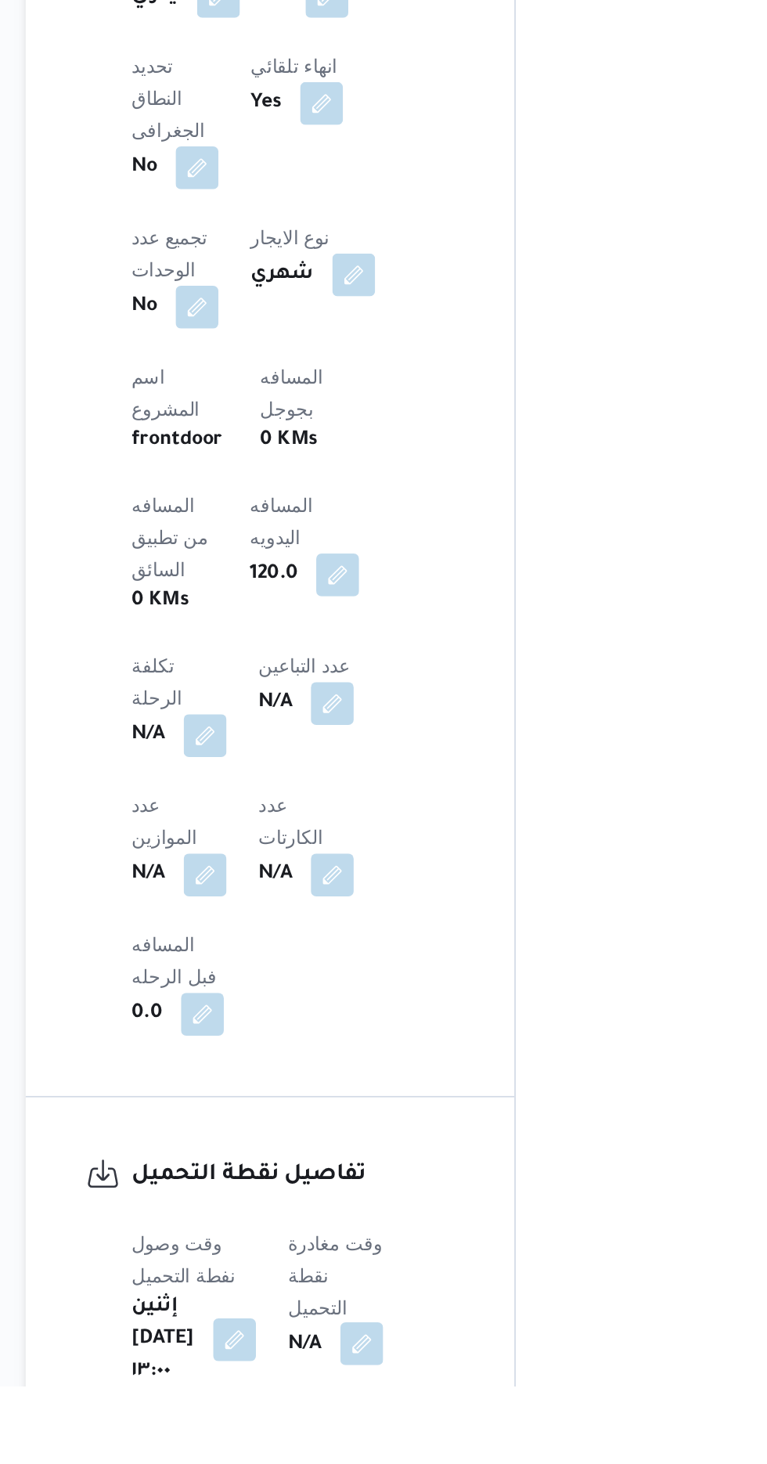
click at [405, 1426] on button "button" at bounding box center [399, 1438] width 25 height 25
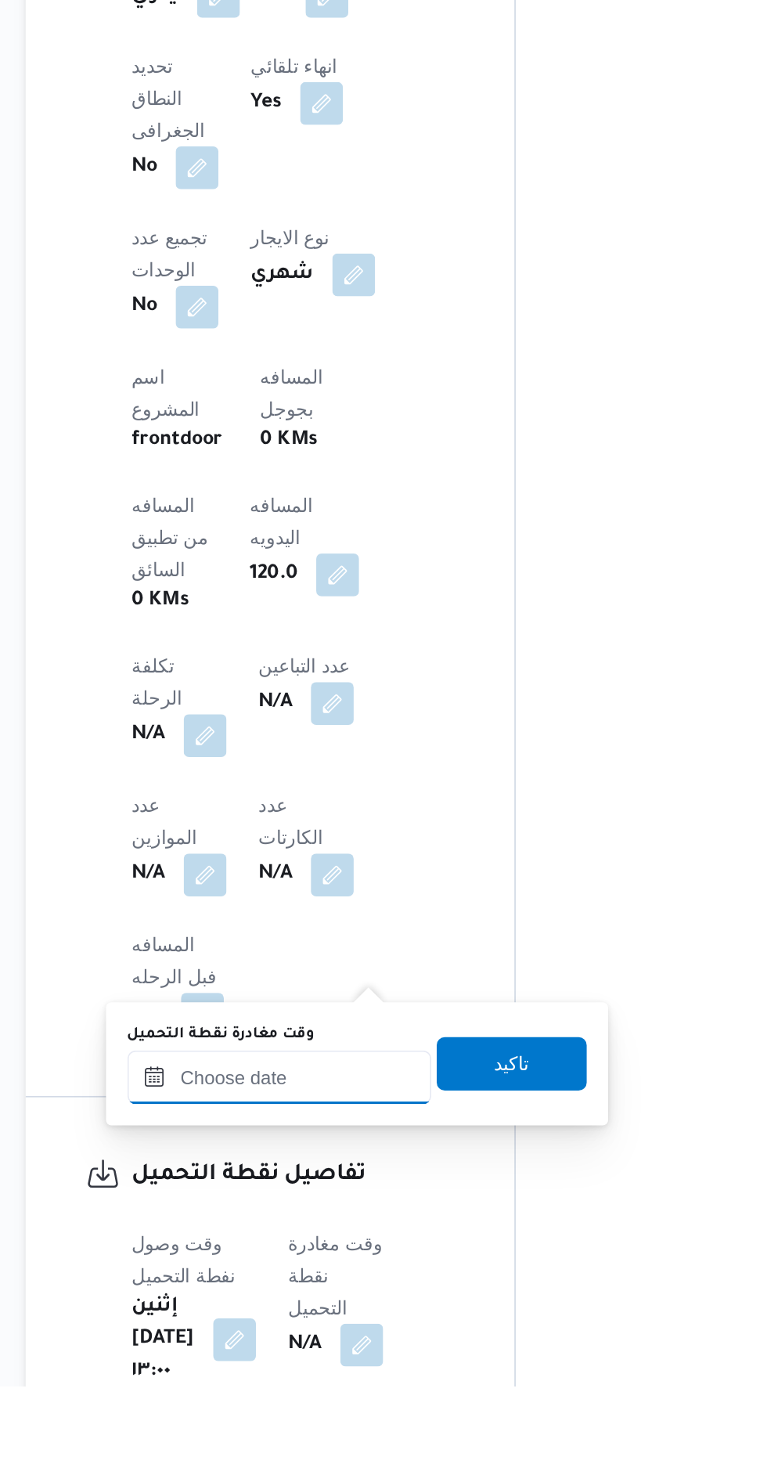
click at [333, 1280] on input "وقت مغادرة نقطة التحميل" at bounding box center [352, 1282] width 178 height 31
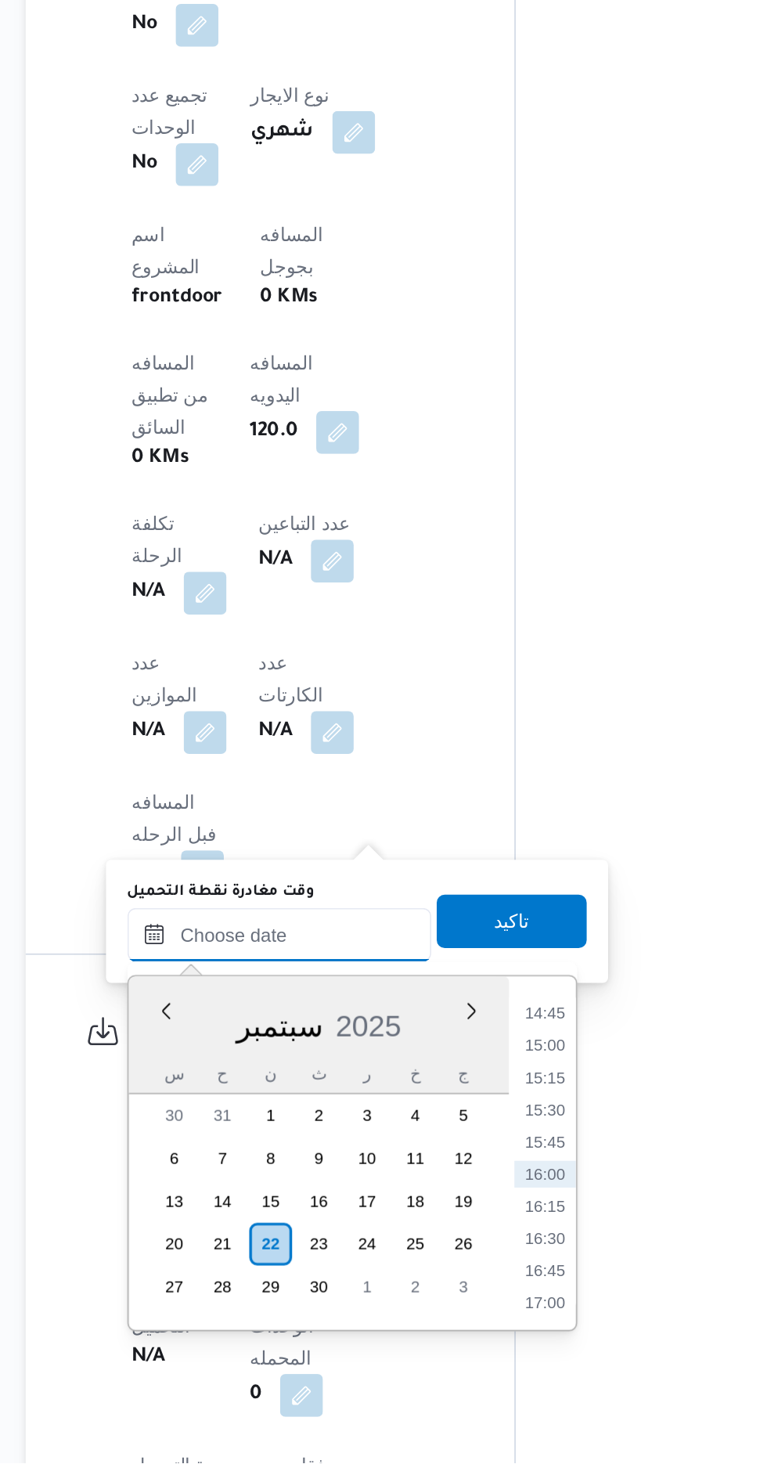
scroll to position [596, 0]
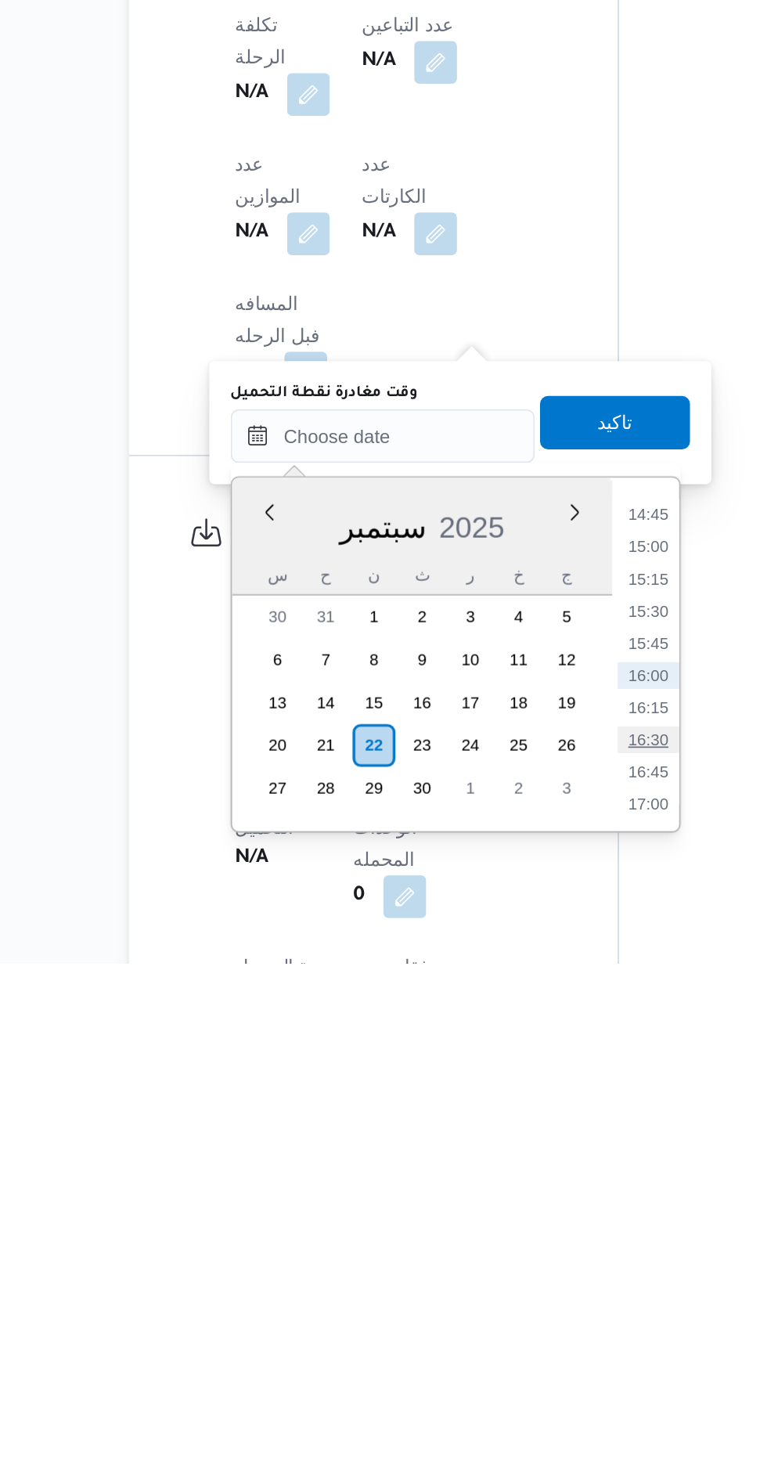
click at [510, 1333] on li "16:30" at bounding box center [507, 1333] width 36 height 16
type input "٢٢/٠٩/٢٠٢٥ ١٦:٣٠"
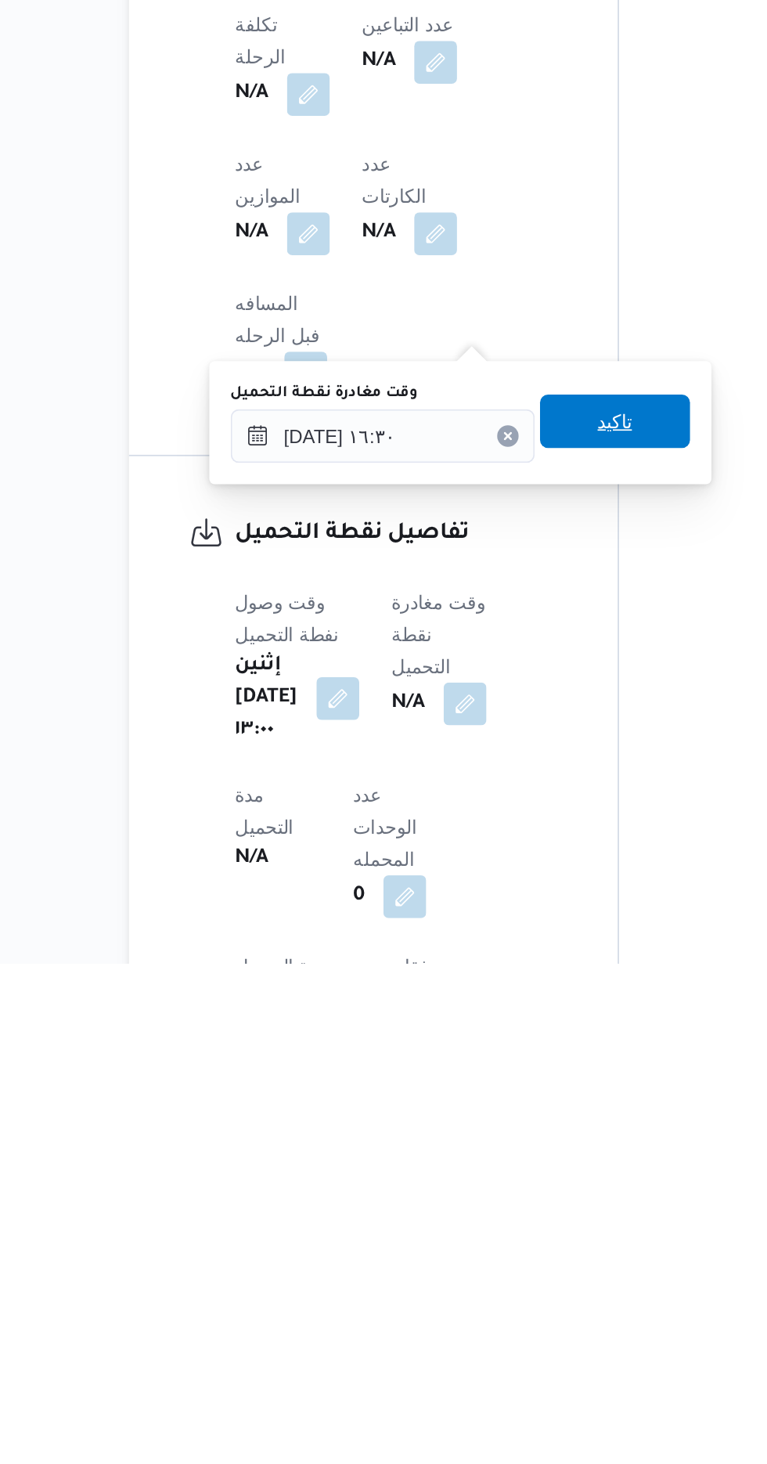
click at [498, 1150] on span "تاكيد" at bounding box center [487, 1146] width 20 height 19
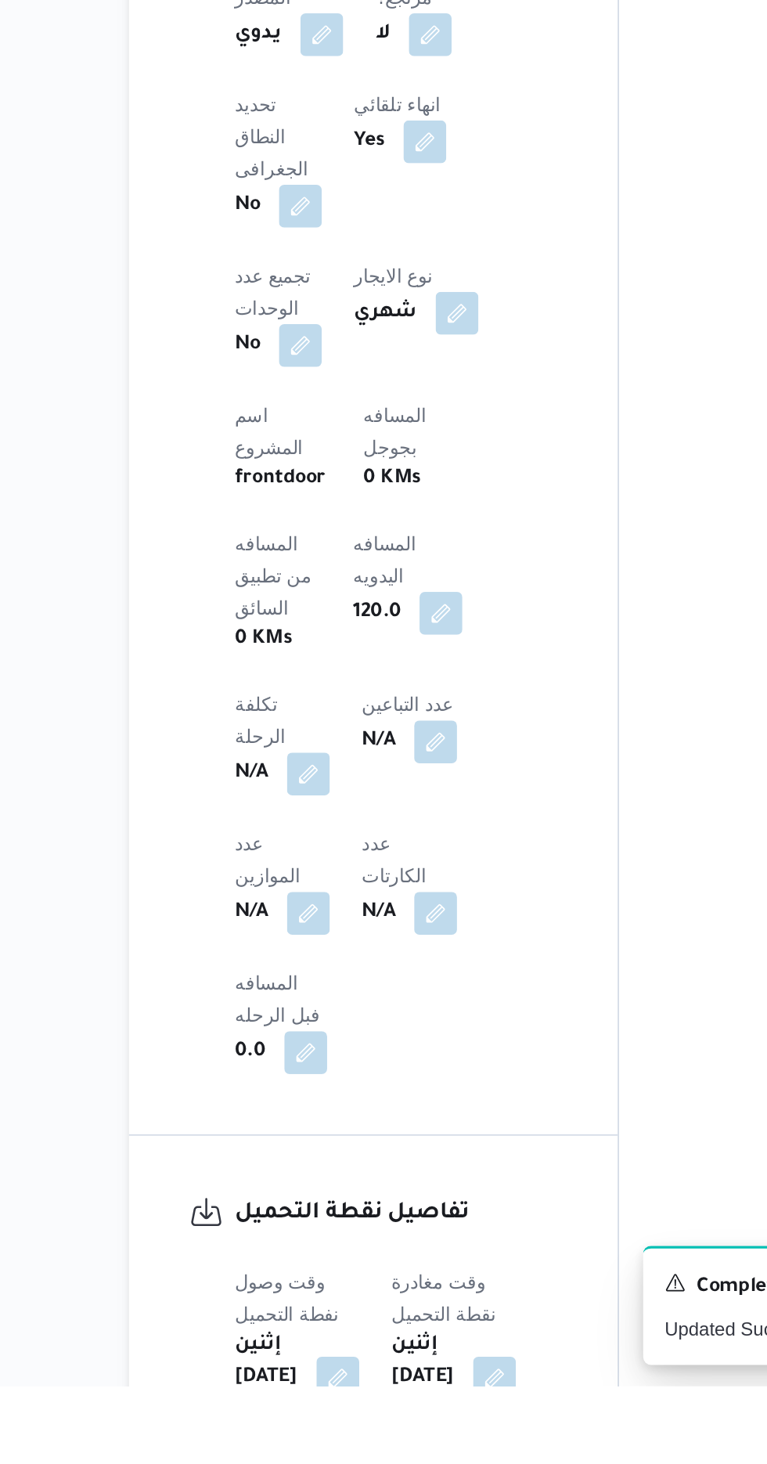
scroll to position [493, 0]
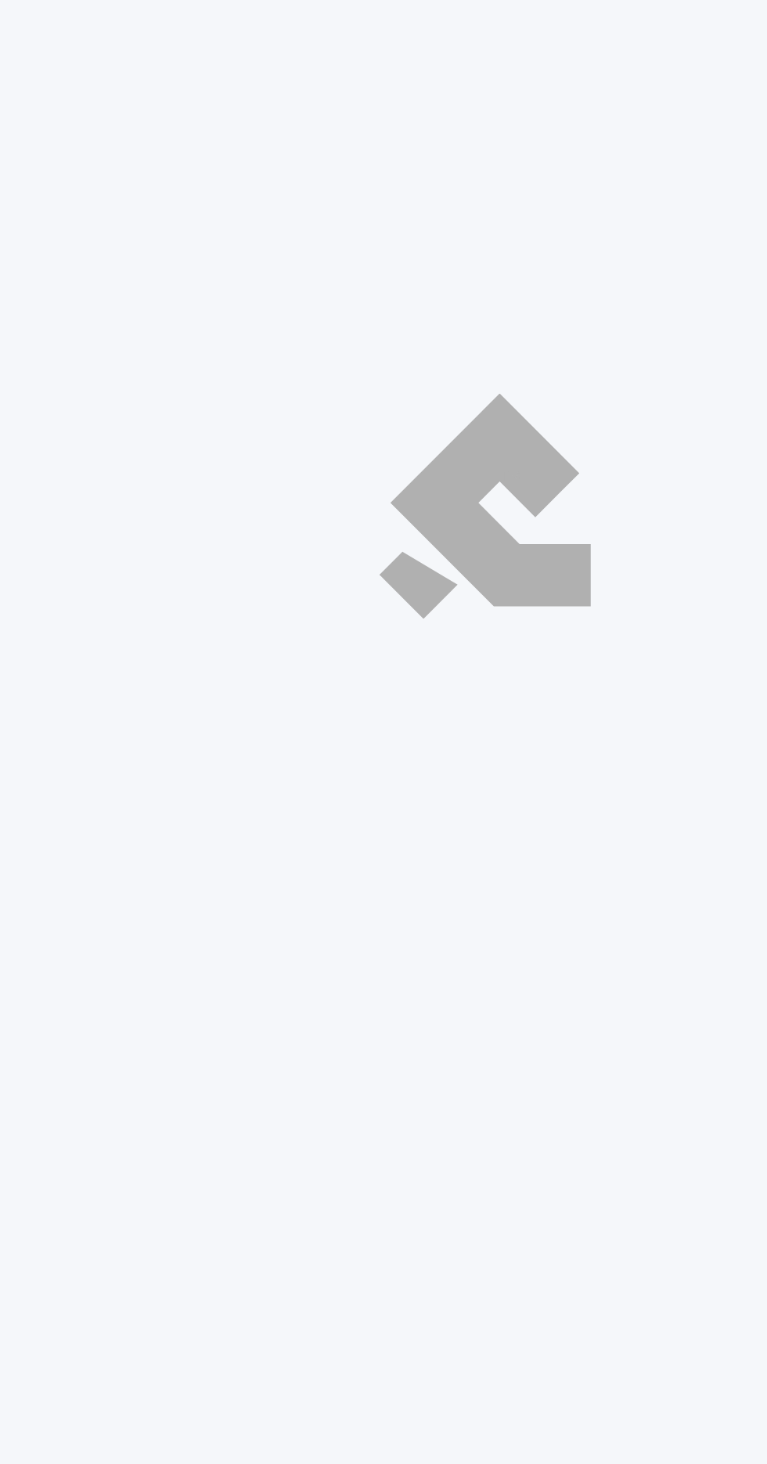
scroll to position [21, 0]
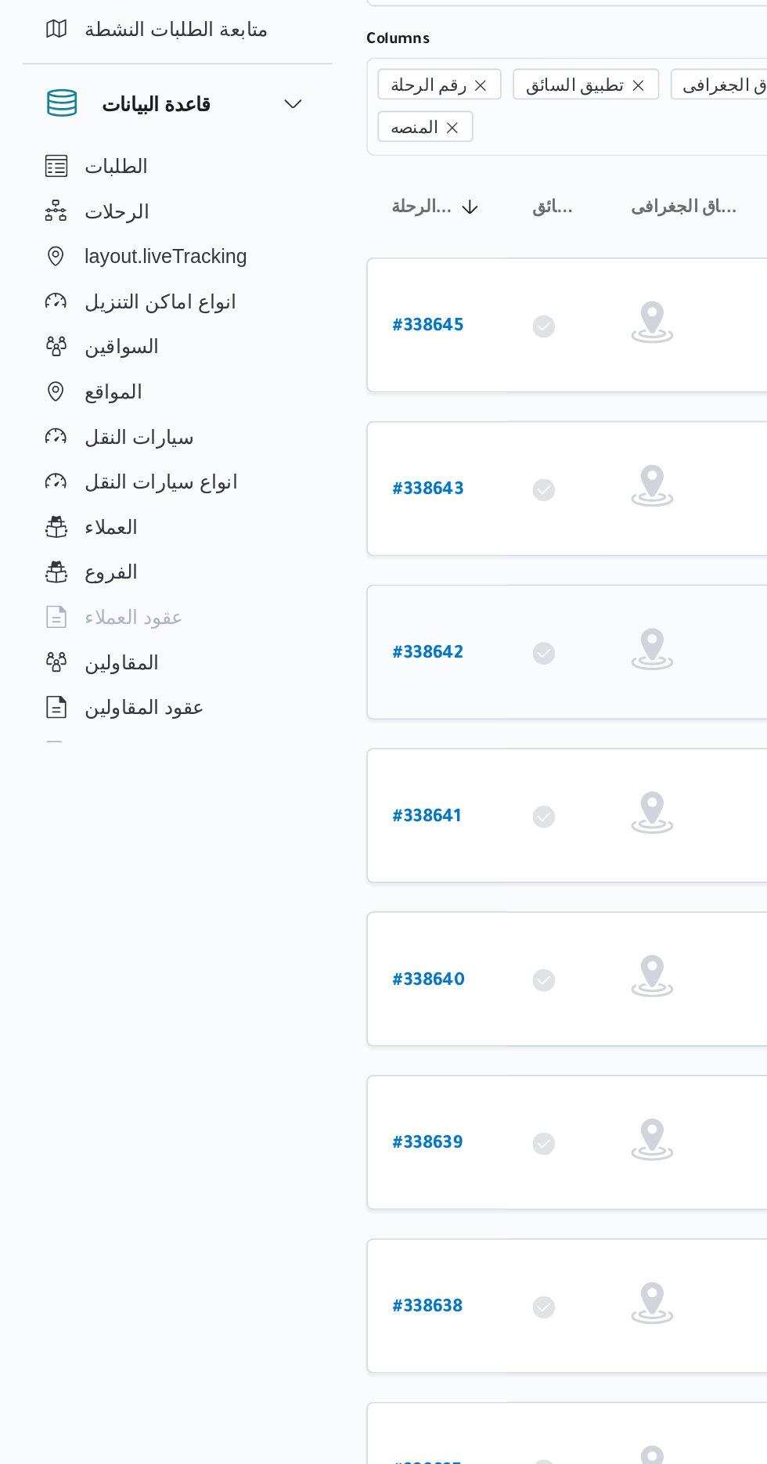
click at [239, 480] on link "# 338642" at bounding box center [237, 490] width 39 height 21
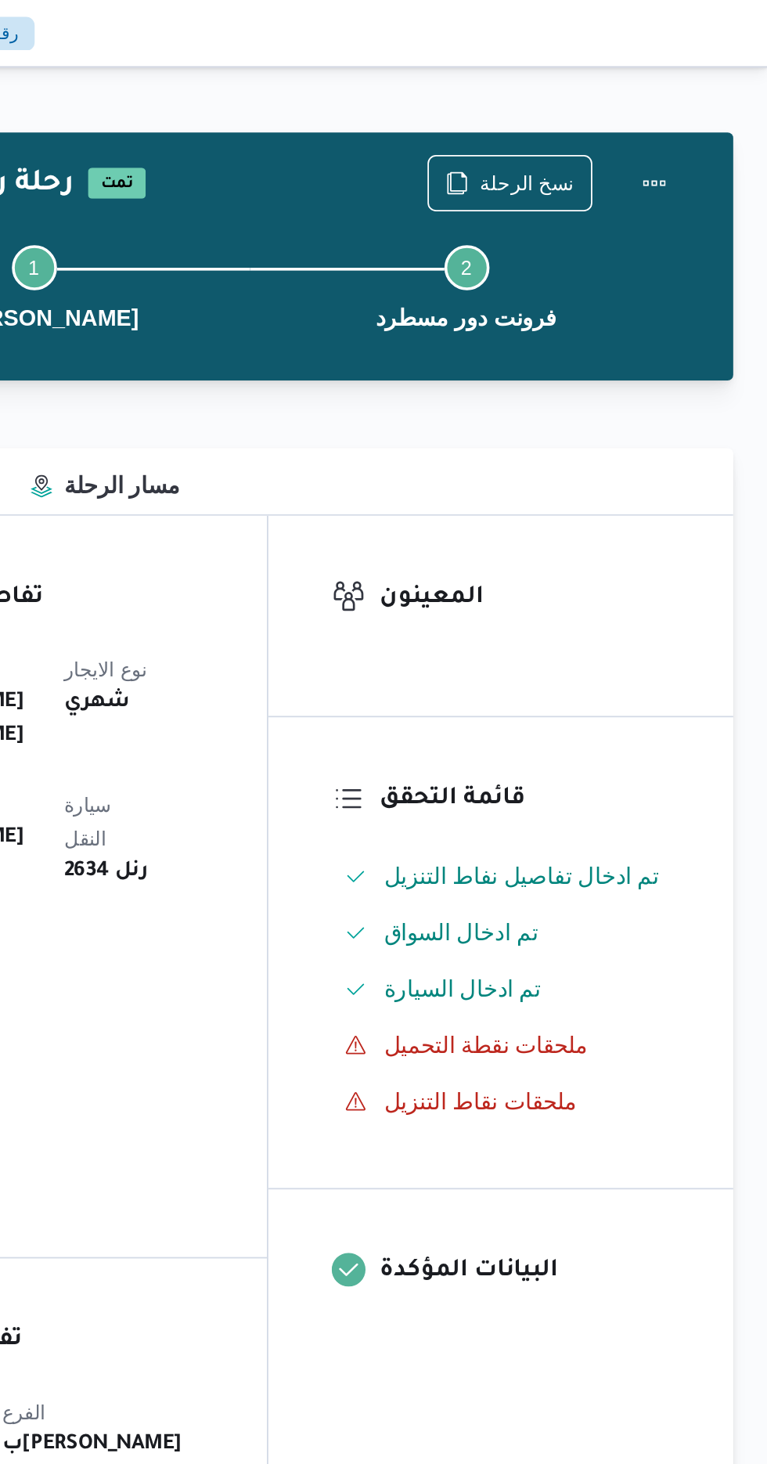
click at [623, 117] on div "Step 1 is incomplete 1 بيوفانا شبرامنت Step 2 is incomplete 2 فرونت دور مسطرد" at bounding box center [479, 158] width 499 height 100
click at [627, 95] on span "نسخ الرحلة" at bounding box center [633, 101] width 52 height 19
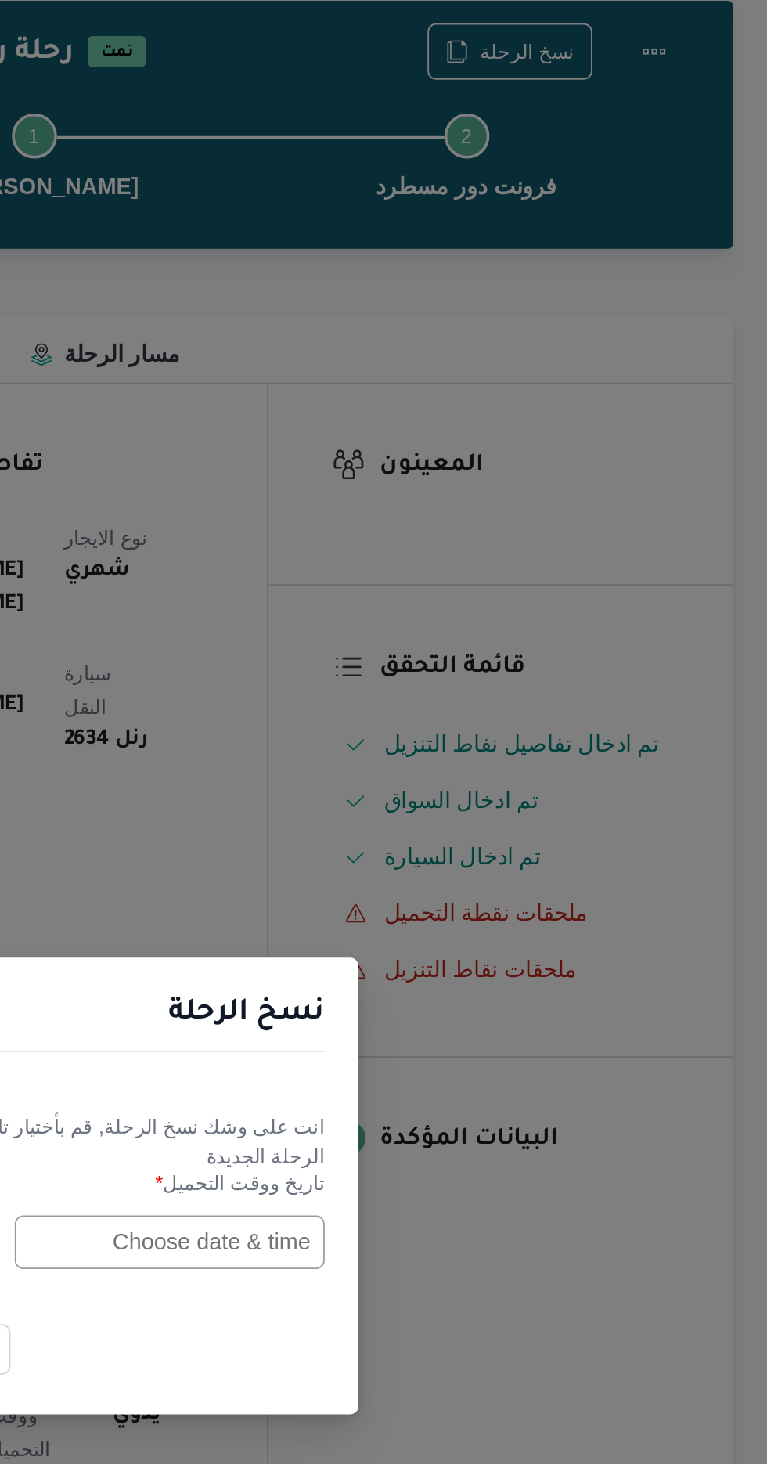
click at [444, 765] on input "text" at bounding box center [435, 763] width 172 height 30
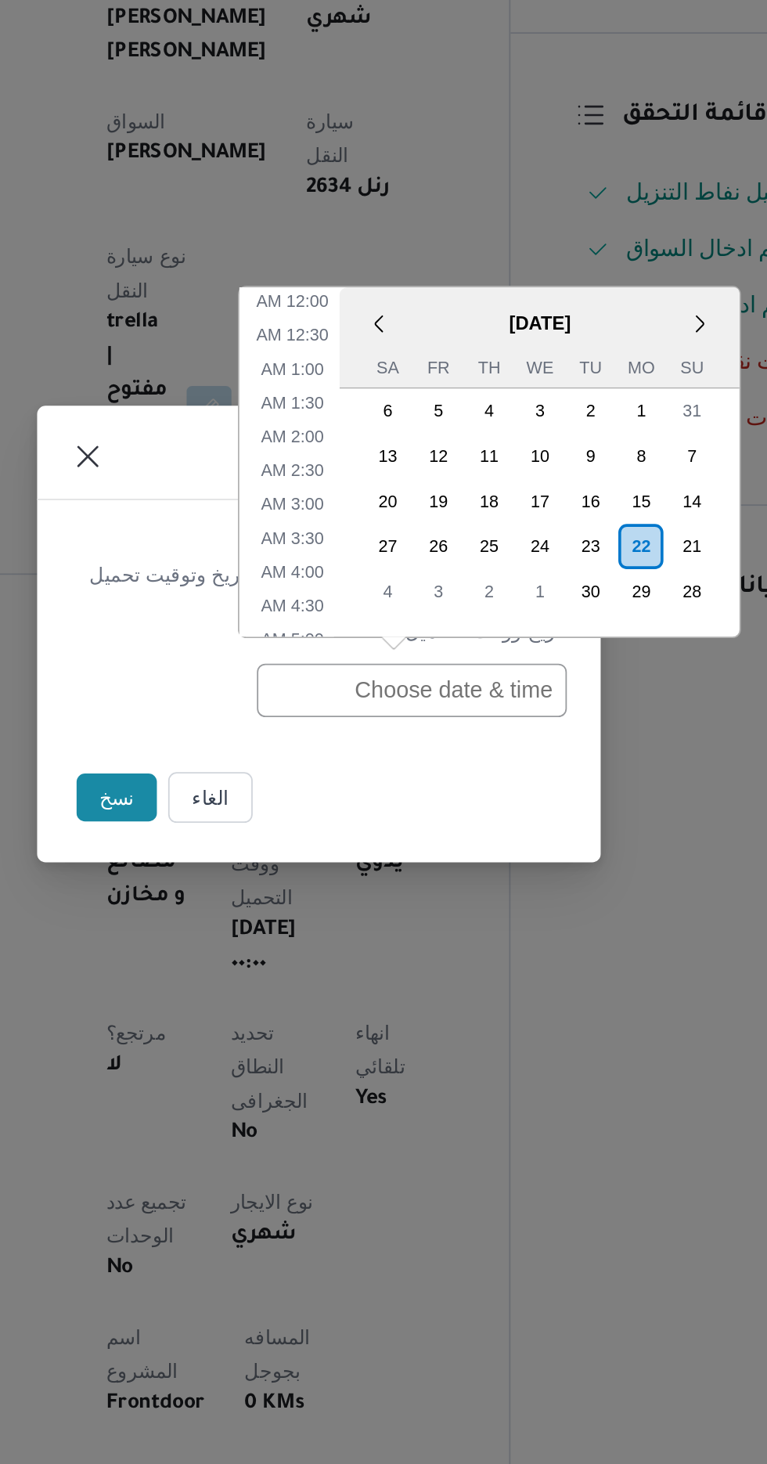
scroll to position [512, 0]
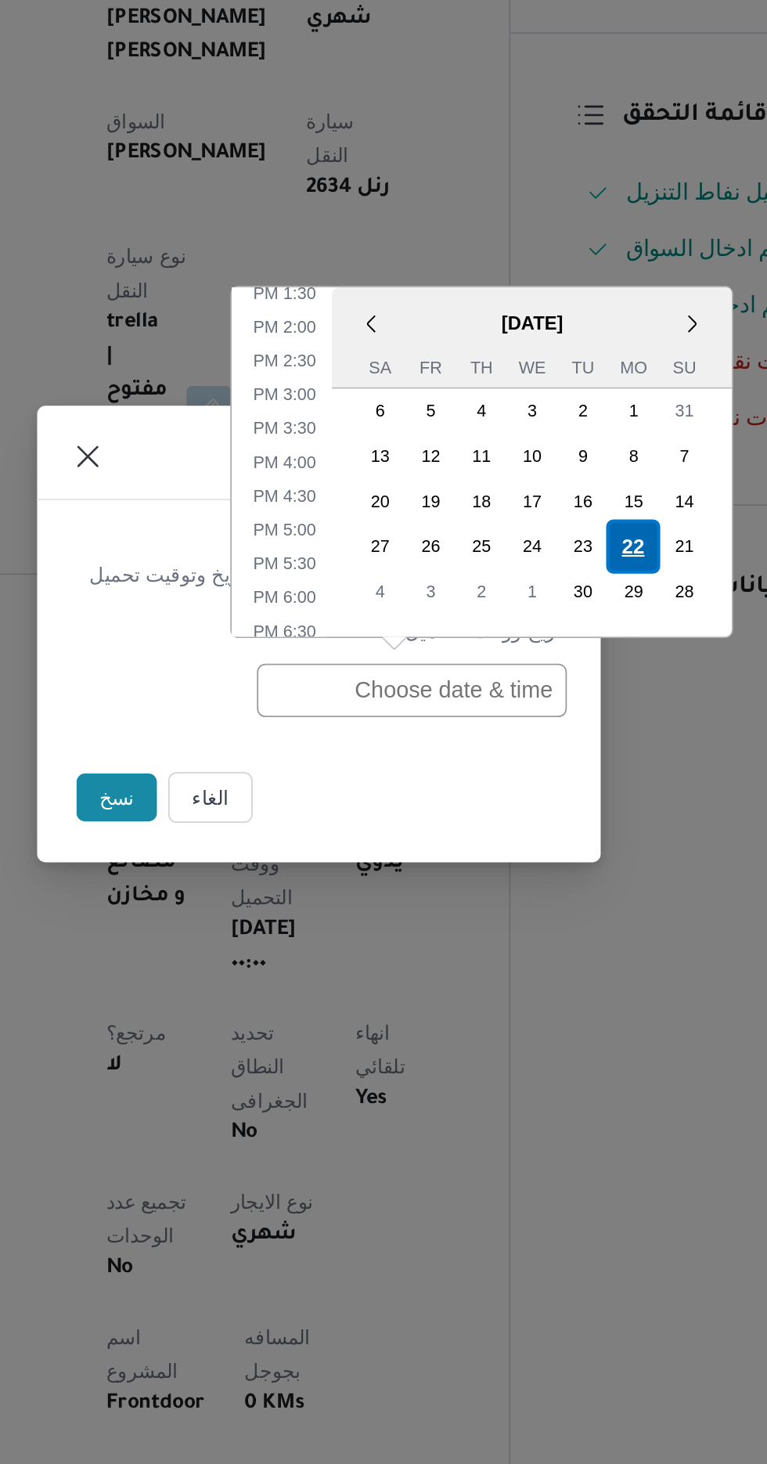
click at [557, 686] on div "22" at bounding box center [558, 683] width 30 height 30
type input "22/09/2025 12:00AM"
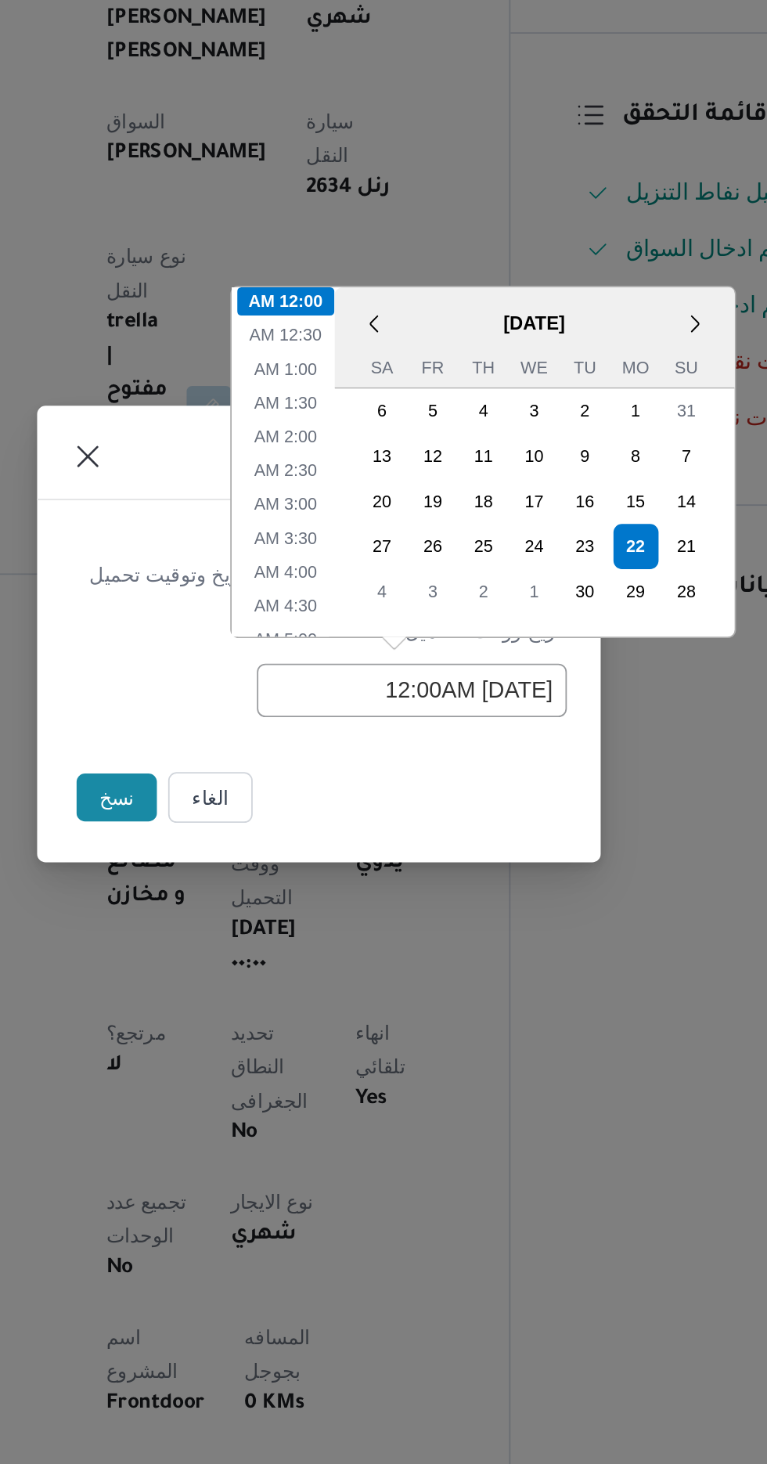
click at [266, 819] on button "نسخ" at bounding box center [271, 822] width 45 height 27
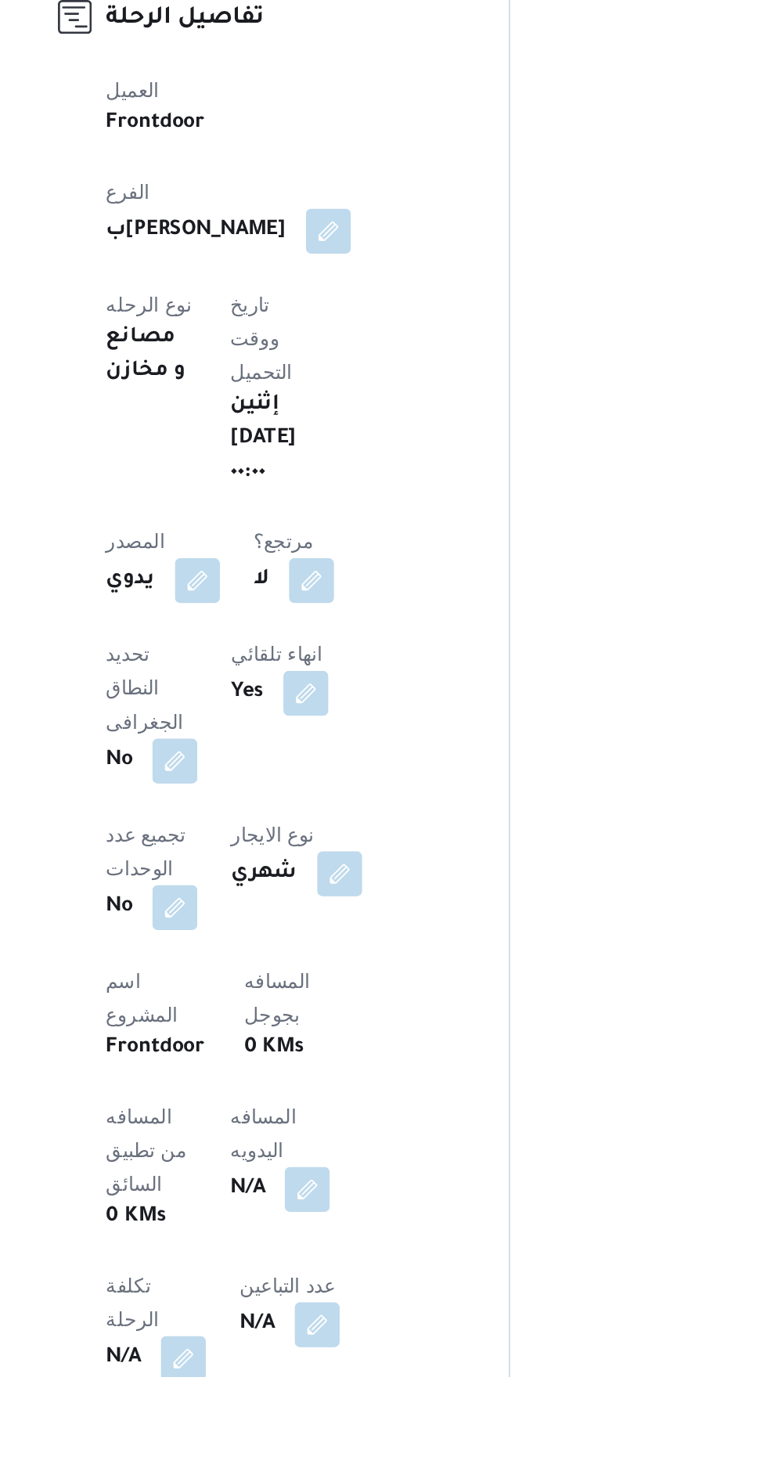
scroll to position [129, 0]
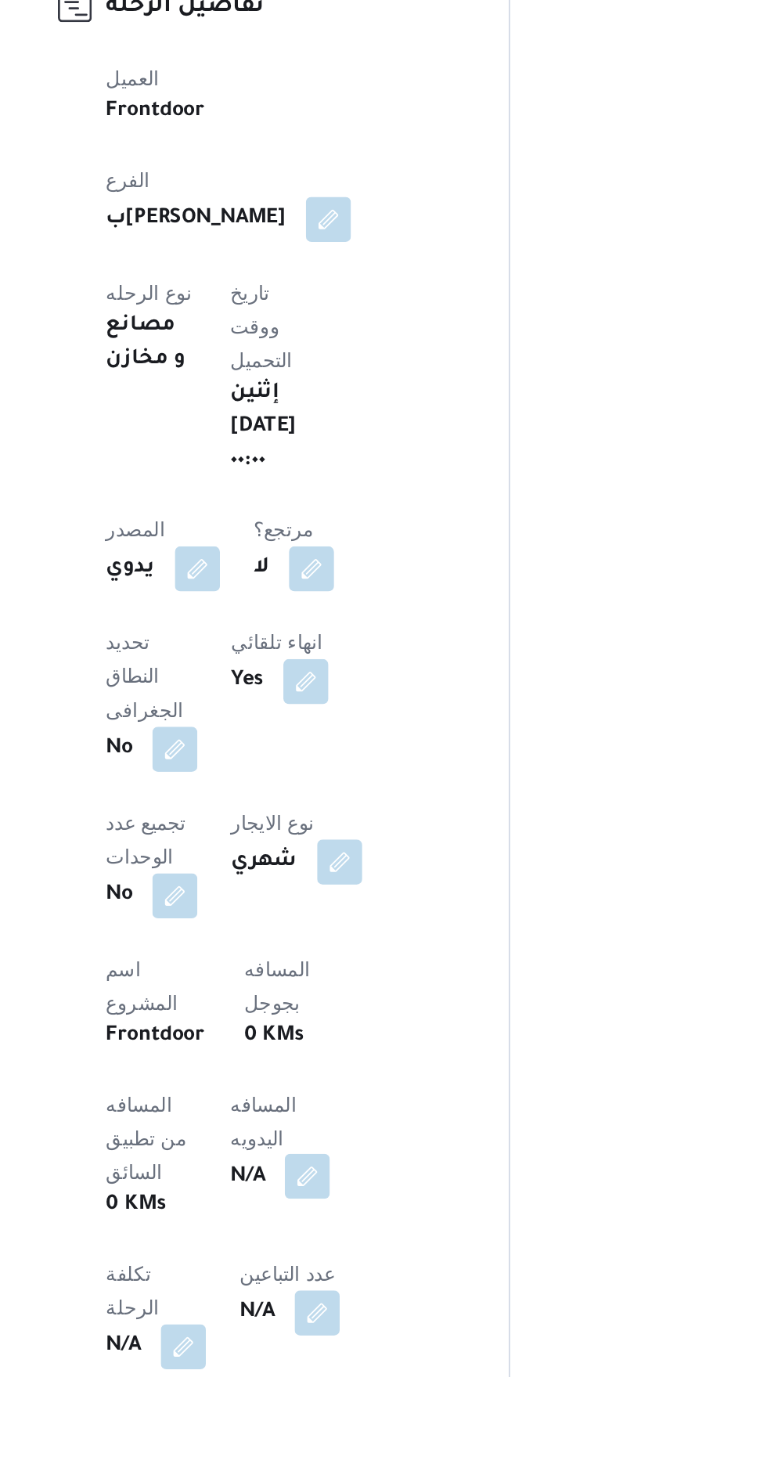
click at [365, 1340] on button "button" at bounding box center [377, 1352] width 25 height 25
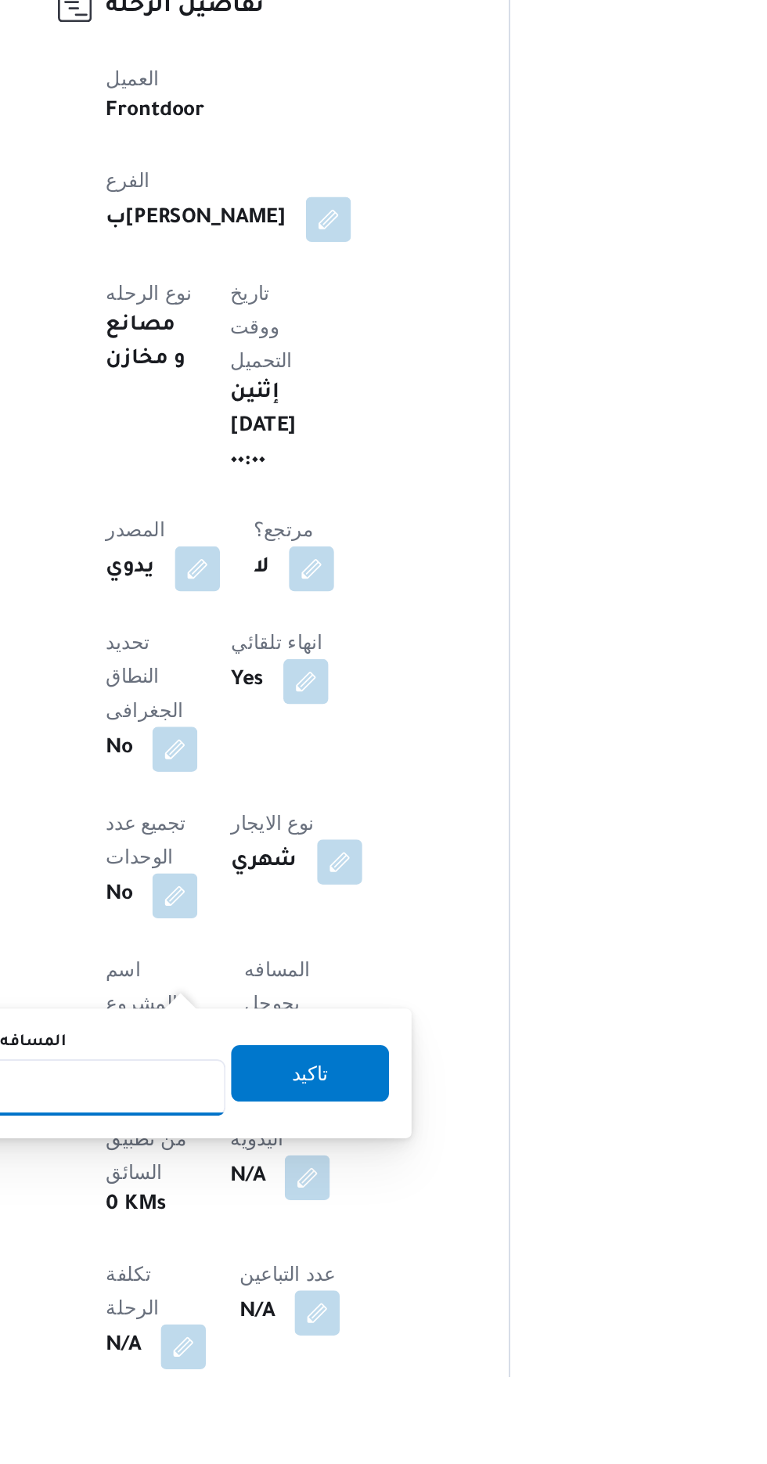
click at [279, 1301] on input "المسافه اليدويه" at bounding box center [254, 1302] width 156 height 31
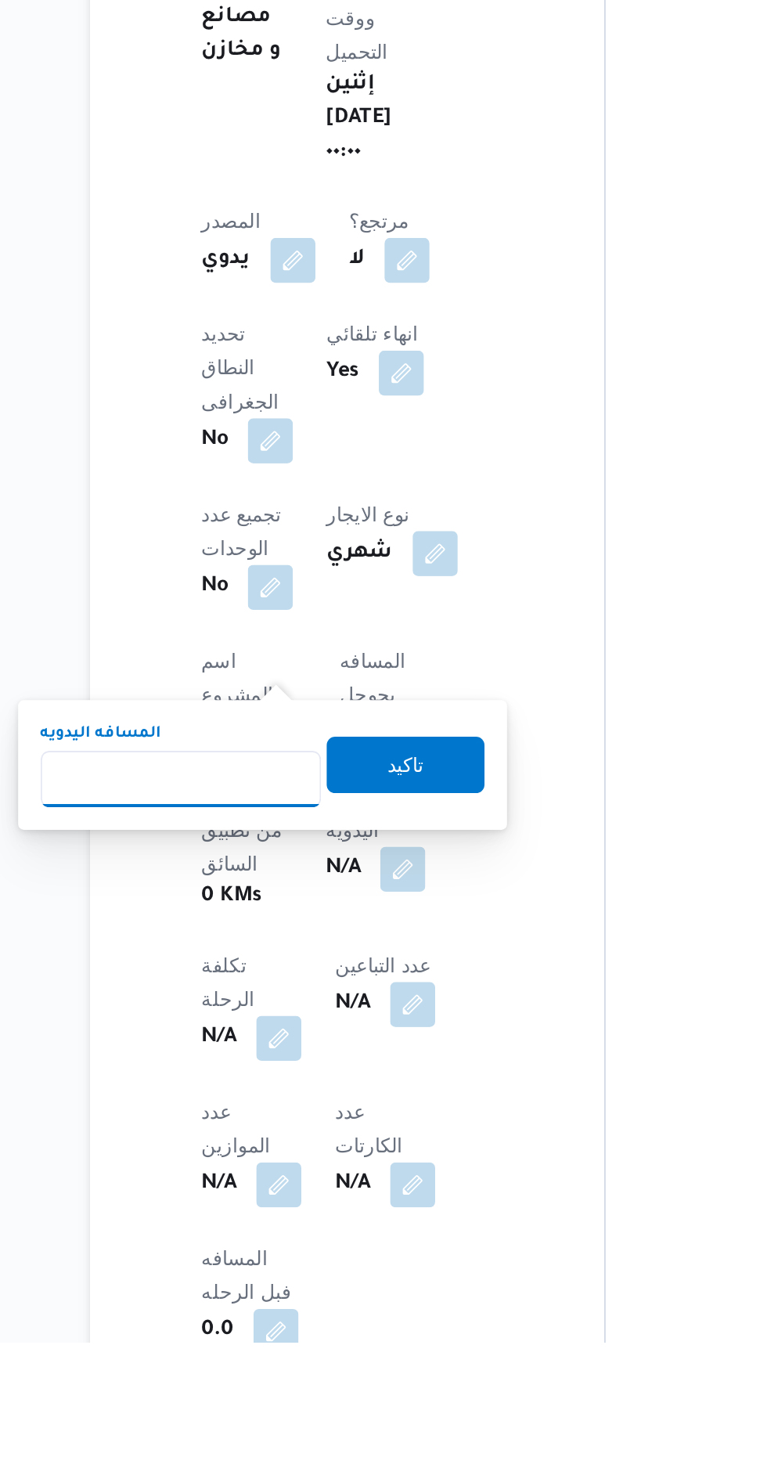
scroll to position [282, 0]
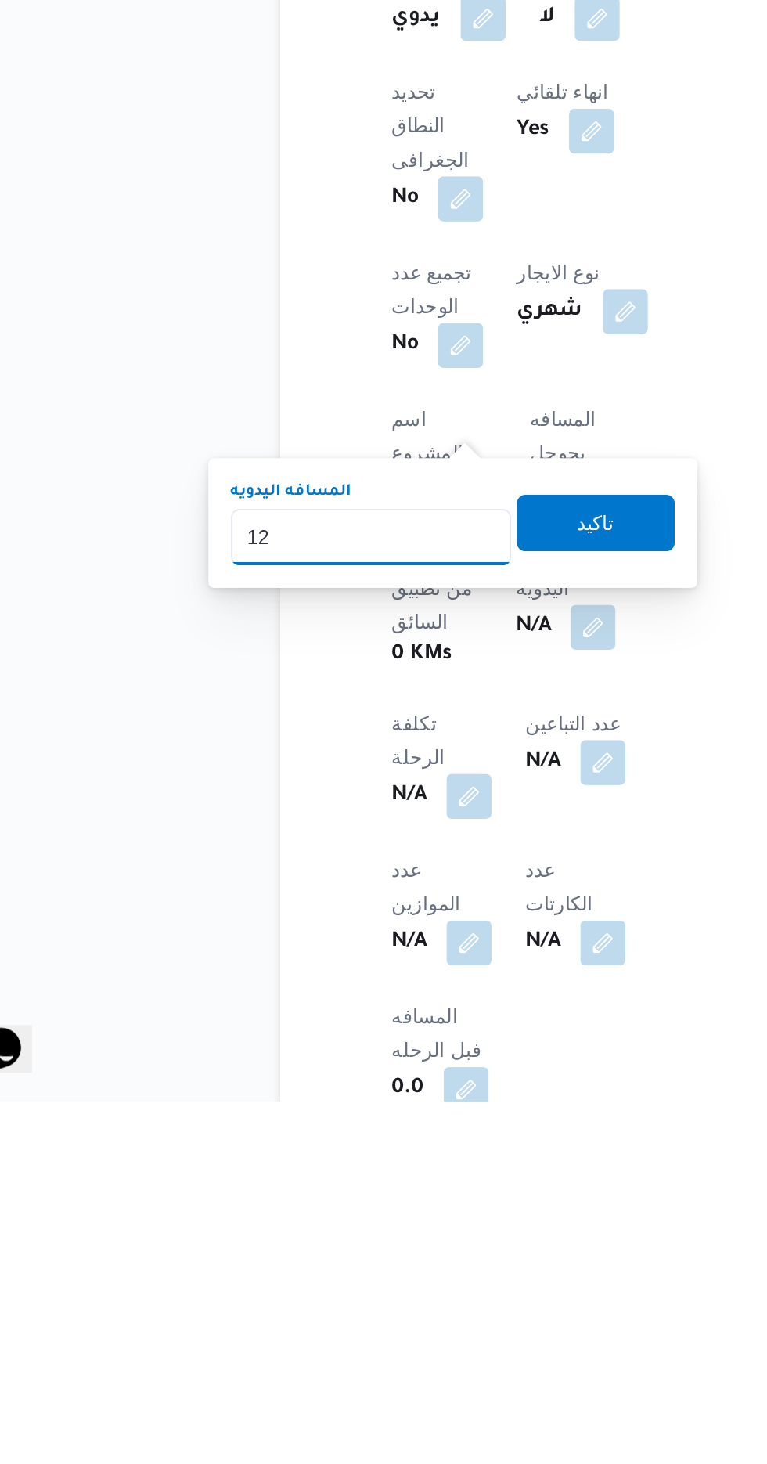
type input "120"
click at [402, 1152] on span "تاكيد" at bounding box center [379, 1141] width 88 height 31
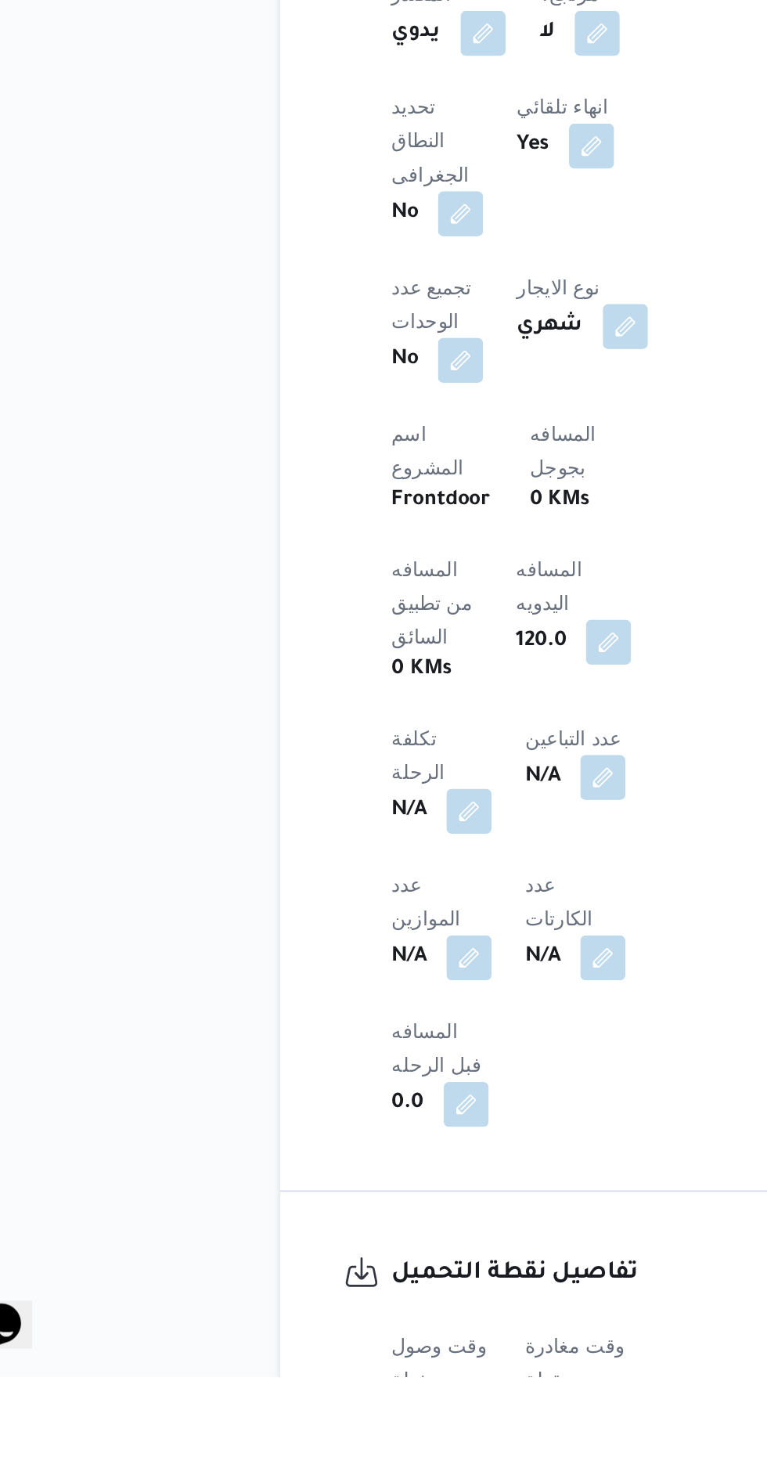
scroll to position [433, 0]
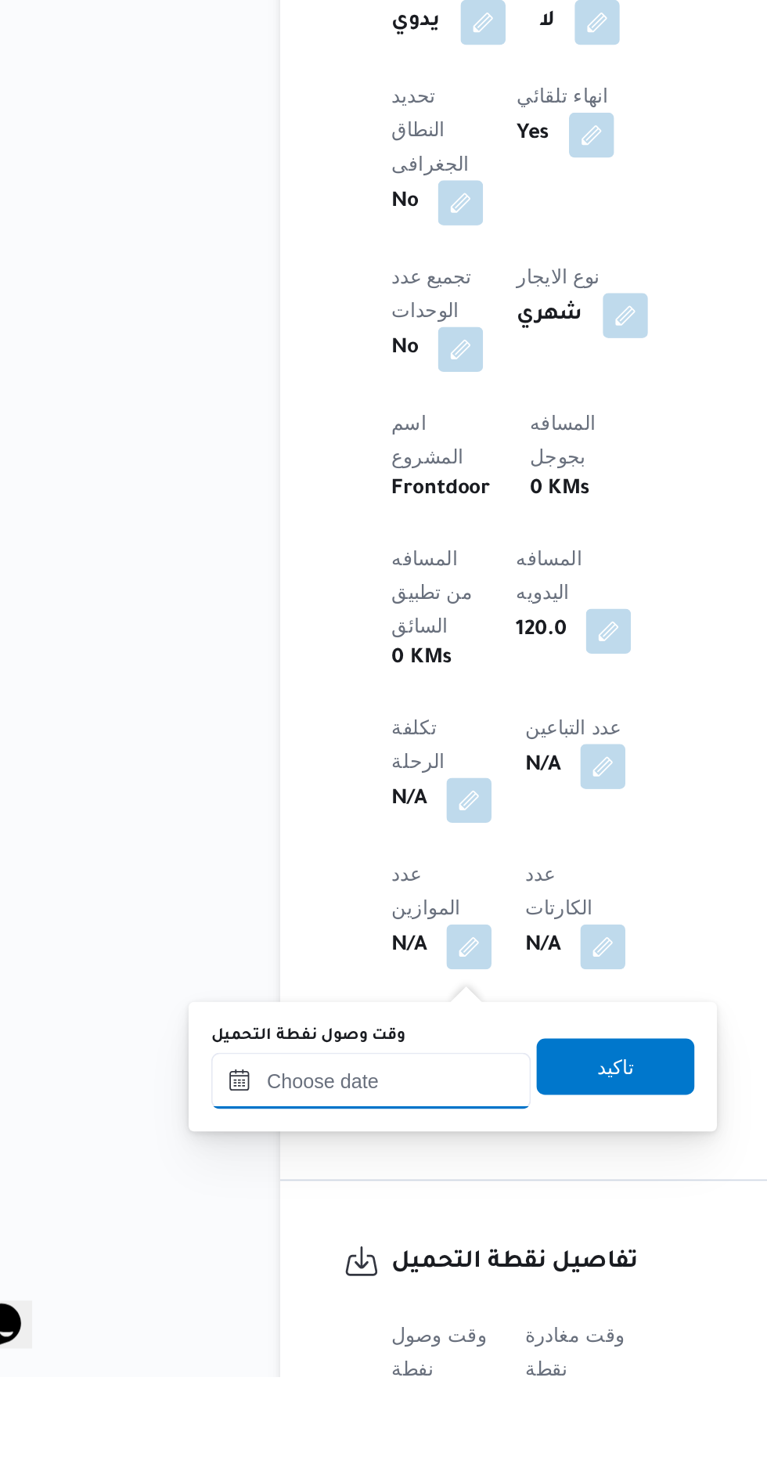
click at [291, 1295] on input "وقت وصول نفطة التحميل" at bounding box center [254, 1299] width 178 height 31
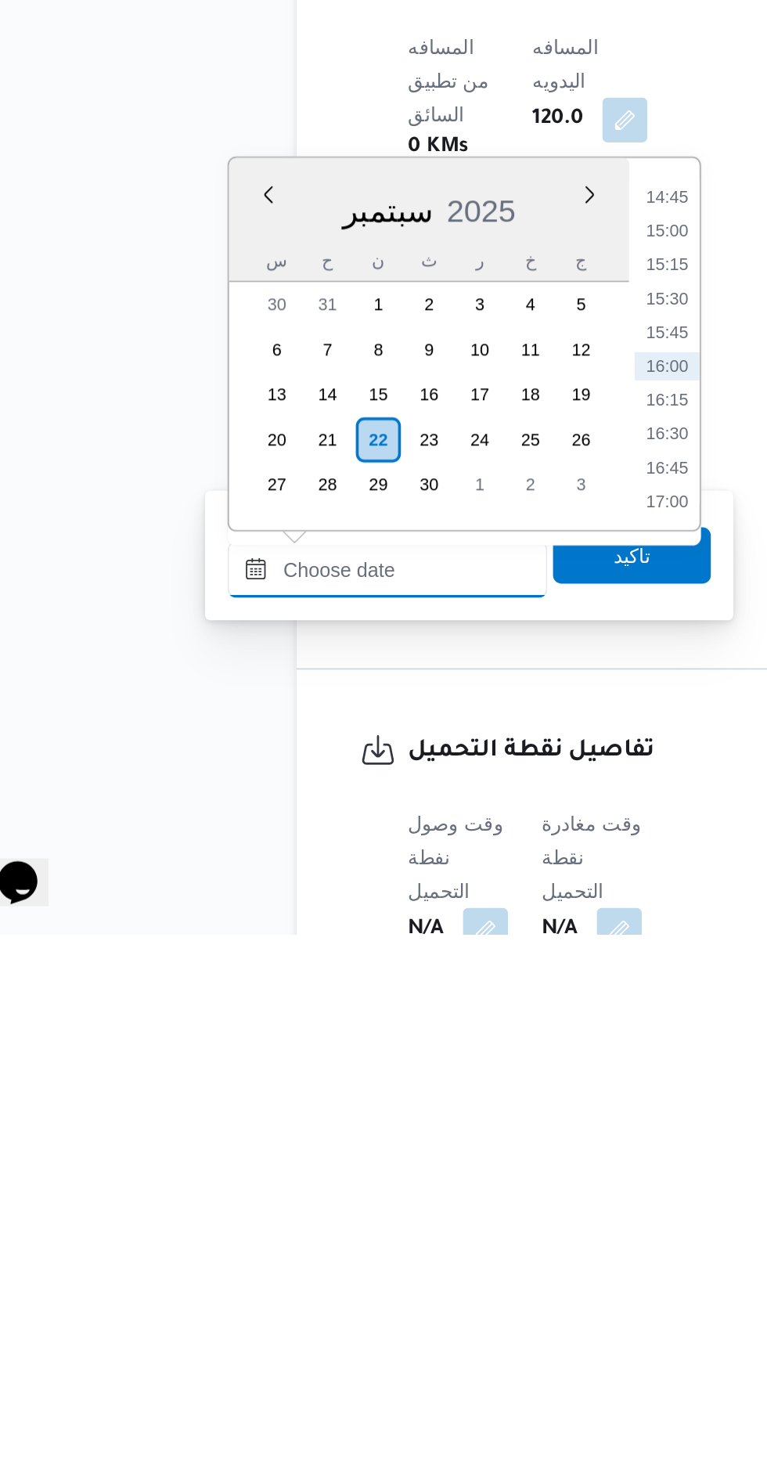
scroll to position [479, 0]
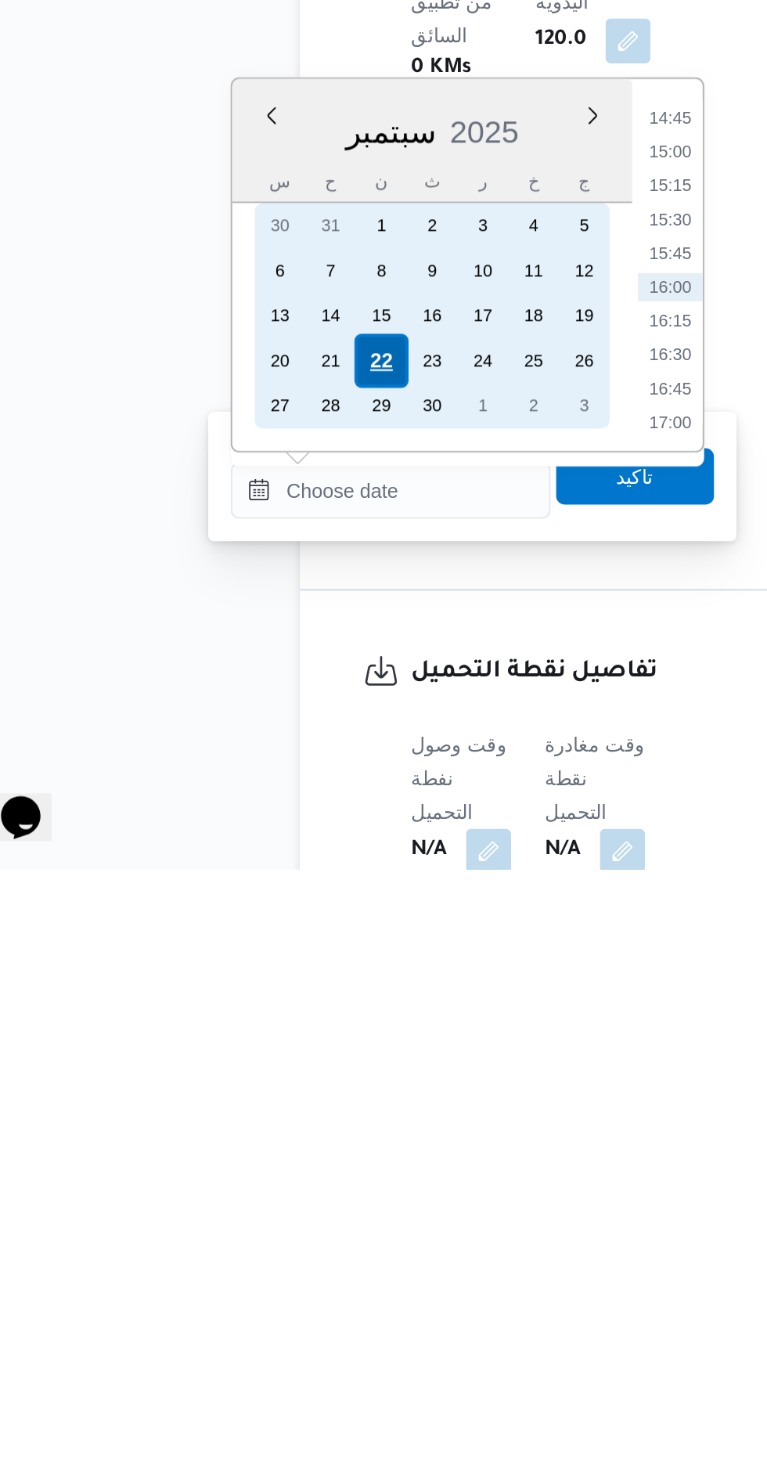
click at [250, 1175] on div "22" at bounding box center [248, 1181] width 30 height 30
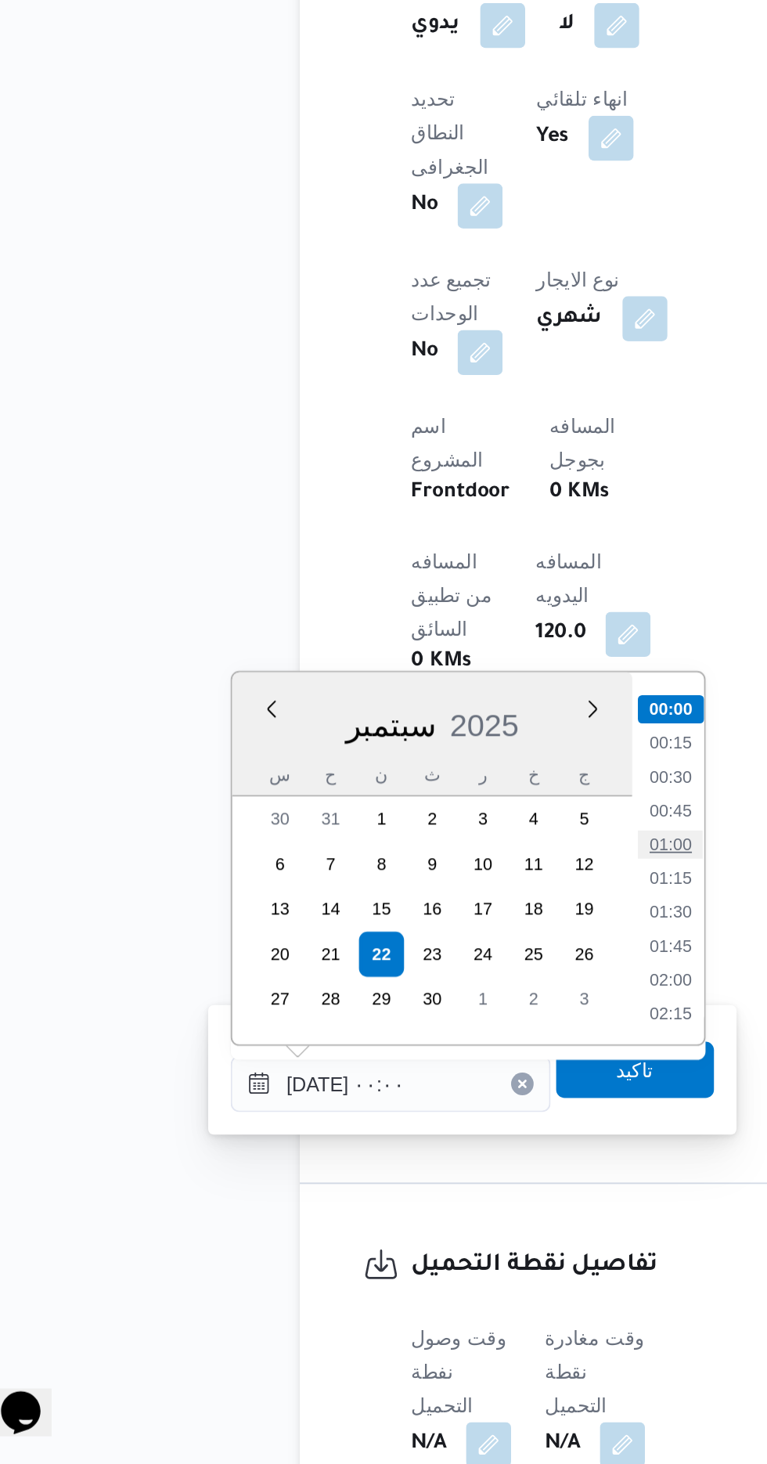
click at [399, 1115] on li "01:00" at bounding box center [409, 1119] width 36 height 16
type input "[DATE] ٠١:٠٠"
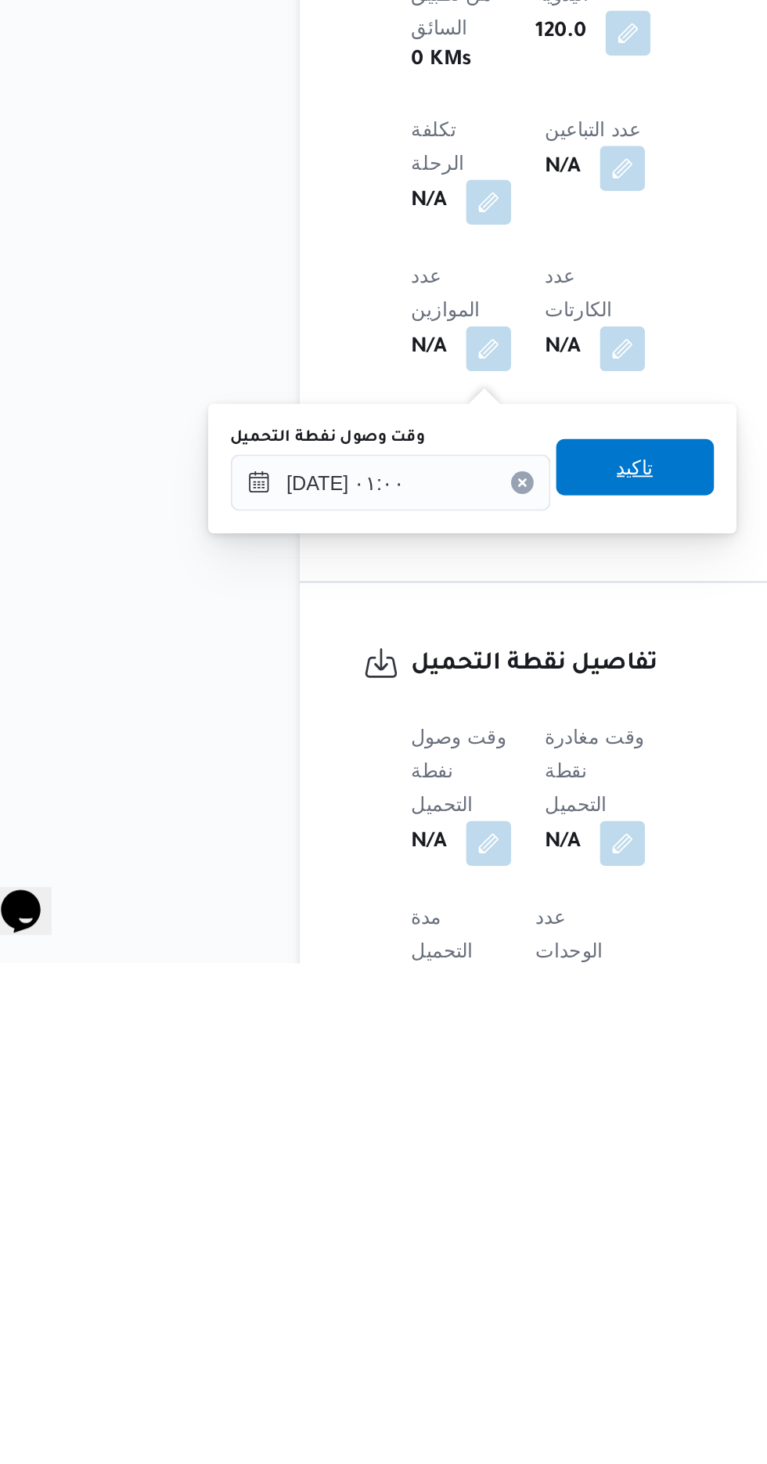
click at [398, 1189] on span "تاكيد" at bounding box center [390, 1188] width 20 height 19
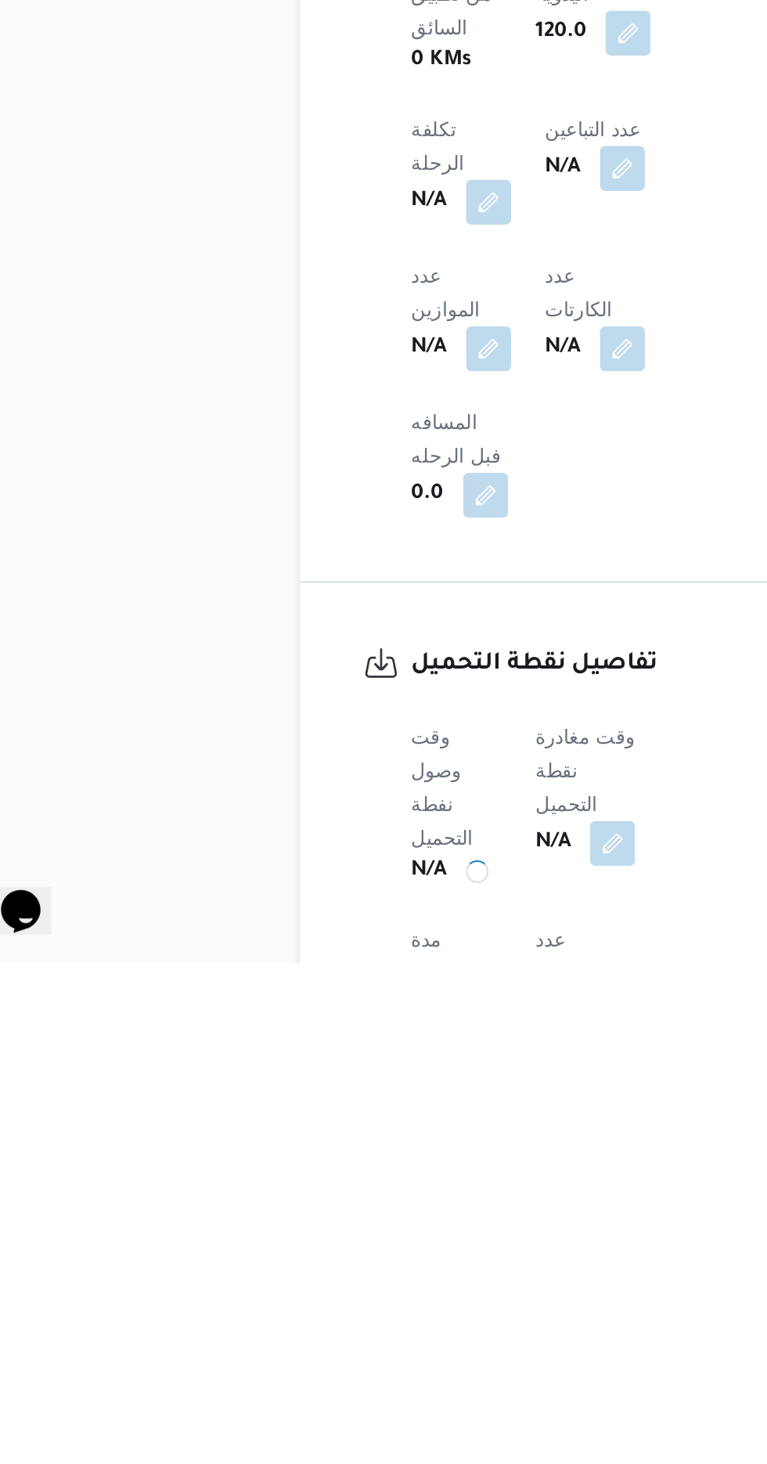
scroll to position [535, 0]
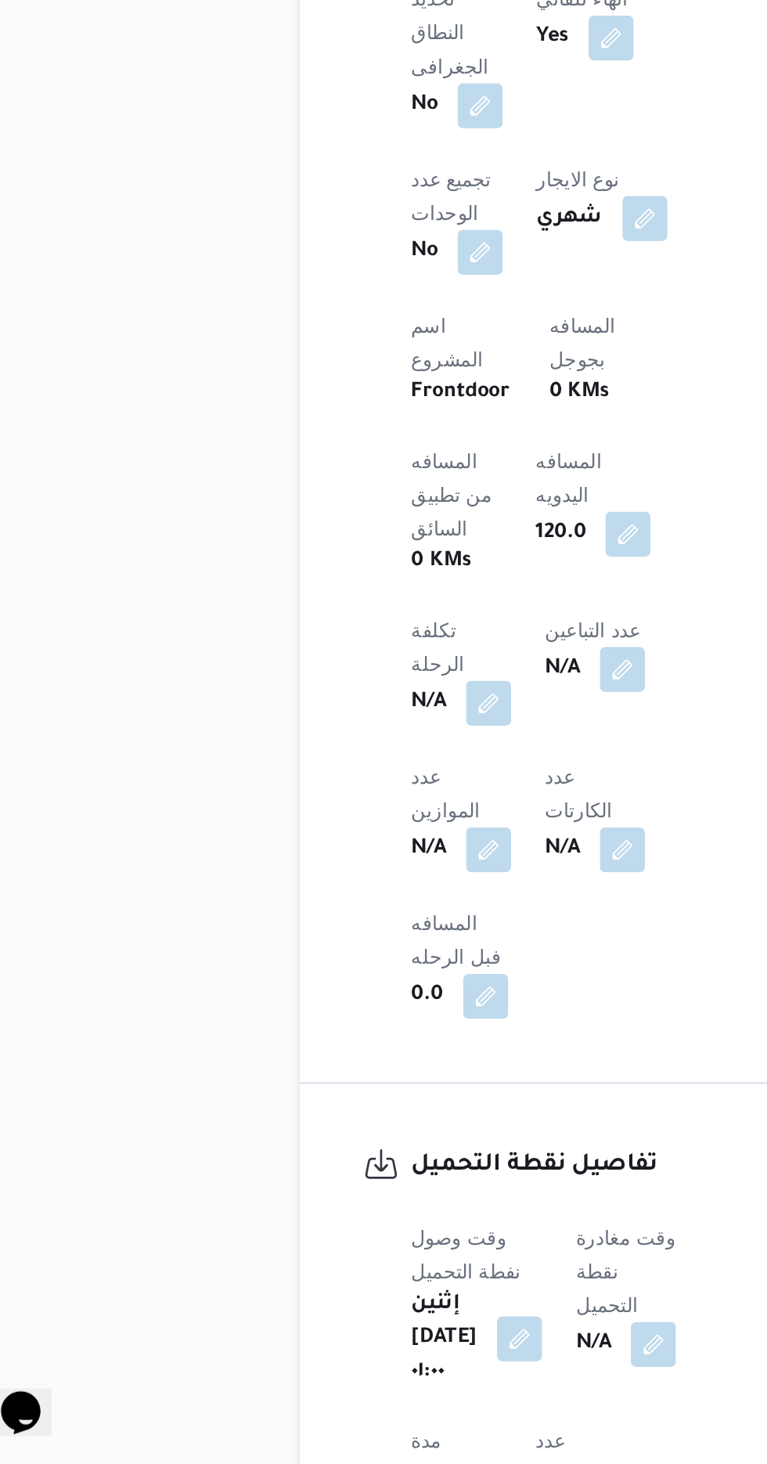
click at [405, 1385] on span at bounding box center [396, 1397] width 33 height 25
click at [412, 1384] on button "button" at bounding box center [399, 1396] width 25 height 25
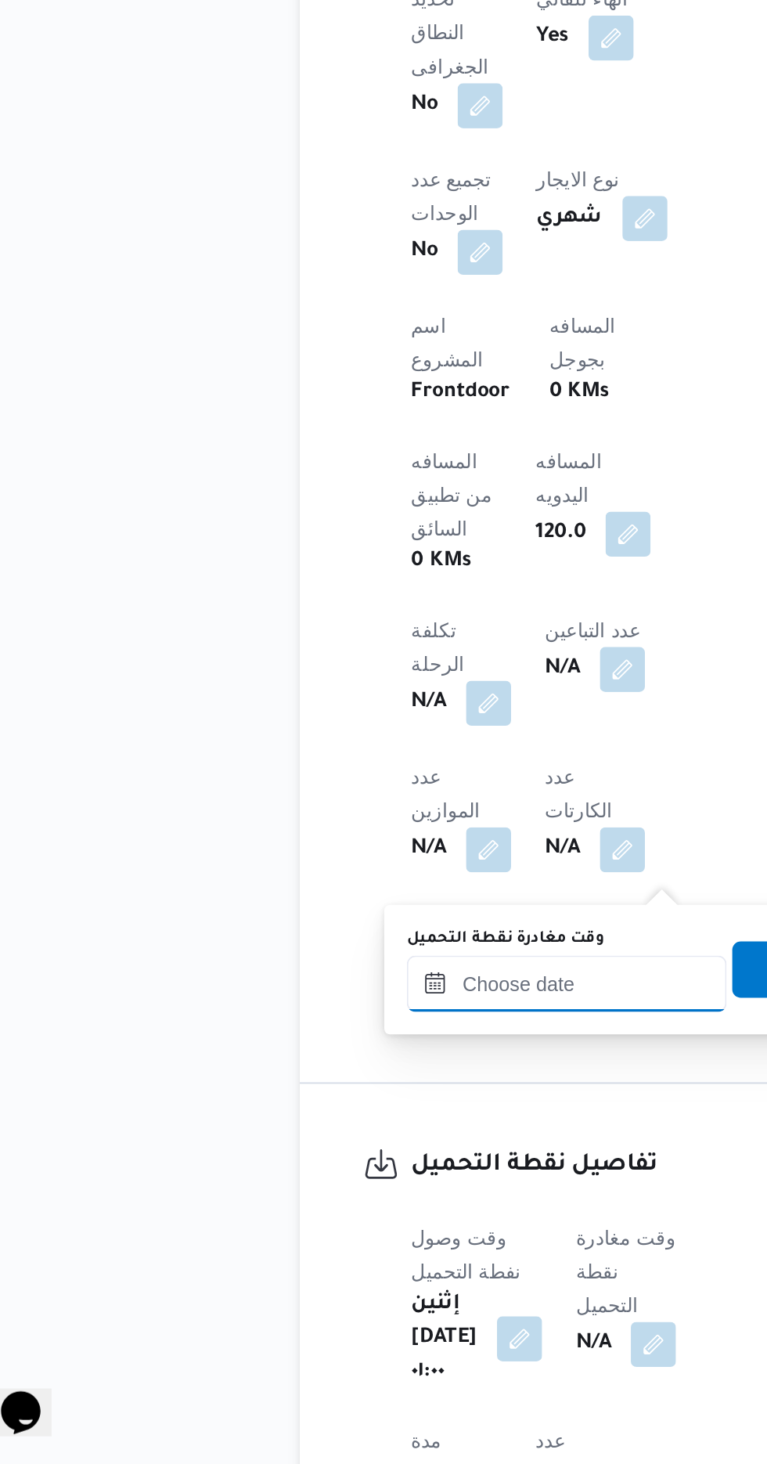
click at [359, 1190] on input "وقت مغادرة نقطة التحميل" at bounding box center [352, 1196] width 178 height 31
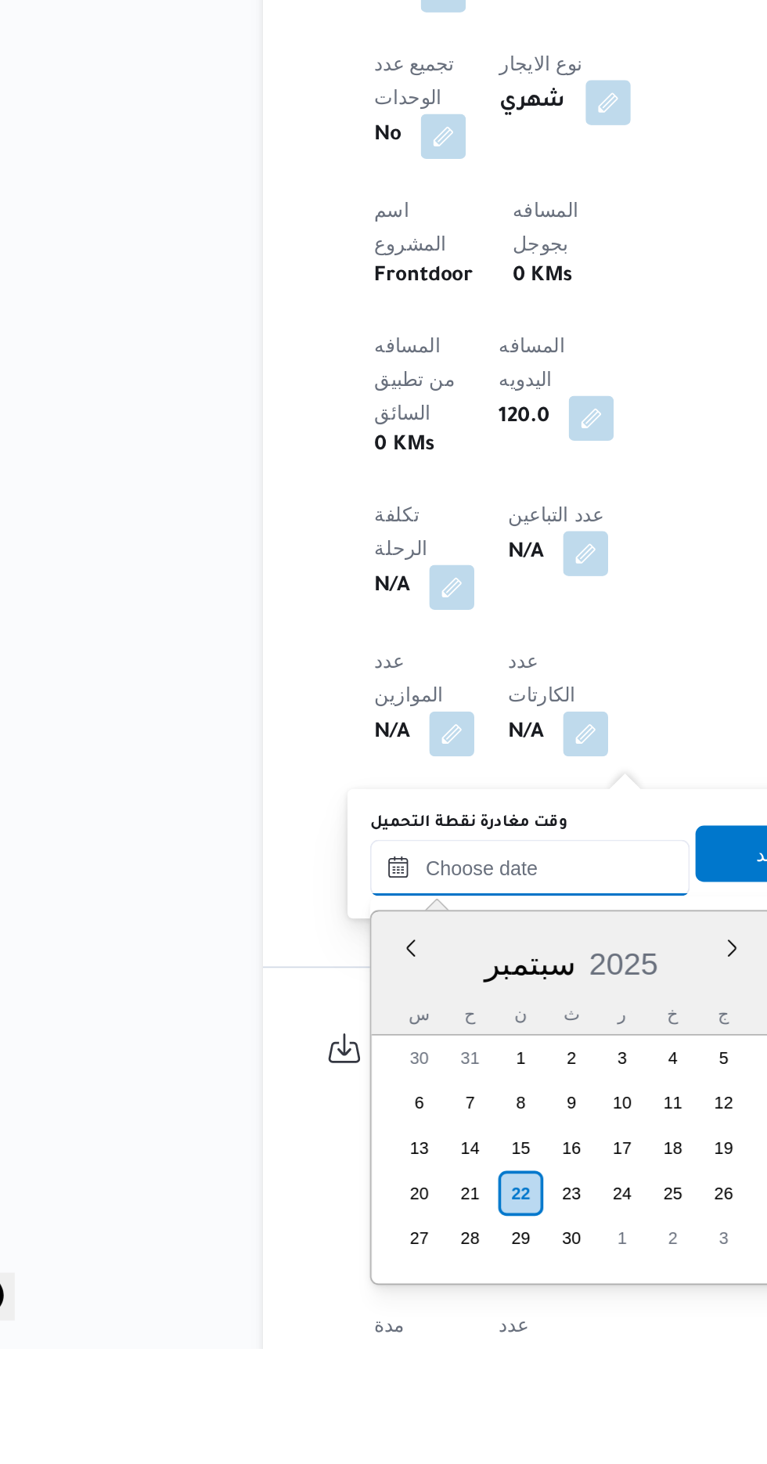
scroll to position [1107, 0]
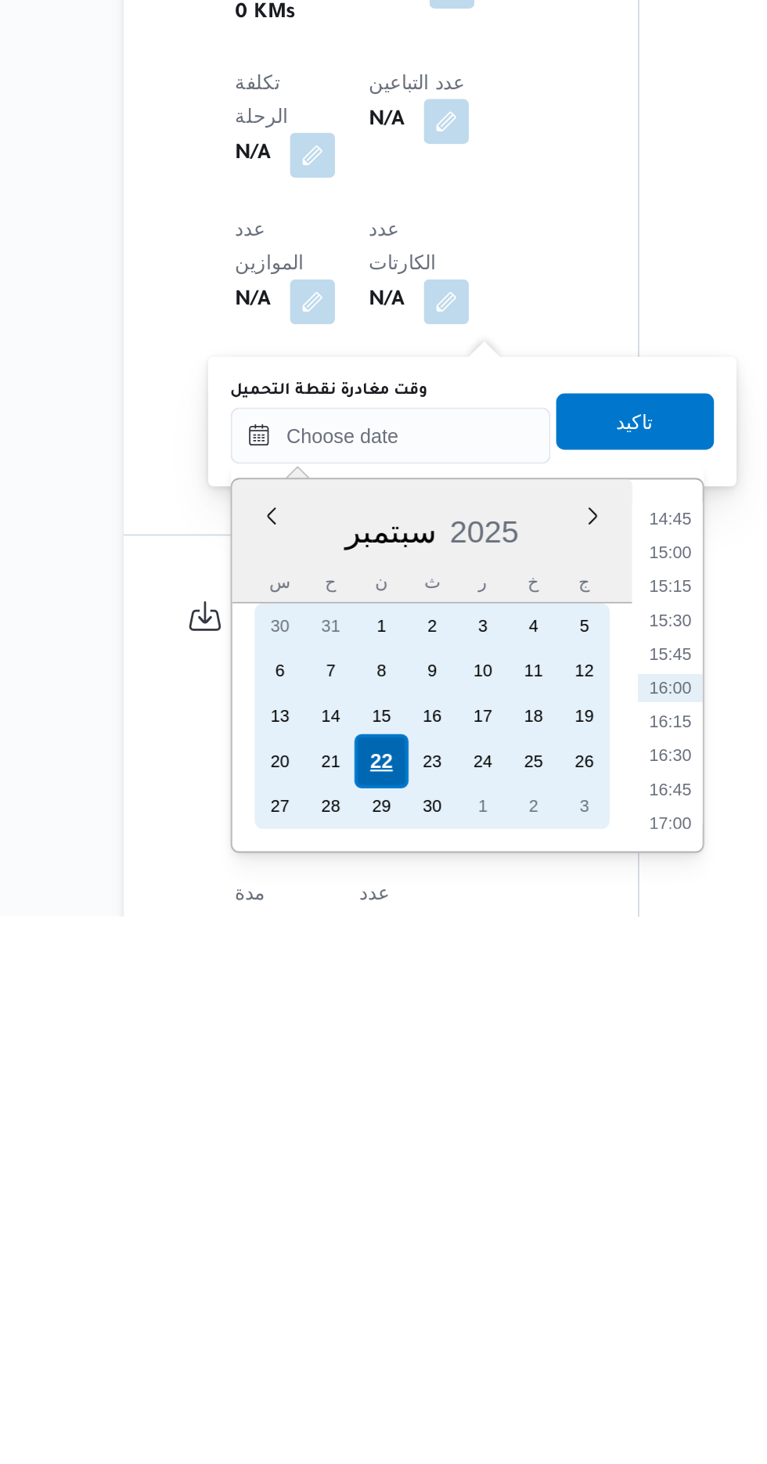
click at [341, 1374] on div "22" at bounding box center [346, 1378] width 30 height 30
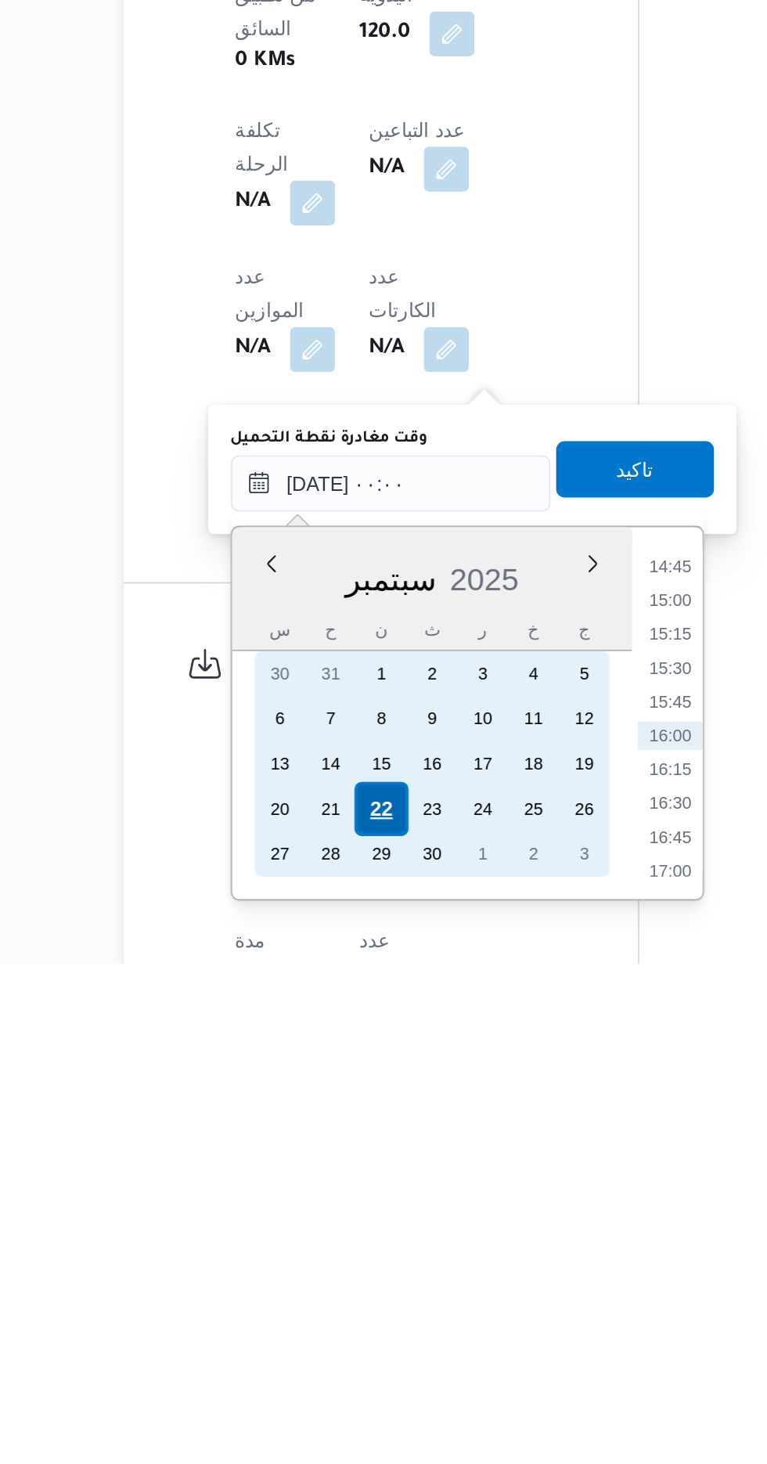
scroll to position [535, 0]
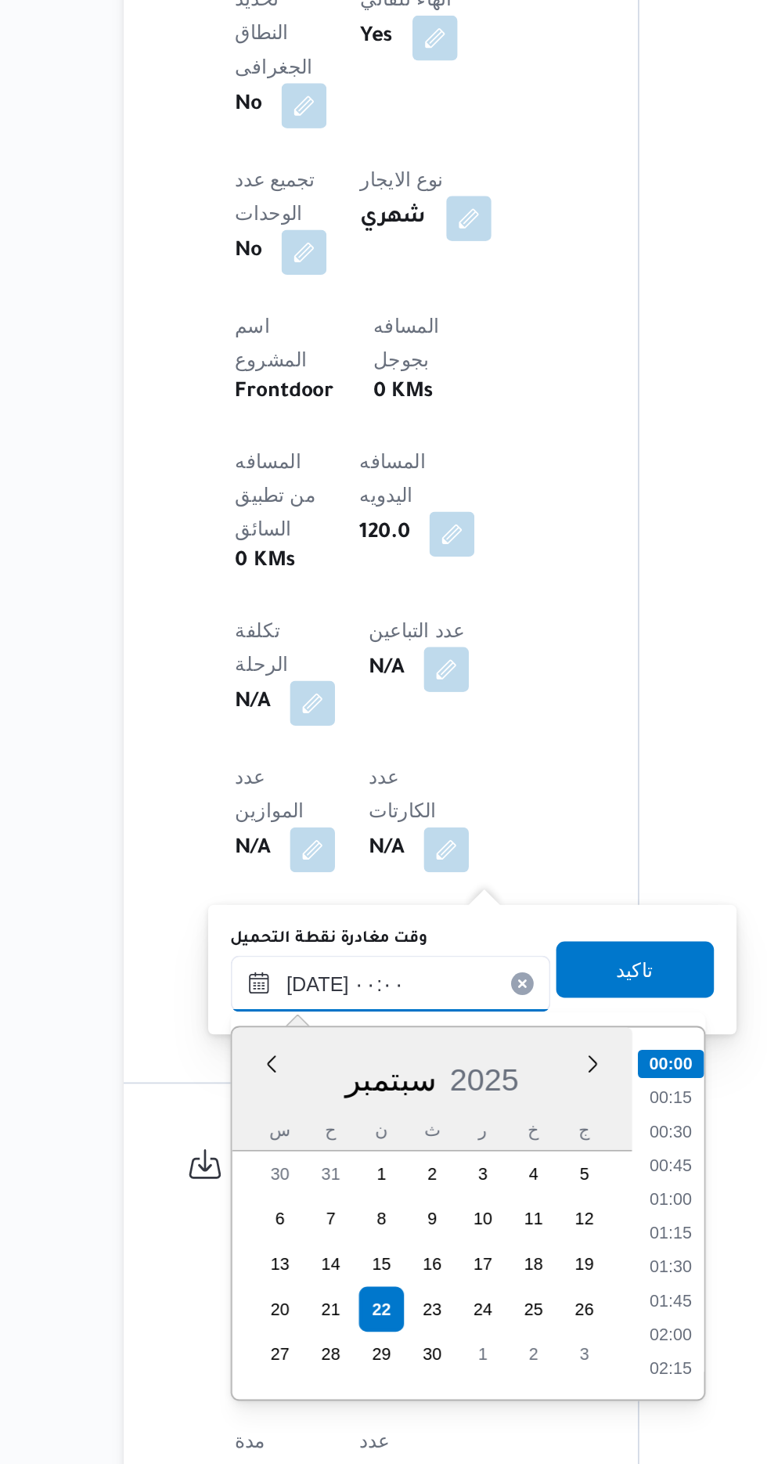
click at [275, 1204] on input "[DATE] ٠٠:٠٠" at bounding box center [352, 1196] width 178 height 31
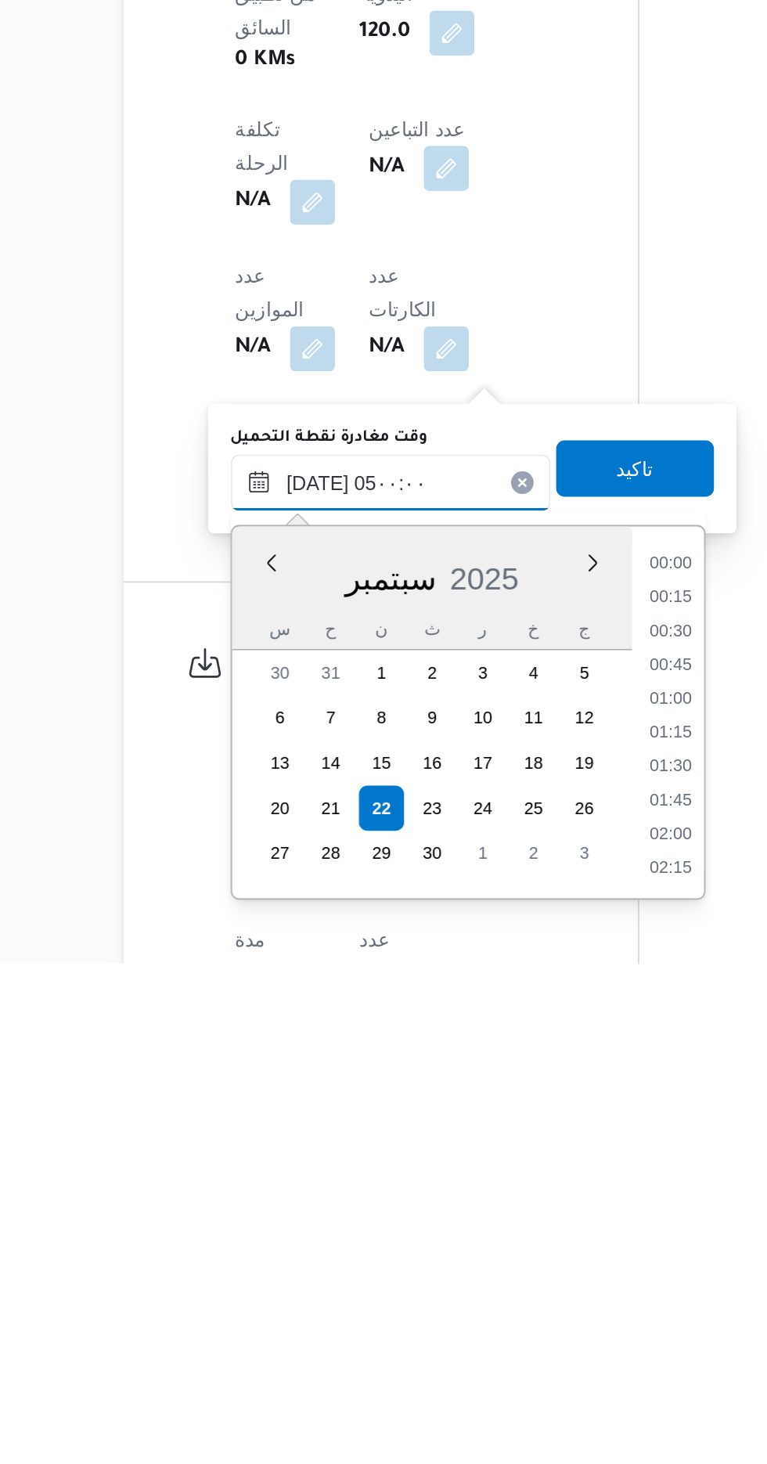
scroll to position [211, 0]
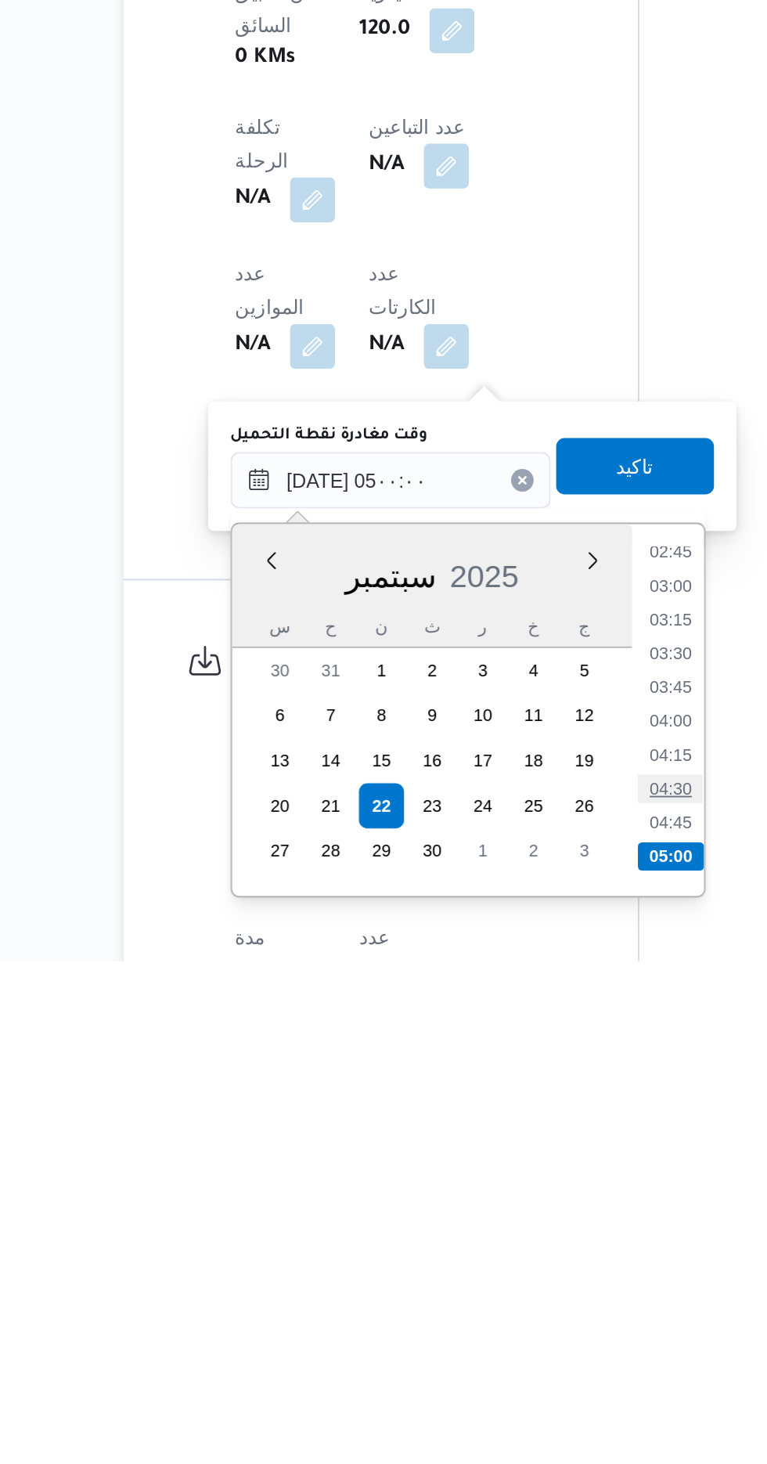
click at [505, 1363] on li "04:30" at bounding box center [507, 1368] width 36 height 16
type input "٢٢/٠٩/٢٠٢٥ ٠٤:٣٠"
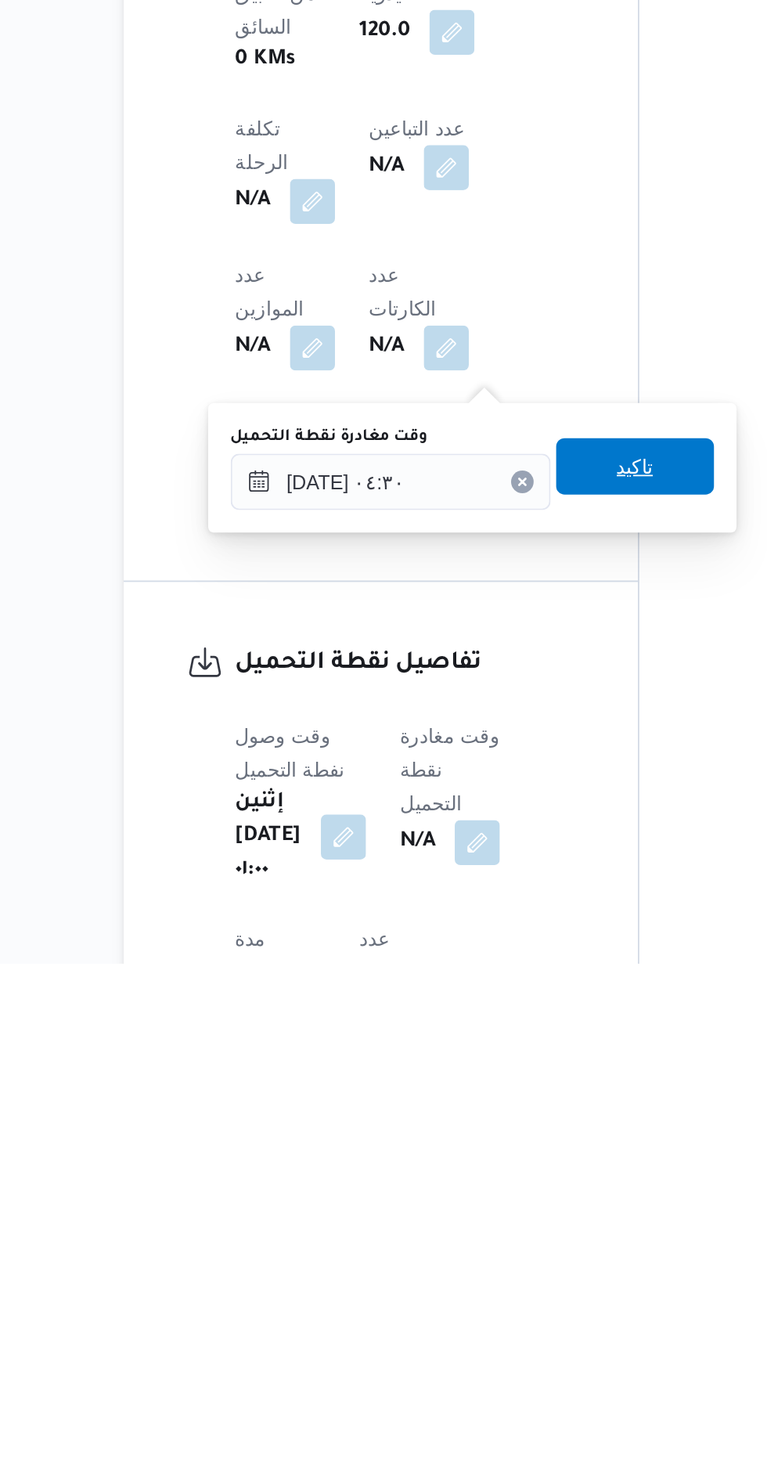
click at [498, 1187] on span "تاكيد" at bounding box center [487, 1187] width 20 height 19
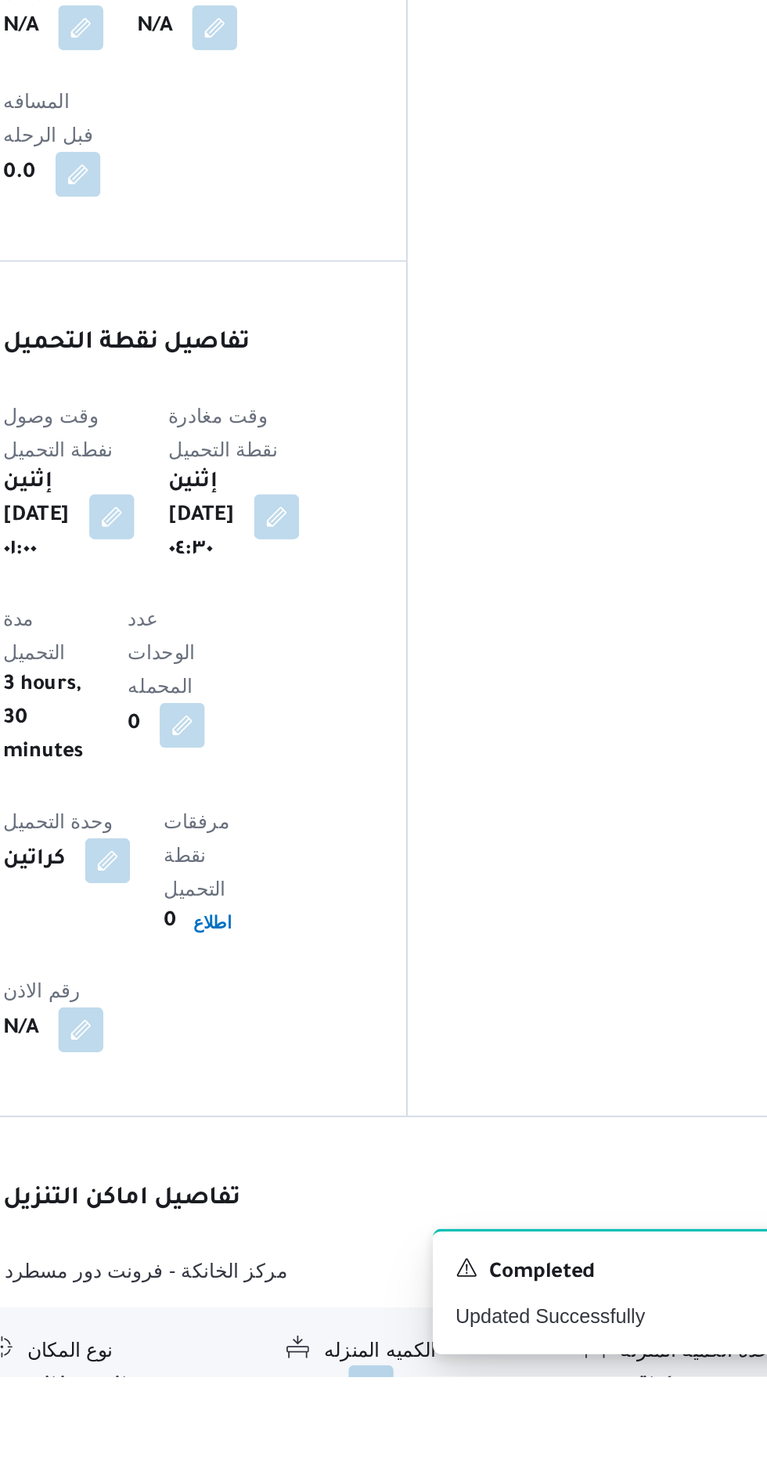
scroll to position [943, 0]
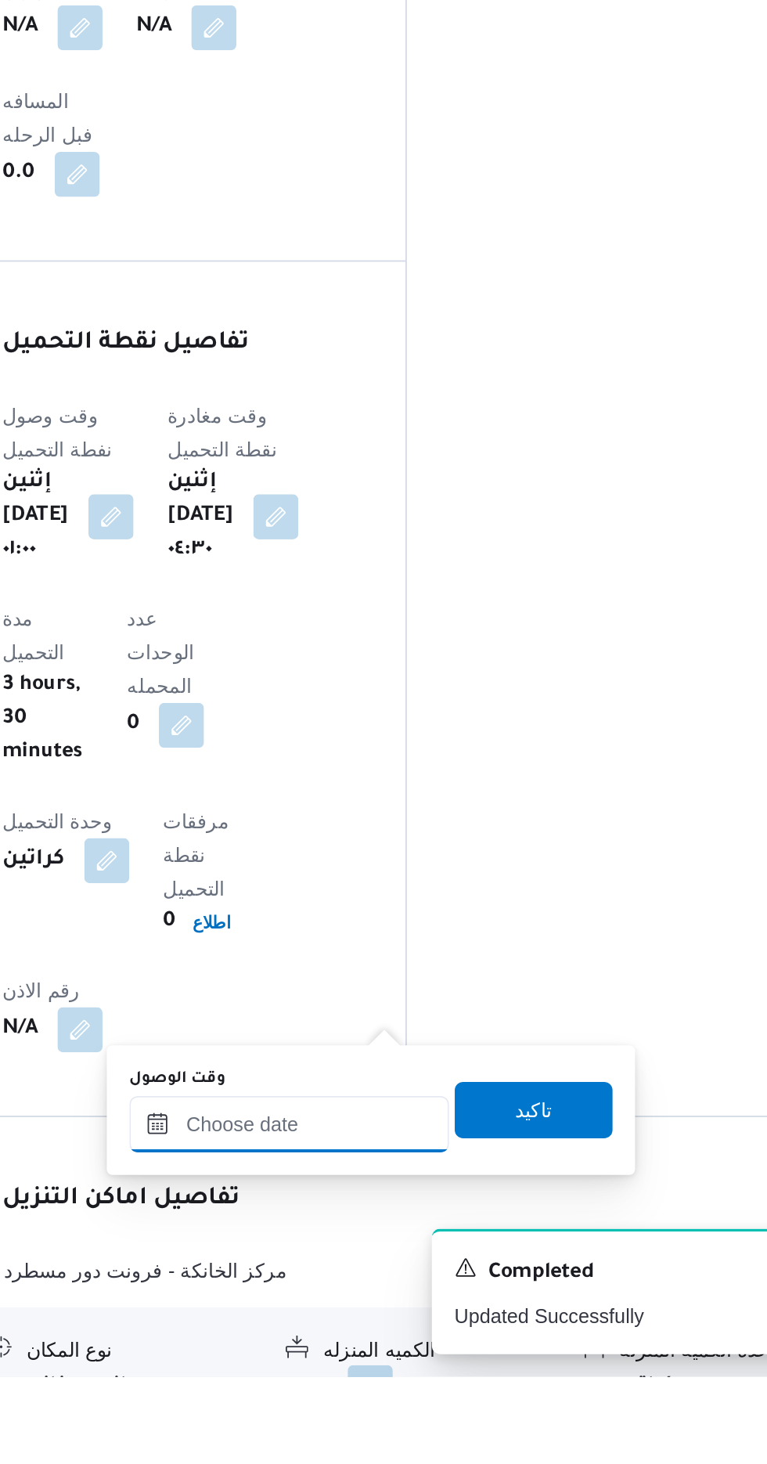
click at [419, 1319] on input "وقت الوصول" at bounding box center [425, 1323] width 178 height 31
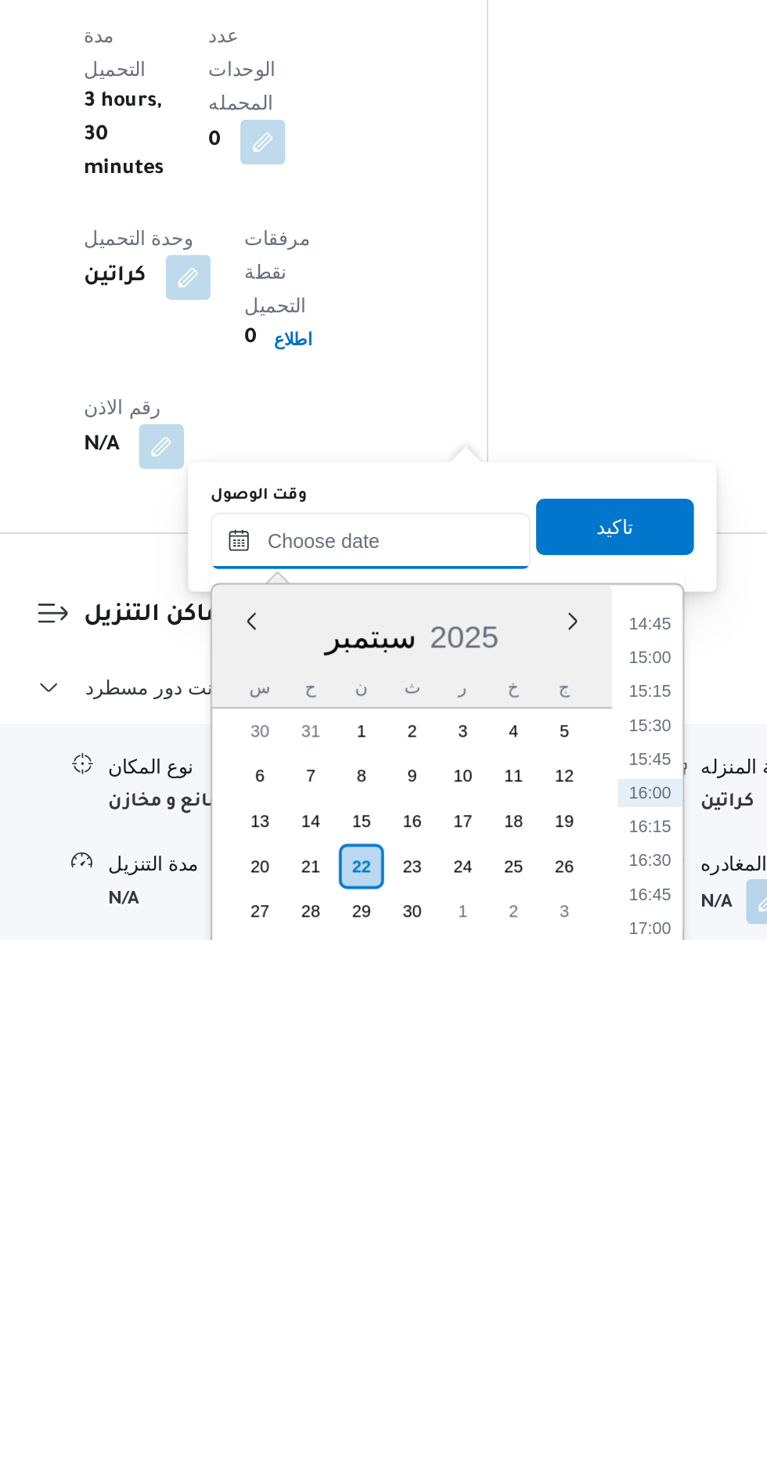
scroll to position [1044, 0]
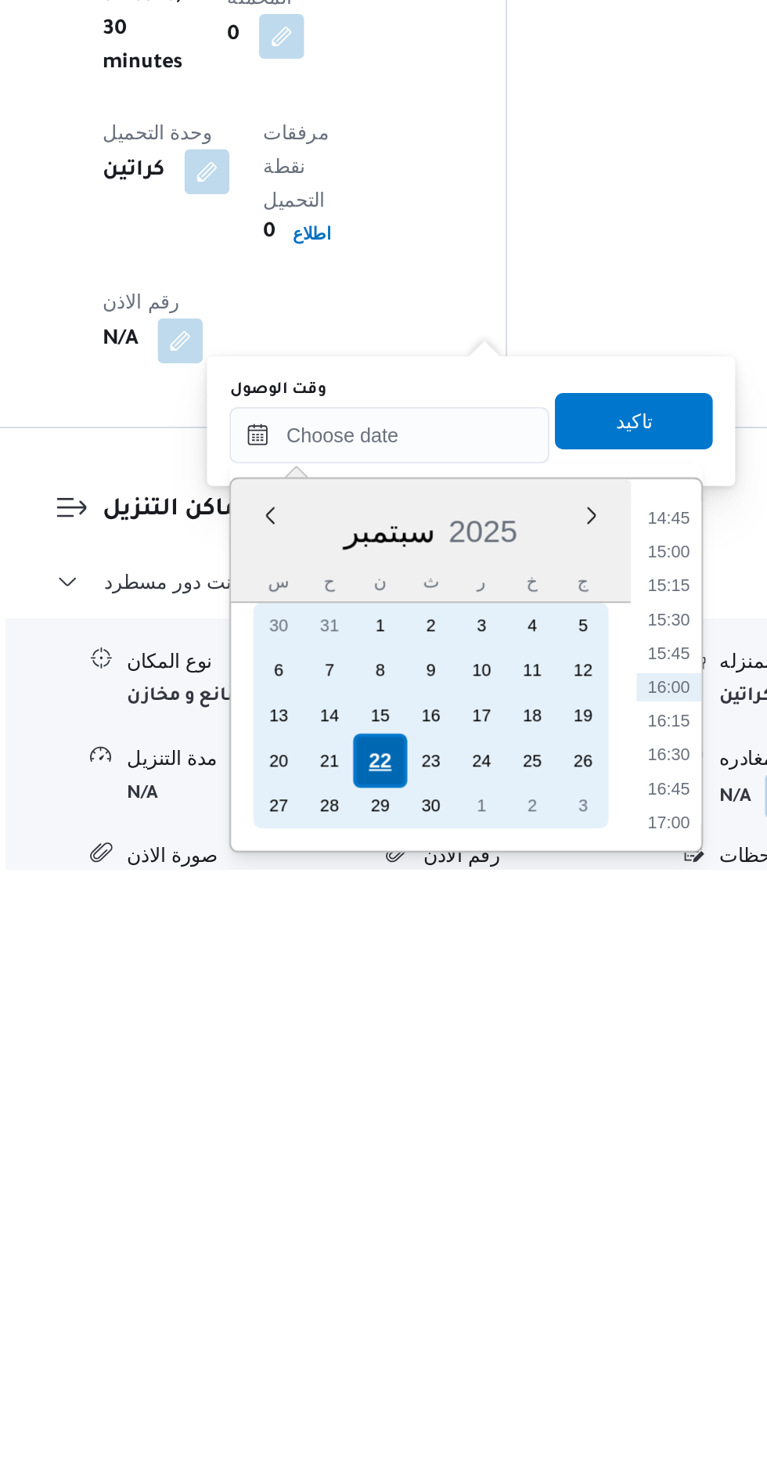
click at [423, 1396] on div "22" at bounding box center [420, 1403] width 30 height 30
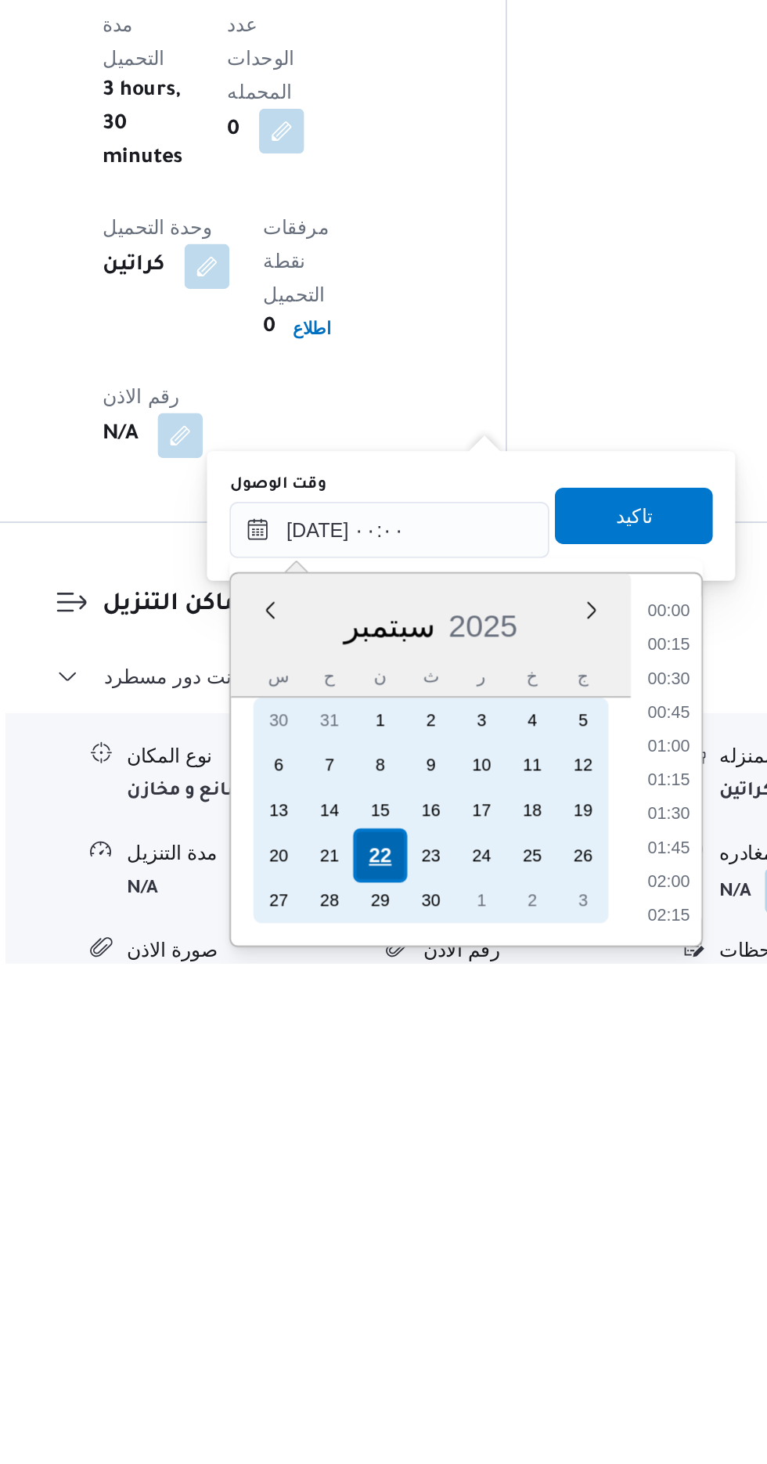
scroll to position [1045, 0]
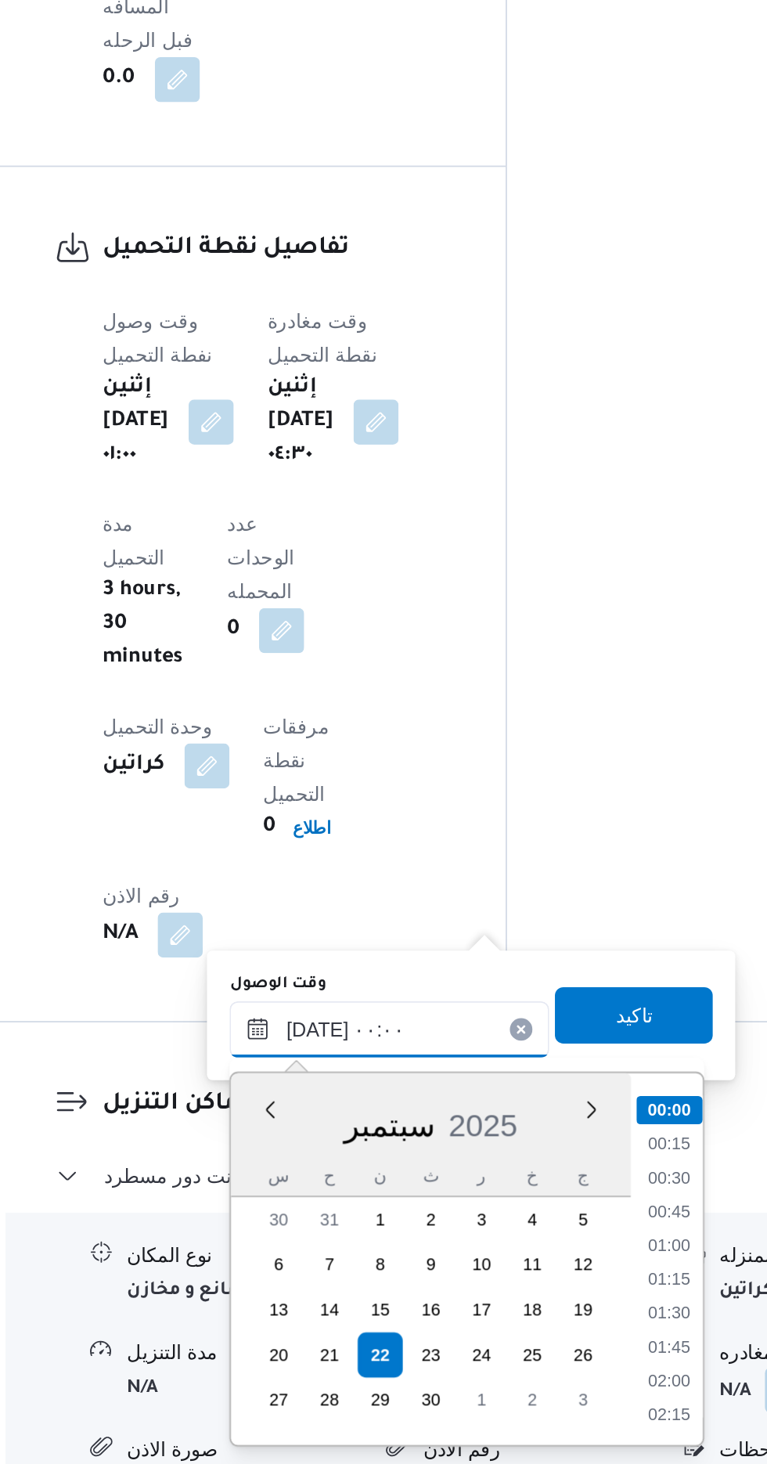
click at [345, 1223] on input "[DATE] ٠٠:٠٠" at bounding box center [425, 1221] width 178 height 31
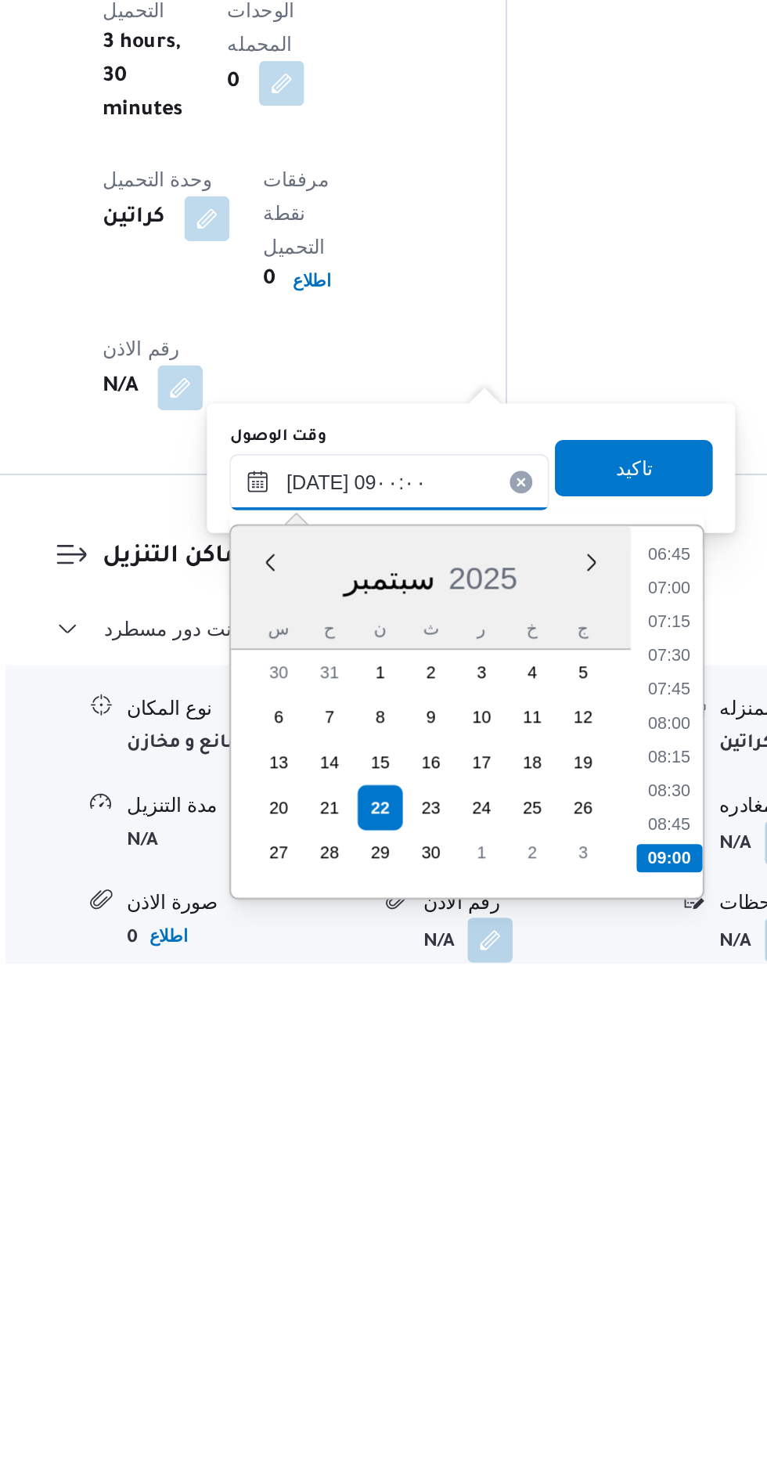
scroll to position [1070, 0]
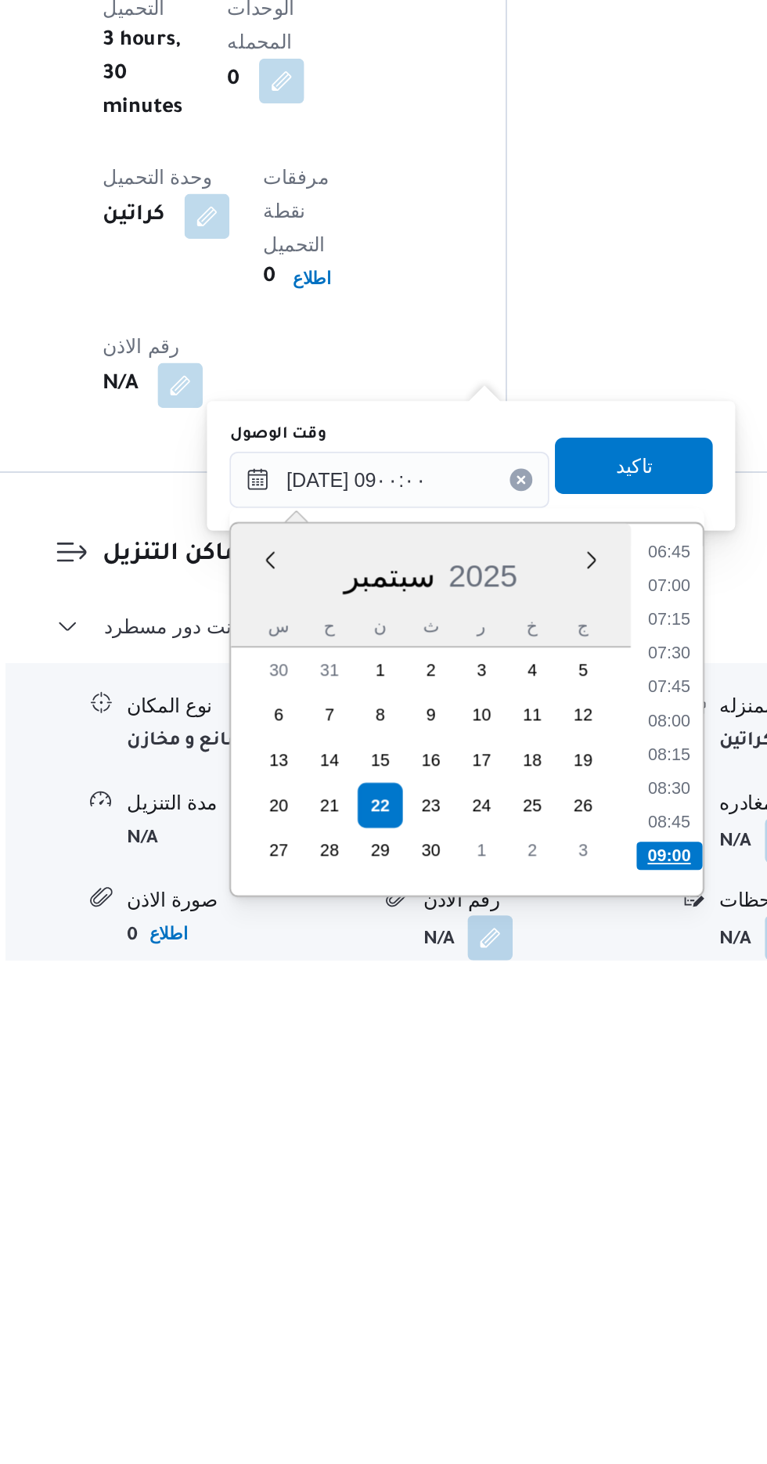
click at [580, 1401] on li "09:00" at bounding box center [580, 1406] width 37 height 16
type input "٢٢/٠٩/٢٠٢٥ ٠٩:٠٠"
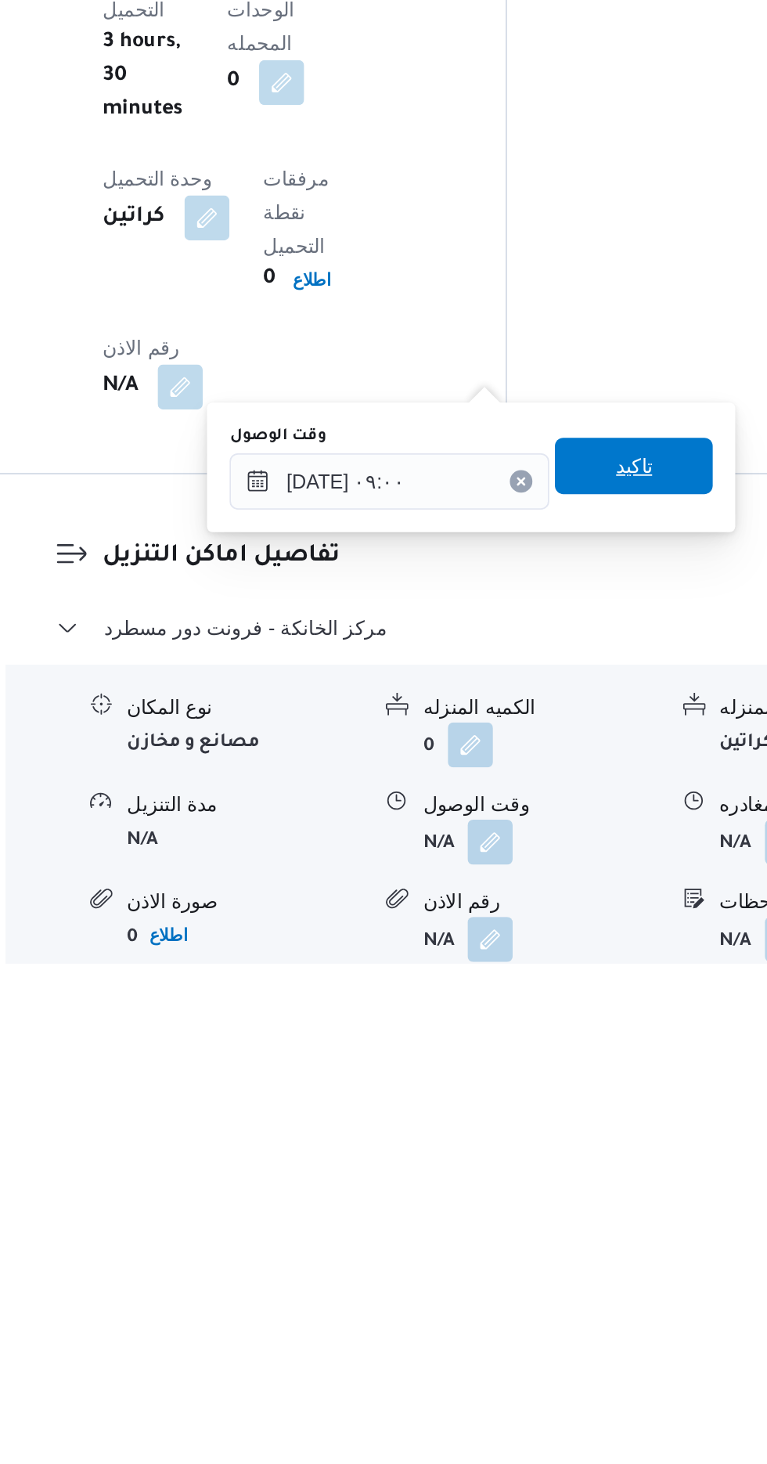
click at [571, 1191] on span "تاكيد" at bounding box center [560, 1187] width 20 height 19
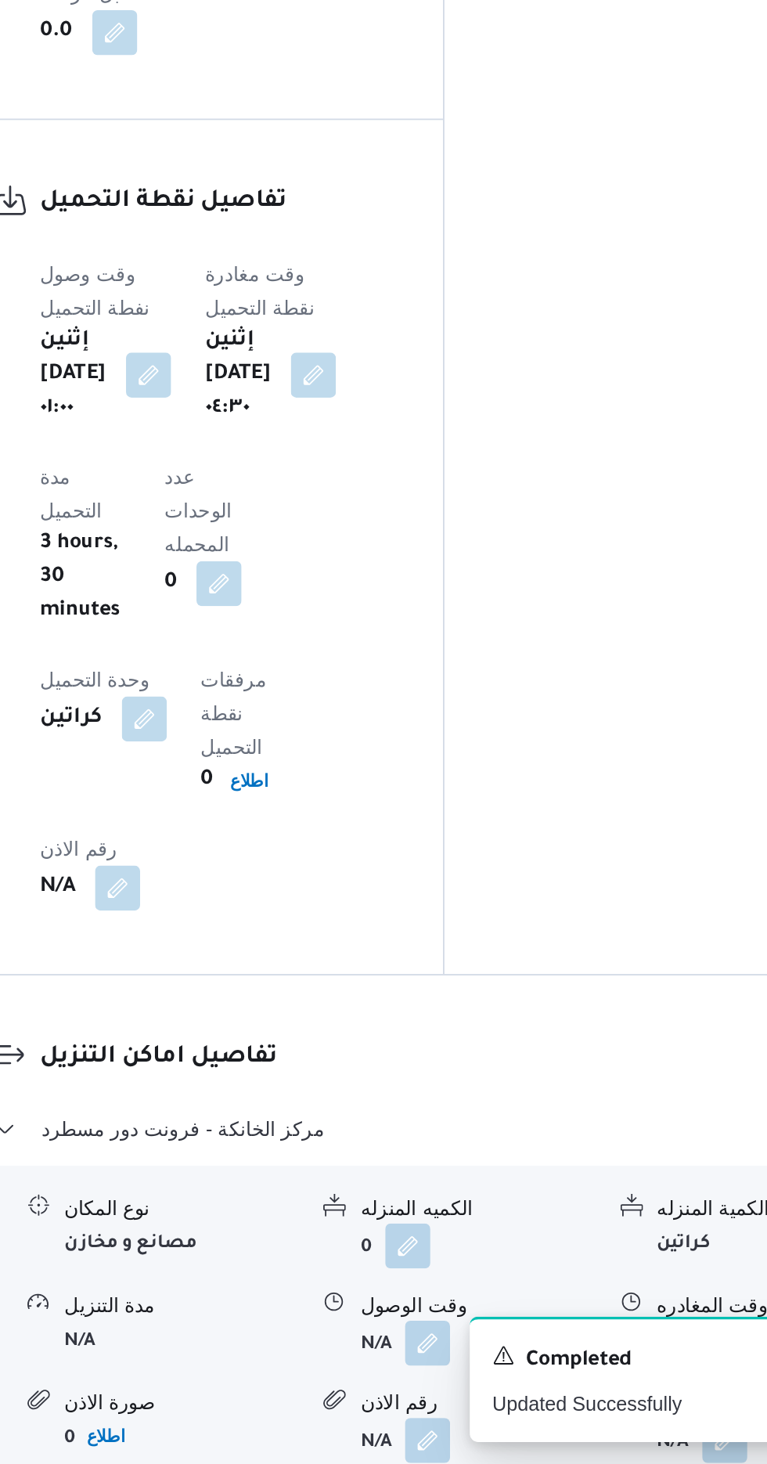
scroll to position [1071, 0]
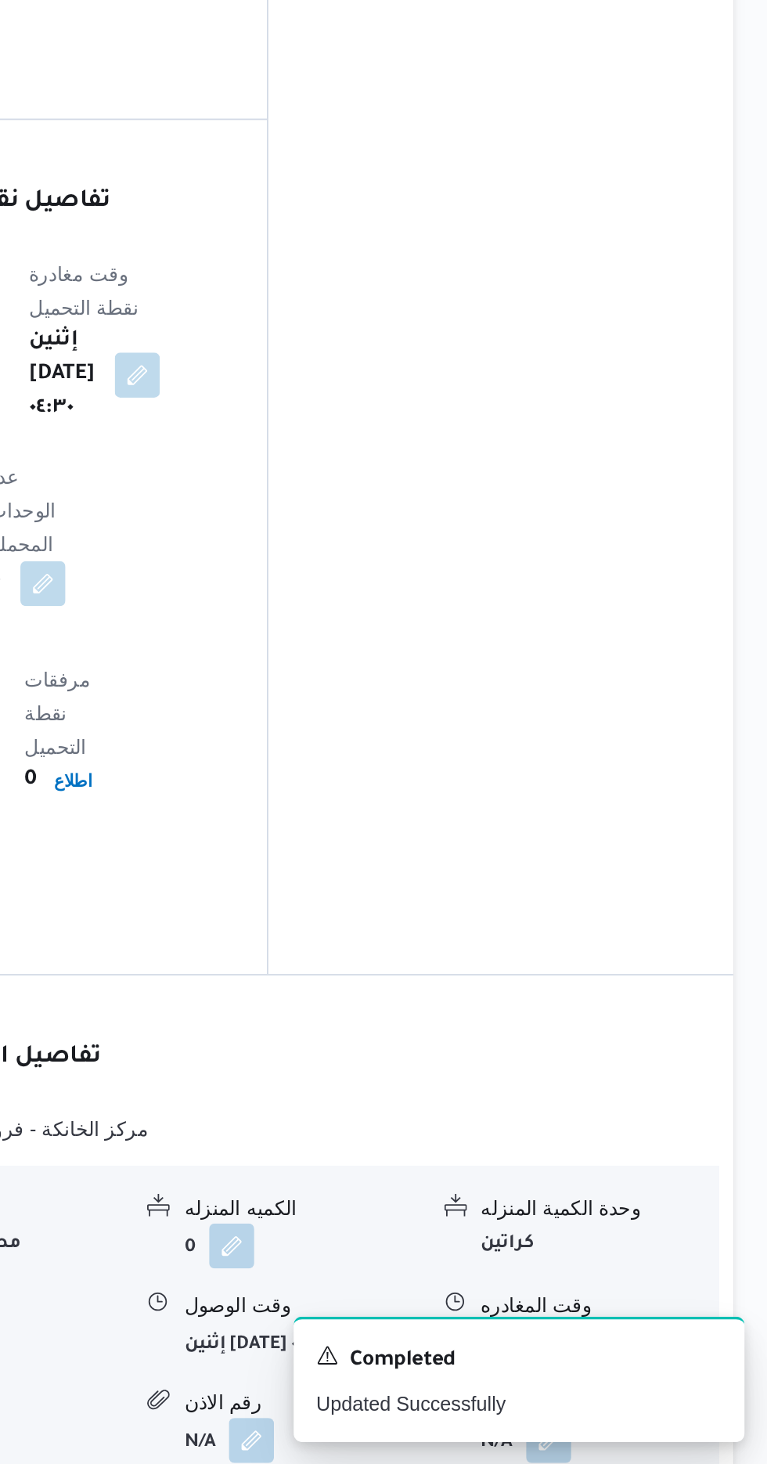
click at [653, 1383] on button "button" at bounding box center [645, 1395] width 25 height 25
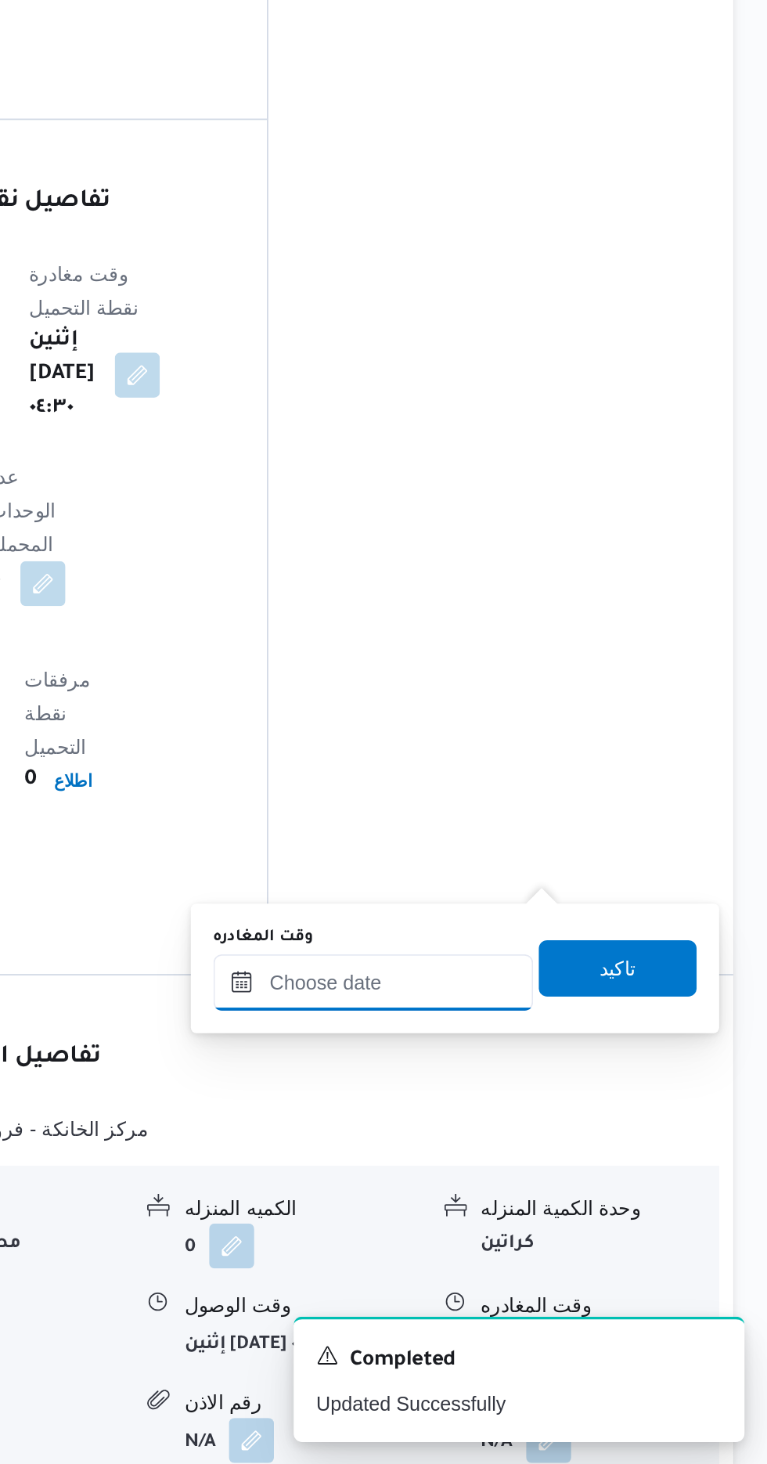
click at [592, 1190] on input "وقت المغادره" at bounding box center [548, 1195] width 178 height 31
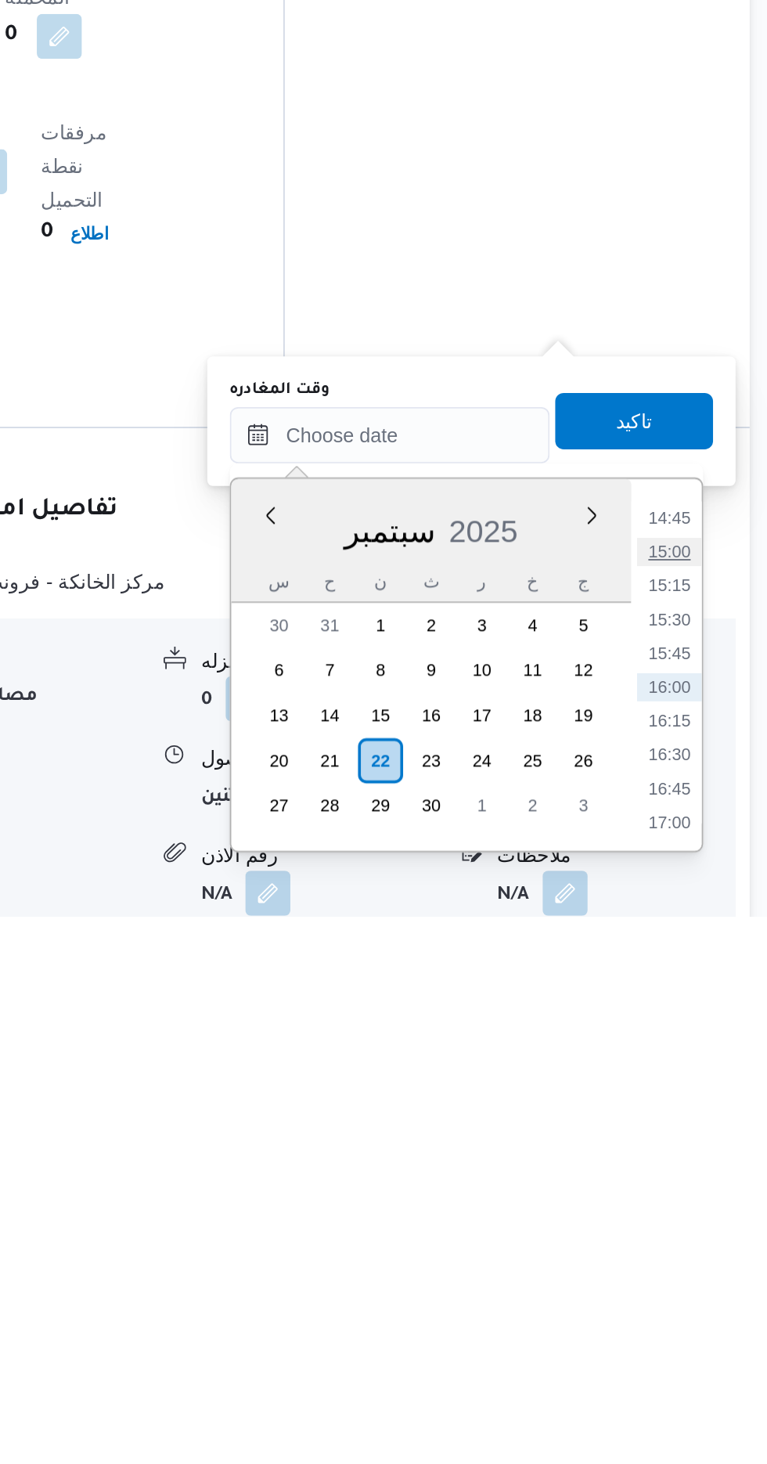
click at [708, 1261] on li "15:00" at bounding box center [704, 1262] width 36 height 16
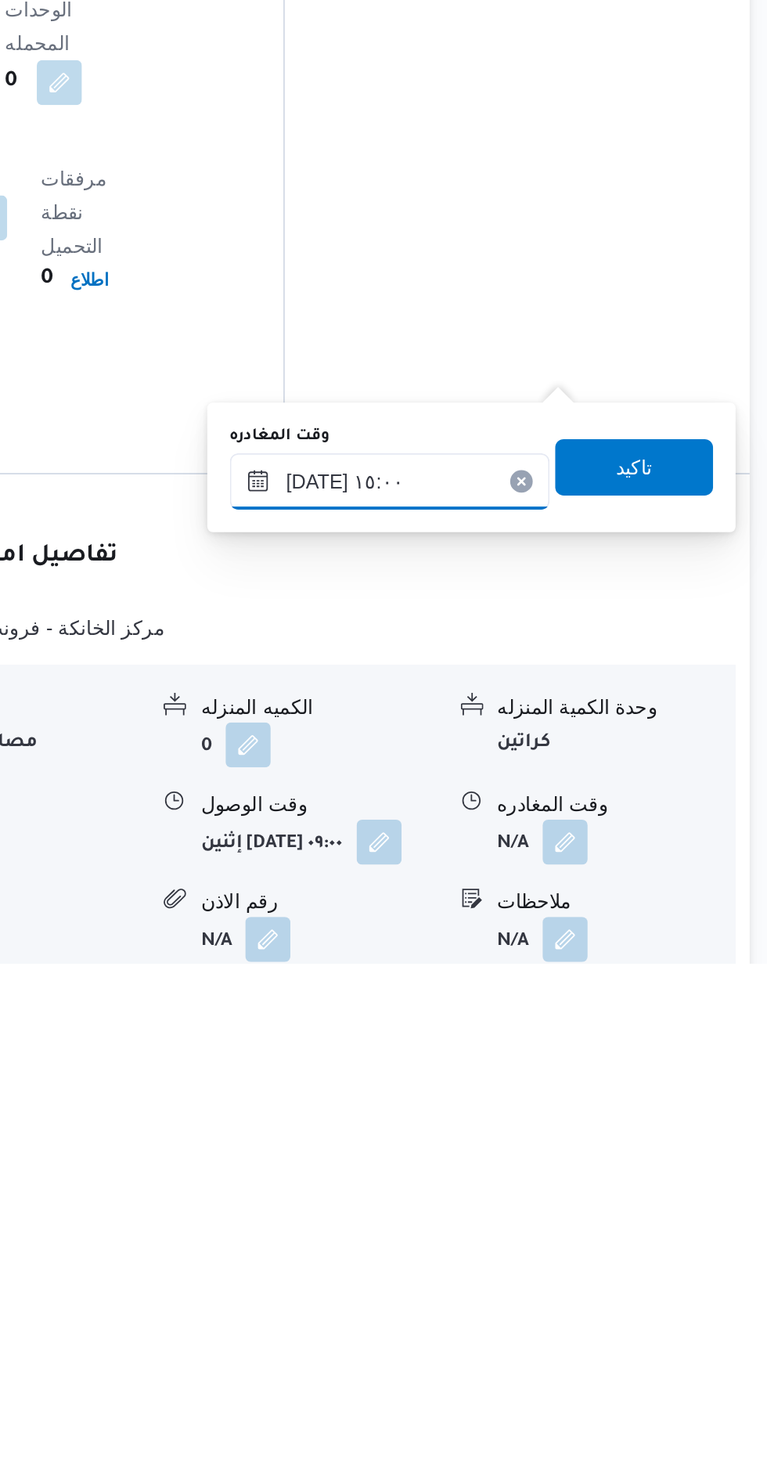
click at [579, 1192] on input "٢٢/٠٩/٢٠٢٥ ١٥:٠٠" at bounding box center [548, 1195] width 178 height 31
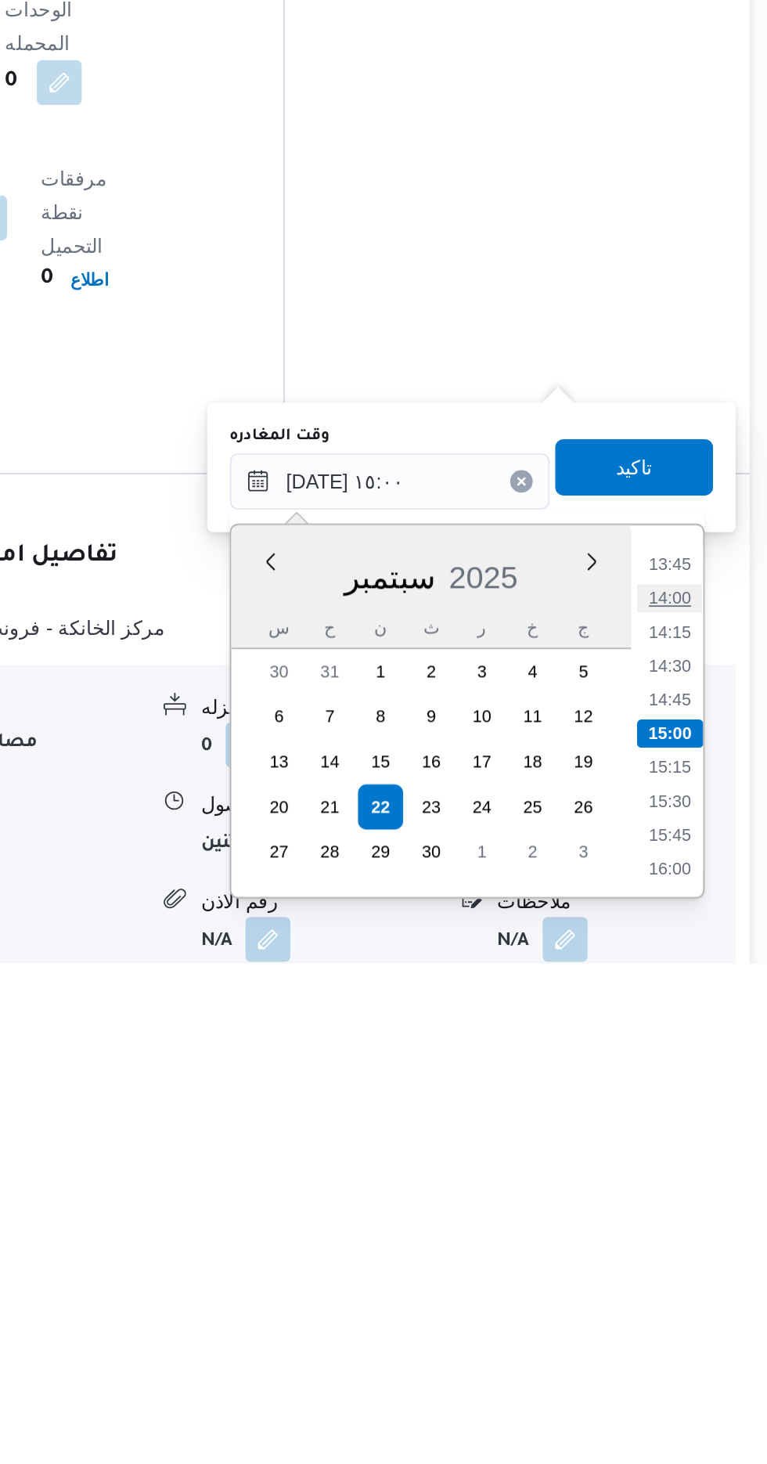
click at [698, 1256] on li "14:00" at bounding box center [704, 1261] width 36 height 16
type input "٢٢/٠٩/٢٠٢٥ ١٤:٠٠"
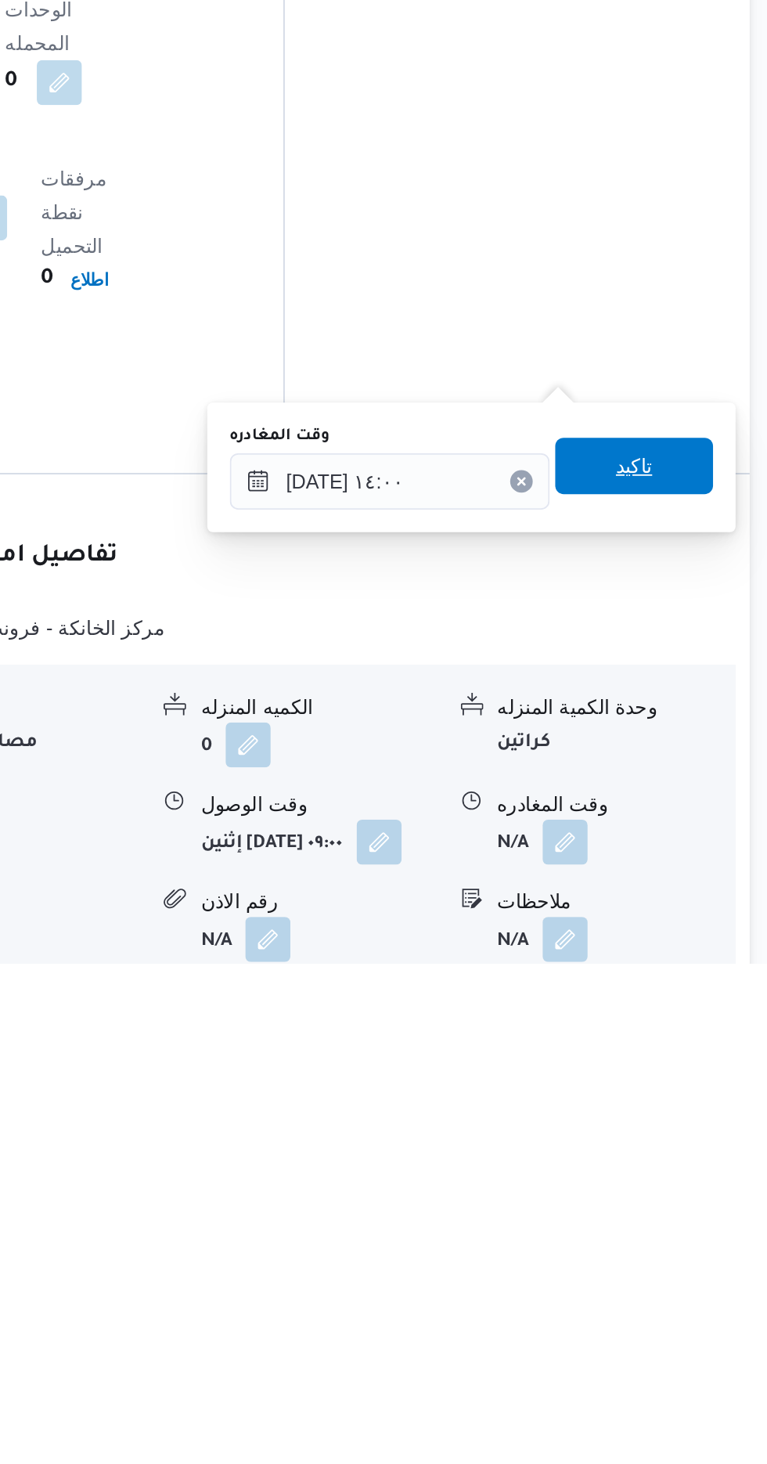
click at [694, 1188] on span "تاكيد" at bounding box center [684, 1187] width 20 height 19
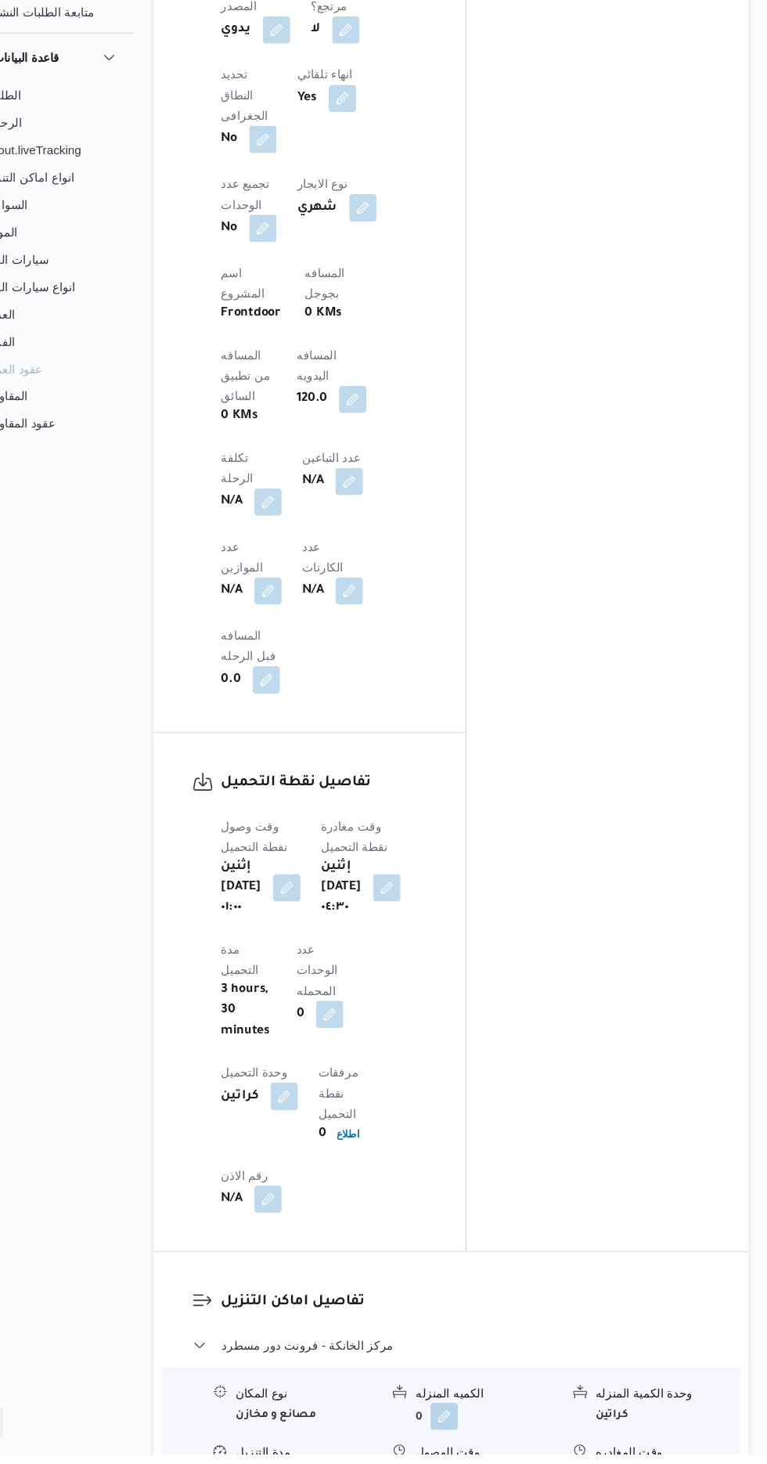
click at [530, 1463] on button "button" at bounding box center [542, 1482] width 25 height 25
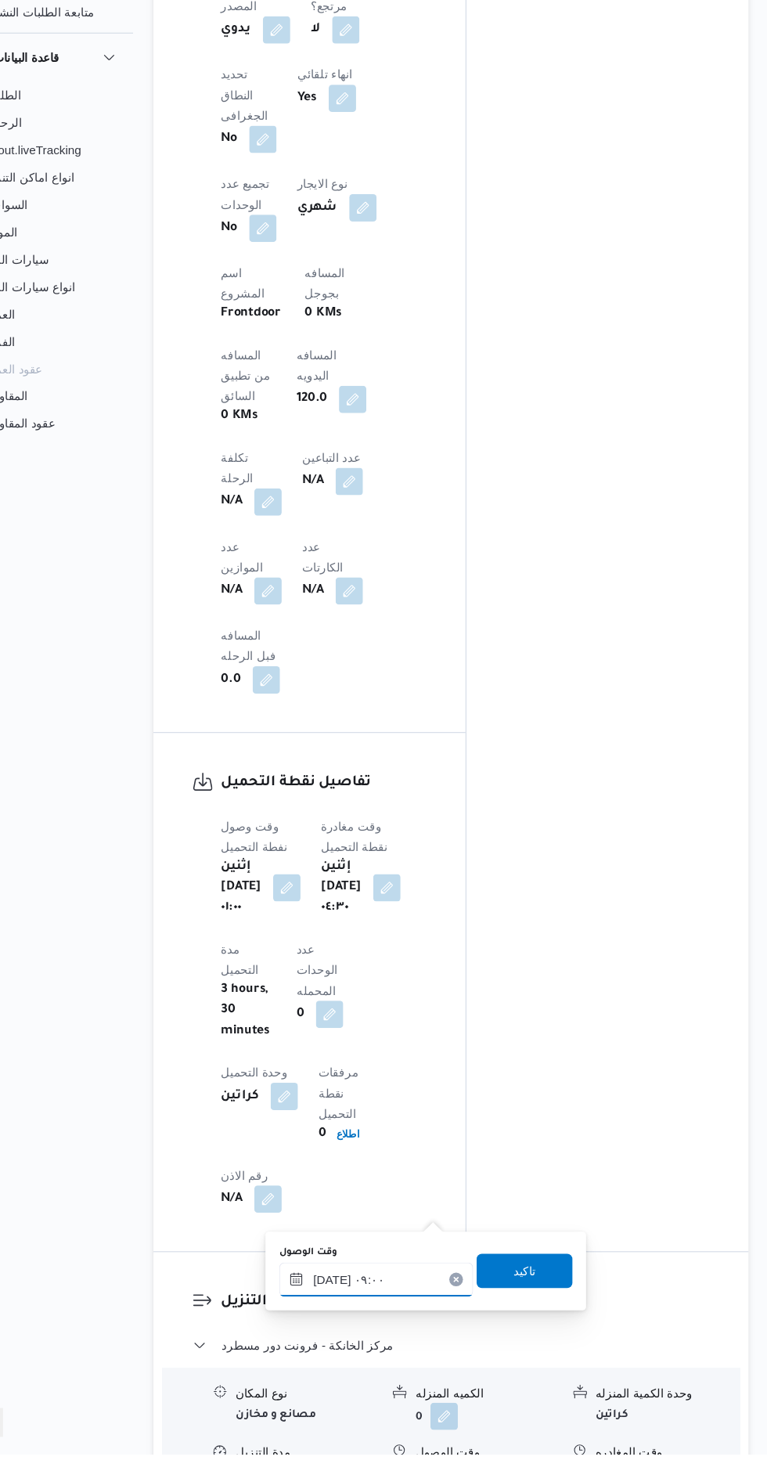
click at [371, 1318] on input "٢٢/٠٩/٢٠٢٥ ٠٩:٠٠" at bounding box center [408, 1303] width 178 height 31
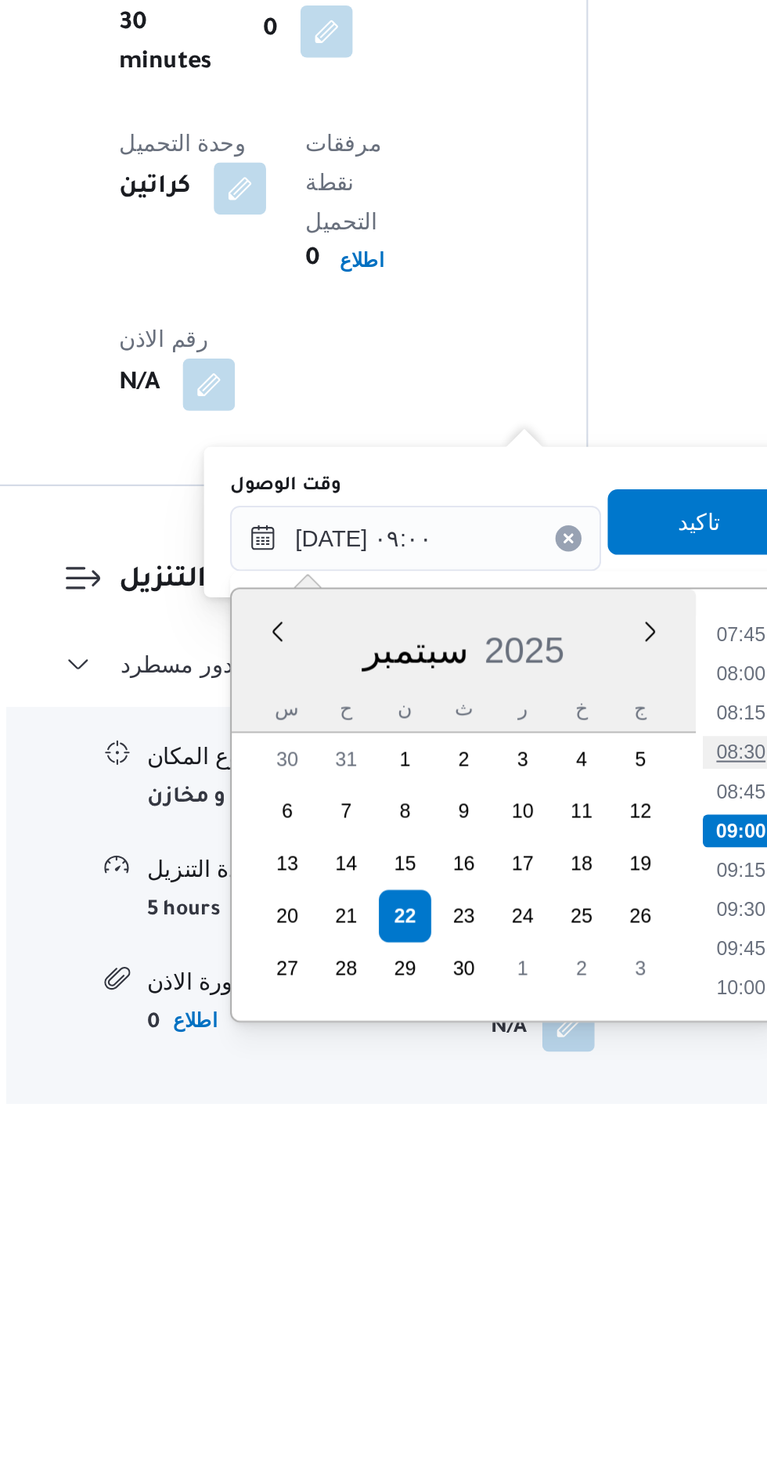
click at [564, 1294] on li "08:30" at bounding box center [563, 1295] width 36 height 16
type input "٢٢/٠٩/٢٠٢٥ ٠٨:٣٠"
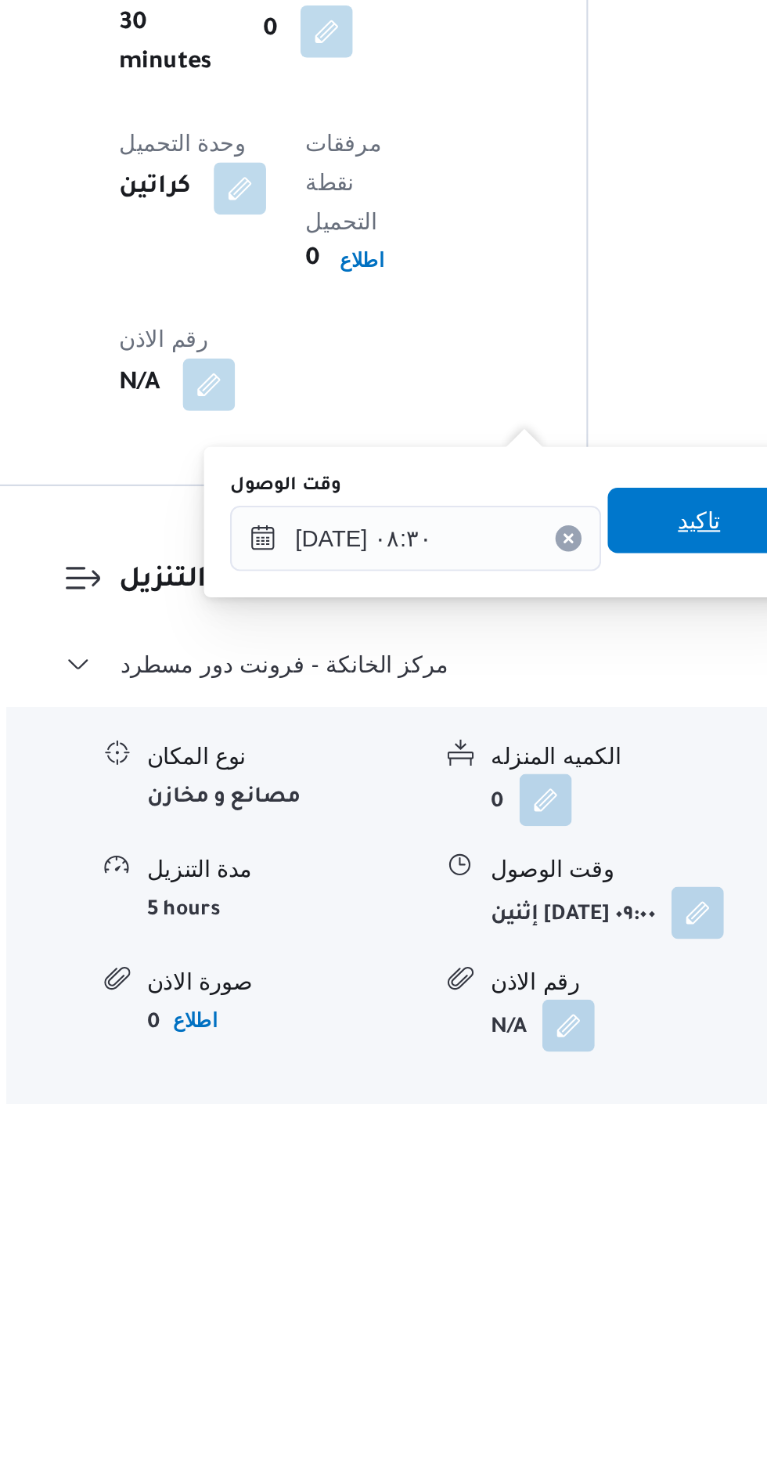
click at [542, 1176] on span "تاكيد" at bounding box center [543, 1184] width 88 height 31
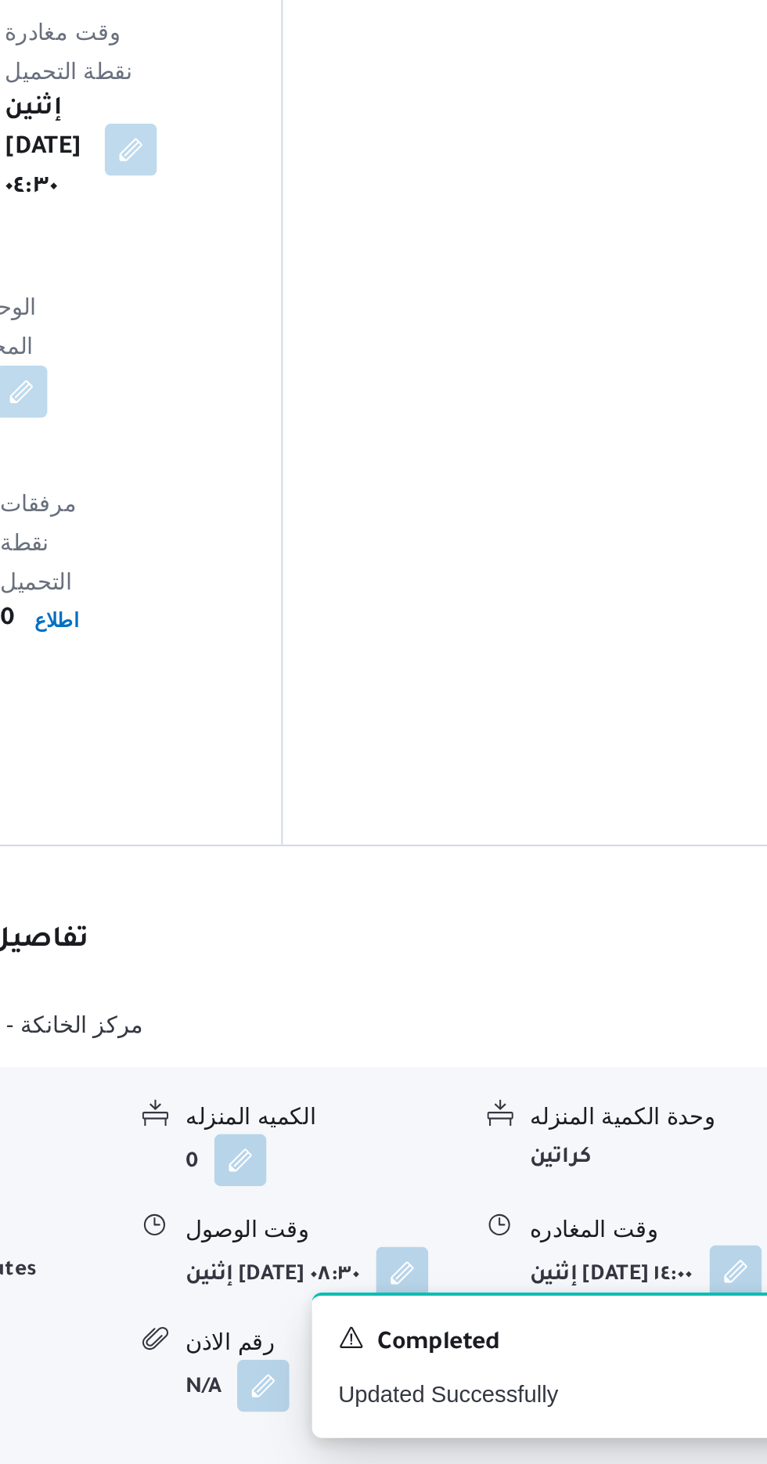
click at [694, 1359] on button "button" at bounding box center [706, 1371] width 25 height 25
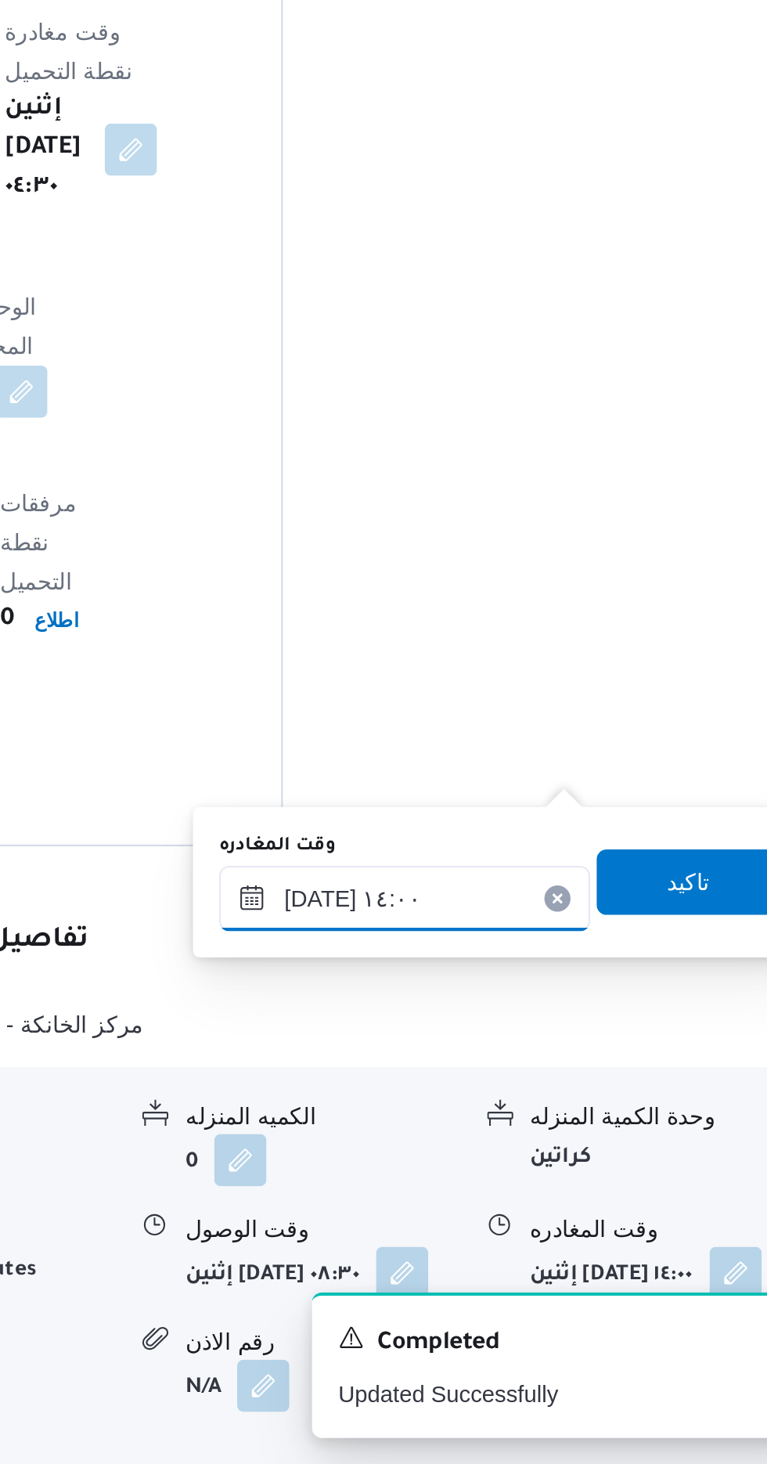
click at [556, 1182] on input "٢٢/٠٩/٢٠٢٥ ١٤:٠٠" at bounding box center [548, 1192] width 178 height 31
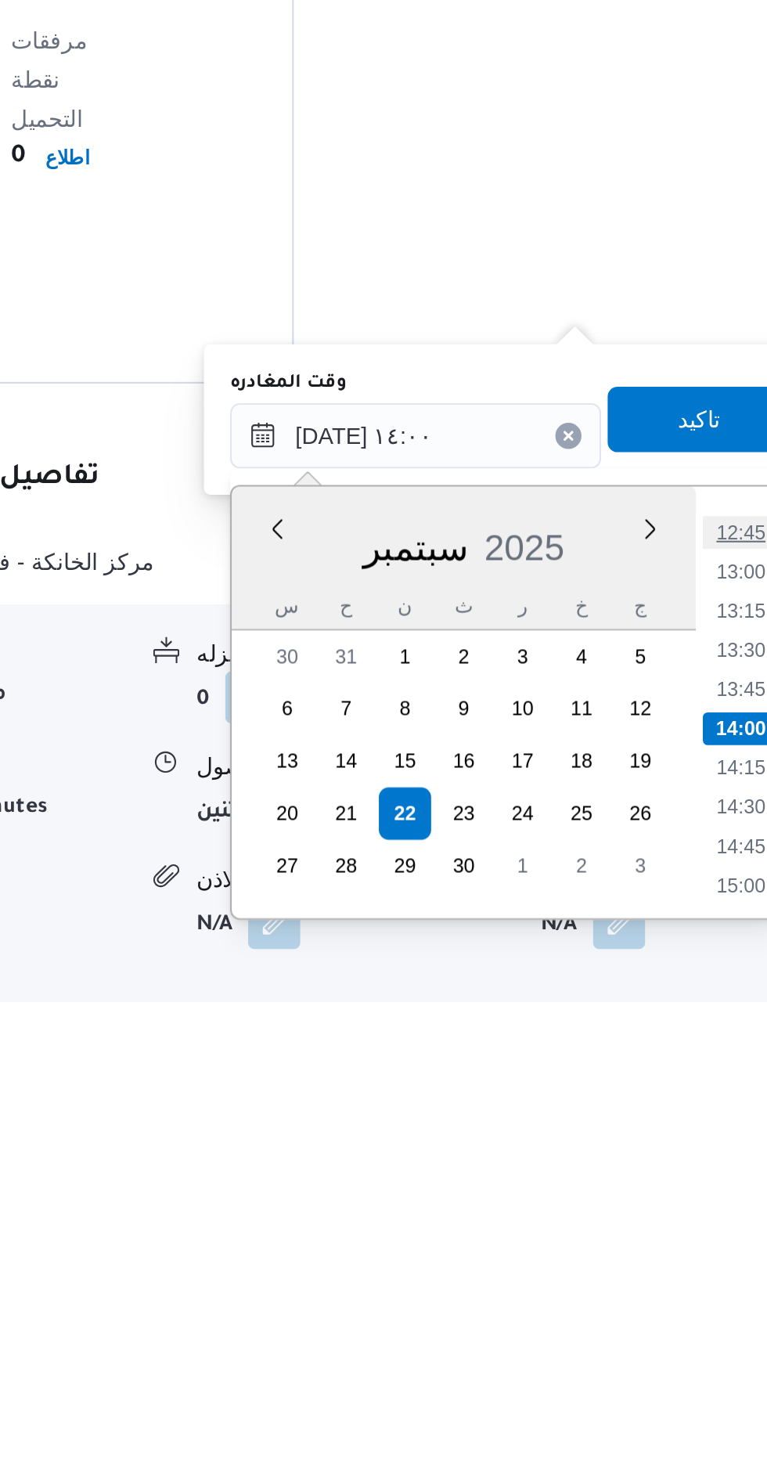
click at [705, 1237] on li "12:45" at bounding box center [704, 1239] width 36 height 16
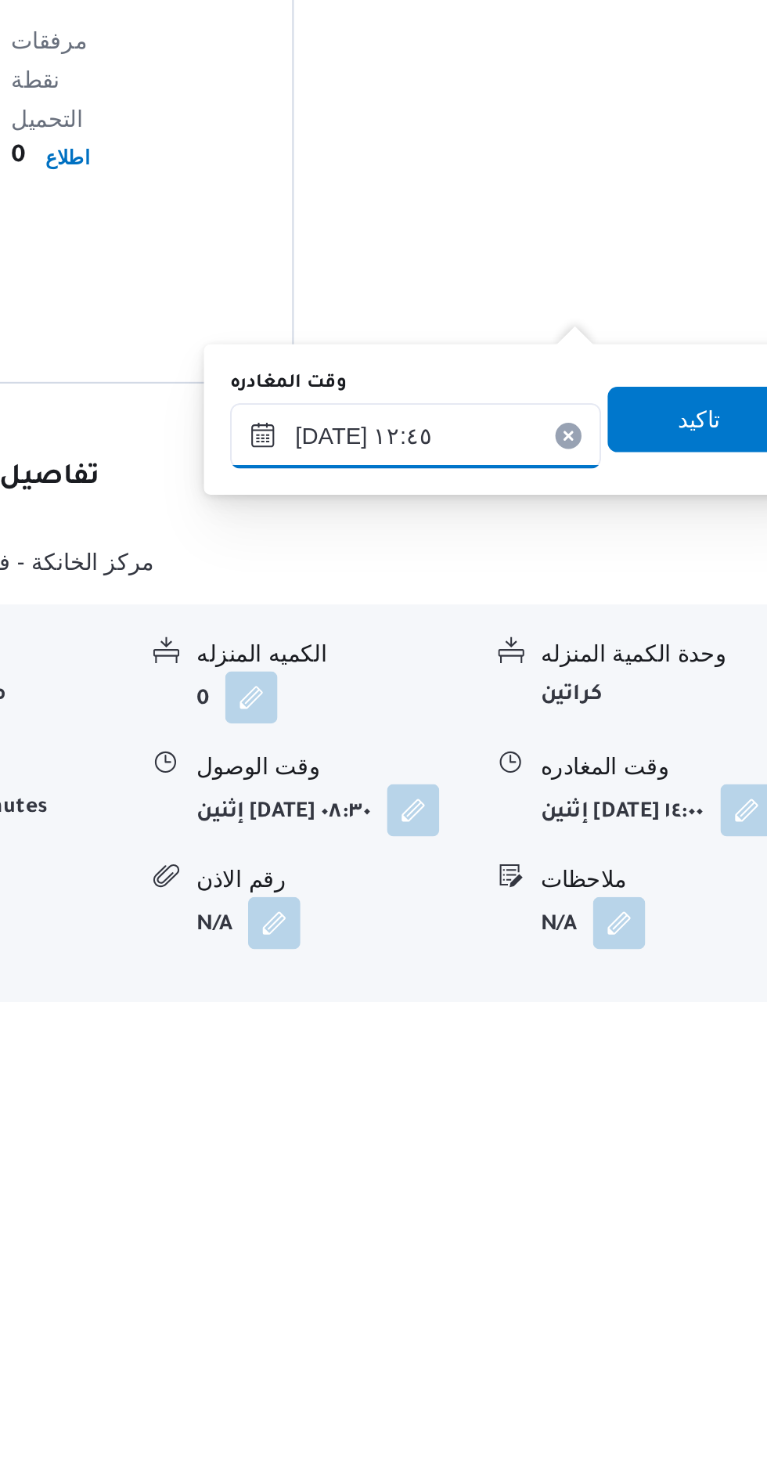
click at [597, 1190] on input "٢٢/٠٩/٢٠٢٥ ١٢:٤٥" at bounding box center [548, 1192] width 178 height 31
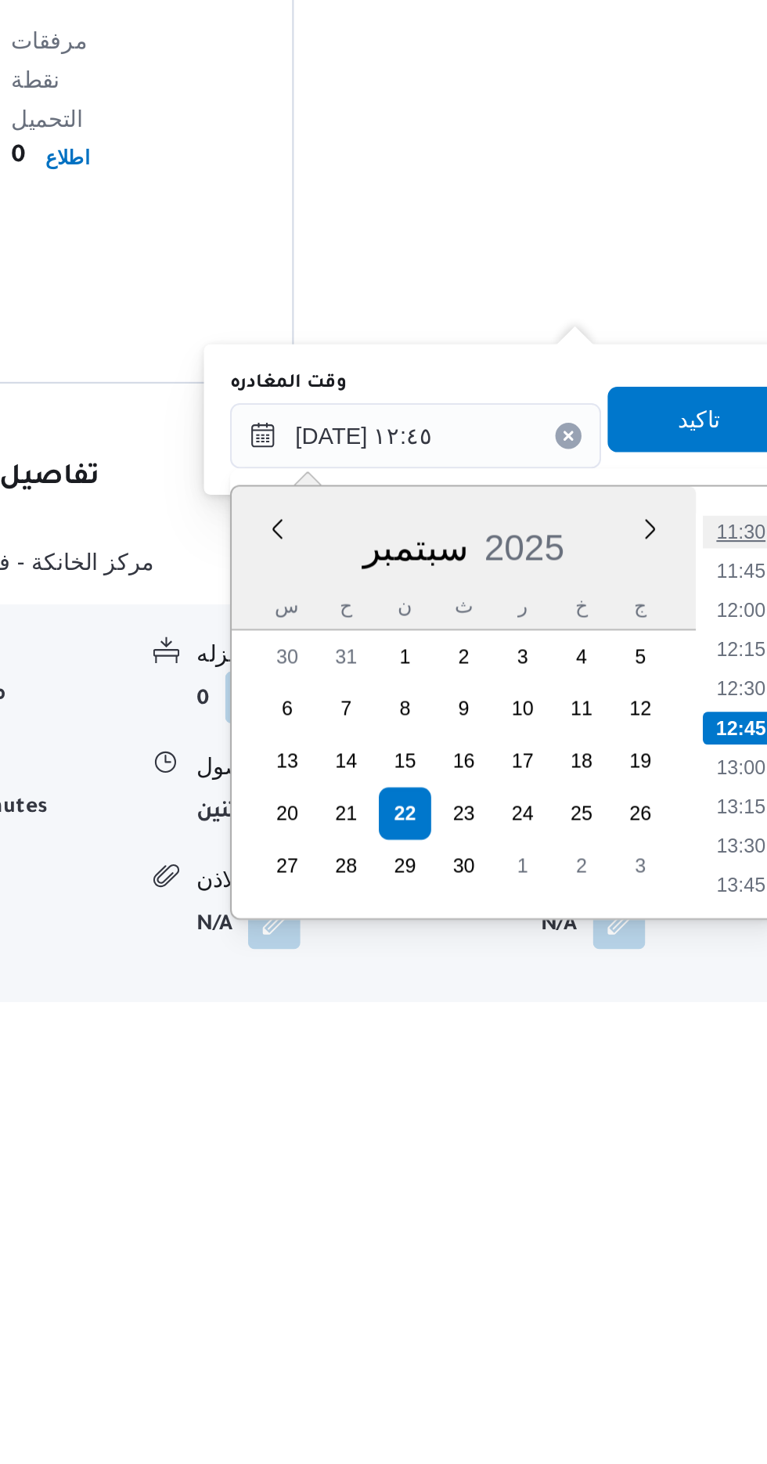
click at [702, 1238] on li "11:30" at bounding box center [704, 1239] width 36 height 16
type input "٢٢/٠٩/٢٠٢٥ ١١:٣٠"
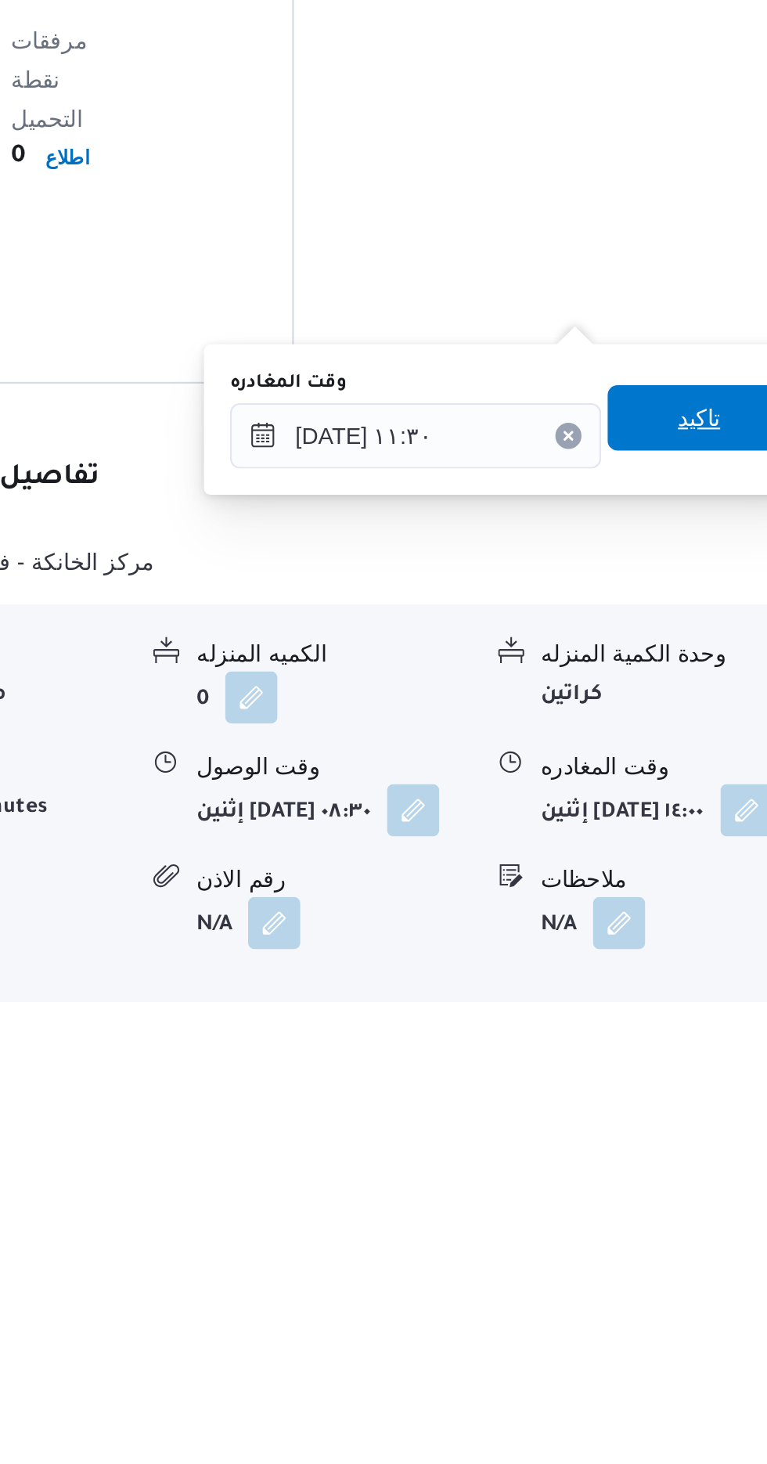
click at [686, 1182] on span "تاكيد" at bounding box center [684, 1184] width 88 height 31
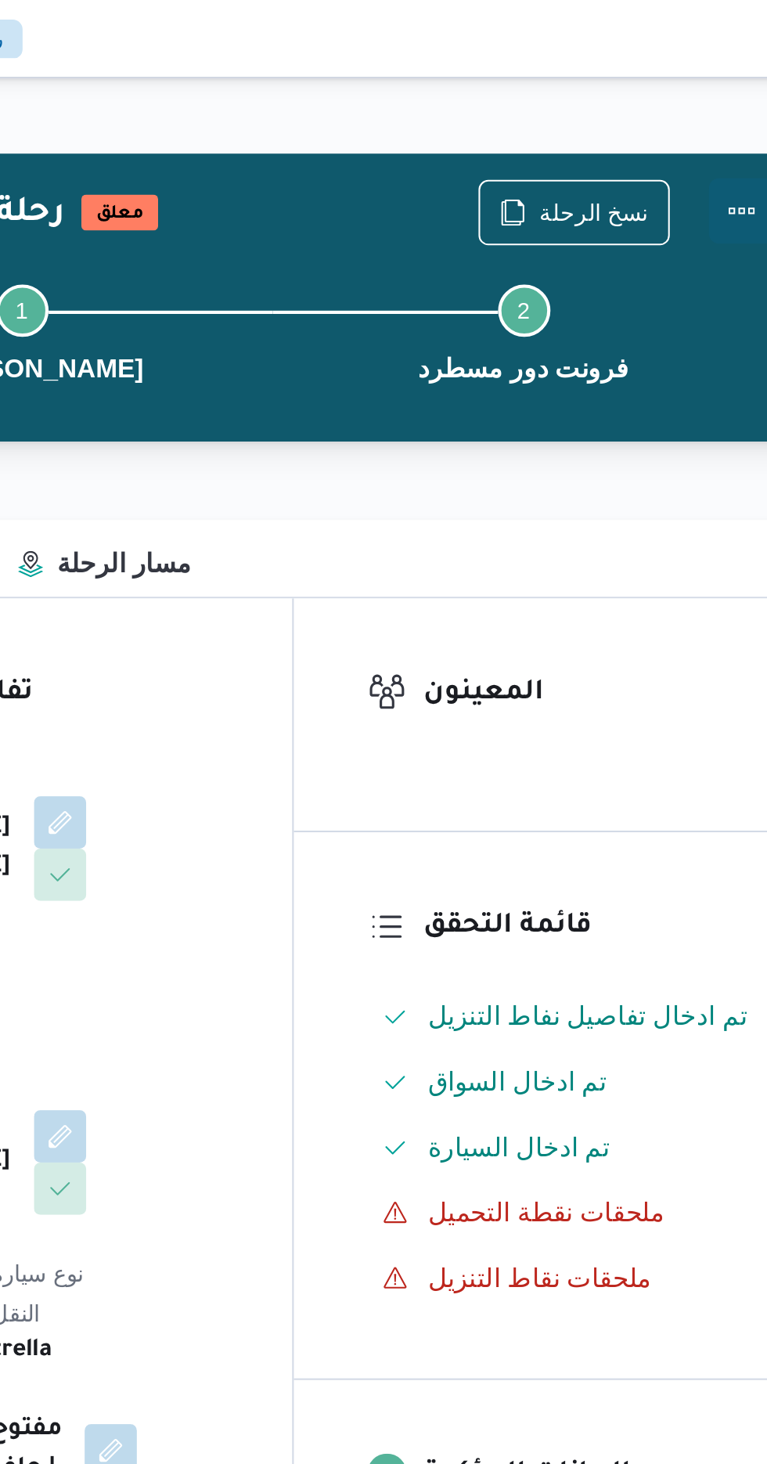
click at [702, 104] on button "Actions" at bounding box center [704, 100] width 31 height 31
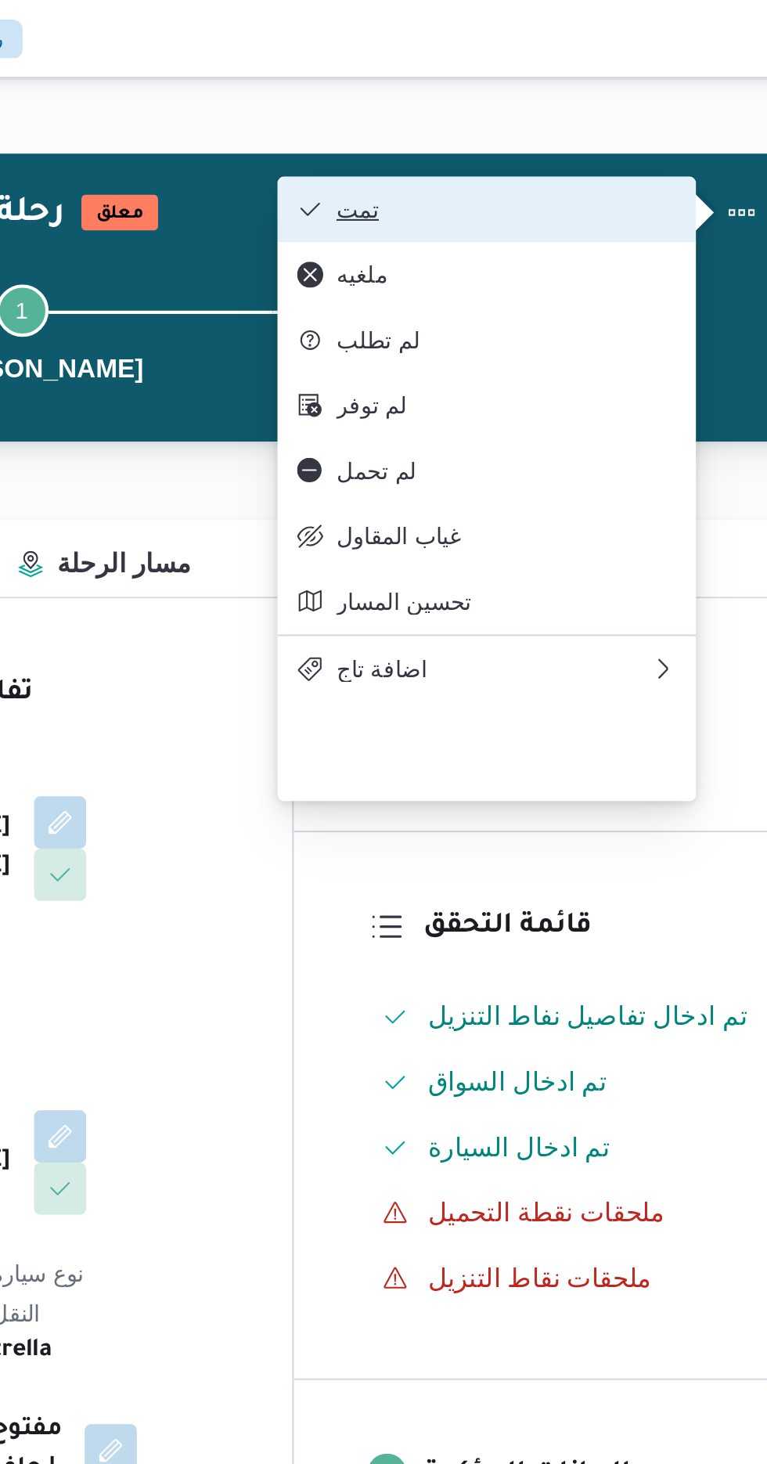
click at [654, 103] on span "تمت" at bounding box center [591, 100] width 163 height 13
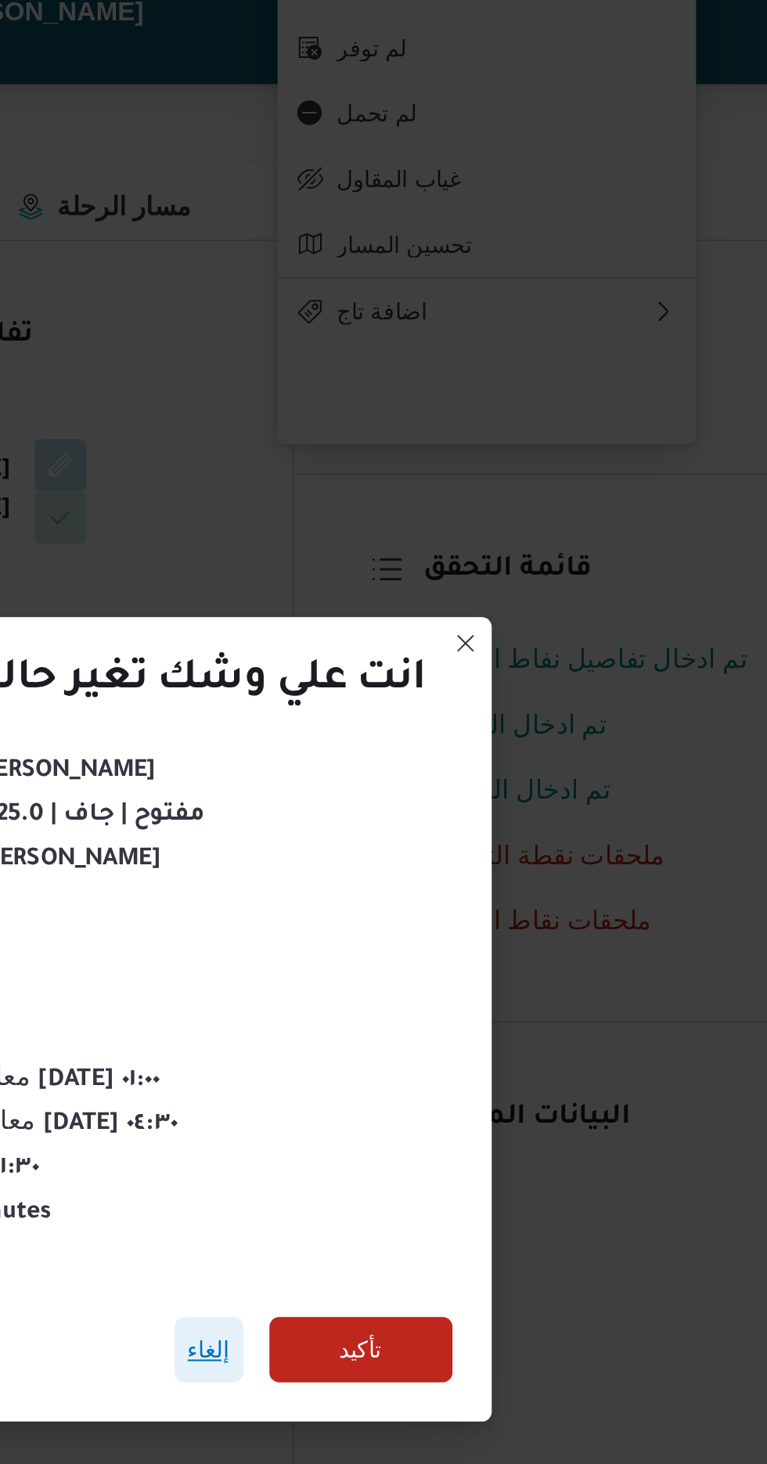
click at [452, 816] on span "إلغاء" at bounding box center [449, 817] width 20 height 19
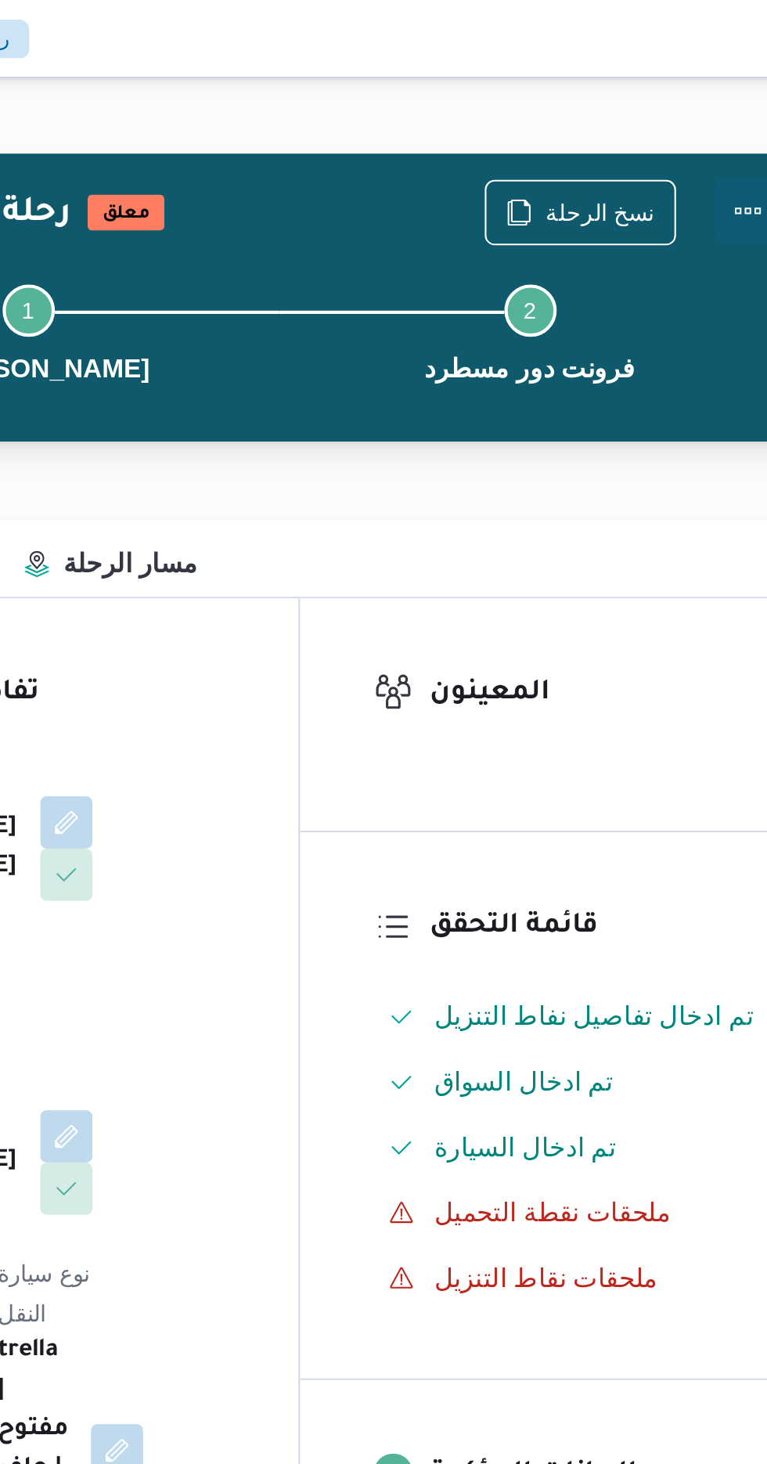
click at [708, 98] on button "Actions" at bounding box center [704, 100] width 31 height 31
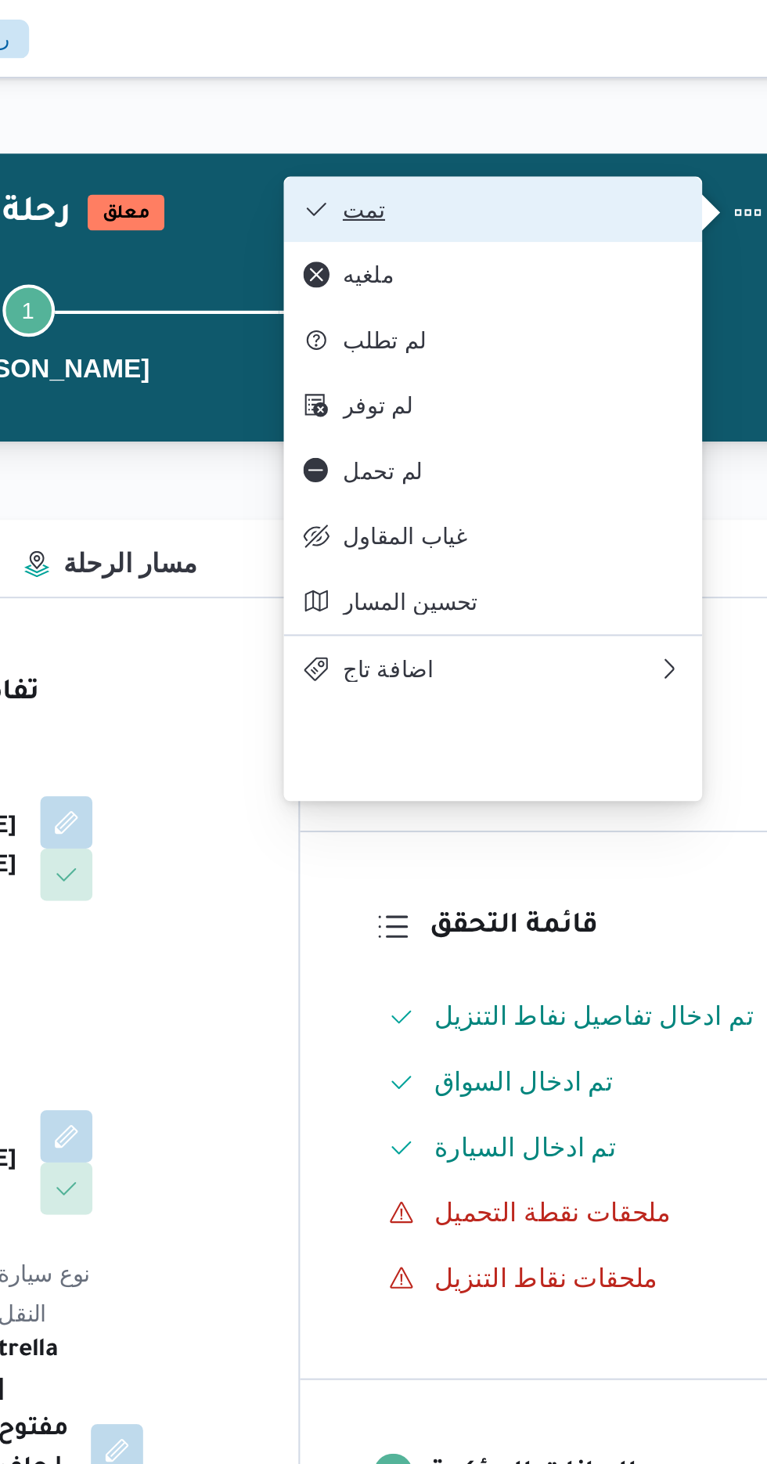
click at [646, 96] on span "تمت" at bounding box center [591, 100] width 163 height 13
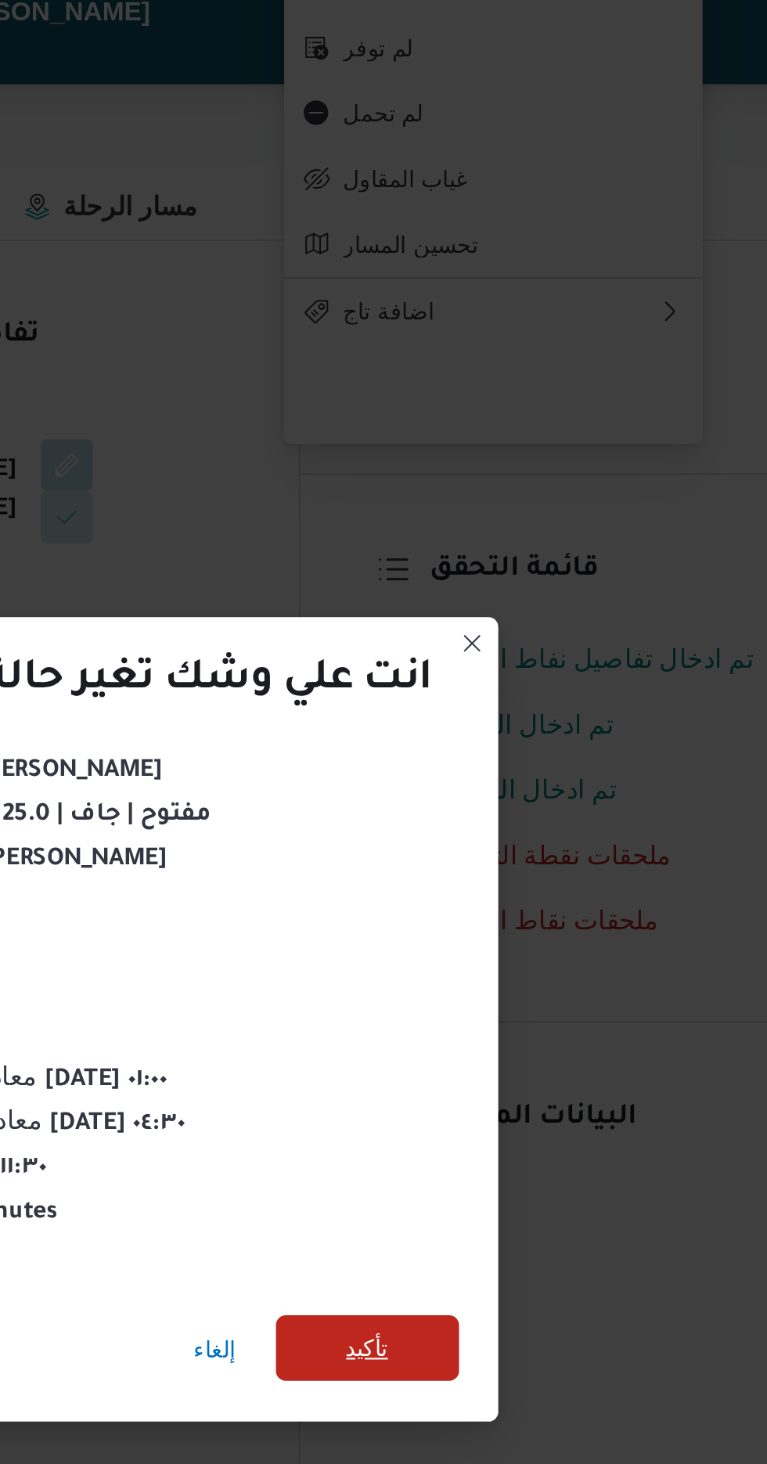
click at [523, 811] on span "تأكيد" at bounding box center [522, 816] width 20 height 19
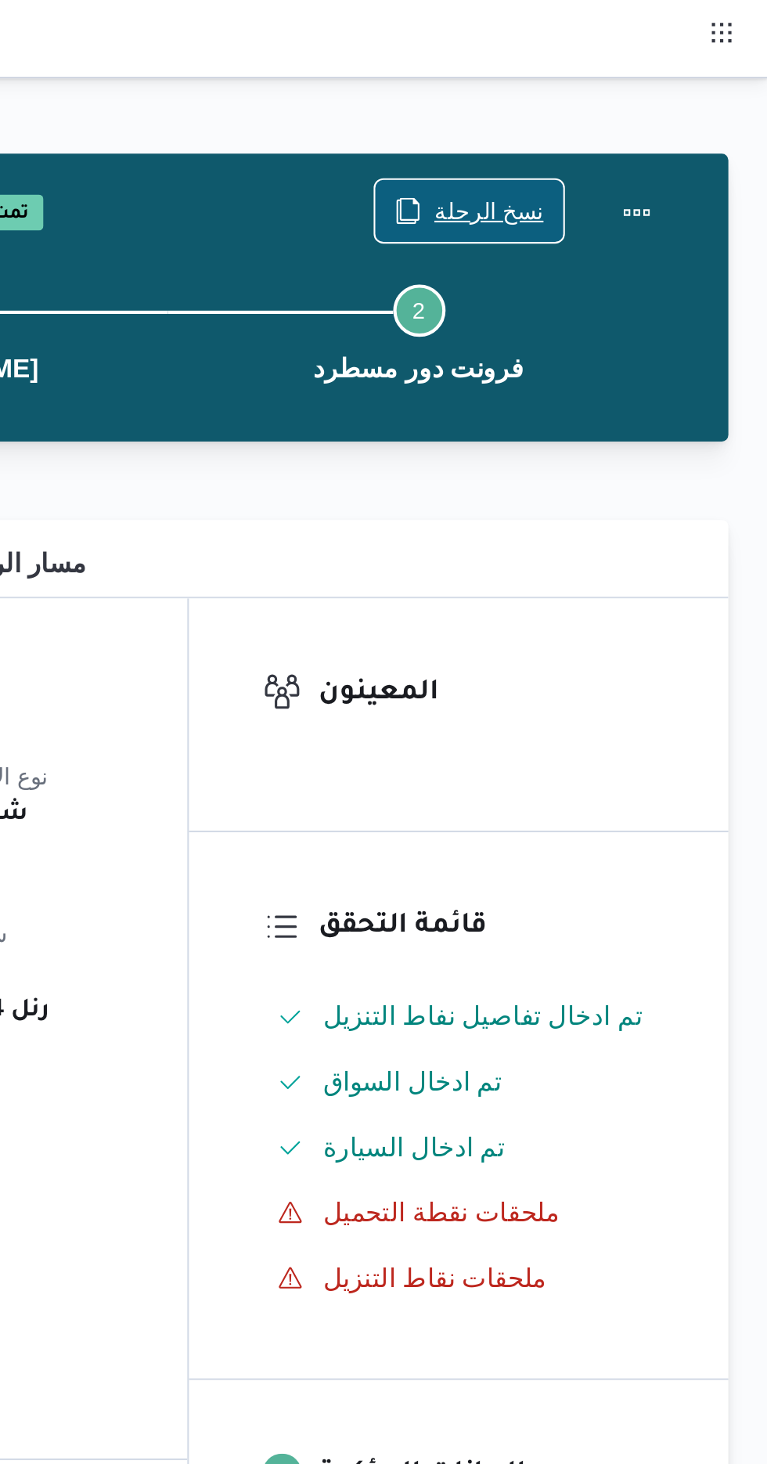
click at [642, 102] on span "نسخ الرحلة" at bounding box center [633, 101] width 52 height 19
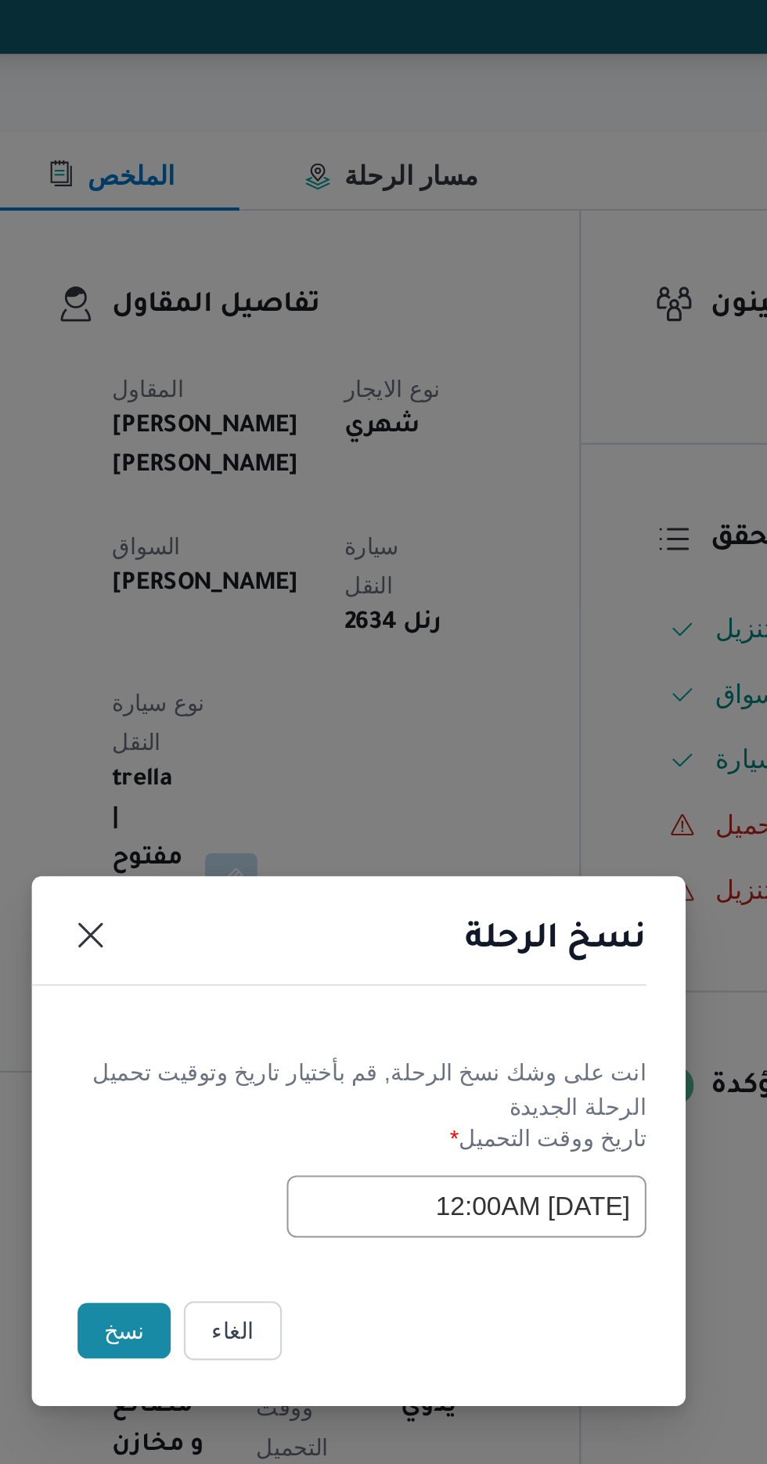
click at [272, 823] on button "نسخ" at bounding box center [271, 822] width 45 height 27
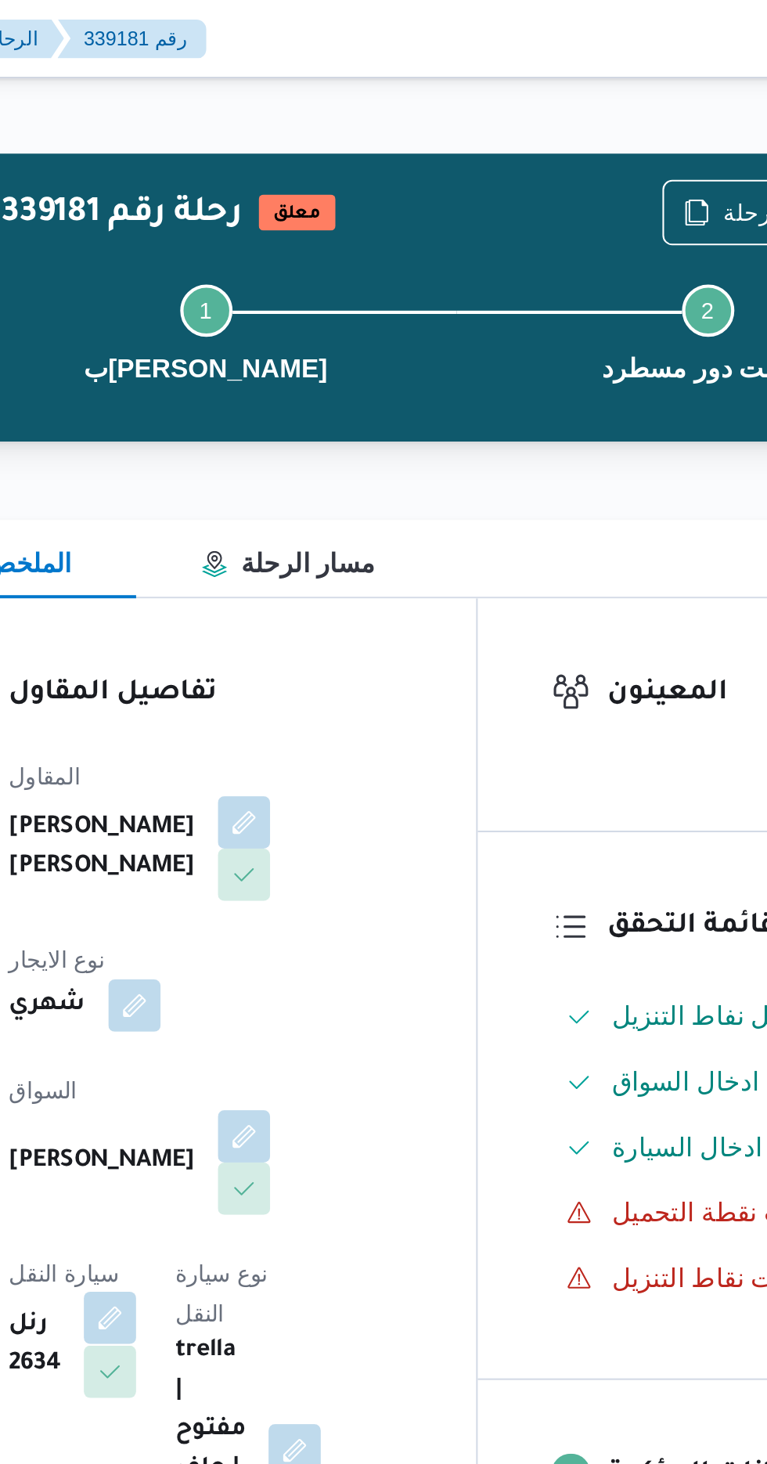
click at [326, 618] on button "button" at bounding box center [313, 630] width 25 height 25
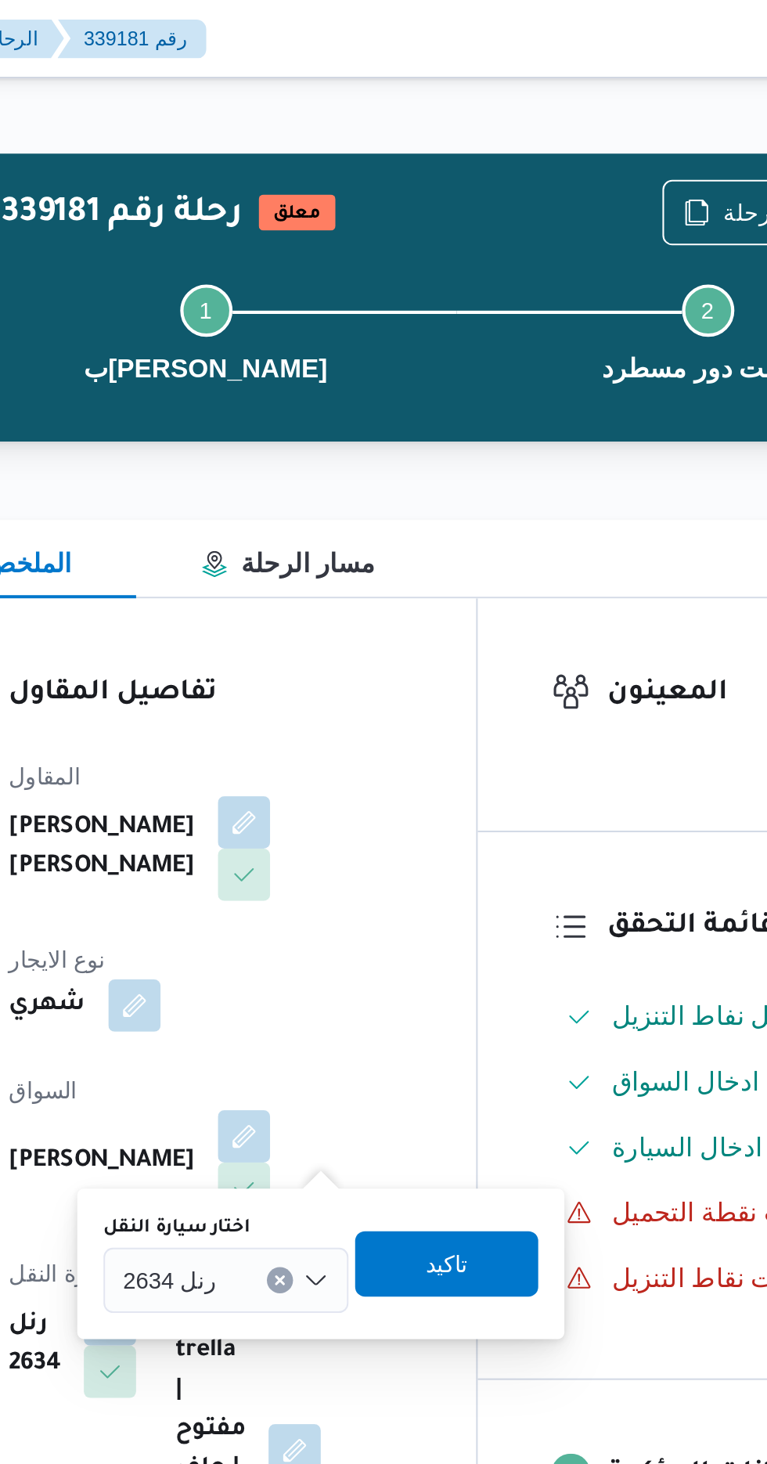
click at [371, 614] on input "اختار سيارة النقل" at bounding box center [372, 612] width 2 height 19
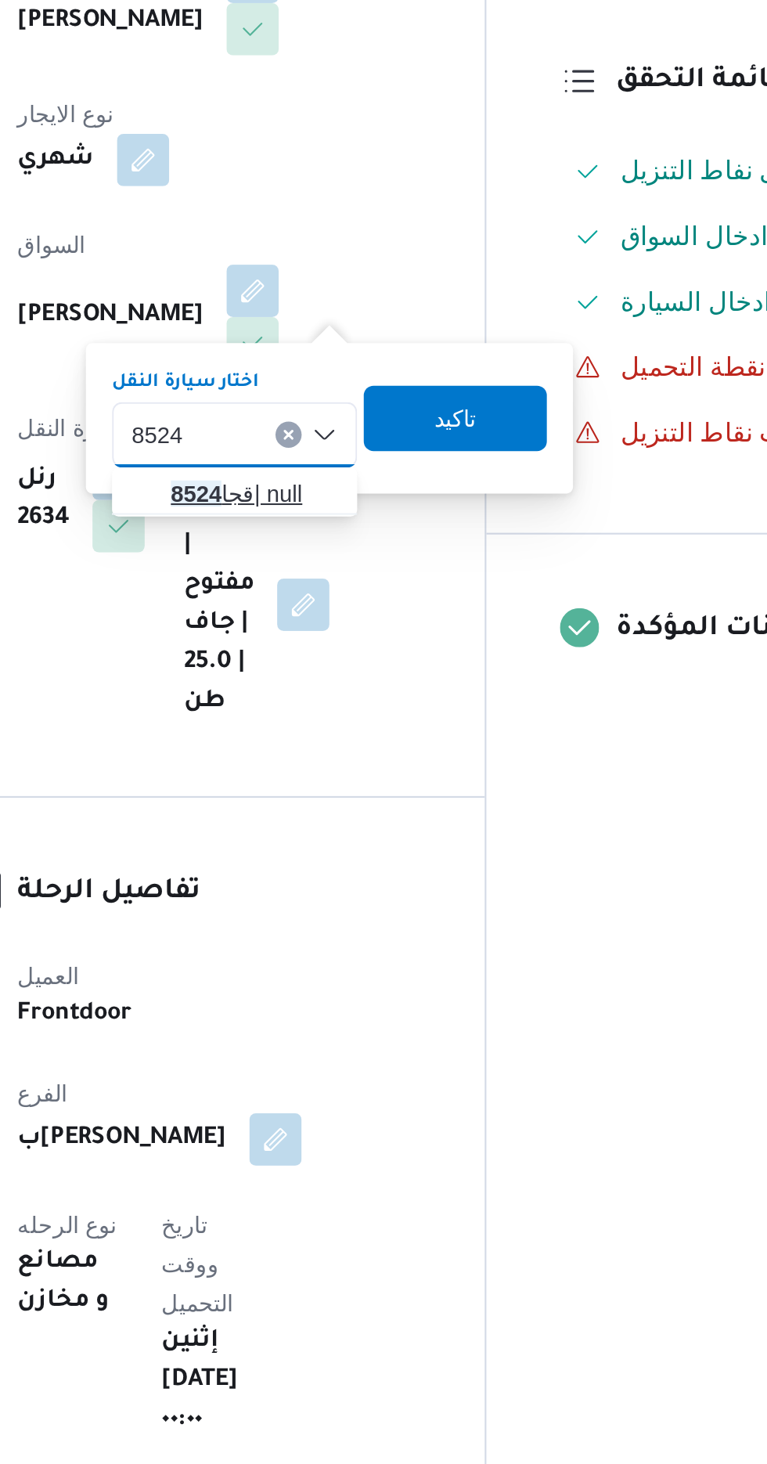
type input "8524"
click at [376, 636] on span "قجا 8524 | null" at bounding box center [379, 641] width 80 height 19
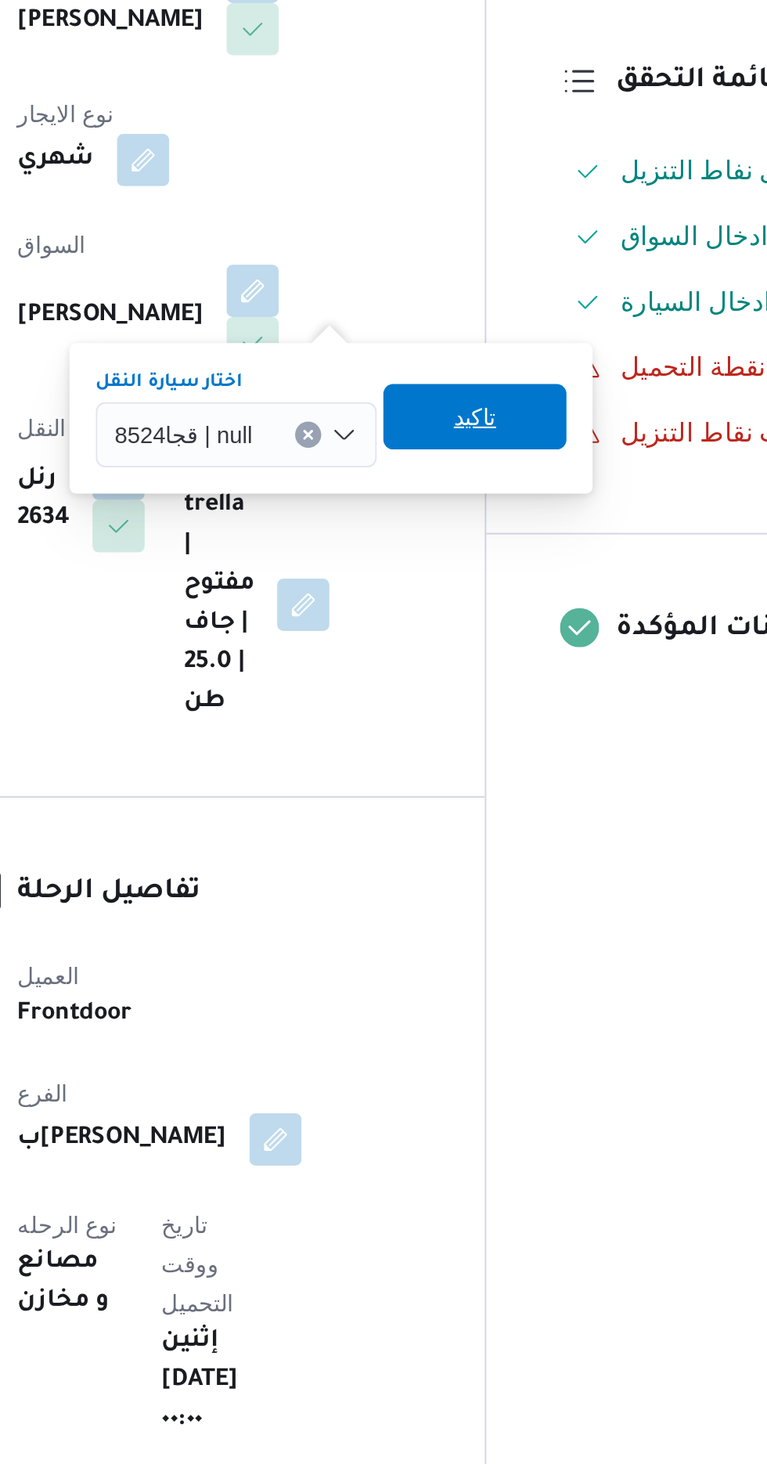
click at [489, 607] on span "تاكيد" at bounding box center [484, 604] width 20 height 19
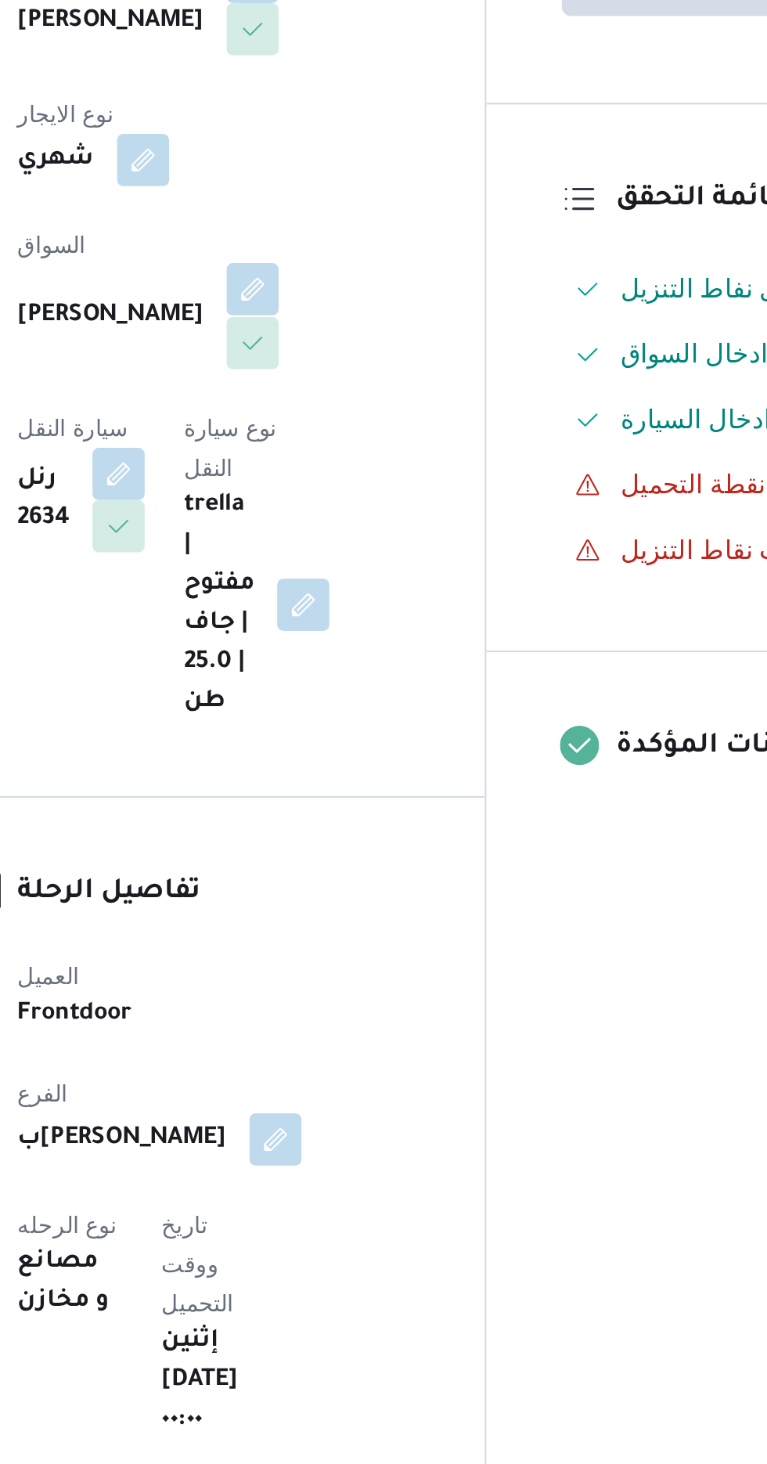
click at [366, 531] on button "button" at bounding box center [378, 543] width 25 height 25
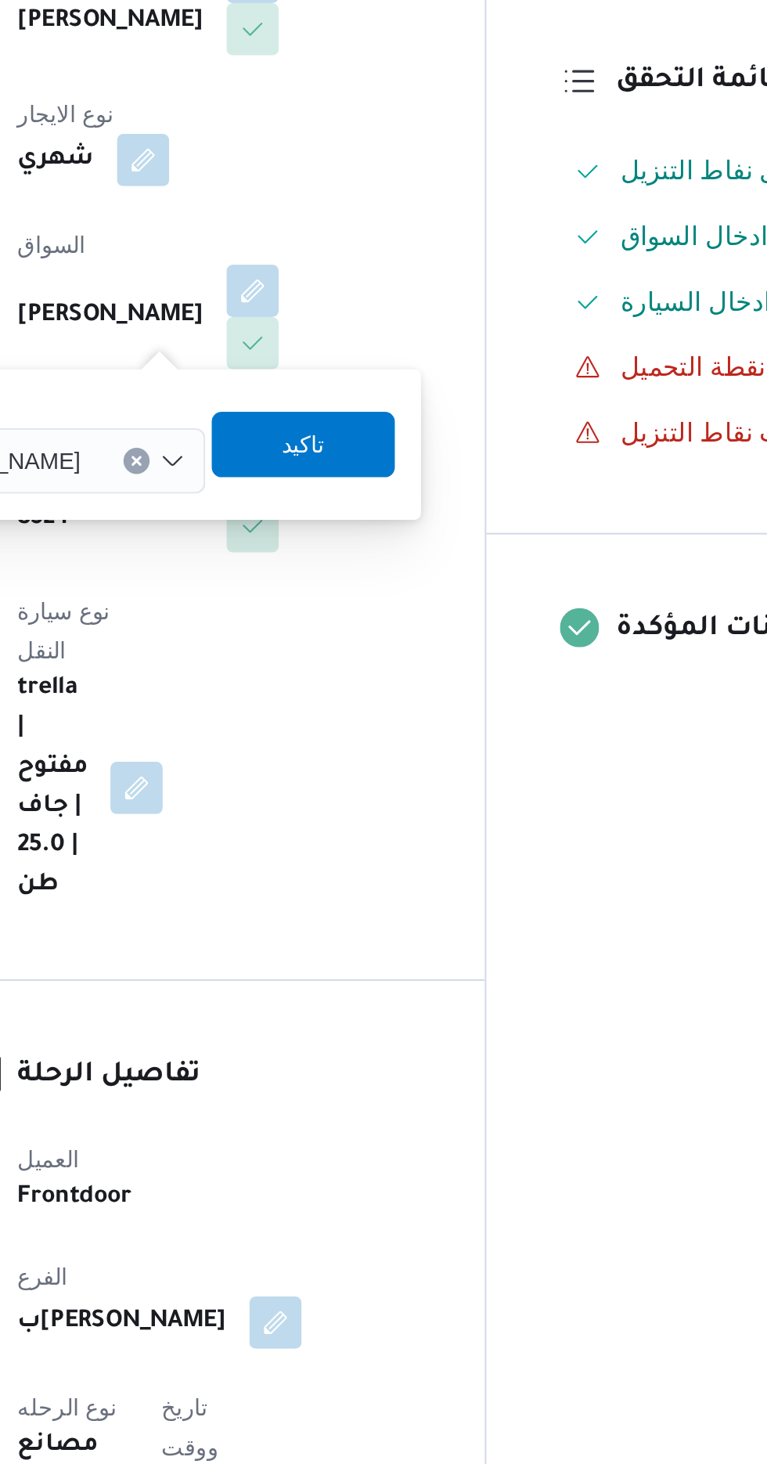
click at [296, 626] on span "[PERSON_NAME]" at bounding box center [251, 624] width 90 height 17
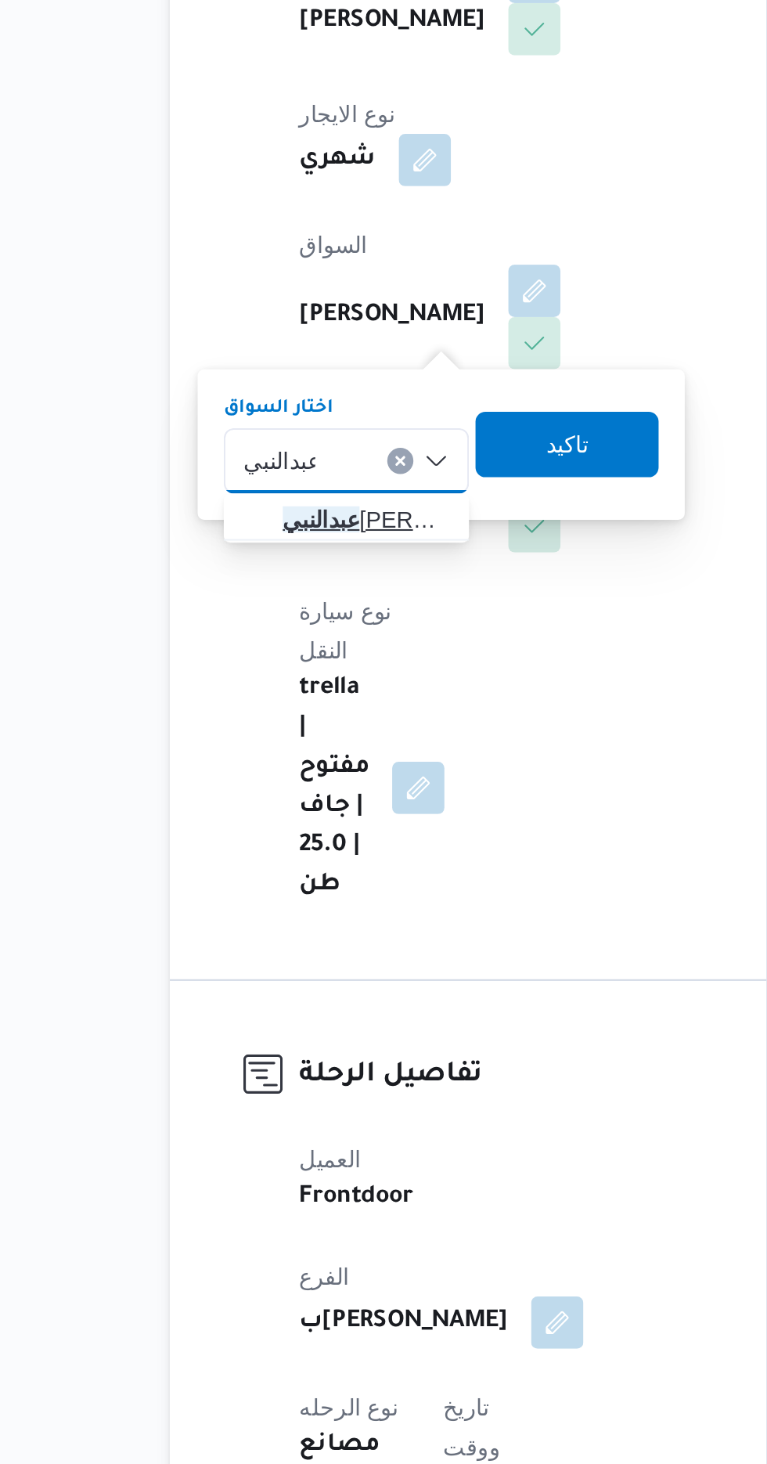
type input "عبدالنبي"
click at [309, 653] on span "عبدالنبي كمال هاشم سليمان" at bounding box center [297, 653] width 80 height 19
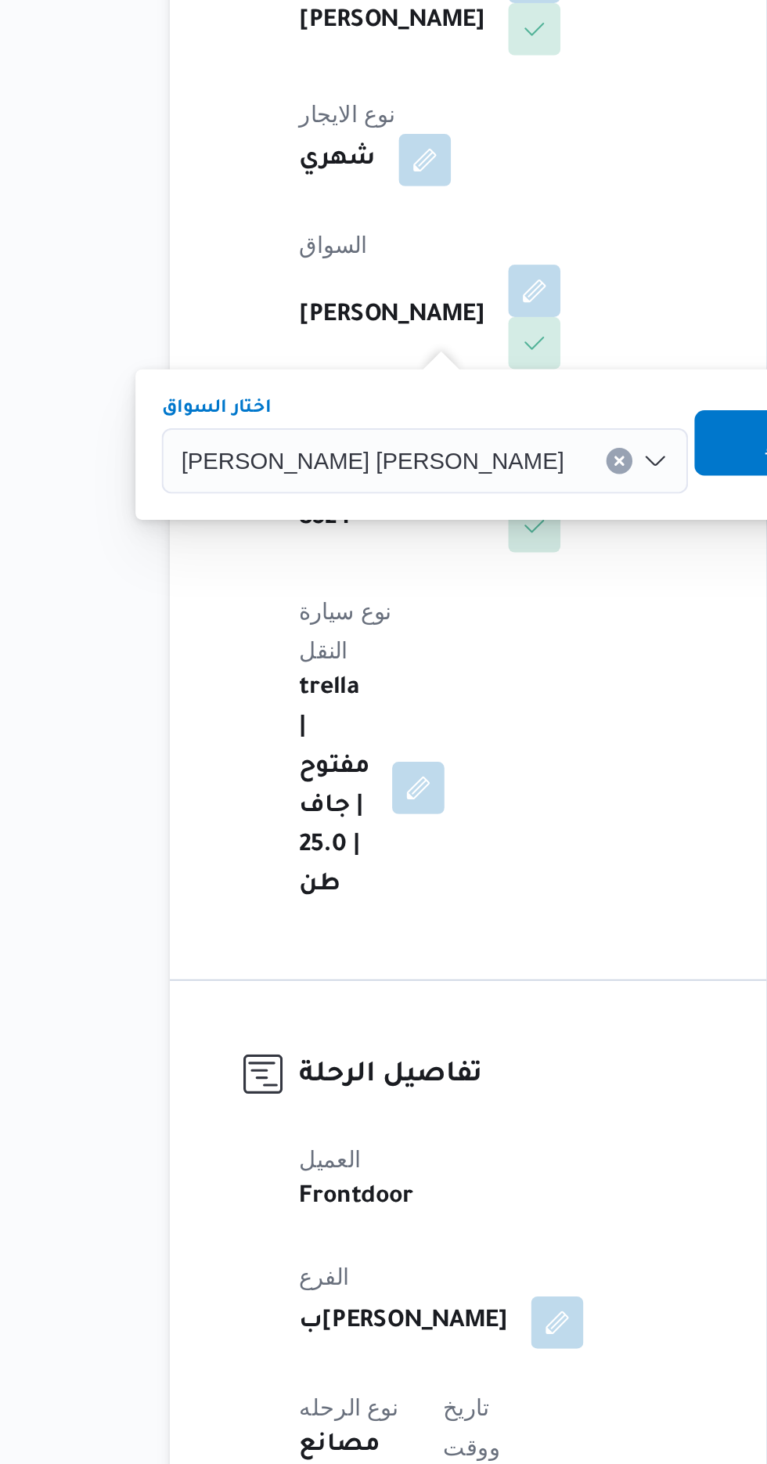
click at [455, 620] on span "تاكيد" at bounding box center [499, 616] width 88 height 31
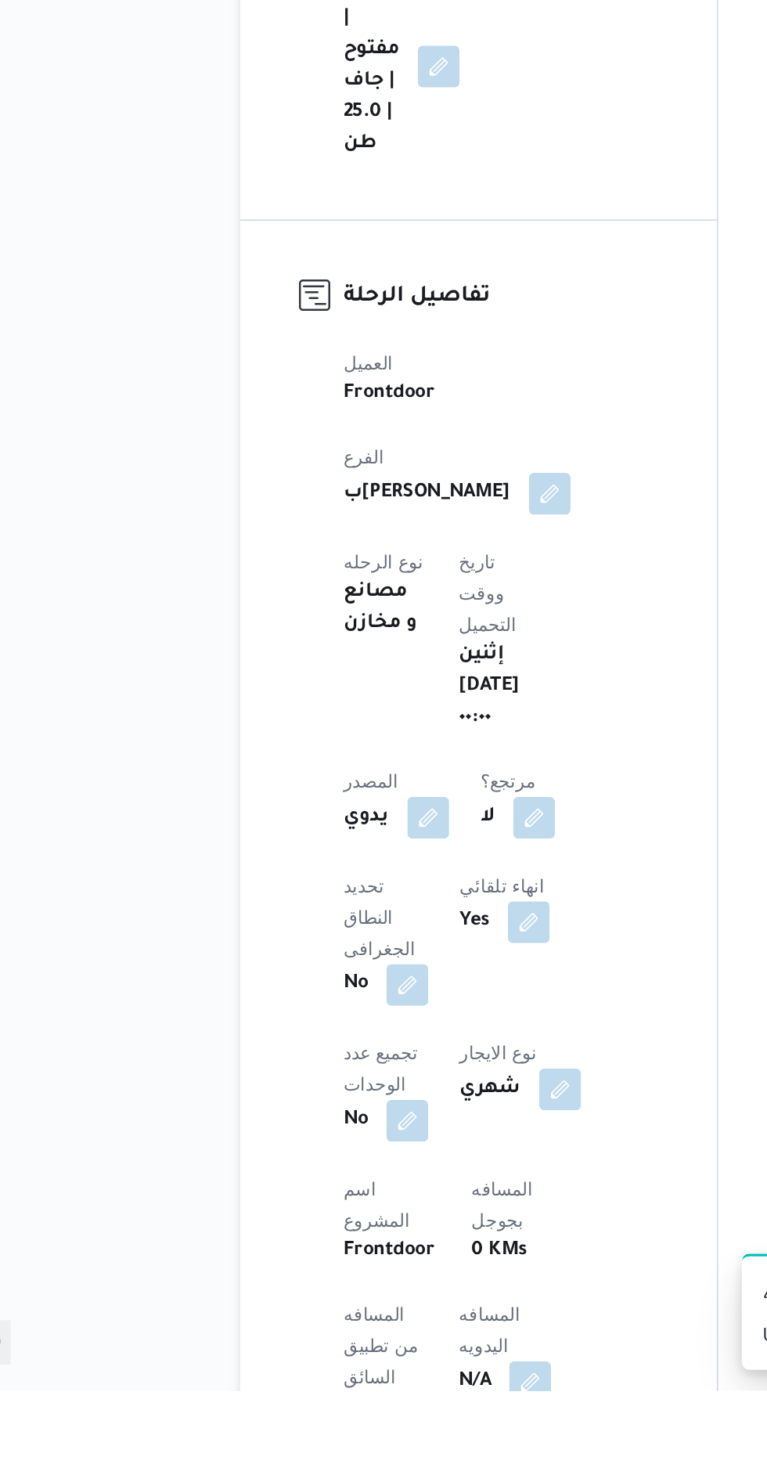
scroll to position [112, 0]
click at [365, 1445] on button "button" at bounding box center [377, 1457] width 25 height 25
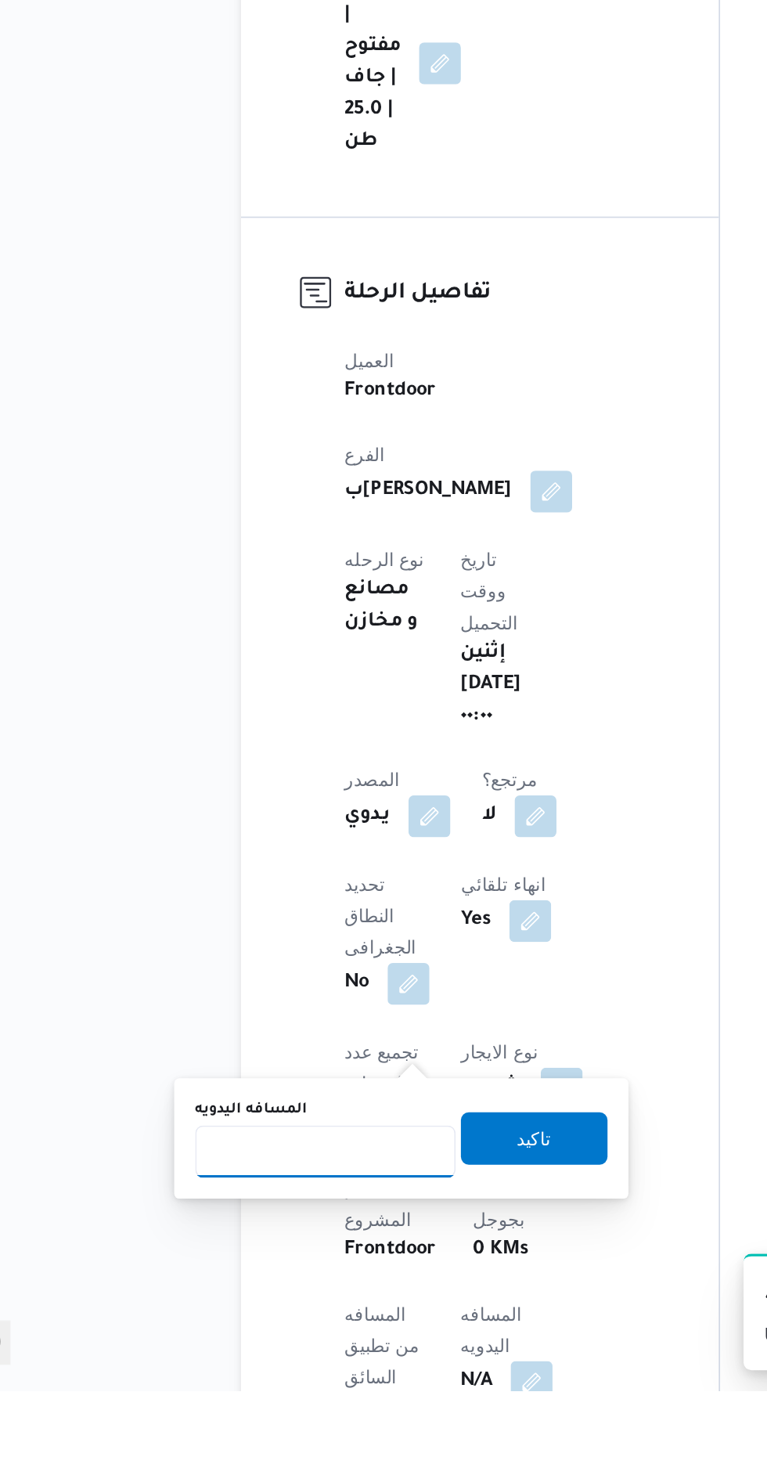
click at [243, 1322] on input "المسافه اليدويه" at bounding box center [254, 1320] width 156 height 31
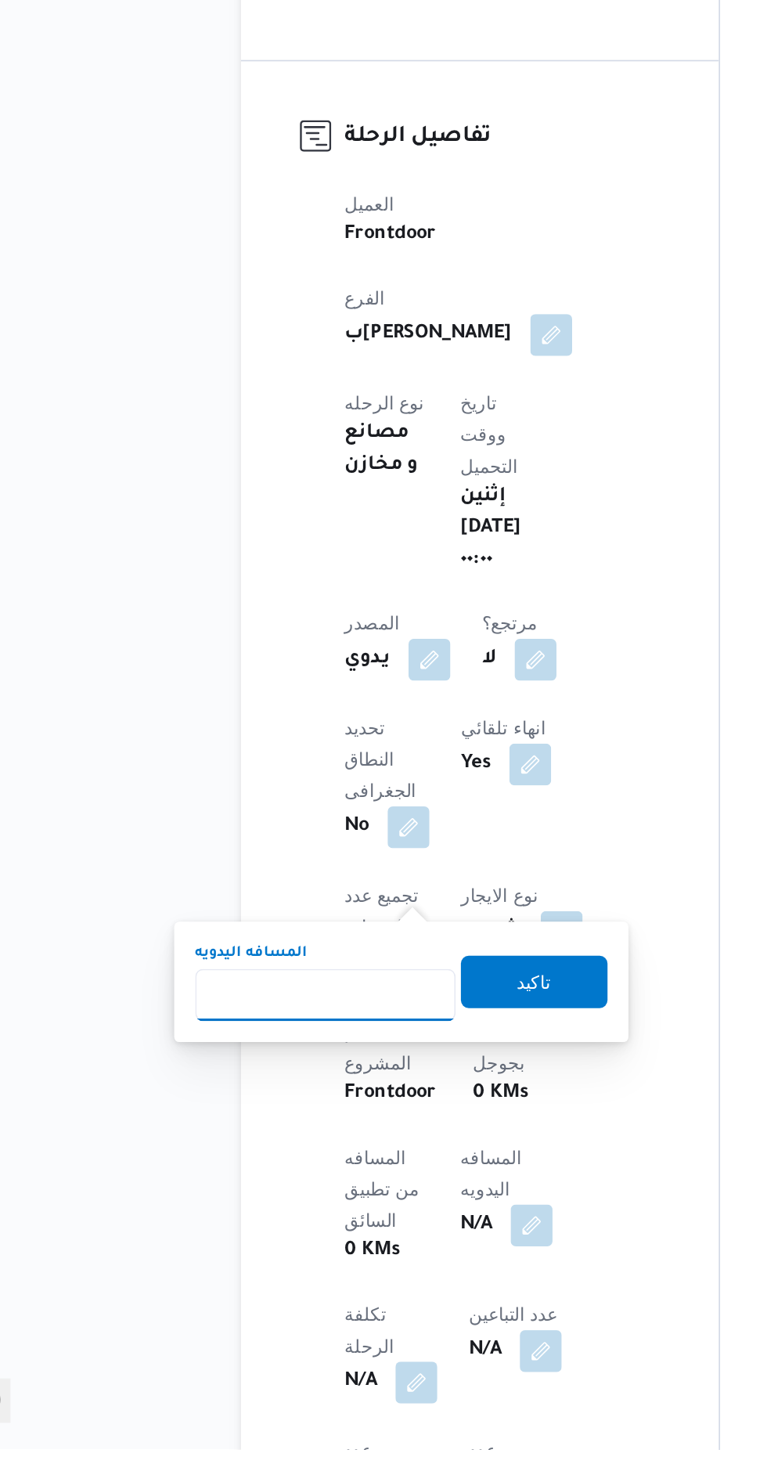
scroll to position [240, 0]
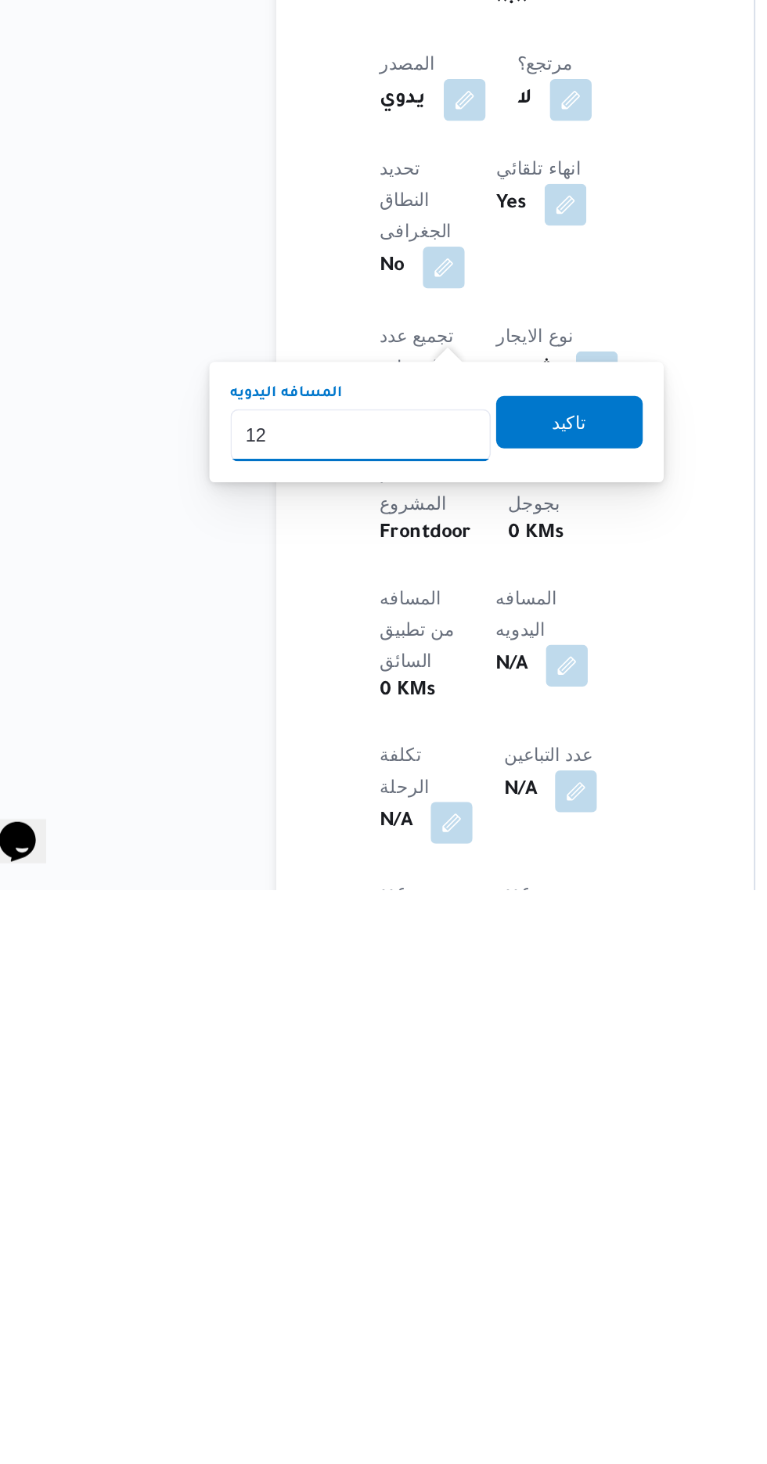
type input "120"
click at [386, 1190] on span "تاكيد" at bounding box center [379, 1183] width 20 height 19
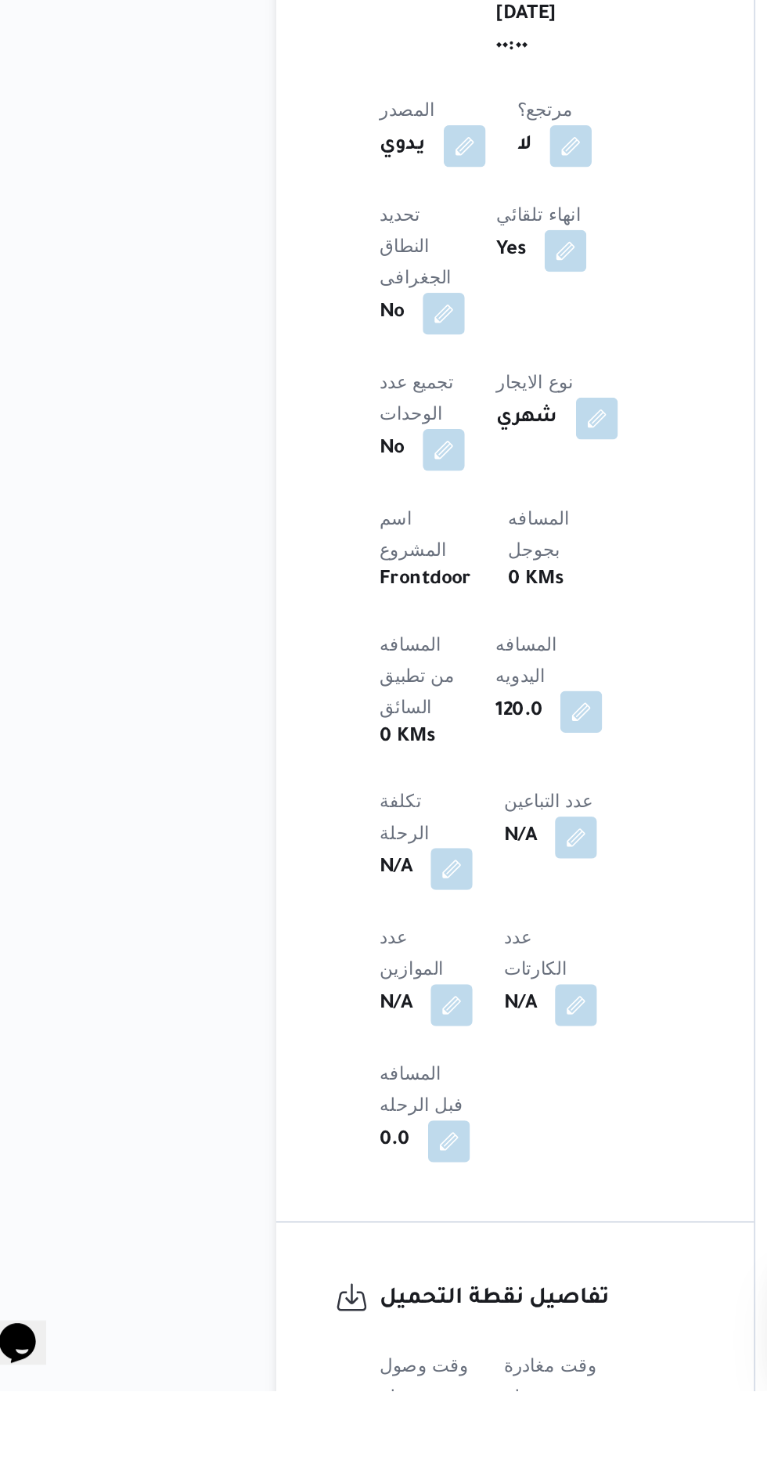
scroll to position [534, 0]
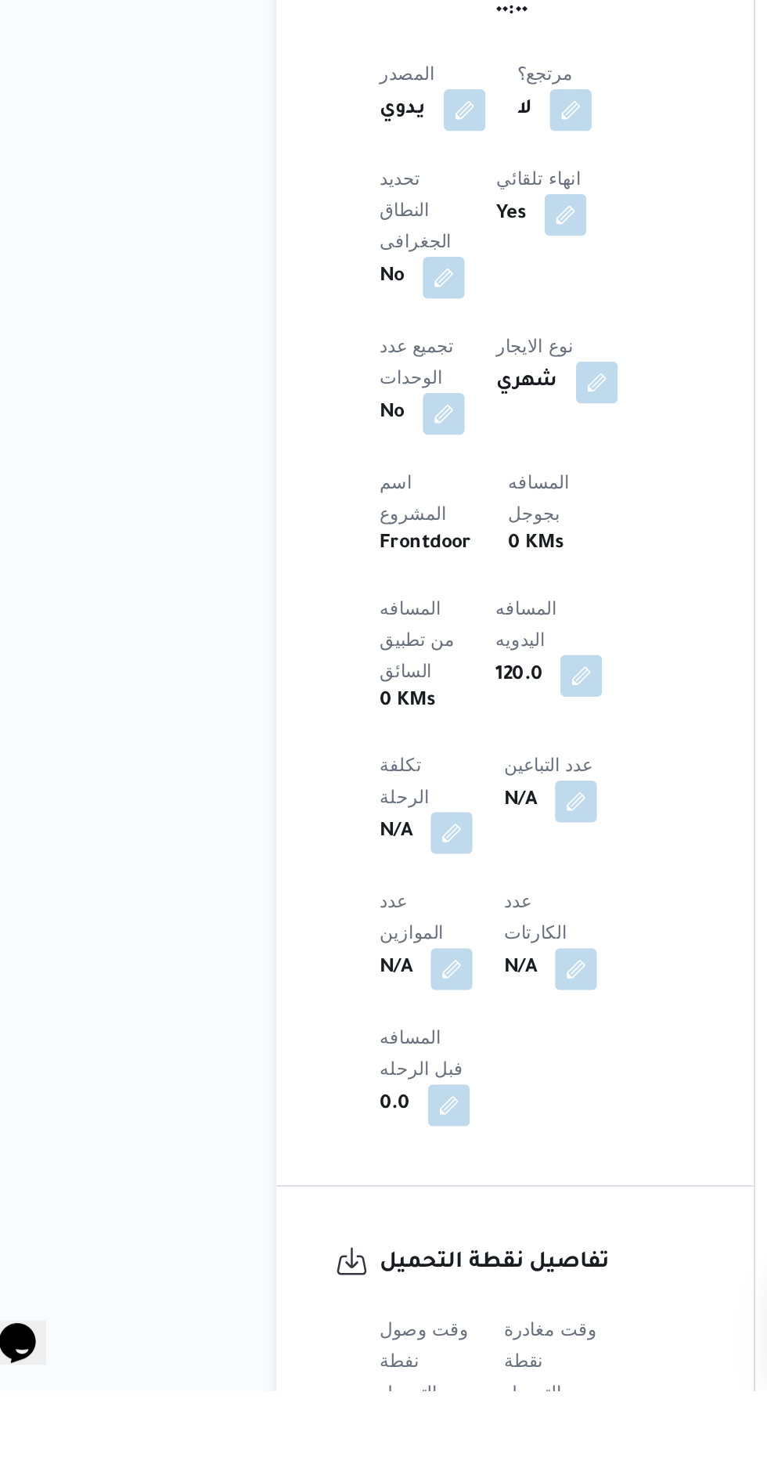
click at [318, 1463] on button "button" at bounding box center [308, 1485] width 25 height 25
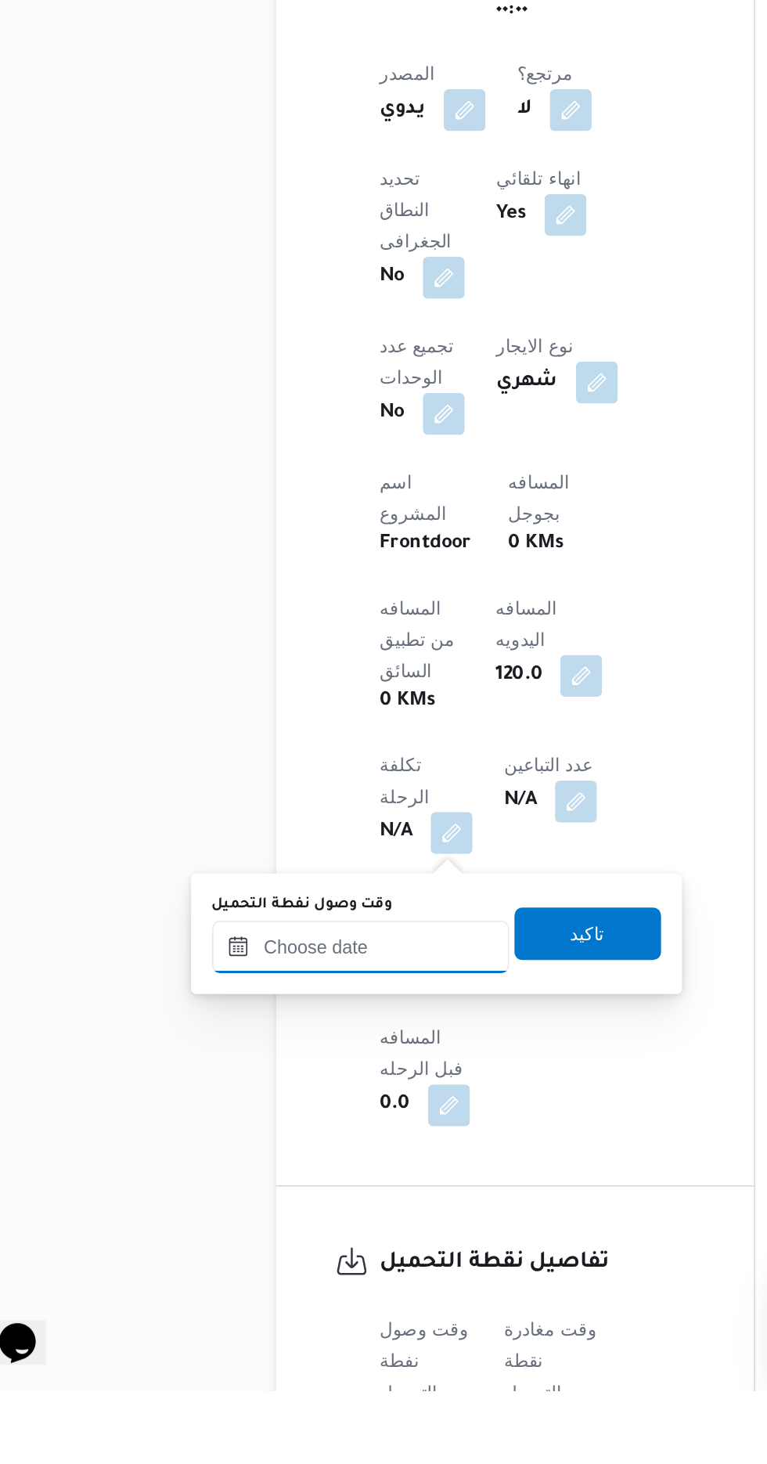
click at [277, 1201] on input "وقت وصول نفطة التحميل" at bounding box center [254, 1198] width 178 height 31
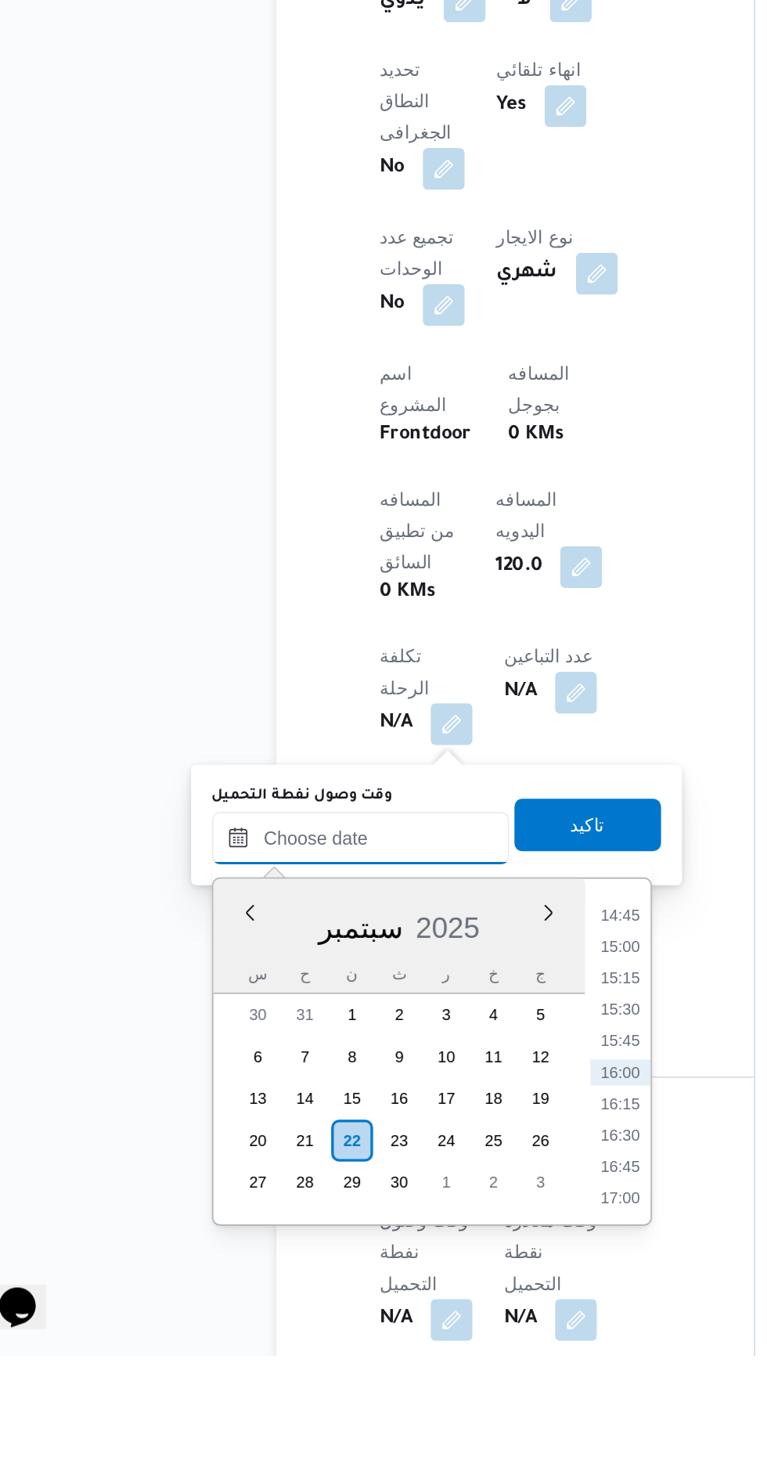
scroll to position [578, 0]
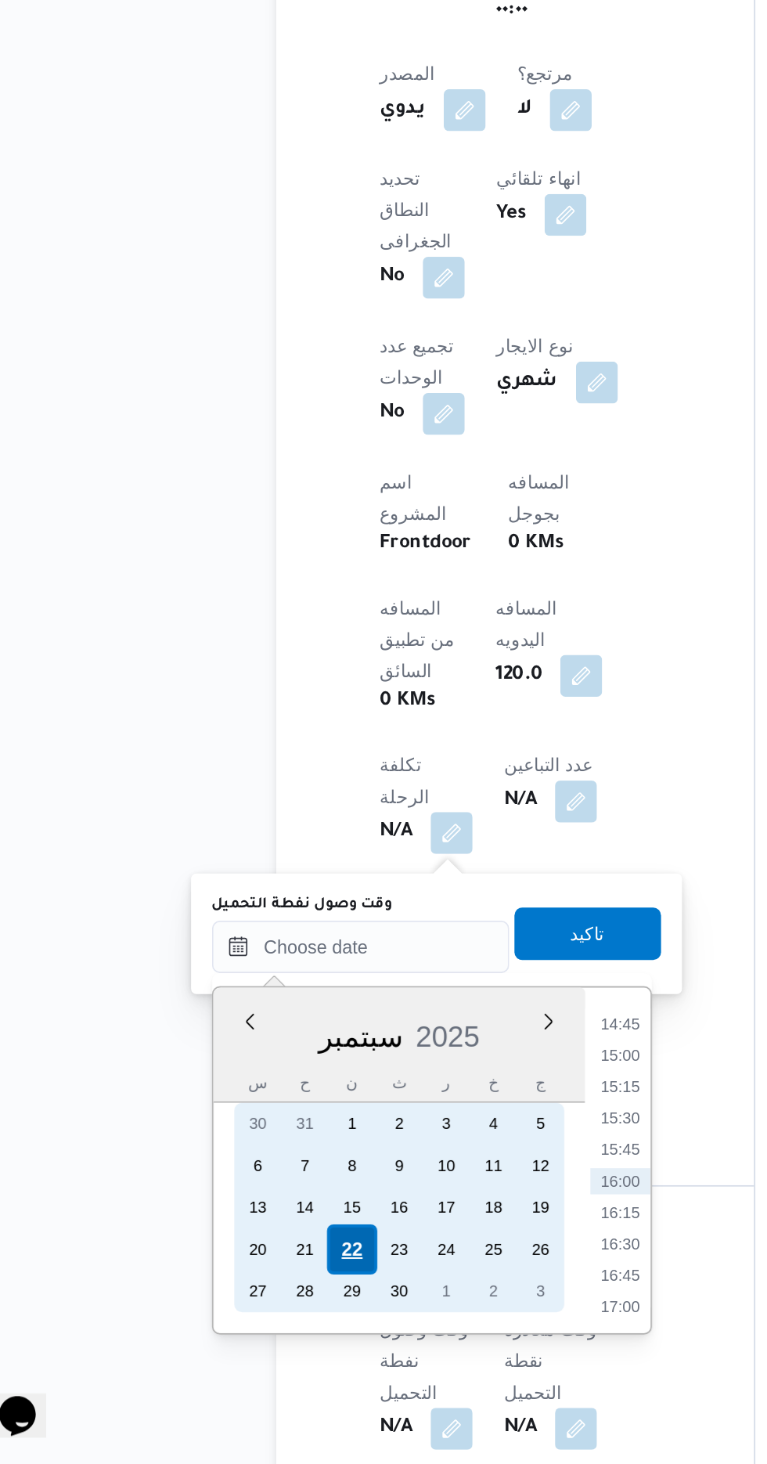
click at [243, 1338] on div "22" at bounding box center [248, 1335] width 30 height 30
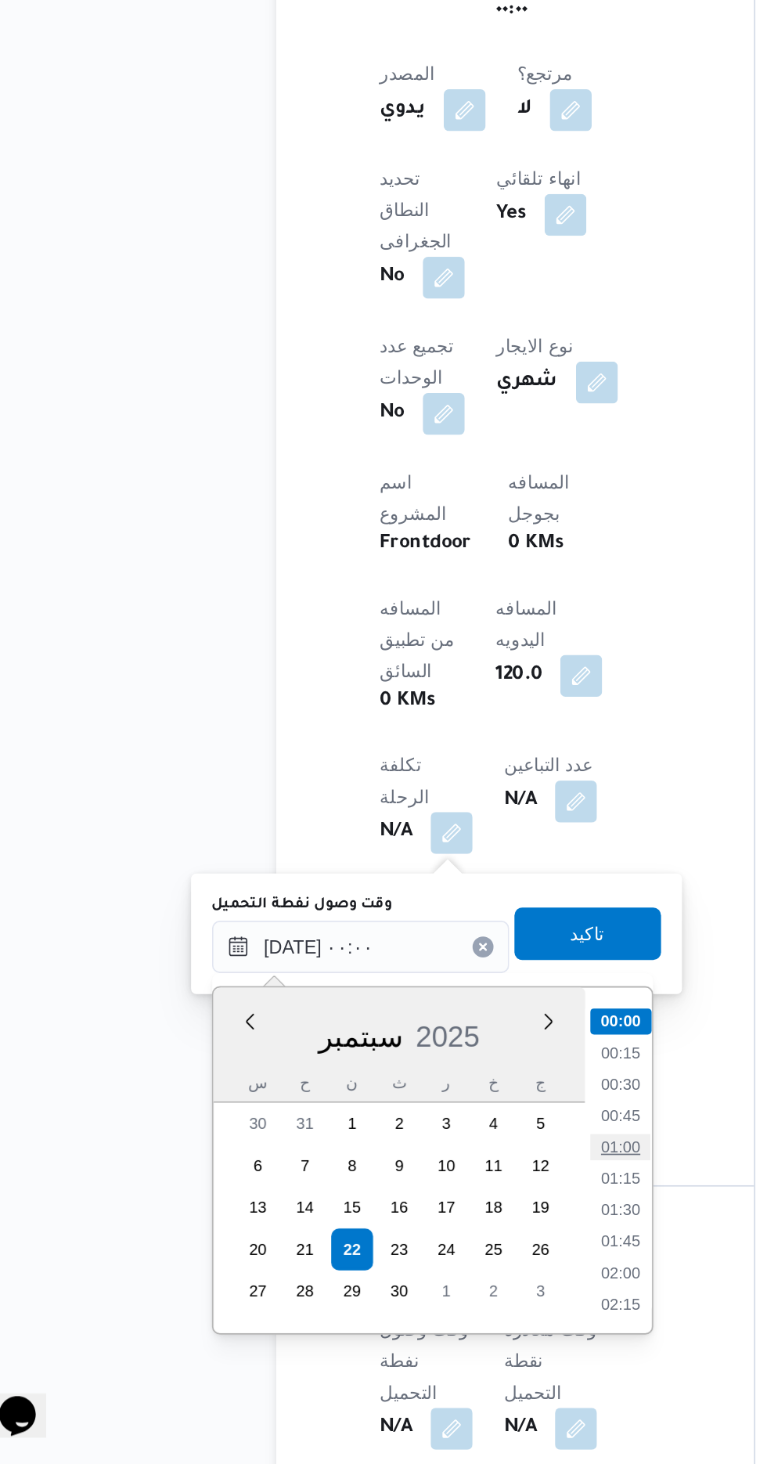
click at [409, 1274] on li "01:00" at bounding box center [409, 1274] width 36 height 16
type input "[DATE] ٠١:٠٠"
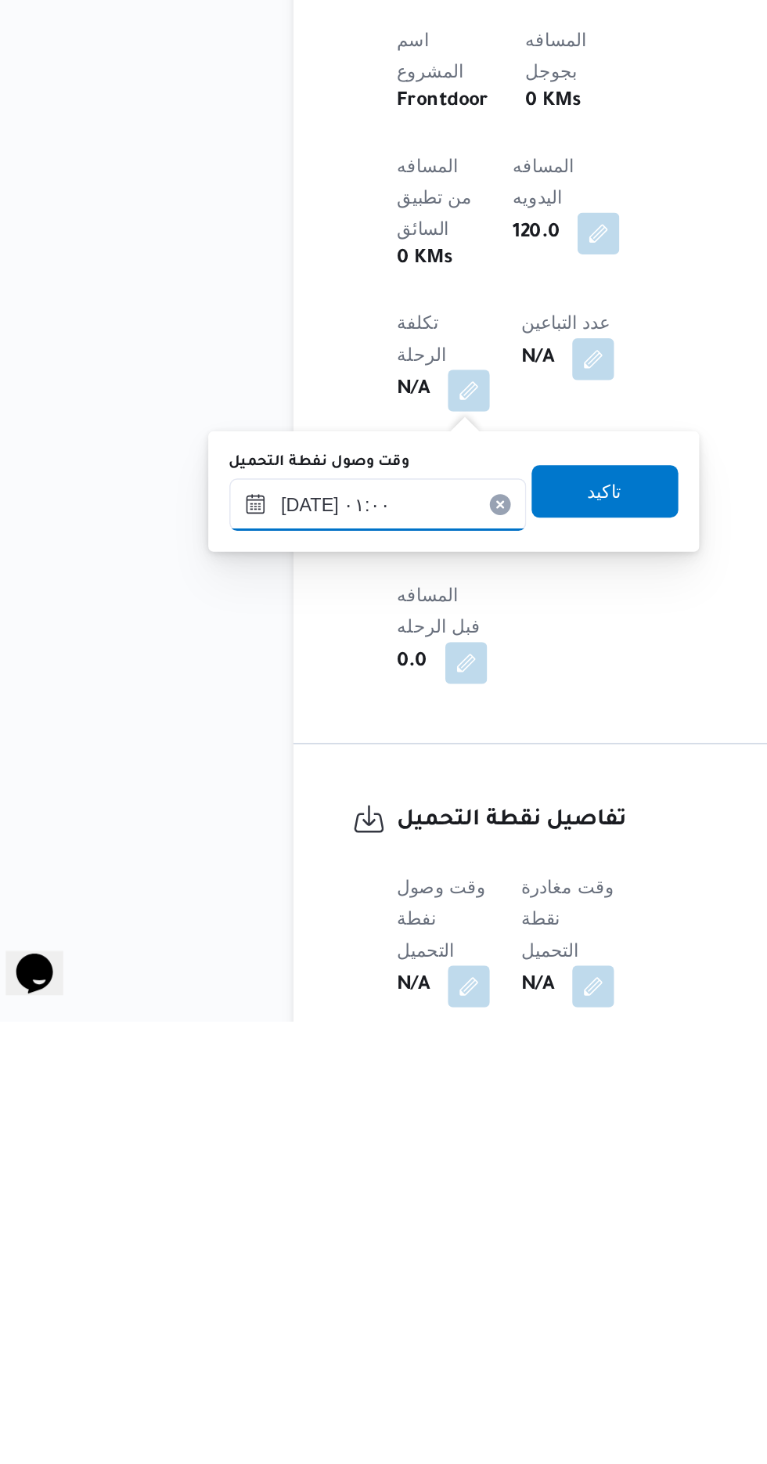
scroll to position [578, 0]
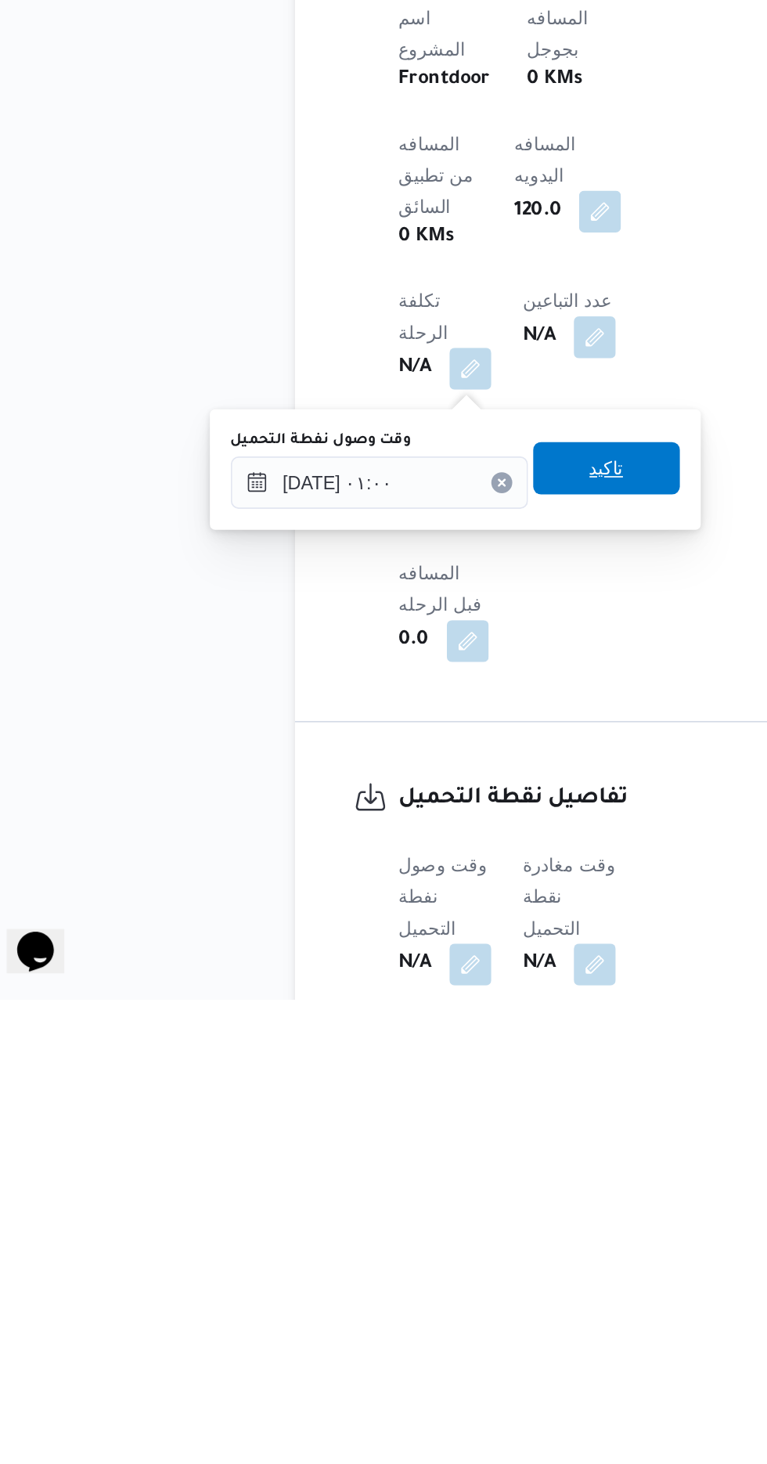
click at [400, 1147] on span "تاكيد" at bounding box center [390, 1145] width 20 height 19
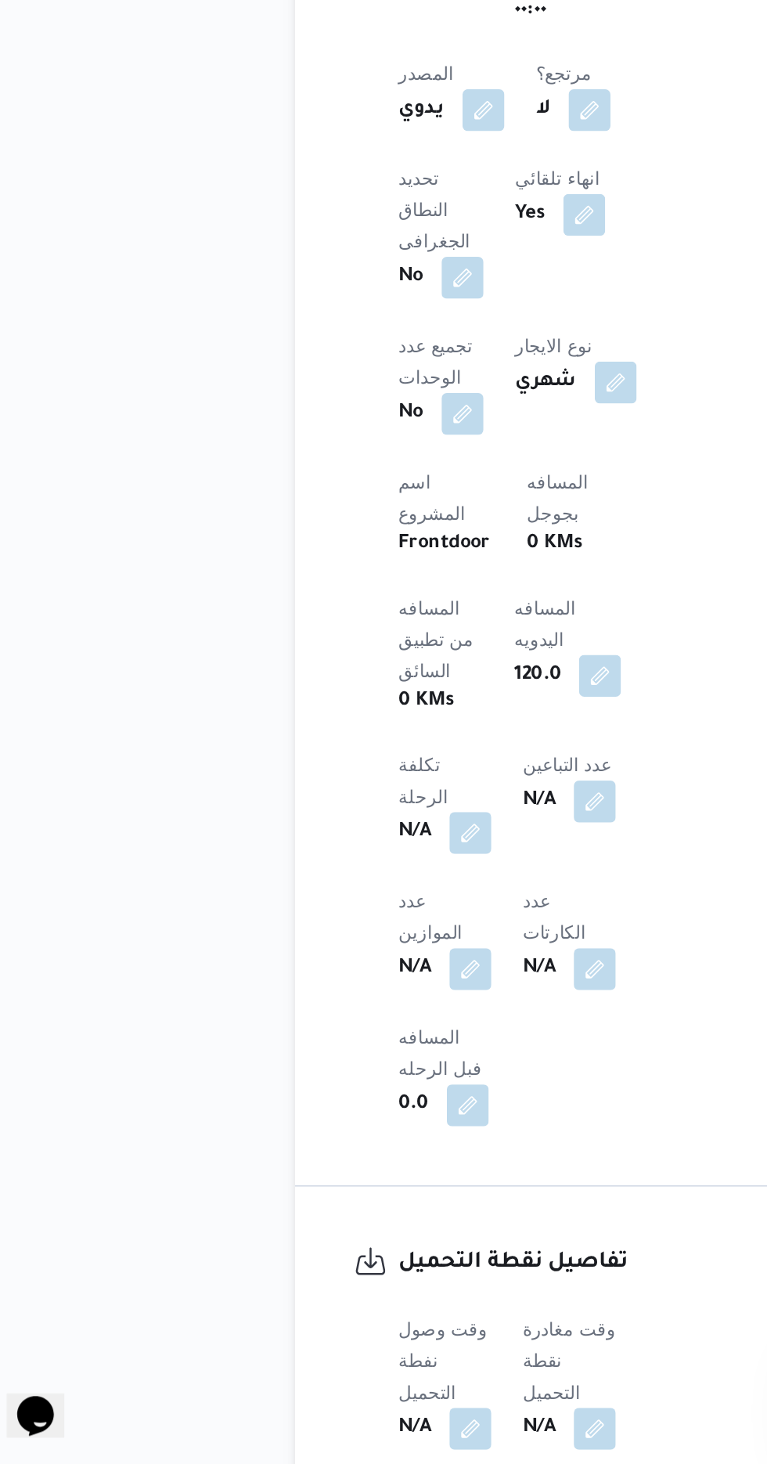
click at [392, 1430] on span at bounding box center [378, 1442] width 33 height 25
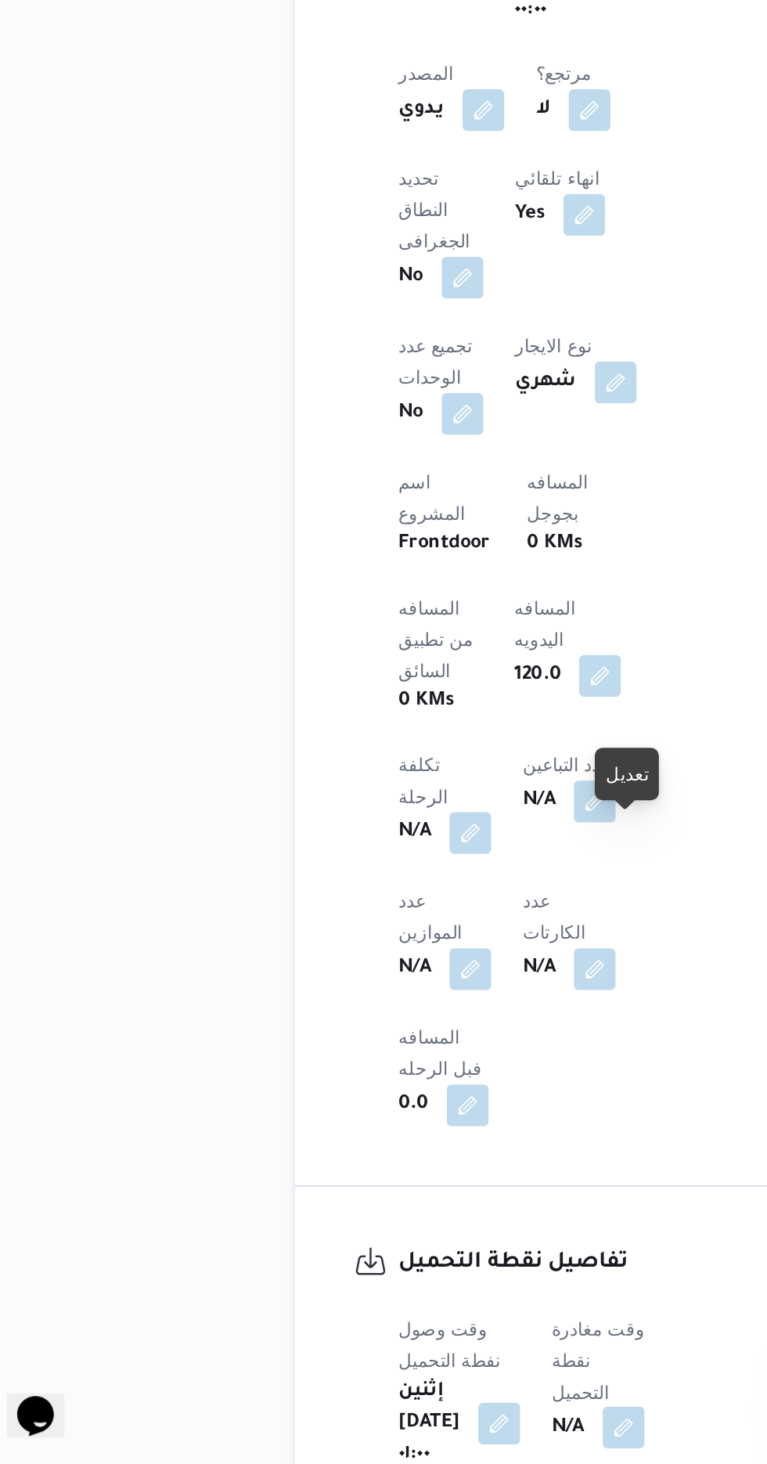
click at [412, 1429] on button "button" at bounding box center [399, 1441] width 25 height 25
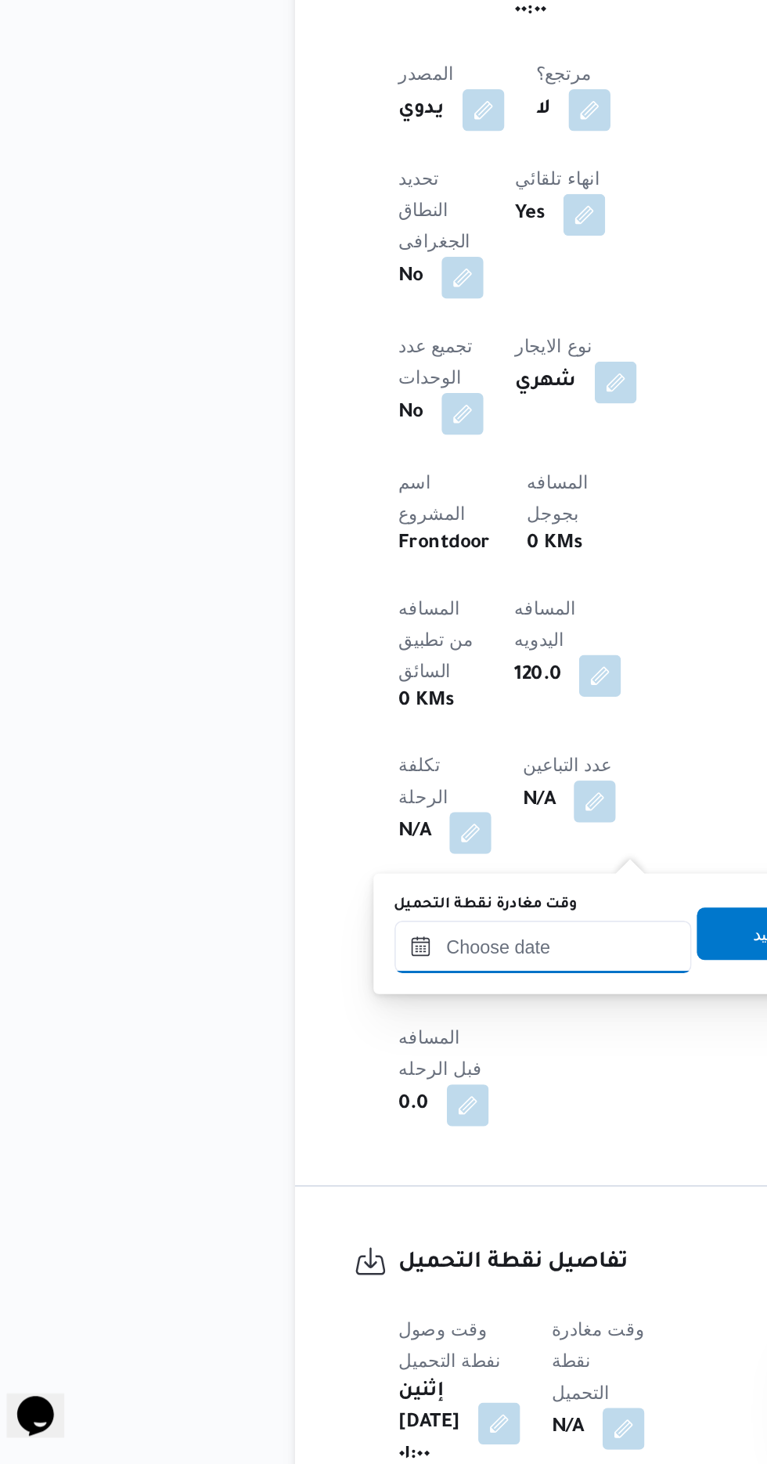
click at [368, 1147] on input "وقت مغادرة نقطة التحميل" at bounding box center [352, 1154] width 178 height 31
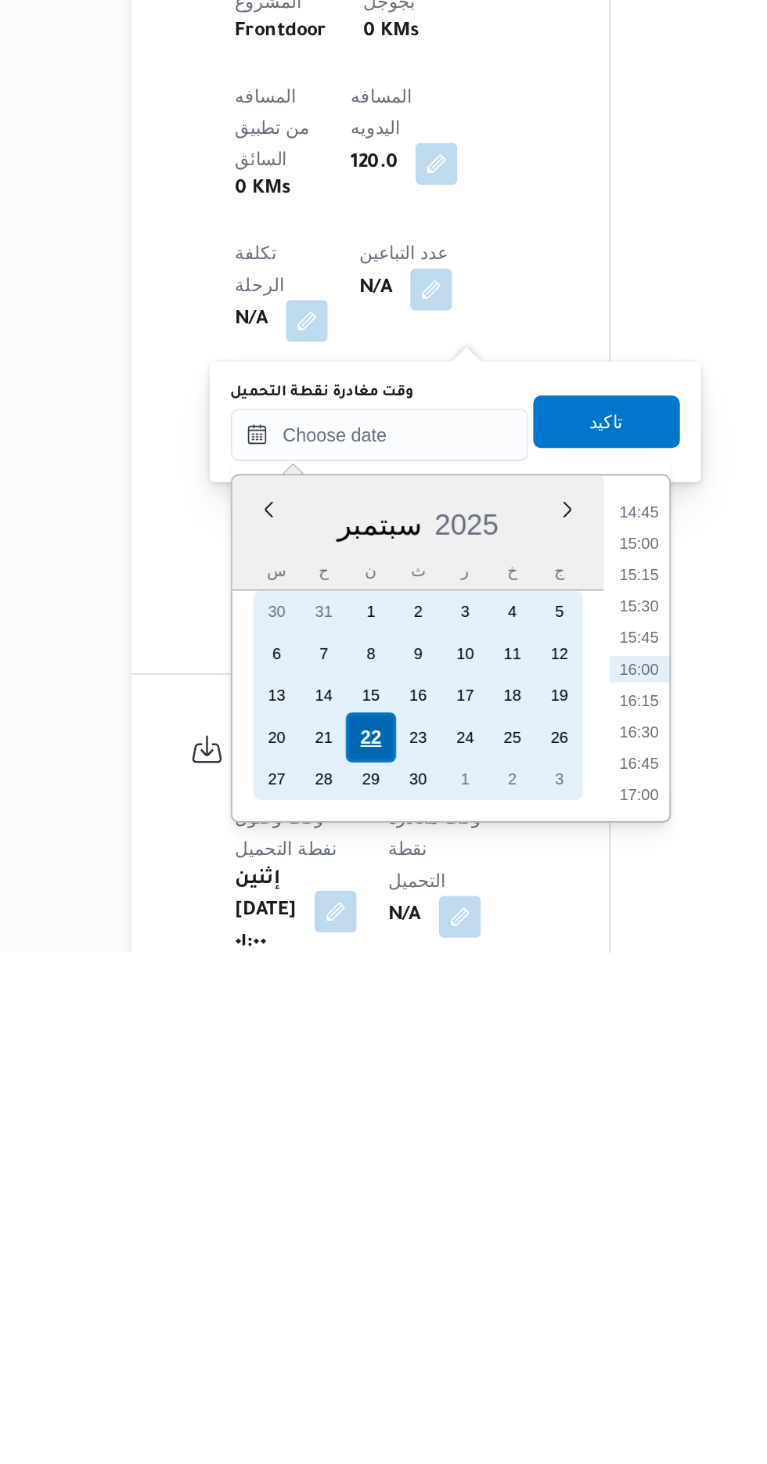
click at [348, 1335] on div "22" at bounding box center [346, 1335] width 30 height 30
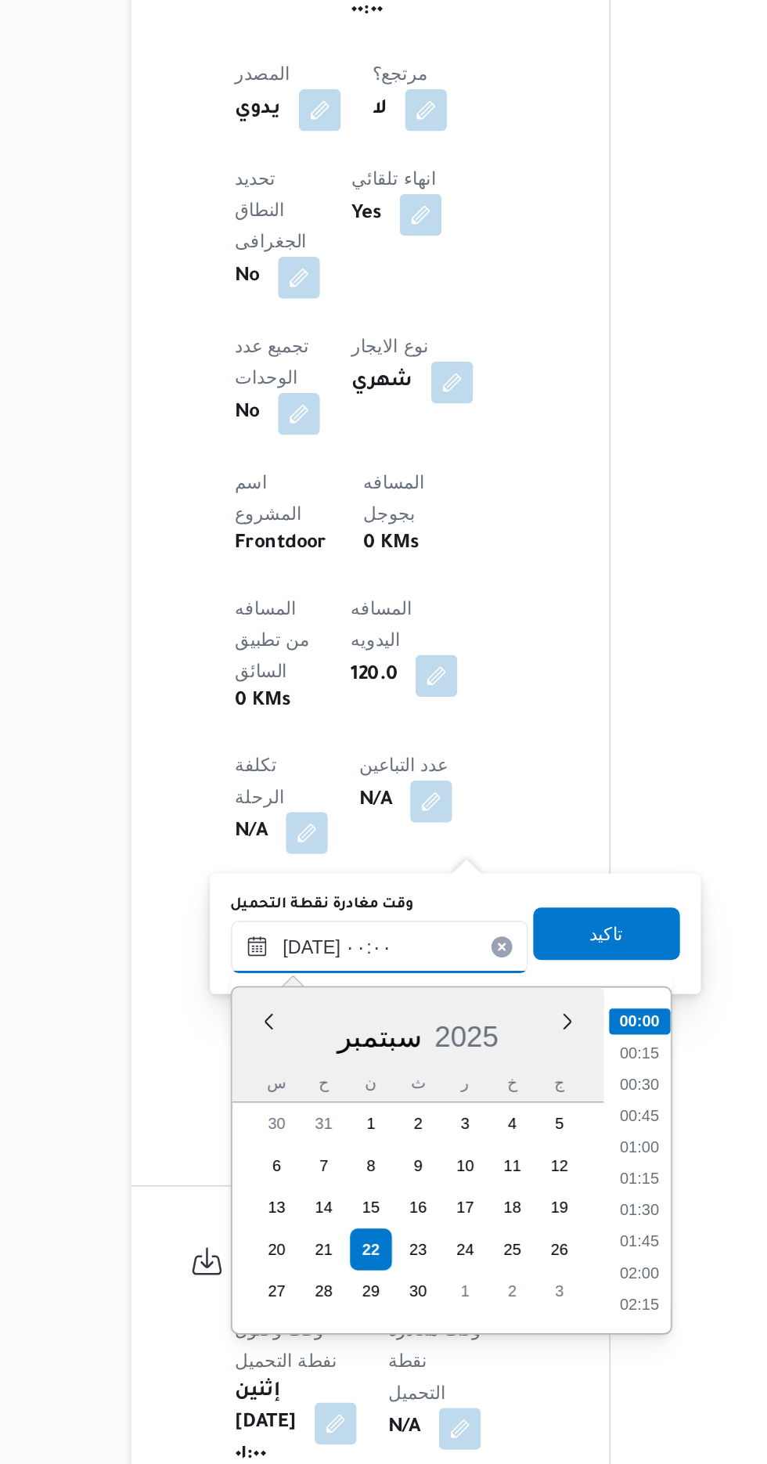
click at [271, 1163] on input "[DATE] ٠٠:٠٠" at bounding box center [352, 1154] width 178 height 31
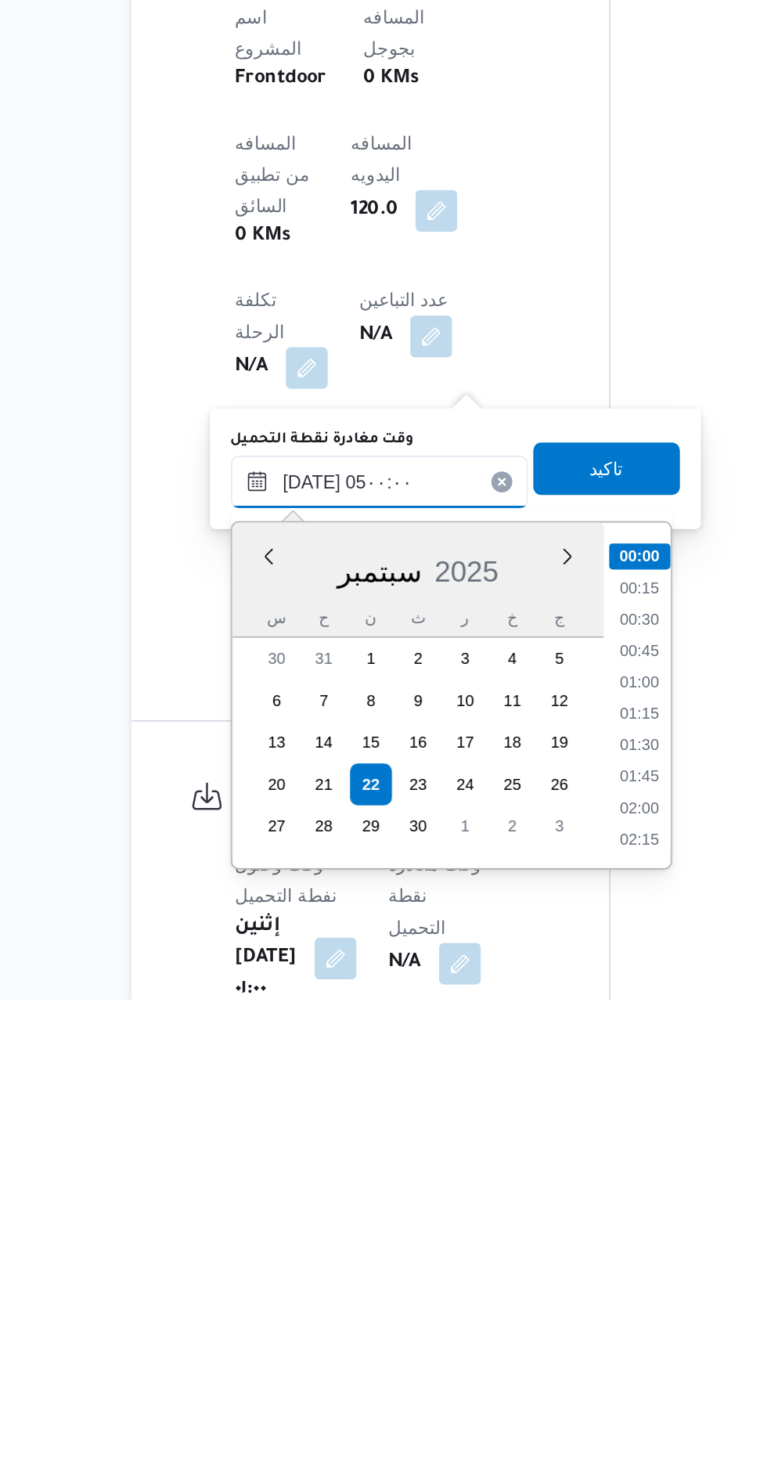
scroll to position [211, 0]
click at [502, 1365] on li "05:00" at bounding box center [507, 1364] width 37 height 16
type input "٢٢/٠٩/٢٠٢٥ ٠٥:٠٠"
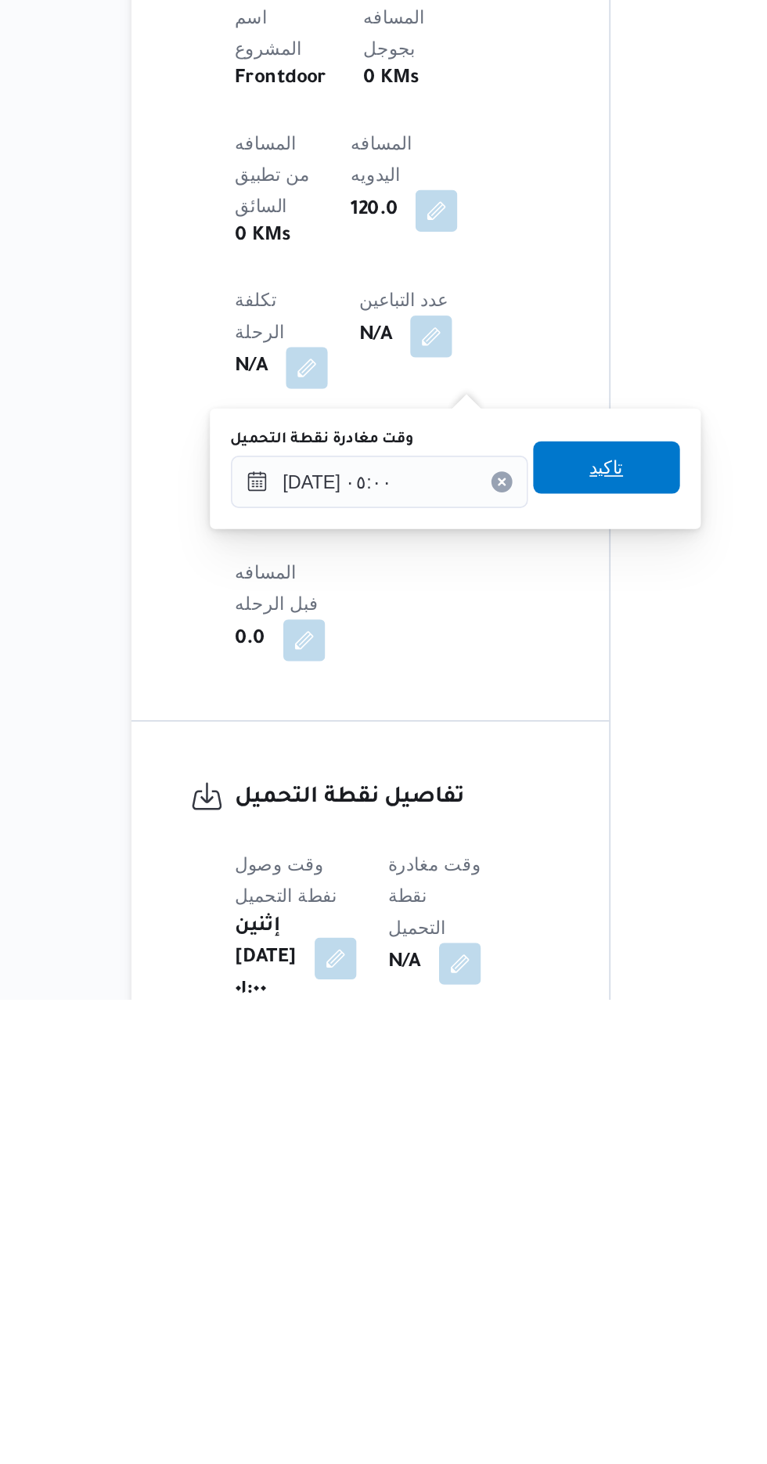
click at [498, 1139] on span "تاكيد" at bounding box center [487, 1145] width 20 height 19
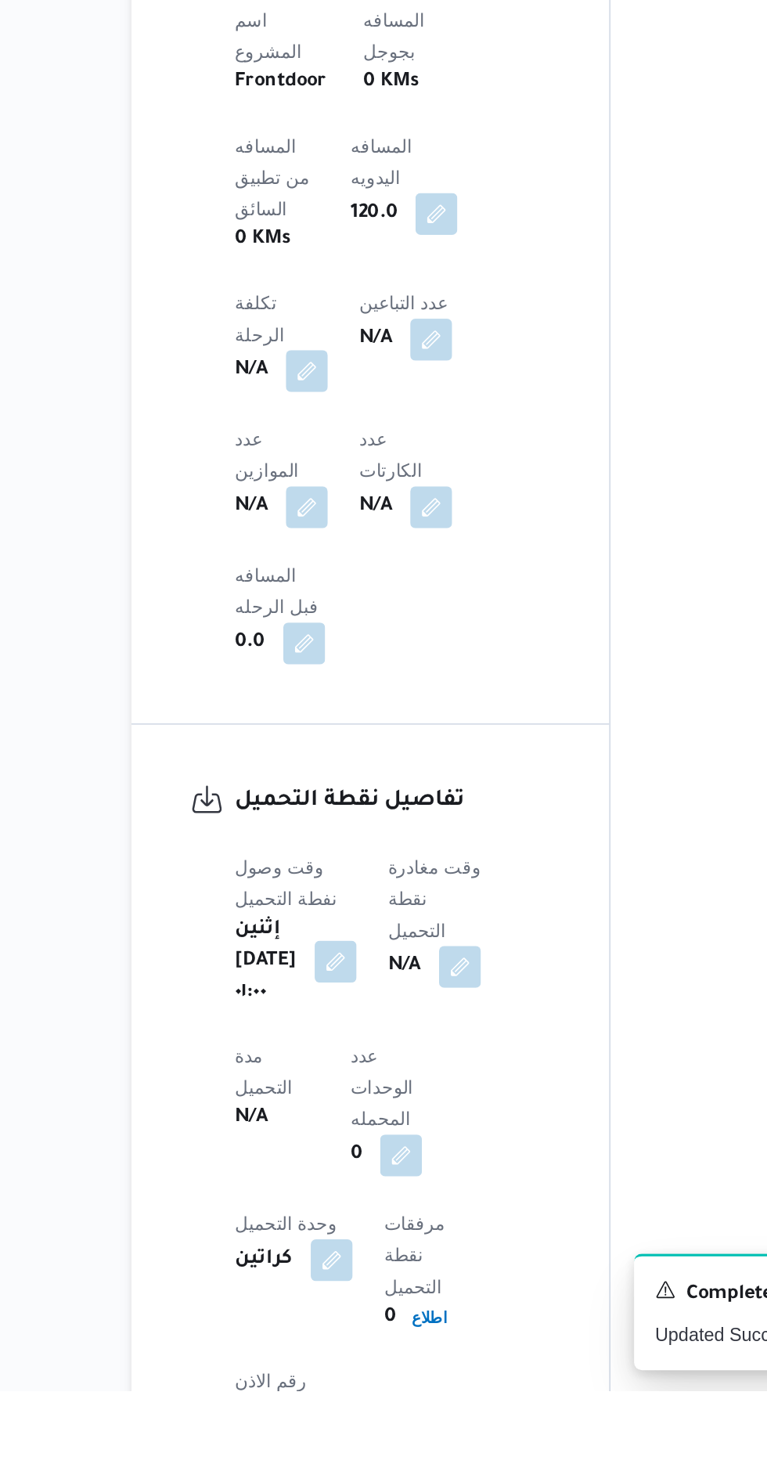
scroll to position [836, 0]
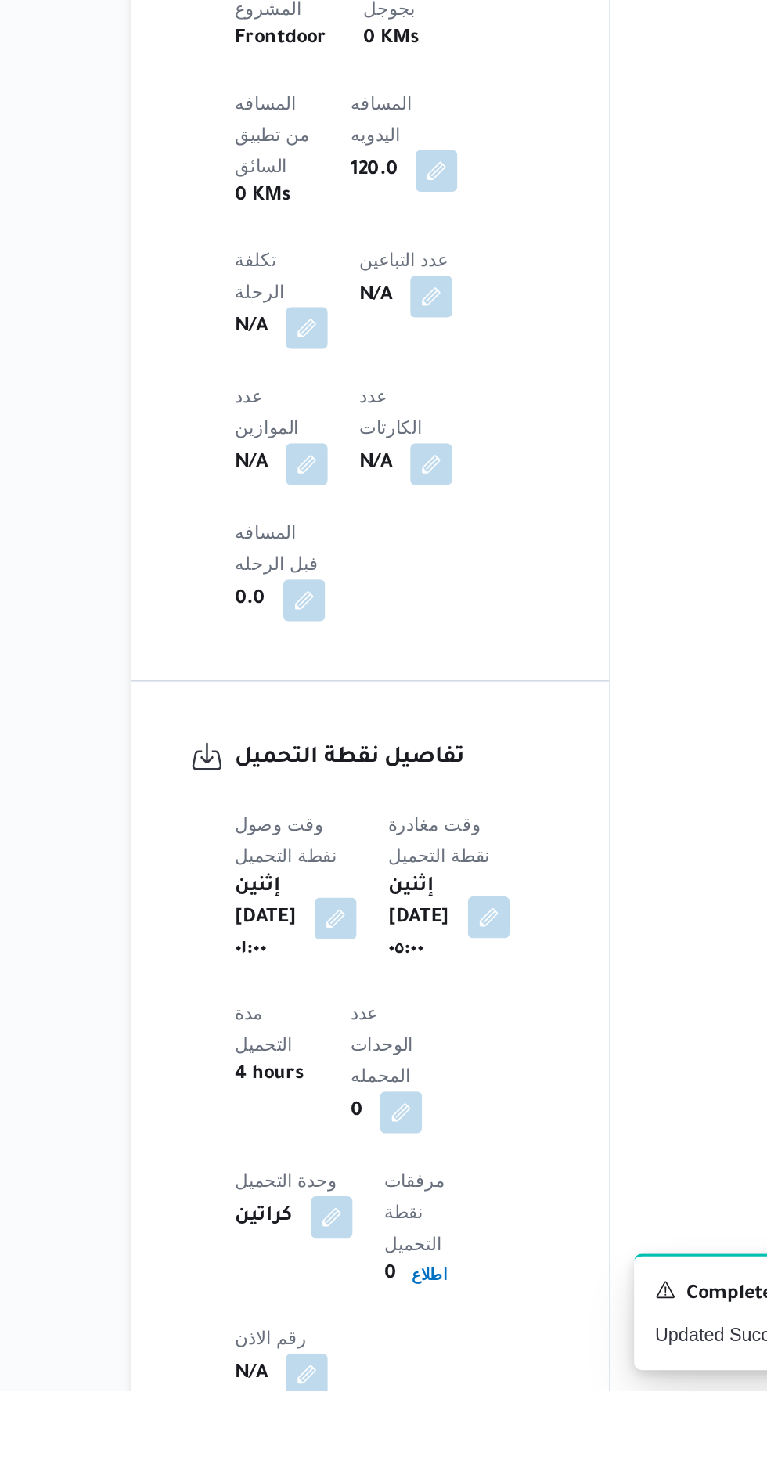
click at [430, 1168] on button "button" at bounding box center [417, 1180] width 25 height 25
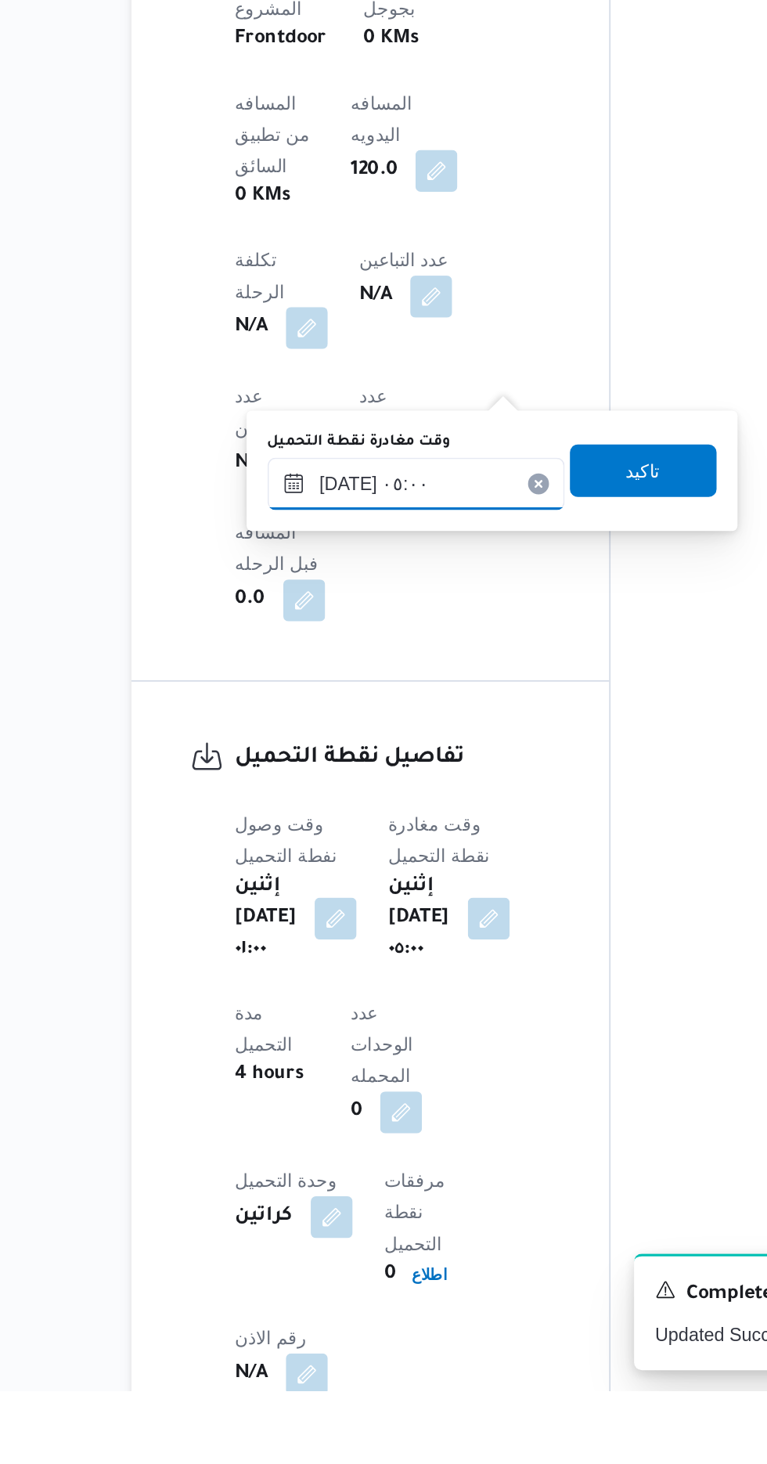
click at [374, 925] on input "٢٢/٠٩/٢٠٢٥ ٠٥:٠٠" at bounding box center [374, 921] width 178 height 31
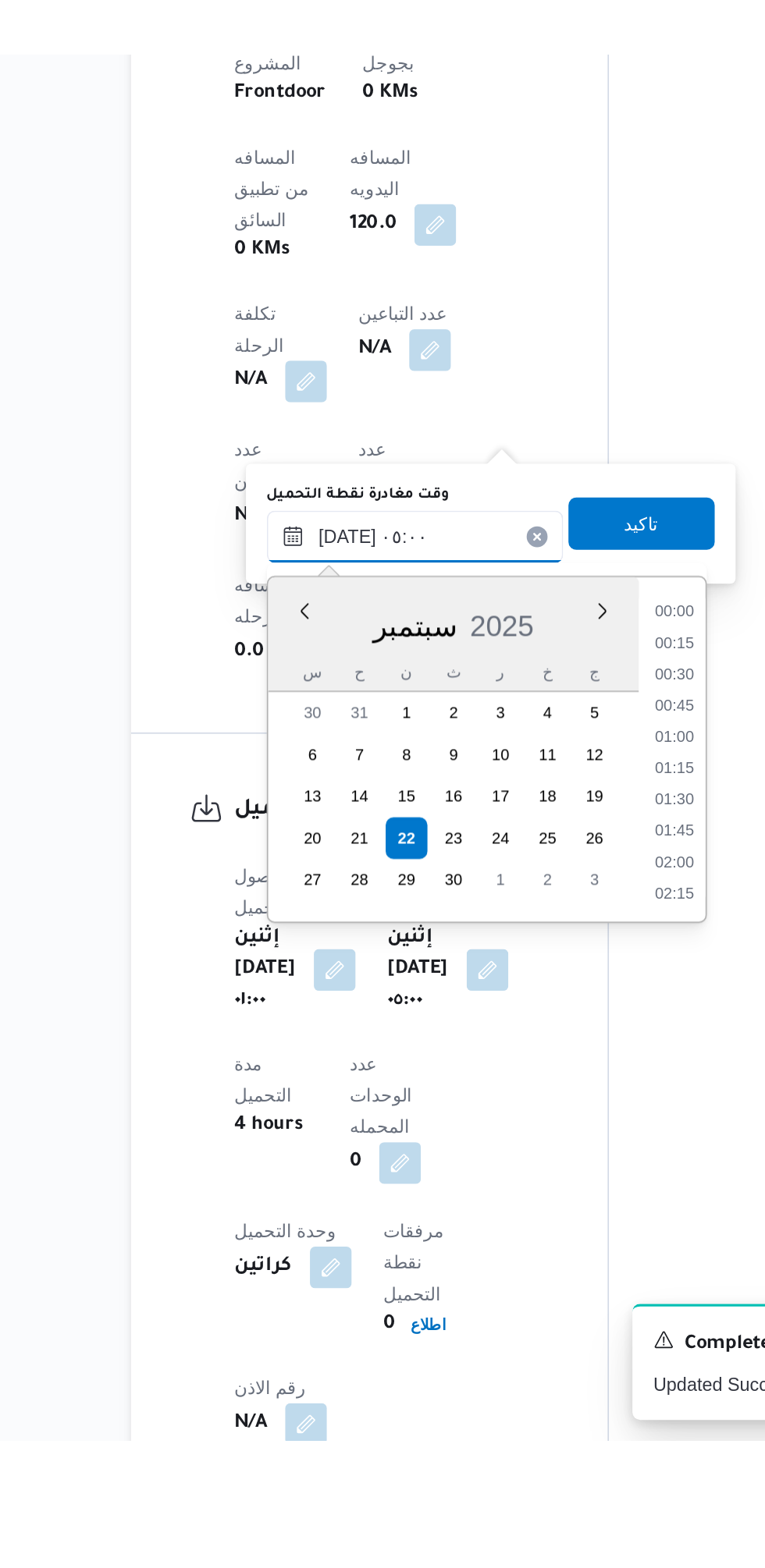
scroll to position [940, 0]
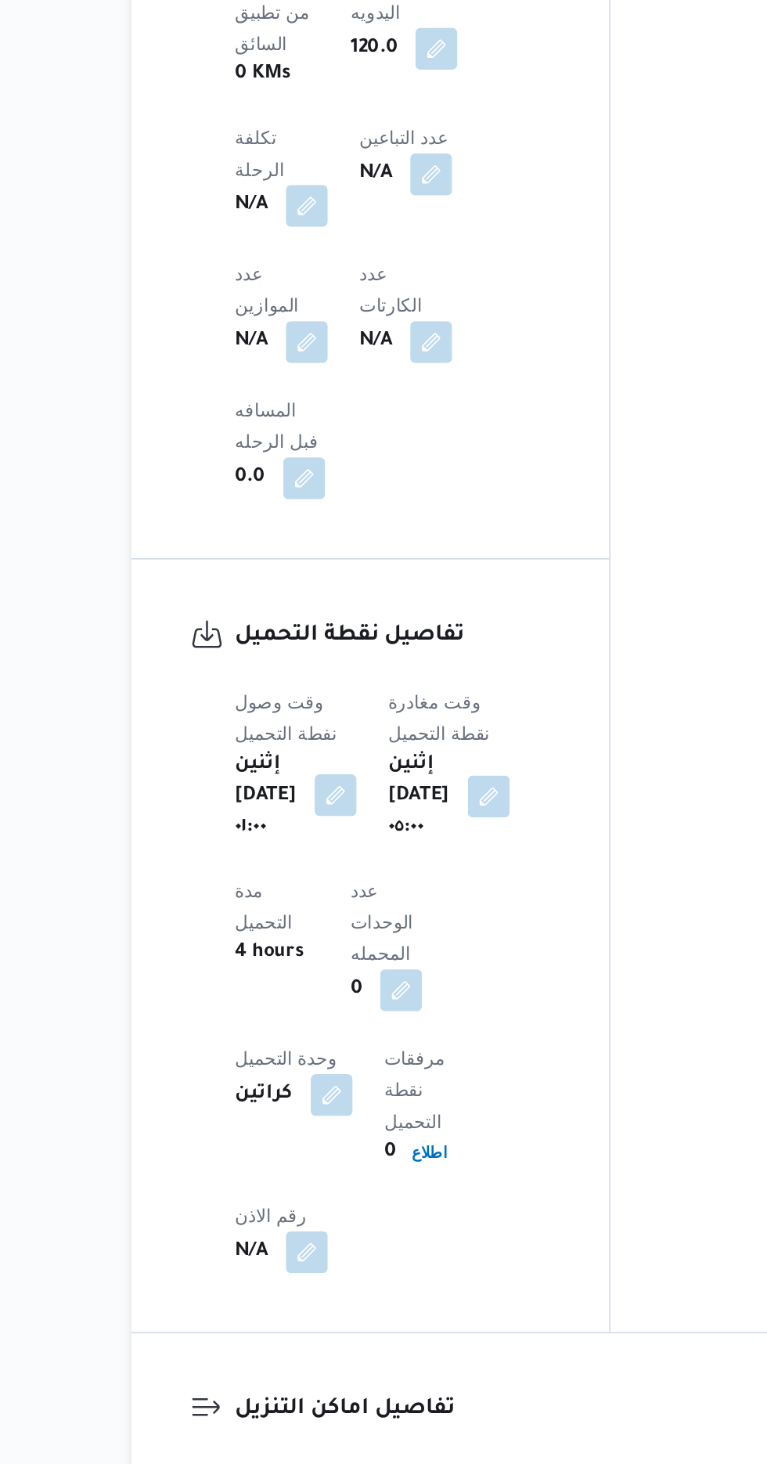
click at [322, 1051] on button "button" at bounding box center [325, 1063] width 25 height 25
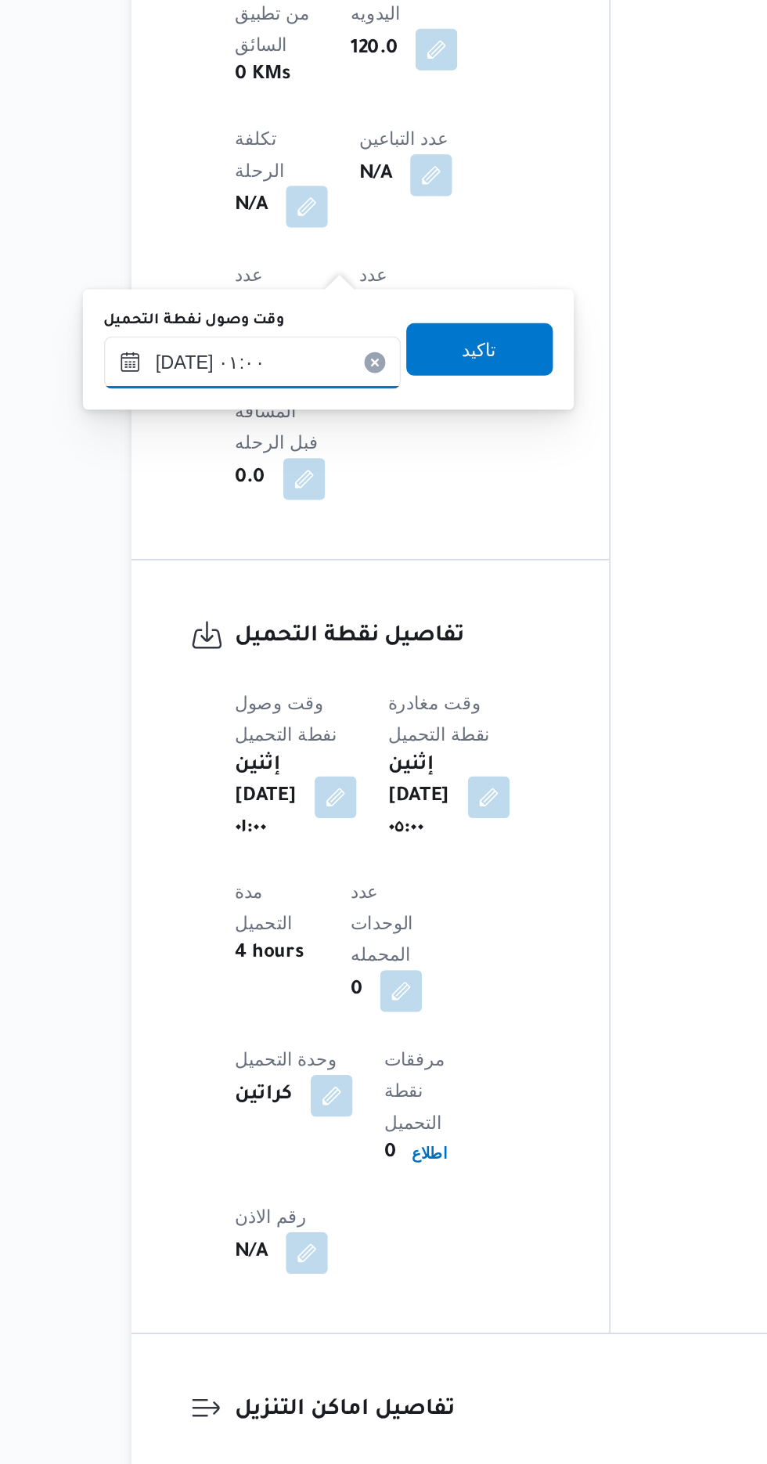
click at [314, 806] on input "[DATE] ٠١:٠٠" at bounding box center [276, 805] width 178 height 31
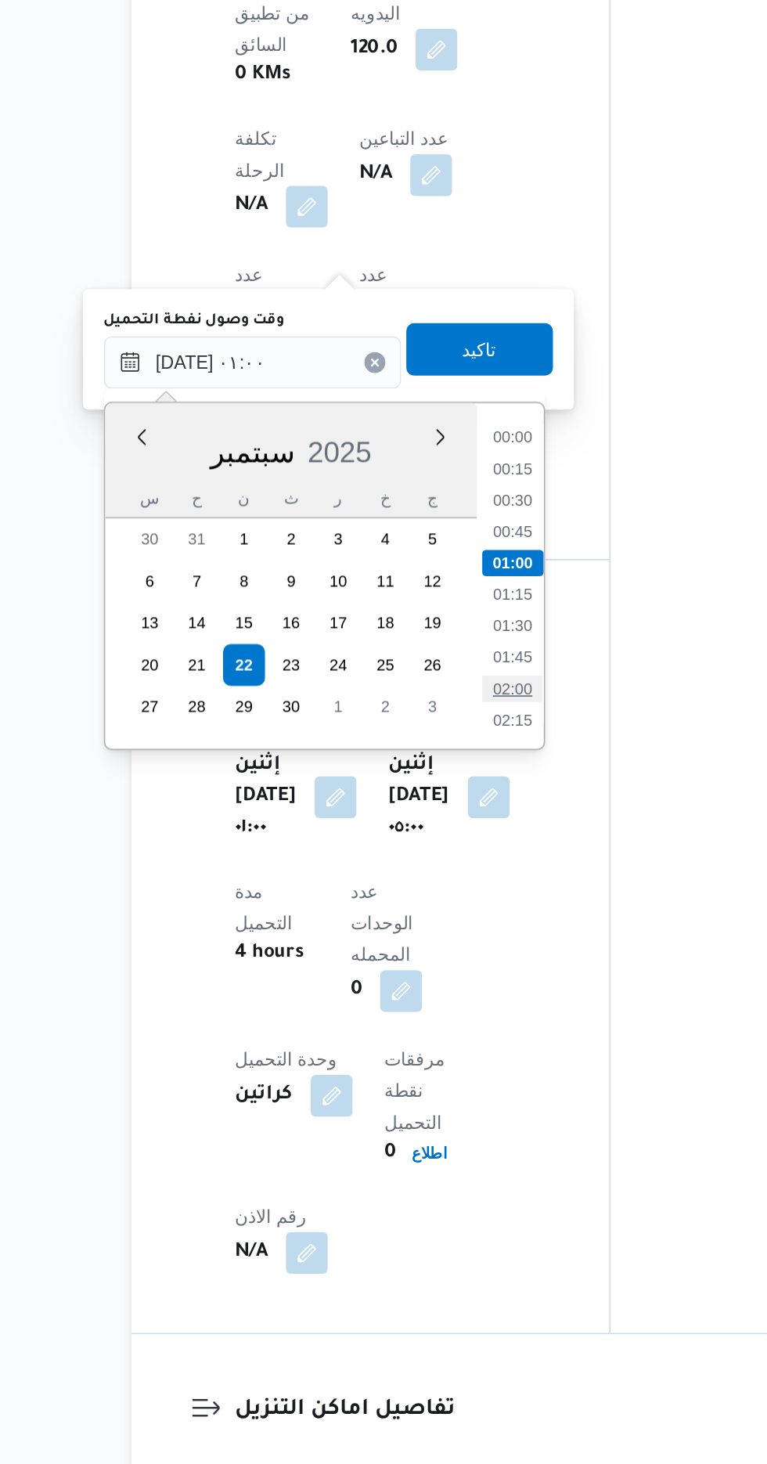
click at [432, 999] on li "02:00" at bounding box center [431, 1000] width 36 height 16
type input "[DATE] ٠١:٠٠"
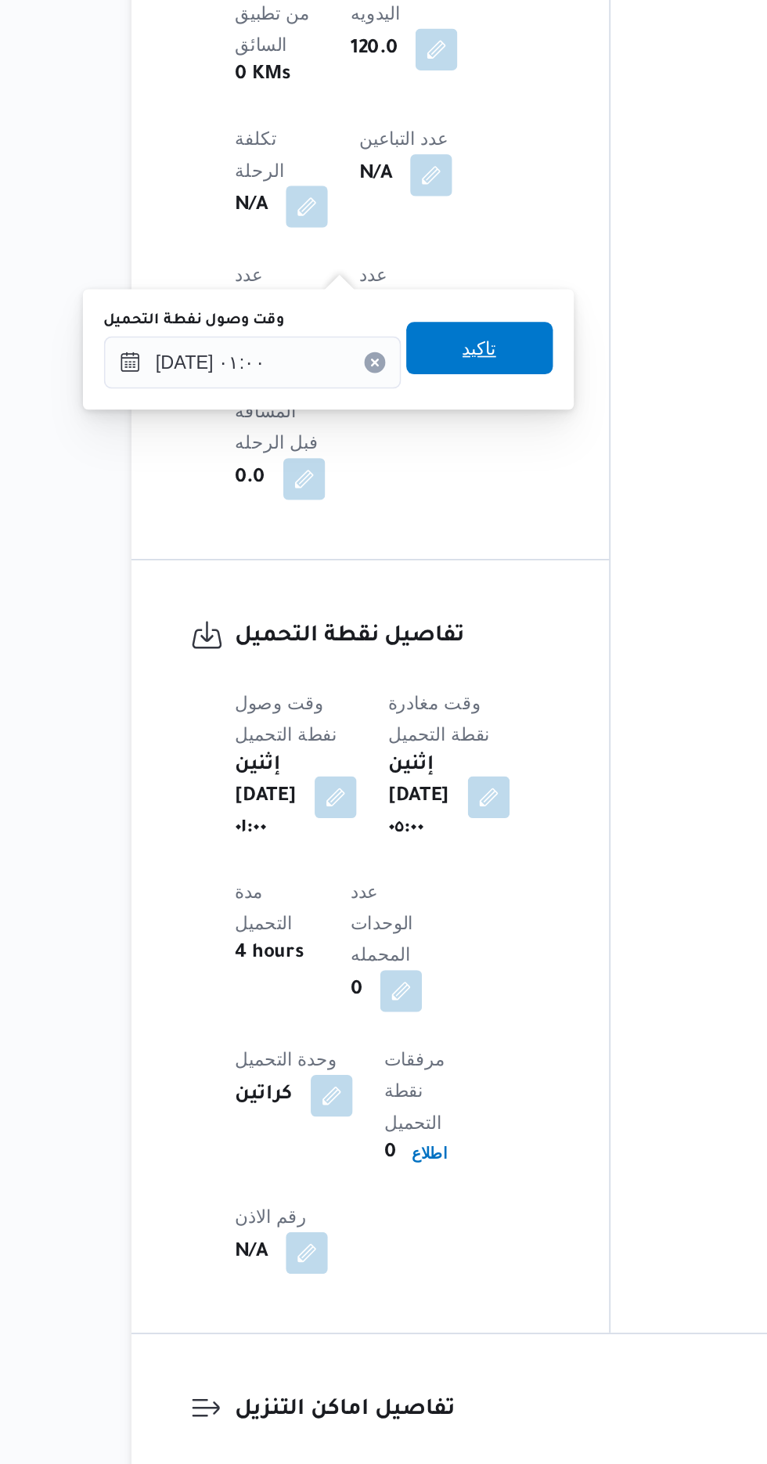
click at [445, 799] on span "تاكيد" at bounding box center [412, 796] width 88 height 31
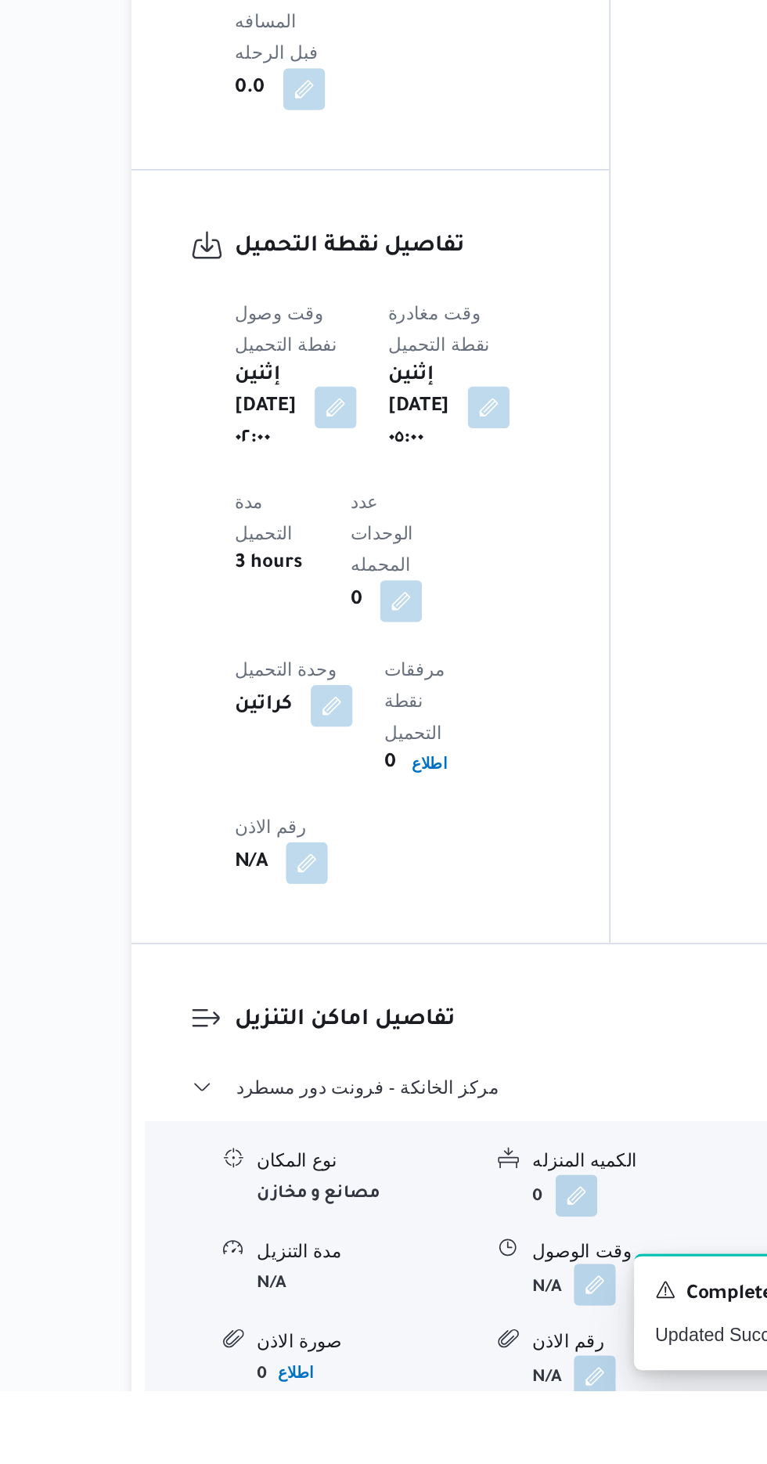
click at [489, 1388] on button "button" at bounding box center [480, 1400] width 25 height 25
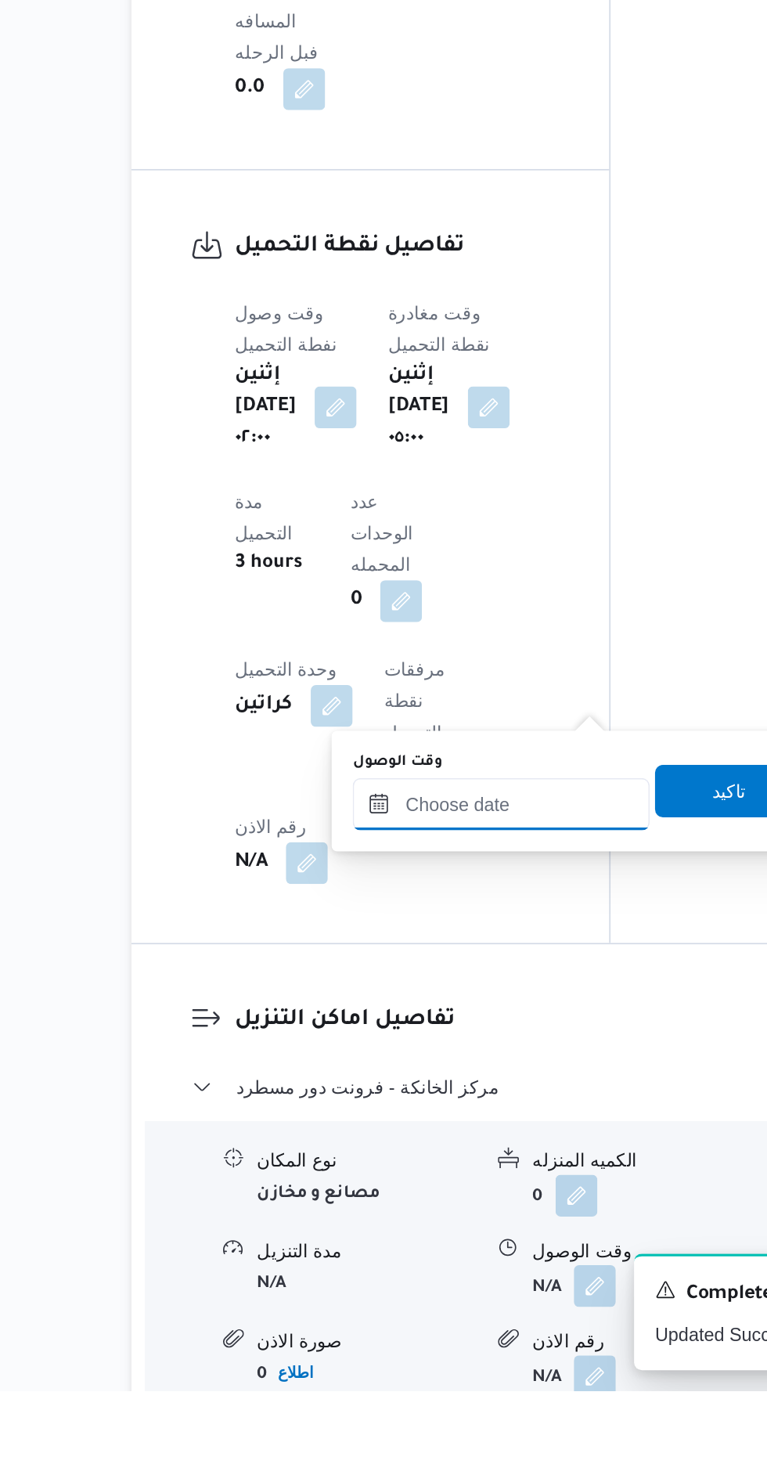
click at [448, 1109] on input "وقت الوصول" at bounding box center [425, 1112] width 178 height 31
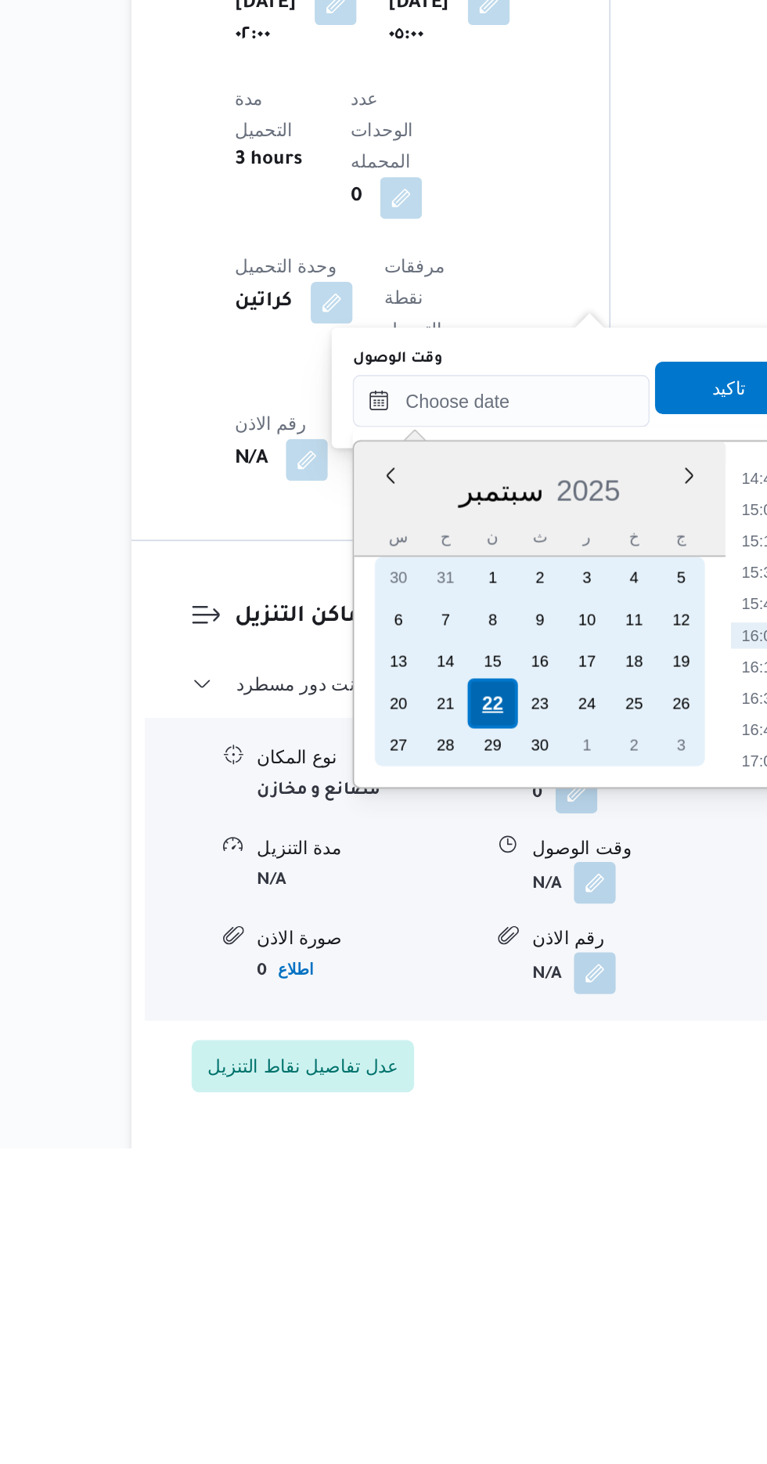
click at [420, 1195] on div "22" at bounding box center [420, 1198] width 30 height 30
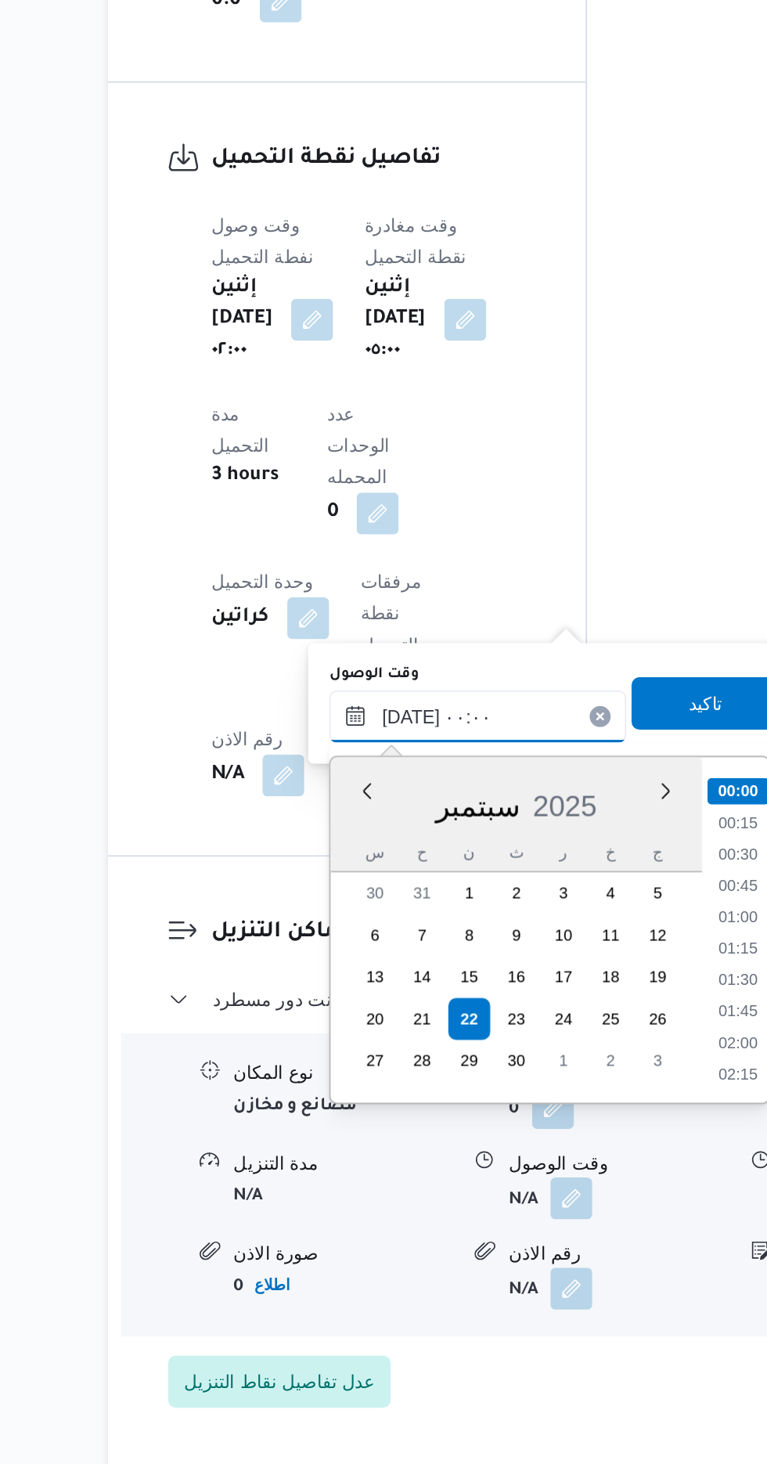
click at [354, 1027] on input "[DATE] ٠٠:٠٠" at bounding box center [425, 1016] width 178 height 31
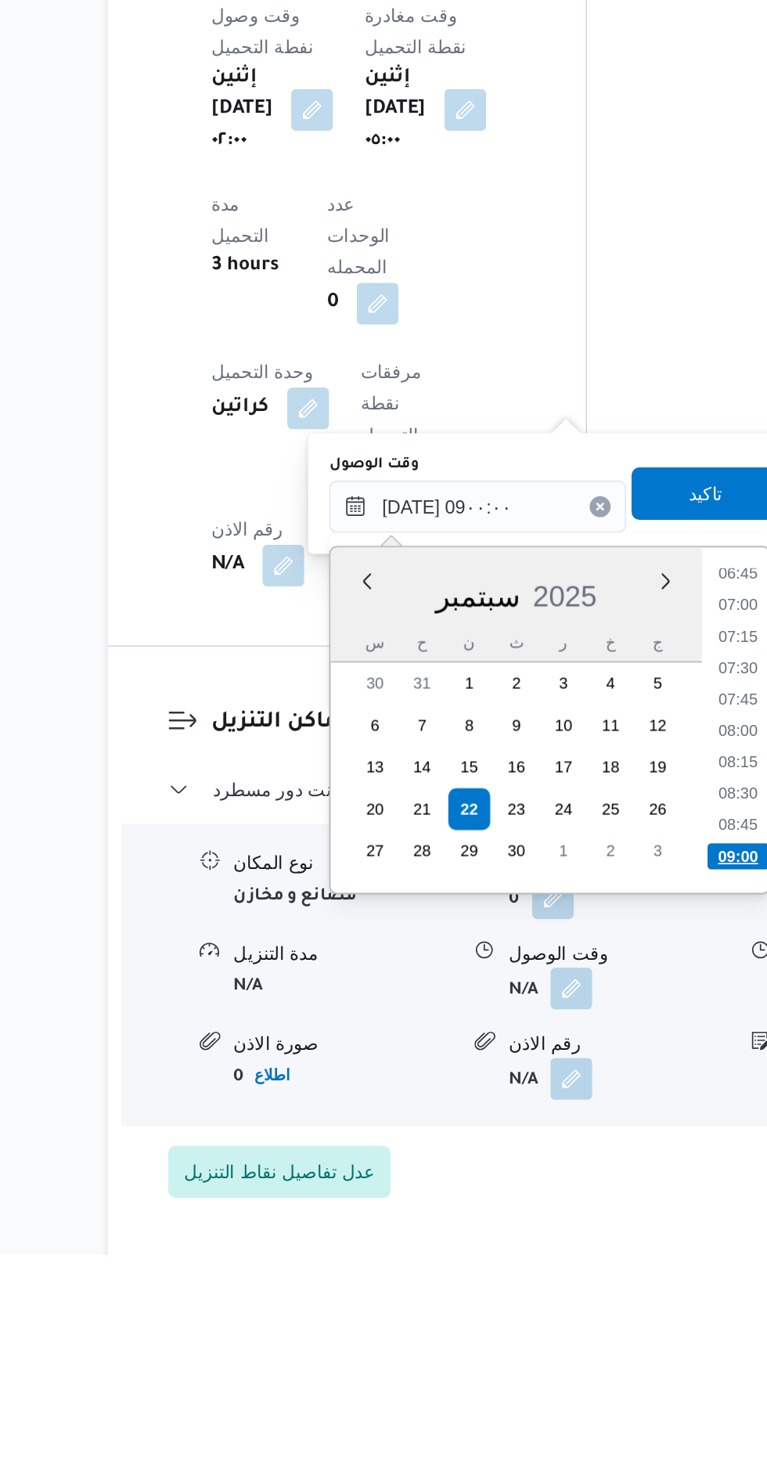
click at [584, 1221] on li "09:00" at bounding box center [580, 1226] width 37 height 16
type input "٢٢/٠٩/٢٠٢٥ ٠٩:٠٠"
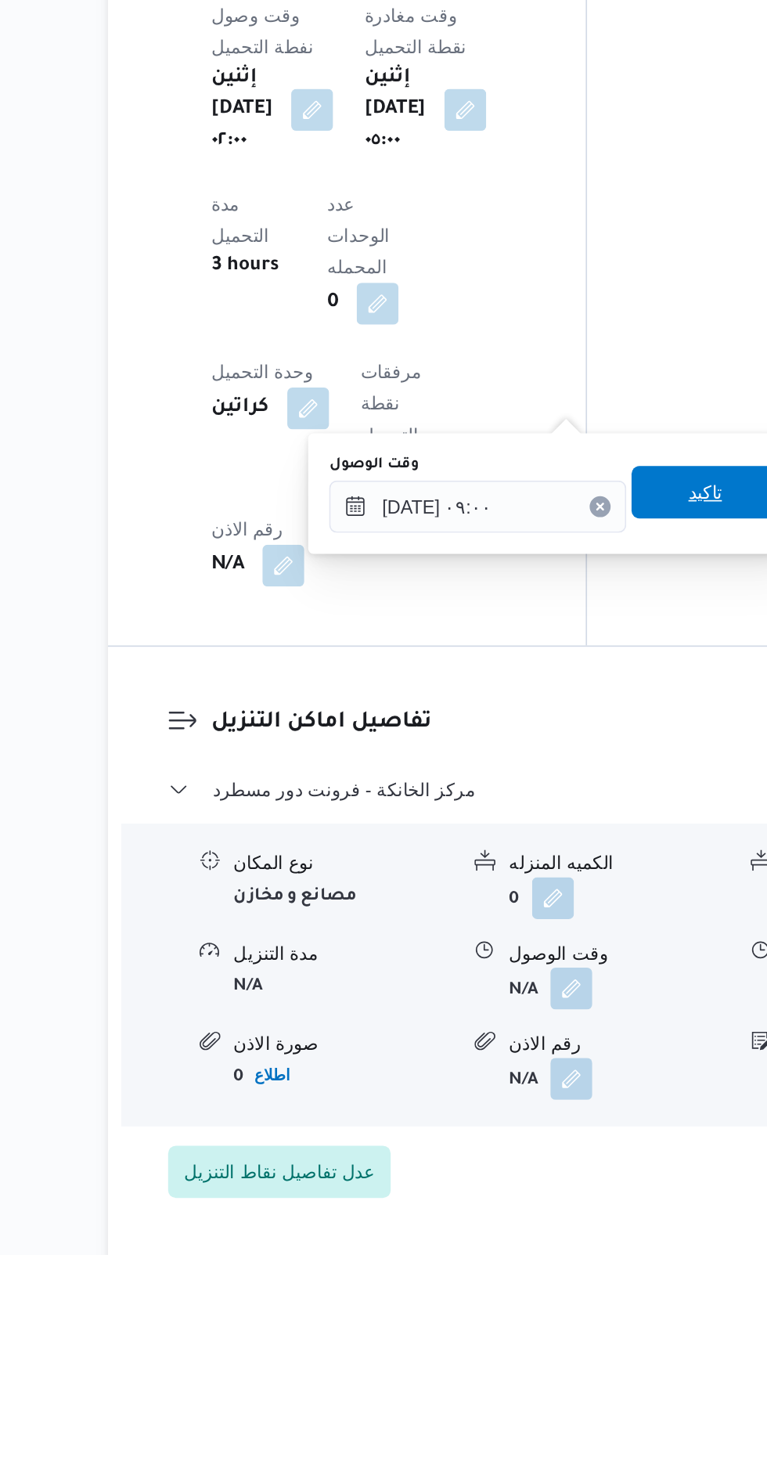
click at [567, 1013] on span "تاكيد" at bounding box center [560, 1008] width 20 height 19
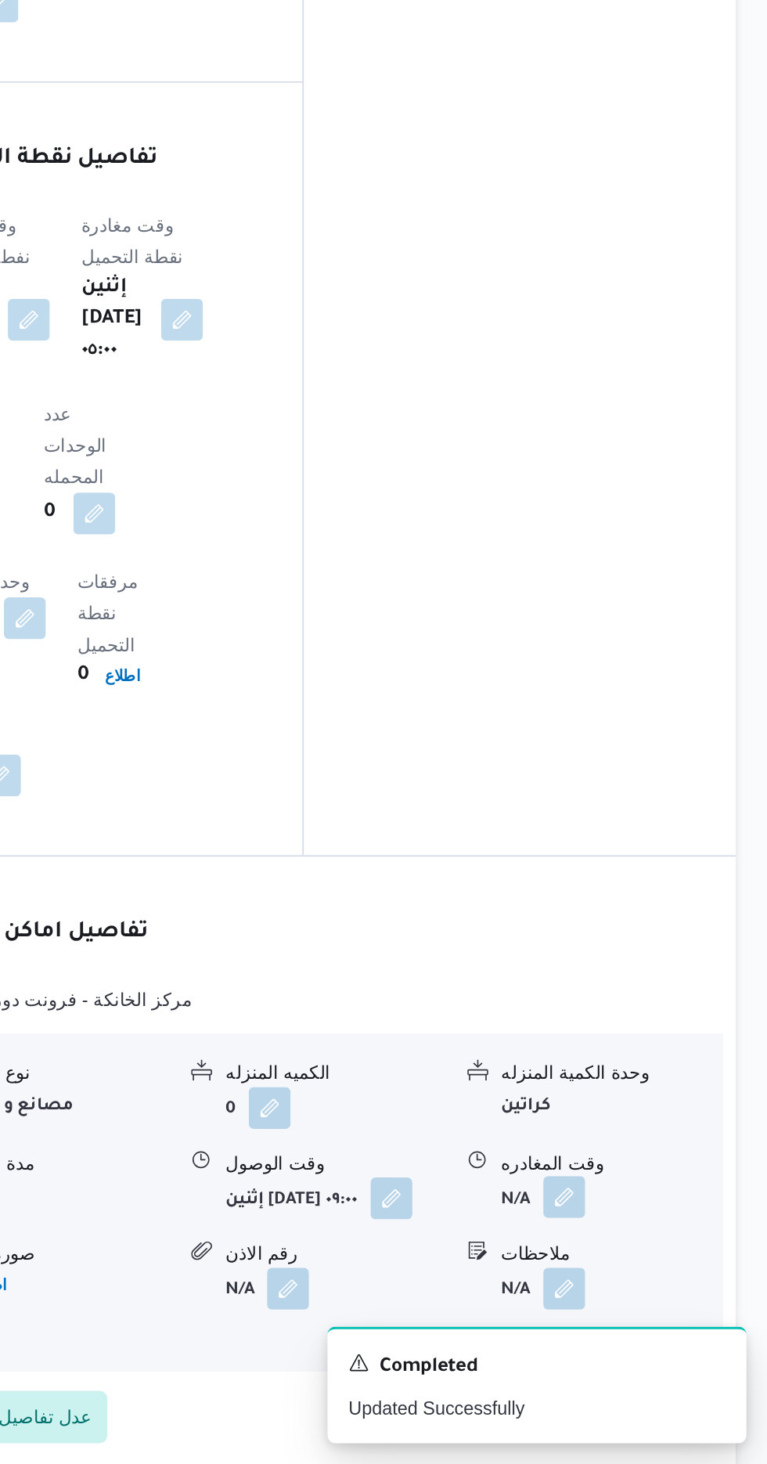
click at [654, 1291] on button "button" at bounding box center [645, 1303] width 25 height 25
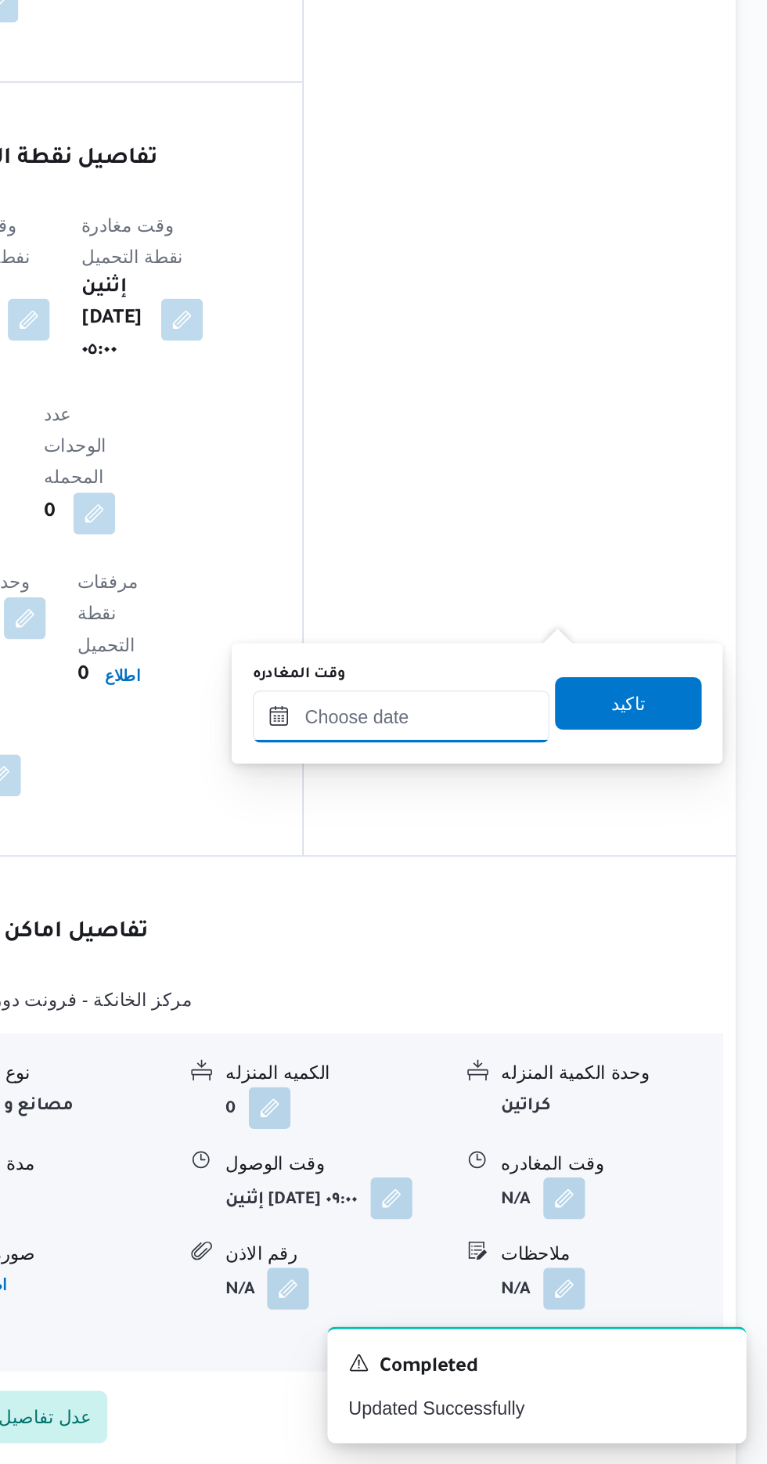
click at [607, 1019] on input "وقت المغادره" at bounding box center [548, 1016] width 178 height 31
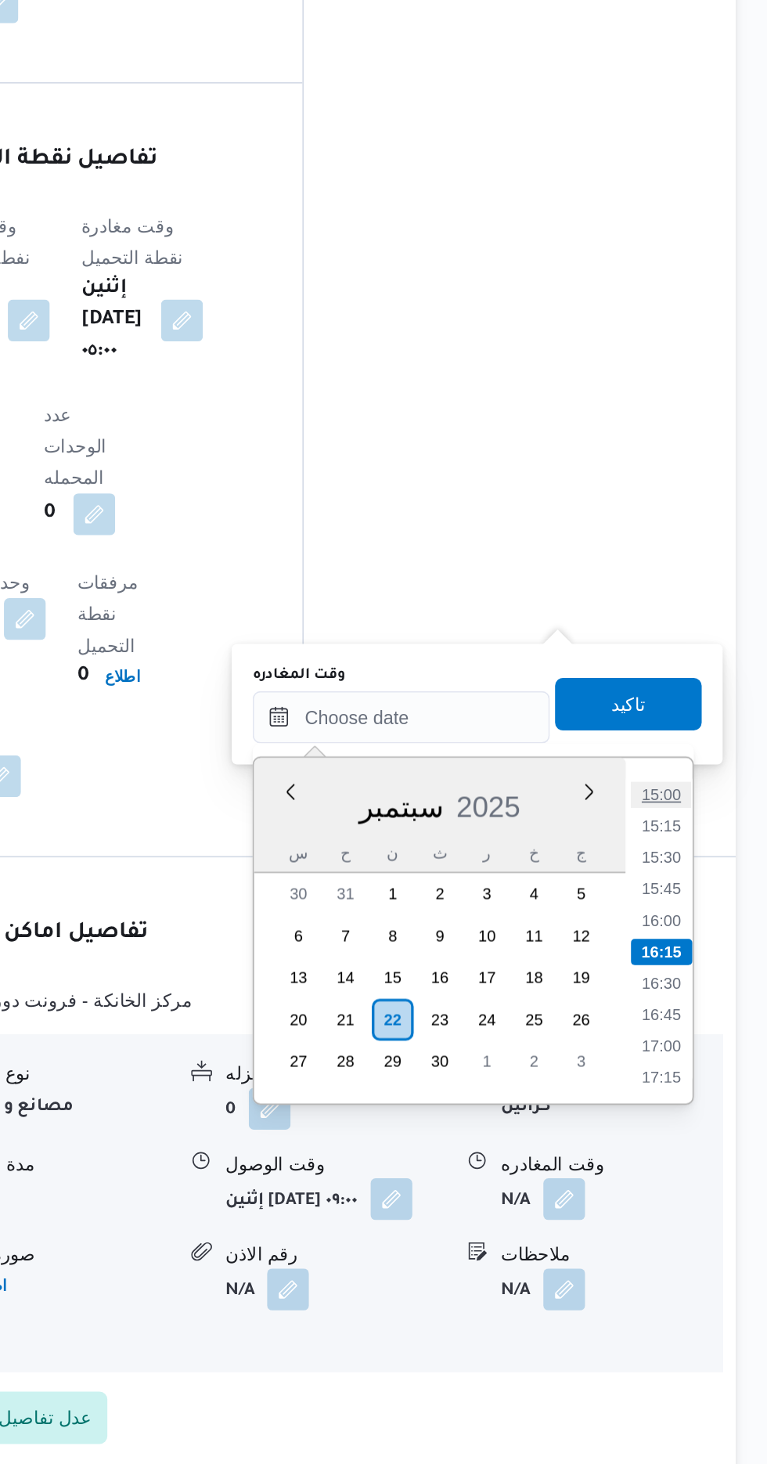
click at [697, 1067] on li "15:00" at bounding box center [704, 1064] width 36 height 16
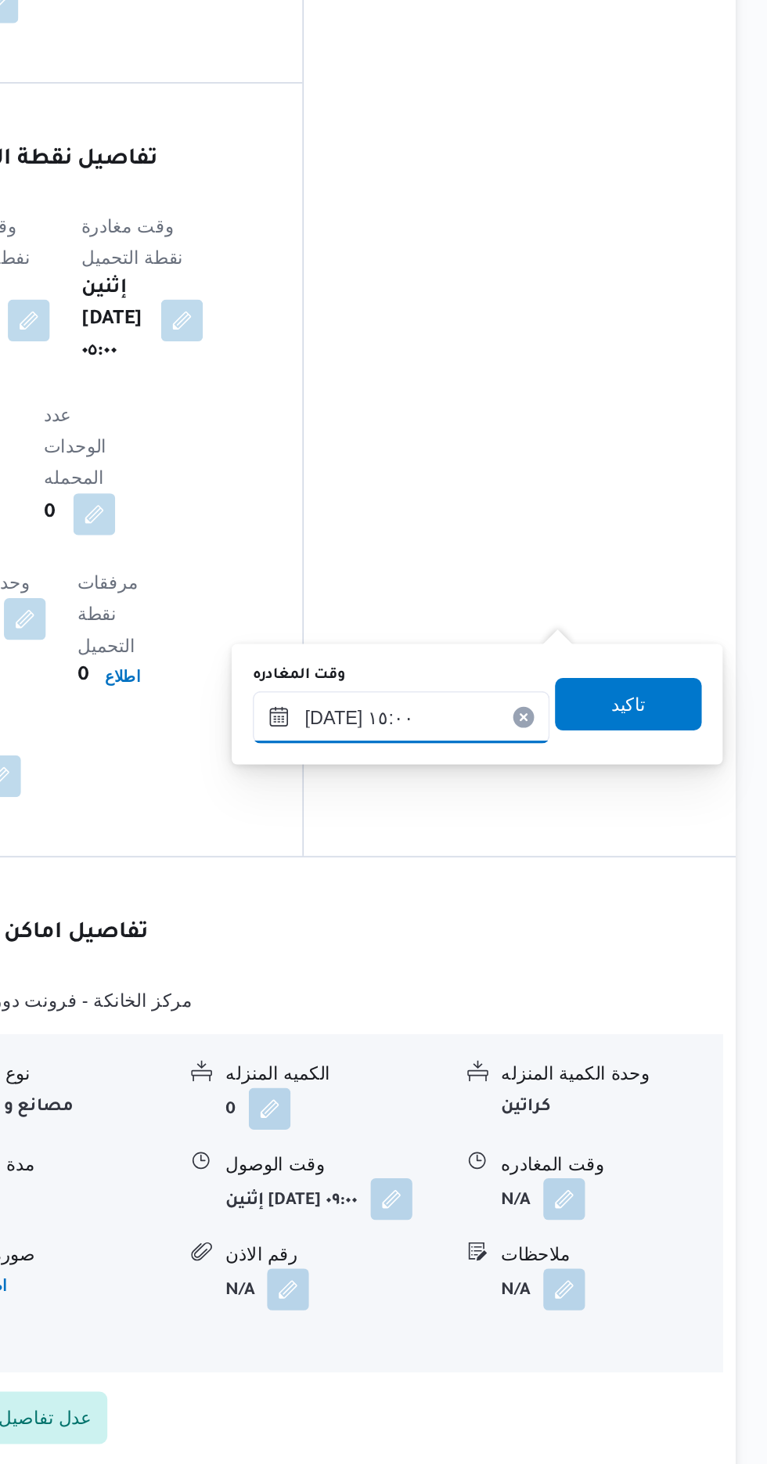
click at [583, 1015] on input "٢٢/٠٩/٢٠٢٥ ١٥:٠٠" at bounding box center [548, 1017] width 178 height 31
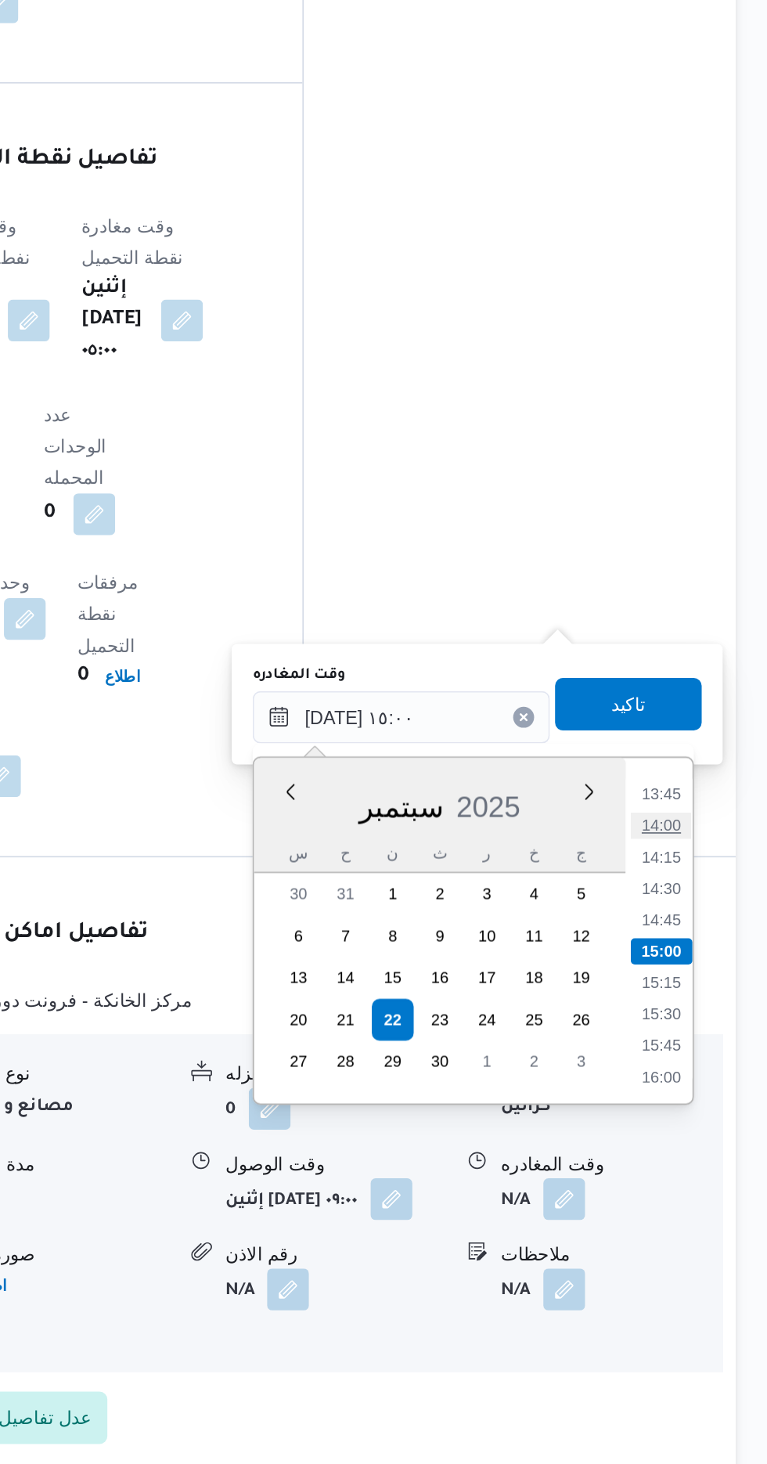
click at [704, 1081] on li "14:00" at bounding box center [704, 1083] width 36 height 16
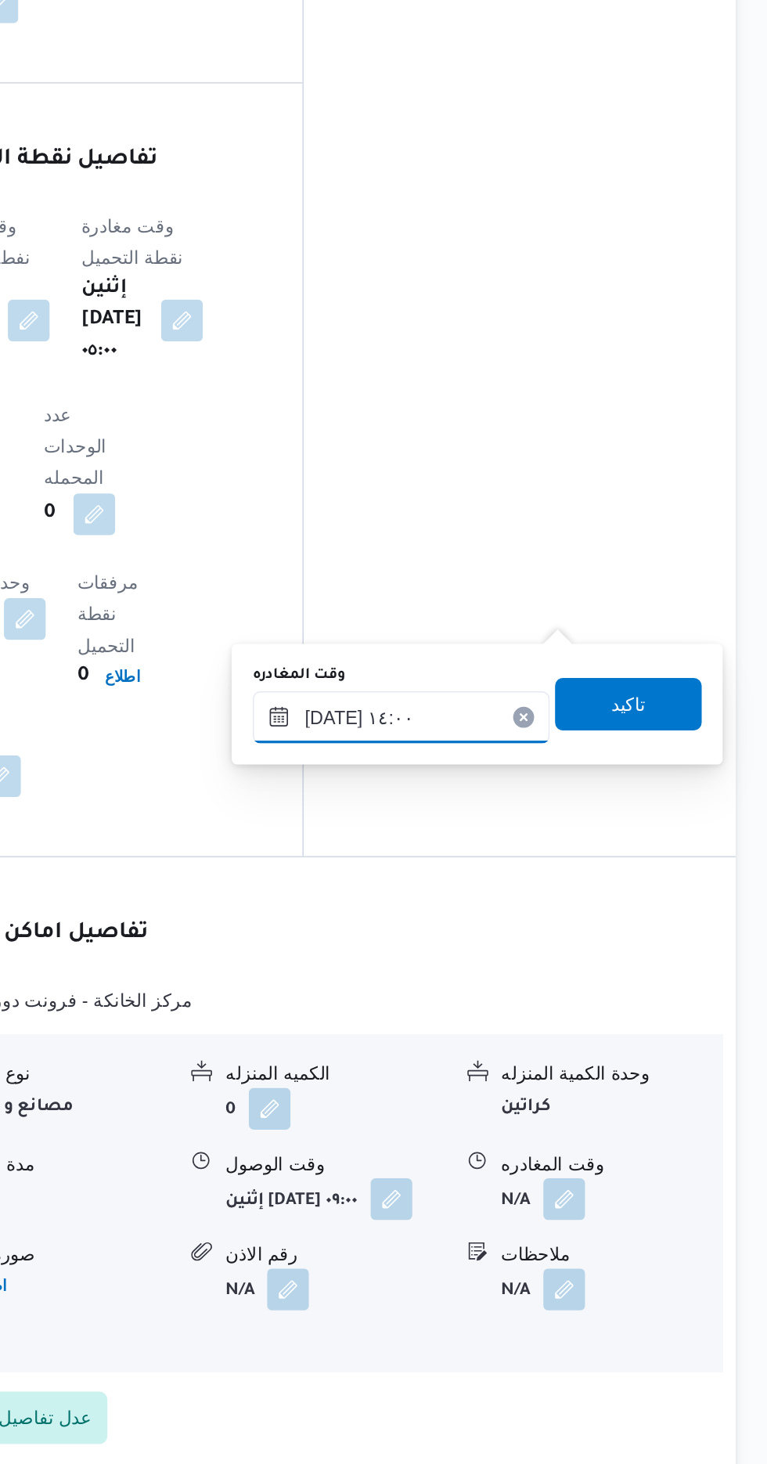
click at [596, 1011] on input "٢٢/٠٩/٢٠٢٥ ١٤:٠٠" at bounding box center [548, 1017] width 178 height 31
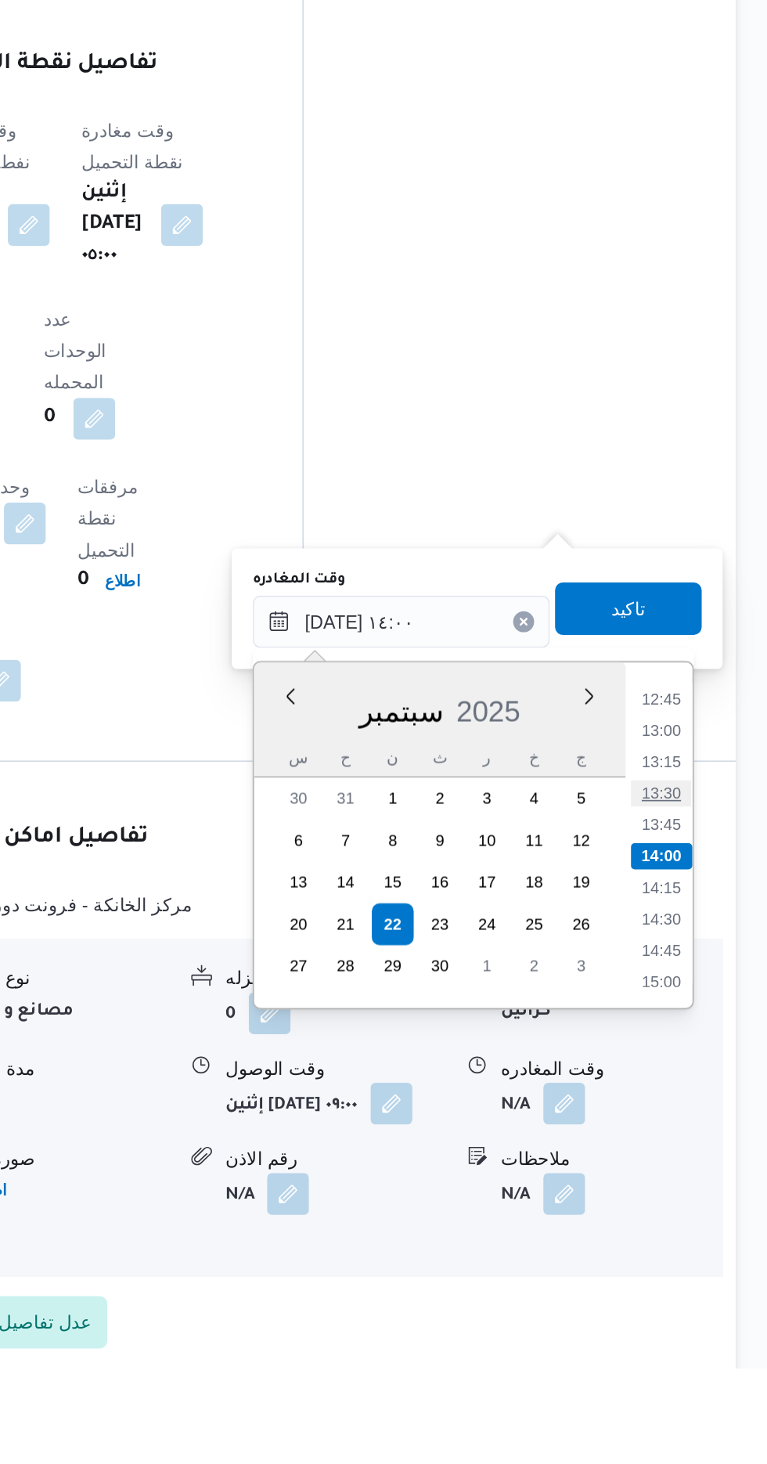
click at [703, 1122] on li "13:30" at bounding box center [704, 1120] width 36 height 16
type input "٢٢/٠٩/٢٠٢٥ ١٣:٣٠"
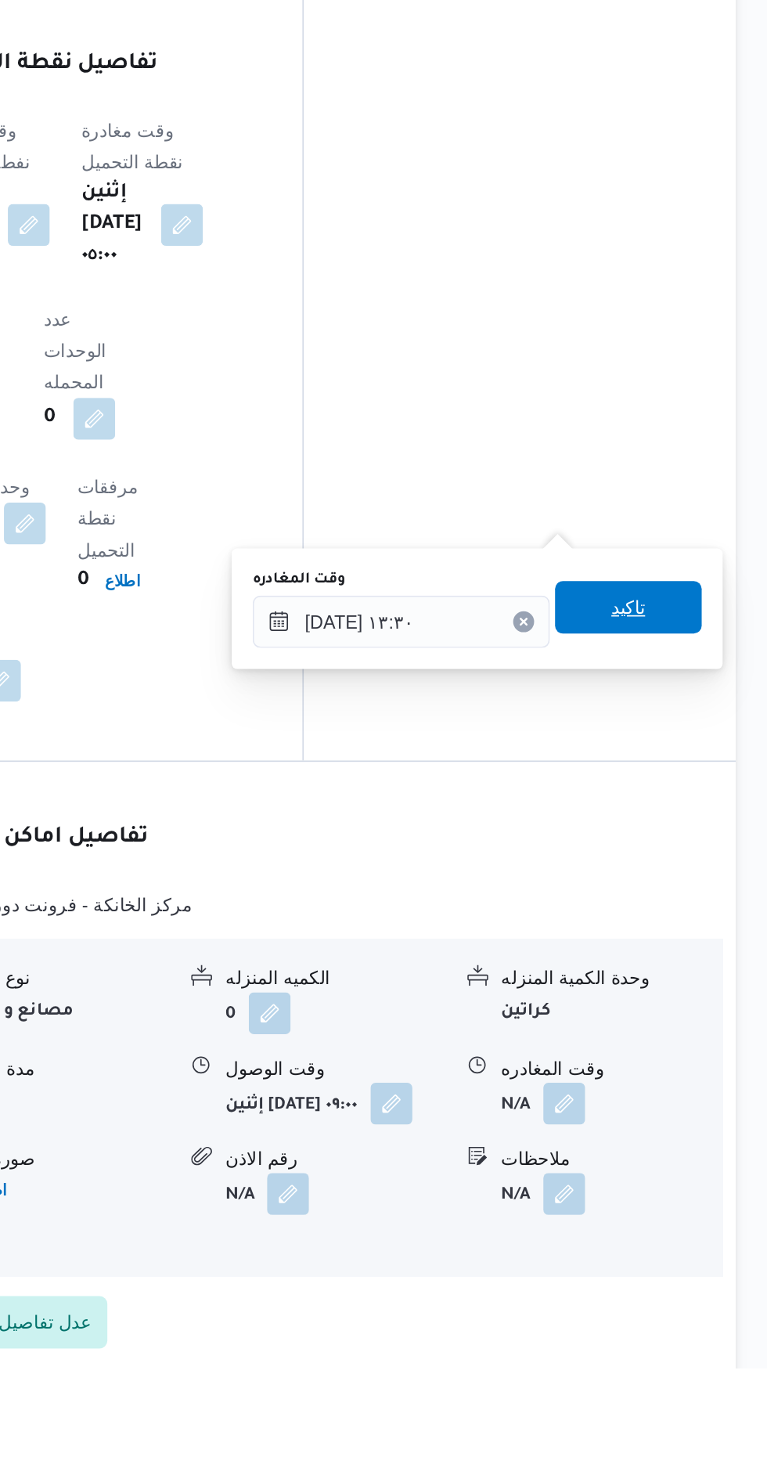
click at [694, 1015] on span "تاكيد" at bounding box center [684, 1008] width 20 height 19
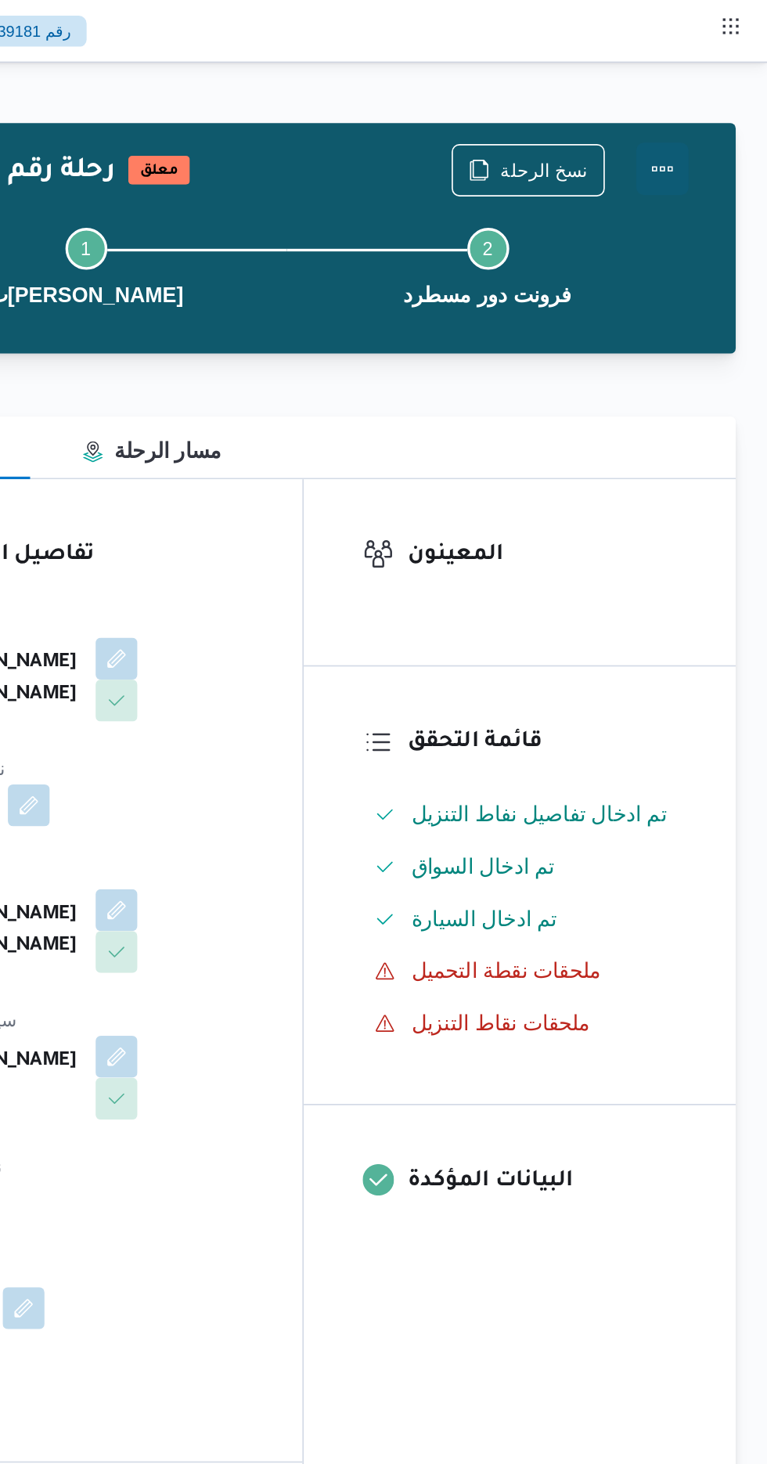
click at [717, 94] on button "Actions" at bounding box center [704, 100] width 31 height 31
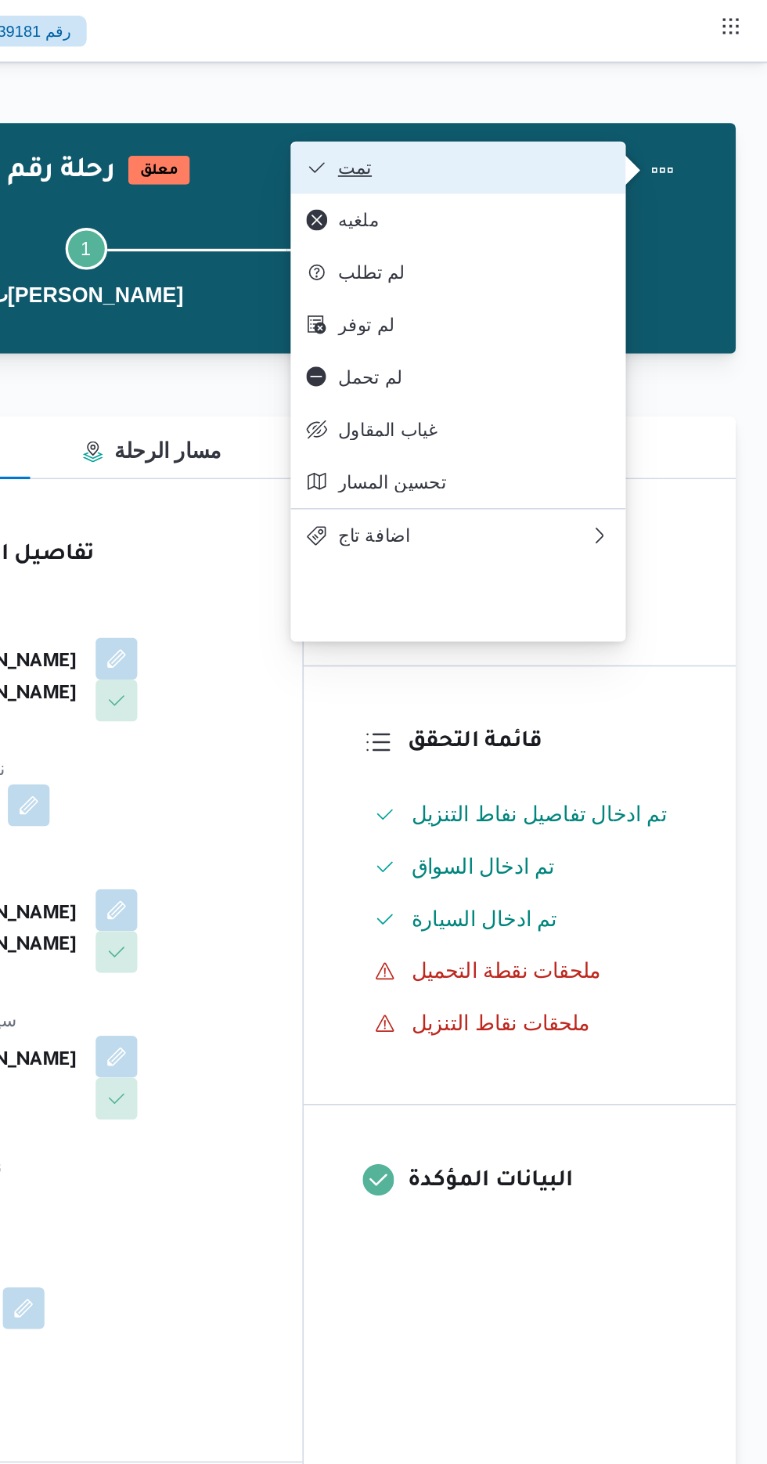
click at [661, 104] on span "تمت" at bounding box center [591, 100] width 163 height 13
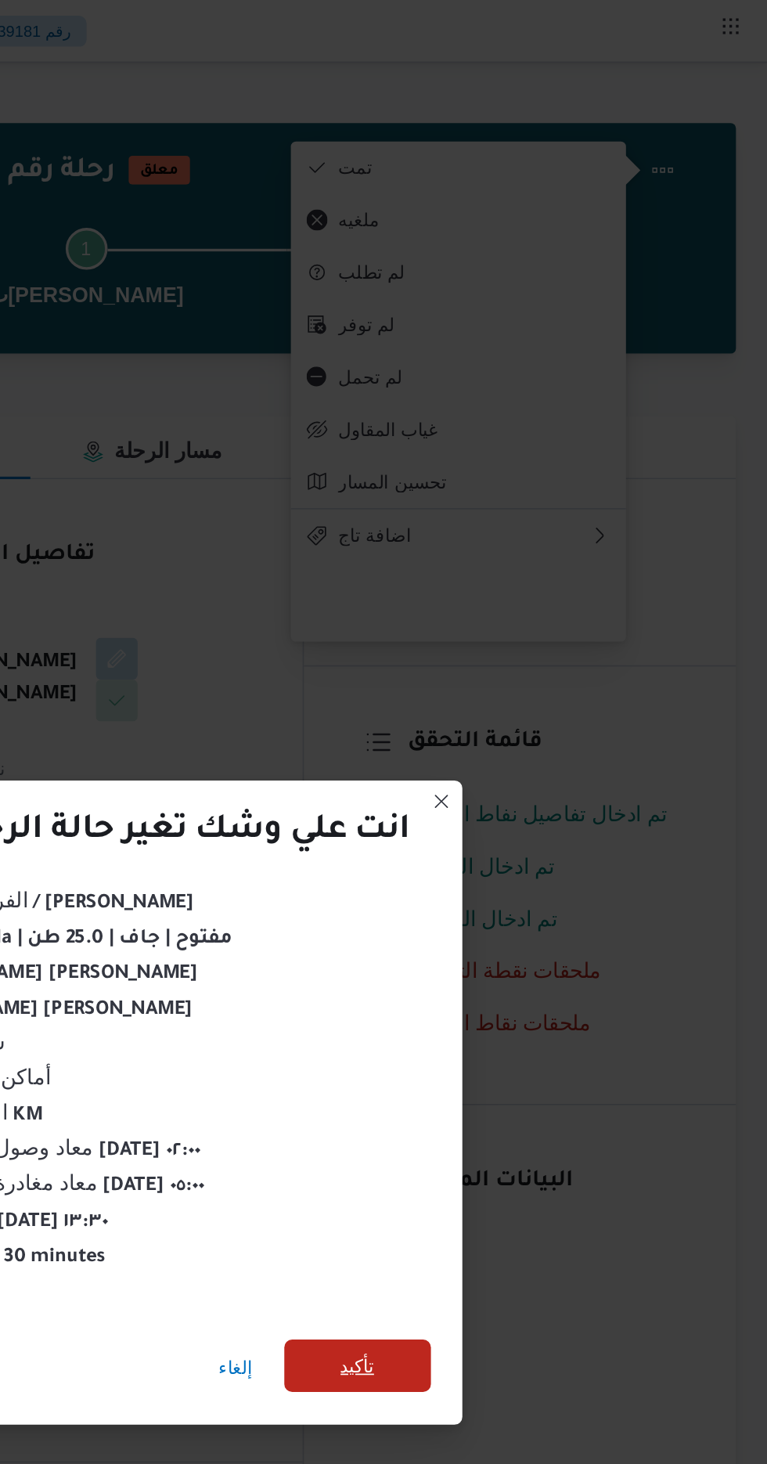
click at [519, 810] on span "تأكيد" at bounding box center [522, 816] width 20 height 19
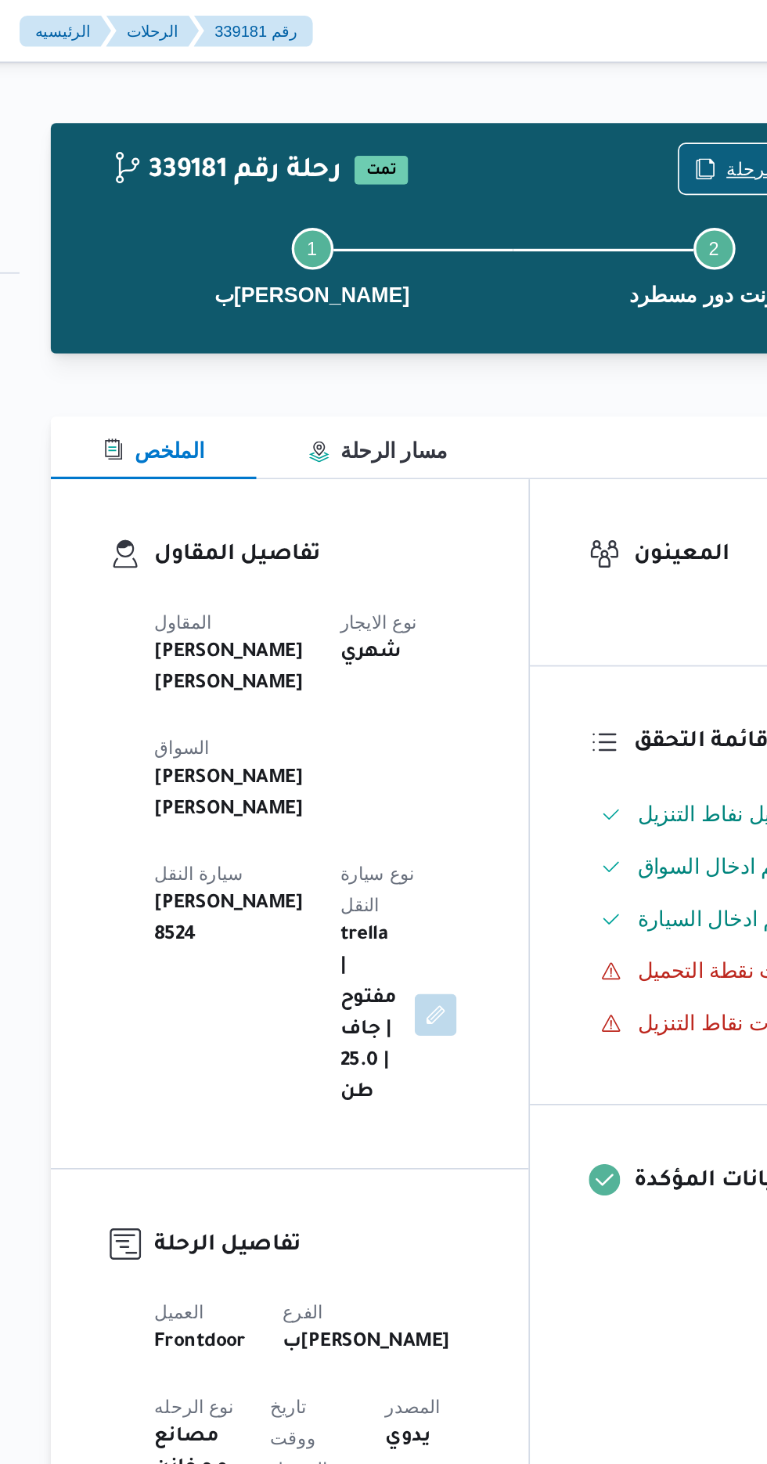
click at [601, 100] on icon "button" at bounding box center [595, 101] width 13 height 13
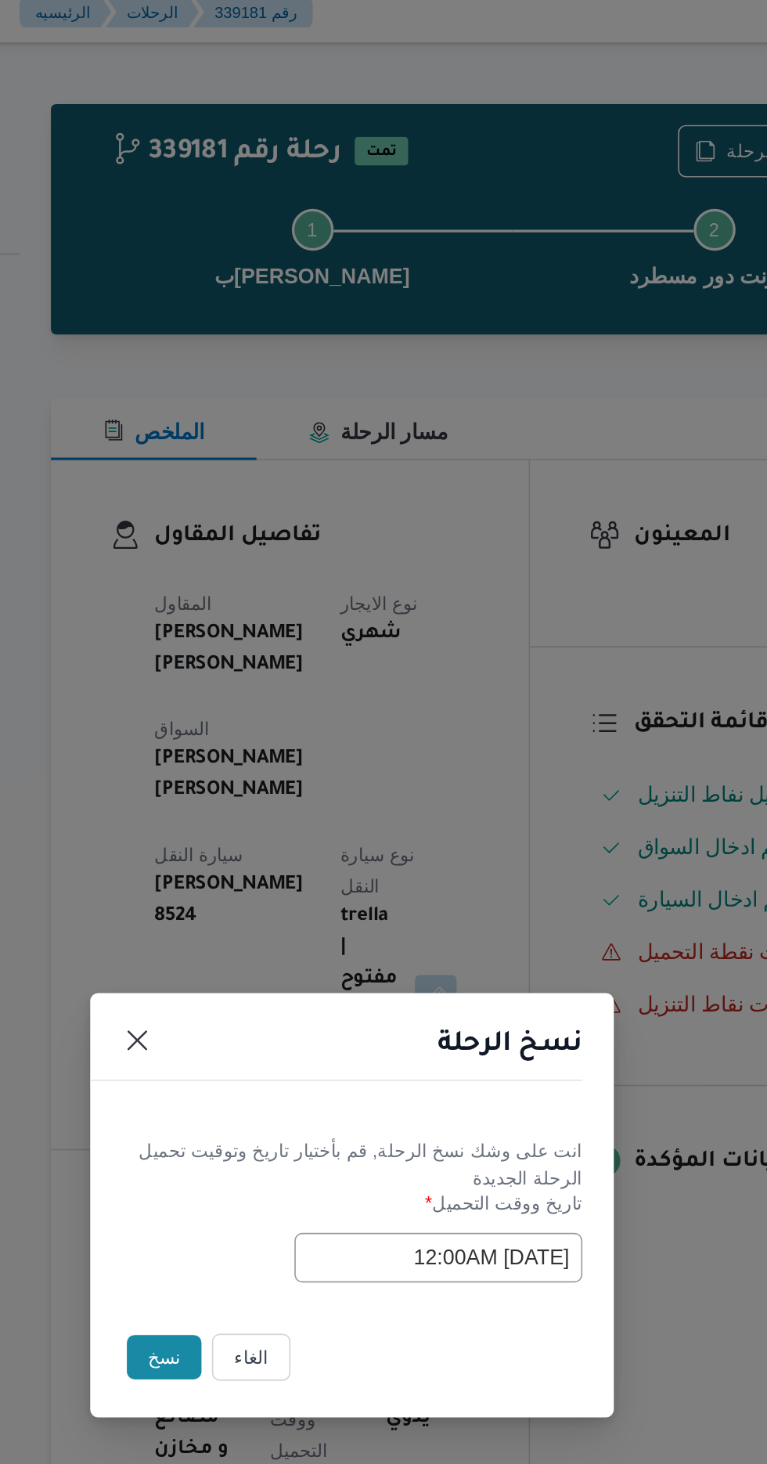
click at [261, 833] on button "نسخ" at bounding box center [271, 822] width 45 height 27
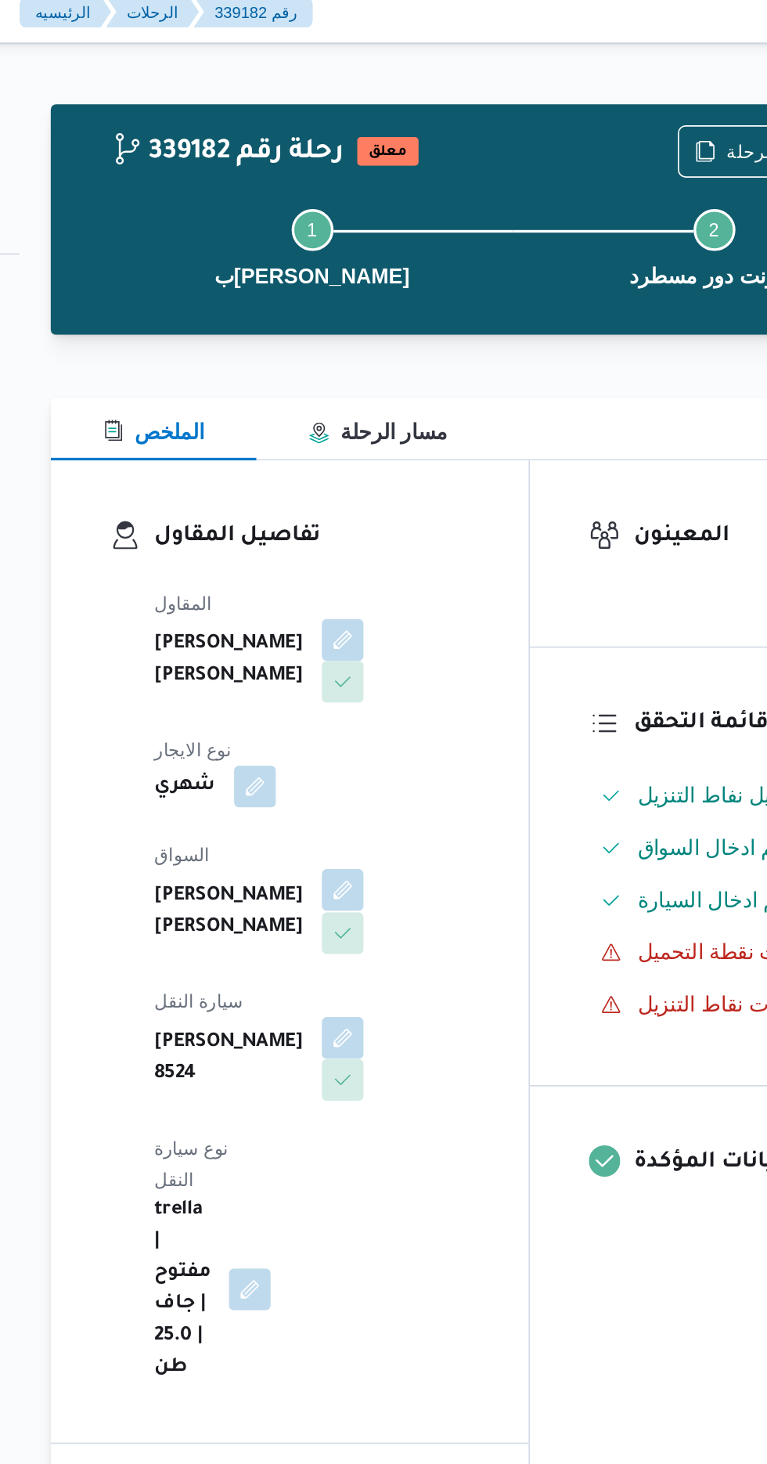
click at [366, 538] on button "button" at bounding box center [378, 543] width 25 height 25
click at [366, 405] on button "button" at bounding box center [378, 392] width 25 height 25
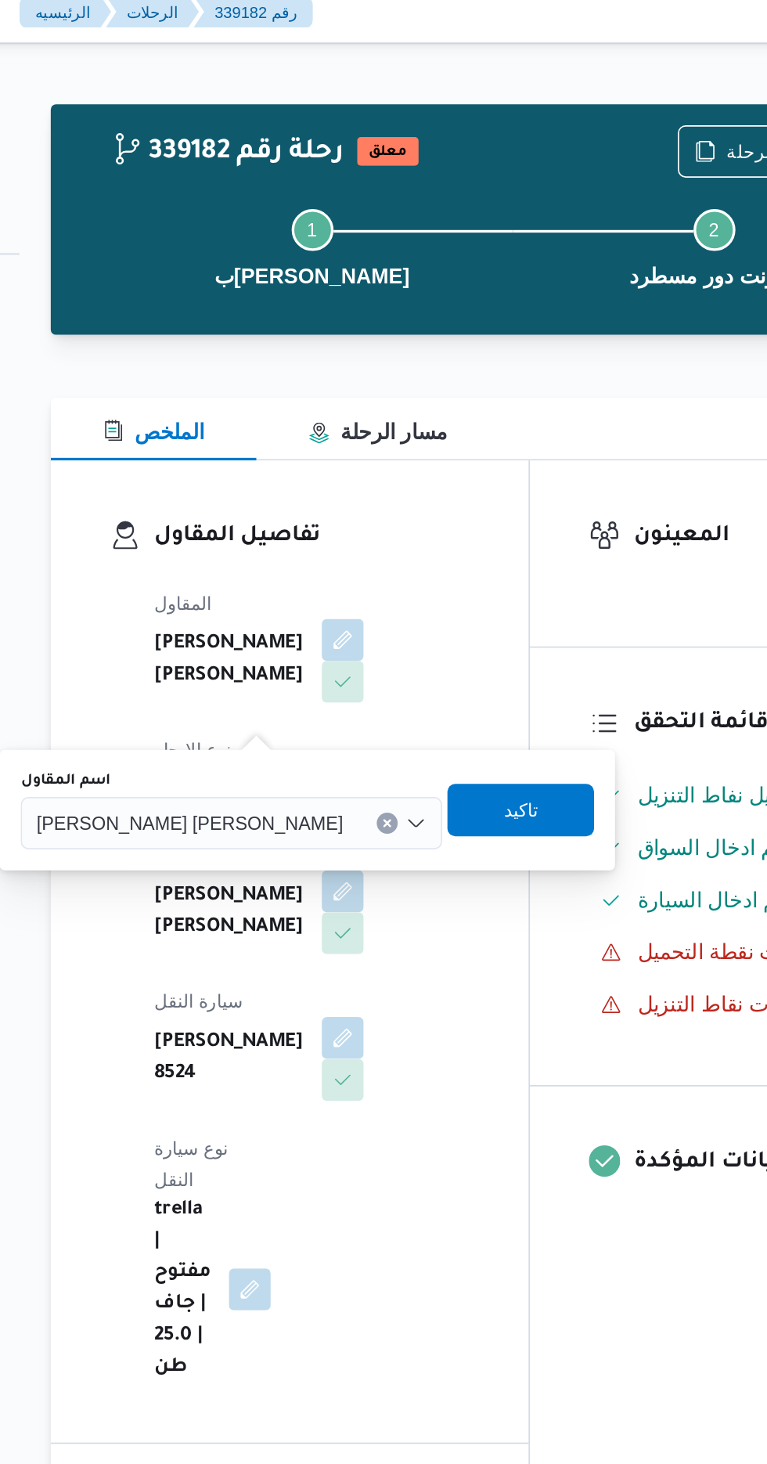
click at [310, 499] on span "[PERSON_NAME] [PERSON_NAME]" at bounding box center [286, 502] width 183 height 17
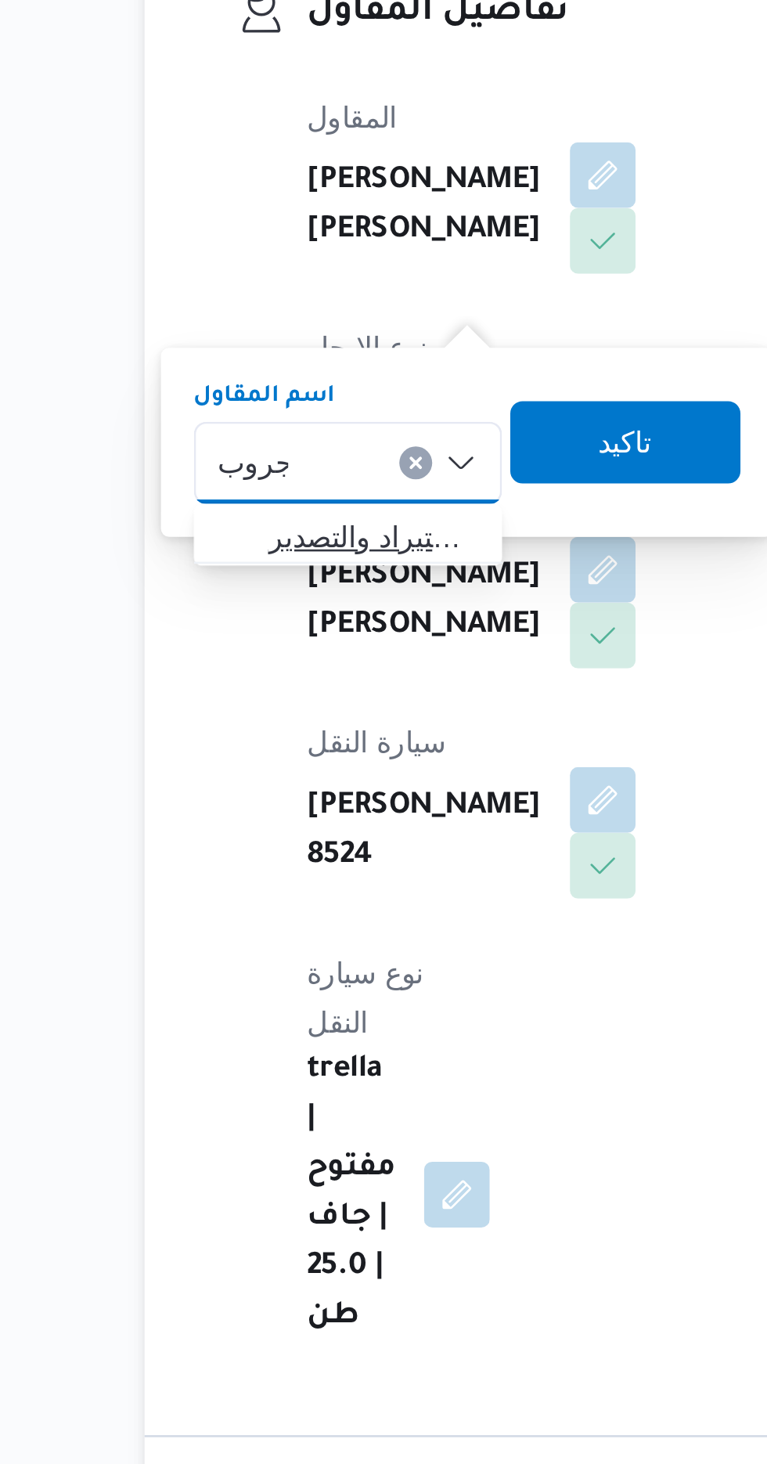
type input "جروب"
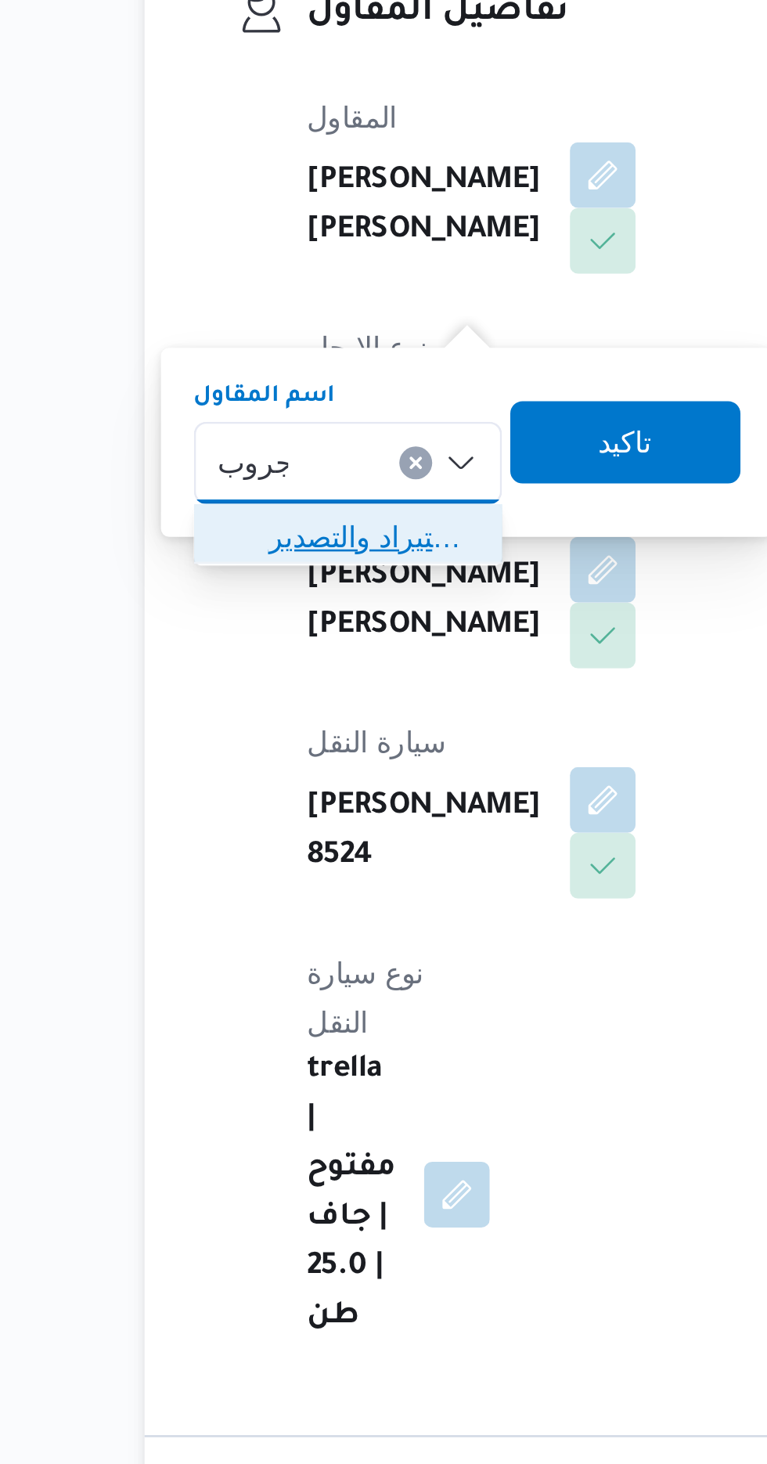
click at [303, 535] on span "شركة غريب جروب للاستيراد والتصدير" at bounding box center [290, 531] width 80 height 19
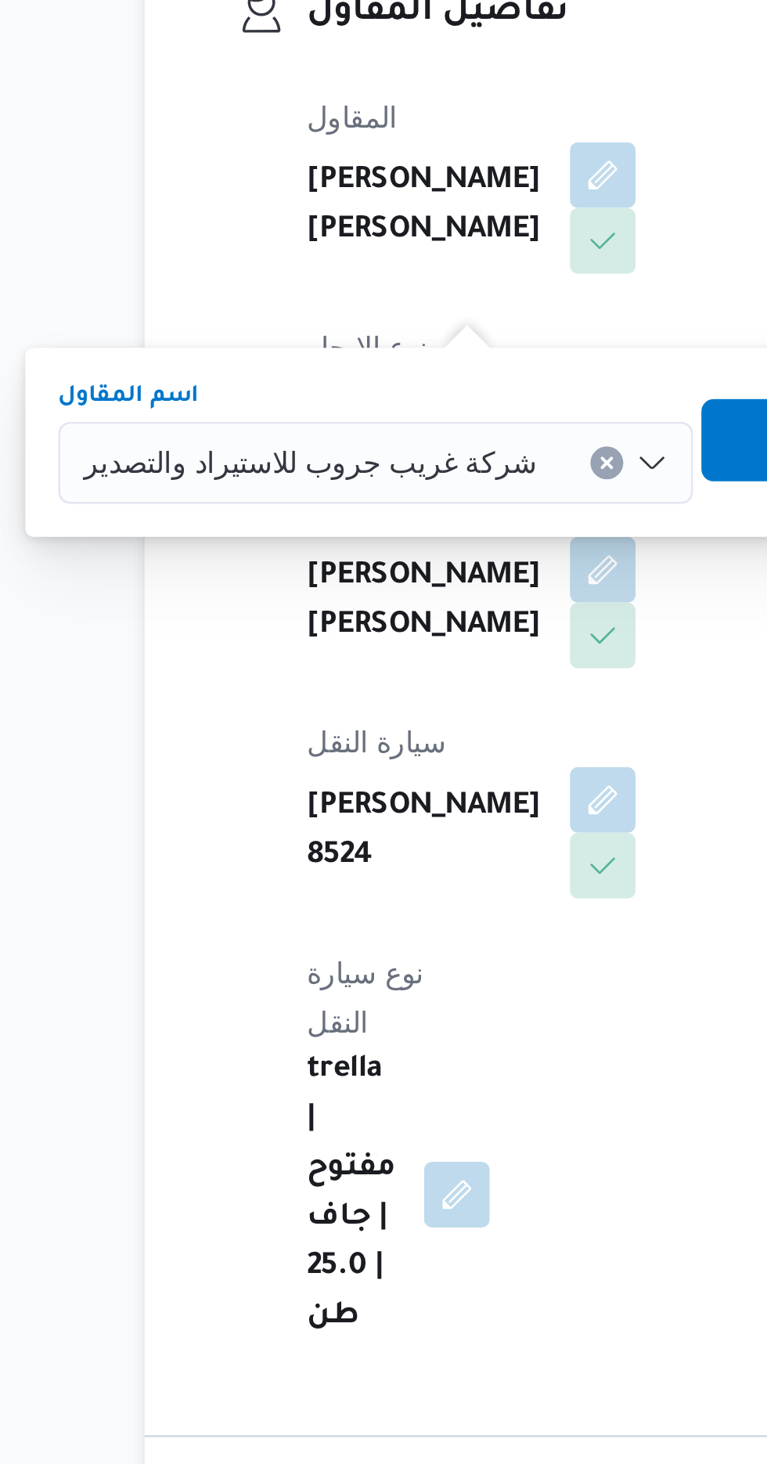
click at [416, 488] on span "تاكيد" at bounding box center [460, 494] width 88 height 31
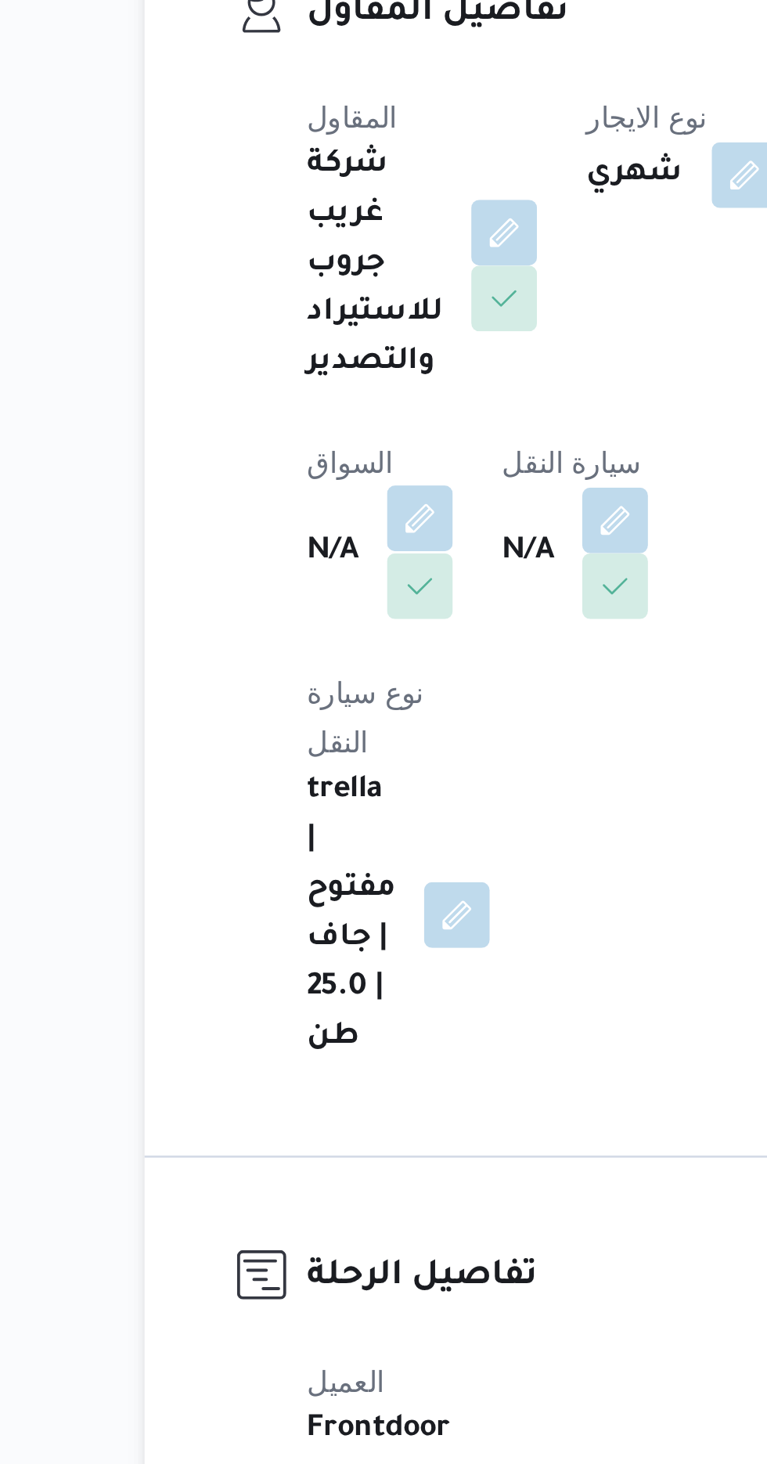
click at [314, 520] on button "button" at bounding box center [308, 524] width 25 height 25
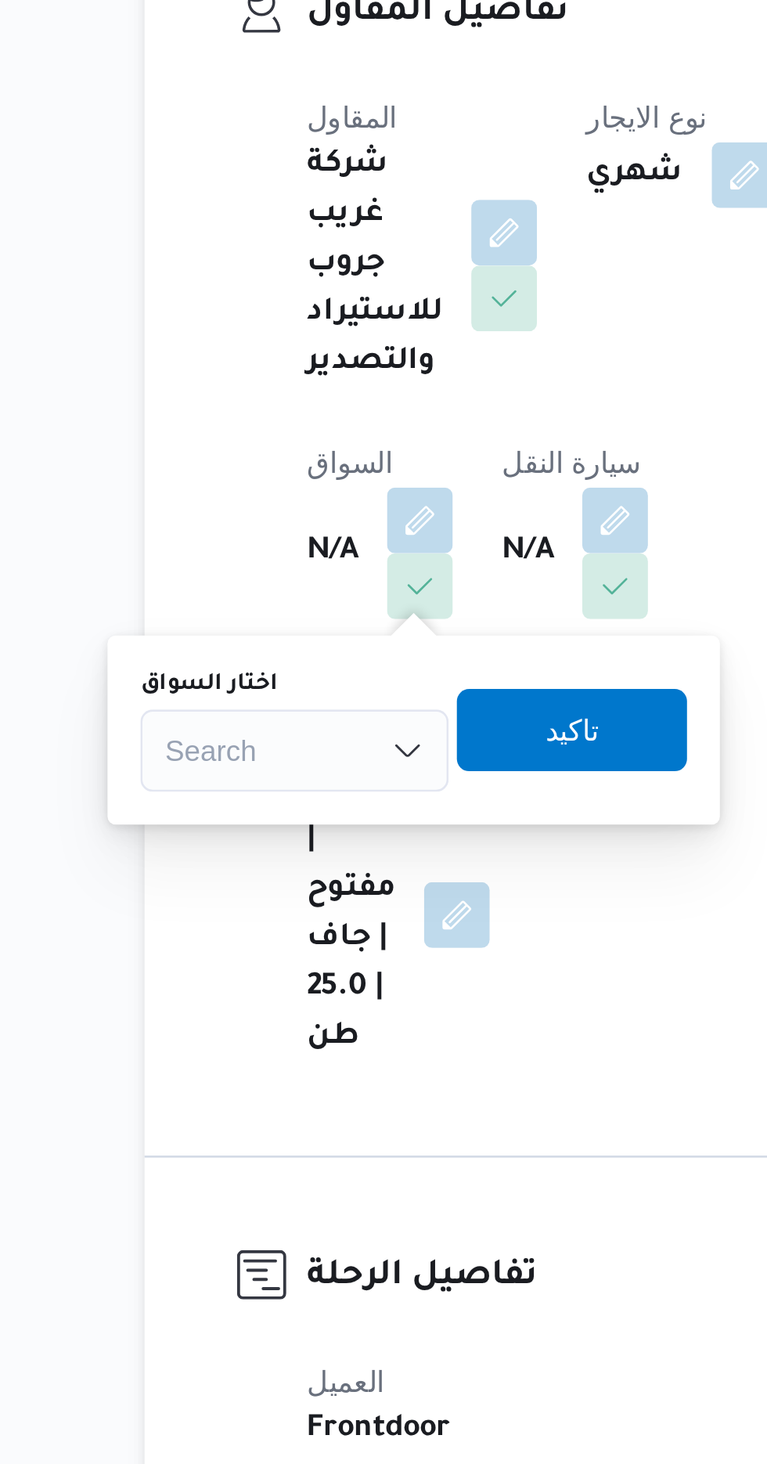
click at [286, 599] on div "Search" at bounding box center [260, 612] width 117 height 31
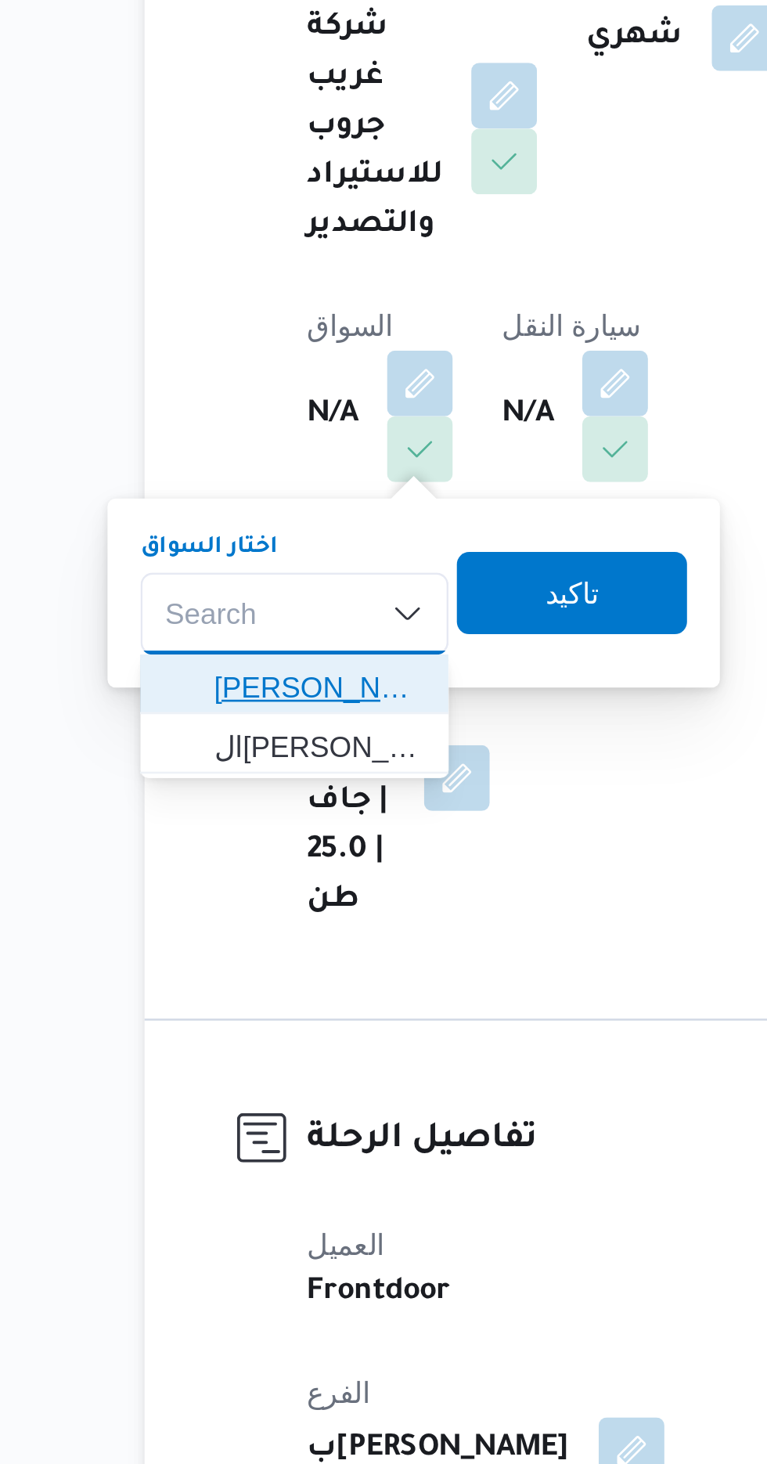
click at [263, 640] on span "محمد السيد ابراهيم السيد" at bounding box center [270, 641] width 80 height 19
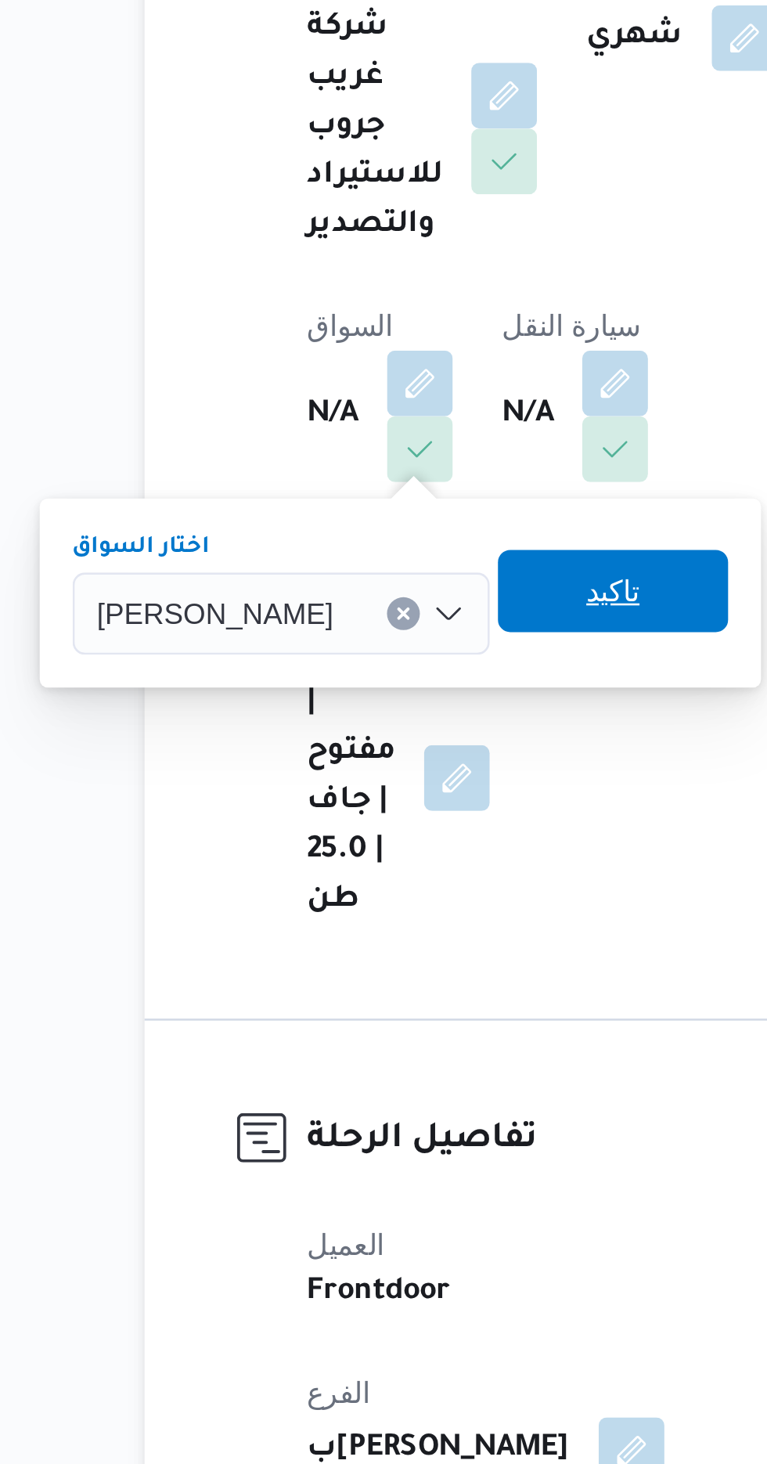
click at [402, 603] on span "تاكيد" at bounding box center [382, 604] width 88 height 31
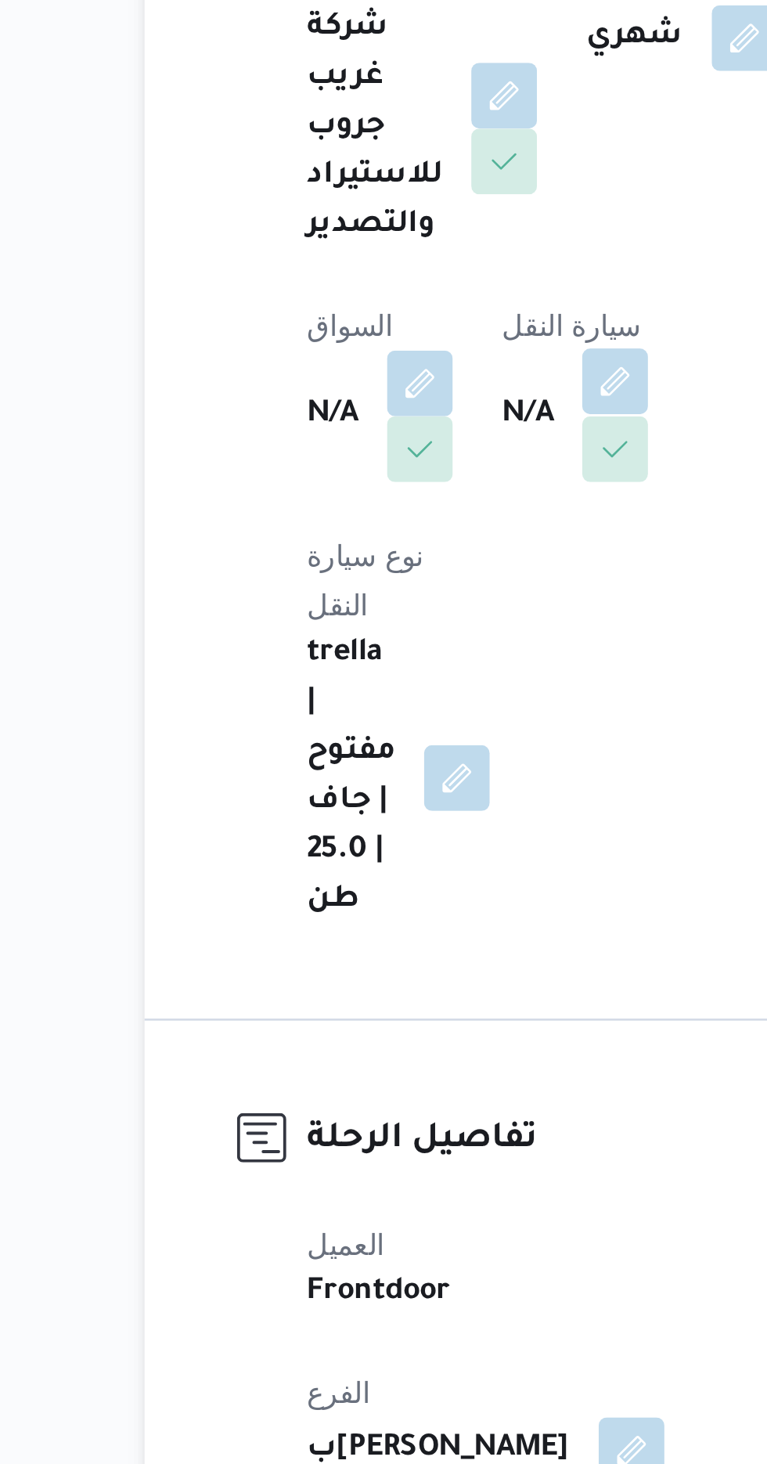
click at [384, 517] on button "button" at bounding box center [382, 524] width 25 height 25
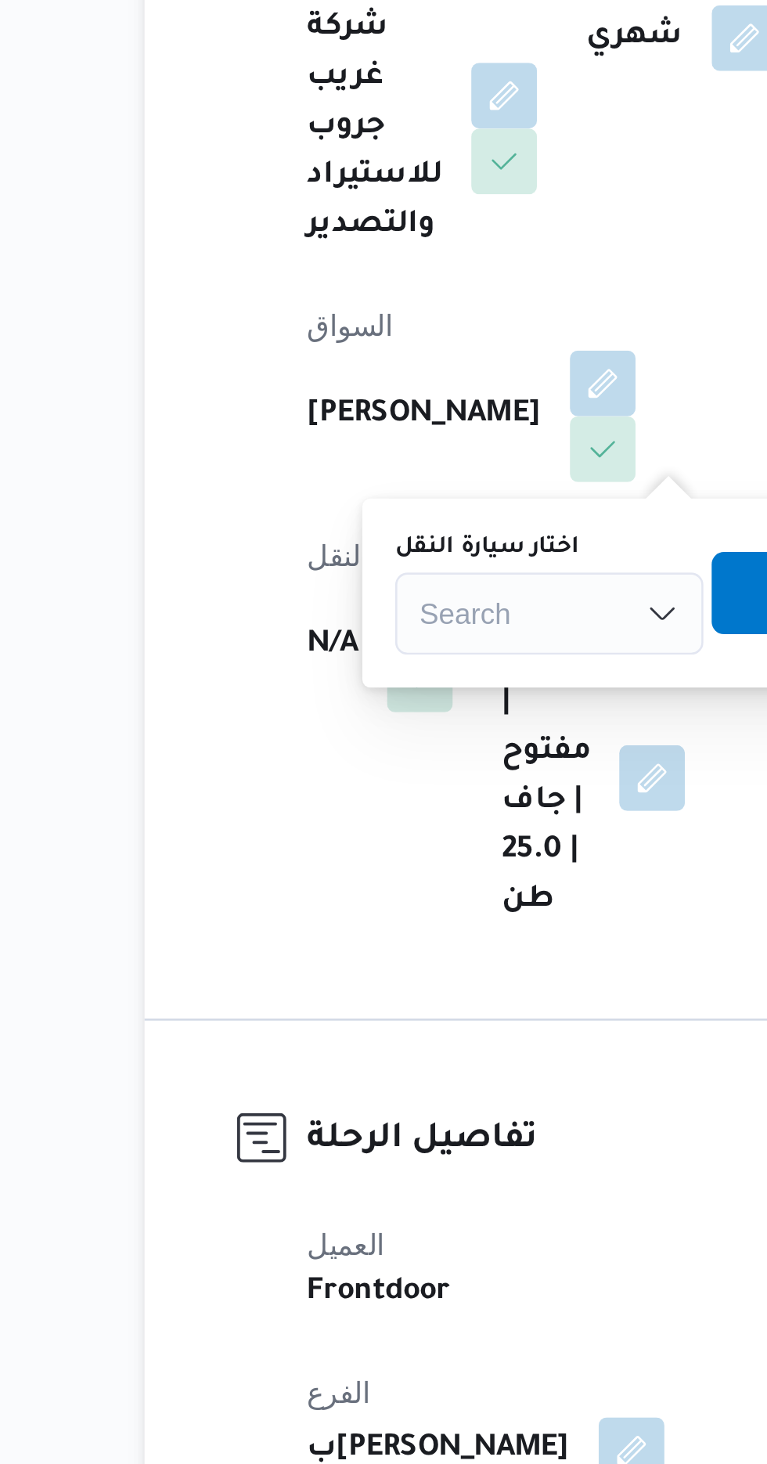
click at [339, 589] on label "اختار سيارة النقل" at bounding box center [334, 588] width 70 height 13
click at [310, 603] on input "اختار سيارة النقل" at bounding box center [309, 612] width 2 height 19
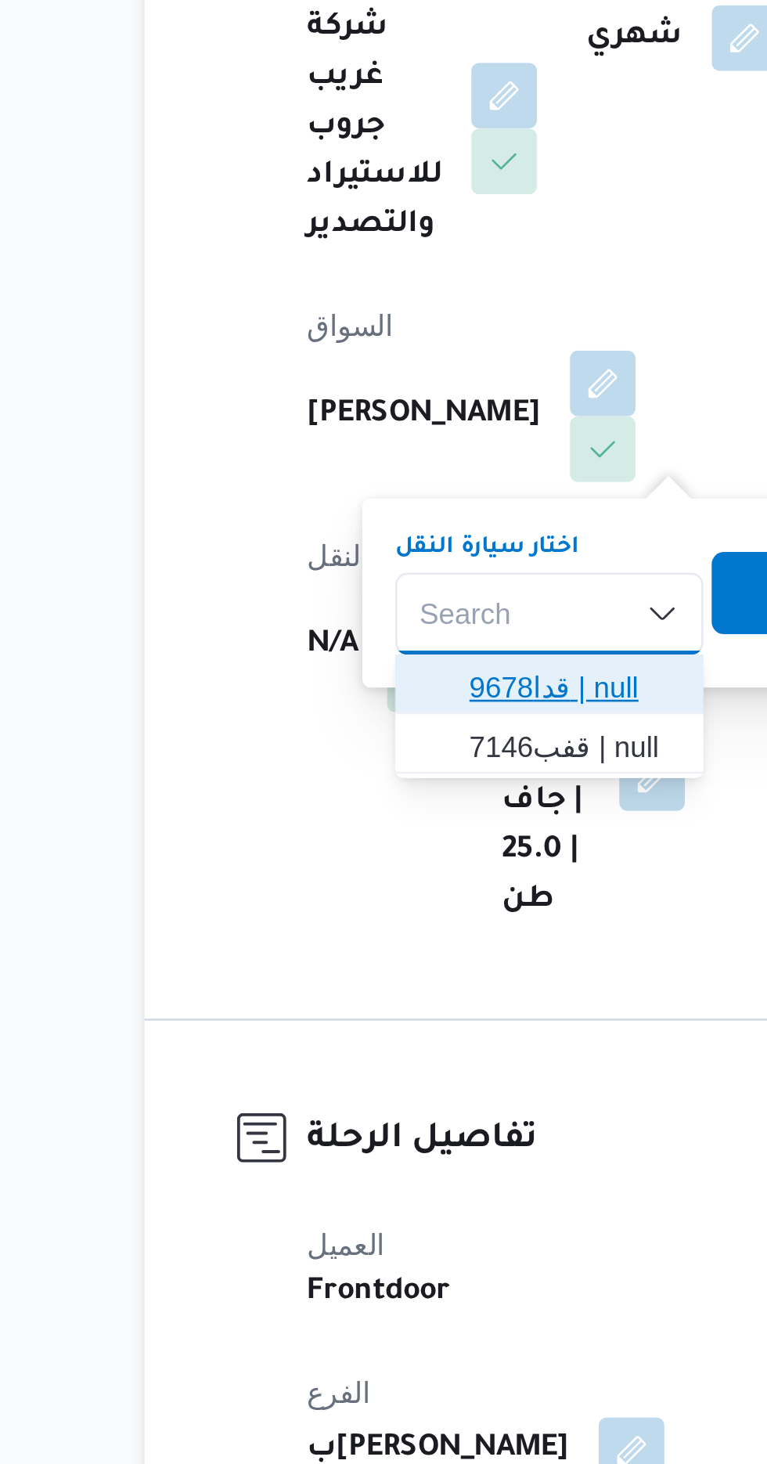
click at [369, 641] on span "قدا9678 | null" at bounding box center [367, 641] width 80 height 19
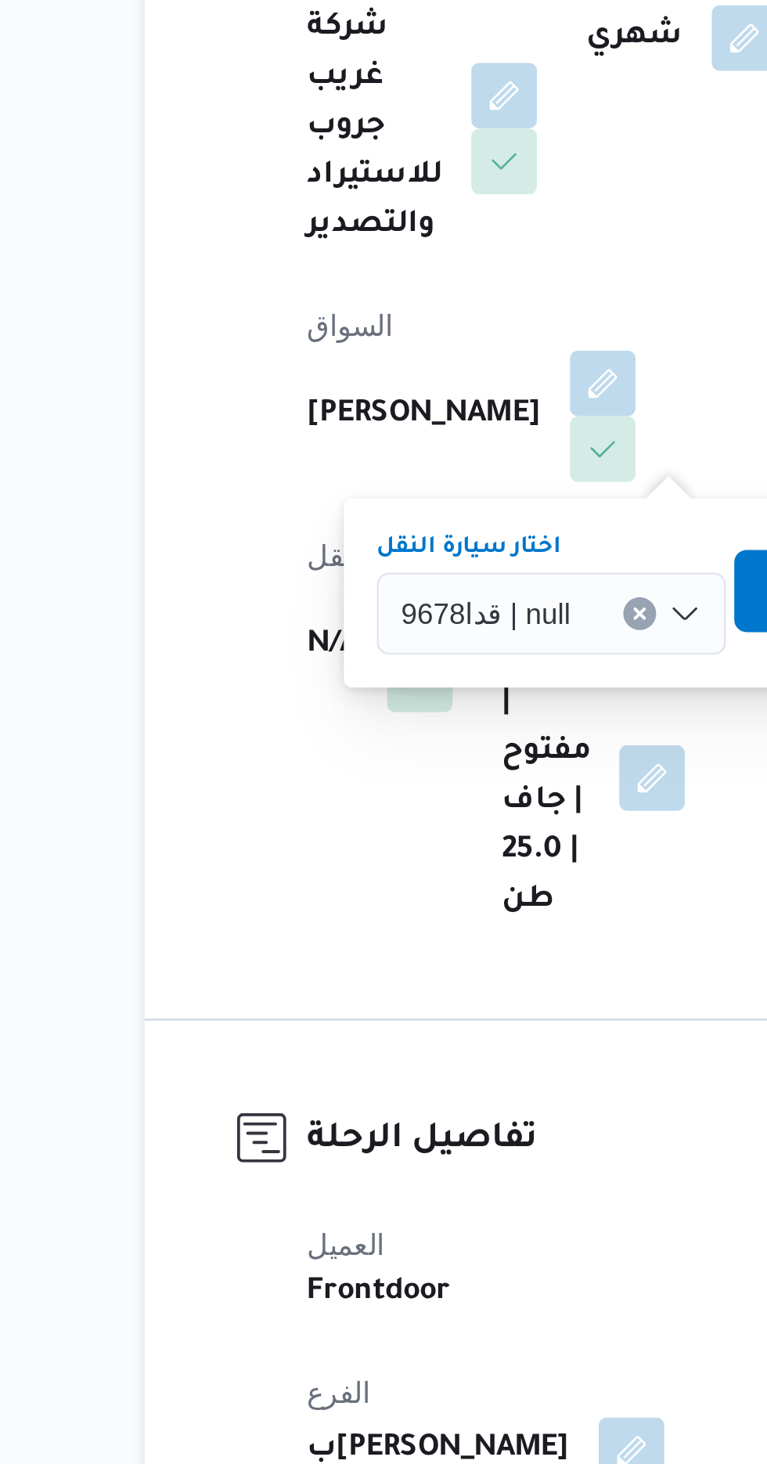
click at [440, 606] on span "تاكيد" at bounding box center [472, 604] width 88 height 31
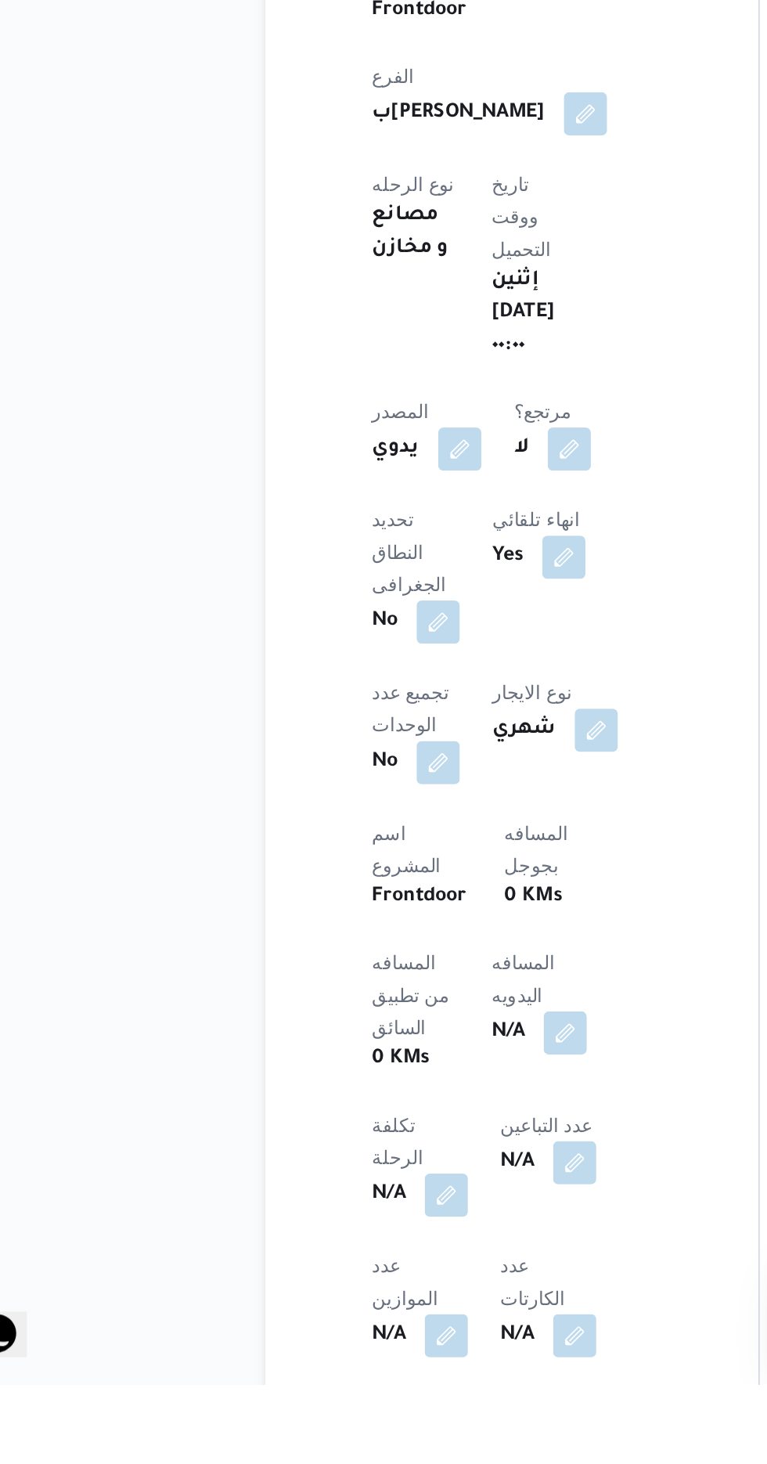
scroll to position [203, 0]
click at [365, 1247] on button "button" at bounding box center [377, 1259] width 25 height 25
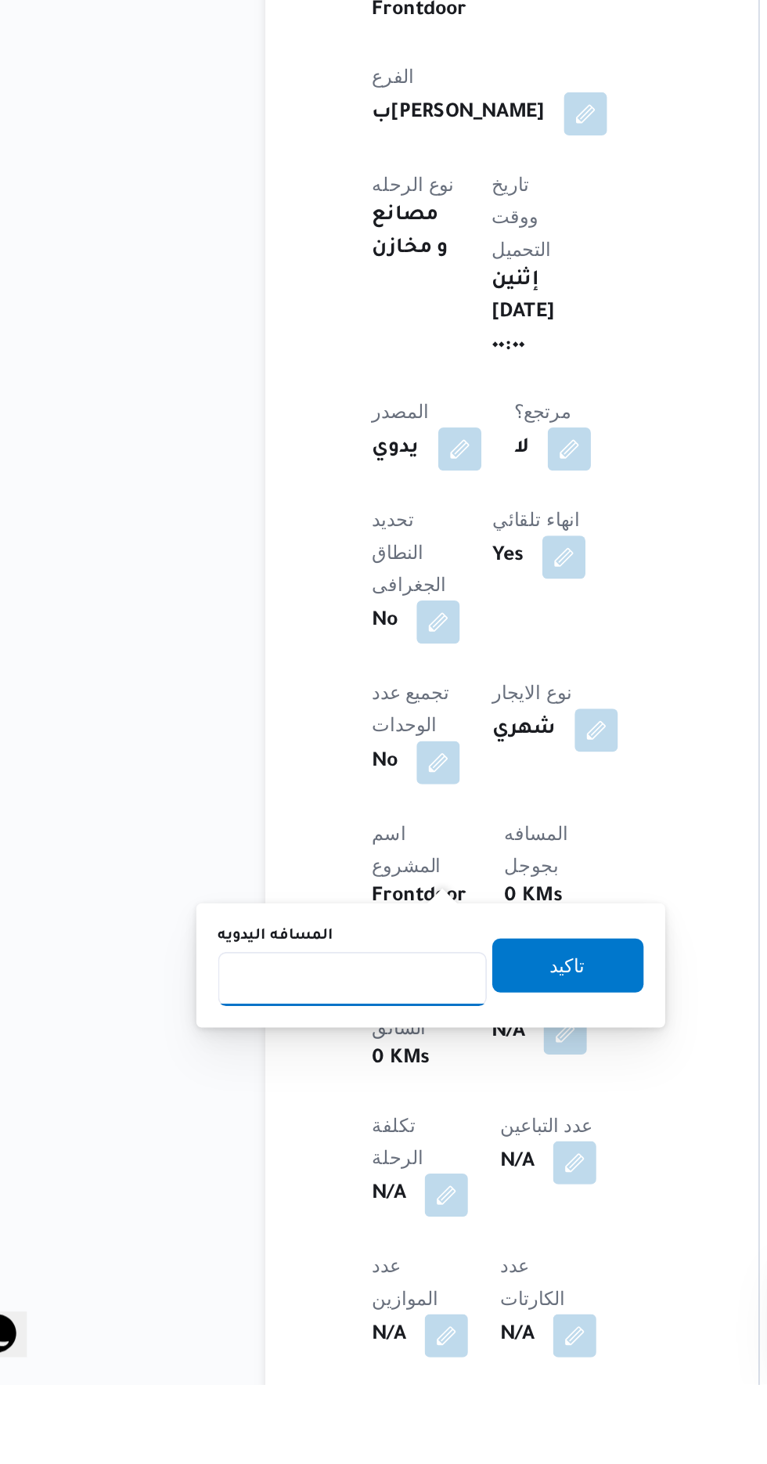
click at [260, 1224] on input "المسافه اليدويه" at bounding box center [254, 1228] width 156 height 31
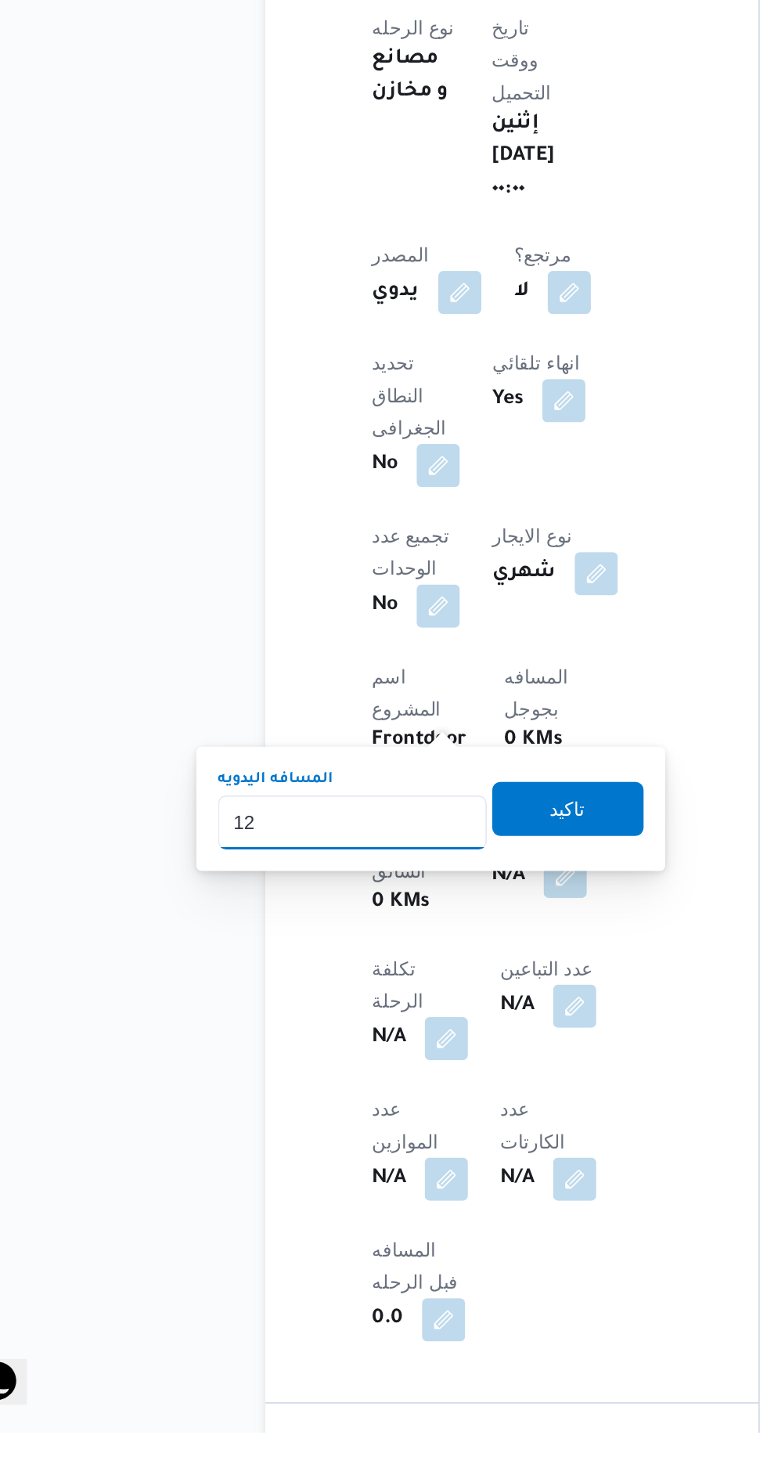
type input "120"
click at [385, 1100] on span "تاكيد" at bounding box center [379, 1102] width 20 height 19
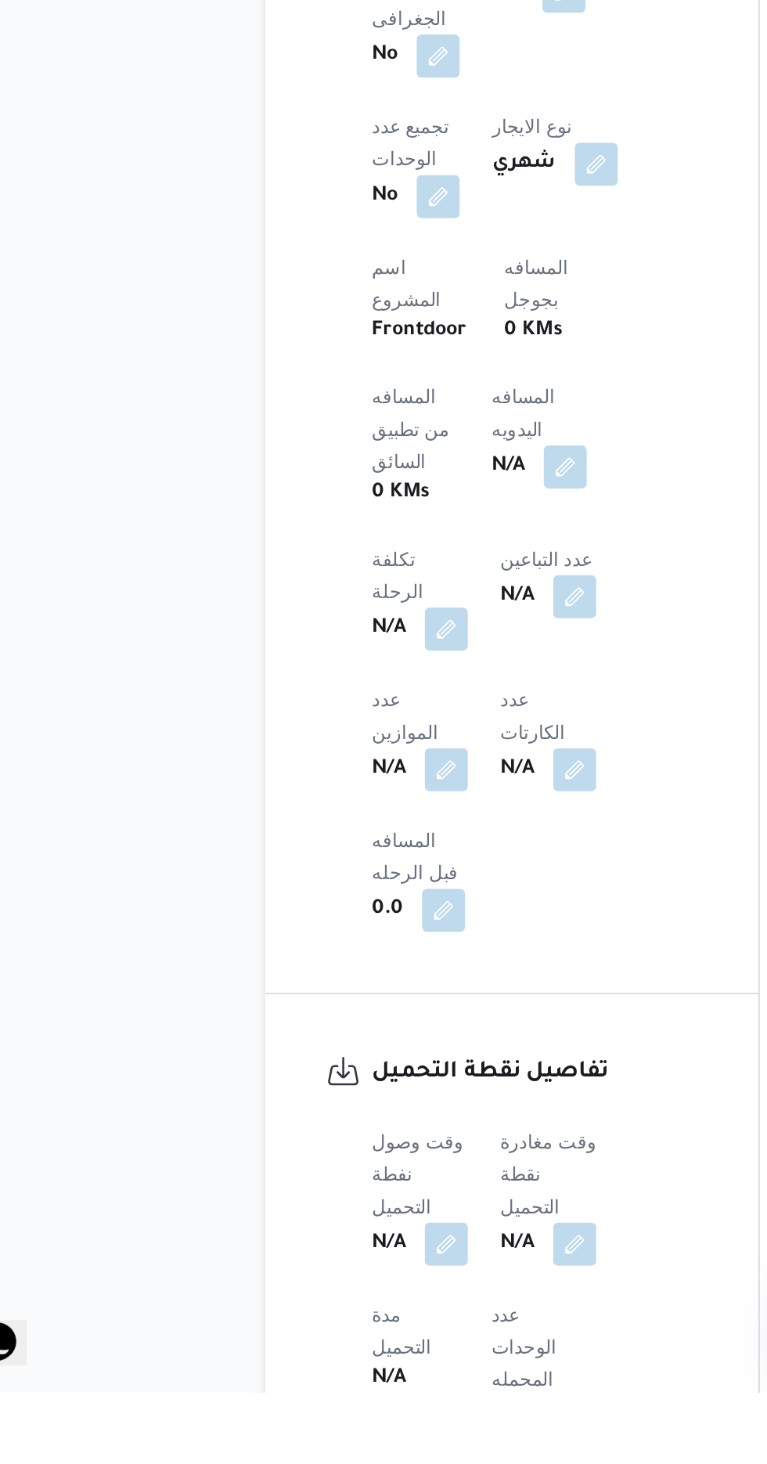
scroll to position [536, 0]
click at [308, 1364] on button "button" at bounding box center [308, 1376] width 25 height 25
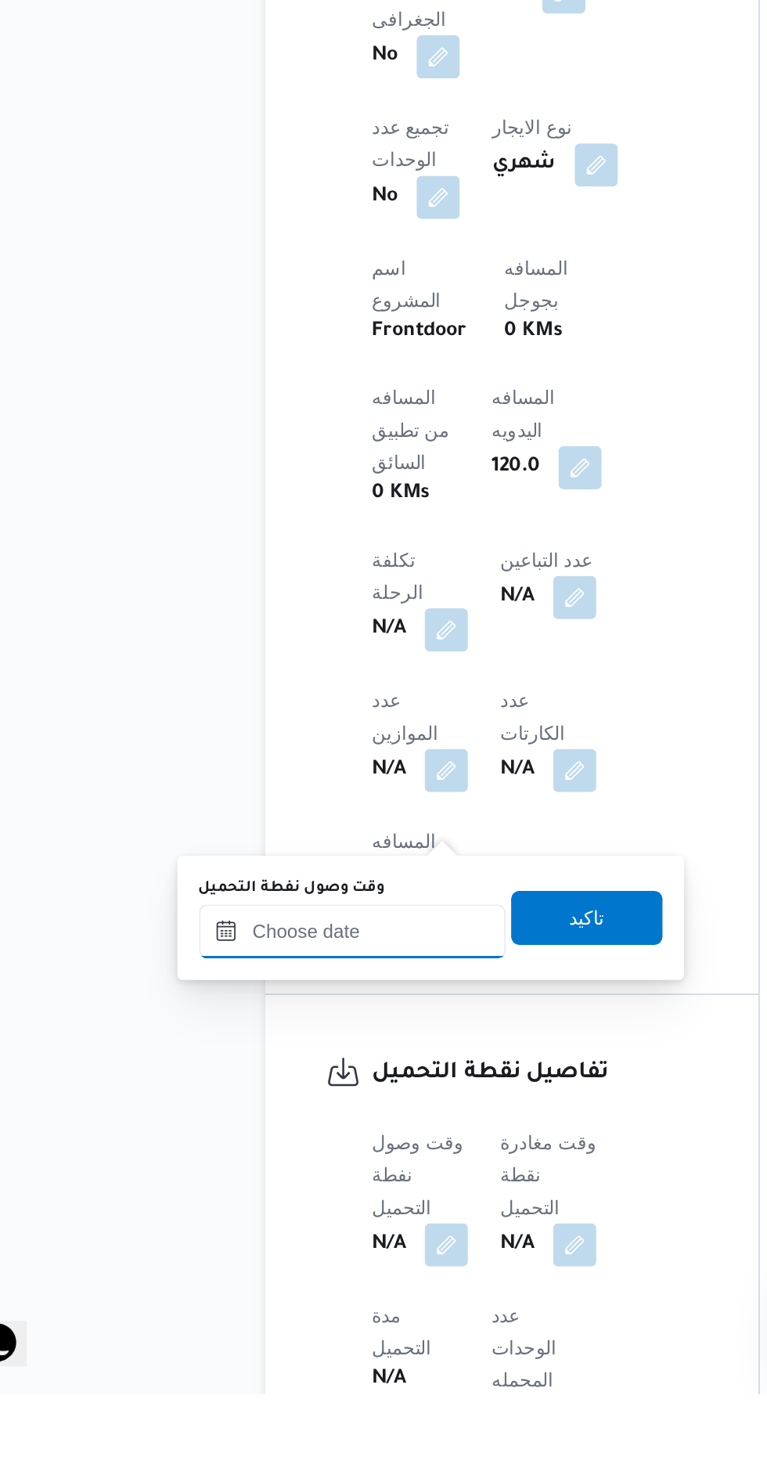
click at [288, 1197] on input "وقت وصول نفطة التحميل" at bounding box center [254, 1195] width 178 height 31
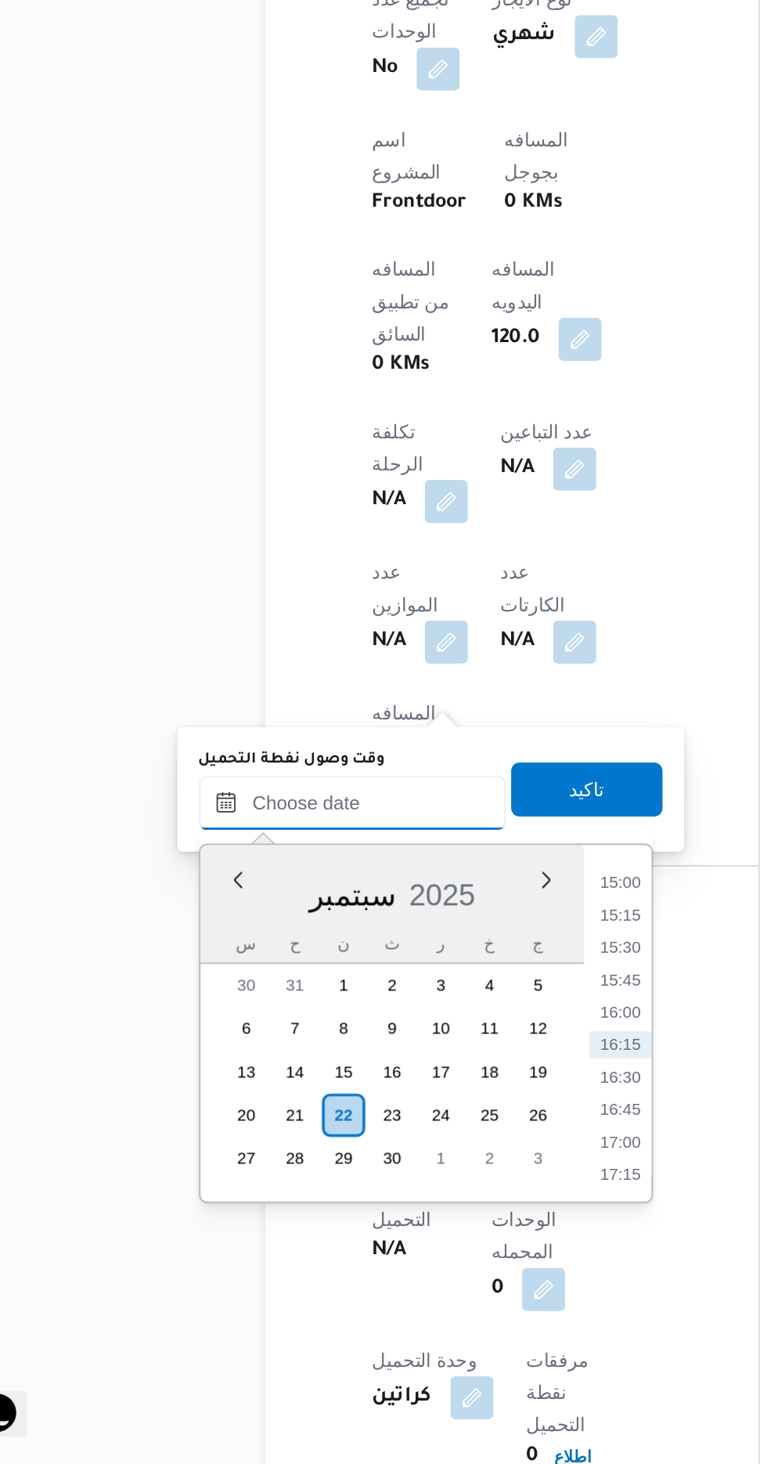
scroll to position [651, 0]
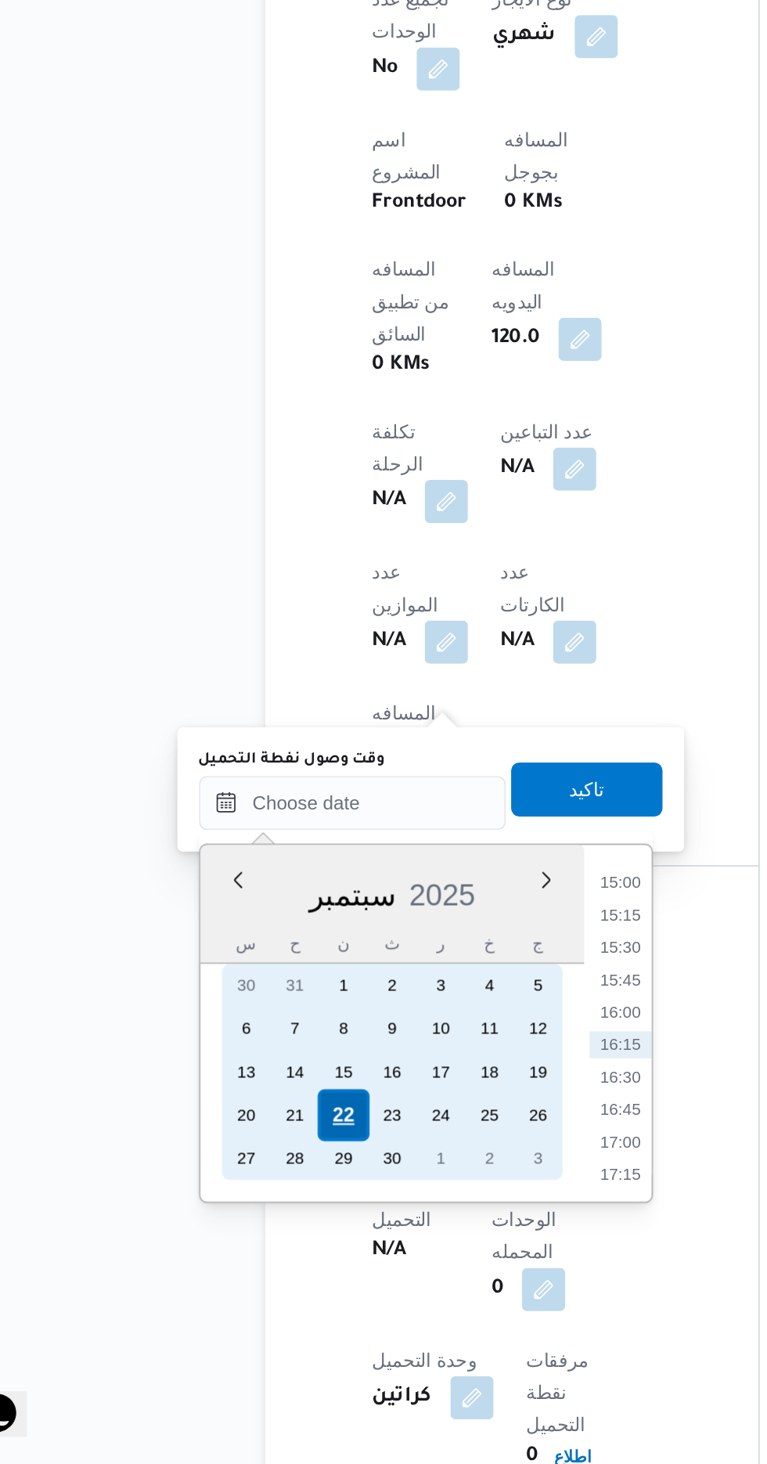
click at [250, 1263] on div "22" at bounding box center [248, 1262] width 30 height 30
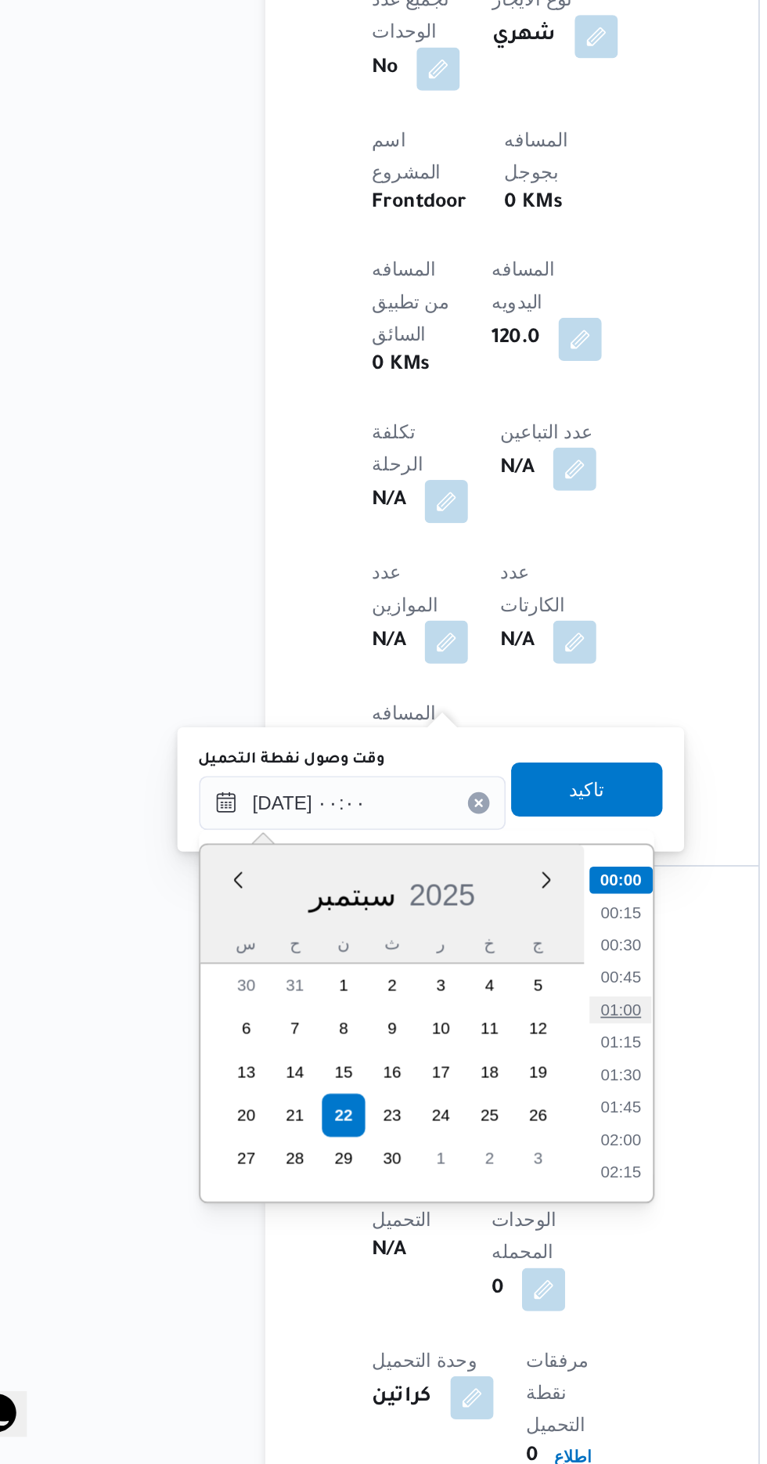
click at [411, 1205] on li "01:00" at bounding box center [409, 1201] width 36 height 16
type input "[DATE] ٠١:٠٠"
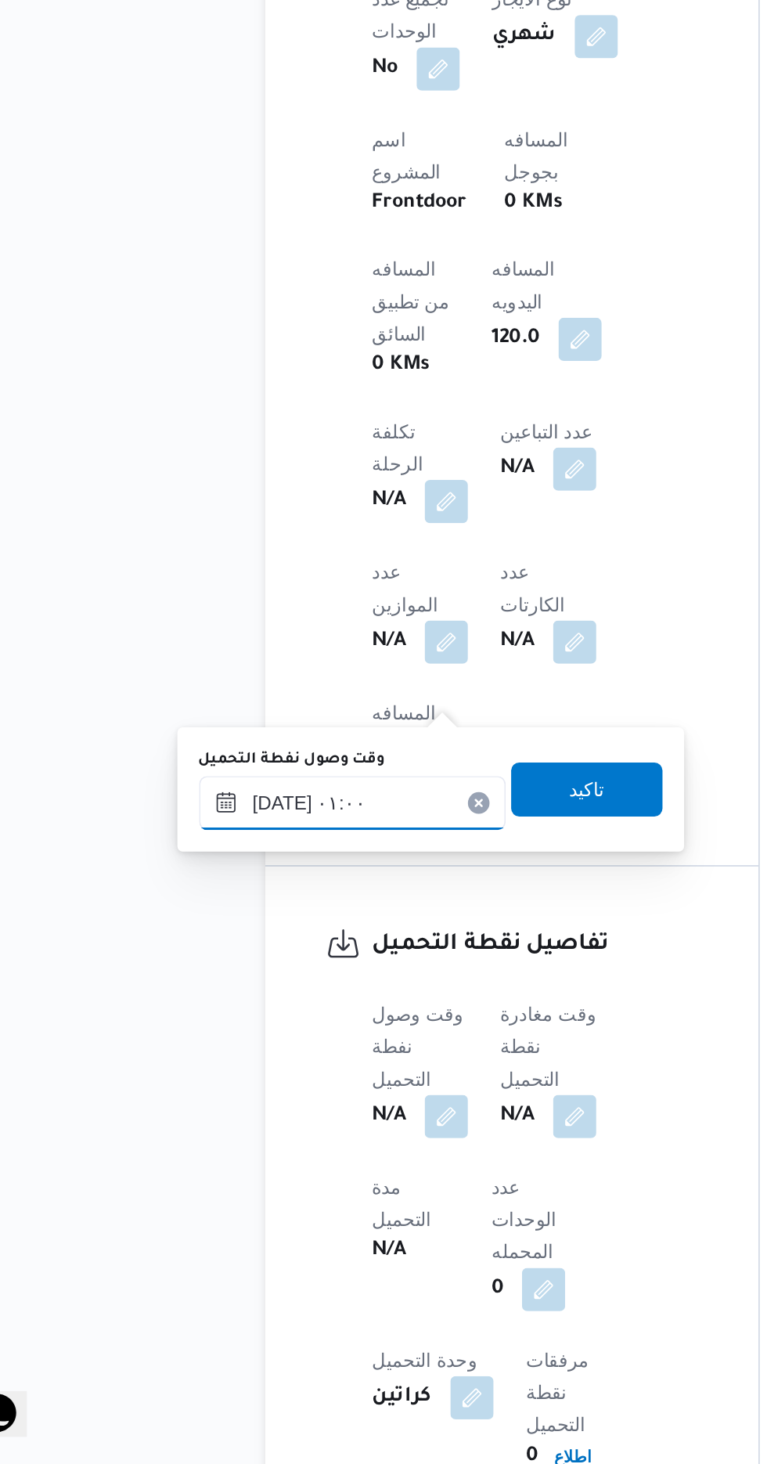
scroll to position [650, 0]
click at [400, 1079] on span "تاكيد" at bounding box center [390, 1073] width 20 height 19
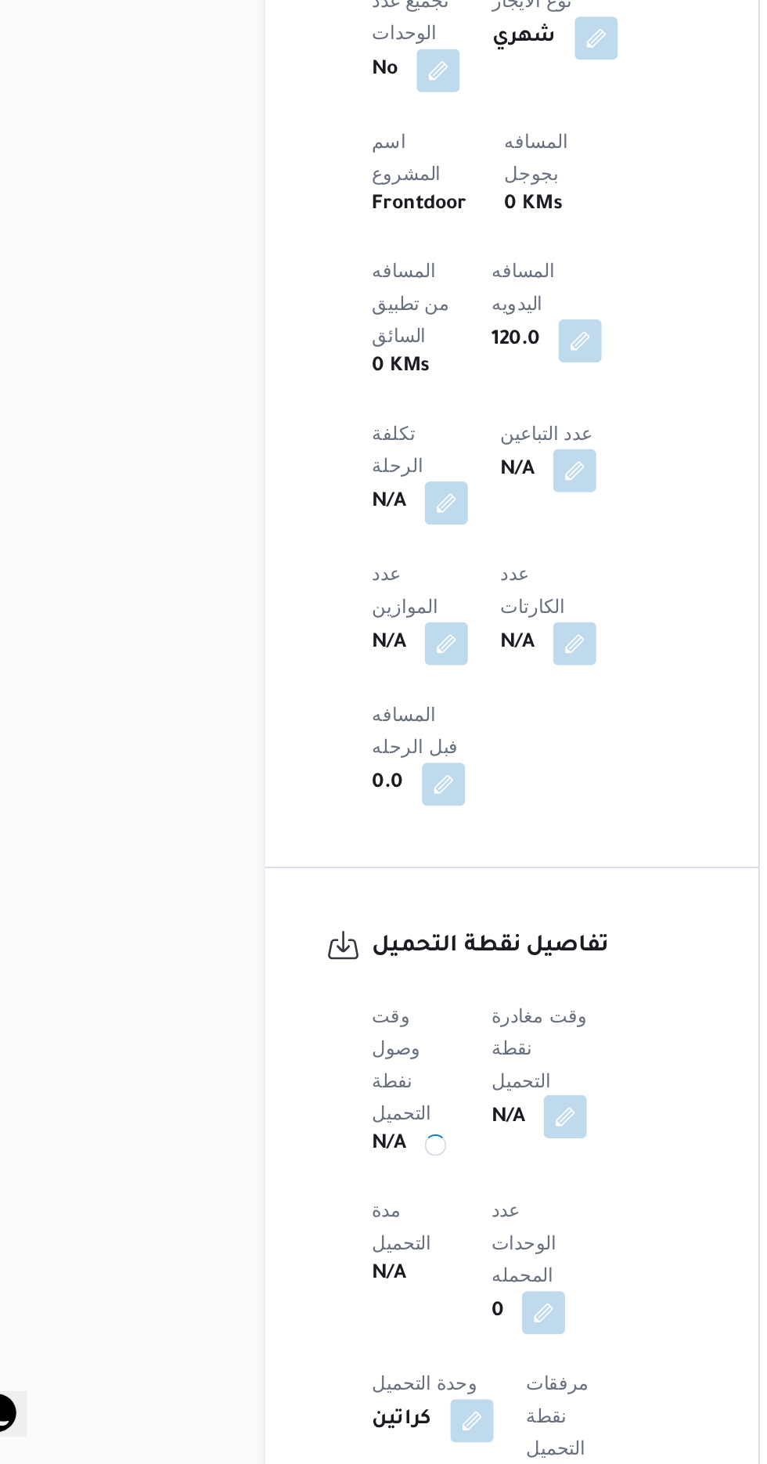
click at [388, 1250] on button "button" at bounding box center [377, 1262] width 25 height 25
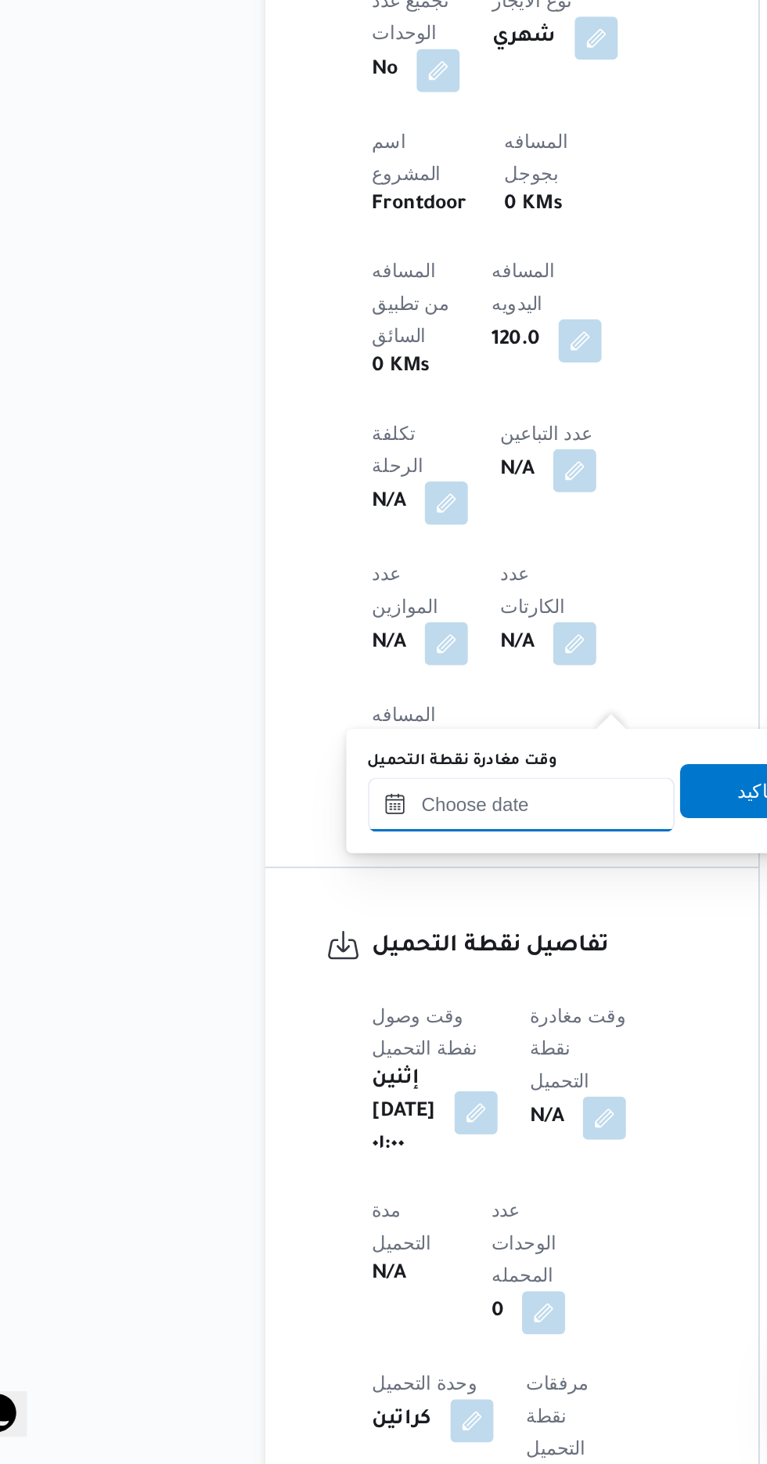
click at [365, 1086] on input "وقت مغادرة نقطة التحميل" at bounding box center [352, 1081] width 178 height 31
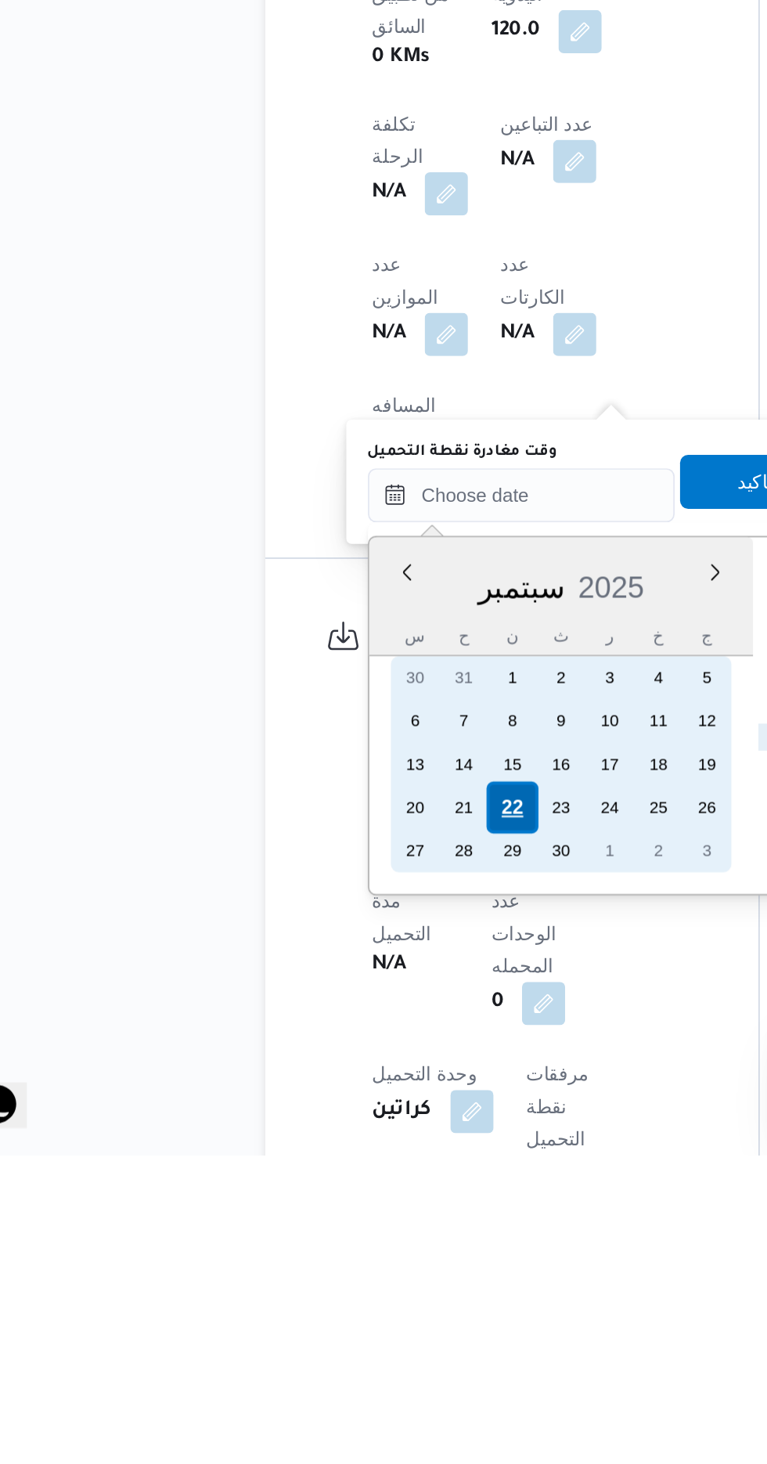
click at [353, 1262] on div "22" at bounding box center [346, 1263] width 30 height 30
type input "[DATE] ٠٠:٠٠"
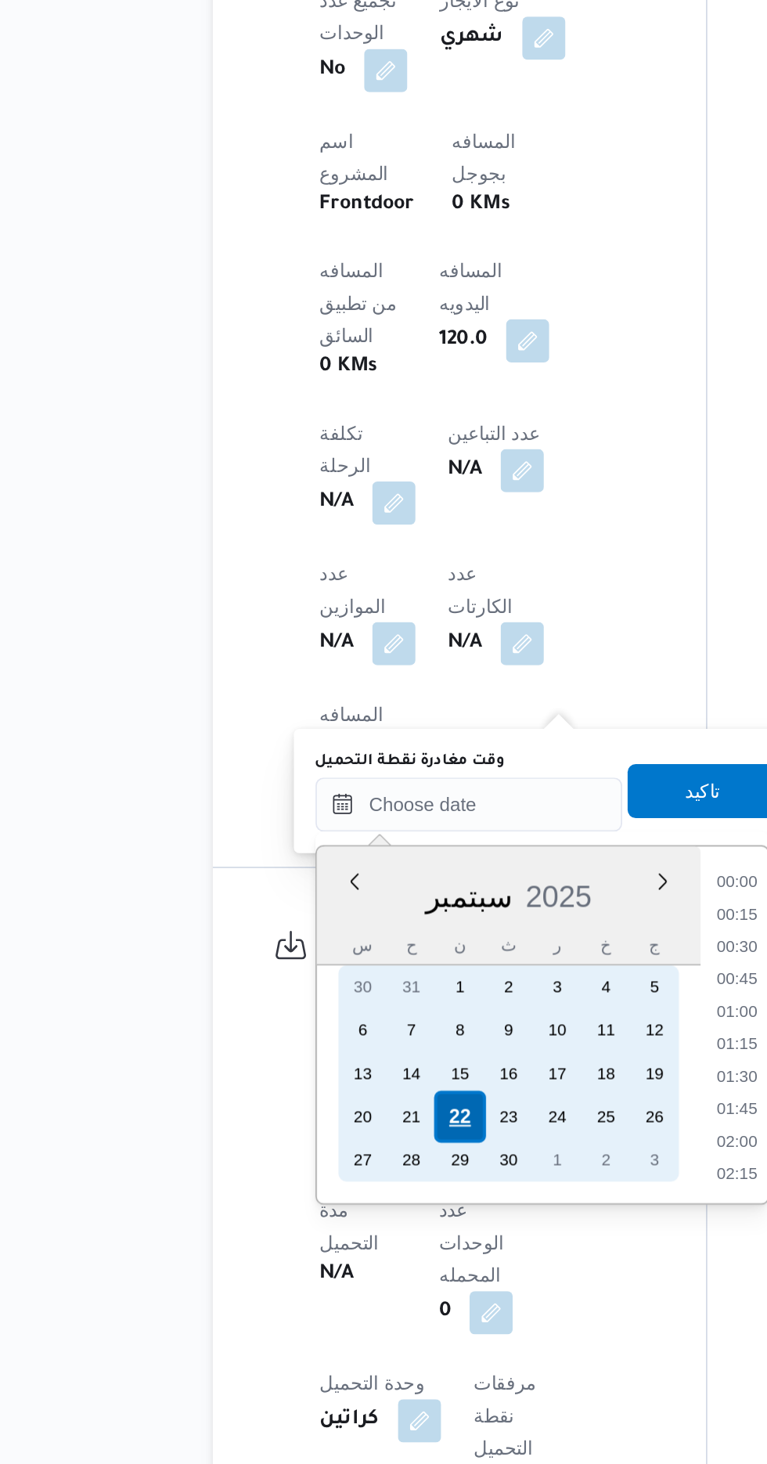
click at [351, 1266] on div "22" at bounding box center [346, 1263] width 30 height 30
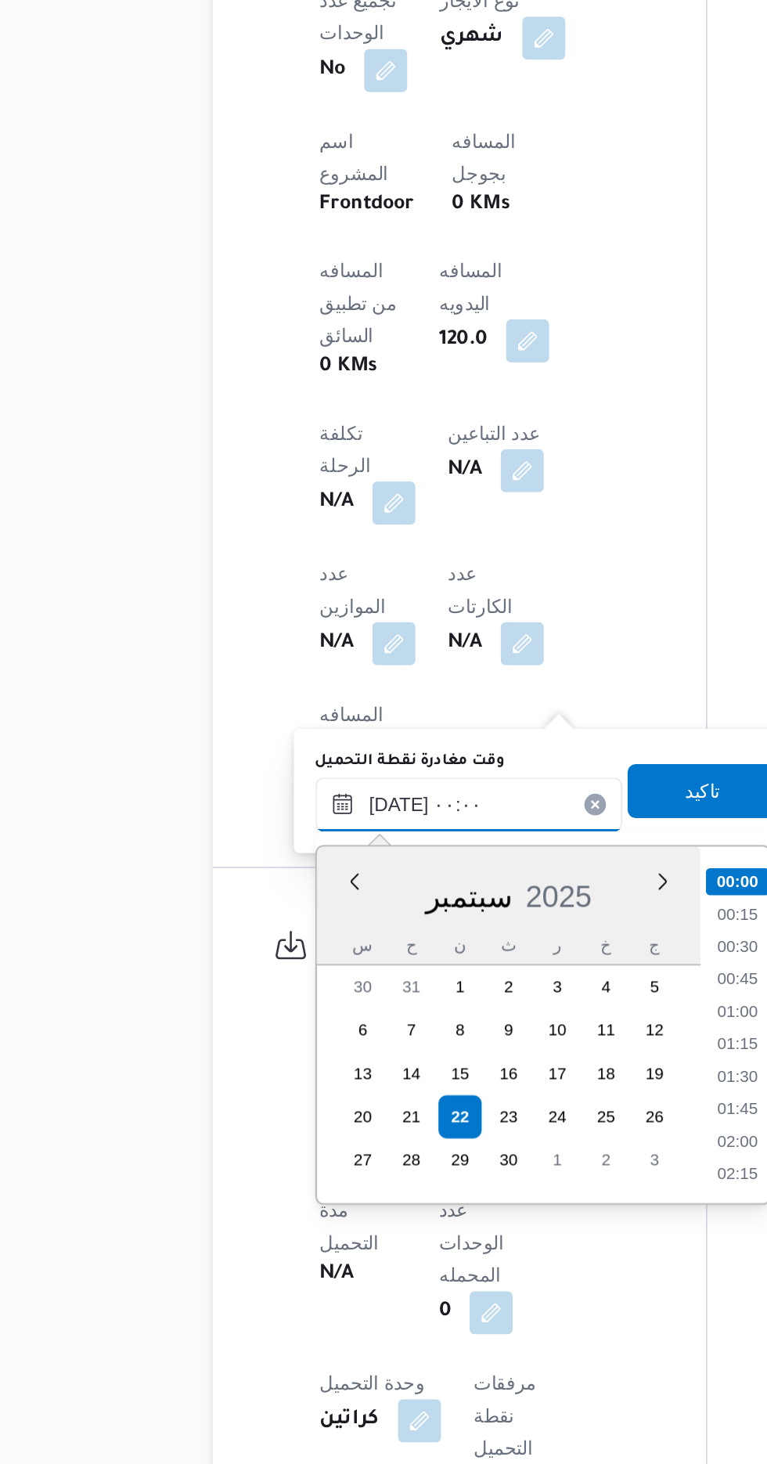
click at [279, 1081] on input "[DATE] ٠٠:٠٠" at bounding box center [352, 1081] width 178 height 31
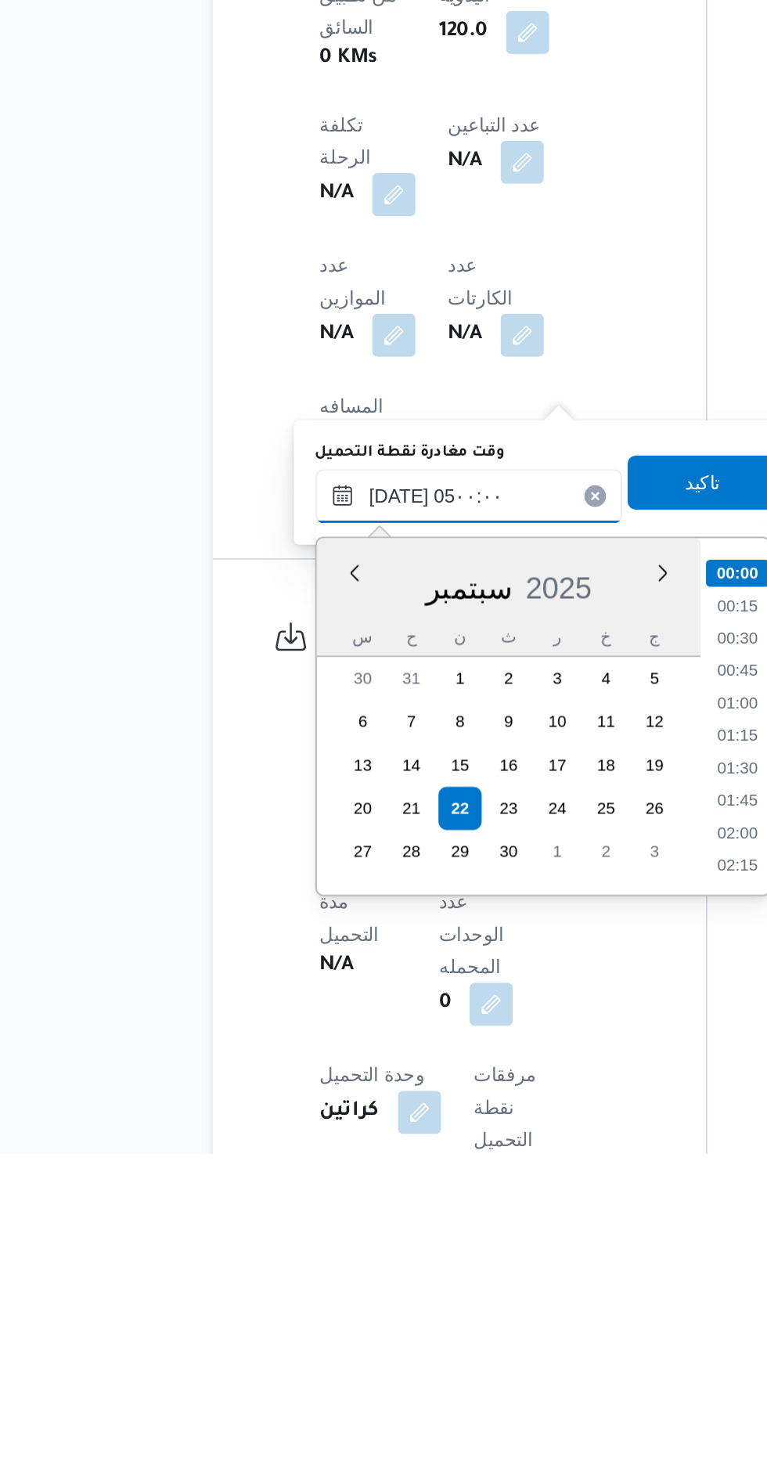
scroll to position [211, 0]
click at [517, 1216] on li "04:00" at bounding box center [507, 1216] width 36 height 16
type input "٢٢/٠٩/٢٠٢٥ ٠٤:٠٠"
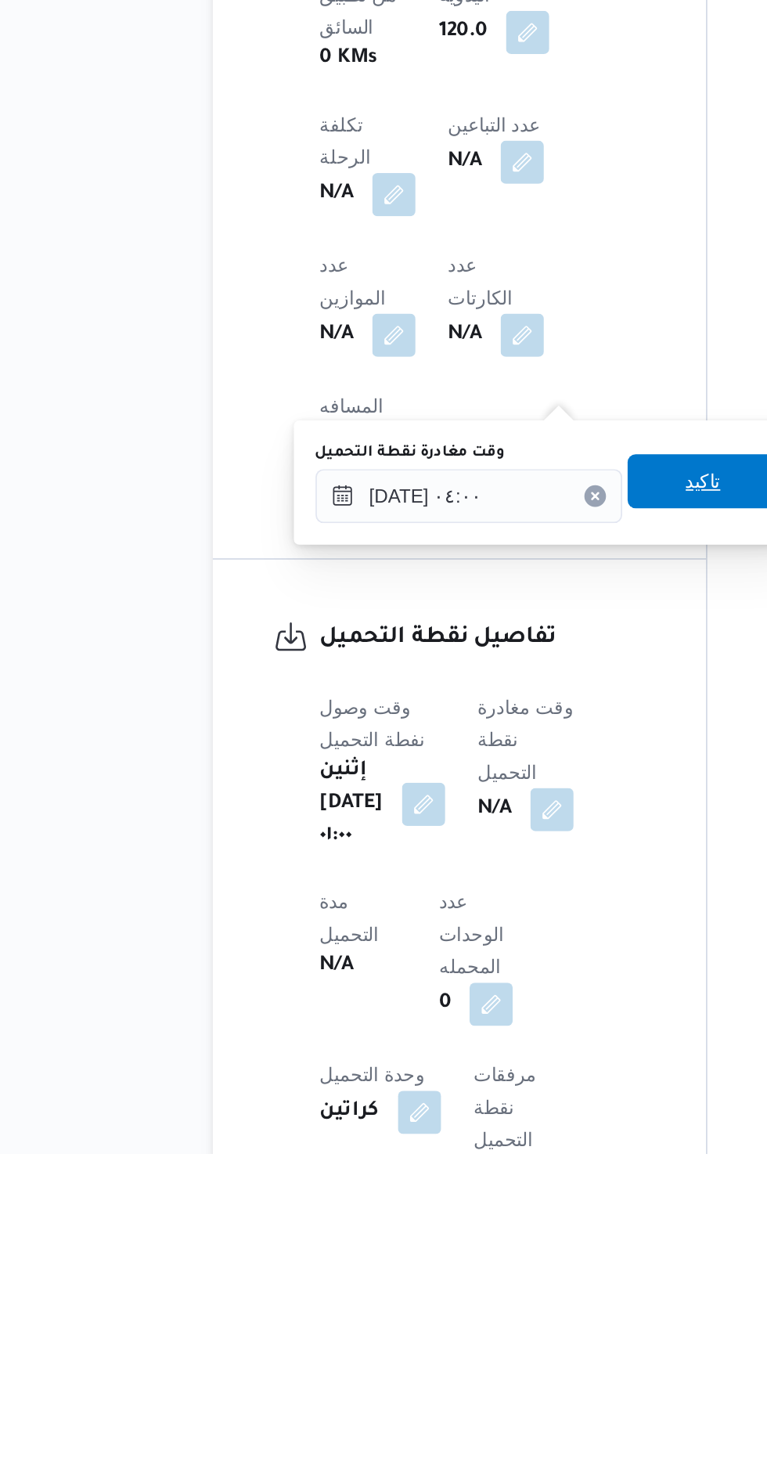
click at [483, 1073] on span "تاكيد" at bounding box center [488, 1073] width 88 height 31
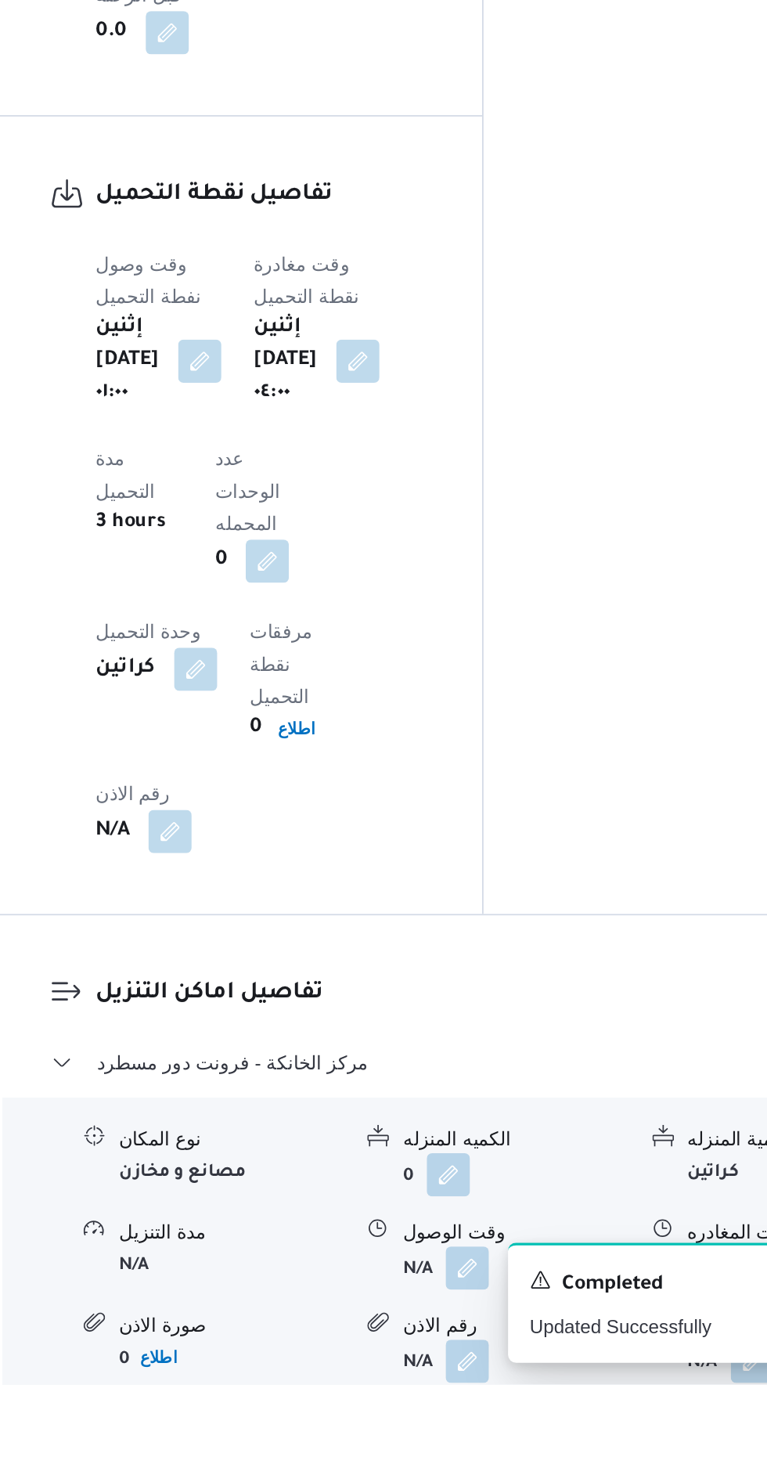
scroll to position [1039, 0]
click at [487, 1384] on button "button" at bounding box center [480, 1396] width 25 height 25
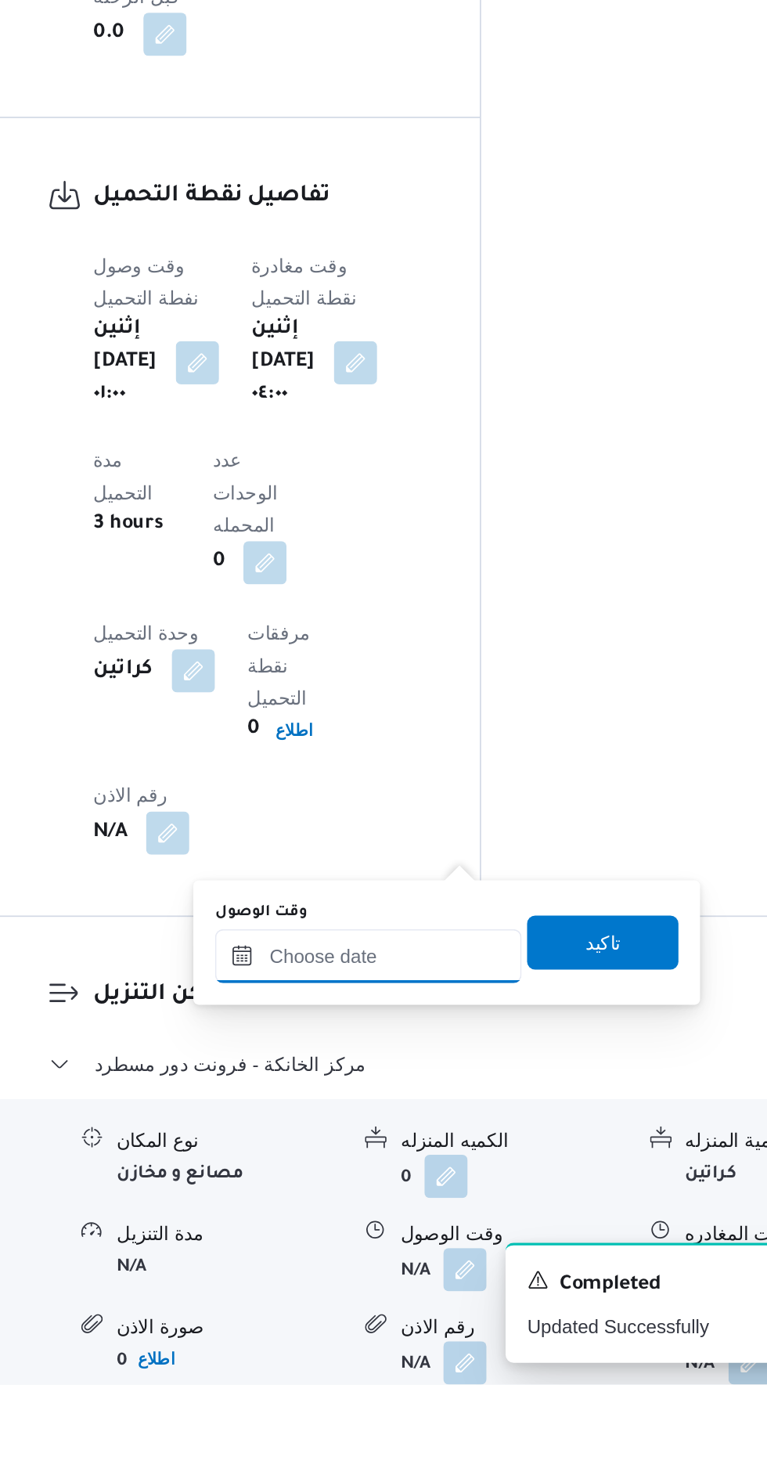
click at [448, 1215] on input "وقت الوصول" at bounding box center [425, 1215] width 178 height 31
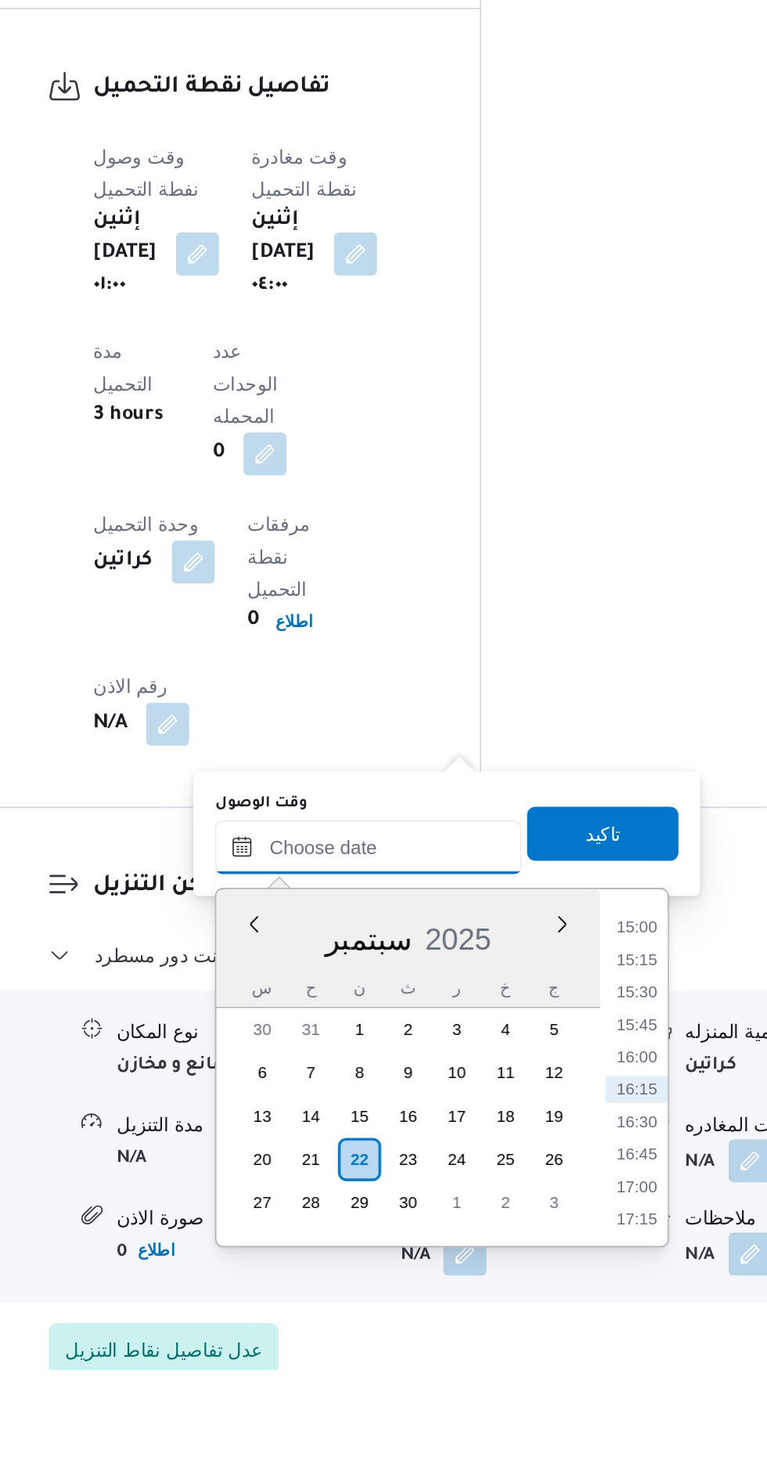
scroll to position [1094, 0]
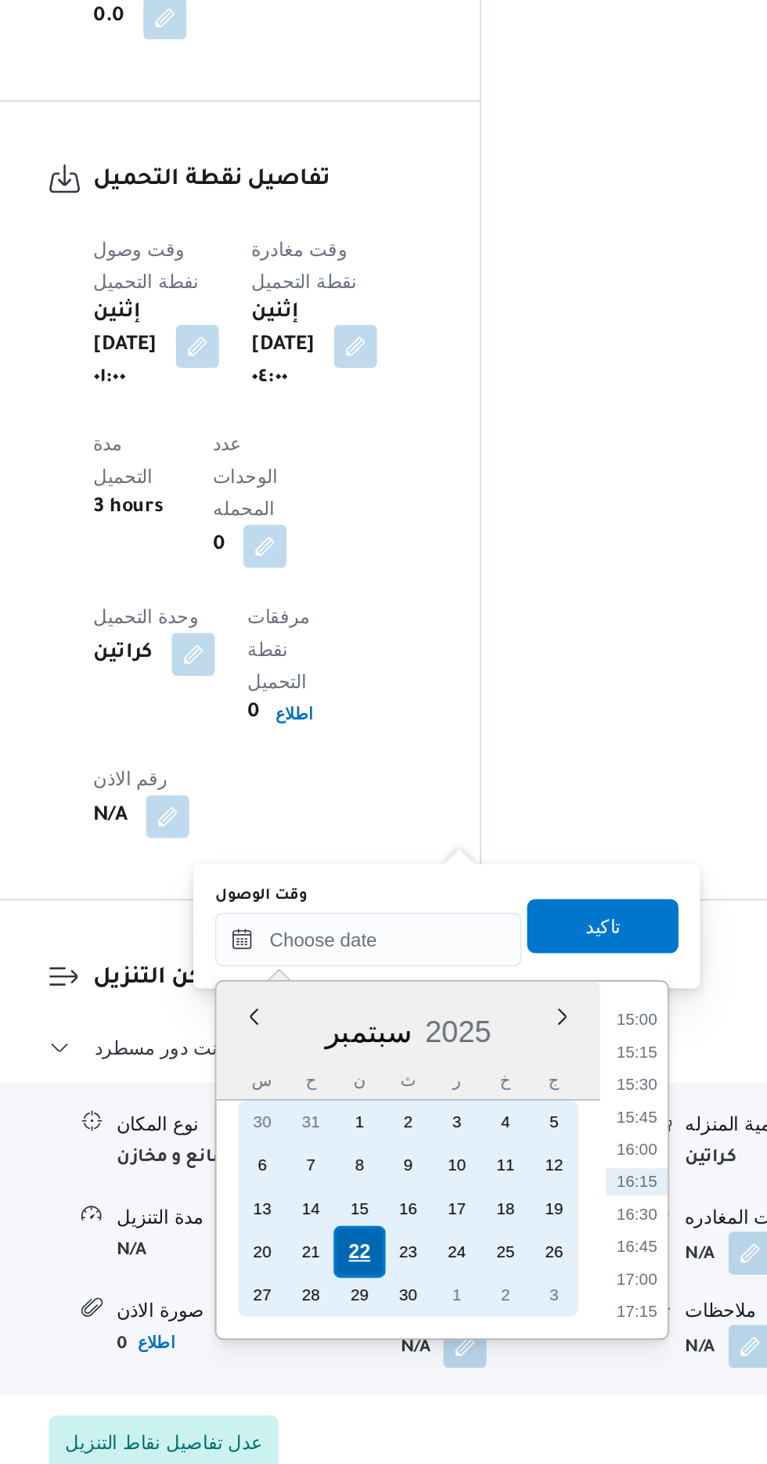
click at [420, 1341] on div "22" at bounding box center [420, 1341] width 30 height 30
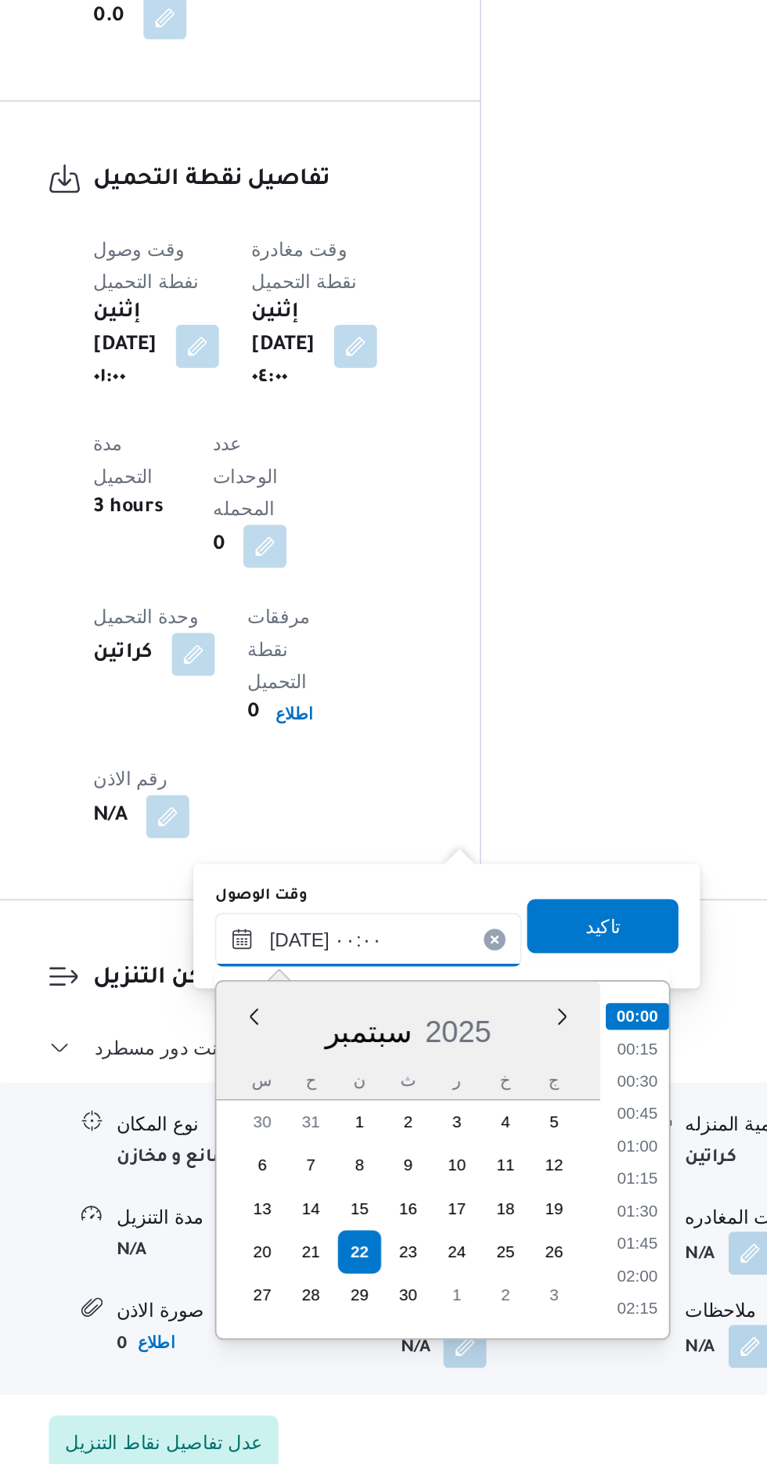
click at [348, 1164] on input "[DATE] ٠٠:٠٠" at bounding box center [425, 1159] width 178 height 31
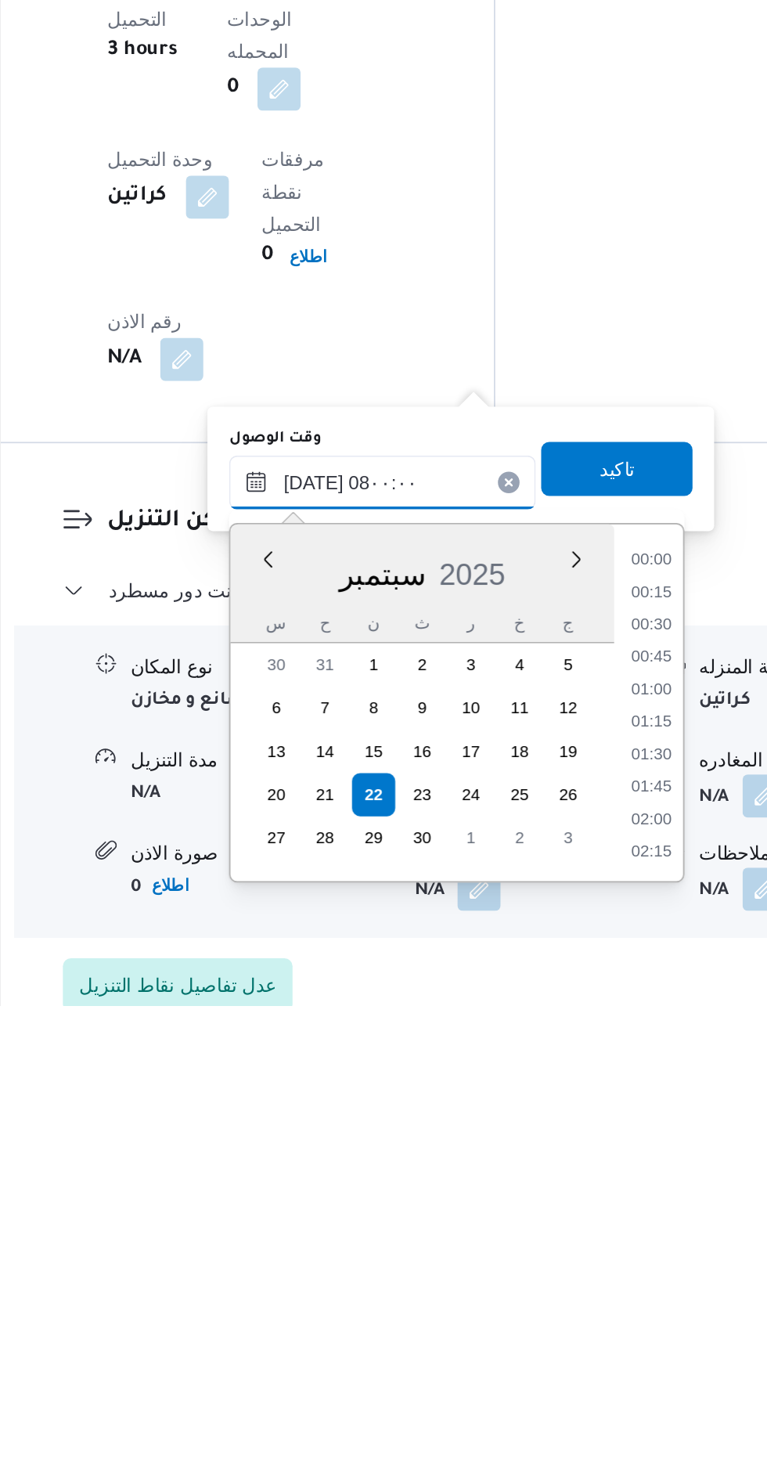
scroll to position [437, 0]
click at [581, 1328] on li "07:30" at bounding box center [581, 1332] width 36 height 16
type input "٢٢/٠٩/٢٠٢٥ ٠٧:٣٠"
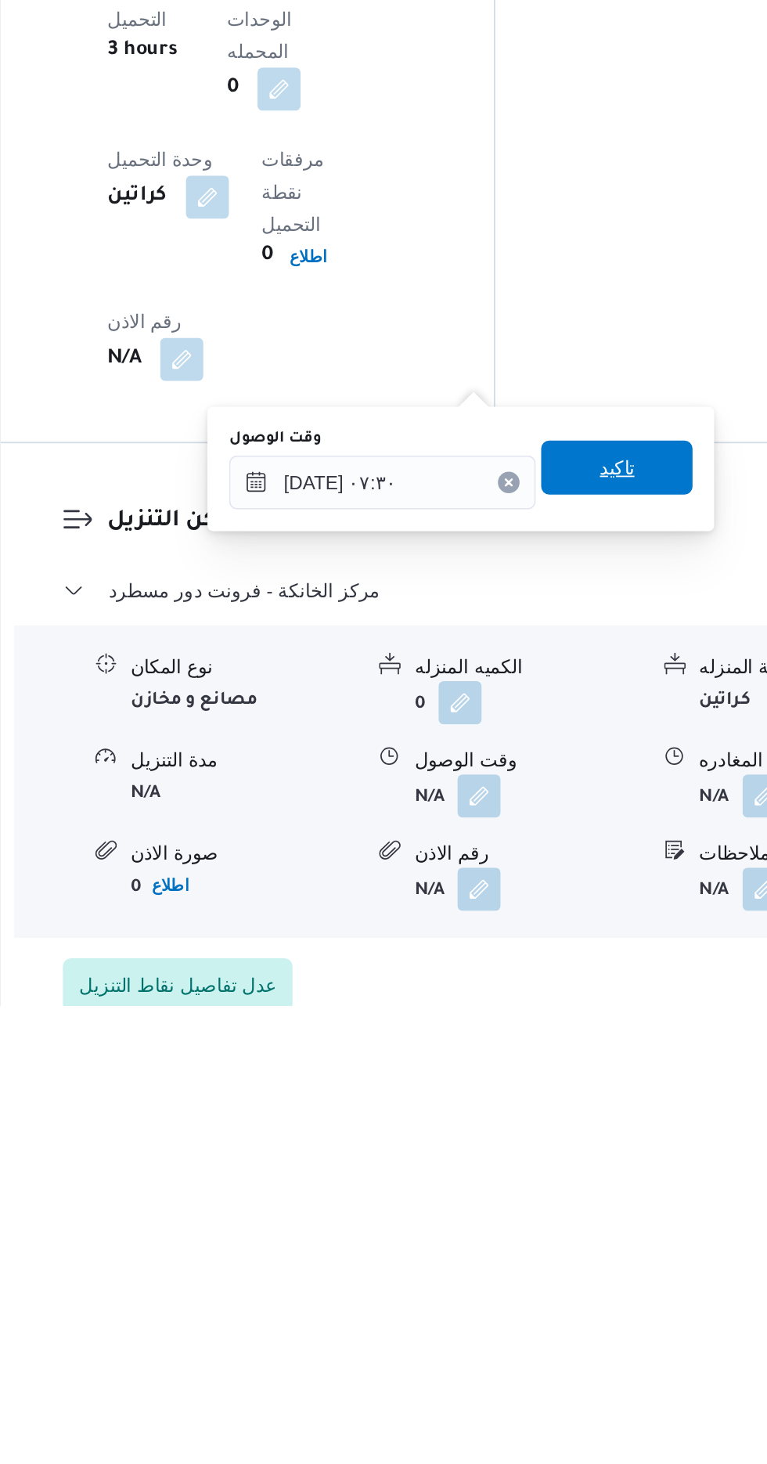
click at [571, 1153] on span "تاكيد" at bounding box center [560, 1152] width 20 height 19
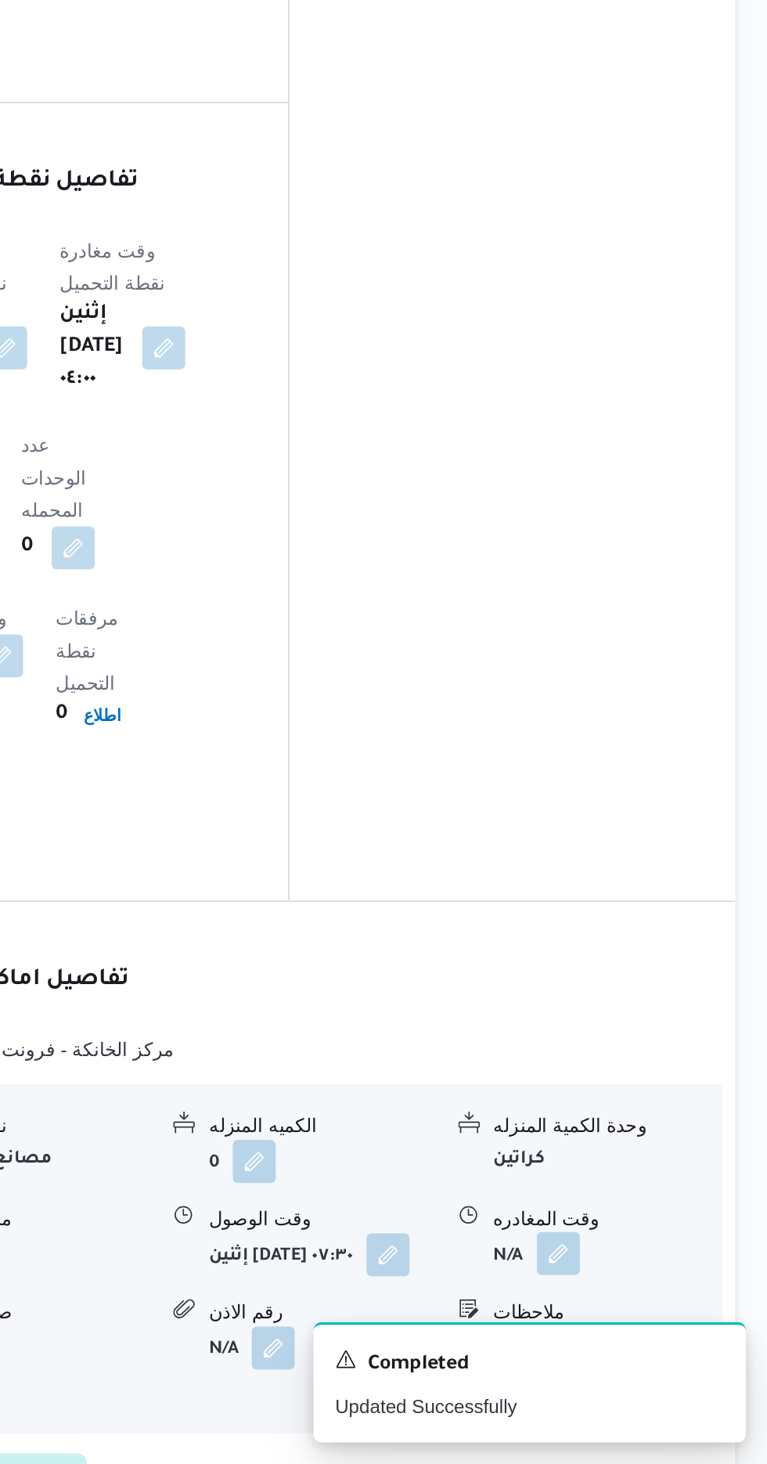
click at [648, 1329] on button "button" at bounding box center [645, 1341] width 25 height 25
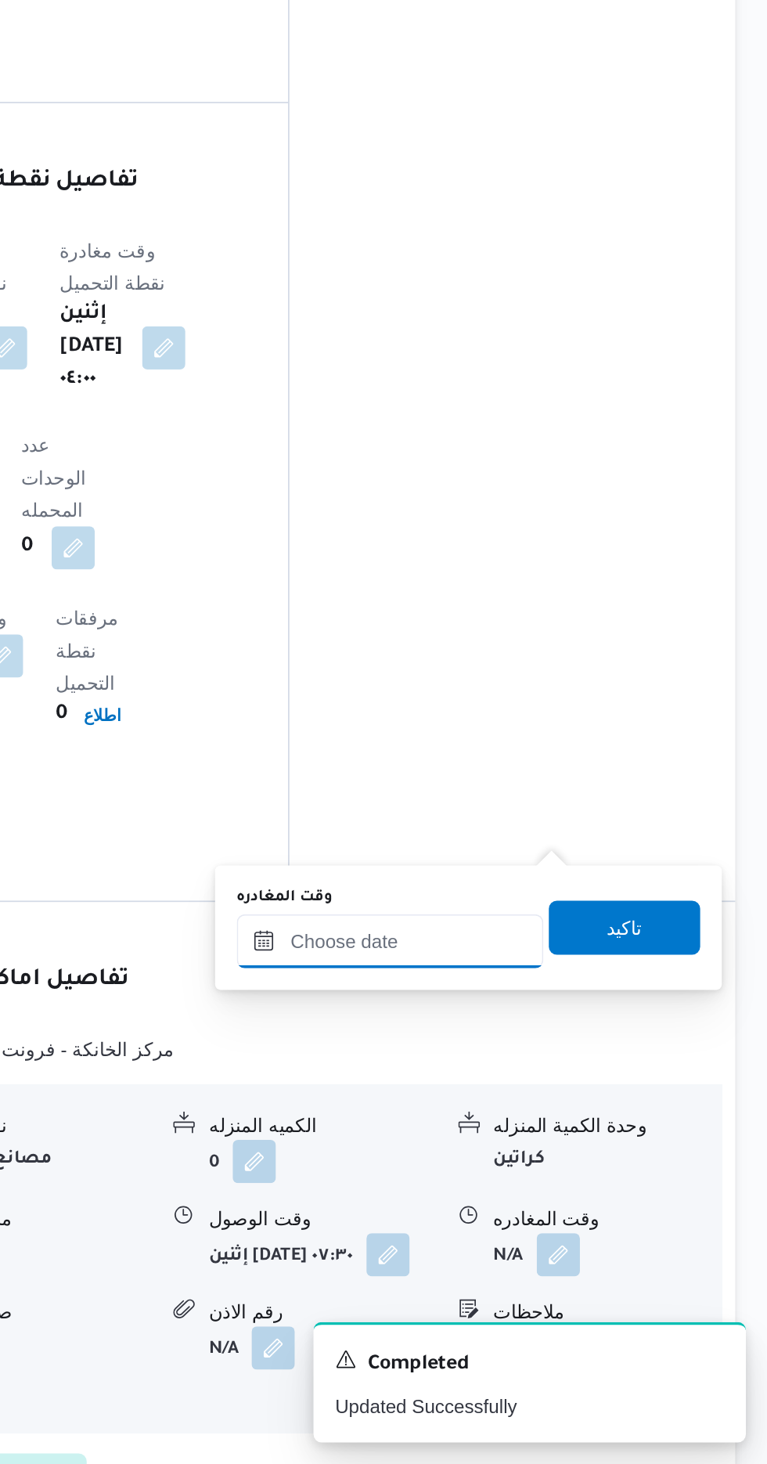
click at [575, 1161] on input "وقت المغادره" at bounding box center [548, 1160] width 178 height 31
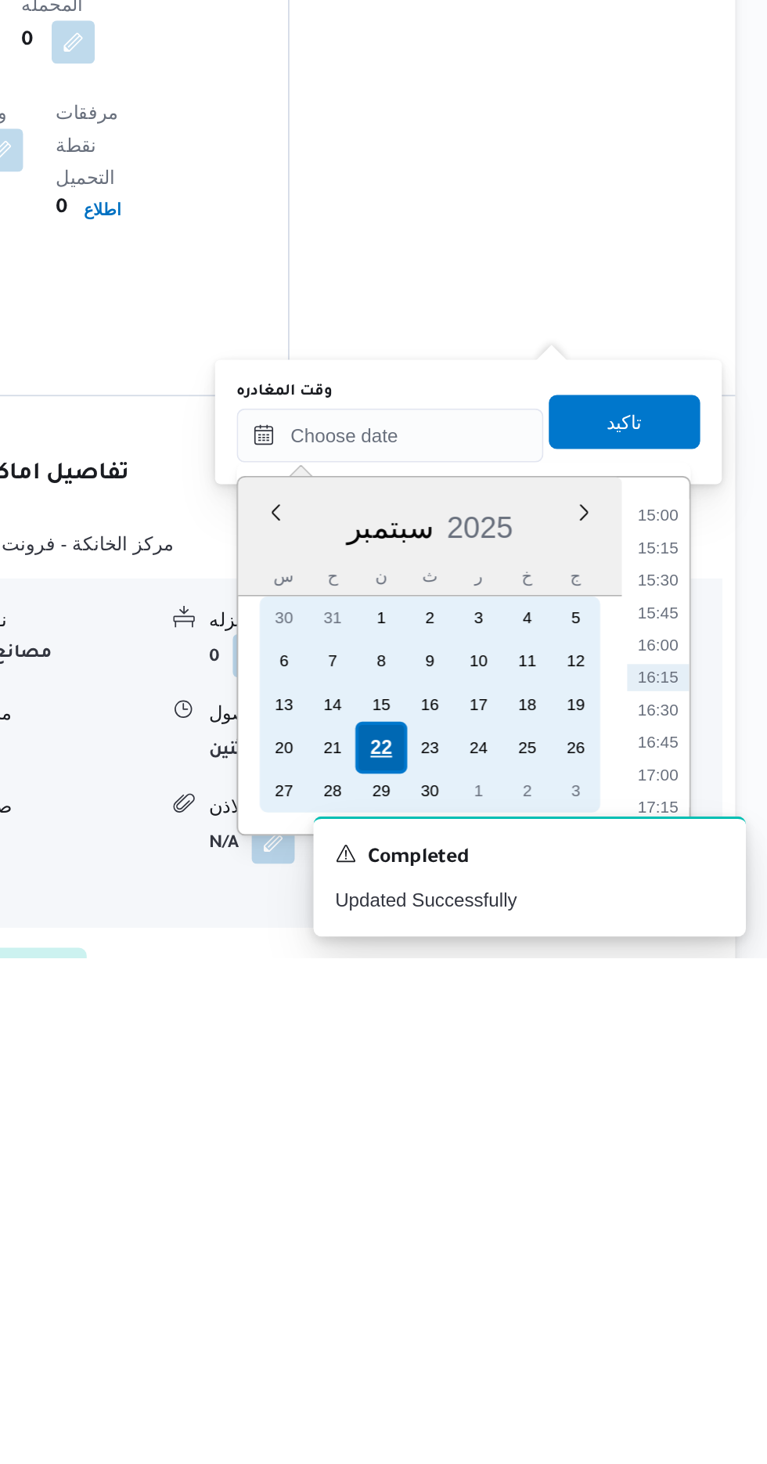
click at [542, 1339] on div "22" at bounding box center [543, 1342] width 30 height 30
type input "[DATE] ٠٠:٠٠"
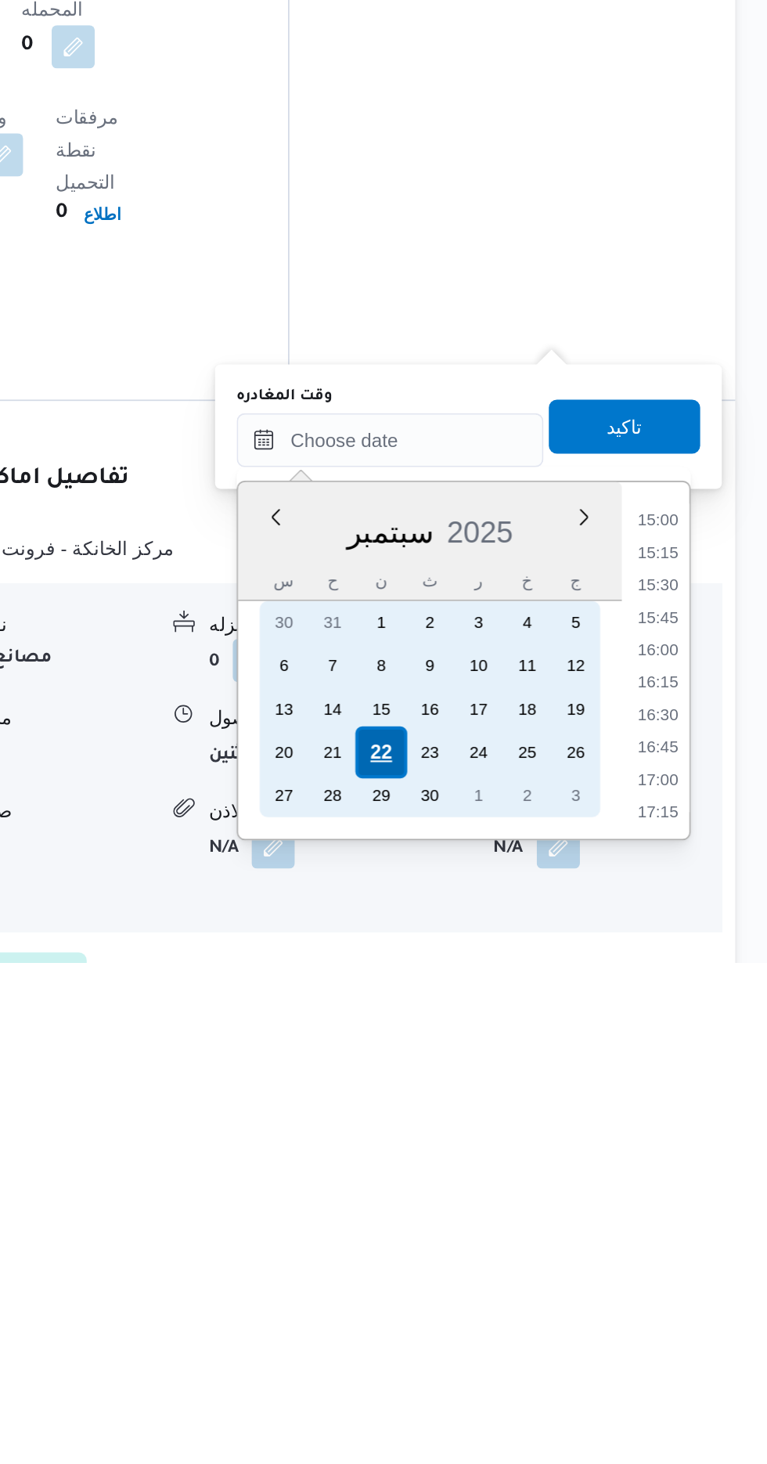
scroll to position [0, 0]
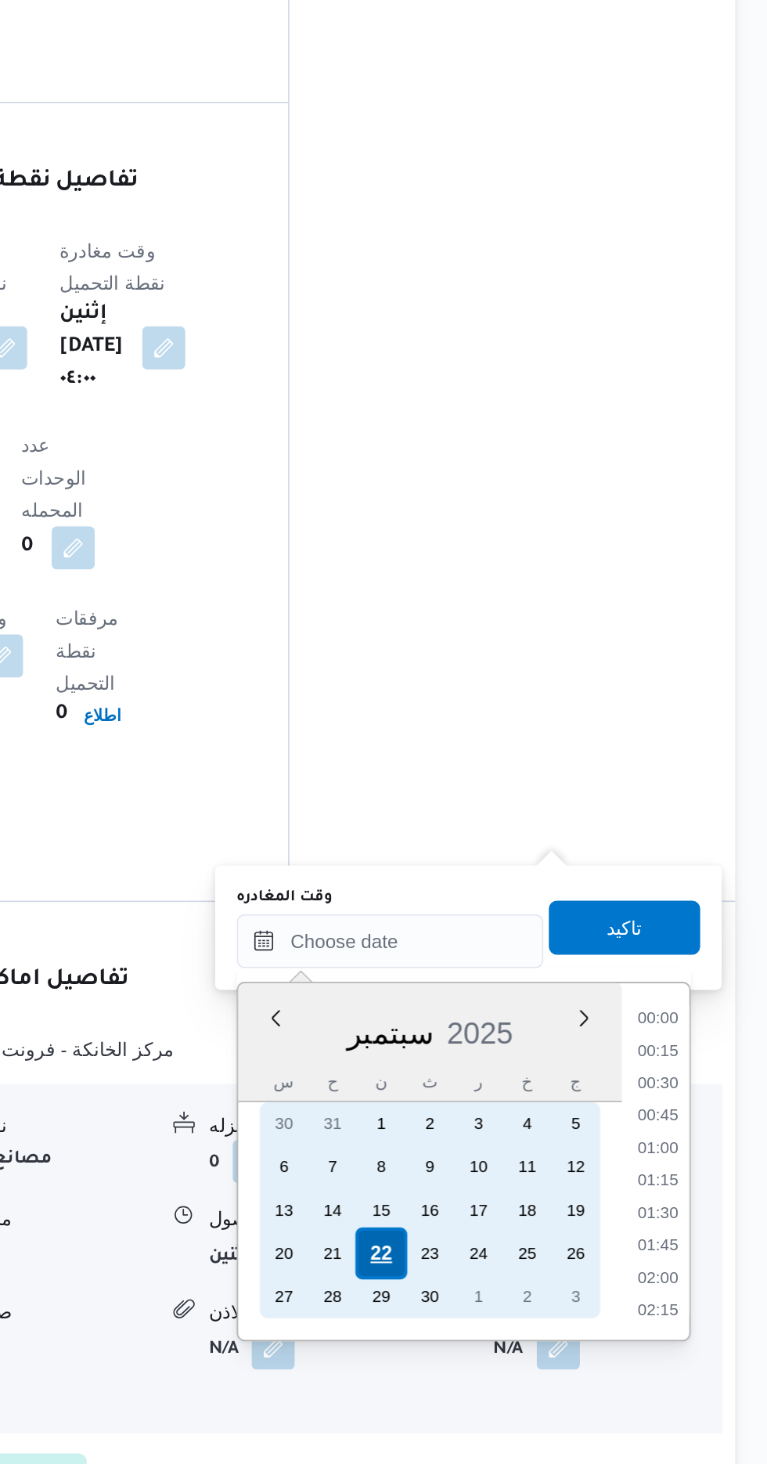
click at [537, 1334] on div "22" at bounding box center [543, 1342] width 30 height 30
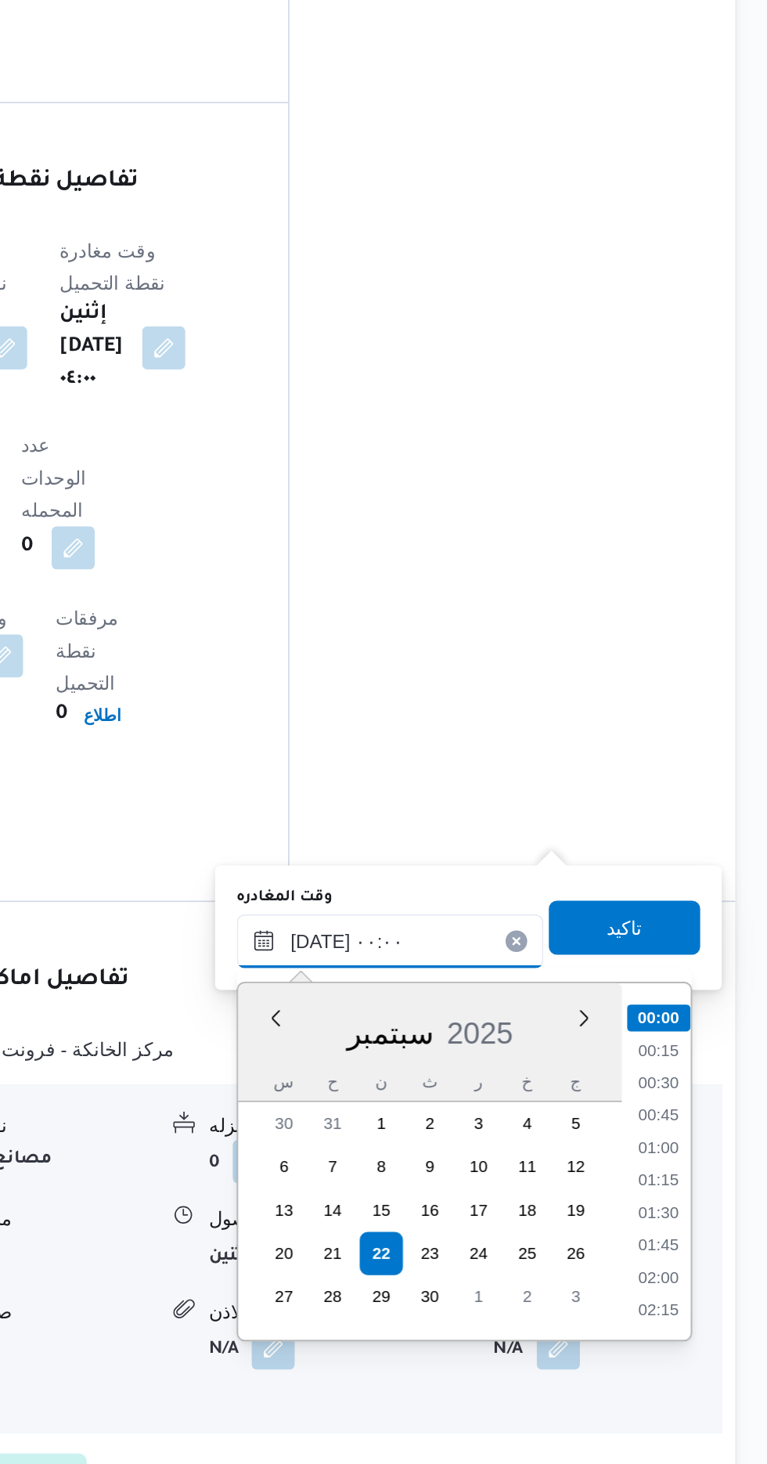
click at [469, 1172] on input "[DATE] ٠٠:٠٠" at bounding box center [548, 1160] width 178 height 31
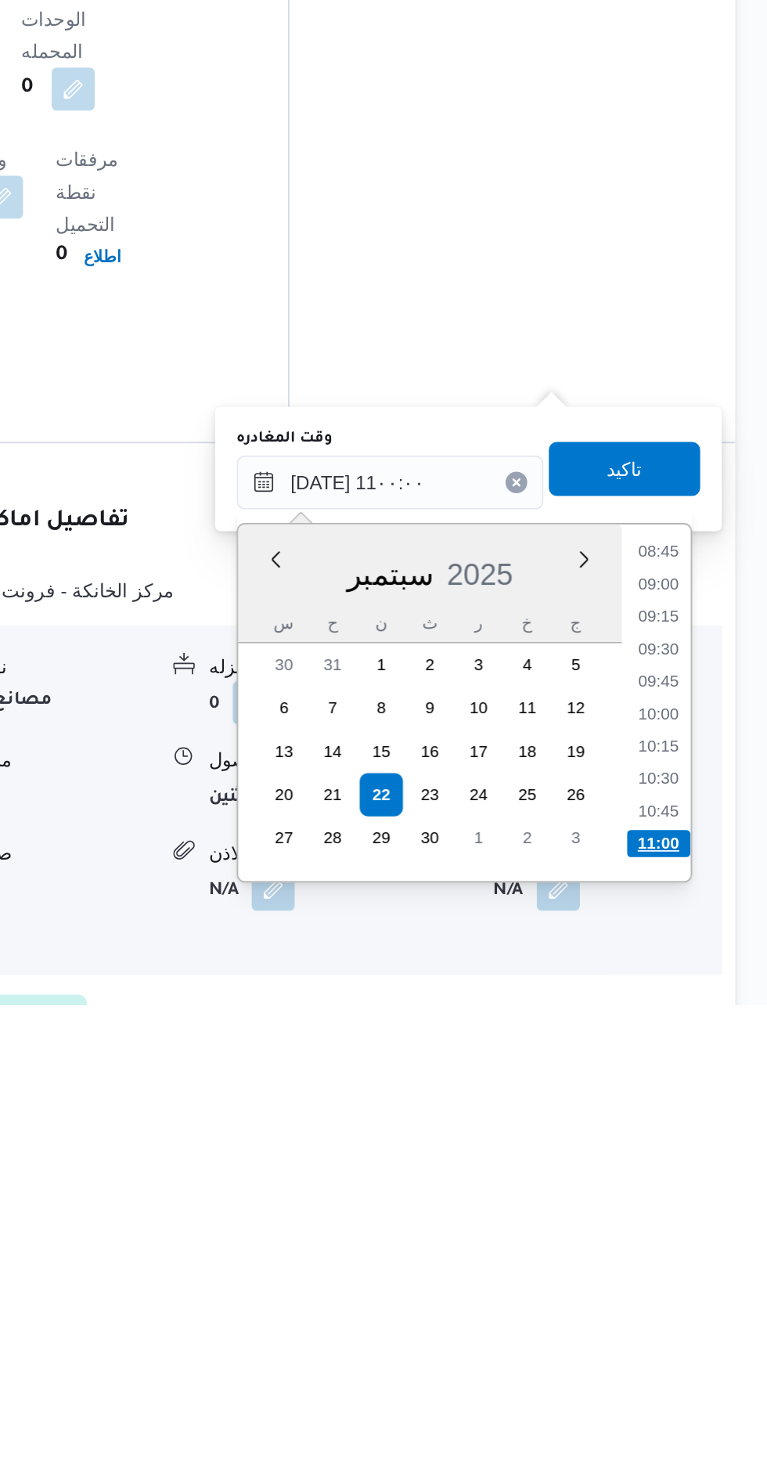
click at [704, 1371] on li "11:00" at bounding box center [704, 1370] width 37 height 16
type input "٢٢/٠٩/٢٠٢٥ ١١:٠٠"
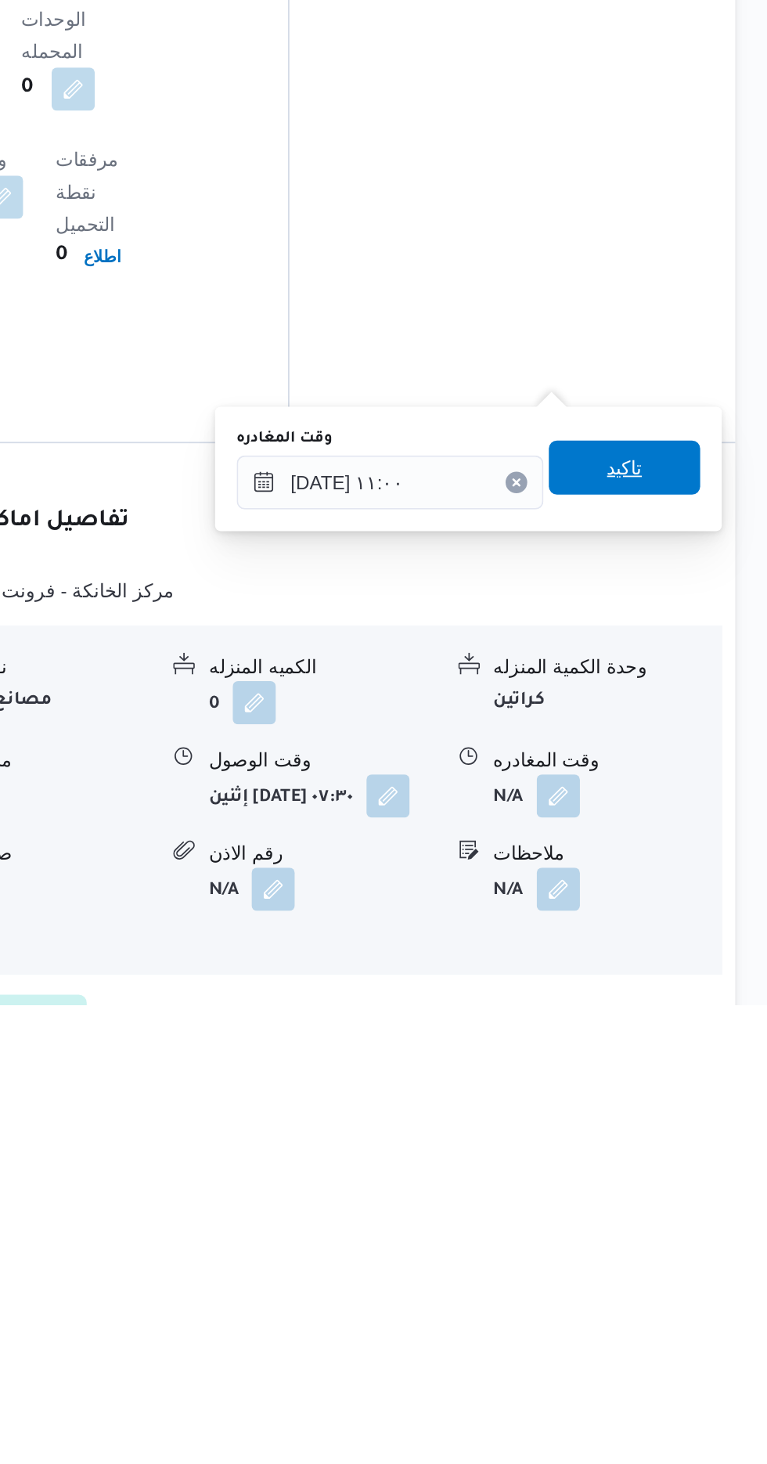
click at [703, 1163] on span "تاكيد" at bounding box center [684, 1151] width 88 height 31
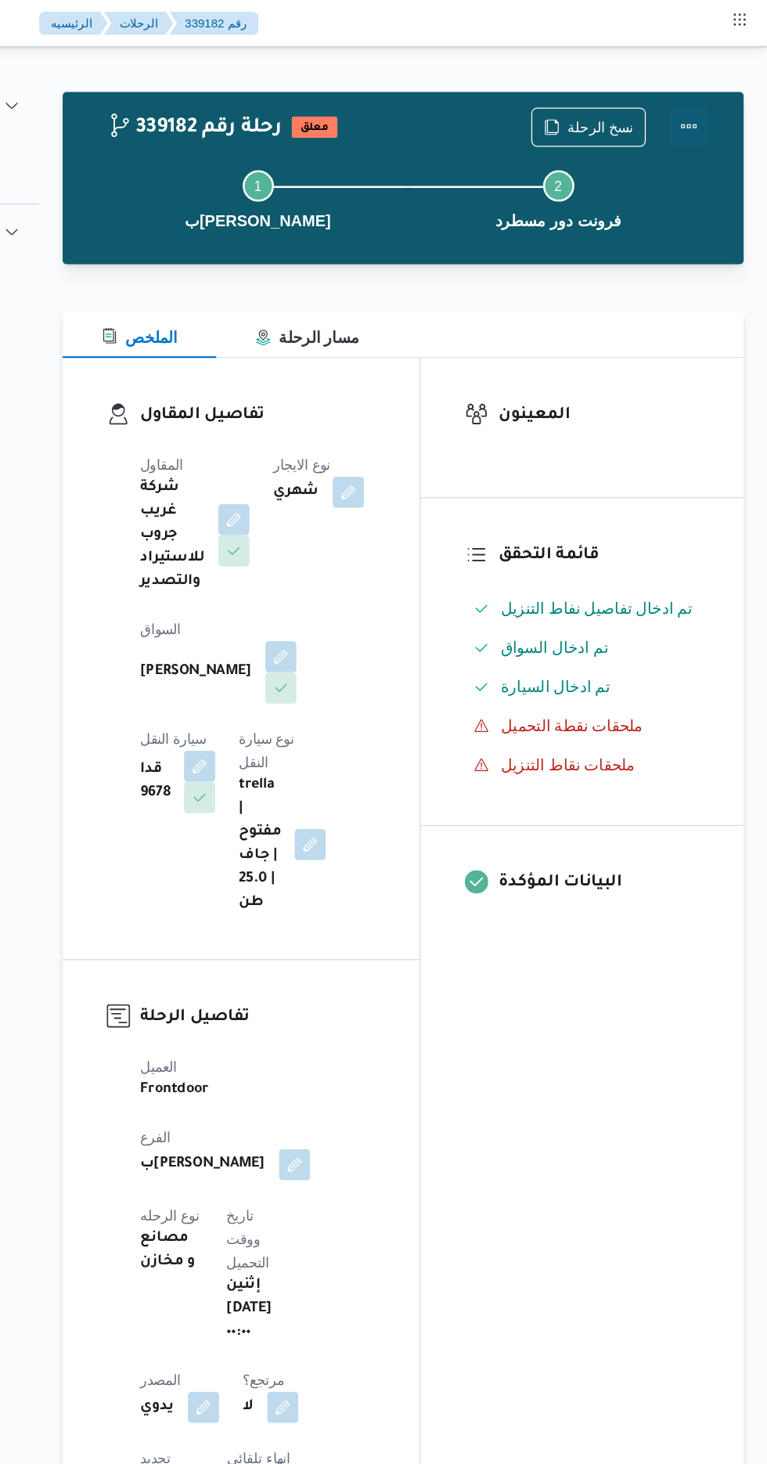
click at [711, 100] on button "Actions" at bounding box center [704, 100] width 31 height 31
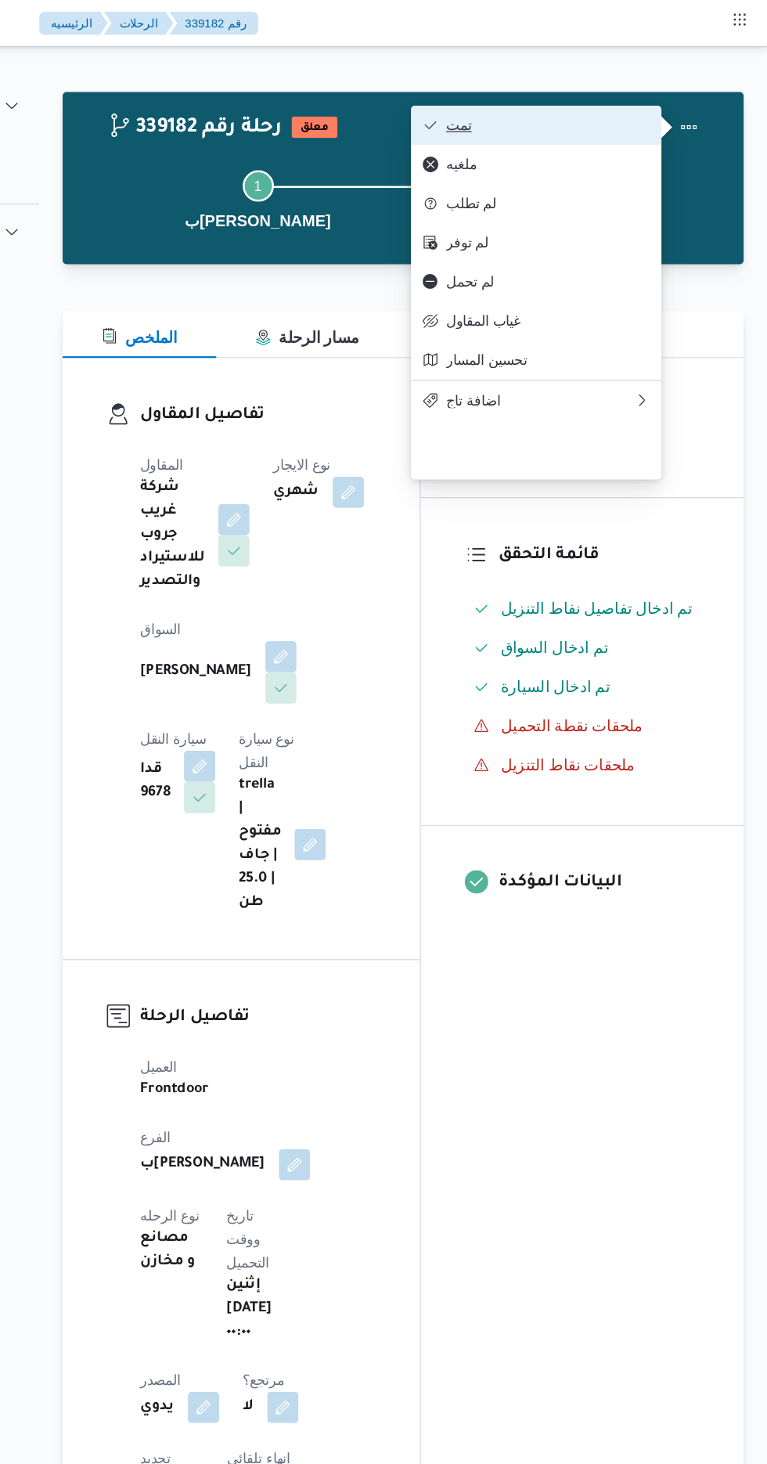
click at [646, 106] on span "تمت" at bounding box center [591, 100] width 163 height 13
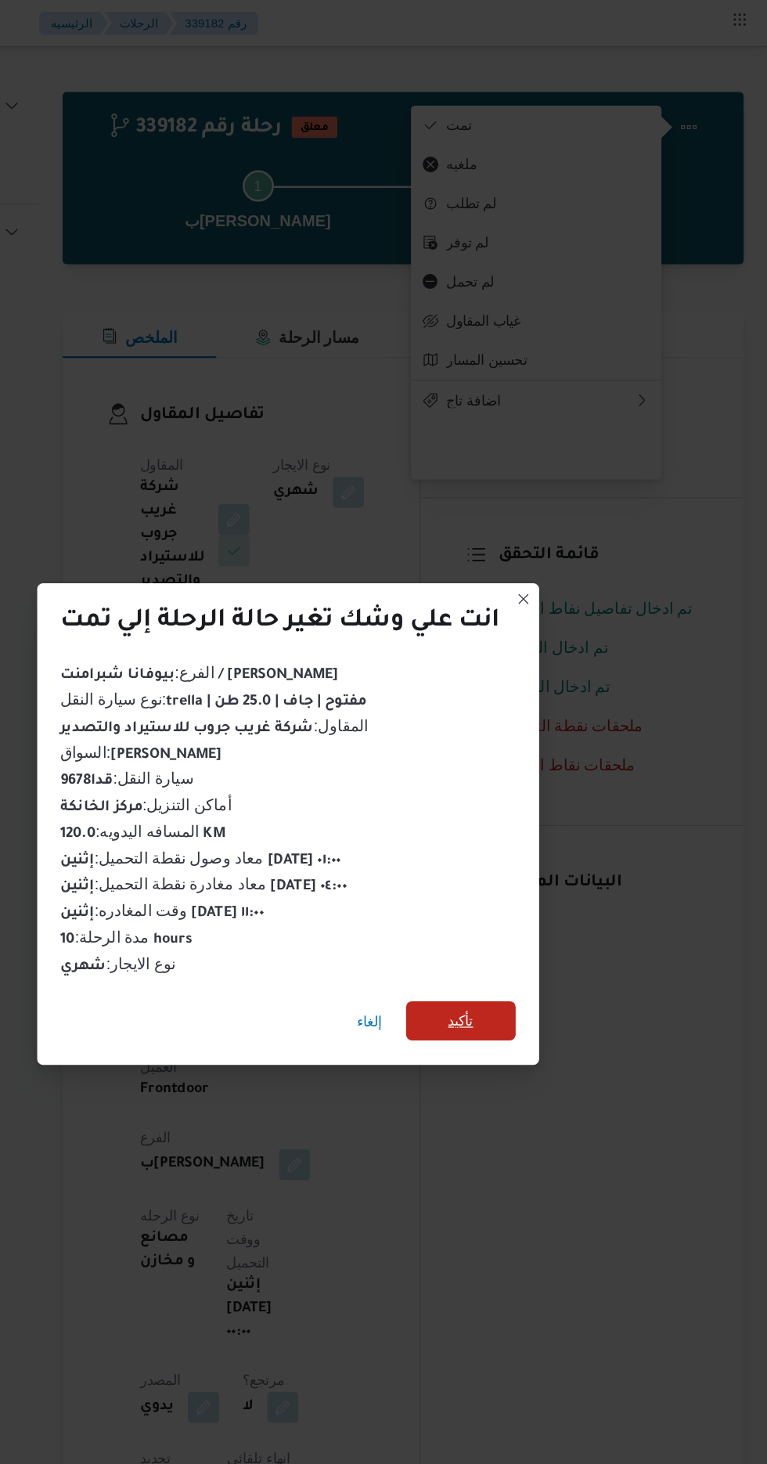
click at [524, 816] on span "تأكيد" at bounding box center [522, 816] width 20 height 19
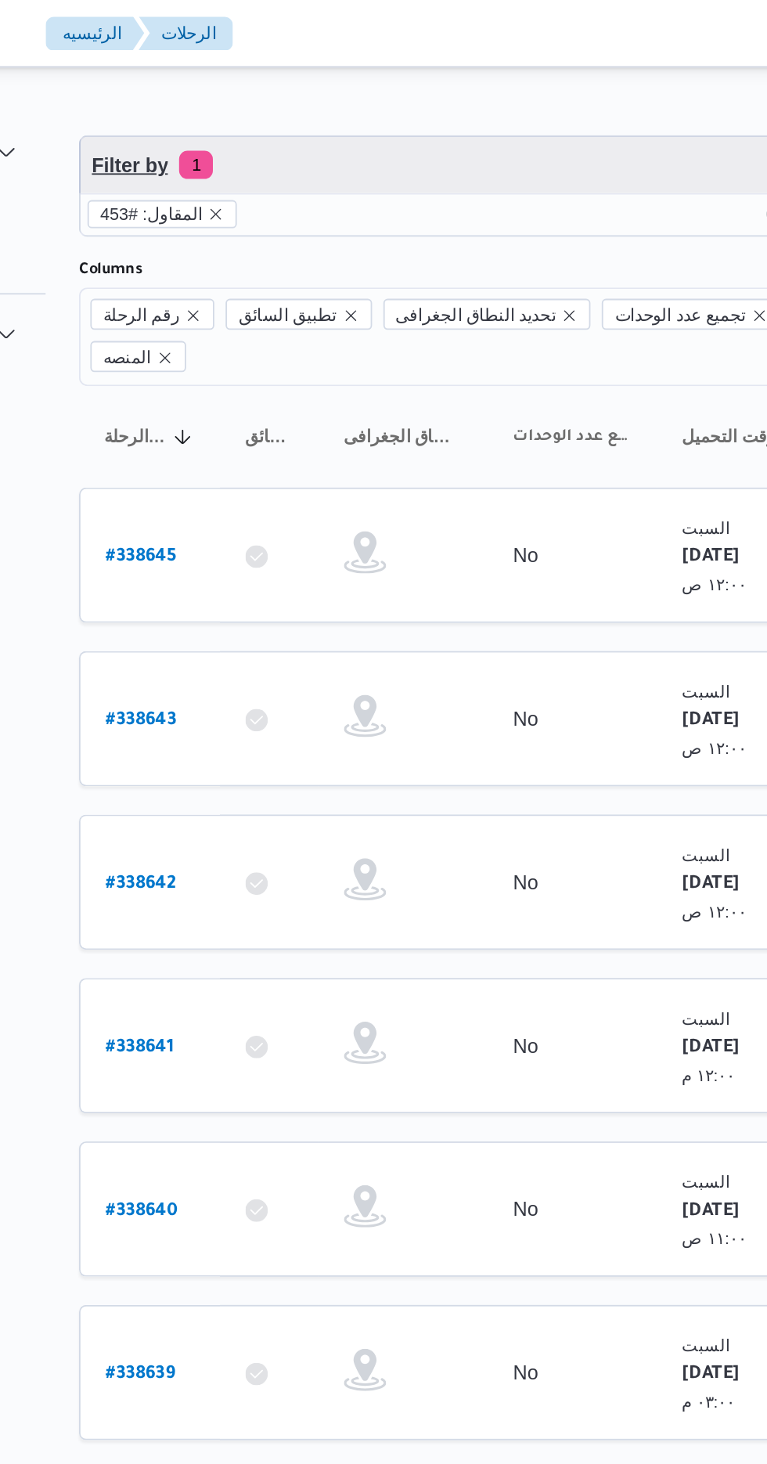
click at [344, 85] on span "Filter by 1" at bounding box center [403, 91] width 399 height 31
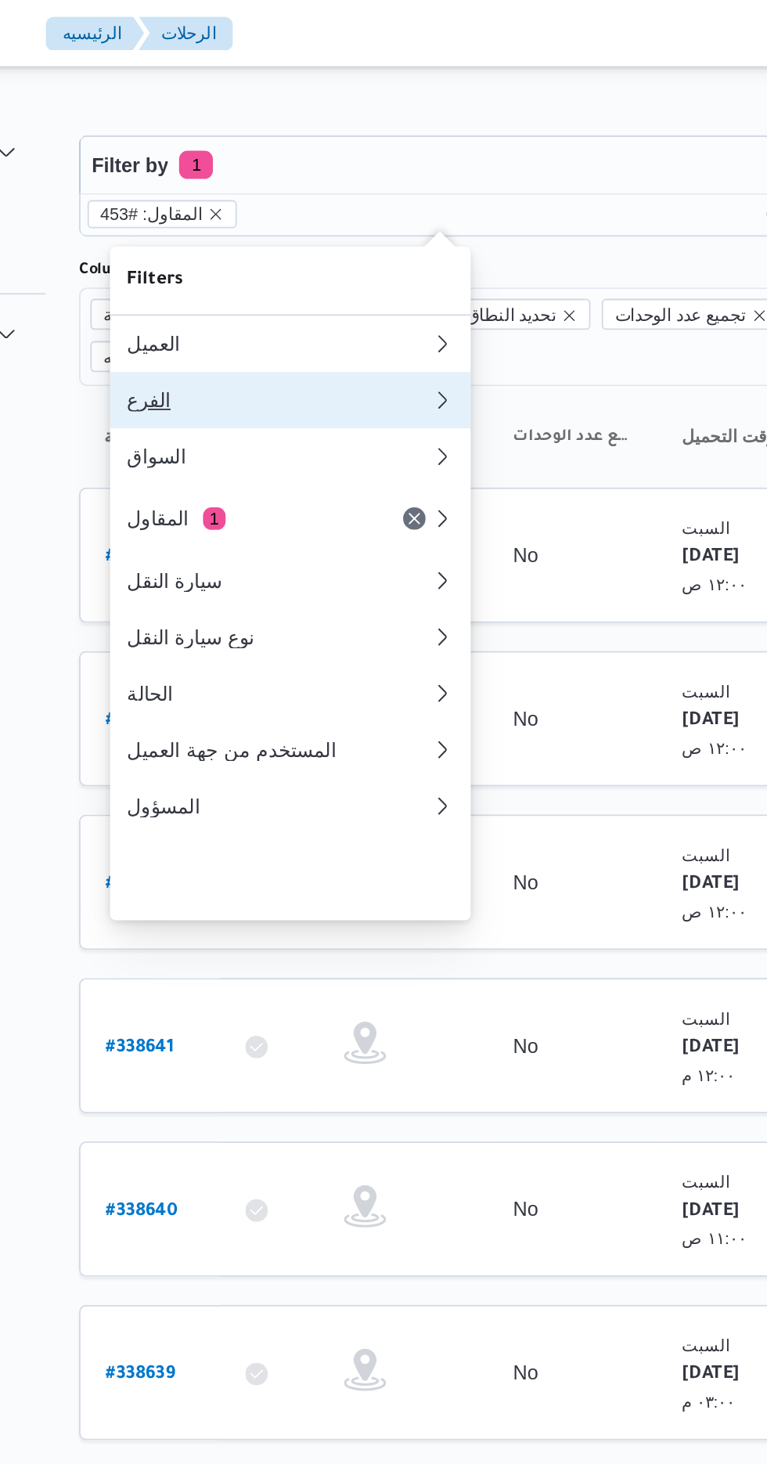
click at [350, 221] on div "الفرع" at bounding box center [314, 222] width 169 height 13
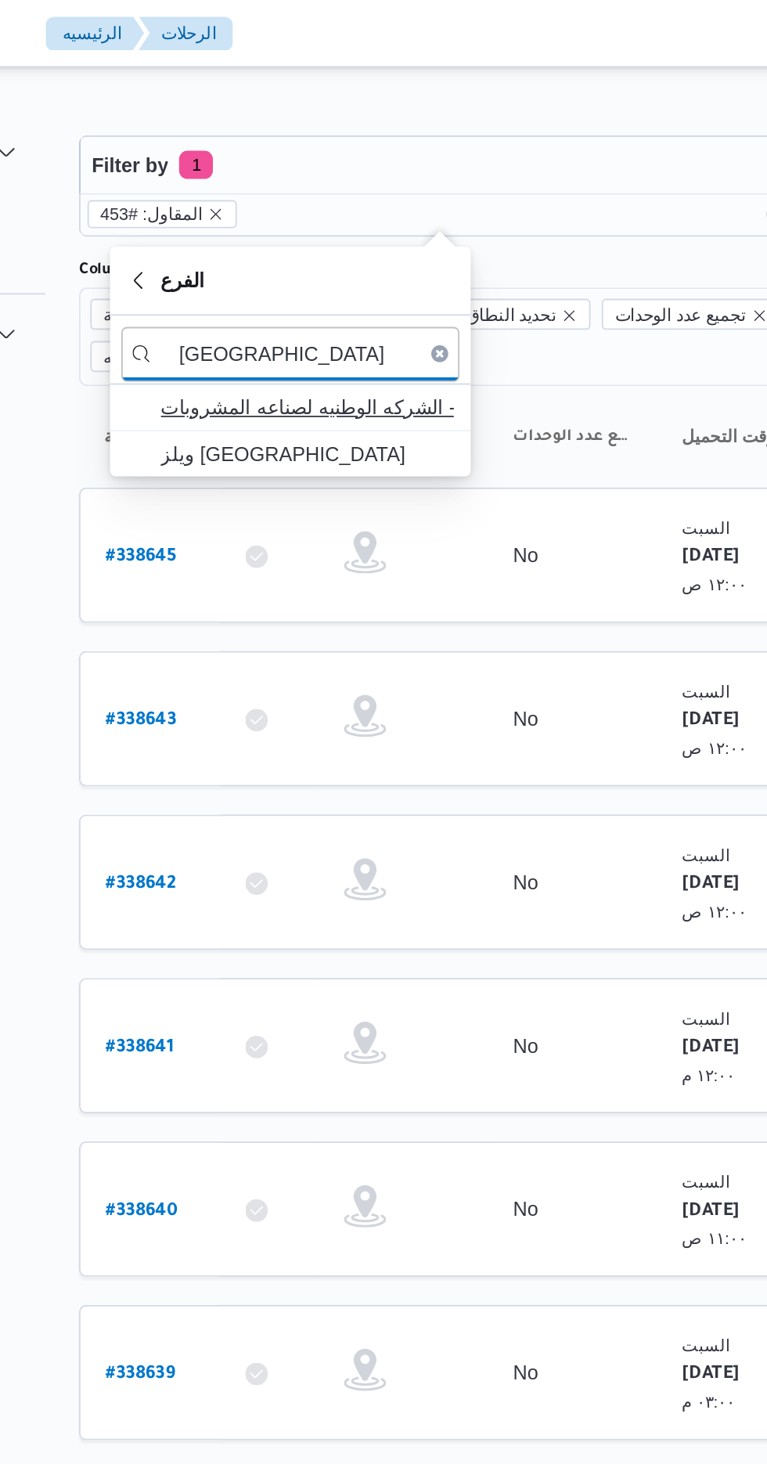
type input "ويلز"
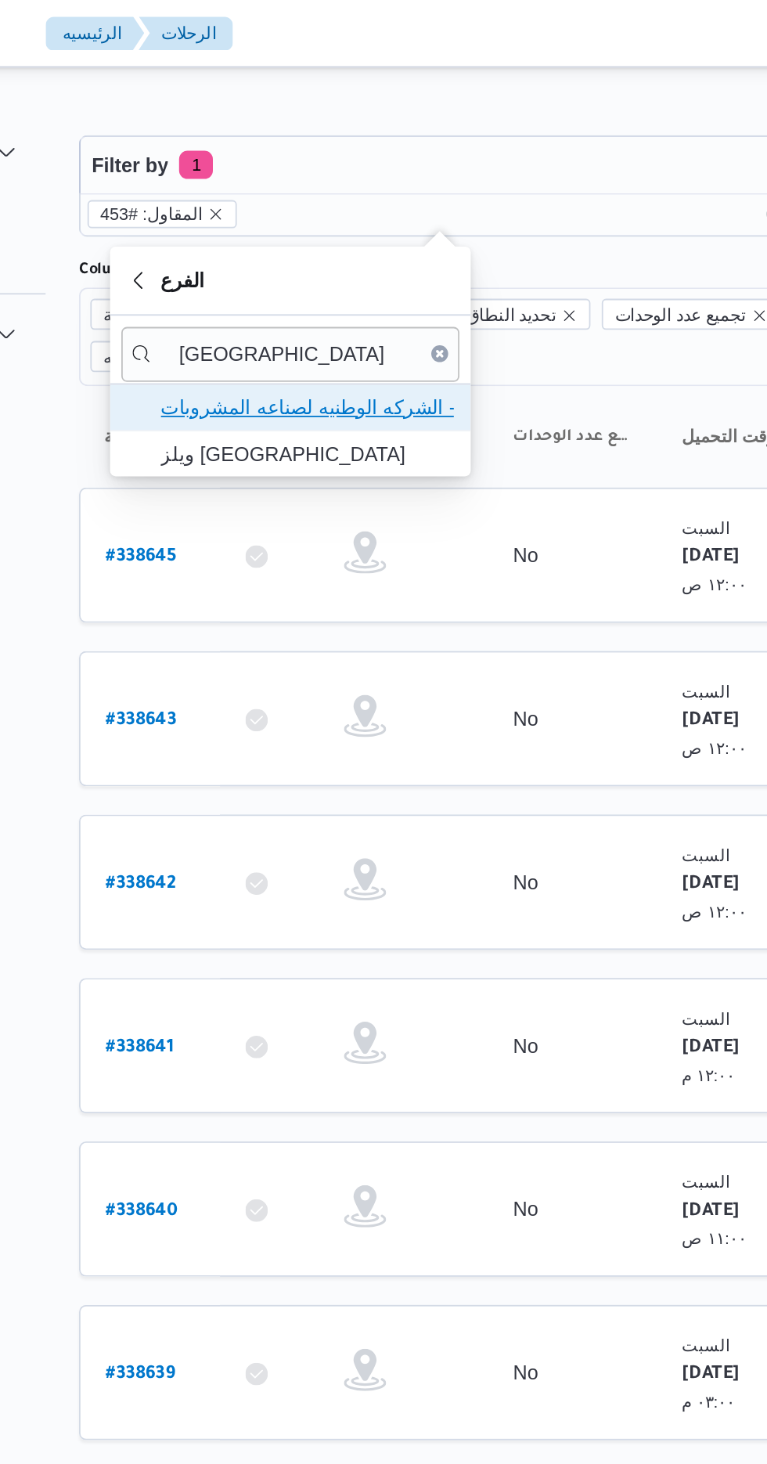
click at [393, 219] on span "مصنع ويلز - الشركه الوطنيه لصناعه المشروبات" at bounding box center [330, 226] width 163 height 19
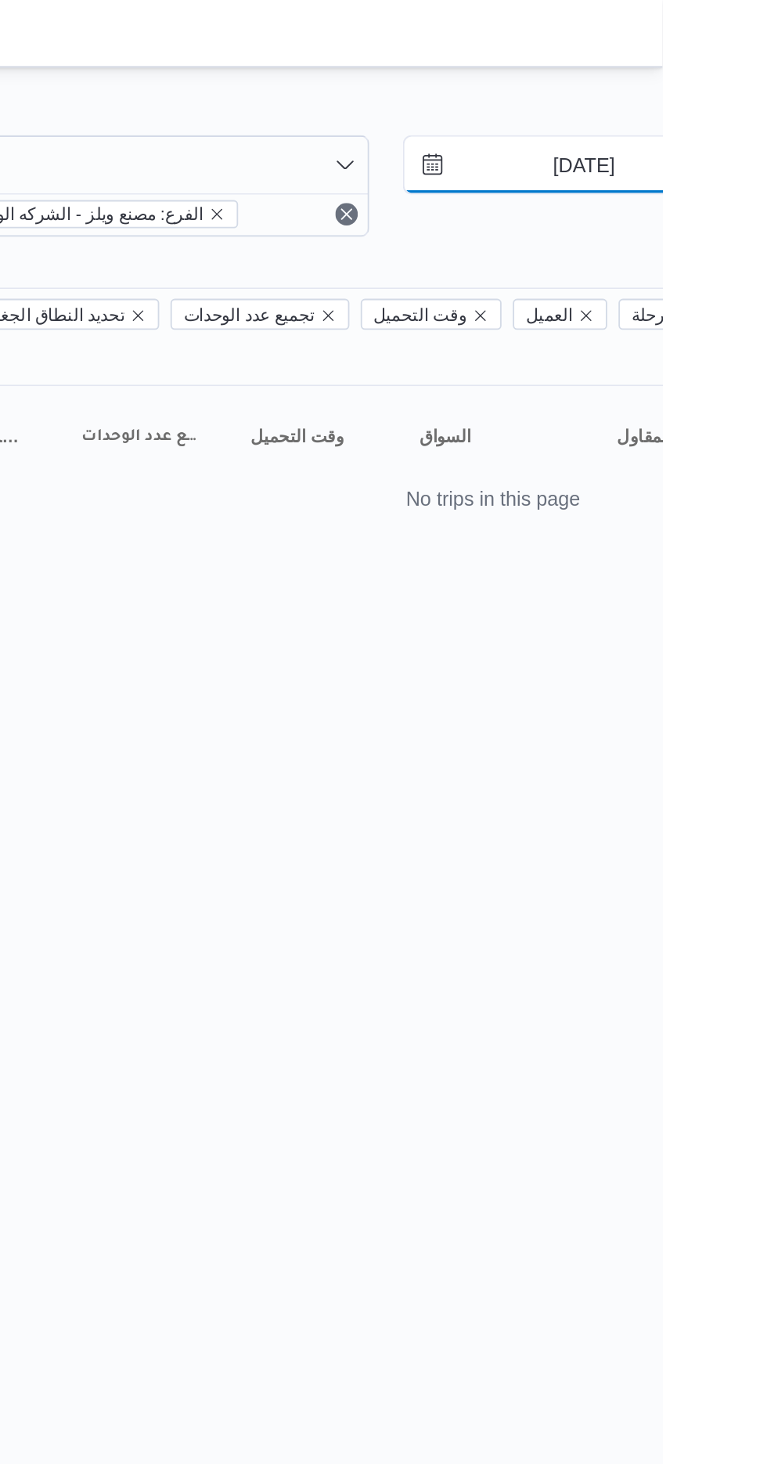
click at [717, 86] on input "20/9/2025" at bounding box center [713, 91] width 178 height 31
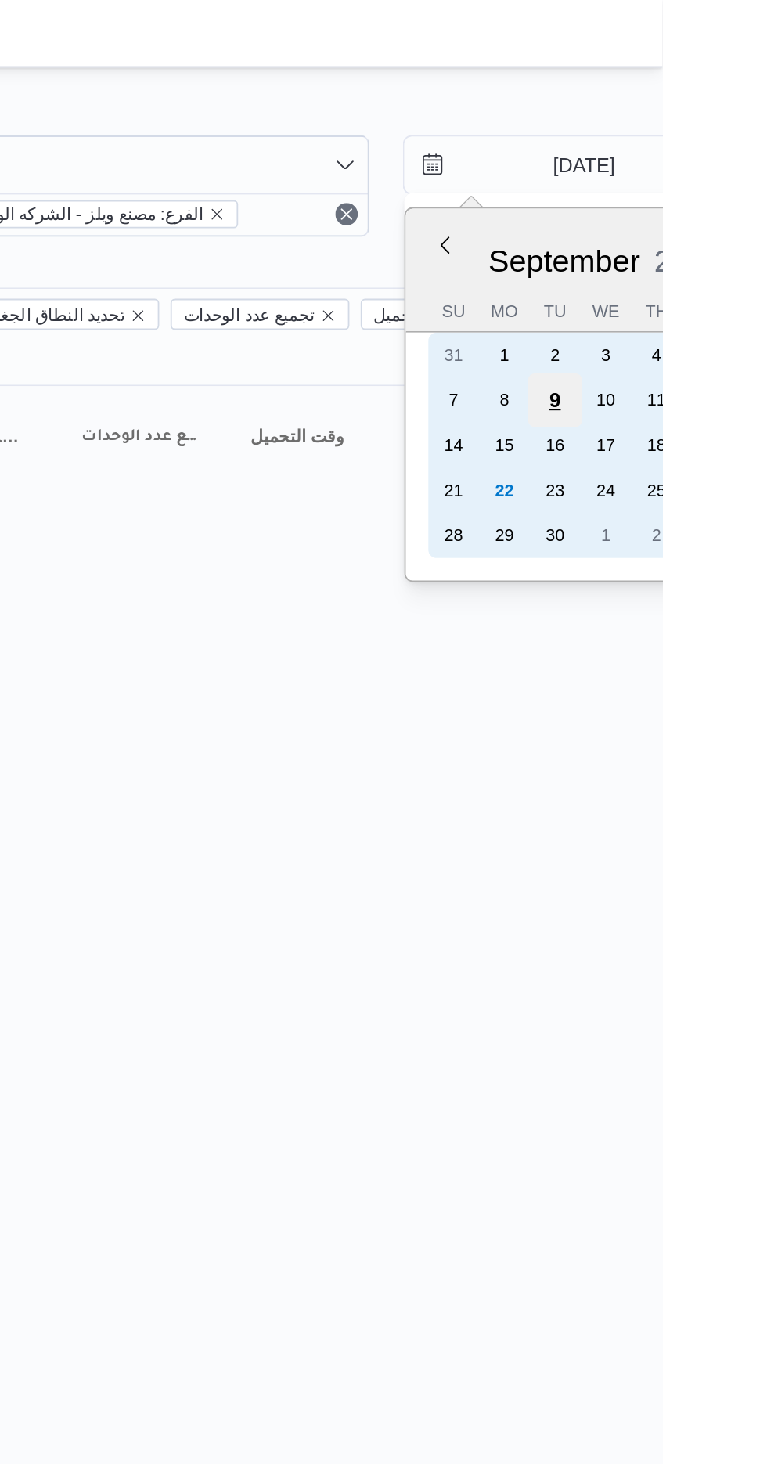
click at [697, 225] on div "9" at bounding box center [708, 222] width 30 height 30
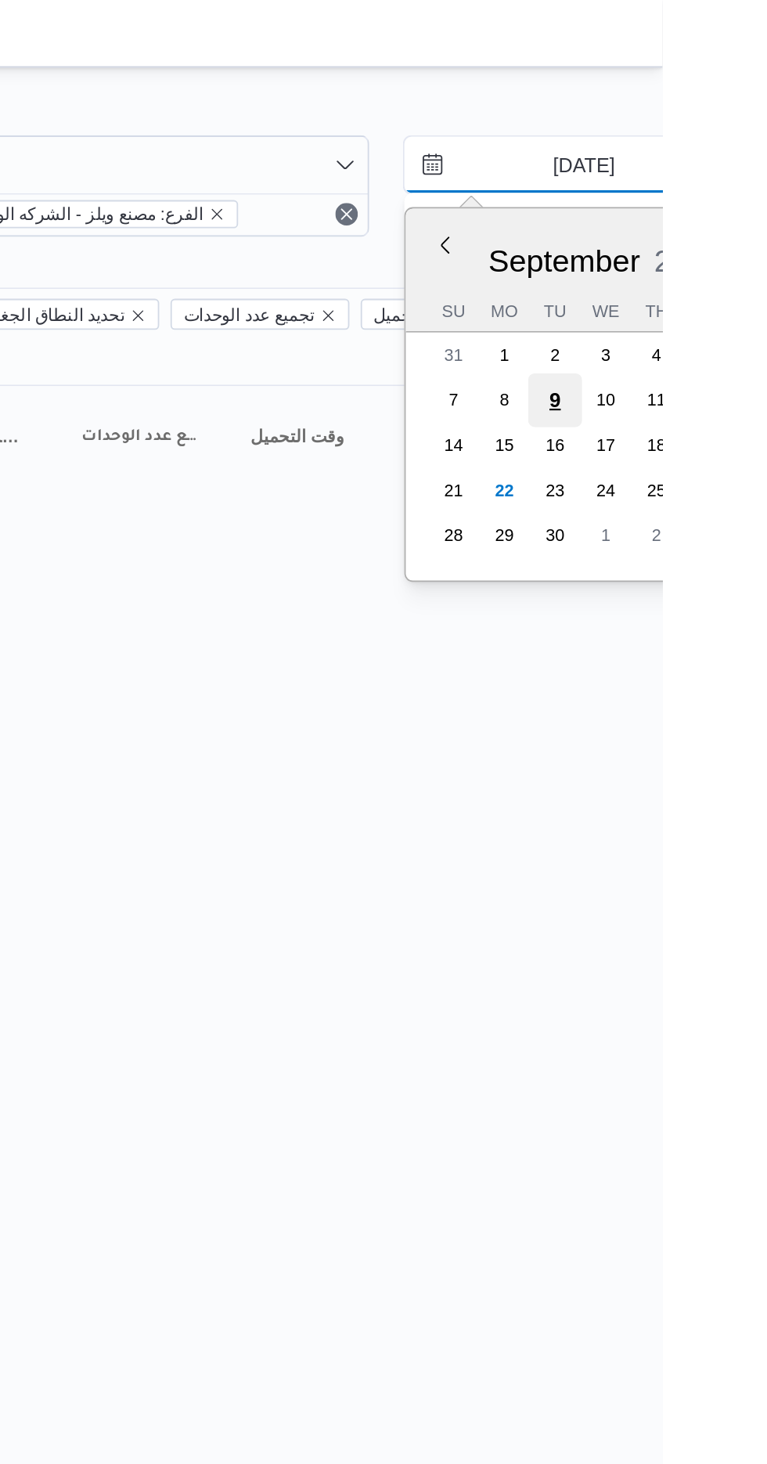
type input "9/9/2025"
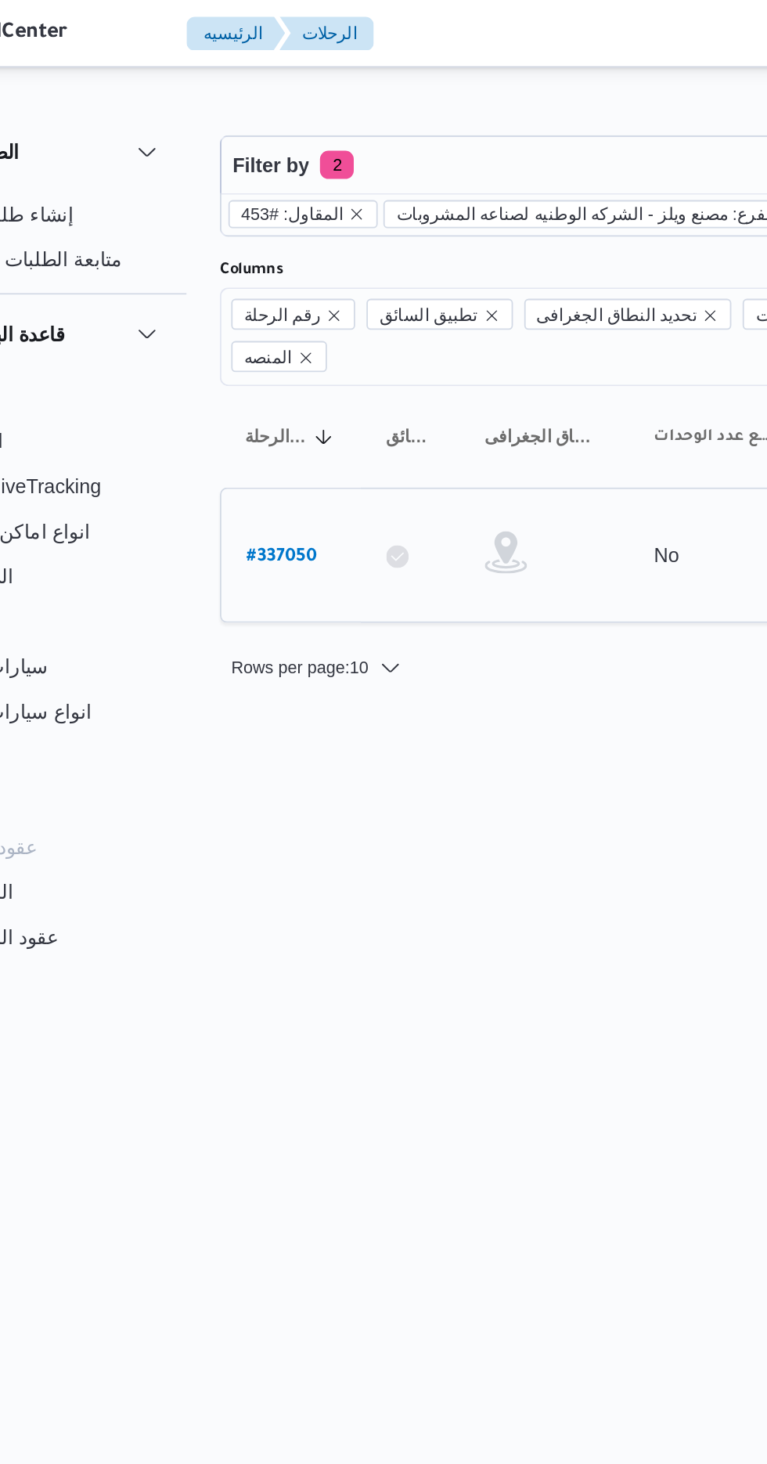
click at [254, 304] on b "# 337050" at bounding box center [237, 309] width 39 height 11
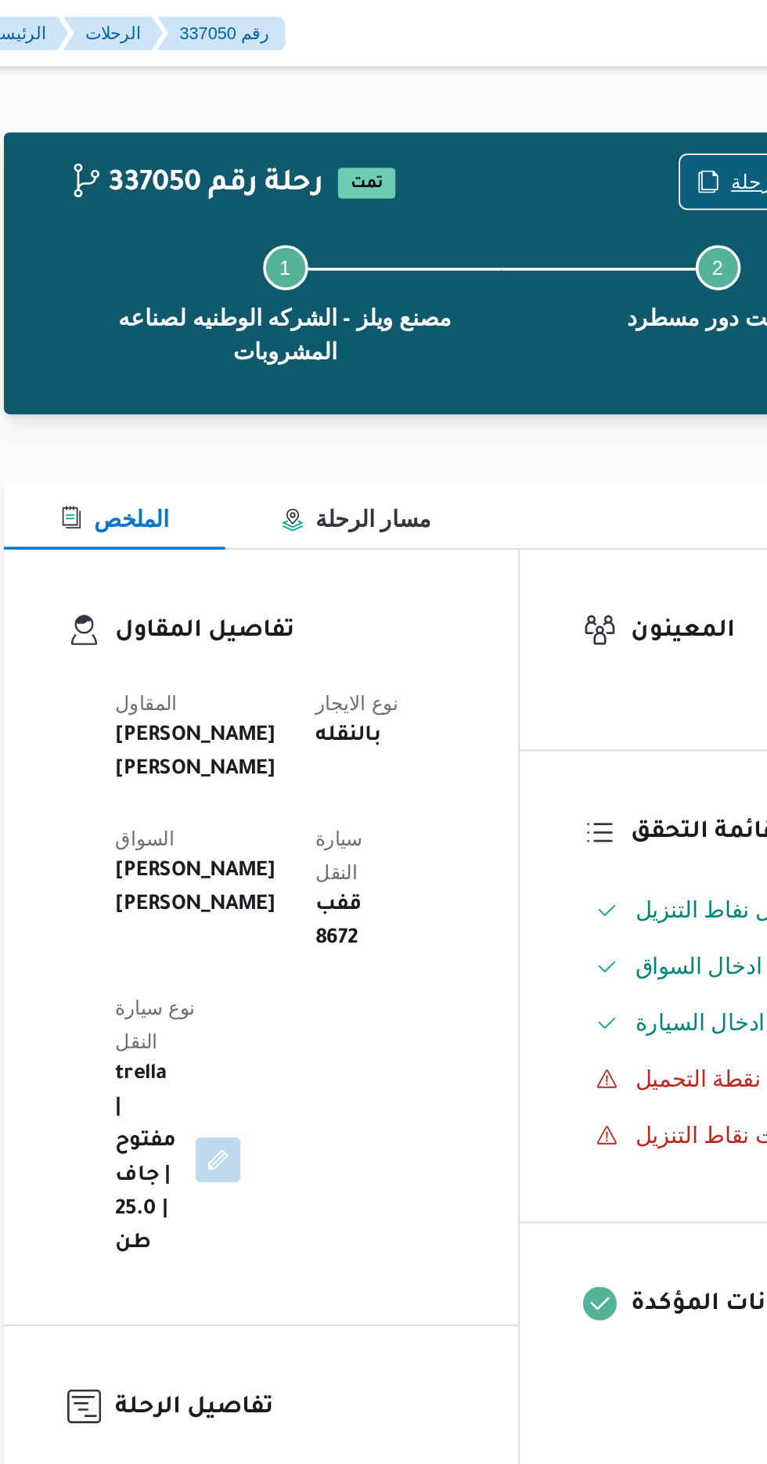
click at [609, 95] on span "نسخ الرحلة" at bounding box center [624, 101] width 90 height 30
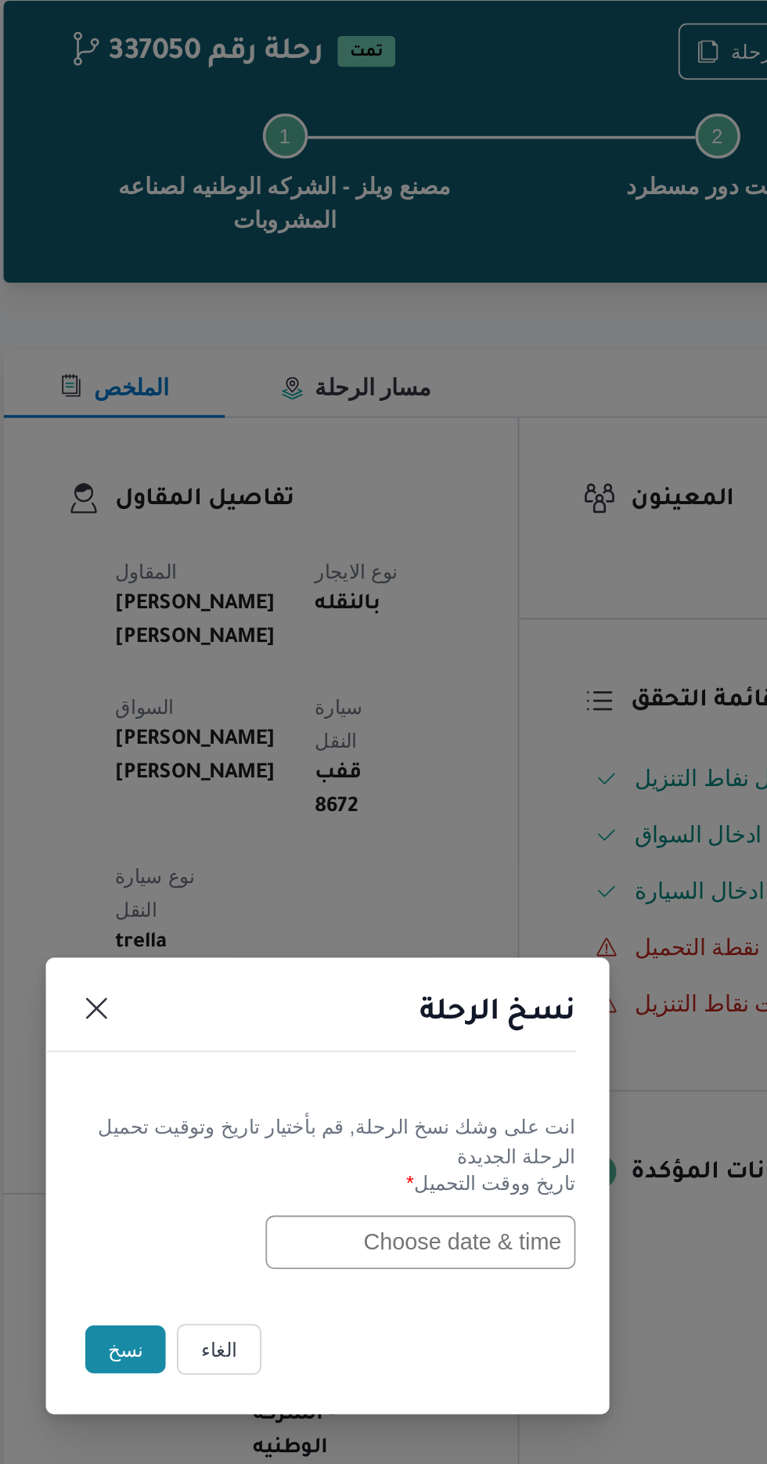
click at [380, 760] on input "text" at bounding box center [435, 763] width 172 height 30
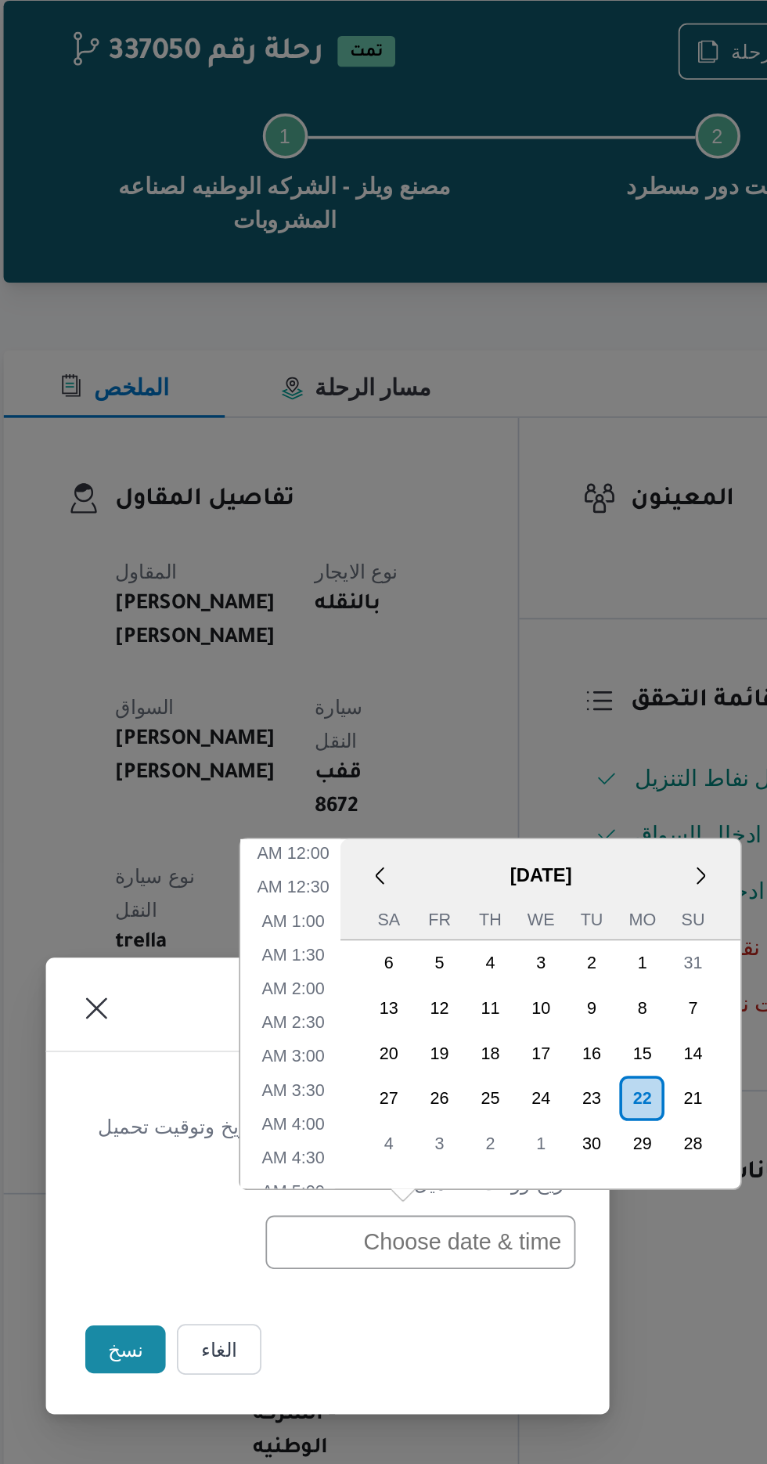
scroll to position [512, 0]
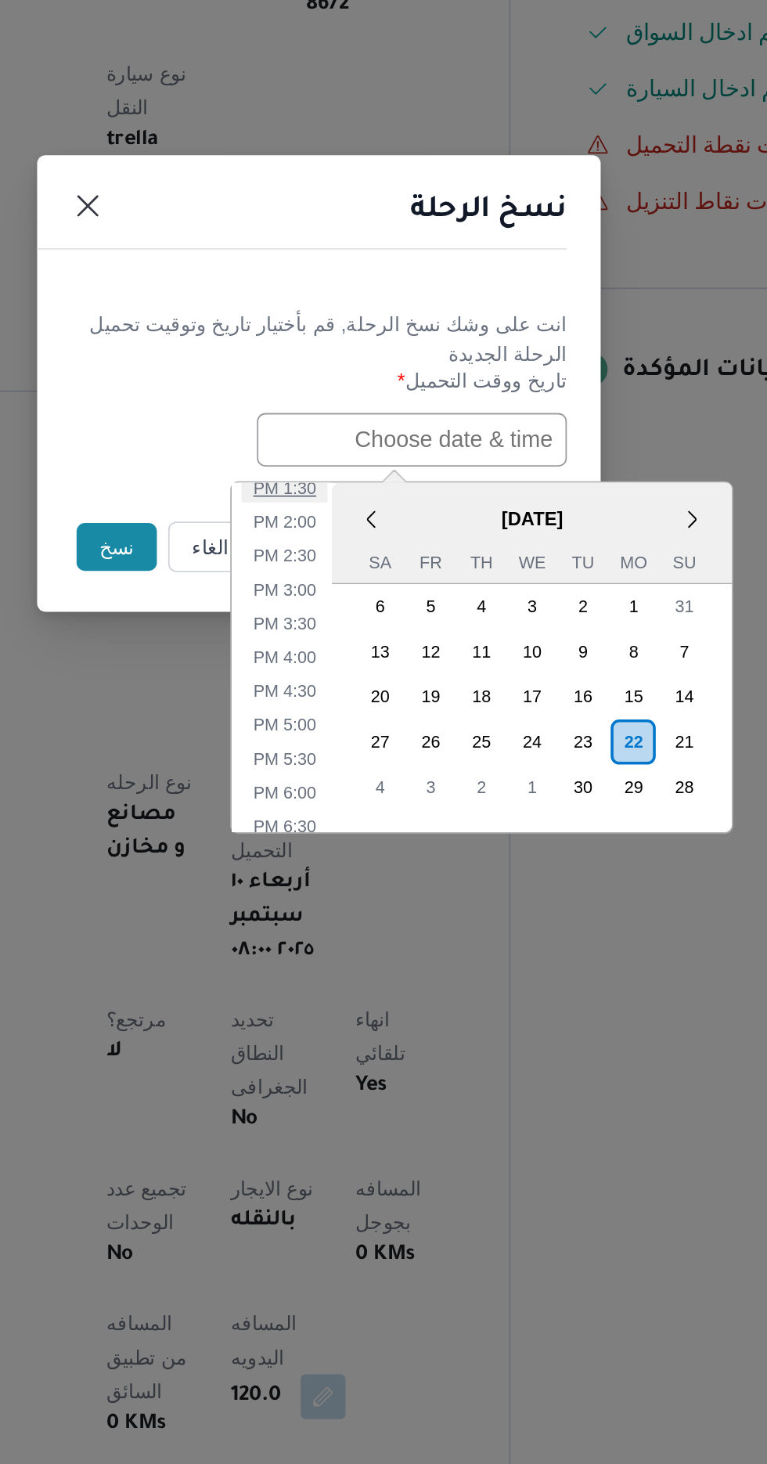
click at [369, 791] on li "1:30 PM" at bounding box center [364, 790] width 48 height 16
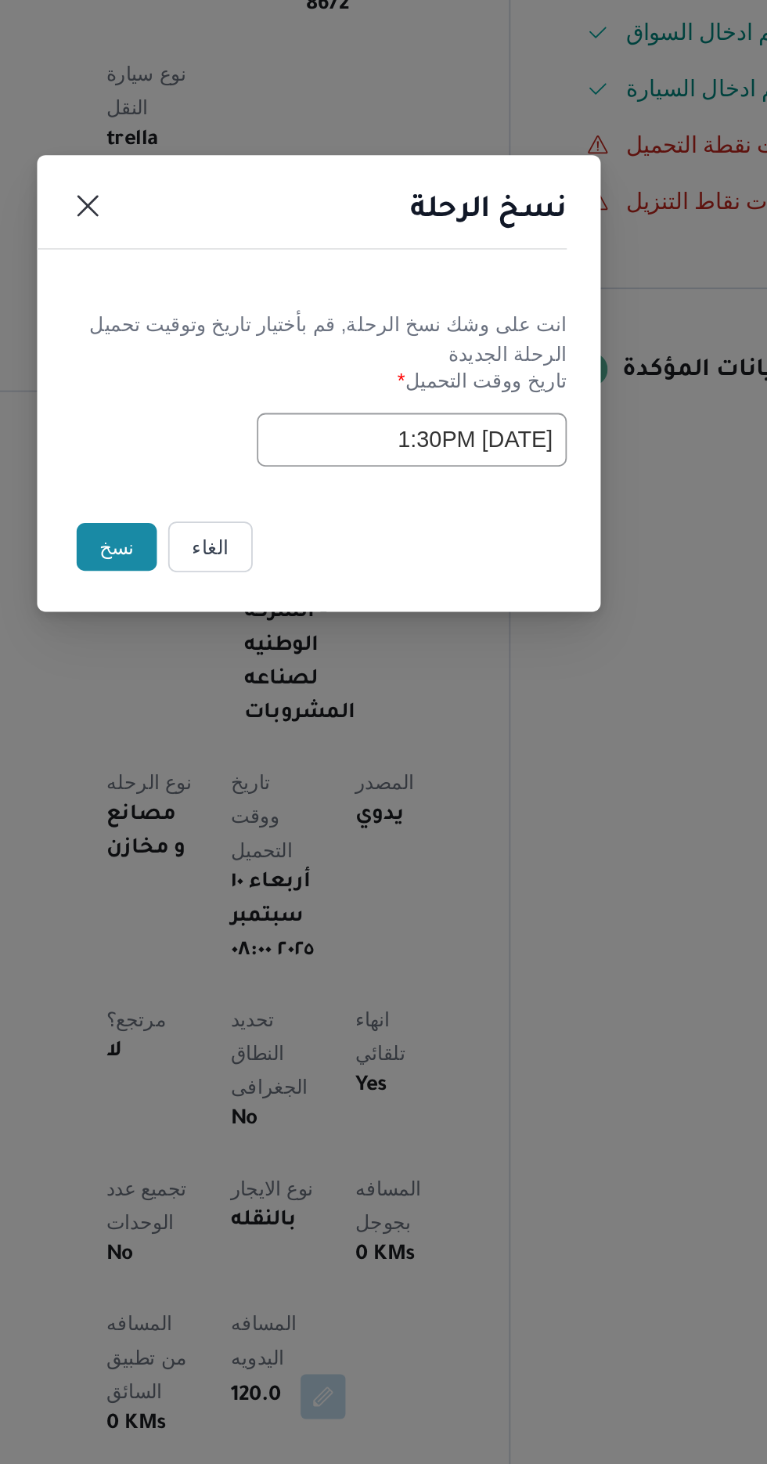
click at [453, 755] on input "22/09/2025 1:30PM" at bounding box center [435, 763] width 172 height 30
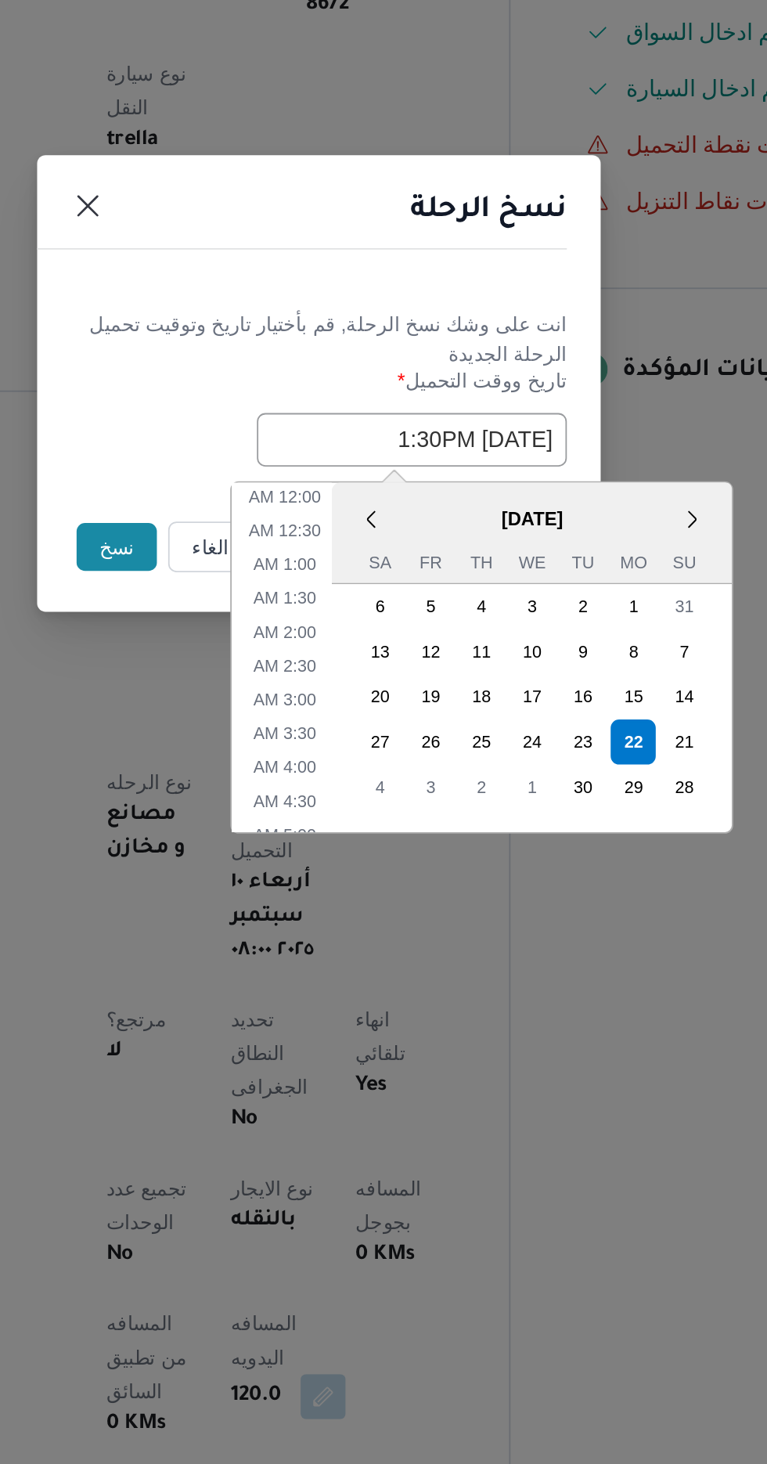
scroll to position [418, 0]
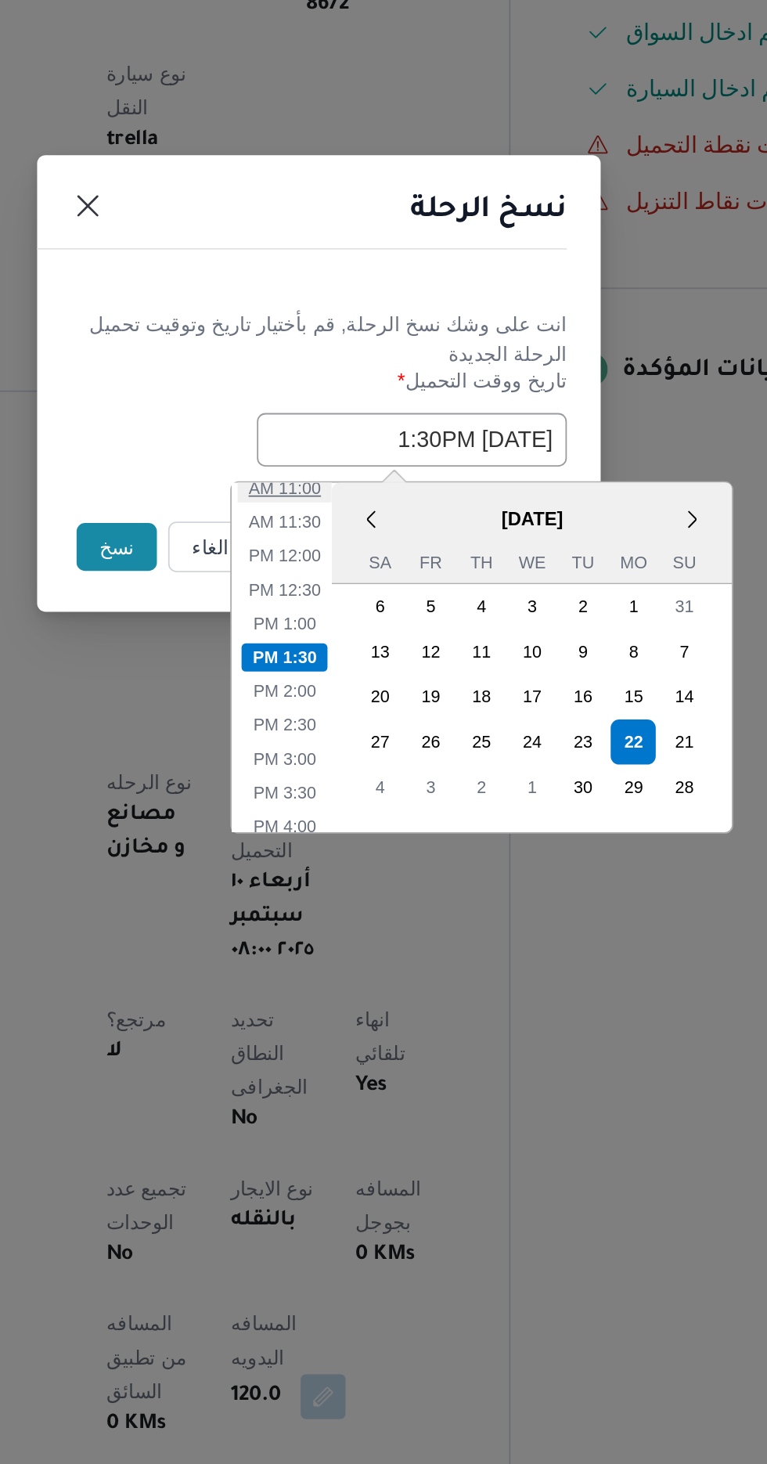
click at [370, 787] on li "11:00 AM" at bounding box center [364, 790] width 52 height 16
type input "22/09/2025 11:00AM"
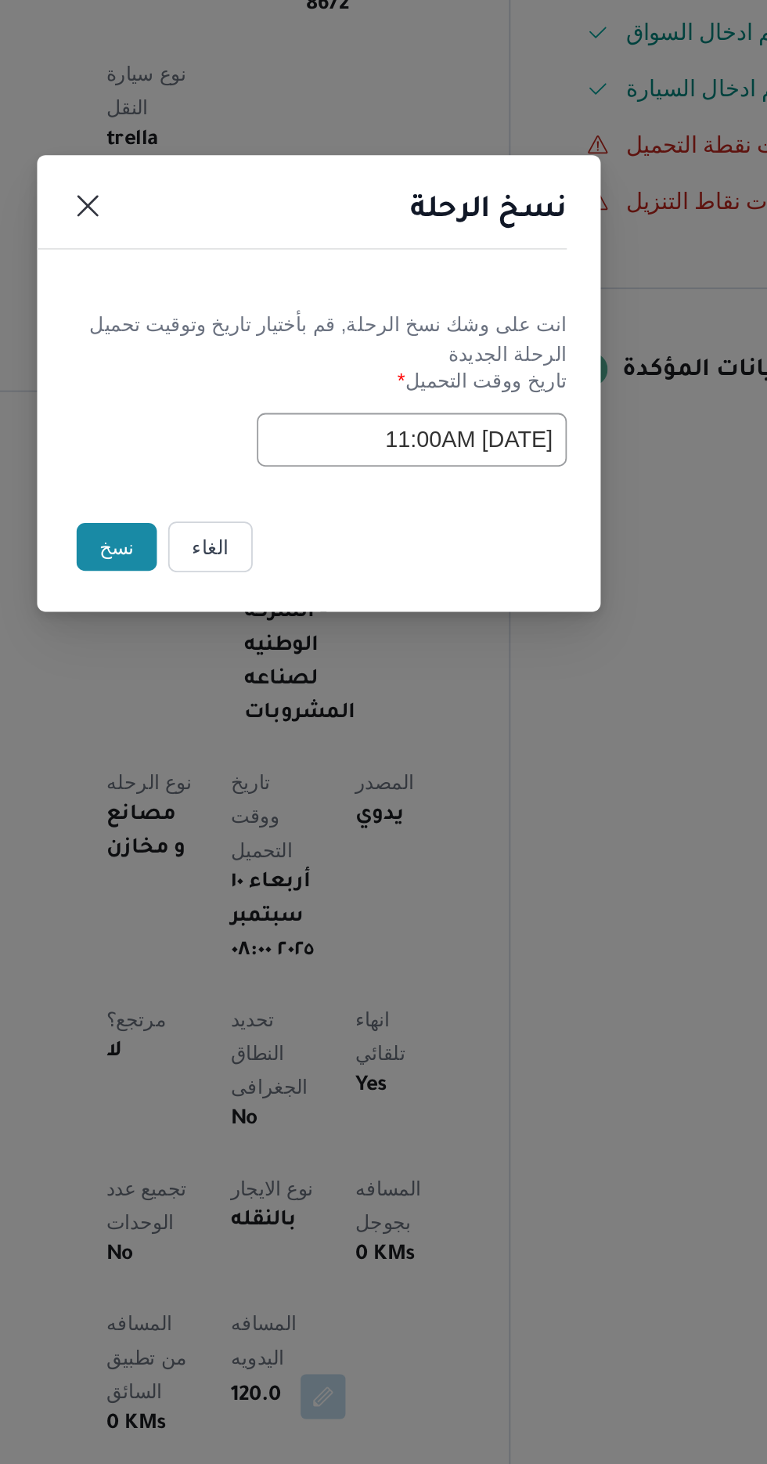
click at [261, 828] on button "نسخ" at bounding box center [271, 822] width 45 height 27
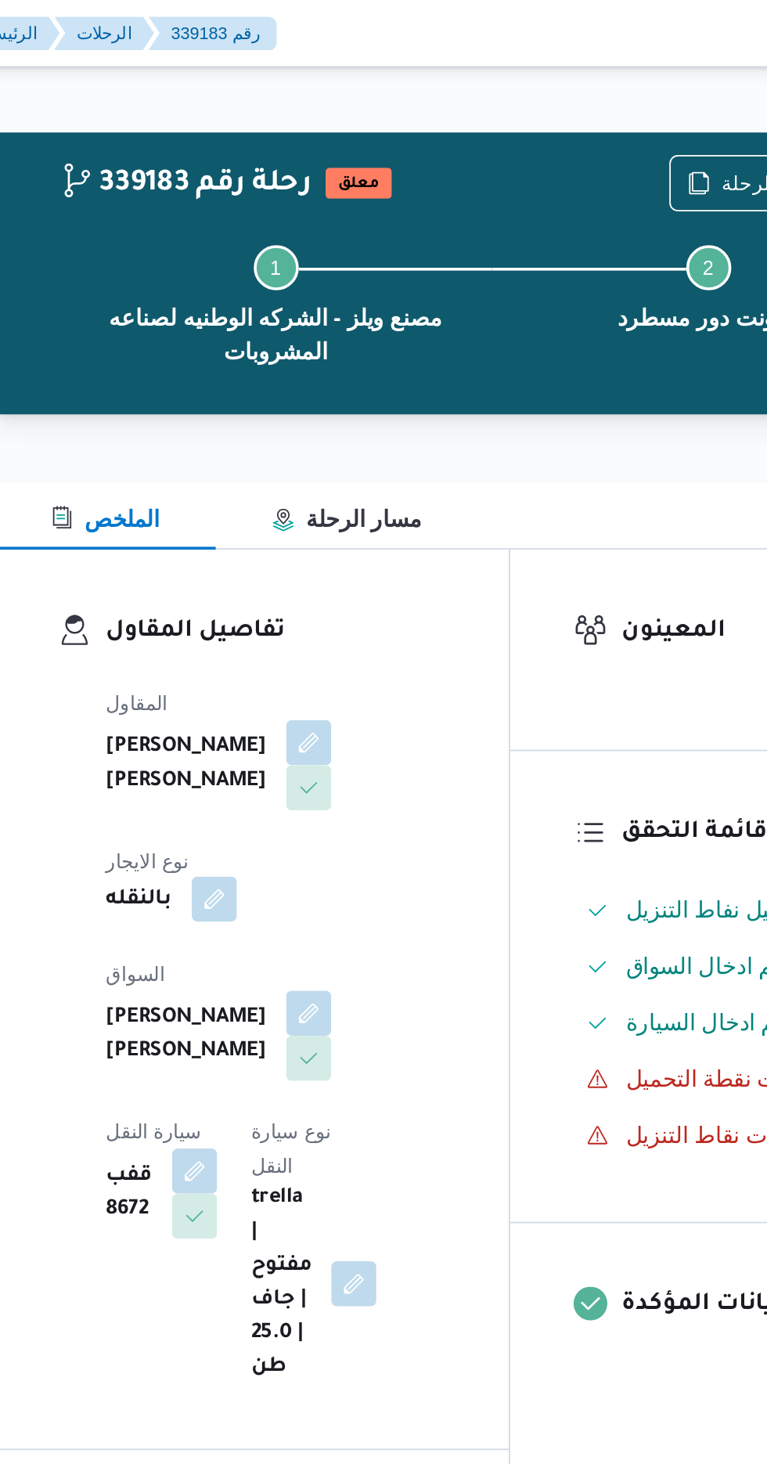
click at [338, 487] on button "button" at bounding box center [325, 499] width 25 height 25
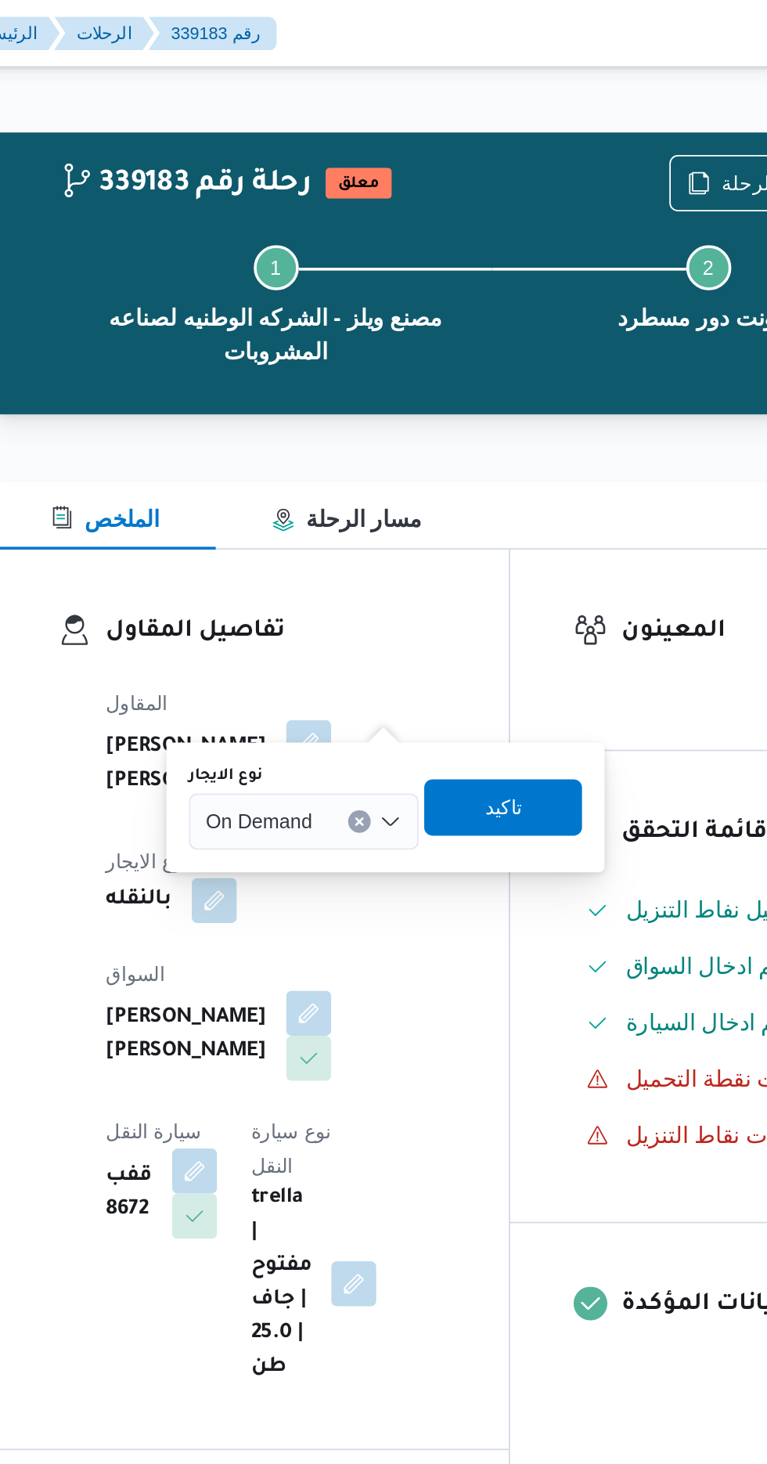
click at [386, 460] on input "نوع الايجار" at bounding box center [387, 456] width 2 height 19
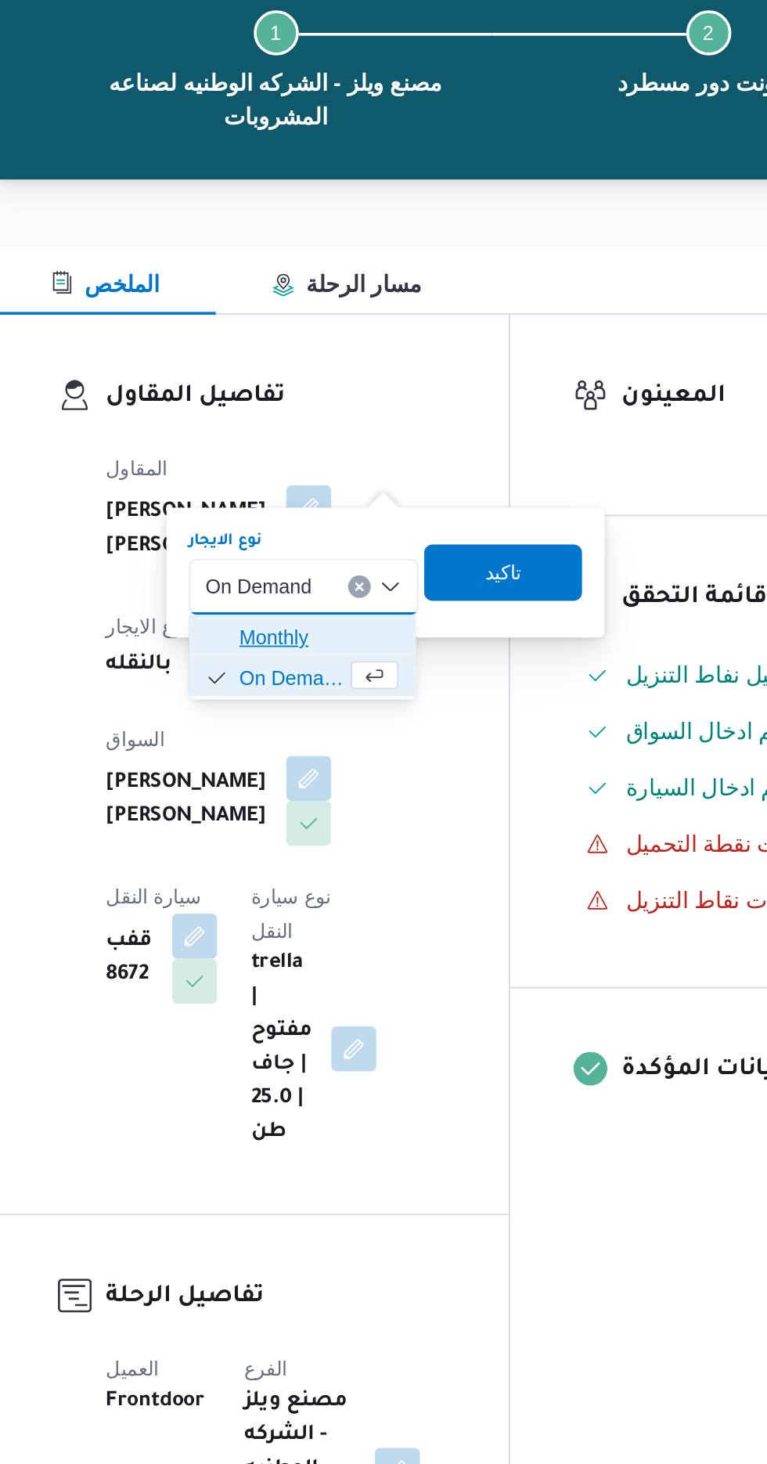
click at [383, 481] on span "Monthly" at bounding box center [384, 484] width 88 height 19
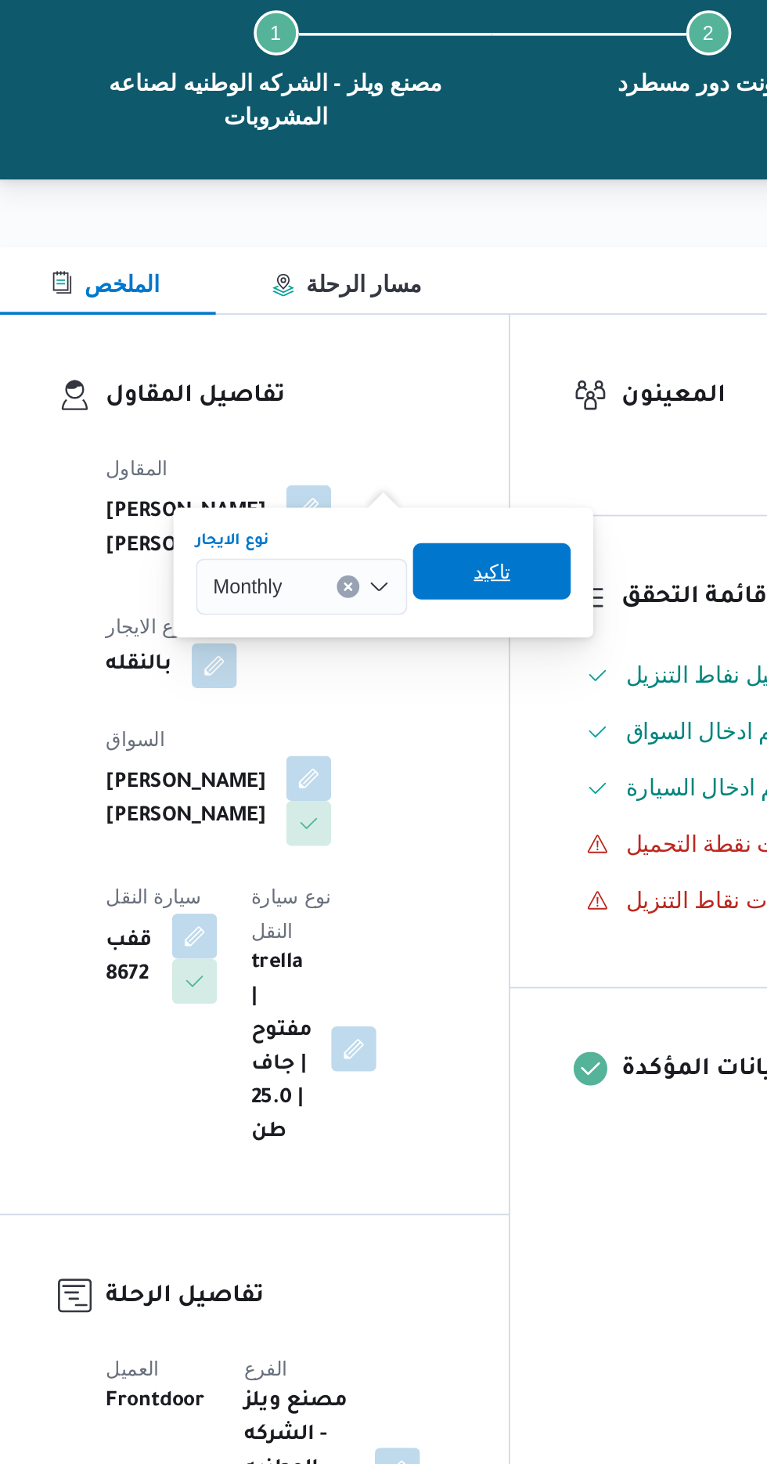
click at [484, 447] on span "تاكيد" at bounding box center [480, 447] width 20 height 19
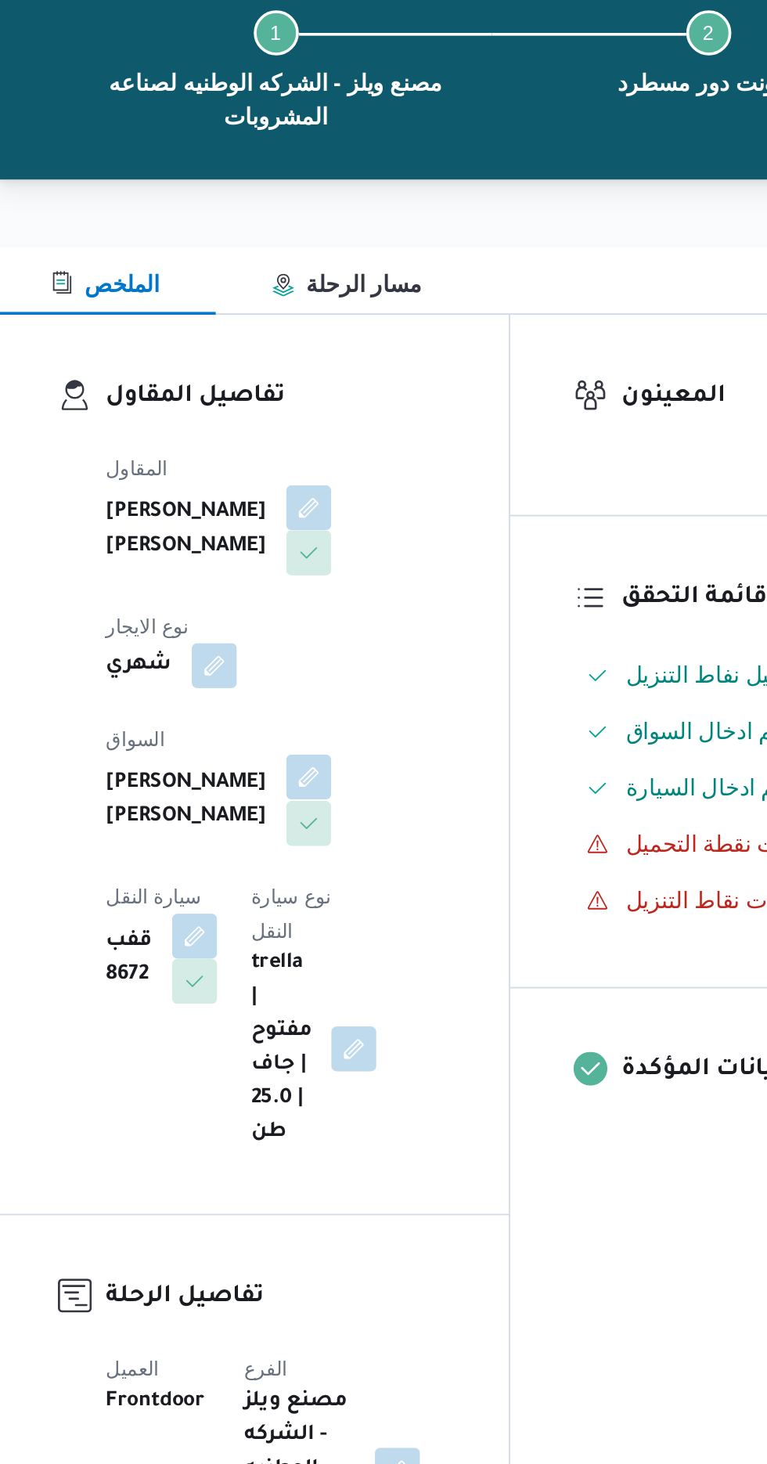
click at [366, 549] on button "button" at bounding box center [378, 561] width 25 height 25
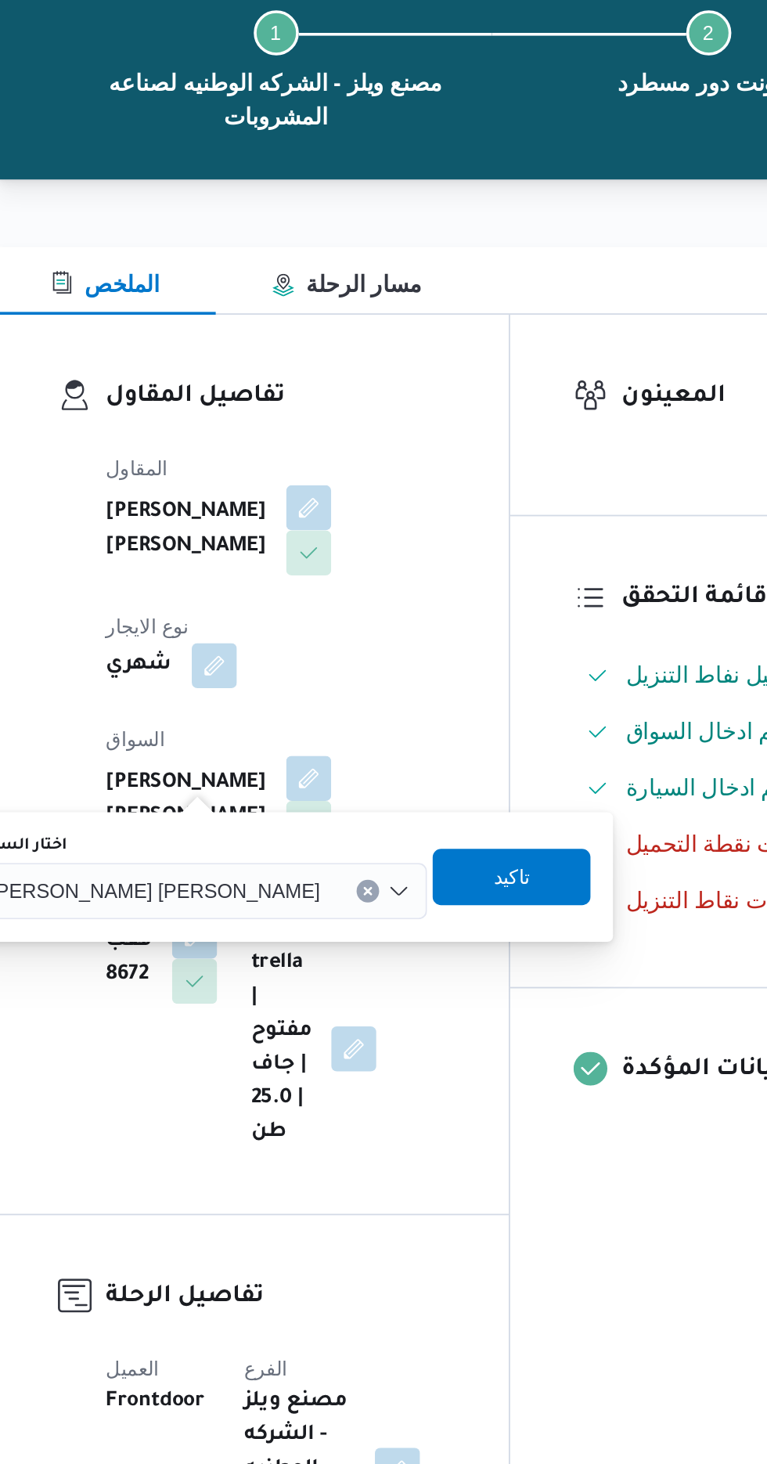
click at [391, 625] on input "اختار السواق" at bounding box center [392, 625] width 2 height 19
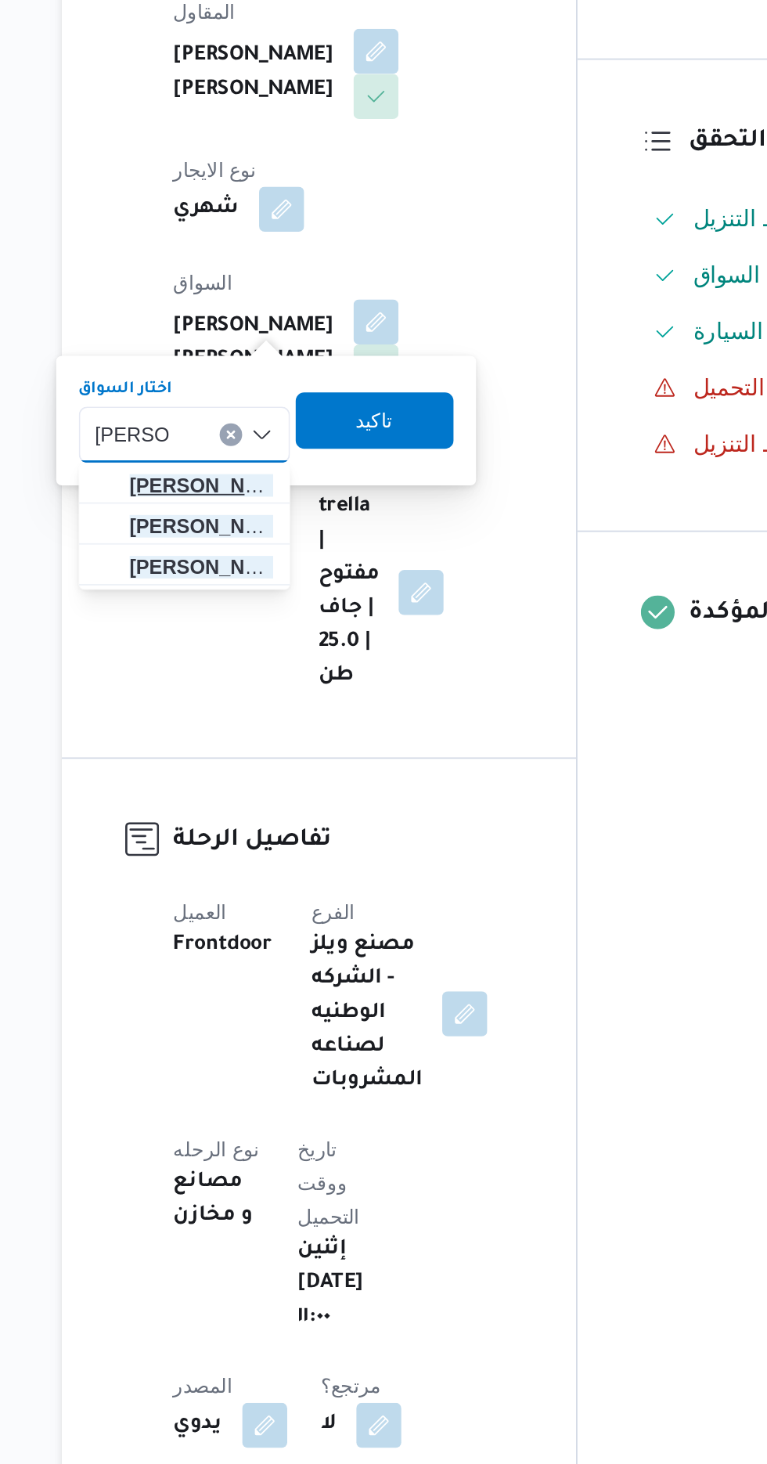
type input "احمد السع"
click at [307, 648] on span "احمد السع يد السعيد الحفناوي" at bounding box center [281, 653] width 80 height 19
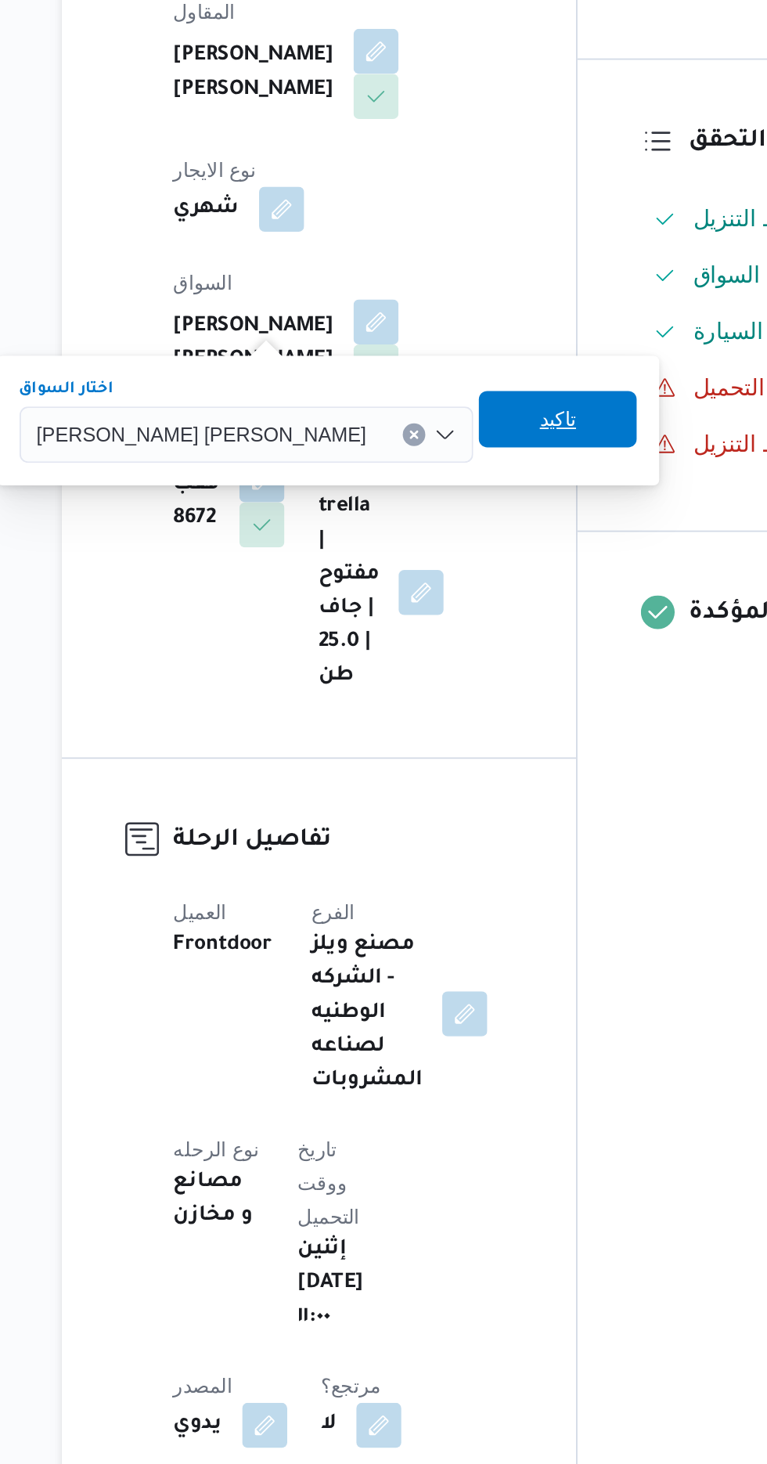
click at [469, 625] on span "تاكيد" at bounding box center [479, 616] width 20 height 19
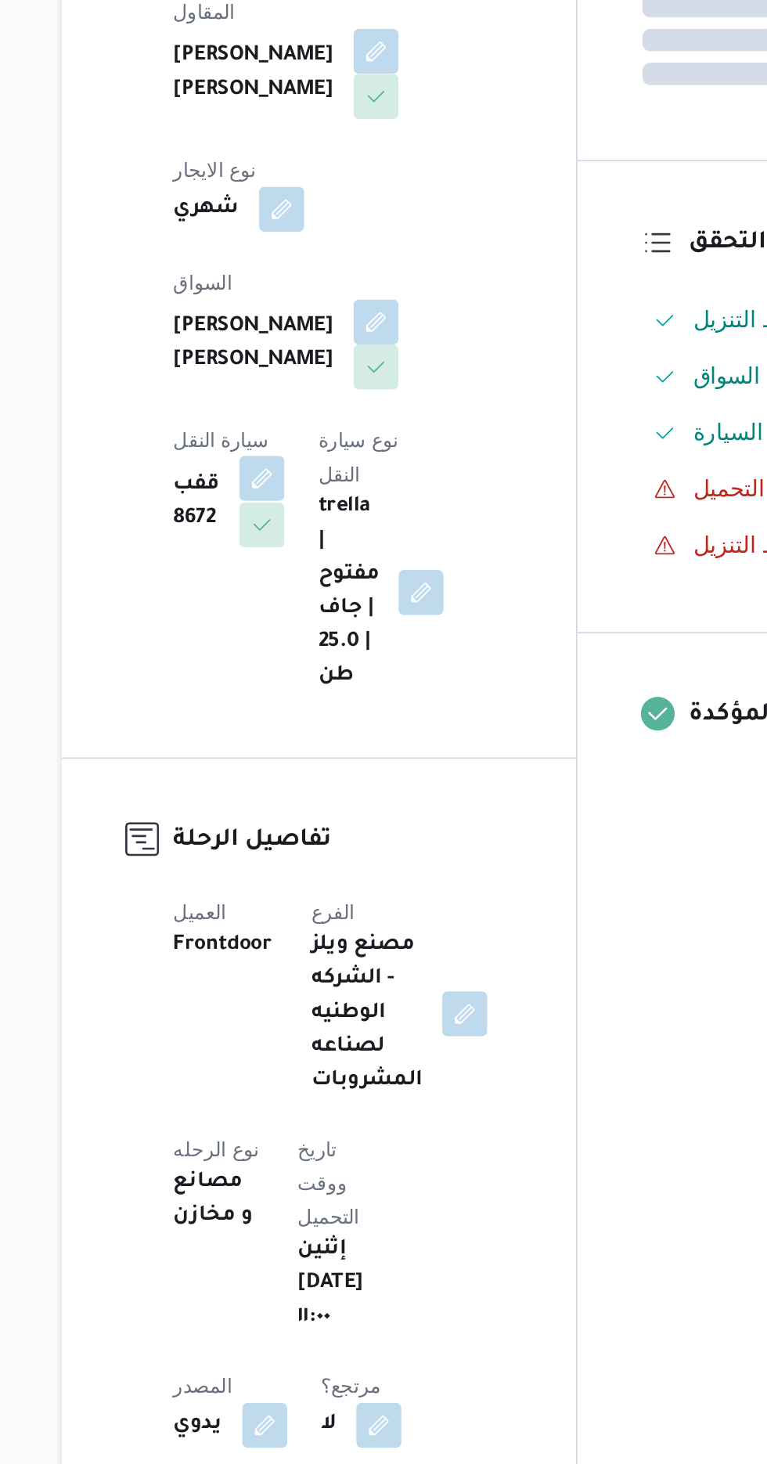
click at [327, 637] on button "button" at bounding box center [314, 649] width 25 height 25
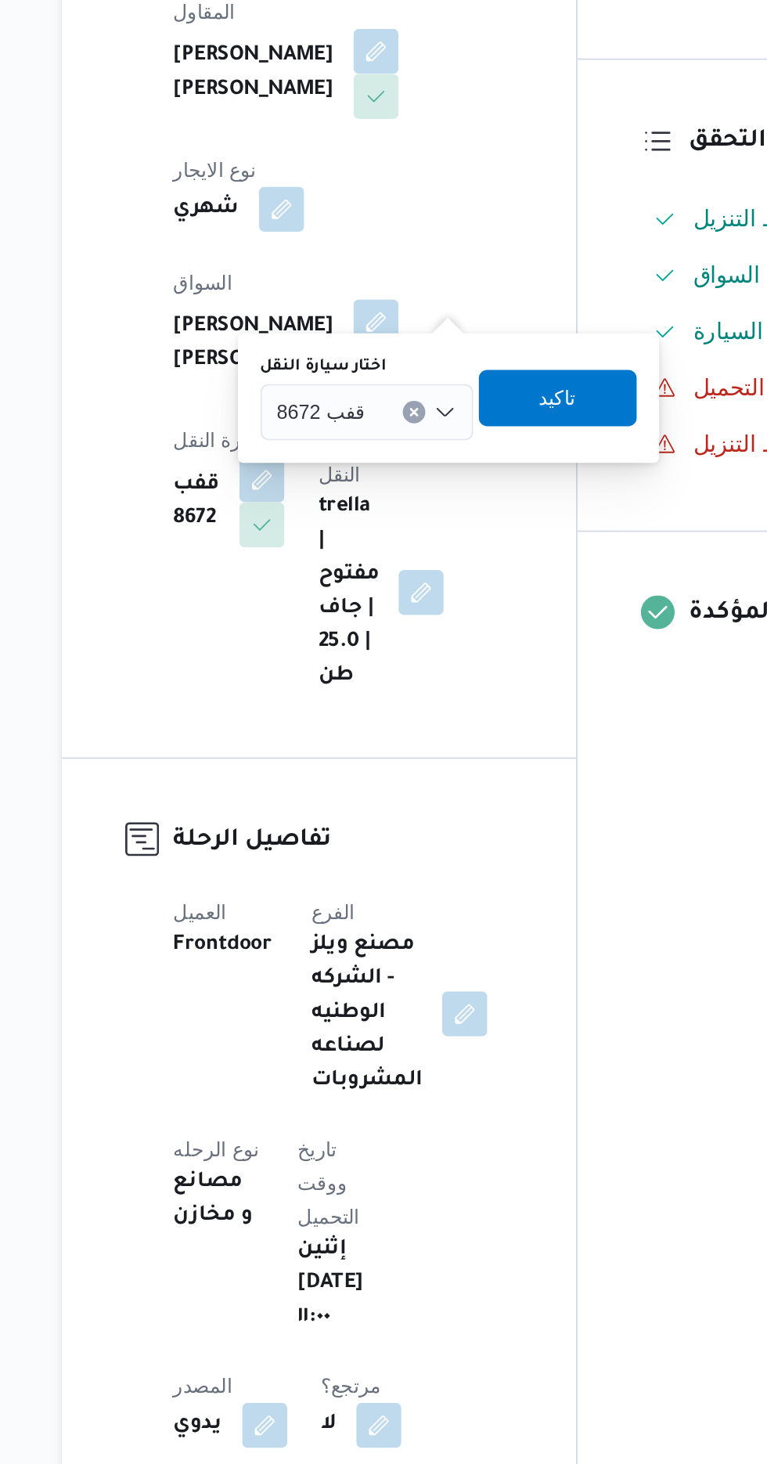
click at [355, 612] on span "قفب 8672" at bounding box center [347, 611] width 49 height 17
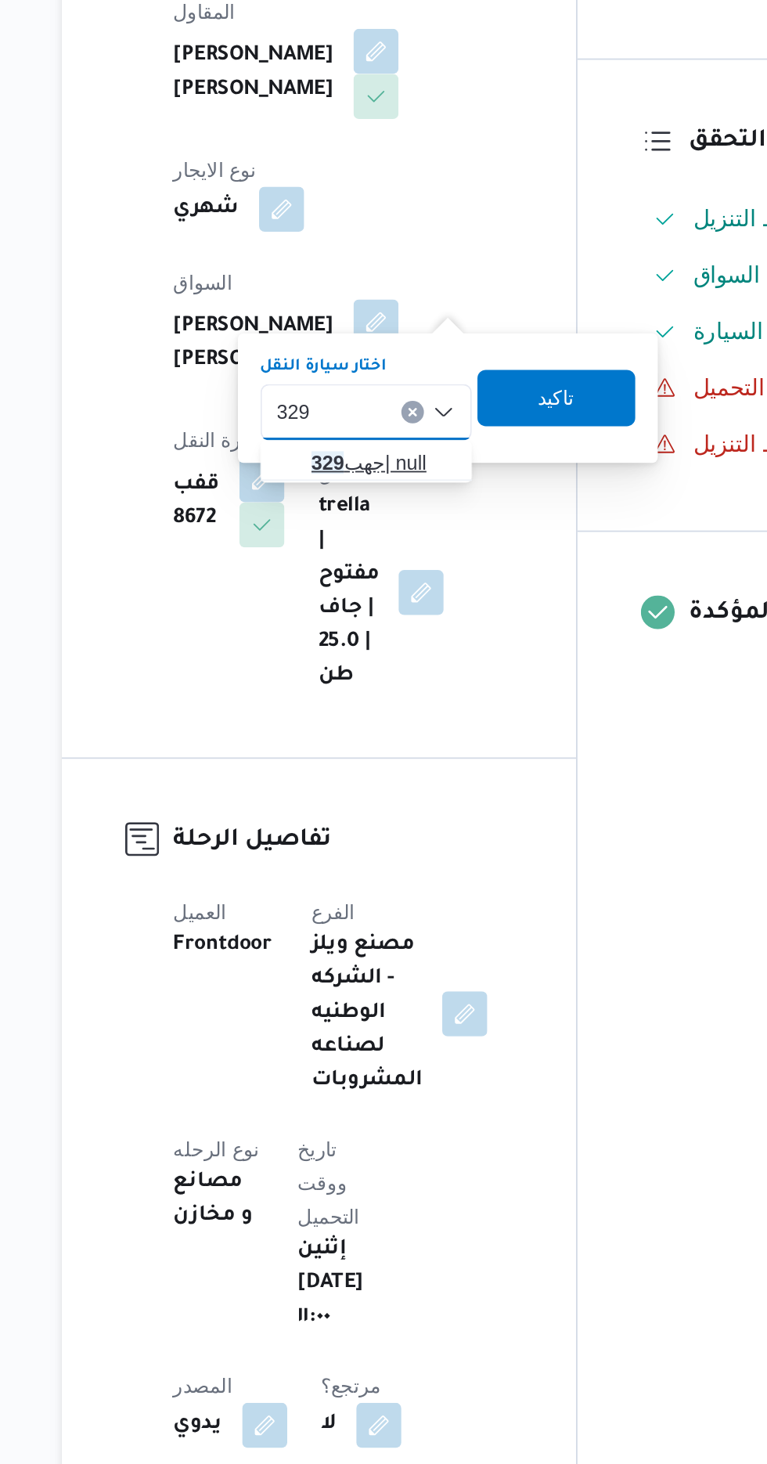
type input "329"
click at [391, 643] on span "جهب 329 | null" at bounding box center [382, 641] width 80 height 19
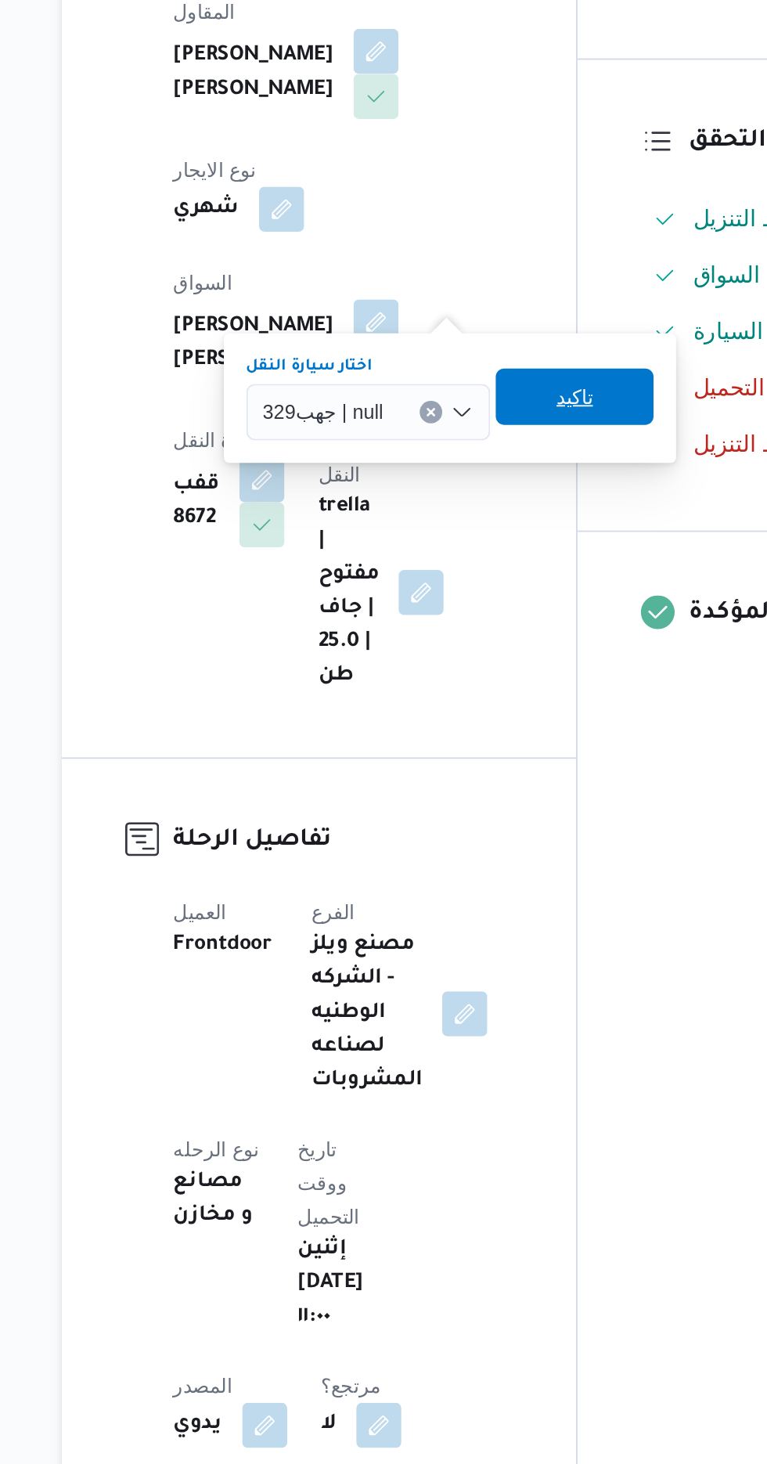
click at [491, 602] on span "تاكيد" at bounding box center [488, 604] width 20 height 19
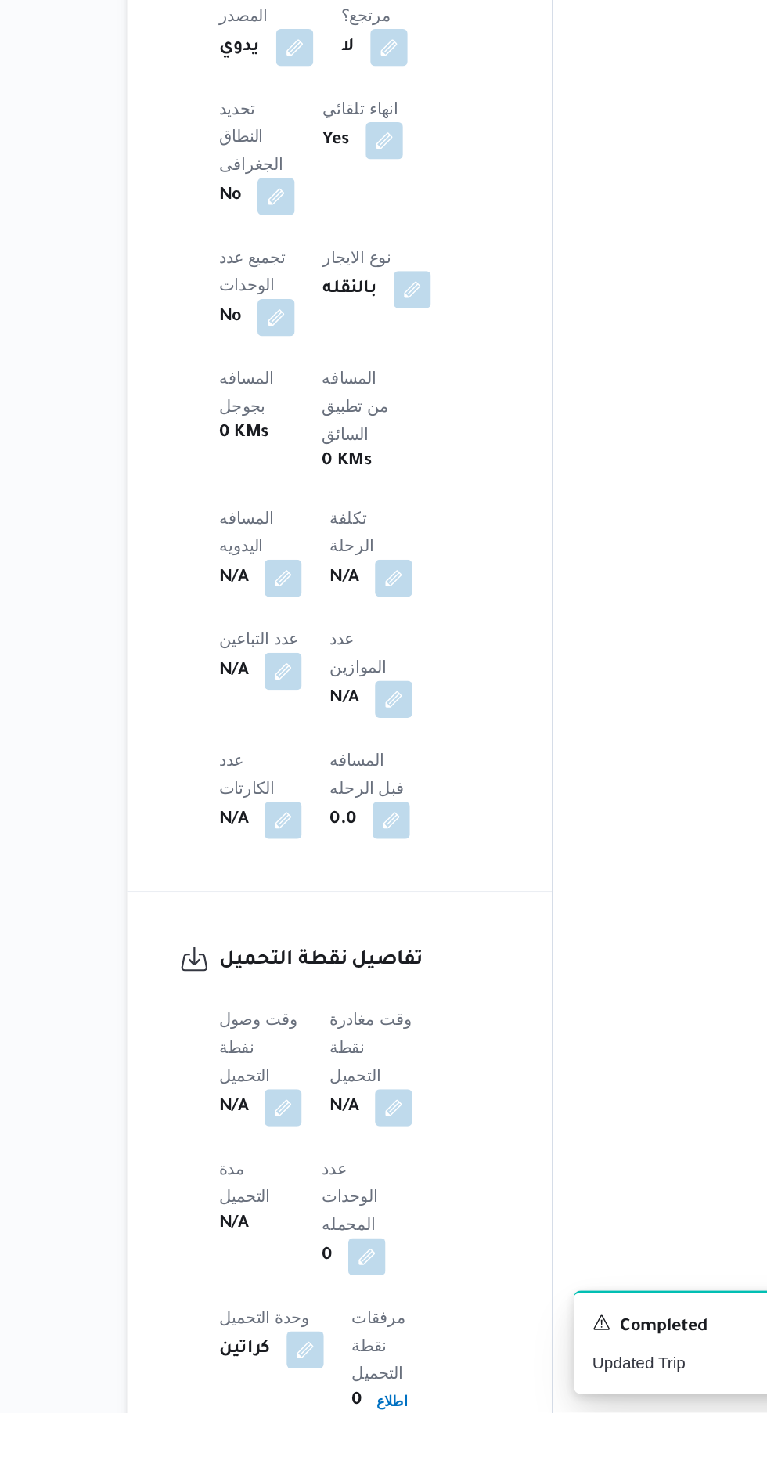
scroll to position [635, 0]
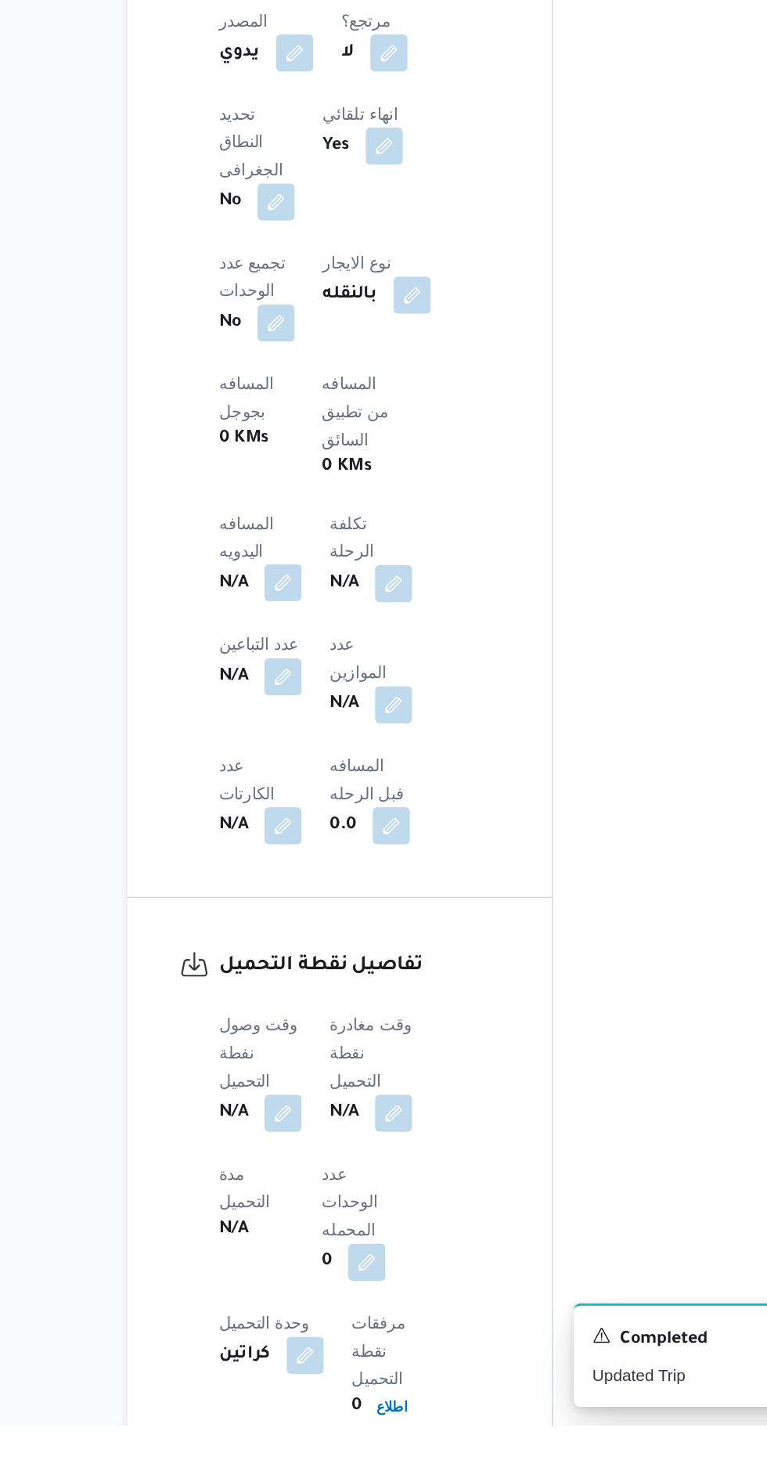
click at [321, 884] on button "button" at bounding box center [308, 896] width 25 height 25
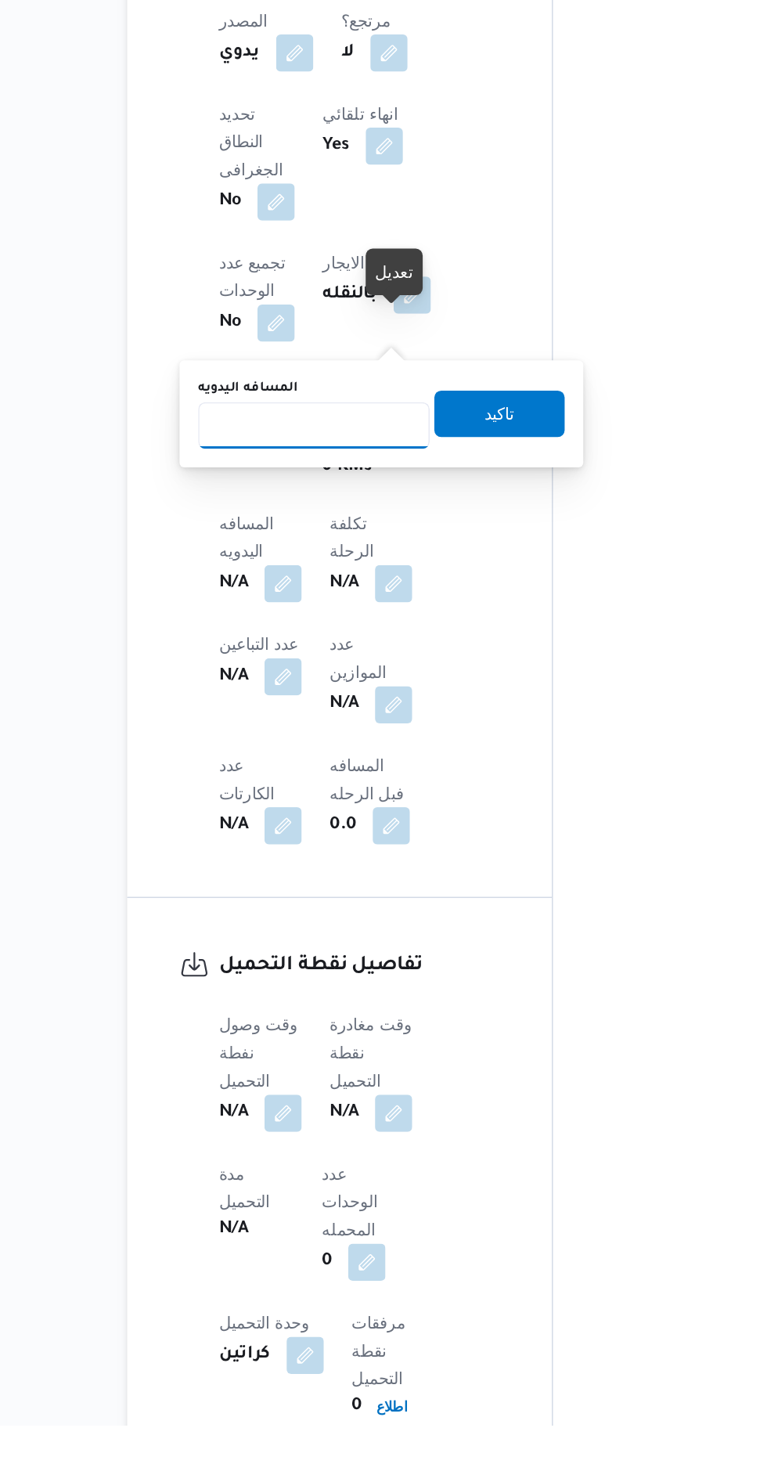
click at [351, 792] on input "المسافه اليدويه" at bounding box center [329, 791] width 156 height 31
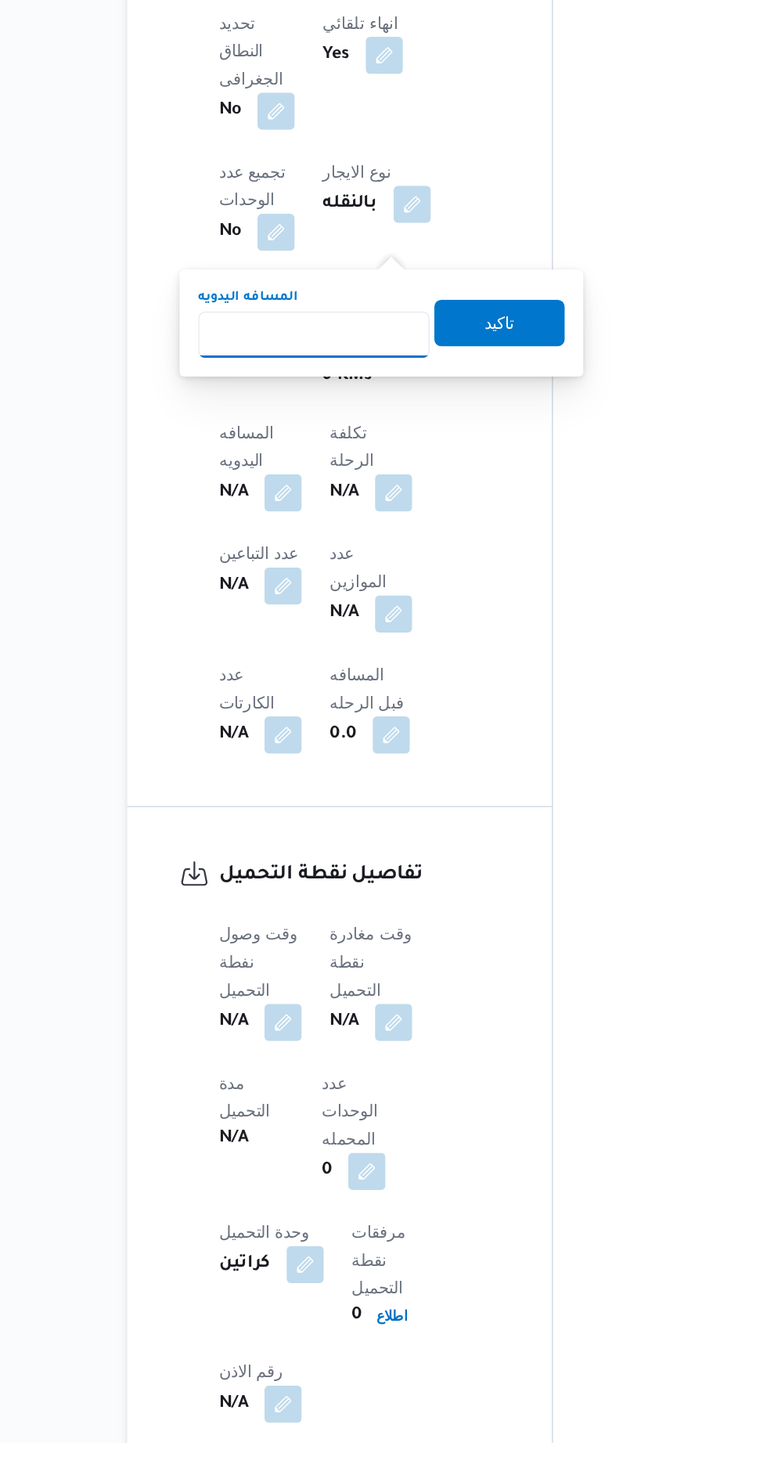
scroll to position [749, 0]
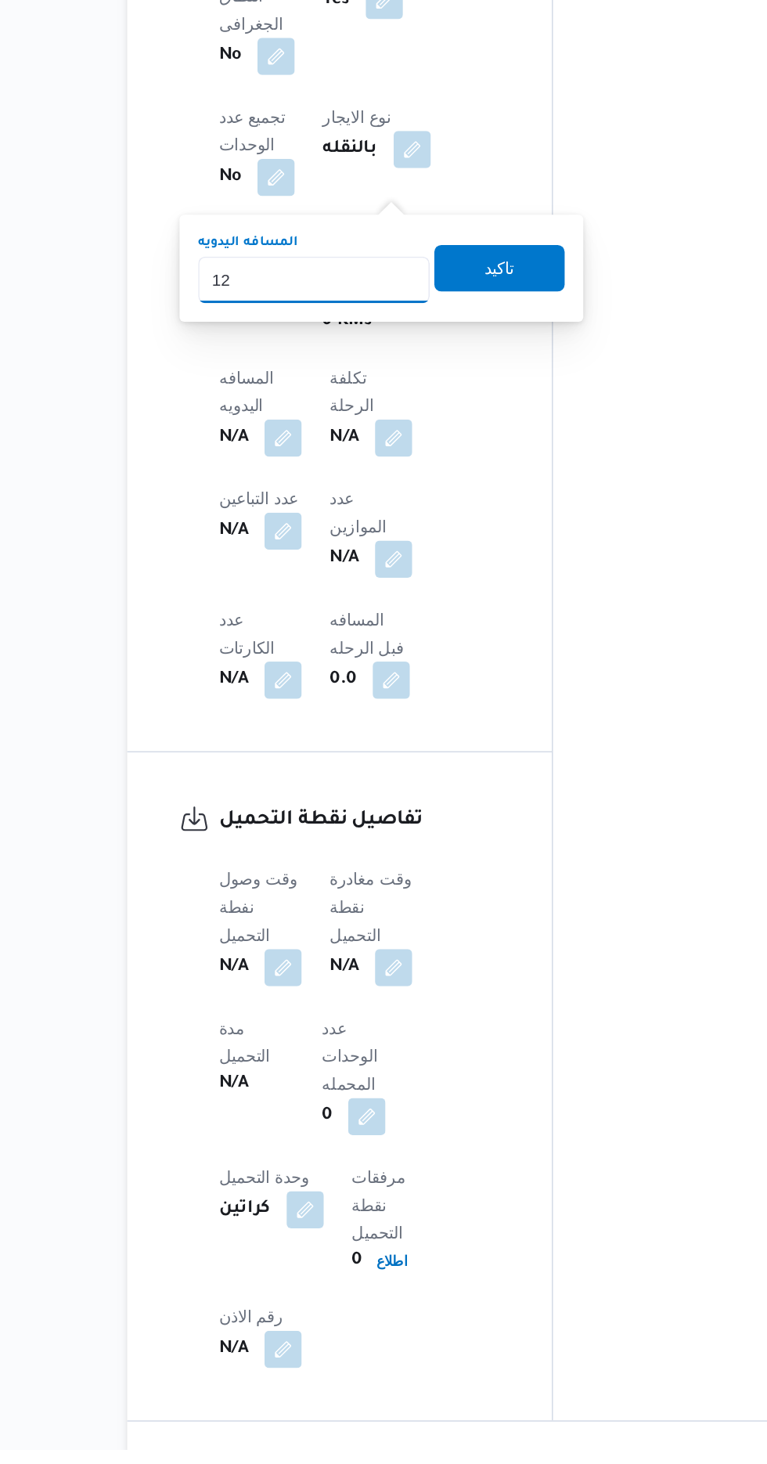
type input "120"
click at [489, 679] on span "تاكيد" at bounding box center [454, 668] width 88 height 31
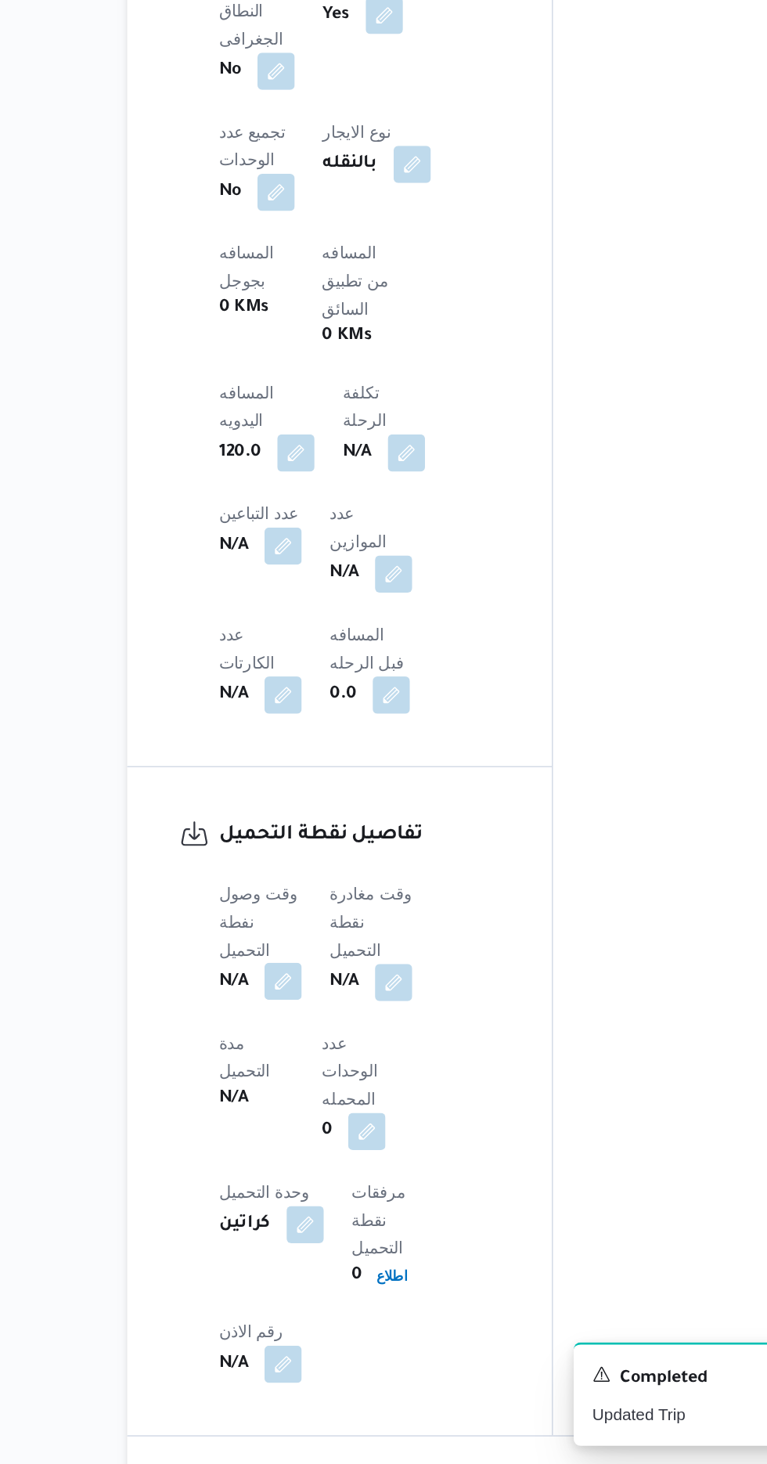
click at [316, 1126] on button "button" at bounding box center [308, 1138] width 25 height 25
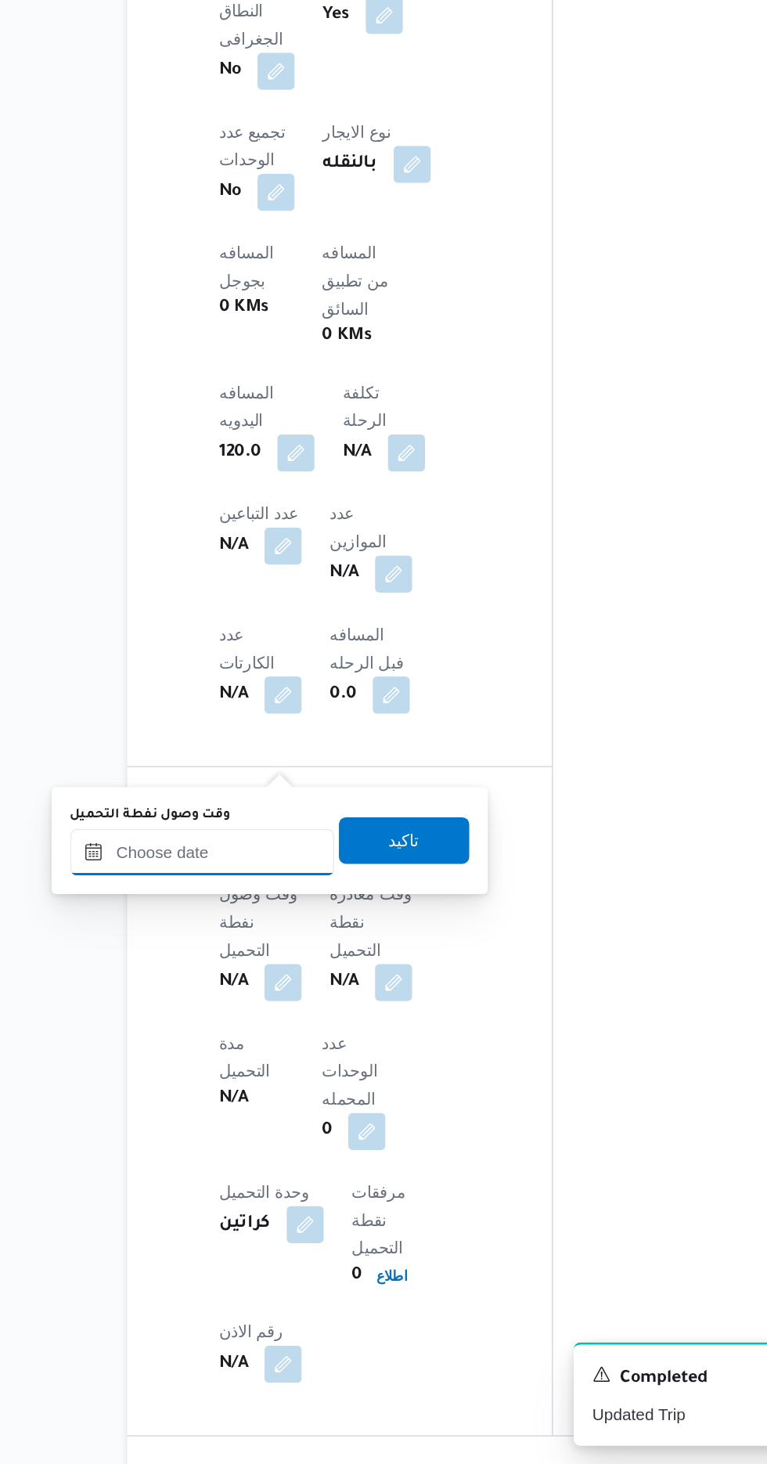
click at [294, 1049] on input "وقت وصول نفطة التحميل" at bounding box center [254, 1051] width 178 height 31
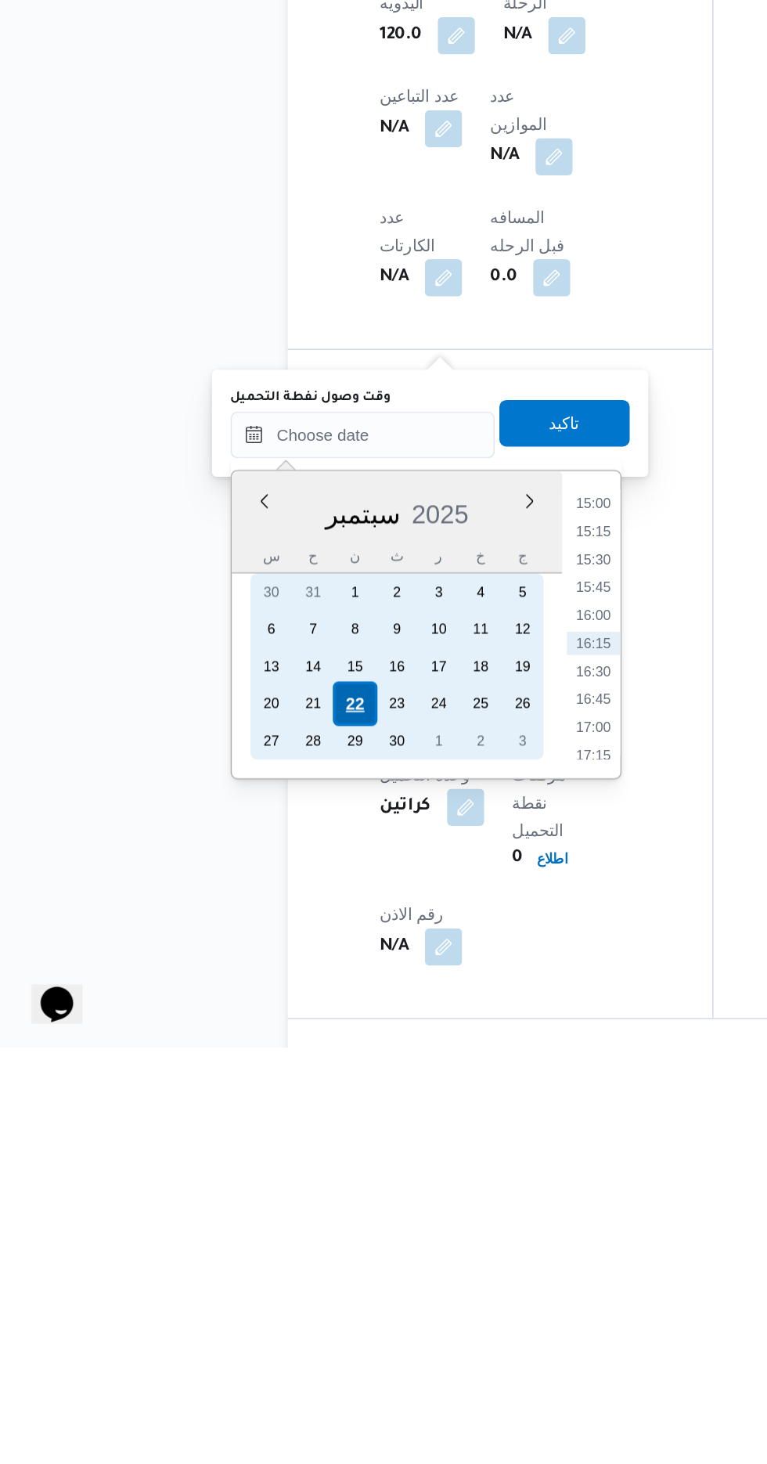
click at [248, 1230] on div "22" at bounding box center [248, 1233] width 30 height 30
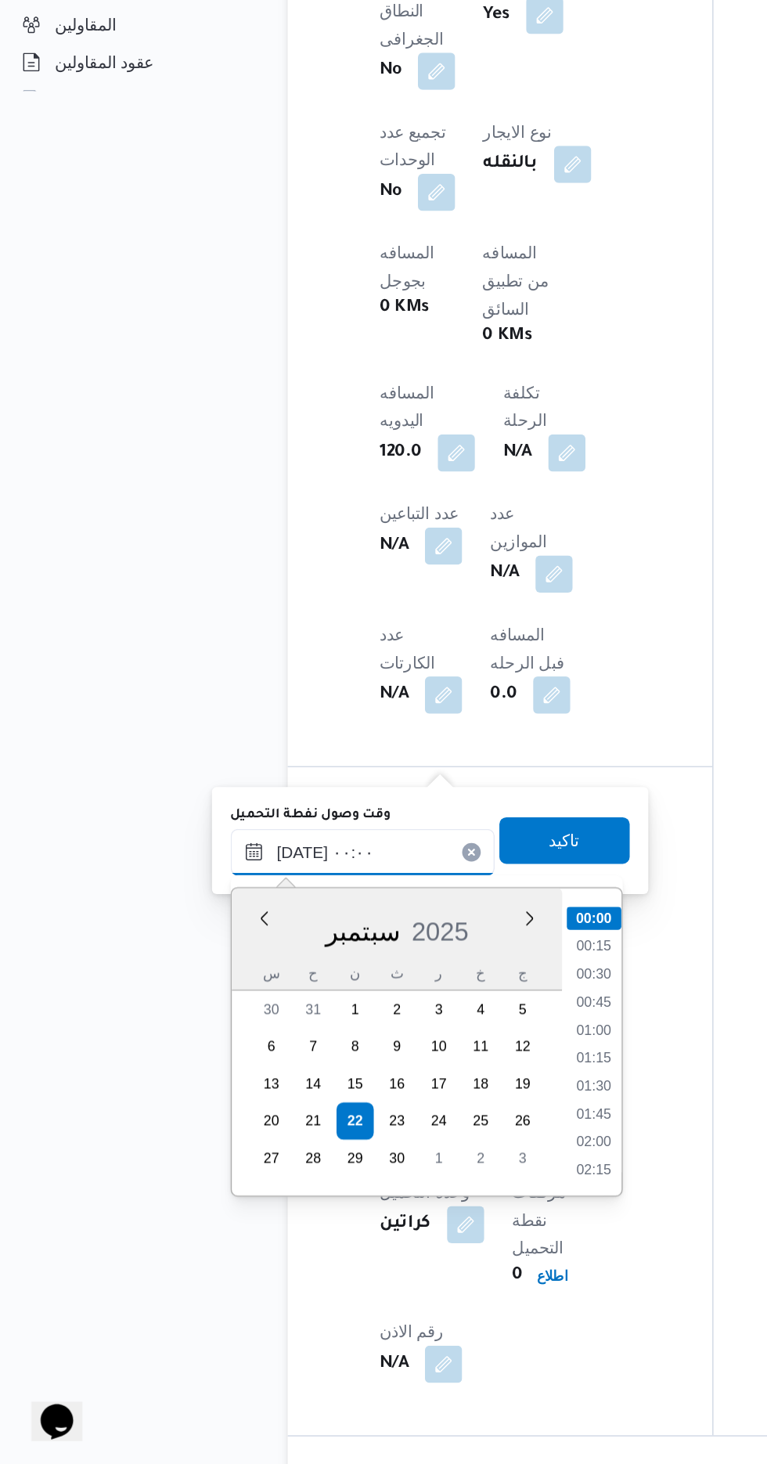
click at [173, 1061] on input "[DATE] ٠٠:٠٠" at bounding box center [254, 1051] width 178 height 31
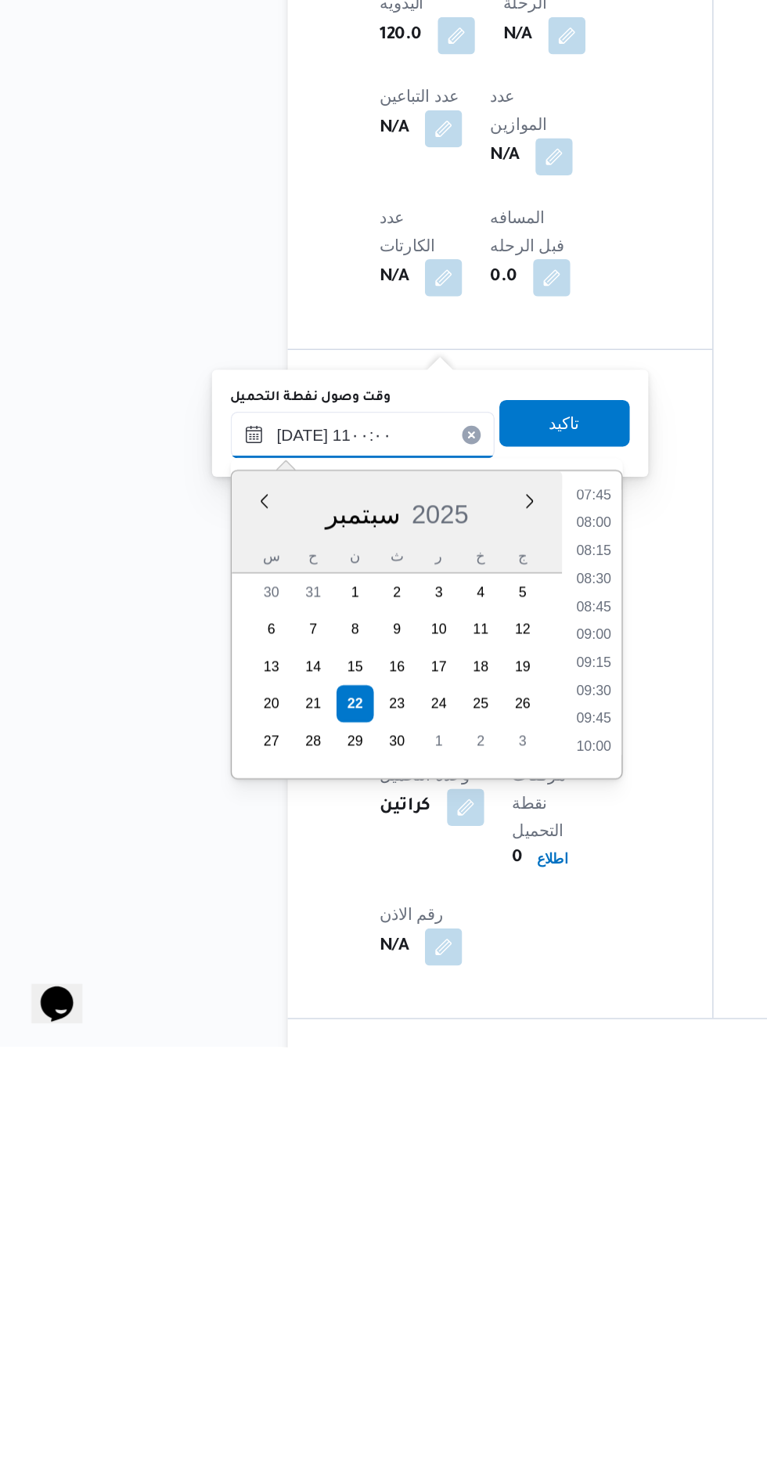
scroll to position [662, 0]
click at [415, 1262] on li "11:00" at bounding box center [409, 1261] width 37 height 16
type input "٢٢/٠٩/٢٠٢٥ ١١:٠٠"
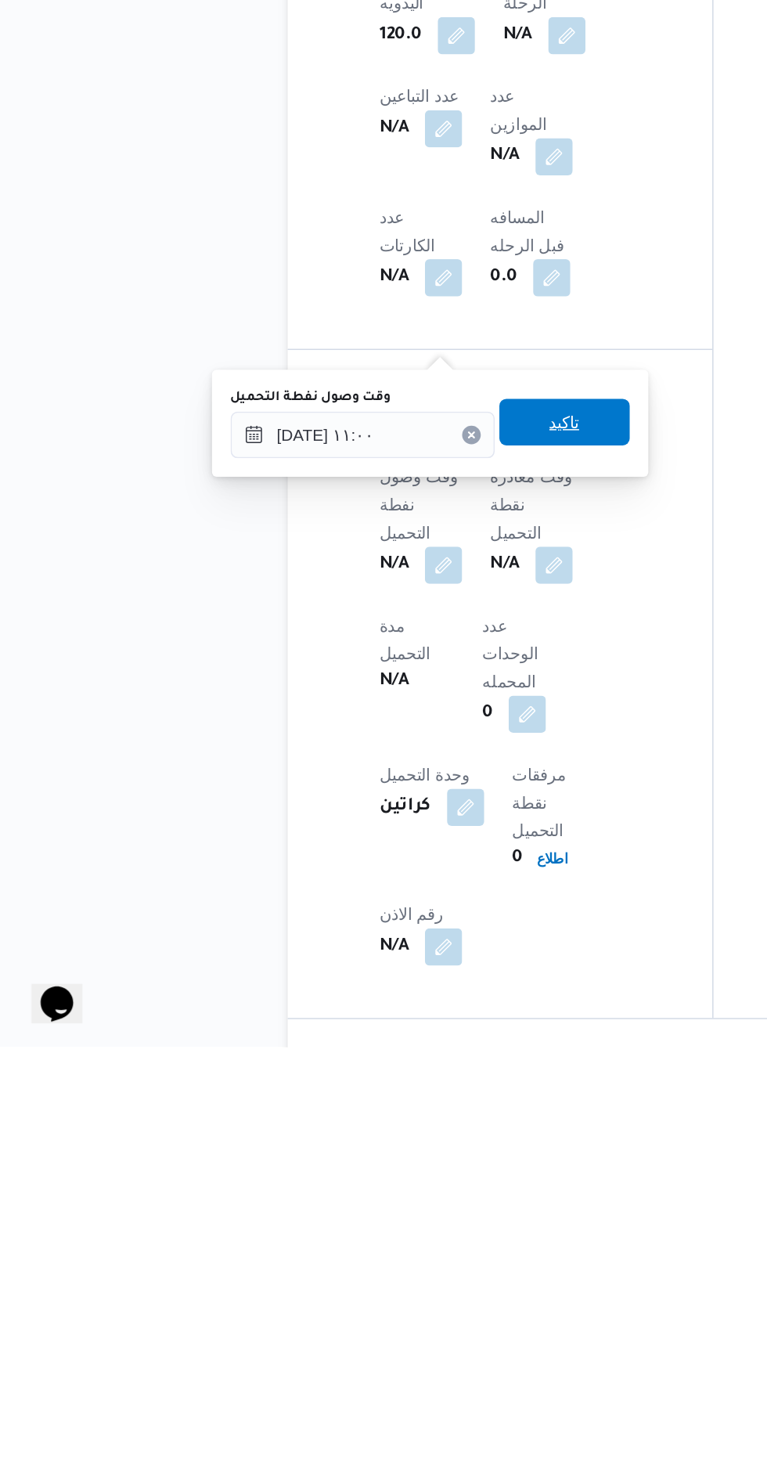
click at [420, 1049] on span "تاكيد" at bounding box center [390, 1043] width 88 height 31
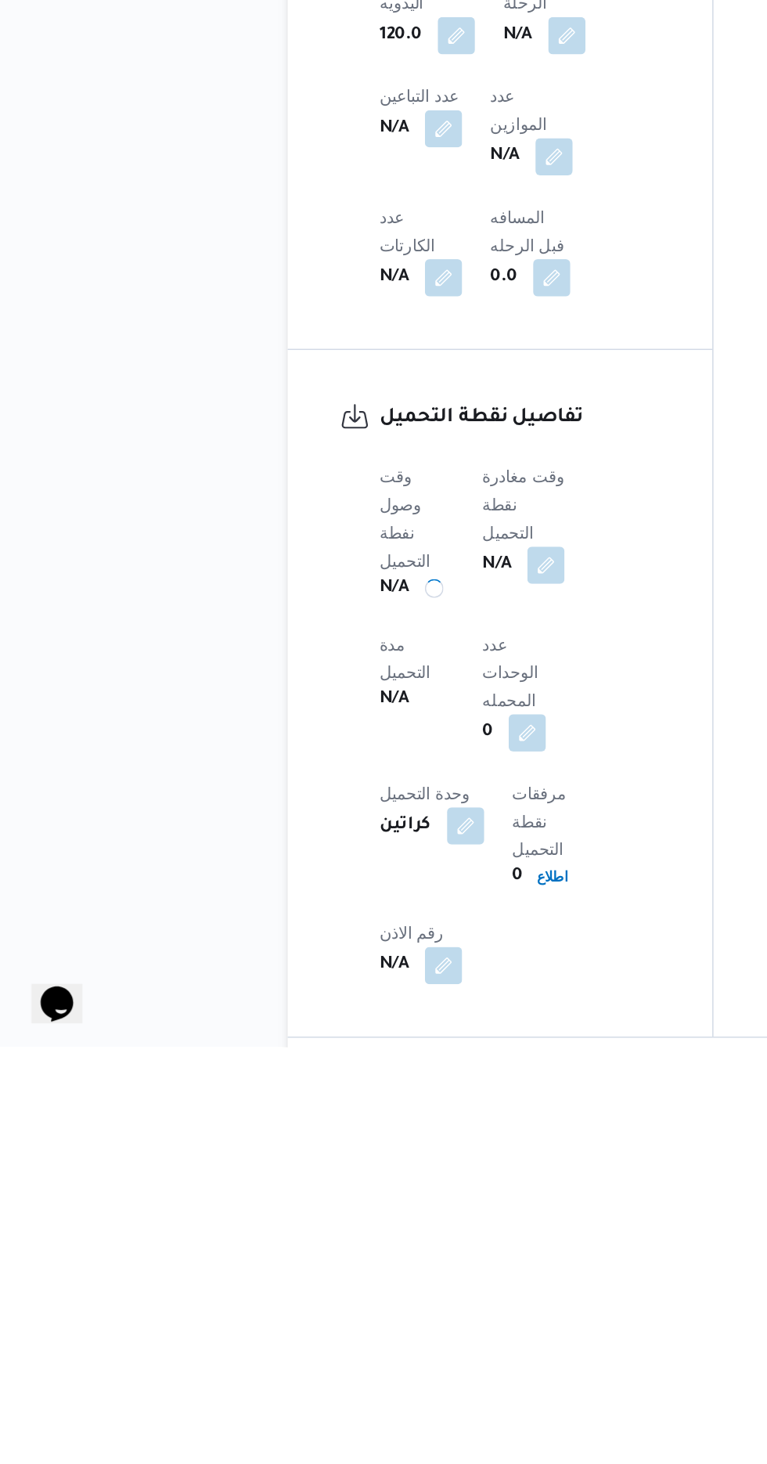
scroll to position [749, 0]
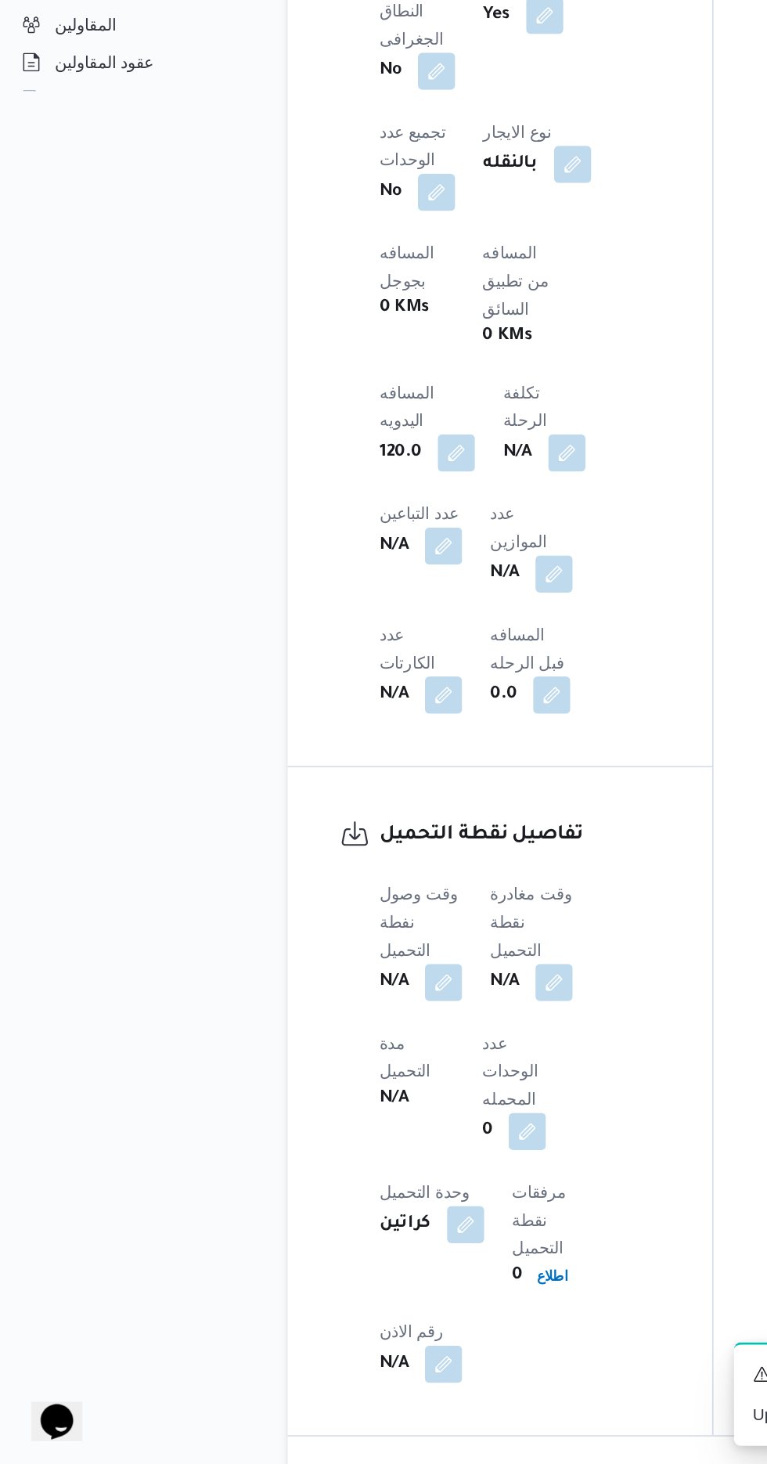
click at [391, 1127] on span at bounding box center [378, 1139] width 33 height 25
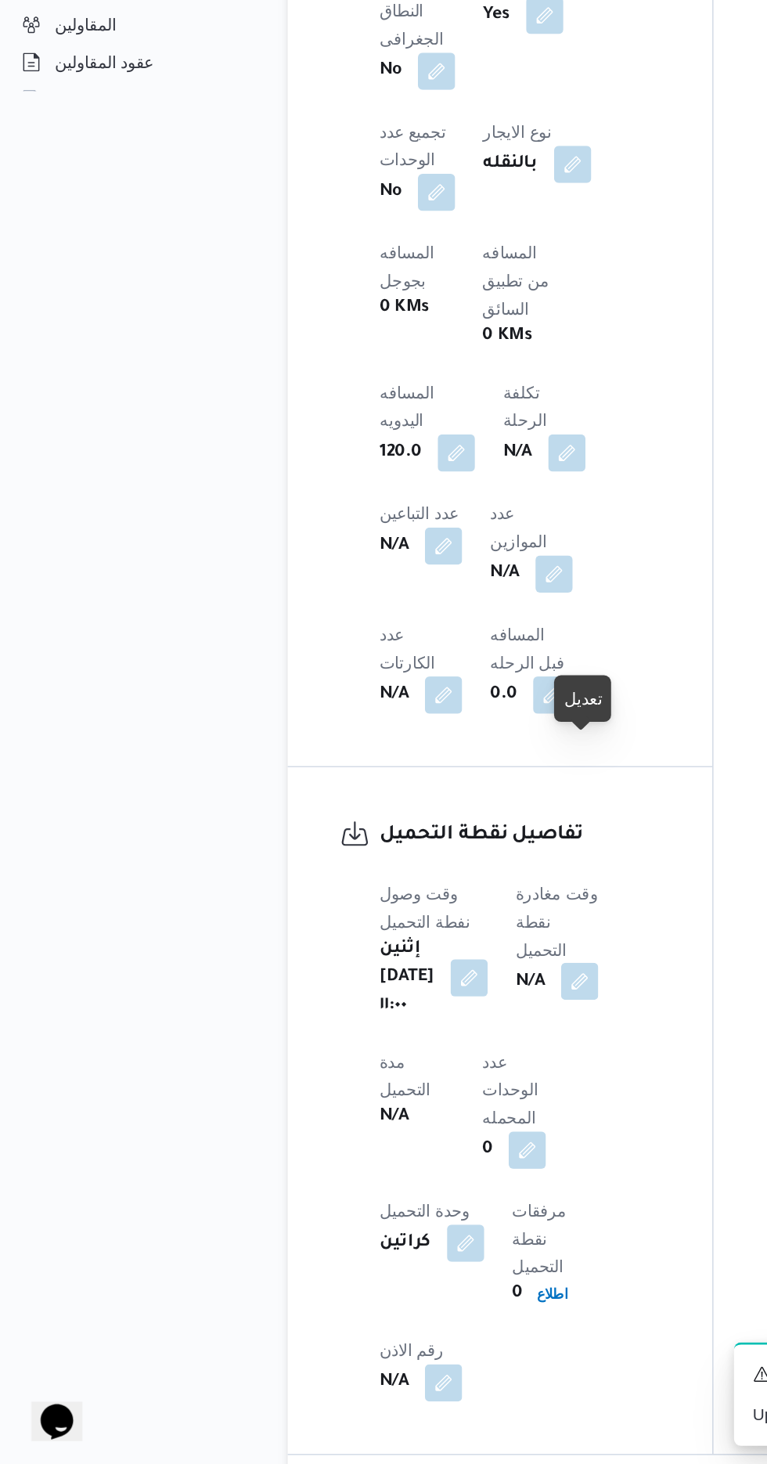
click at [412, 1126] on button "button" at bounding box center [399, 1138] width 25 height 25
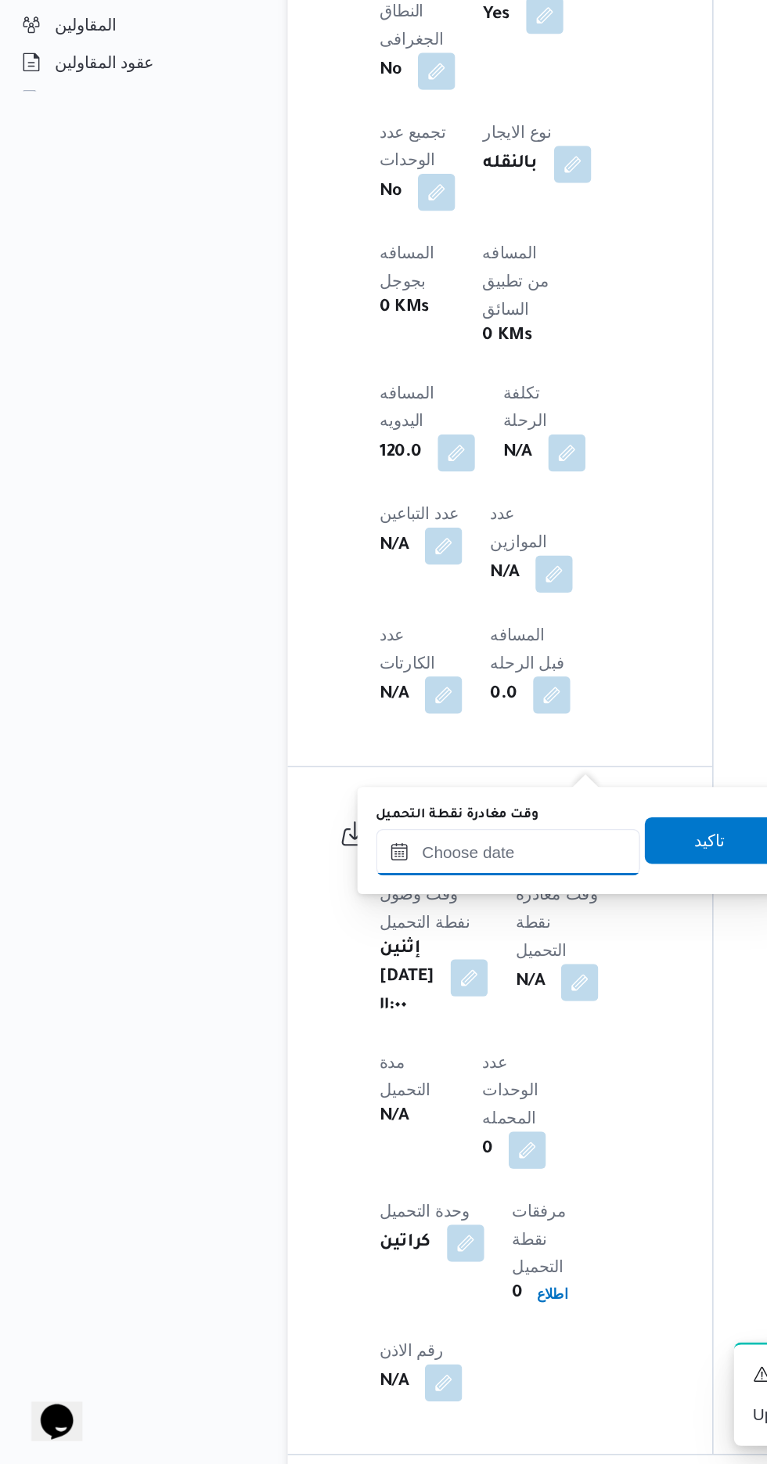
click at [358, 1053] on input "وقت مغادرة نقطة التحميل" at bounding box center [352, 1051] width 178 height 31
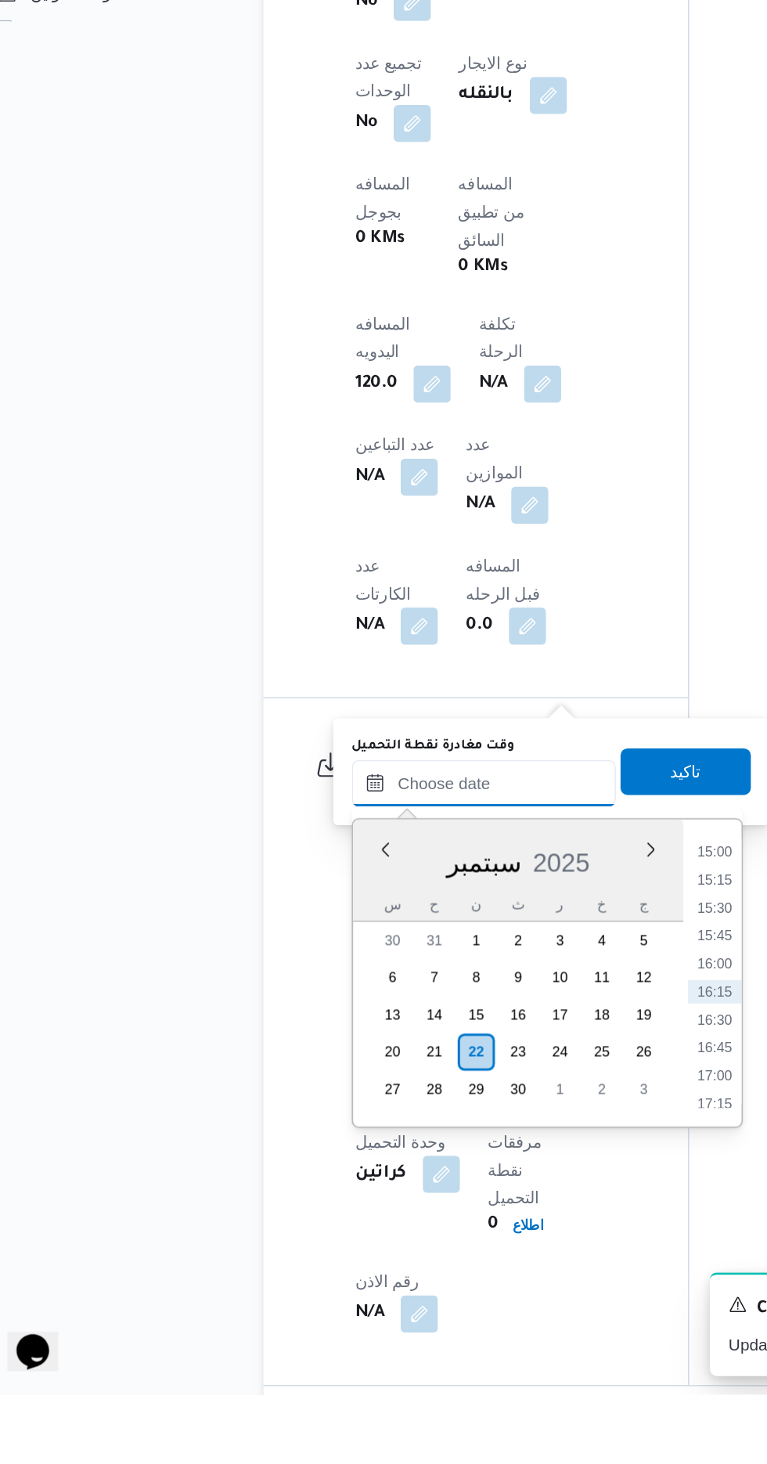
scroll to position [748, 0]
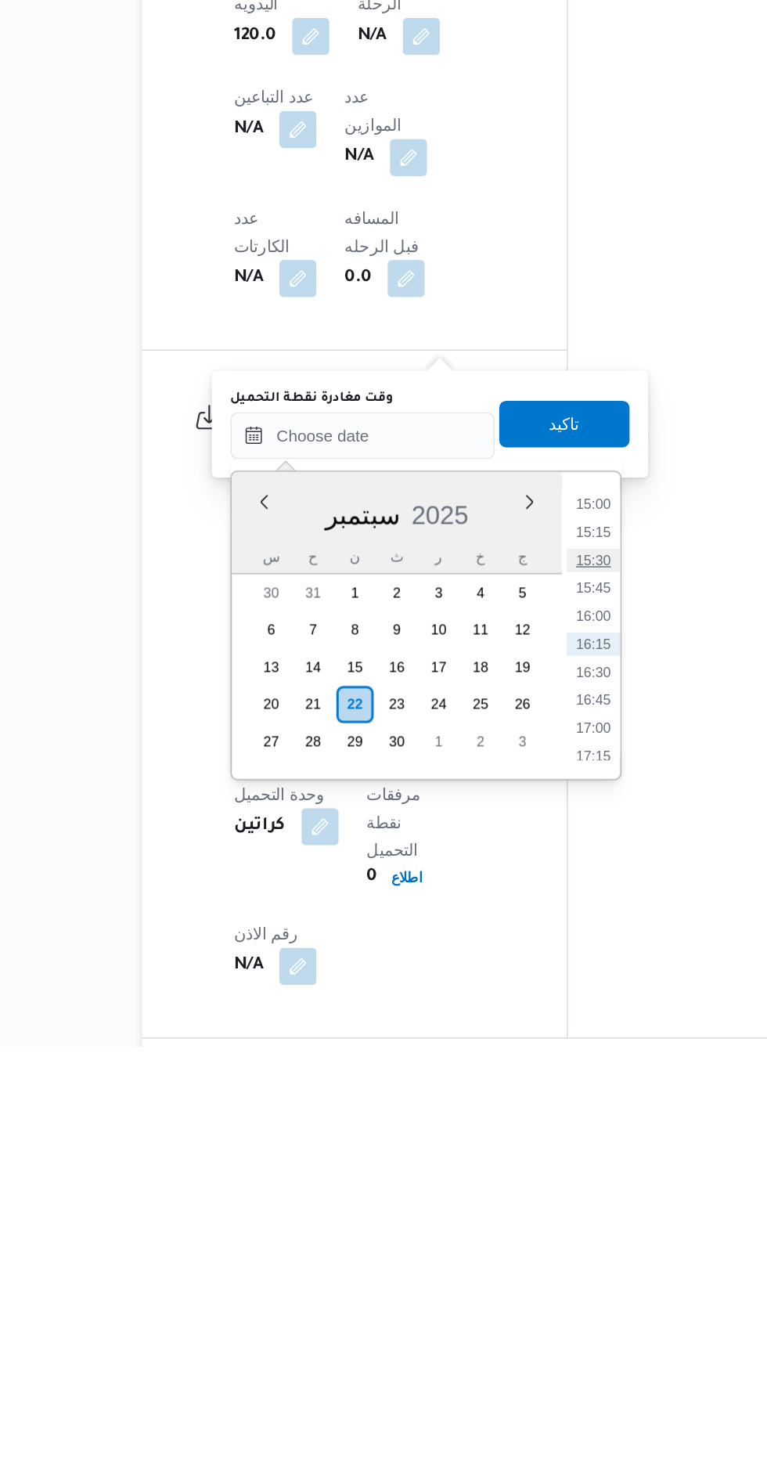
click at [507, 1136] on li "15:30" at bounding box center [507, 1137] width 36 height 16
type input "٢٢/٠٩/٢٠٢٥ ١٥:٣٠"
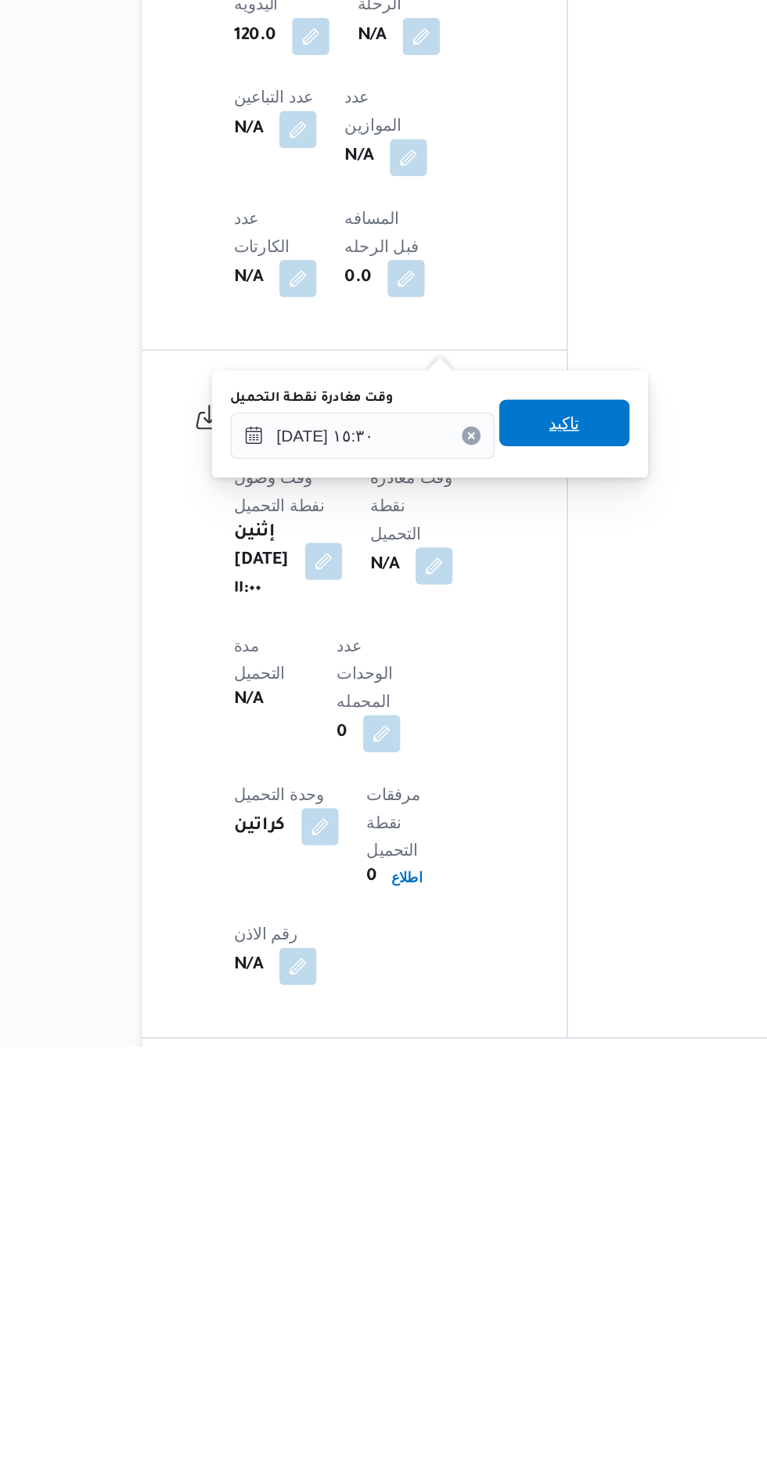
click at [518, 1043] on span "تاكيد" at bounding box center [488, 1043] width 88 height 31
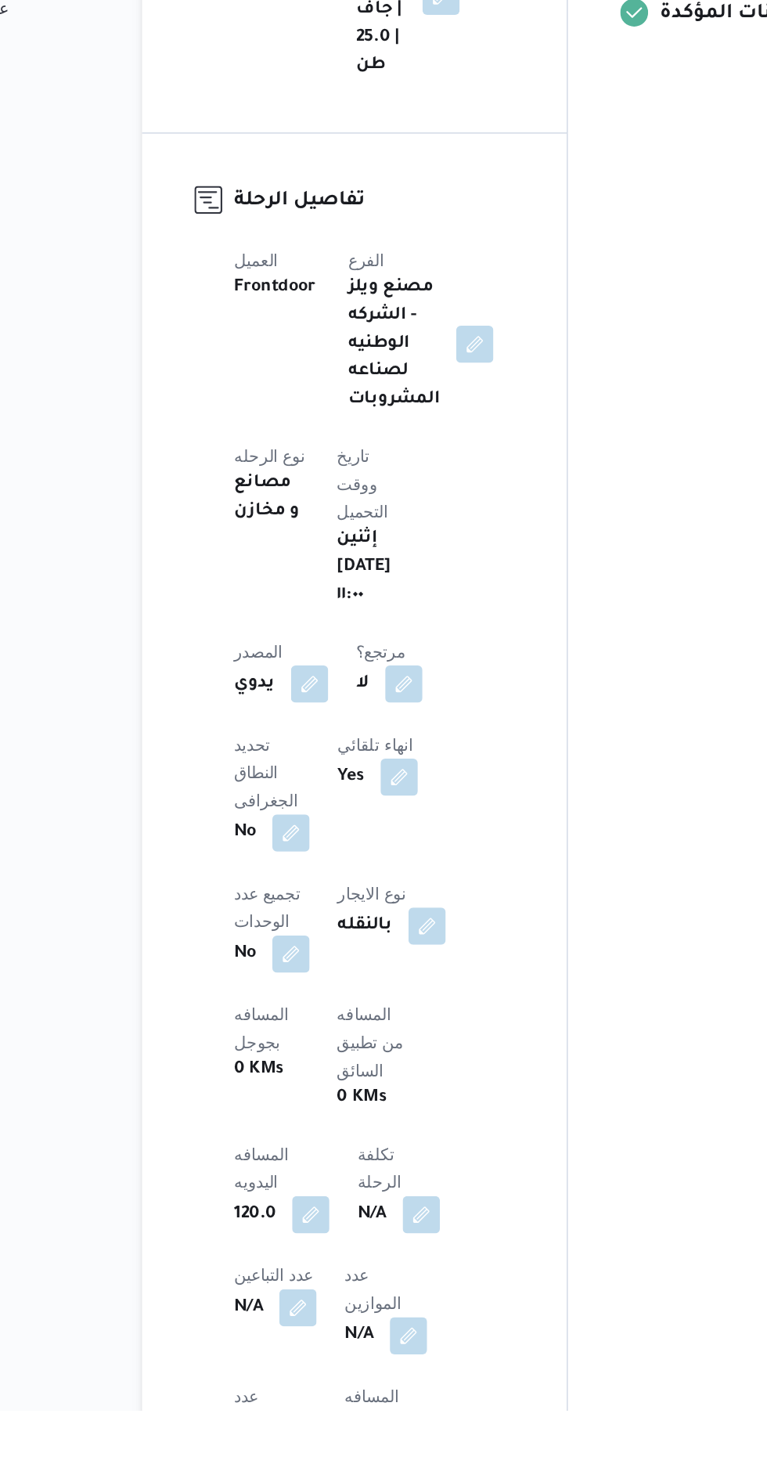
scroll to position [264, 0]
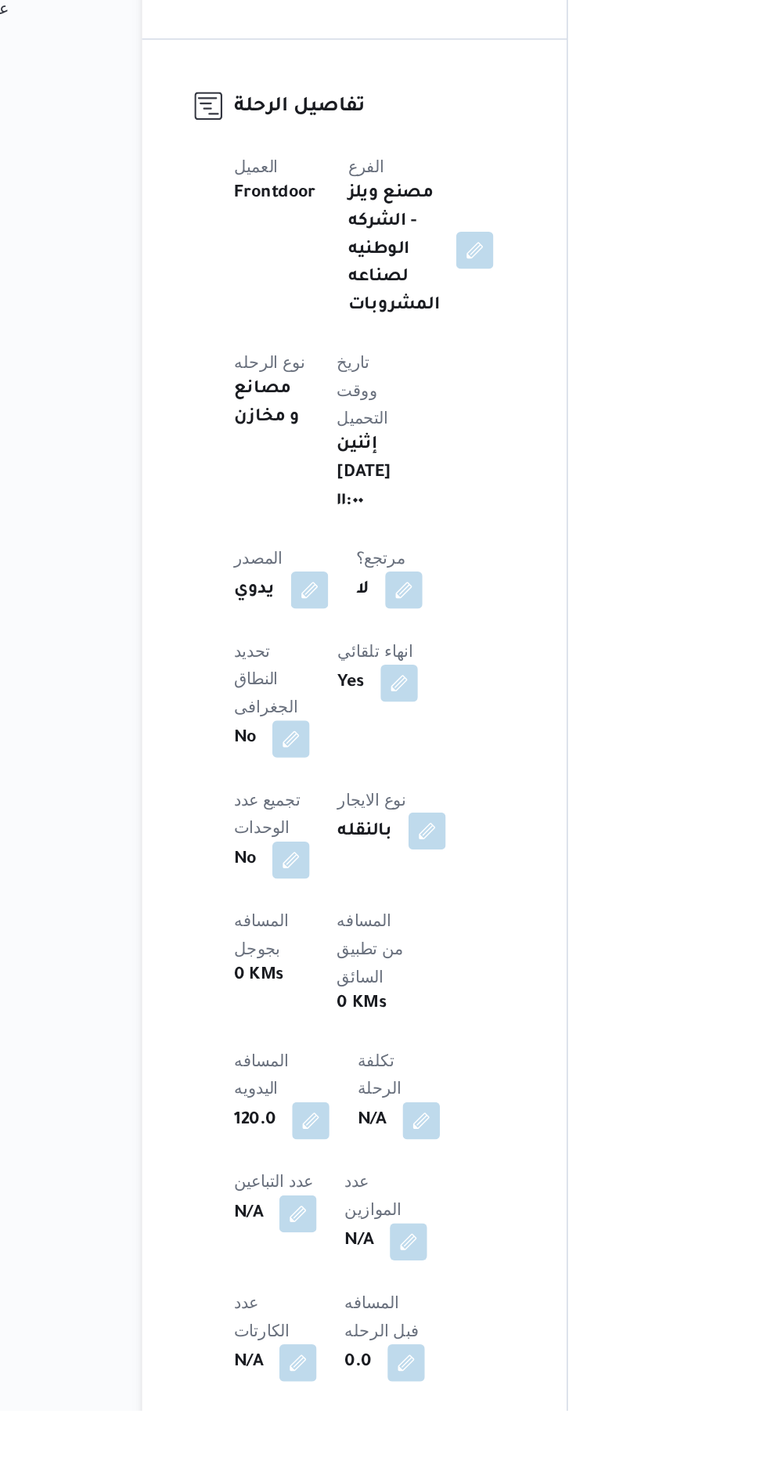
click at [383, 1061] on button "button" at bounding box center [395, 1073] width 25 height 25
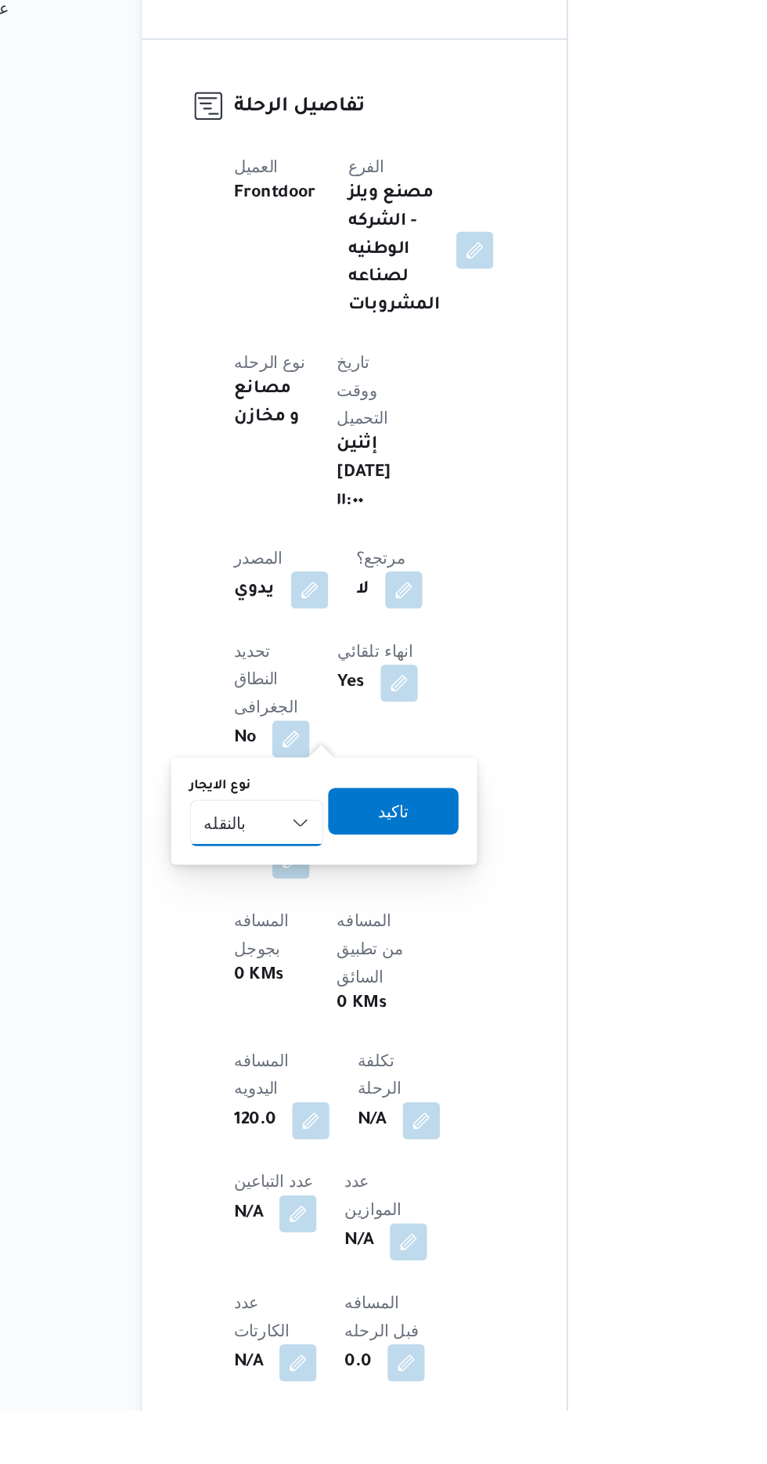
click at [297, 1064] on select "شهري بالنقله إيجار يومي" at bounding box center [281, 1068] width 90 height 31
select select "monthly"
click at [236, 1053] on select "شهري بالنقله إيجار يومي" at bounding box center [281, 1068] width 90 height 31
click at [394, 1060] on span "تاكيد" at bounding box center [373, 1059] width 88 height 31
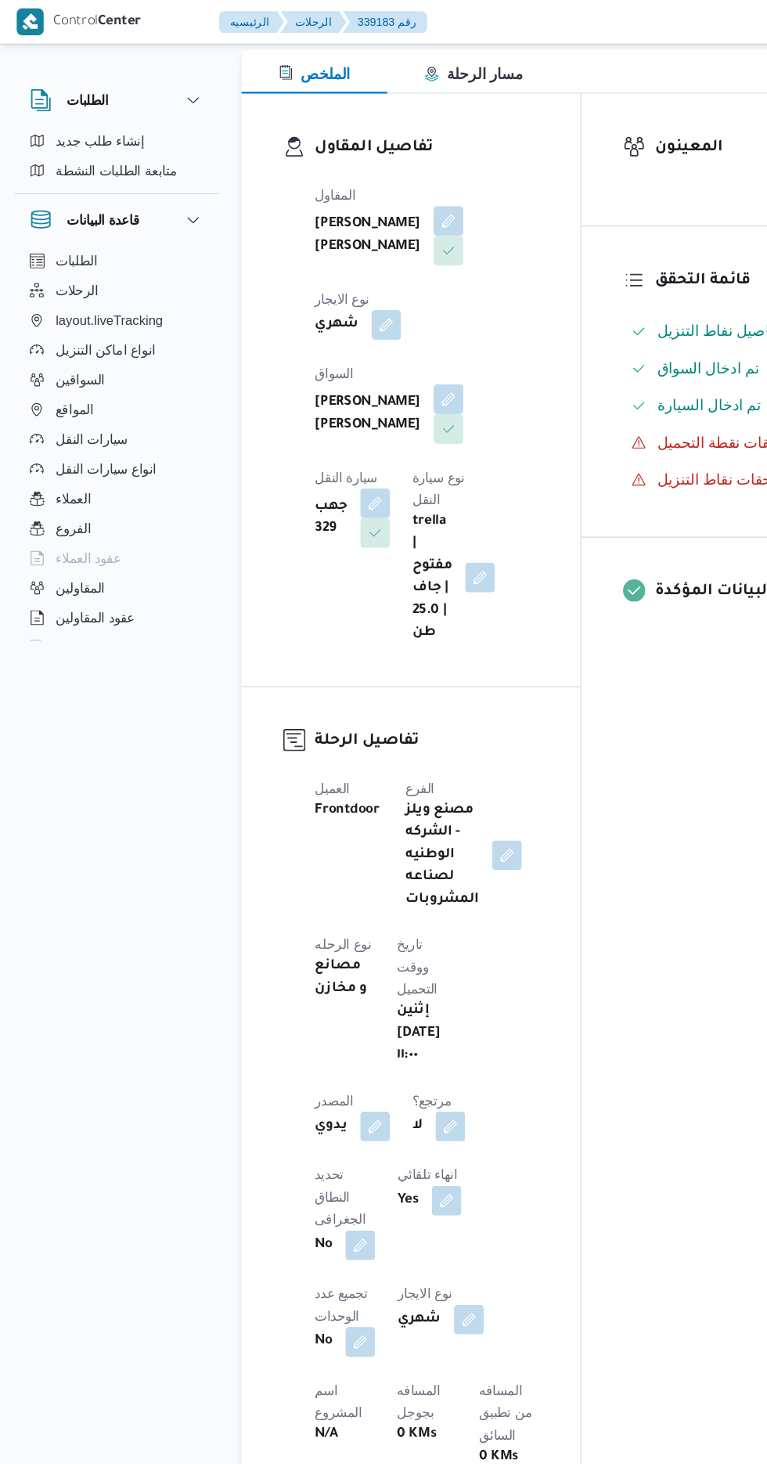
scroll to position [0, 0]
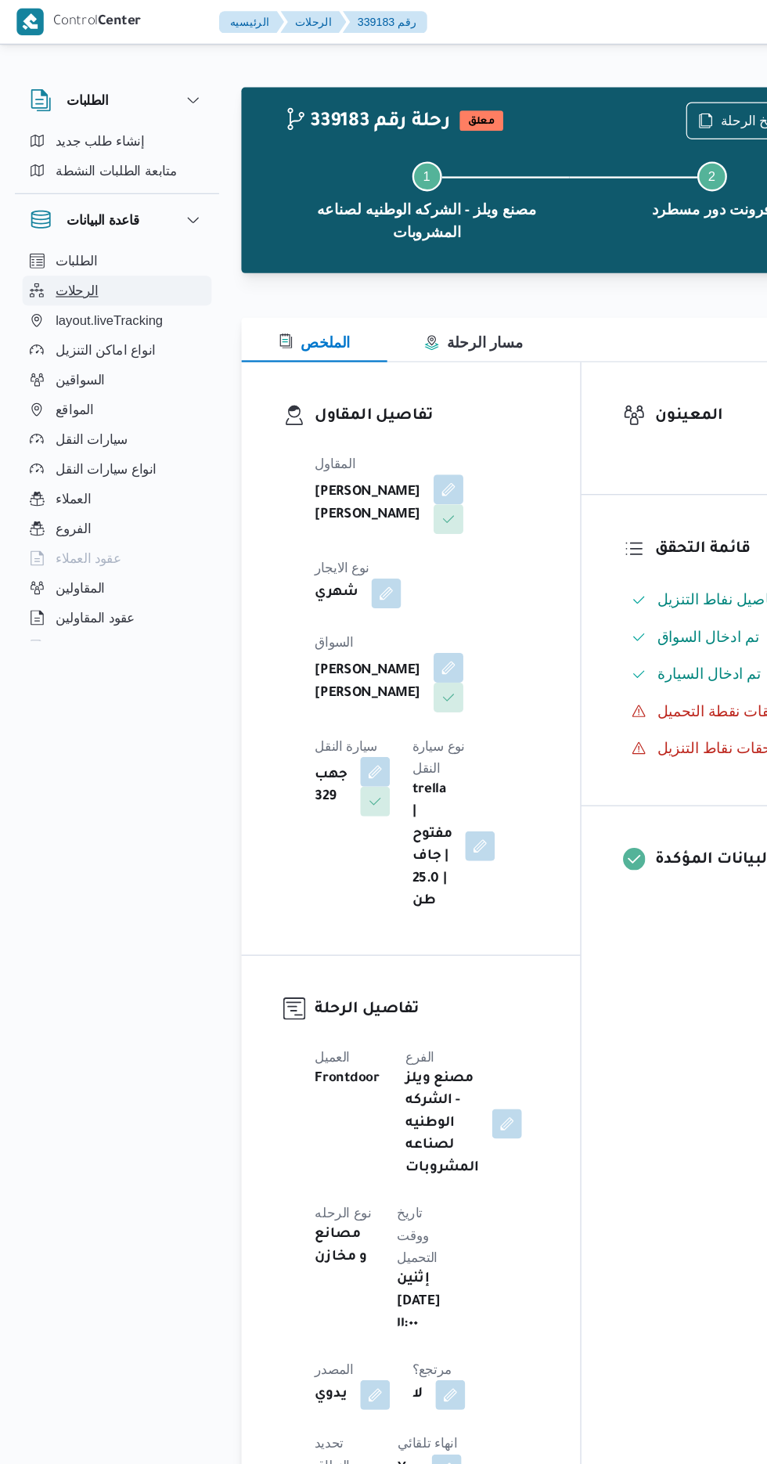
click at [83, 244] on button "الرحلات" at bounding box center [99, 244] width 160 height 25
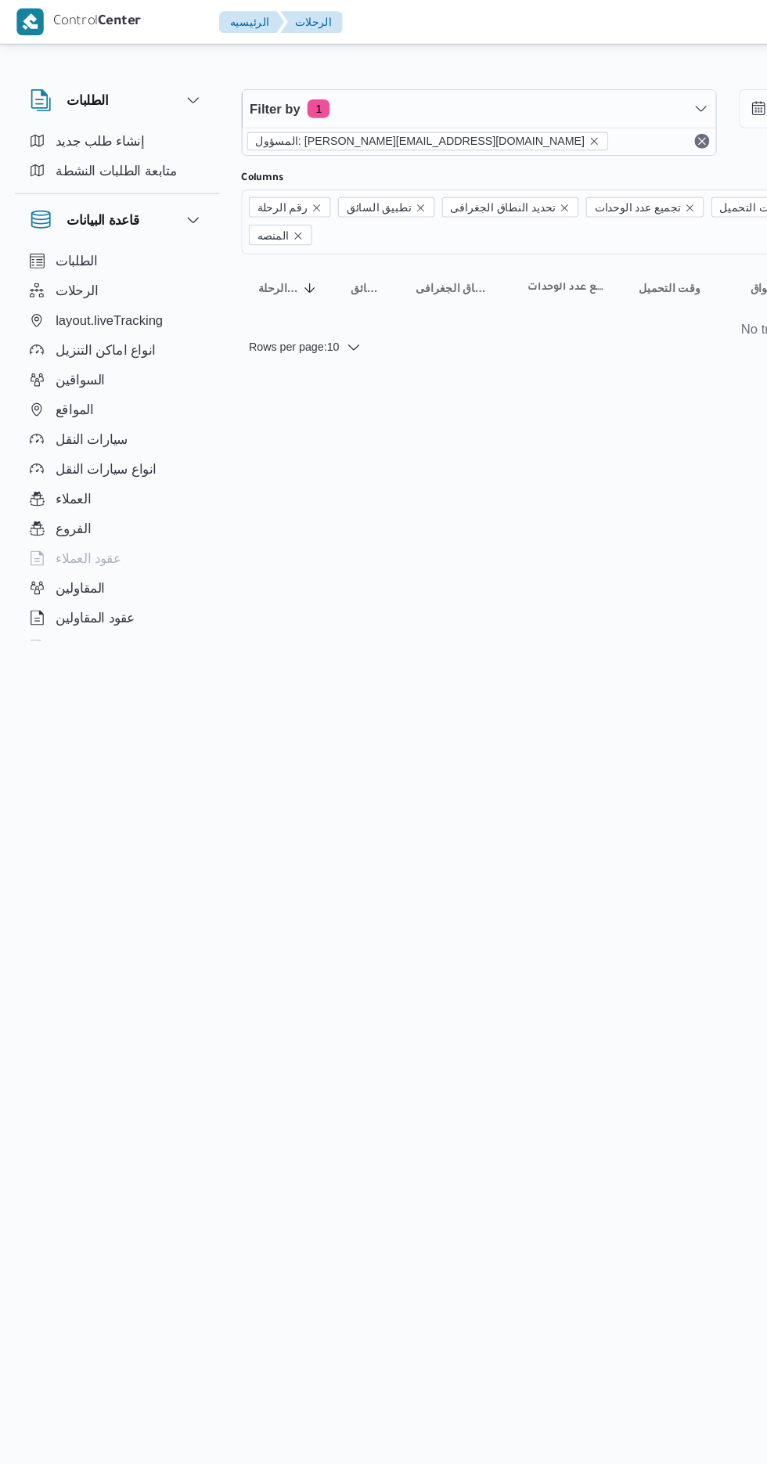
click at [277, 118] on span "المسؤول: [PERSON_NAME][EMAIL_ADDRESS][DOMAIN_NAME]" at bounding box center [354, 119] width 278 height 14
click at [496, 118] on icon "remove selected entity" at bounding box center [500, 118] width 9 height 9
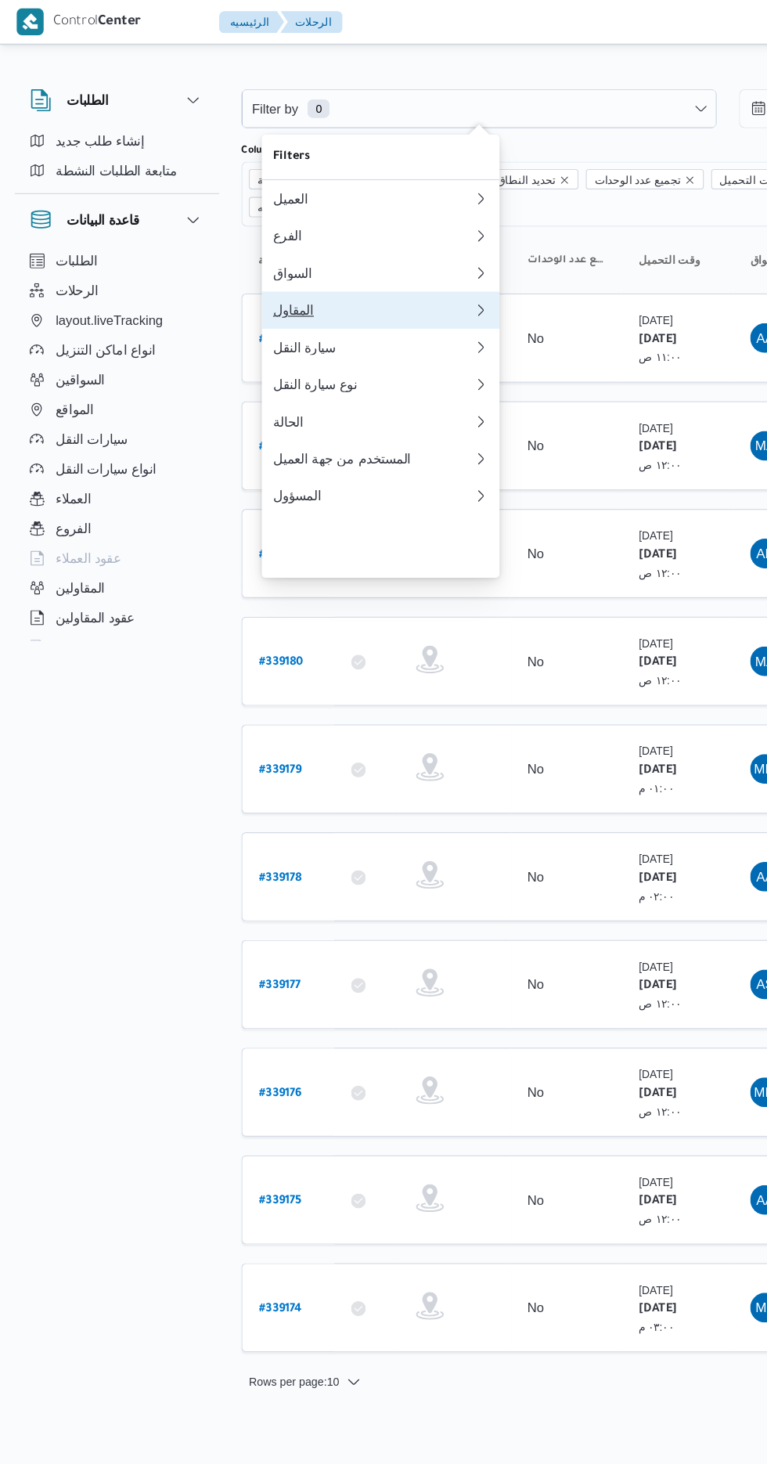
click at [327, 268] on div "المقاول" at bounding box center [314, 261] width 169 height 13
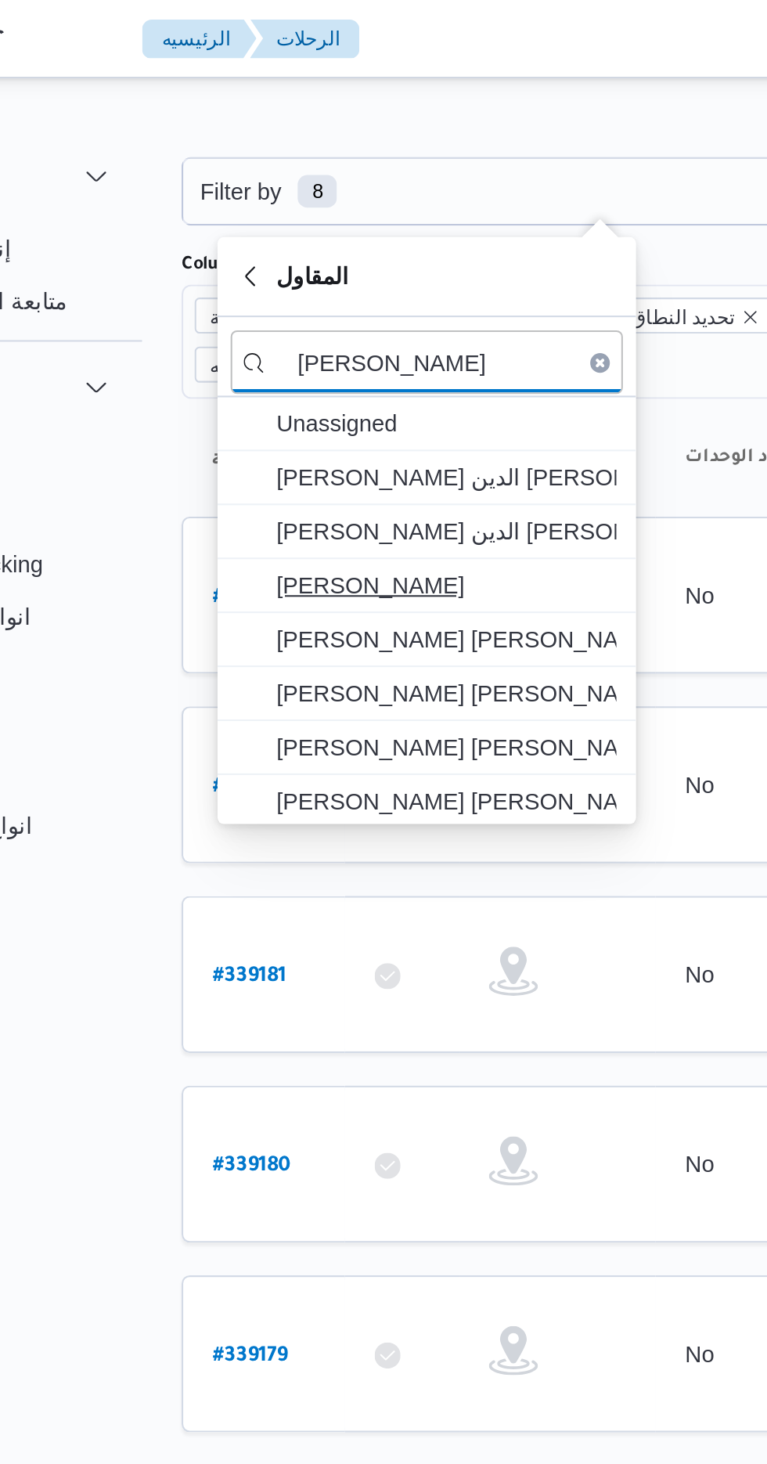
type input "محمد صلاح"
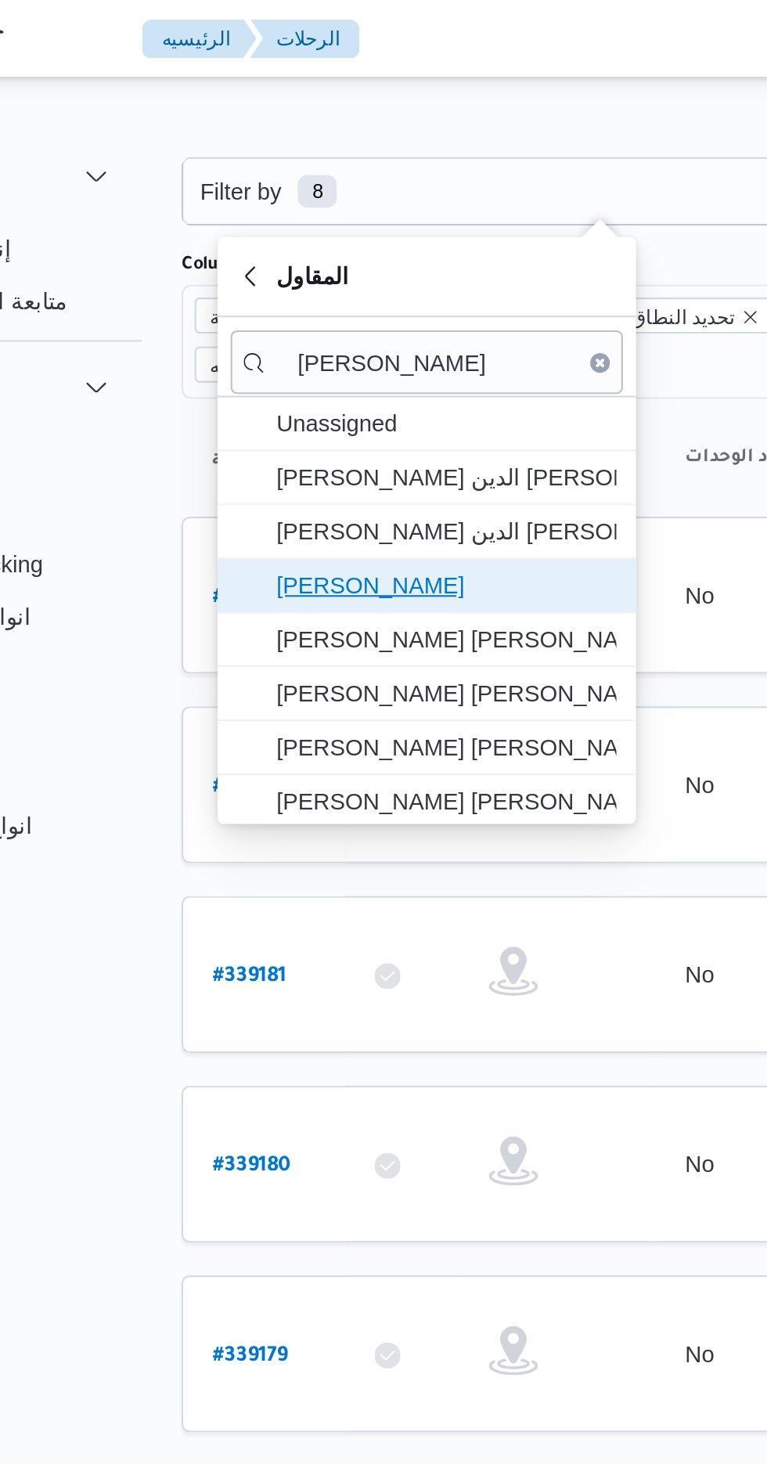
click at [366, 279] on span "[PERSON_NAME]" at bounding box center [330, 280] width 163 height 19
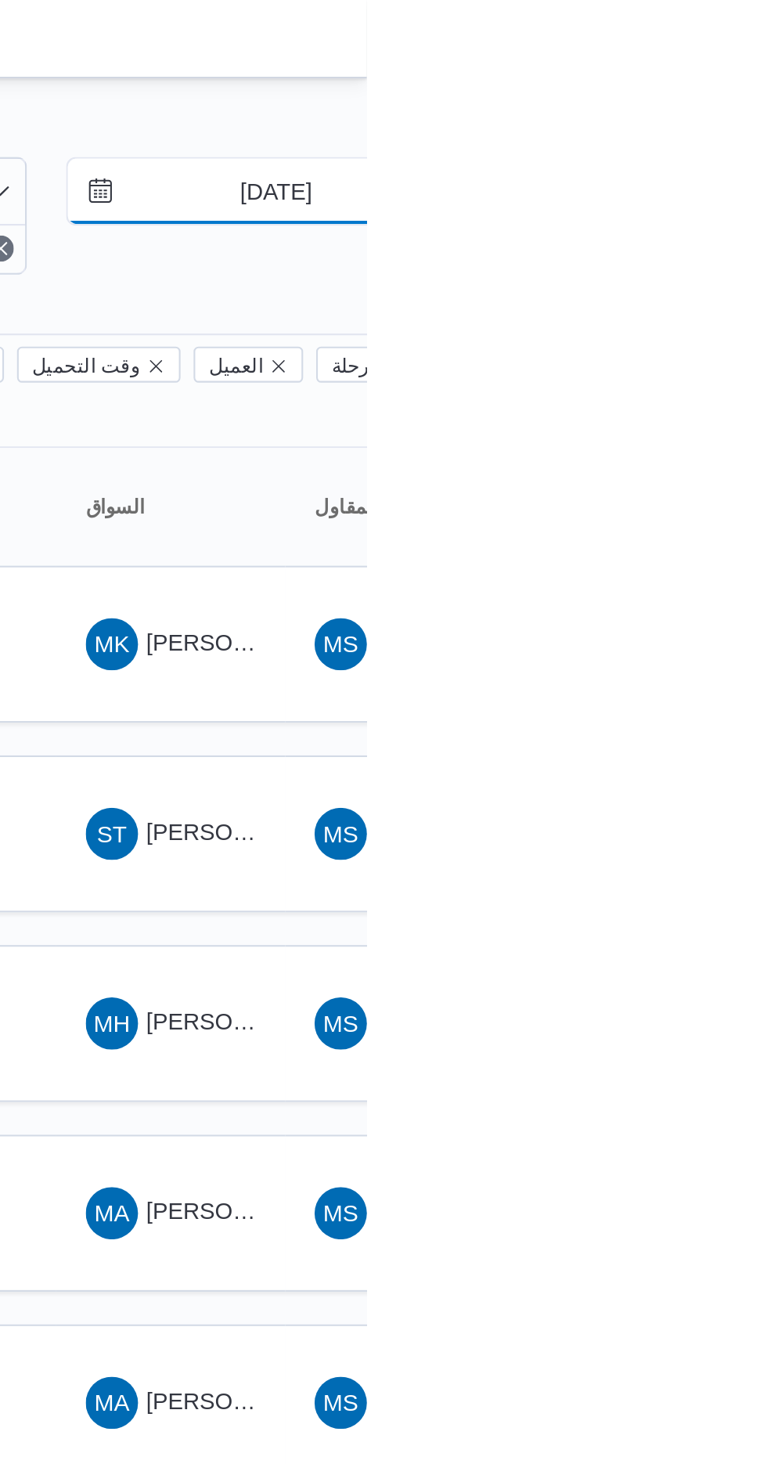
click at [729, 85] on input "[DATE]" at bounding box center [713, 91] width 178 height 31
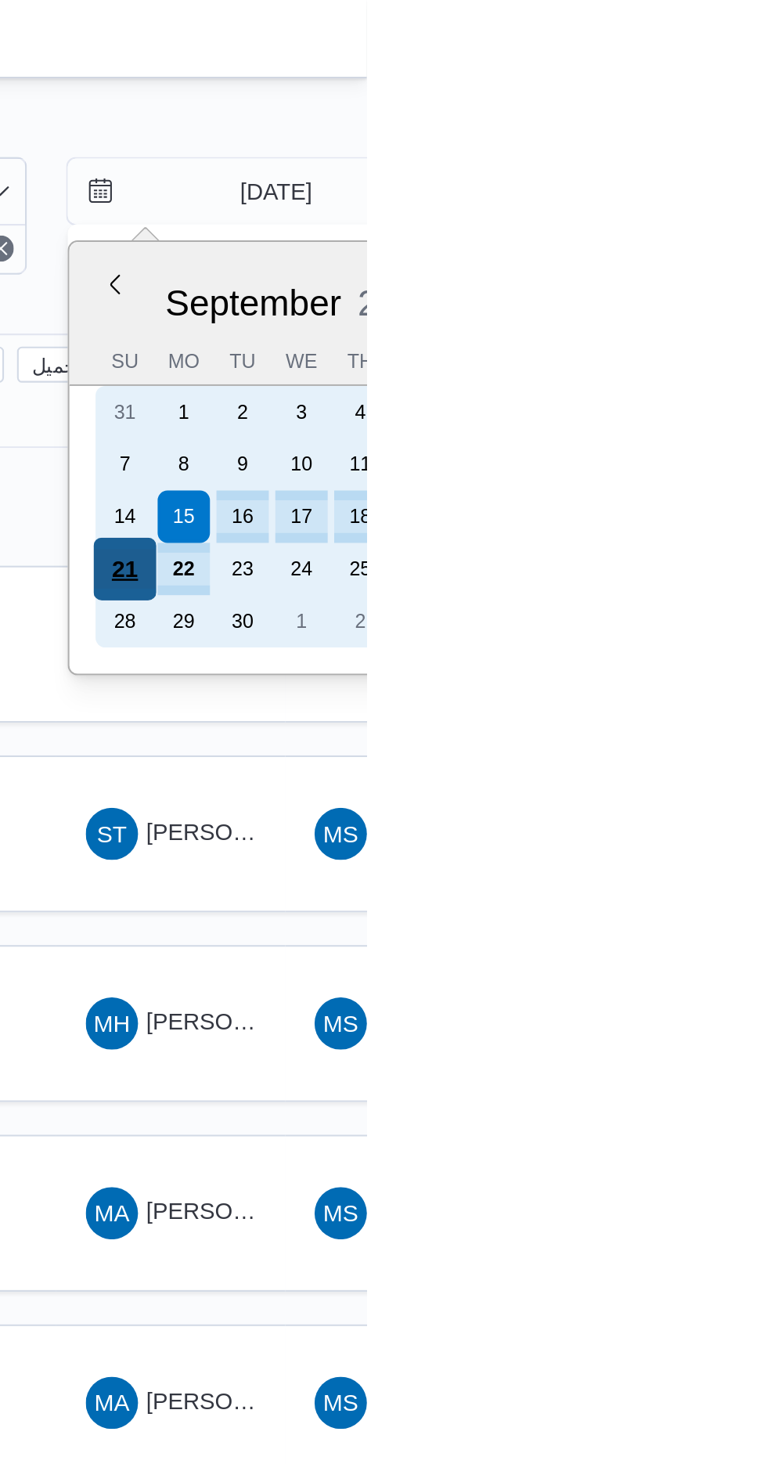
click at [657, 267] on div "21" at bounding box center [651, 272] width 30 height 30
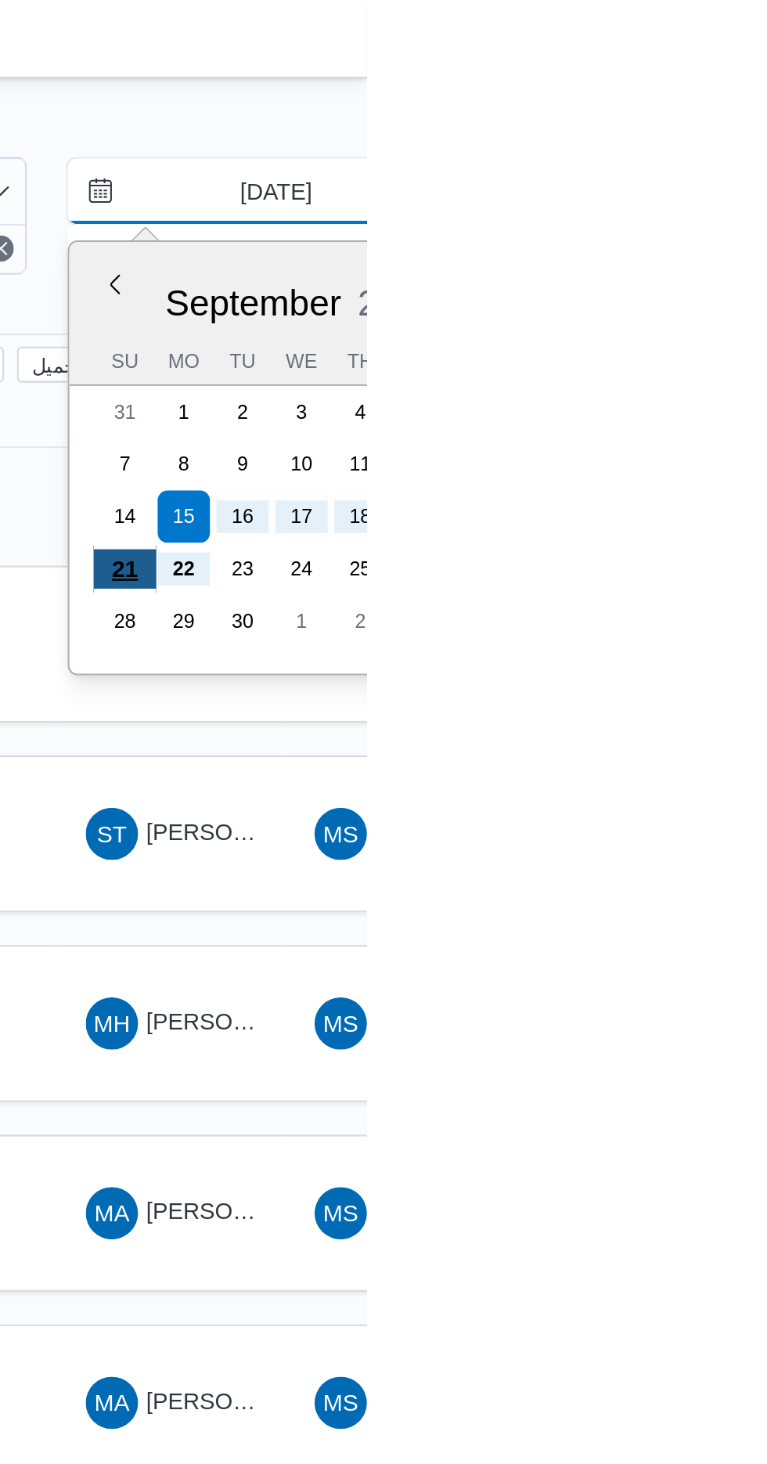
type input "[DATE]"
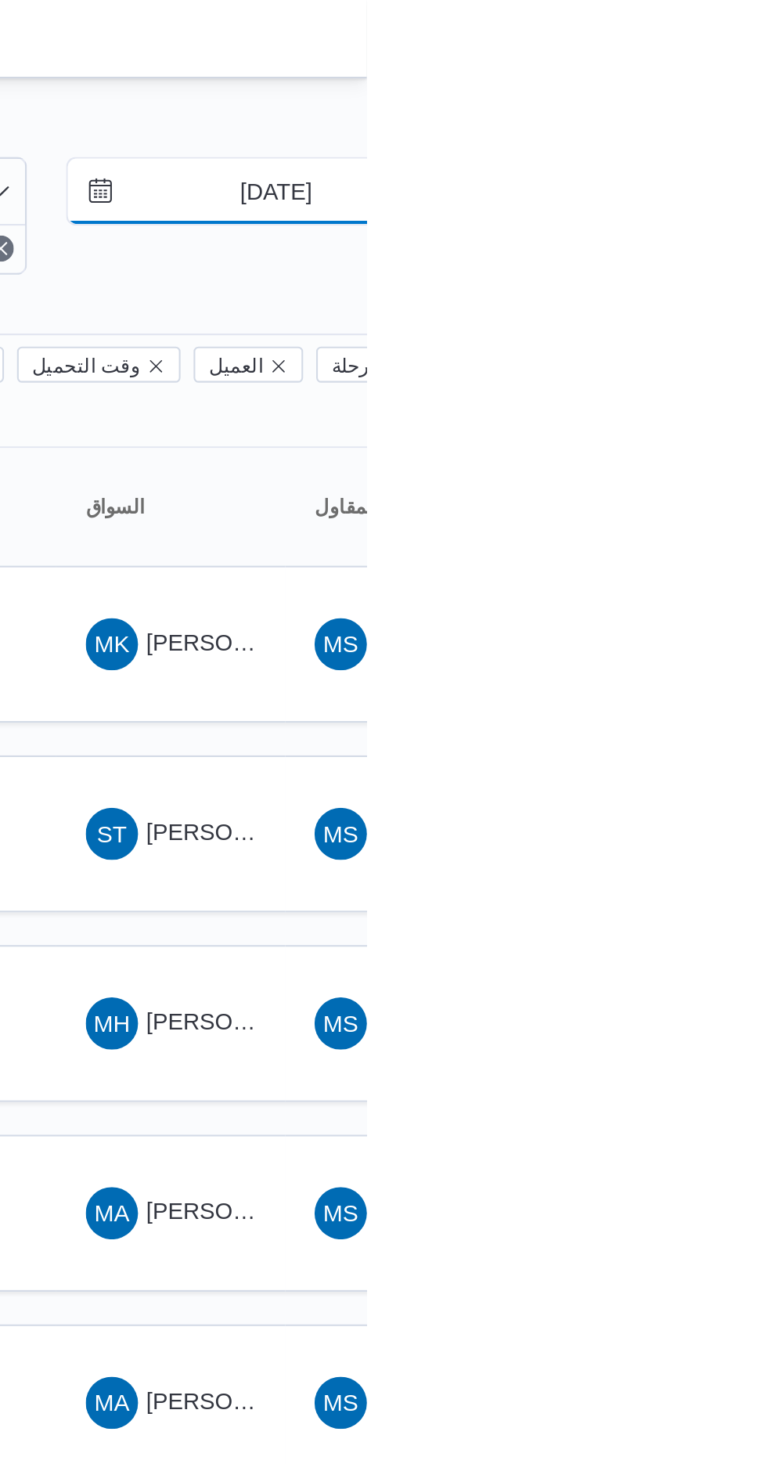
click at [726, 88] on input "[DATE]" at bounding box center [713, 91] width 178 height 31
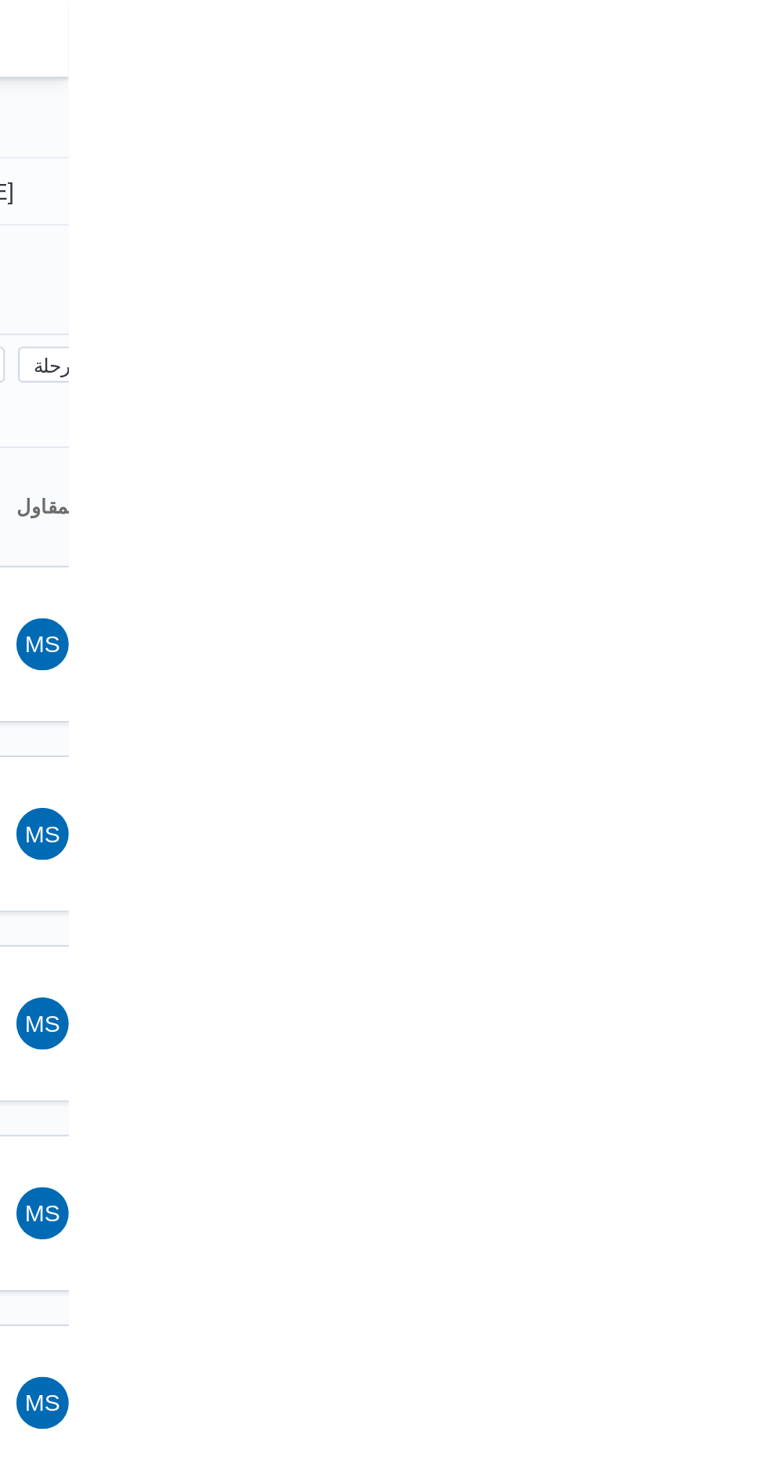
type input "[DATE]"
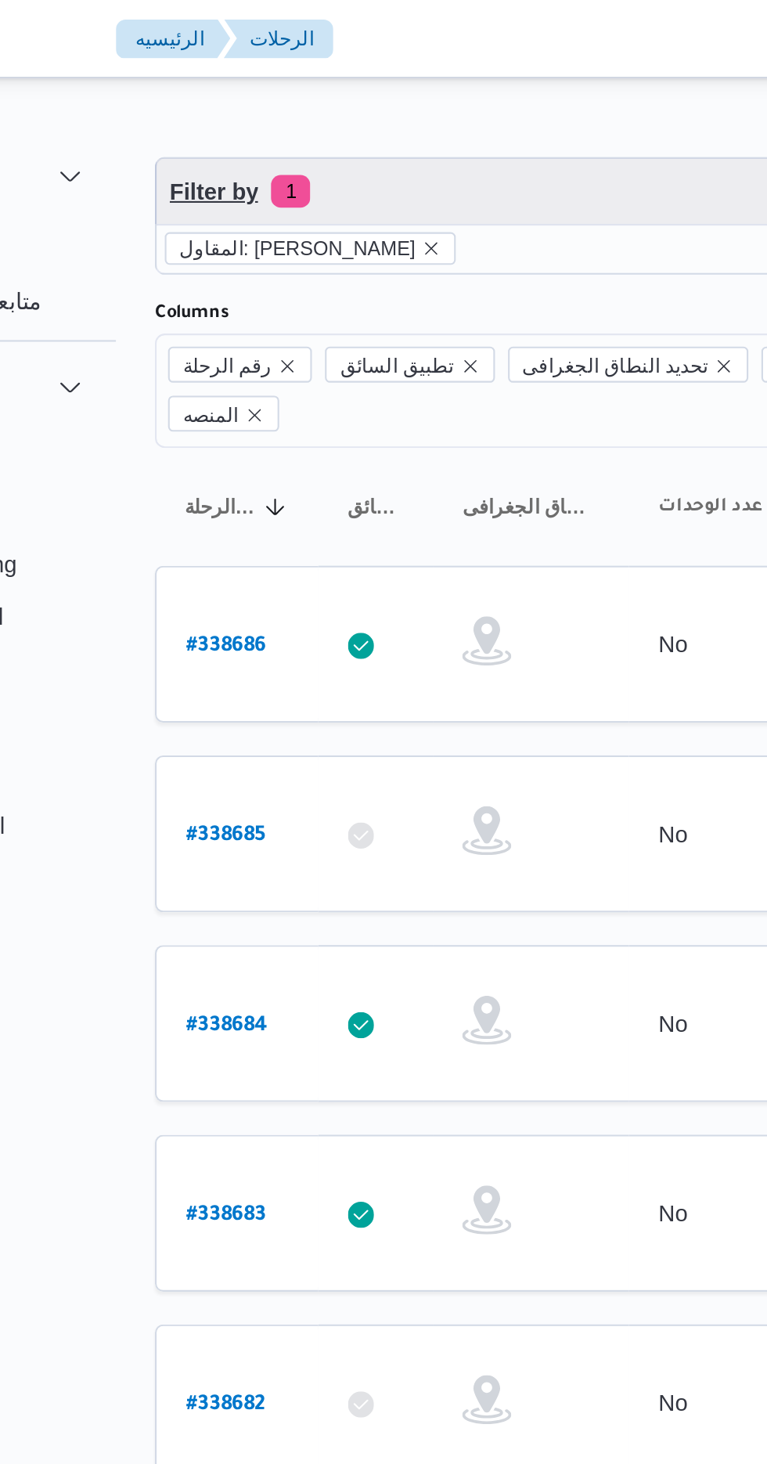
click at [373, 84] on span "Filter by 1" at bounding box center [403, 91] width 399 height 31
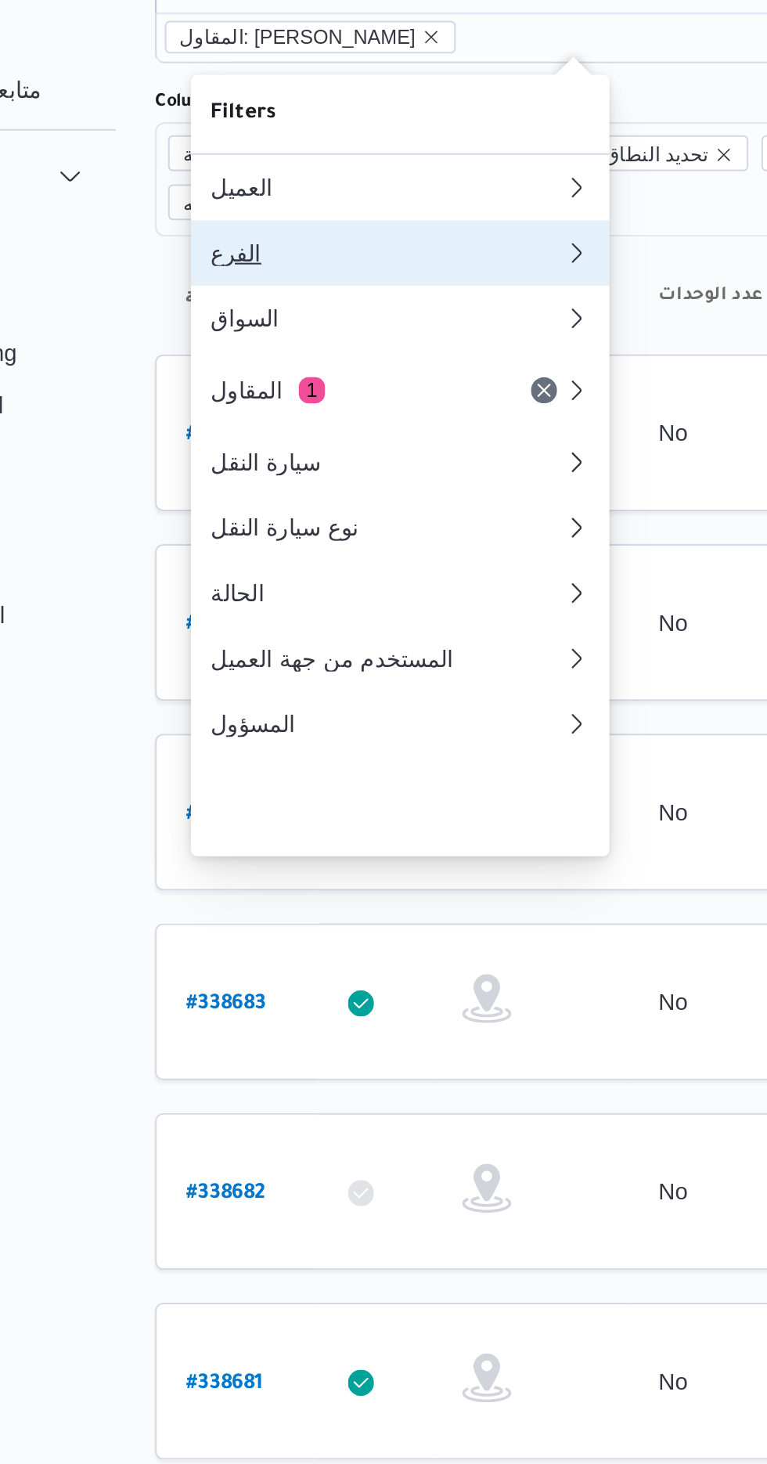
click at [326, 218] on button "الفرع" at bounding box center [321, 222] width 200 height 31
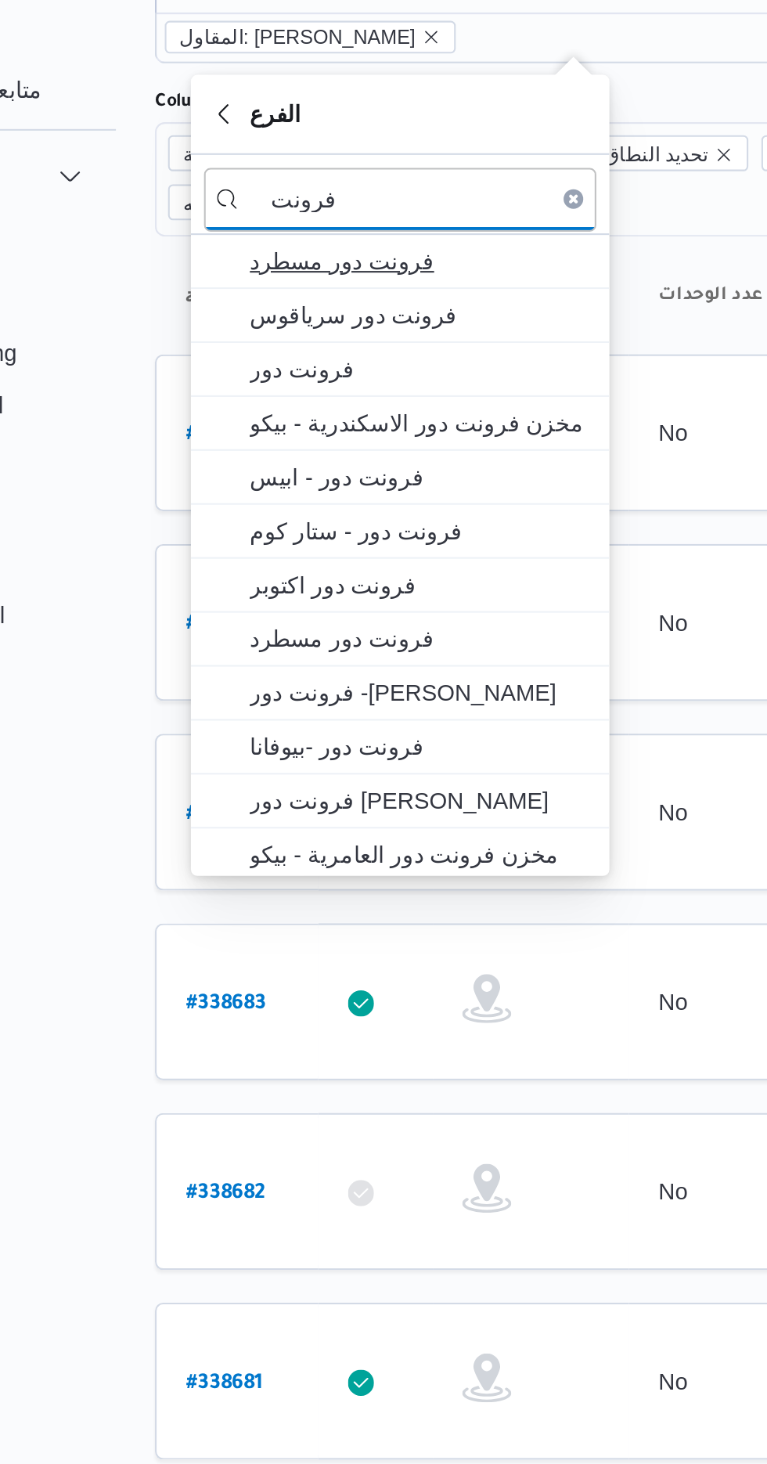
type input "فرونت"
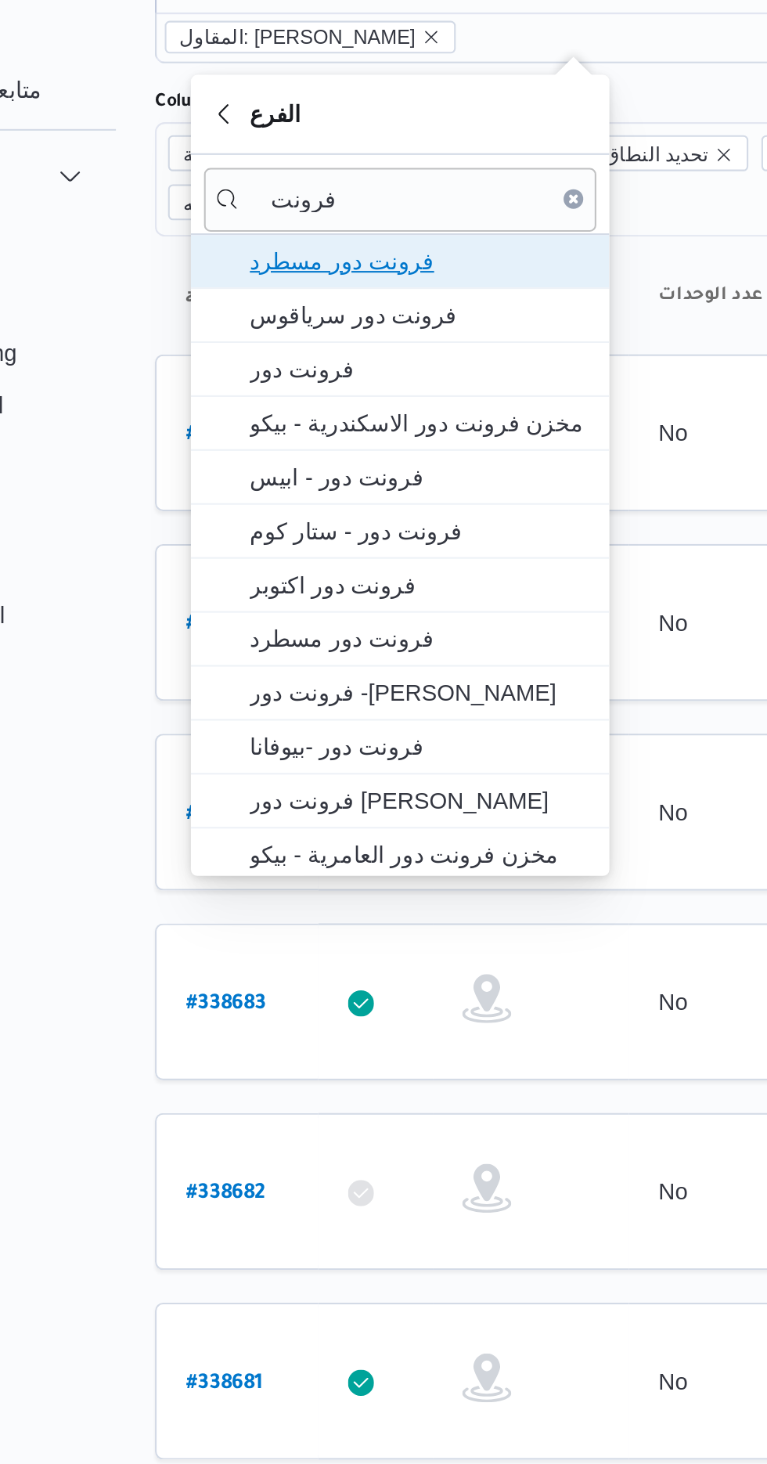
click at [354, 221] on span "فرونت دور مسطرد" at bounding box center [330, 226] width 163 height 19
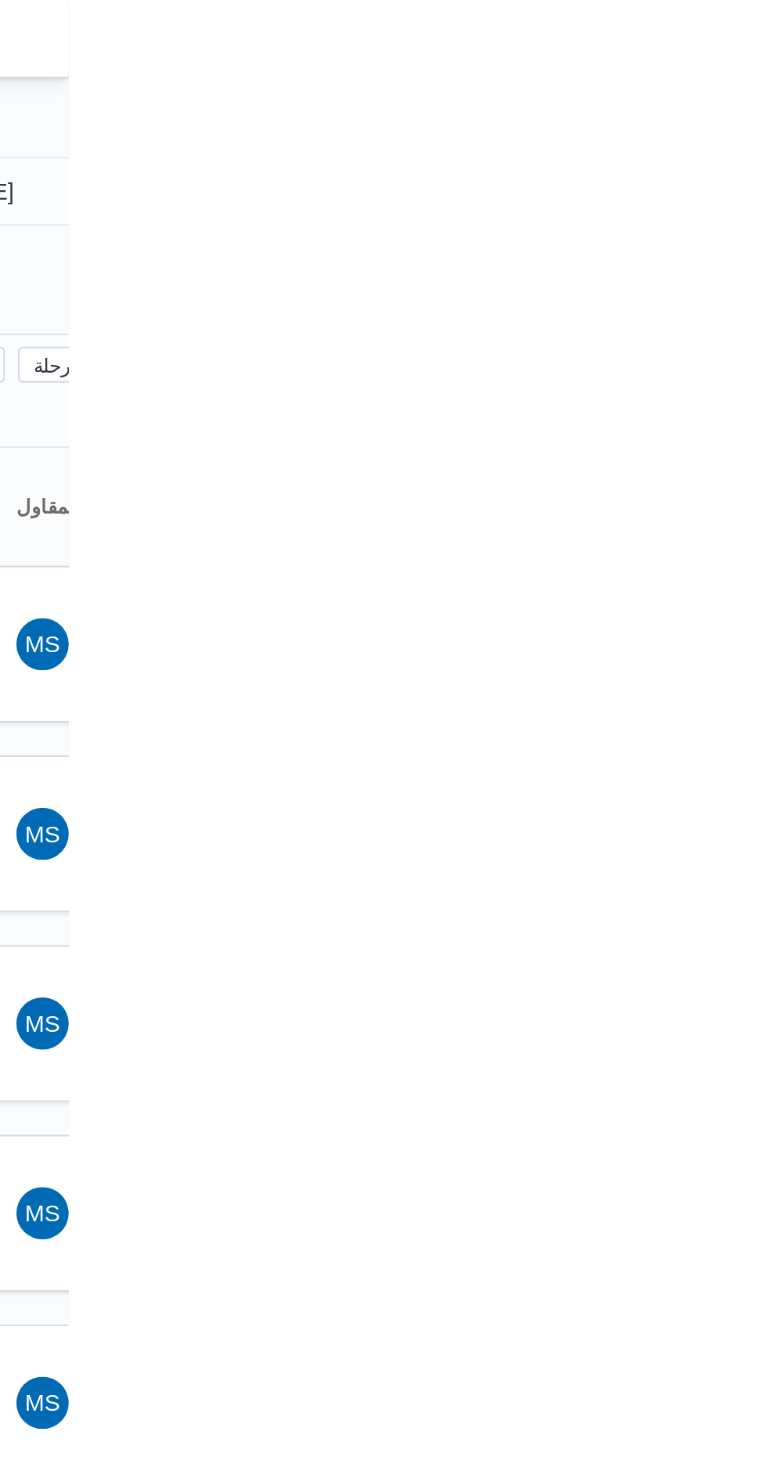
type input "[DATE]"
click at [749, 94] on input "[DATE]" at bounding box center [713, 91] width 178 height 31
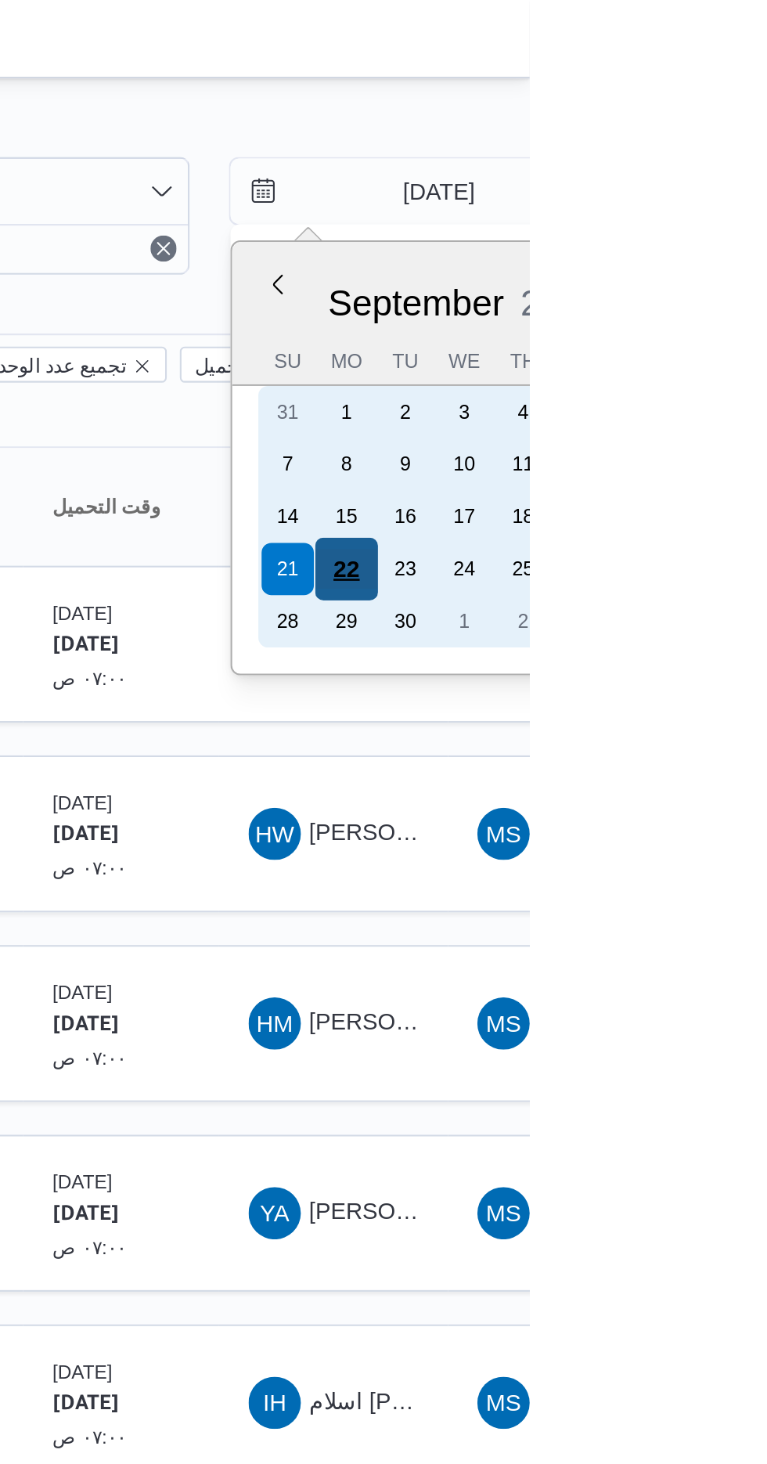
click at [681, 265] on div "22" at bounding box center [679, 272] width 30 height 30
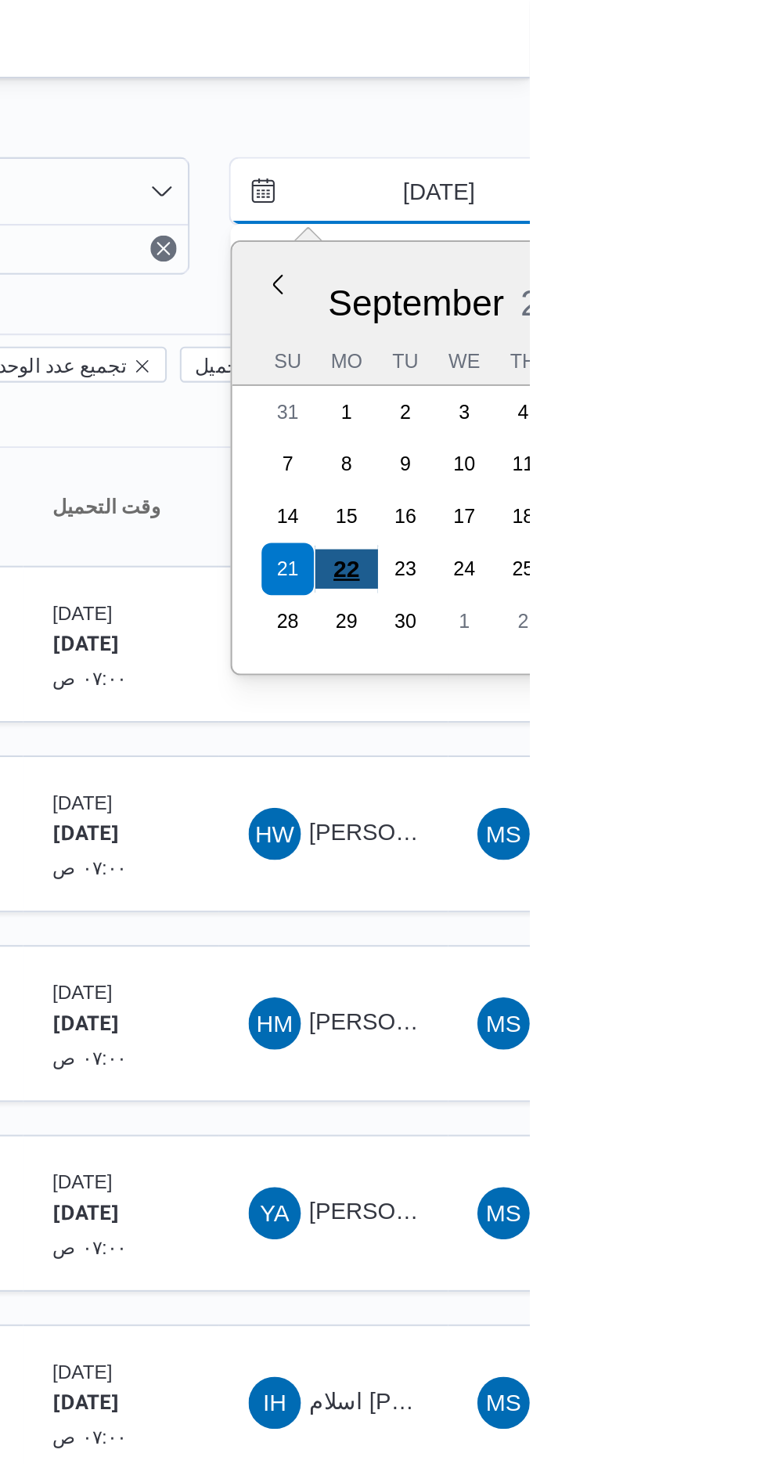
type input "[DATE]"
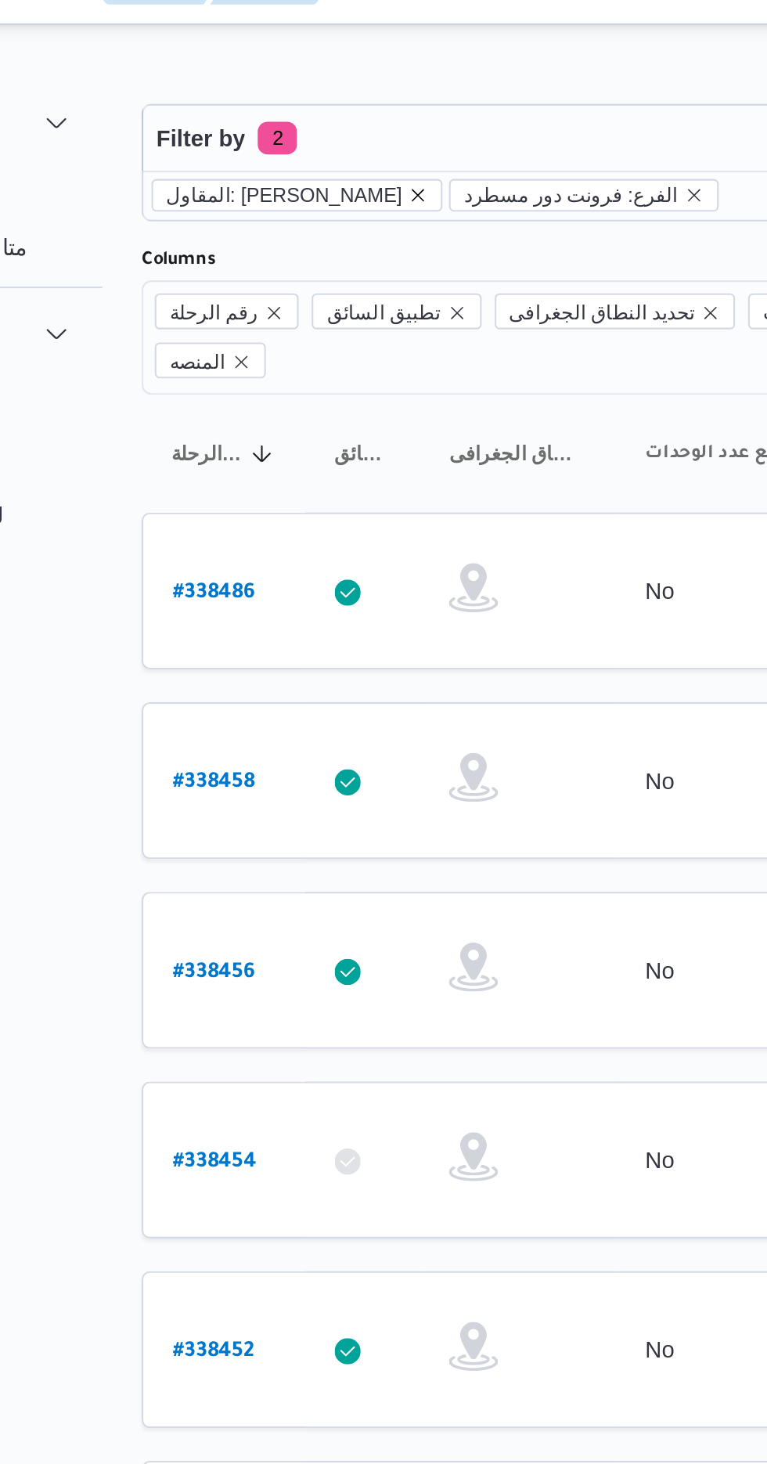
click at [340, 118] on icon "remove selected entity" at bounding box center [336, 119] width 6 height 6
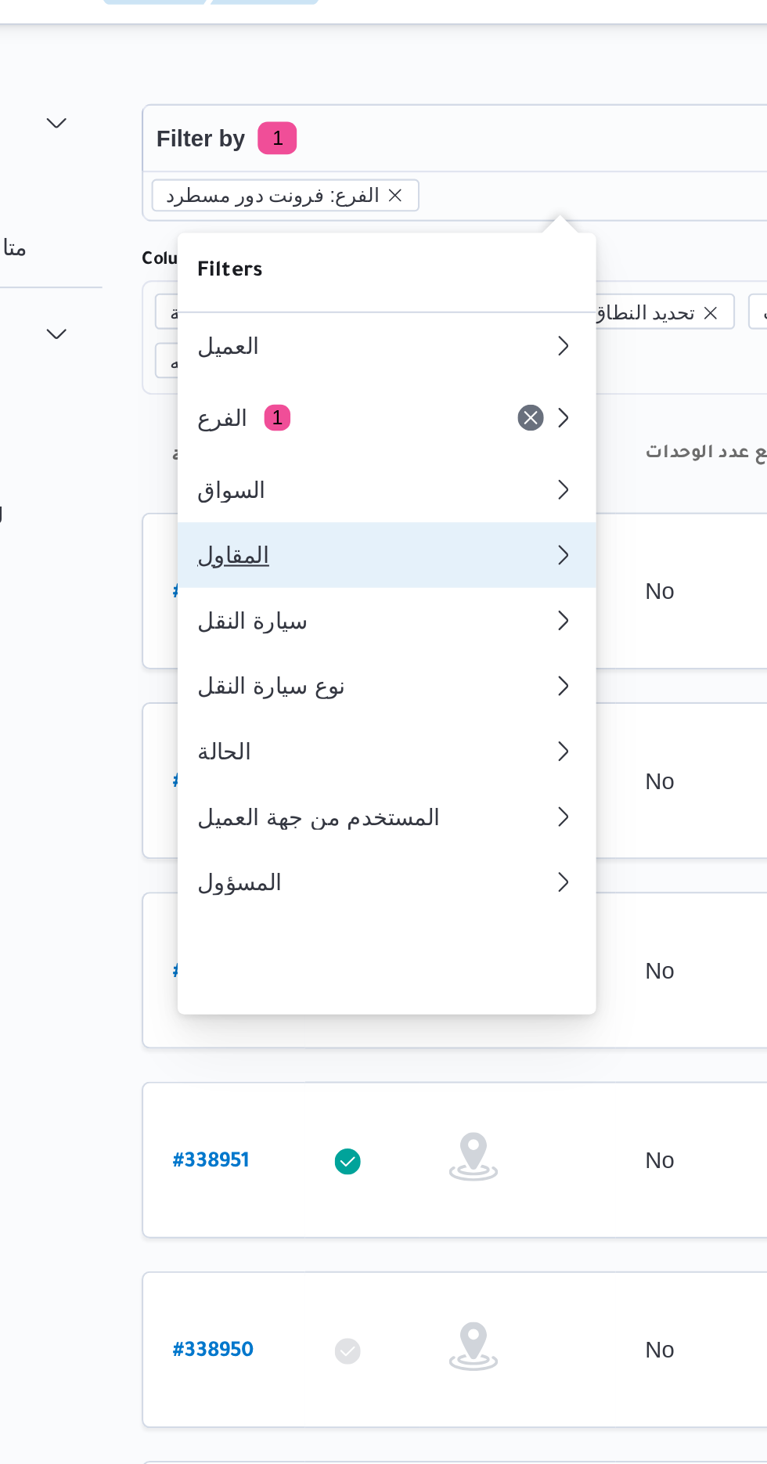
click at [329, 297] on div "المقاول" at bounding box center [311, 291] width 163 height 13
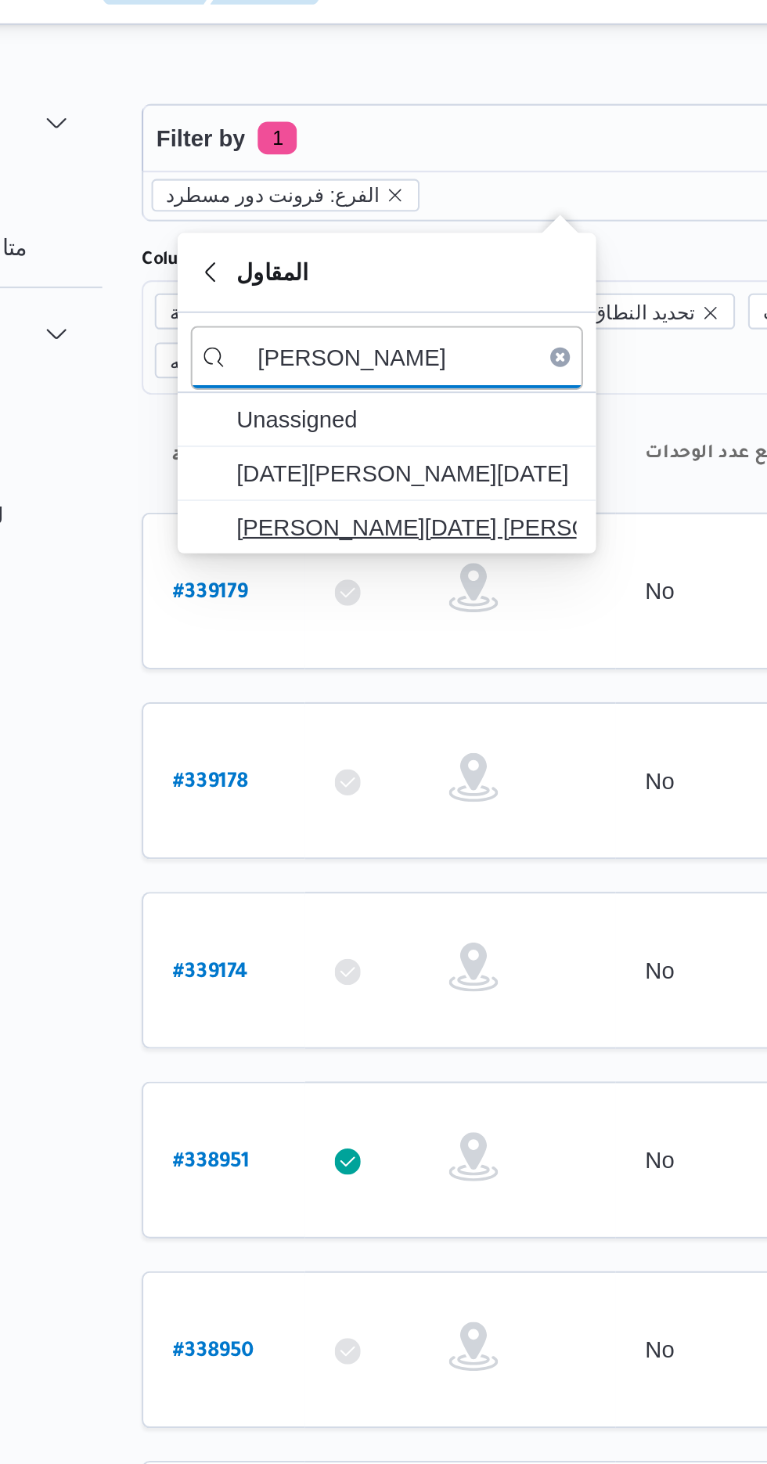
type input "ابراهيم رمض"
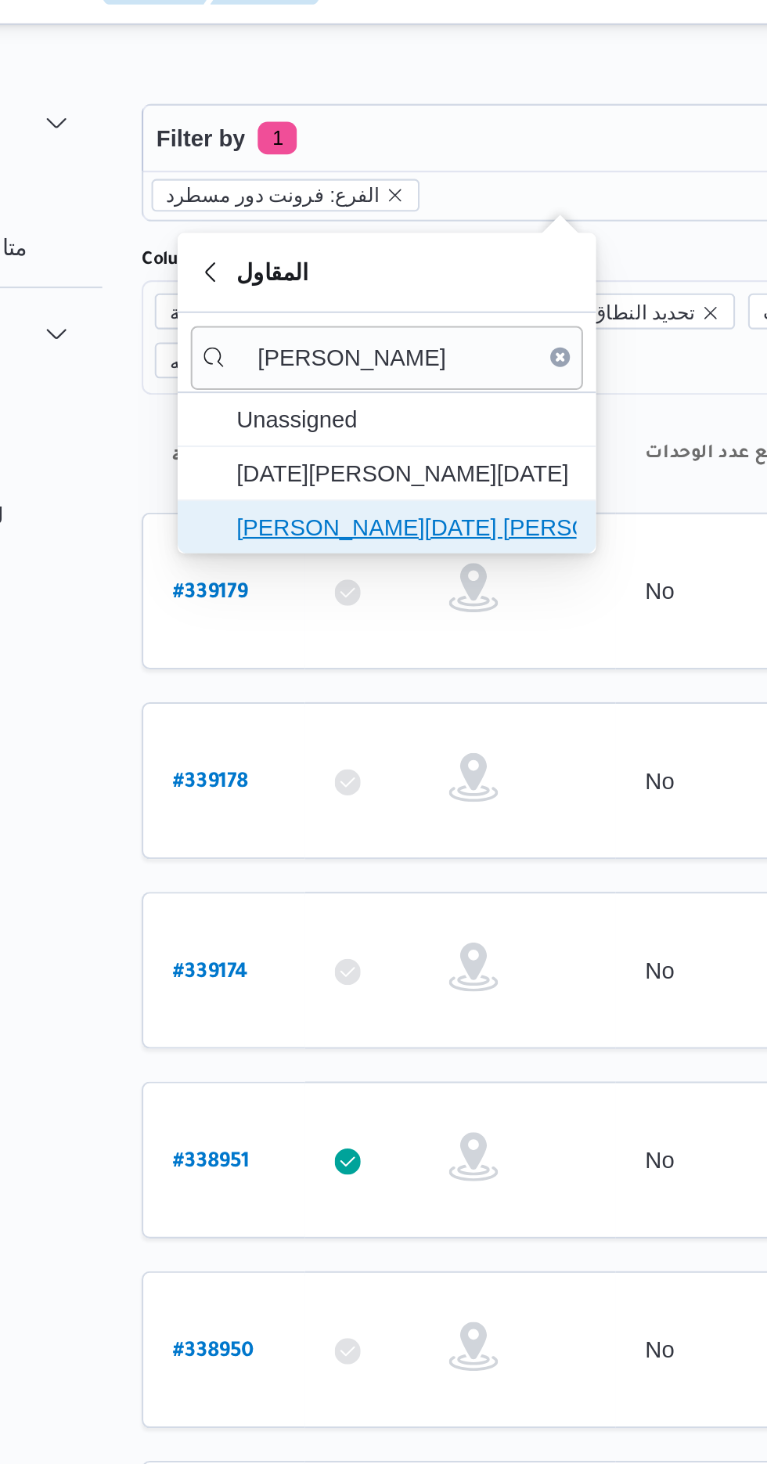
click at [367, 276] on span "ابراهيم رمضان ابراهيم عثمان ابوباشا" at bounding box center [330, 277] width 163 height 19
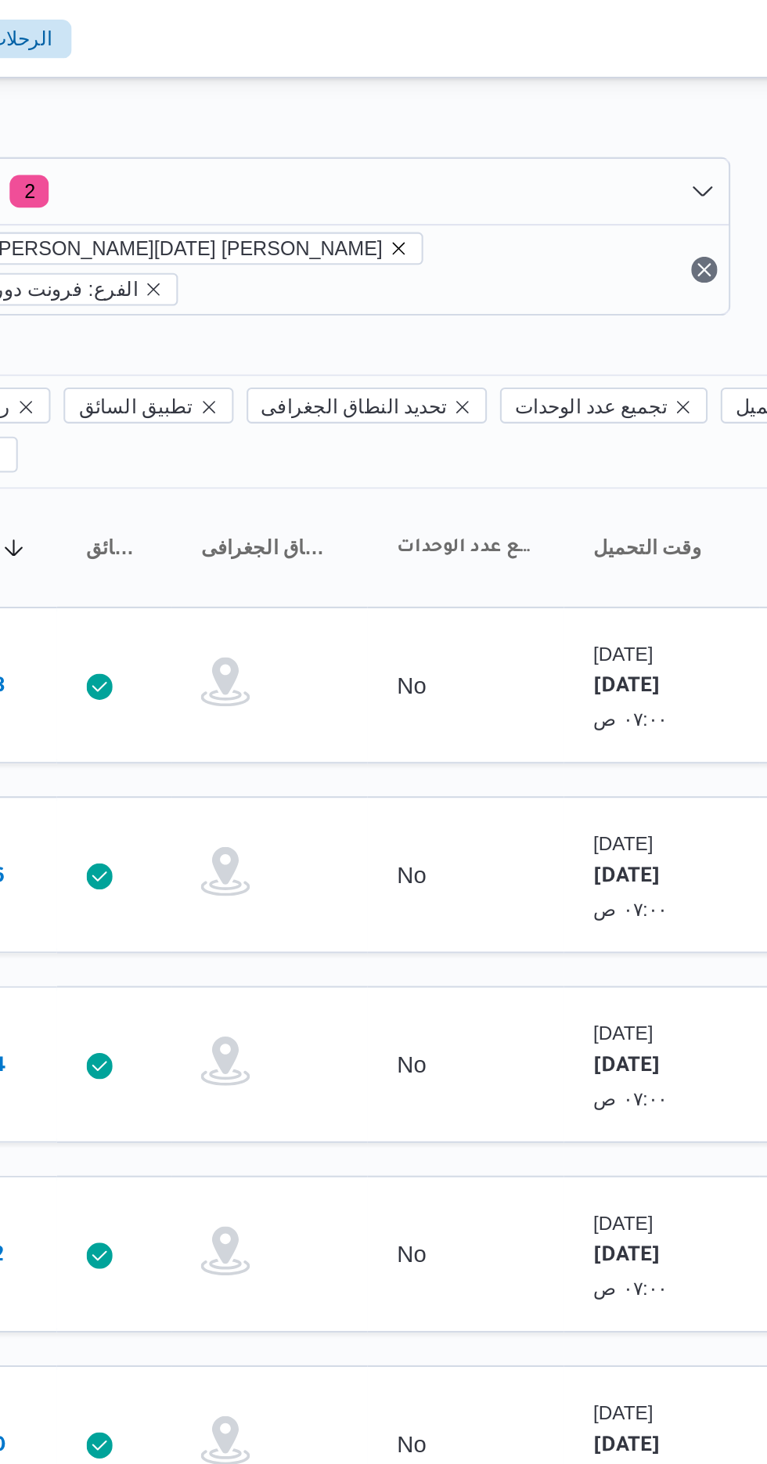
click at [442, 118] on icon "remove selected entity" at bounding box center [445, 119] width 6 height 6
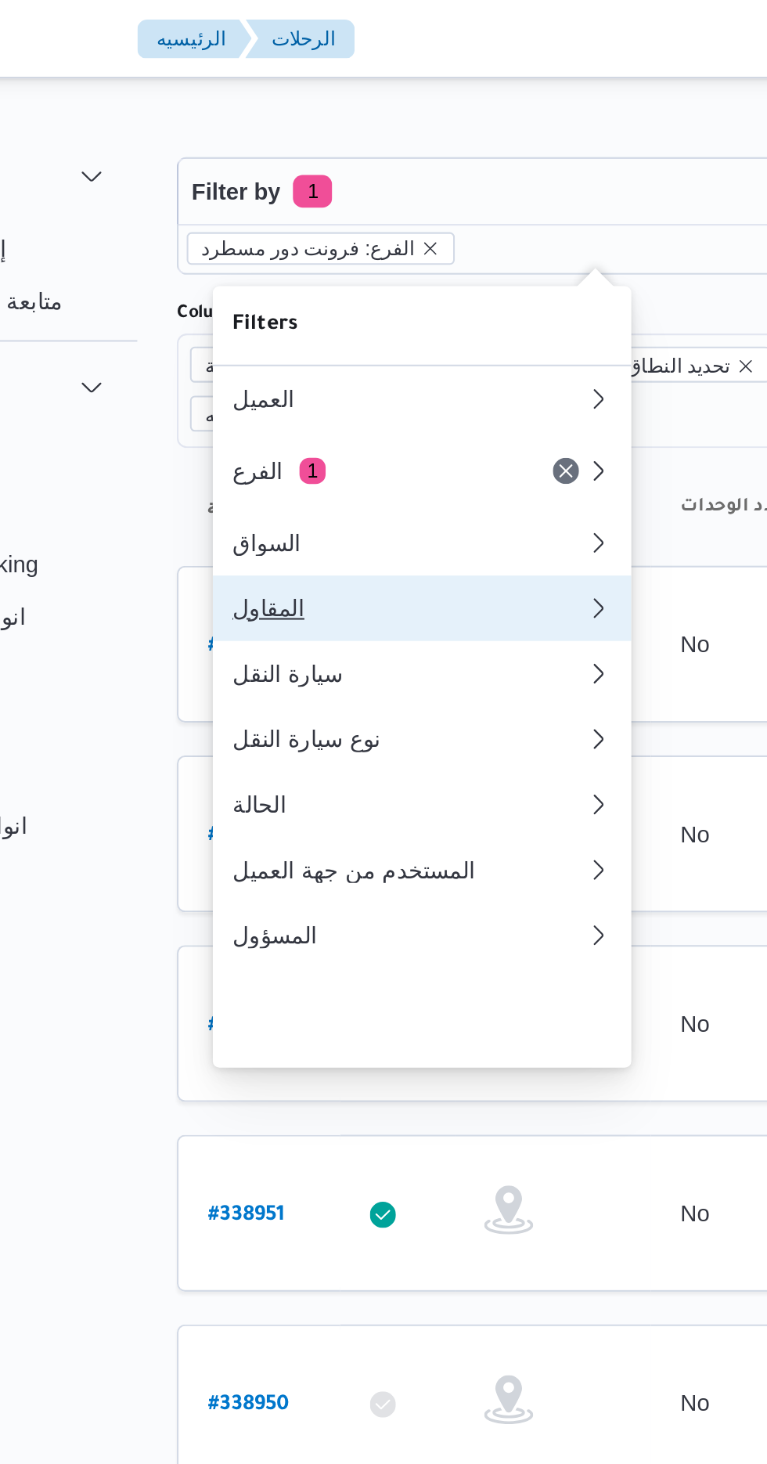
click at [260, 297] on div "المقاول" at bounding box center [311, 291] width 163 height 13
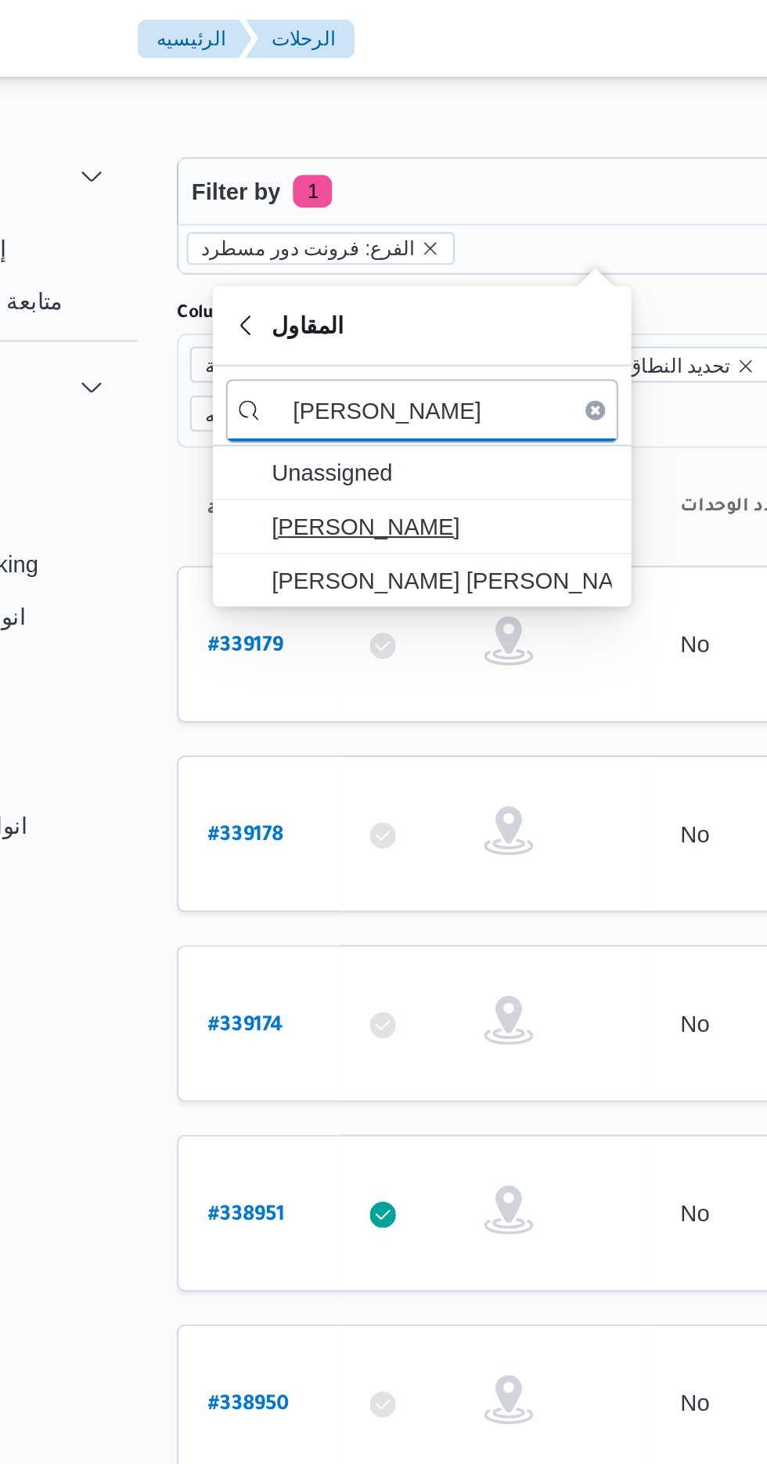
type input "محمد ناصر"
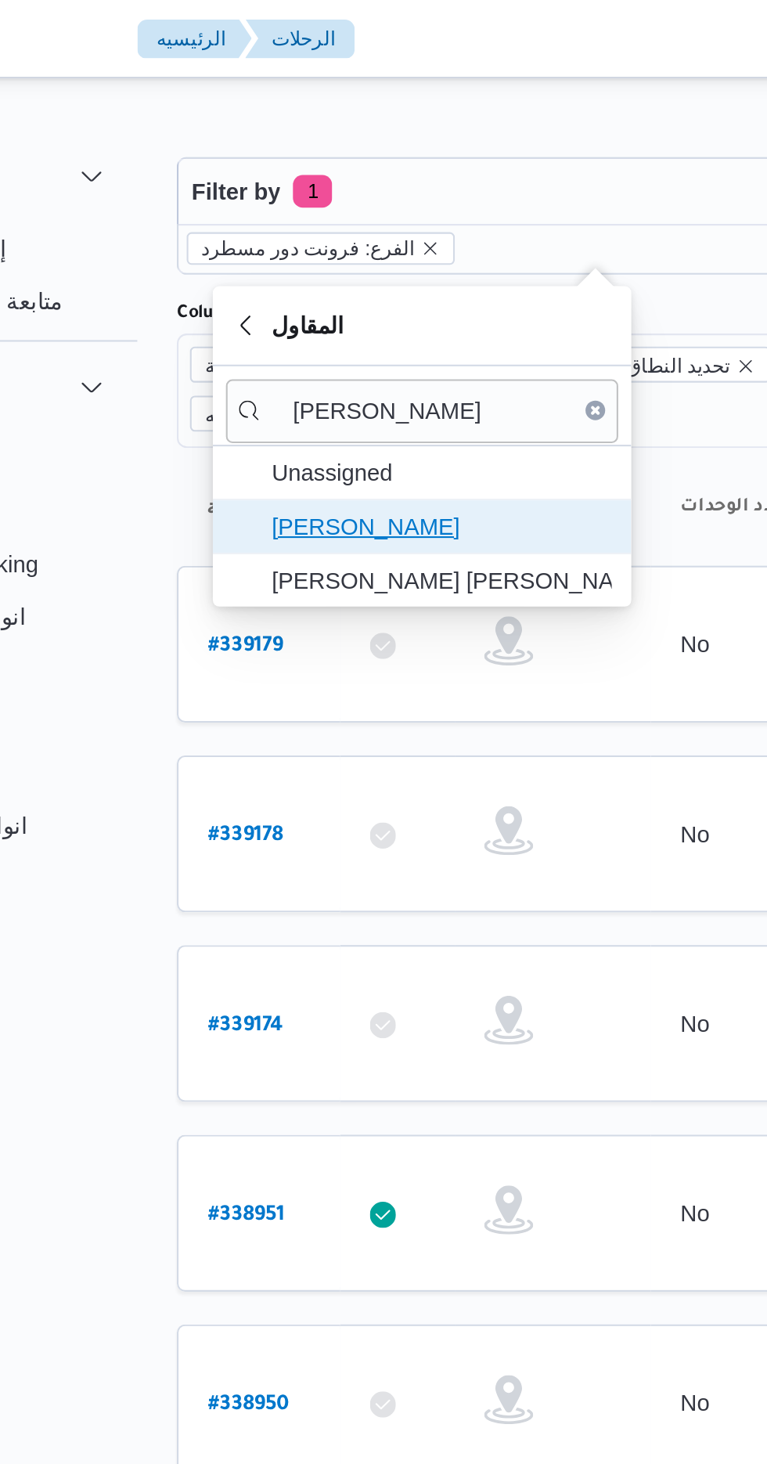
click at [352, 252] on span "محمد ناصر كامل عباس" at bounding box center [330, 252] width 163 height 19
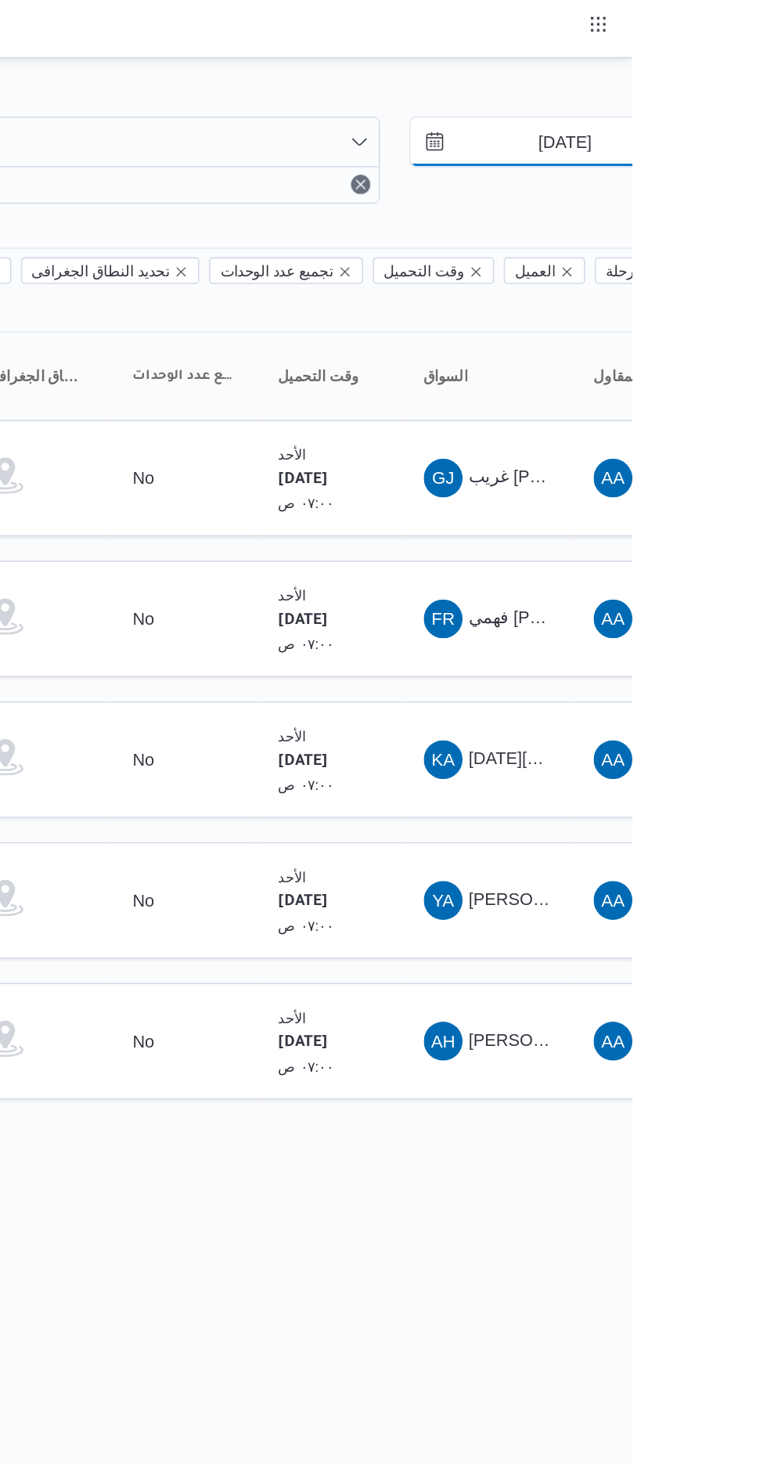
click at [707, 91] on input "[DATE]" at bounding box center [713, 91] width 178 height 31
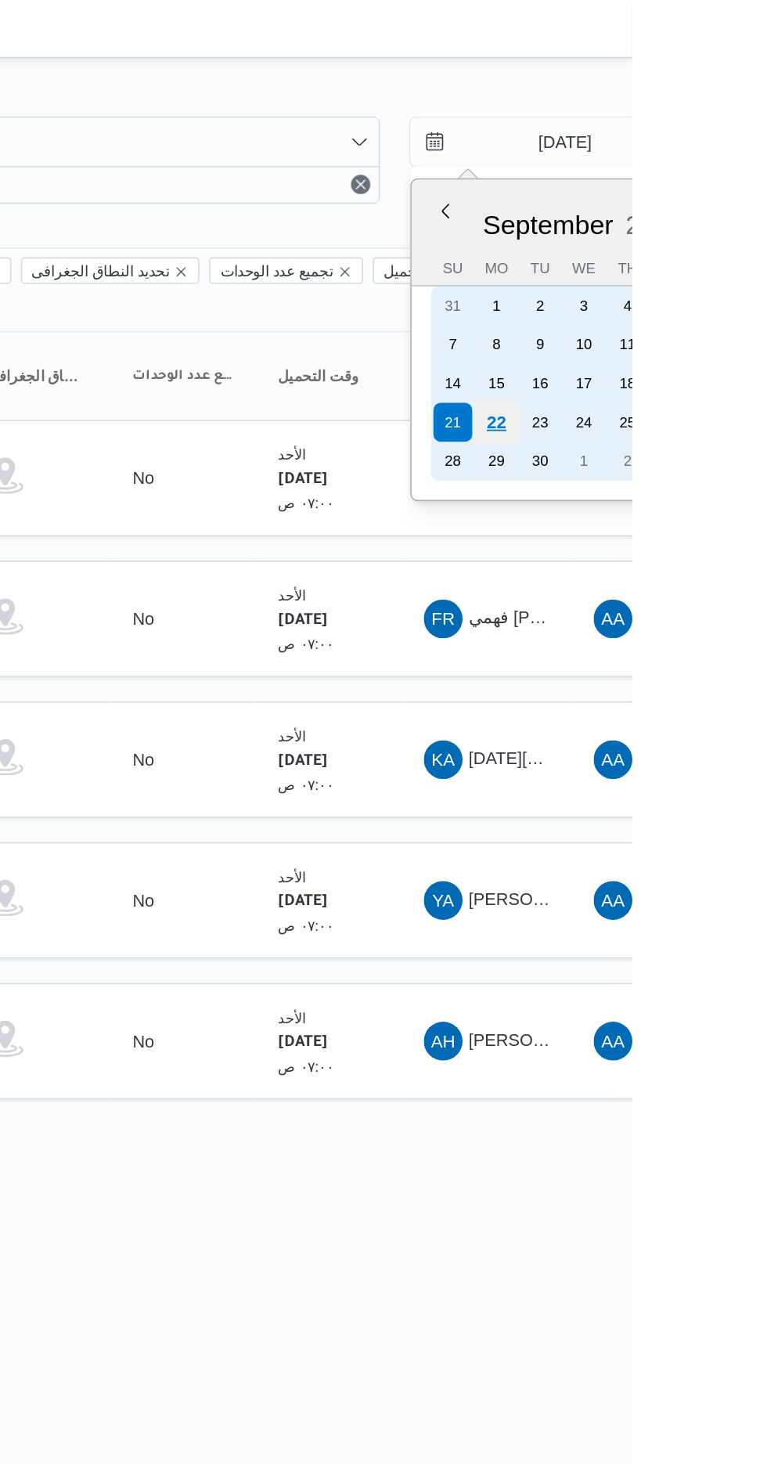
click at [678, 273] on div "22" at bounding box center [679, 272] width 30 height 30
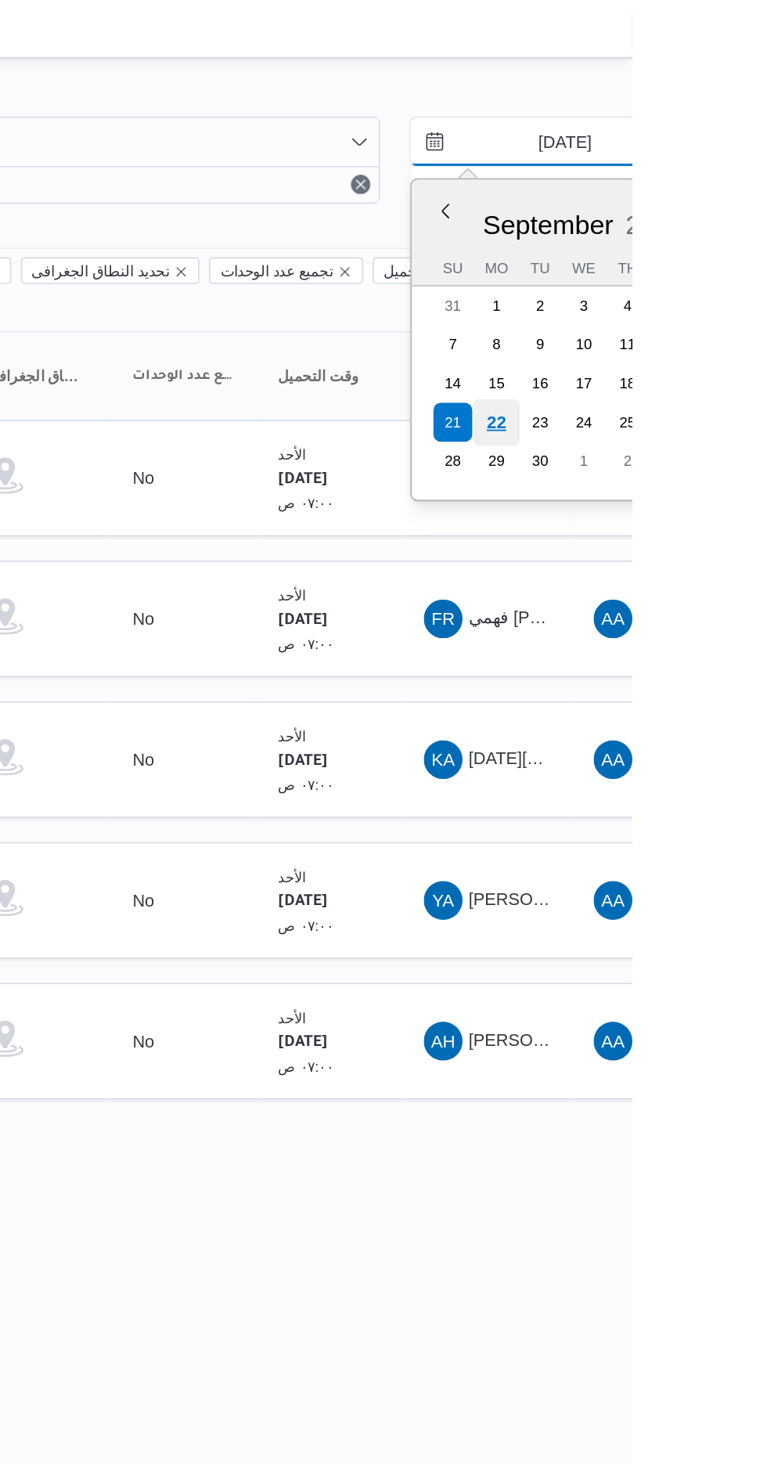
type input "[DATE]"
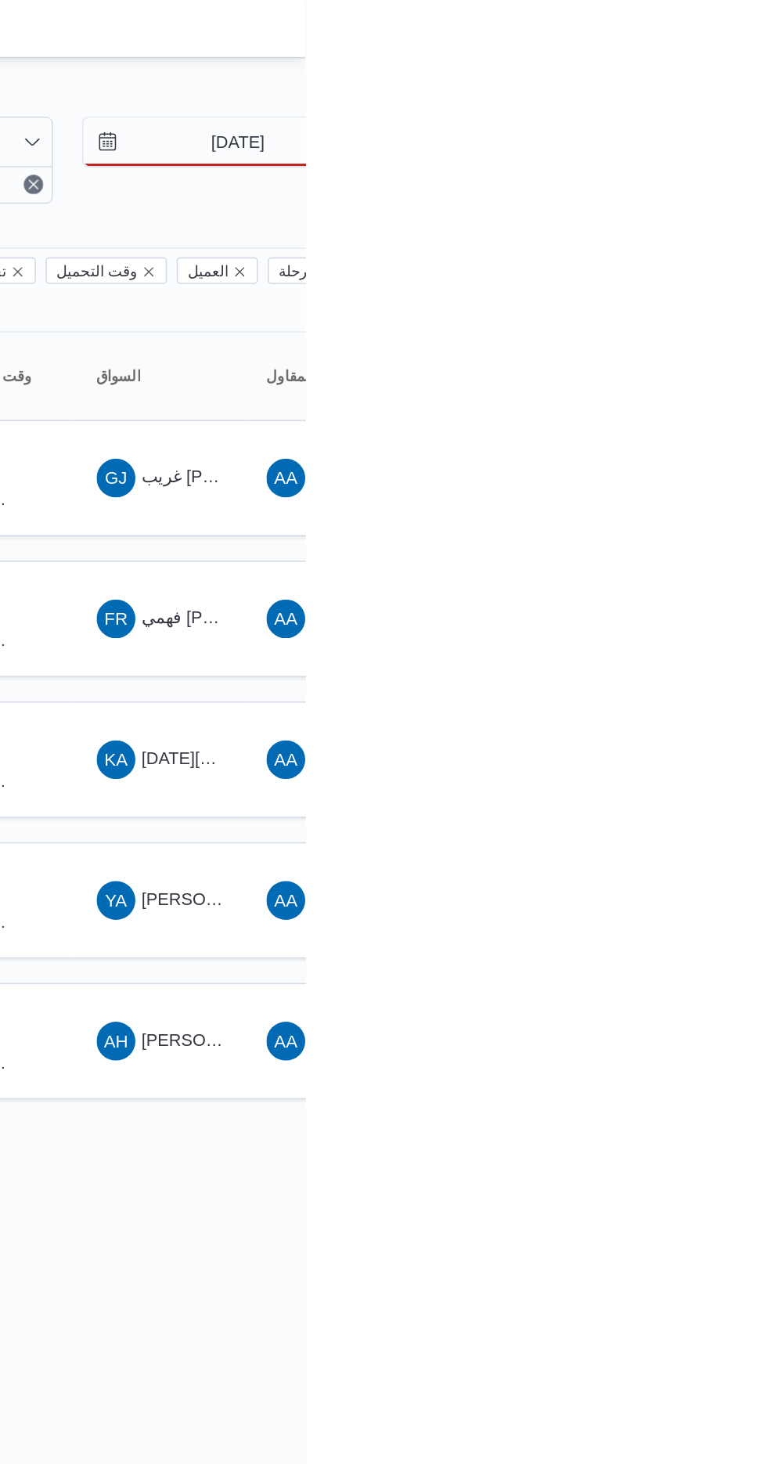
type input "[DATE]"
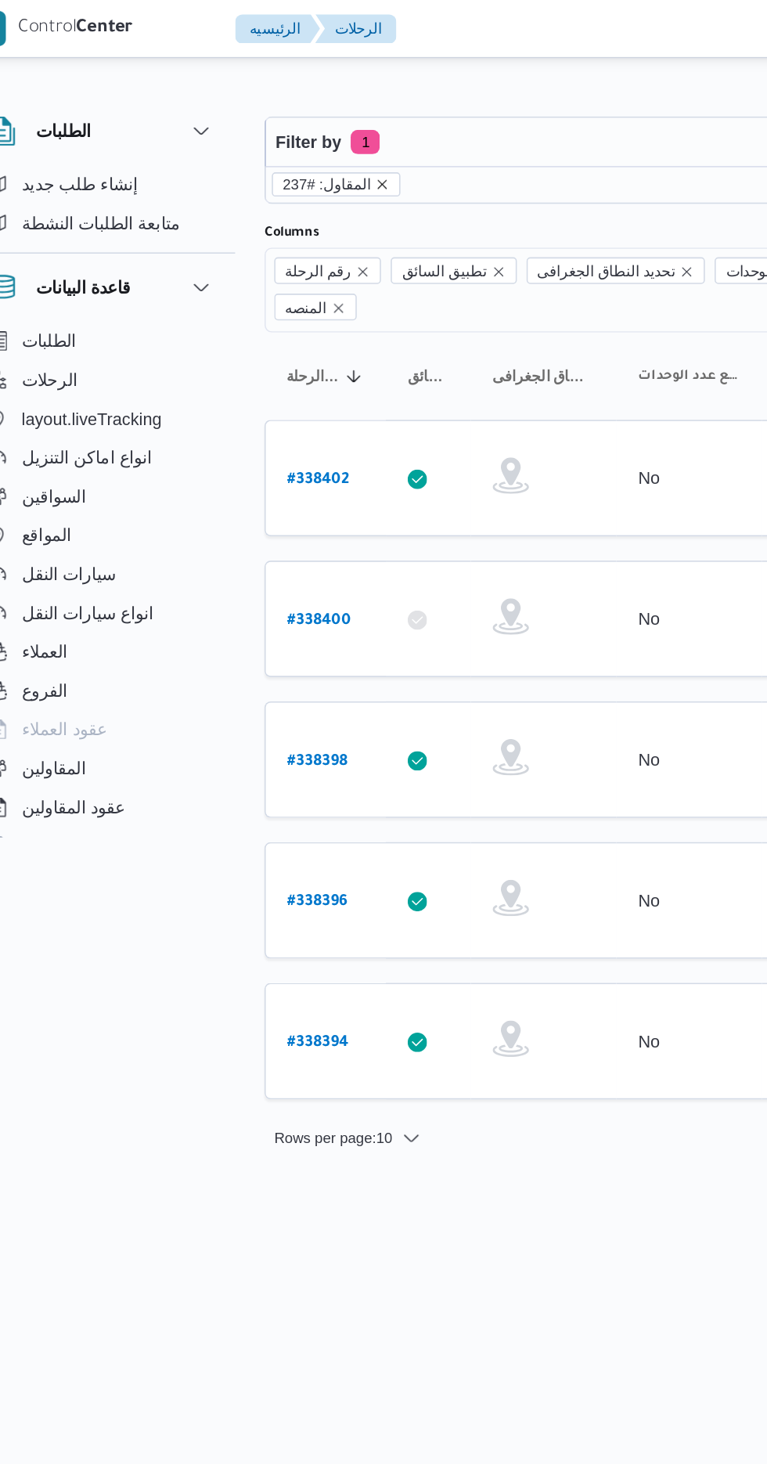
click at [277, 118] on icon "remove selected entity" at bounding box center [280, 119] width 6 height 6
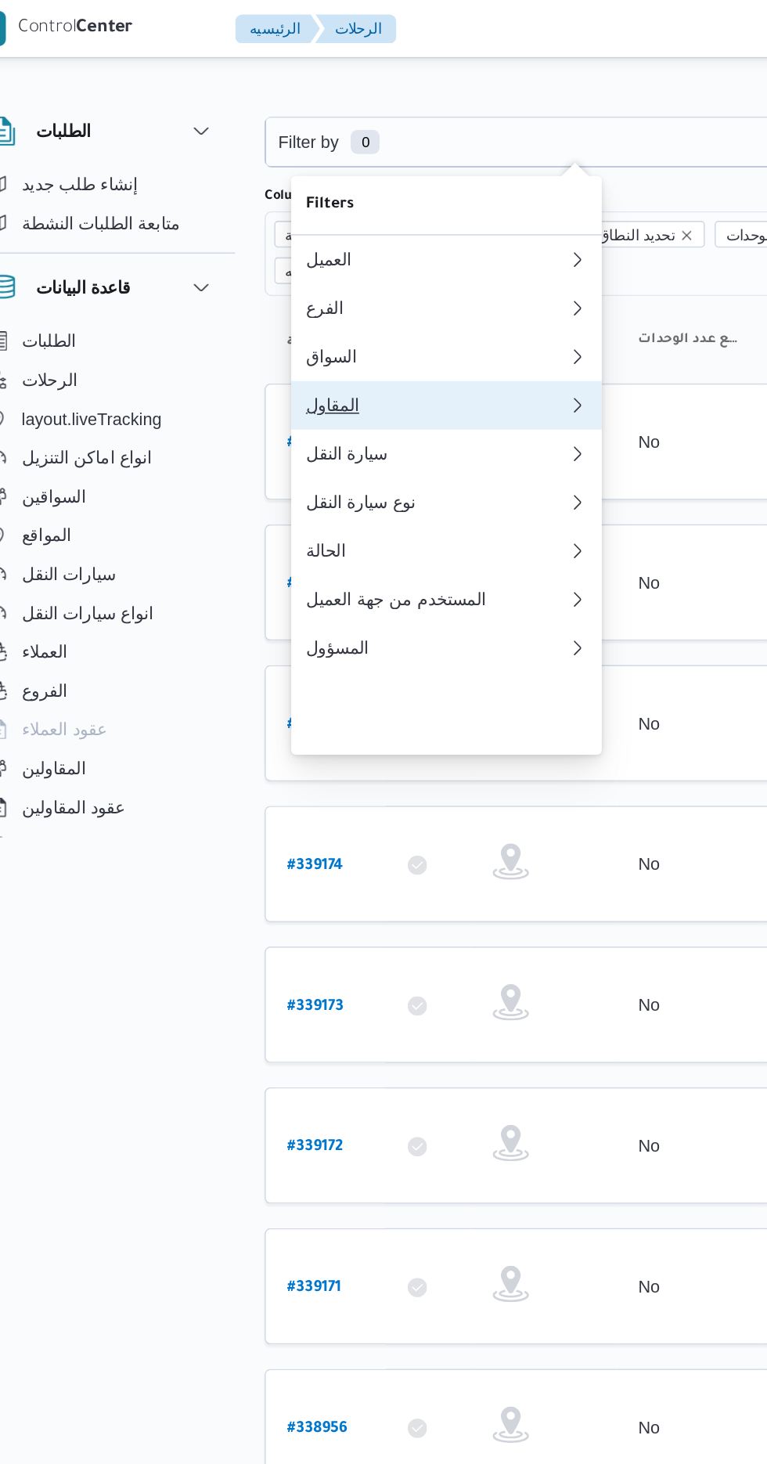
click at [312, 268] on div "المقاول" at bounding box center [311, 261] width 163 height 13
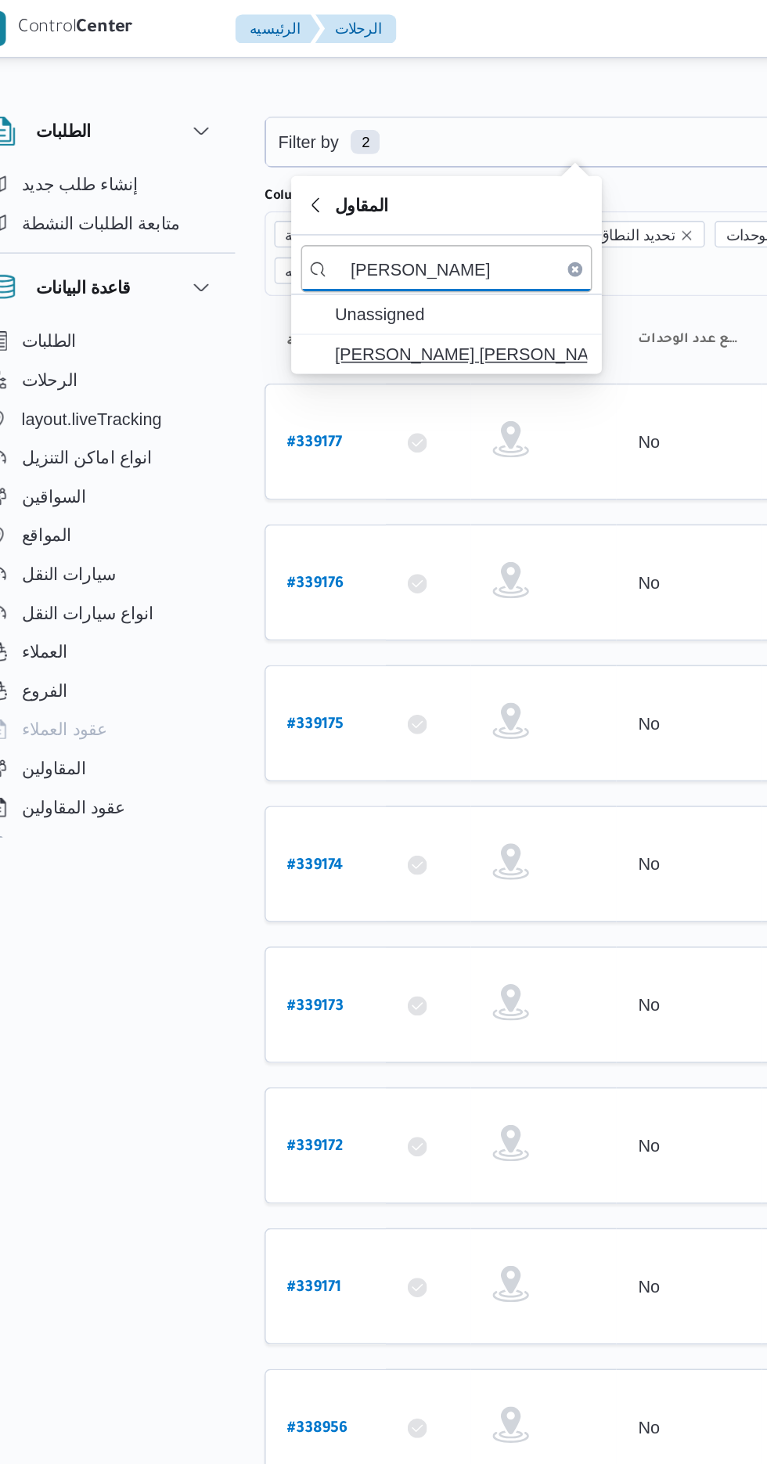
type input "خالد ممد"
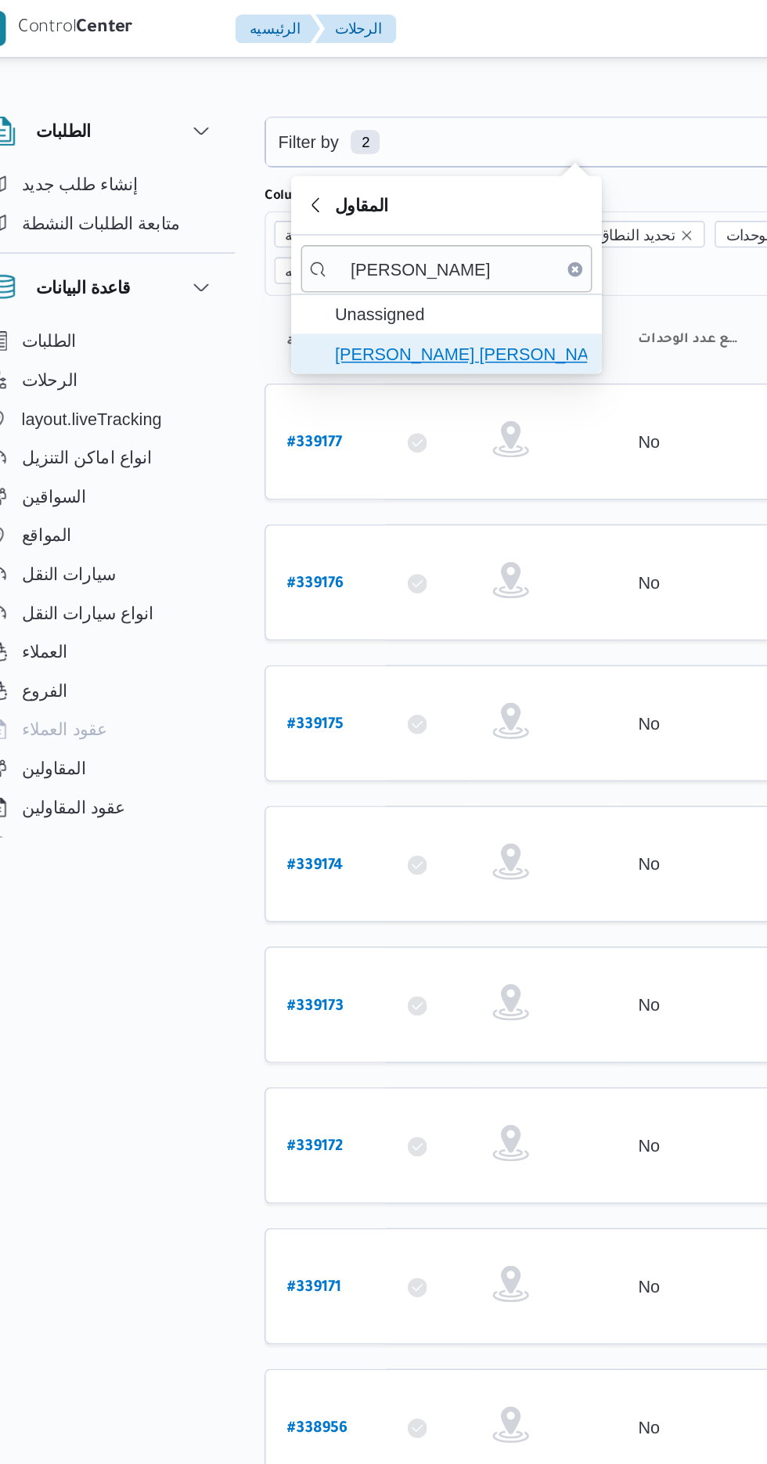
click at [357, 232] on span "[PERSON_NAME] [PERSON_NAME]" at bounding box center [330, 228] width 163 height 19
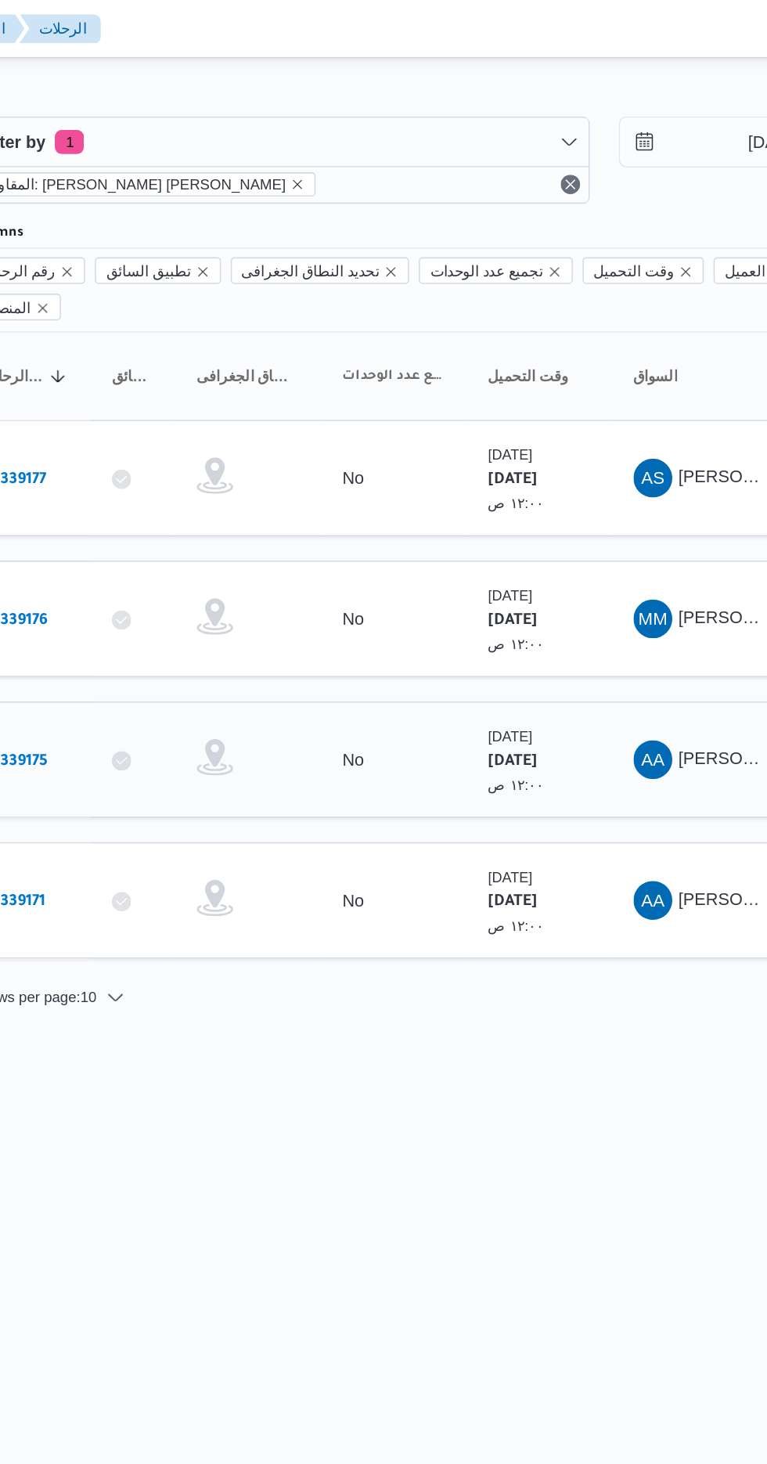
click at [248, 486] on b "# 339175" at bounding box center [236, 491] width 36 height 11
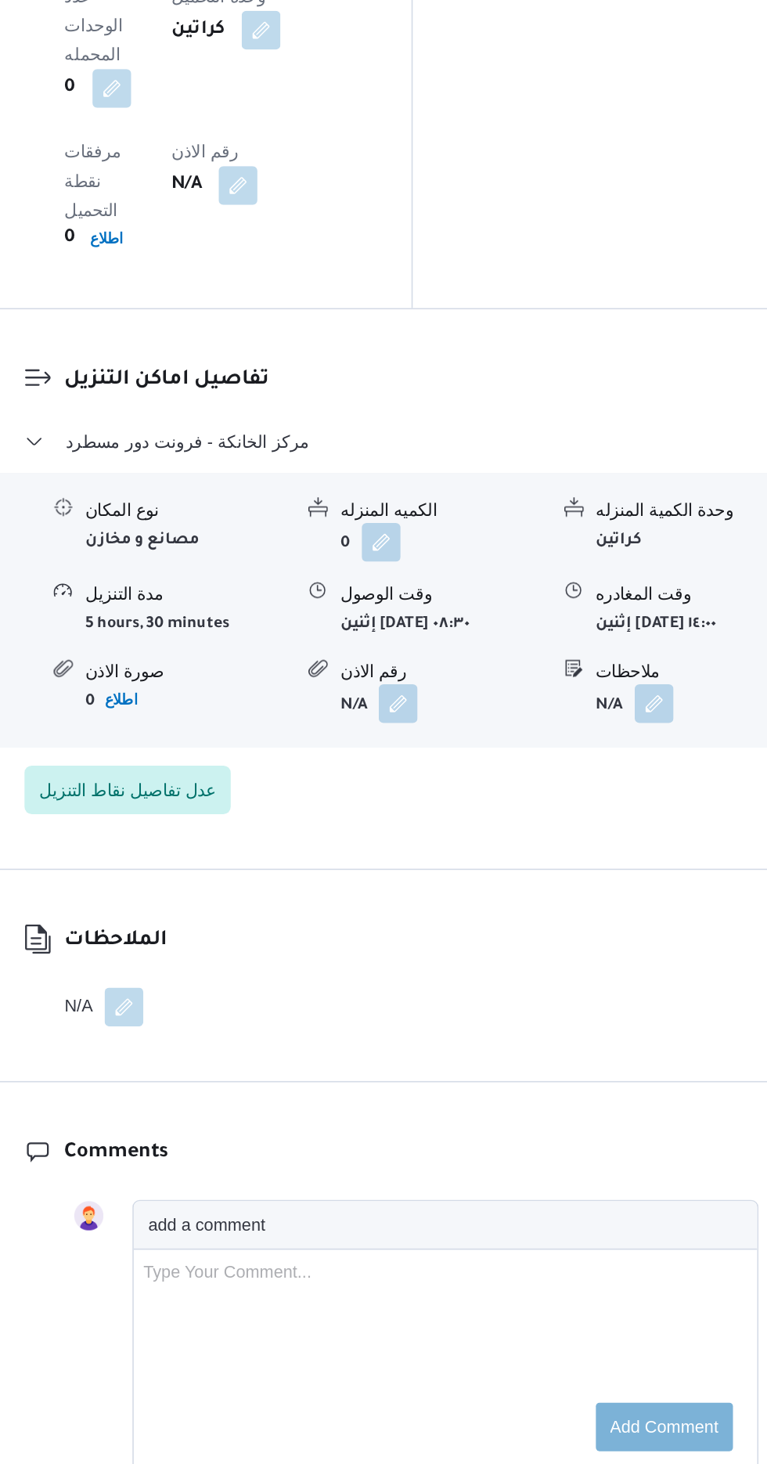
scroll to position [1262, 0]
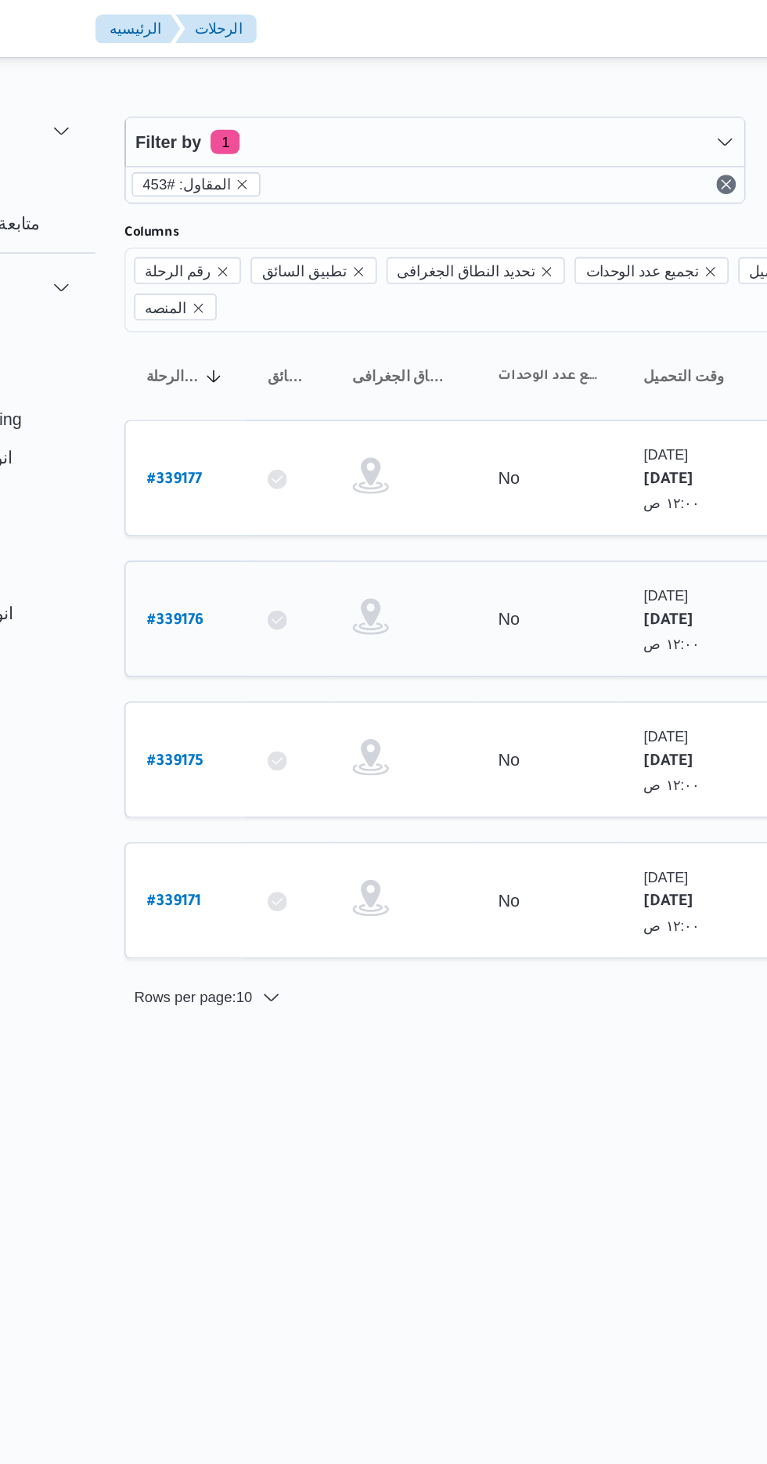
click at [231, 395] on b "# 339176" at bounding box center [236, 400] width 36 height 11
